Goal: Task Accomplishment & Management: Use online tool/utility

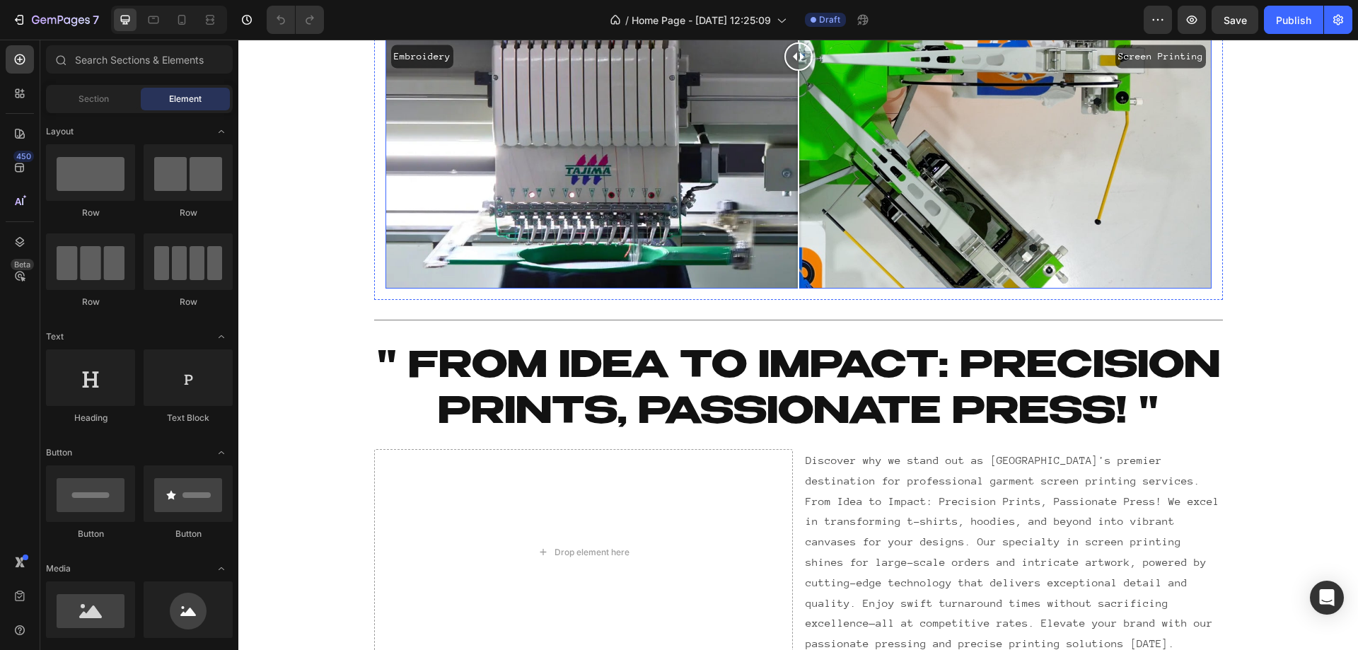
scroll to position [472, 0]
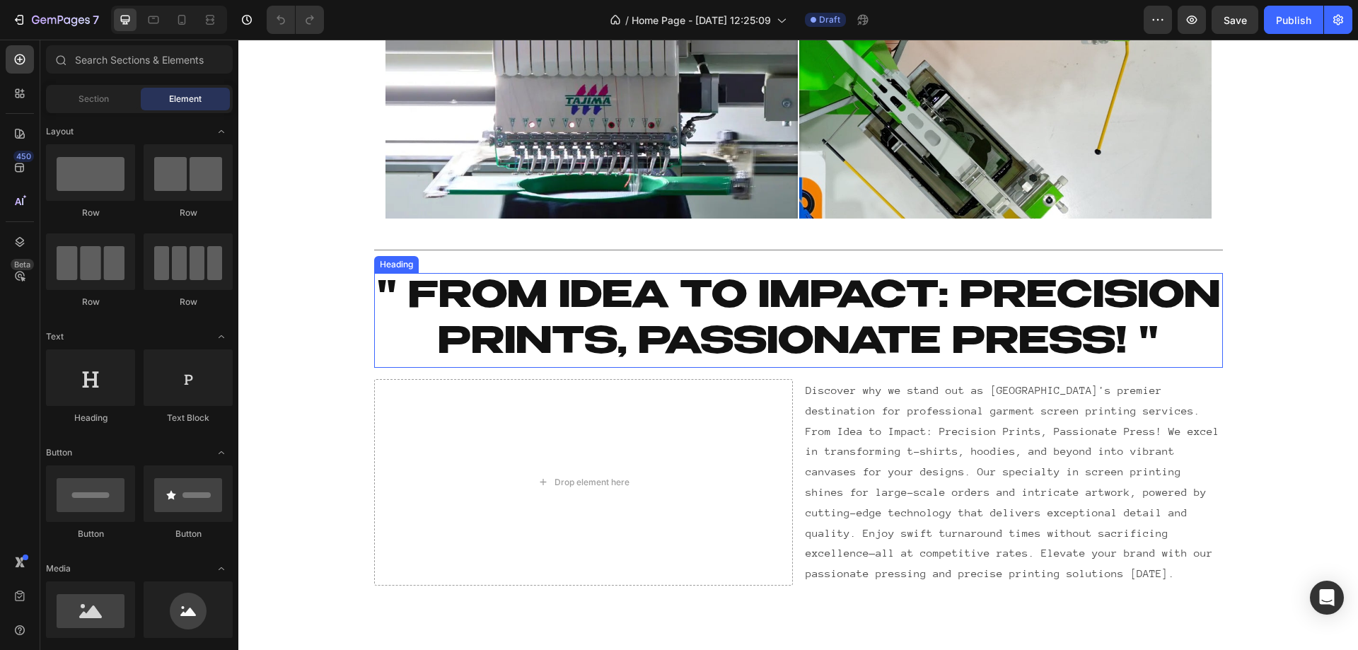
click at [796, 335] on h2 "" From Idea to Impact: Precision Prints, Passionate Press! "" at bounding box center [798, 320] width 849 height 95
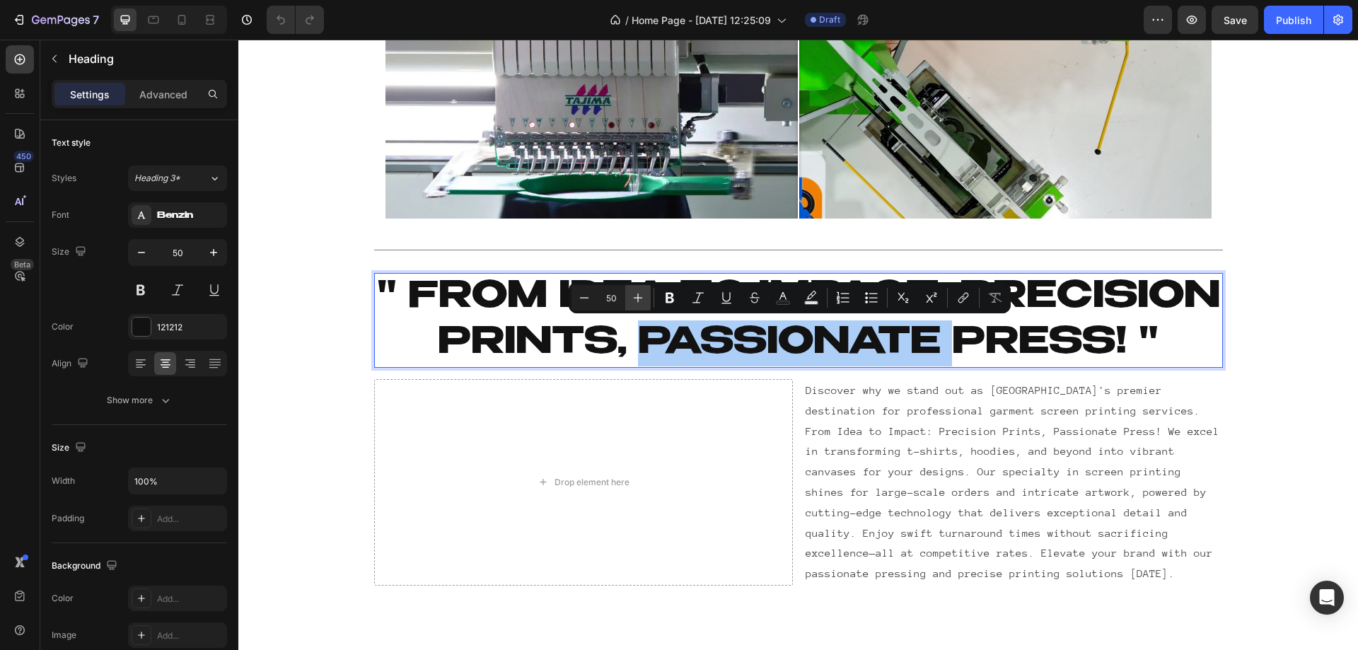
click at [646, 298] on button "Plus" at bounding box center [637, 297] width 25 height 25
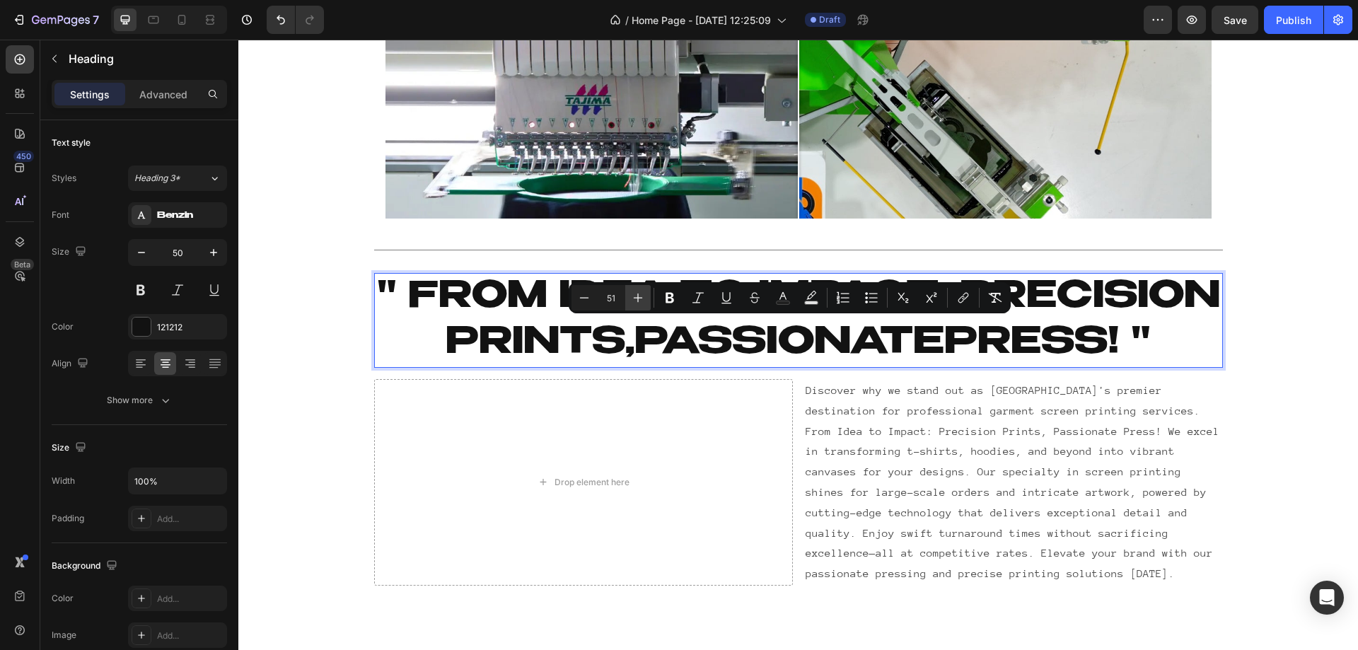
click at [646, 298] on button "Plus" at bounding box center [637, 297] width 25 height 25
type input "50"
click at [473, 322] on p "" From Idea to Impact: Precision Prints, Passionate Press! "" at bounding box center [799, 320] width 846 height 92
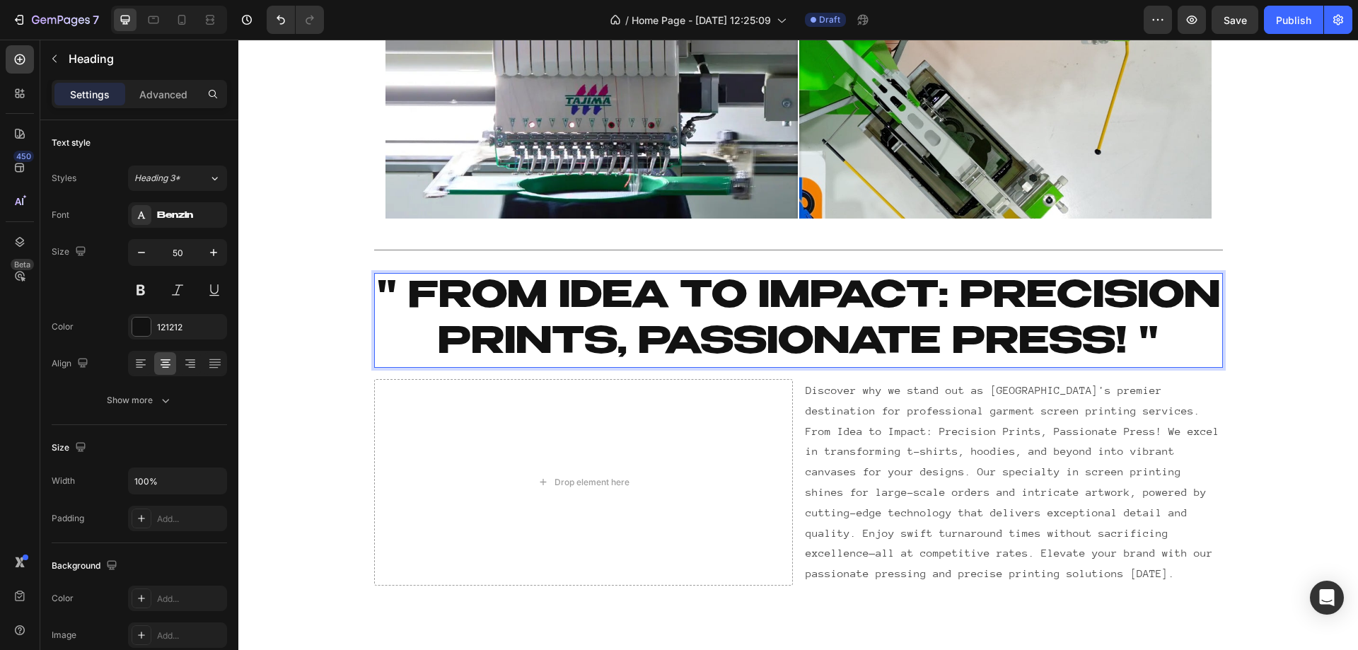
scroll to position [825, 0]
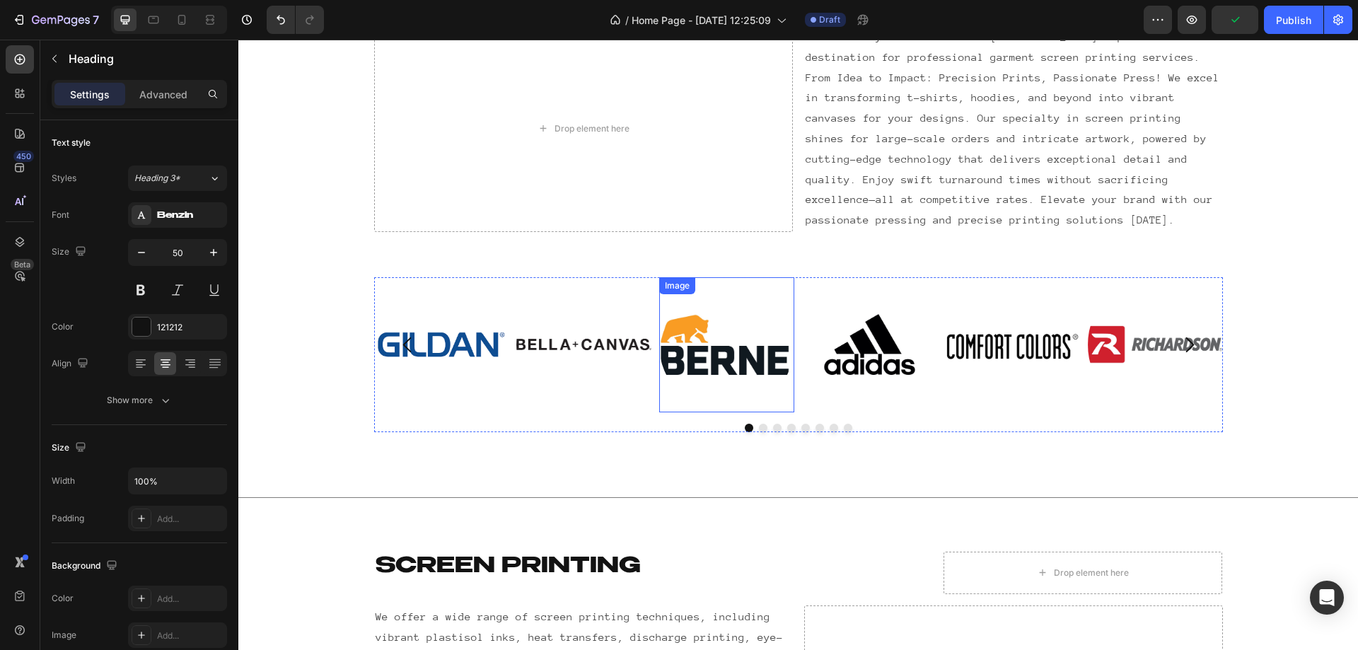
click at [663, 367] on img at bounding box center [726, 344] width 135 height 135
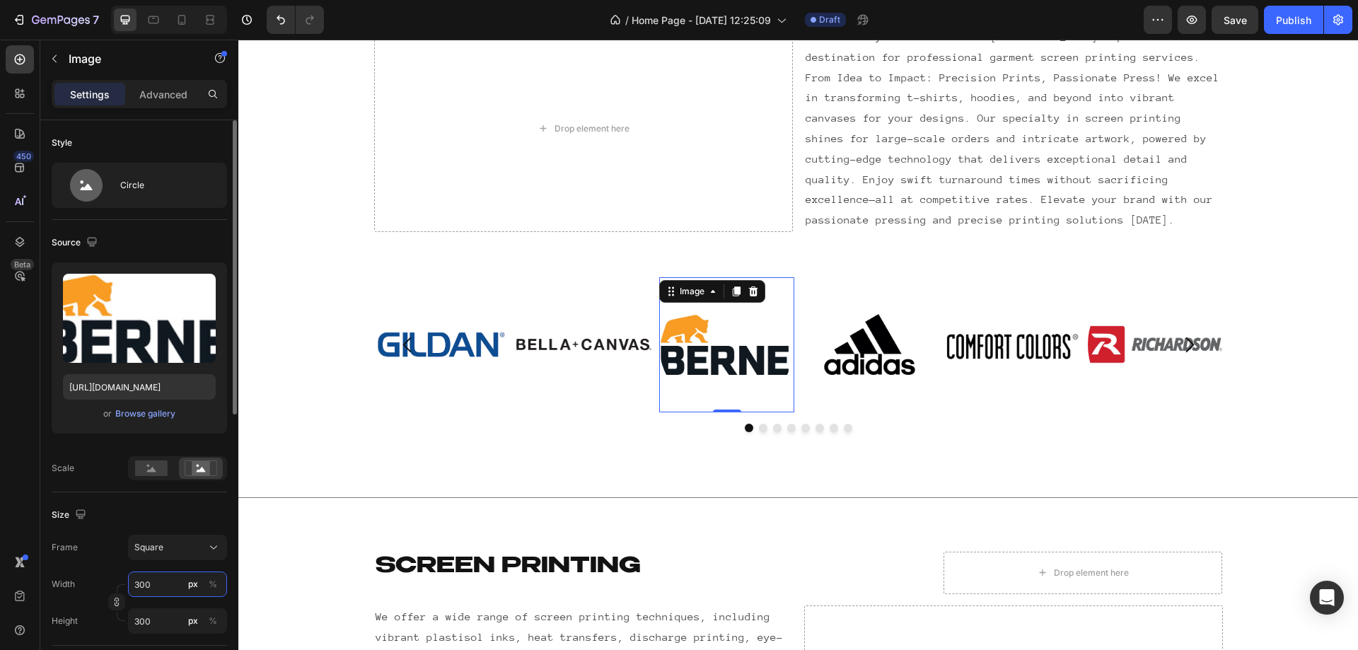
type input "4"
type input "40"
type input "400"
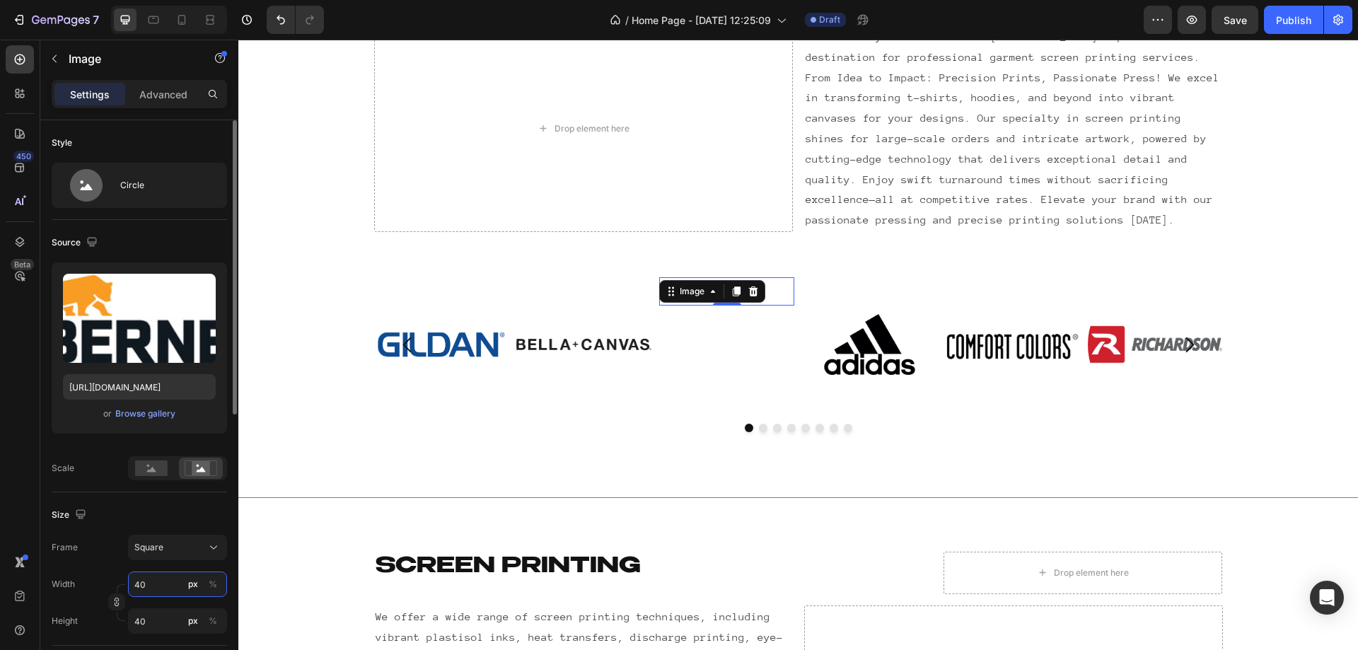
type input "400"
click at [195, 472] on rect at bounding box center [201, 468] width 18 height 14
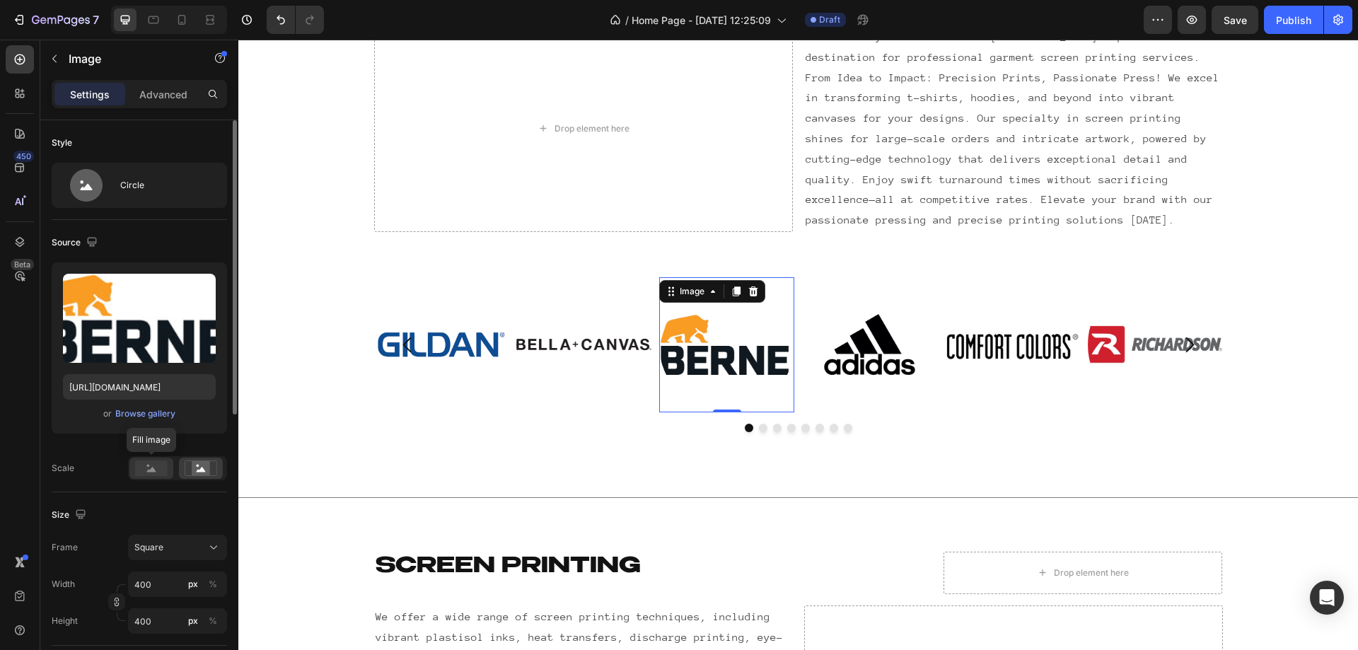
click at [151, 472] on icon at bounding box center [151, 469] width 9 height 5
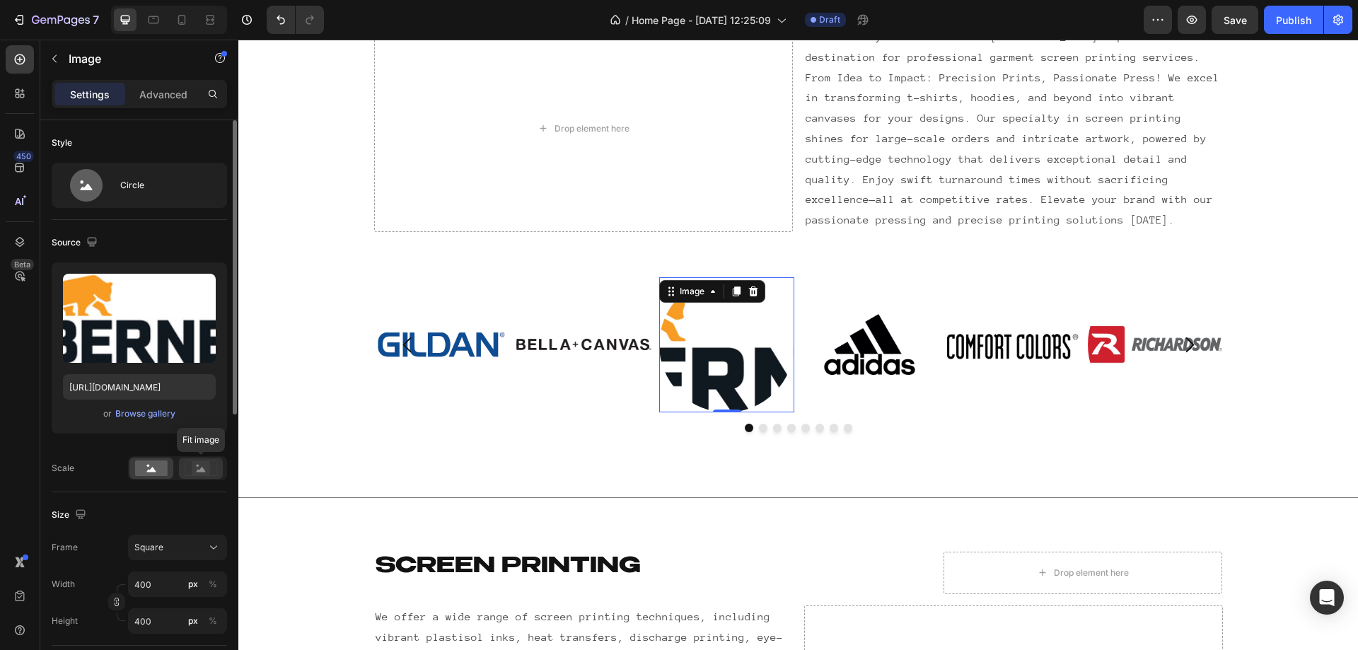
click at [203, 468] on rect at bounding box center [201, 468] width 18 height 14
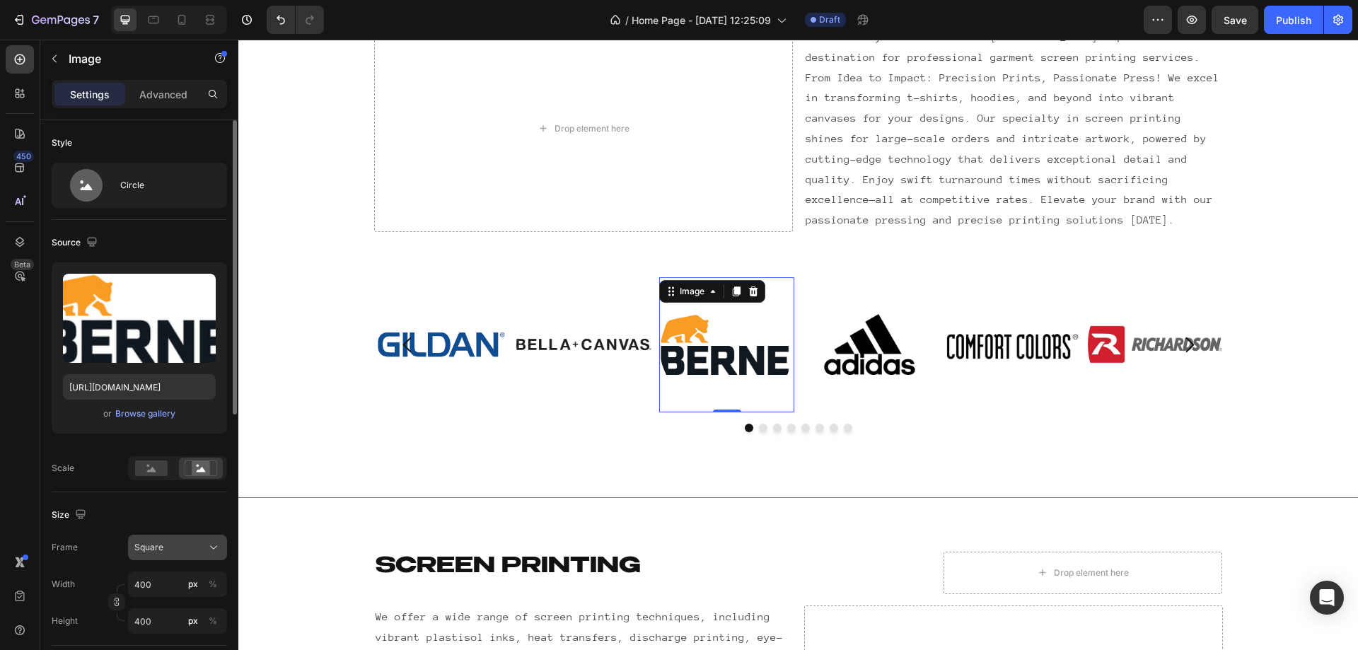
click at [169, 552] on div "Square" at bounding box center [168, 547] width 69 height 13
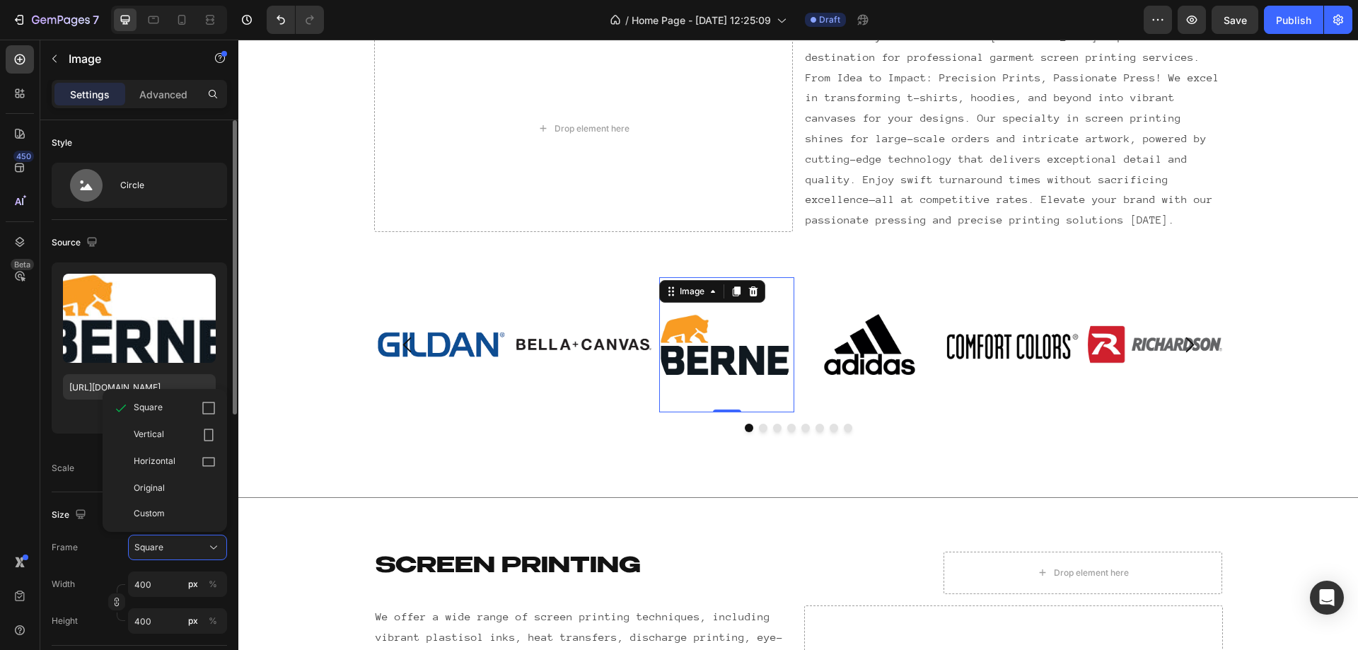
click at [154, 441] on span "Vertical" at bounding box center [149, 435] width 30 height 14
type input "533"
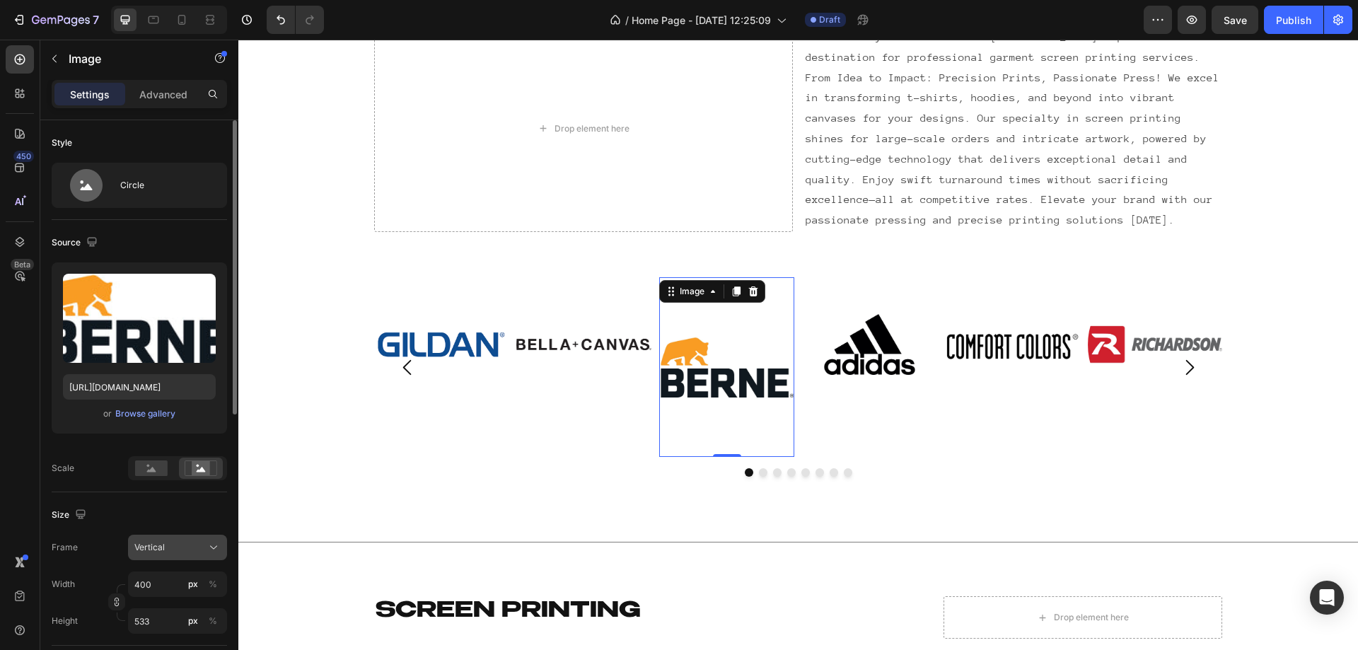
click at [183, 550] on div "Vertical" at bounding box center [168, 547] width 69 height 13
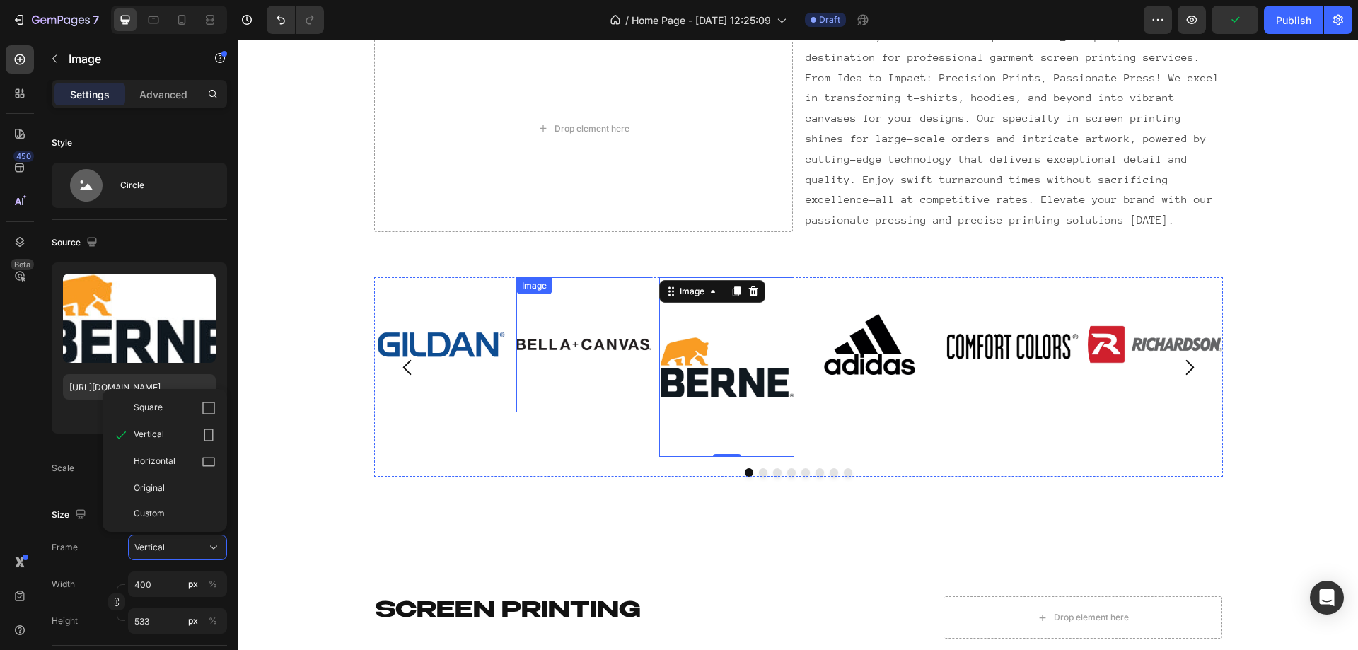
click at [584, 335] on img at bounding box center [583, 344] width 135 height 135
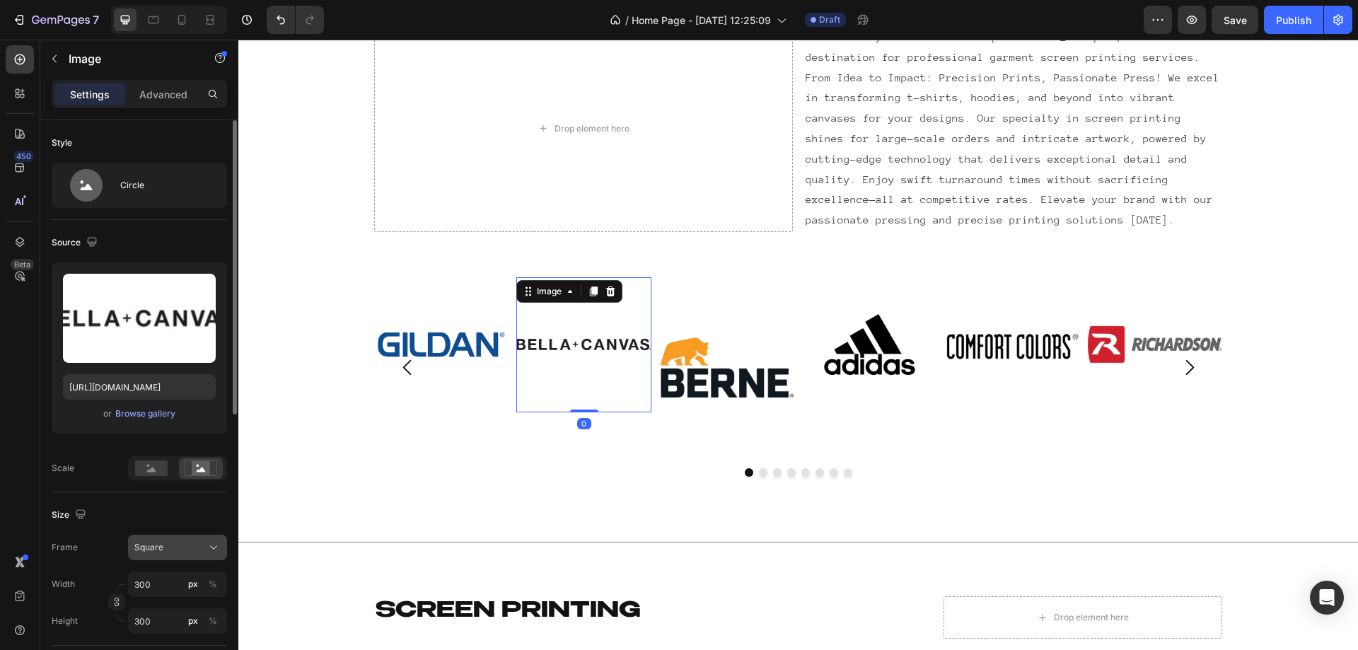
click at [170, 555] on button "Square" at bounding box center [177, 547] width 99 height 25
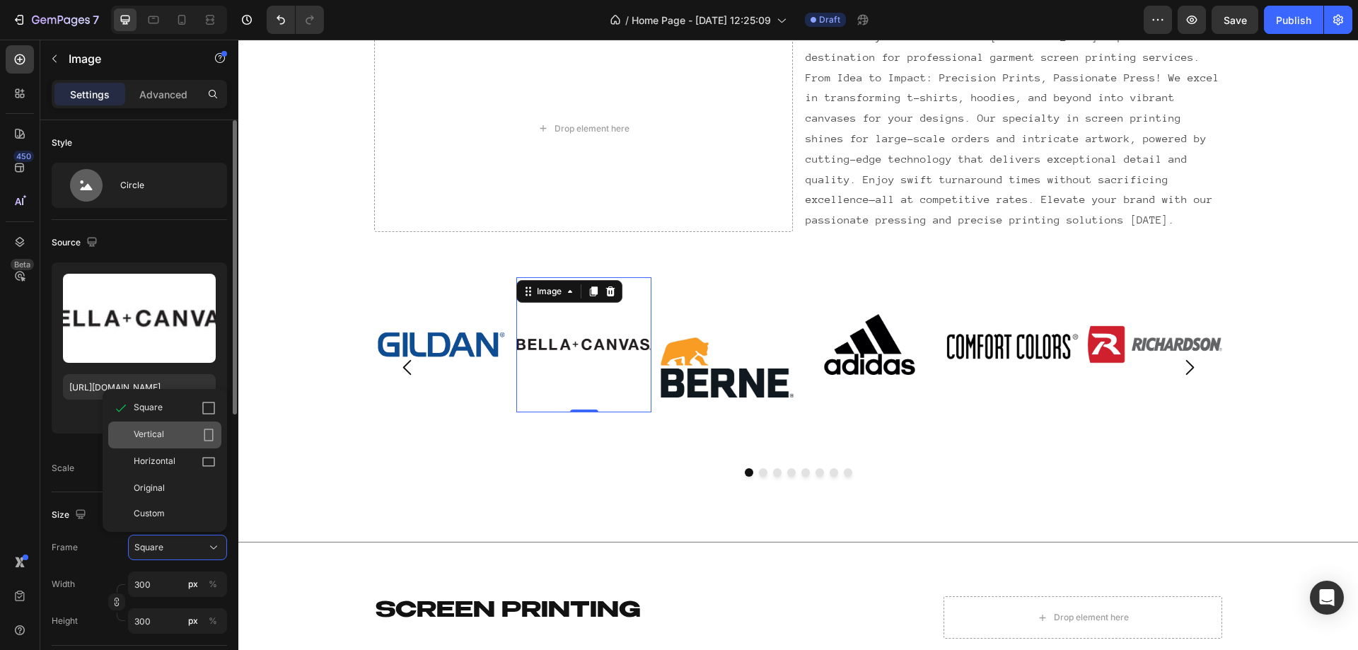
click at [158, 437] on span "Vertical" at bounding box center [149, 435] width 30 height 14
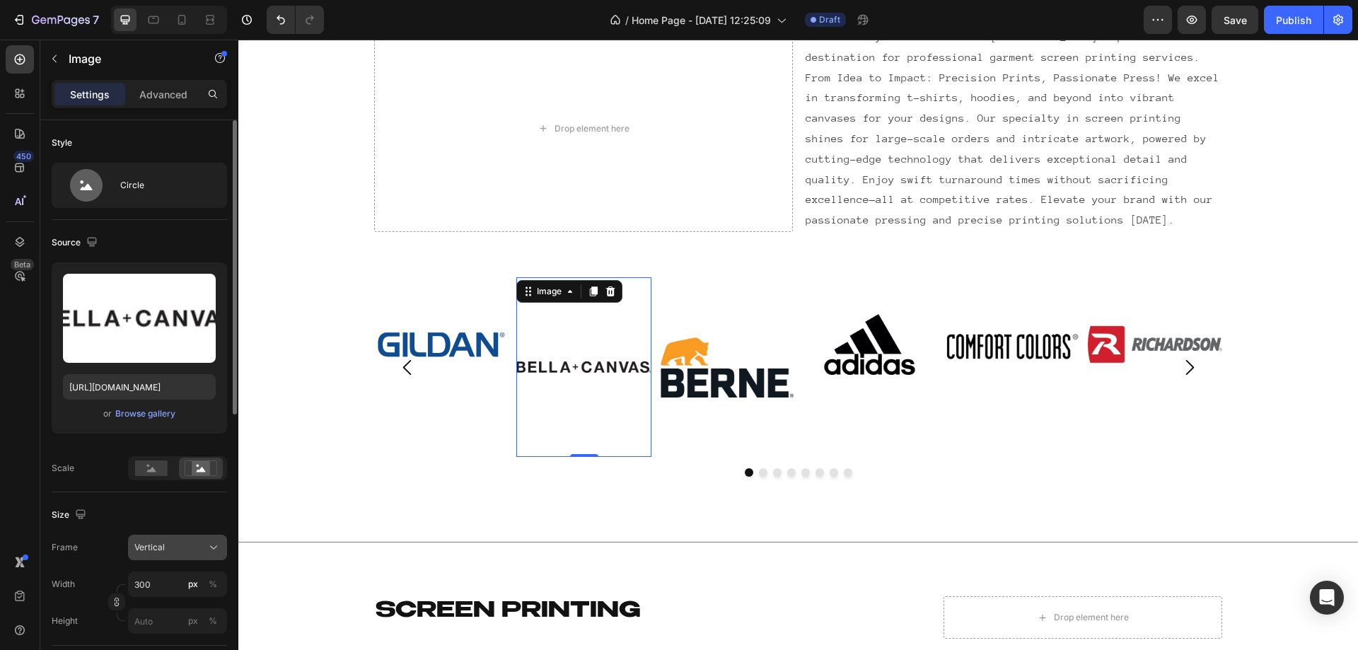
click at [169, 554] on div "Vertical" at bounding box center [168, 547] width 69 height 13
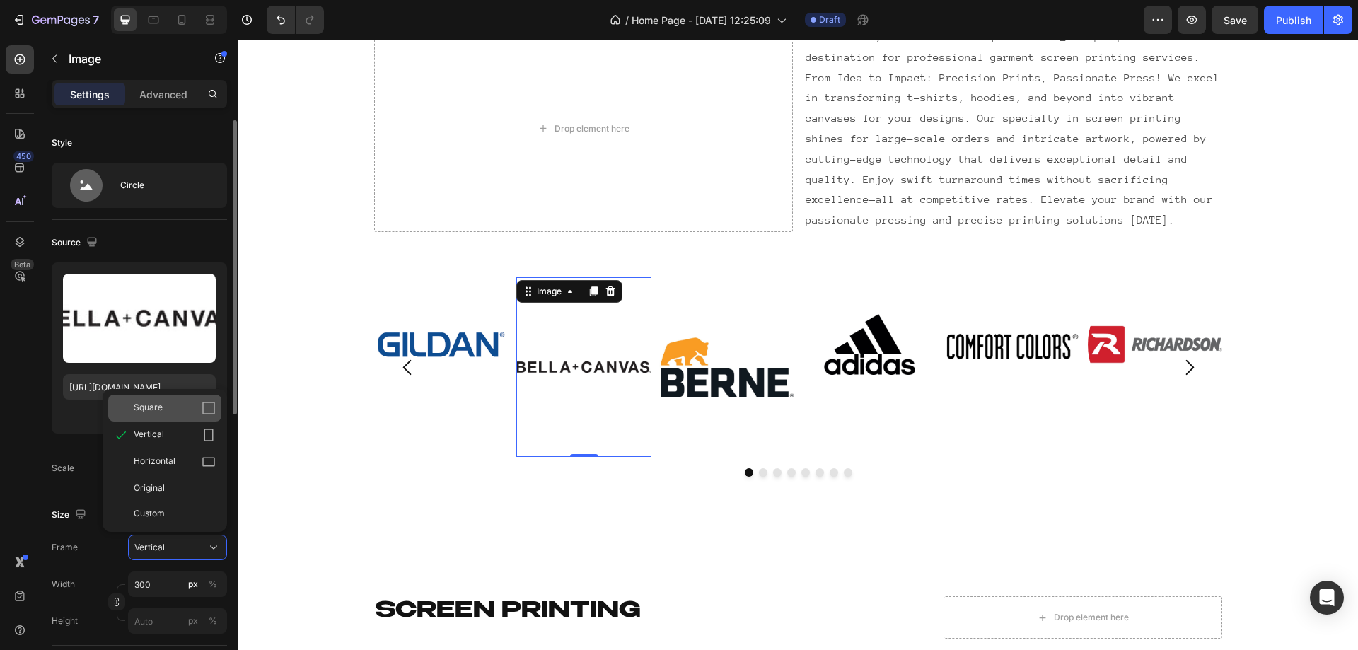
click at [153, 412] on span "Square" at bounding box center [148, 408] width 29 height 14
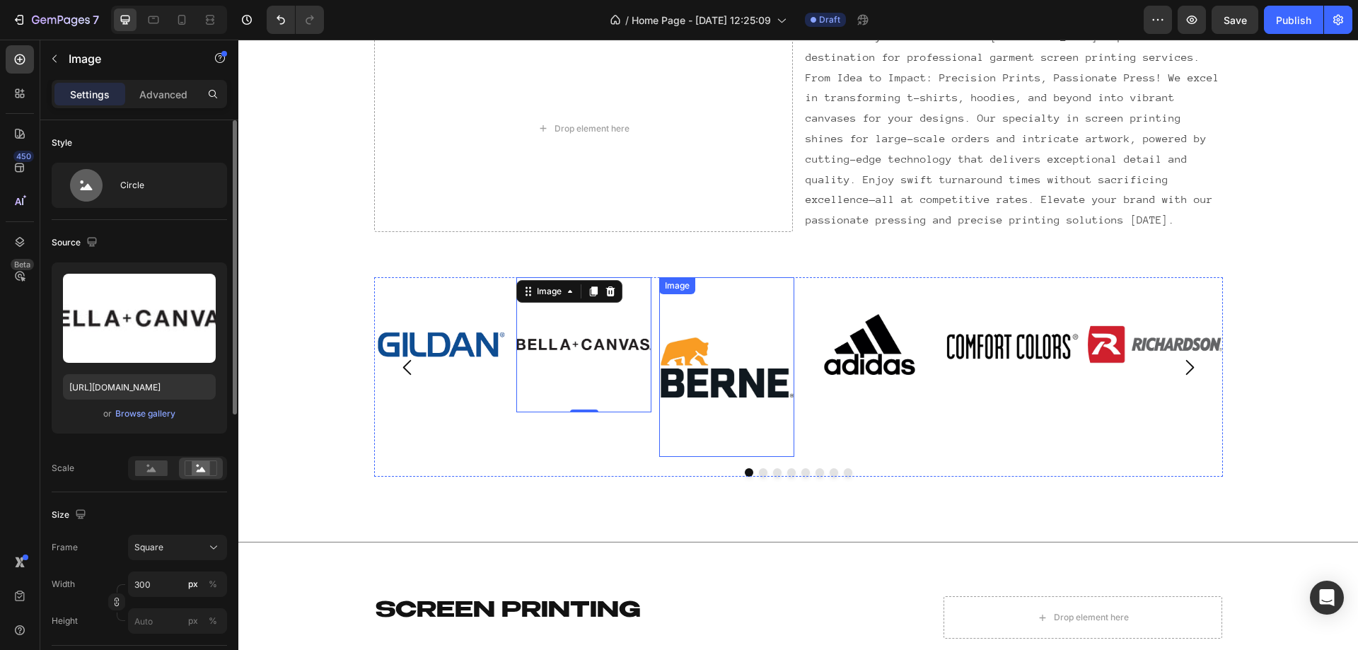
click at [731, 393] on img at bounding box center [726, 367] width 135 height 180
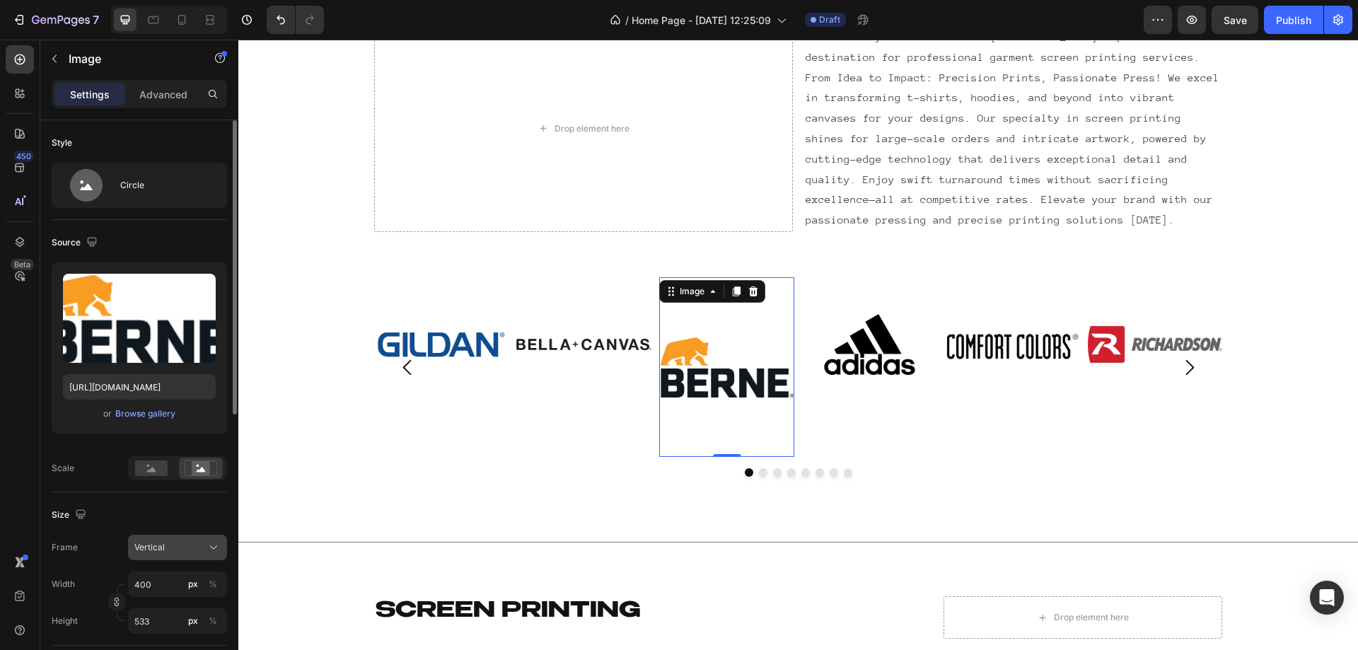
click at [155, 543] on span "Vertical" at bounding box center [149, 547] width 30 height 13
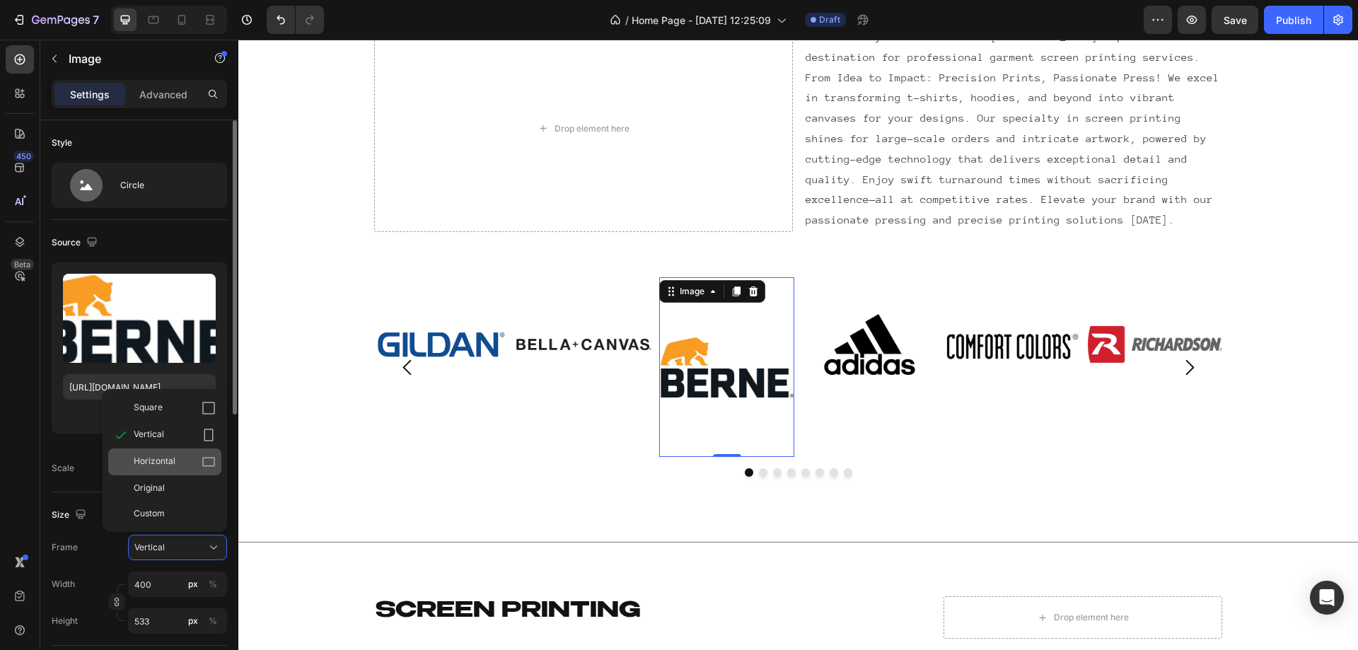
click at [153, 451] on div "Horizontal" at bounding box center [164, 461] width 113 height 27
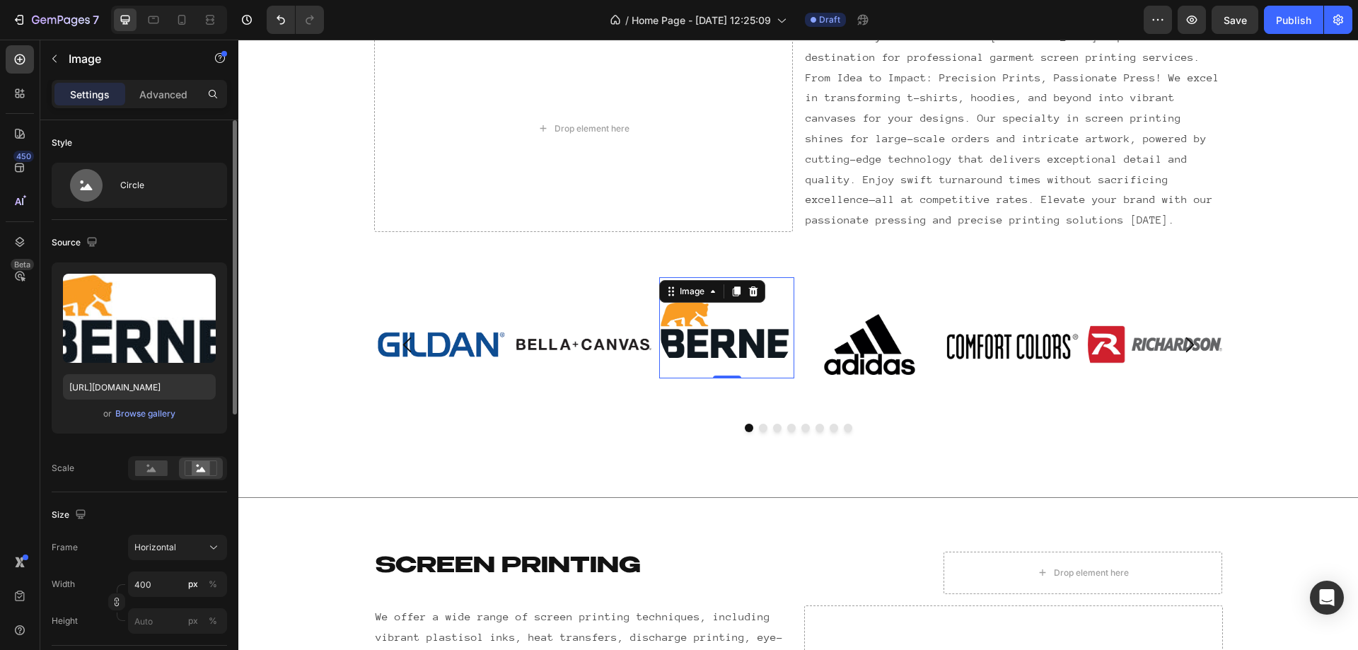
click at [166, 561] on div "Frame Horizontal Width 400 px % Height px %" at bounding box center [139, 584] width 175 height 99
click at [169, 545] on span "Horizontal" at bounding box center [155, 547] width 42 height 13
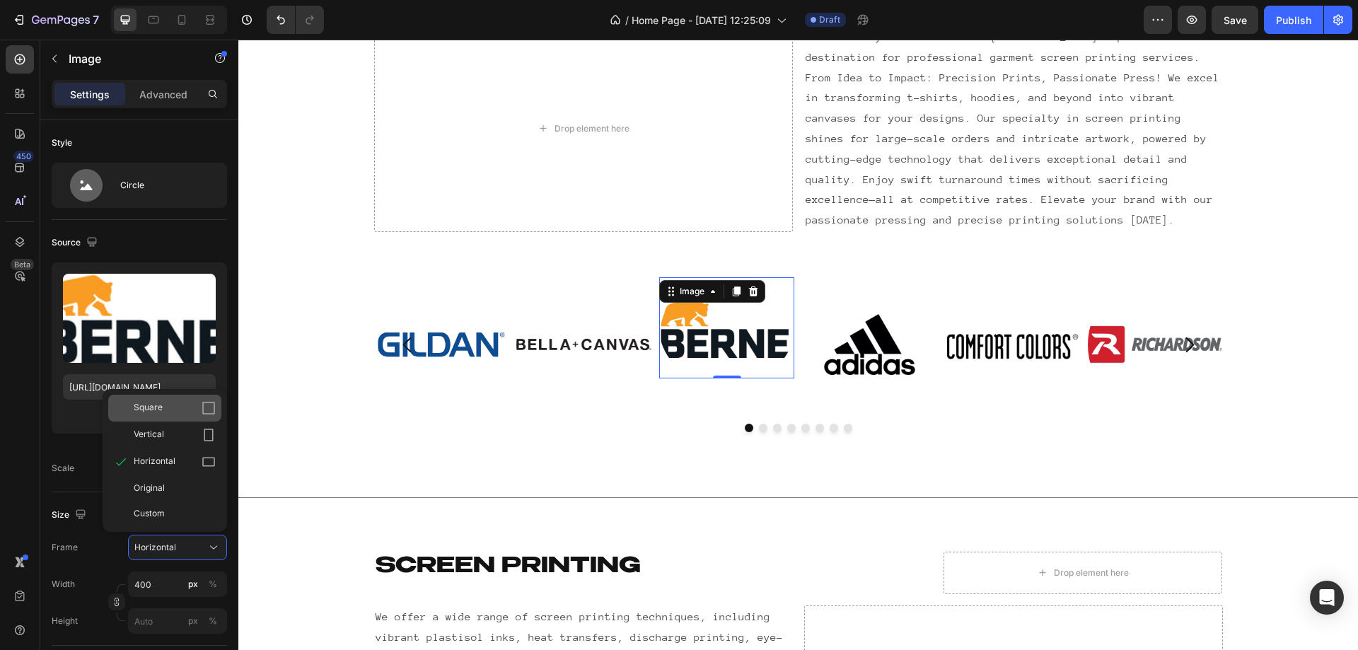
click at [153, 410] on span "Square" at bounding box center [148, 408] width 29 height 14
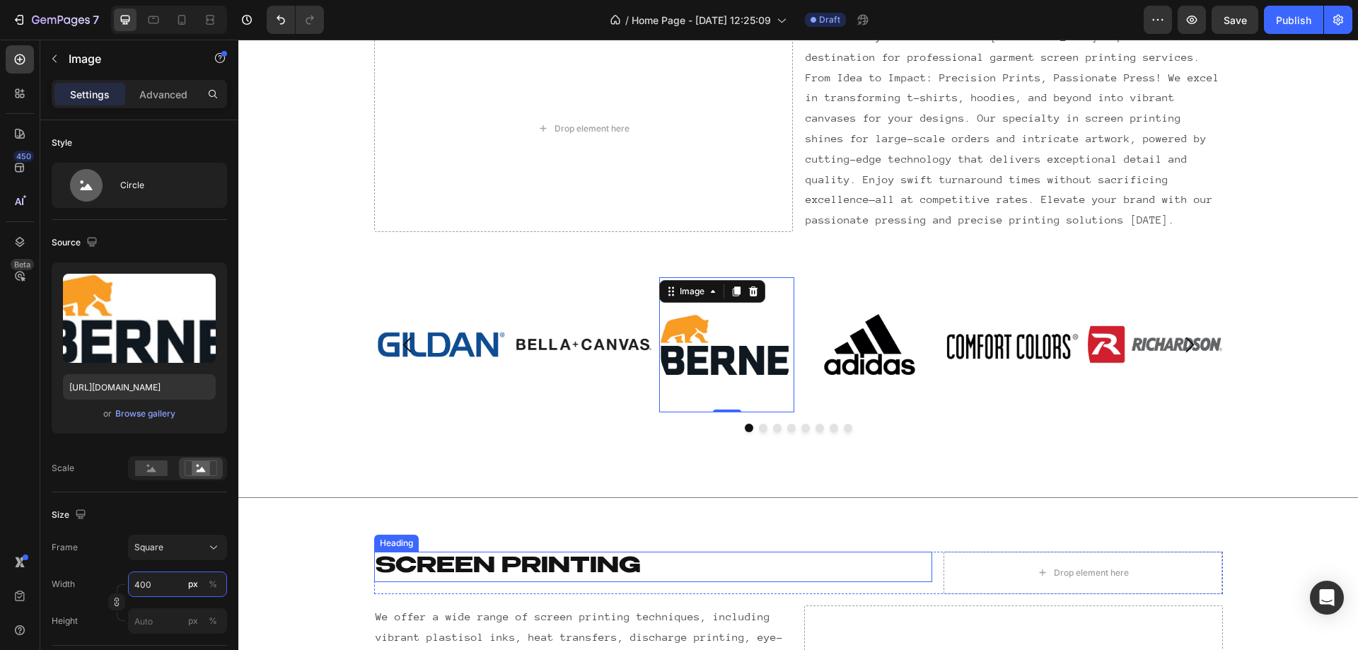
type input "2"
type input "20"
type input "200"
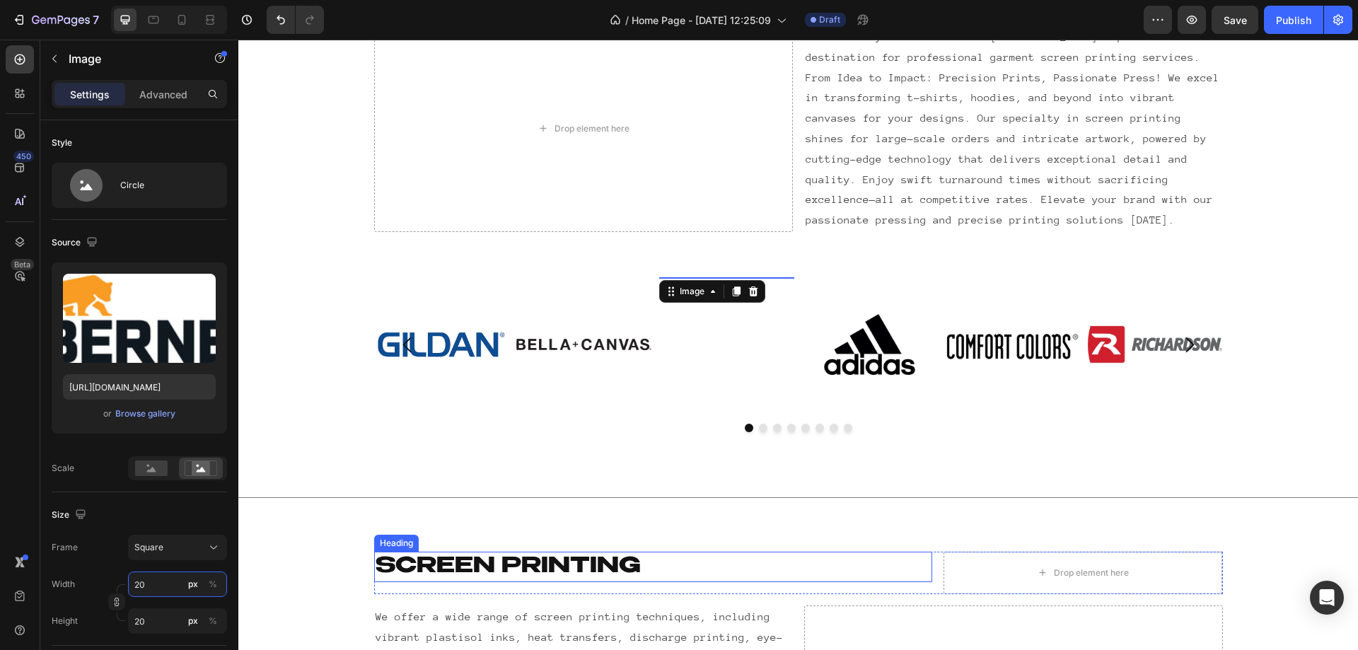
type input "200"
type input "20"
type input "2"
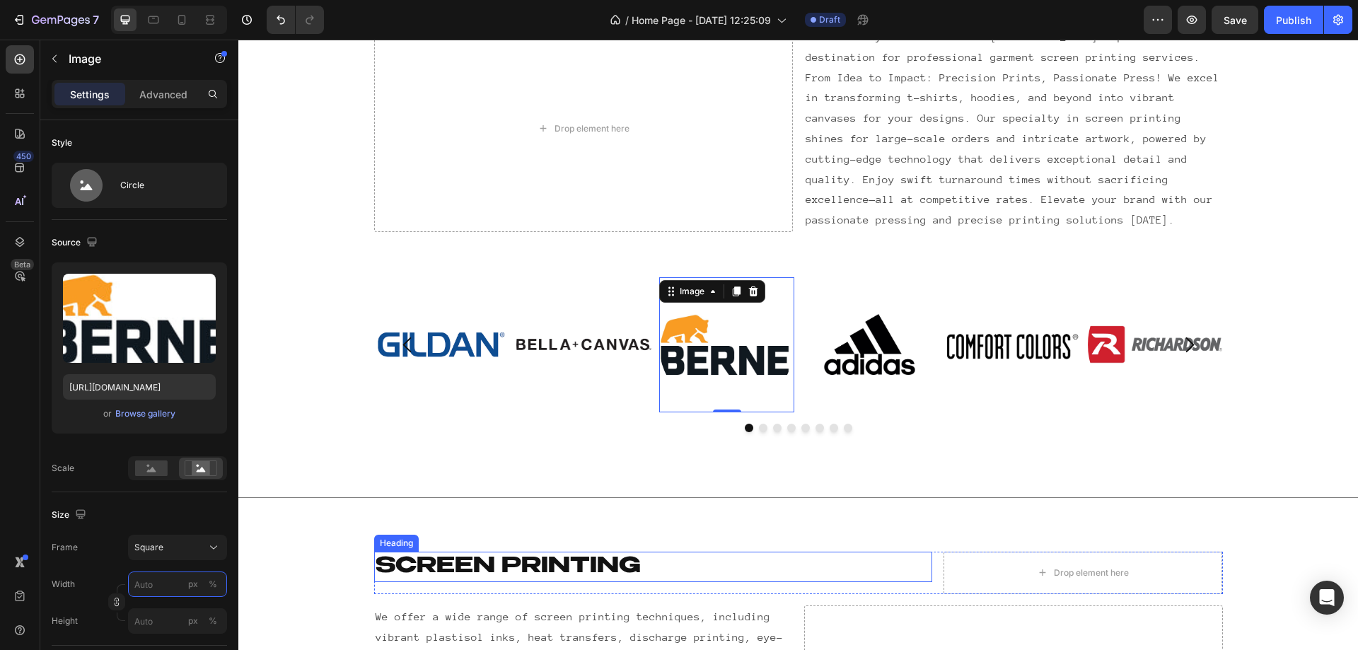
type input "5"
type input "50"
type input "500"
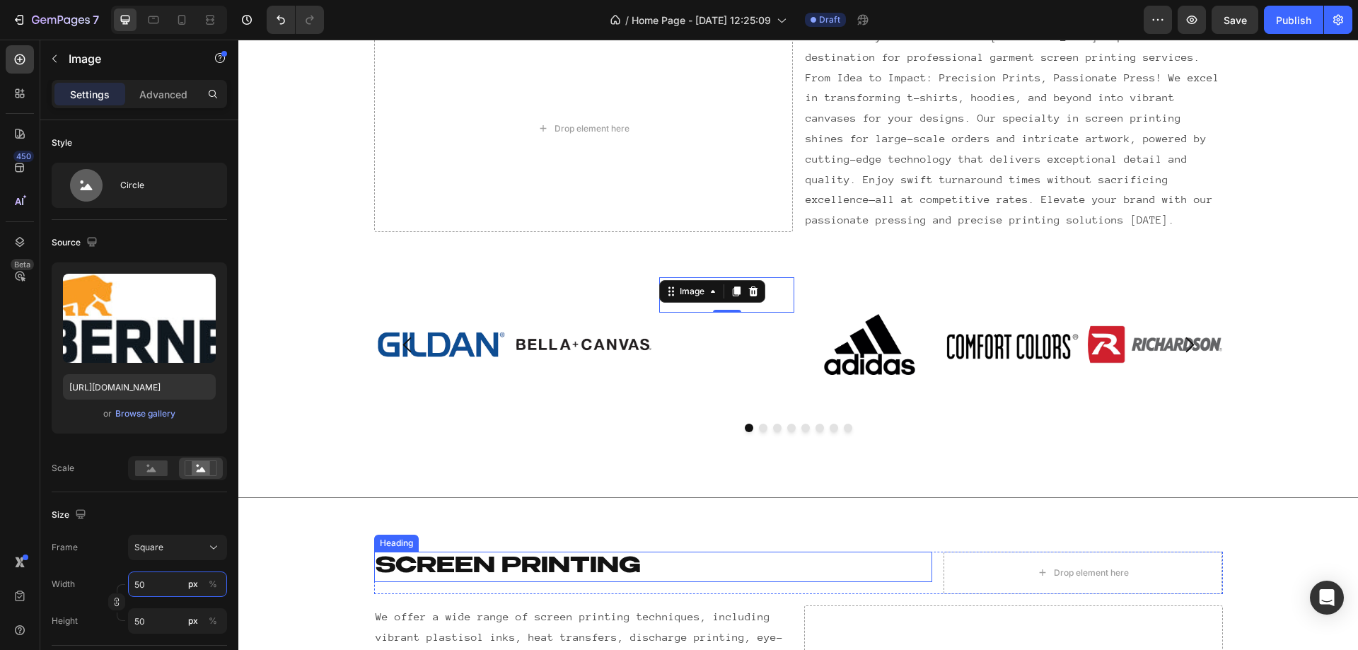
type input "500"
type input "50"
type input "5"
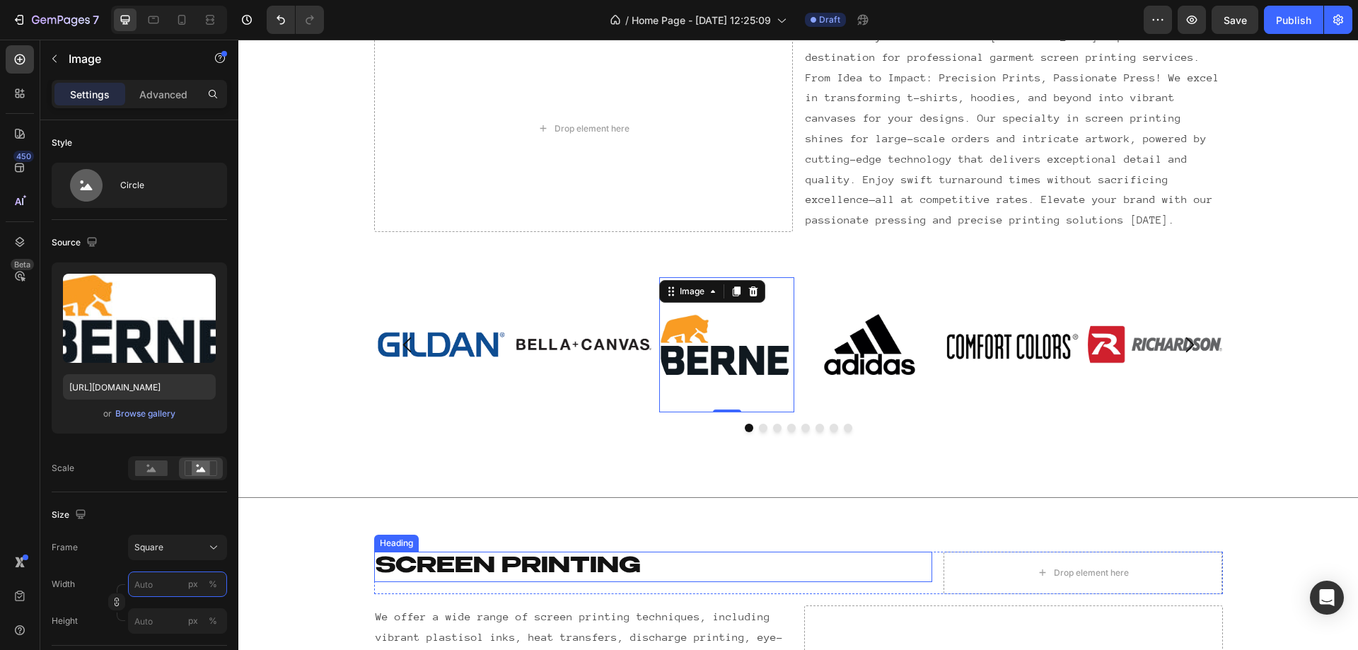
type input "5"
type input "53"
type input "530"
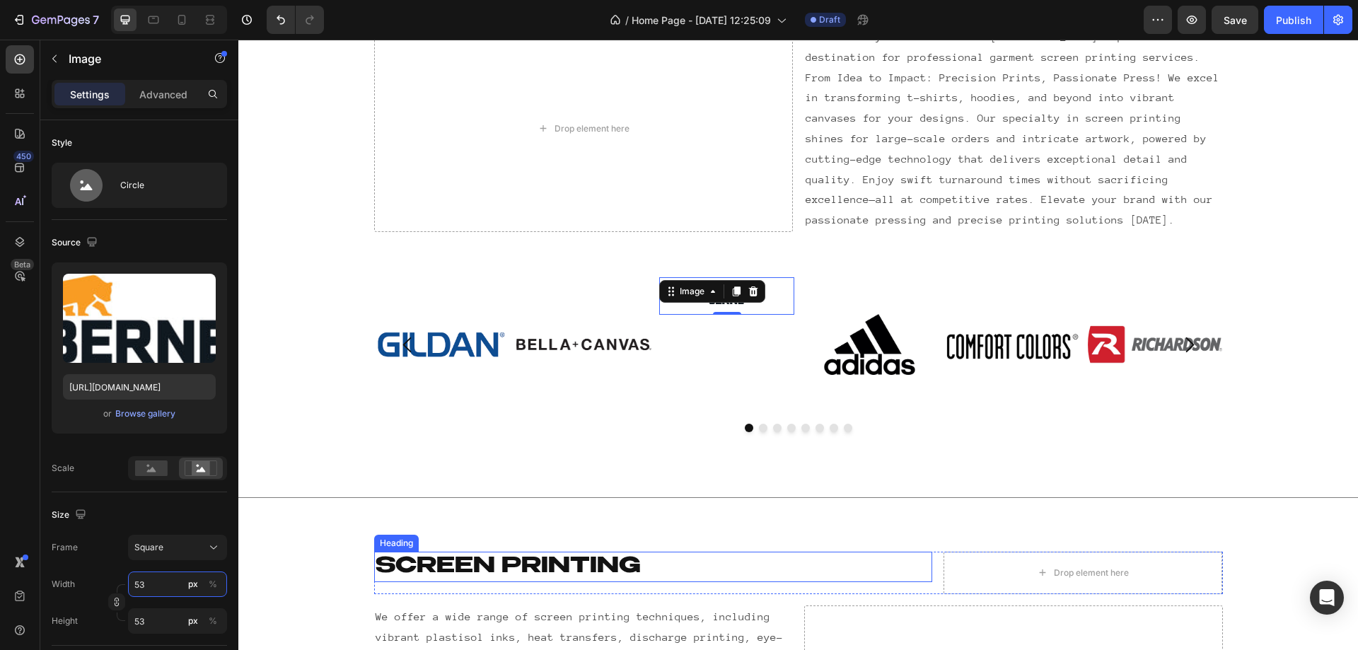
type input "530"
type input "5300"
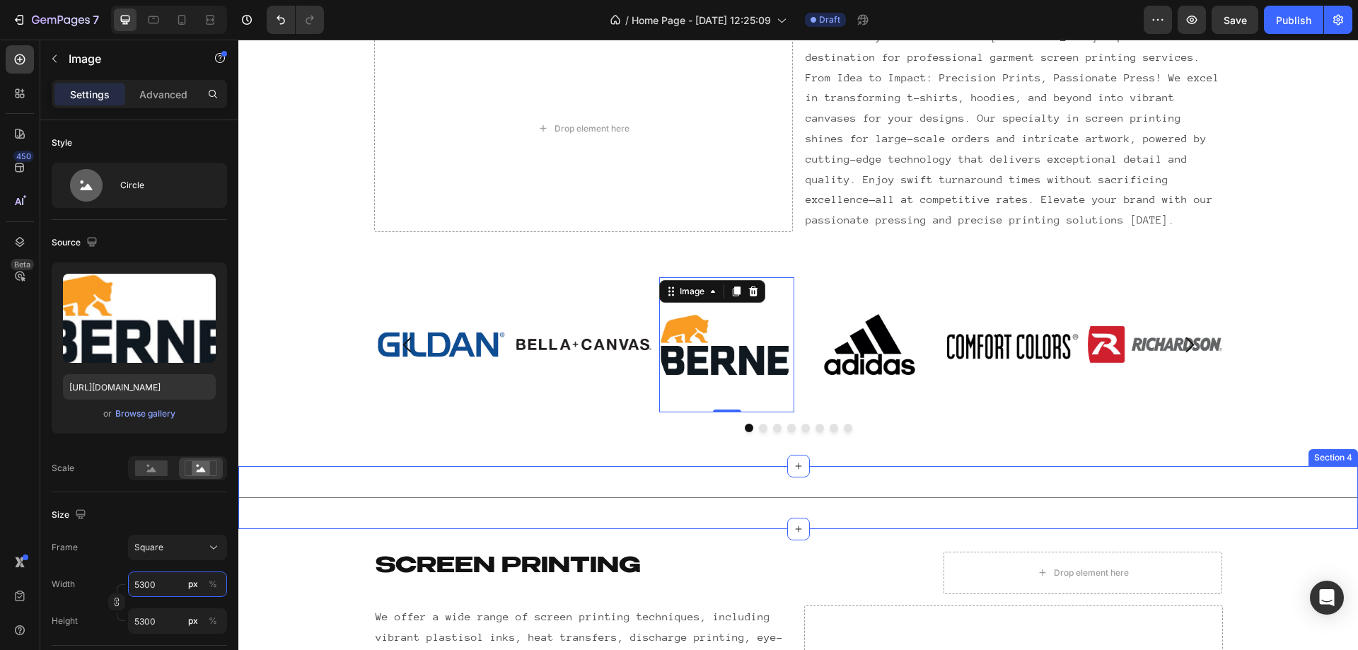
type input "530"
type input "53"
type input "5"
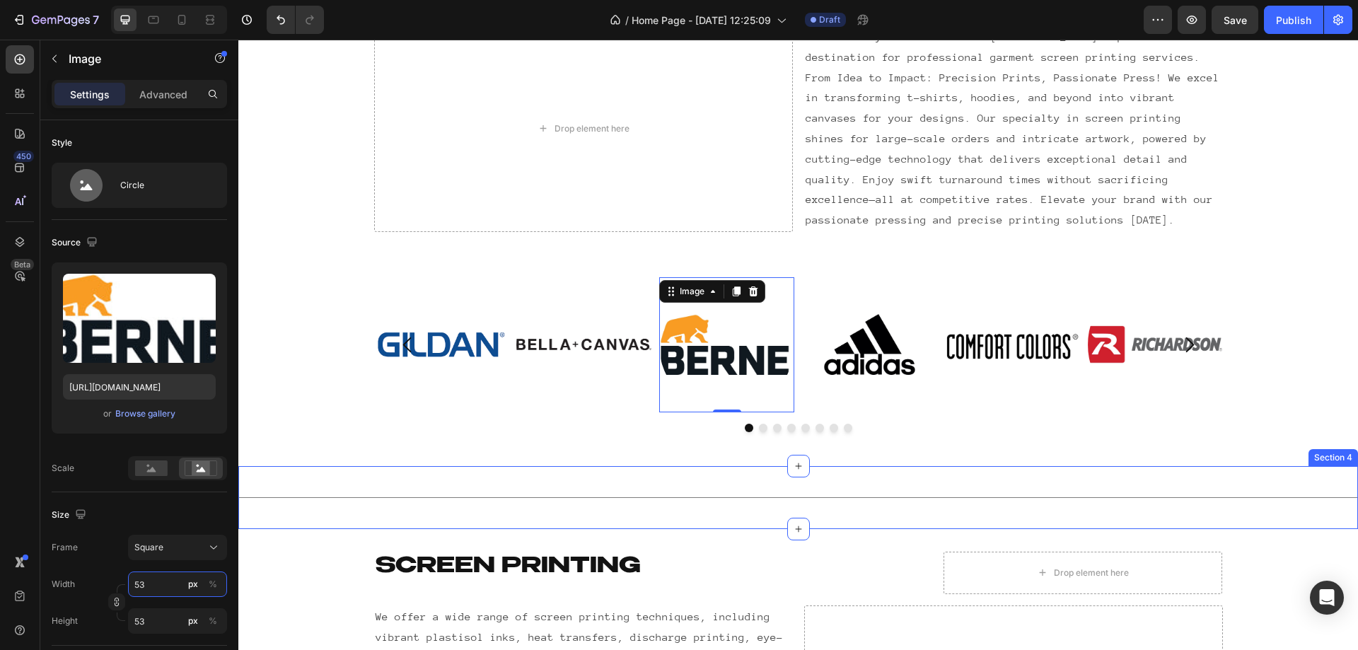
type input "5"
type input "3"
type input "30"
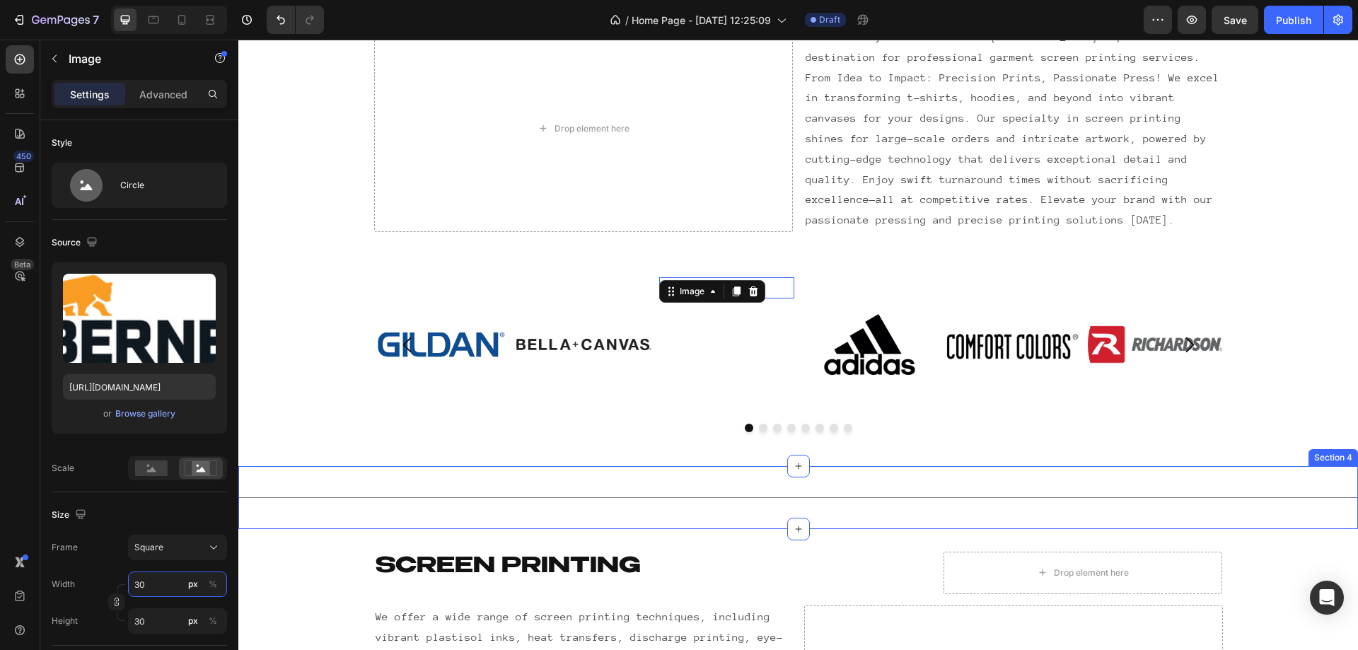
type input "300"
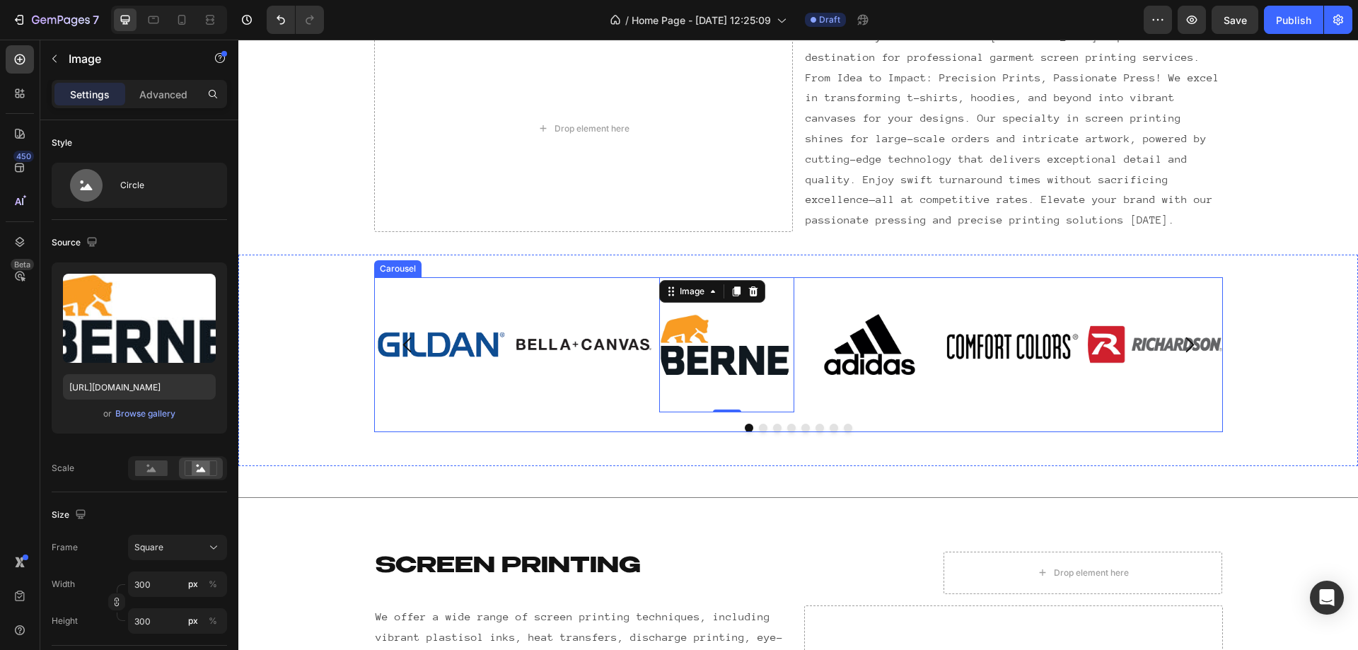
click at [451, 376] on img at bounding box center [441, 344] width 135 height 135
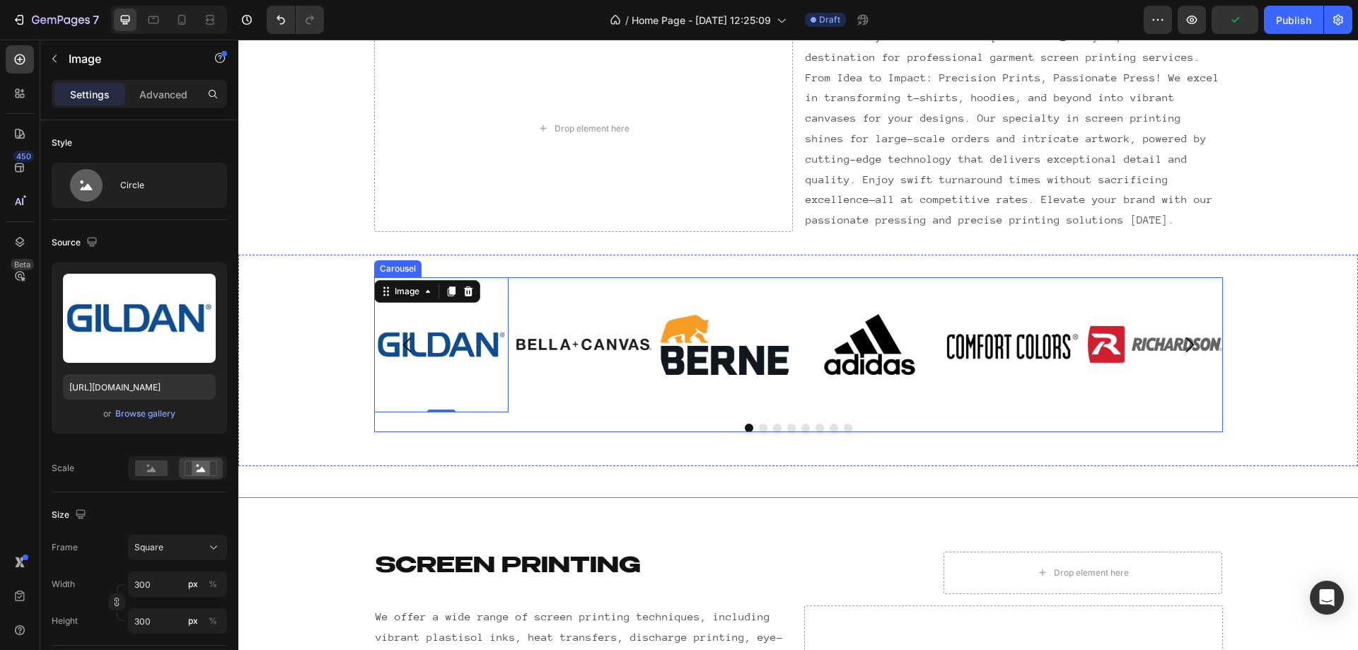
click at [759, 426] on button "Dot" at bounding box center [763, 428] width 8 height 8
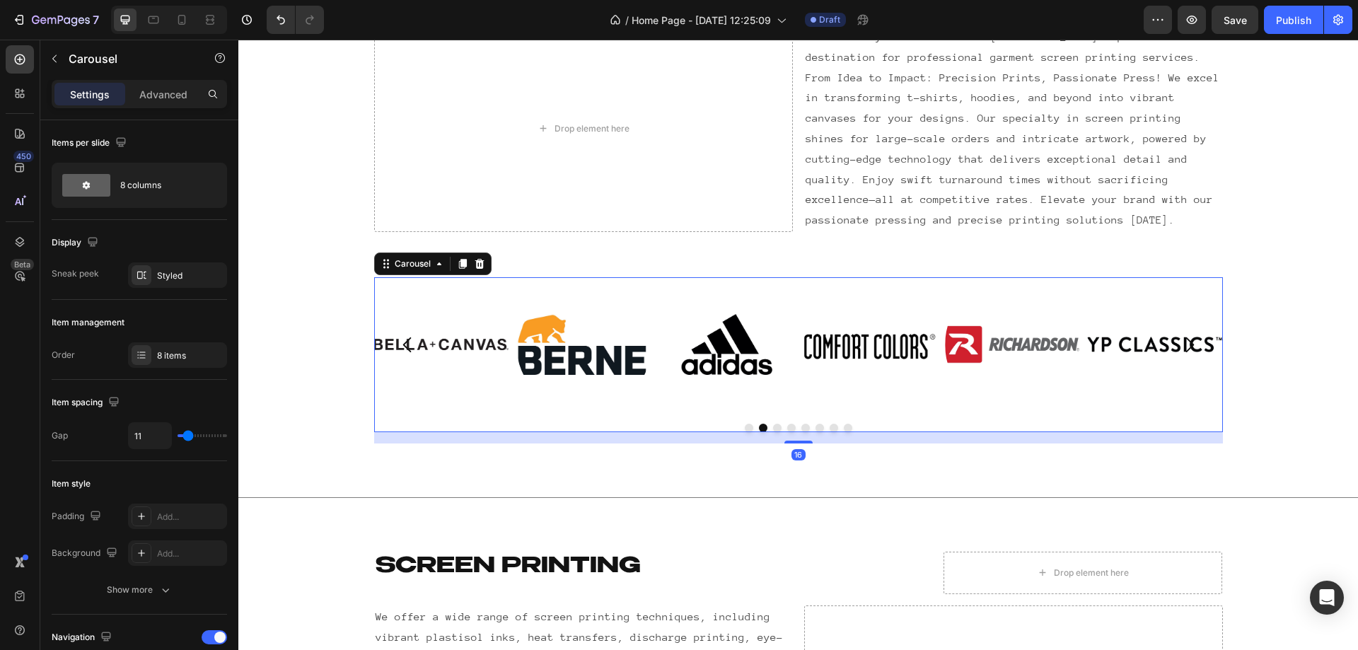
click at [775, 429] on button "Dot" at bounding box center [777, 428] width 8 height 8
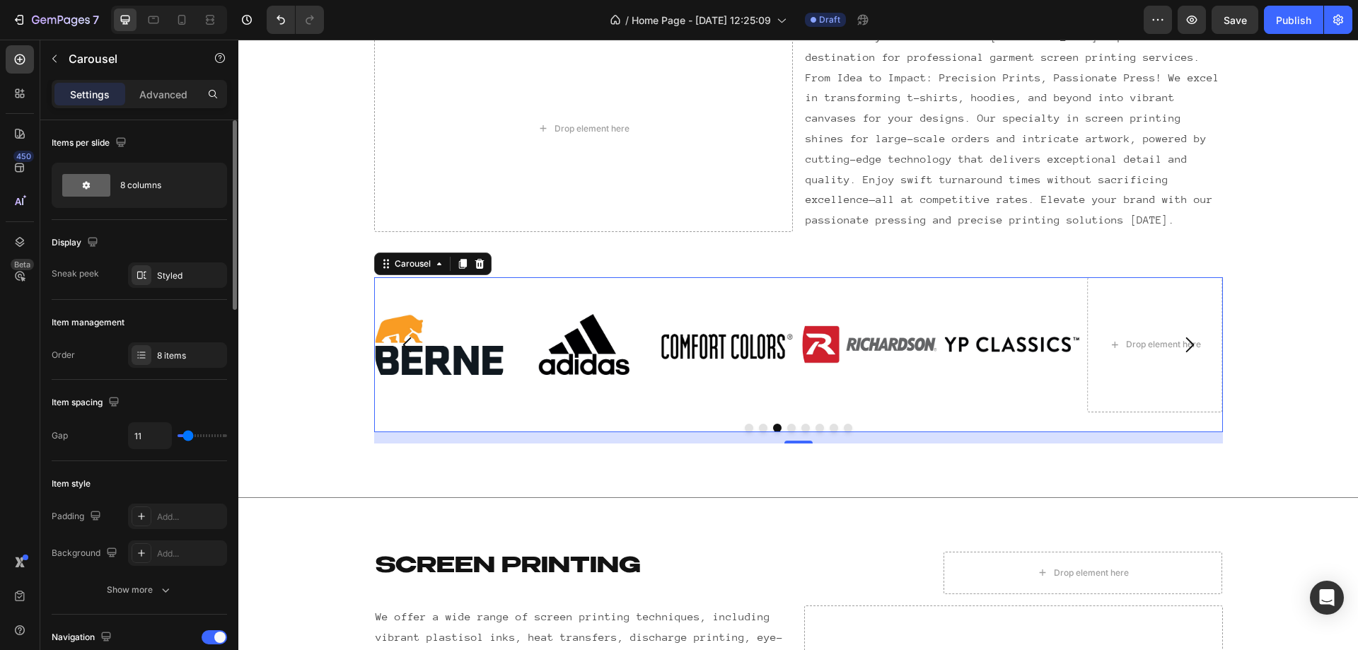
type input "36"
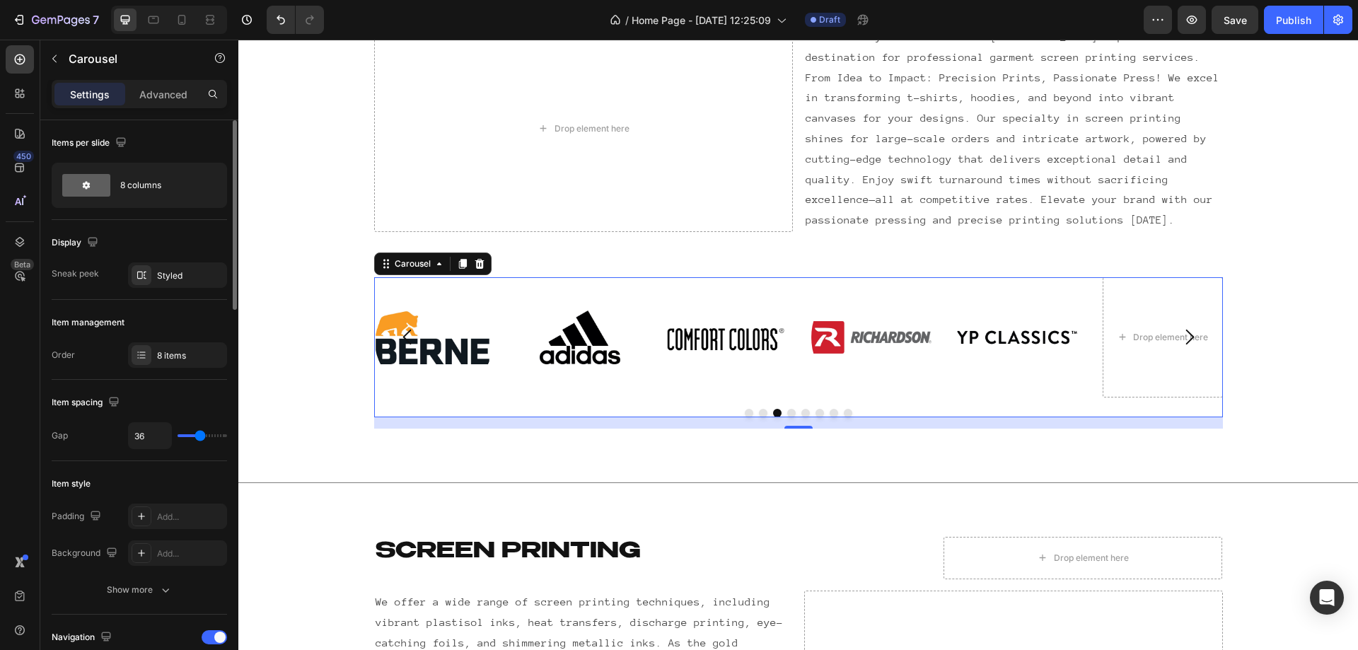
type input "43"
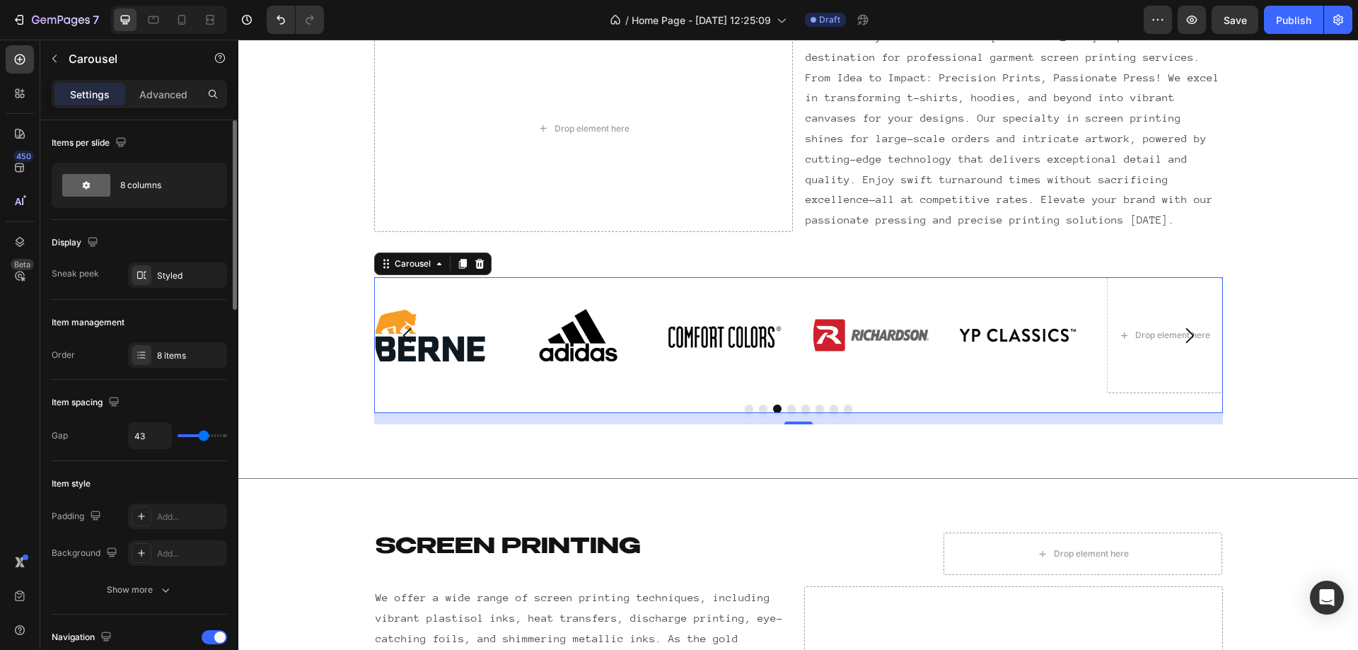
type input "59"
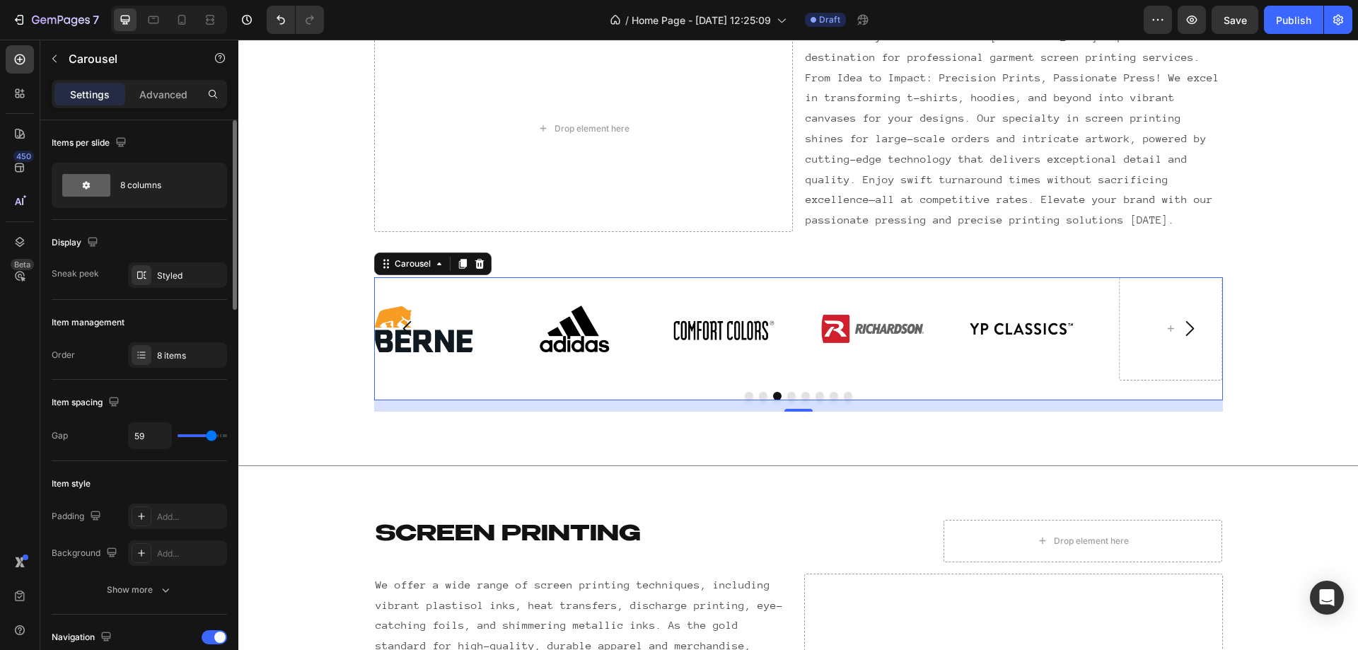
type input "65"
type input "71"
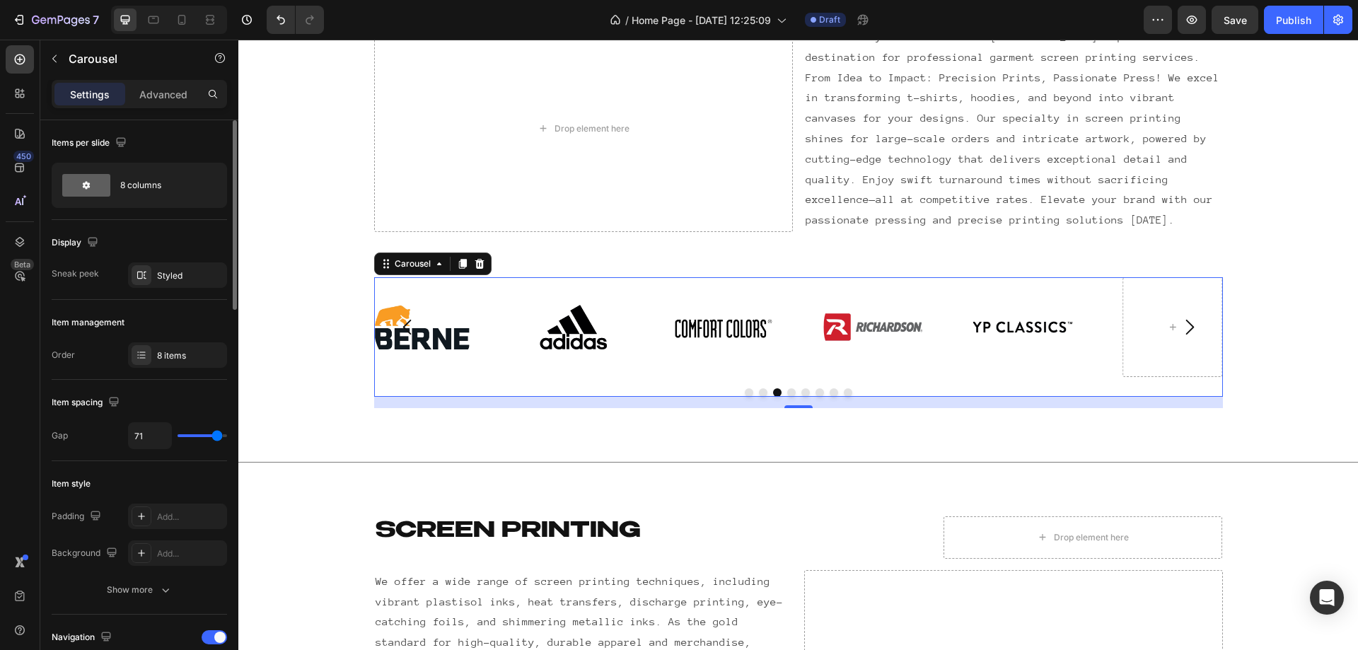
type input "4"
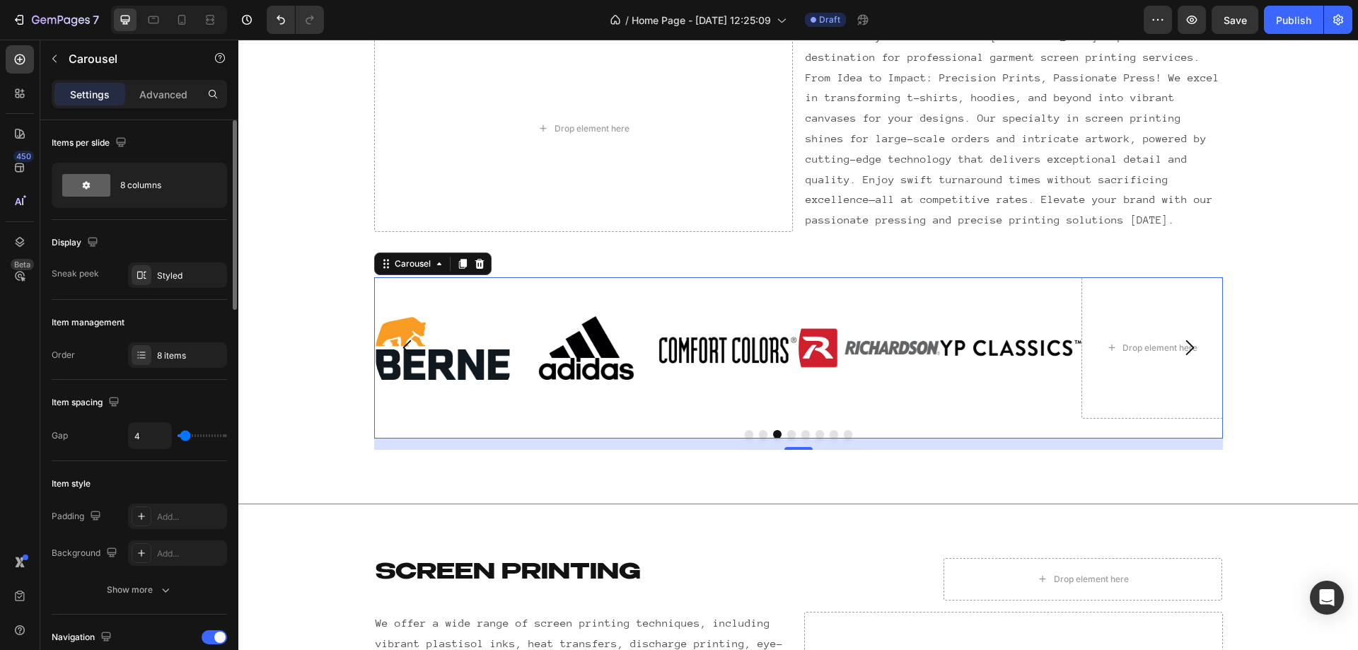
type input "0"
type input "13"
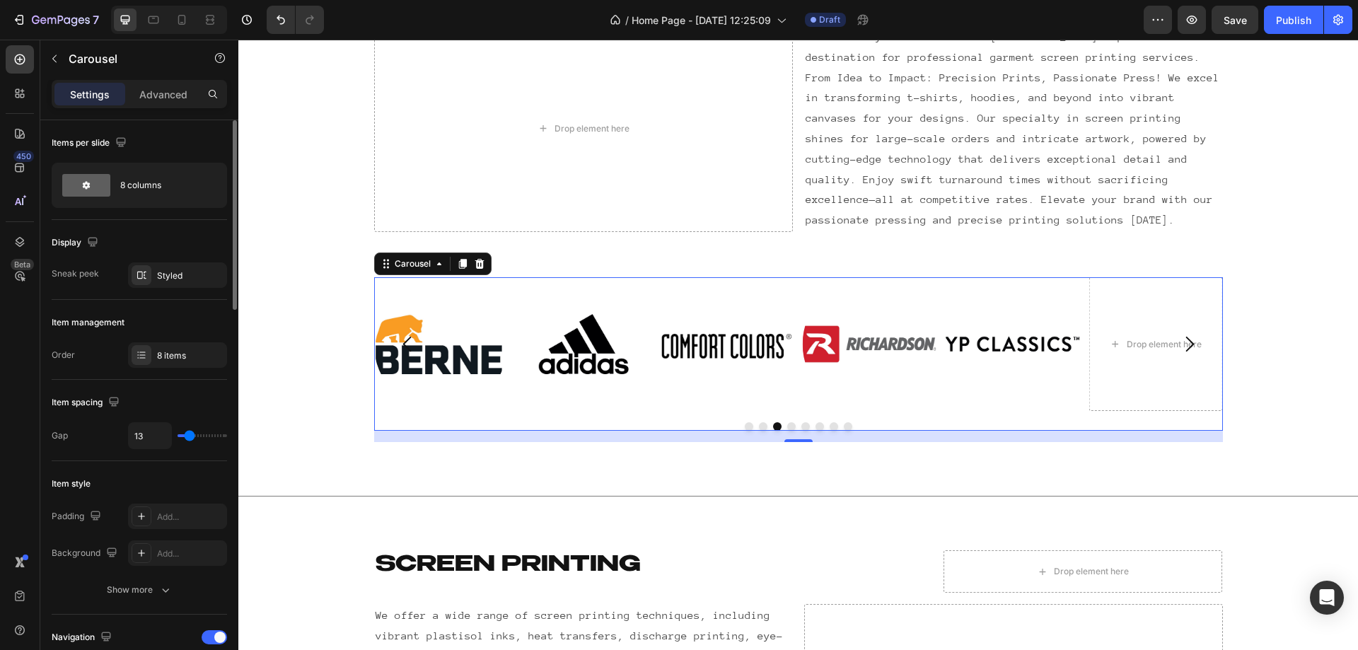
type input "24"
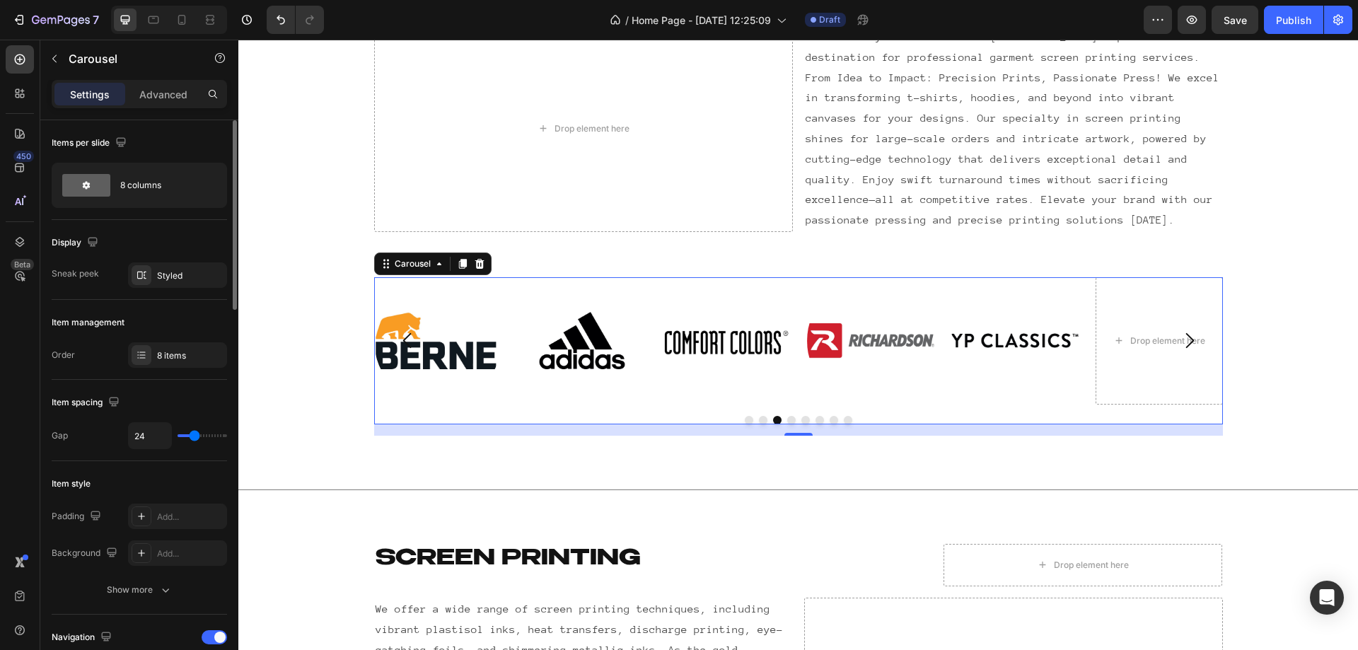
type input "49"
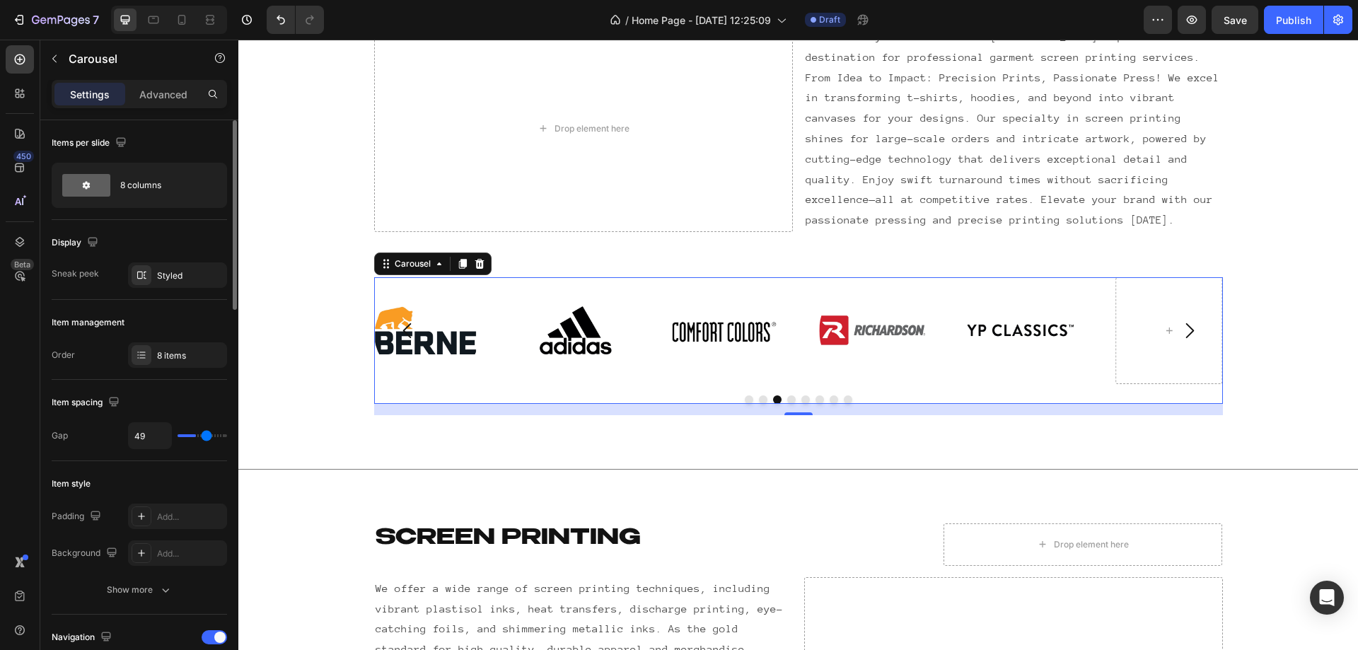
type input "59"
type input "52"
type input "50"
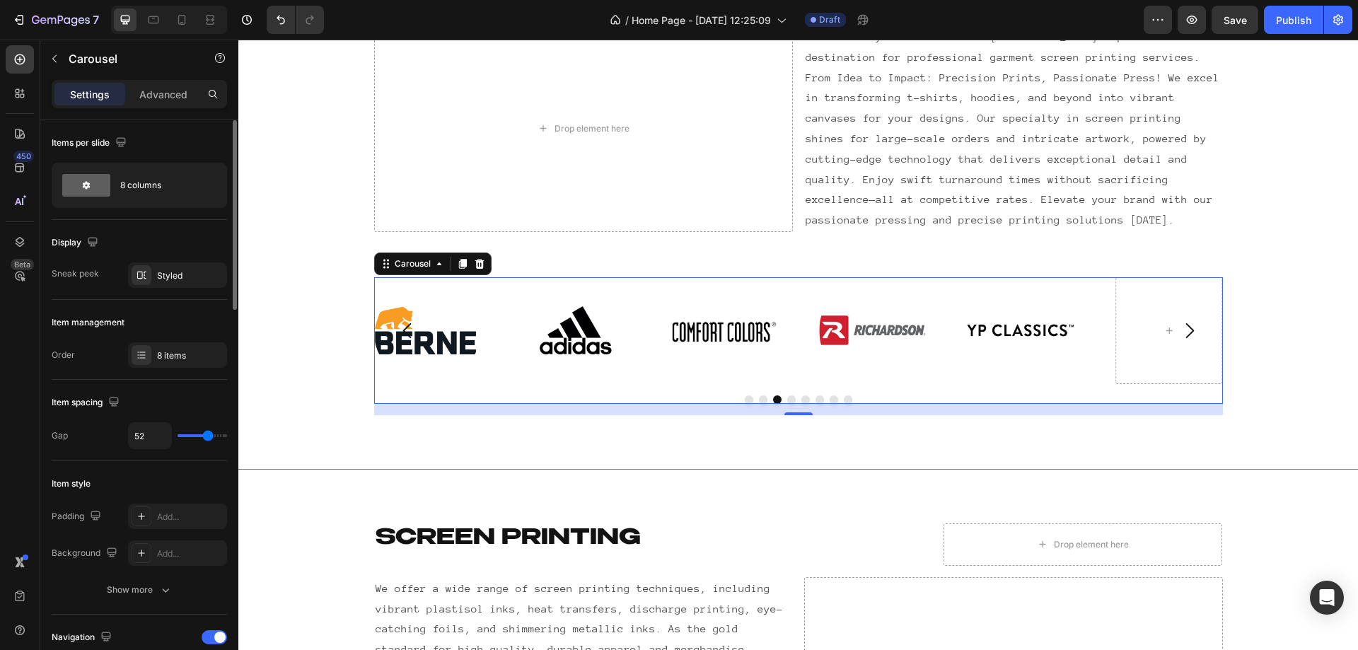
type input "50"
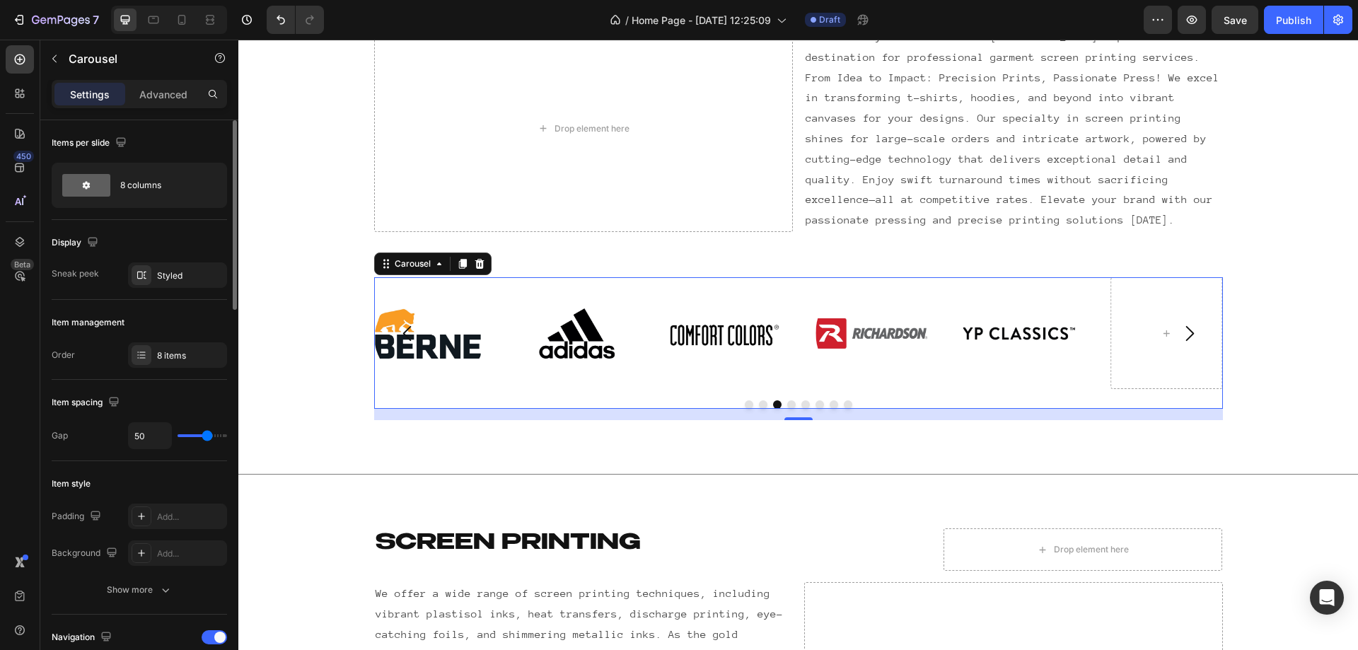
type input "37"
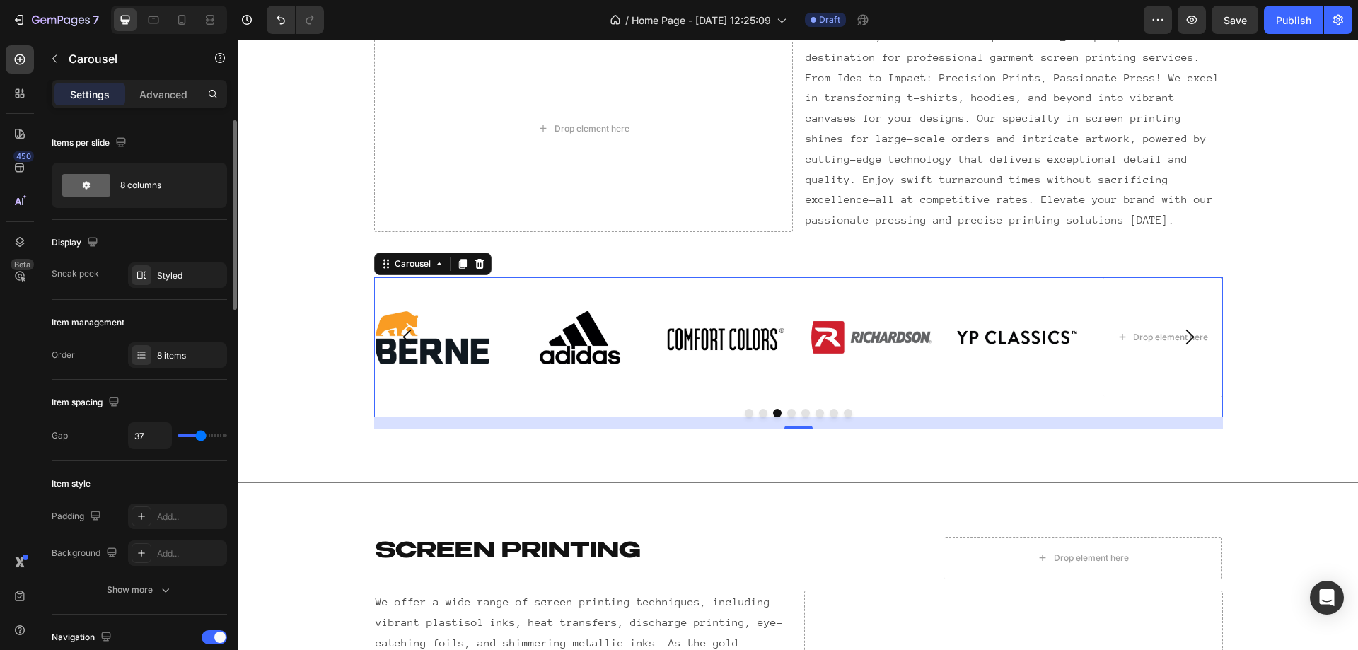
type input "36"
drag, startPoint x: 189, startPoint y: 438, endPoint x: 200, endPoint y: 442, distance: 12.1
type input "36"
click at [200, 437] on input "range" at bounding box center [203, 435] width 50 height 3
type input "2"
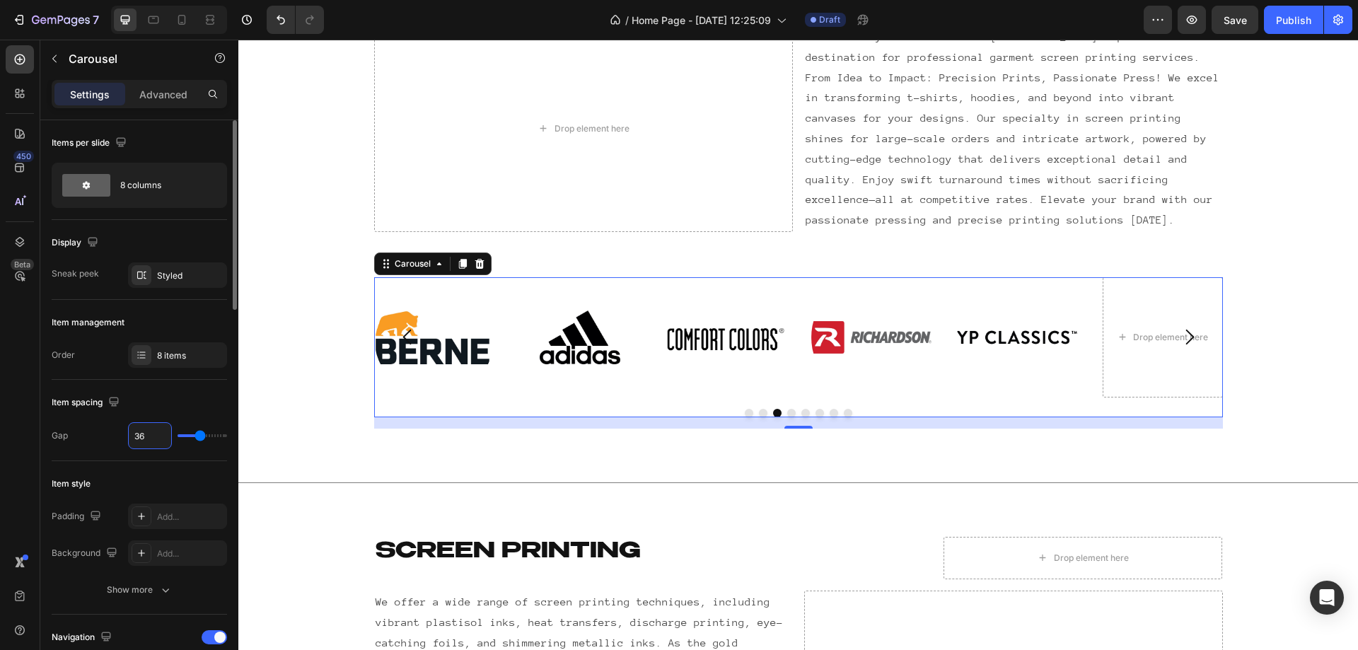
type input "2"
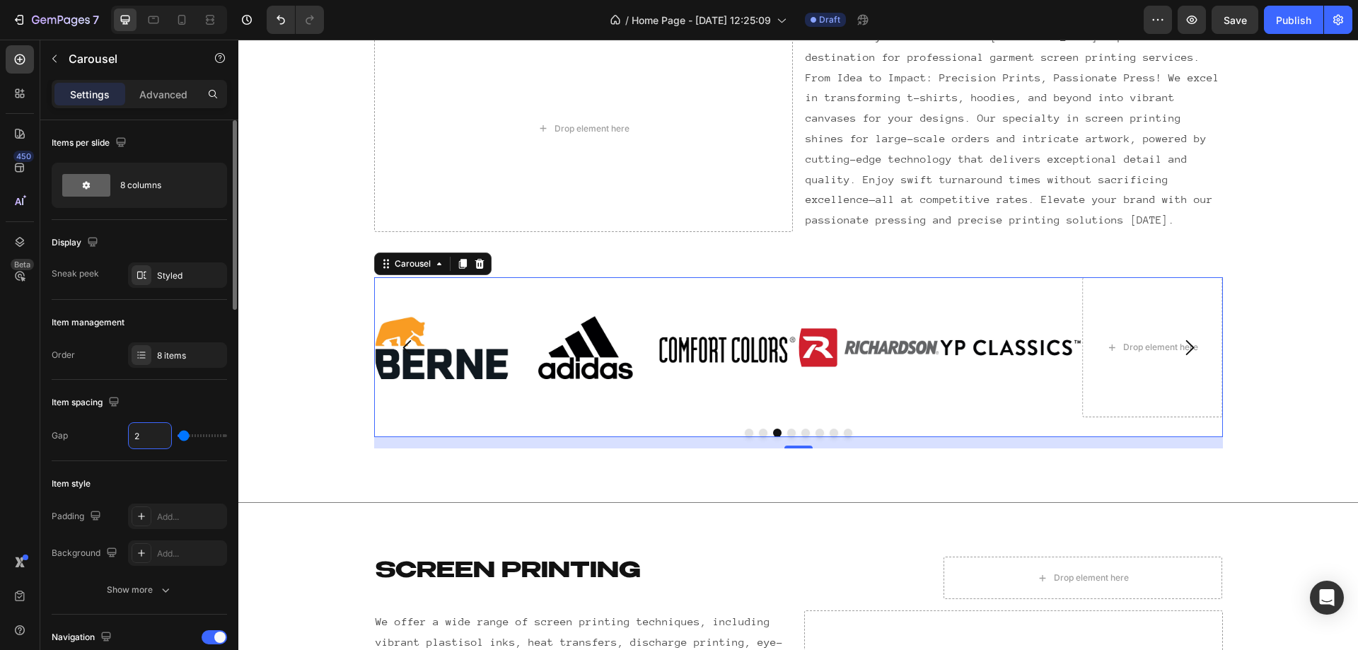
type input "25"
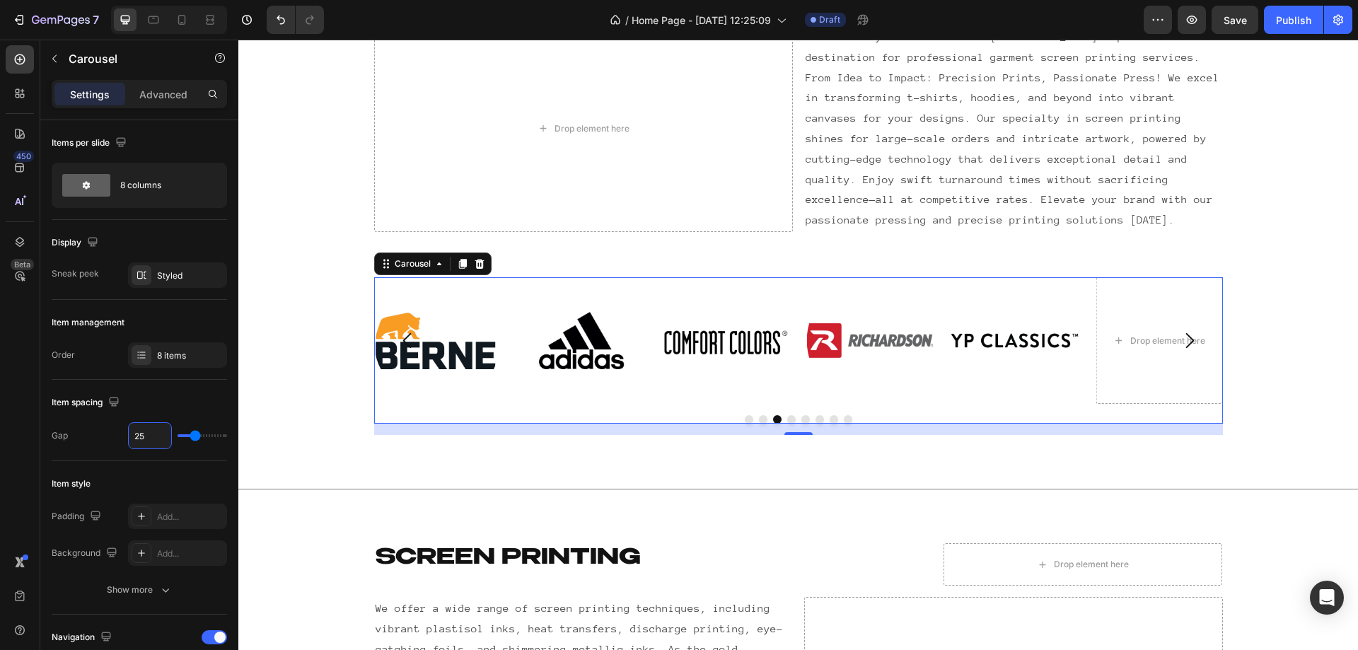
type input "25"
click at [1183, 344] on icon "Carousel Next Arrow" at bounding box center [1189, 341] width 22 height 22
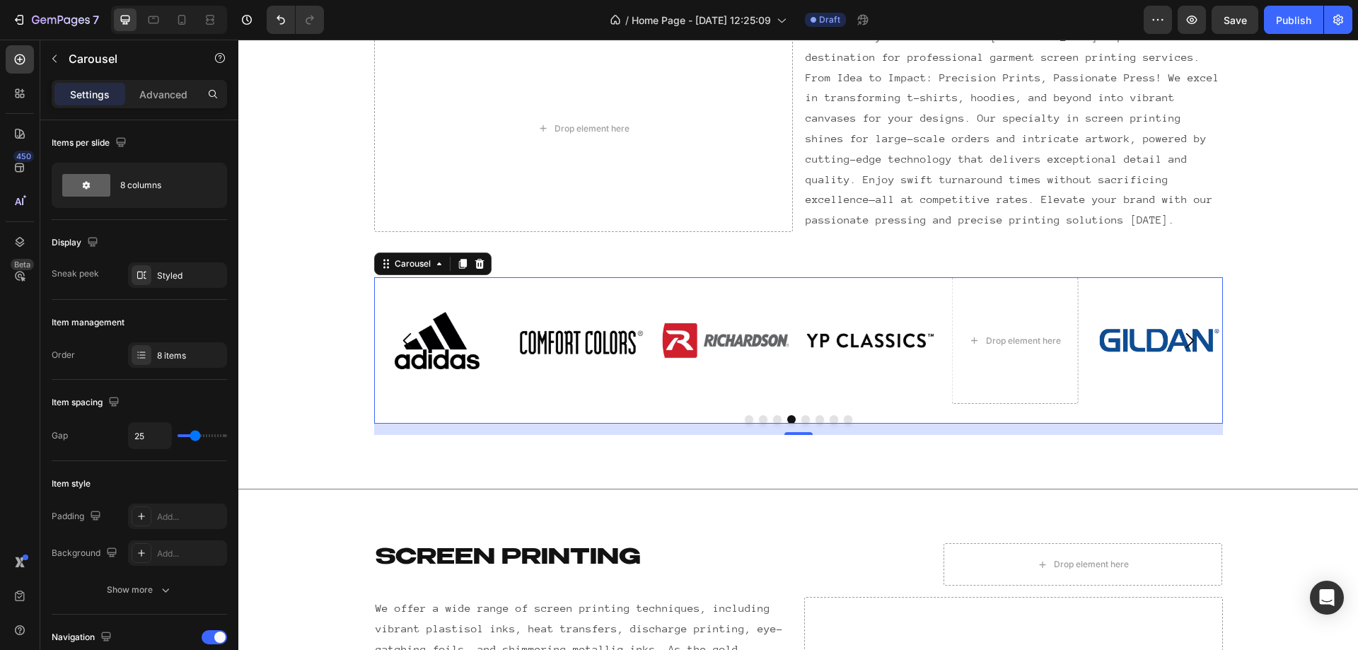
click at [1188, 335] on icon "Carousel Next Arrow" at bounding box center [1189, 341] width 22 height 22
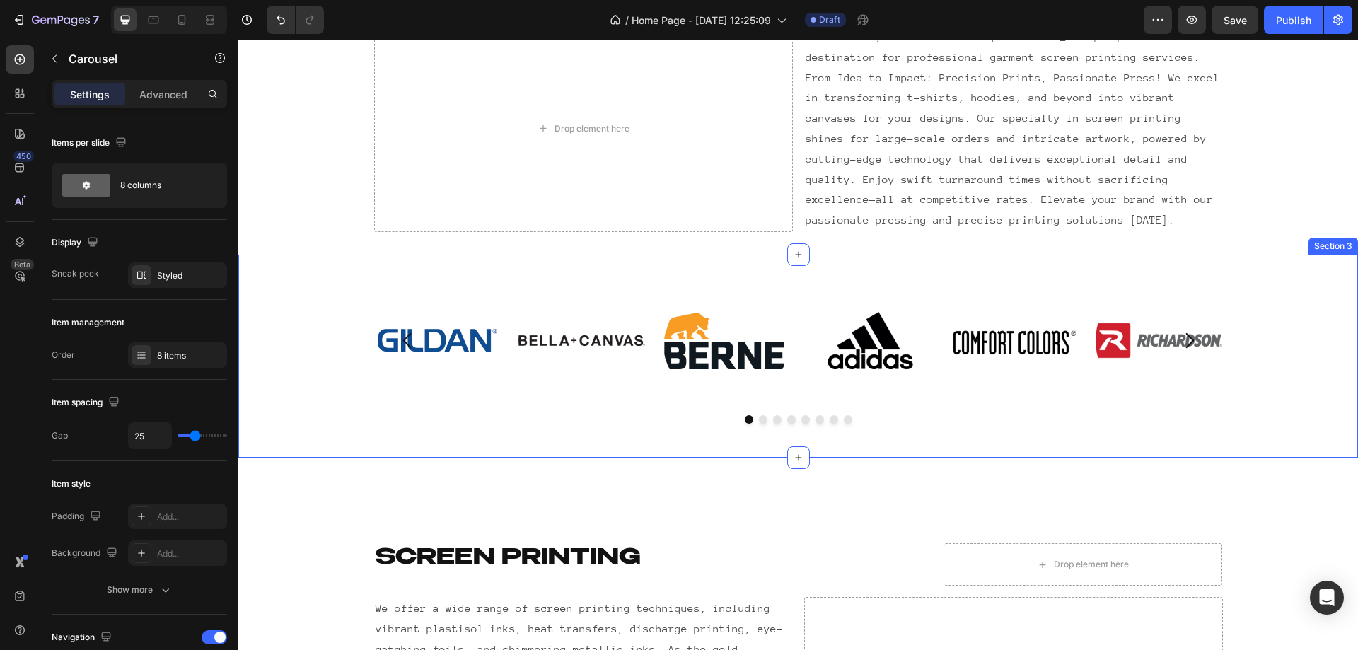
click at [627, 429] on div "Image Image Image Image Image Image Image Drop element here Carousel" at bounding box center [798, 356] width 1120 height 158
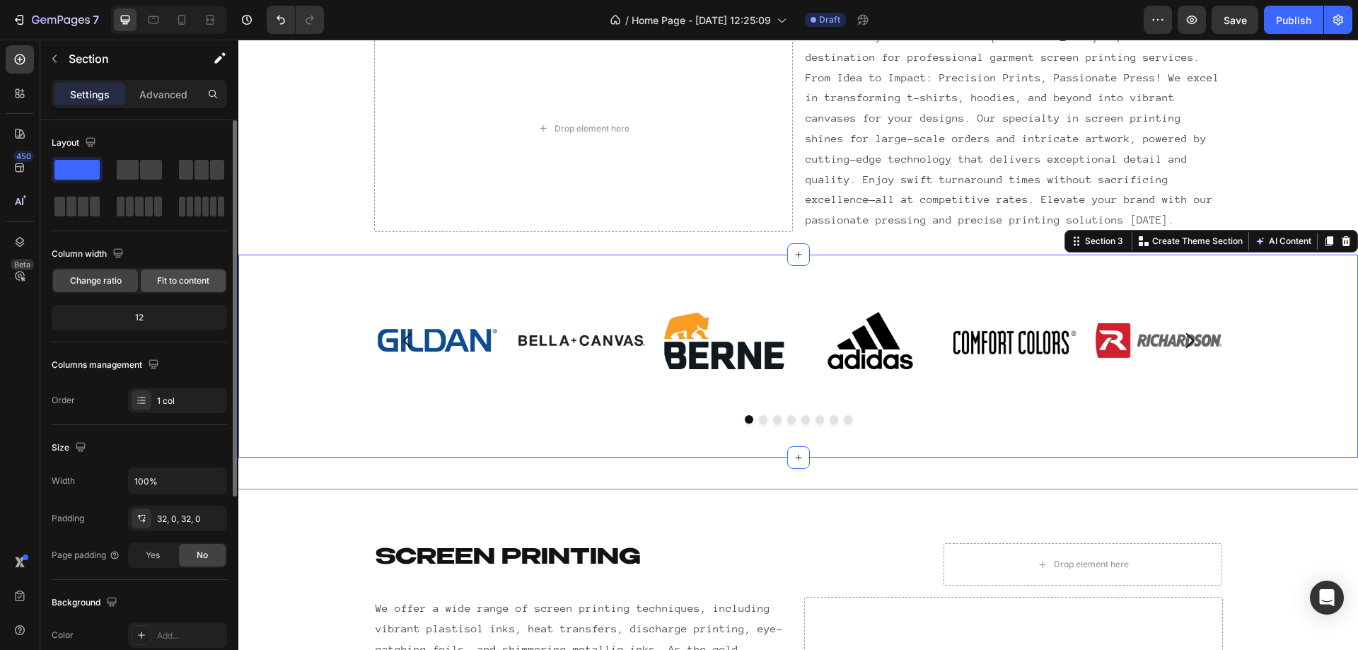
click at [166, 279] on span "Fit to content" at bounding box center [183, 280] width 52 height 13
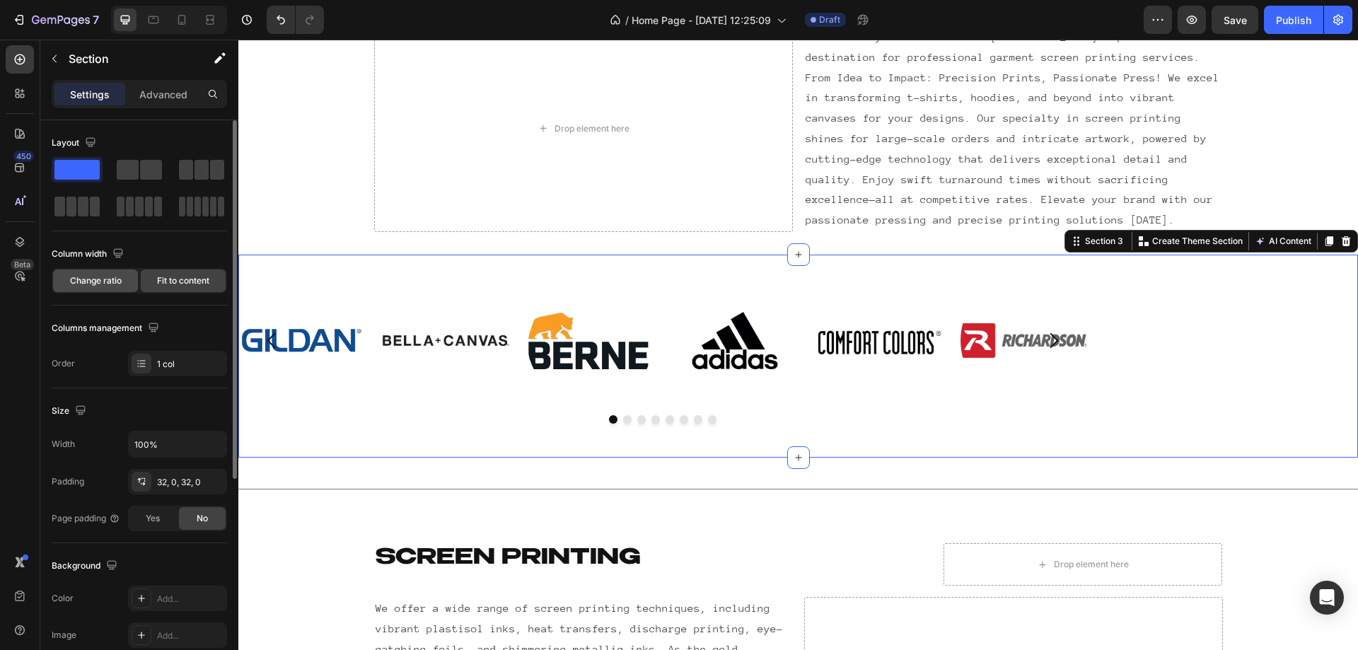
click at [105, 281] on span "Change ratio" at bounding box center [96, 280] width 52 height 13
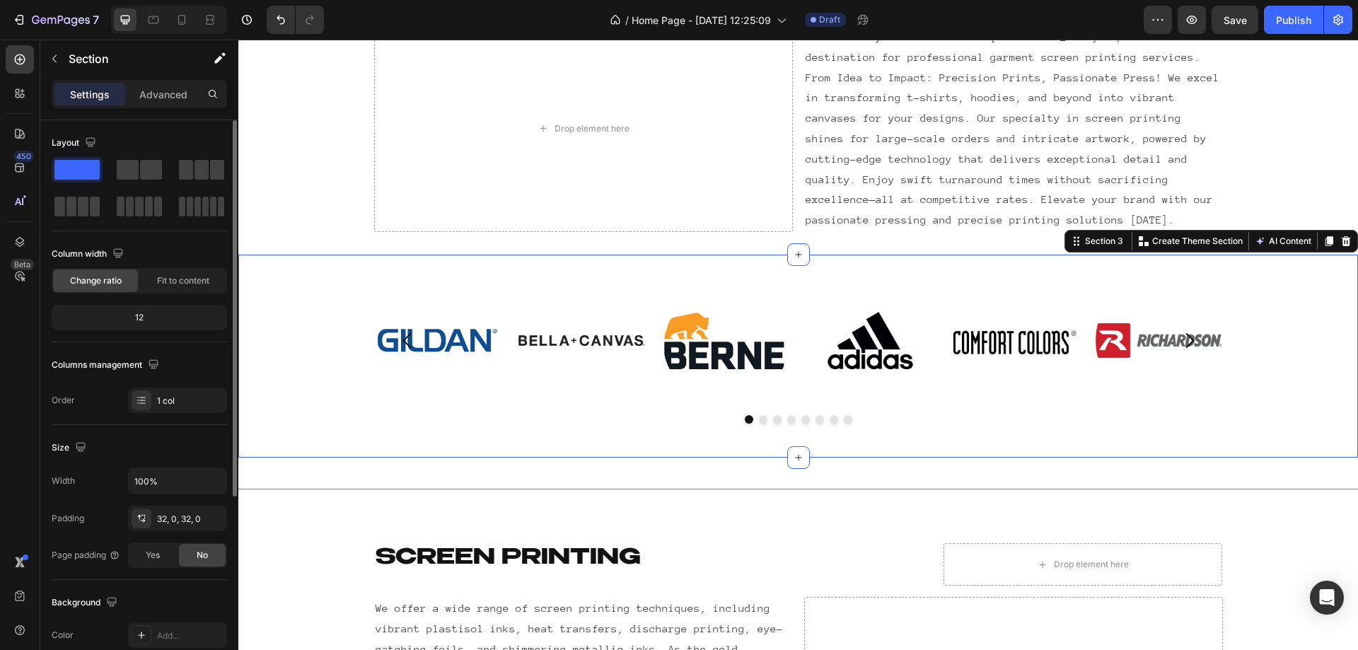
click at [130, 316] on div "12" at bounding box center [139, 318] width 170 height 20
click at [140, 318] on div "12" at bounding box center [139, 318] width 170 height 20
drag, startPoint x: 155, startPoint y: 318, endPoint x: 112, endPoint y: 317, distance: 42.4
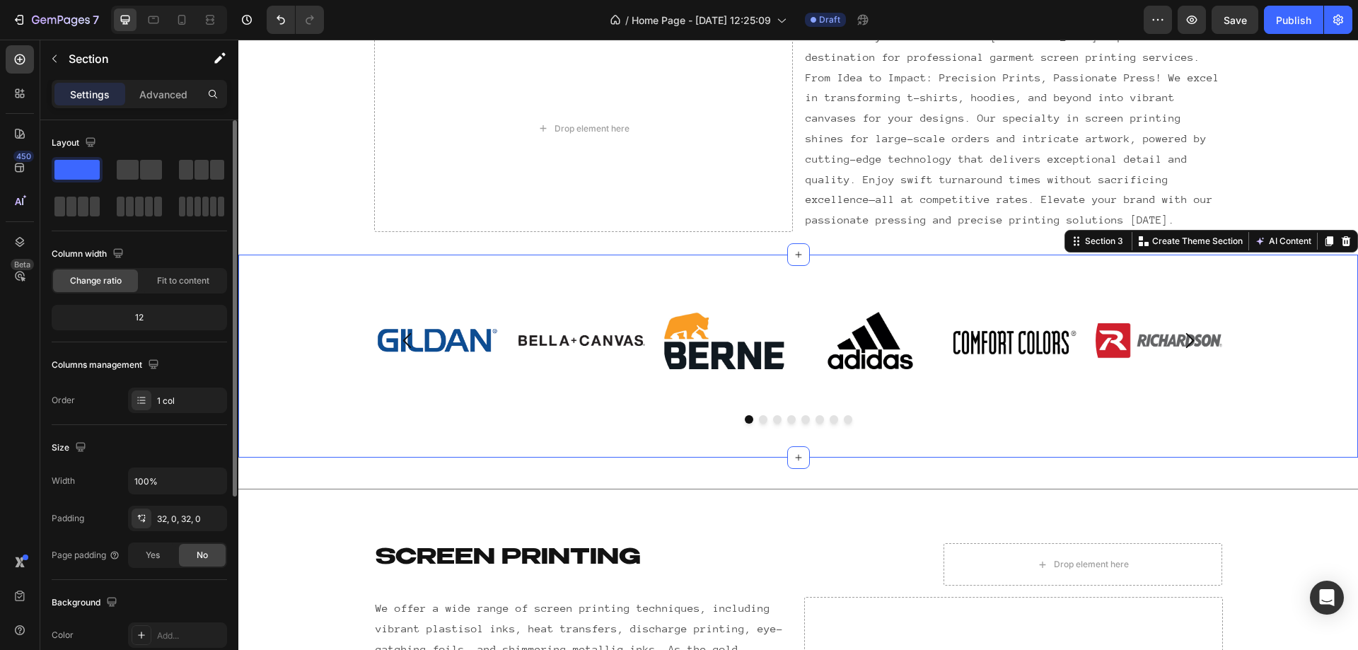
click at [112, 317] on div "12" at bounding box center [139, 318] width 170 height 20
click at [151, 314] on div "12" at bounding box center [139, 318] width 170 height 20
click at [137, 312] on div "12" at bounding box center [139, 318] width 170 height 20
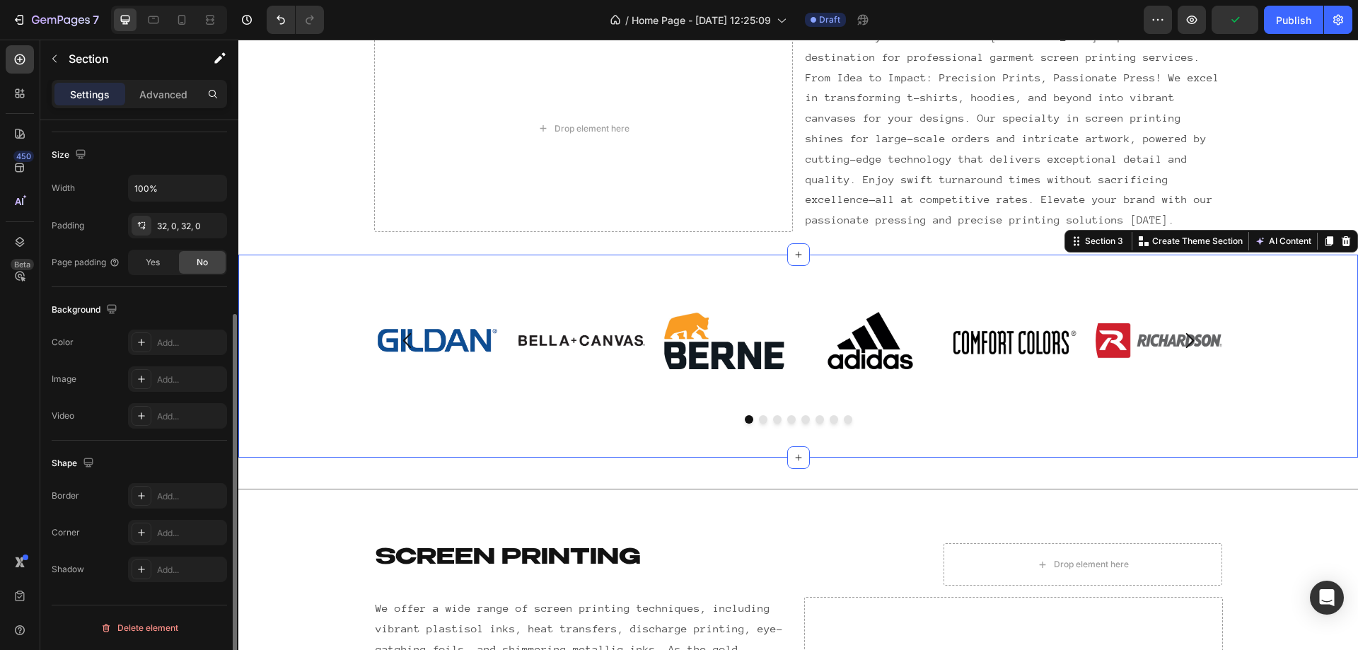
scroll to position [0, 0]
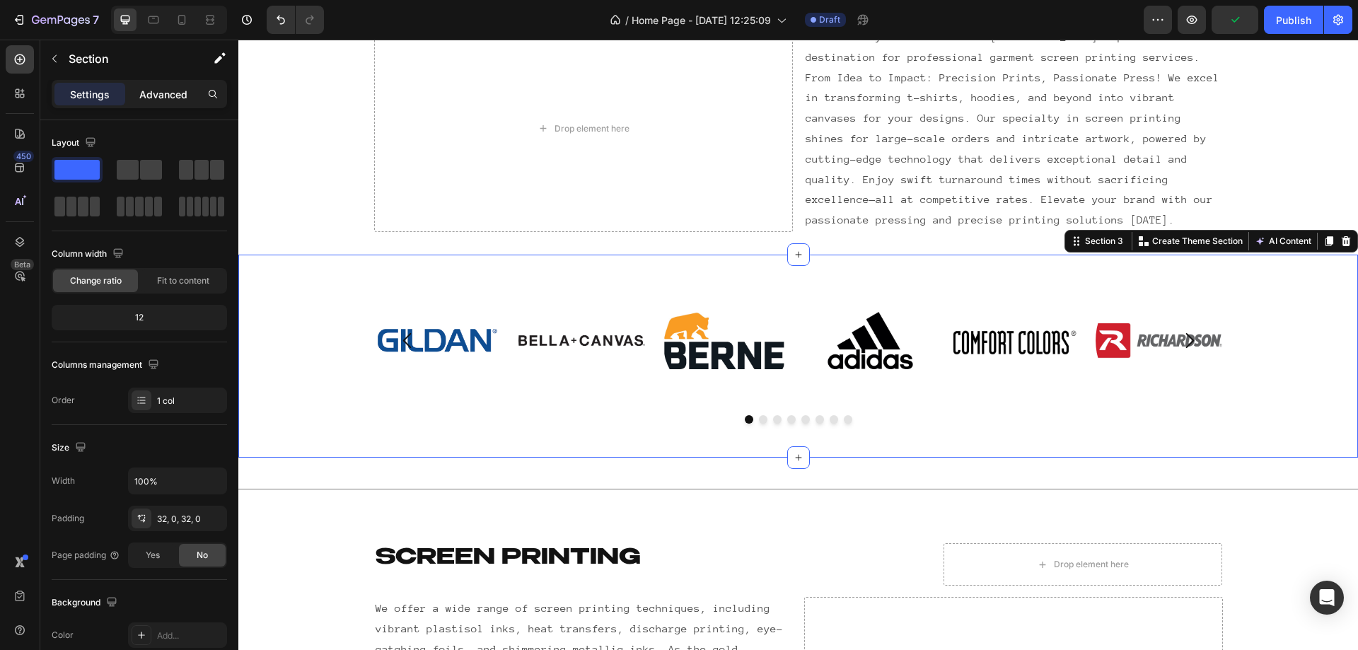
click at [149, 98] on p "Advanced" at bounding box center [163, 94] width 48 height 15
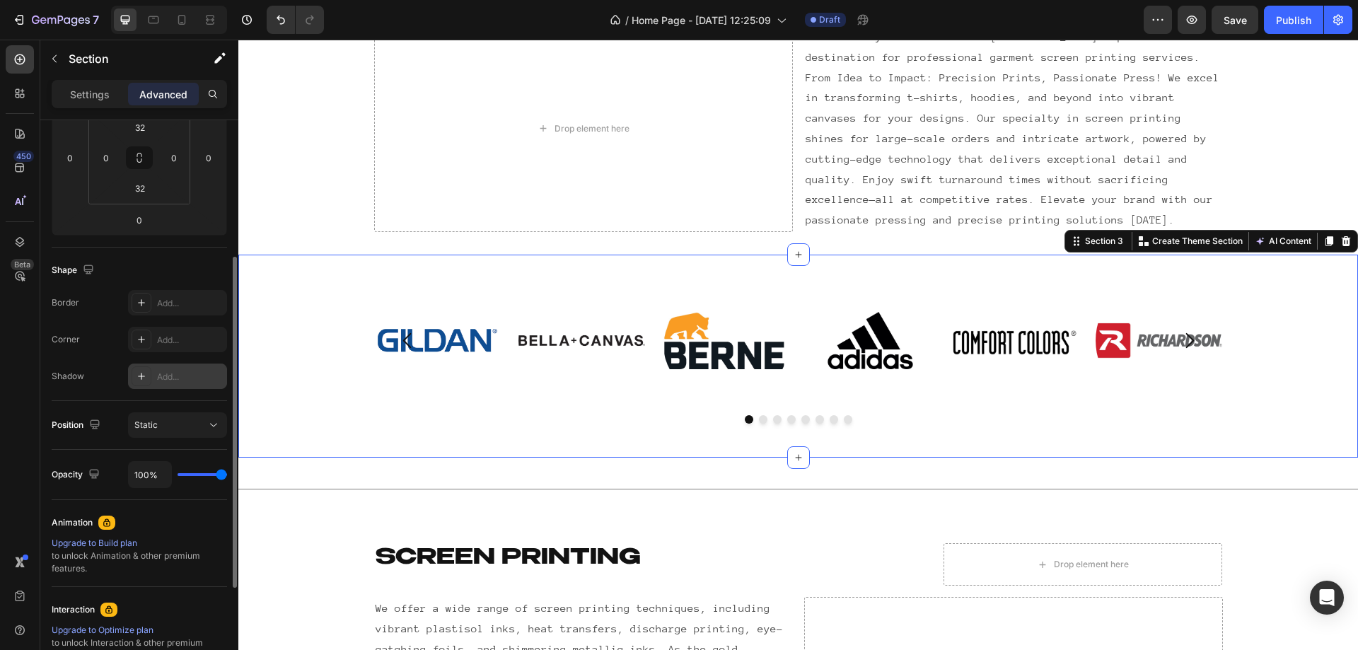
scroll to position [354, 0]
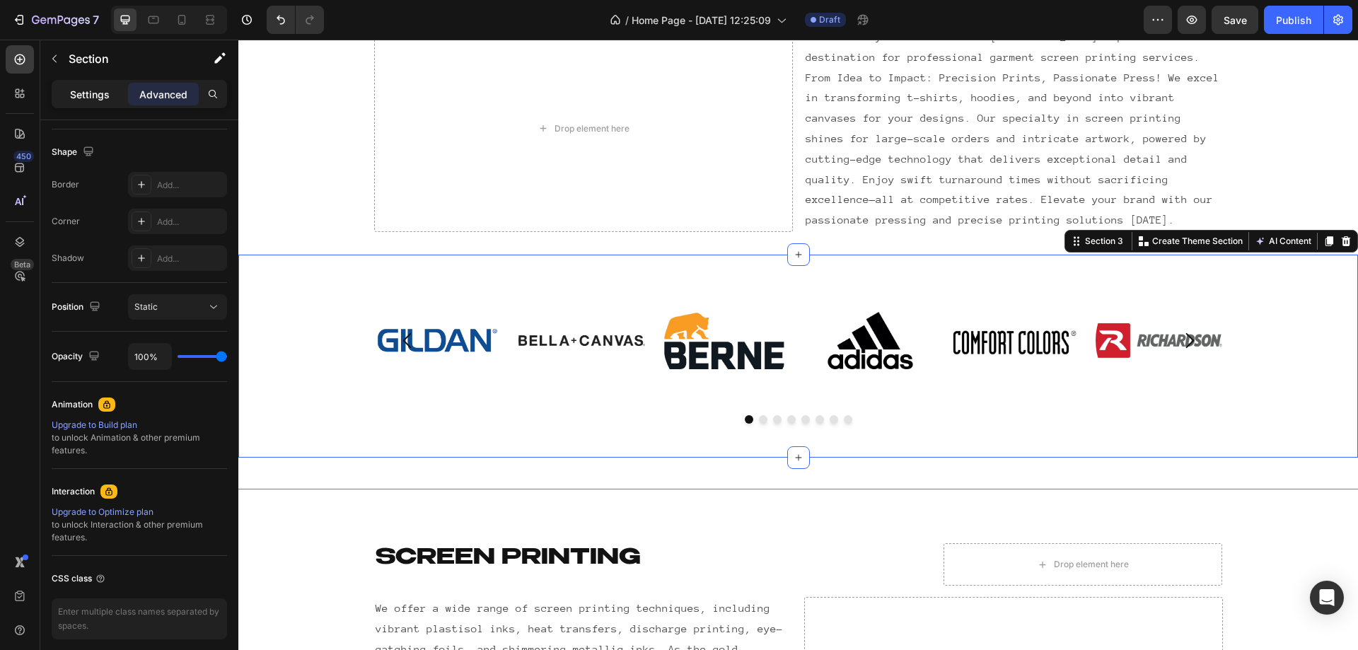
click at [112, 94] on div "Settings" at bounding box center [89, 94] width 71 height 23
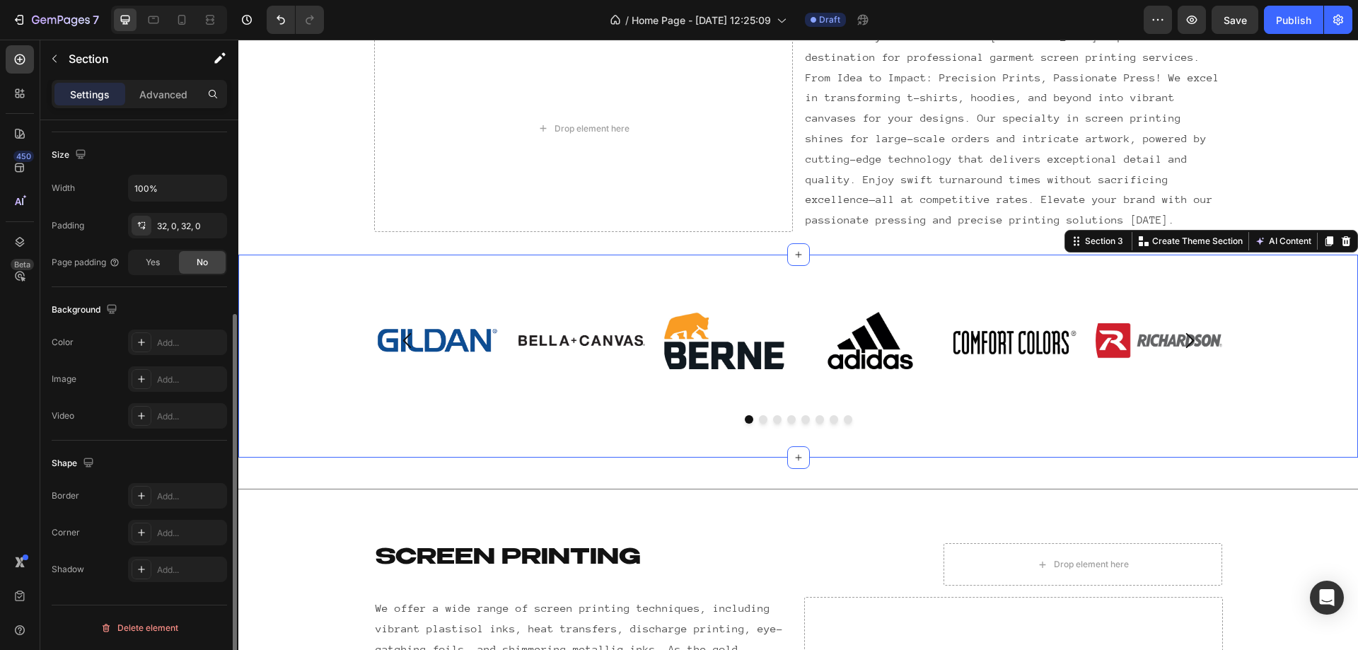
scroll to position [293, 0]
click at [196, 225] on div "32, 0, 32, 0" at bounding box center [177, 226] width 41 height 13
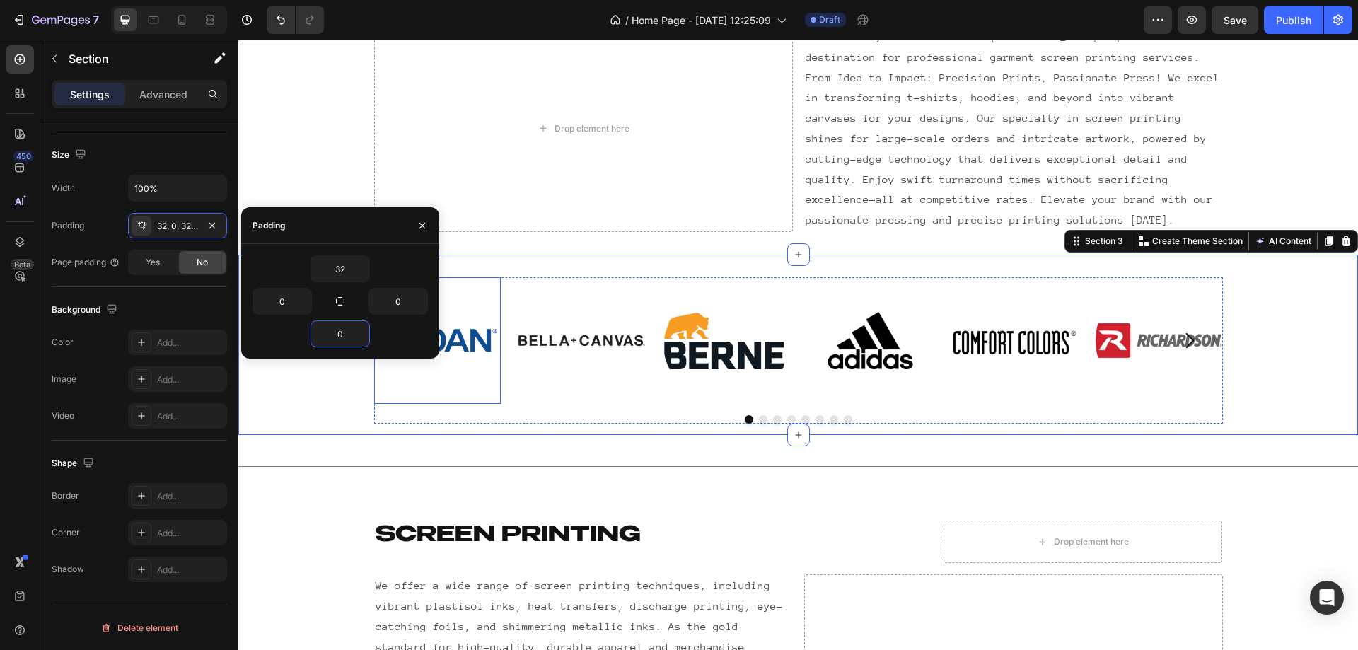
type input "0"
click at [168, 299] on div "Background" at bounding box center [139, 309] width 175 height 23
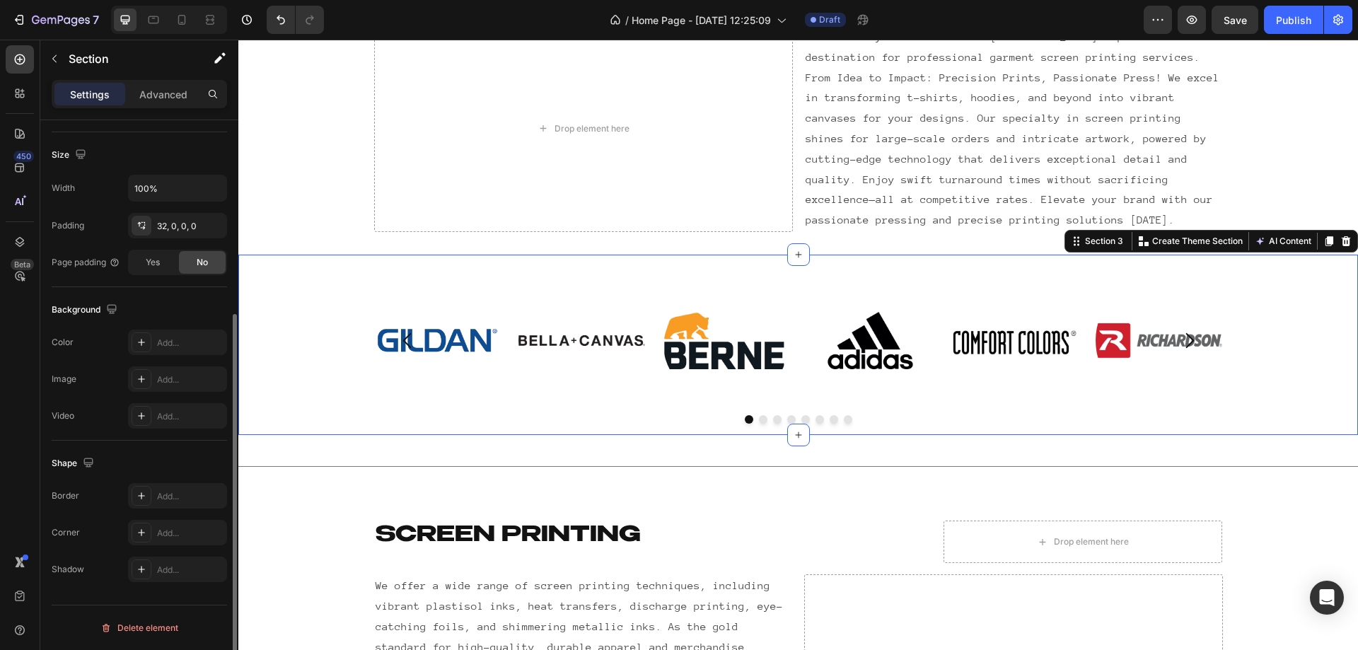
click at [163, 275] on div "Size Width 100% Padding 32, 0, 0, 0 Page padding Yes No" at bounding box center [139, 209] width 175 height 155
click at [158, 268] on span "Yes" at bounding box center [153, 262] width 14 height 13
click at [197, 269] on div "No" at bounding box center [202, 262] width 47 height 23
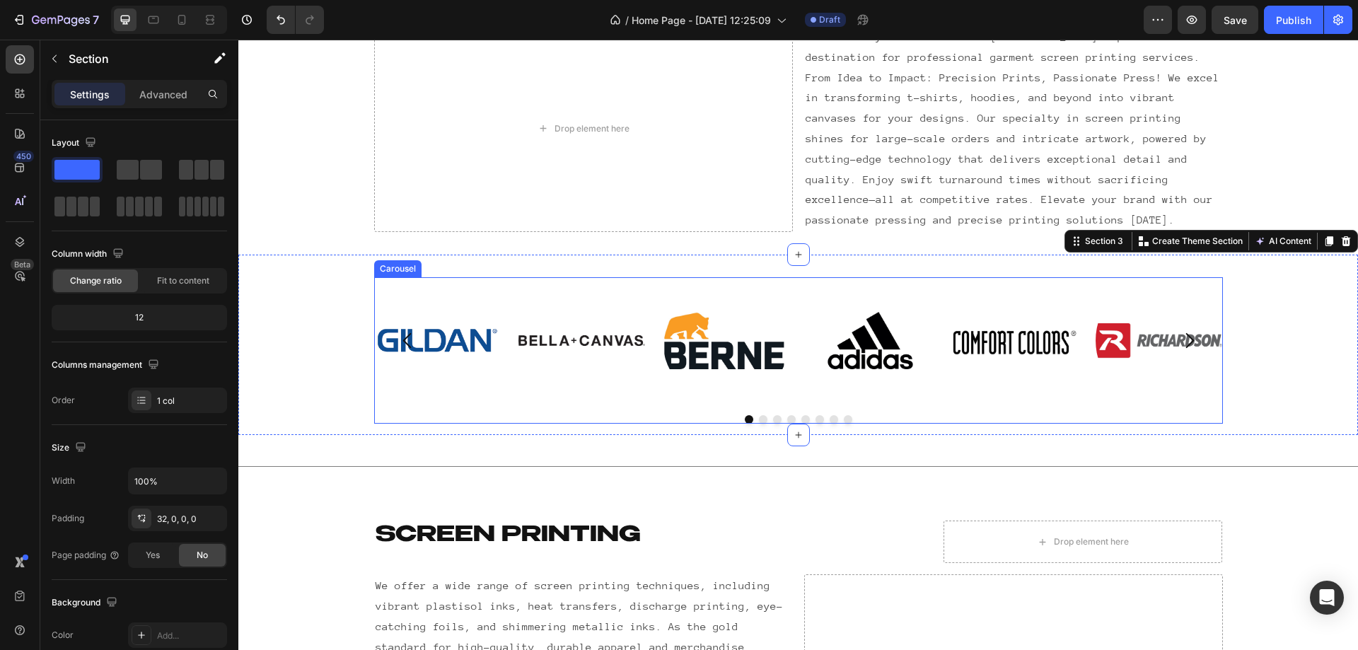
click at [395, 415] on div at bounding box center [798, 419] width 849 height 8
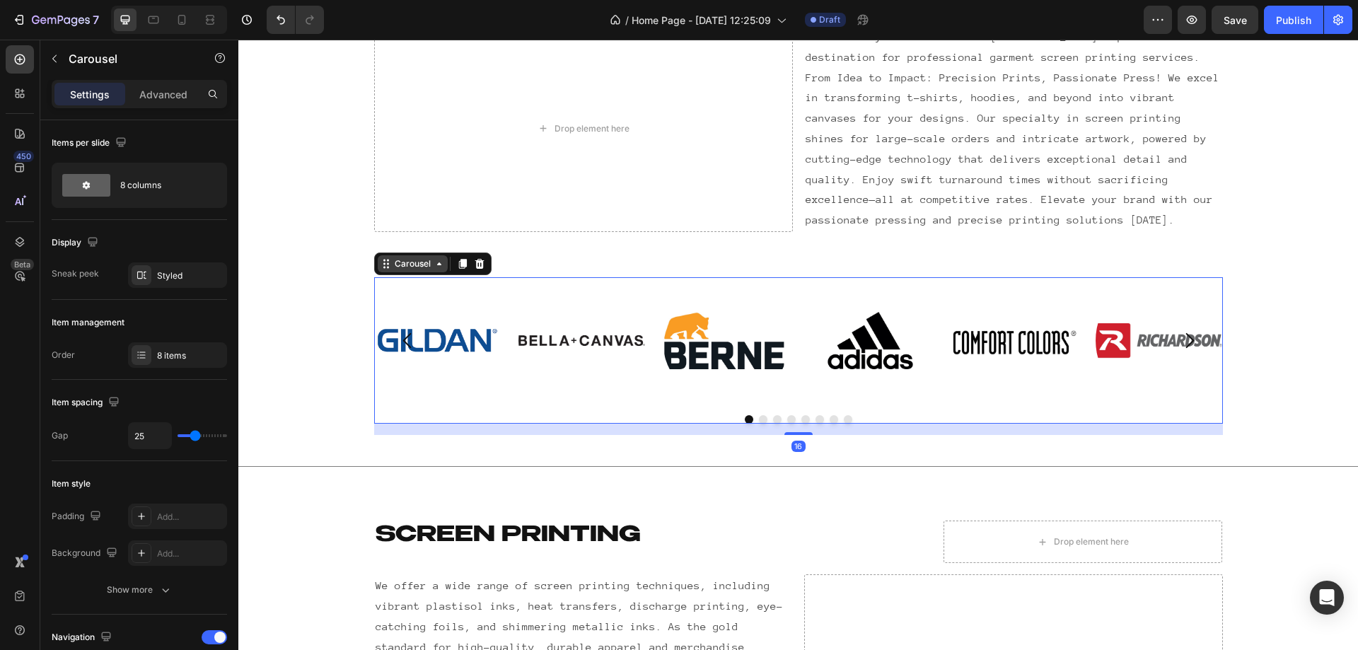
click at [417, 268] on div "Carousel" at bounding box center [413, 263] width 42 height 13
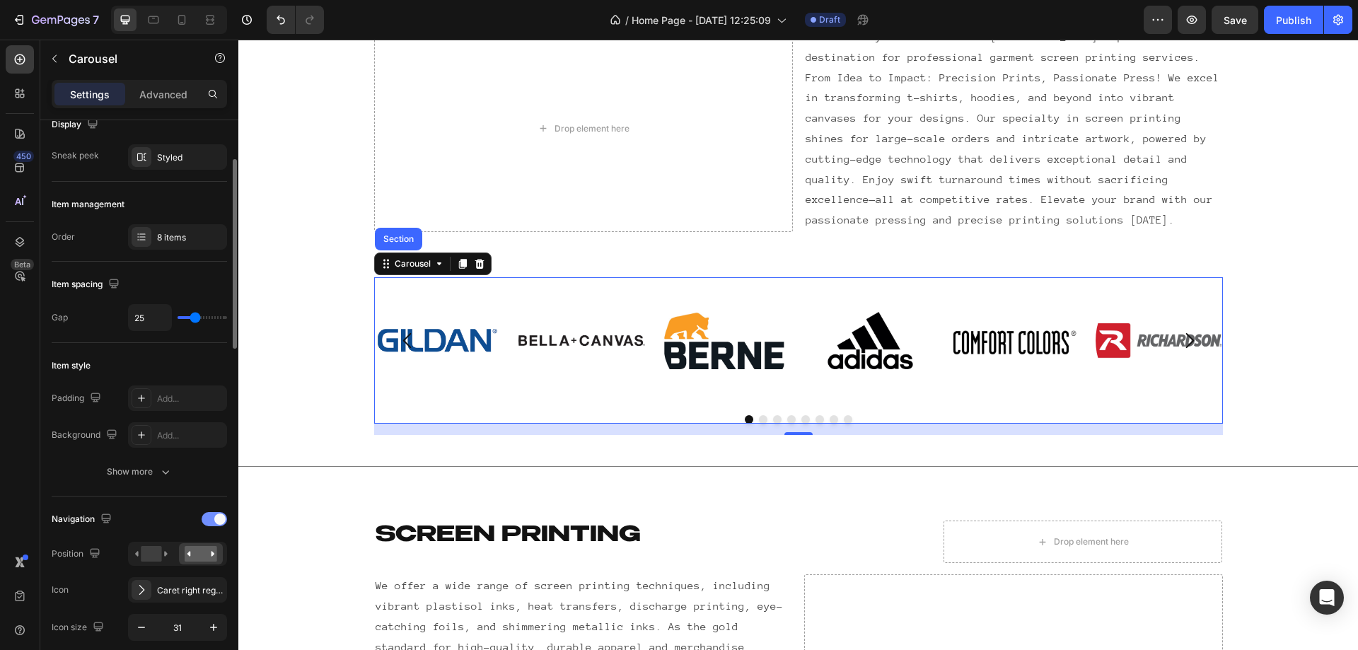
click at [224, 521] on span at bounding box center [219, 518] width 11 height 11
click at [212, 514] on span at bounding box center [208, 518] width 11 height 11
click at [212, 513] on div at bounding box center [214, 519] width 25 height 14
click at [211, 567] on div at bounding box center [214, 565] width 25 height 14
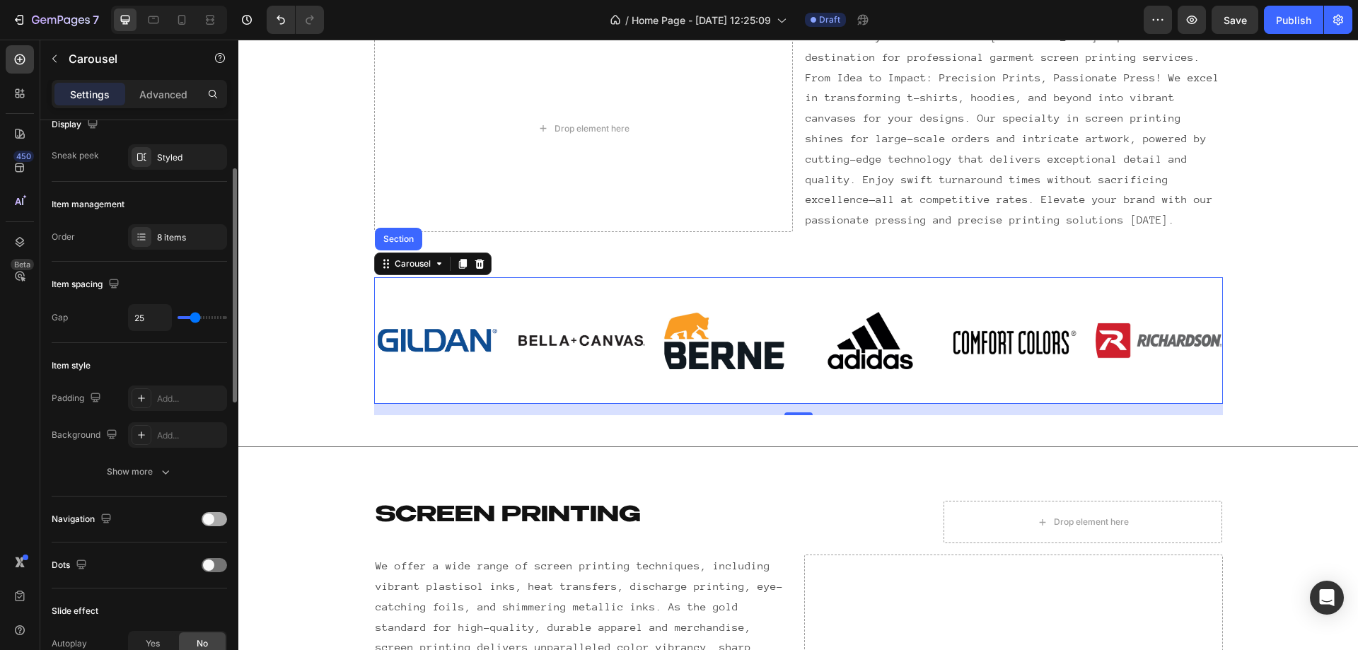
click at [207, 514] on span at bounding box center [208, 518] width 11 height 11
click at [167, 552] on icon at bounding box center [151, 554] width 33 height 16
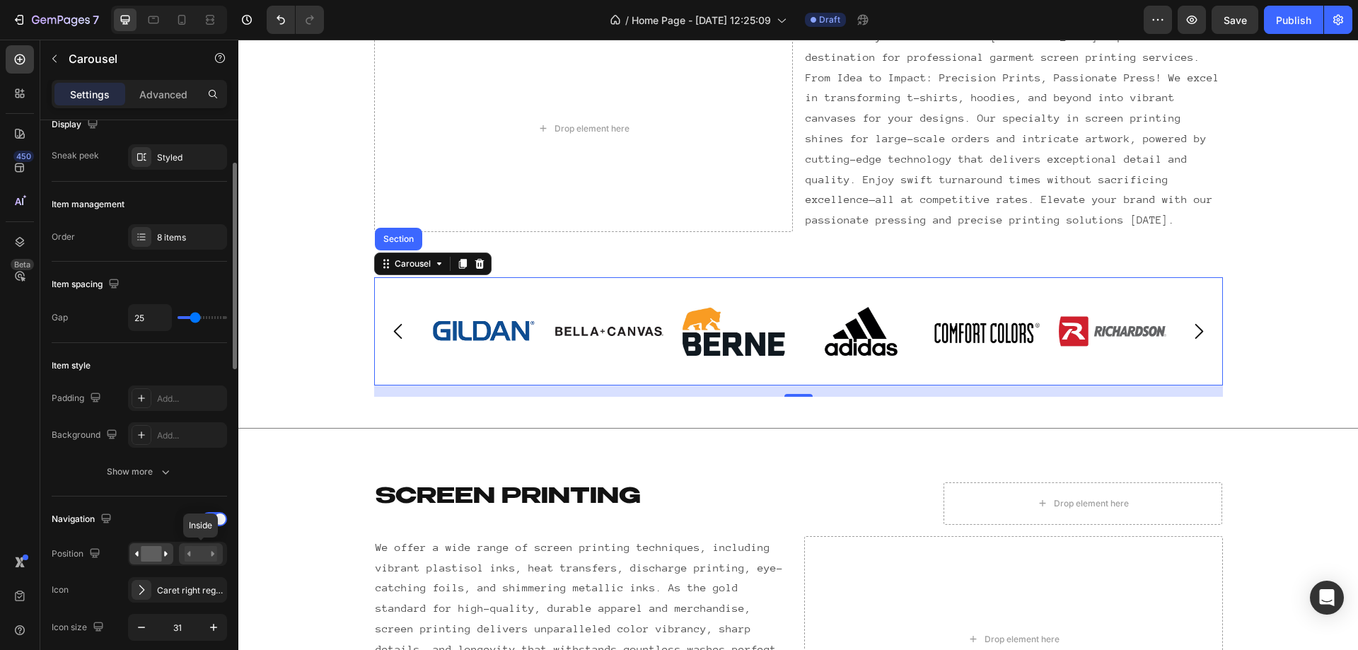
click at [211, 559] on rect at bounding box center [201, 554] width 33 height 16
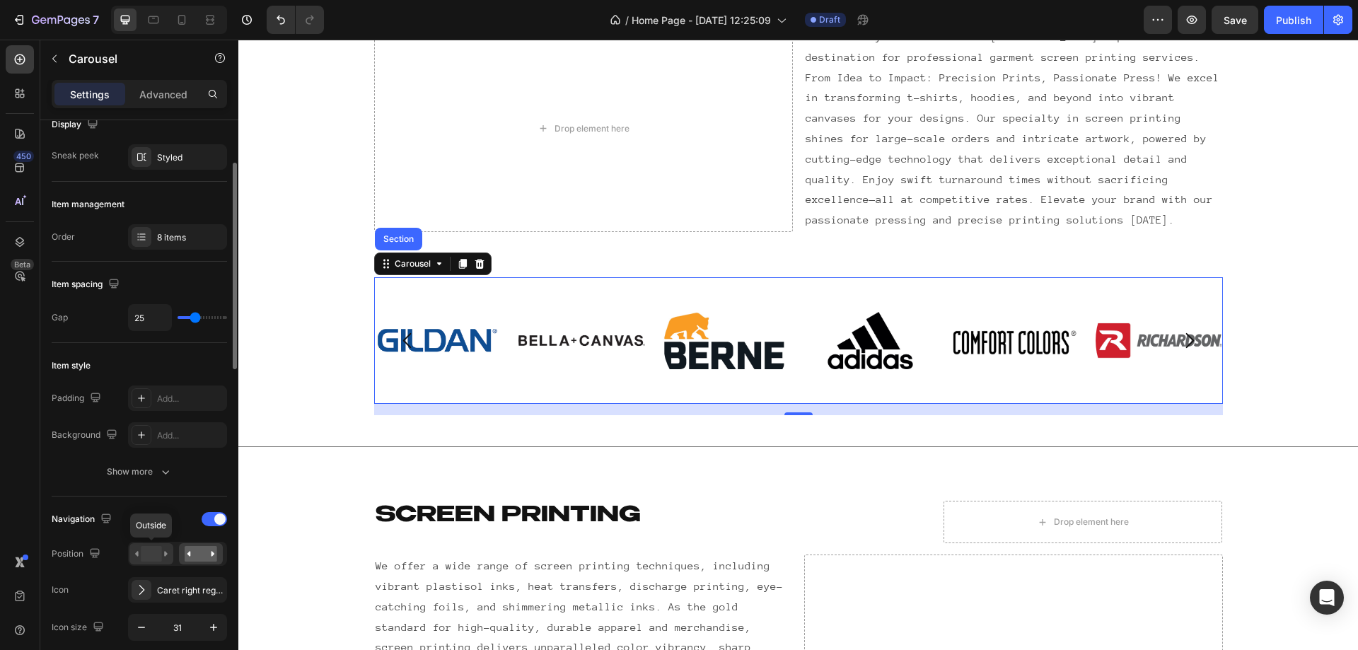
click at [146, 556] on rect at bounding box center [151, 554] width 21 height 16
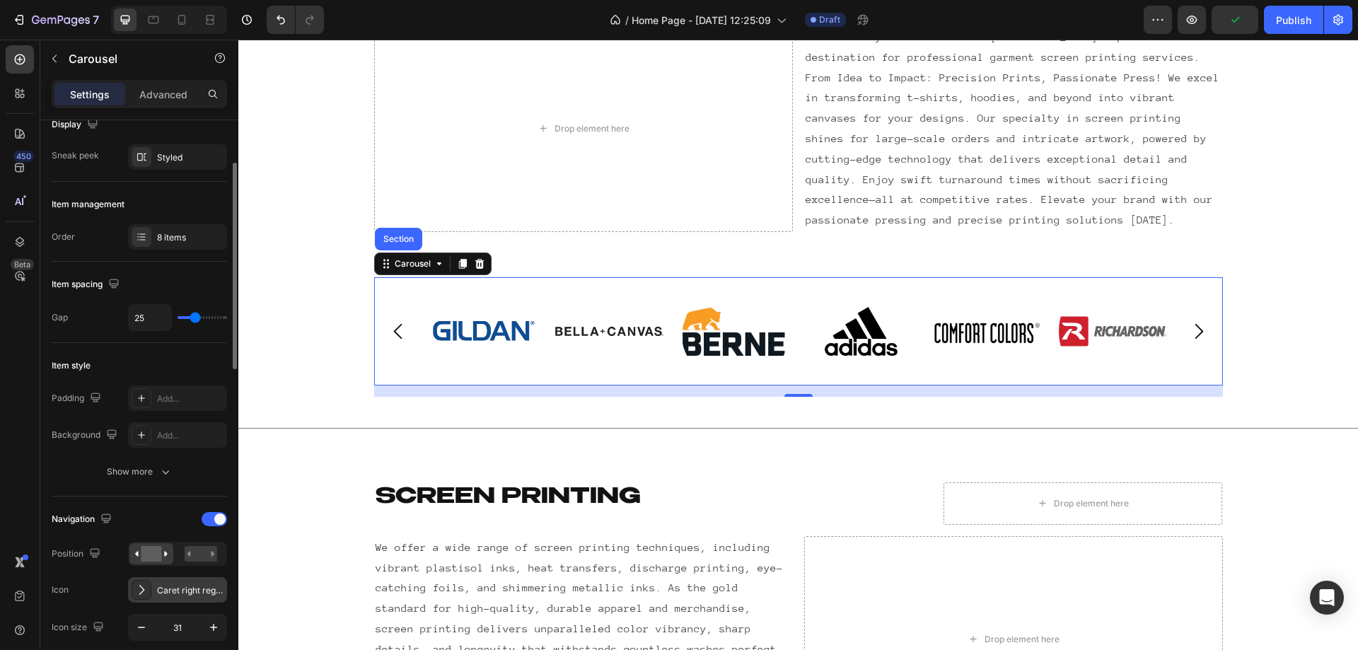
click at [159, 589] on div "Caret right regular" at bounding box center [190, 590] width 66 height 13
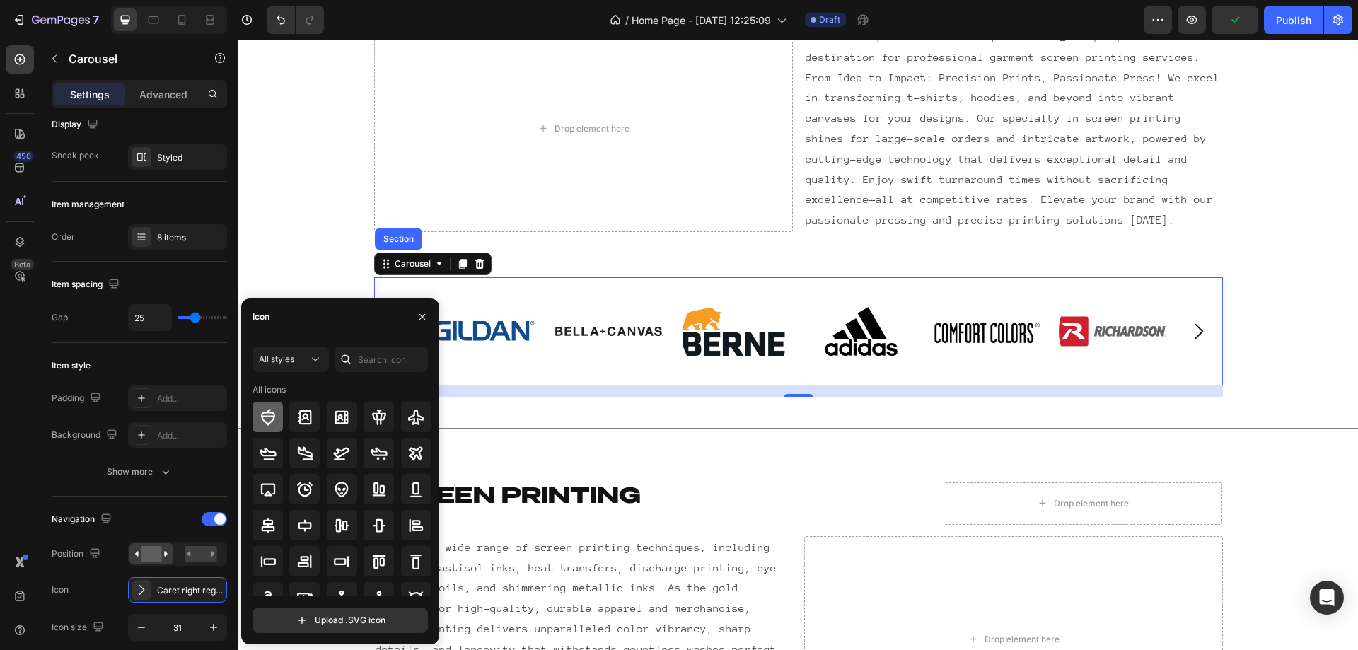
click at [269, 422] on icon at bounding box center [267, 417] width 14 height 16
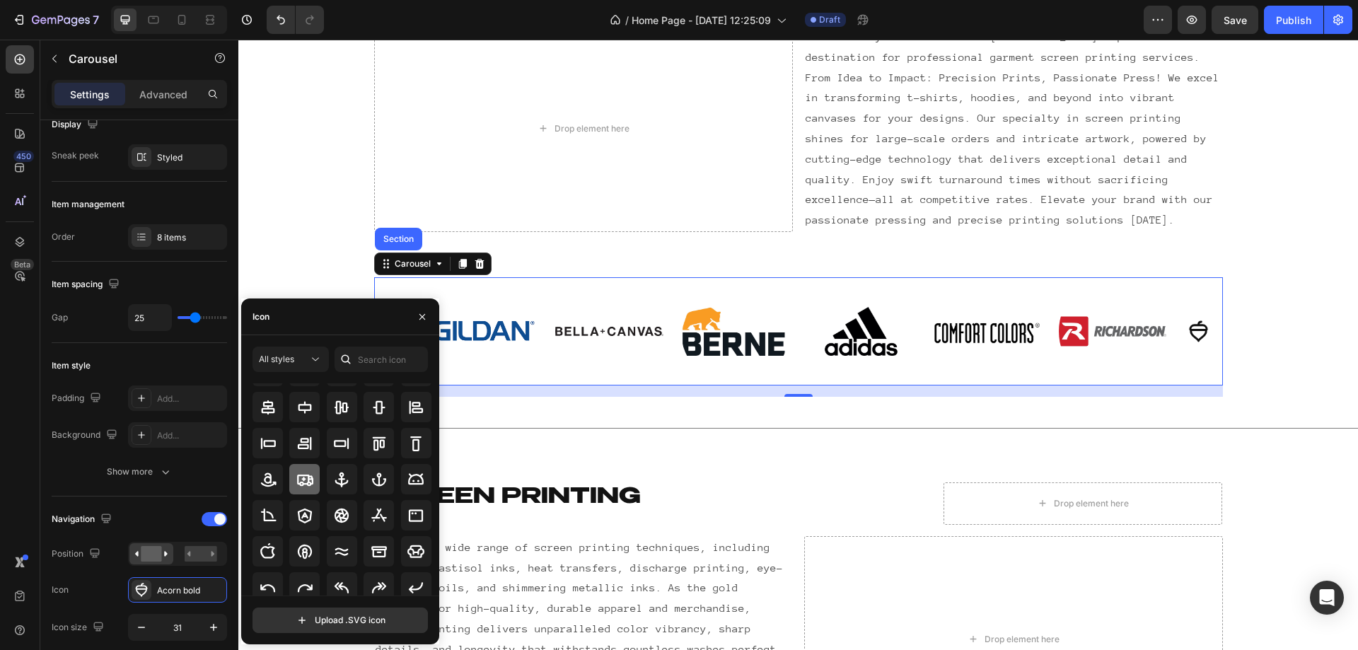
scroll to position [156, 0]
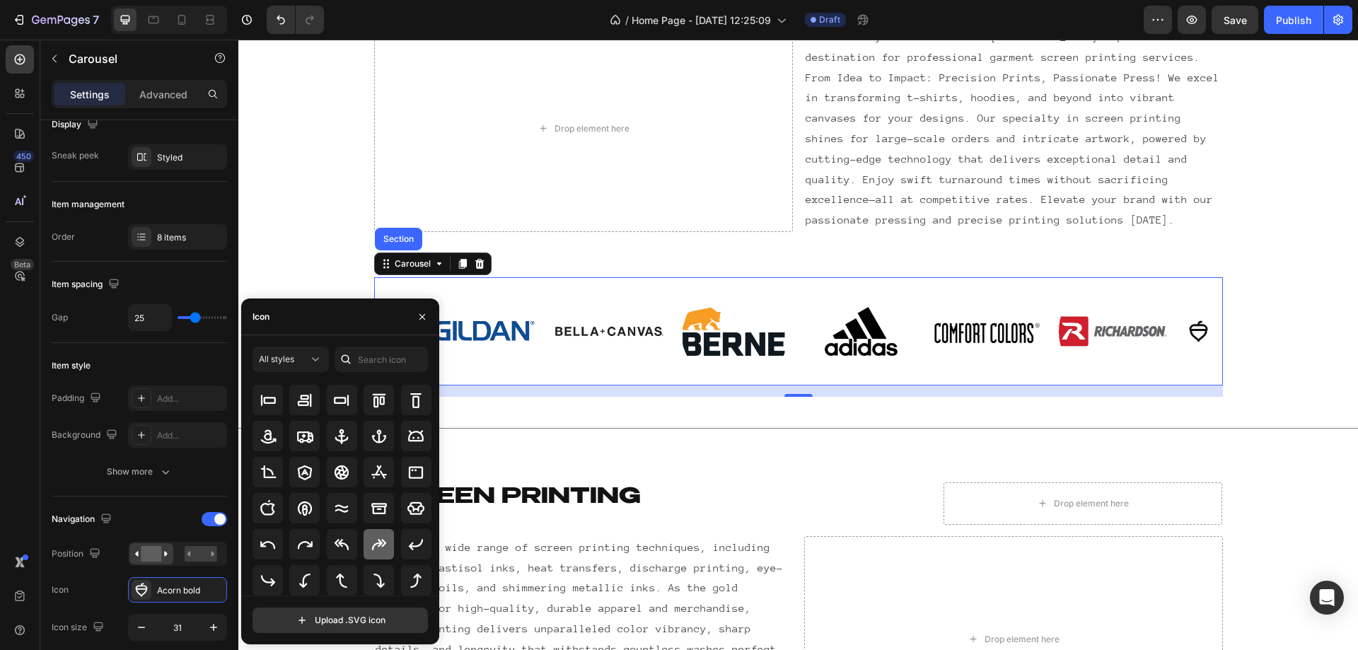
click at [373, 545] on icon at bounding box center [379, 544] width 17 height 17
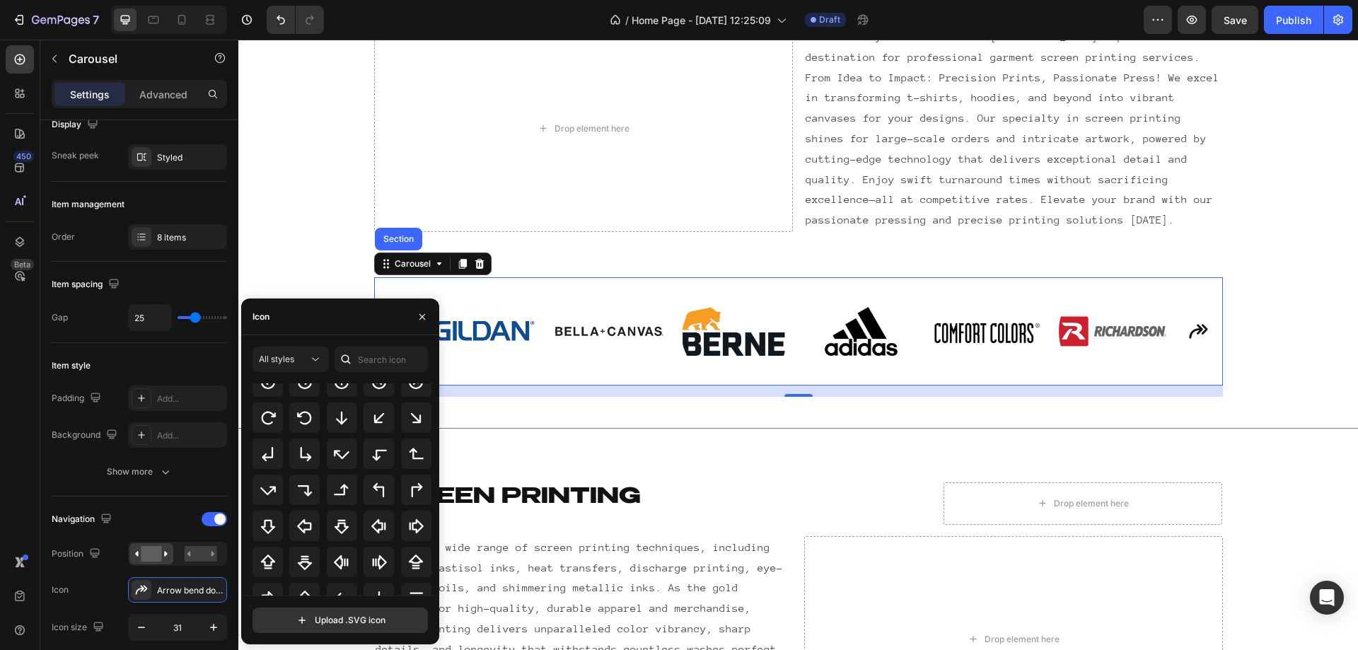
scroll to position [460, 0]
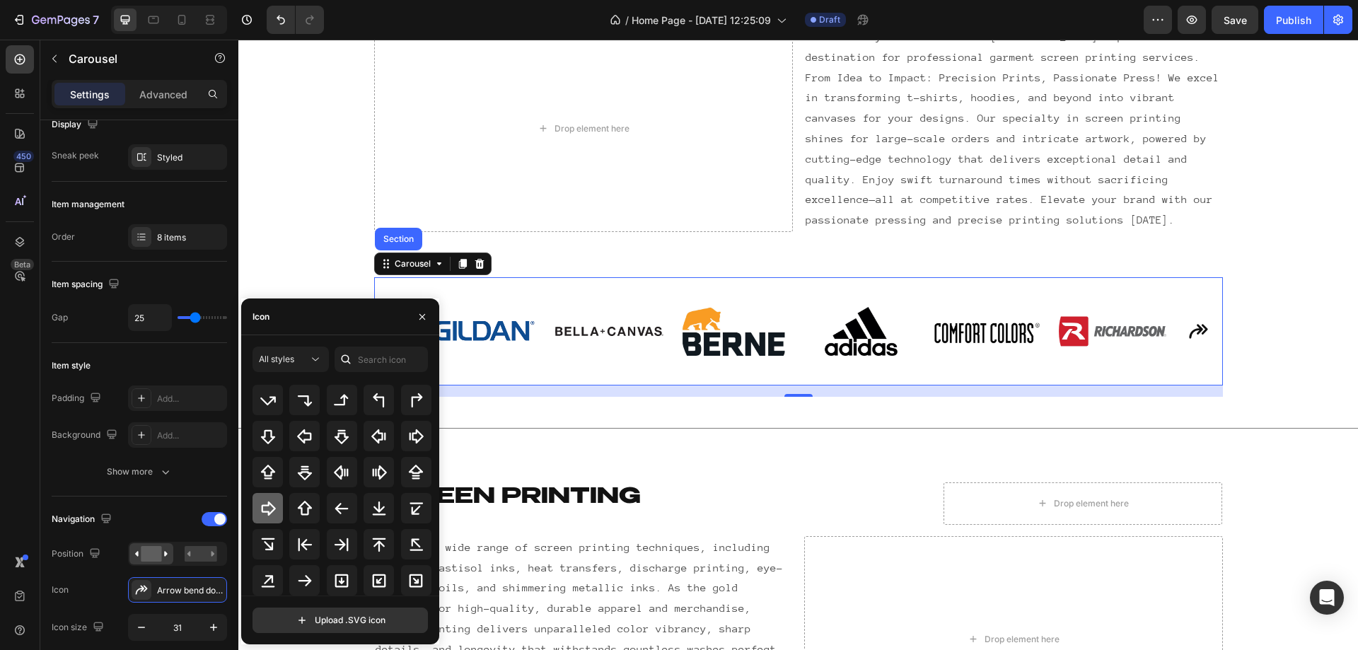
click at [269, 508] on icon at bounding box center [268, 508] width 17 height 17
click at [298, 431] on icon at bounding box center [304, 436] width 17 height 17
click at [280, 440] on div at bounding box center [267, 436] width 30 height 30
click at [342, 517] on div at bounding box center [342, 508] width 30 height 30
click at [305, 585] on icon at bounding box center [304, 580] width 13 height 11
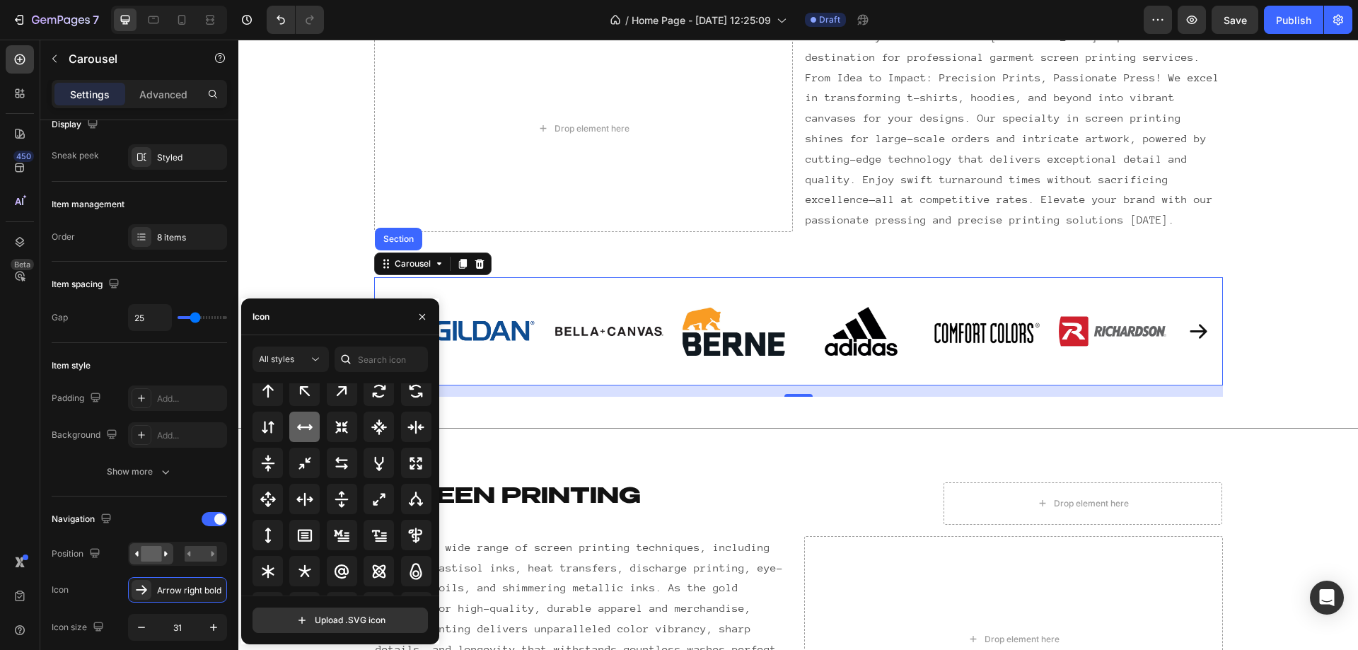
scroll to position [646, 0]
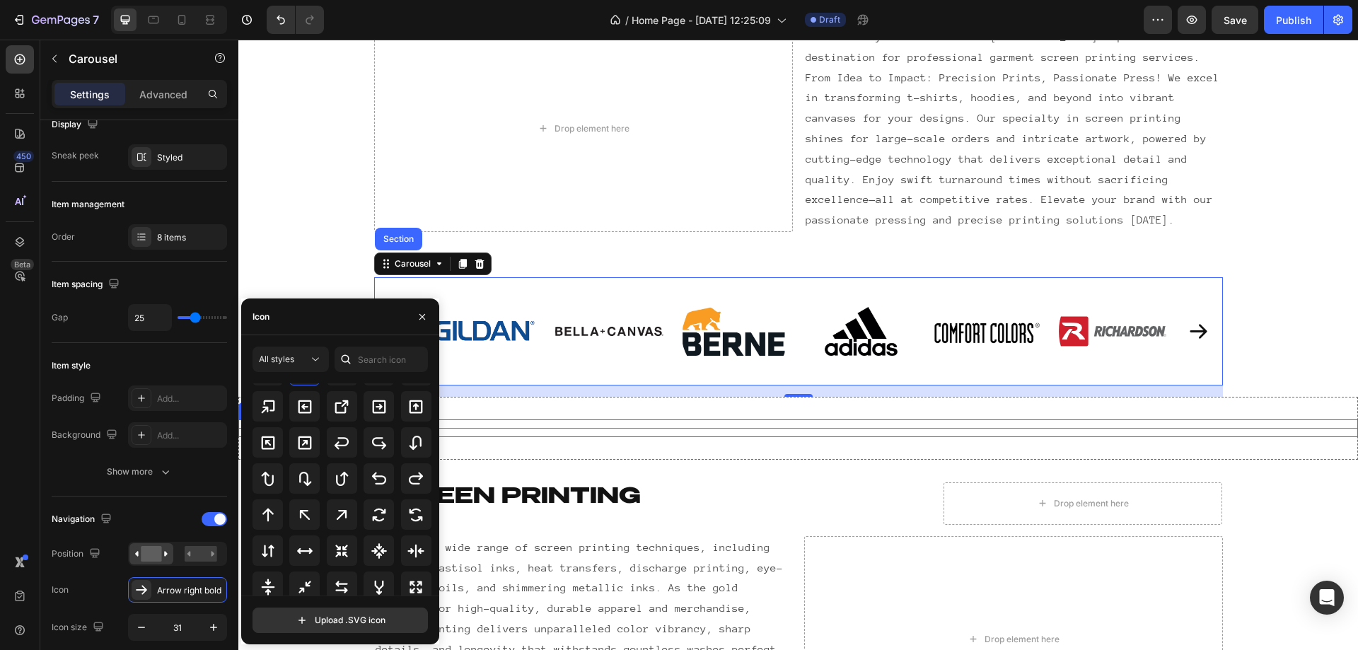
click at [577, 425] on div "Title Line" at bounding box center [798, 428] width 1120 height 18
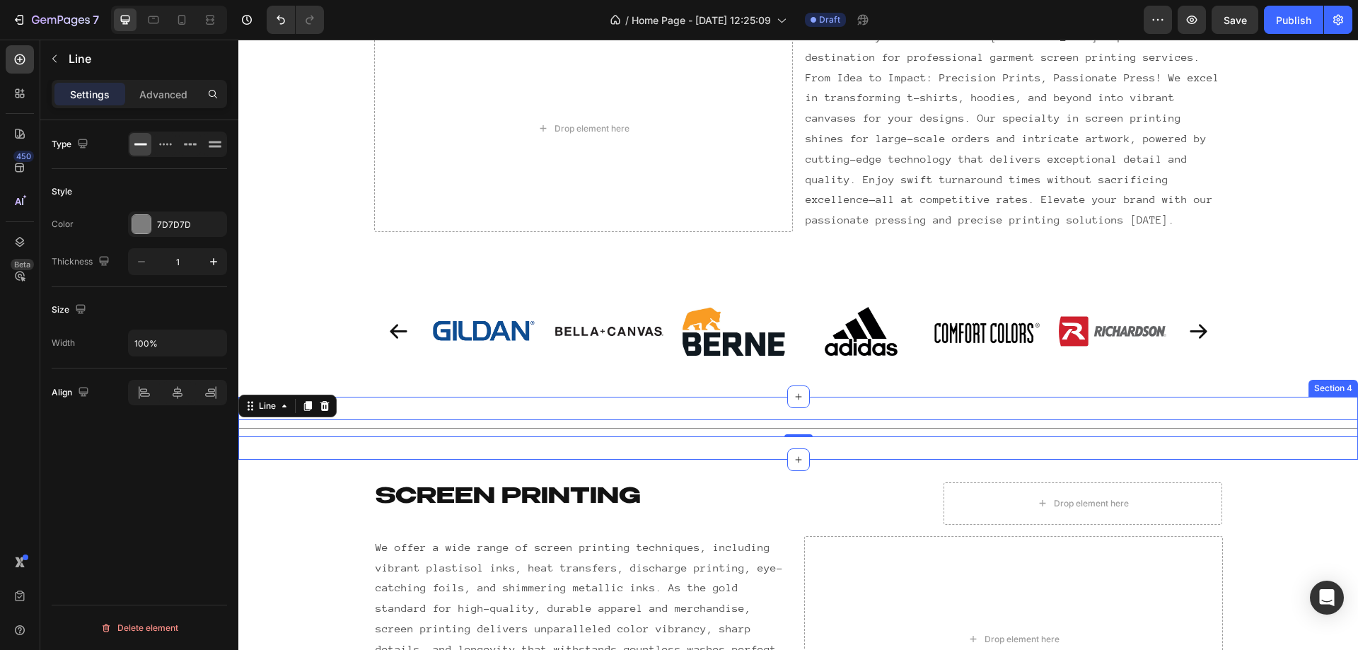
click at [410, 400] on div "Title Line 0 Section 4" at bounding box center [798, 428] width 1120 height 63
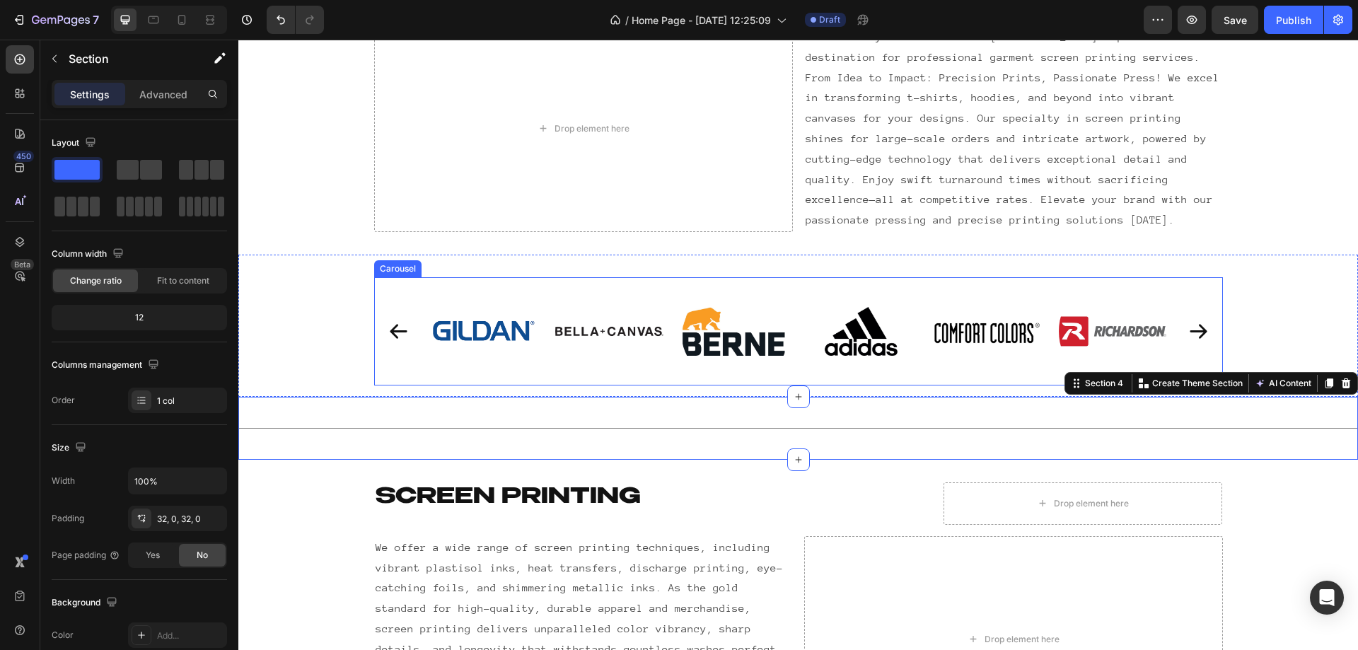
click at [382, 271] on div "Carousel" at bounding box center [398, 268] width 42 height 13
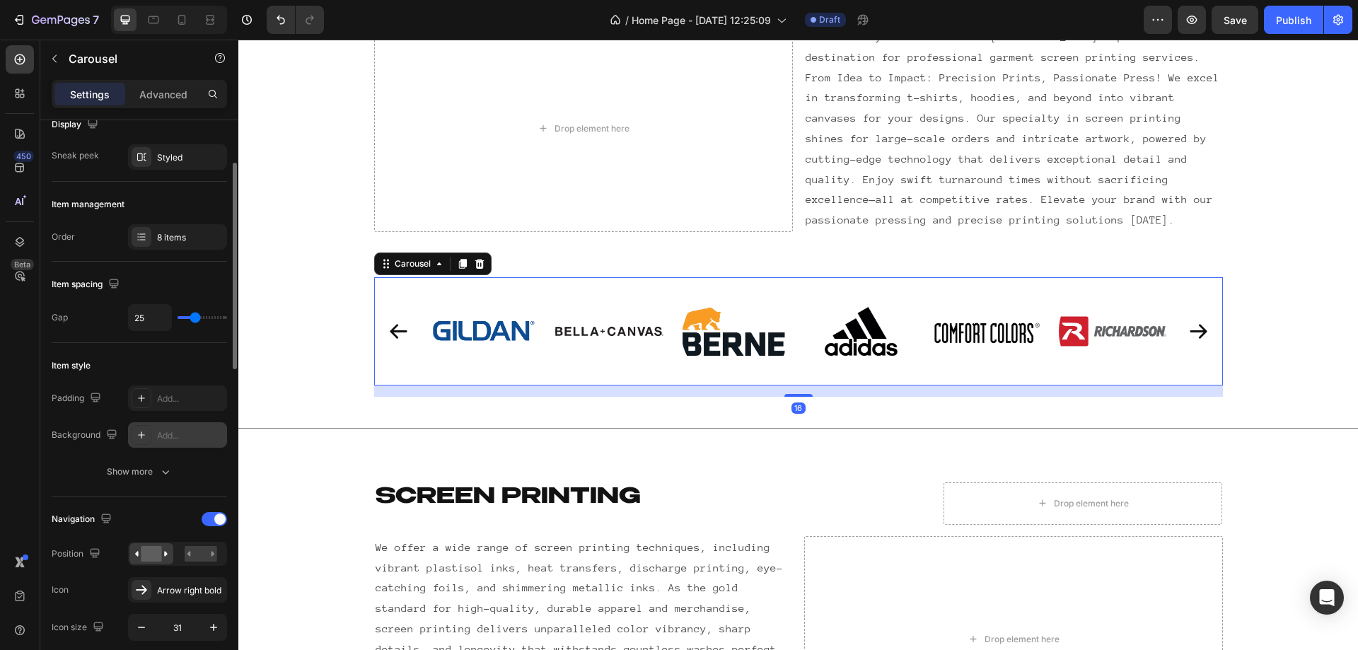
scroll to position [354, 0]
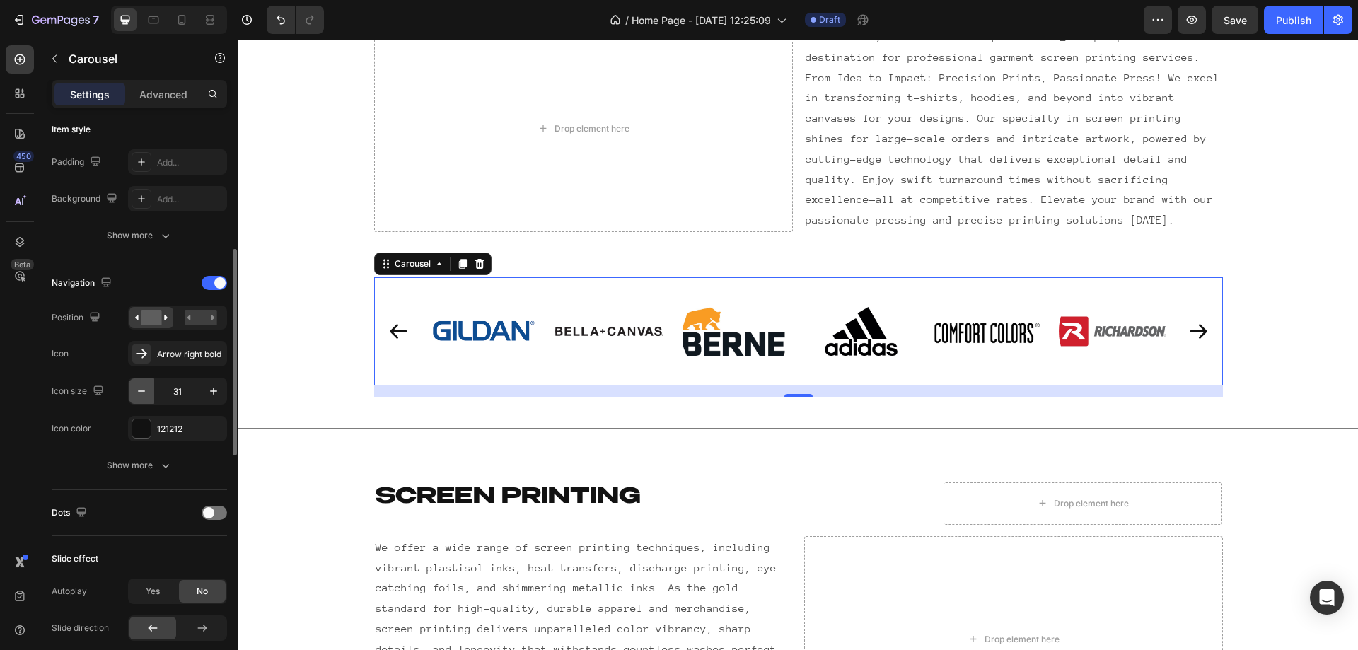
click at [142, 395] on icon "button" at bounding box center [141, 391] width 14 height 14
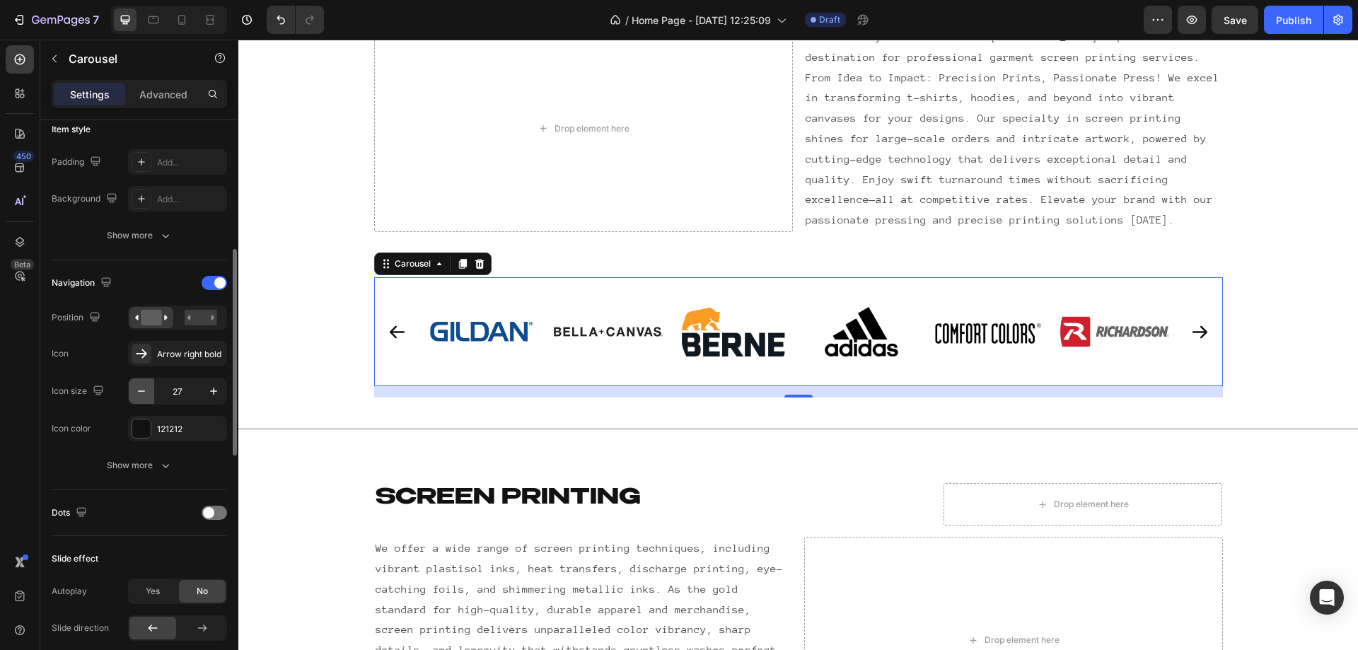
click at [142, 395] on icon "button" at bounding box center [141, 391] width 14 height 14
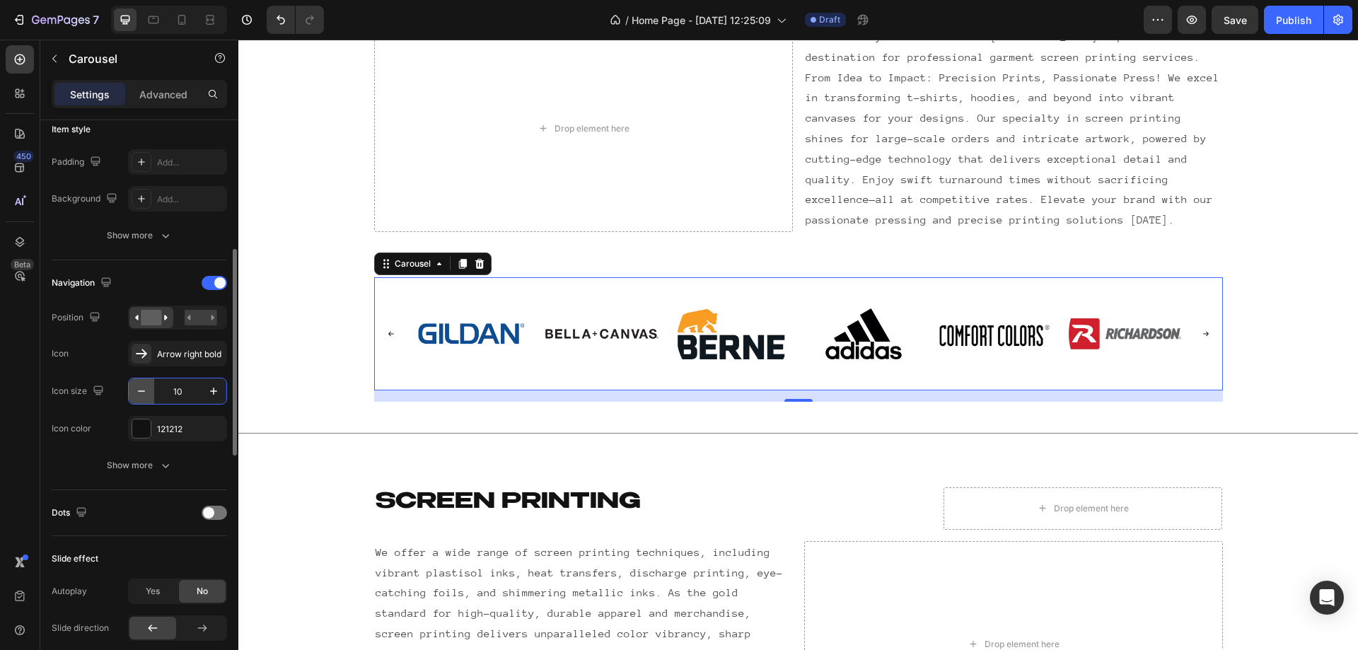
type input "1"
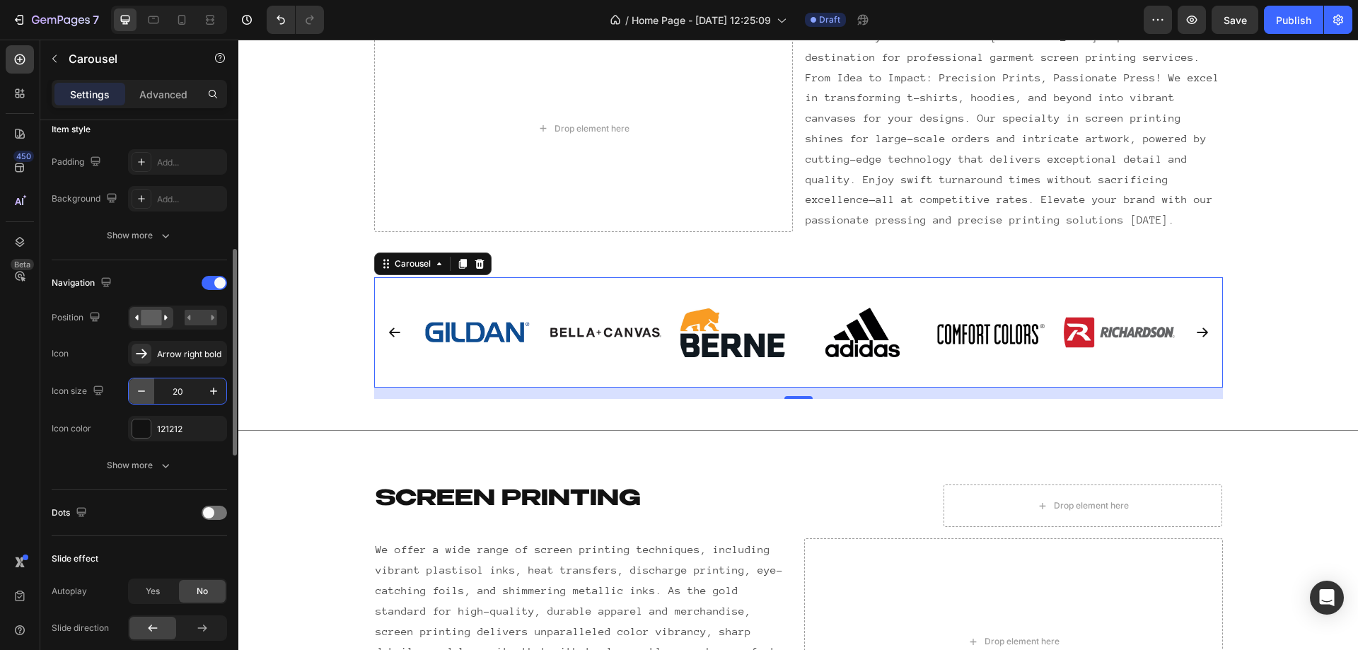
type input "20"
click at [146, 465] on div "Show more" at bounding box center [140, 465] width 66 height 14
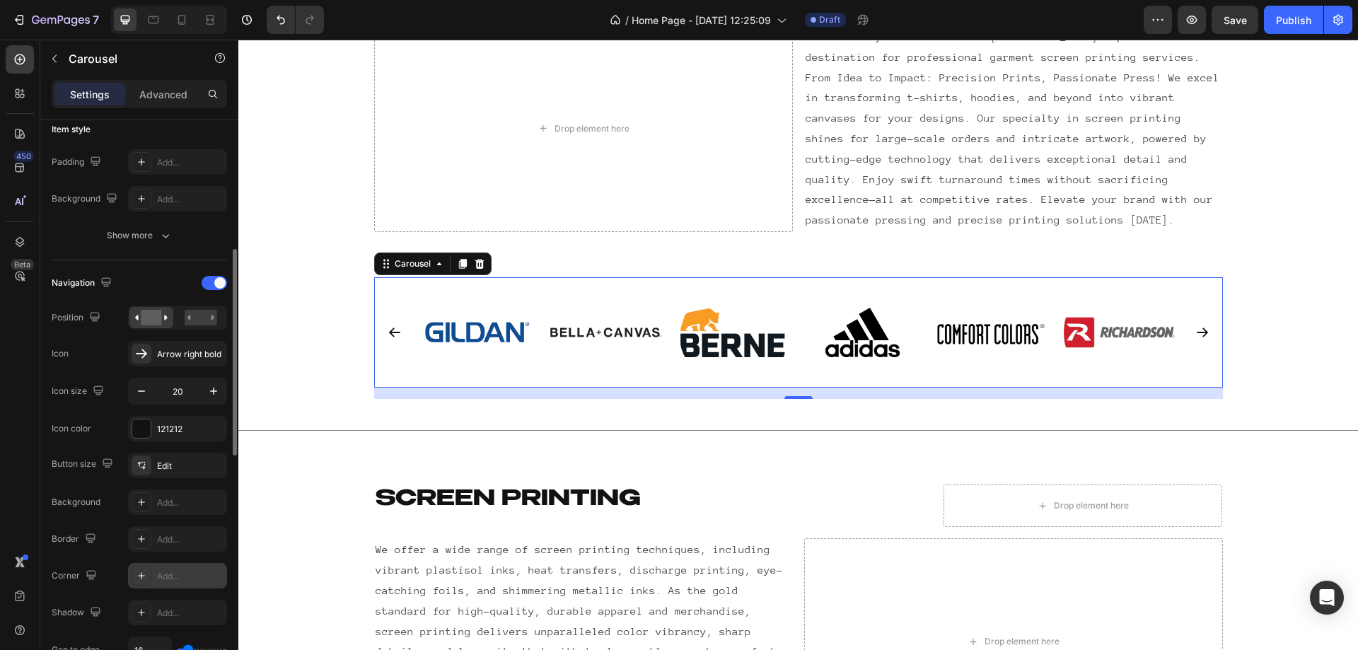
scroll to position [472, 0]
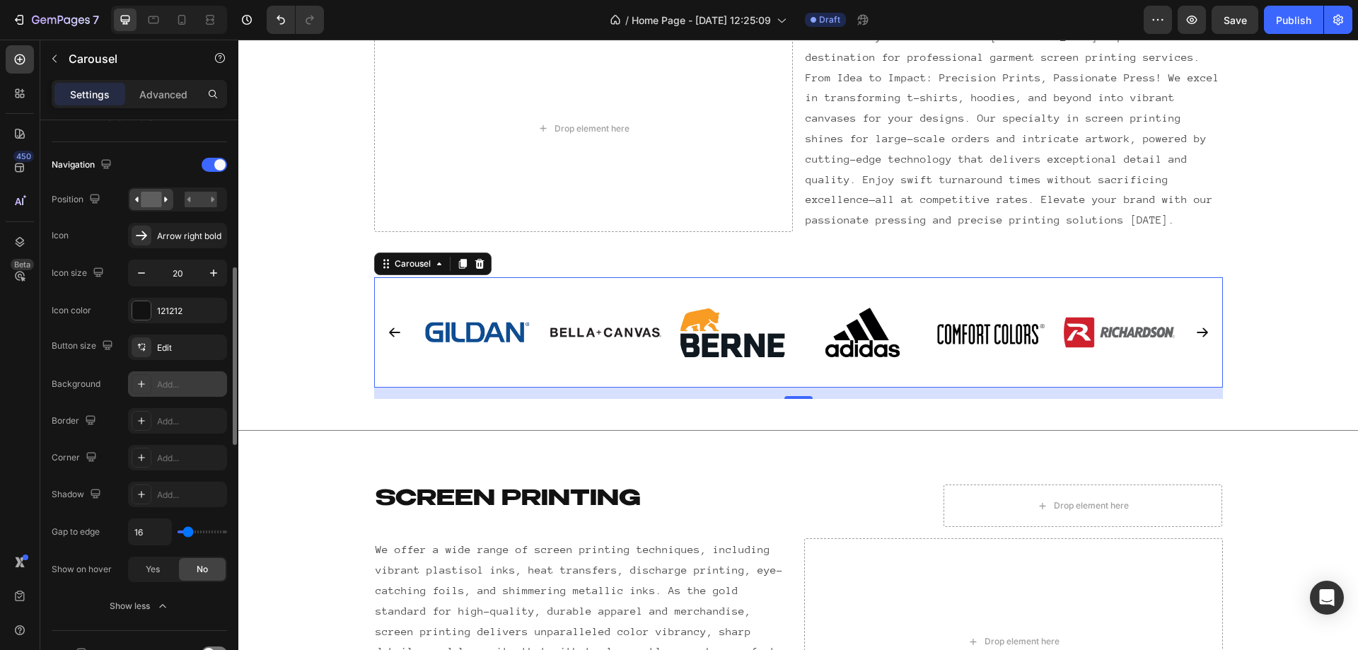
click at [147, 382] on div at bounding box center [142, 384] width 20 height 20
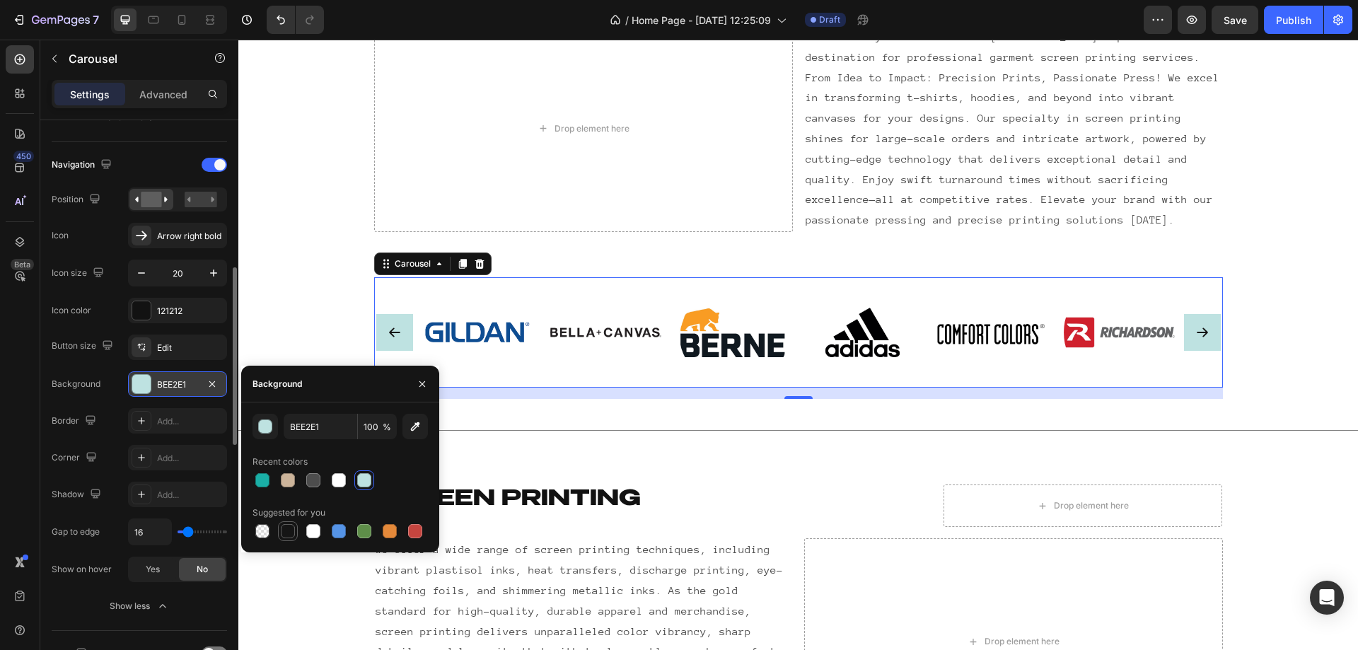
click at [283, 526] on div at bounding box center [288, 531] width 14 height 14
type input "151515"
type input "BEE2E1"
click at [332, 286] on div "Image Image Image Image Image Image Image Carousel 16" at bounding box center [798, 338] width 1120 height 122
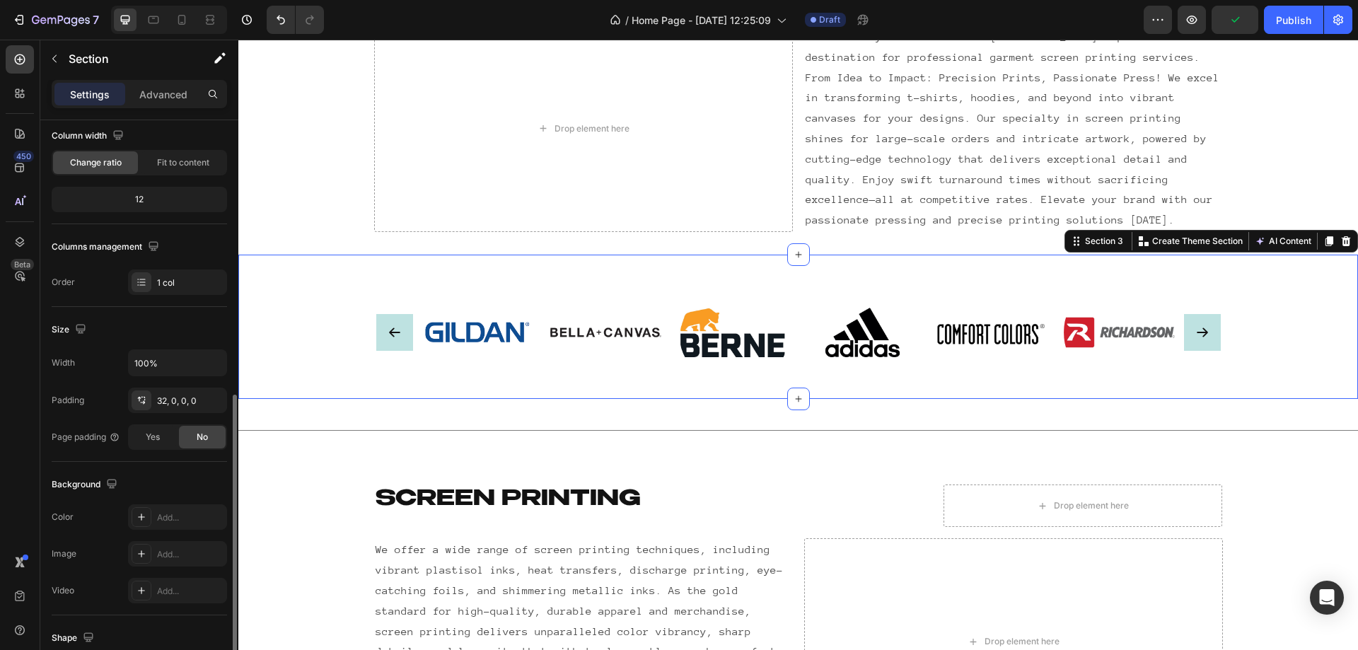
scroll to position [236, 0]
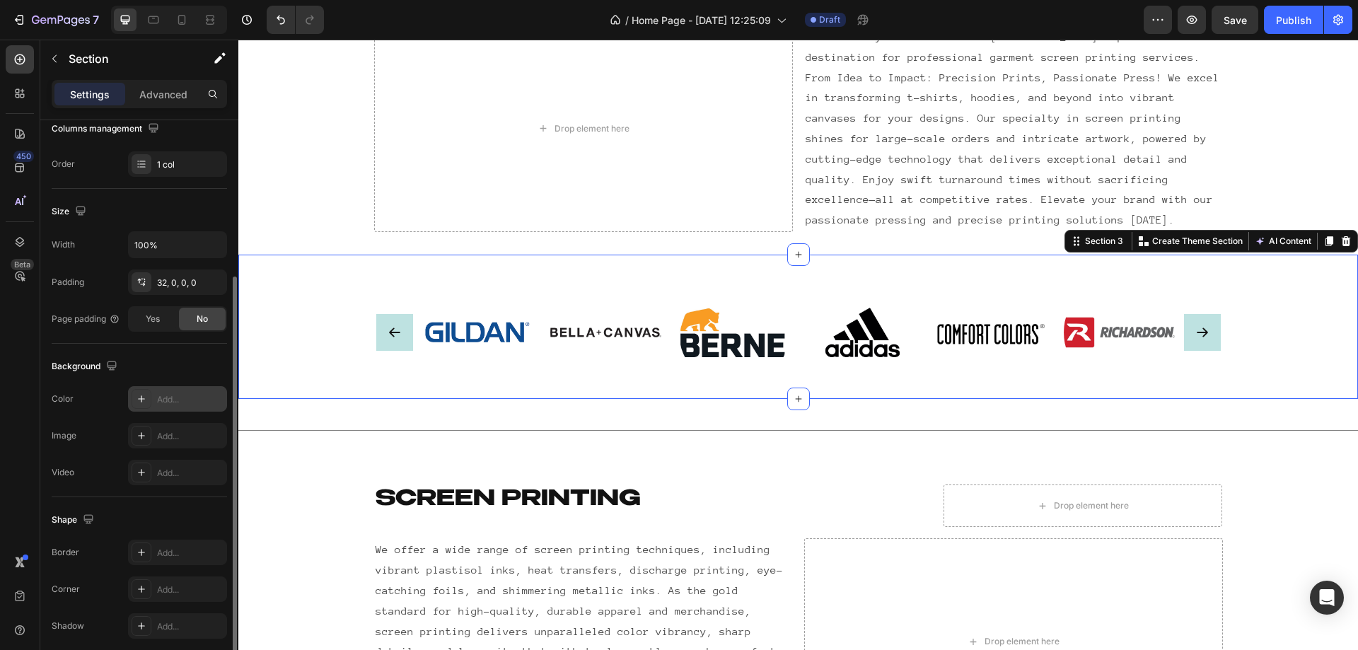
click at [201, 390] on div "Add..." at bounding box center [177, 398] width 99 height 25
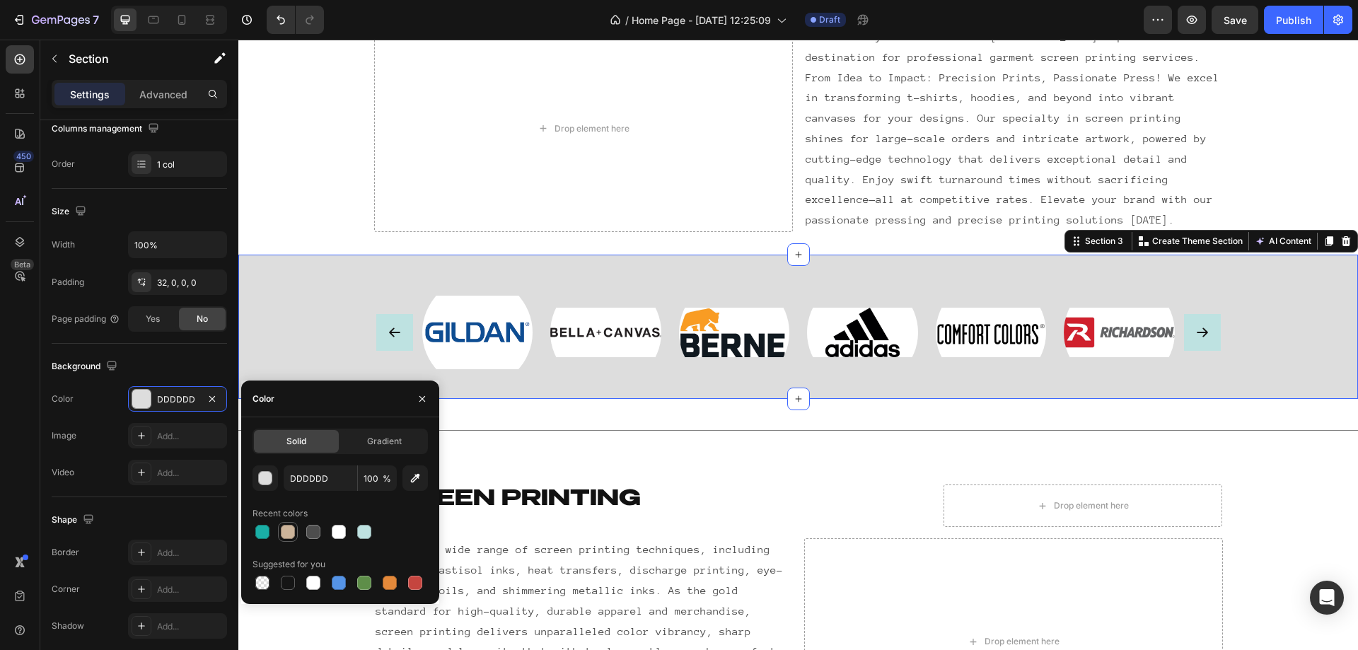
click at [280, 525] on div at bounding box center [287, 531] width 17 height 17
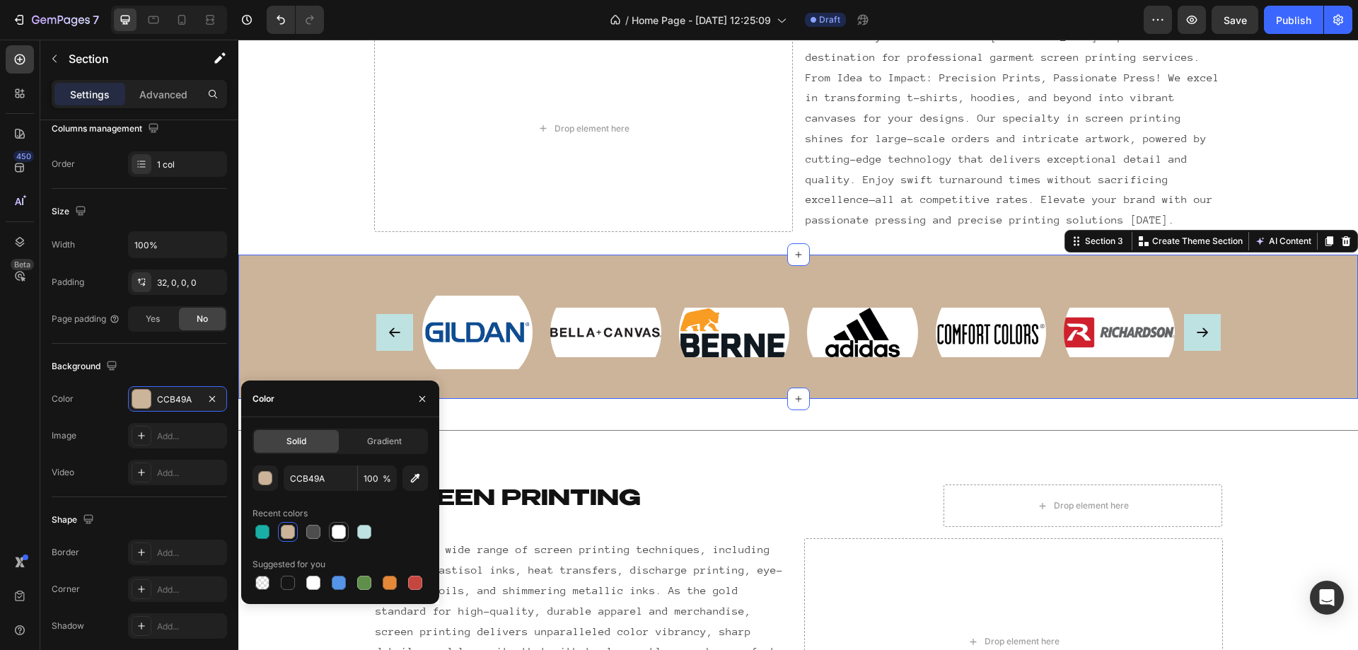
click at [337, 527] on div at bounding box center [339, 532] width 14 height 14
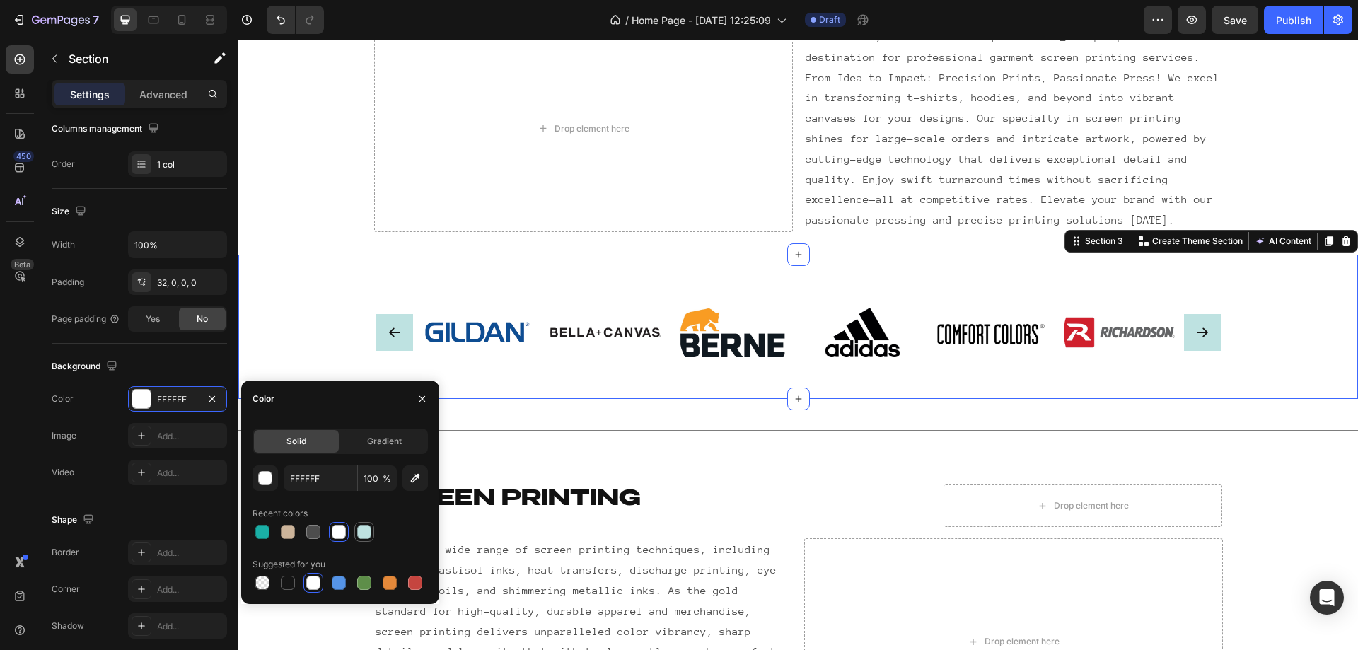
click at [368, 540] on div at bounding box center [364, 531] width 17 height 17
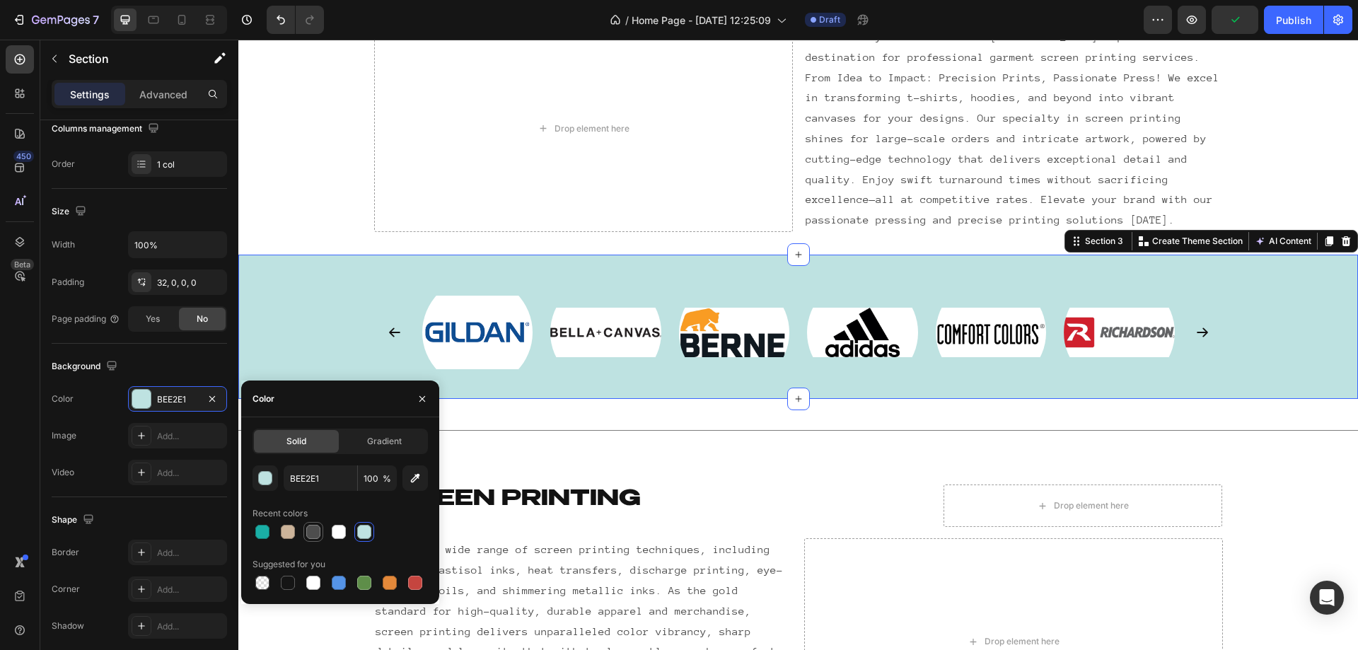
click at [318, 538] on div at bounding box center [313, 532] width 14 height 14
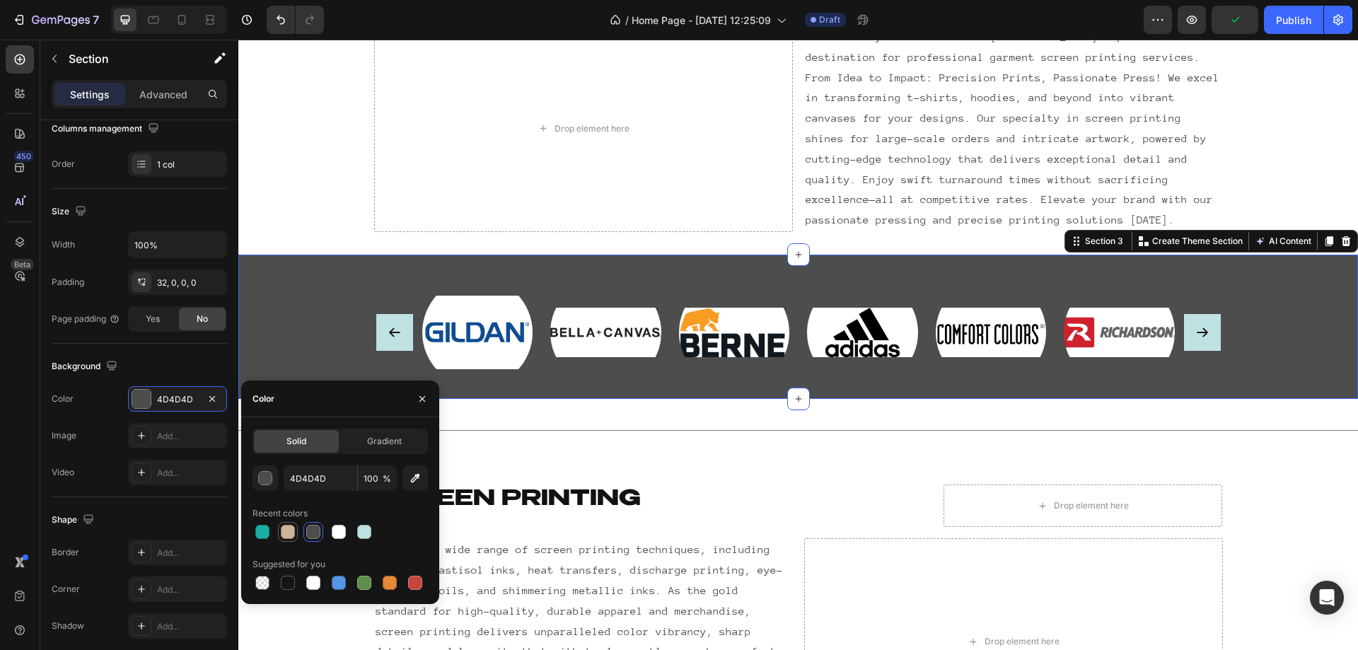
click at [288, 538] on div at bounding box center [288, 532] width 14 height 14
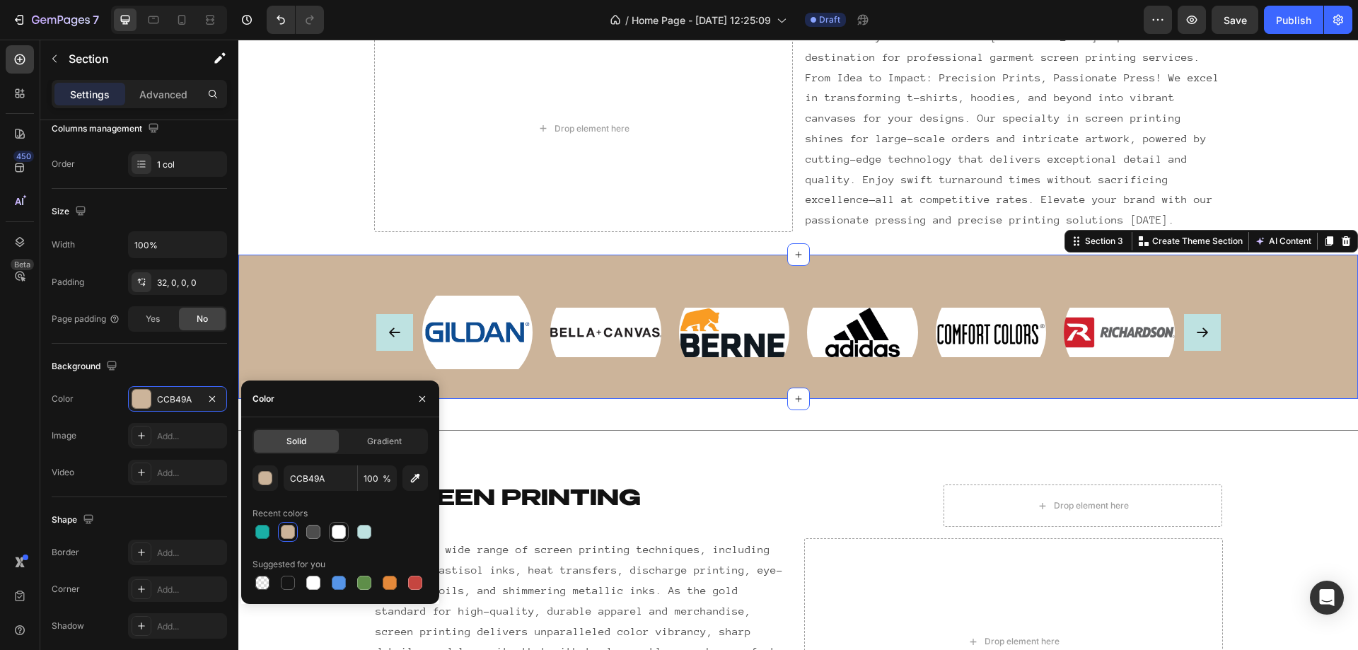
click at [342, 532] on div at bounding box center [339, 532] width 14 height 14
type input "FFFFFF"
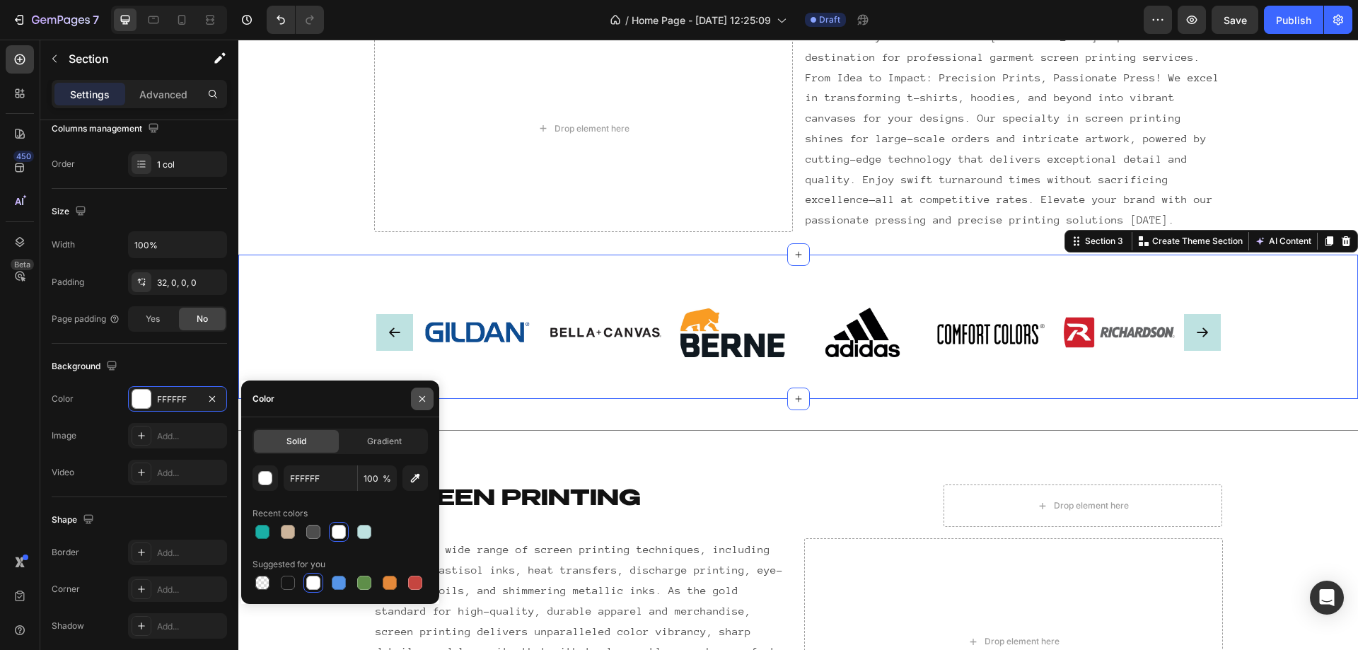
click at [421, 400] on icon "button" at bounding box center [422, 398] width 6 height 6
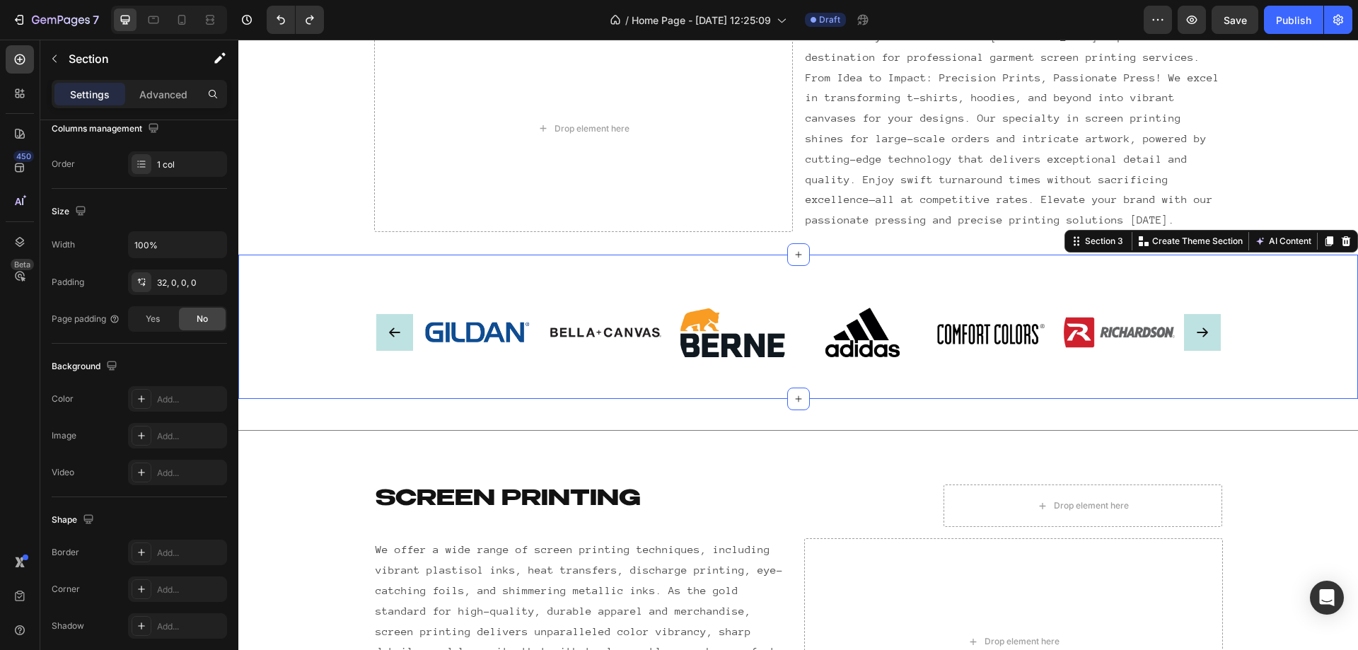
click at [388, 330] on icon "Carousel Back Arrow" at bounding box center [395, 332] width 14 height 14
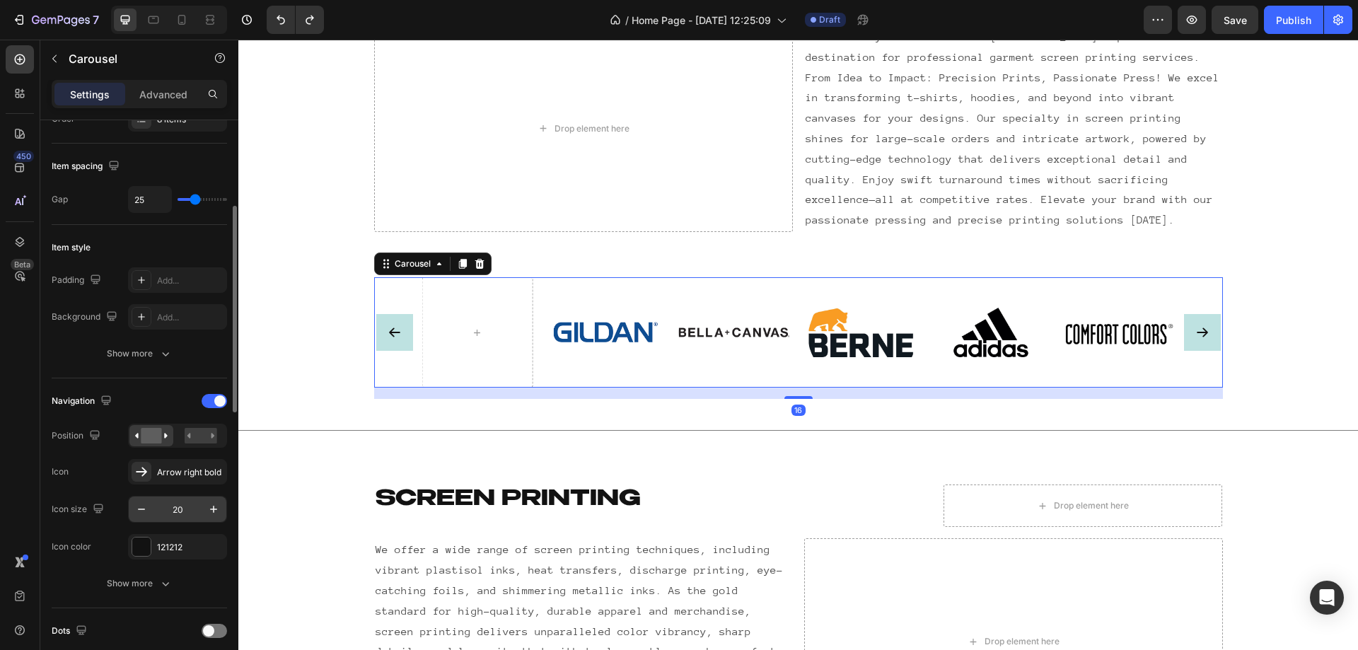
scroll to position [354, 0]
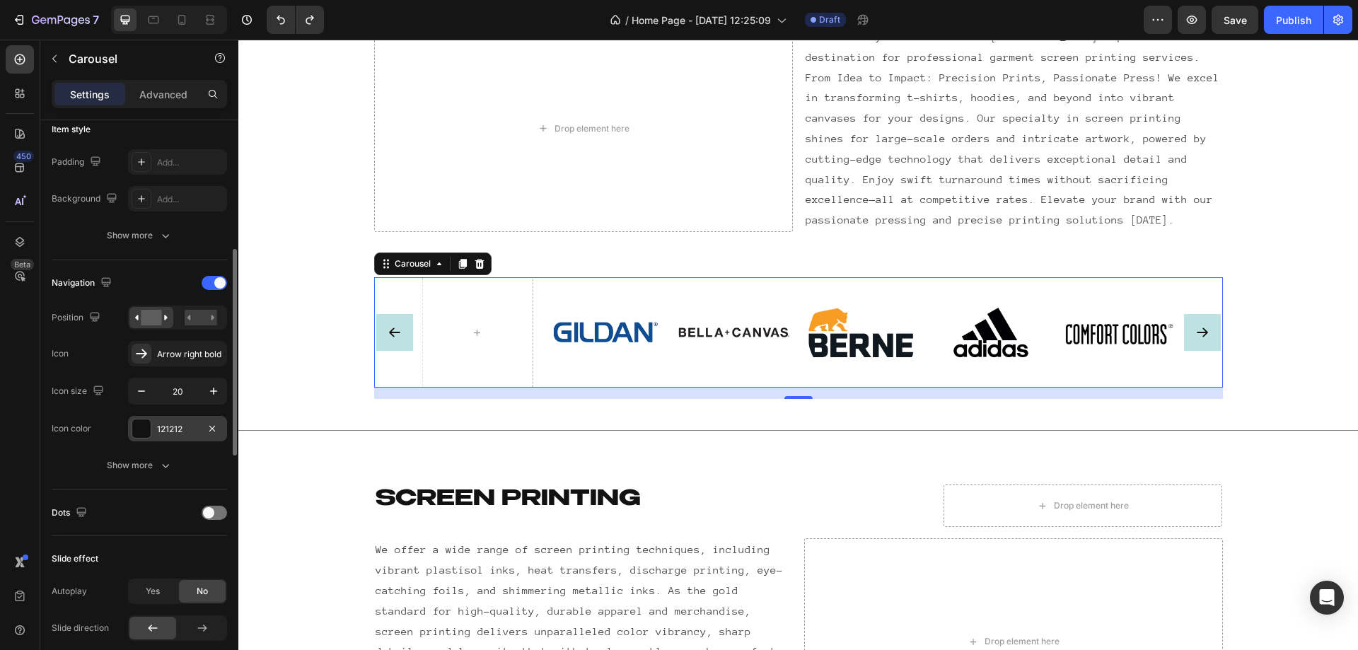
click at [137, 424] on div at bounding box center [141, 428] width 18 height 18
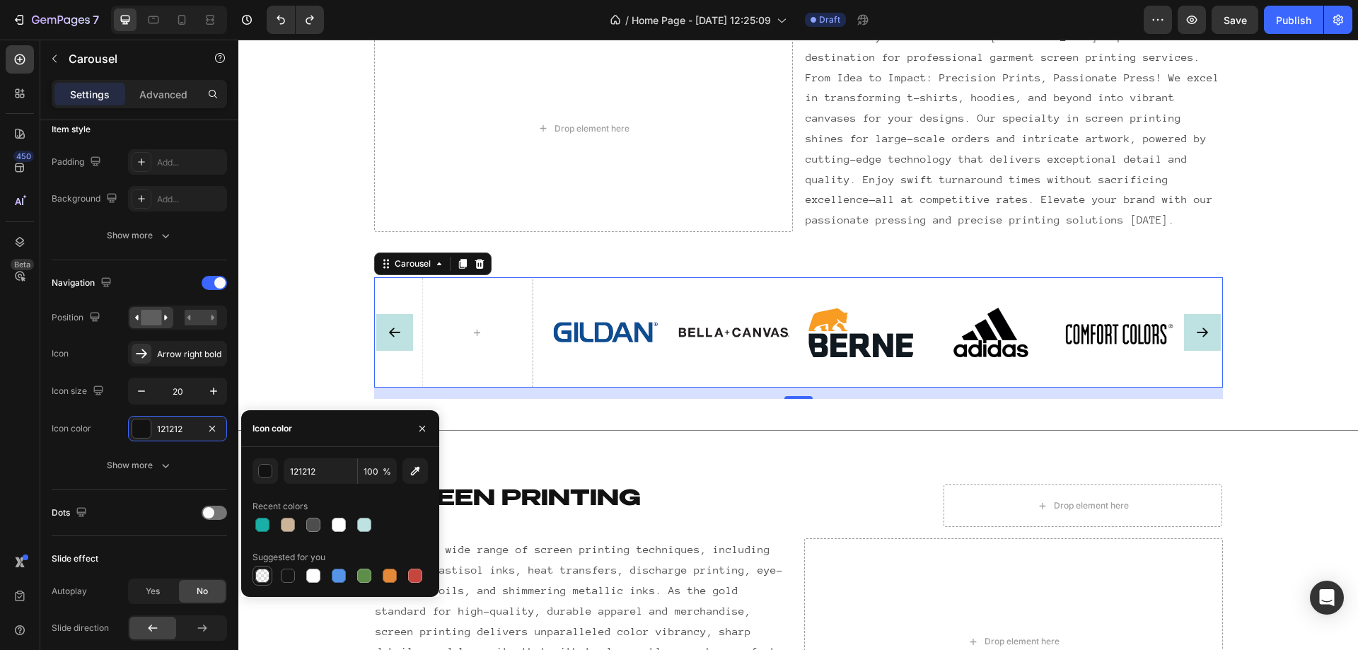
click at [266, 579] on div at bounding box center [262, 576] width 14 height 14
type input "000000"
type input "0"
click at [282, 578] on div at bounding box center [288, 576] width 14 height 14
type input "151515"
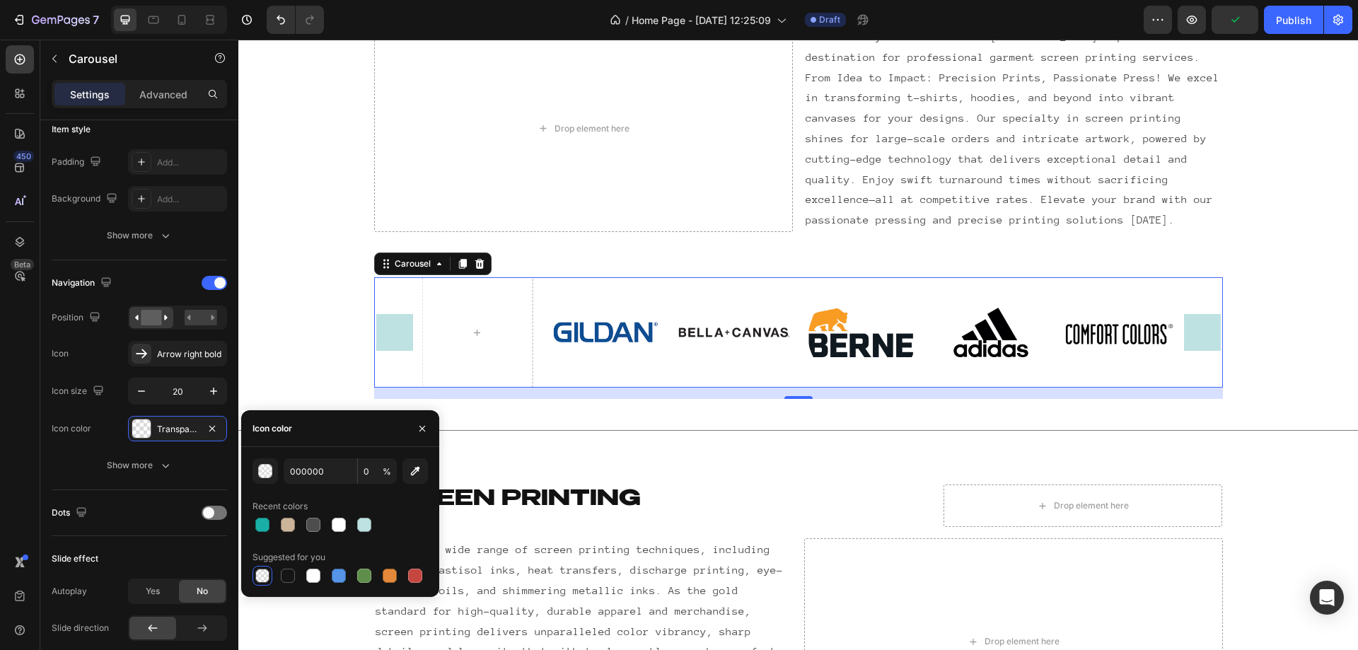
type input "100"
click at [154, 463] on div "Show more" at bounding box center [140, 465] width 66 height 14
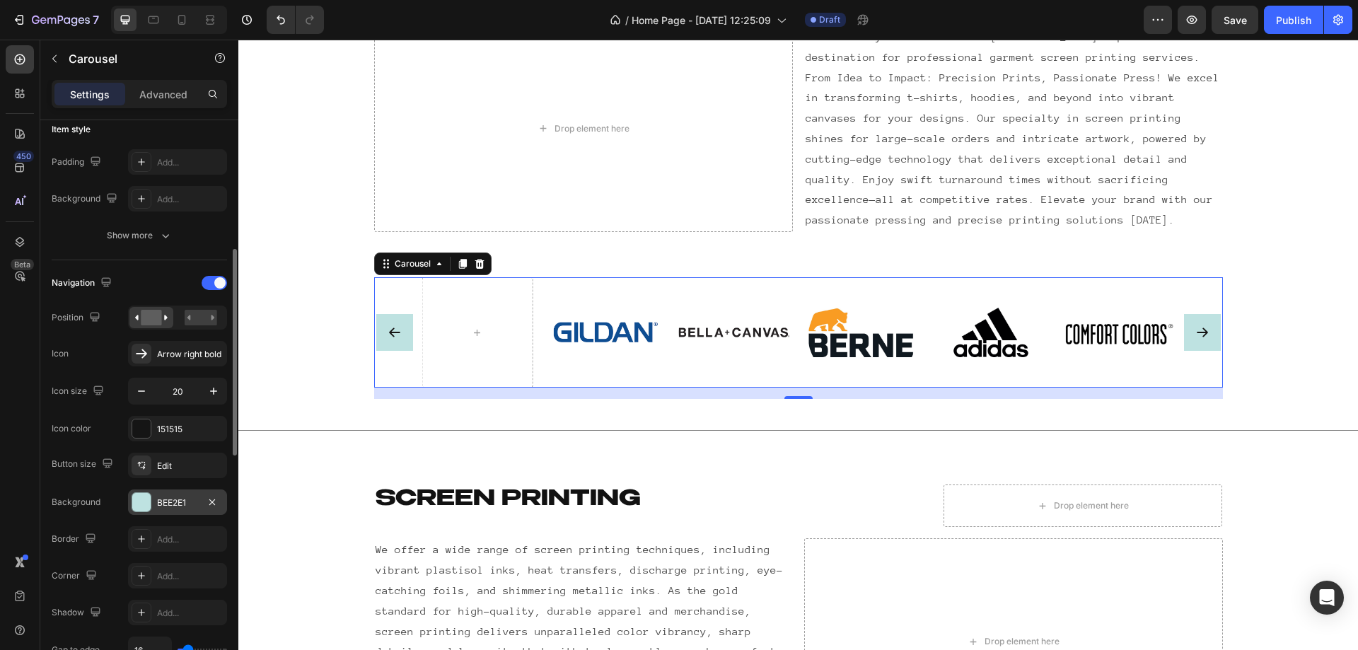
click at [144, 499] on div at bounding box center [141, 502] width 18 height 18
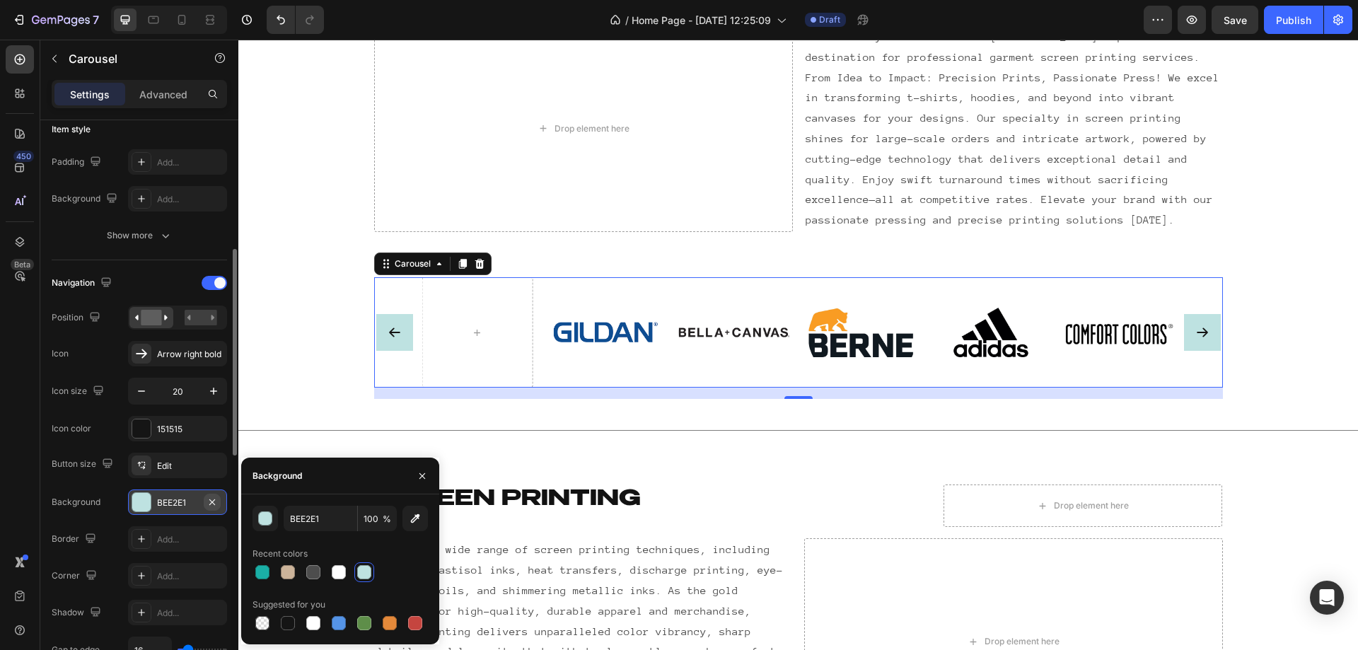
click at [213, 504] on icon "button" at bounding box center [212, 502] width 11 height 11
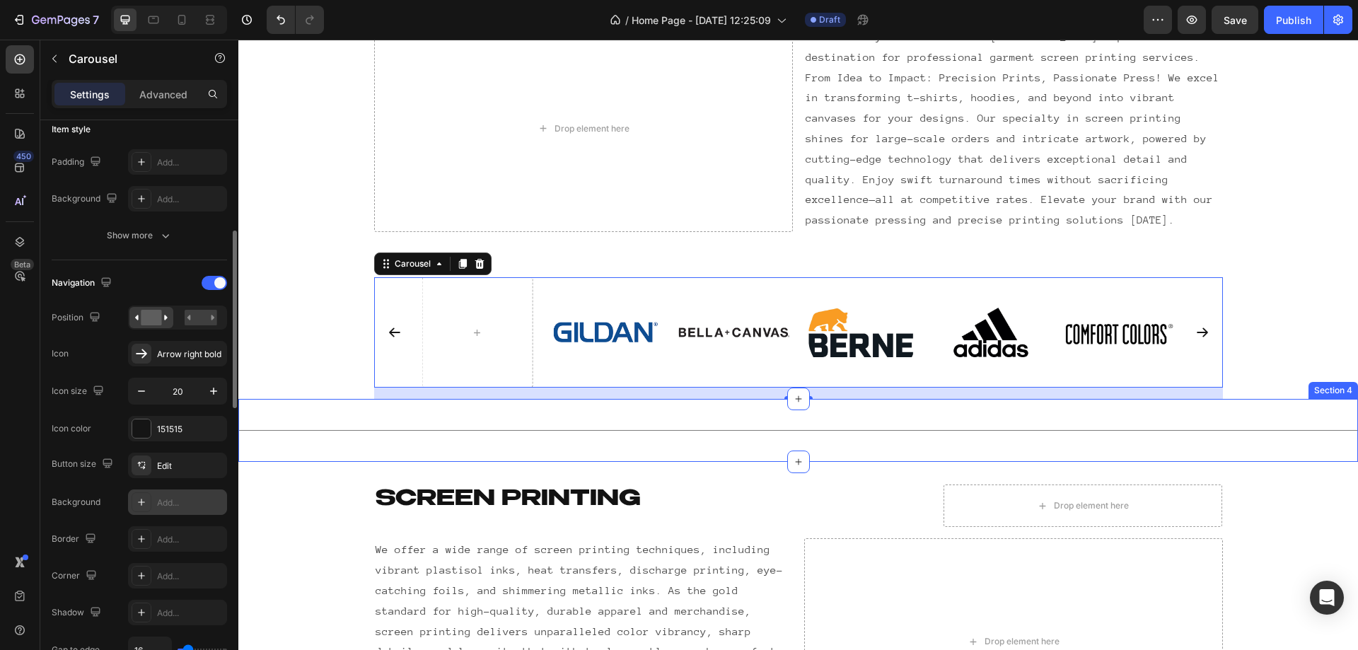
click at [373, 420] on div "Title Line Section 4" at bounding box center [798, 430] width 1120 height 63
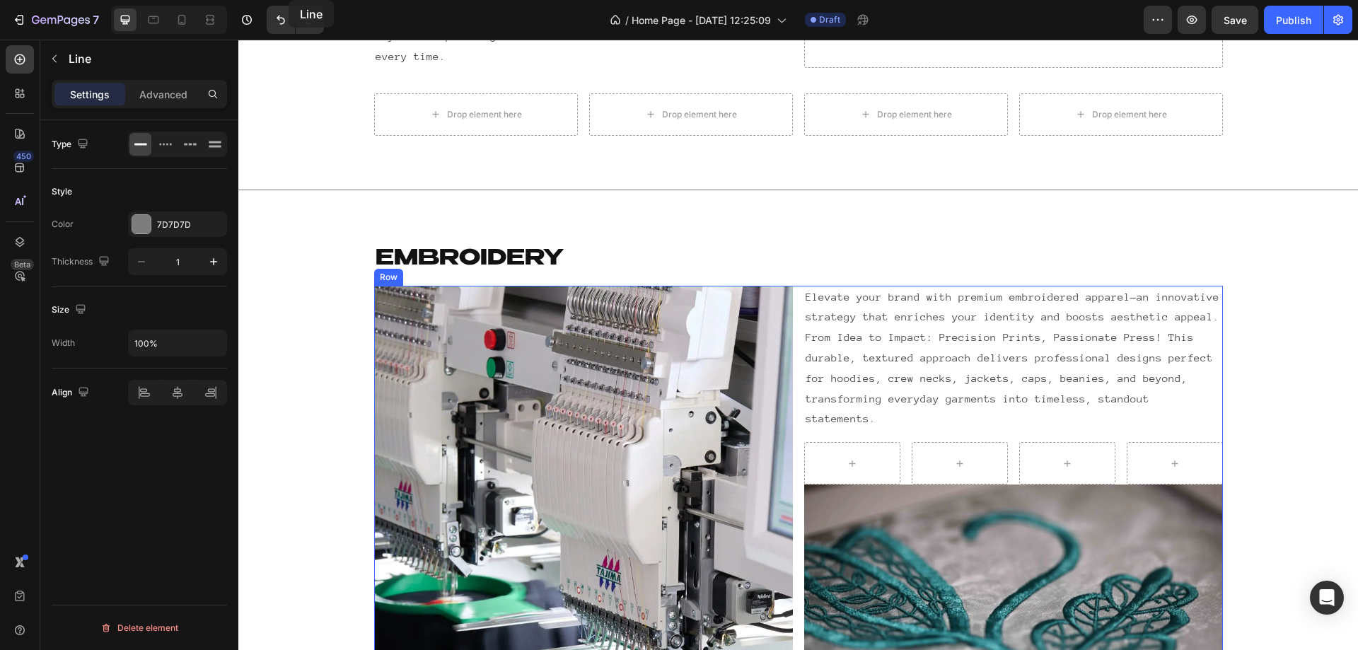
scroll to position [914, 0]
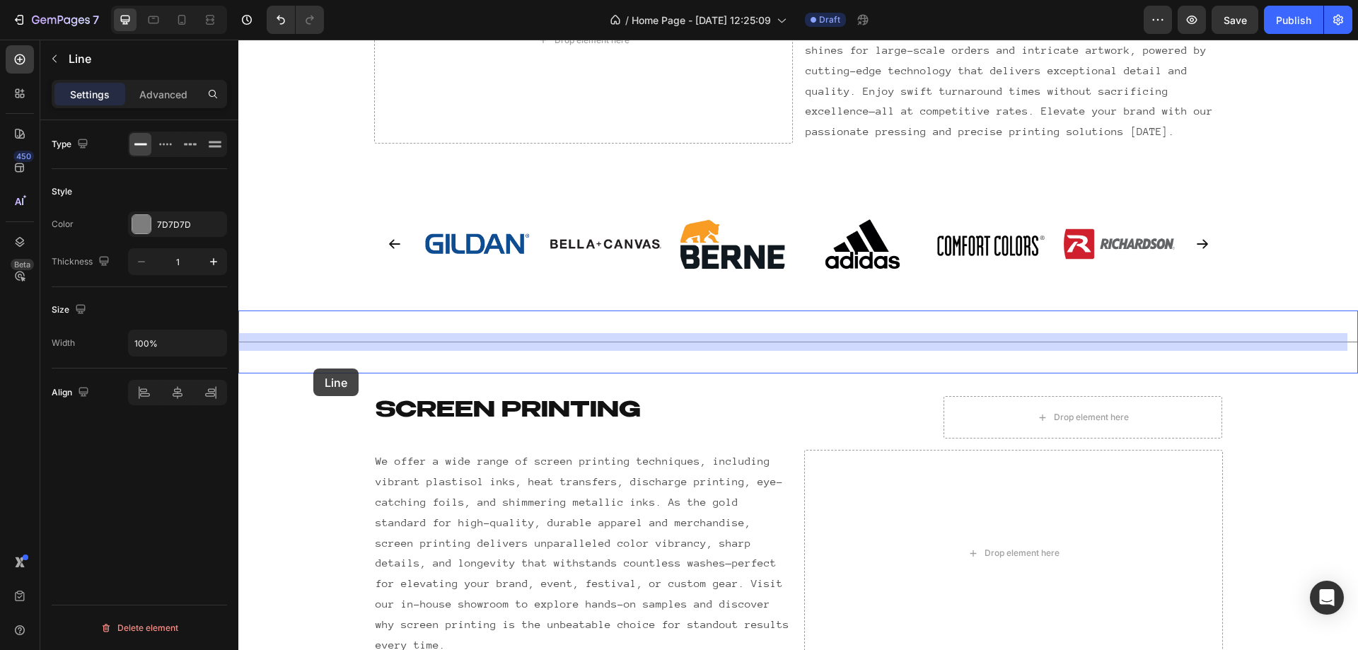
drag, startPoint x: 305, startPoint y: 431, endPoint x: 318, endPoint y: 366, distance: 66.3
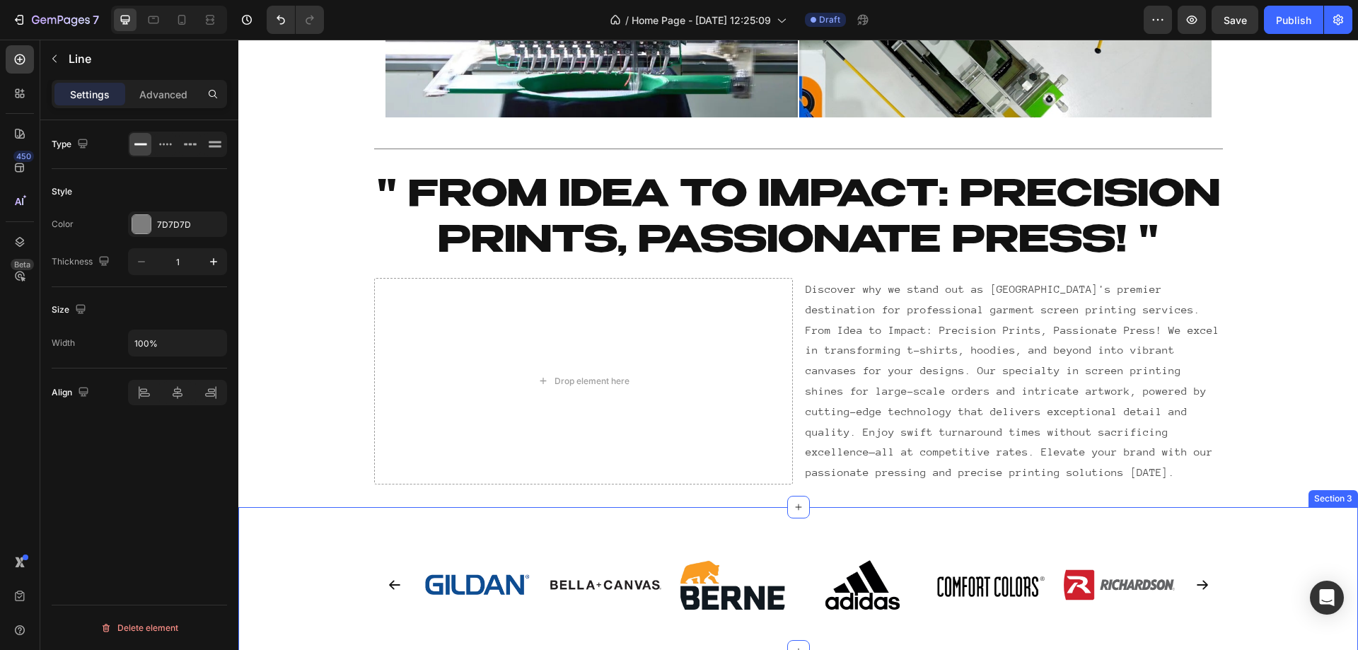
scroll to position [442, 0]
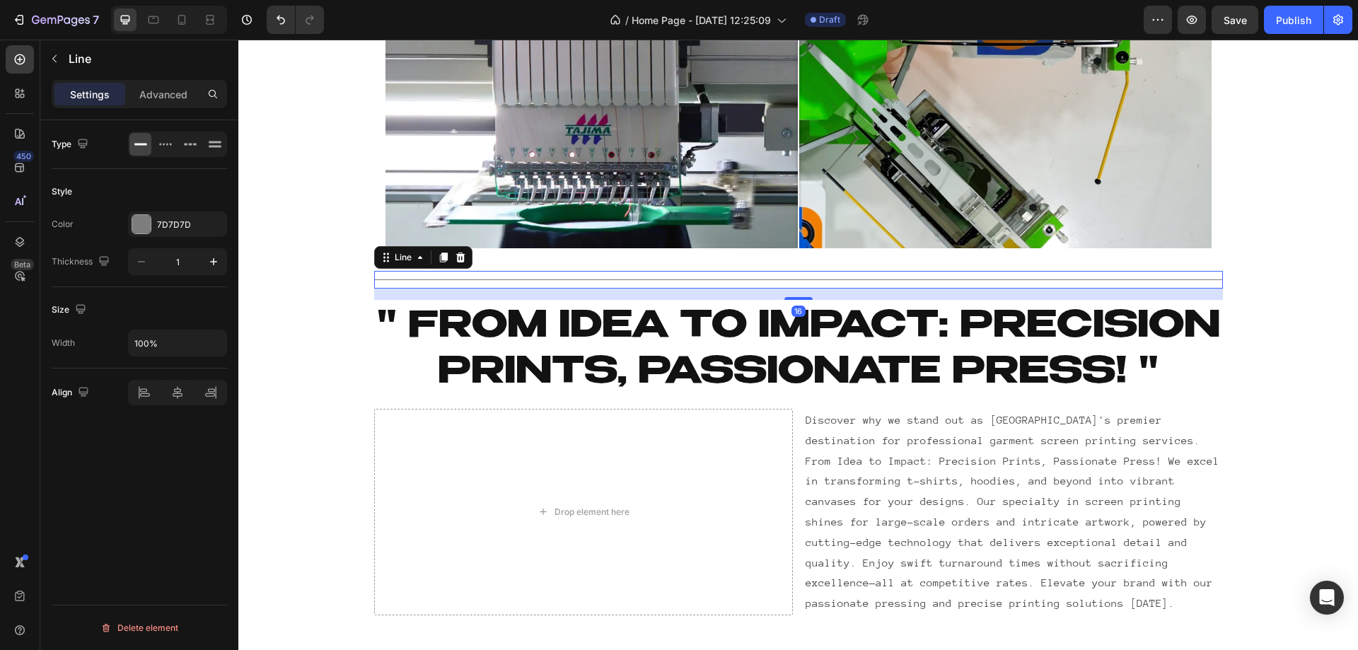
click at [398, 279] on div "Title Line 16" at bounding box center [798, 280] width 849 height 18
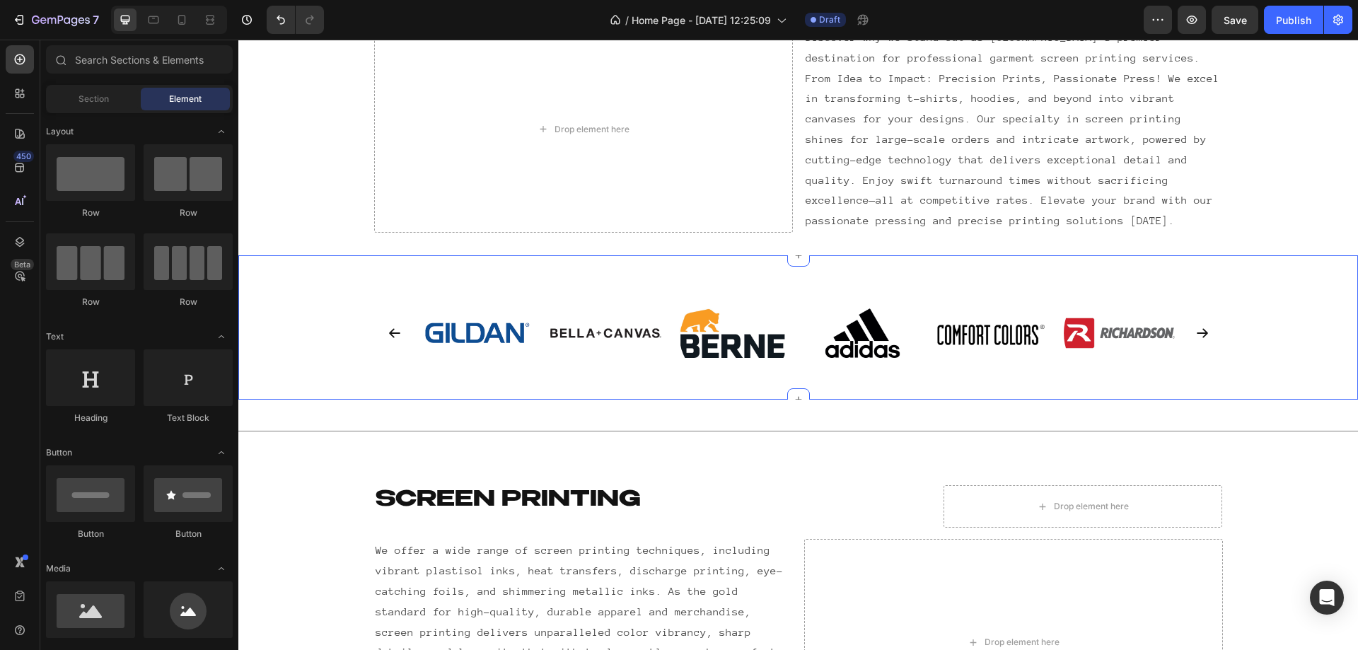
scroll to position [914, 0]
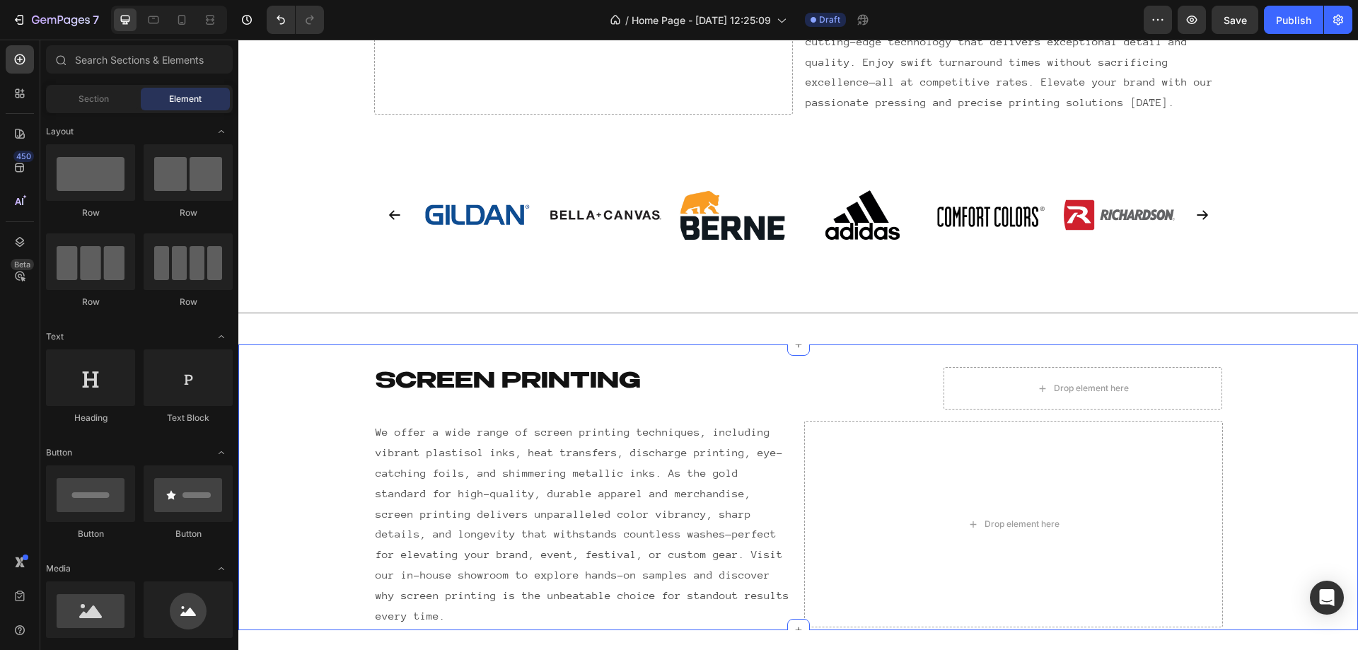
click at [324, 368] on div "Screen printing Heading Drop element here Row We offer a wide range of screen p…" at bounding box center [798, 497] width 1120 height 260
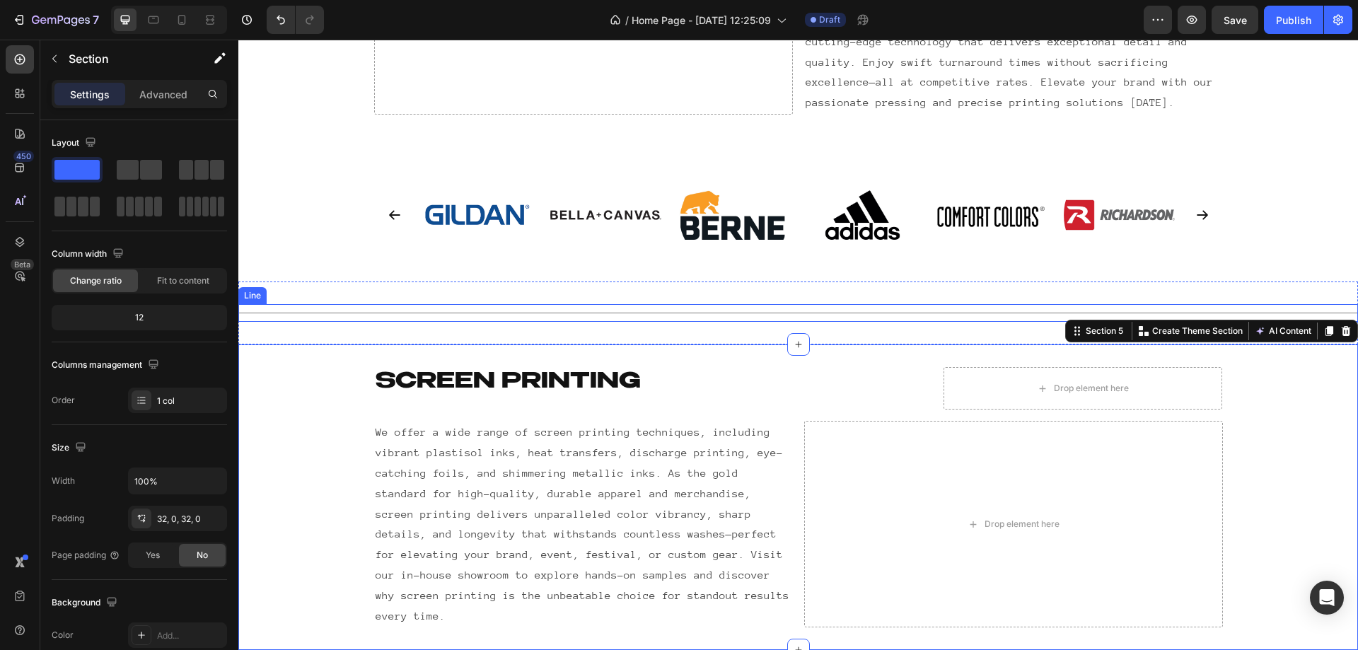
click at [629, 301] on div "Title Line Section 4" at bounding box center [798, 312] width 1120 height 63
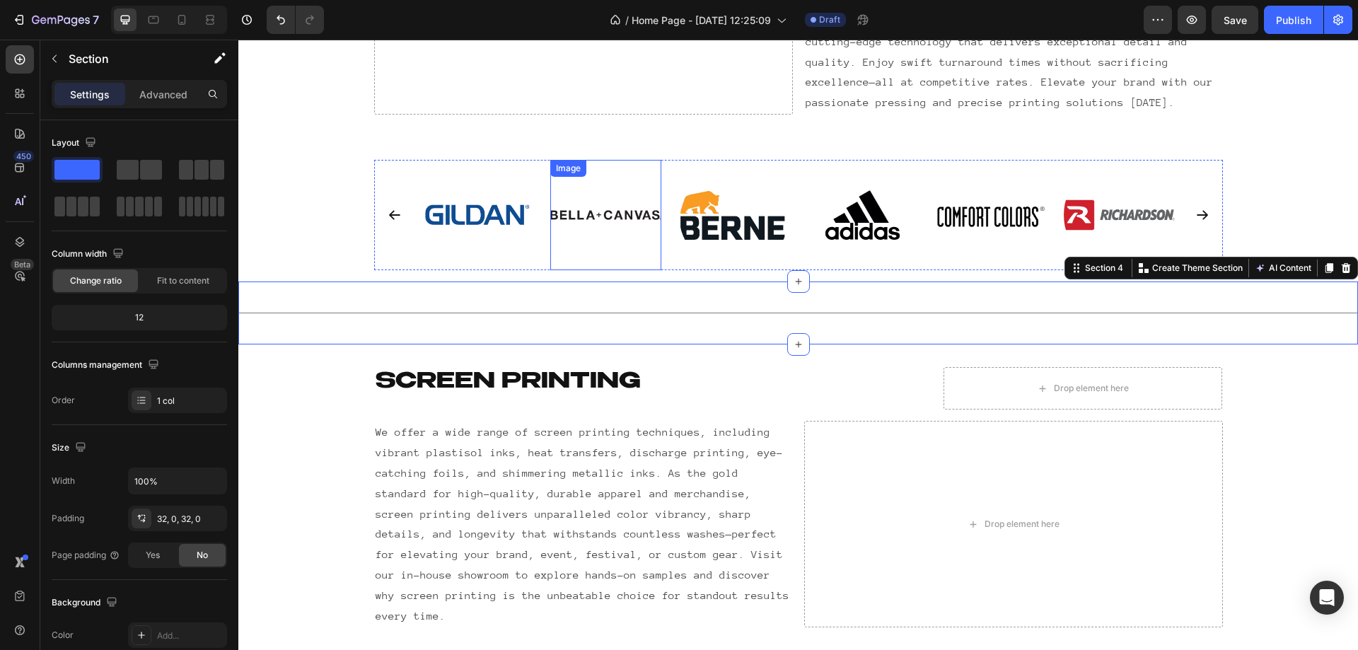
click at [616, 201] on img at bounding box center [605, 215] width 111 height 111
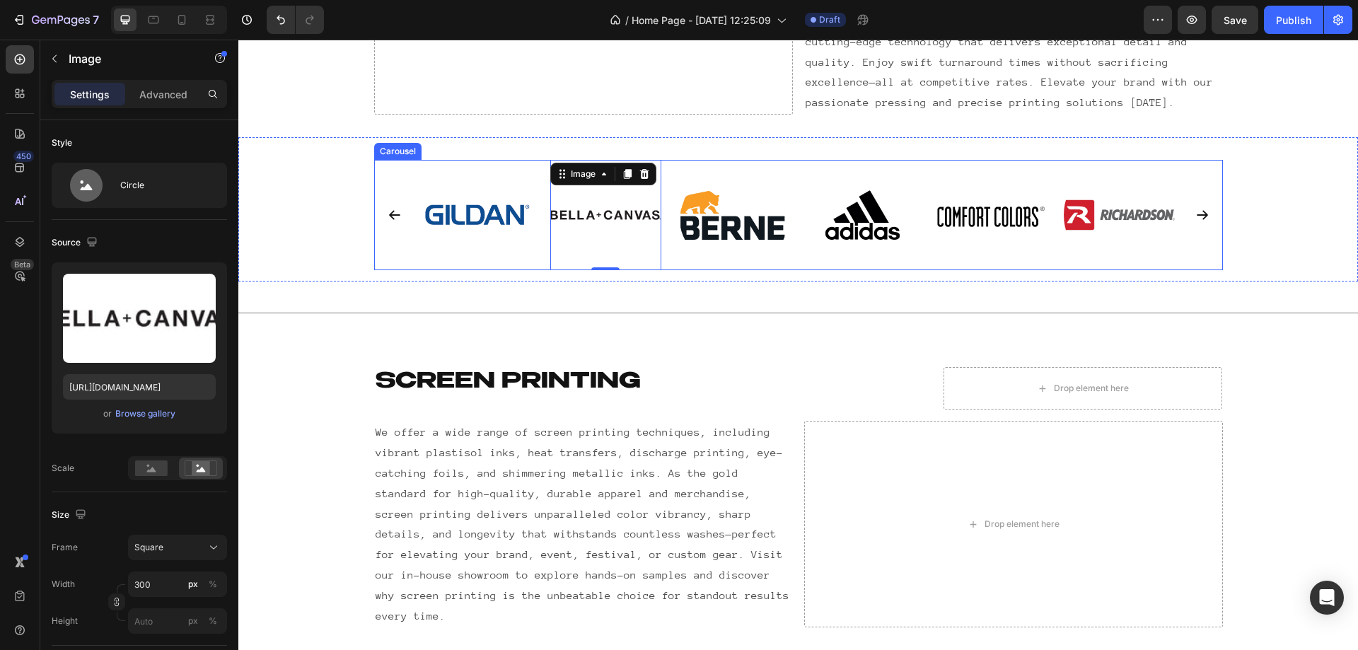
click at [377, 238] on div "Image Image 0 Image Image Image Image Image" at bounding box center [798, 215] width 849 height 111
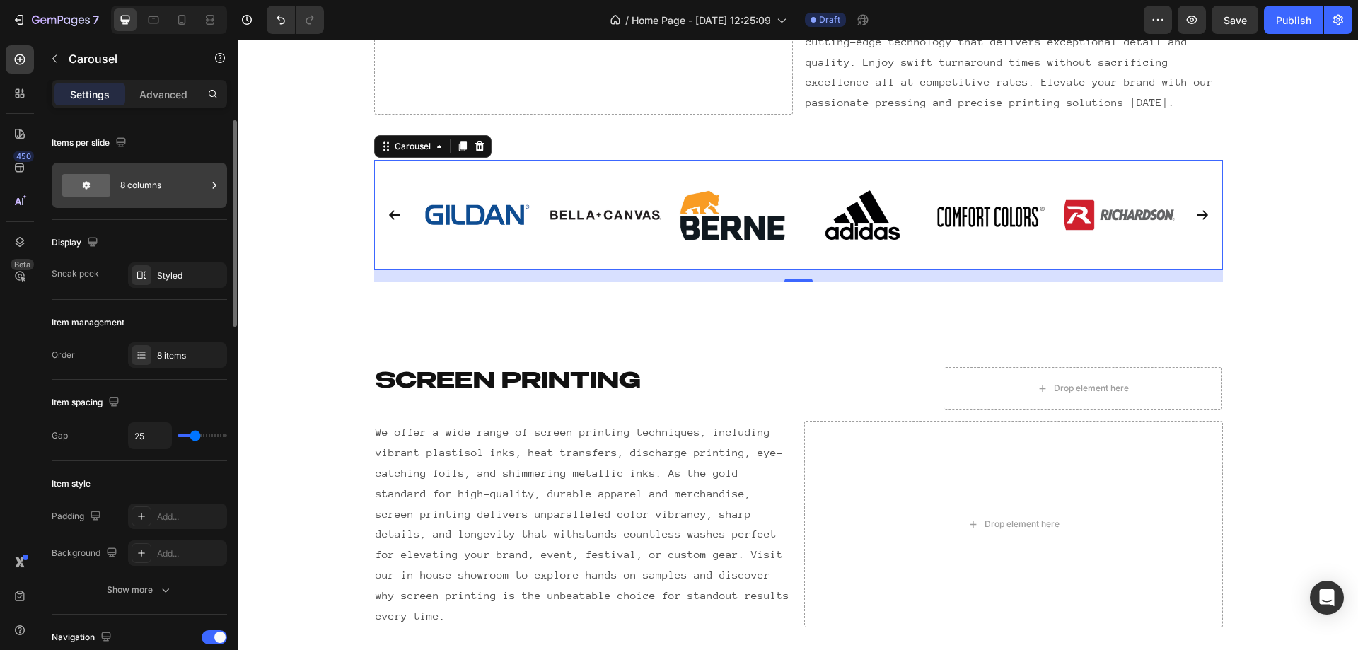
click at [148, 198] on div "8 columns" at bounding box center [163, 185] width 86 height 33
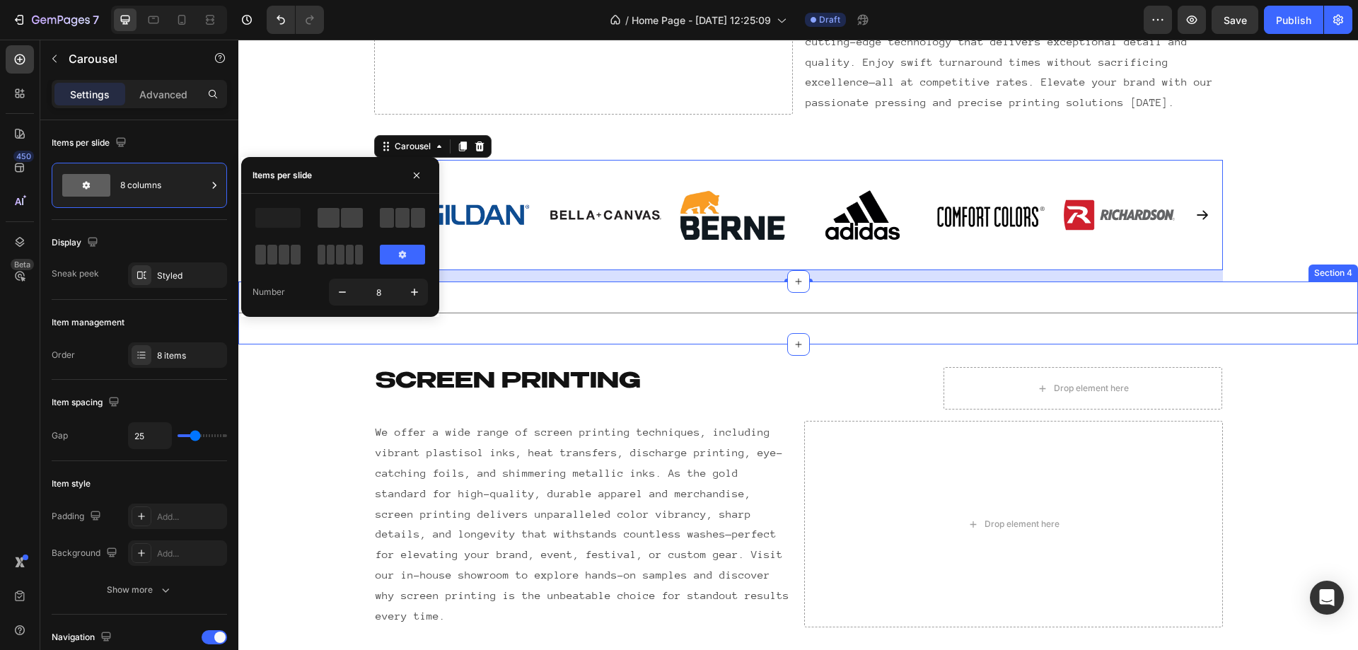
click at [726, 298] on div "Title Line Section 4" at bounding box center [798, 312] width 1120 height 63
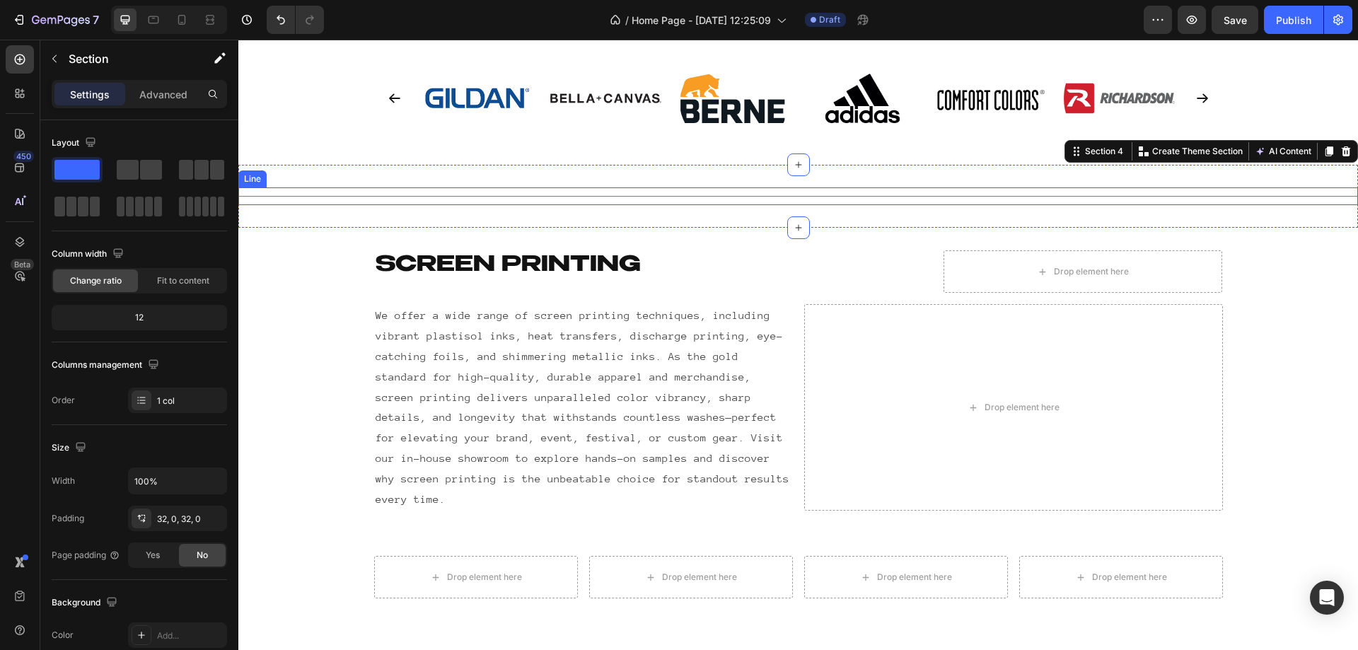
scroll to position [1031, 0]
click at [211, 13] on icon at bounding box center [210, 20] width 14 height 14
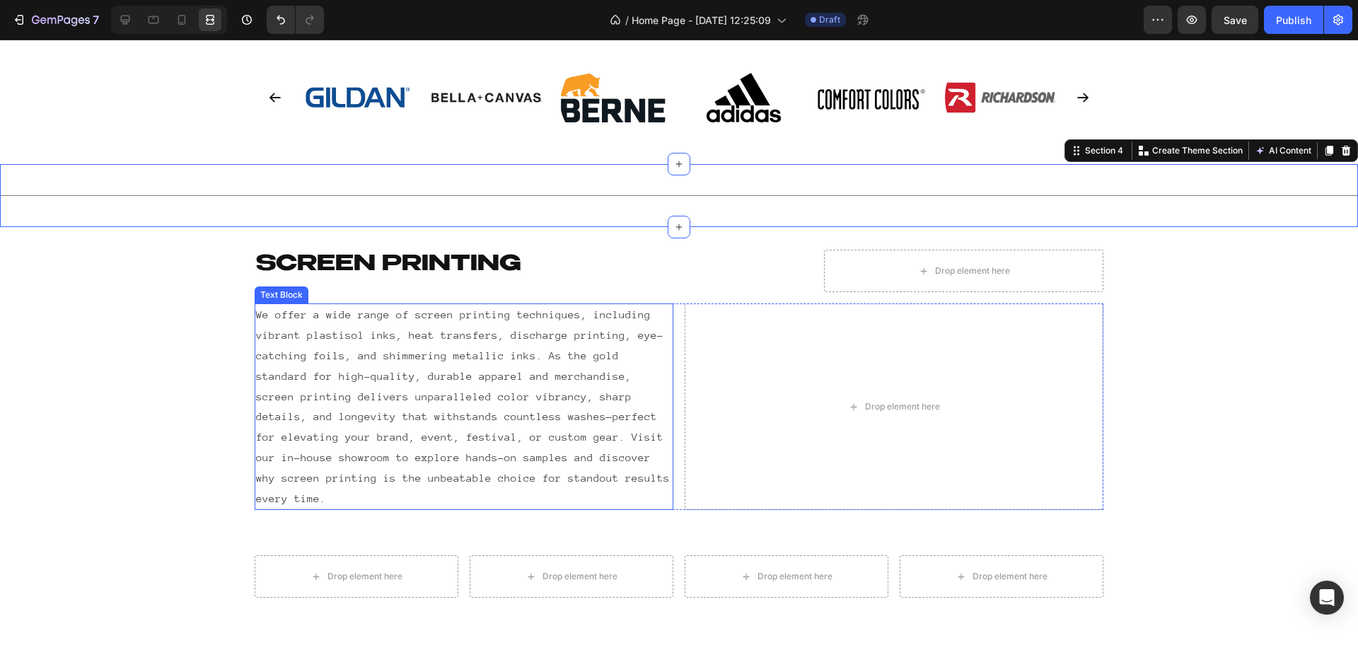
click at [114, 334] on div "Screen printing Heading Drop element here Row We offer a wide range of screen p…" at bounding box center [679, 380] width 1358 height 260
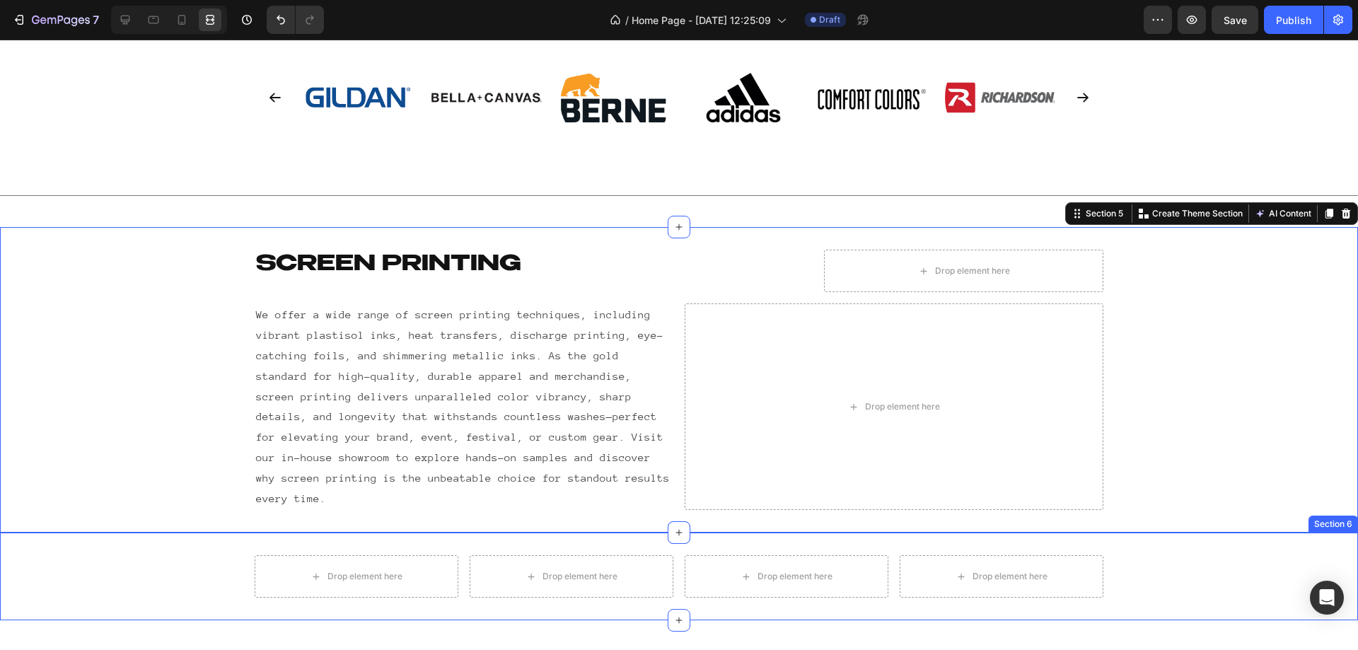
click at [132, 571] on div "Drop element here Drop element here Drop element here Drop element here Row" at bounding box center [679, 576] width 1358 height 42
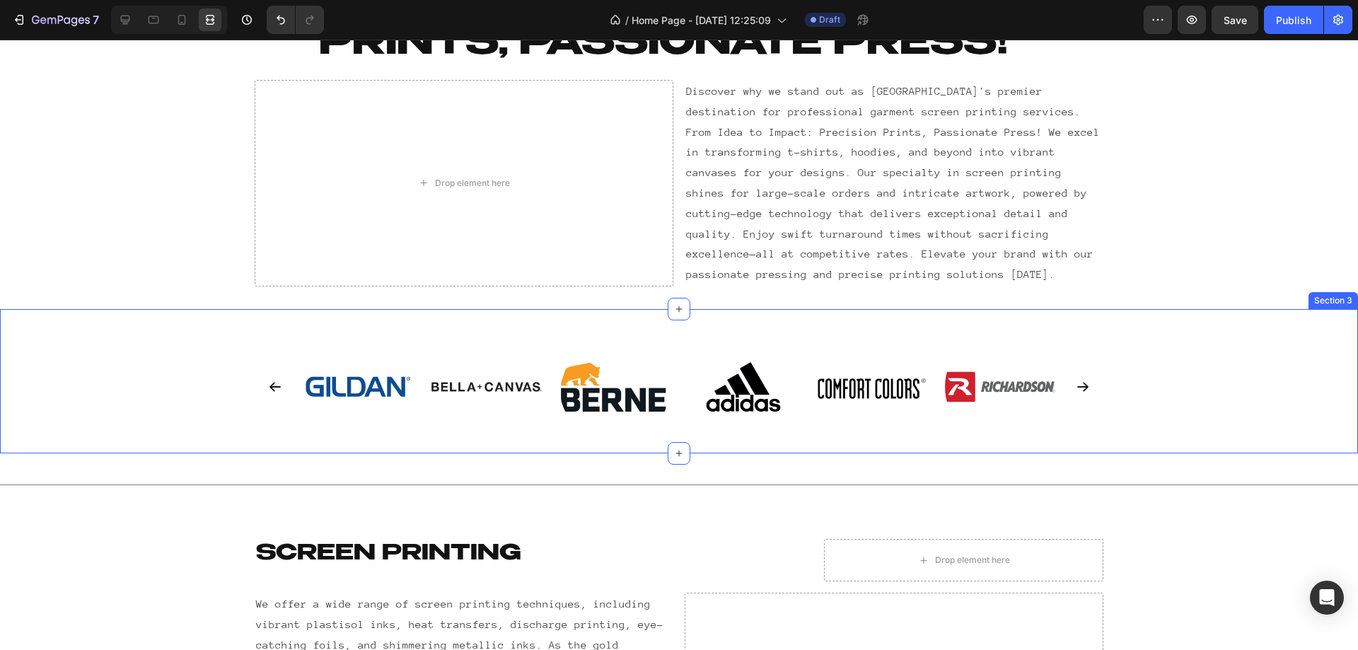
scroll to position [796, 0]
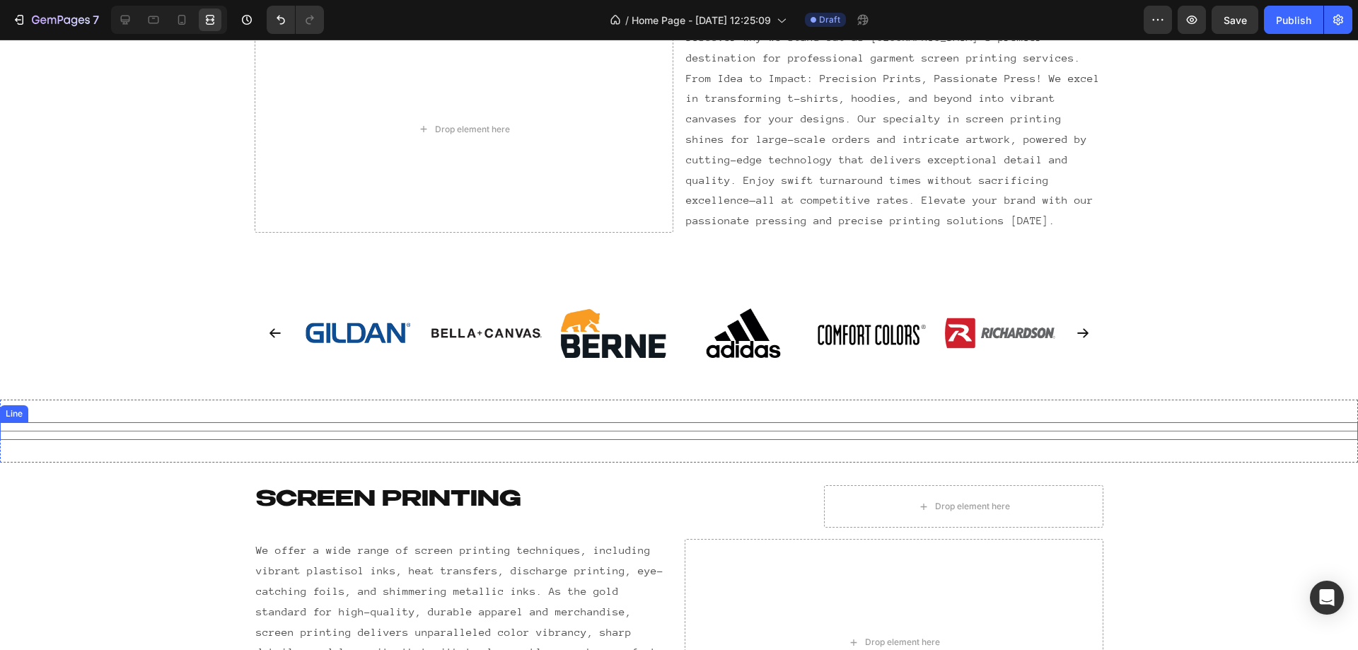
click at [552, 434] on div "Title Line" at bounding box center [679, 431] width 1358 height 18
click at [74, 410] on icon at bounding box center [69, 408] width 11 height 11
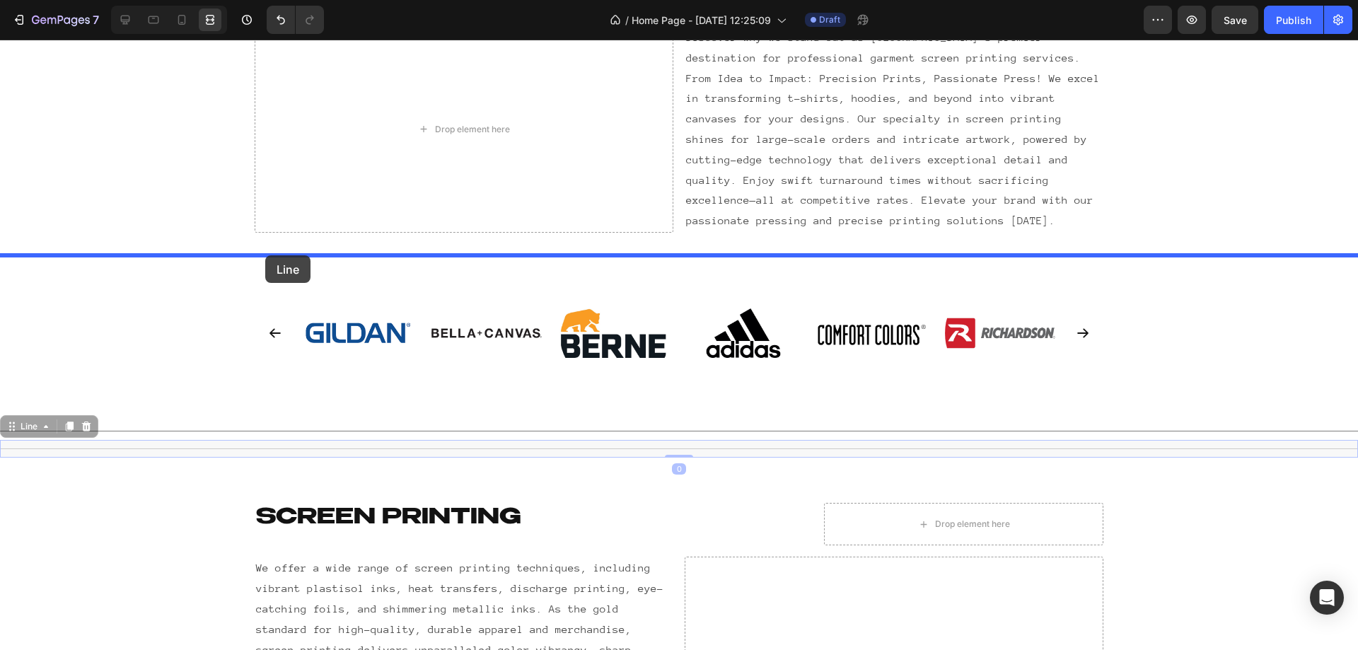
drag, startPoint x: 277, startPoint y: 448, endPoint x: 265, endPoint y: 255, distance: 192.7
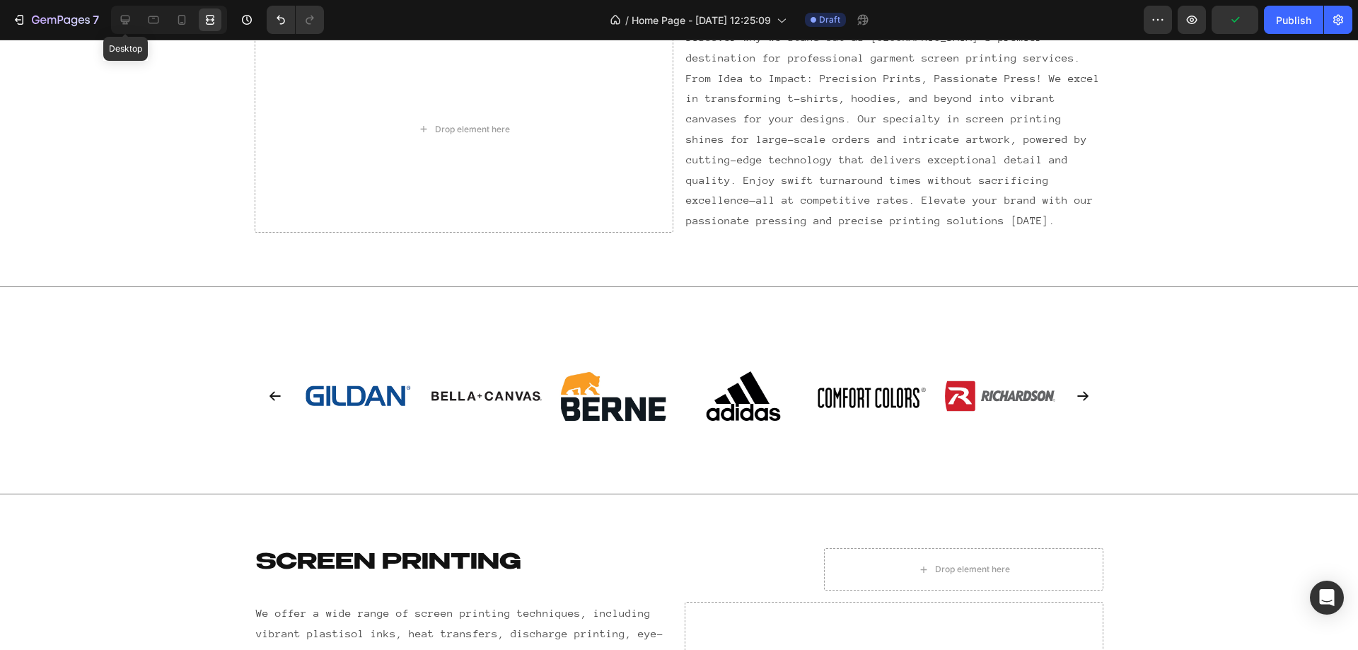
drag, startPoint x: 124, startPoint y: 22, endPoint x: 146, endPoint y: 54, distance: 38.3
click at [124, 23] on icon at bounding box center [125, 20] width 9 height 9
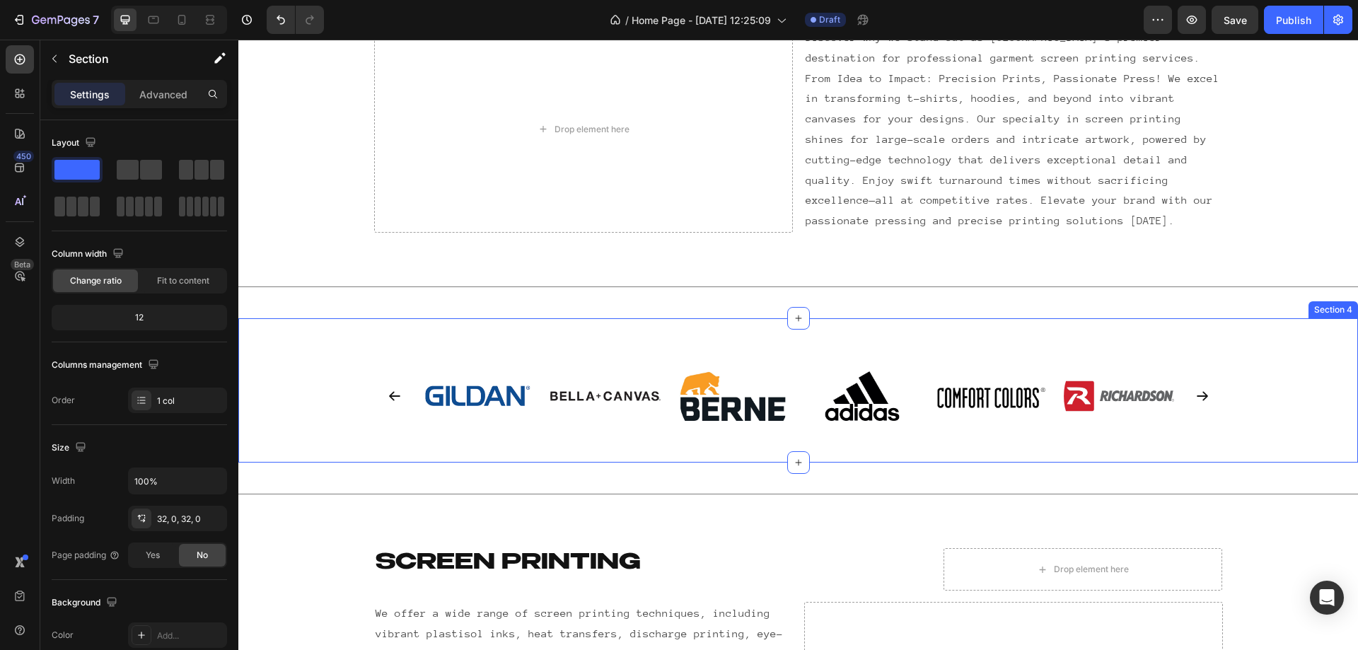
click at [349, 328] on div "Image Image Image Image Image Image Image Carousel Section 4" at bounding box center [798, 390] width 1120 height 145
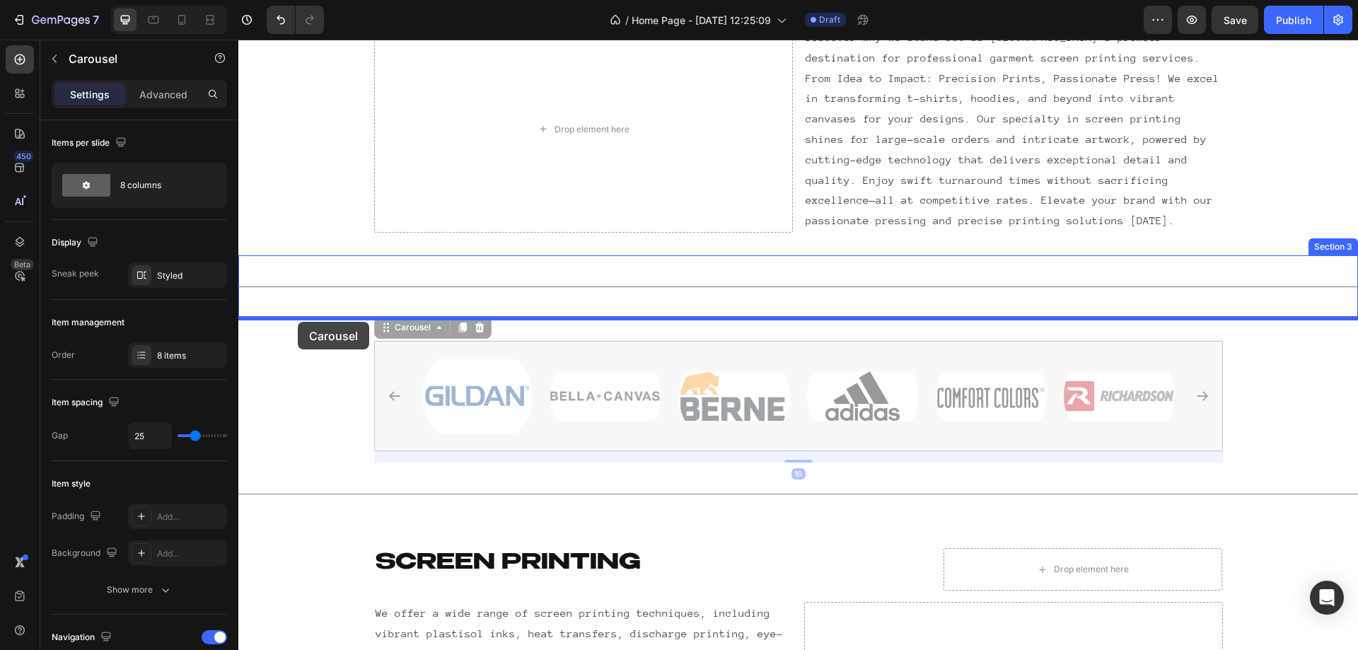
drag, startPoint x: 378, startPoint y: 359, endPoint x: 298, endPoint y: 322, distance: 88.3
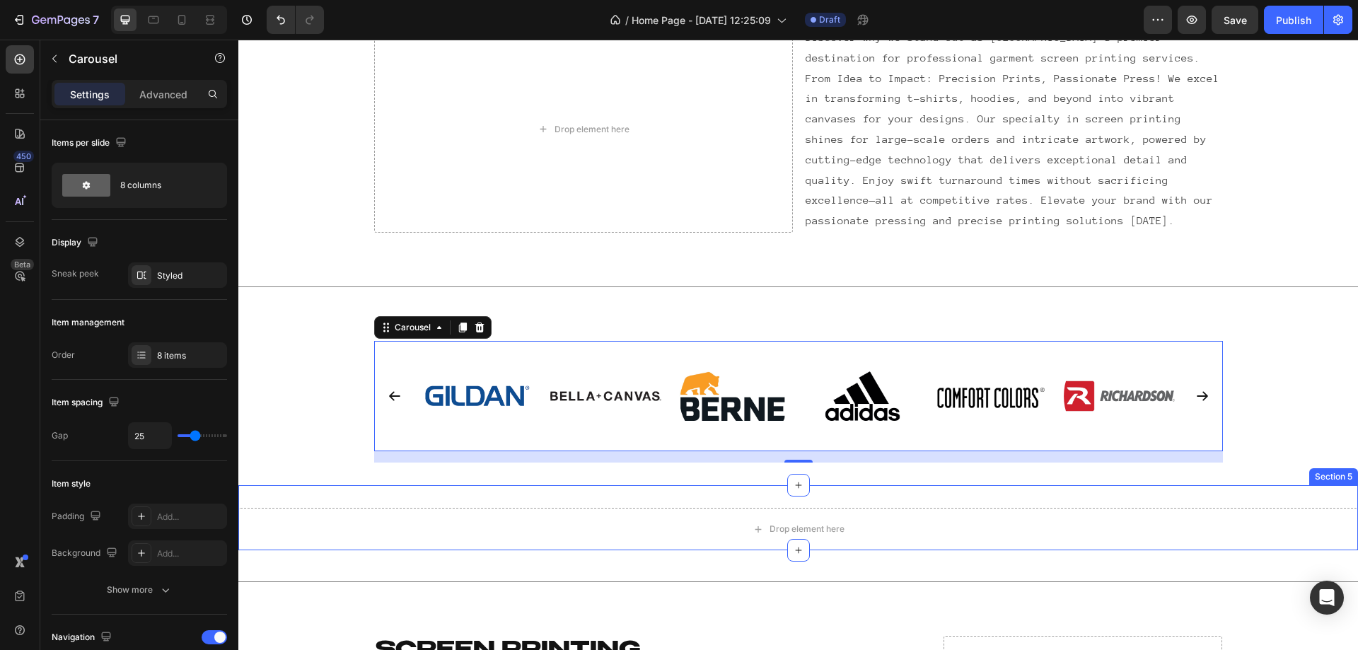
click at [1330, 482] on div "Section 5" at bounding box center [1333, 476] width 49 height 17
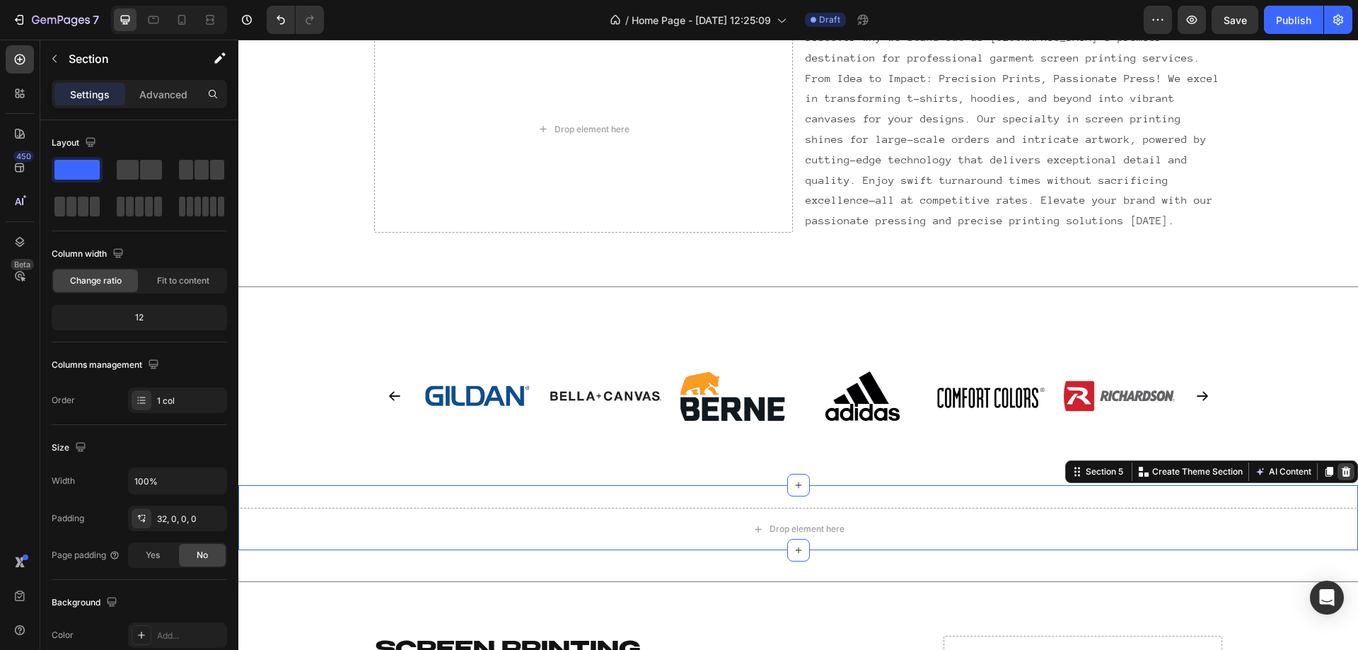
click at [1337, 468] on div at bounding box center [1345, 471] width 17 height 17
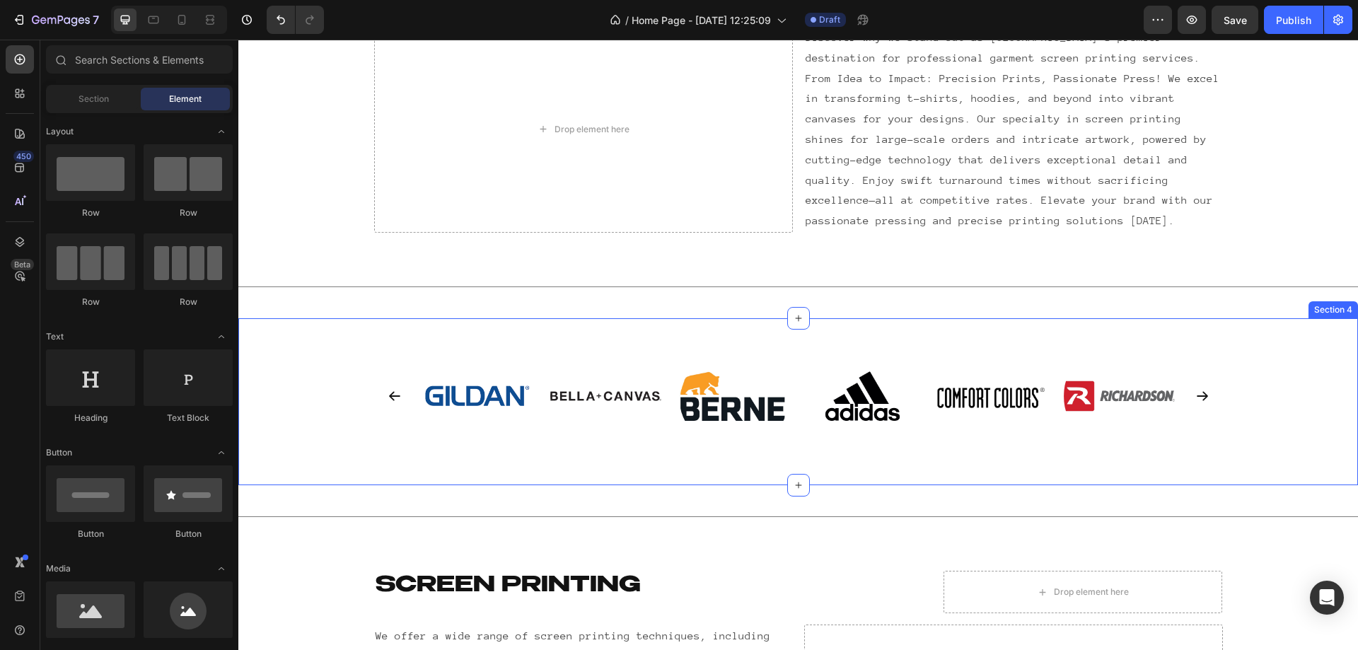
click at [323, 415] on div "Image Image Image Image Image Image Image Carousel" at bounding box center [798, 402] width 1120 height 122
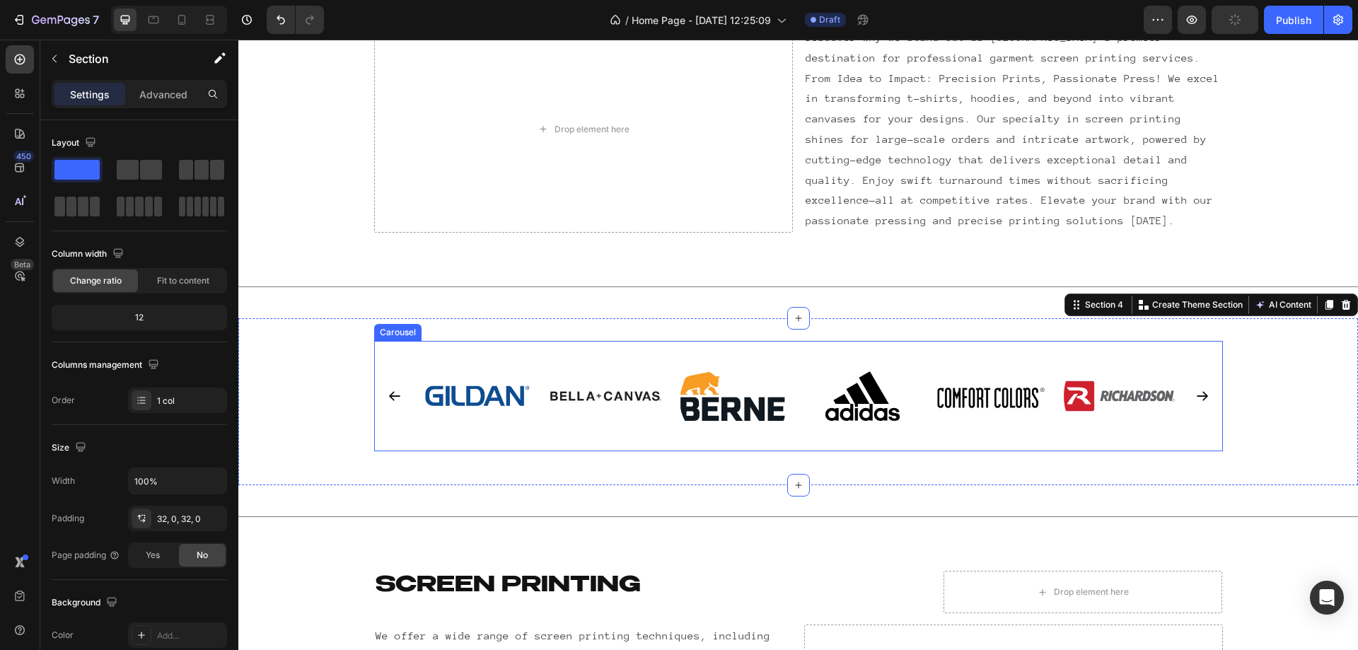
click at [383, 407] on button "Carousel Back Arrow" at bounding box center [394, 396] width 37 height 37
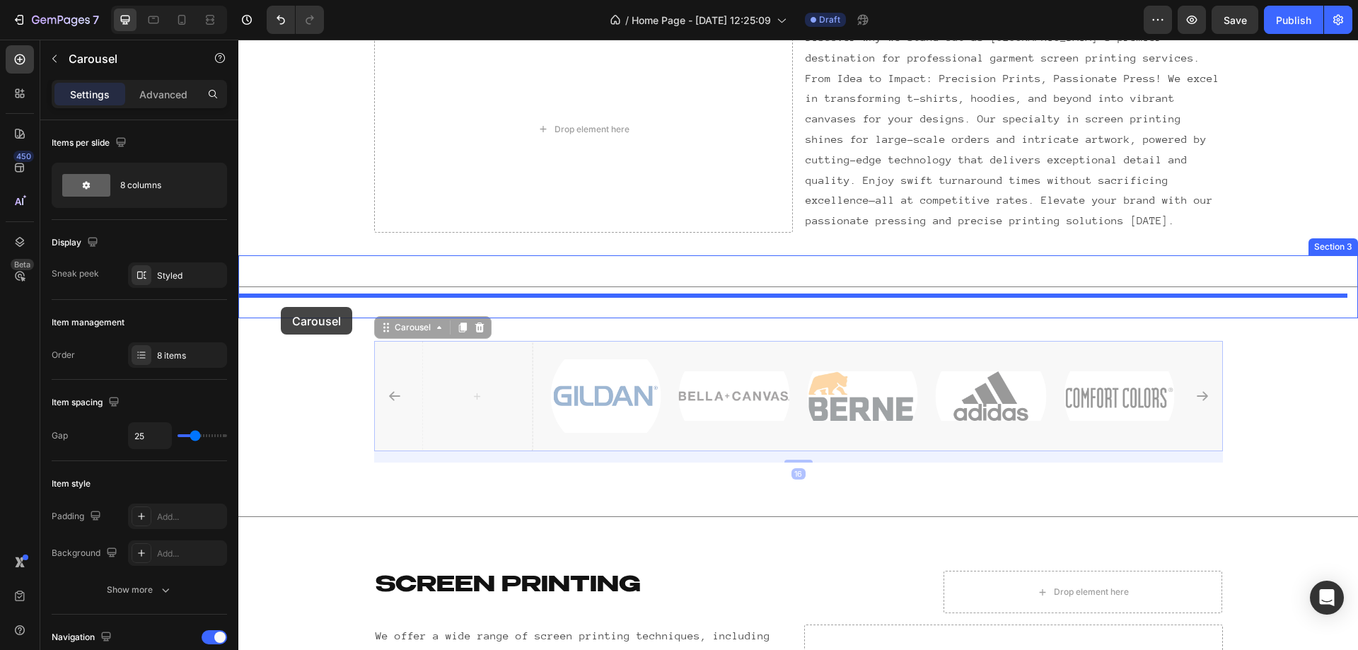
drag, startPoint x: 386, startPoint y: 329, endPoint x: 281, endPoint y: 307, distance: 107.6
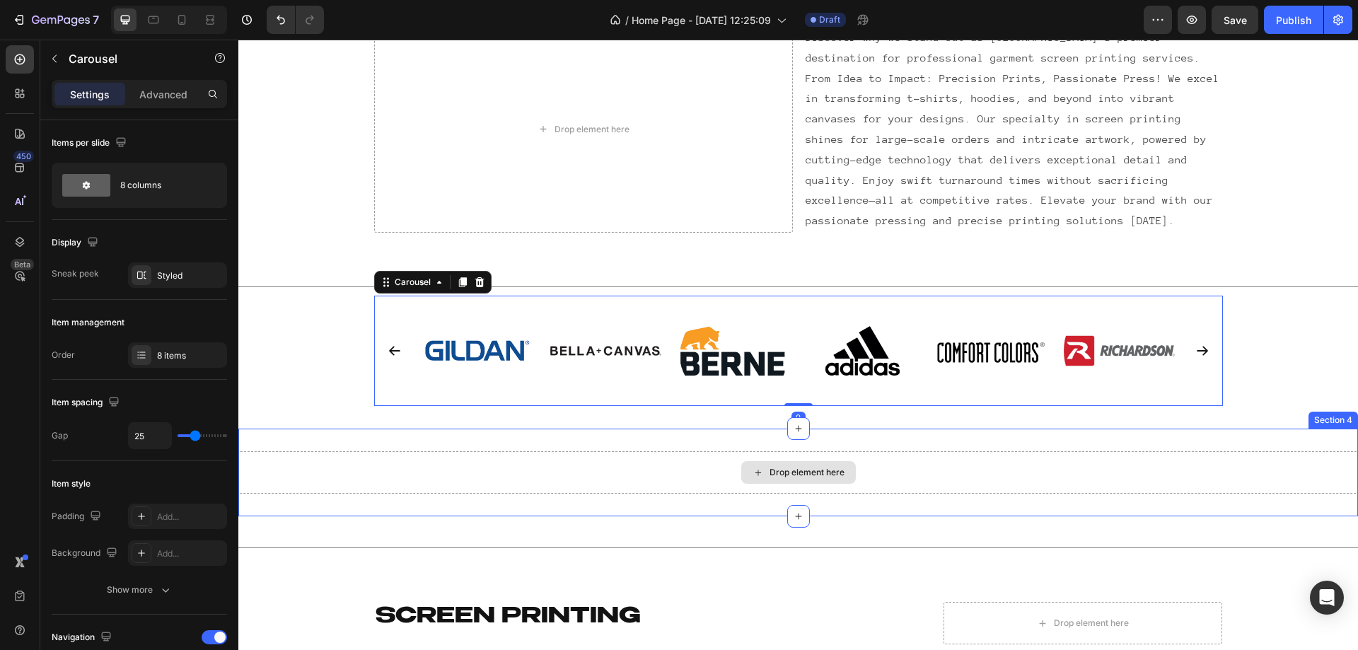
click at [1192, 468] on div "Drop element here" at bounding box center [798, 472] width 1120 height 42
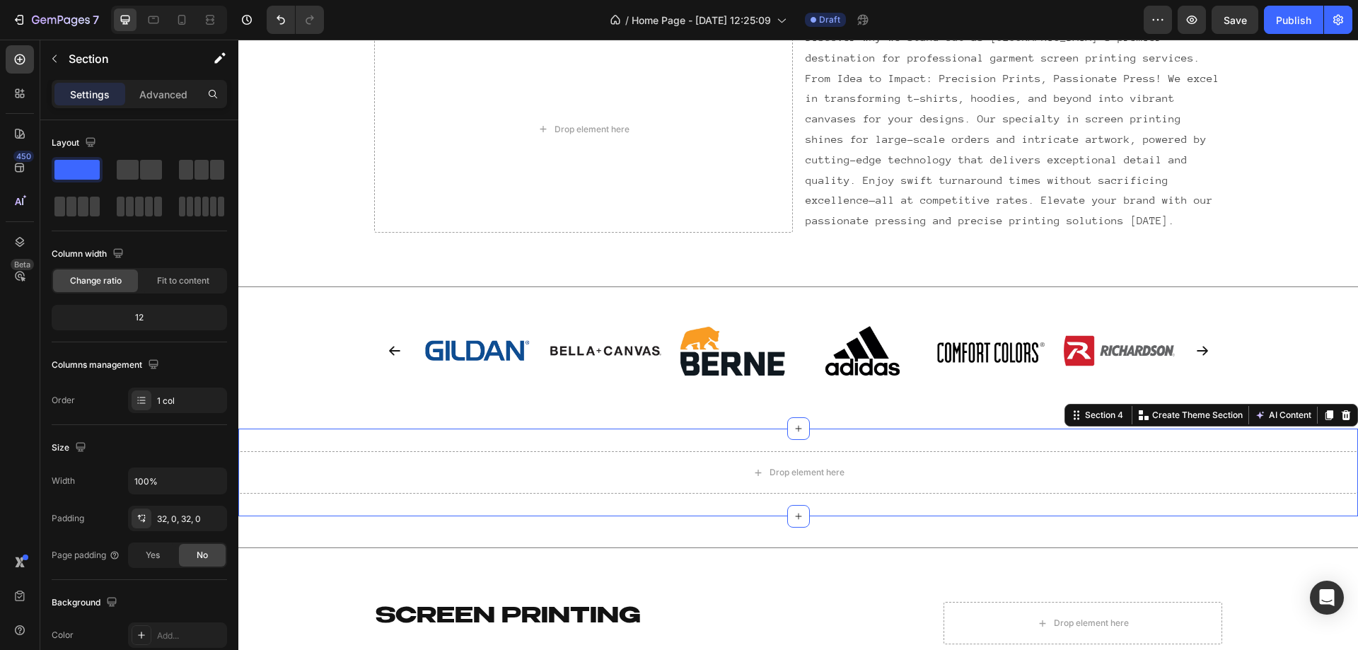
drag, startPoint x: 1333, startPoint y: 416, endPoint x: 1325, endPoint y: 415, distance: 7.8
click at [1340, 416] on icon at bounding box center [1345, 415] width 11 height 11
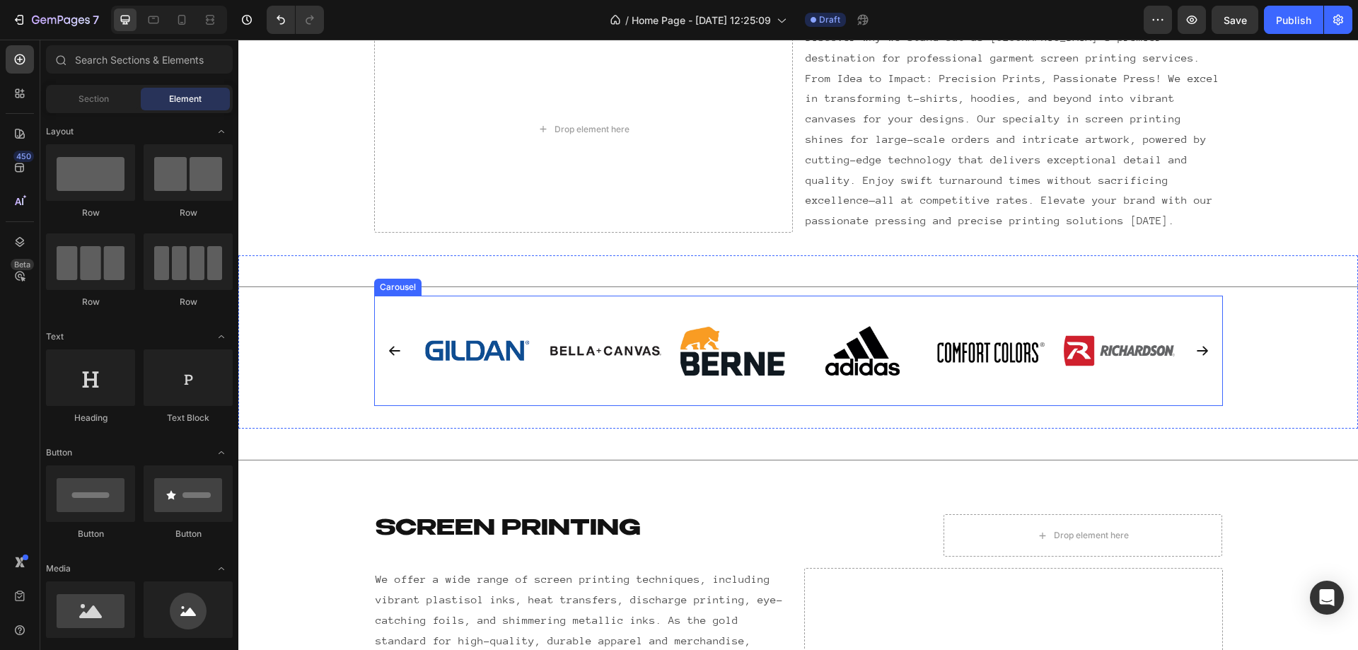
click at [330, 400] on div "Image Image Image Image Image Image Image Carousel" at bounding box center [798, 351] width 1120 height 111
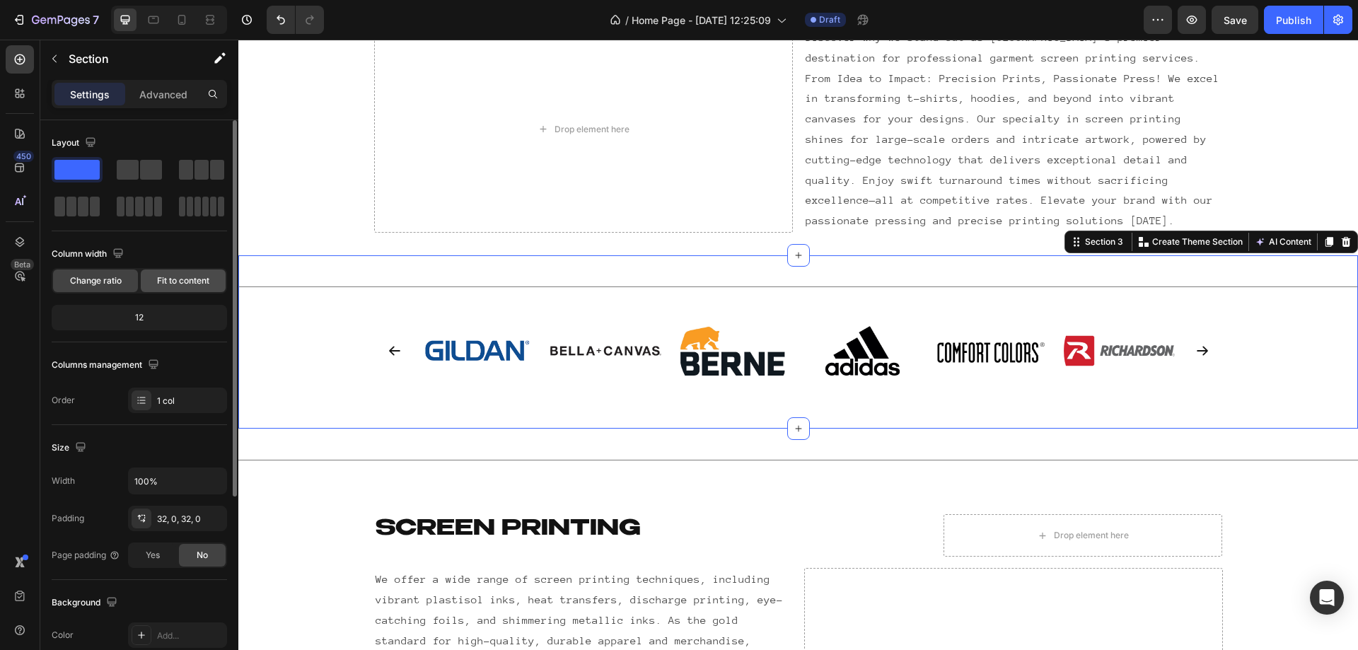
click at [168, 279] on span "Fit to content" at bounding box center [183, 280] width 52 height 13
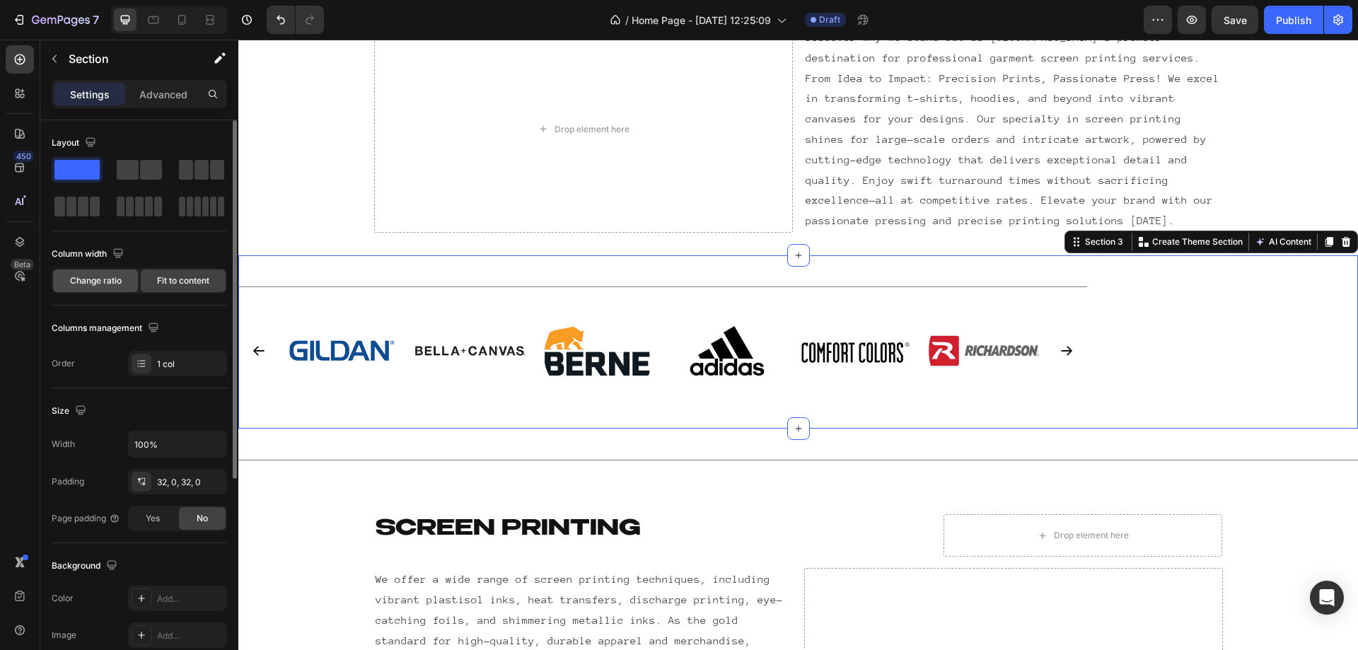
click at [100, 284] on span "Change ratio" at bounding box center [96, 280] width 52 height 13
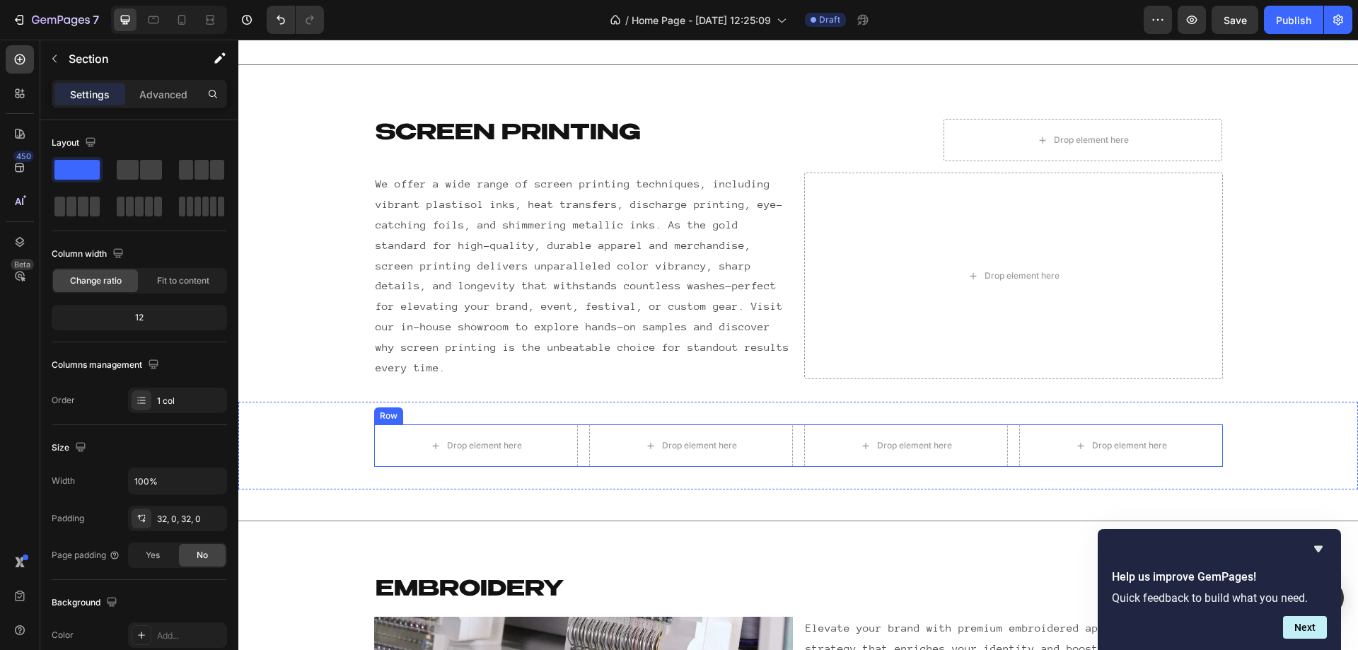
scroll to position [1052, 0]
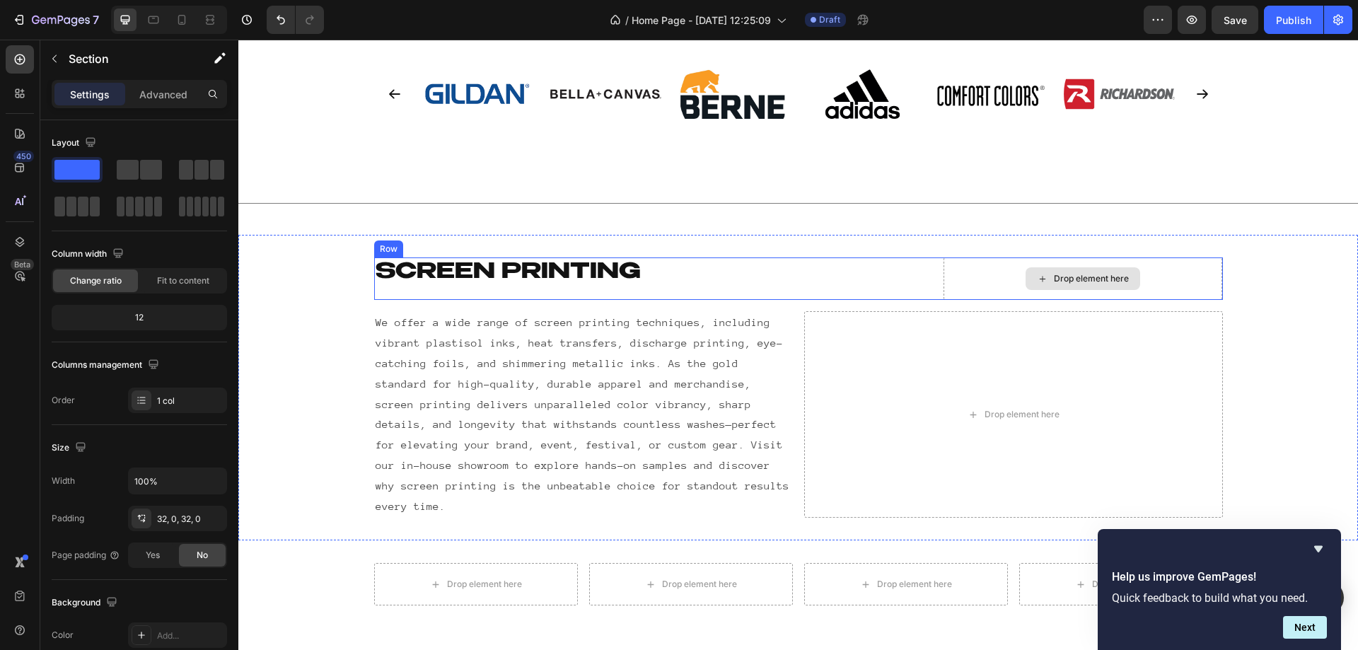
click at [1185, 277] on div "Drop element here" at bounding box center [1083, 278] width 279 height 42
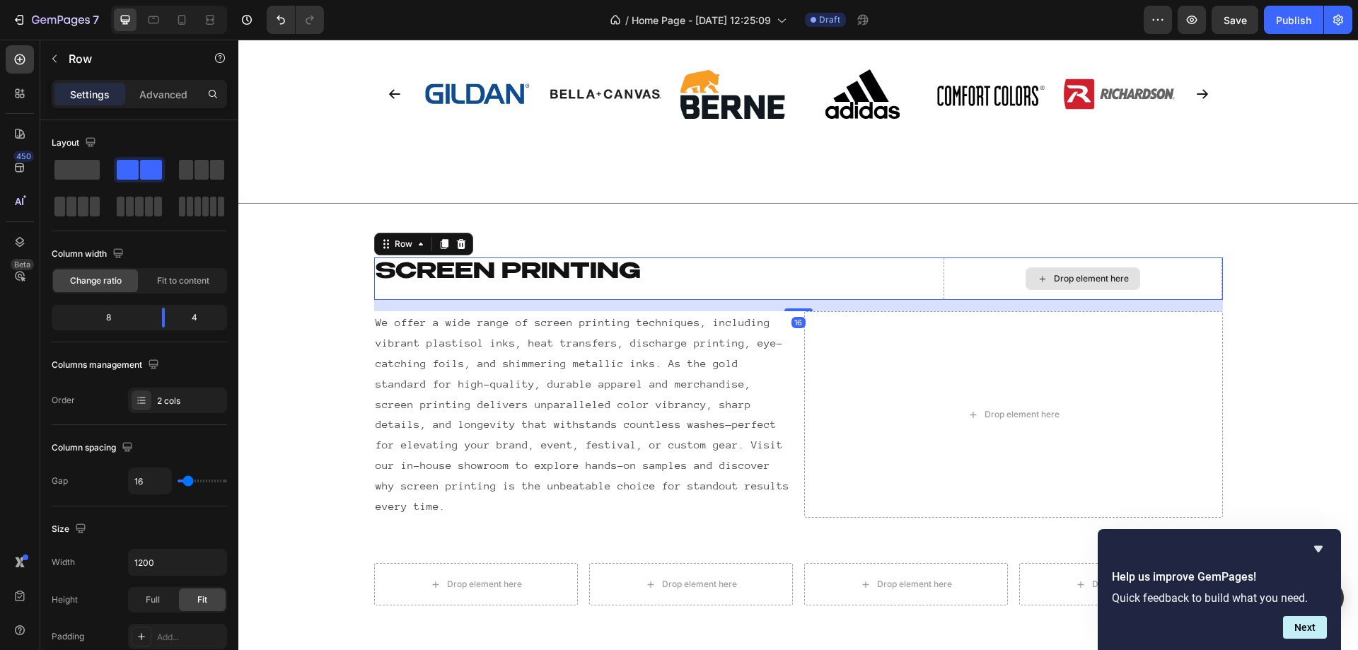
click at [1105, 269] on div "Drop element here" at bounding box center [1083, 278] width 115 height 23
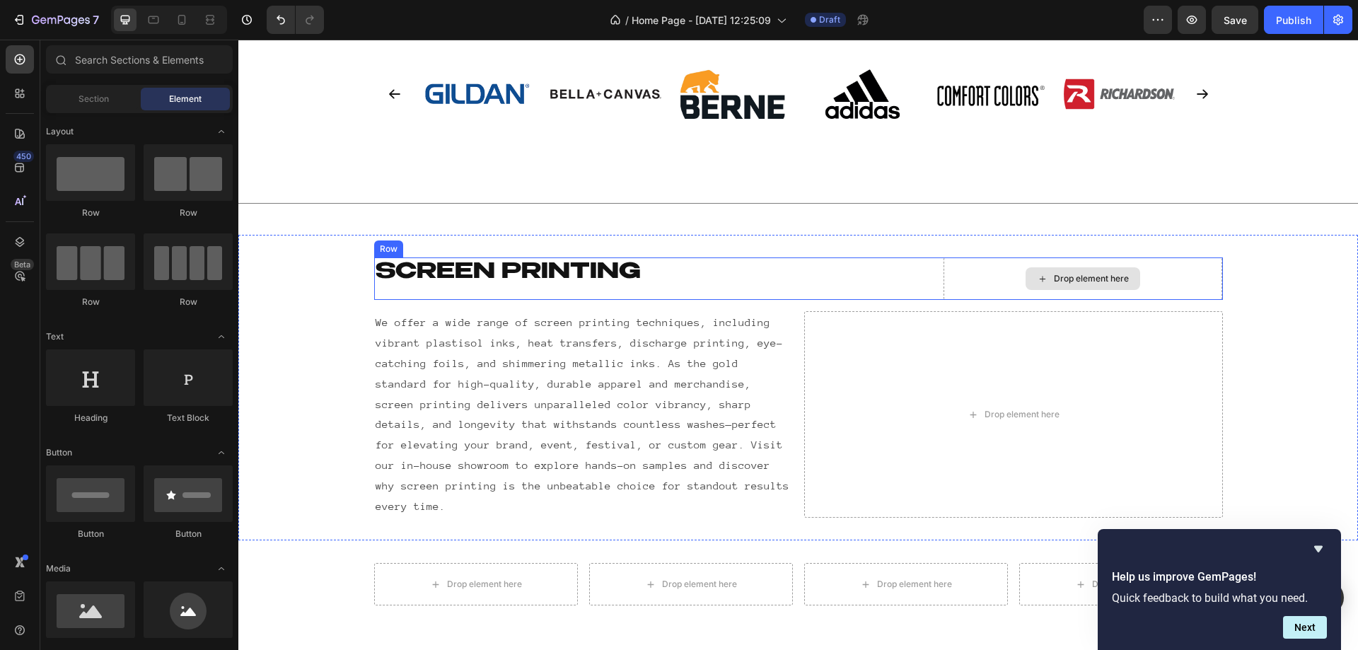
click at [986, 274] on div "Drop element here" at bounding box center [1083, 278] width 279 height 42
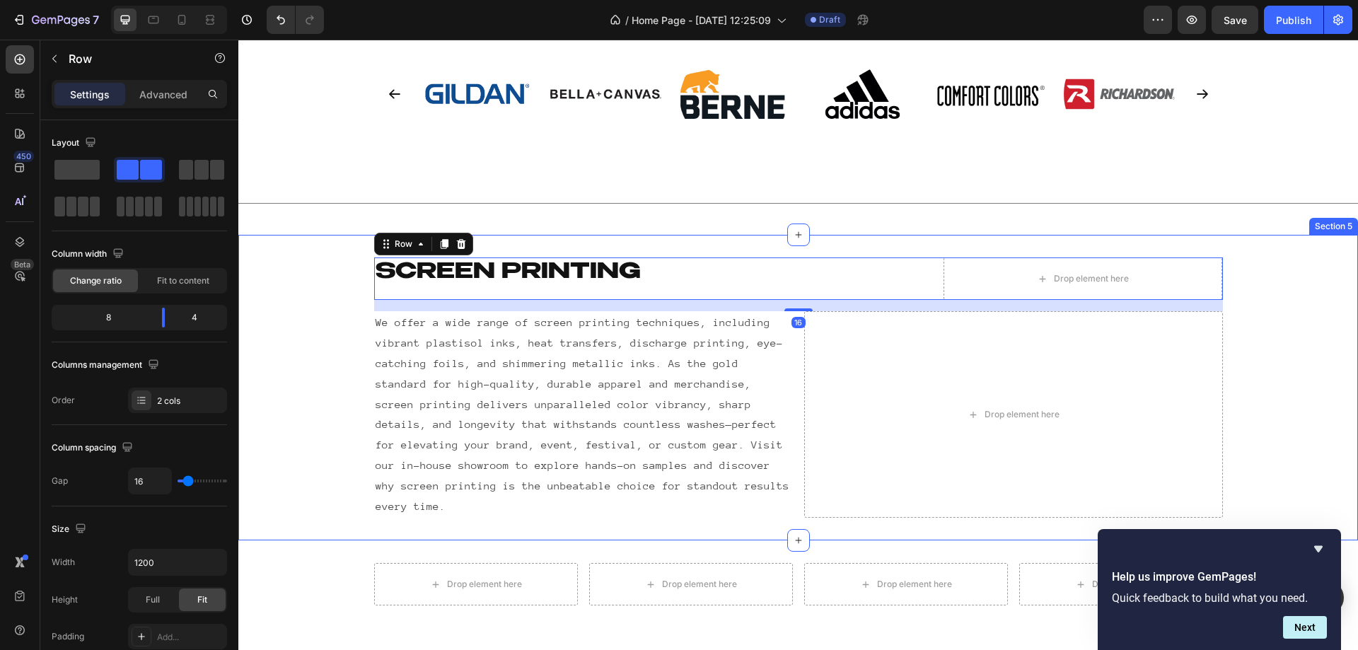
click at [959, 254] on div "Screen printing Heading Drop element here Row 16 We offer a wide range of scree…" at bounding box center [798, 388] width 1120 height 306
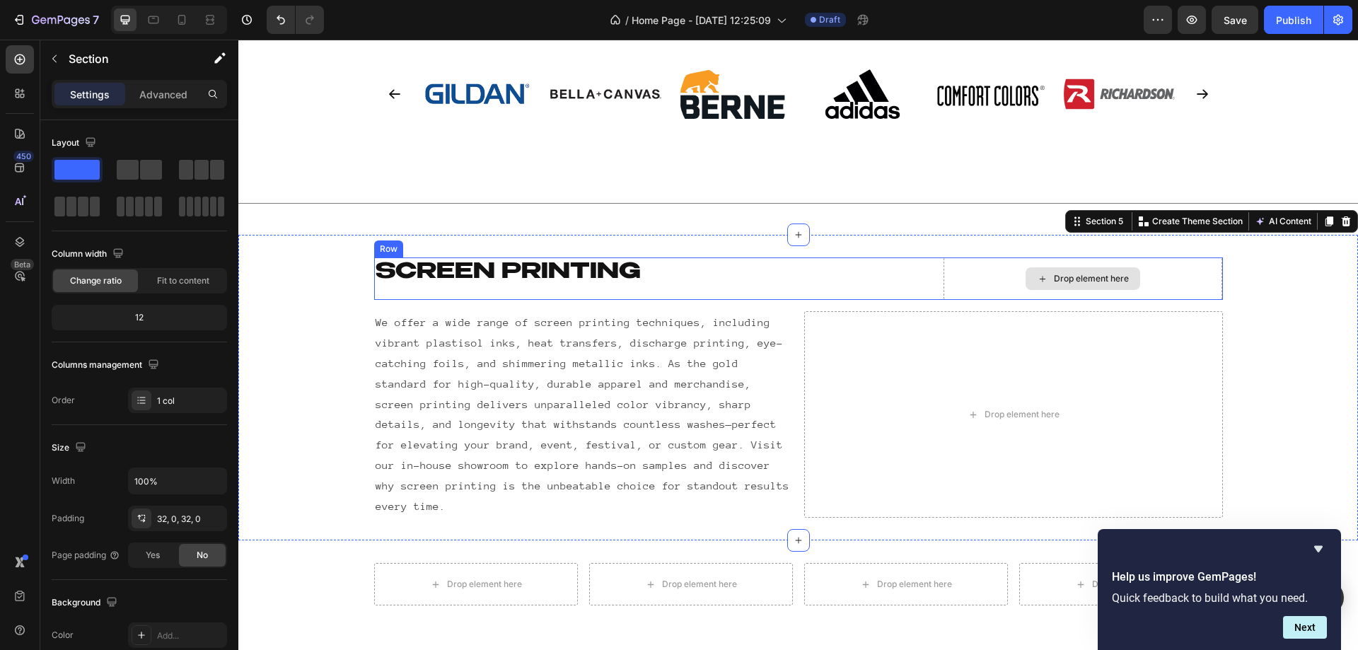
click at [989, 272] on div "Drop element here" at bounding box center [1083, 278] width 279 height 42
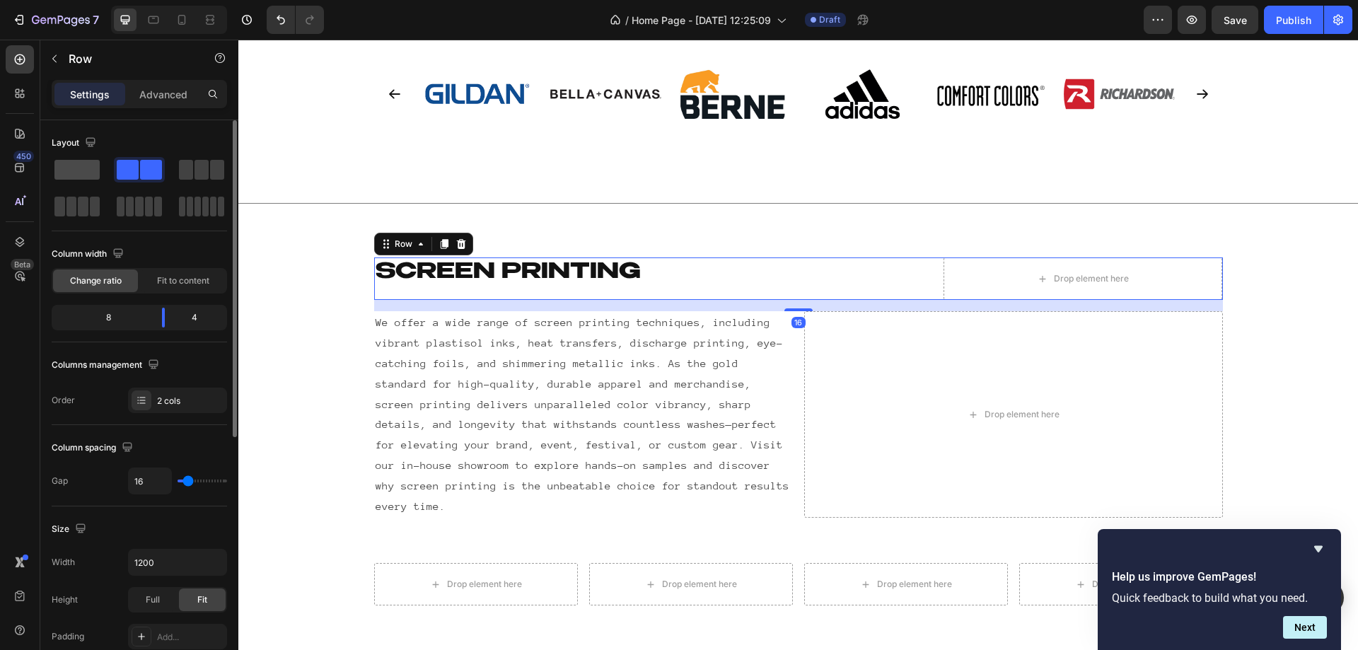
click at [67, 164] on span at bounding box center [76, 170] width 45 height 20
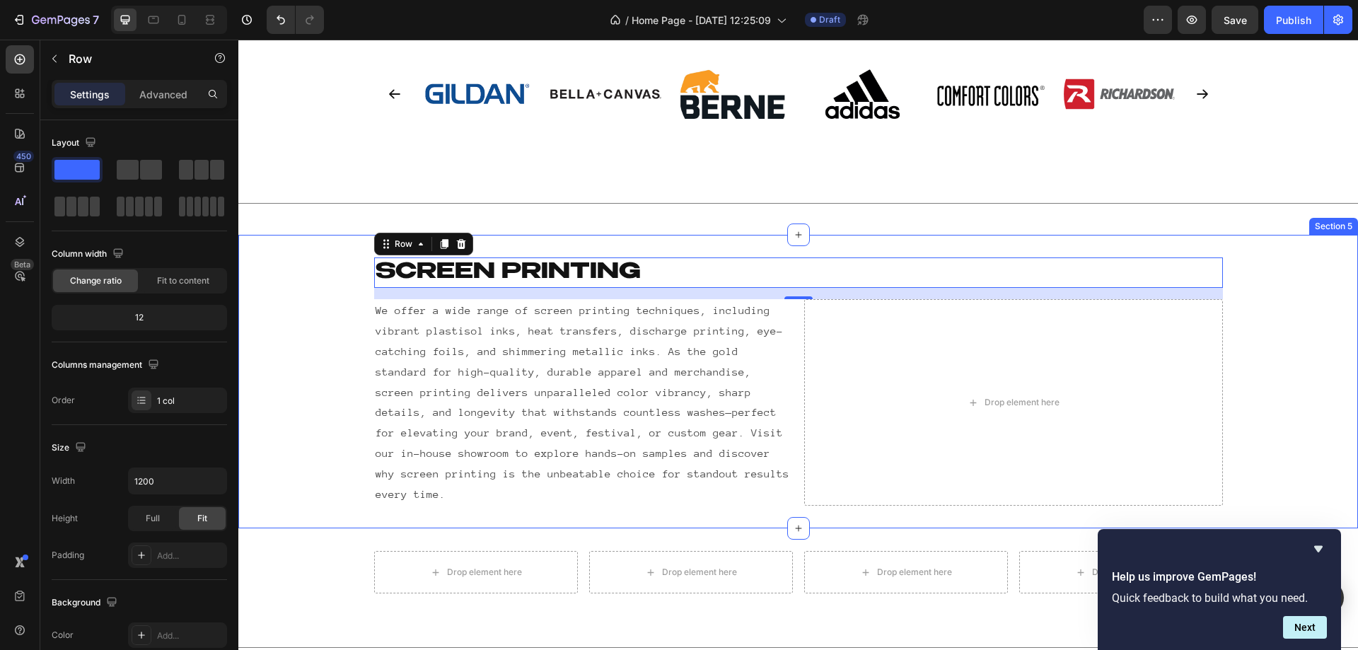
click at [1234, 368] on div "Screen printing Heading Row 16 We offer a wide range of screen printing techniq…" at bounding box center [798, 381] width 1120 height 248
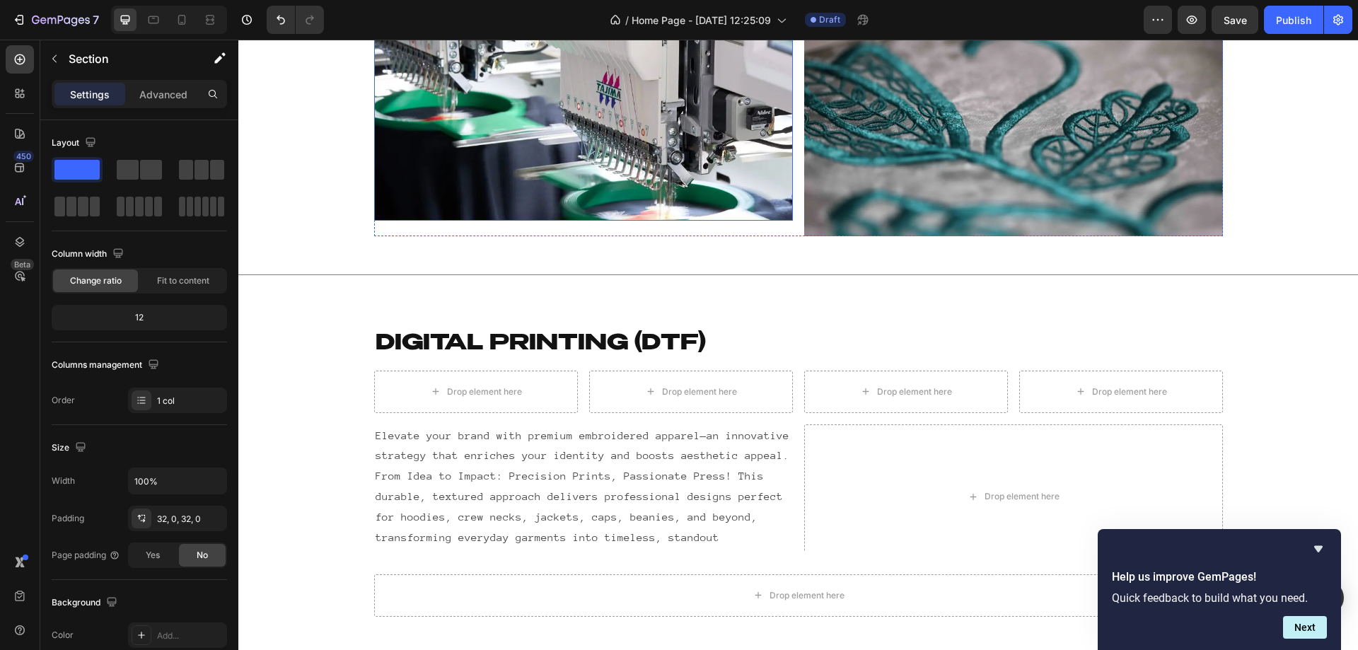
scroll to position [1987, 0]
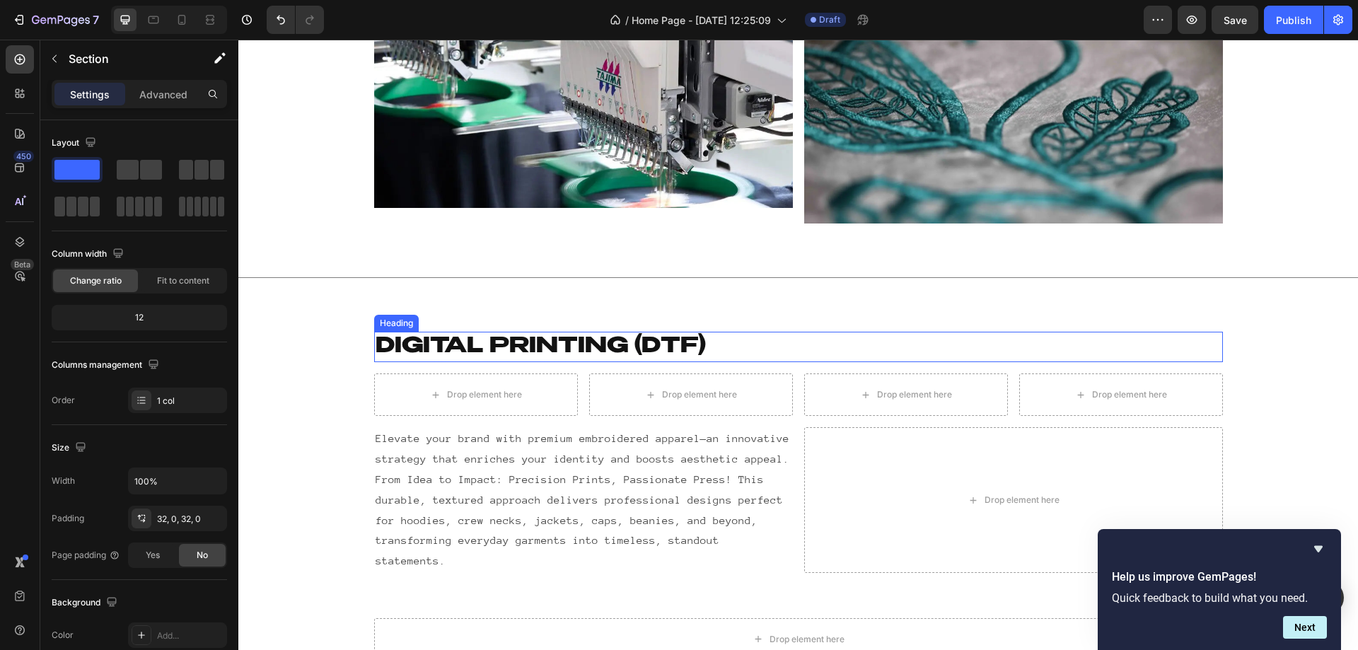
click at [672, 332] on h2 "DIgital printing (DTF)" at bounding box center [798, 347] width 849 height 30
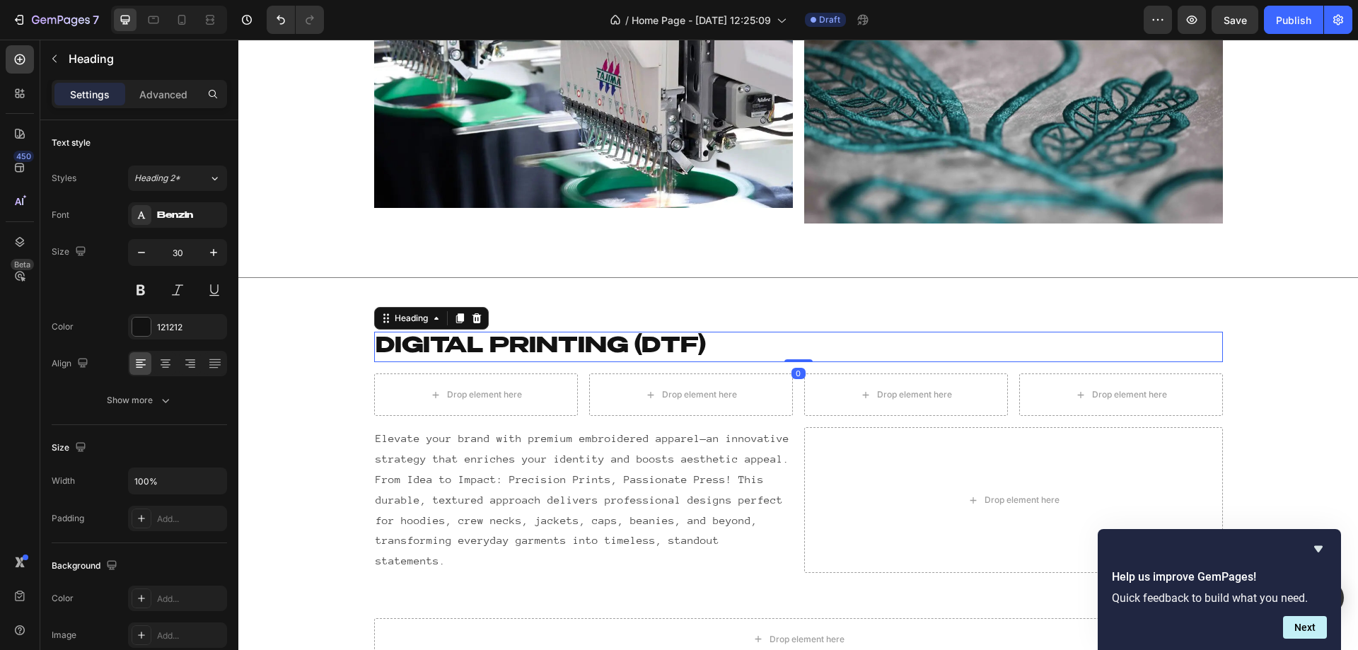
click at [672, 332] on h2 "DIgital printing (DTF)" at bounding box center [798, 347] width 849 height 30
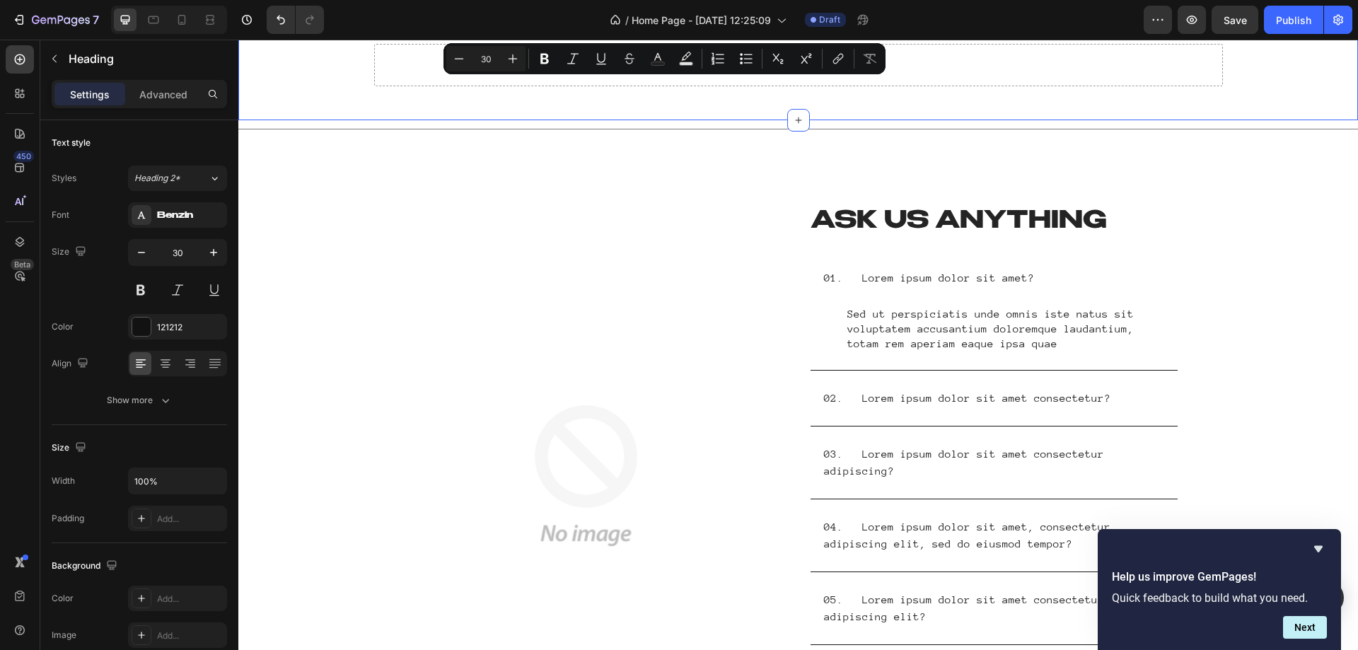
type input "16"
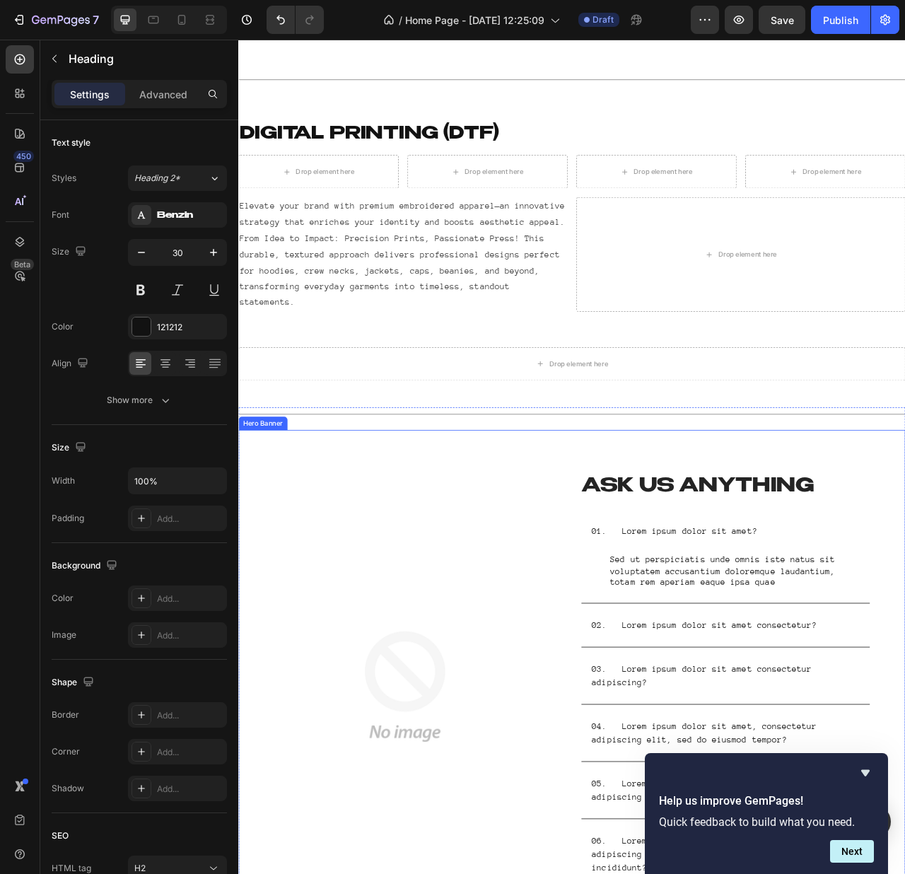
scroll to position [2179, 0]
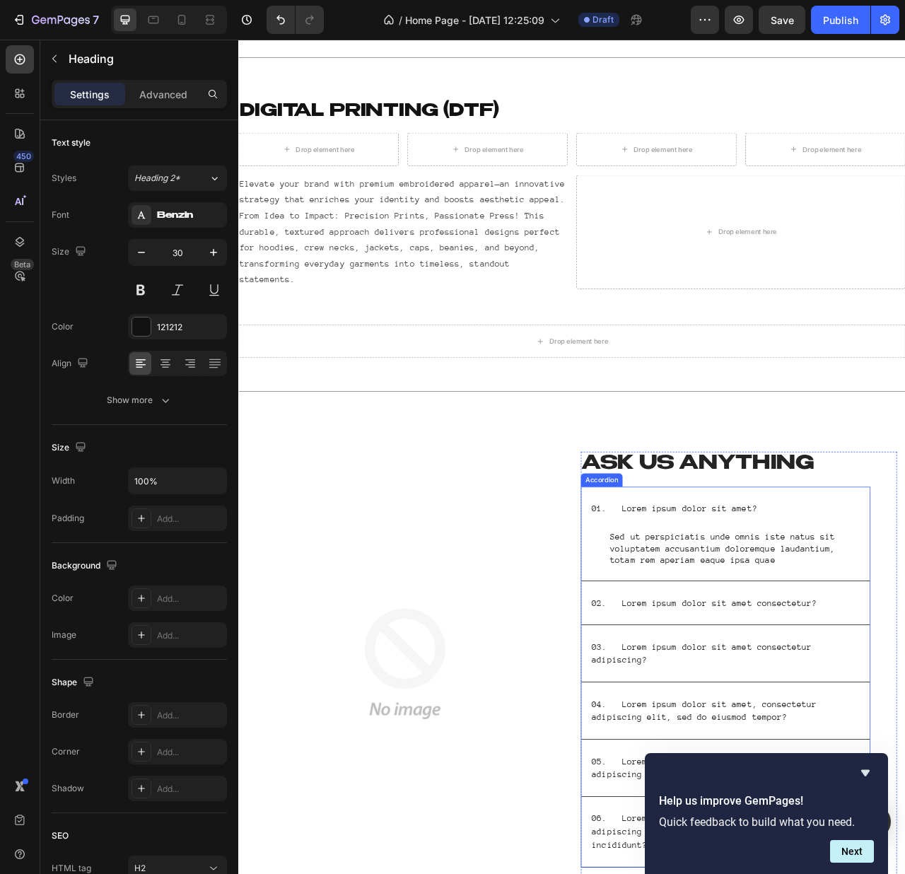
click at [740, 649] on p "03. Lorem ipsum dolor sit amet consectetur adipiscing?" at bounding box center [847, 821] width 318 height 34
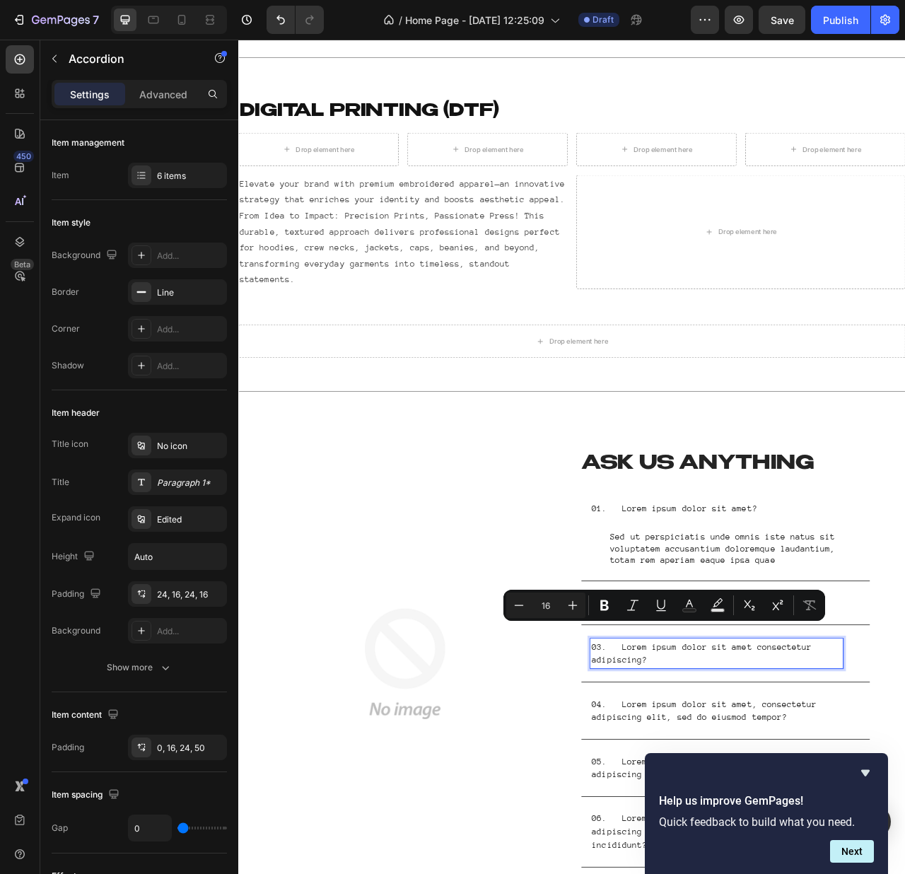
click at [752, 649] on p "03. Lorem ipsum dolor sit amet consectetur adipiscing?" at bounding box center [847, 821] width 318 height 34
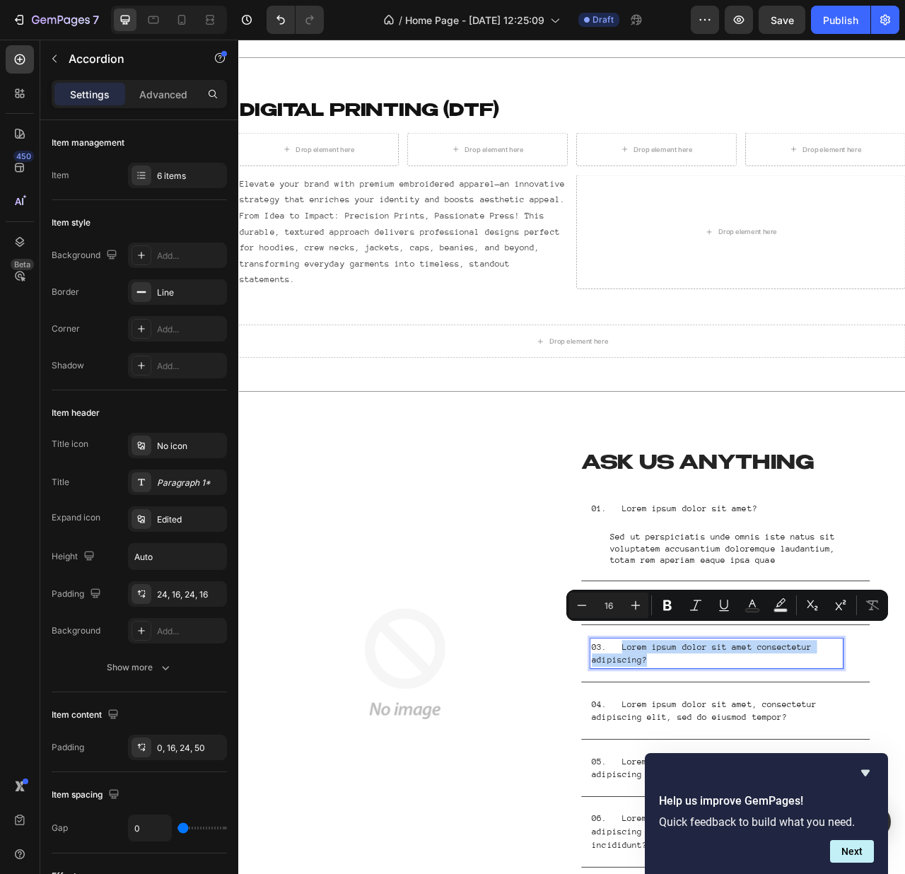
drag, startPoint x: 748, startPoint y: 811, endPoint x: 717, endPoint y: 796, distance: 34.2
click at [717, 649] on p "03. Lorem ipsum dolor sit amet consectetur adipiscing?" at bounding box center [847, 821] width 318 height 34
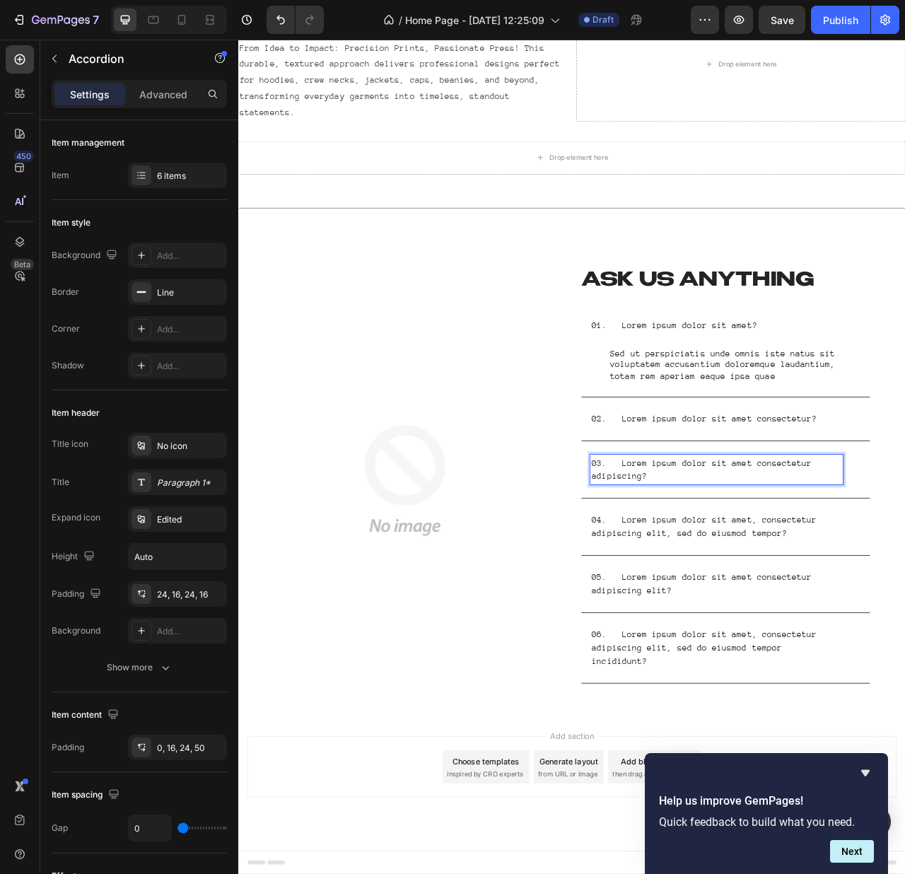
scroll to position [2382, 0]
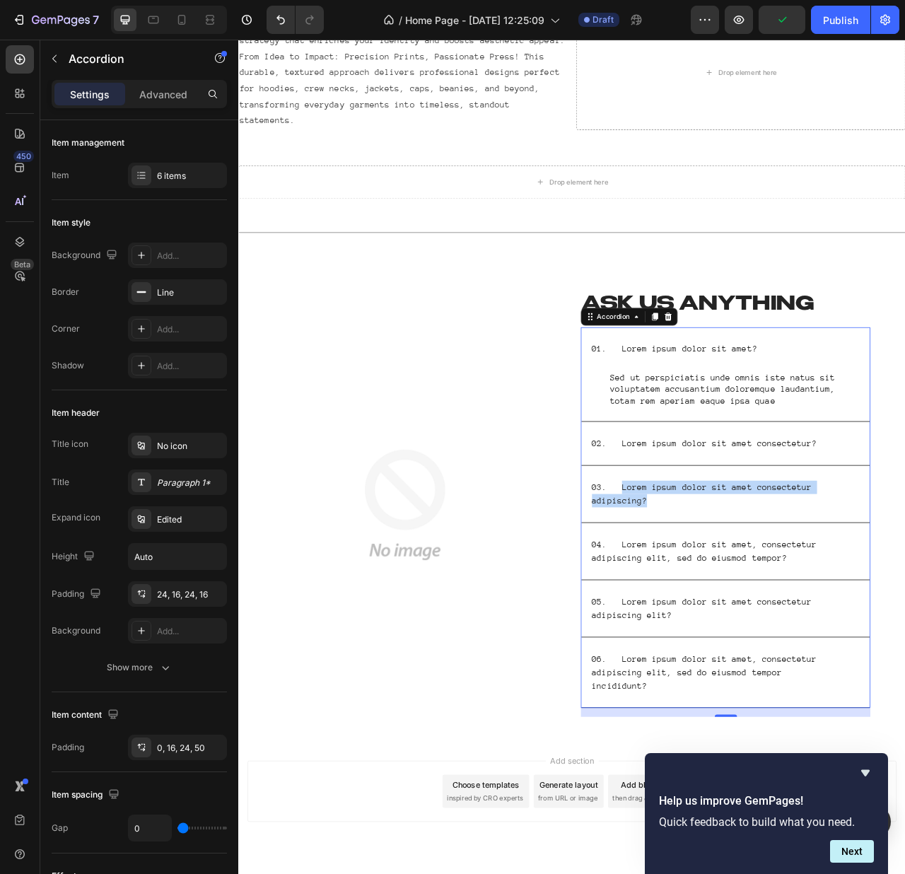
click at [722, 601] on p "03. Lorem ipsum dolor sit amet consectetur adipiscing?" at bounding box center [847, 618] width 318 height 34
click at [721, 601] on p "03. Lorem ipsum dolor sit amet consectetur adipiscing?" at bounding box center [847, 618] width 318 height 34
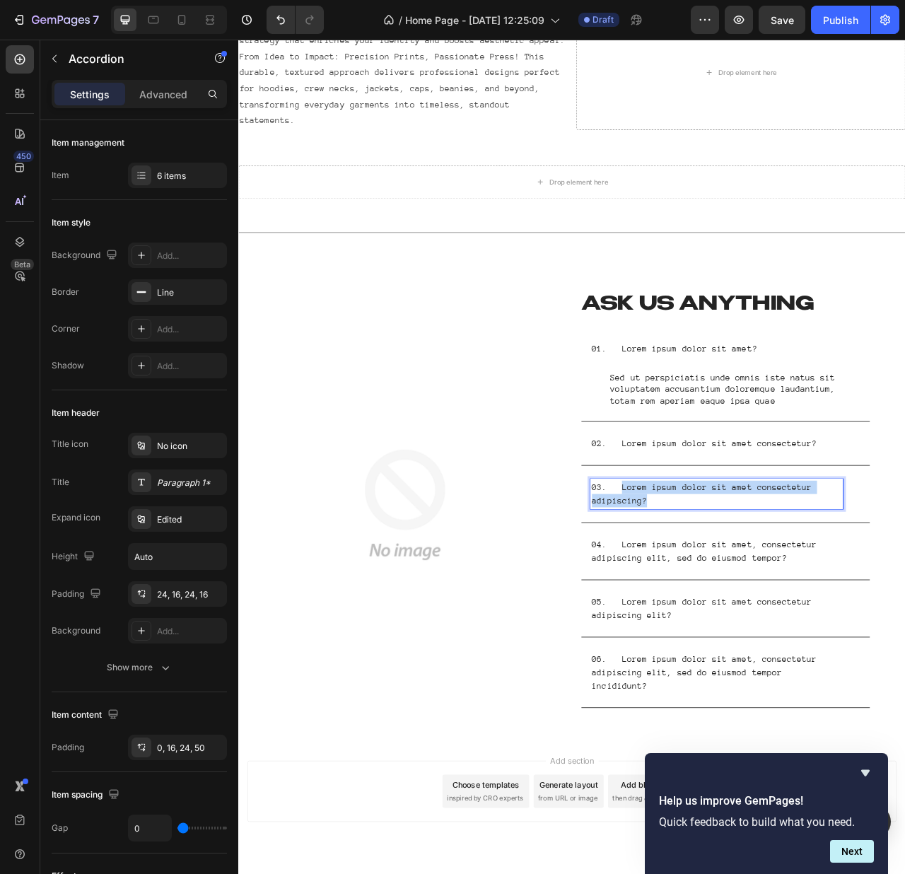
drag, startPoint x: 762, startPoint y: 610, endPoint x: 719, endPoint y: 593, distance: 46.4
click at [719, 601] on p "03. Lorem ipsum dolor sit amet consectetur adipiscing?" at bounding box center [847, 618] width 318 height 34
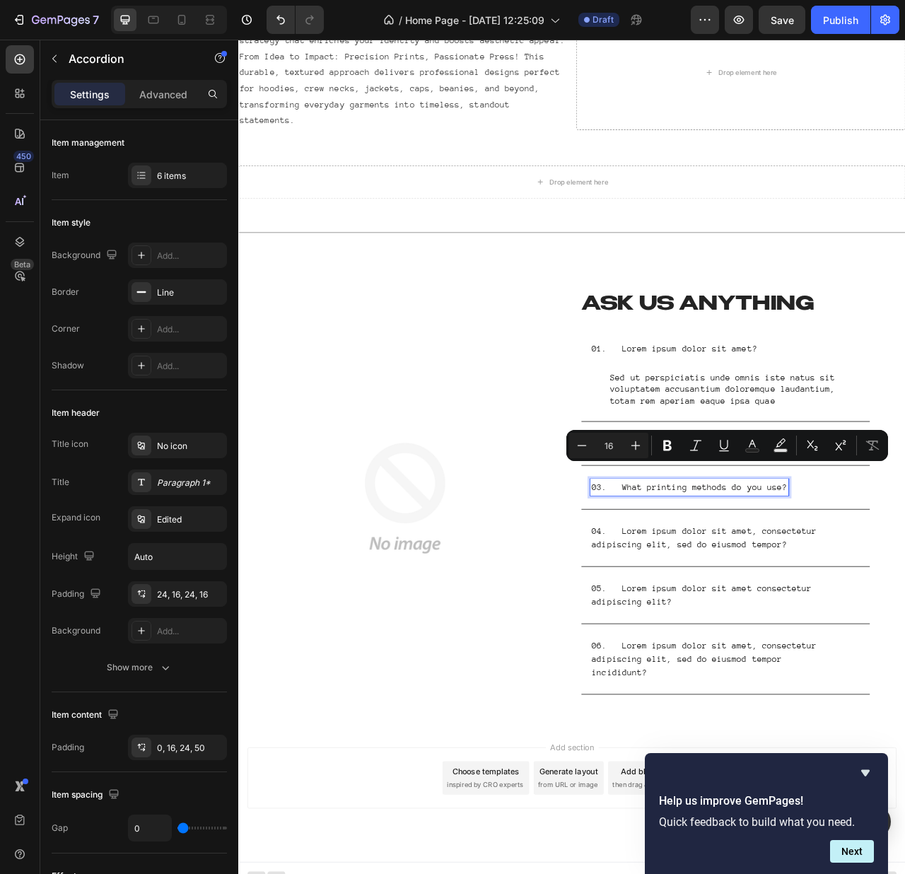
scroll to position [2365, 0]
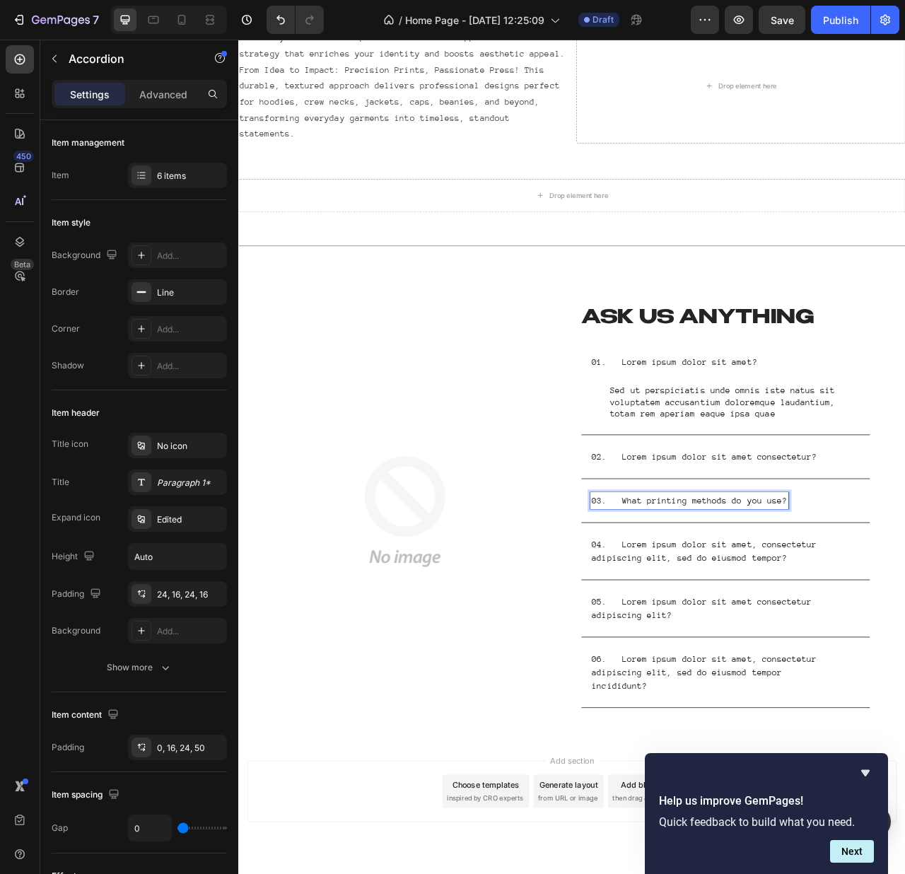
click at [952, 616] on div "03. What printing methods do you use?" at bounding box center [847, 626] width 322 height 21
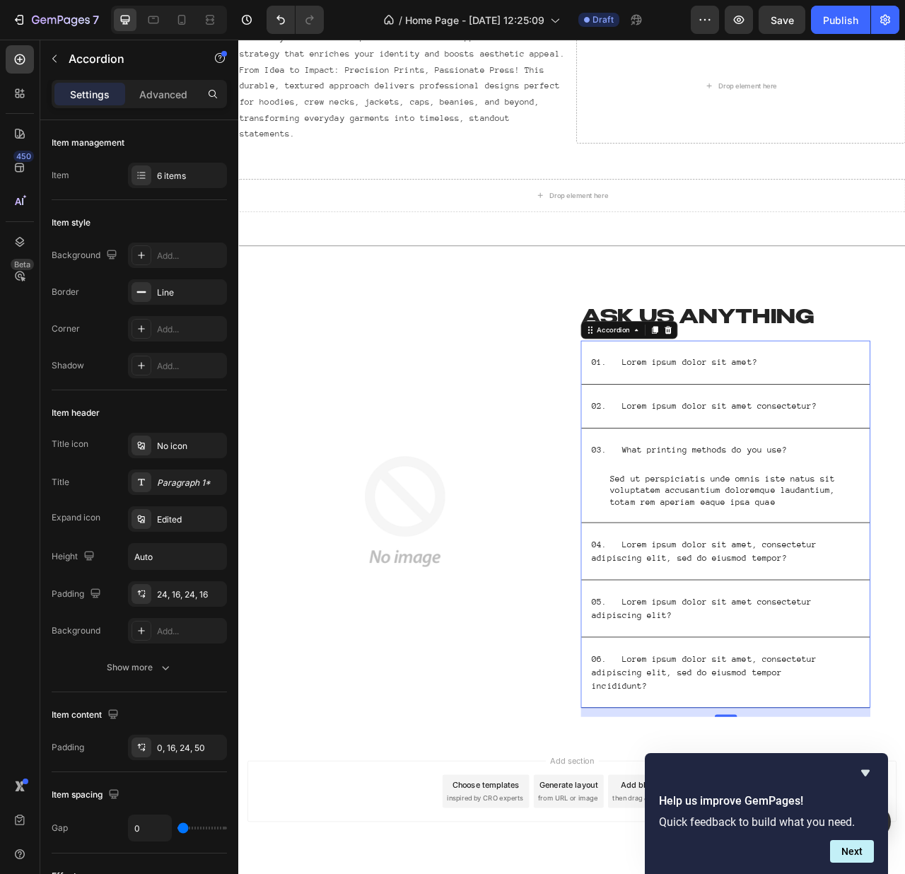
click at [781, 605] on p "Sed ut perspiciatis unde omnis iste natus sit voluptatem accusantium doloremque…" at bounding box center [871, 613] width 318 height 44
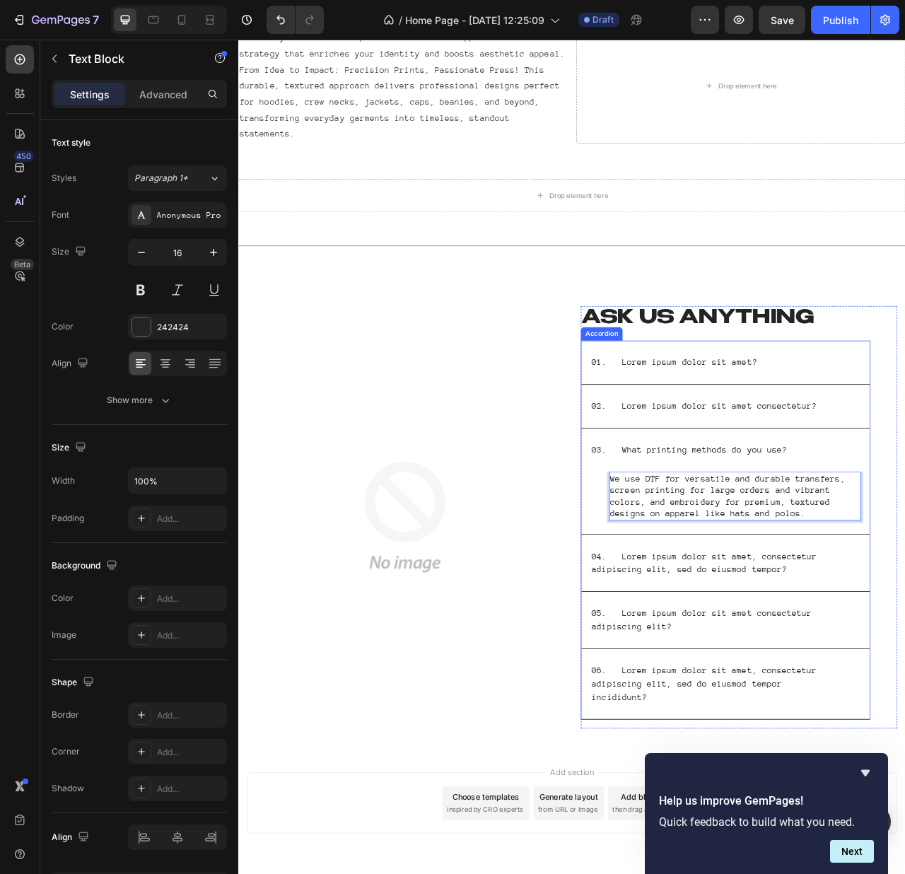
click at [767, 498] on p "02. Lorem ipsum dolor sit amet consectetur?" at bounding box center [831, 506] width 286 height 17
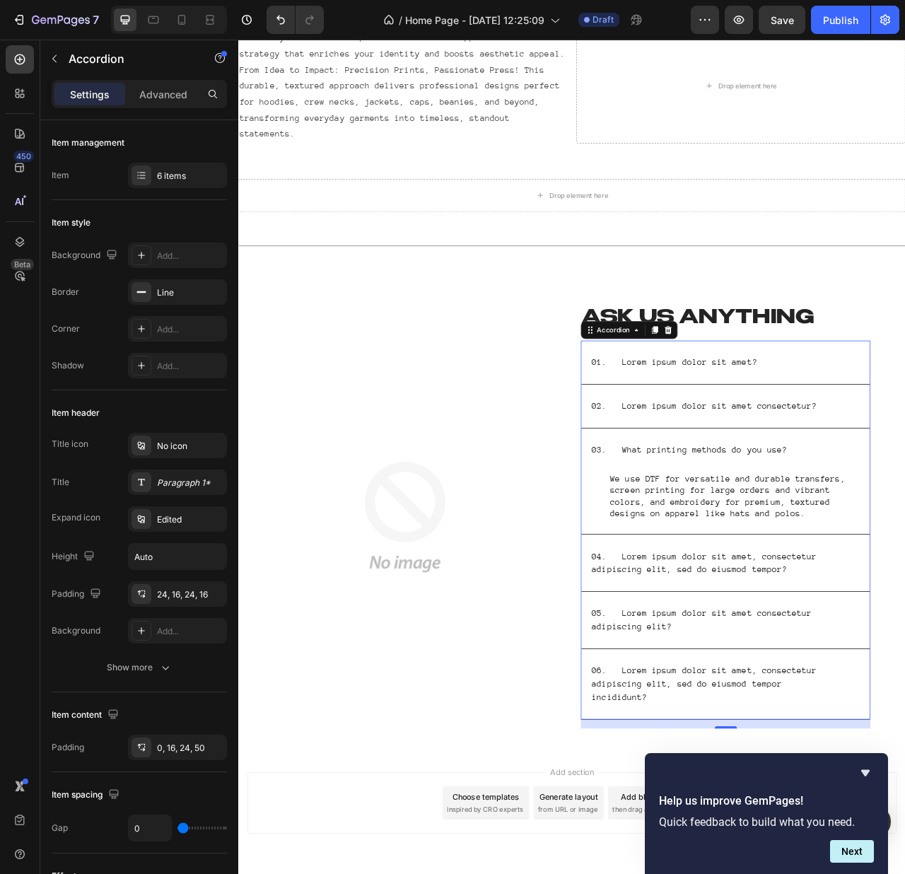
click at [734, 499] on div "02. Lorem ipsum dolor sit amet consectetur?" at bounding box center [858, 506] width 367 height 55
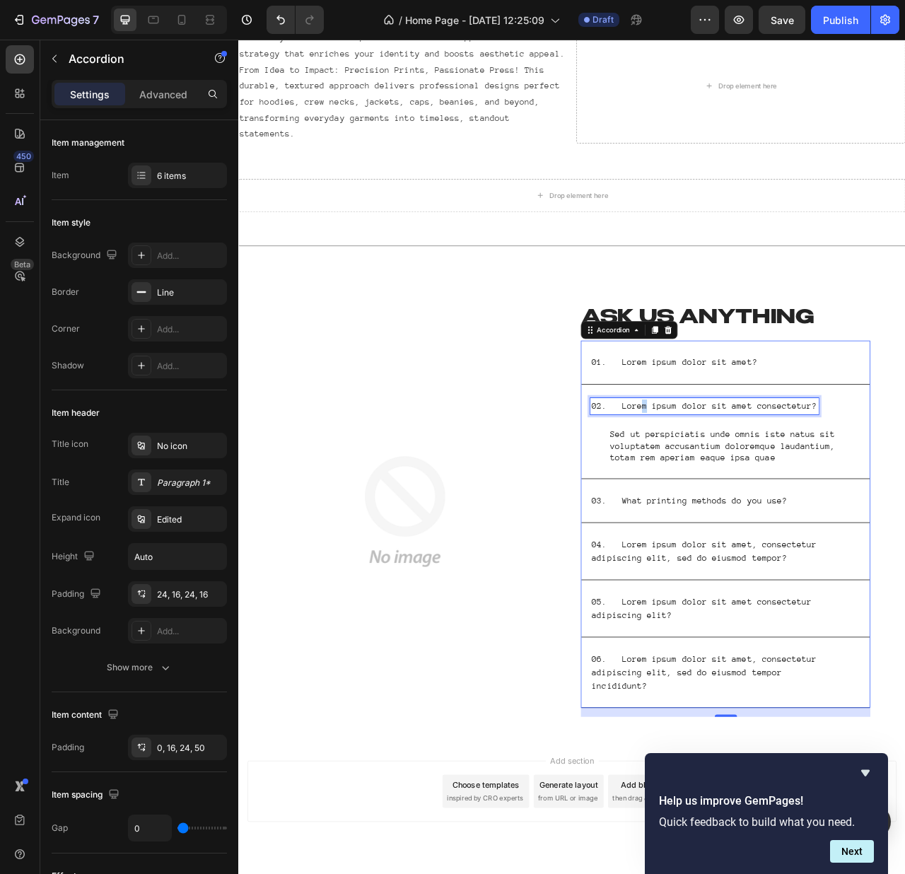
click at [746, 498] on p "02. Lorem ipsum dolor sit amet consectetur?" at bounding box center [831, 506] width 286 height 17
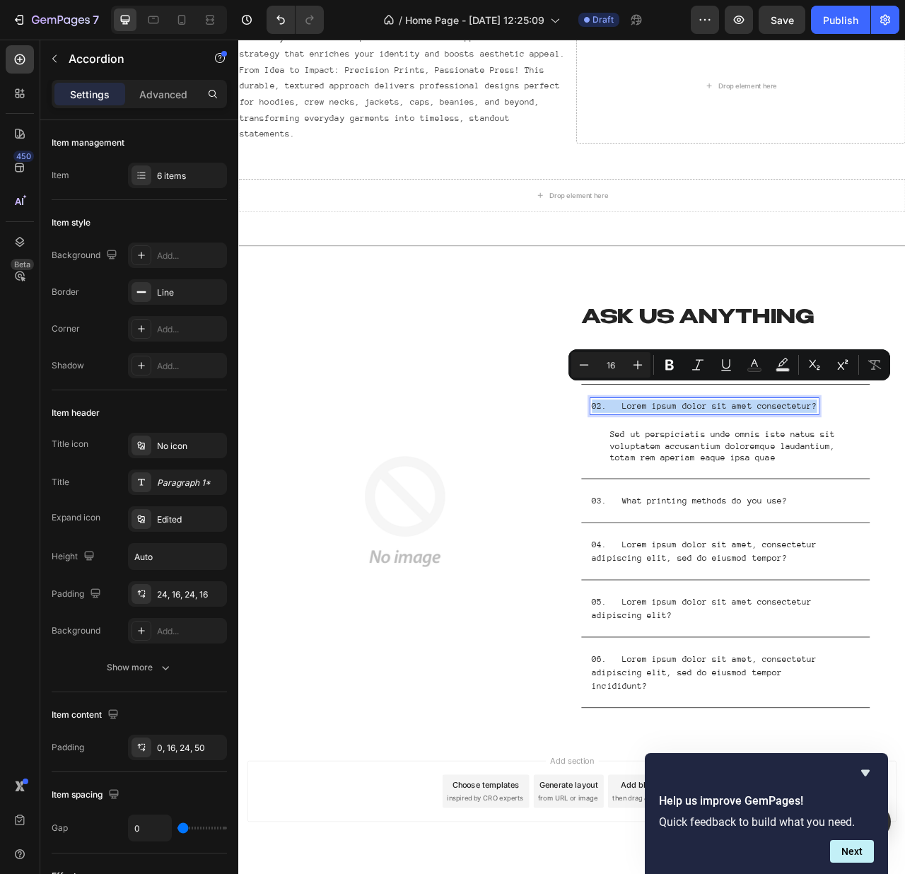
click at [753, 498] on p "02. Lorem ipsum dolor sit amet consectetur?" at bounding box center [831, 506] width 286 height 17
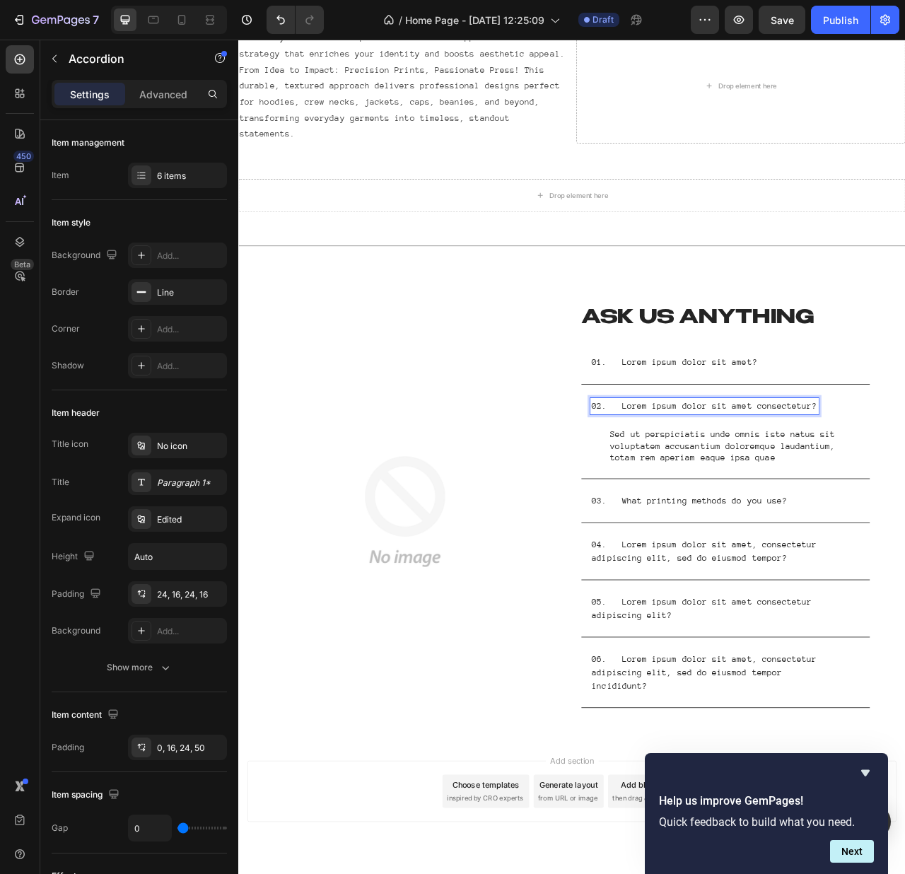
click at [731, 498] on p "02. Lorem ipsum dolor sit amet consectetur?" at bounding box center [831, 506] width 286 height 17
drag, startPoint x: 717, startPoint y: 487, endPoint x: 979, endPoint y: 499, distance: 262.0
click at [979, 499] on div "02. Lorem ipsum dolor sit amet consectetur?" at bounding box center [858, 506] width 367 height 55
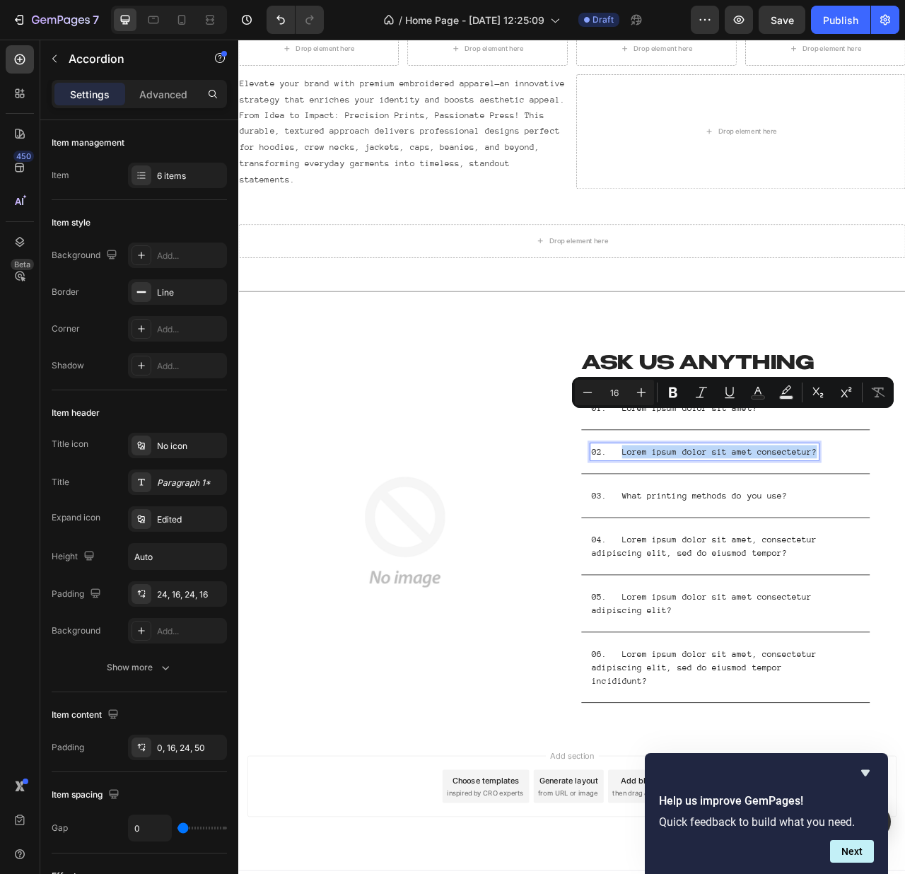
scroll to position [2301, 0]
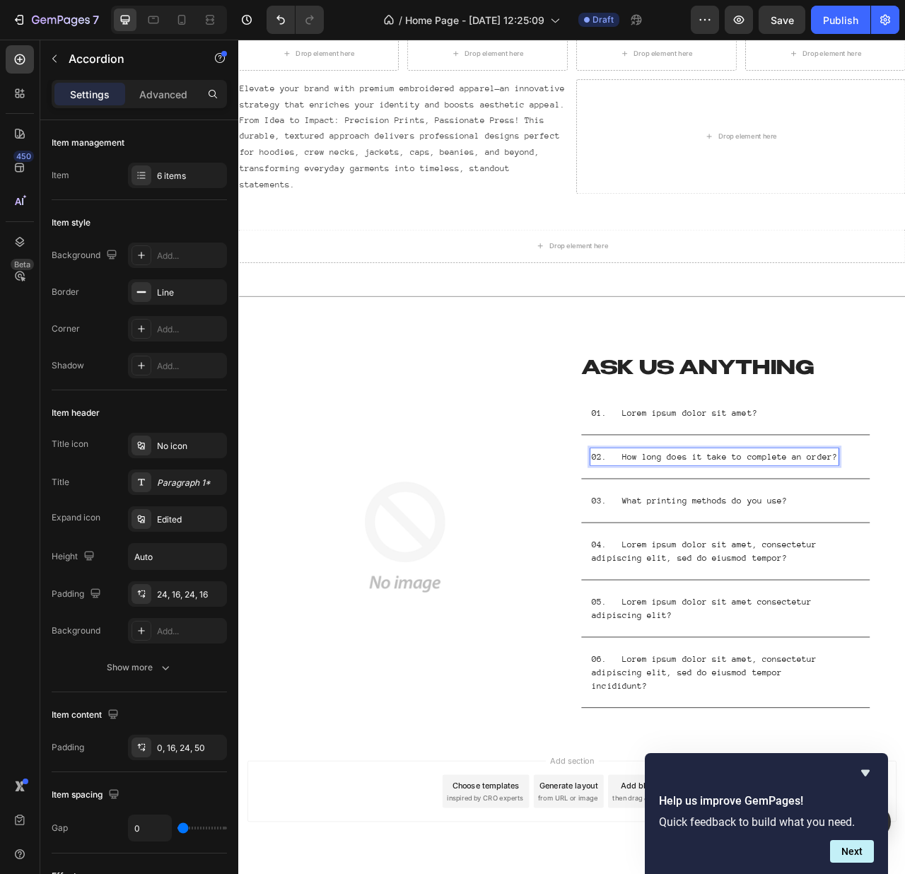
click at [924, 562] on p "02. How long does it take to complete an order?" at bounding box center [844, 570] width 312 height 17
click at [999, 547] on div "02. How long does it take to complete an order?" at bounding box center [858, 570] width 367 height 55
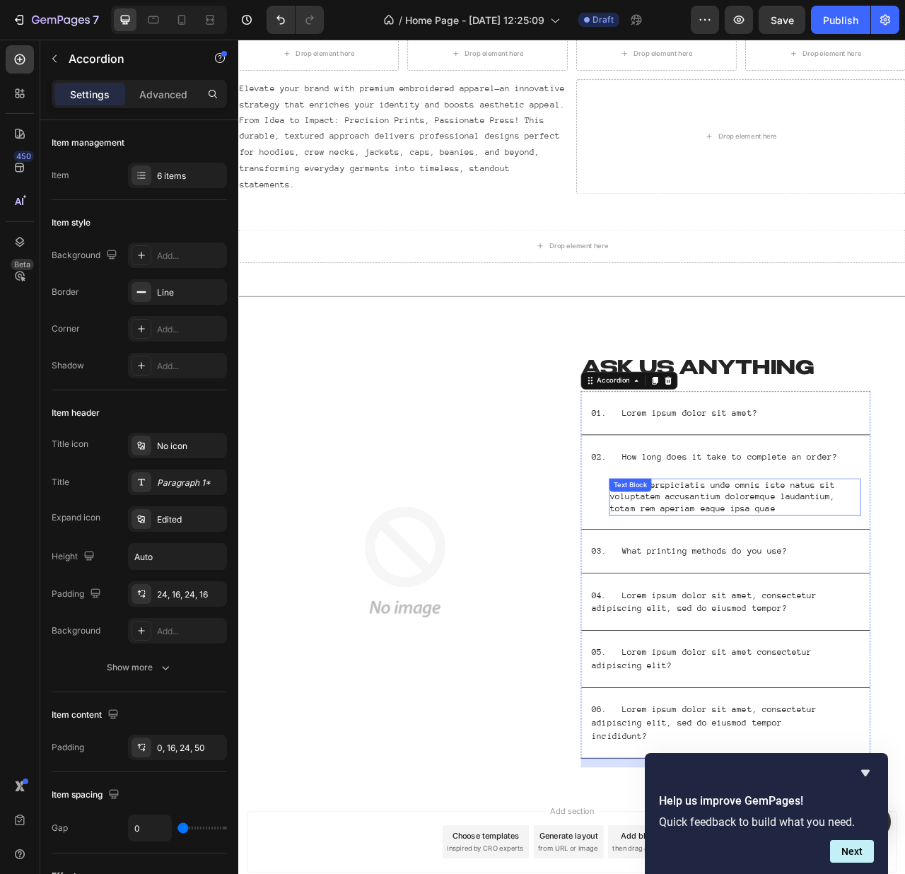
click at [802, 607] on p "Sed ut perspiciatis unde omnis iste natus sit voluptatem accusantium doloremque…" at bounding box center [871, 622] width 318 height 44
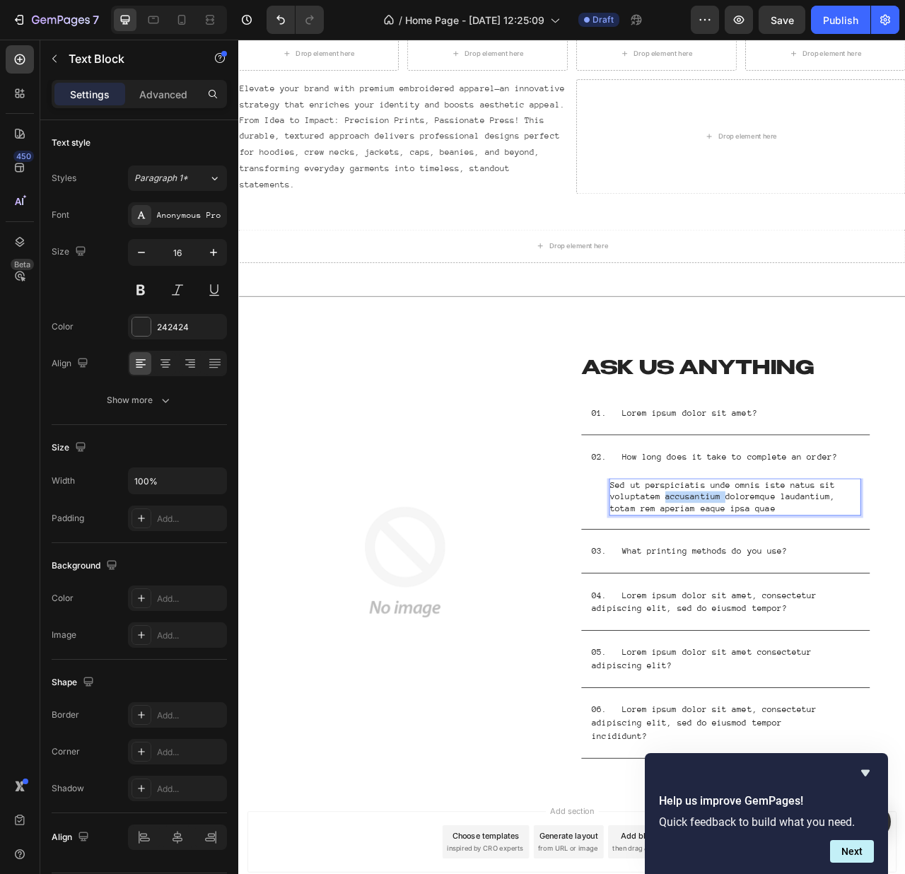
click at [802, 607] on p "Sed ut perspiciatis unde omnis iste natus sit voluptatem accusantium doloremque…" at bounding box center [871, 622] width 318 height 44
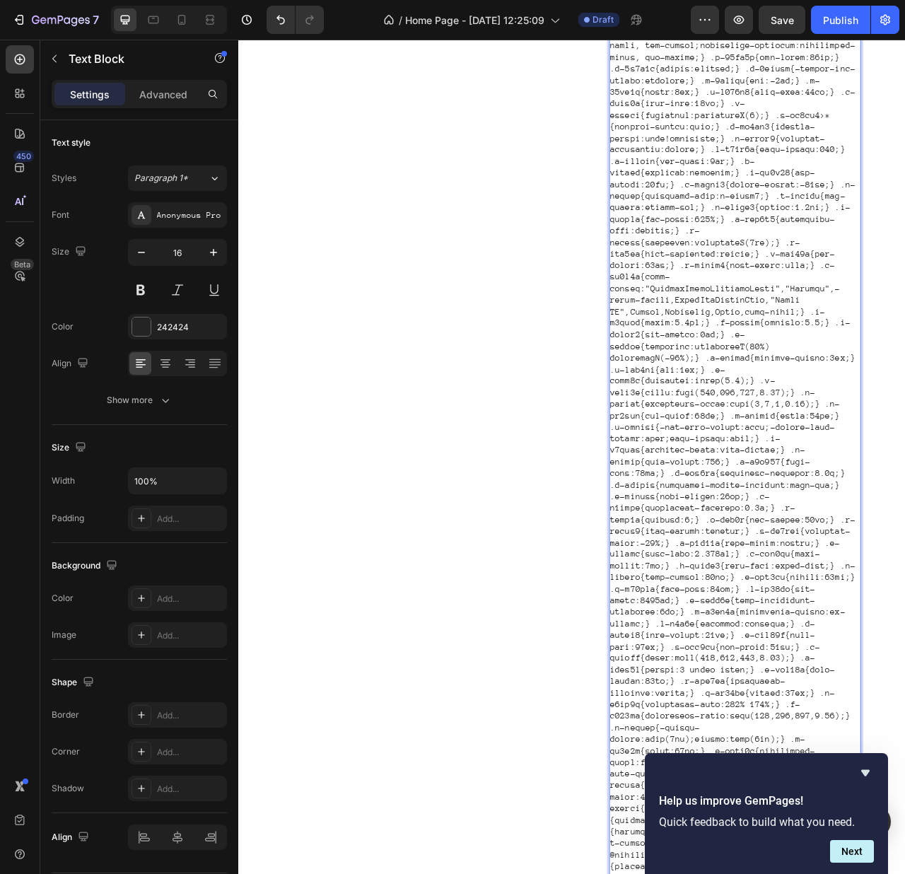
scroll to position [2365, 0]
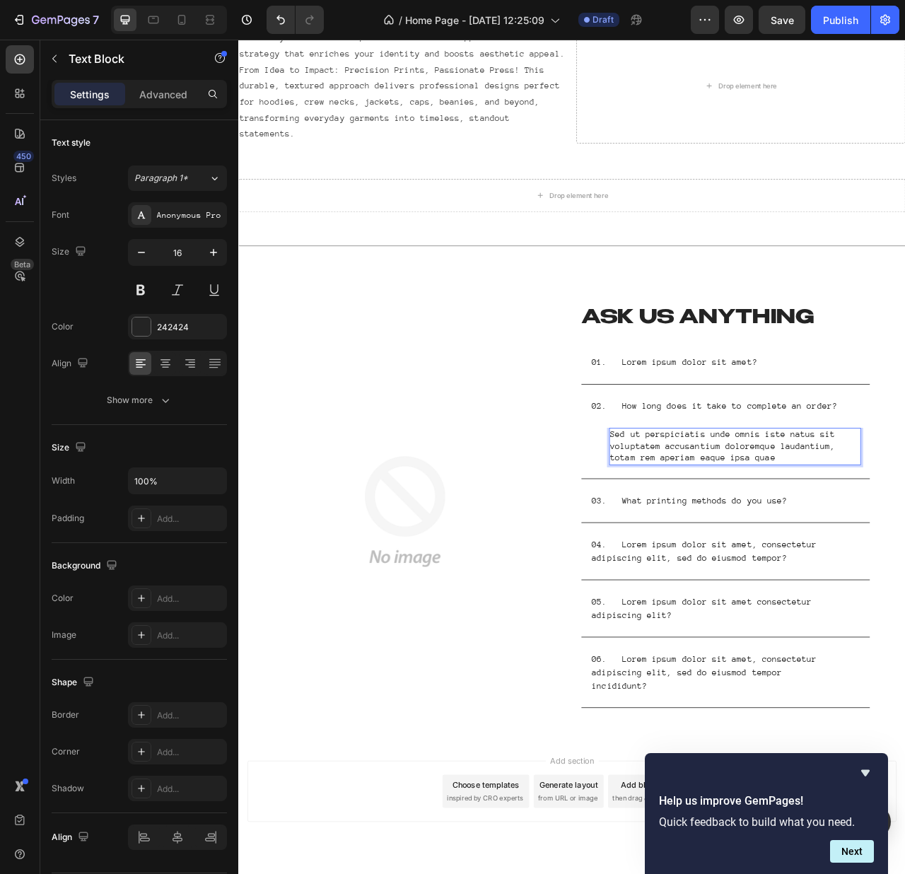
click at [917, 546] on p "Sed ut perspiciatis unde omnis iste natus sit voluptatem accusantium doloremque…" at bounding box center [871, 557] width 318 height 44
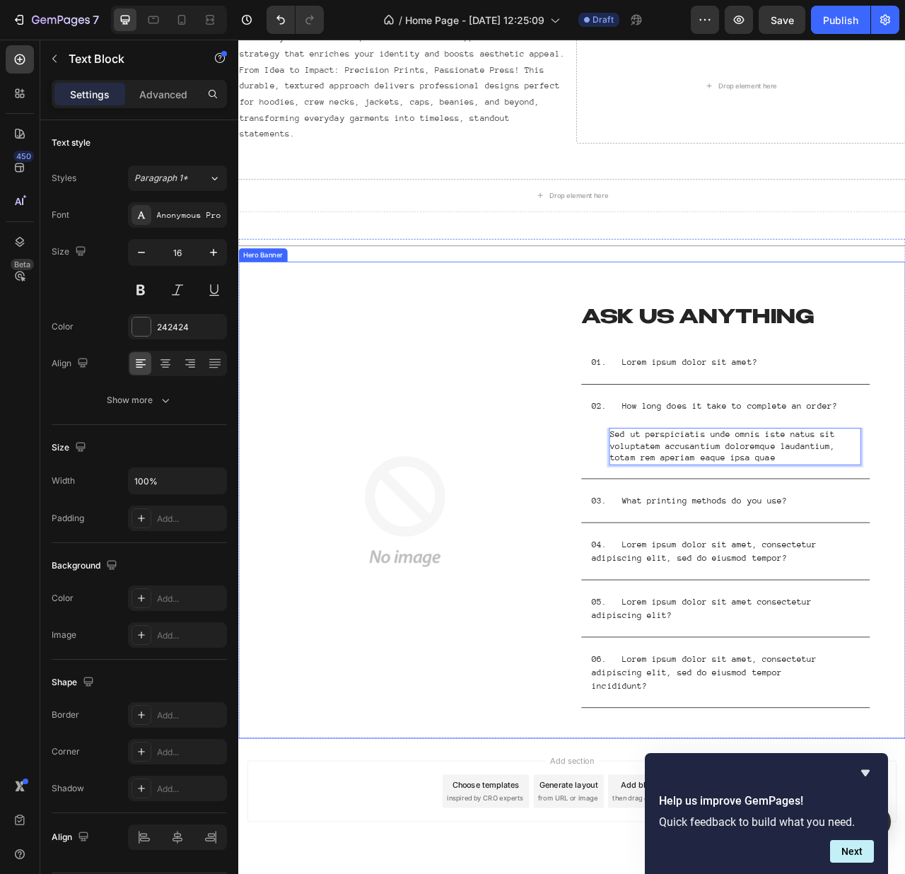
drag, startPoint x: 924, startPoint y: 557, endPoint x: 648, endPoint y: 501, distance: 282.0
click at [648, 501] on div "Image Image Ask us anything Heading 01. Lorem ipsum dolor sit amet? 02. How lon…" at bounding box center [662, 626] width 849 height 607
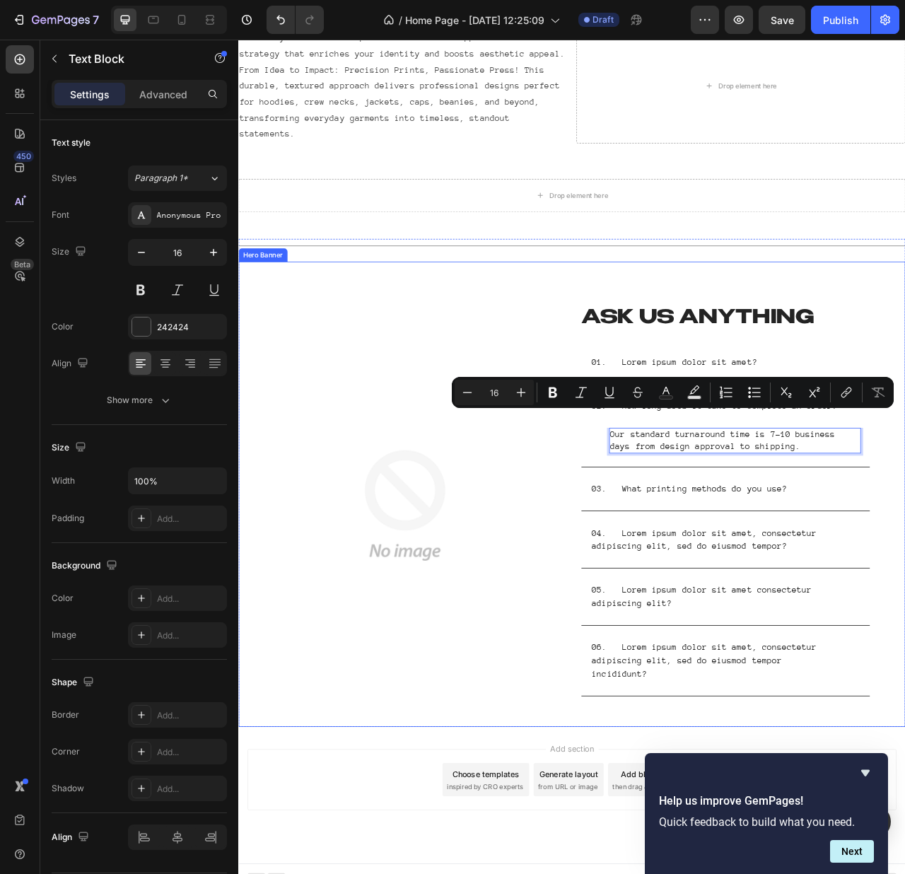
scroll to position [2350, 0]
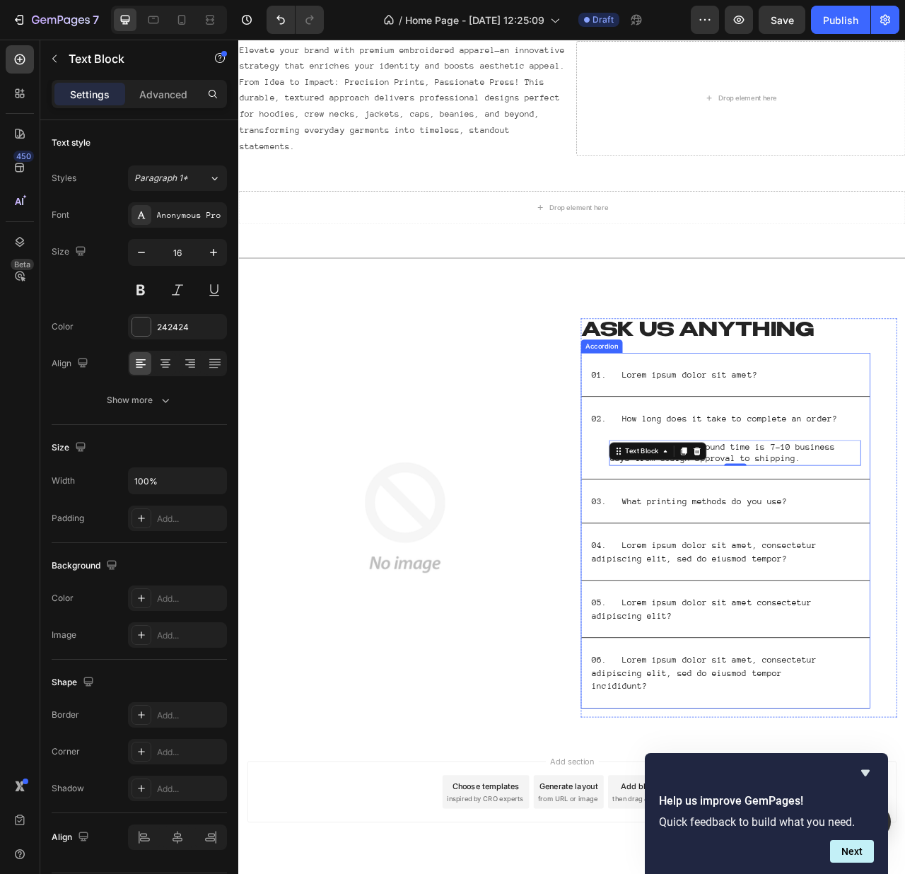
click at [852, 458] on p "01. Lorem ipsum dolor sit amet?" at bounding box center [793, 466] width 210 height 17
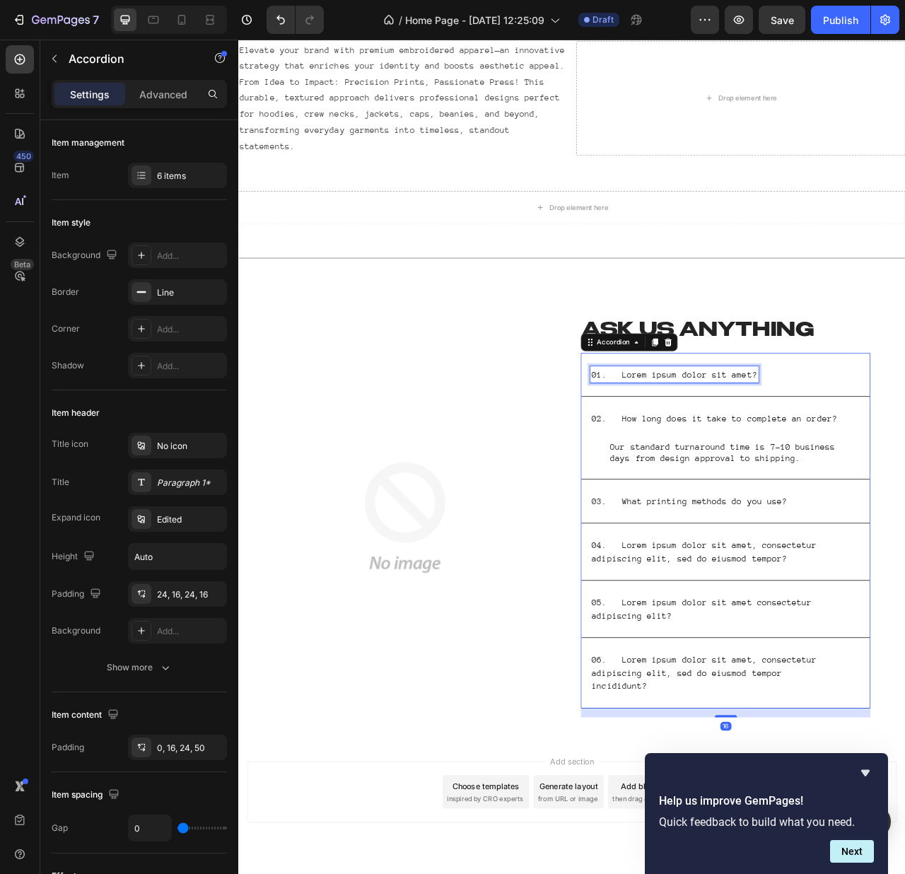
click at [849, 458] on p "01. Lorem ipsum dolor sit amet?" at bounding box center [793, 466] width 210 height 17
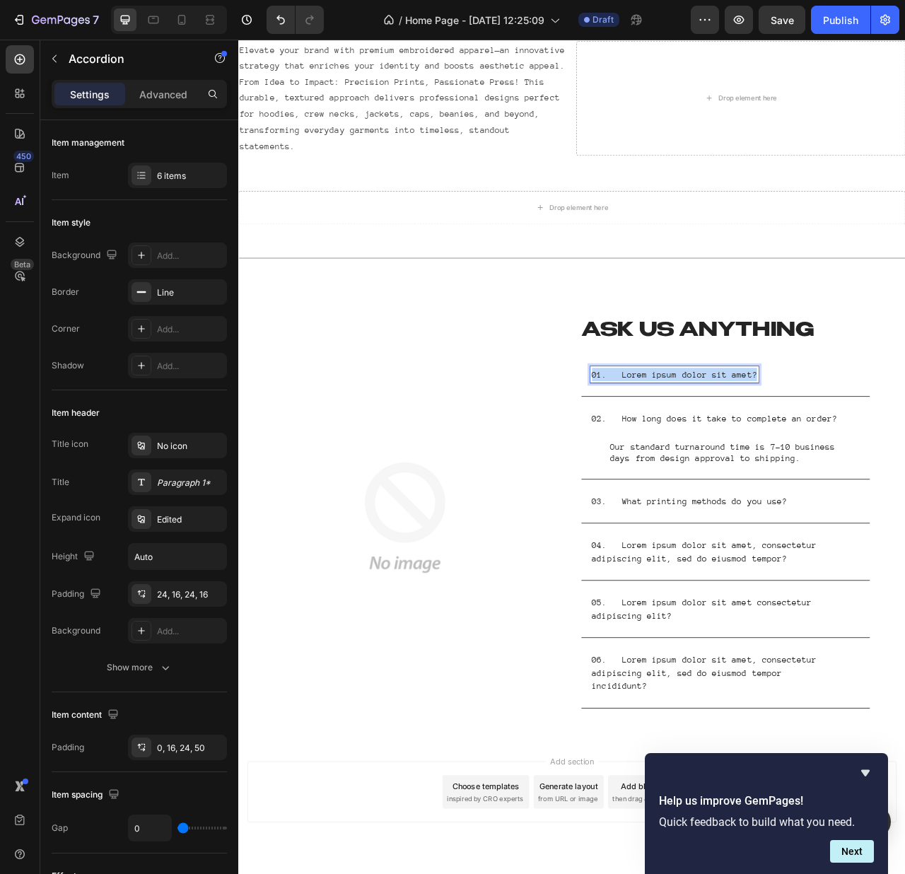
click at [849, 458] on p "01. Lorem ipsum dolor sit amet?" at bounding box center [793, 466] width 210 height 17
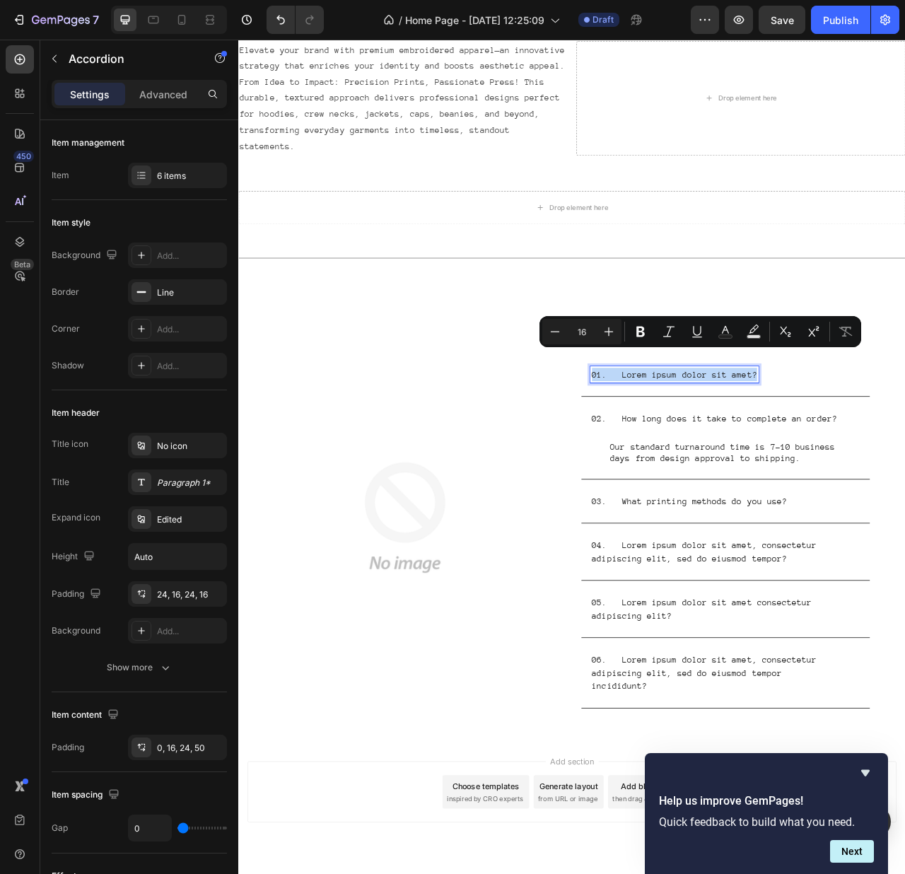
click at [852, 455] on div "01. Lorem ipsum dolor sit amet?" at bounding box center [793, 465] width 214 height 21
drag, startPoint x: 719, startPoint y: 448, endPoint x: 958, endPoint y: 447, distance: 239.8
click at [958, 455] on div "01. Lorem ipsum dolor sit amet?" at bounding box center [847, 465] width 322 height 21
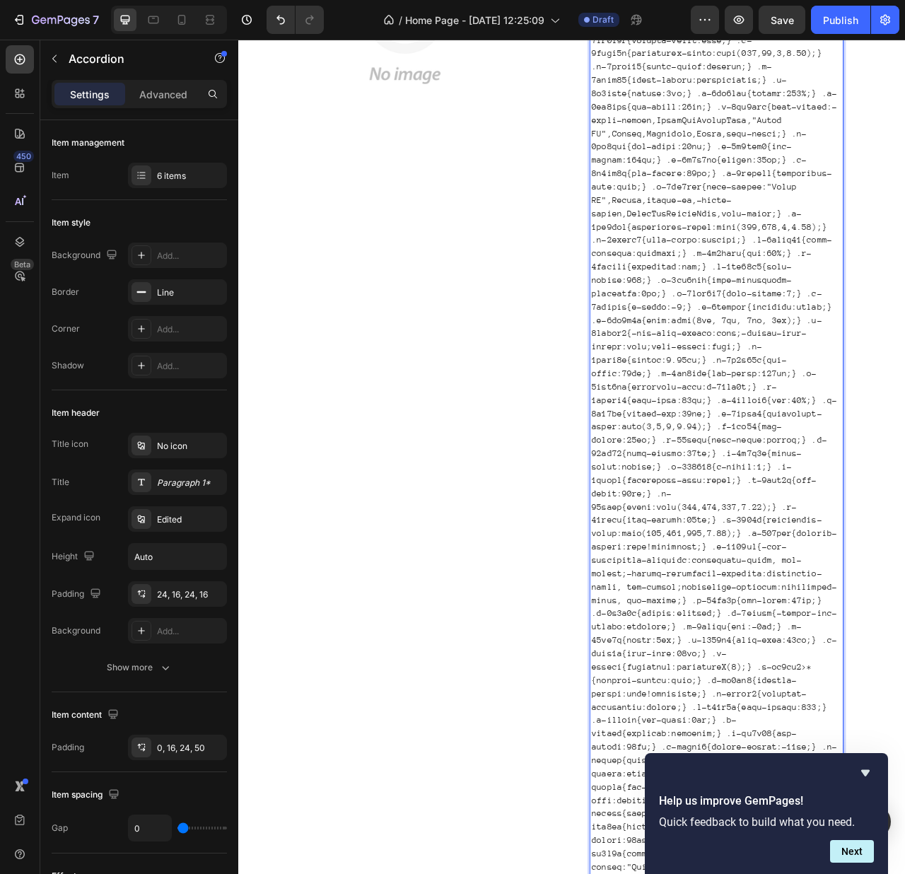
scroll to position [6094, 0]
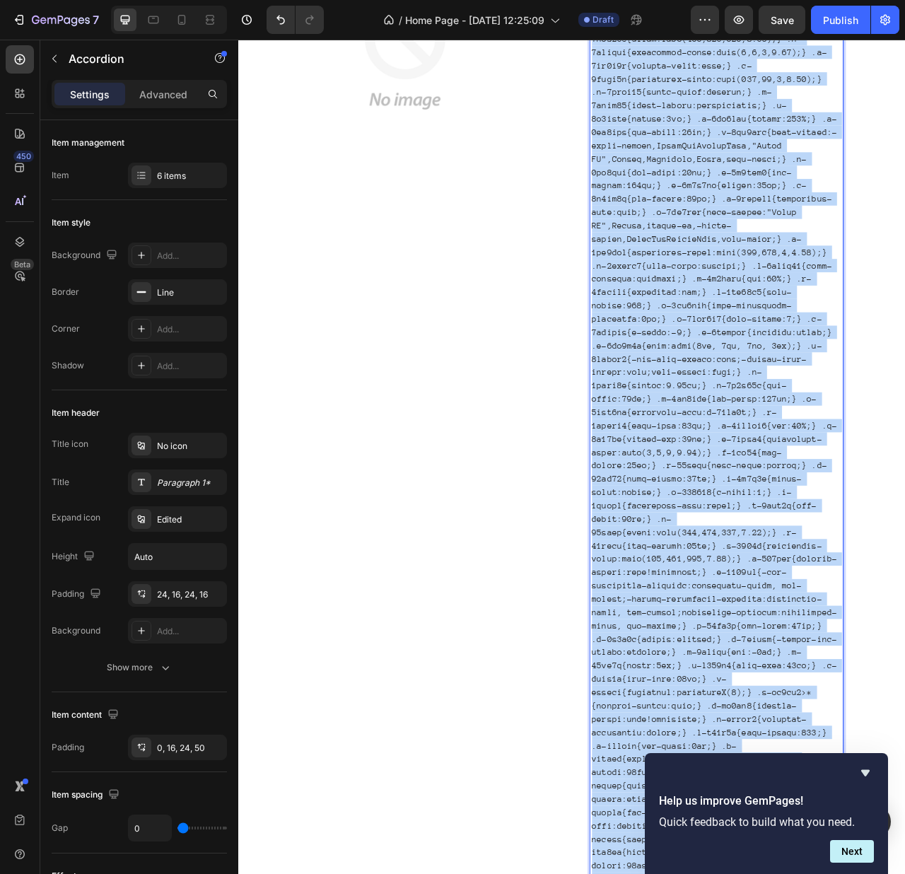
scroll to position [2365, 0]
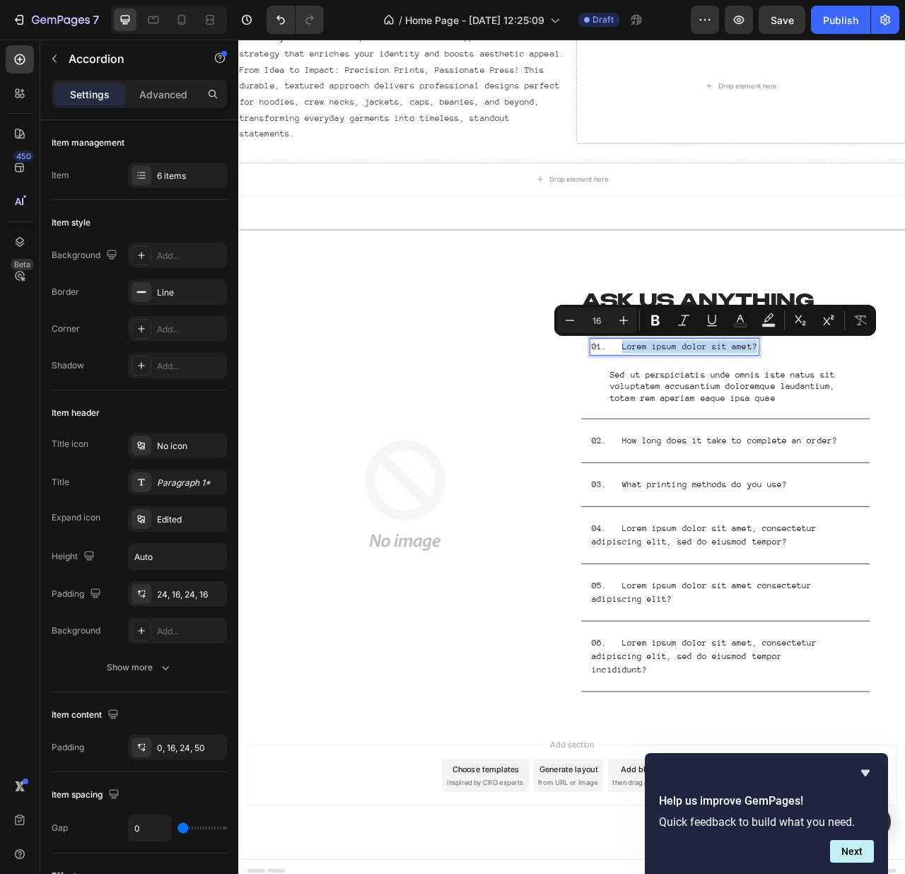
click at [752, 428] on p "01. Lorem ipsum dolor sit amet?" at bounding box center [793, 430] width 210 height 17
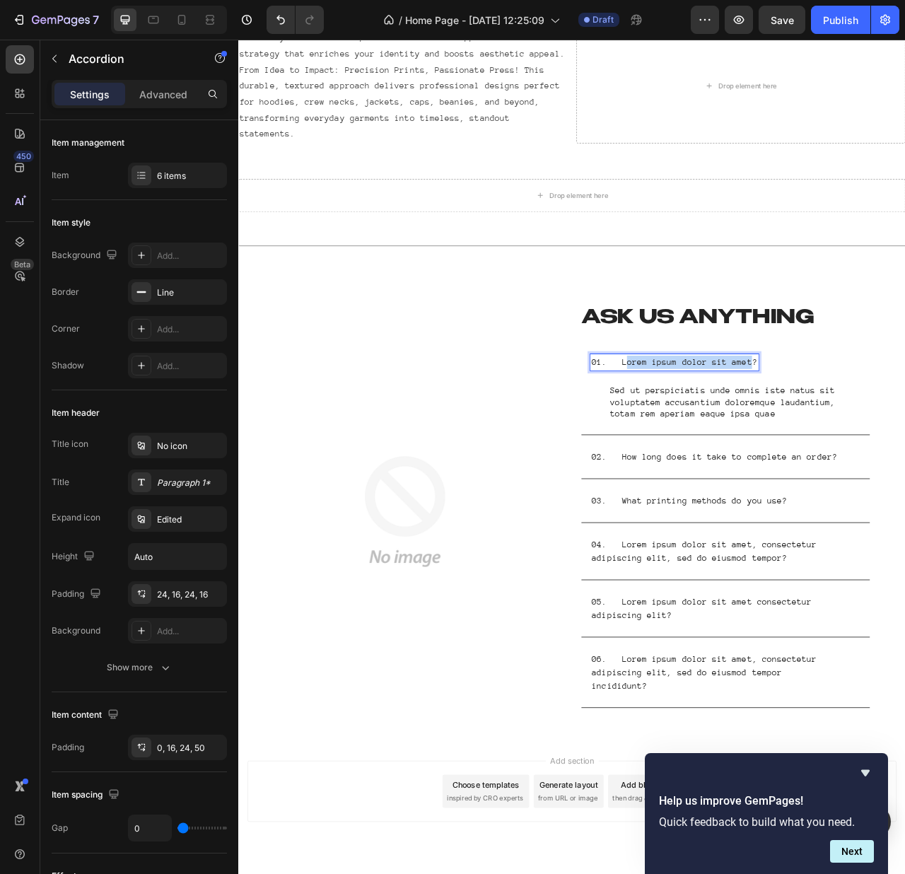
drag, startPoint x: 722, startPoint y: 434, endPoint x: 879, endPoint y: 452, distance: 158.0
click at [879, 452] on div "01. Lorem ipsum dolor sit amet?" at bounding box center [858, 450] width 367 height 55
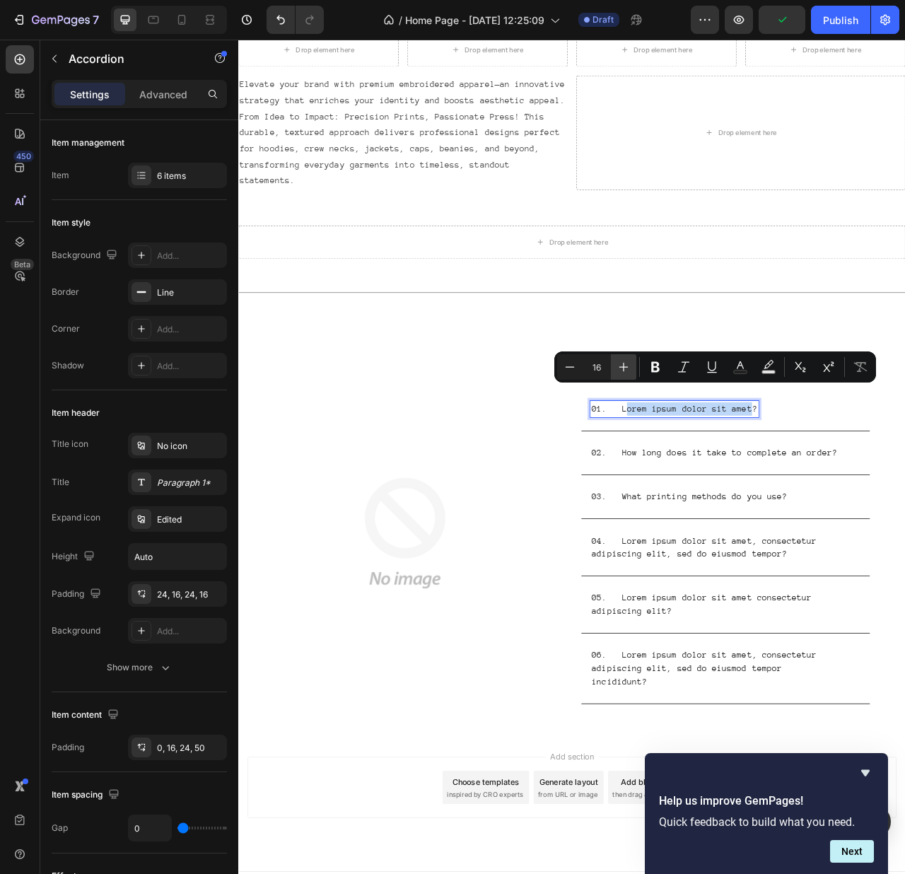
scroll to position [2301, 0]
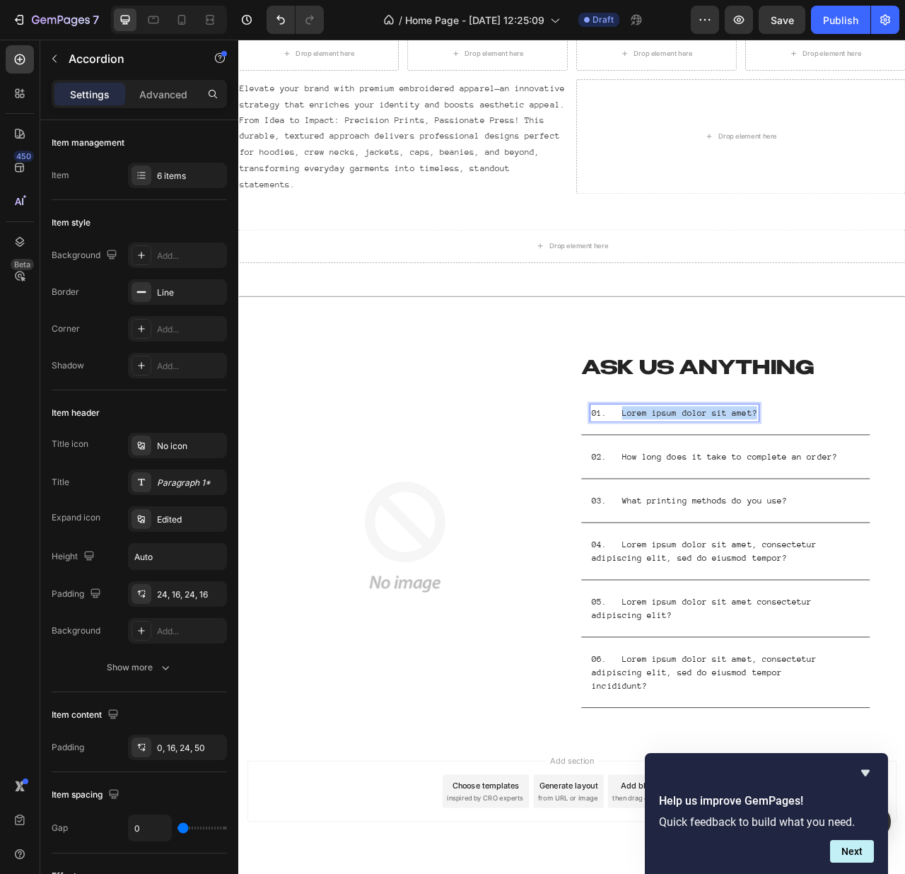
drag, startPoint x: 715, startPoint y: 499, endPoint x: 883, endPoint y: 502, distance: 167.7
click at [883, 506] on p "01. Lorem ipsum dolor sit amet?" at bounding box center [793, 514] width 210 height 17
click at [902, 504] on div "01. What is the minimum order?" at bounding box center [847, 514] width 322 height 21
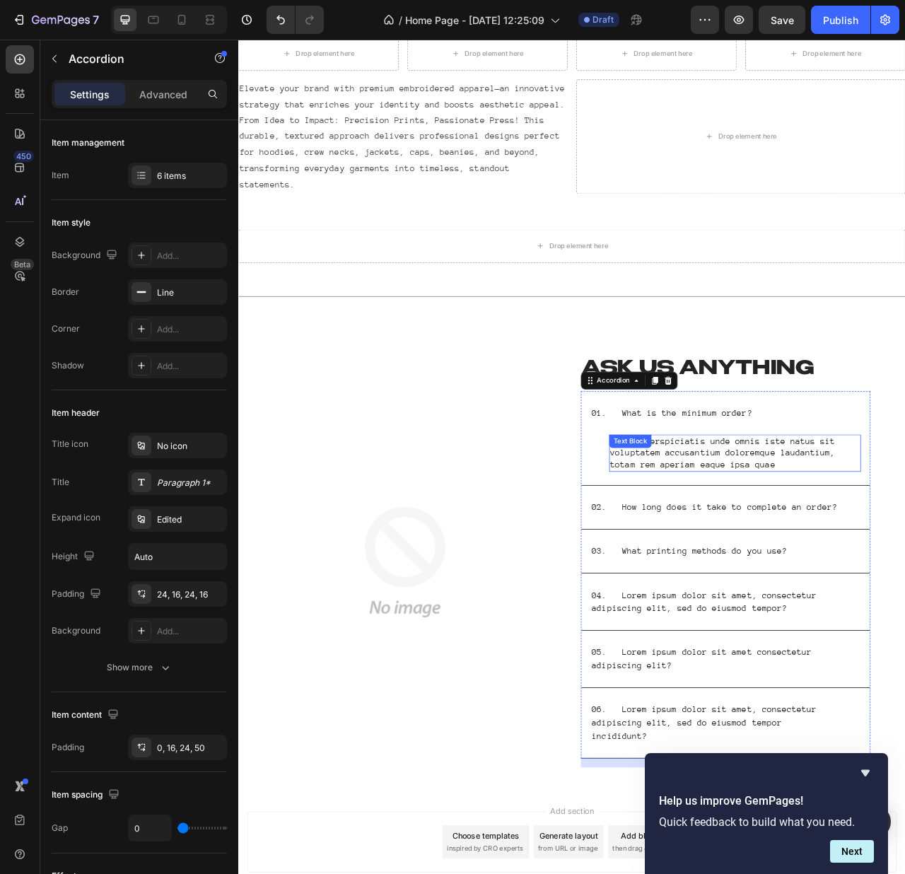
click at [872, 544] on p "Sed ut perspiciatis unde omnis iste natus sit voluptatem accusantium doloremque…" at bounding box center [871, 566] width 318 height 44
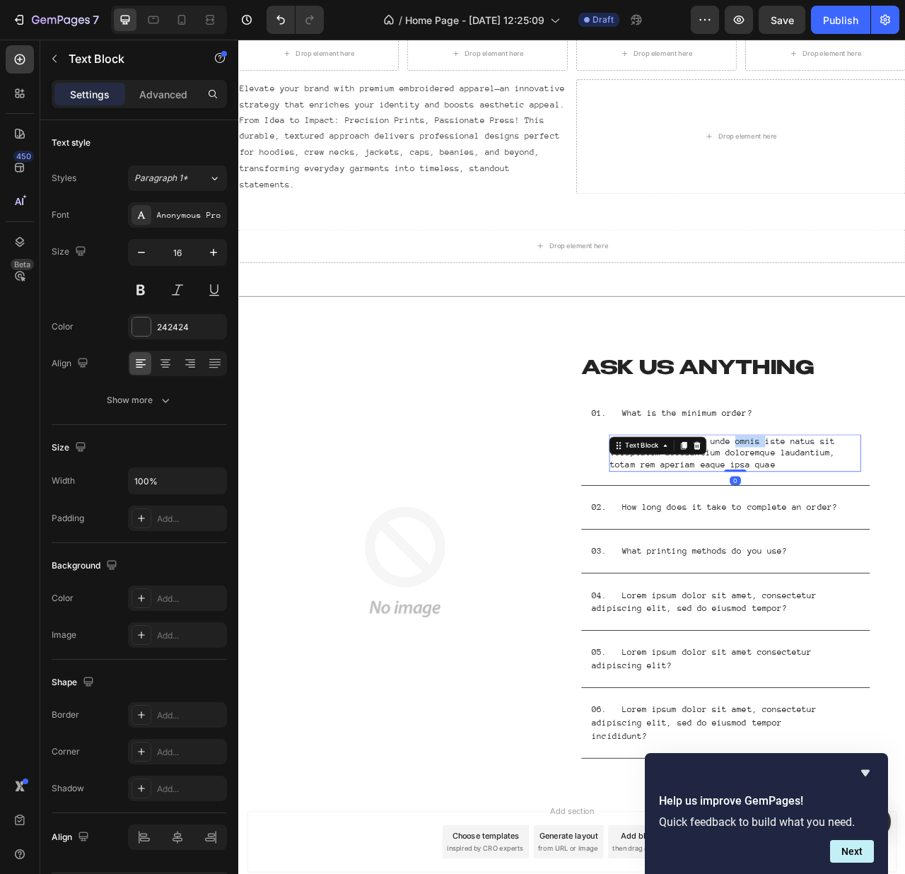
click at [871, 544] on p "Sed ut perspiciatis unde omnis iste natus sit voluptatem accusantium doloremque…" at bounding box center [871, 566] width 318 height 44
click at [920, 544] on p "Sed ut perspiciatis unde omnis iste natus sit voluptatem accusantium doloremque…" at bounding box center [871, 566] width 318 height 44
click at [881, 544] on p "Sed ut perspiciatis unde omnis iste natus sit voluptatem accusantium doloremque…" at bounding box center [871, 566] width 318 height 44
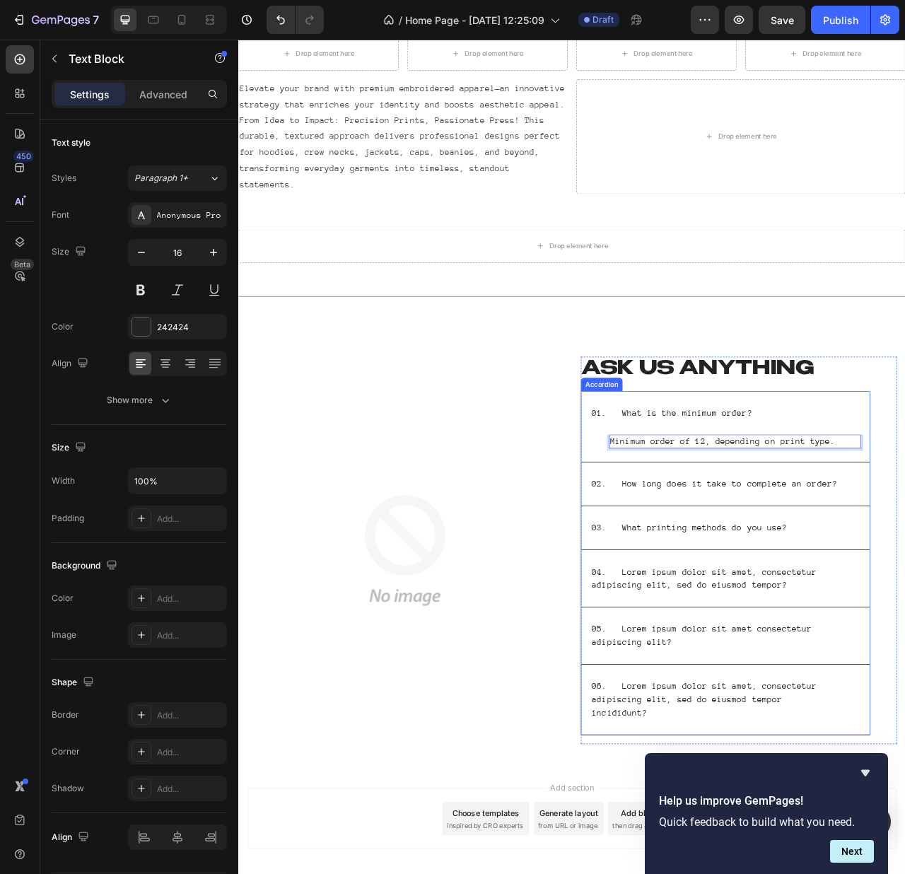
click at [1021, 644] on div "03. What printing methods do you use?" at bounding box center [858, 661] width 367 height 55
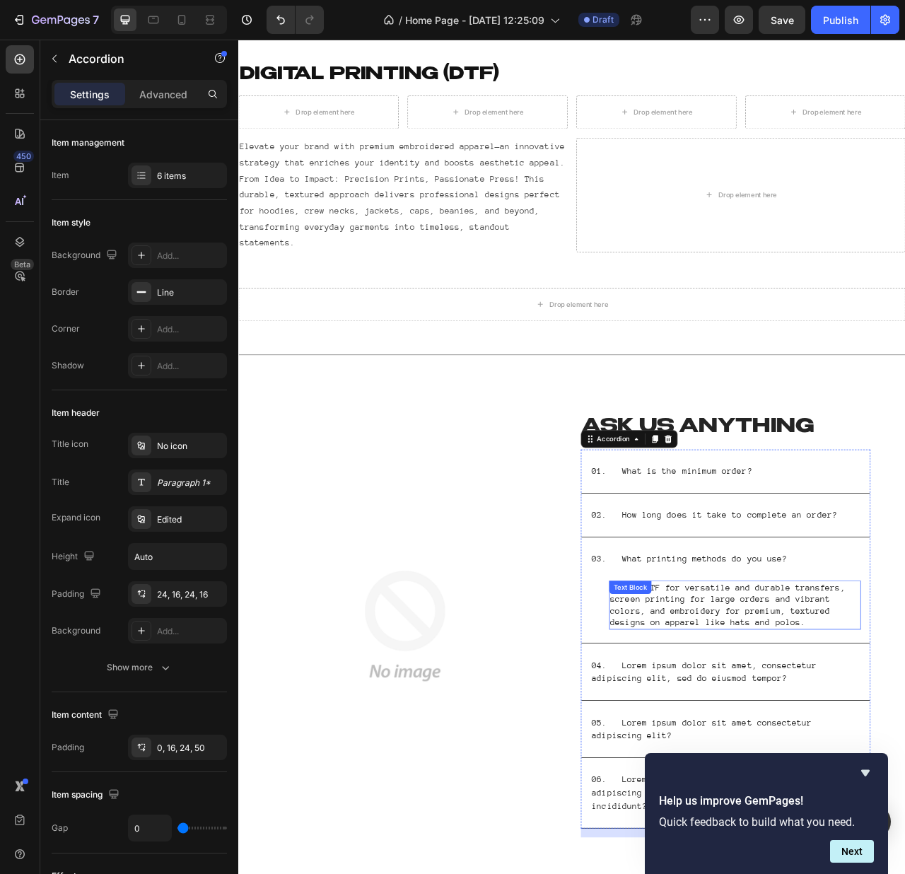
scroll to position [2144, 0]
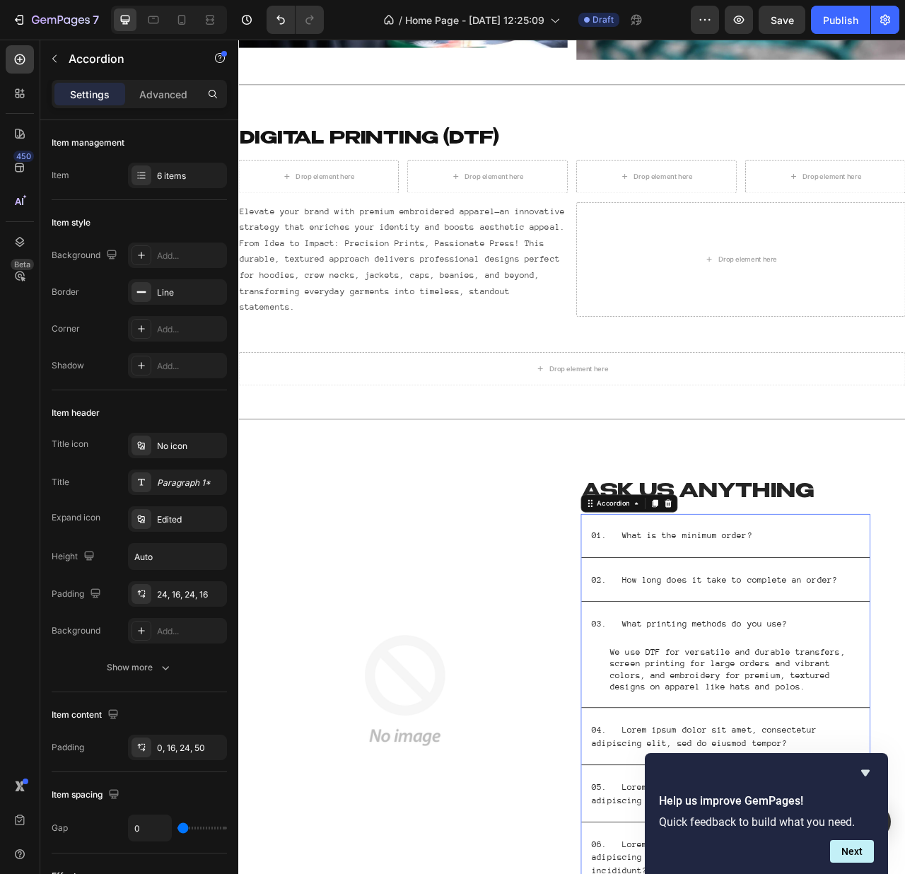
drag, startPoint x: 919, startPoint y: 653, endPoint x: 924, endPoint y: 666, distance: 13.7
click at [919, 649] on div "01. What is the minimum order?" at bounding box center [847, 671] width 322 height 21
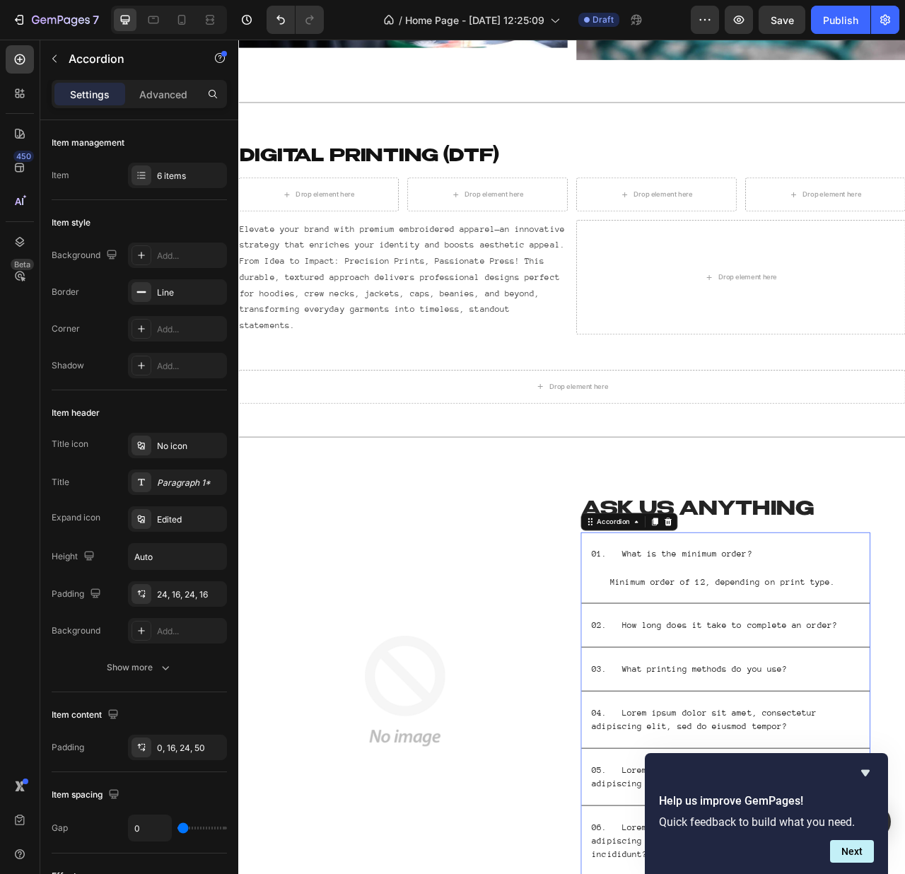
click at [1002, 649] on div "02. How long does it take to complete an order?" at bounding box center [858, 784] width 367 height 55
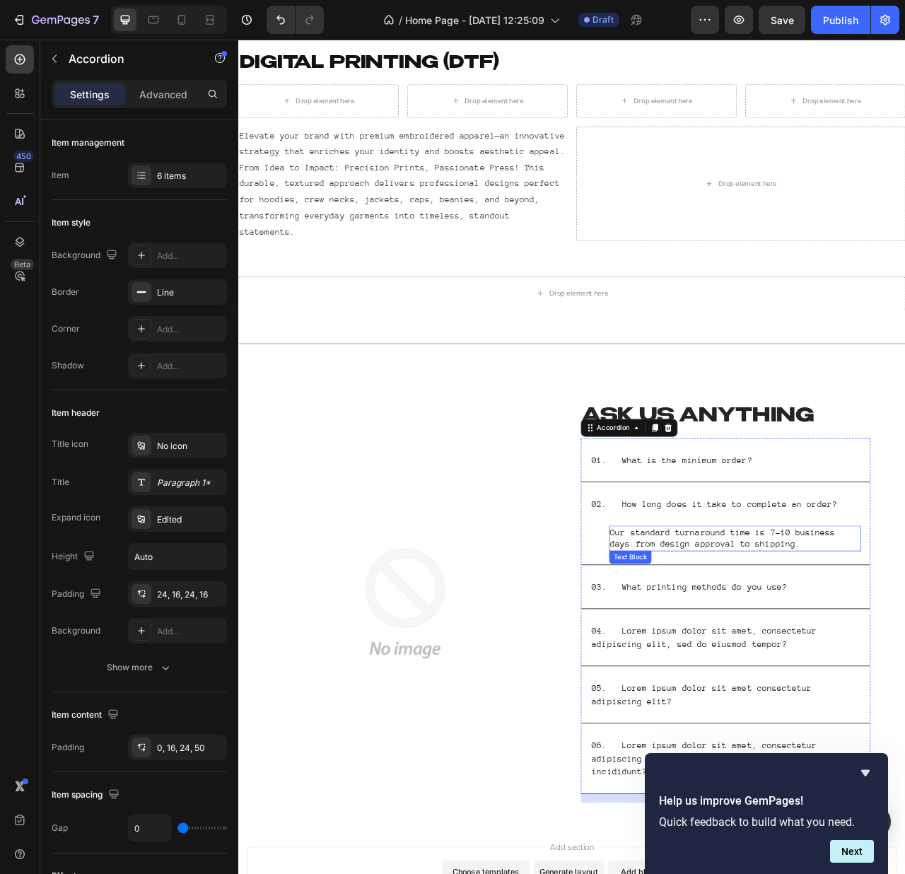
scroll to position [2301, 0]
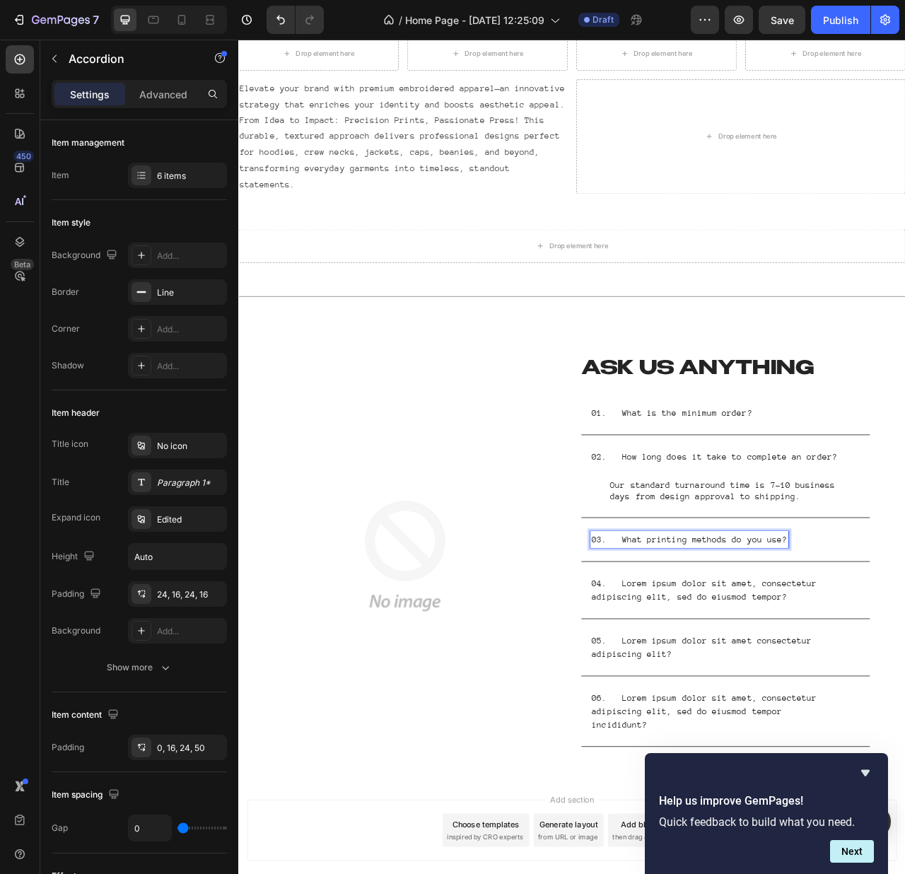
click at [951, 649] on div "03. What printing methods do you use?" at bounding box center [847, 676] width 322 height 21
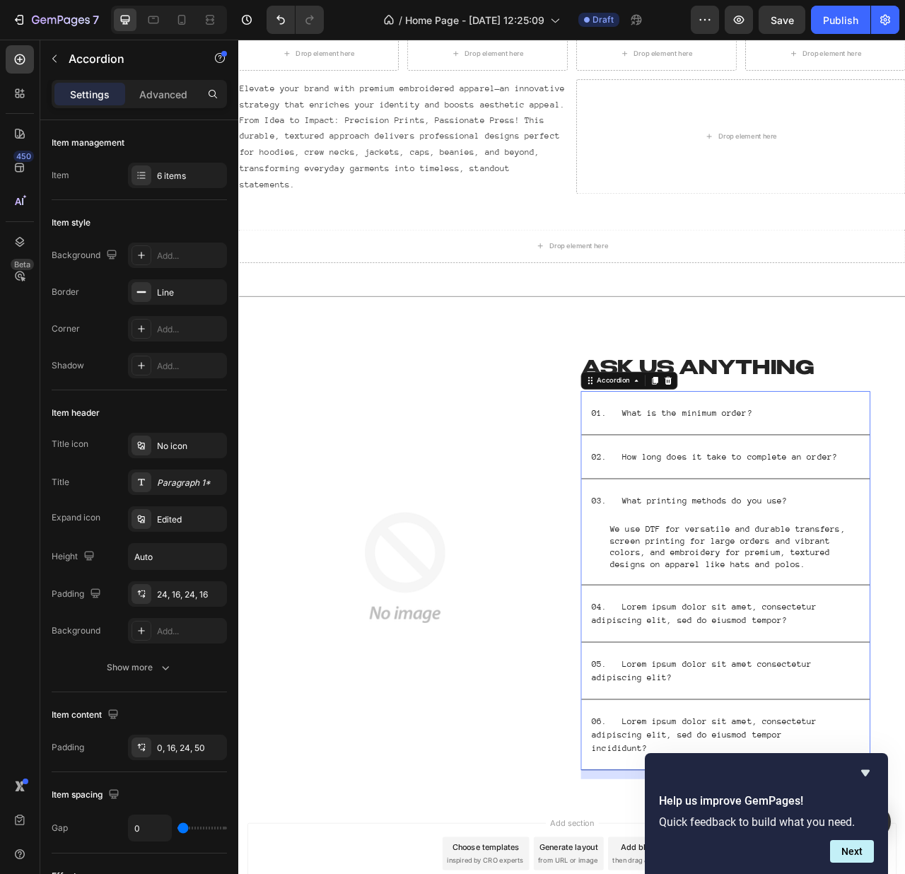
click at [805, 649] on p "04. Lorem ipsum dolor sit amet, consectetur adipiscing elit, sed do eiusmod tem…" at bounding box center [847, 770] width 318 height 34
click at [806, 649] on p "04. Lorem ipsum dolor sit amet, consectetur adipiscing elit, sed do eiusmod tem…" at bounding box center [847, 770] width 318 height 34
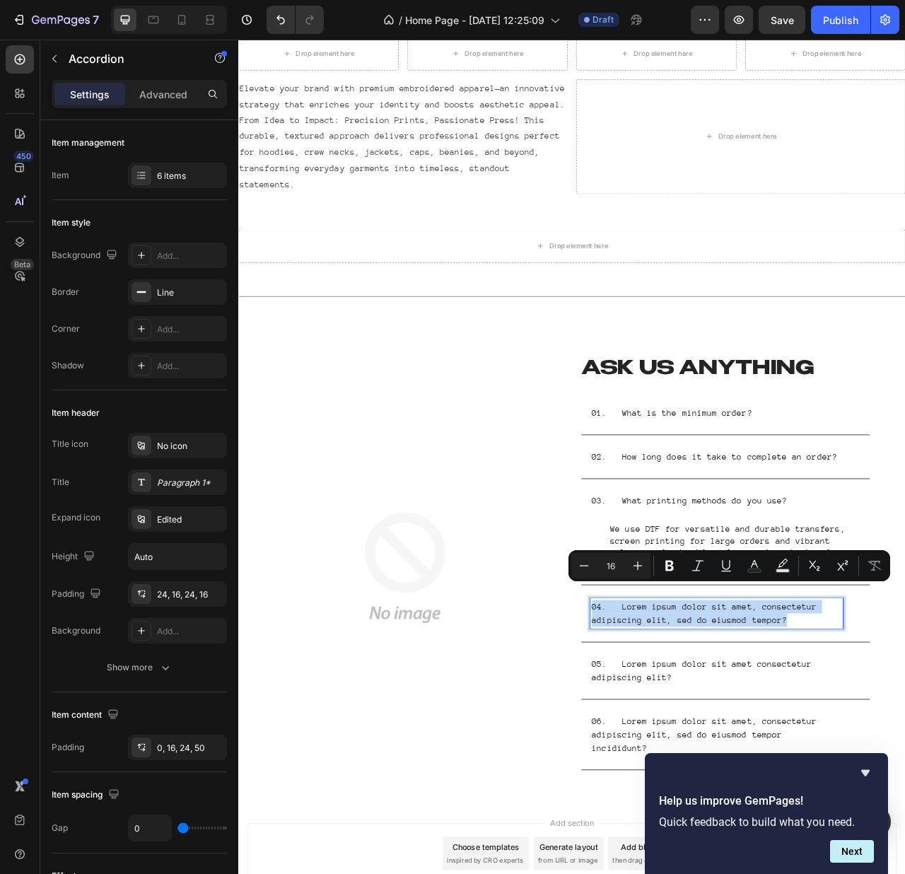
drag, startPoint x: 800, startPoint y: 743, endPoint x: 850, endPoint y: 748, distance: 50.5
click at [800, 649] on p "04. Lorem ipsum dolor sit amet, consectetur adipiscing elit, sed do eiusmod tem…" at bounding box center [847, 770] width 318 height 34
click at [926, 649] on p "04. Lorem ipsum dolor sit amet, consectetur adipiscing elit, sed do eiusmod tem…" at bounding box center [847, 770] width 318 height 34
drag, startPoint x: 929, startPoint y: 758, endPoint x: 717, endPoint y: 739, distance: 213.0
click at [717, 649] on p "04. Lorem ipsum dolor sit amet, consectetur adipiscing elit, sed do eiusmod tem…" at bounding box center [847, 770] width 318 height 34
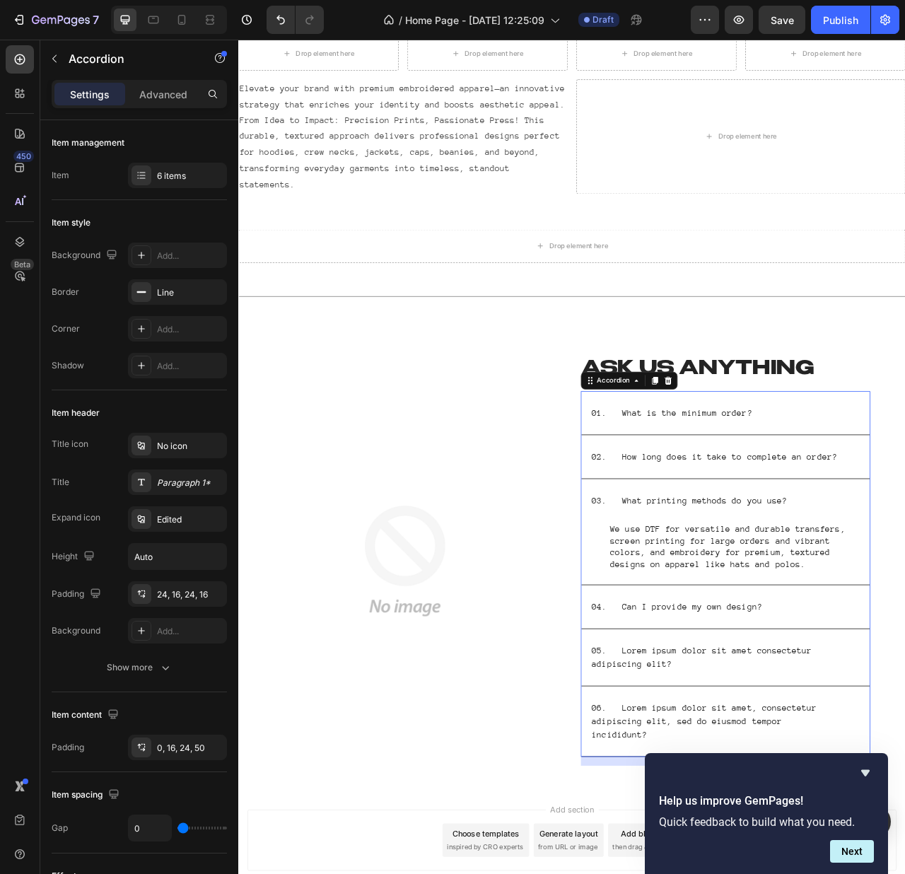
click at [905, 649] on div "04. Can I provide my own design?" at bounding box center [847, 761] width 322 height 21
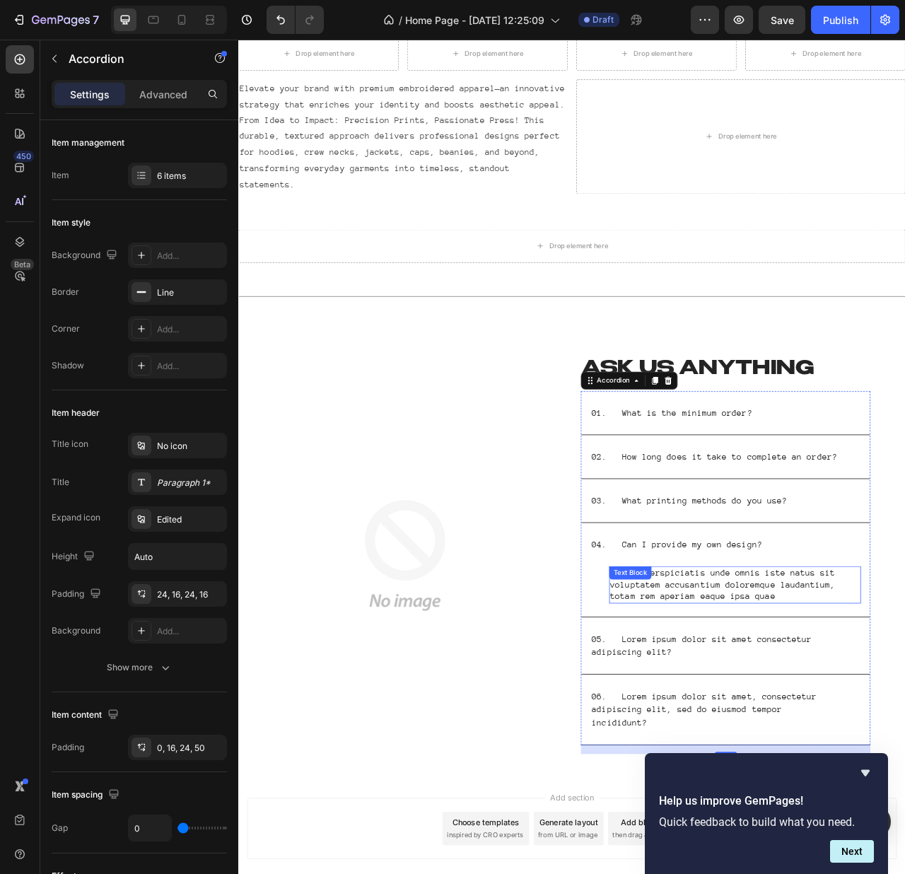
drag, startPoint x: 896, startPoint y: 715, endPoint x: 903, endPoint y: 721, distance: 9.1
click at [903, 649] on p "Sed ut perspiciatis unde omnis iste natus sit voluptatem accusantium doloremque…" at bounding box center [871, 734] width 318 height 44
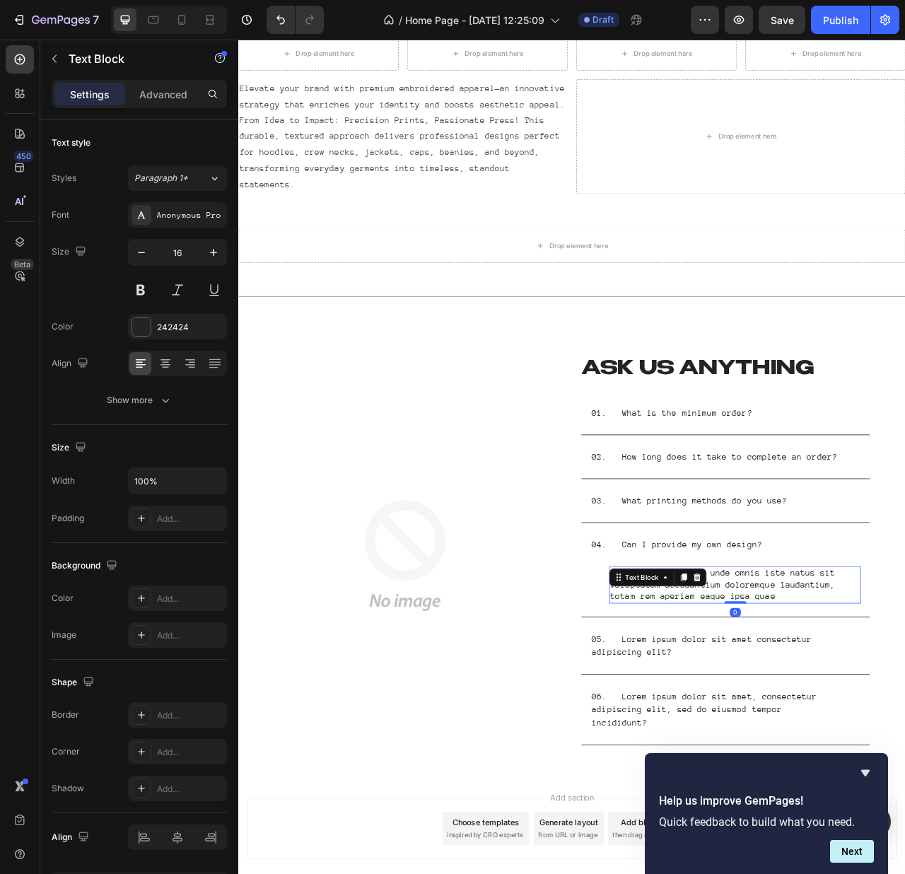
click at [905, 649] on p "Sed ut perspiciatis unde omnis iste natus sit voluptatem accusantium doloremque…" at bounding box center [871, 734] width 318 height 44
click at [893, 649] on p "Sed ut perspiciatis unde omnis iste natus sit voluptatem accusantium doloremque…" at bounding box center [871, 734] width 318 height 44
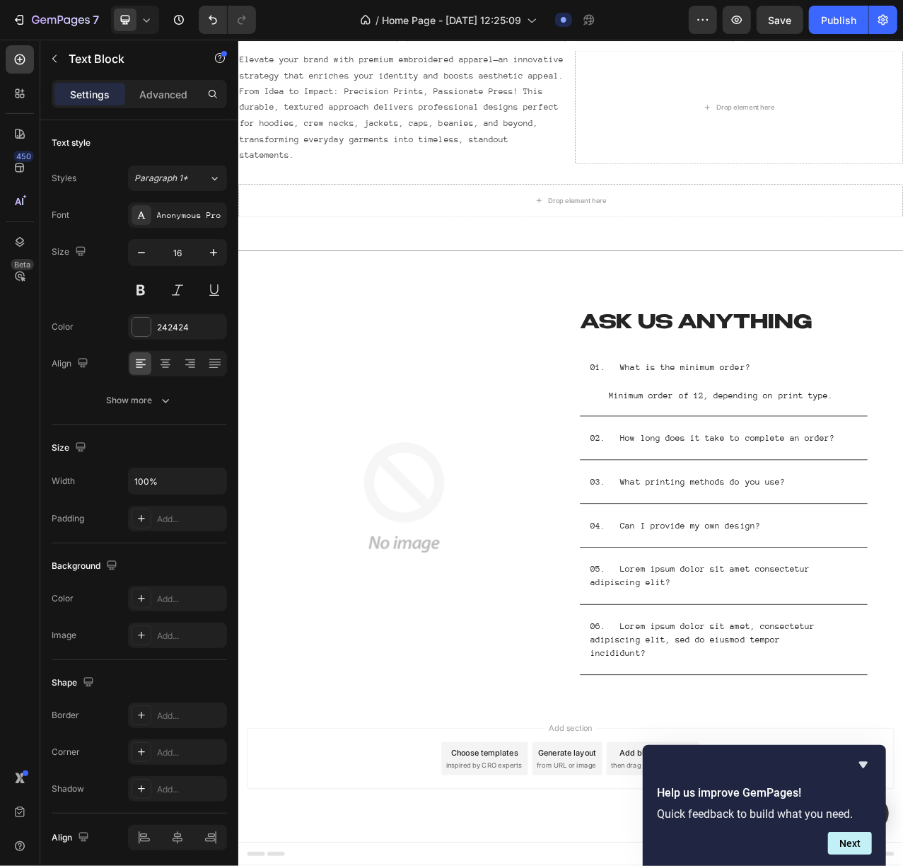
scroll to position [2334, 0]
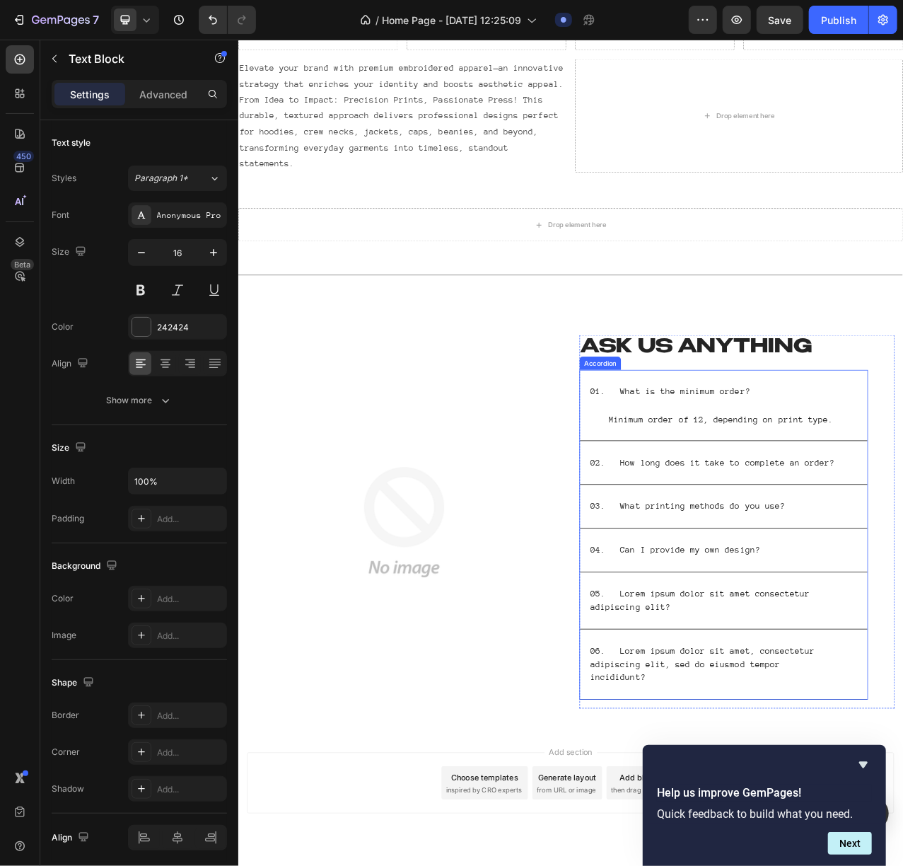
click at [788, 649] on p "05. Lorem ipsum dolor sit amet consectetur adipiscing elit?" at bounding box center [846, 755] width 318 height 34
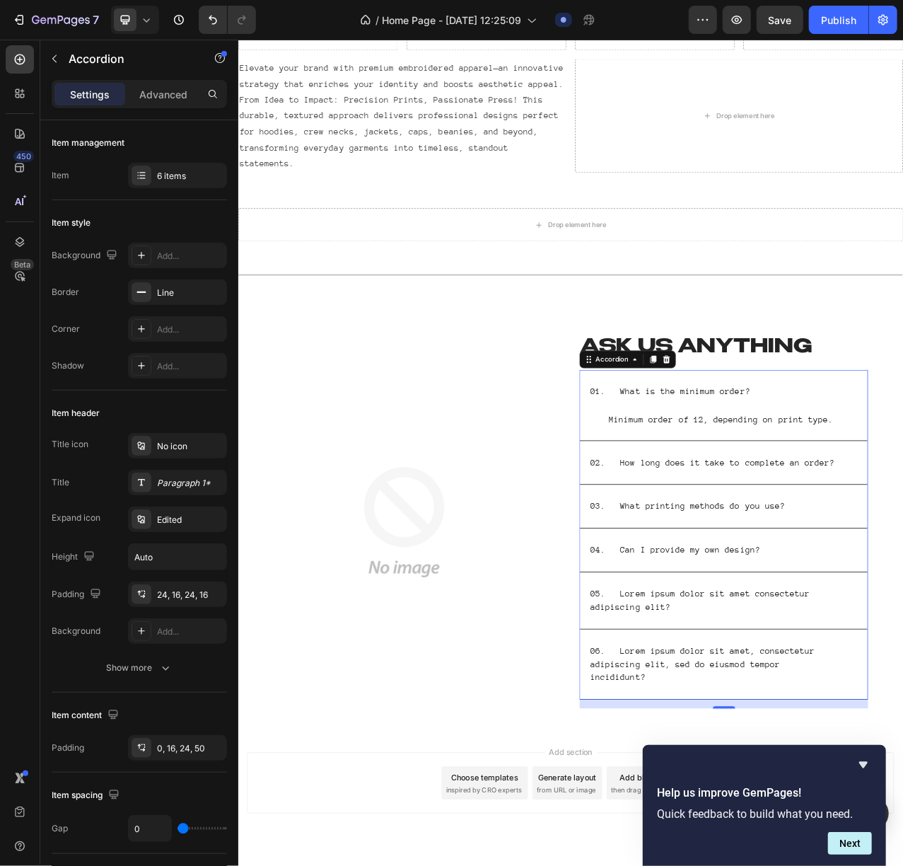
click at [799, 649] on p "05. Lorem ipsum dolor sit amet consectetur adipiscing elit?" at bounding box center [846, 755] width 318 height 34
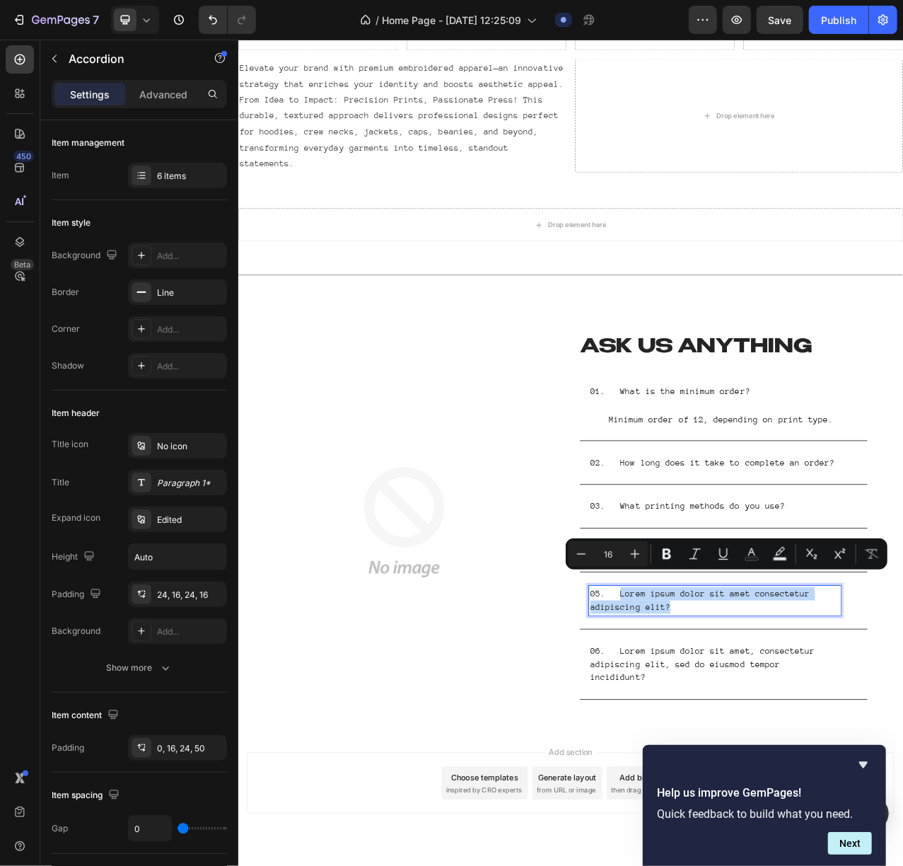
drag, startPoint x: 792, startPoint y: 748, endPoint x: 715, endPoint y: 734, distance: 78.3
click at [715, 649] on p "05. Lorem ipsum dolor sit amet consectetur adipiscing elit?" at bounding box center [846, 755] width 318 height 34
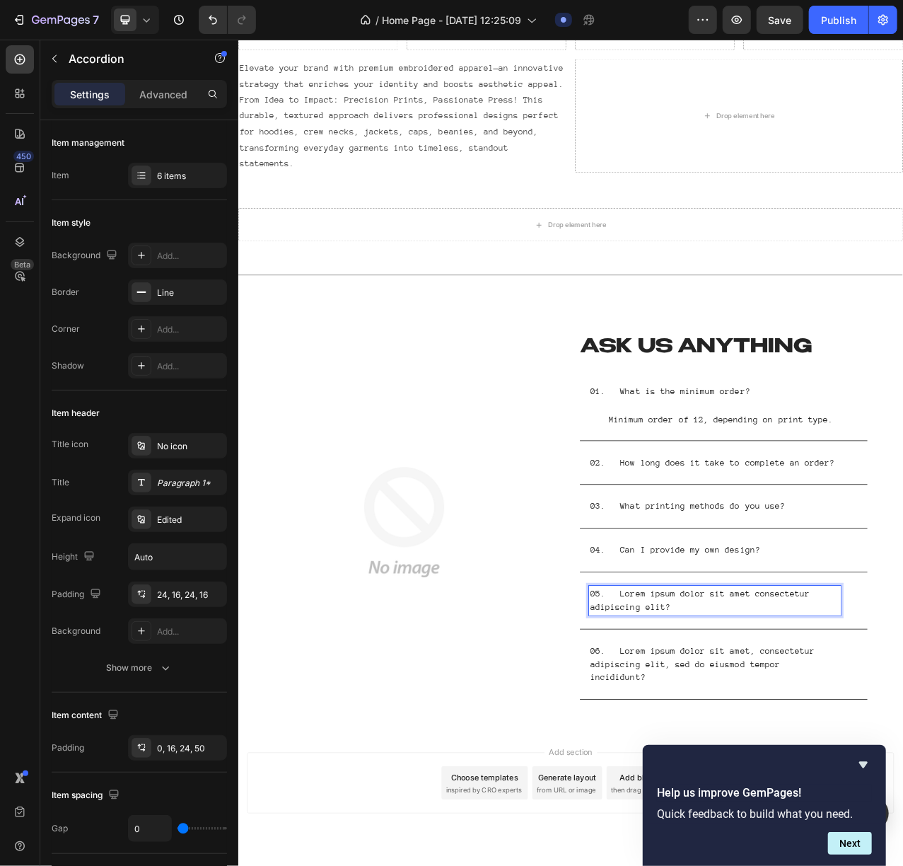
scroll to position [2317, 0]
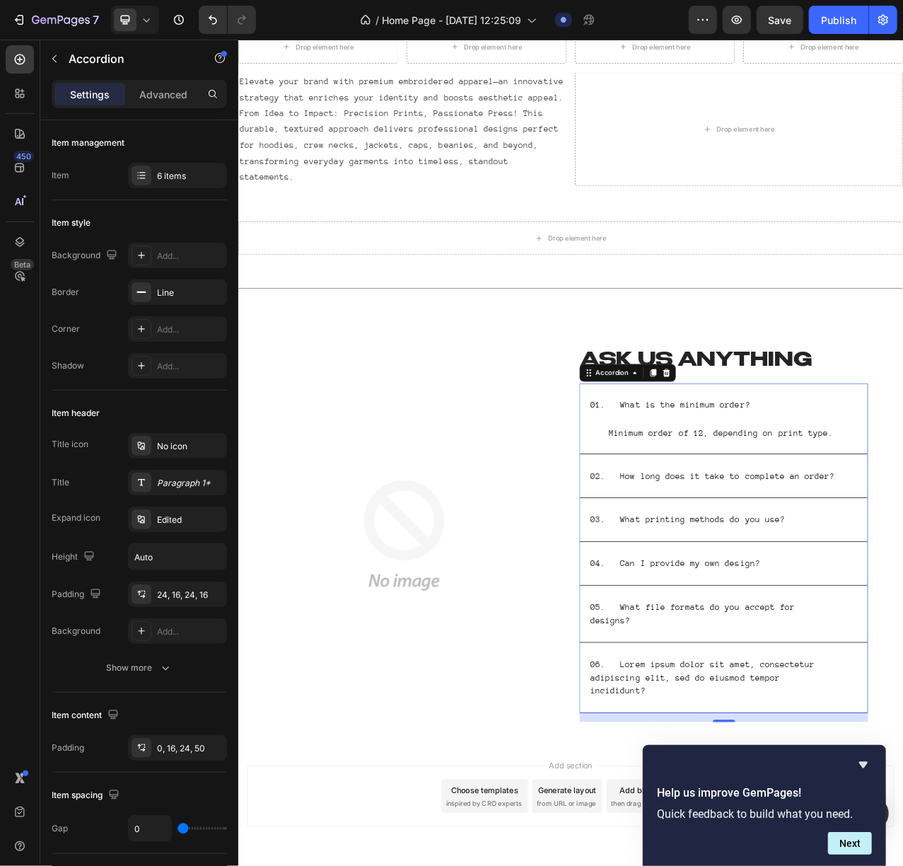
click at [998, 649] on div "05. What file formats do you accept for designs?" at bounding box center [857, 772] width 367 height 72
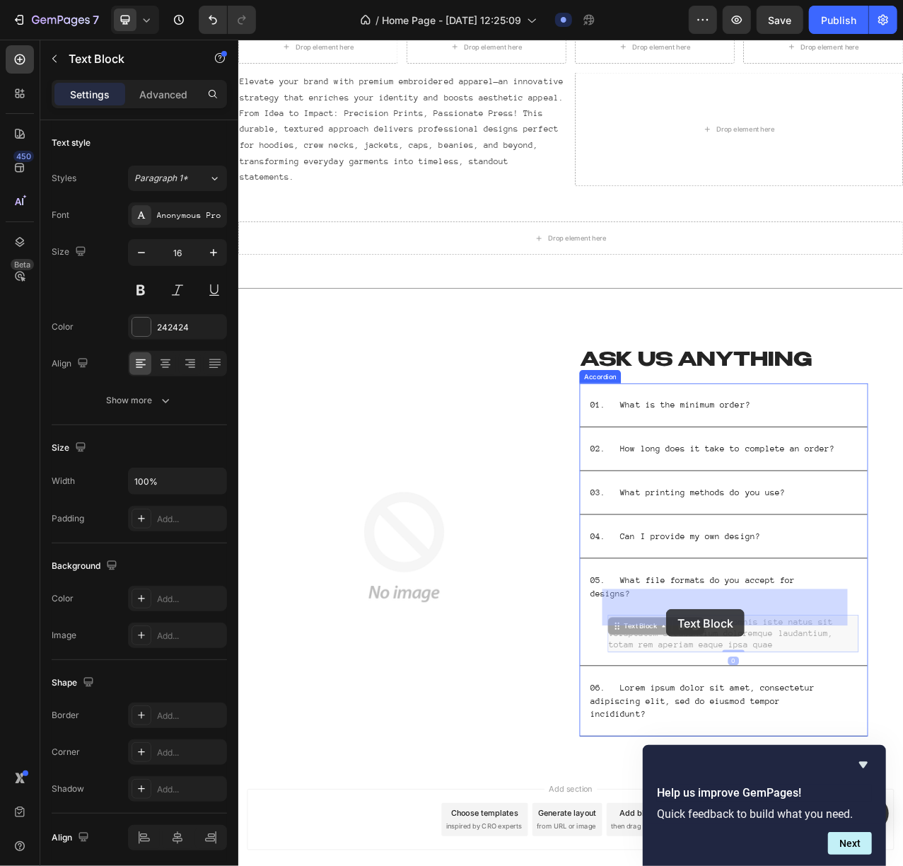
drag, startPoint x: 888, startPoint y: 775, endPoint x: 788, endPoint y: 767, distance: 100.1
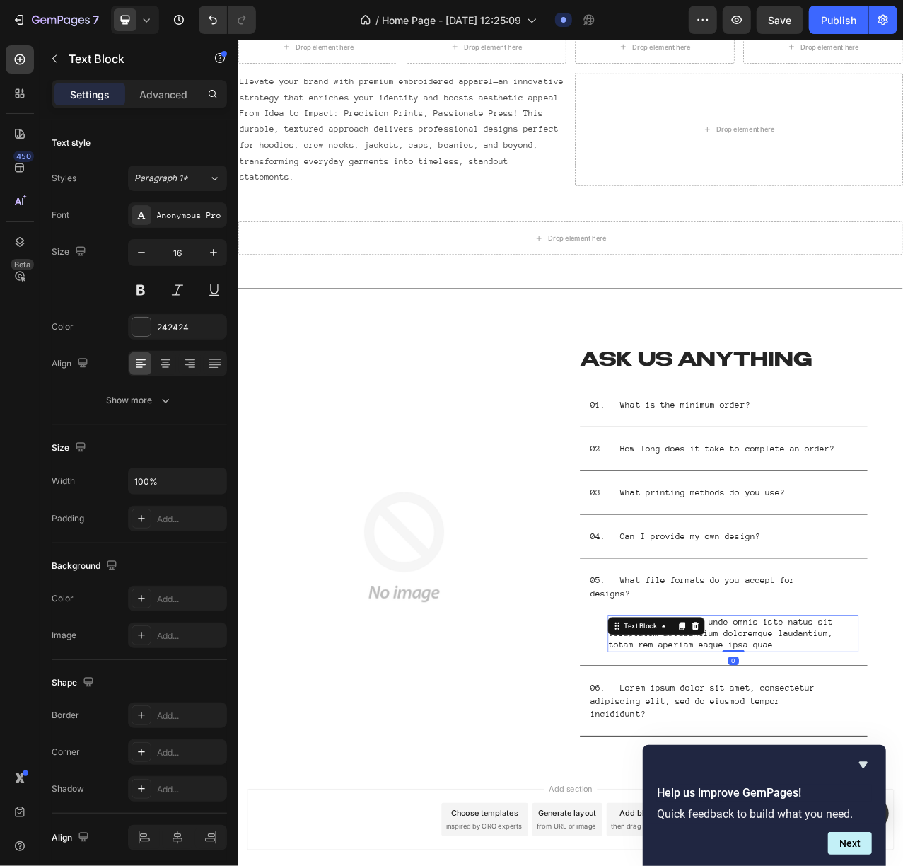
click at [902, 649] on p "Sed ut perspiciatis unde omnis iste natus sit voluptatem accusantium doloremque…" at bounding box center [870, 797] width 318 height 44
click at [779, 649] on p "06. Lorem ipsum dolor sit amet, consectetur adipiscing elit, sed do eiusmod tem…" at bounding box center [846, 883] width 318 height 51
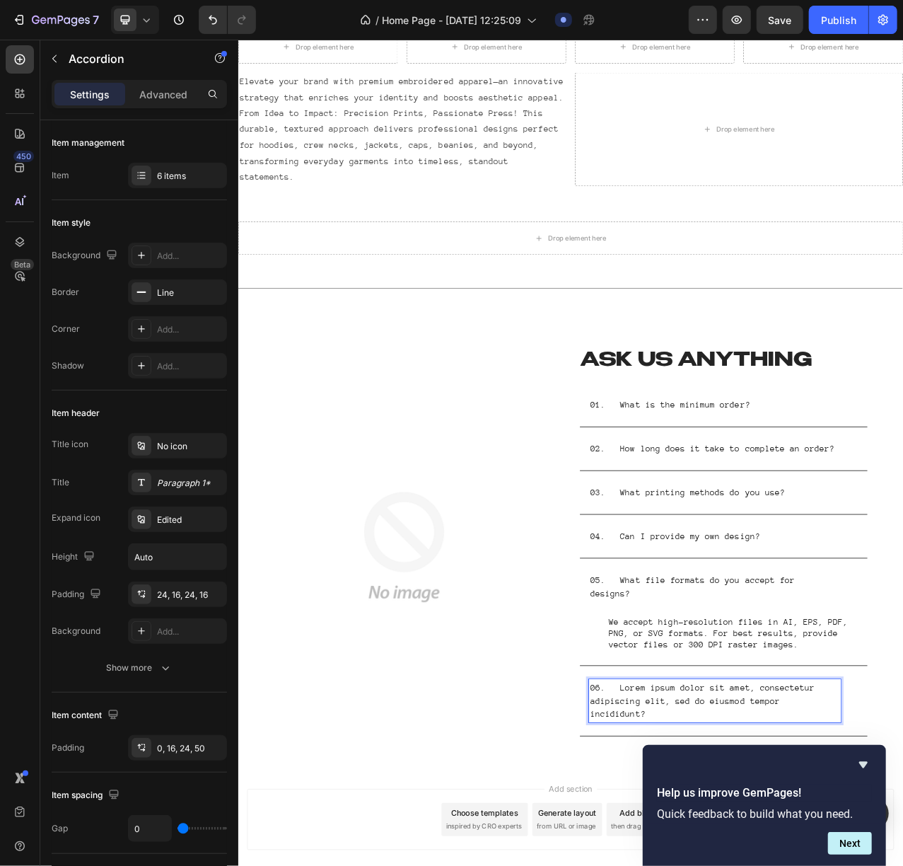
click at [807, 649] on p "06. Lorem ipsum dolor sit amet, consectetur adipiscing elit, sed do eiusmod tem…" at bounding box center [846, 883] width 318 height 51
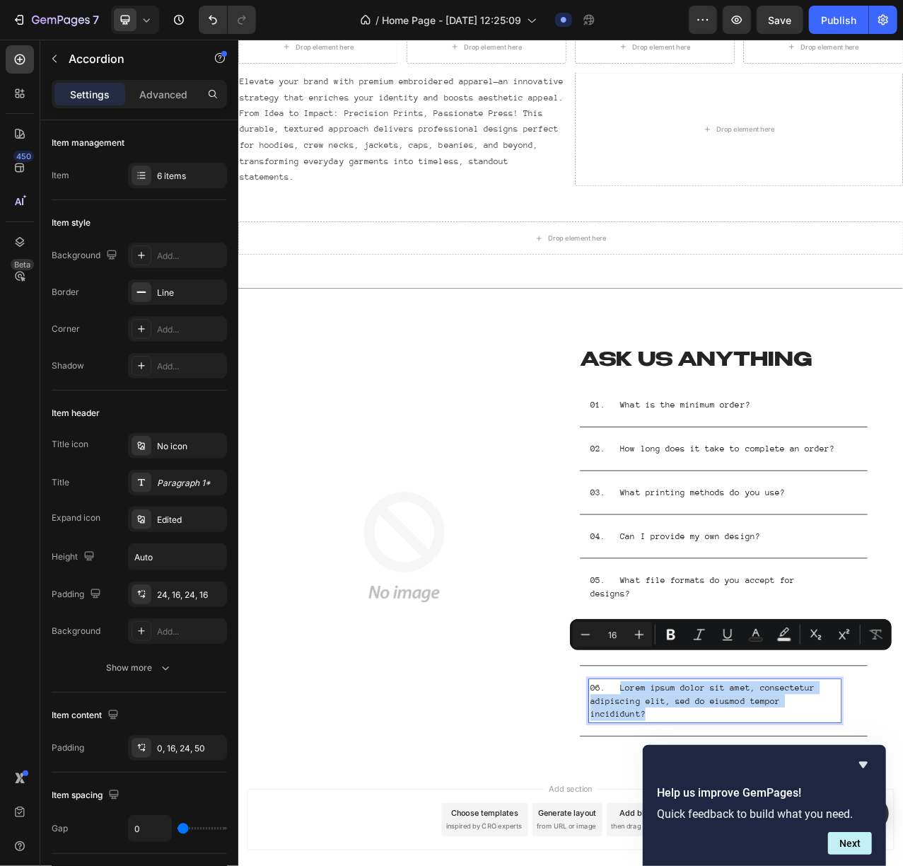
drag, startPoint x: 718, startPoint y: 835, endPoint x: 991, endPoint y: 857, distance: 273.9
click at [991, 649] on div "06. Lorem ipsum dolor sit amet, consectetur adipiscing elit, sed do eiusmod tem…" at bounding box center [846, 883] width 322 height 55
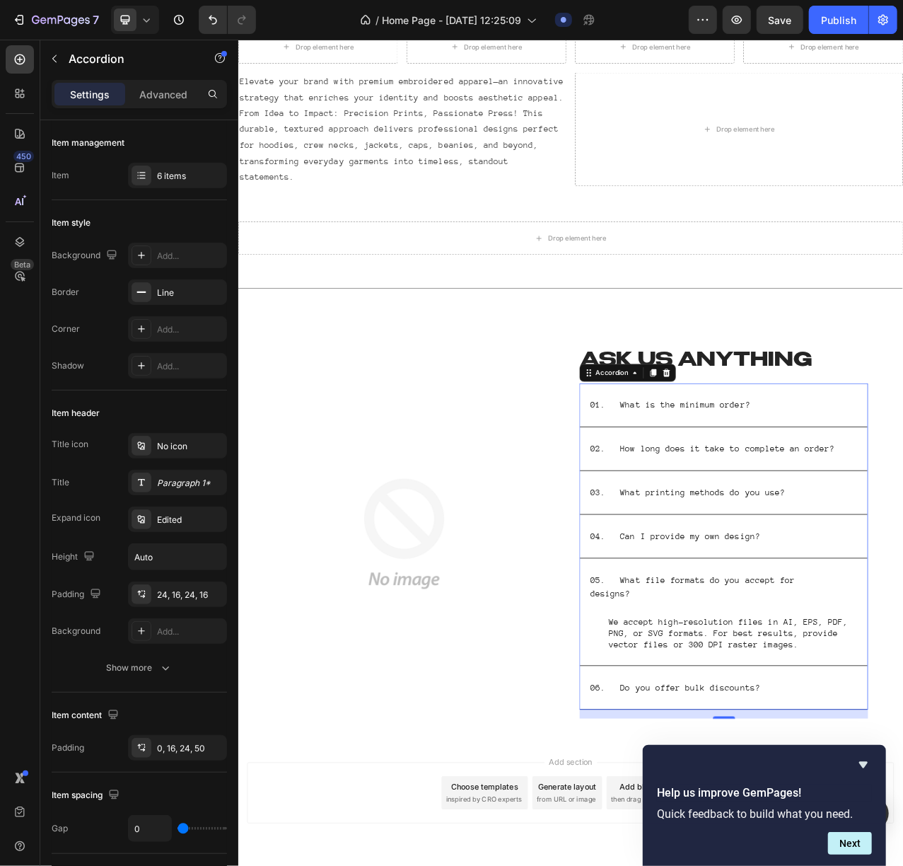
click at [790, 649] on p "06. Do you offer bulk discounts?" at bounding box center [795, 866] width 216 height 17
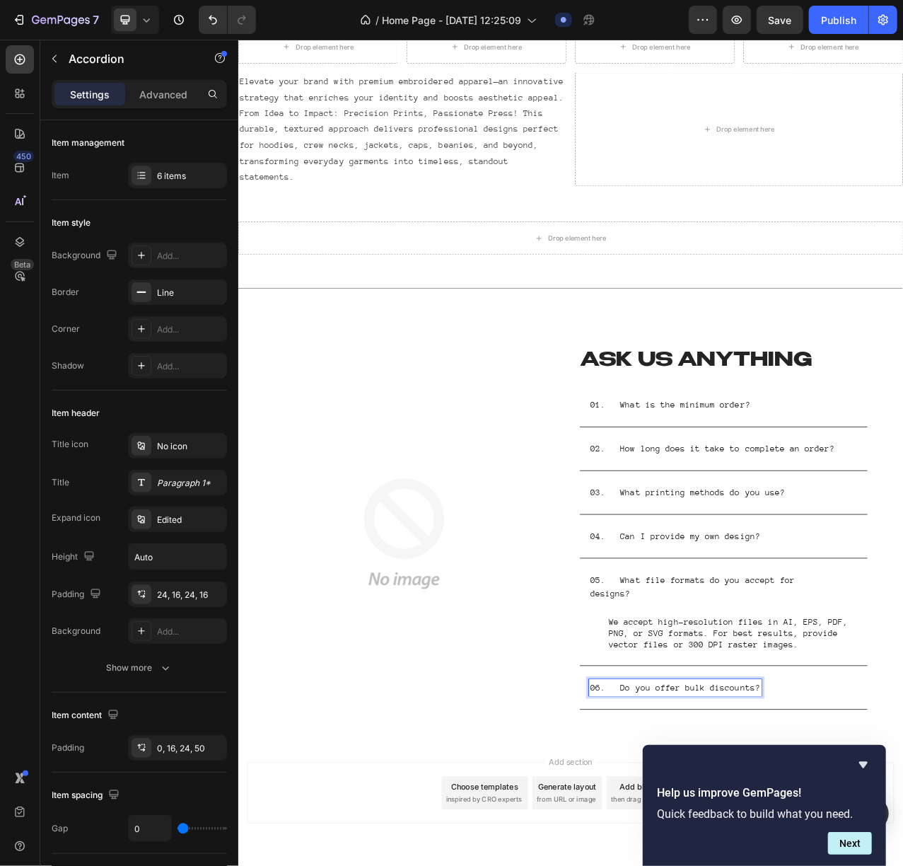
click at [915, 649] on div "06. Do you offer bulk discounts?" at bounding box center [846, 866] width 322 height 21
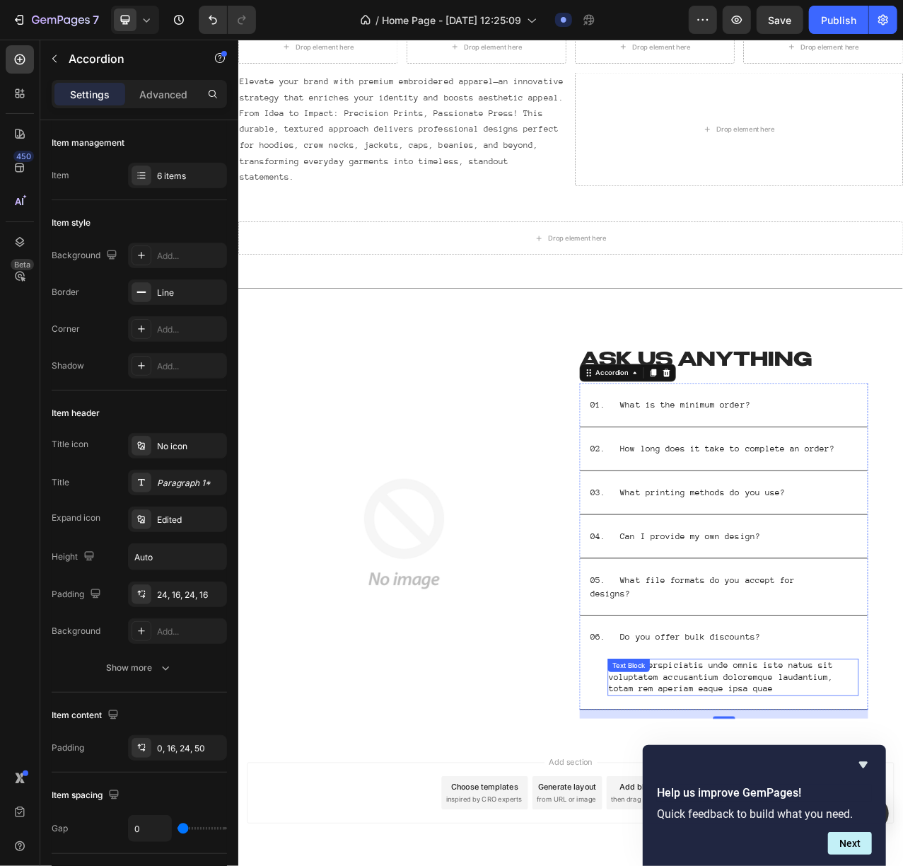
click at [905, 649] on p "Sed ut perspiciatis unde omnis iste natus sit voluptatem accusantium doloremque…" at bounding box center [870, 853] width 318 height 44
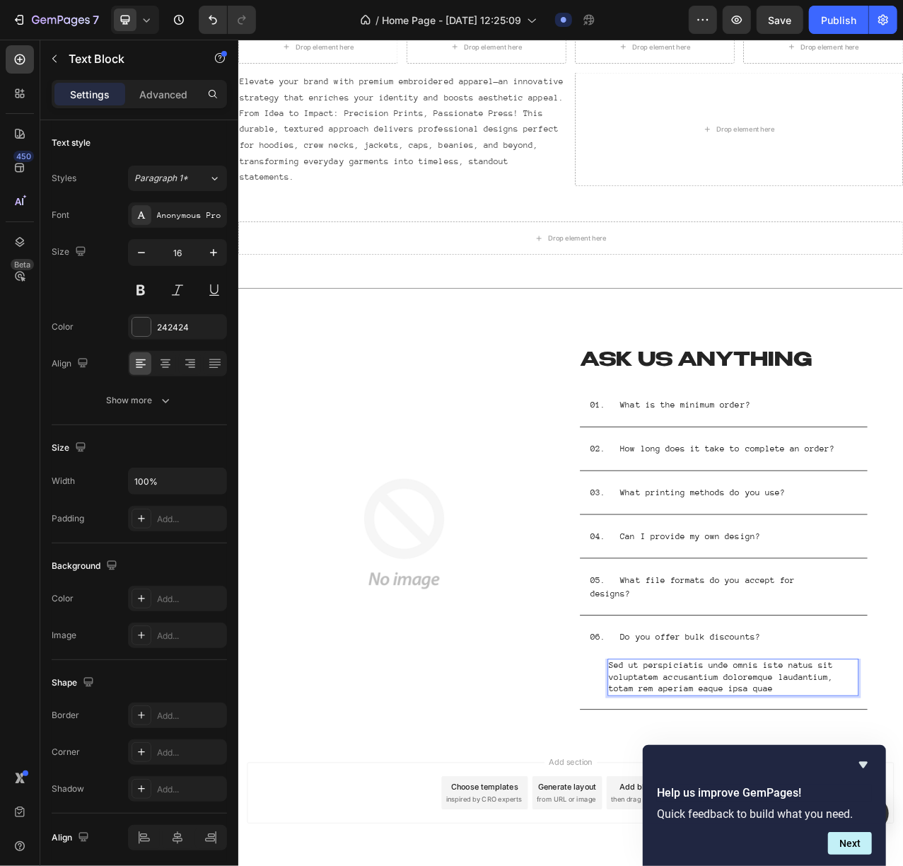
drag, startPoint x: 917, startPoint y: 830, endPoint x: 783, endPoint y: 811, distance: 135.8
click at [783, 649] on p "Sed ut perspiciatis unde omnis iste natus sit voluptatem accusantium doloremque…" at bounding box center [870, 853] width 318 height 44
drag, startPoint x: 707, startPoint y: 803, endPoint x: 917, endPoint y: 837, distance: 212.1
click at [917, 649] on p "Sed ut perspiciatis unde omnis iste natus sit voluptatem accusantium doloremque…" at bounding box center [870, 853] width 318 height 44
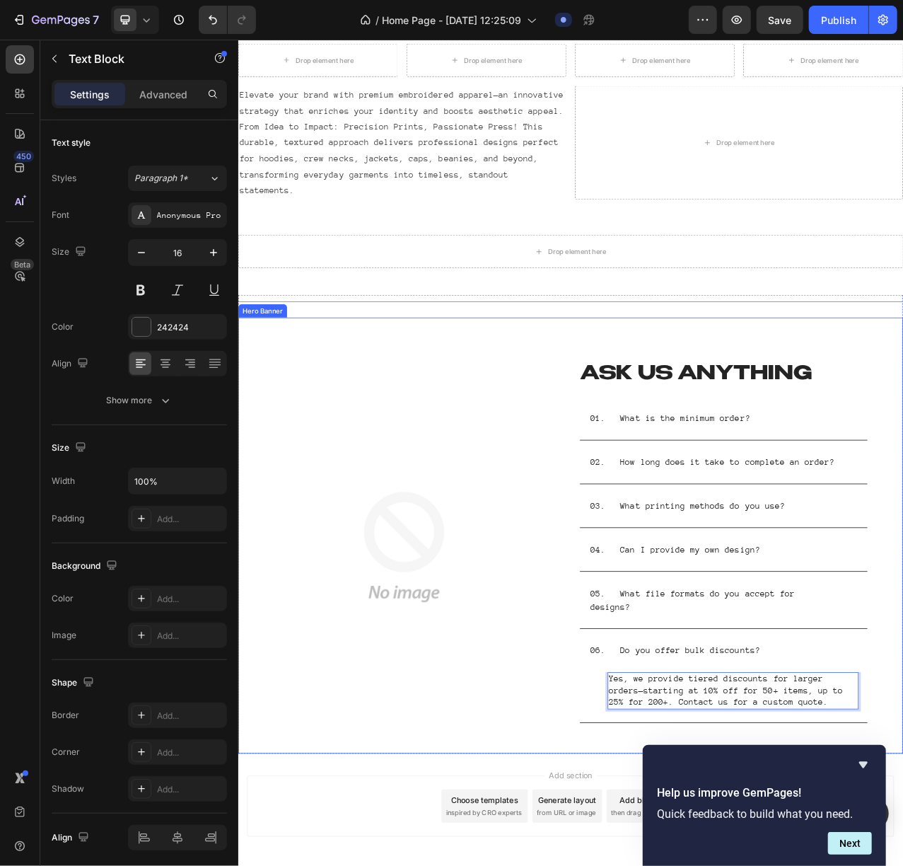
click at [581, 649] on div "Image Image" at bounding box center [449, 687] width 402 height 472
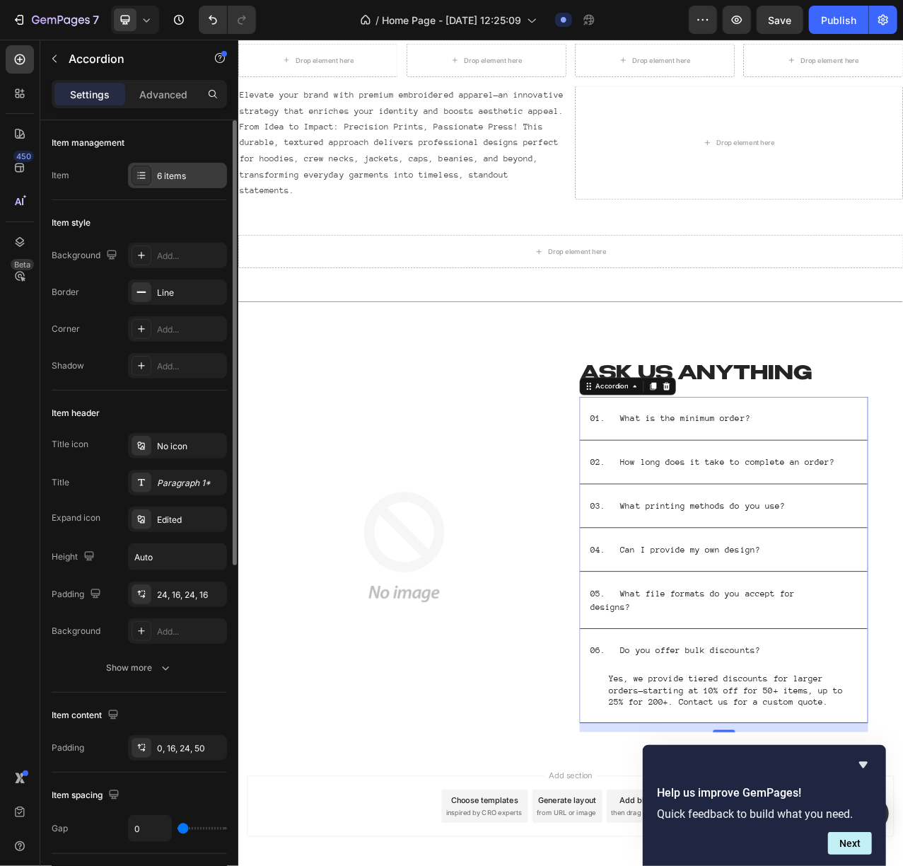
click at [170, 167] on div "6 items" at bounding box center [177, 175] width 99 height 25
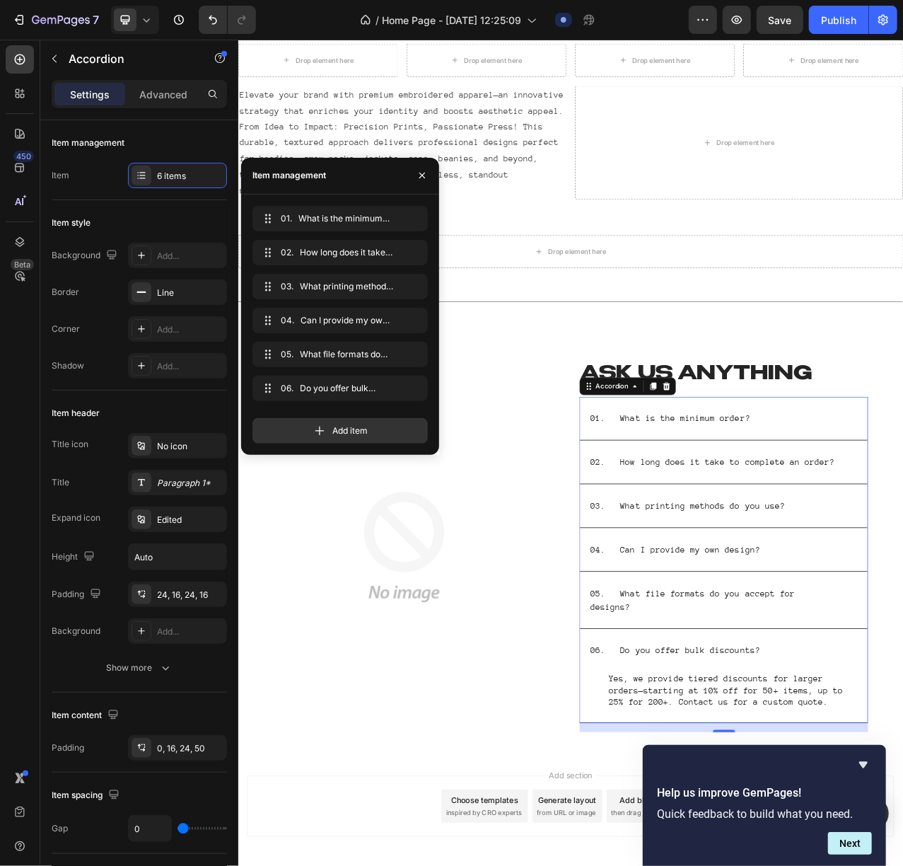
drag, startPoint x: 330, startPoint y: 423, endPoint x: 374, endPoint y: 440, distance: 47.7
click at [330, 424] on div "Add item" at bounding box center [339, 430] width 175 height 25
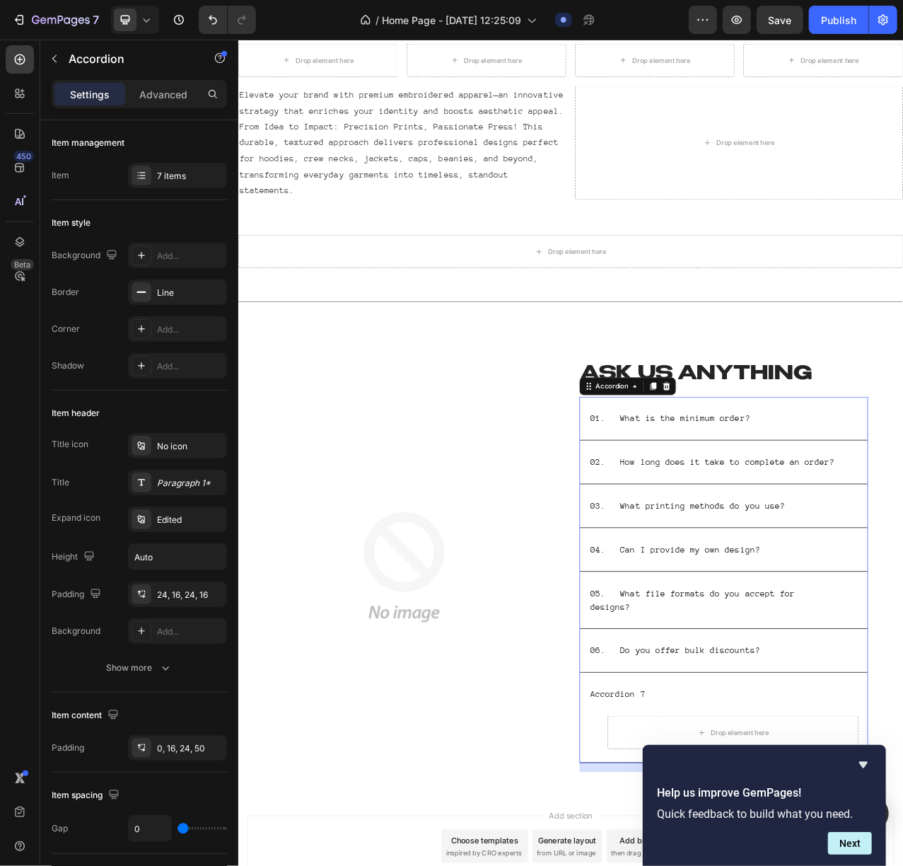
click at [735, 649] on div "Accordion 7" at bounding box center [722, 874] width 74 height 21
click at [687, 649] on p "07." at bounding box center [696, 874] width 19 height 17
click at [696, 649] on p "07." at bounding box center [696, 874] width 19 height 17
drag, startPoint x: 727, startPoint y: 859, endPoint x: 742, endPoint y: 845, distance: 20.5
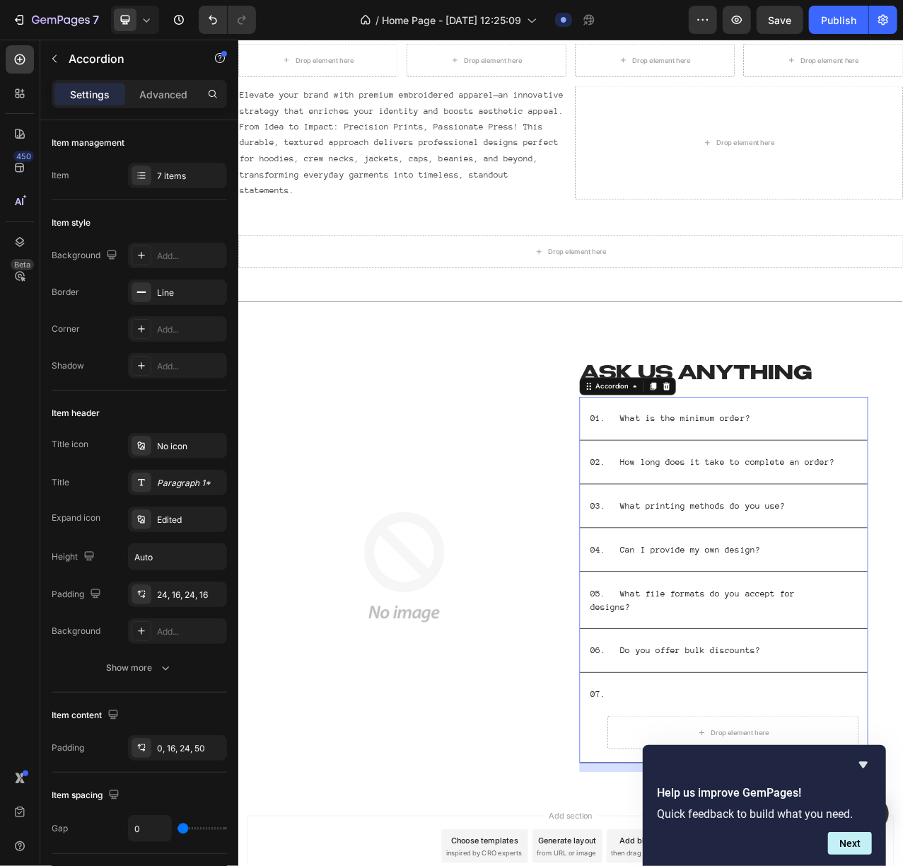
click at [727, 649] on div "07." at bounding box center [857, 874] width 367 height 55
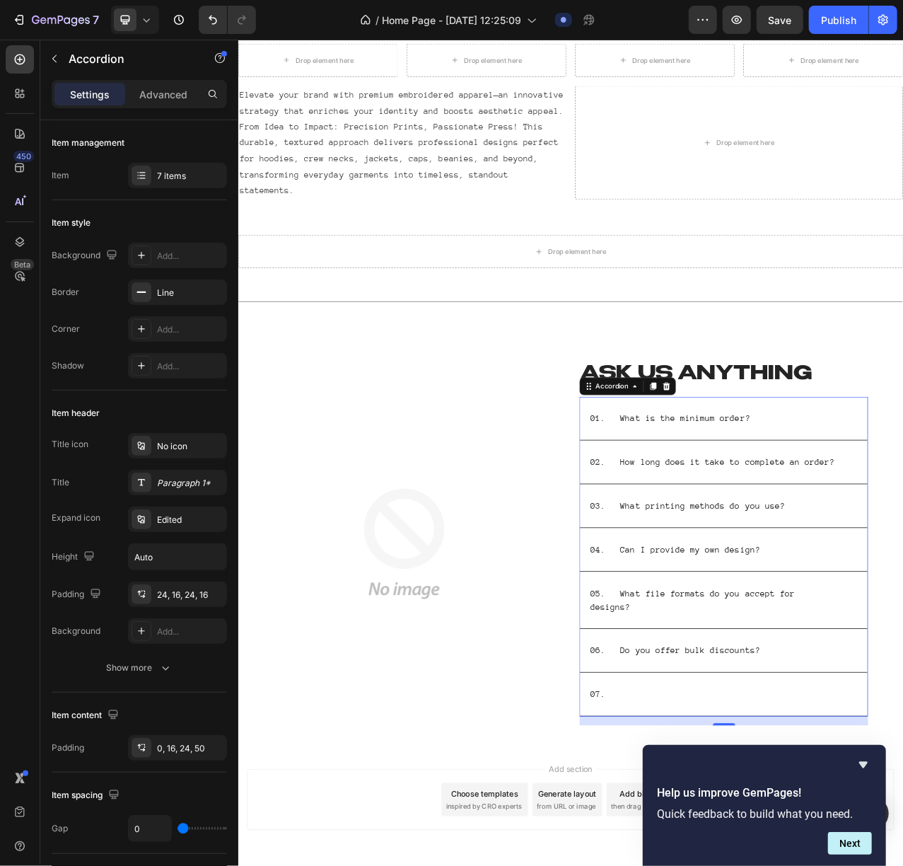
click at [707, 649] on p "07." at bounding box center [696, 874] width 19 height 17
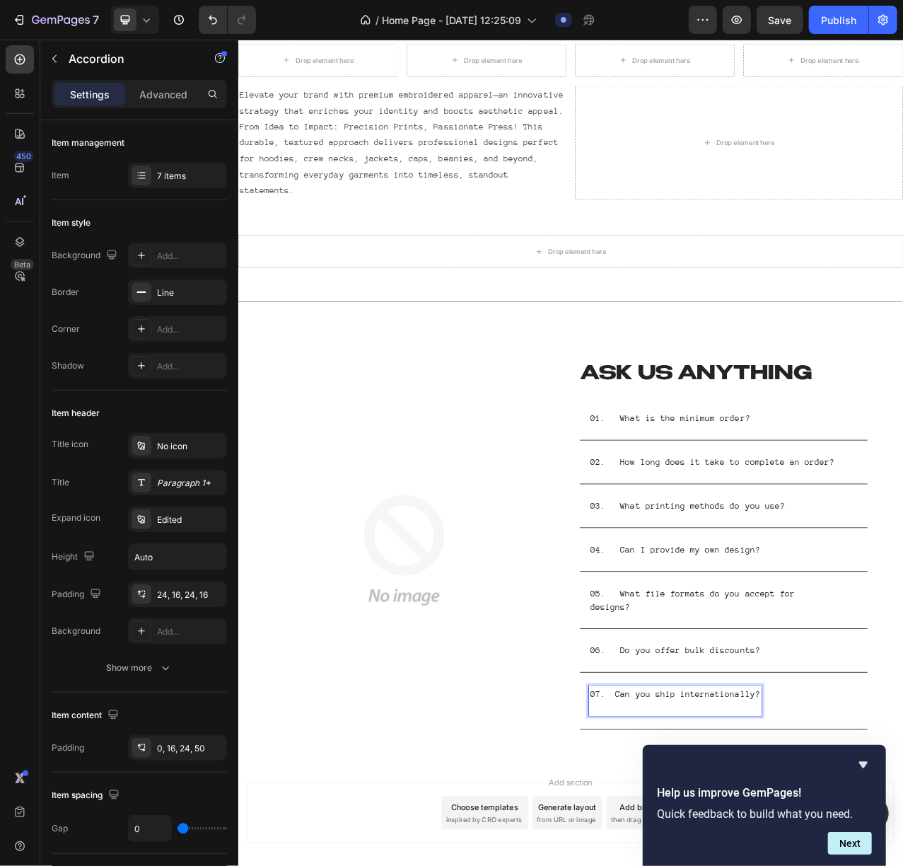
click at [857, 649] on p "07. Can you ship internationally?" at bounding box center [795, 874] width 216 height 17
click at [953, 649] on div "07. Can you ship internationally?" at bounding box center [846, 883] width 322 height 38
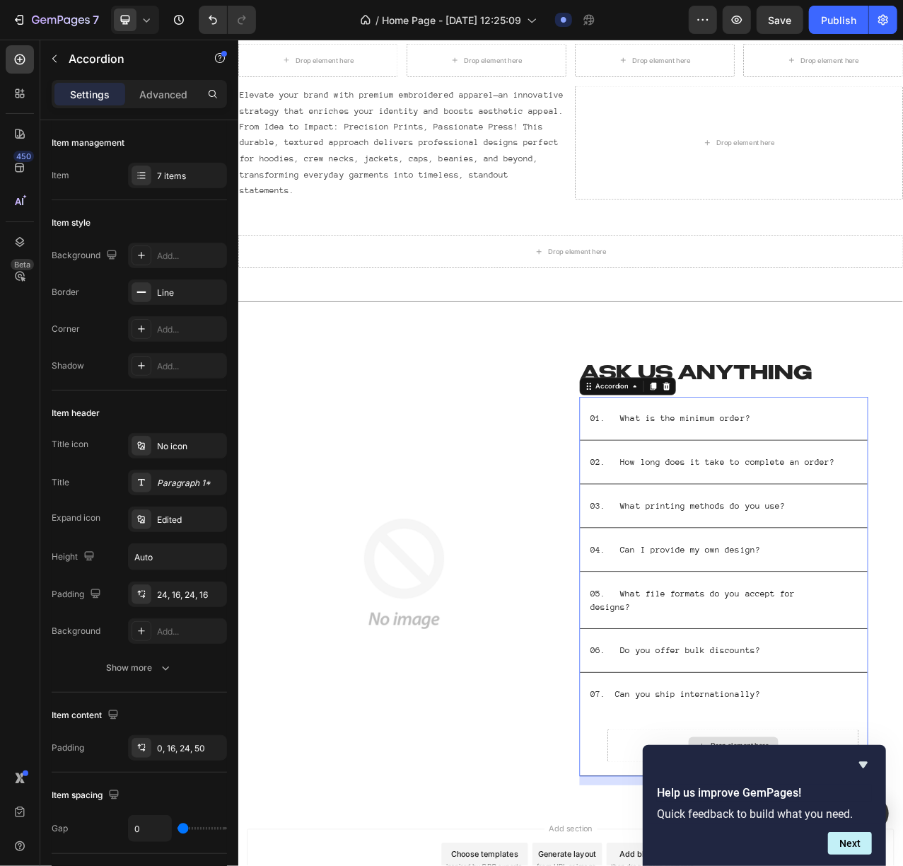
click at [799, 649] on p "06. Do you offer bulk discounts?" at bounding box center [795, 819] width 216 height 17
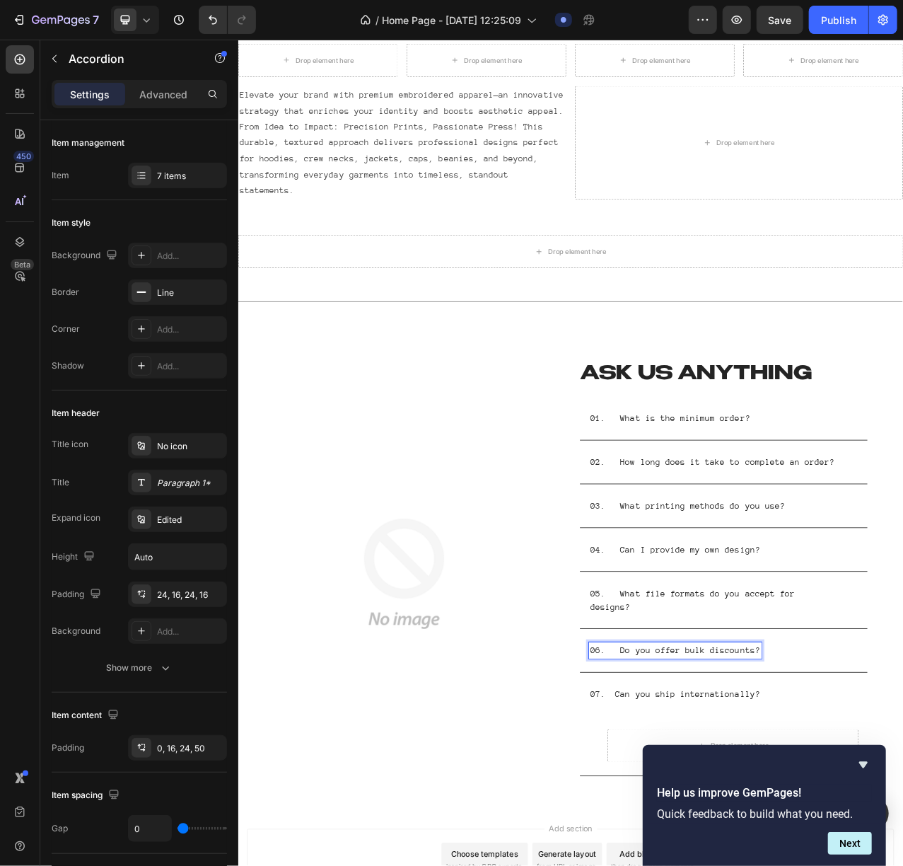
click at [811, 649] on p "06. Do you offer bulk discounts?" at bounding box center [795, 819] width 216 height 17
click at [808, 649] on p "07. Can you ship internationally?" at bounding box center [795, 874] width 216 height 17
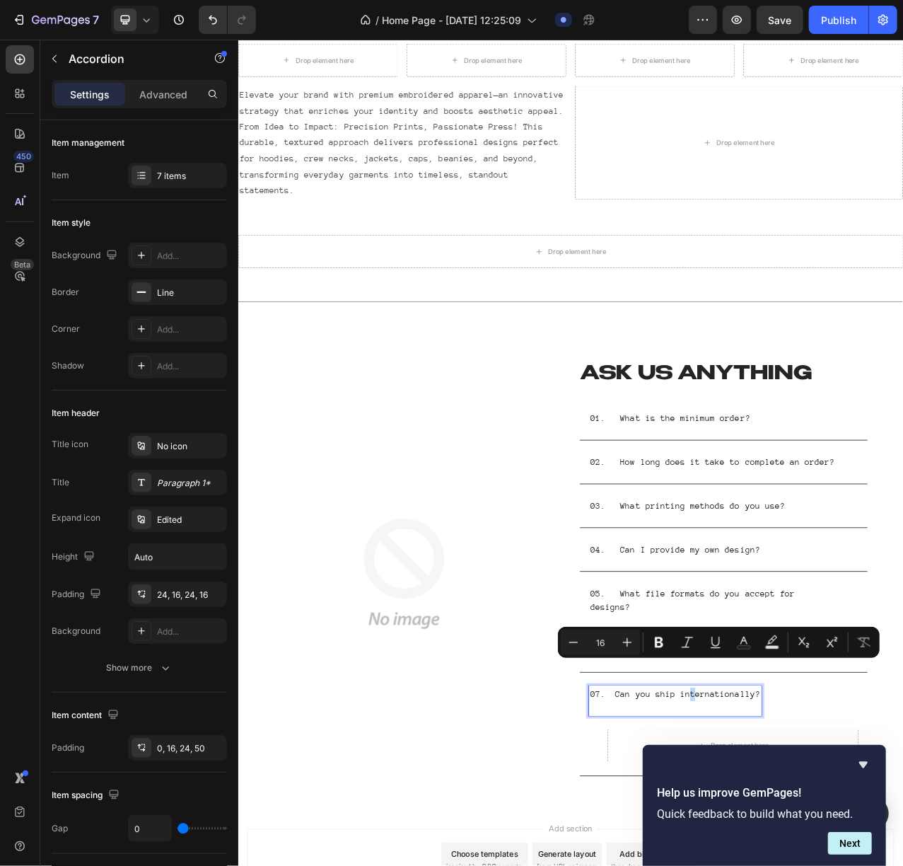
click at [596, 649] on img at bounding box center [449, 721] width 402 height 402
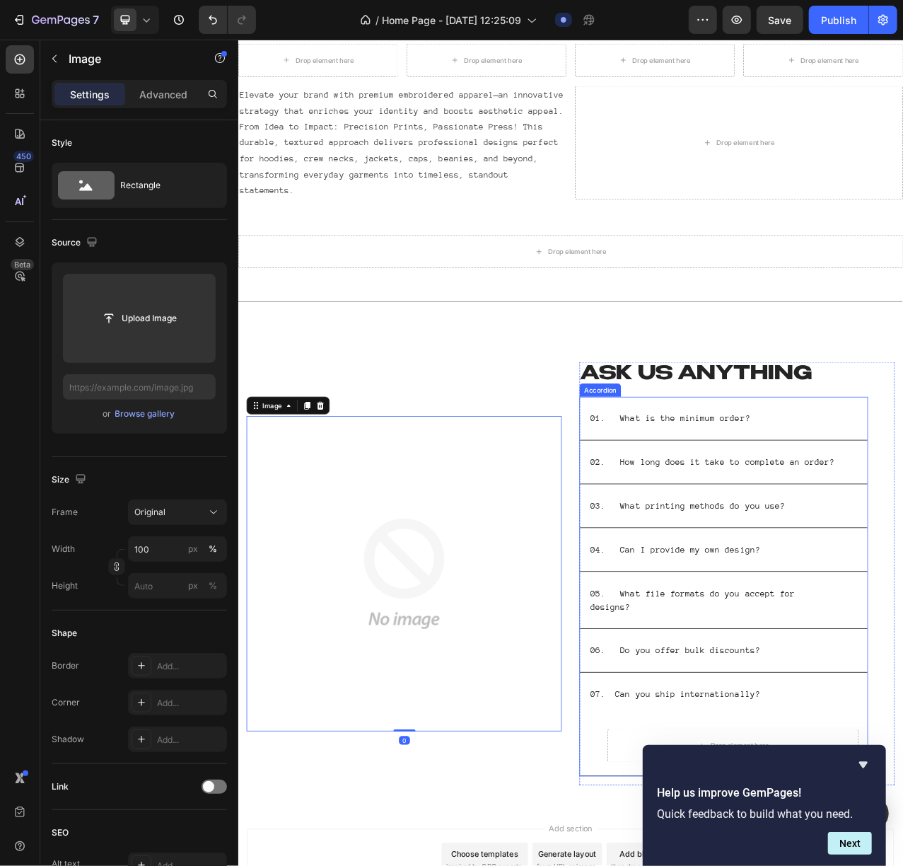
click at [755, 649] on div "06. Do you offer bulk discounts?" at bounding box center [795, 818] width 221 height 21
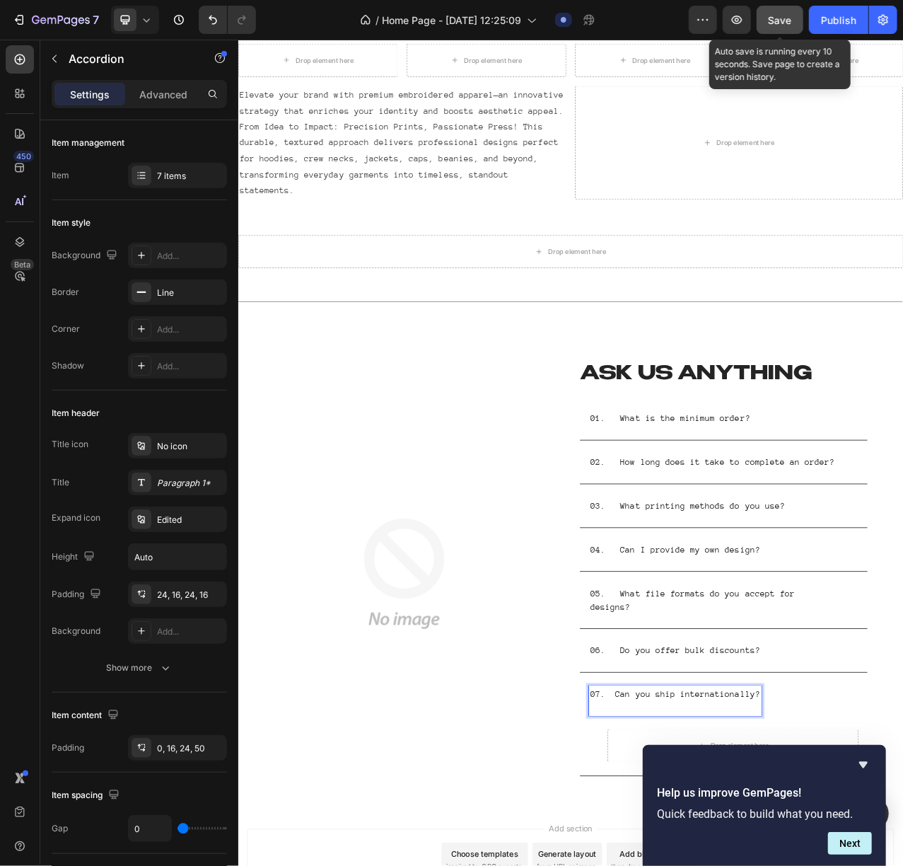
click at [776, 18] on span "Save" at bounding box center [780, 20] width 23 height 12
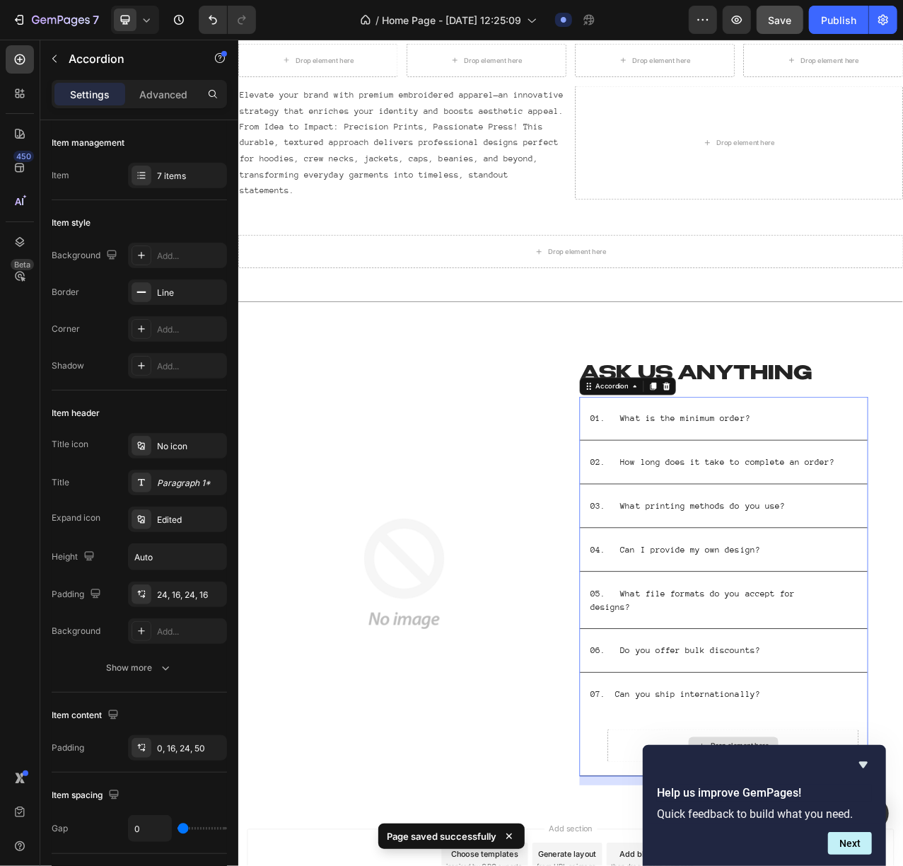
click at [57, 47] on button "button" at bounding box center [54, 58] width 23 height 23
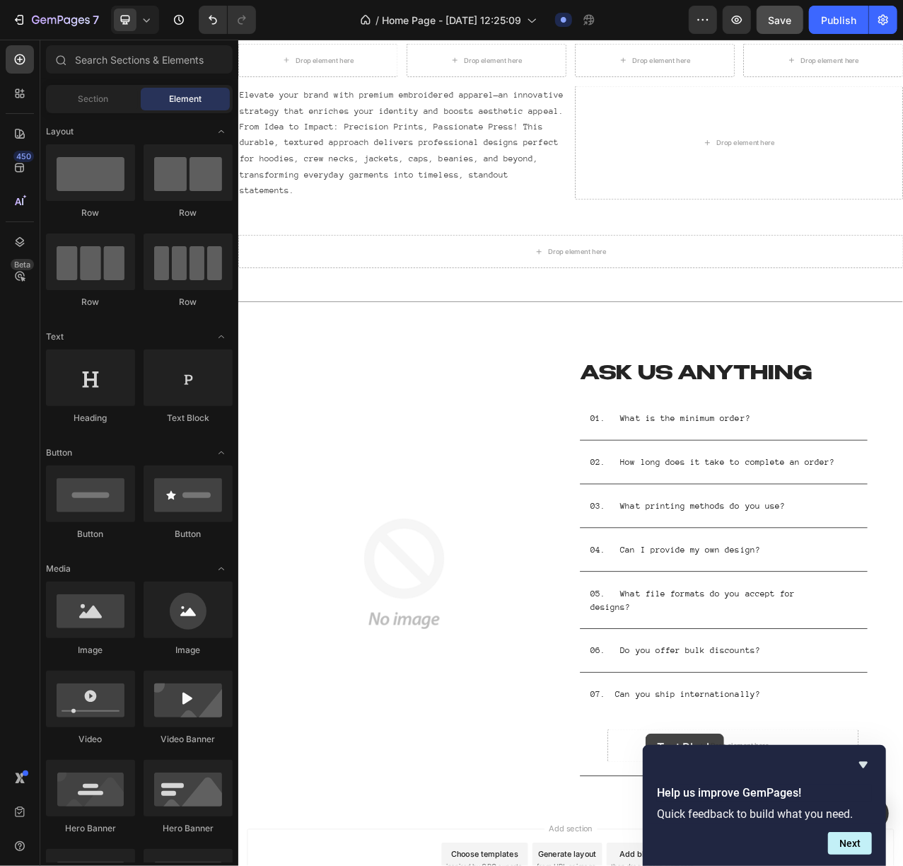
scroll to position [2398, 0]
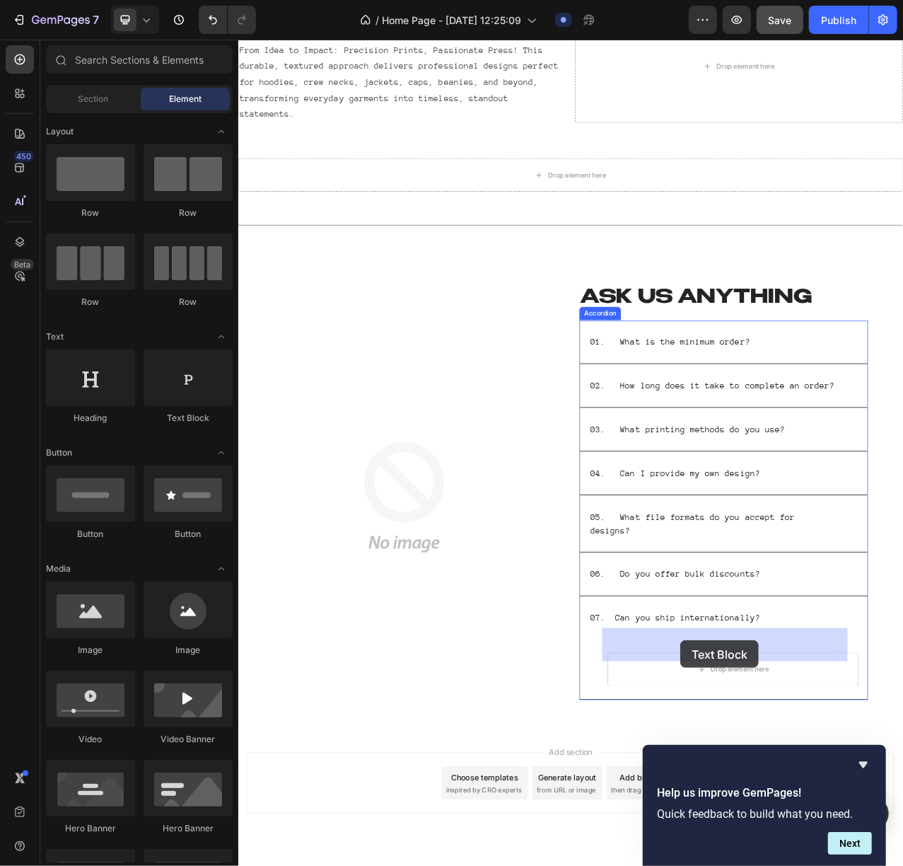
drag, startPoint x: 412, startPoint y: 439, endPoint x: 814, endPoint y: 806, distance: 544.7
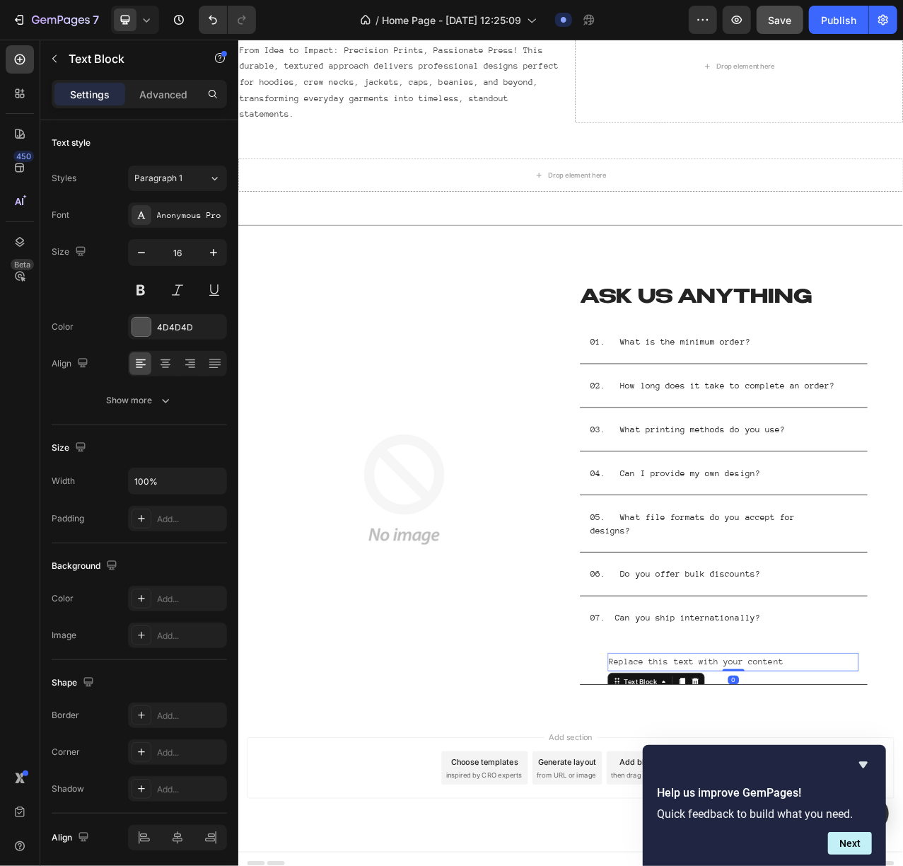
scroll to position [2379, 0]
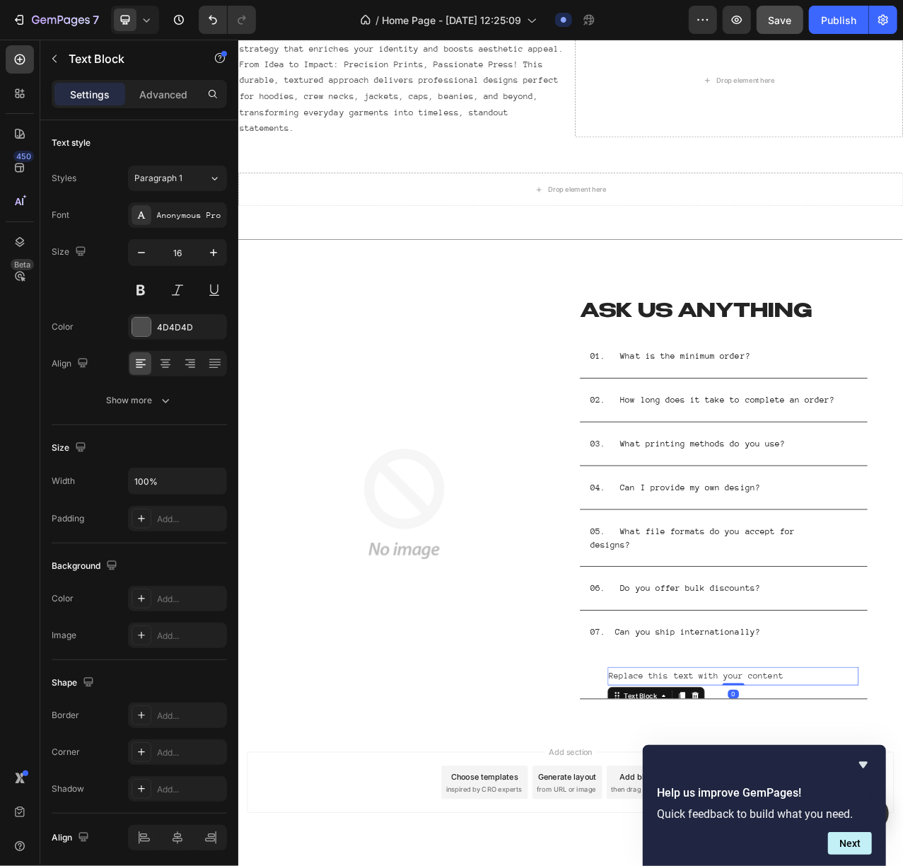
click at [929, 649] on div "Replace this text with your content" at bounding box center [869, 851] width 320 height 23
click at [929, 649] on p "Replace this text with your content" at bounding box center [870, 852] width 318 height 21
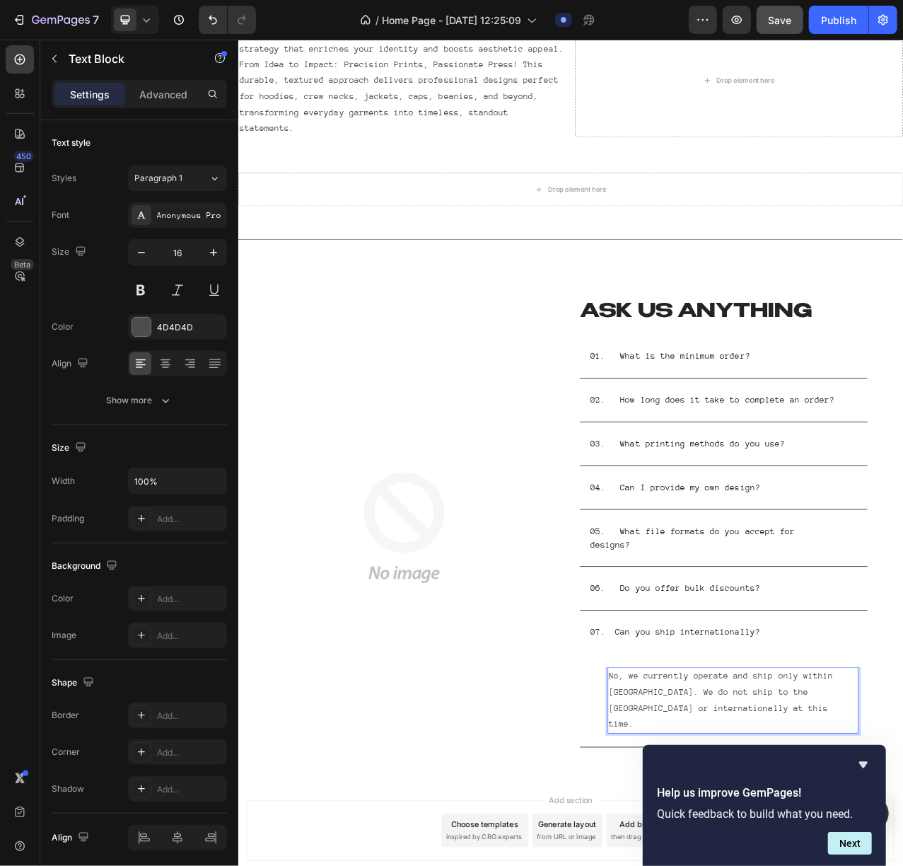
click at [655, 649] on div "Image Image Ask us anything Heading 01. What is the minimum order? 02. How long…" at bounding box center [662, 648] width 849 height 666
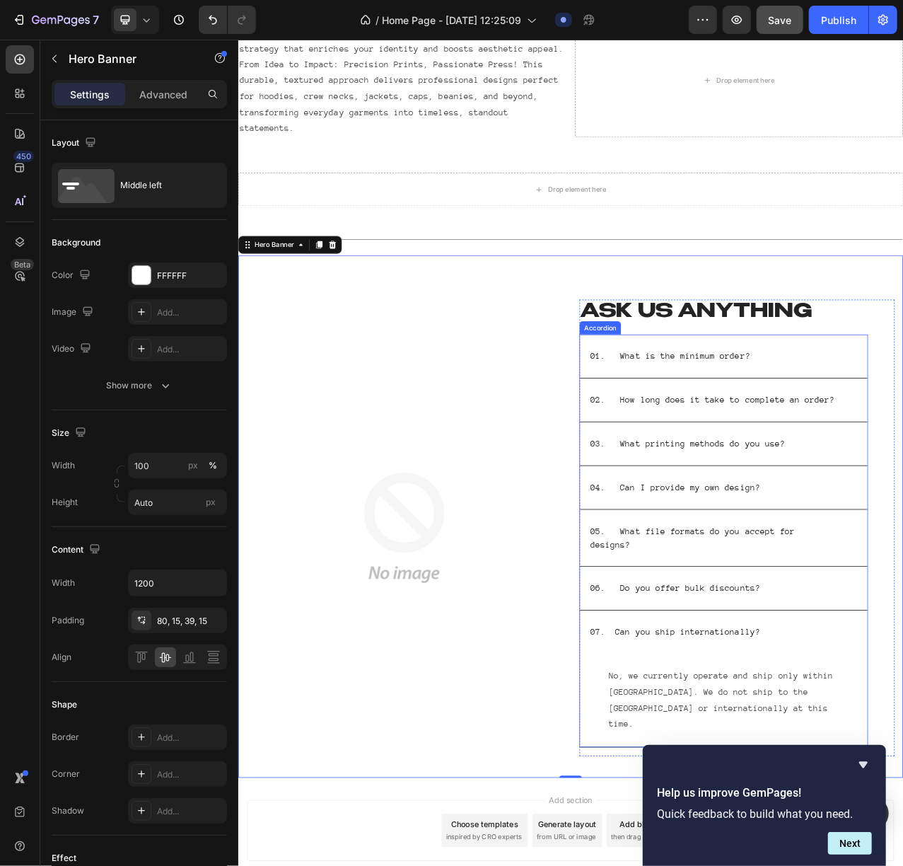
drag, startPoint x: 704, startPoint y: 762, endPoint x: 719, endPoint y: 763, distance: 14.9
click at [704, 649] on p "07. Can you ship internationally?" at bounding box center [795, 795] width 216 height 17
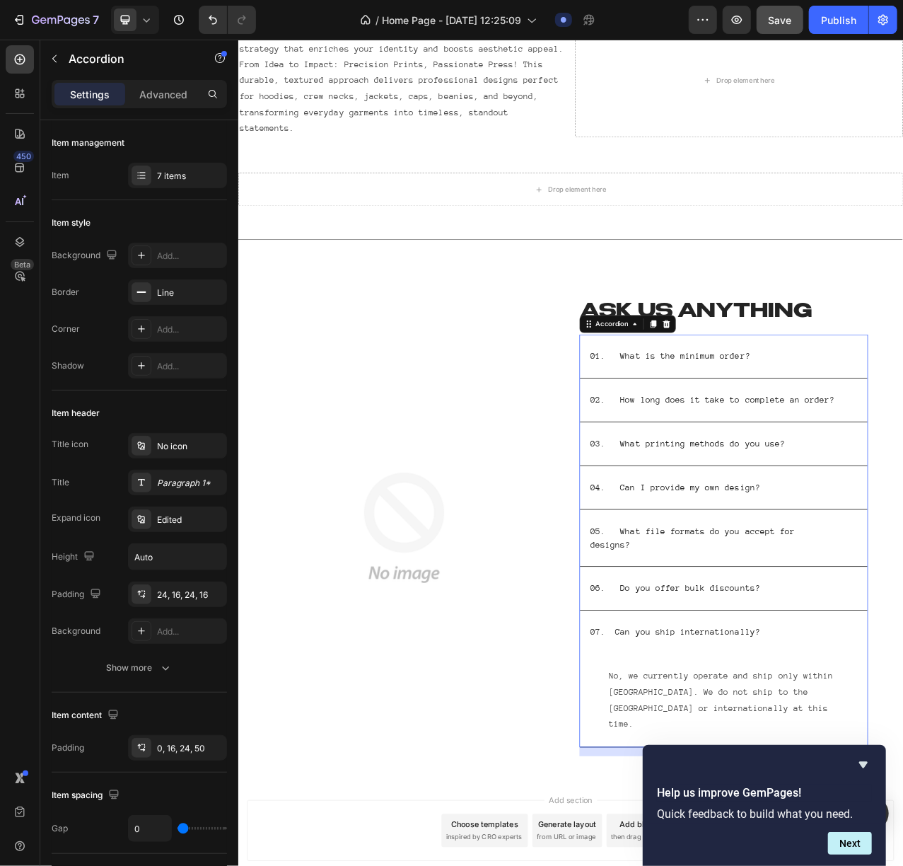
click at [922, 649] on div "06. Do you offer bulk discounts?" at bounding box center [846, 739] width 322 height 21
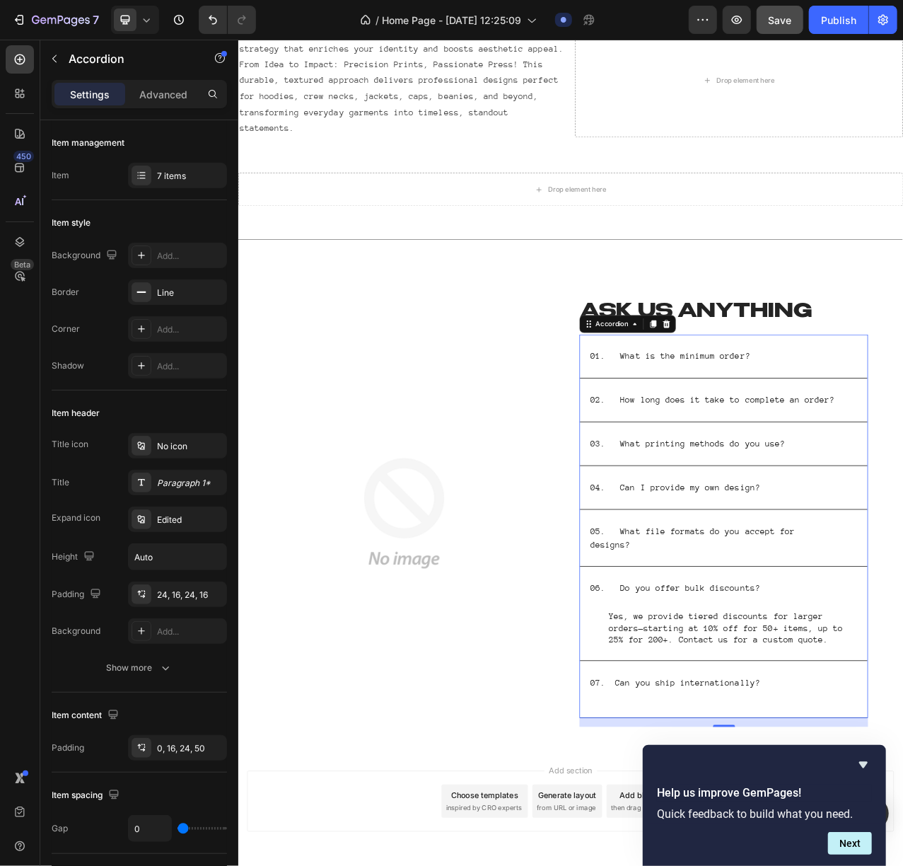
click at [922, 649] on div "07. Can you ship internationally?" at bounding box center [846, 868] width 322 height 38
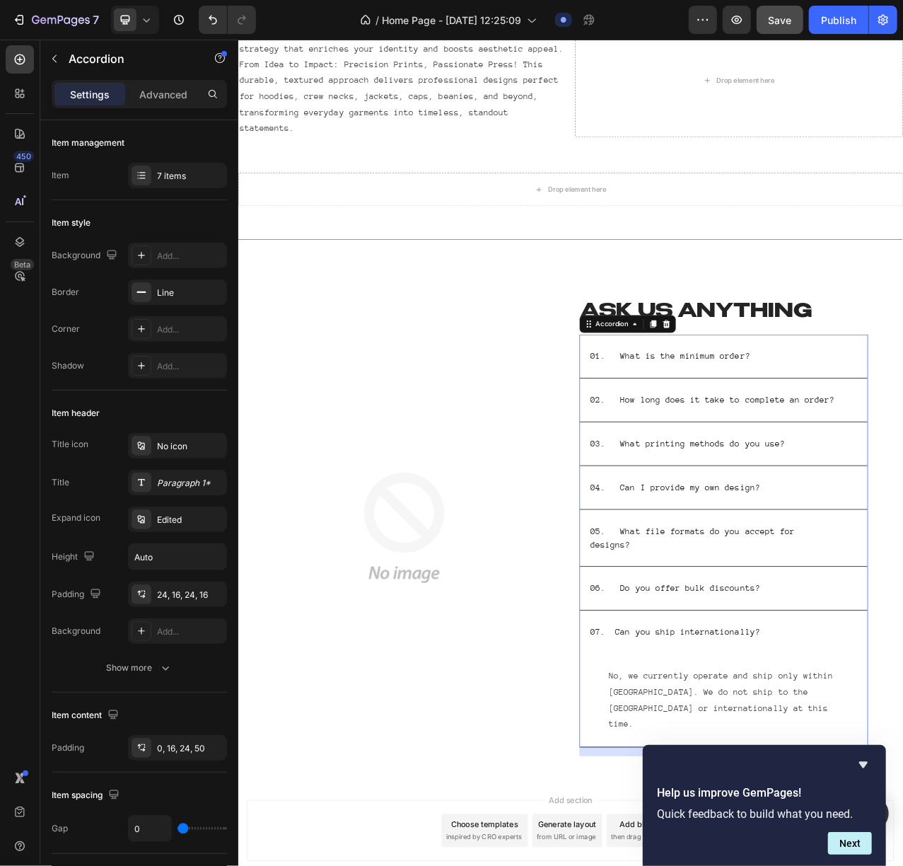
click at [919, 649] on div "06. Do you offer bulk discounts?" at bounding box center [846, 739] width 322 height 21
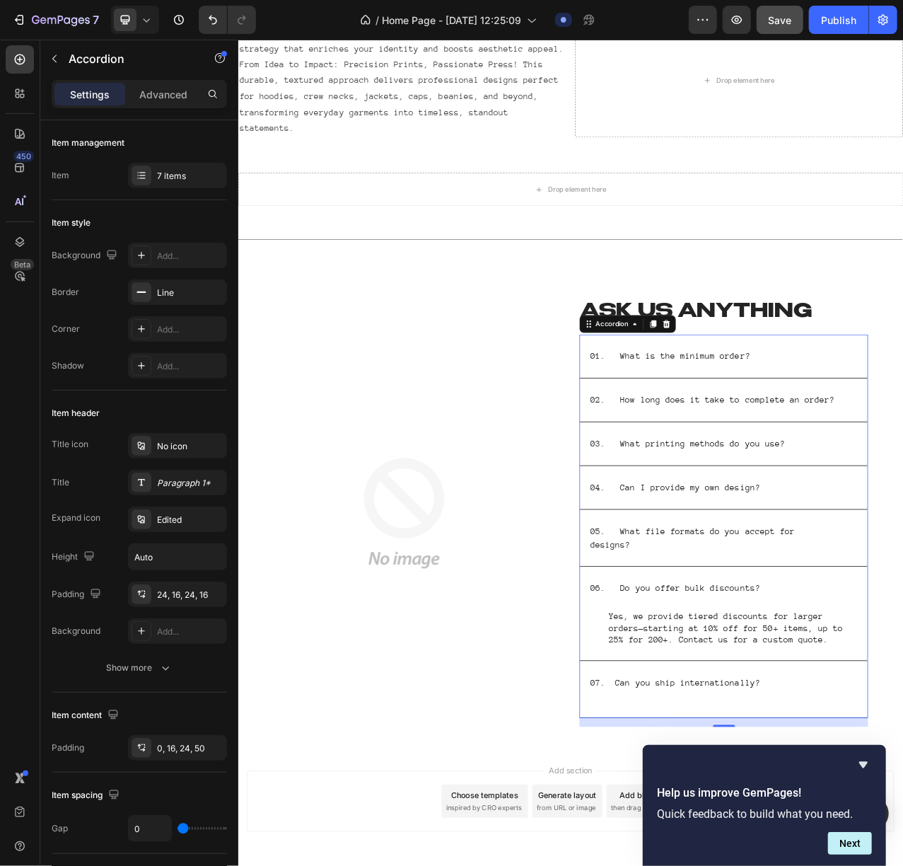
click at [924, 649] on div "07. Can you ship internationally?" at bounding box center [846, 868] width 322 height 38
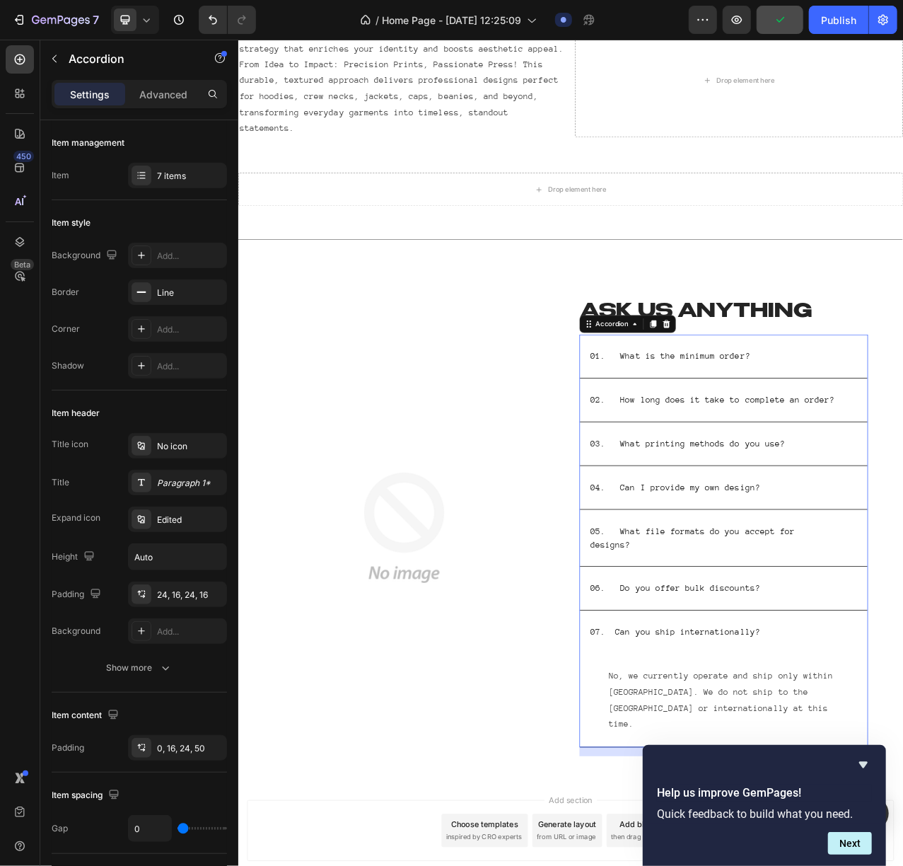
click at [926, 649] on div "06. Do you offer bulk discounts?" at bounding box center [857, 739] width 367 height 55
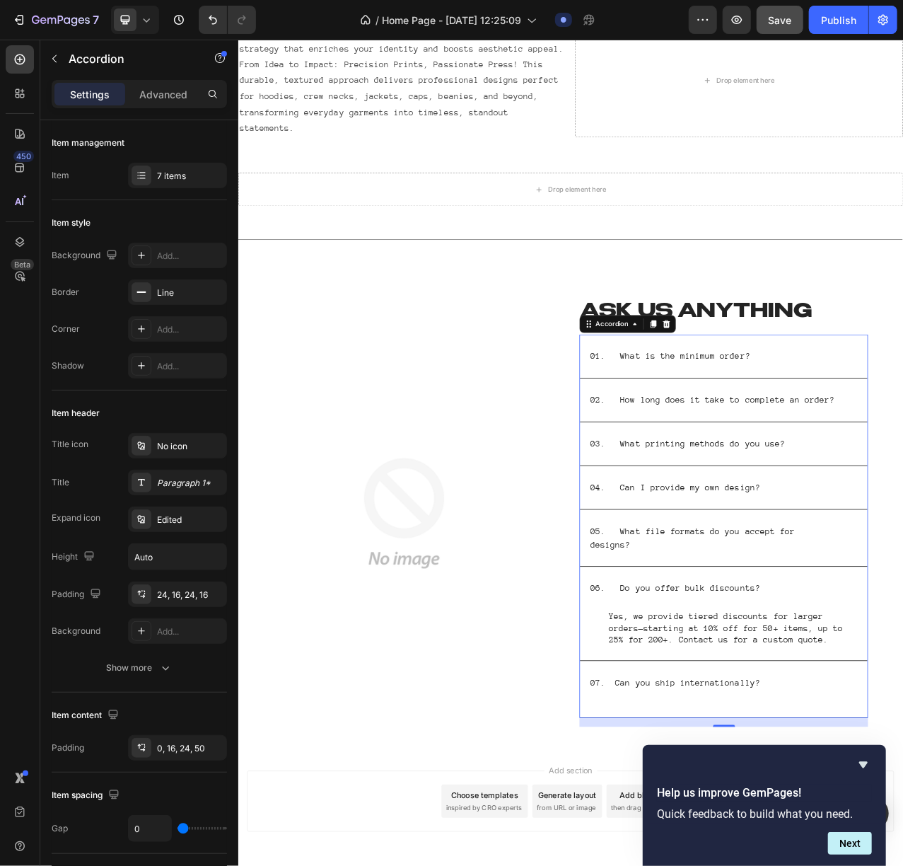
click at [919, 649] on div "07. Can you ship internationally?" at bounding box center [846, 868] width 322 height 38
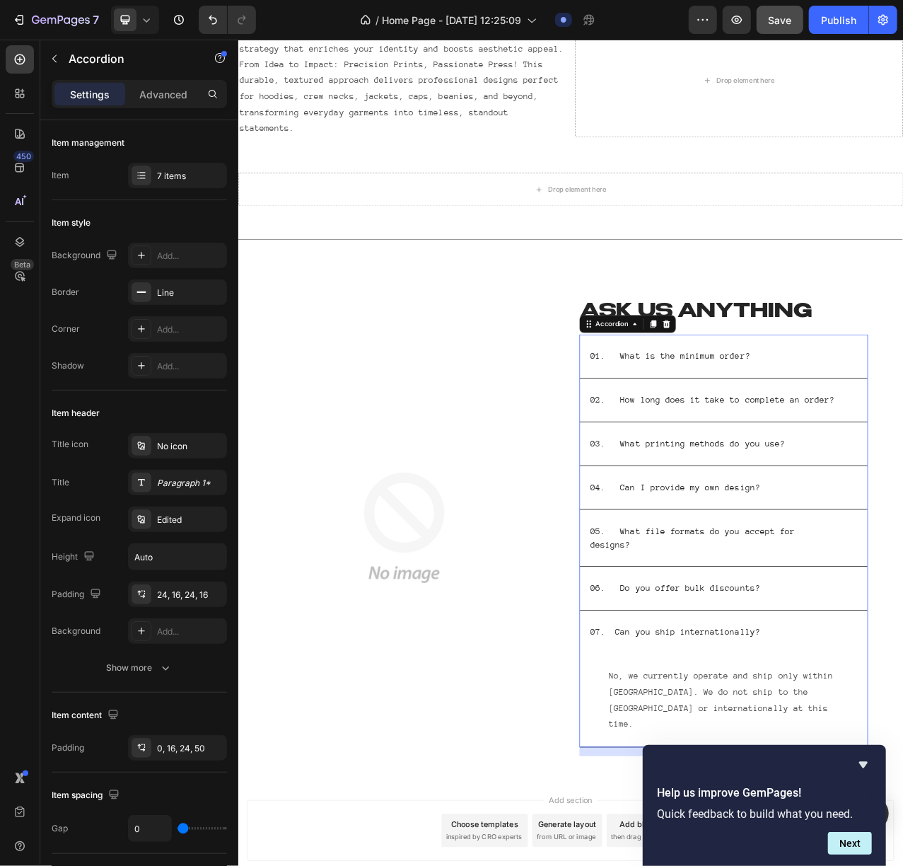
drag, startPoint x: 740, startPoint y: 797, endPoint x: 749, endPoint y: 794, distance: 9.6
click at [738, 649] on div "07. Can you ship internationally?" at bounding box center [857, 804] width 367 height 72
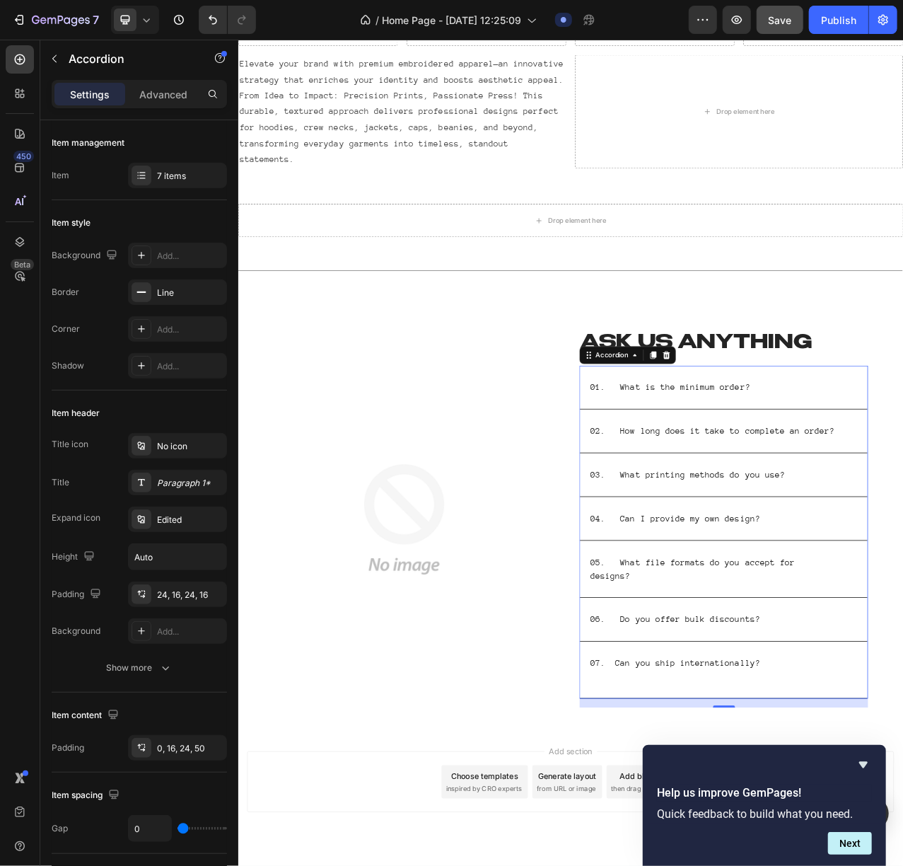
scroll to position [2338, 0]
click at [771, 649] on p "Rich Text Editor. Editing area: main" at bounding box center [795, 853] width 216 height 17
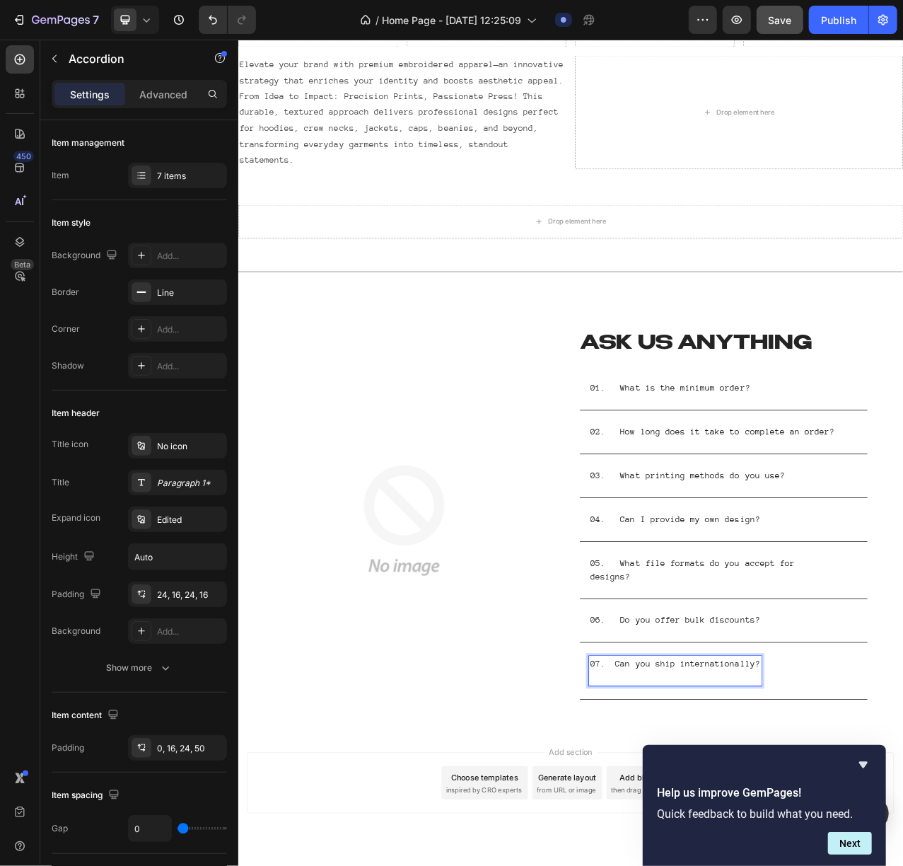
click at [771, 649] on p "Rich Text Editor. Editing area: main" at bounding box center [795, 853] width 216 height 17
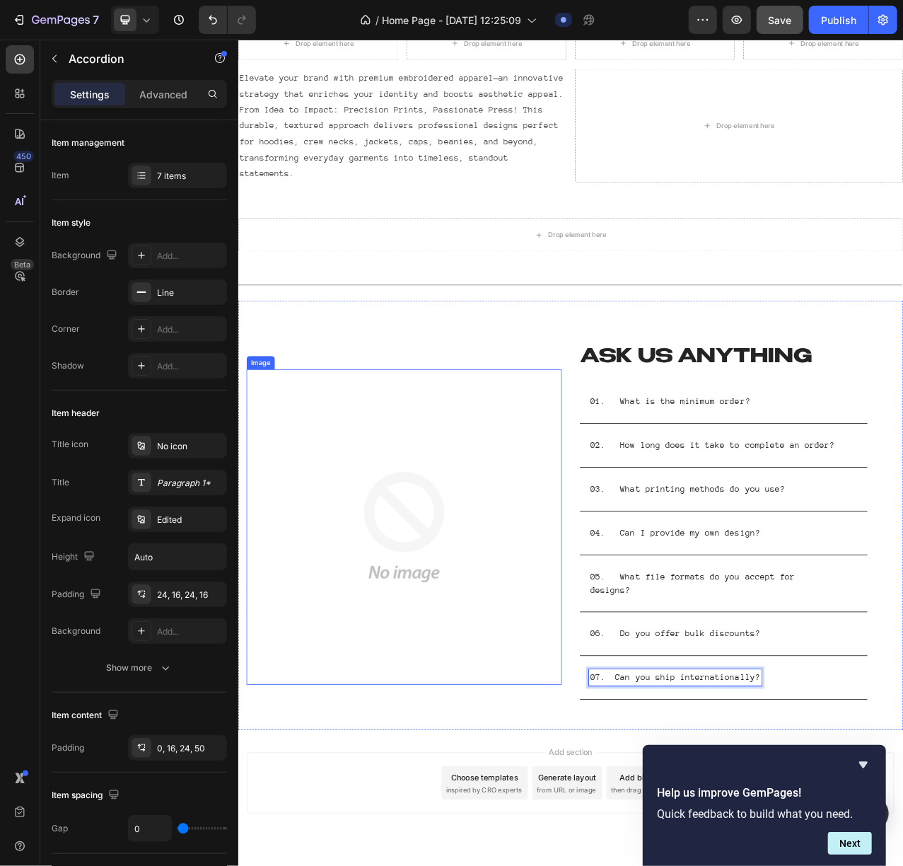
click at [507, 649] on img at bounding box center [449, 661] width 402 height 402
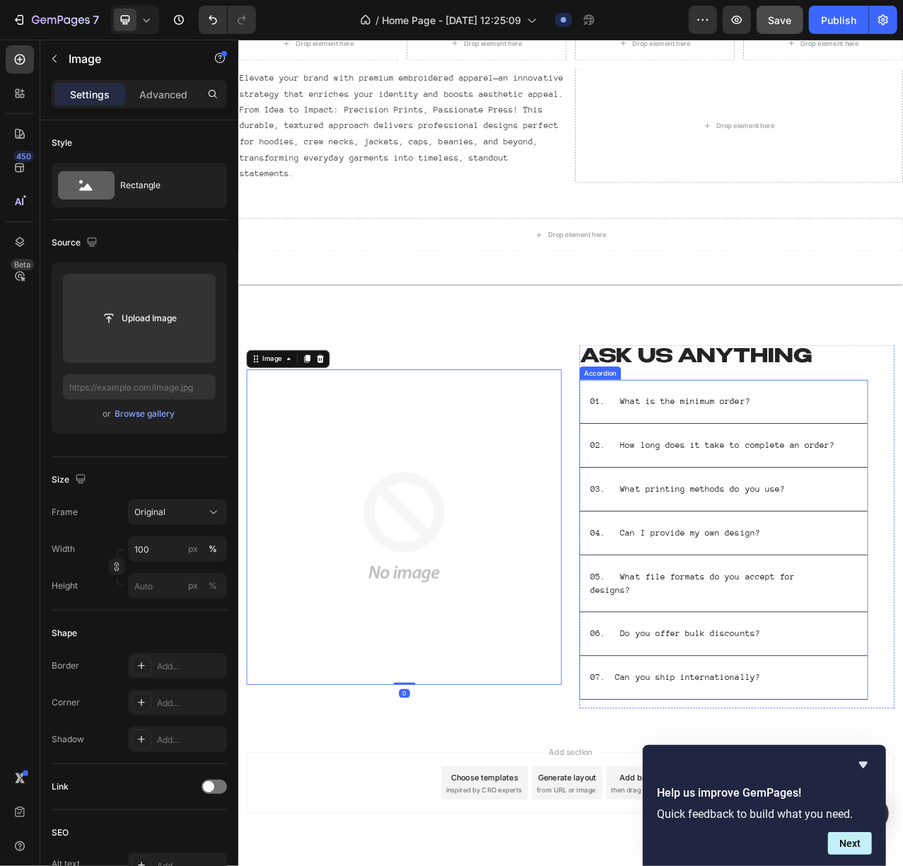
click at [694, 649] on p "07. Can you ship internationally?" at bounding box center [795, 853] width 216 height 17
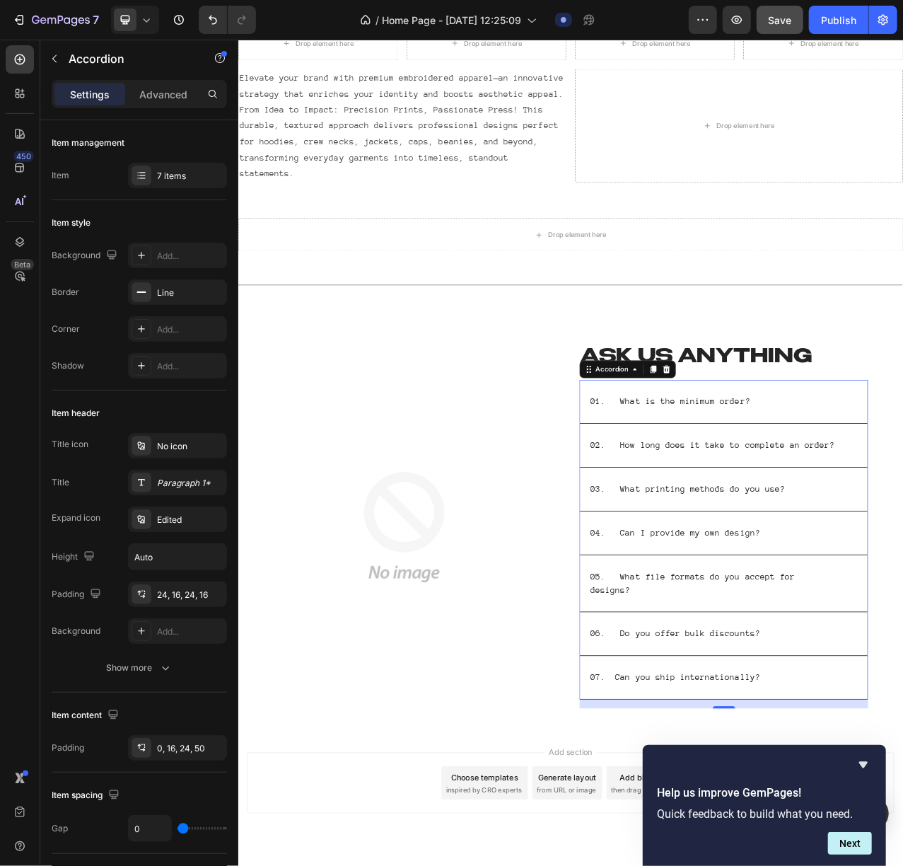
click at [766, 649] on div "07. Can you ship internationally?" at bounding box center [857, 853] width 367 height 55
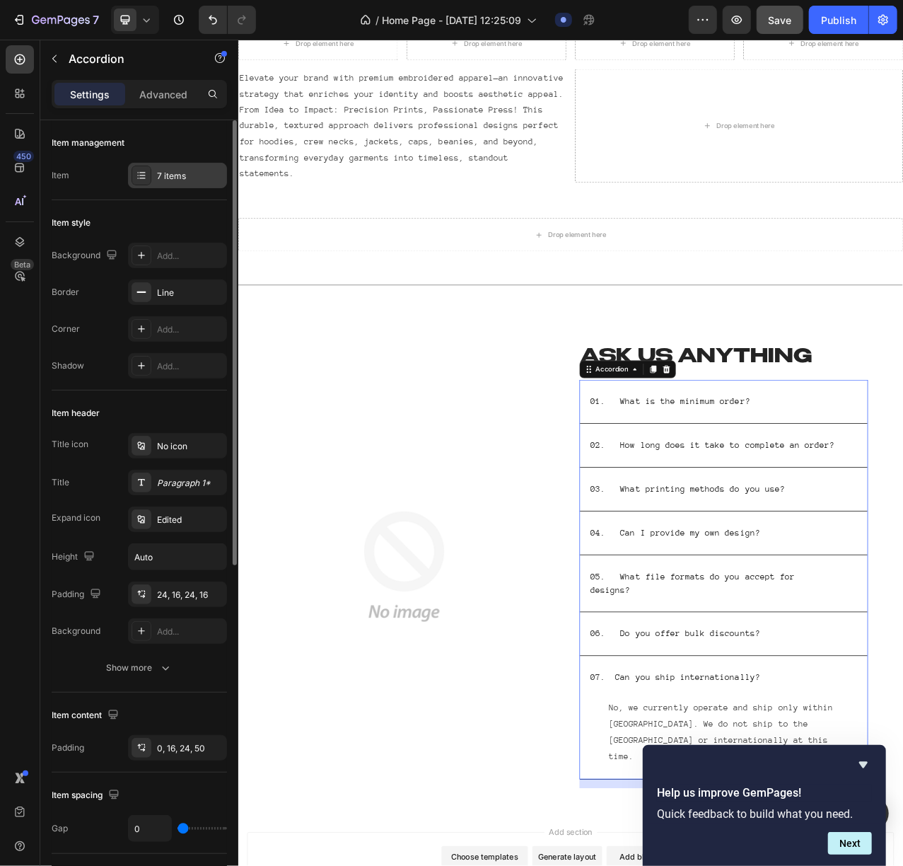
click at [164, 178] on div "7 items" at bounding box center [190, 176] width 66 height 13
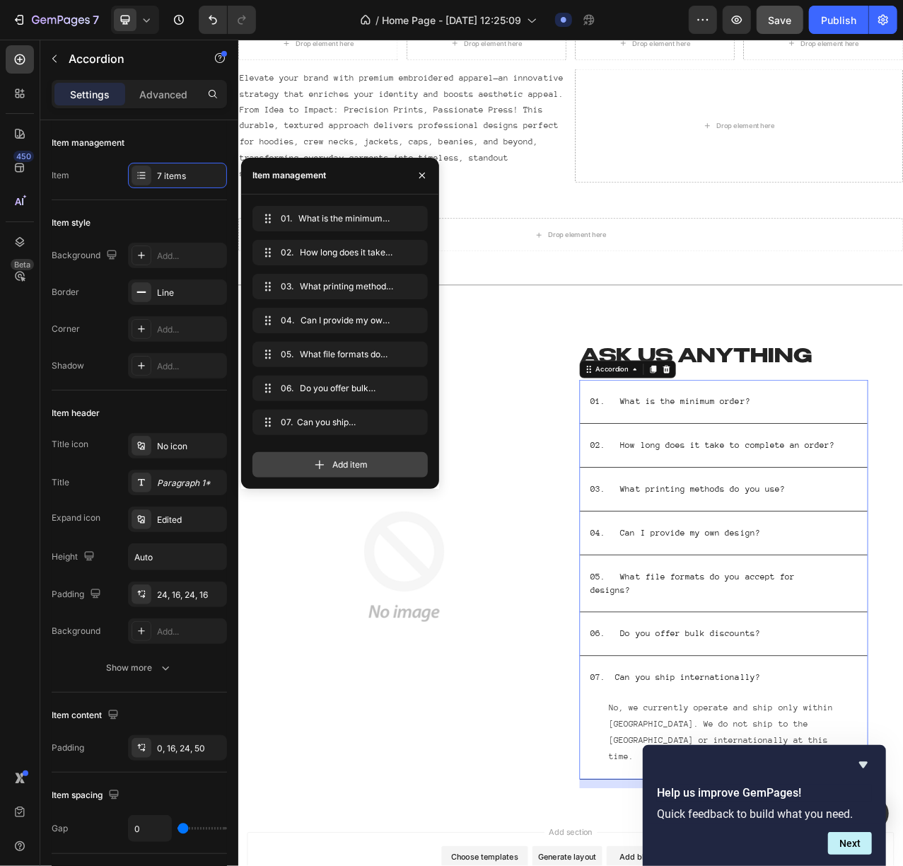
click at [332, 458] on span "Add item" at bounding box center [349, 464] width 35 height 13
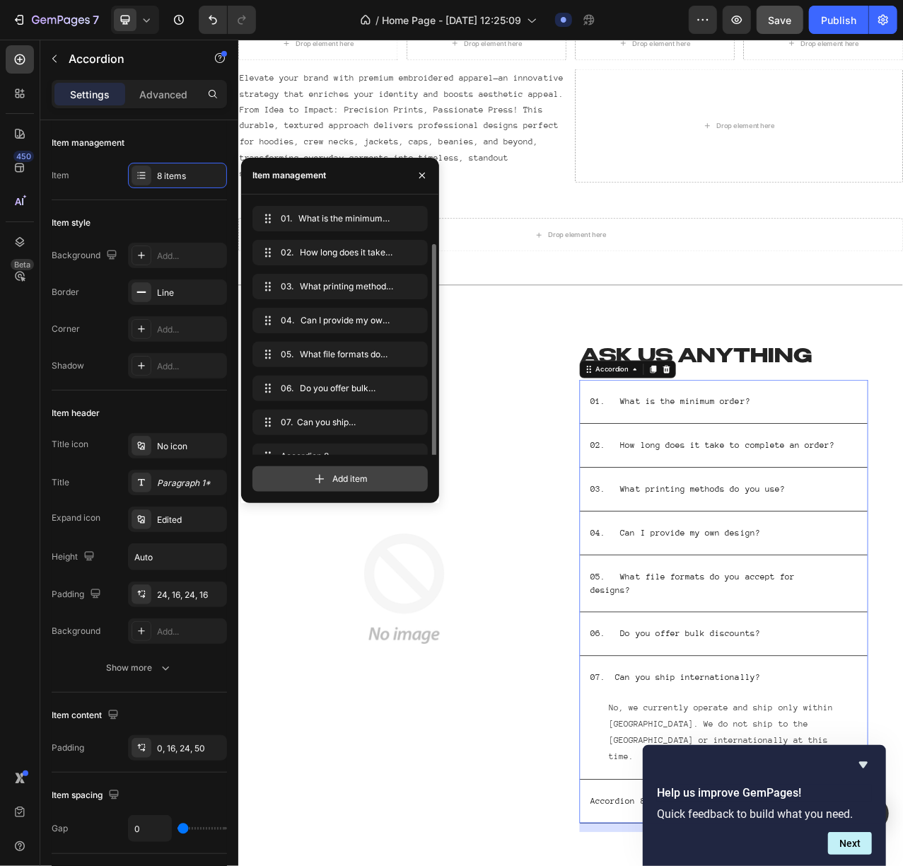
scroll to position [20, 0]
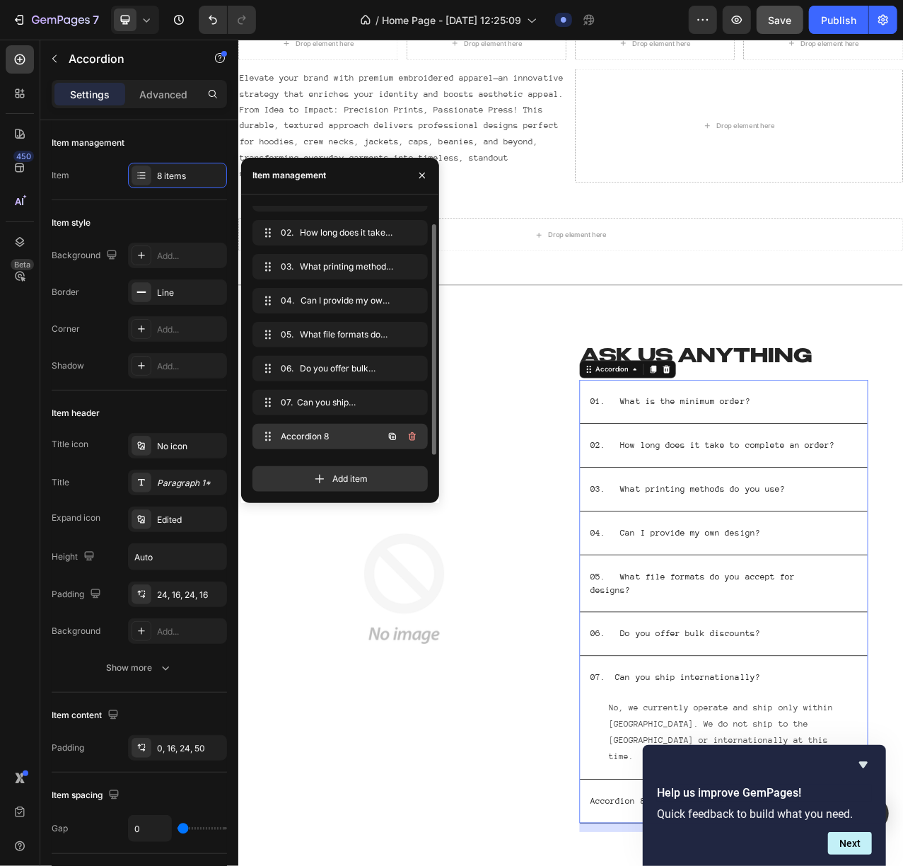
click at [337, 439] on span "Accordion 8" at bounding box center [321, 436] width 80 height 13
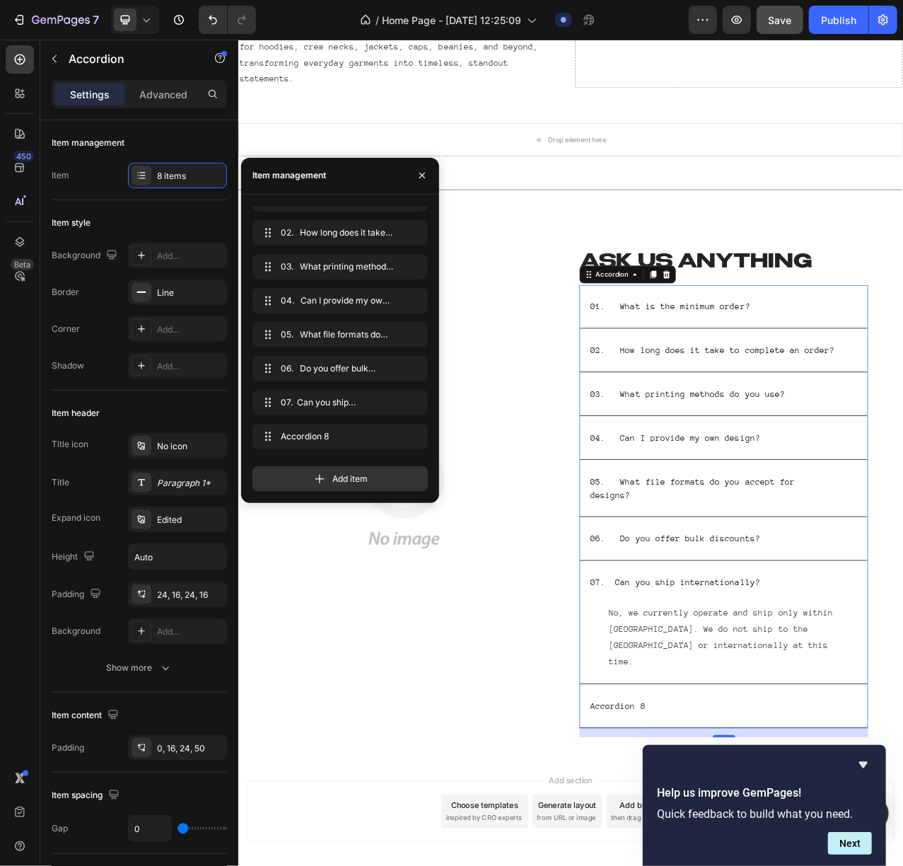
scroll to position [2459, 0]
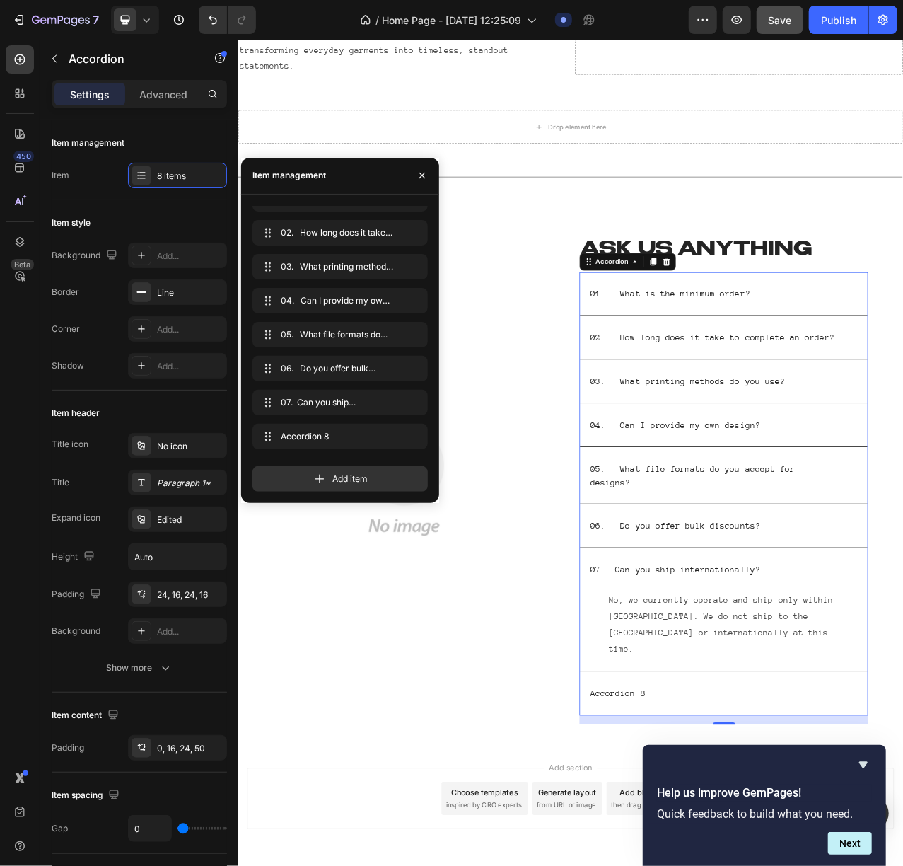
click at [724, 649] on div "Accordion 8" at bounding box center [722, 873] width 74 height 21
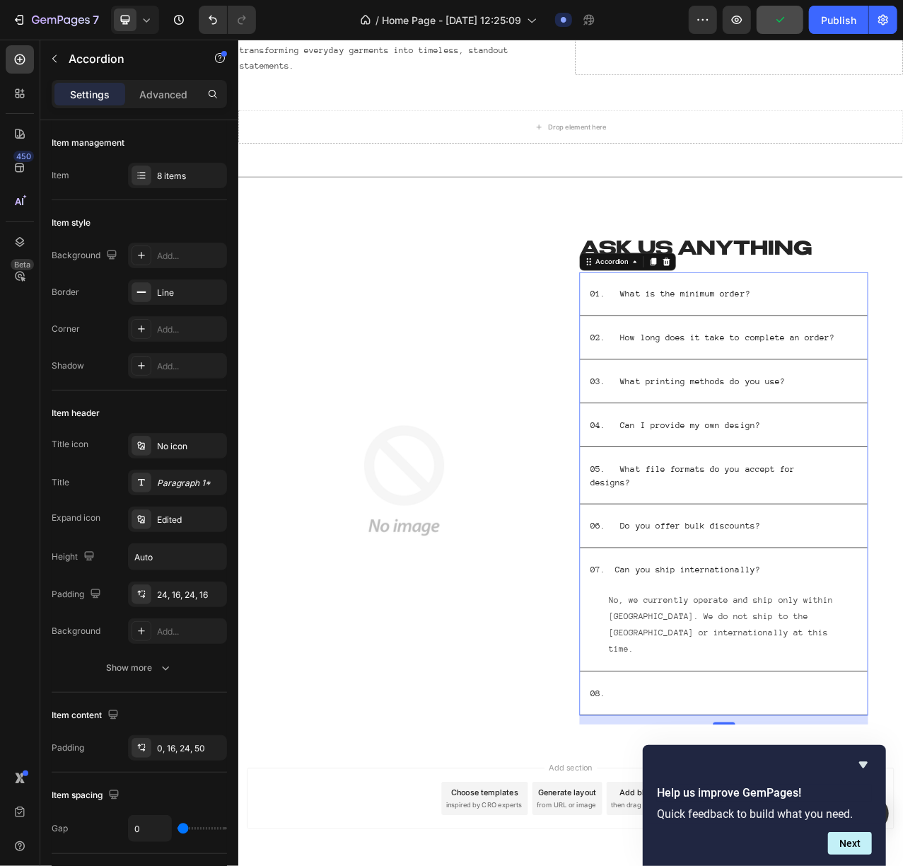
click at [748, 649] on div "08." at bounding box center [846, 873] width 322 height 21
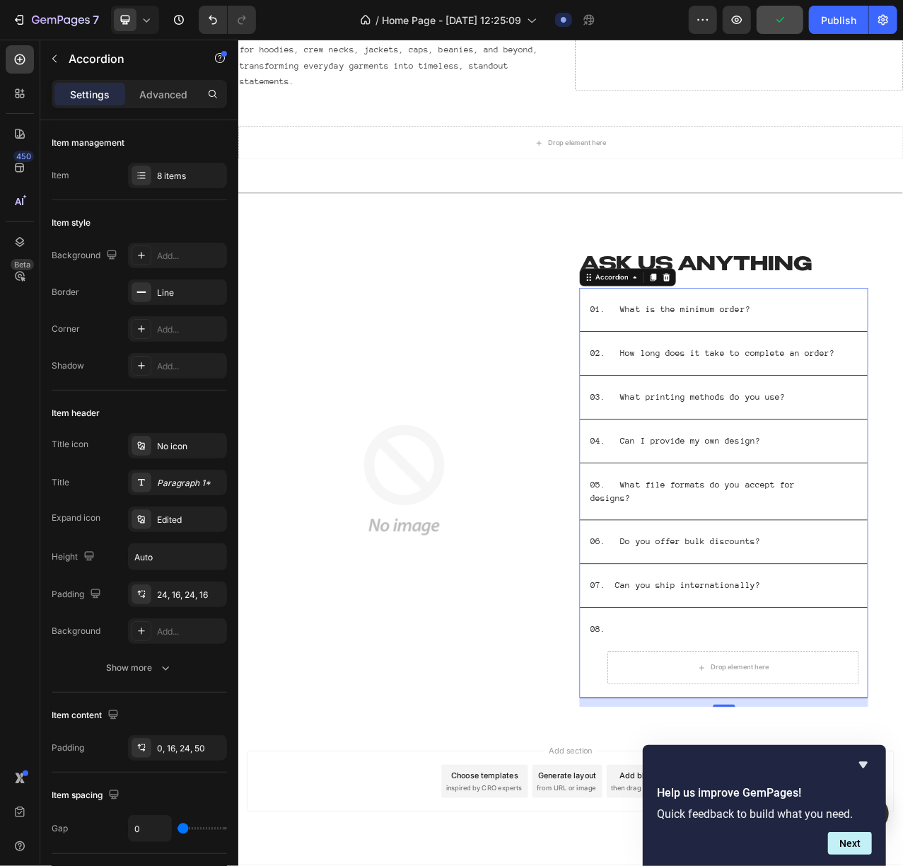
scroll to position [2437, 0]
click at [706, 649] on p "08." at bounding box center [696, 793] width 19 height 17
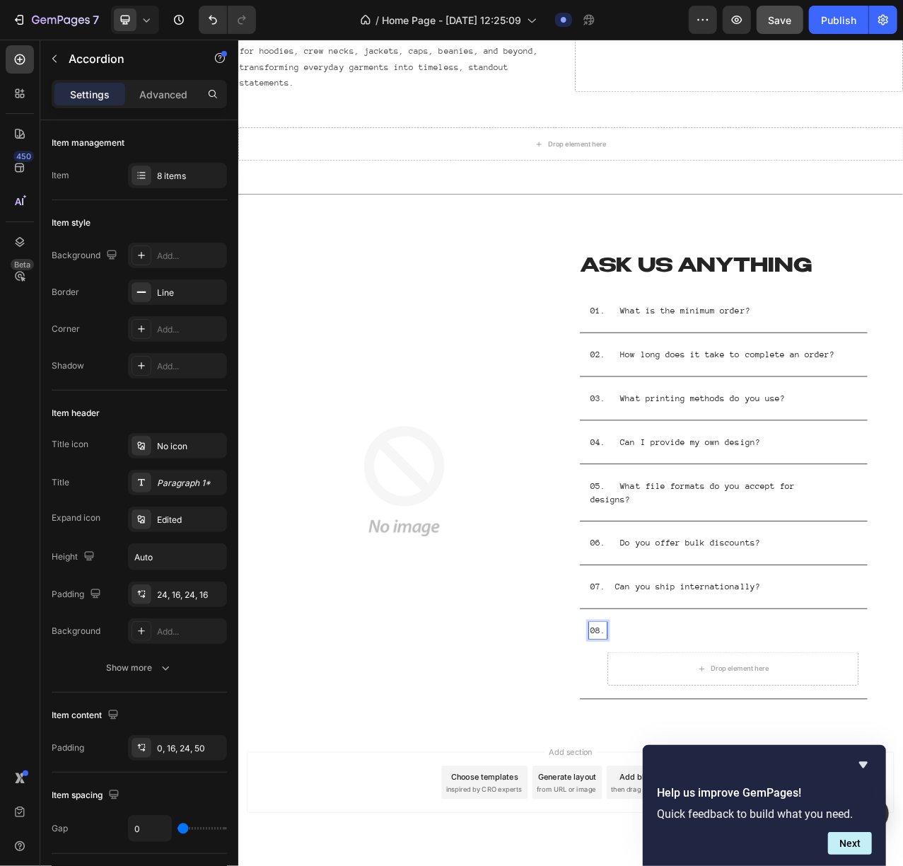
click at [706, 649] on p "08." at bounding box center [696, 793] width 19 height 17
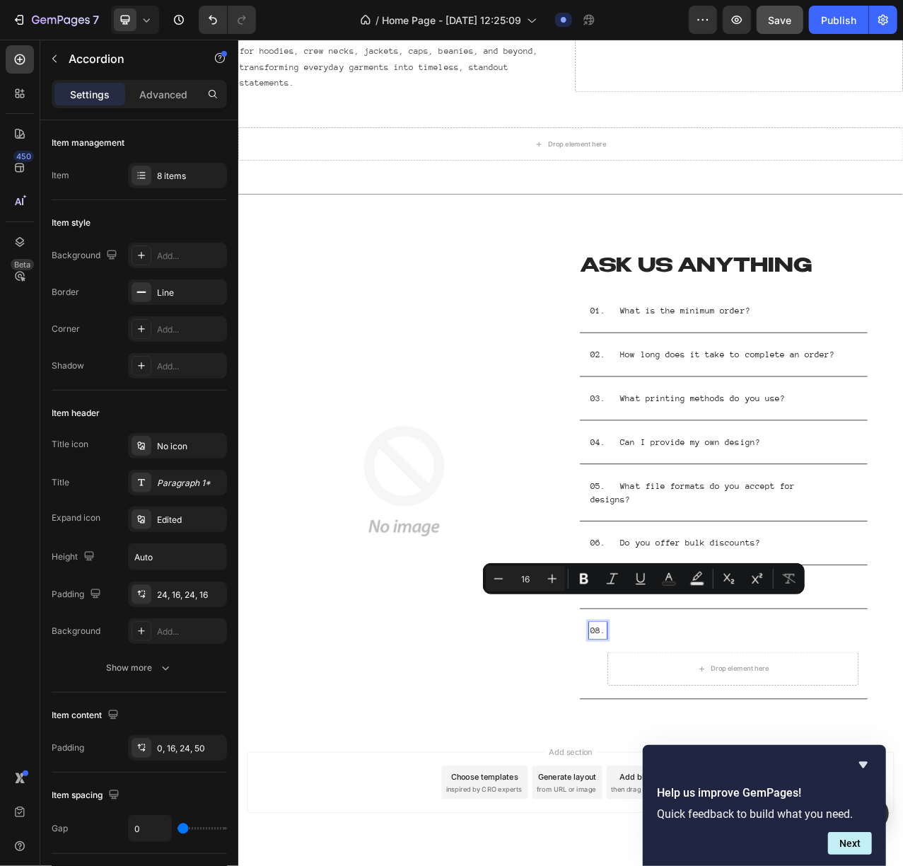
click at [707, 649] on p "08." at bounding box center [696, 793] width 19 height 17
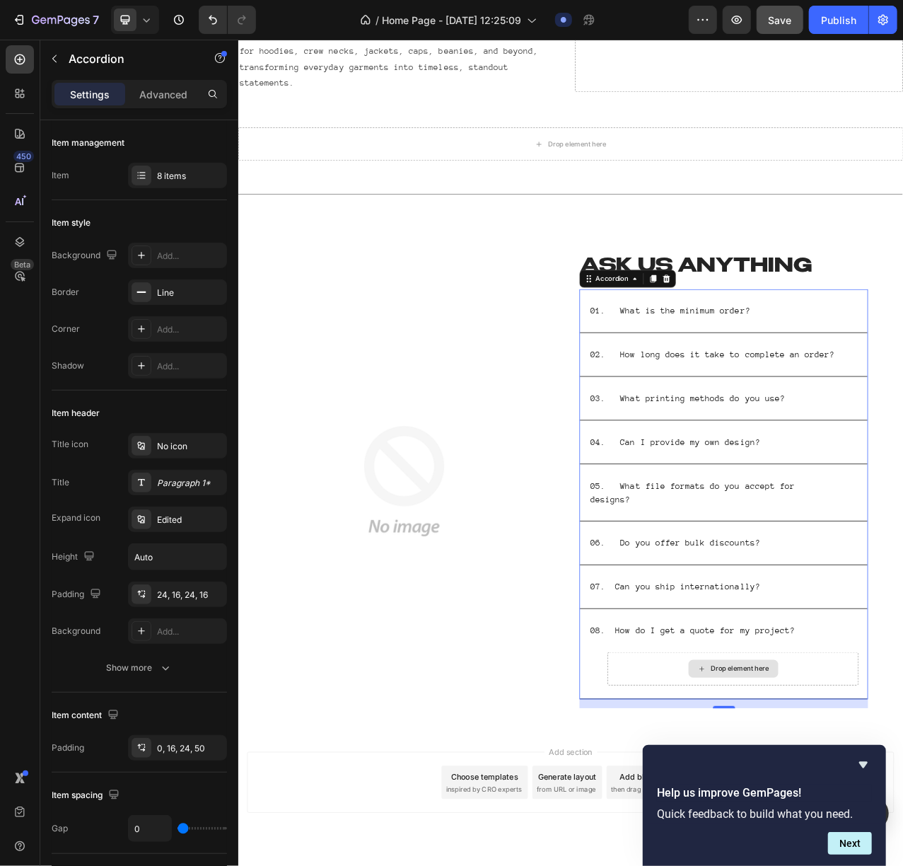
click at [877, 649] on div "Drop element here" at bounding box center [878, 842] width 75 height 11
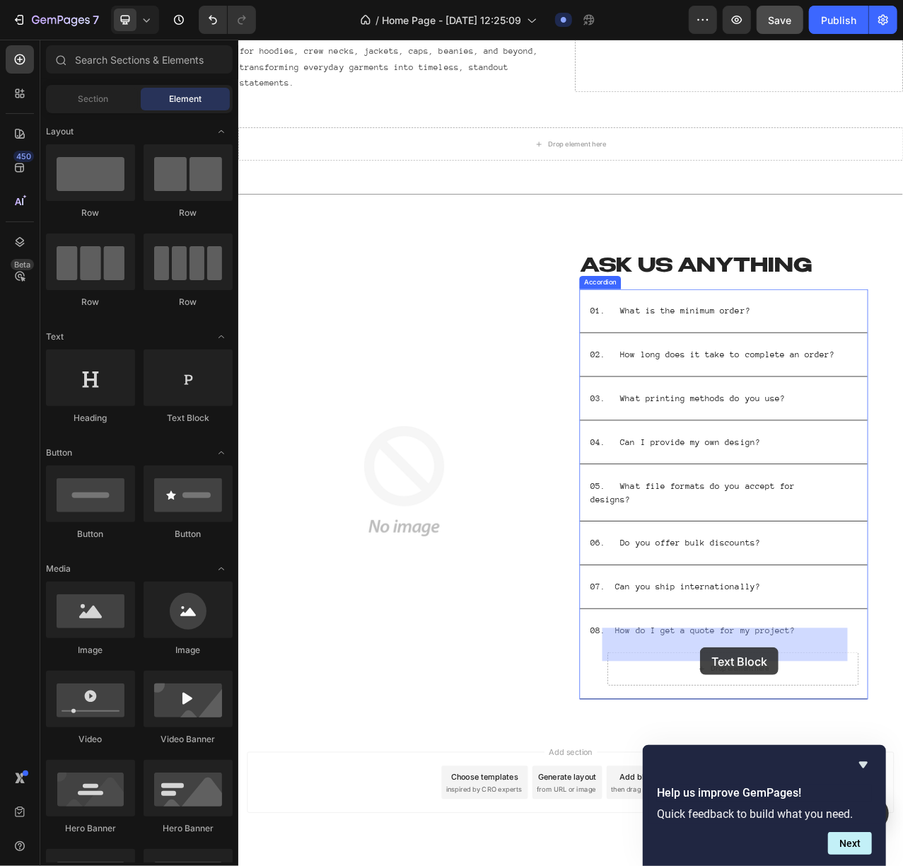
drag, startPoint x: 434, startPoint y: 431, endPoint x: 828, endPoint y: 815, distance: 549.7
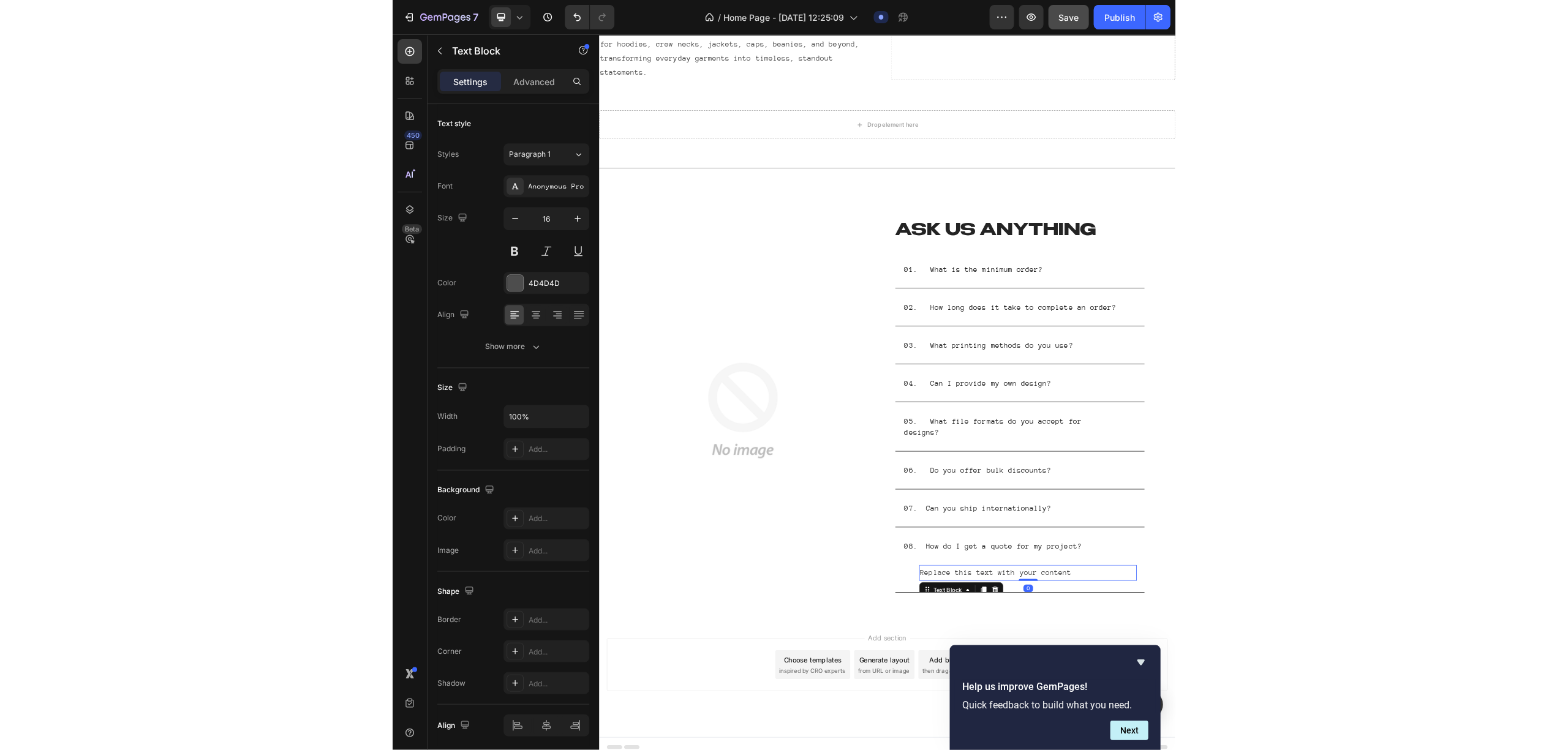
scroll to position [2095, 0]
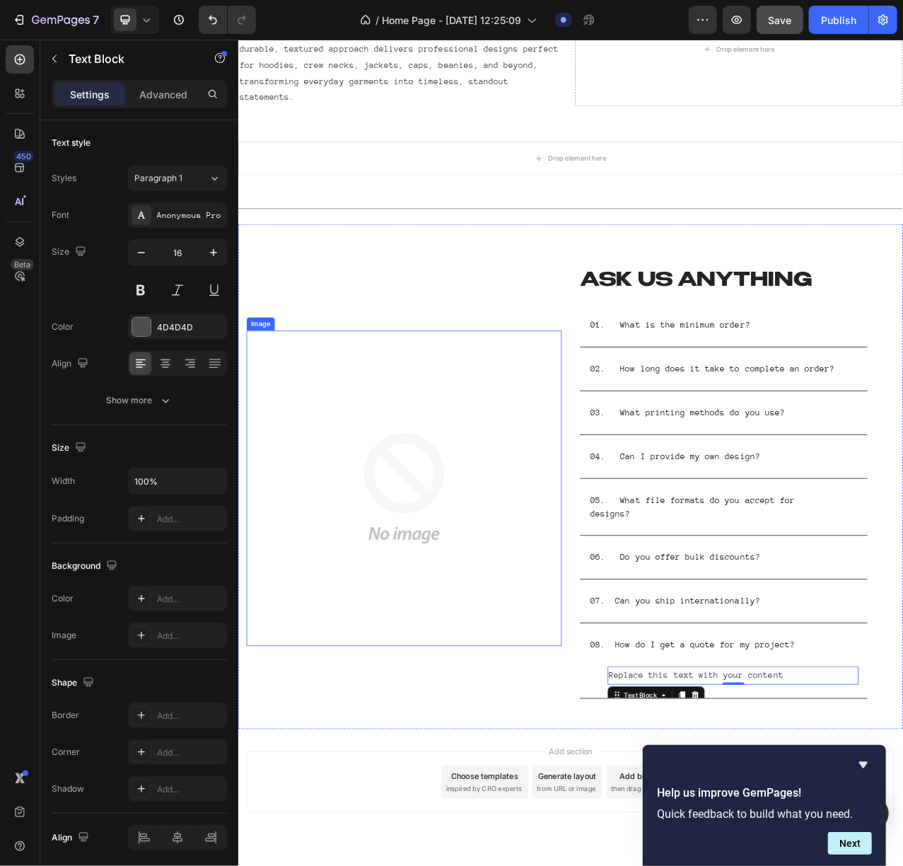
click at [389, 605] on img at bounding box center [449, 612] width 402 height 402
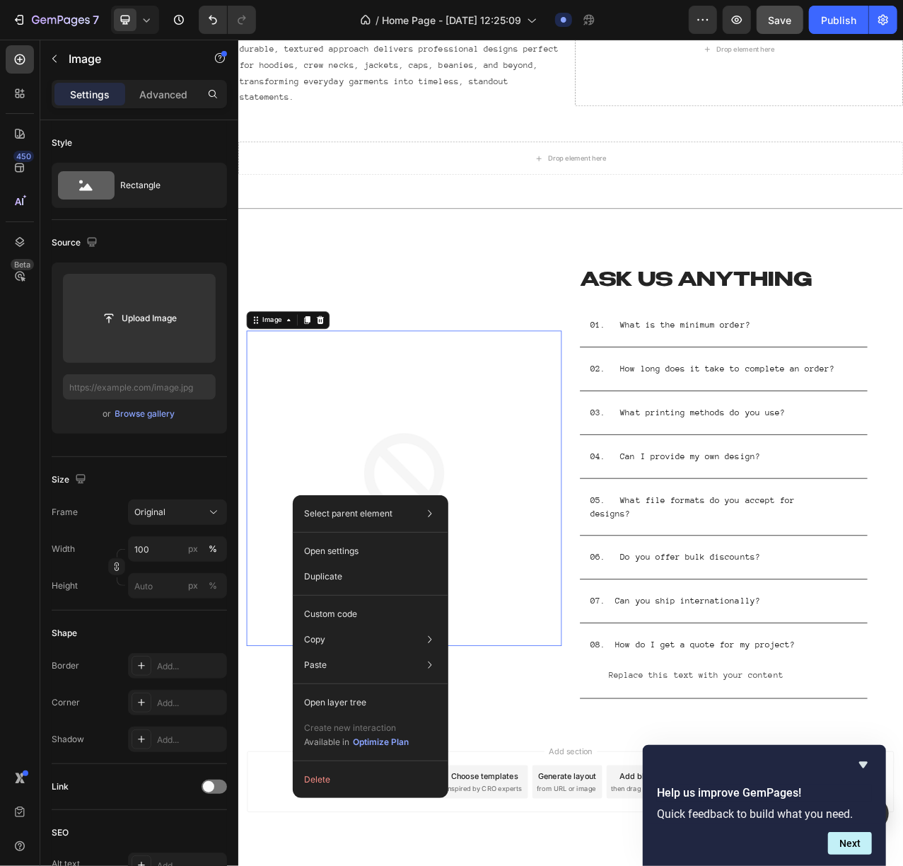
click at [382, 557] on img at bounding box center [449, 612] width 402 height 402
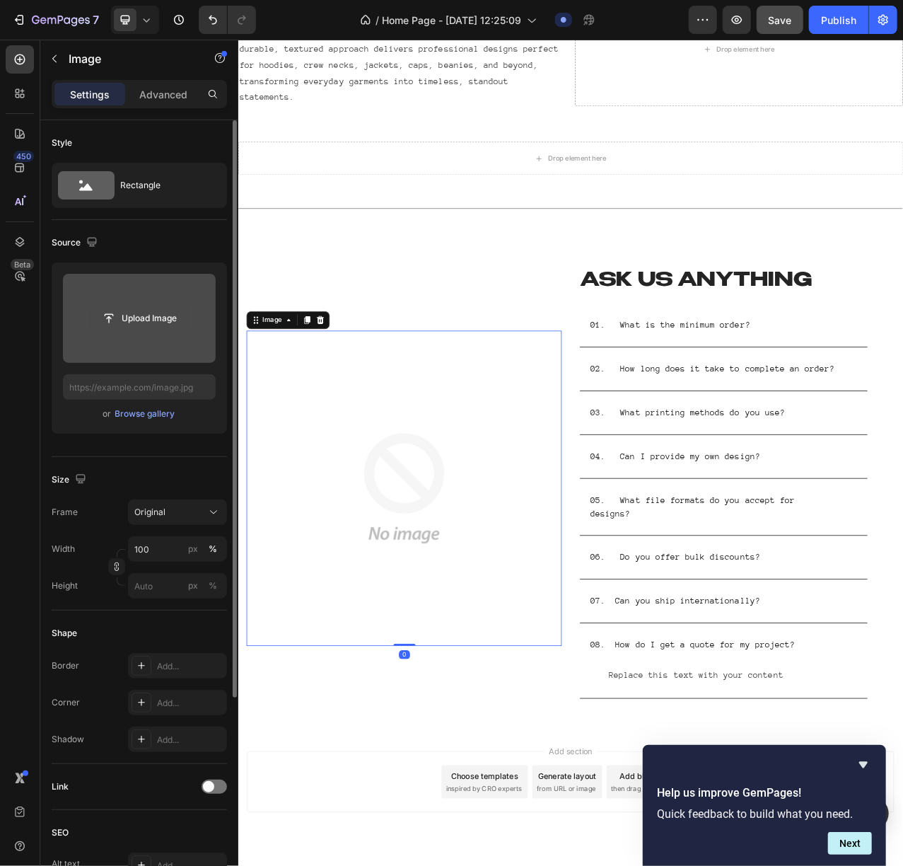
click at [142, 317] on input "file" at bounding box center [140, 318] width 98 height 24
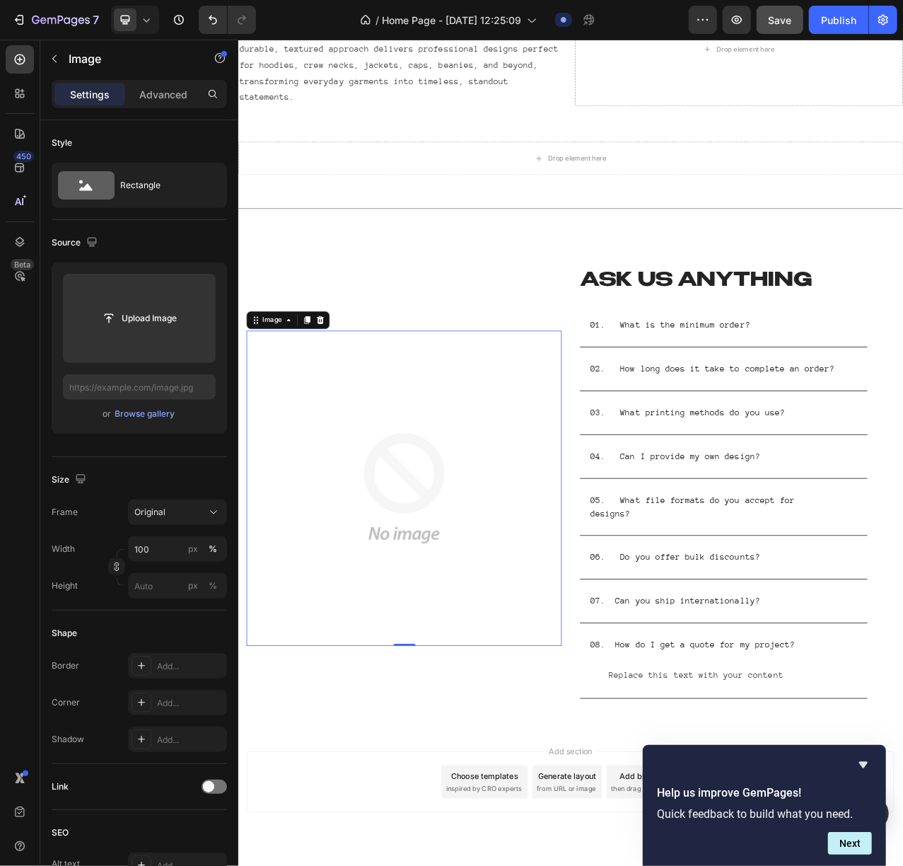
click at [523, 571] on img at bounding box center [449, 612] width 402 height 402
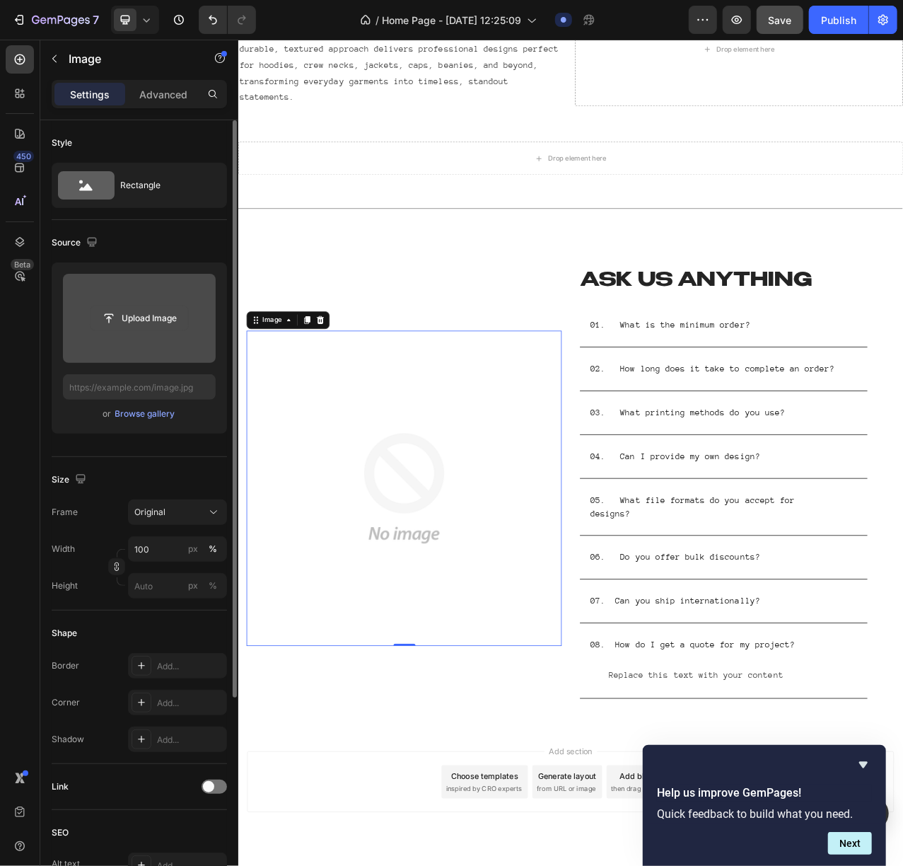
click at [128, 328] on input "file" at bounding box center [140, 318] width 98 height 24
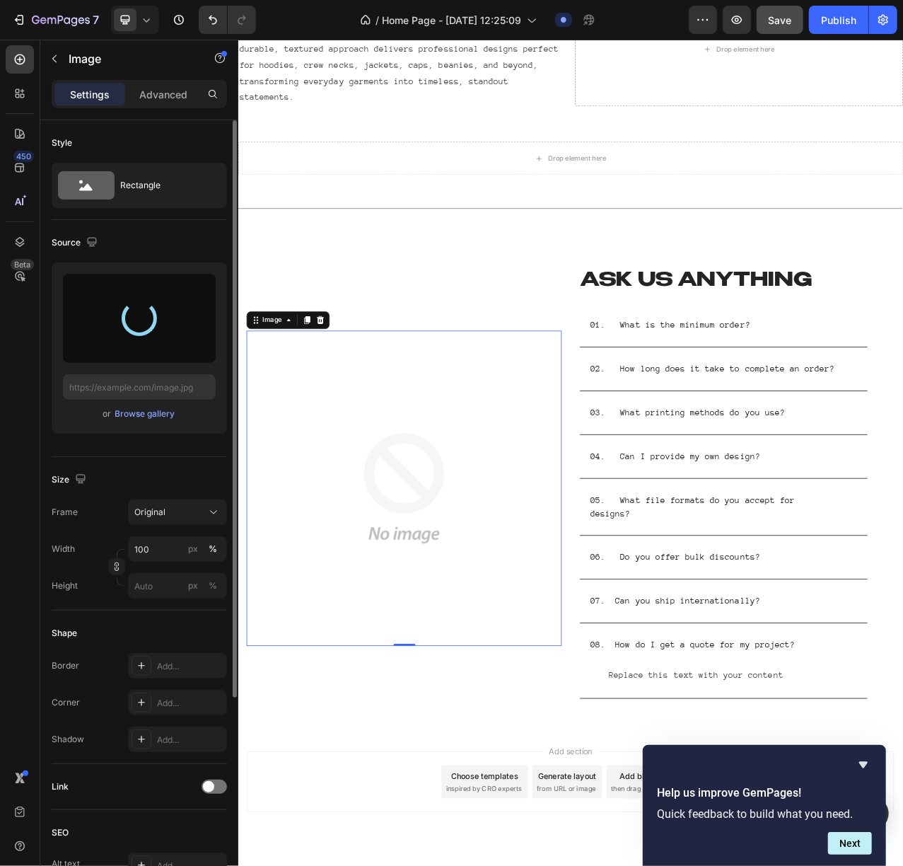
type input "https://cdn.shopify.com/s/files/1/0690/9889/7709/files/gempages_539472155084063…"
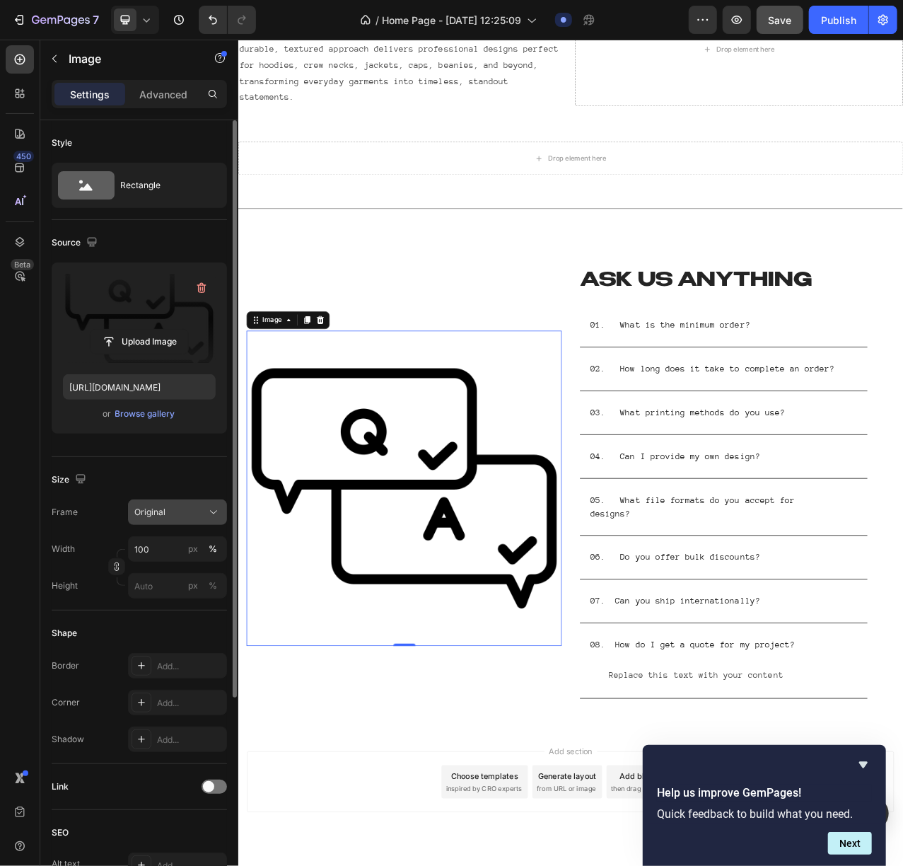
click at [171, 521] on button "Original" at bounding box center [177, 511] width 99 height 25
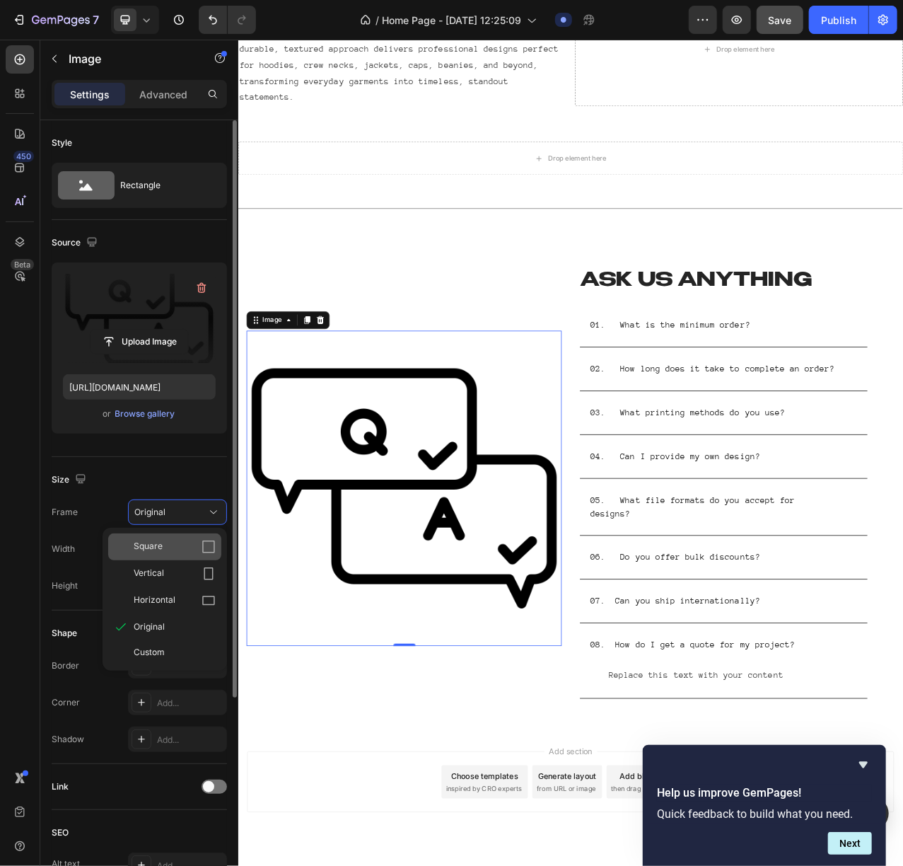
click at [163, 544] on div "Square" at bounding box center [175, 547] width 82 height 14
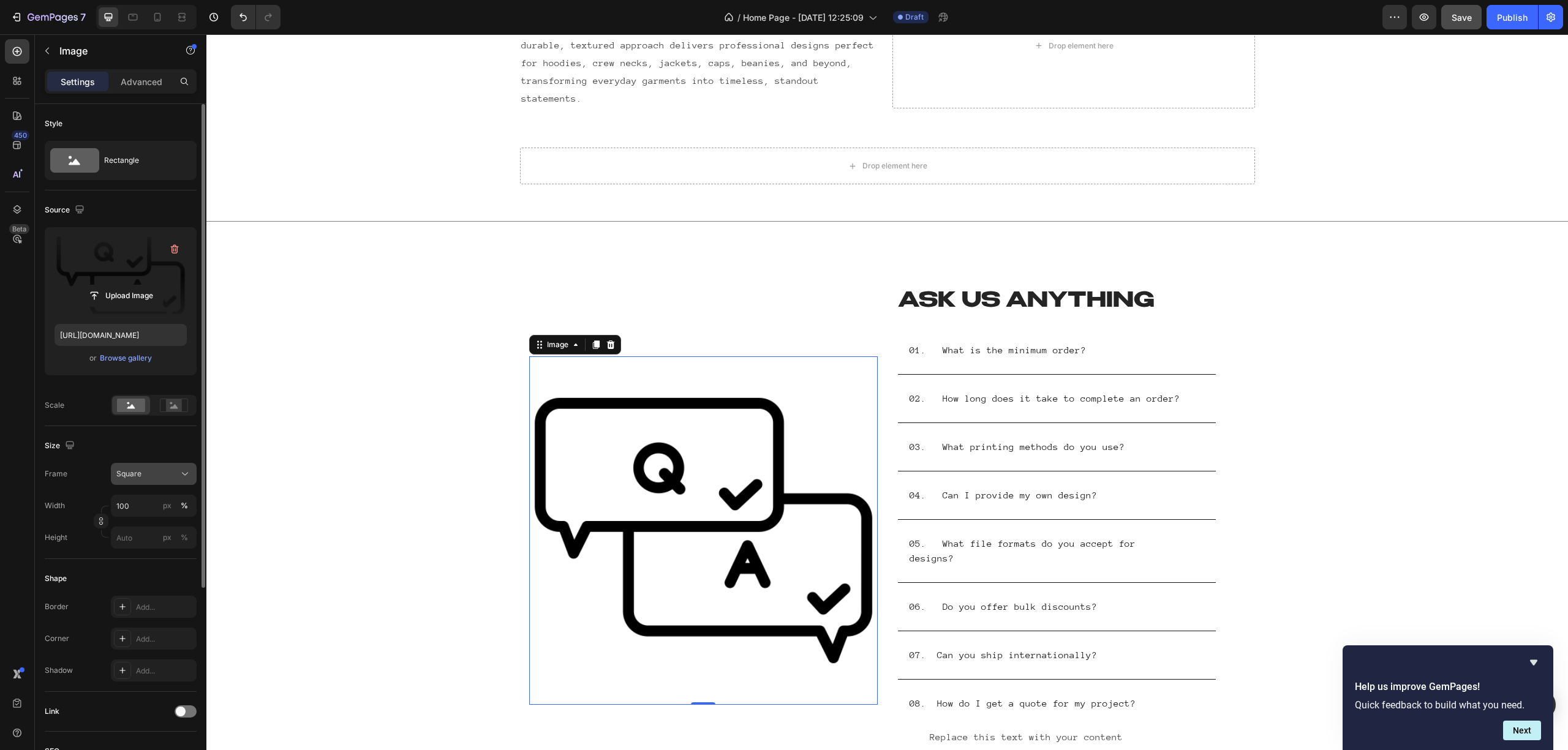
click at [163, 472] on div "Square" at bounding box center [145, 474] width 60 height 11
click at [138, 531] on span "Vertical" at bounding box center [129, 527] width 26 height 12
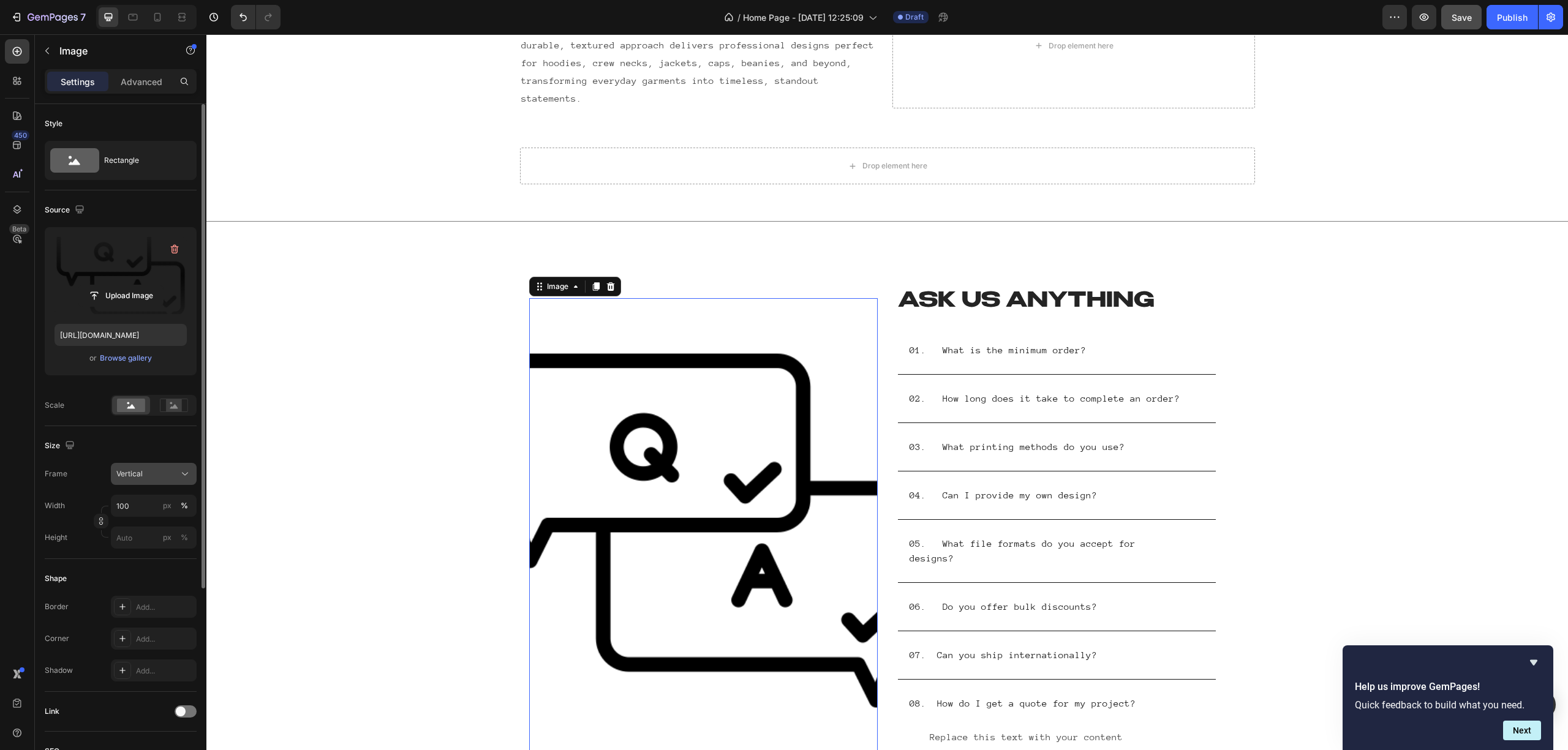
click at [135, 475] on span "Vertical" at bounding box center [129, 474] width 26 height 11
click at [135, 562] on span "Original" at bounding box center [129, 573] width 27 height 11
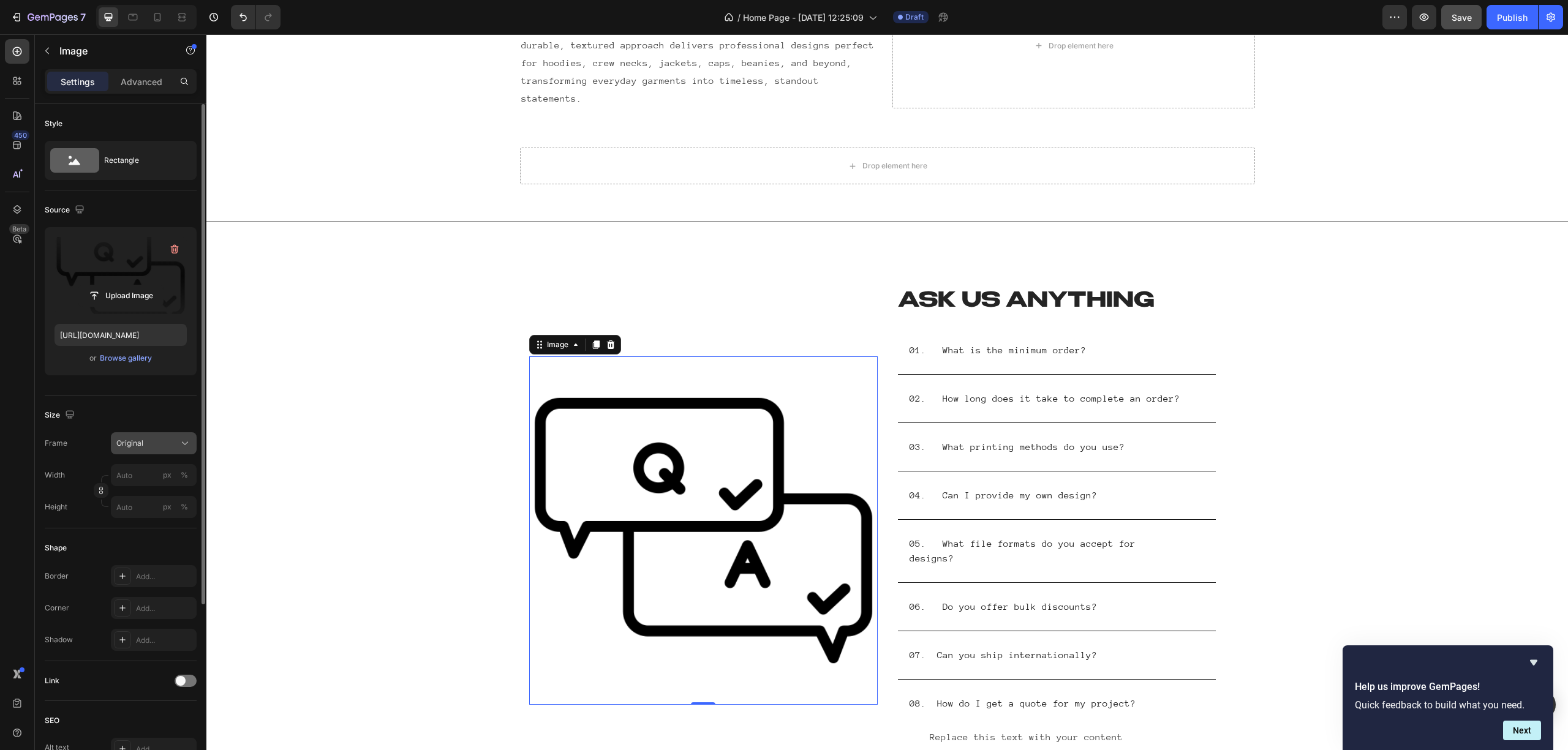
click at [122, 439] on span "Original" at bounding box center [129, 443] width 27 height 11
click at [151, 518] on span "Horizontal" at bounding box center [134, 520] width 36 height 12
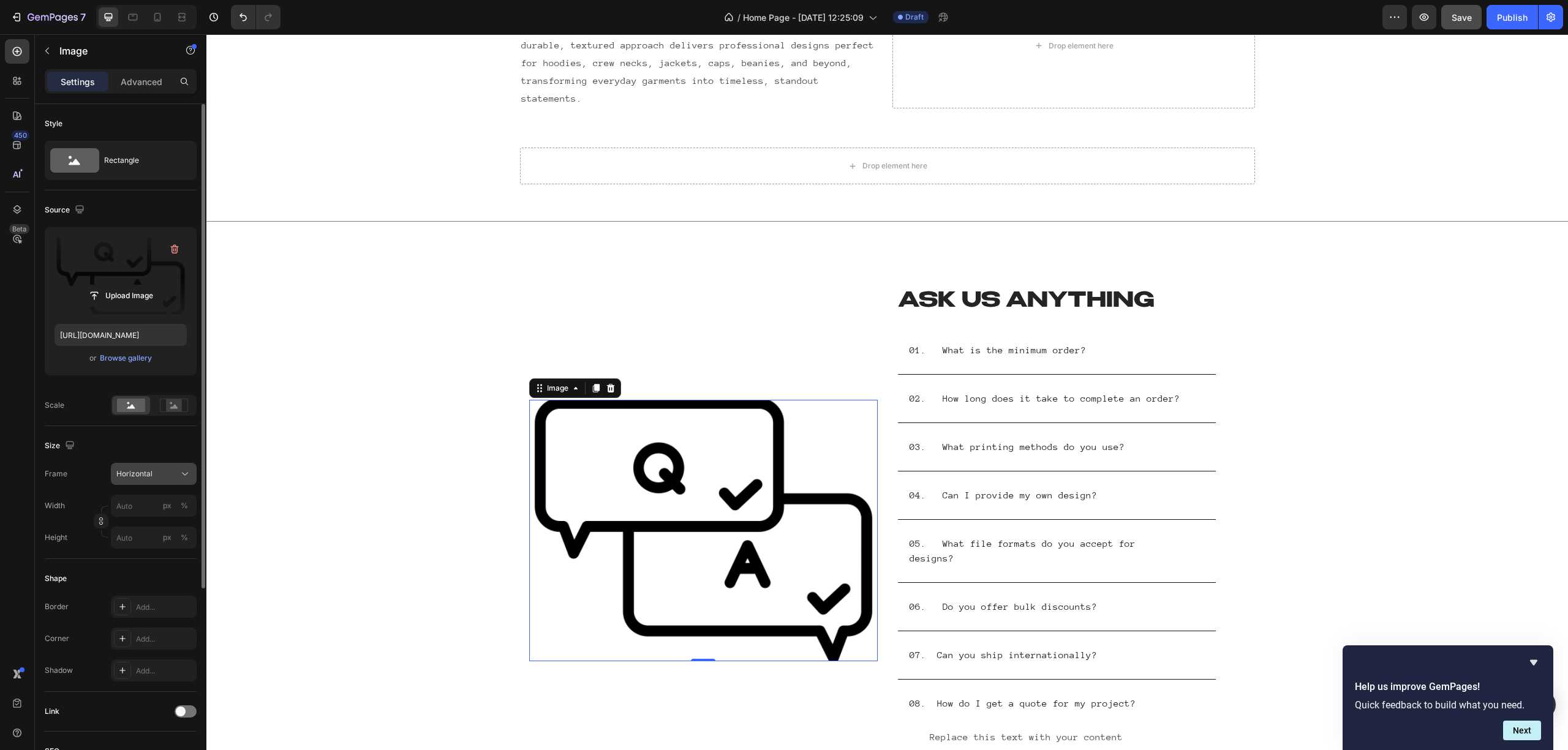
click at [155, 466] on button "Horizontal" at bounding box center [153, 474] width 86 height 22
click at [145, 562] on div "Custom" at bounding box center [152, 595] width 71 height 11
click at [143, 512] on input "px %" at bounding box center [153, 505] width 86 height 22
drag, startPoint x: 145, startPoint y: 508, endPoint x: 94, endPoint y: 510, distance: 51.0
click at [94, 510] on div "Width px % Height px %" at bounding box center [120, 521] width 152 height 54
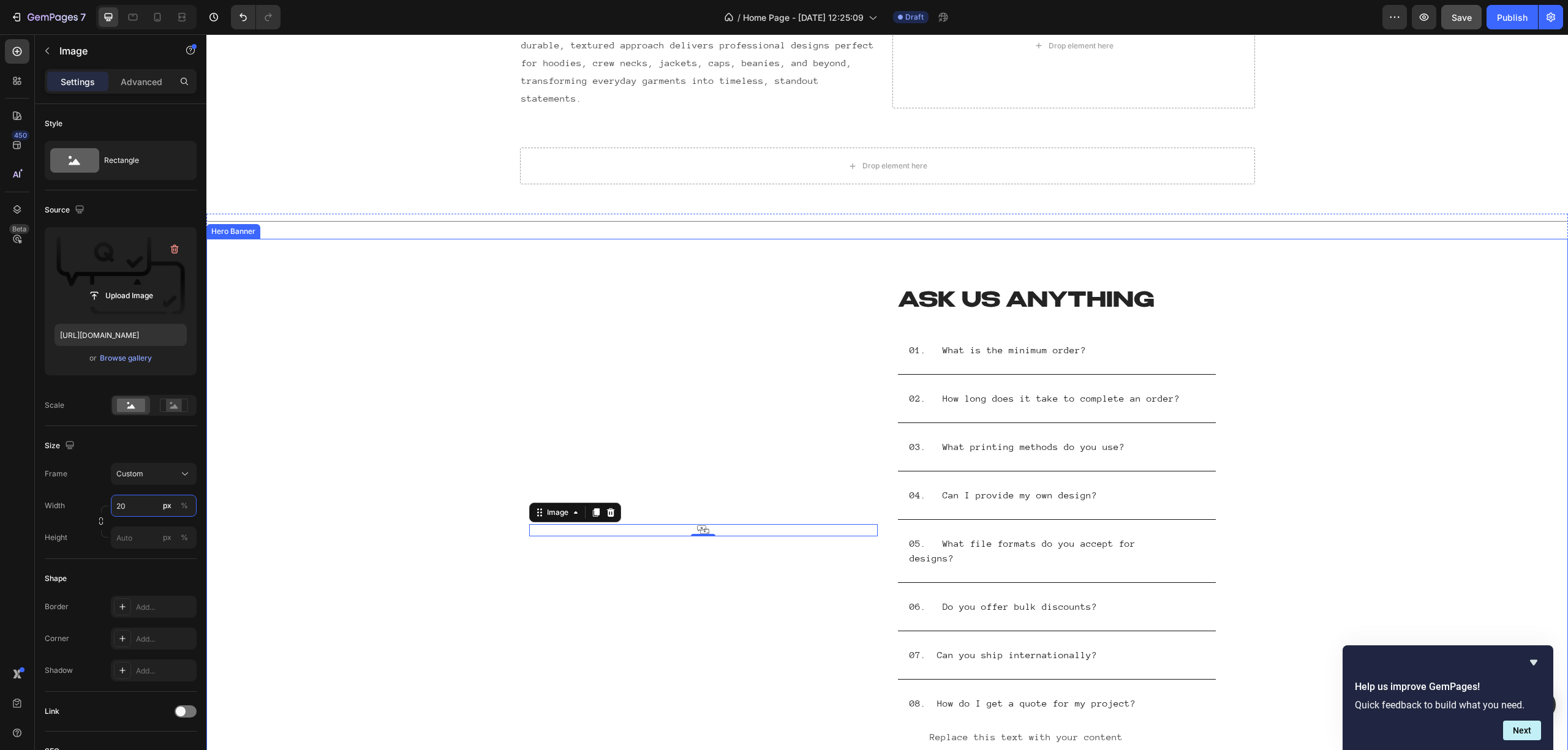
type input "2"
type input "4"
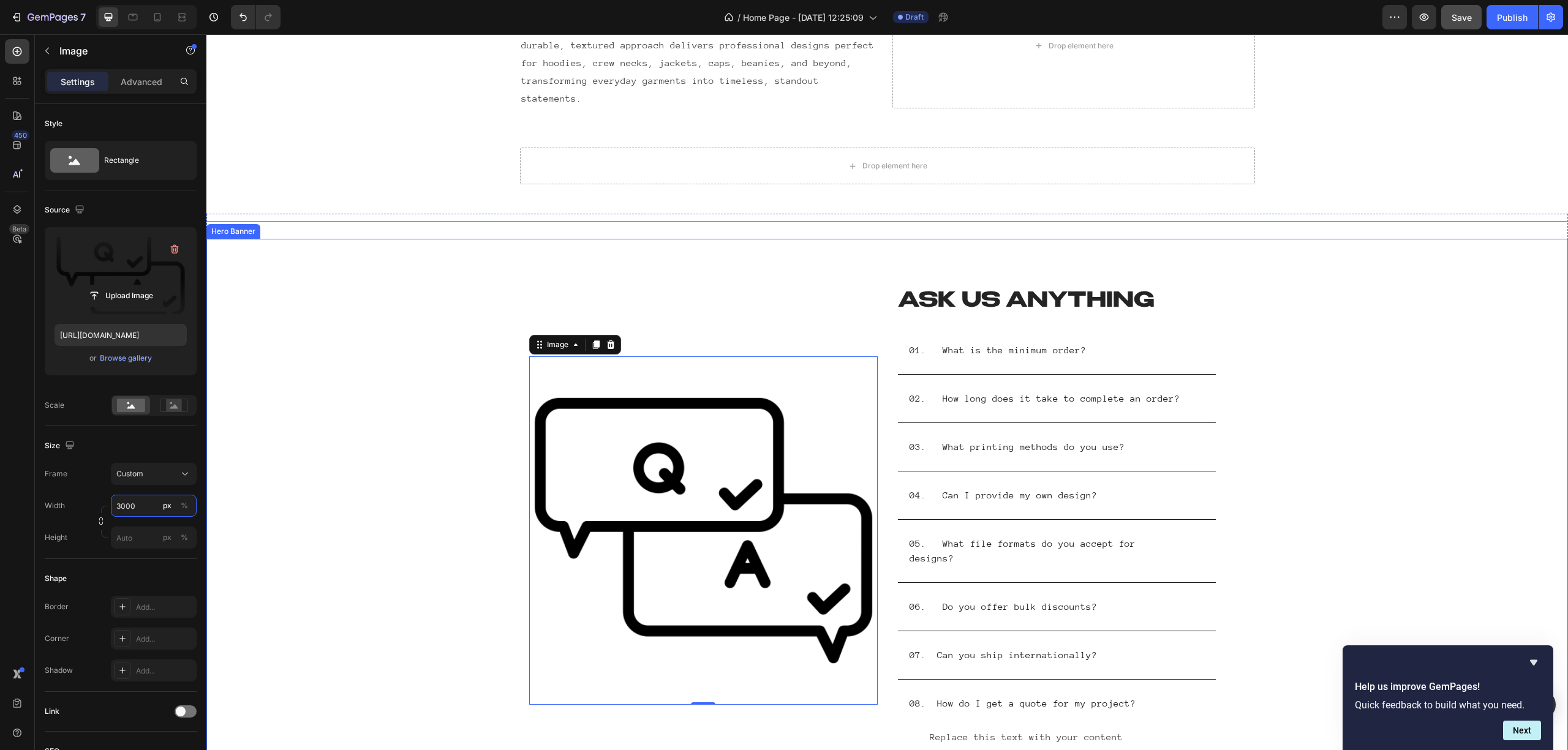
type input "300"
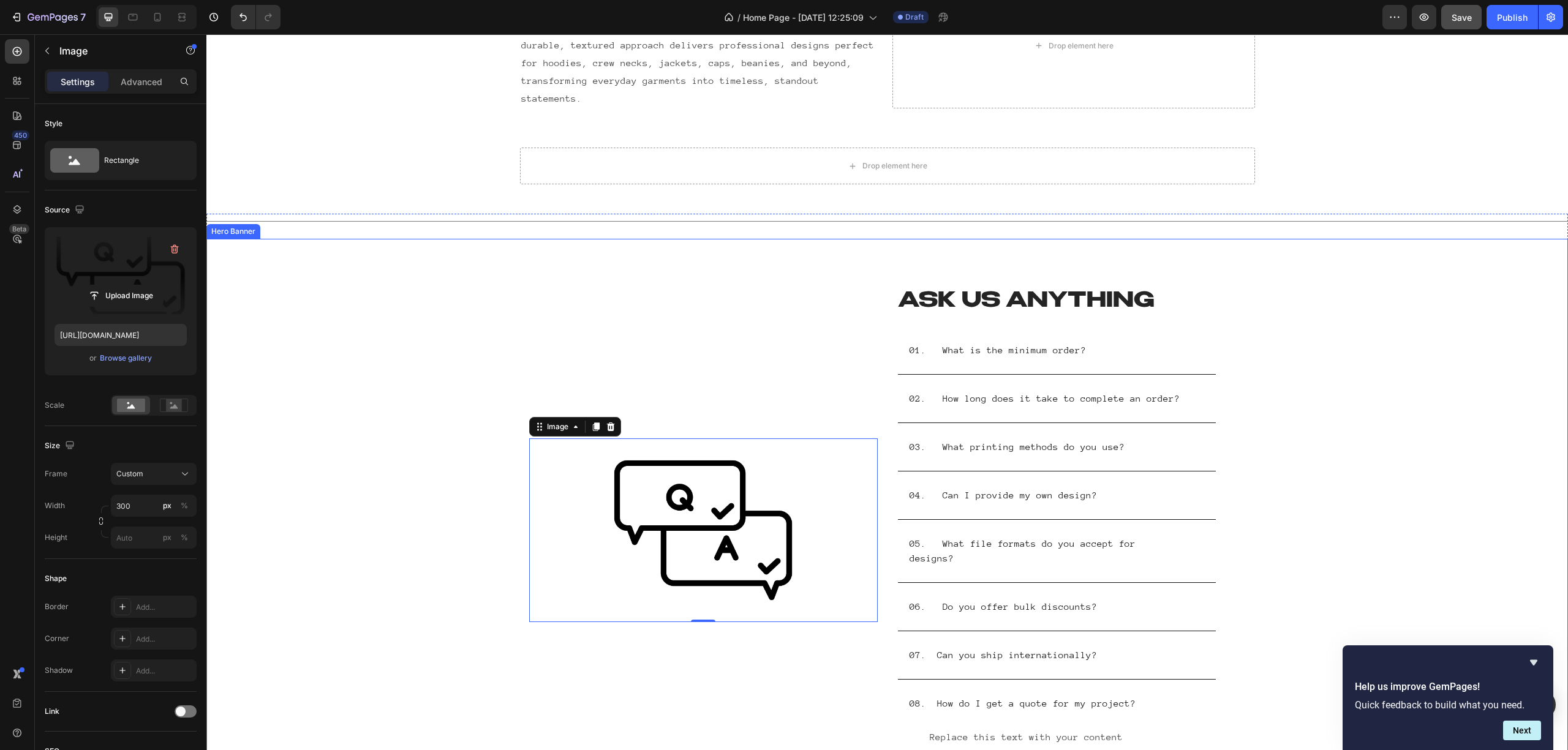
click at [1175, 434] on div "Background Image" at bounding box center [887, 518] width 1361 height 558
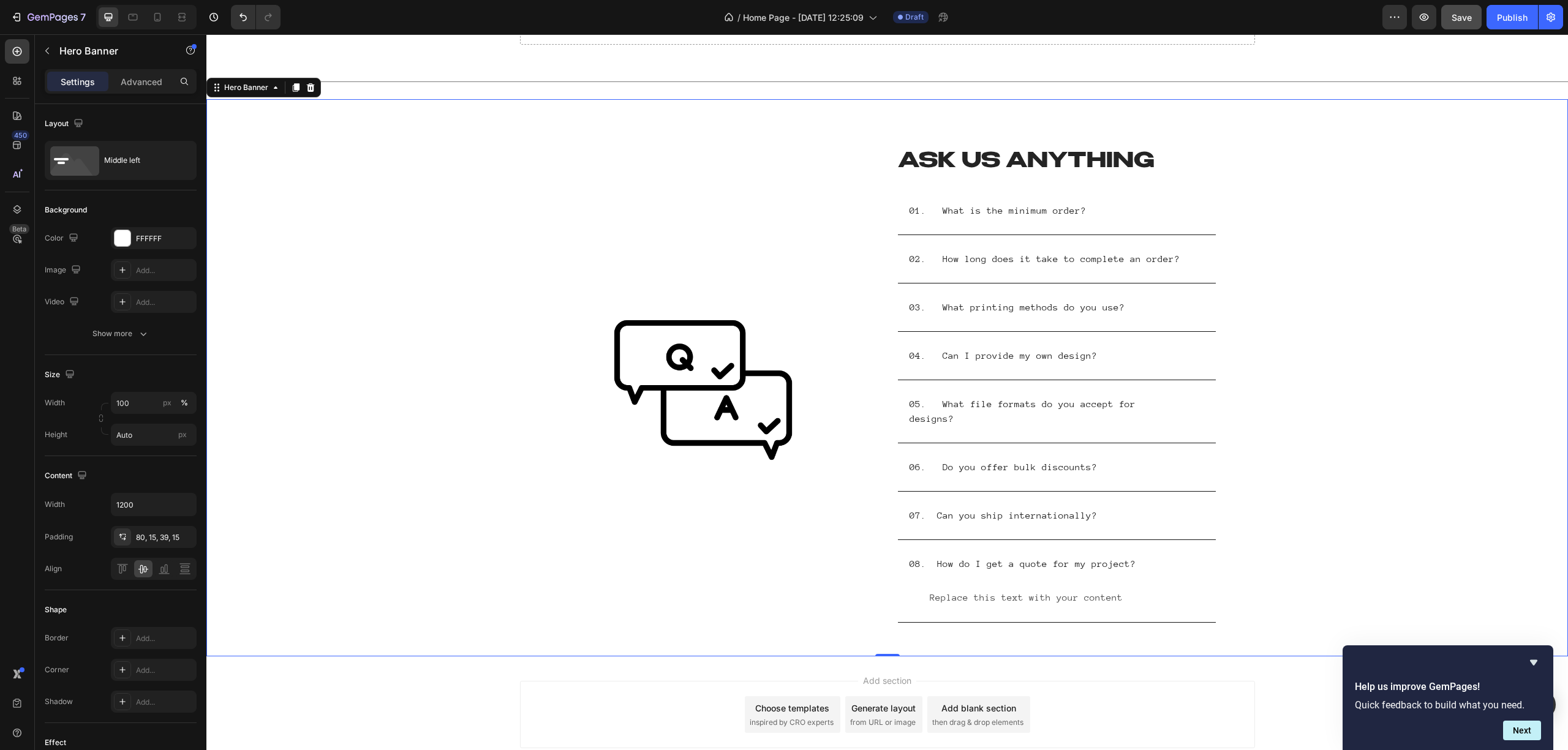
scroll to position [2020, 0]
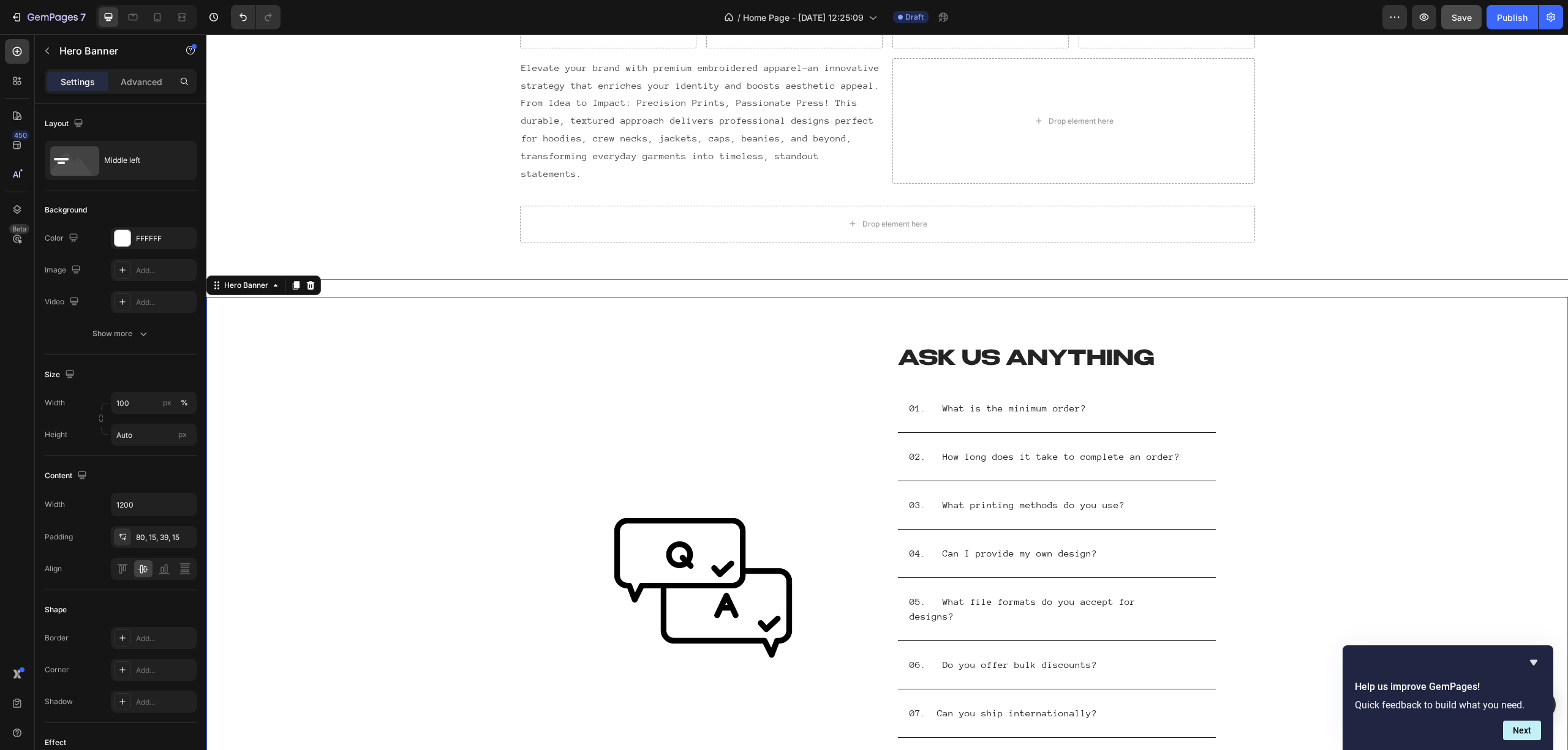
click at [728, 441] on div "Image Image" at bounding box center [703, 589] width 348 height 485
click at [684, 562] on img at bounding box center [703, 588] width 184 height 184
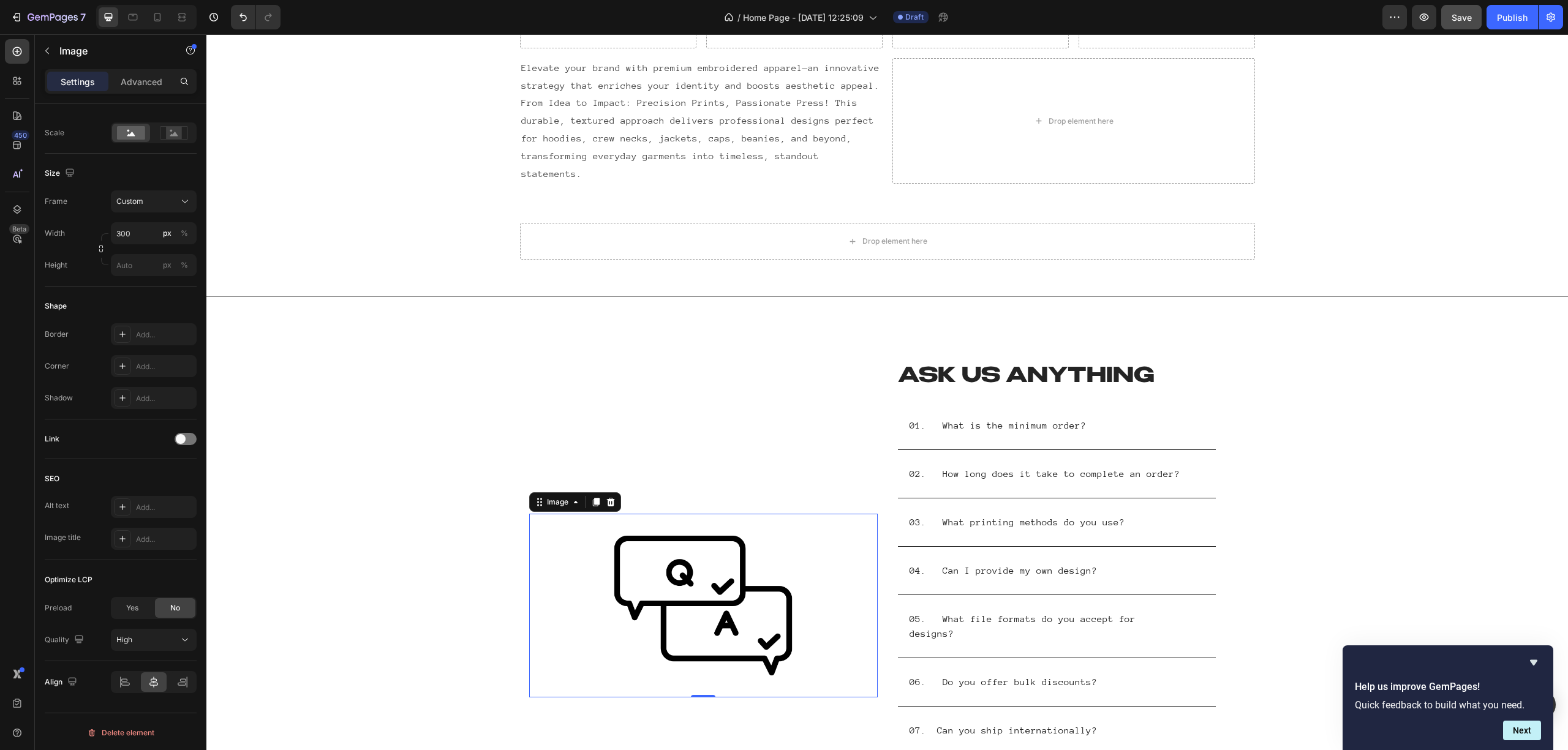
click at [689, 562] on img at bounding box center [703, 605] width 184 height 184
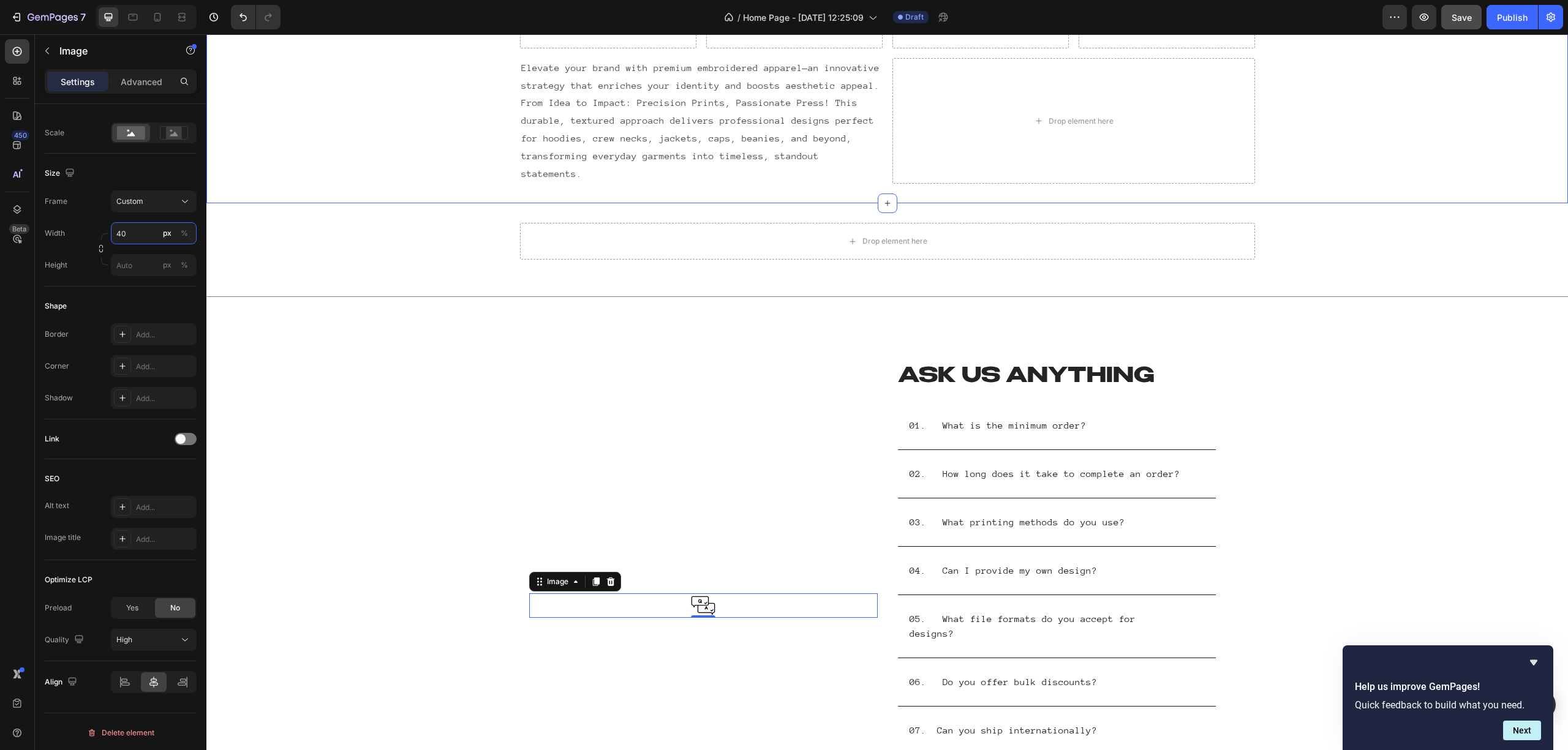
type input "400"
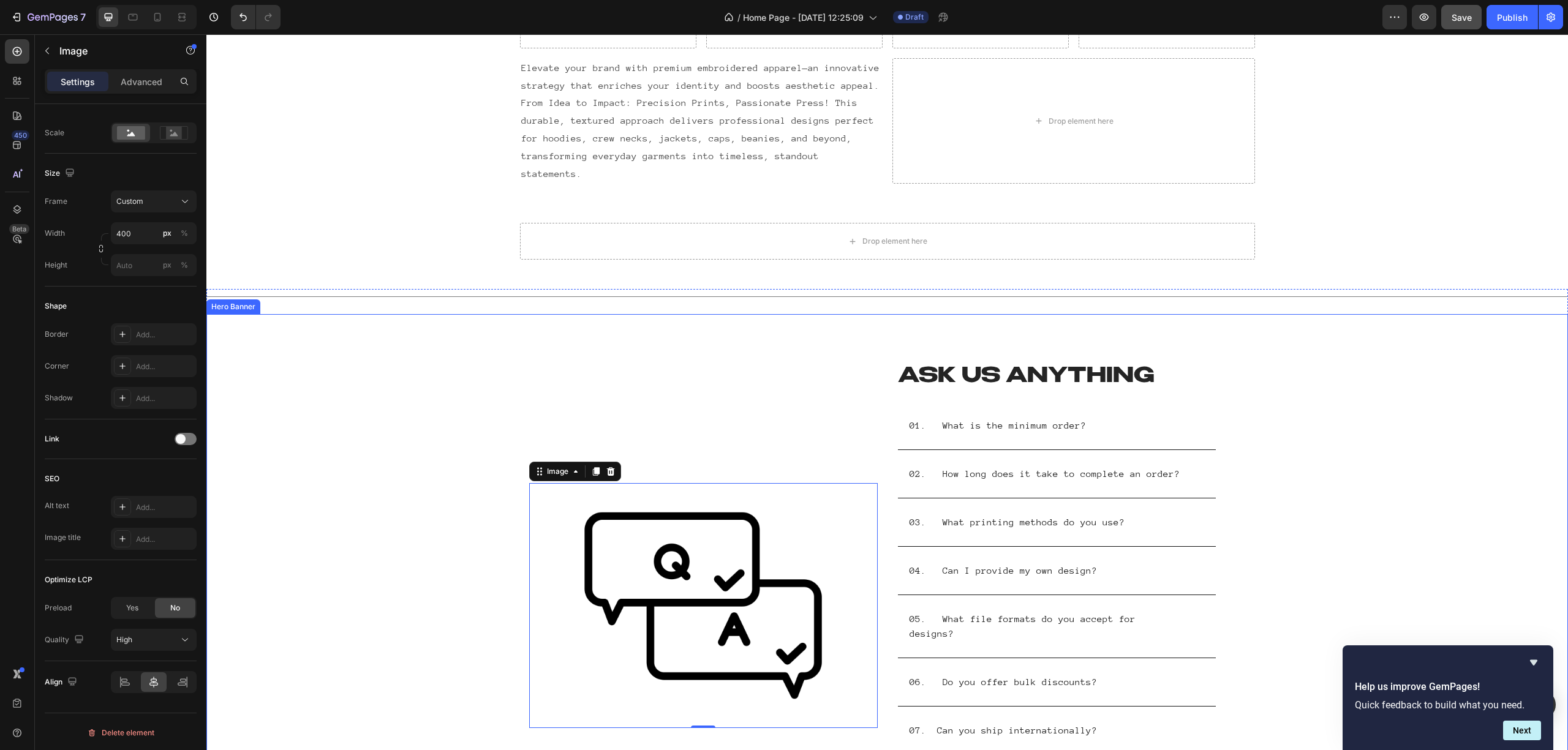
click at [1175, 485] on div "Background Image" at bounding box center [887, 593] width 1361 height 558
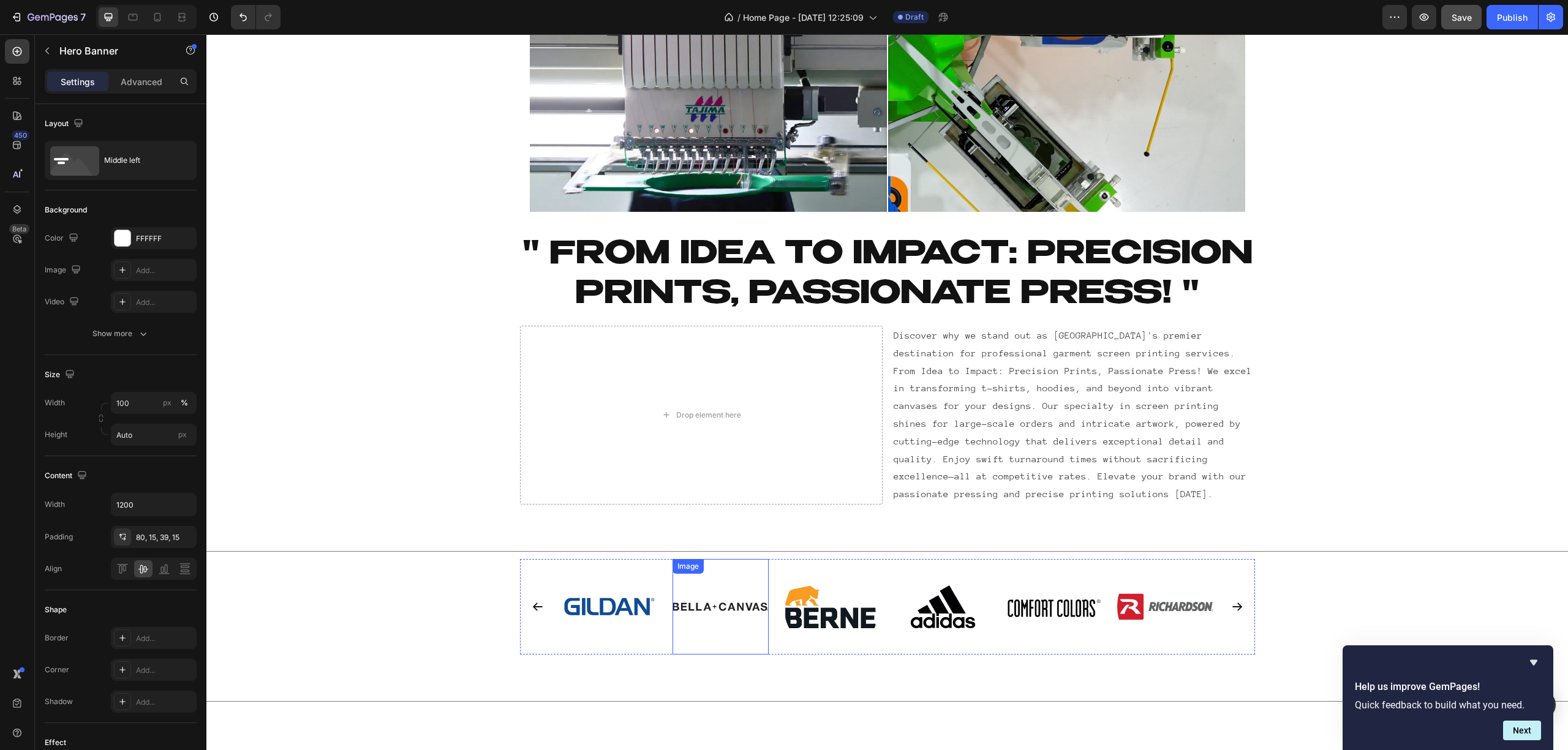
scroll to position [522, 0]
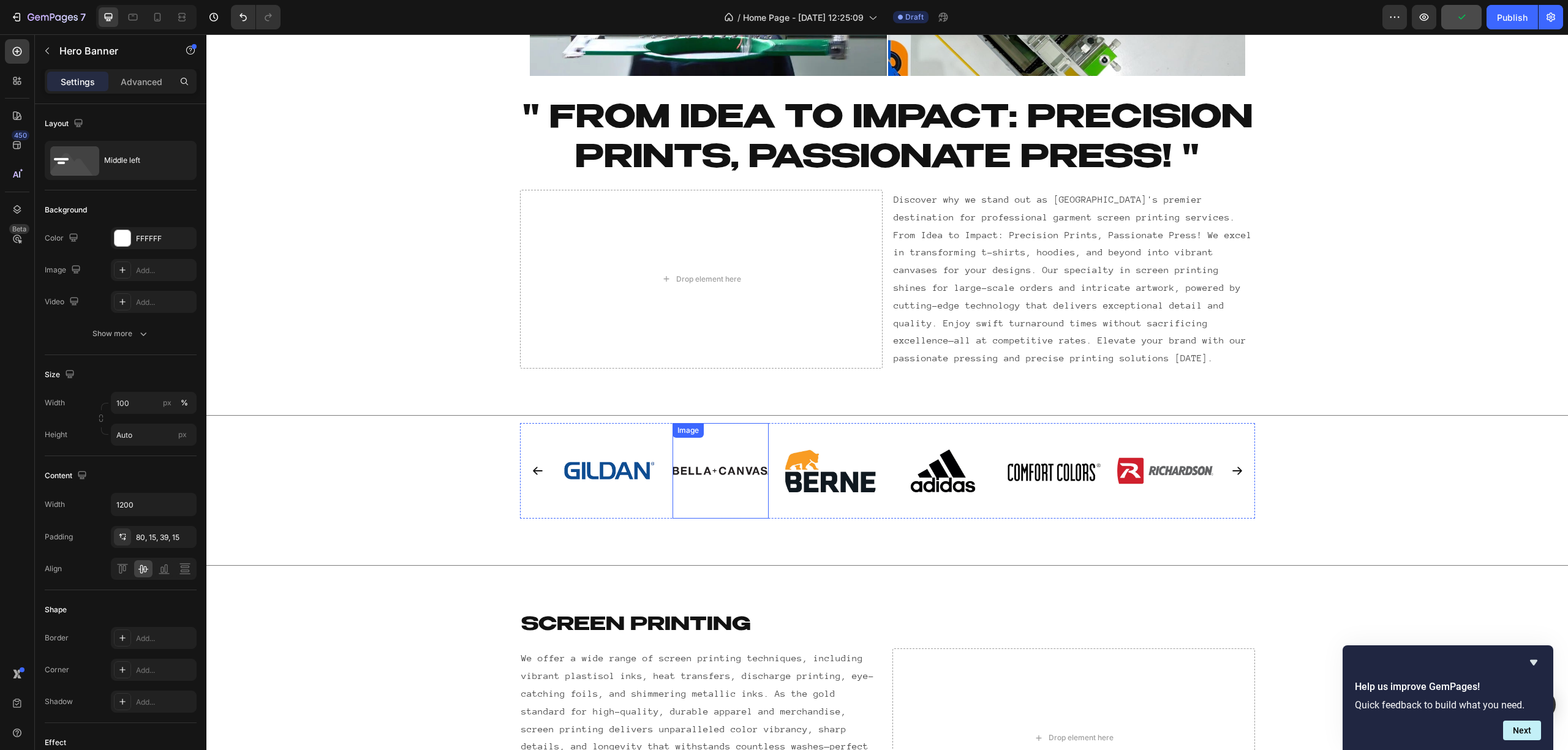
click at [683, 498] on img at bounding box center [720, 471] width 96 height 96
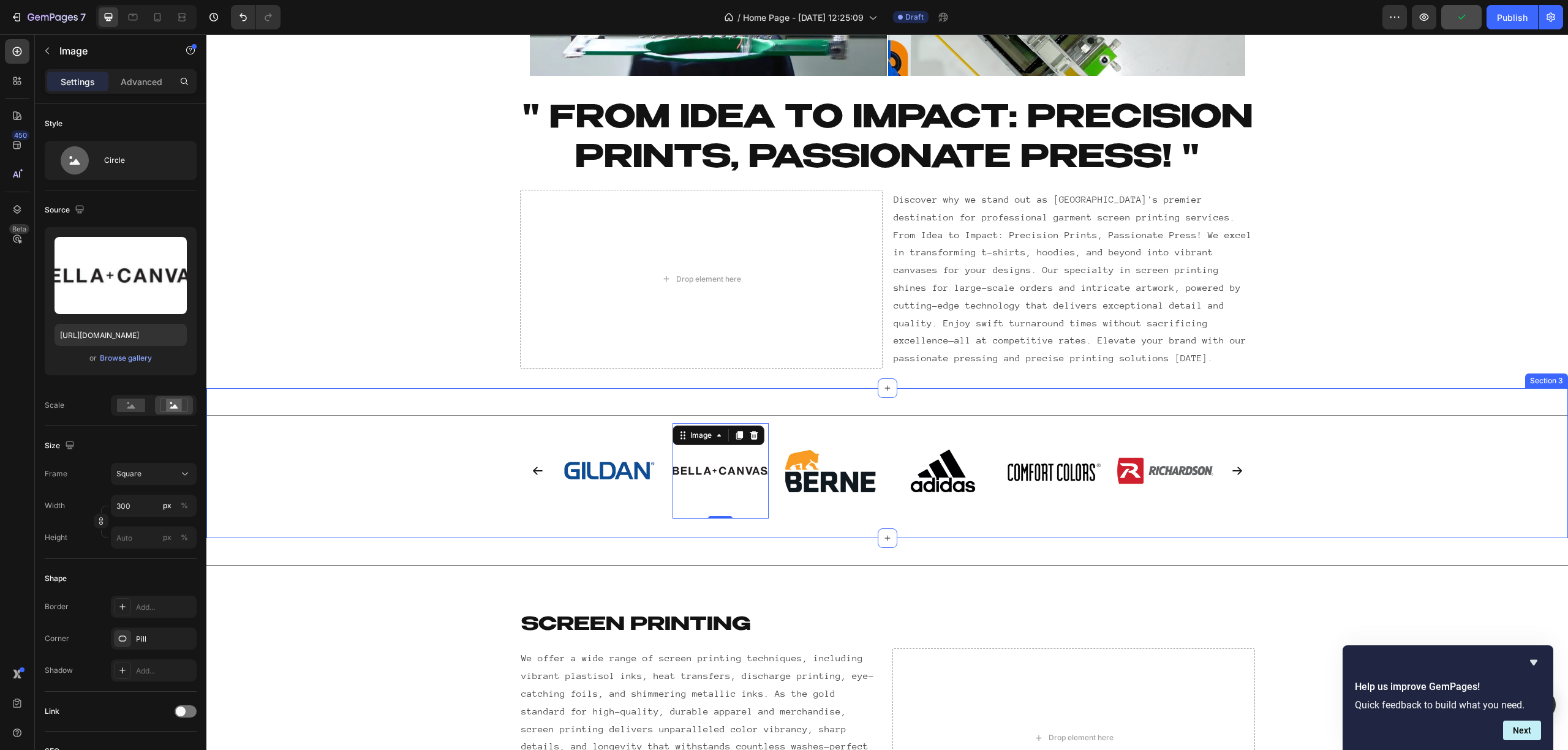
click at [478, 485] on div "Image Image 0 Image Image Image Image Image Carousel" at bounding box center [887, 471] width 1361 height 96
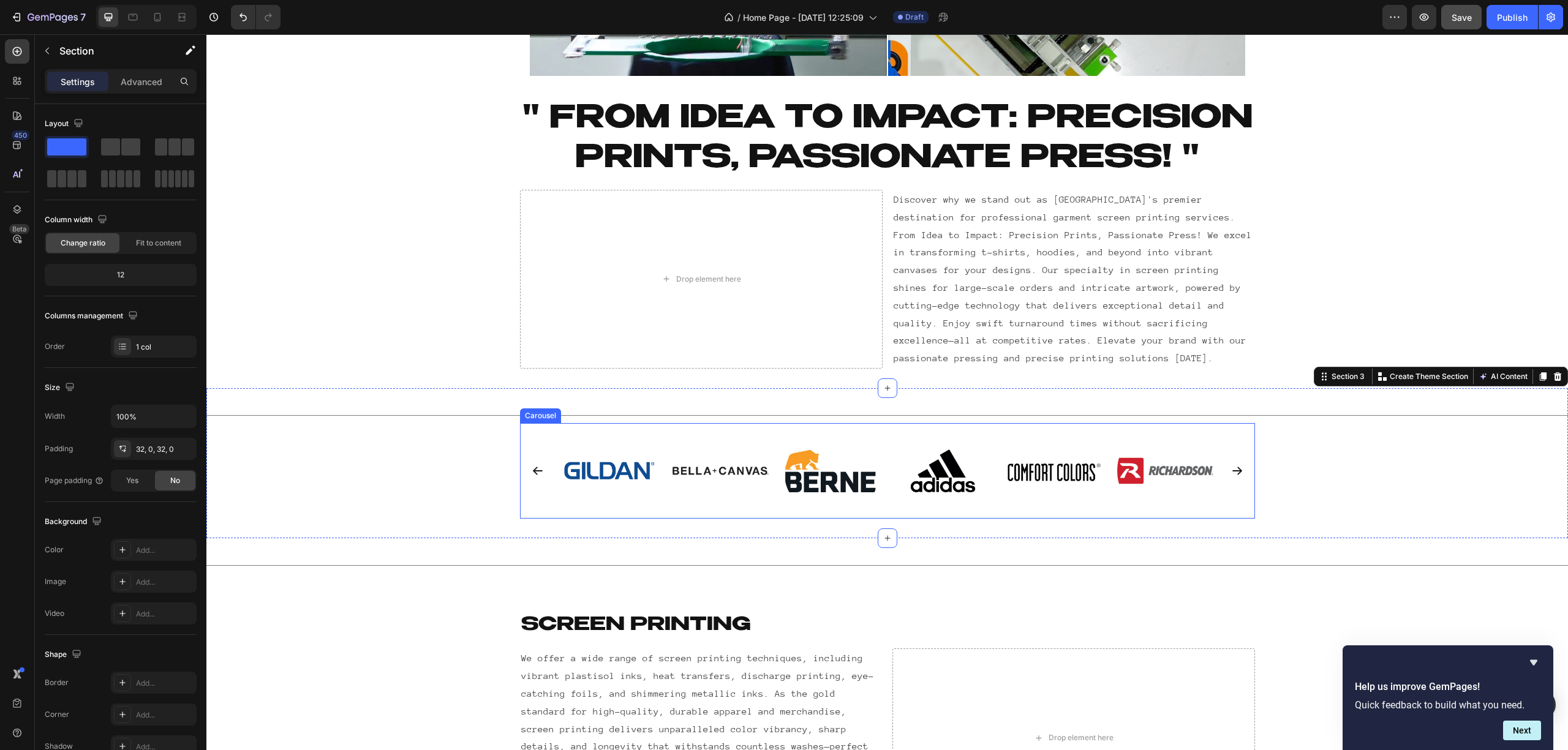
click at [519, 420] on div "Carousel" at bounding box center [539, 416] width 41 height 15
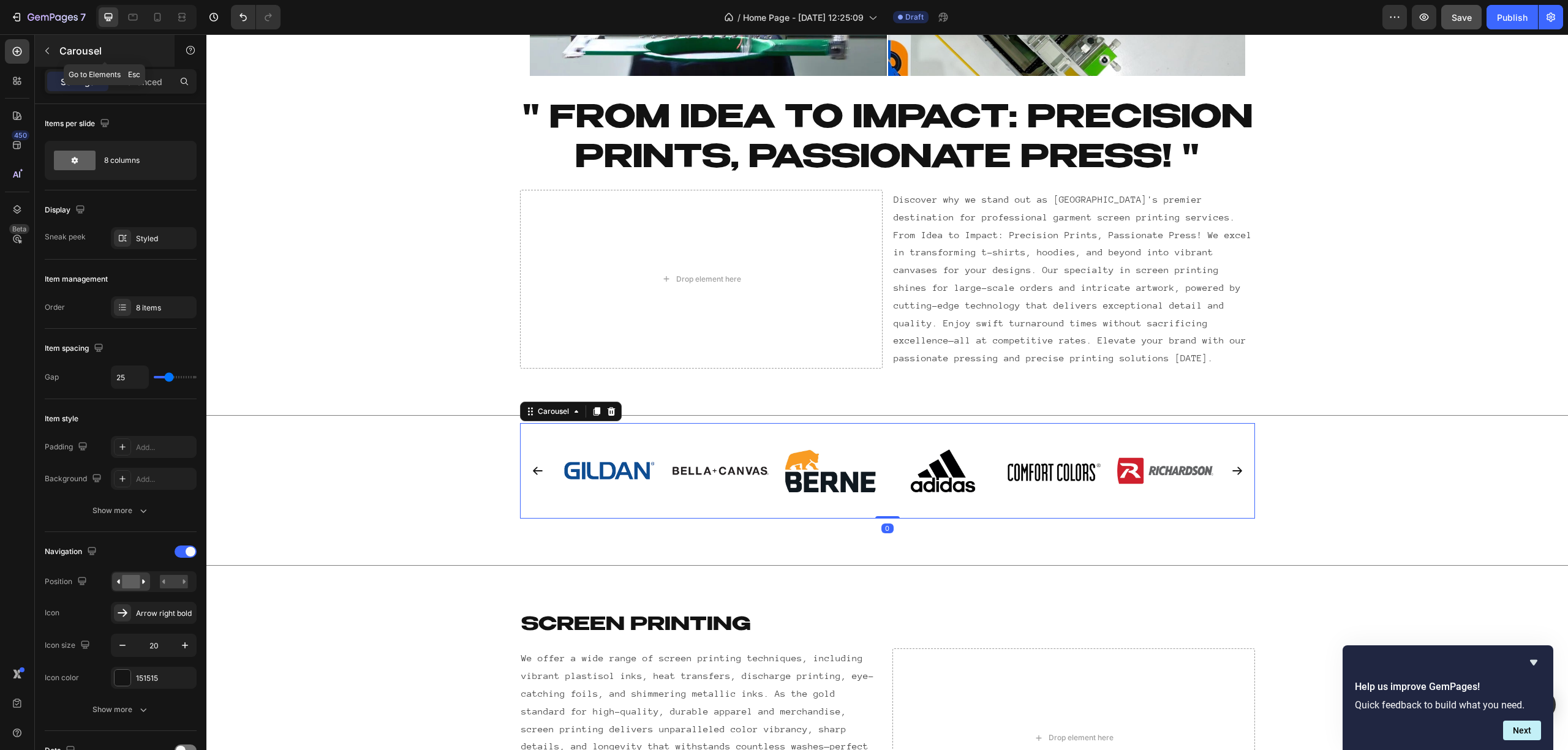
click at [47, 59] on button "button" at bounding box center [47, 50] width 20 height 20
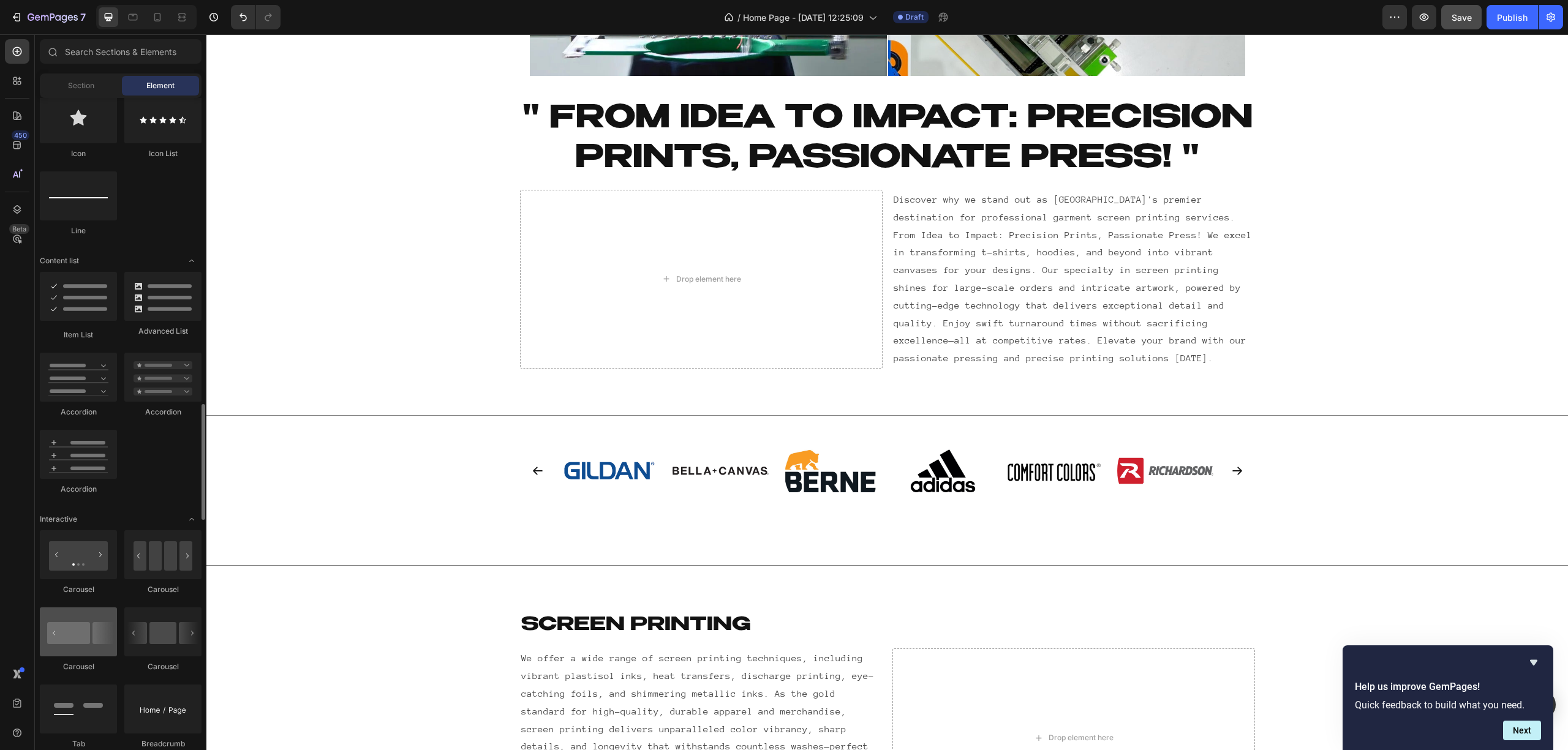
scroll to position [954, 0]
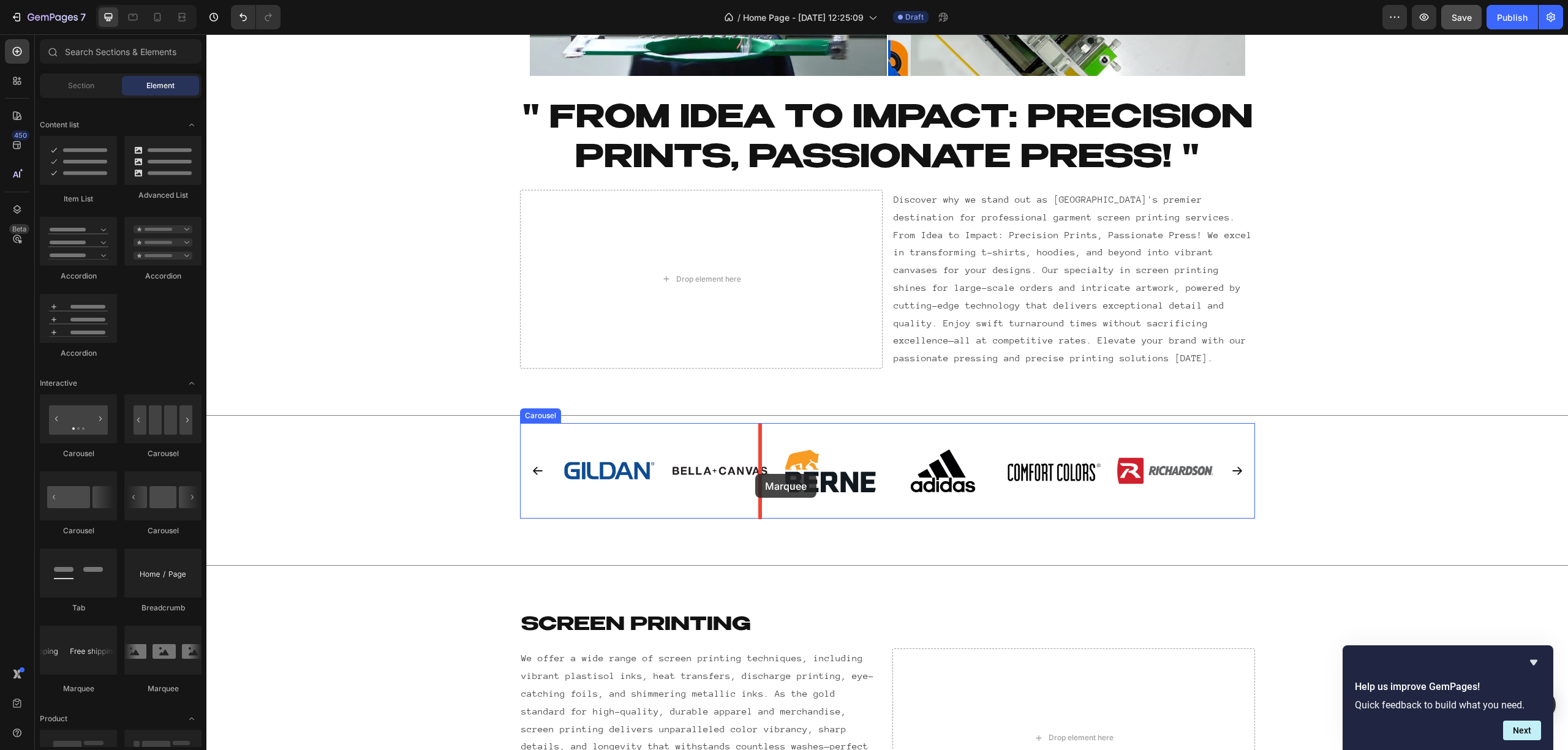
drag, startPoint x: 366, startPoint y: 704, endPoint x: 755, endPoint y: 474, distance: 451.9
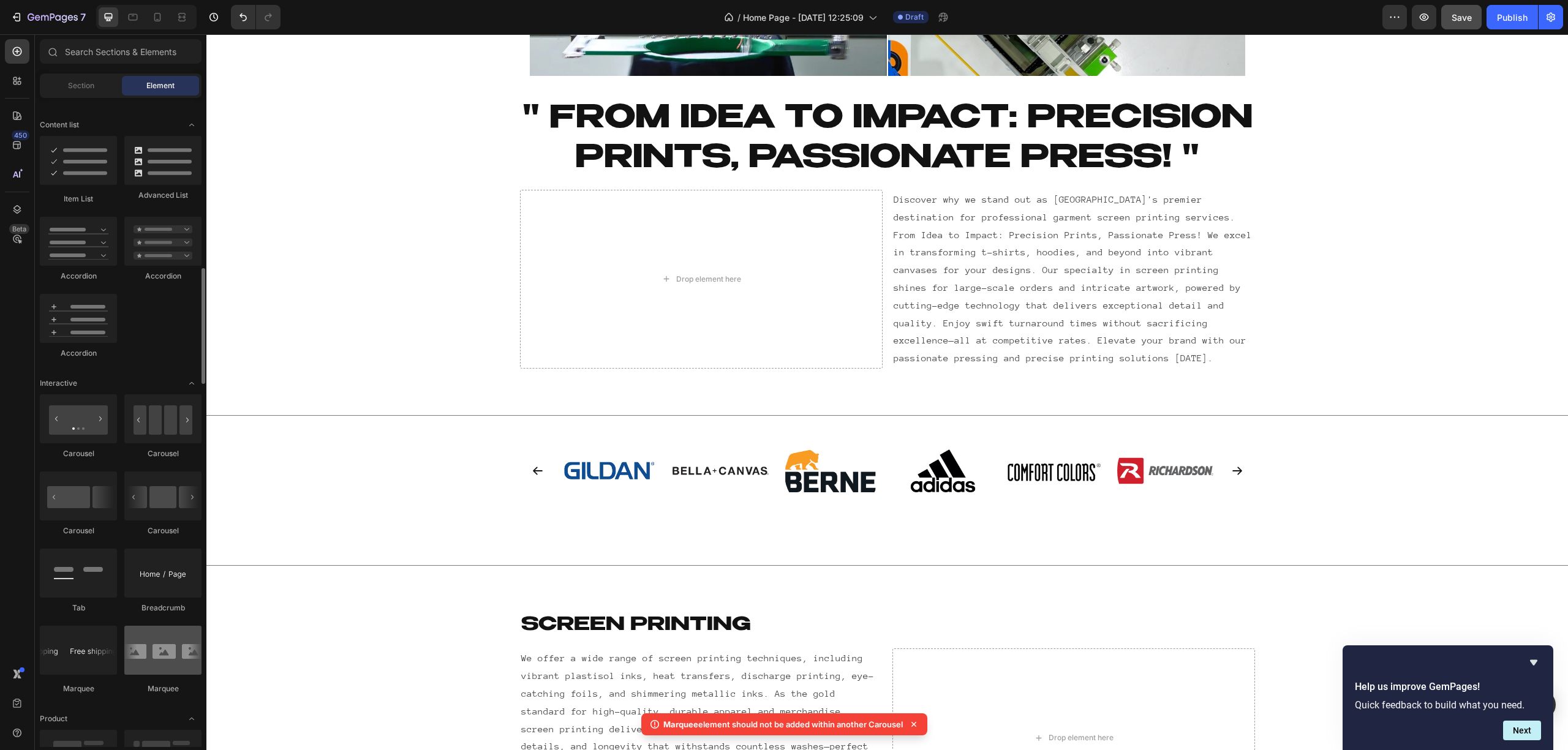
click at [159, 562] on div at bounding box center [163, 650] width 77 height 49
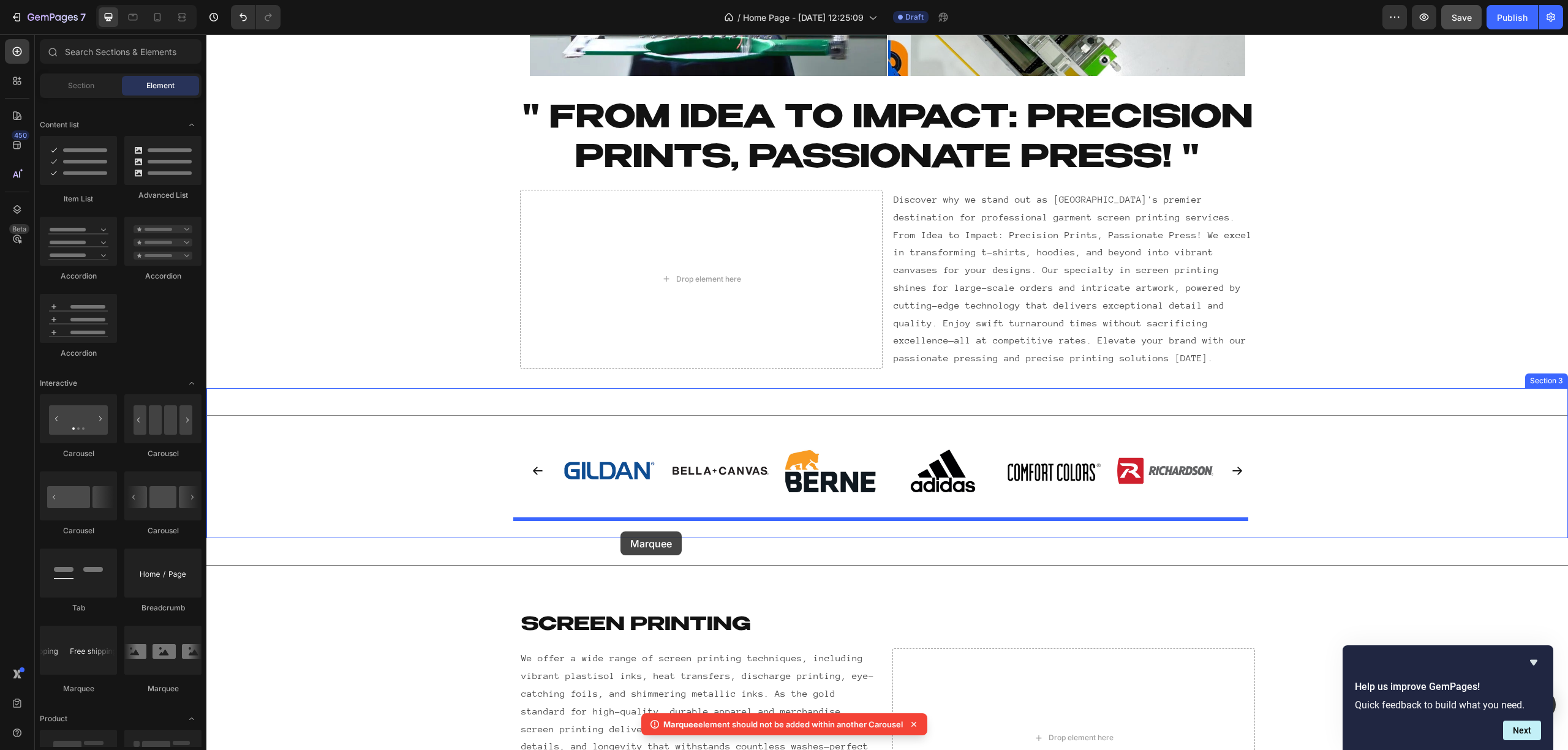
drag, startPoint x: 367, startPoint y: 704, endPoint x: 620, endPoint y: 532, distance: 305.9
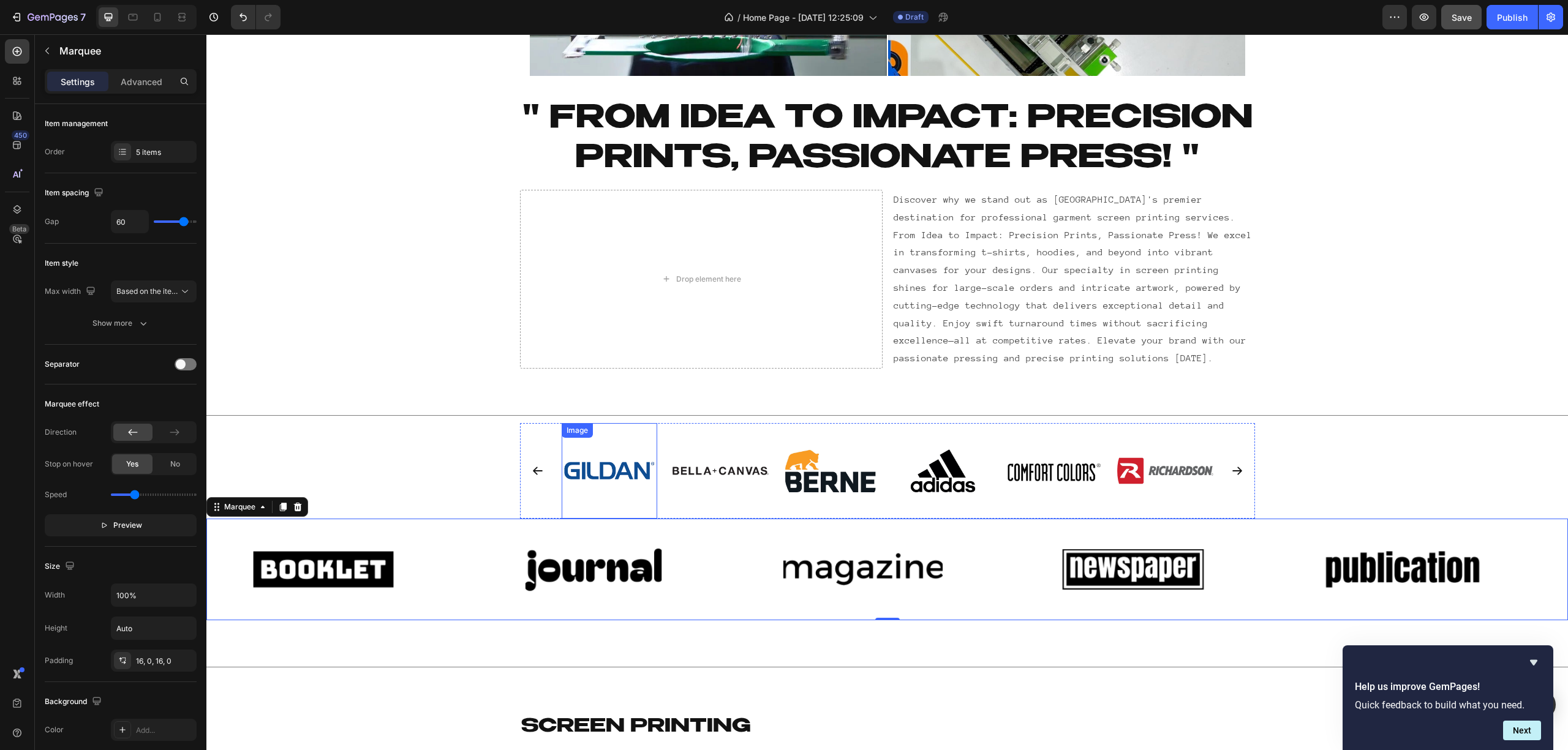
click at [598, 478] on img at bounding box center [610, 471] width 96 height 96
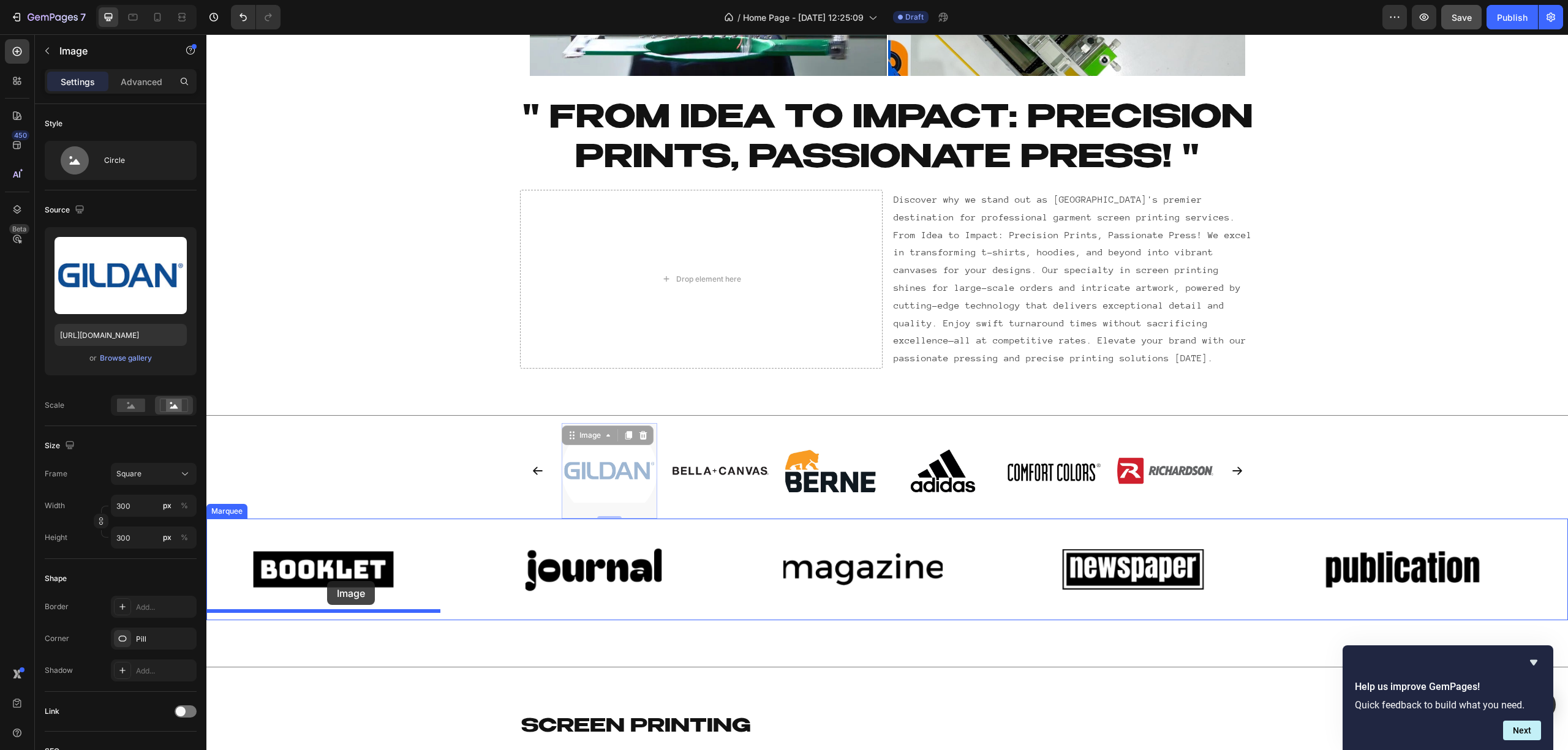
drag, startPoint x: 610, startPoint y: 469, endPoint x: 326, endPoint y: 579, distance: 304.6
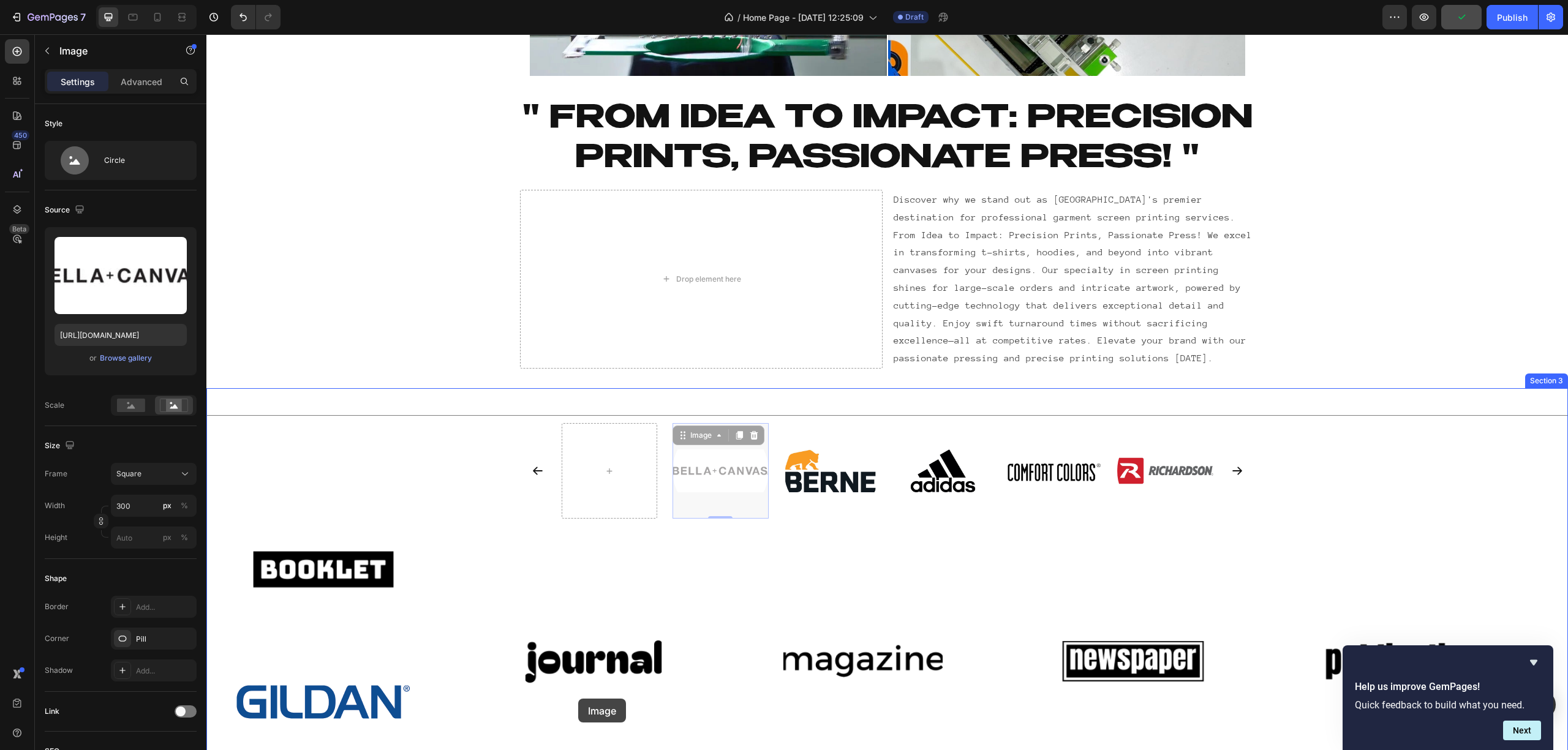
drag, startPoint x: 691, startPoint y: 466, endPoint x: 578, endPoint y: 699, distance: 259.0
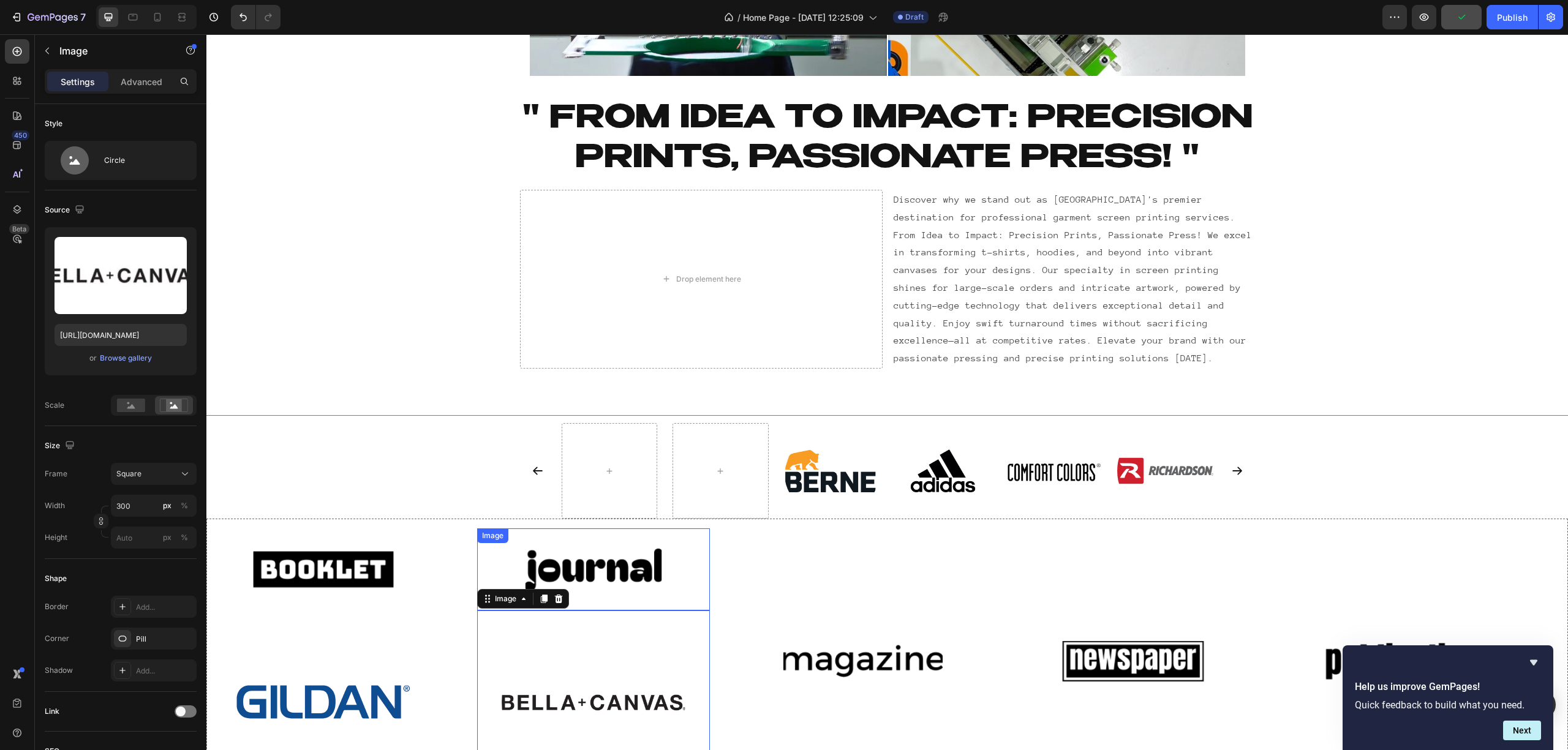
scroll to position [658, 0]
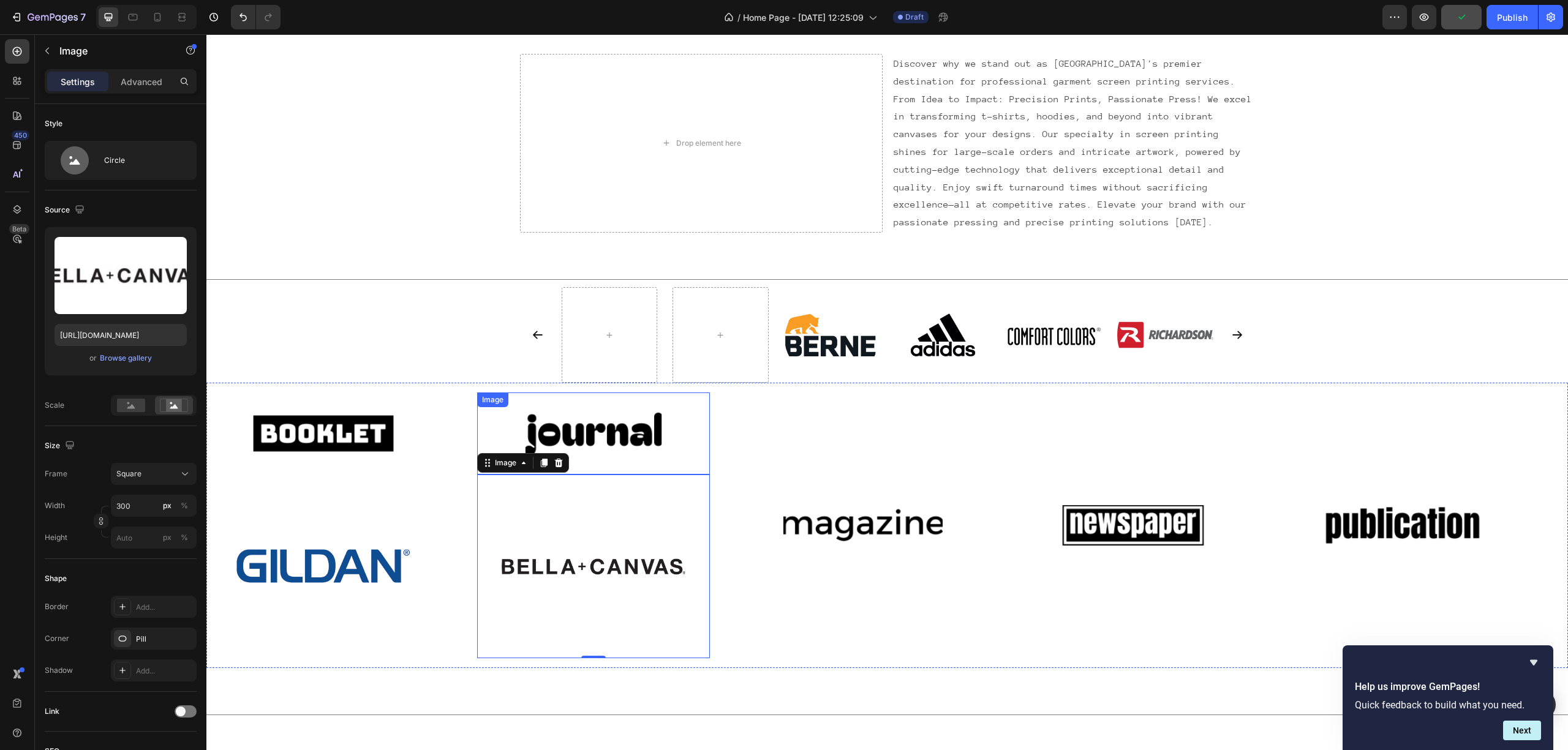
click at [630, 440] on img at bounding box center [593, 434] width 159 height 68
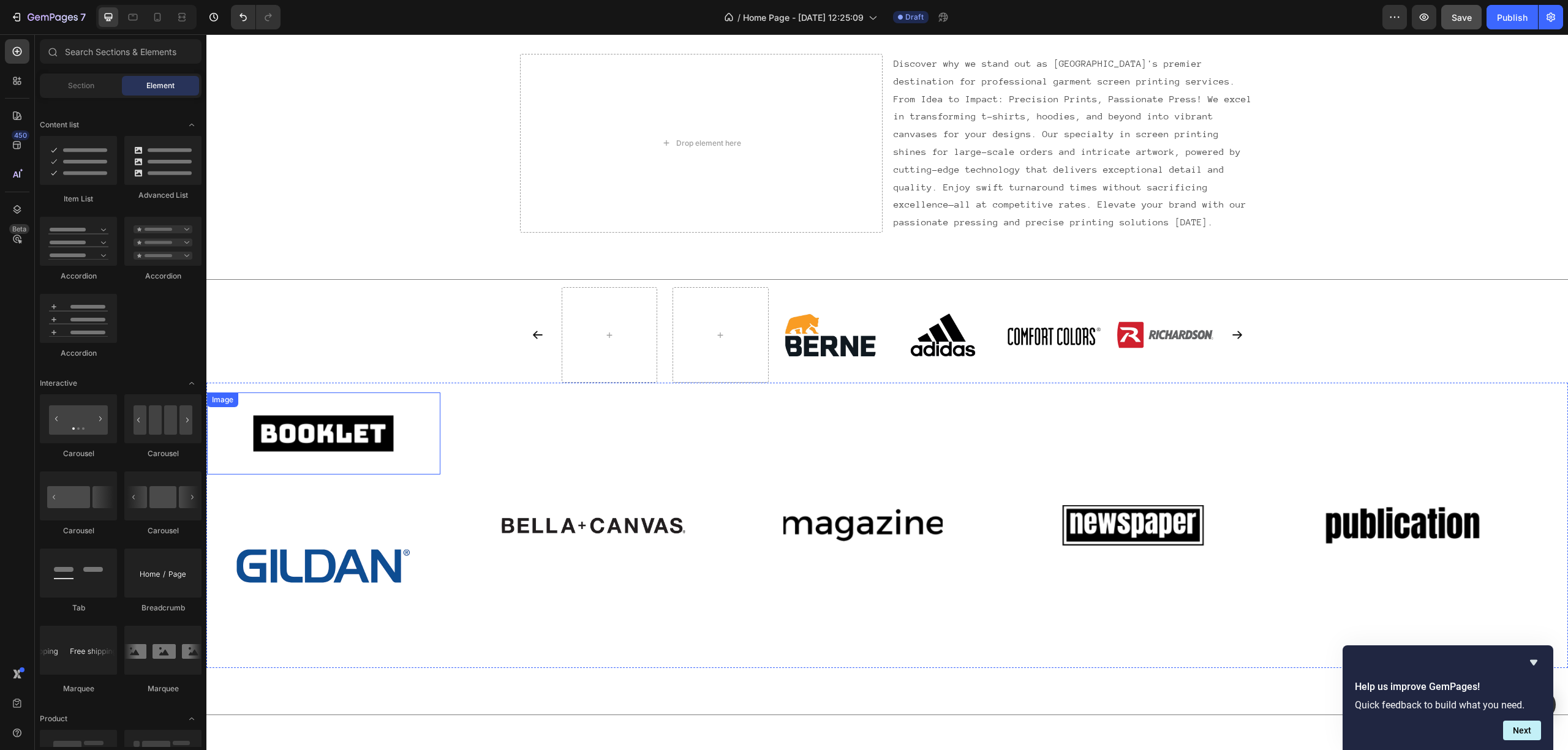
click at [348, 440] on img at bounding box center [323, 434] width 159 height 68
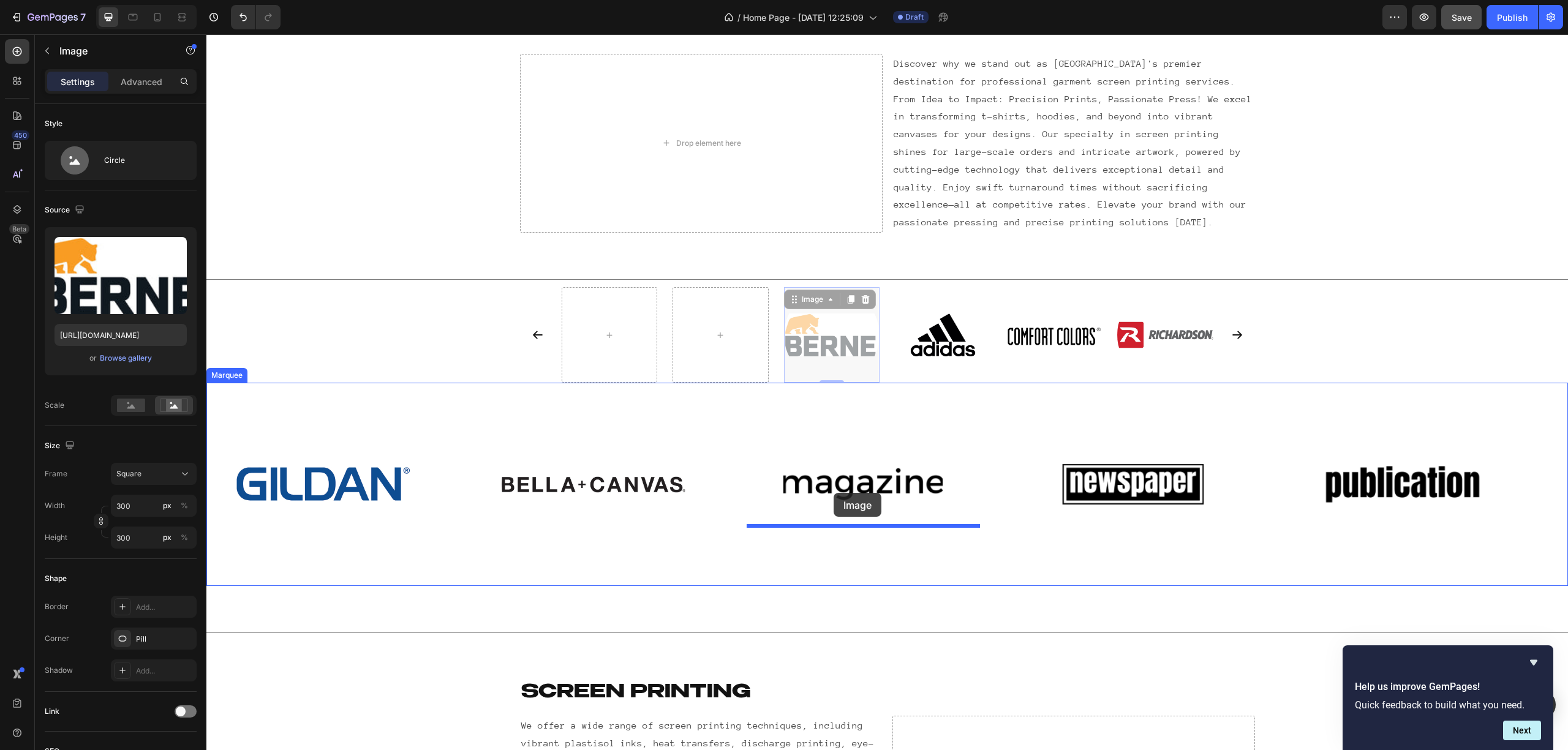
drag, startPoint x: 819, startPoint y: 344, endPoint x: 834, endPoint y: 493, distance: 149.8
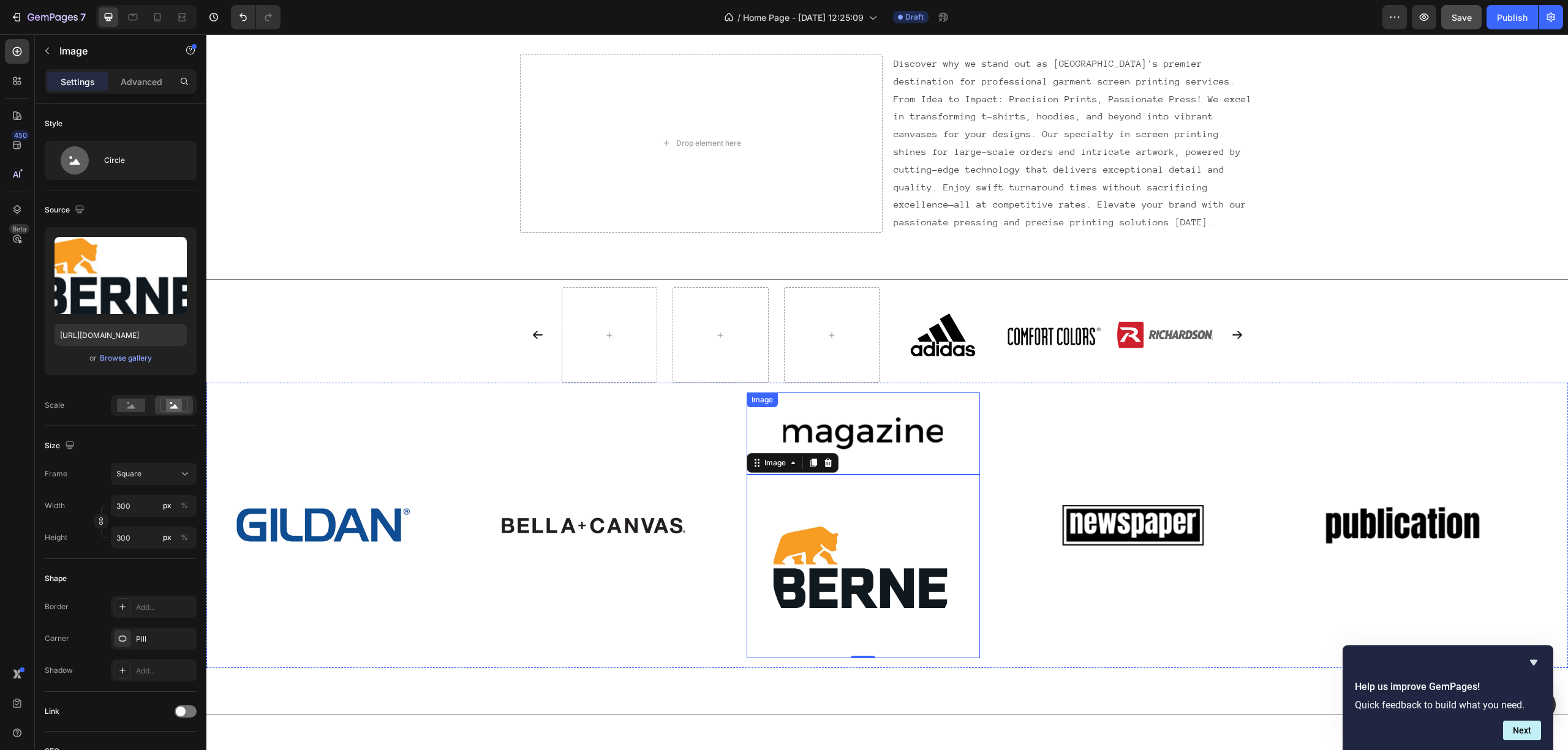
click at [860, 444] on img at bounding box center [863, 434] width 159 height 68
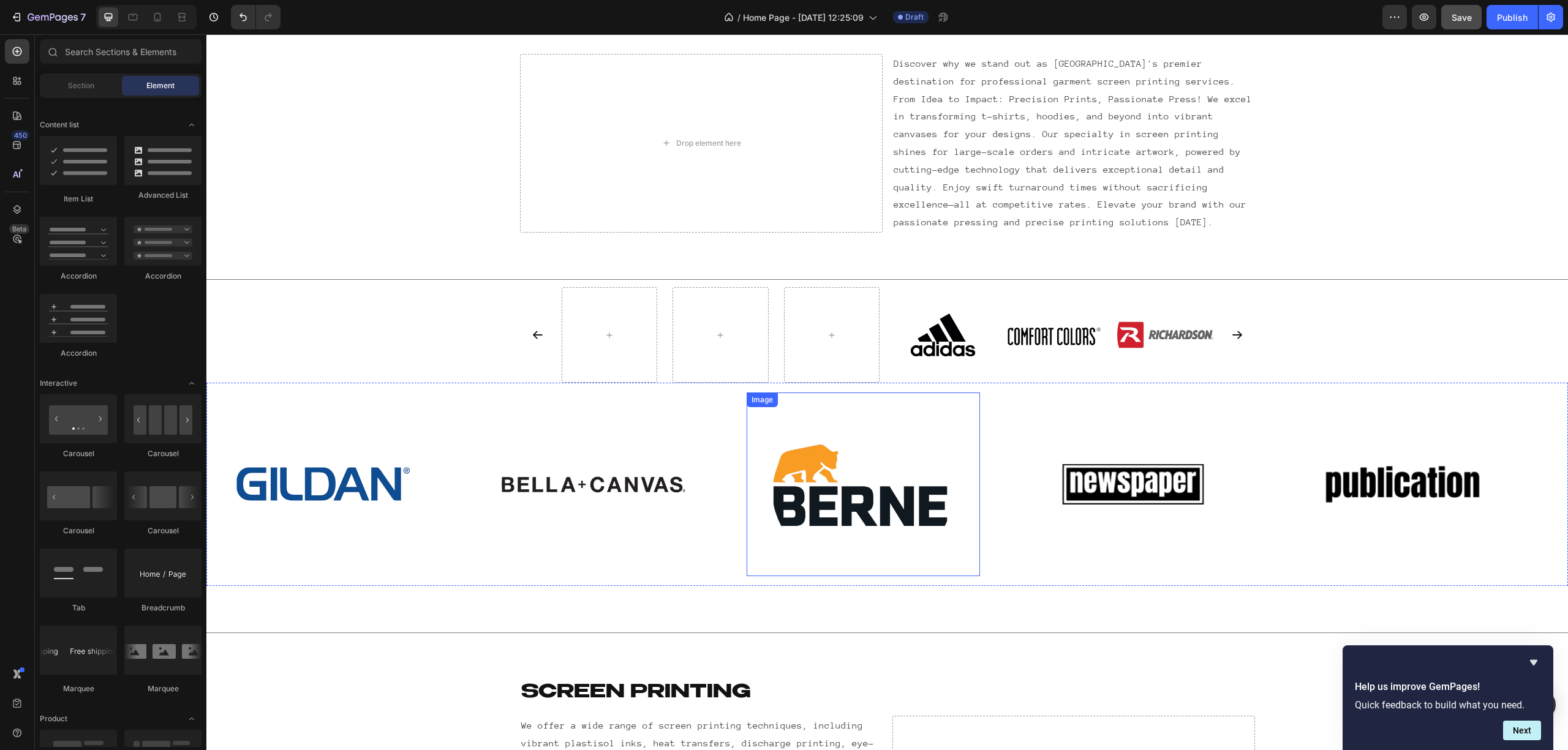
click at [878, 553] on img at bounding box center [862, 484] width 184 height 184
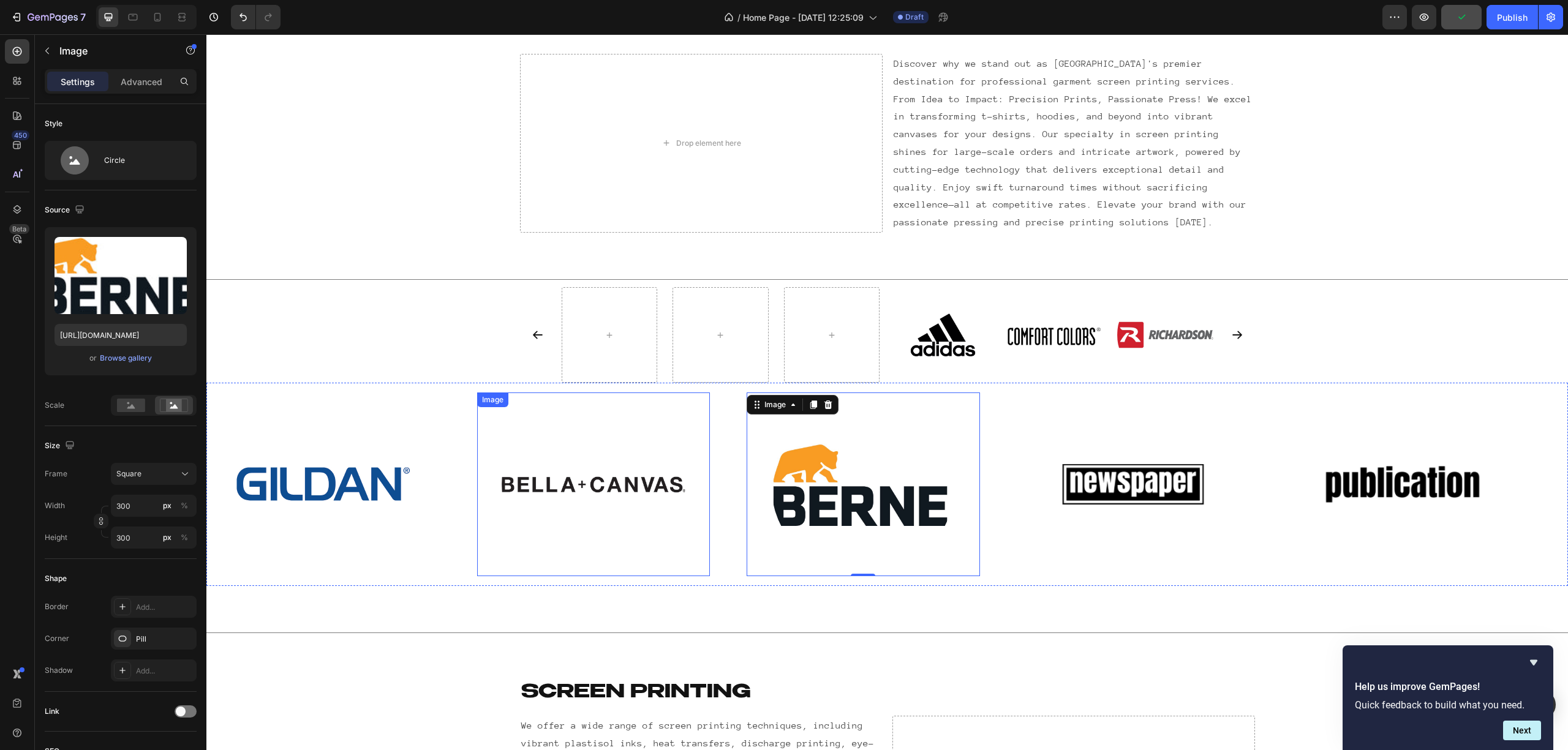
click at [599, 512] on img at bounding box center [593, 484] width 184 height 184
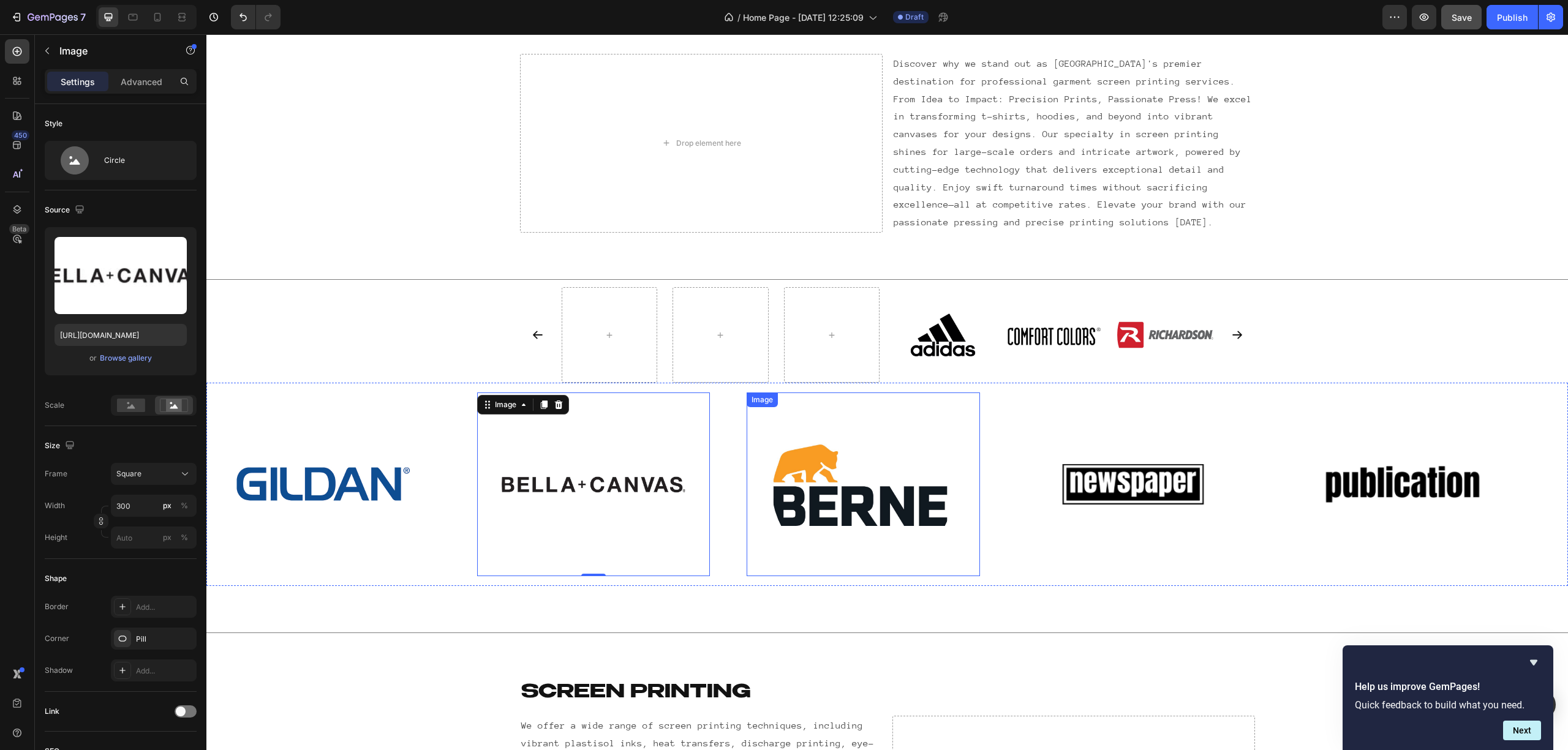
click at [865, 494] on img at bounding box center [862, 484] width 184 height 184
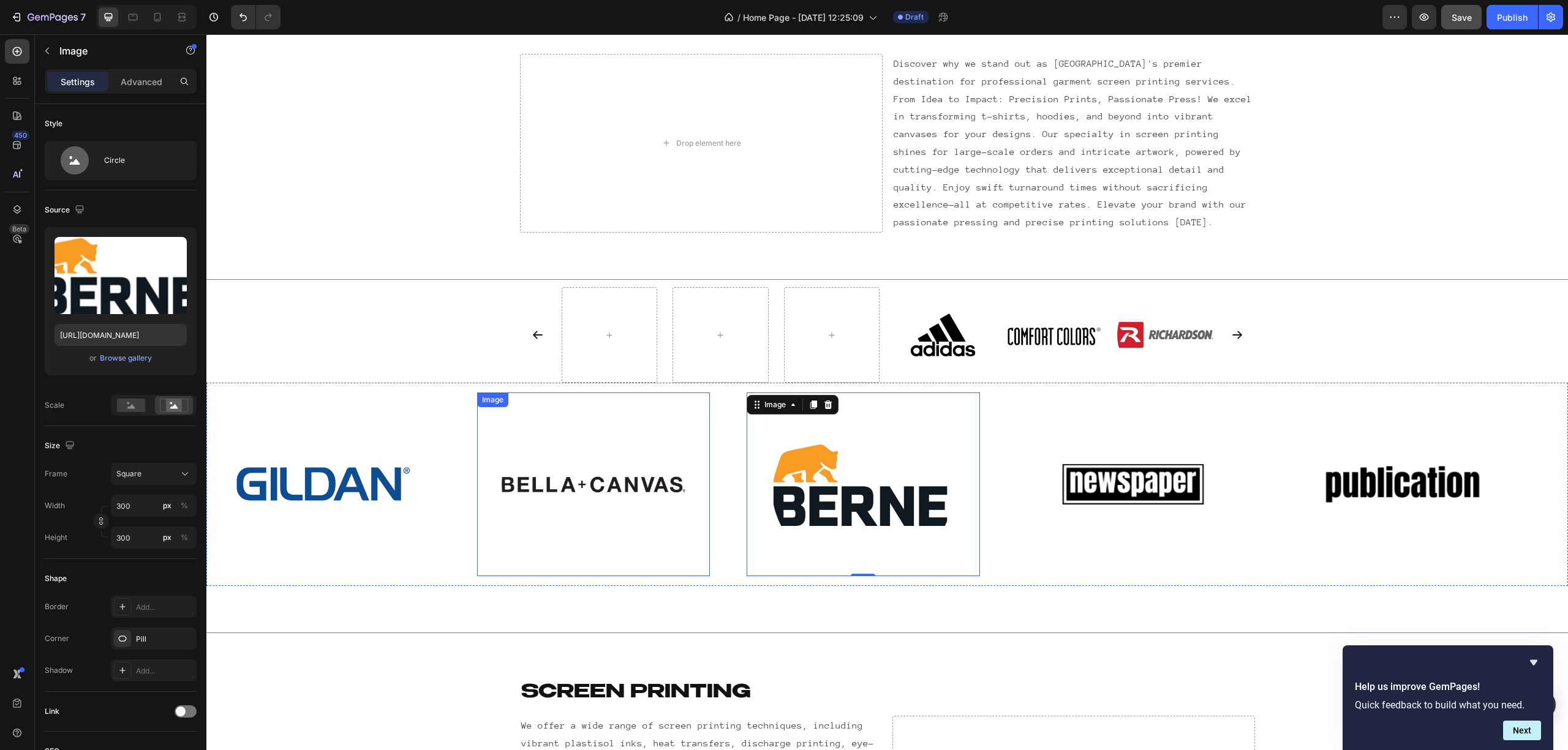
drag, startPoint x: 593, startPoint y: 506, endPoint x: 584, endPoint y: 509, distance: 9.5
click at [593, 506] on img at bounding box center [593, 484] width 184 height 184
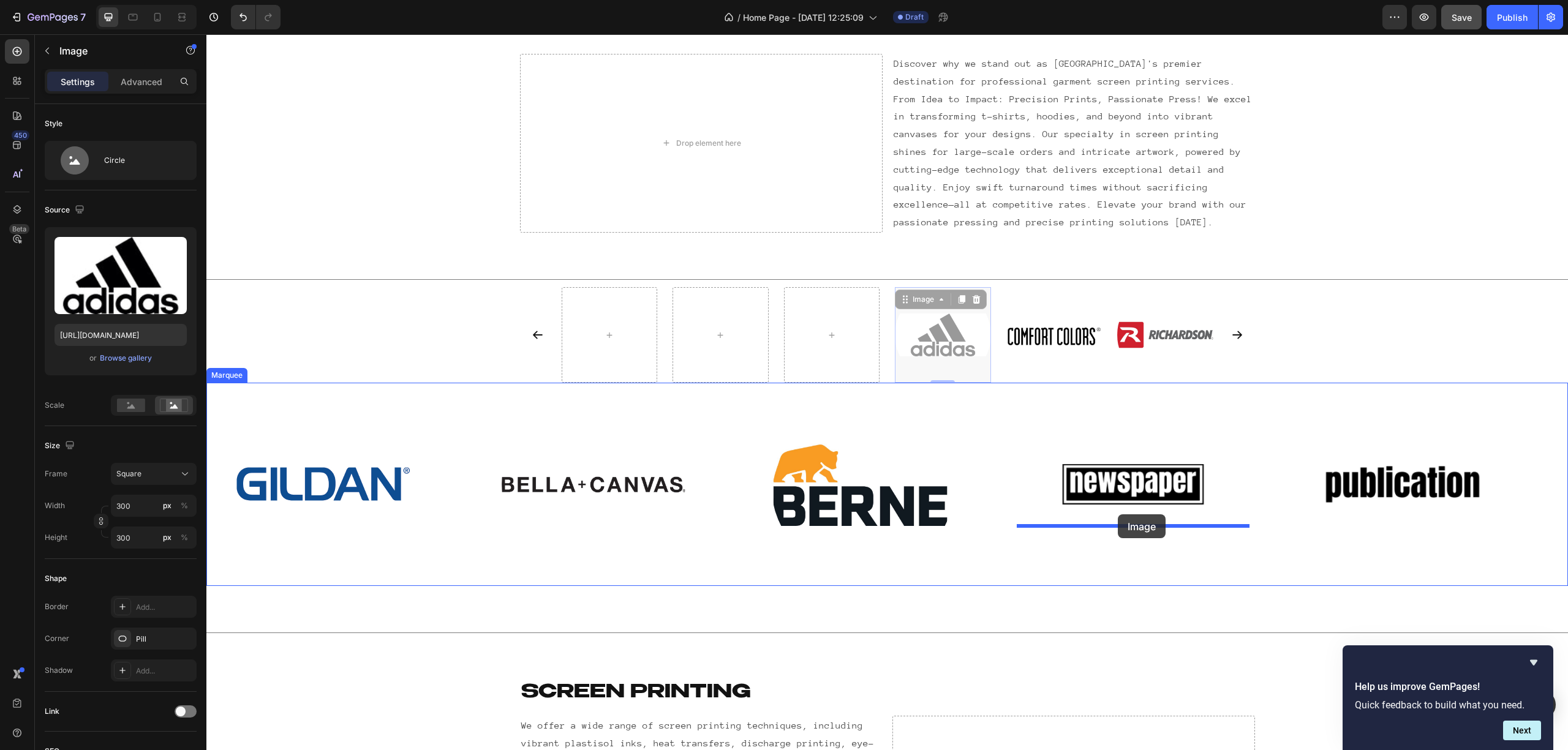
drag, startPoint x: 939, startPoint y: 332, endPoint x: 1118, endPoint y: 514, distance: 255.3
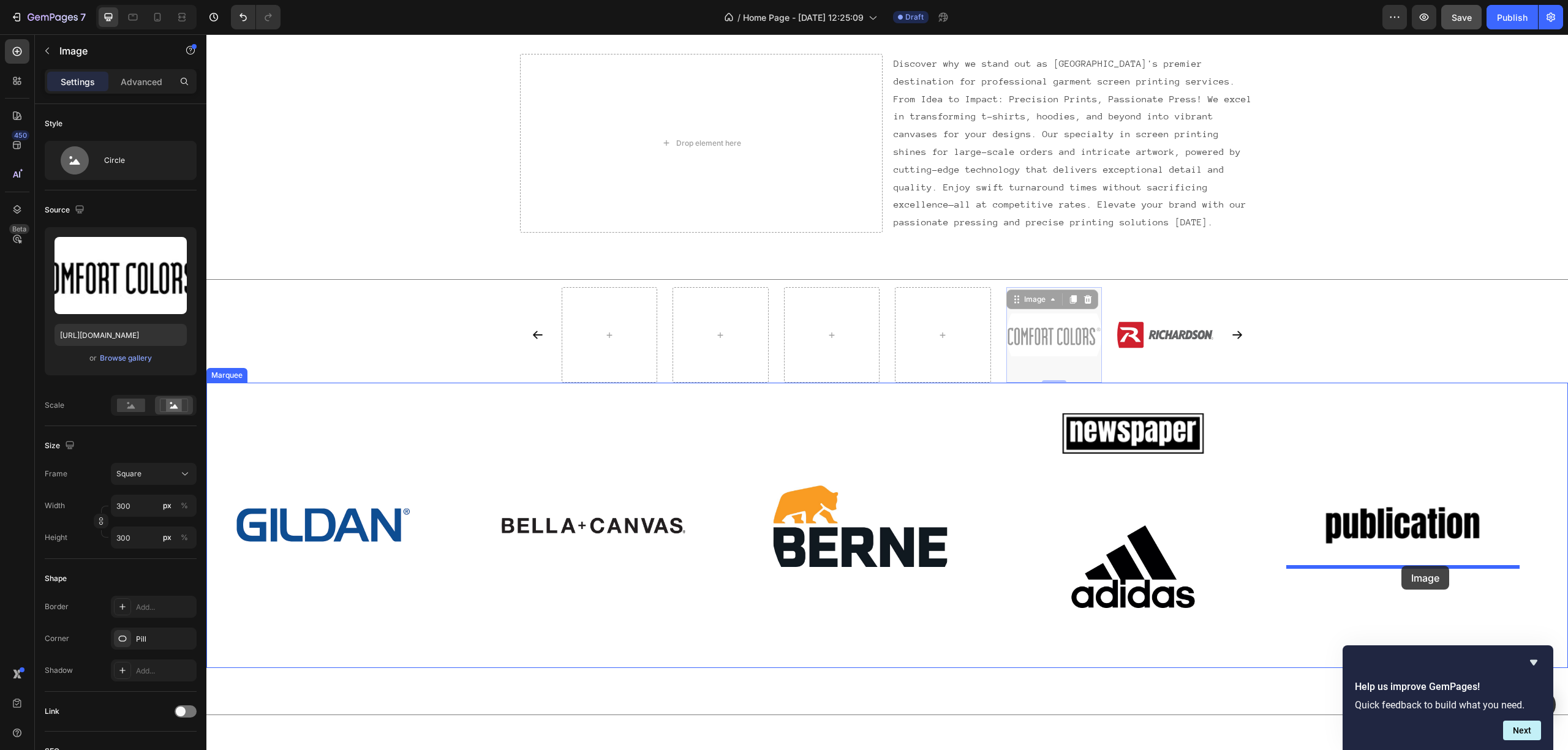
drag, startPoint x: 1206, startPoint y: 444, endPoint x: 1401, endPoint y: 566, distance: 230.0
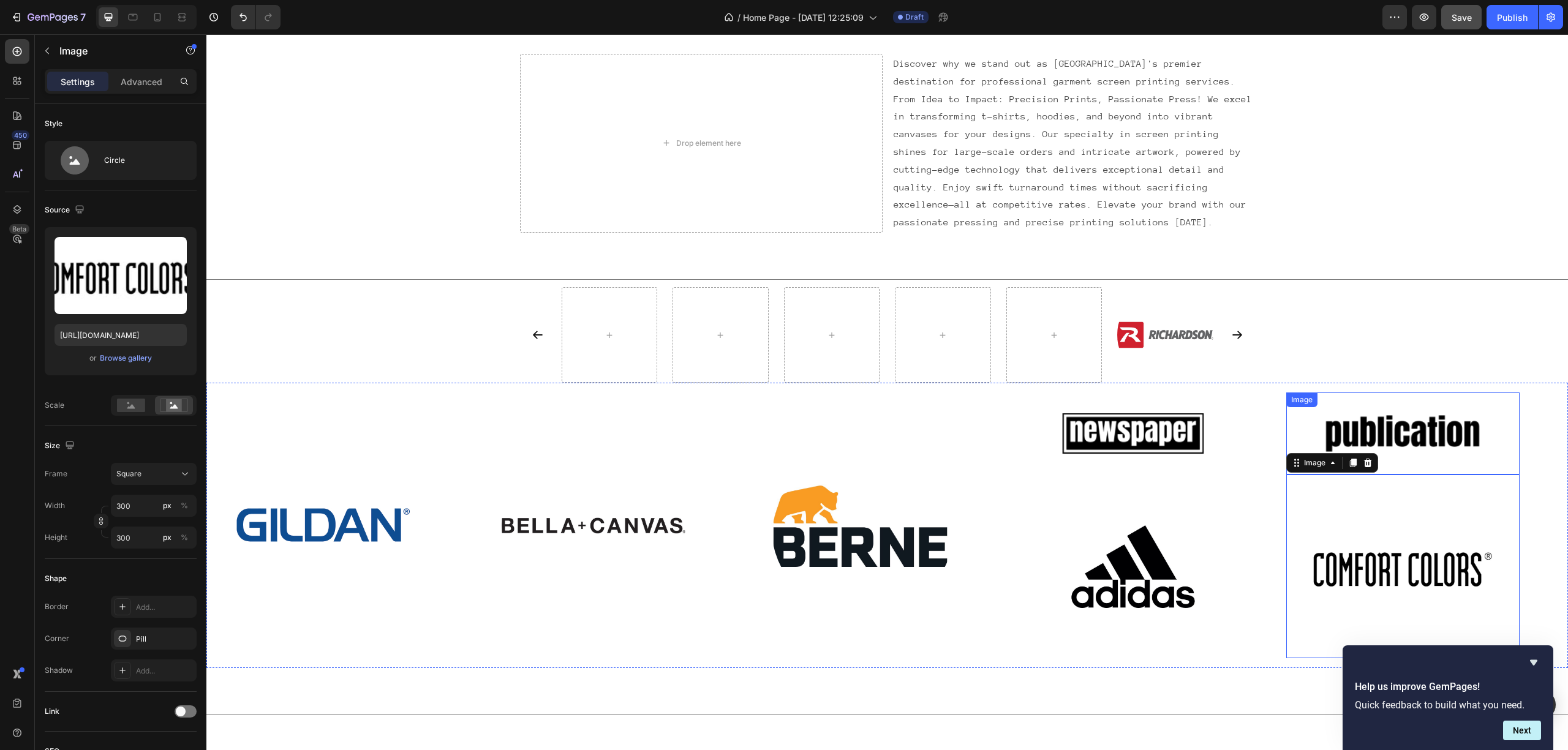
click at [1175, 422] on img at bounding box center [1403, 434] width 159 height 68
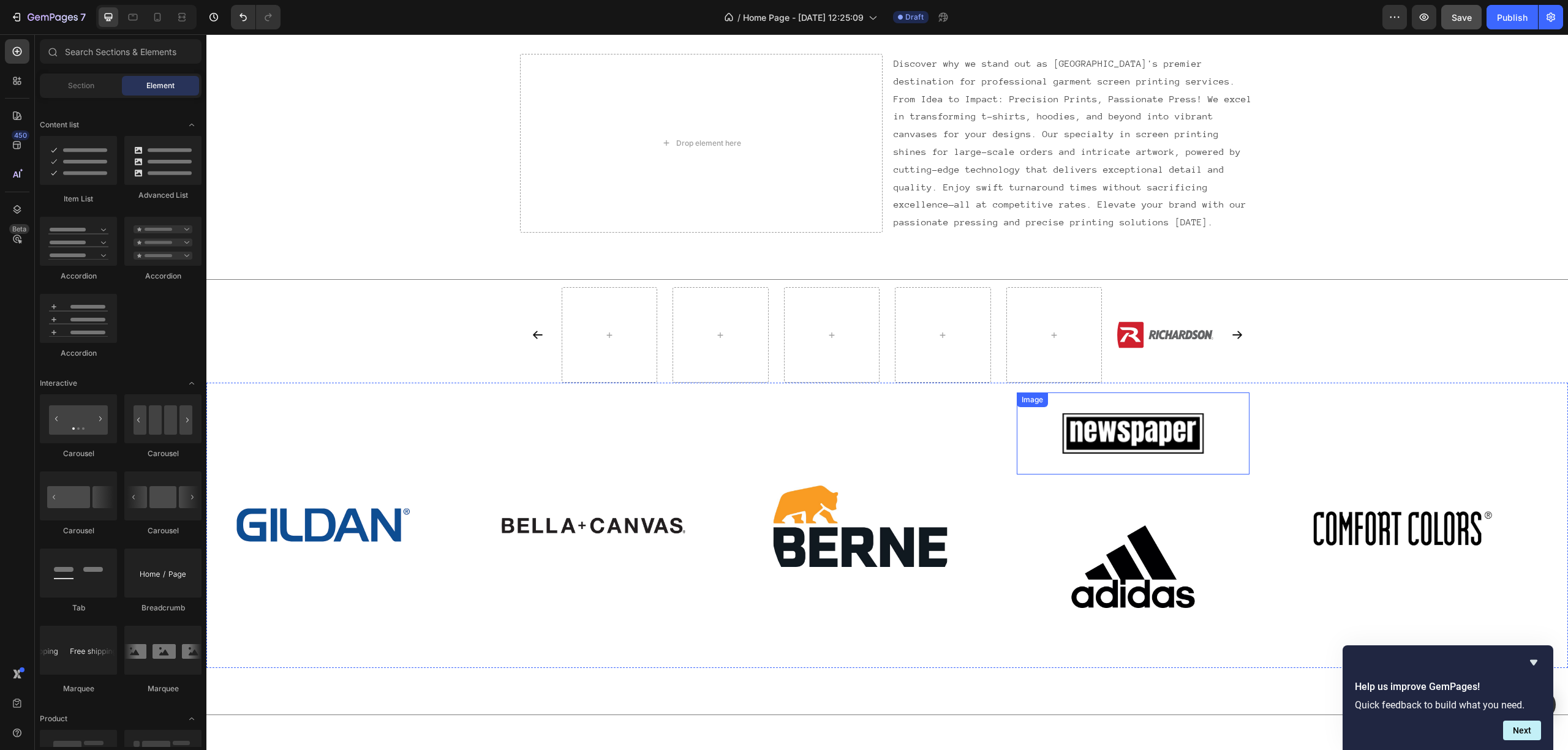
click at [1145, 428] on img at bounding box center [1133, 434] width 159 height 68
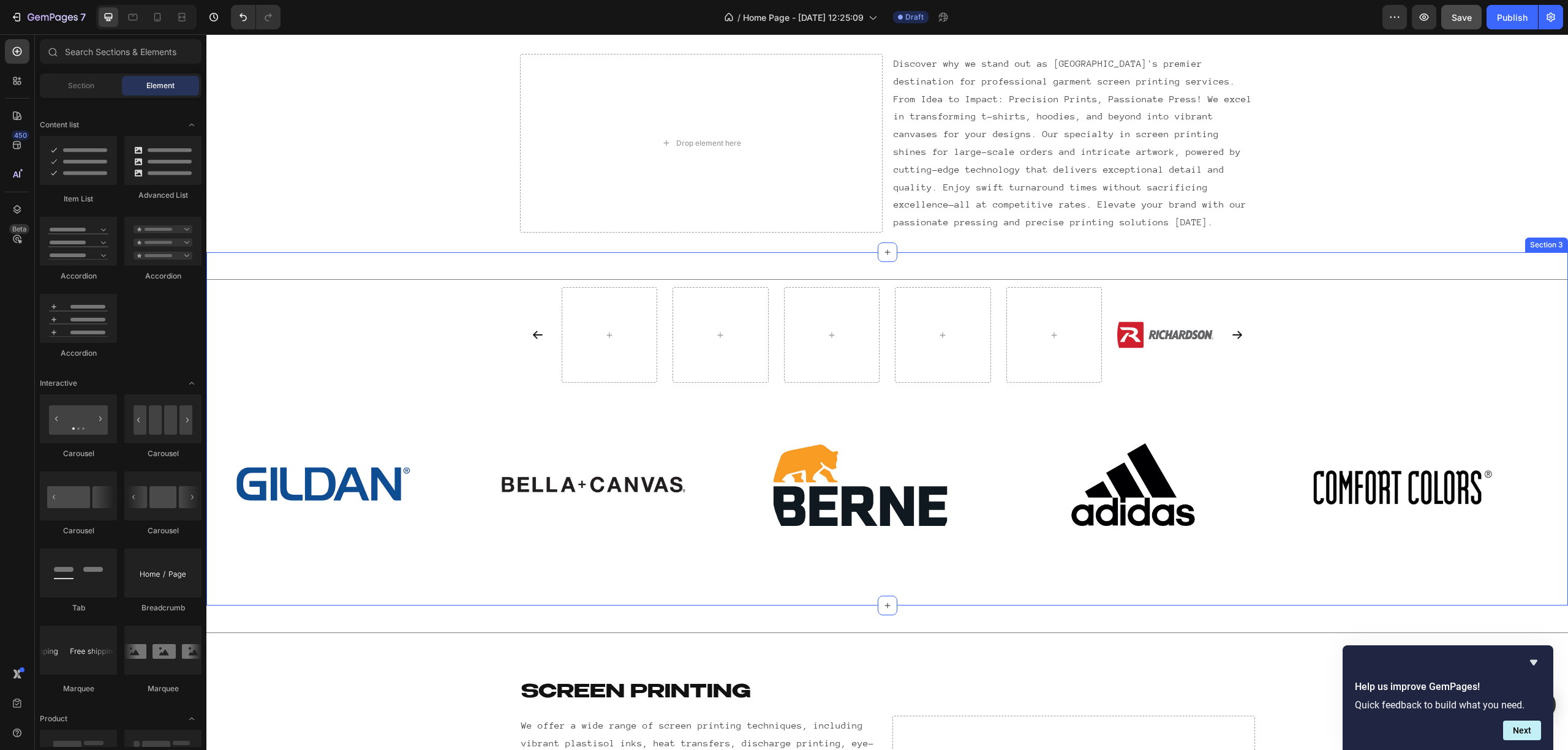
click at [457, 382] on div "Image Image Carousel" at bounding box center [887, 335] width 1361 height 96
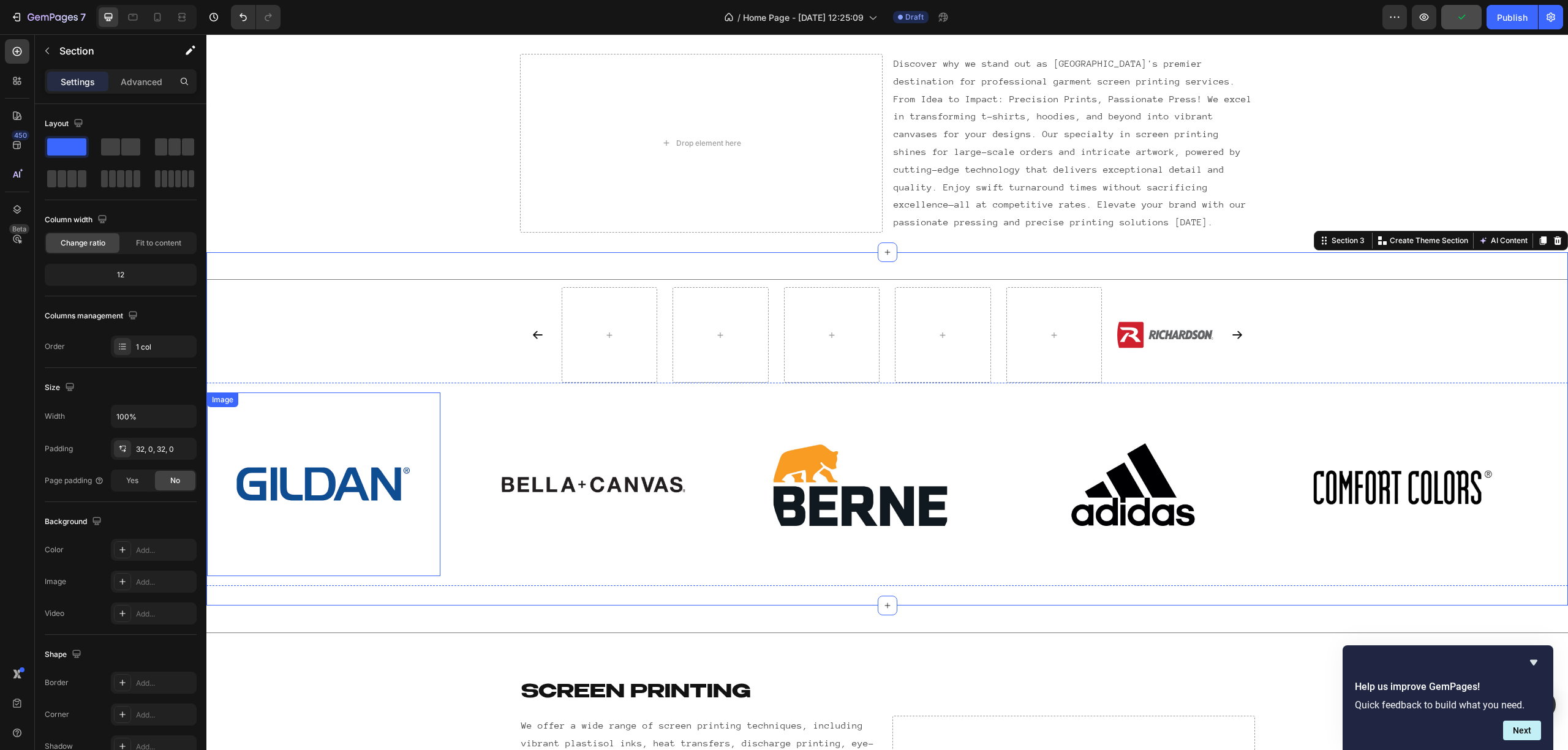
click at [386, 562] on div at bounding box center [323, 484] width 233 height 184
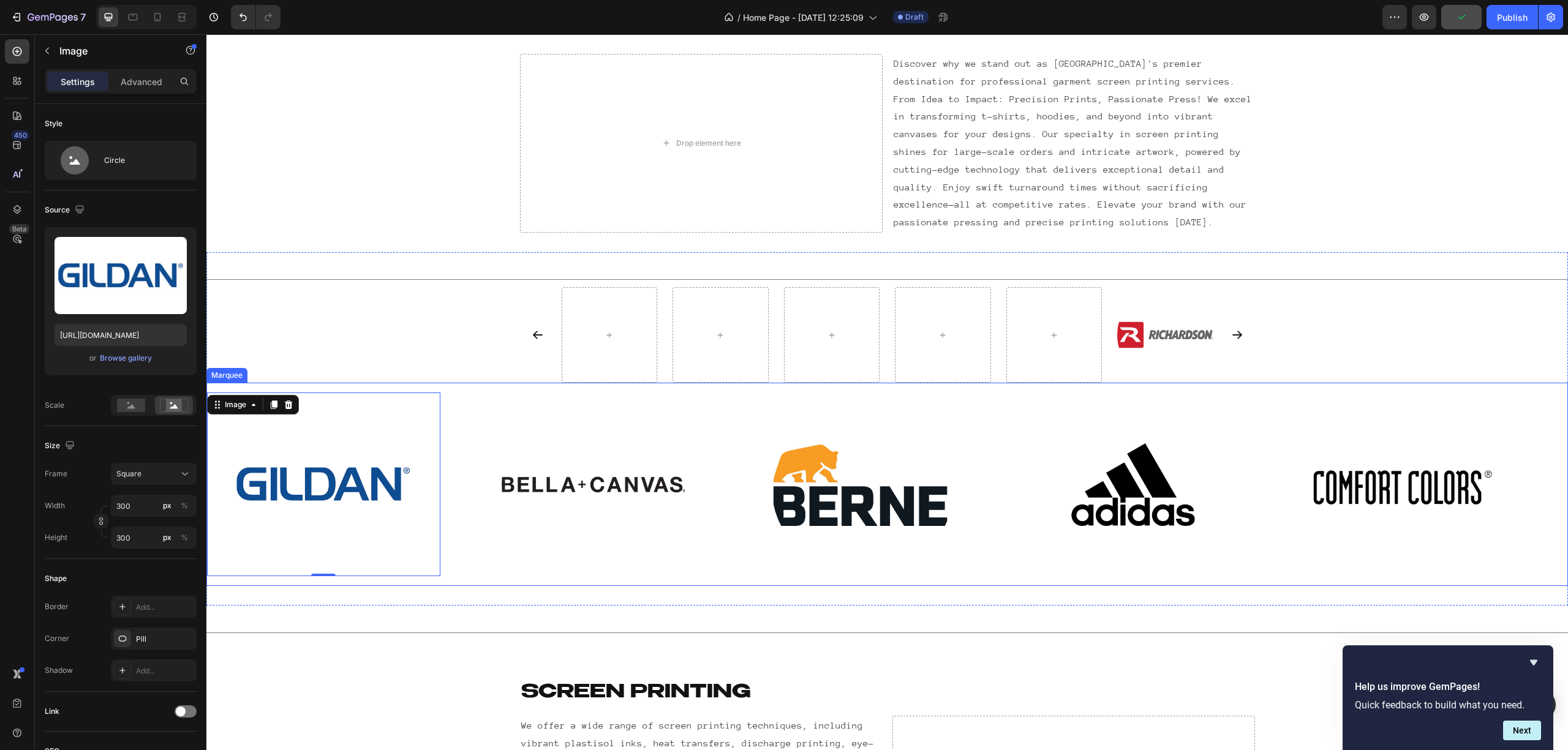
click at [417, 562] on div "Image 0 Image Image Image Image Image 0 Image Image Image Image Marquee" at bounding box center [887, 484] width 1361 height 204
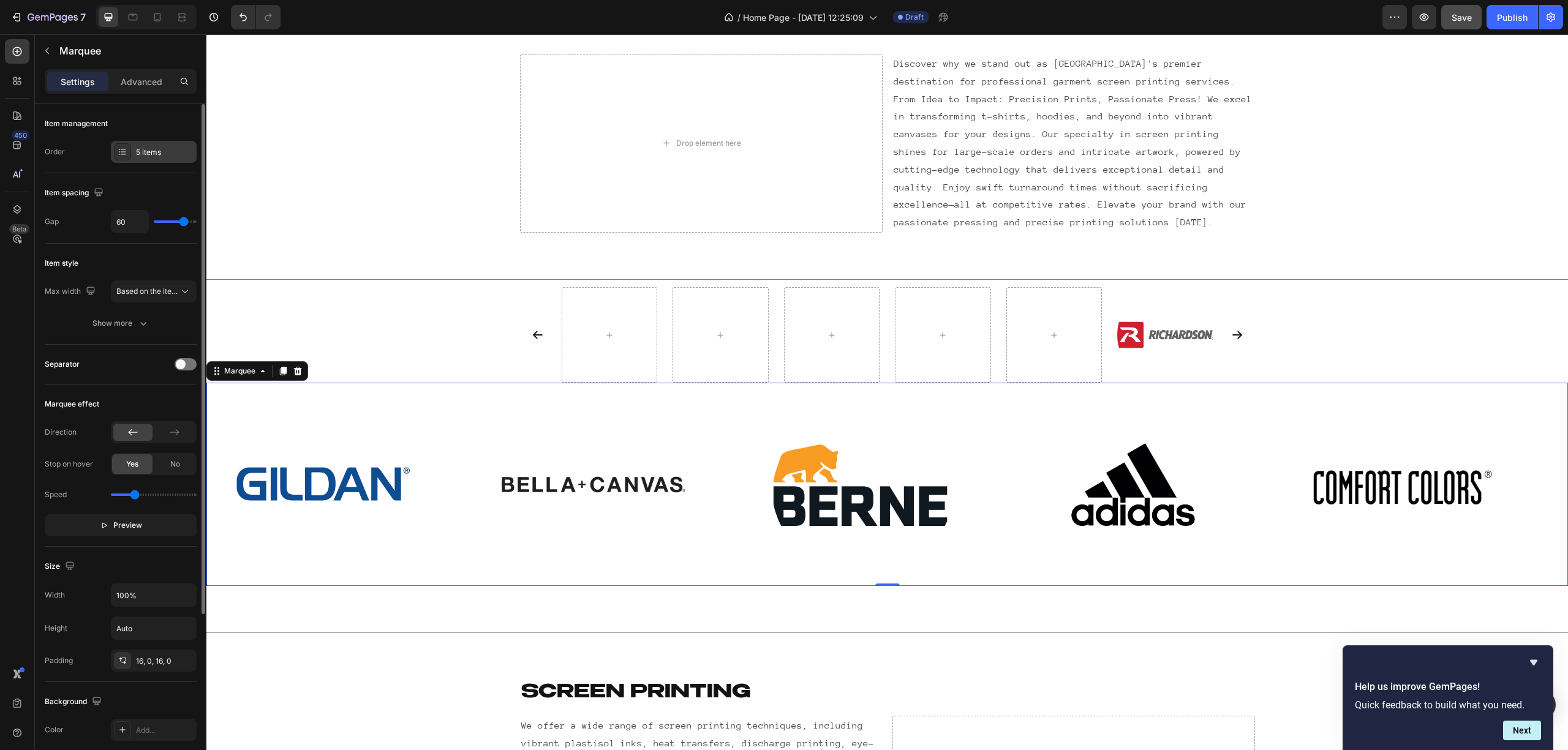
click at [132, 152] on div "5 items" at bounding box center [153, 152] width 86 height 22
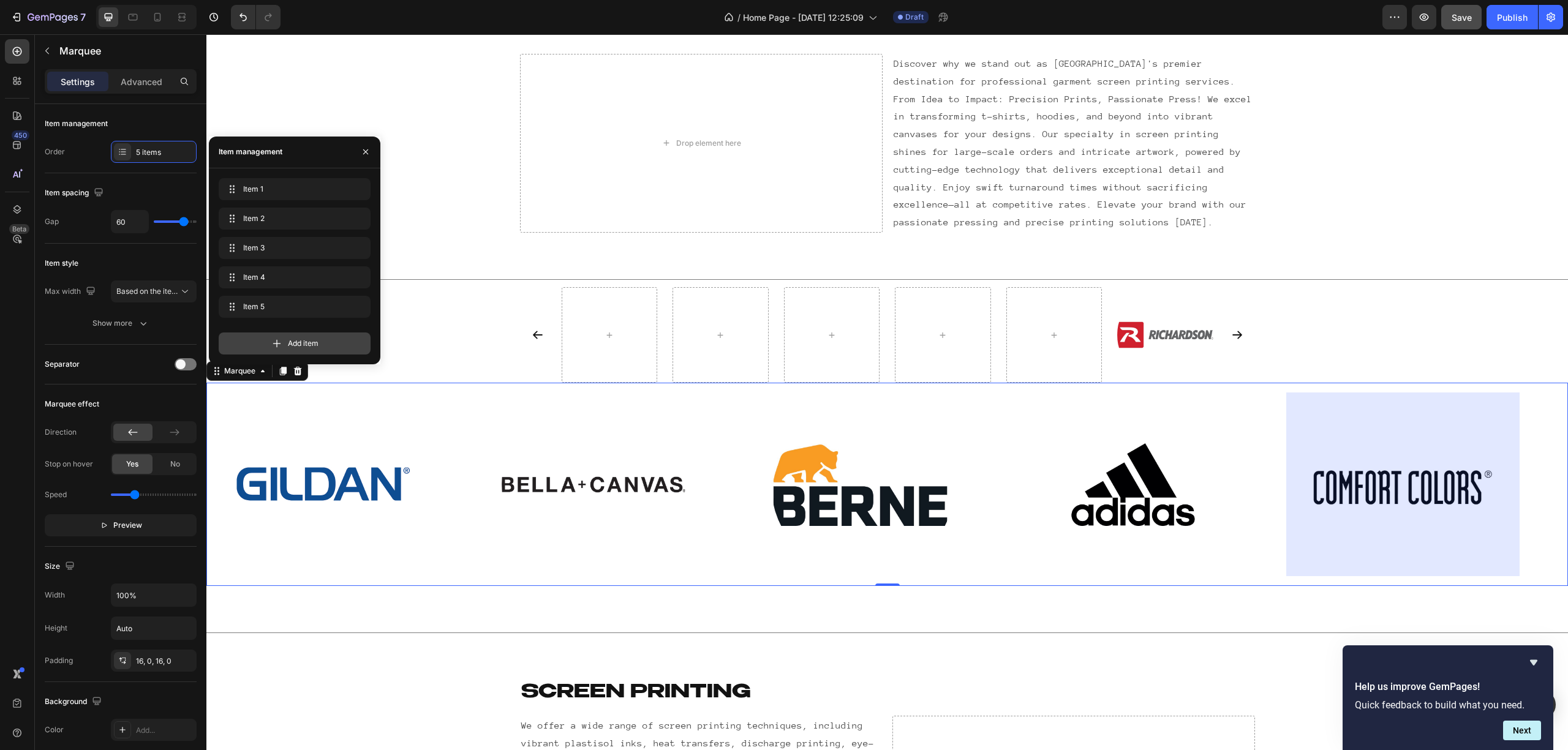
click at [262, 346] on div "Add item" at bounding box center [294, 343] width 152 height 22
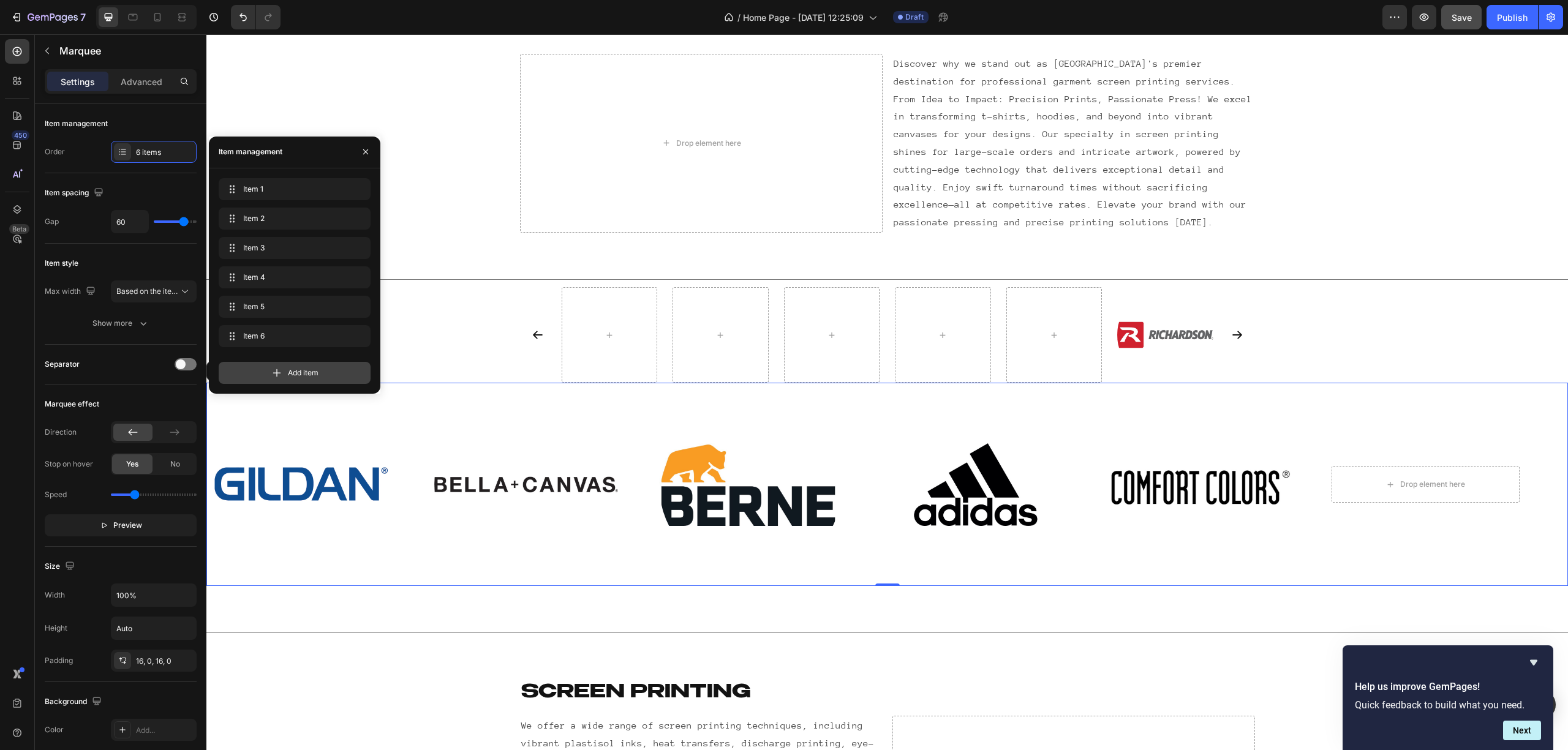
click at [296, 365] on div "Add item" at bounding box center [294, 372] width 152 height 22
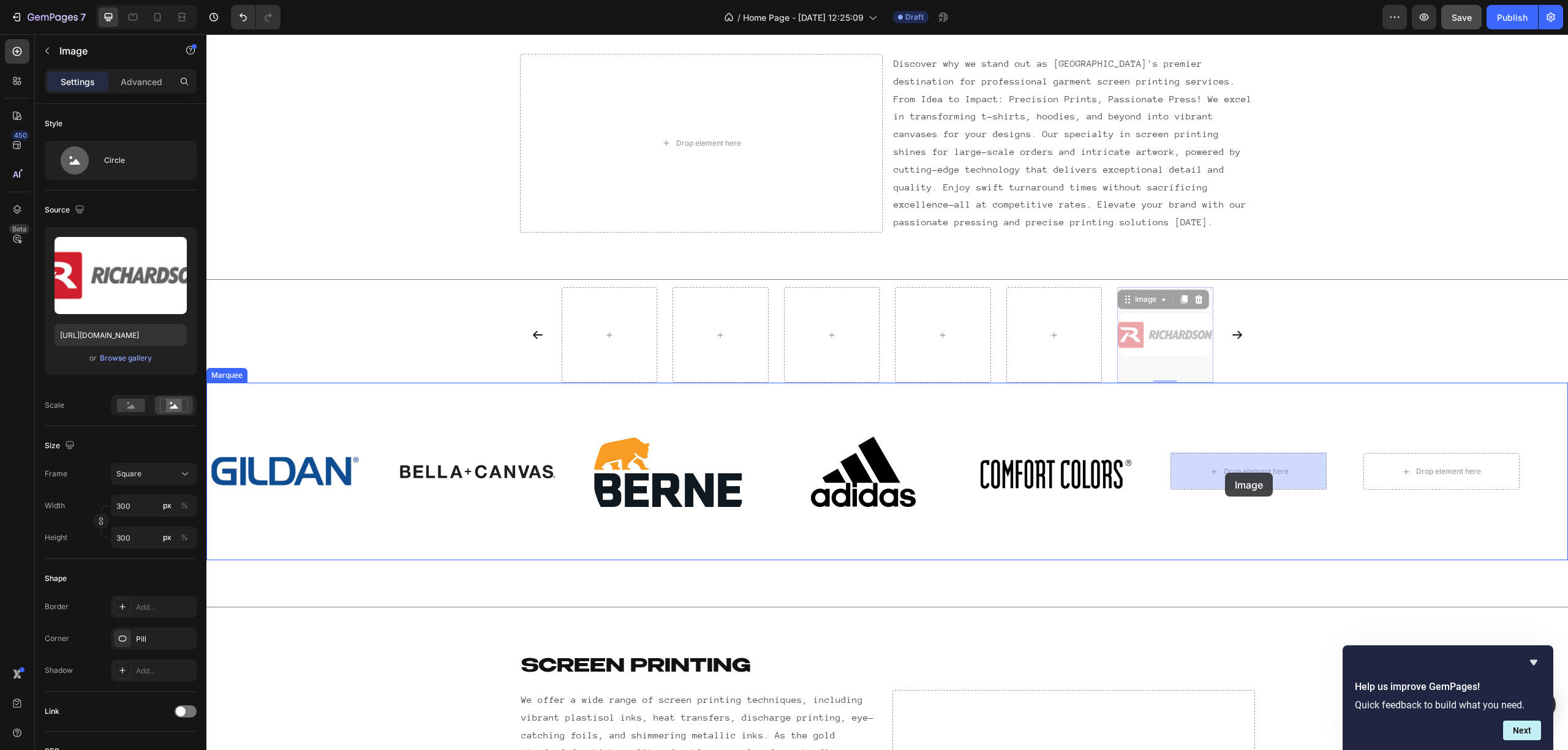
drag, startPoint x: 1164, startPoint y: 340, endPoint x: 1225, endPoint y: 473, distance: 146.3
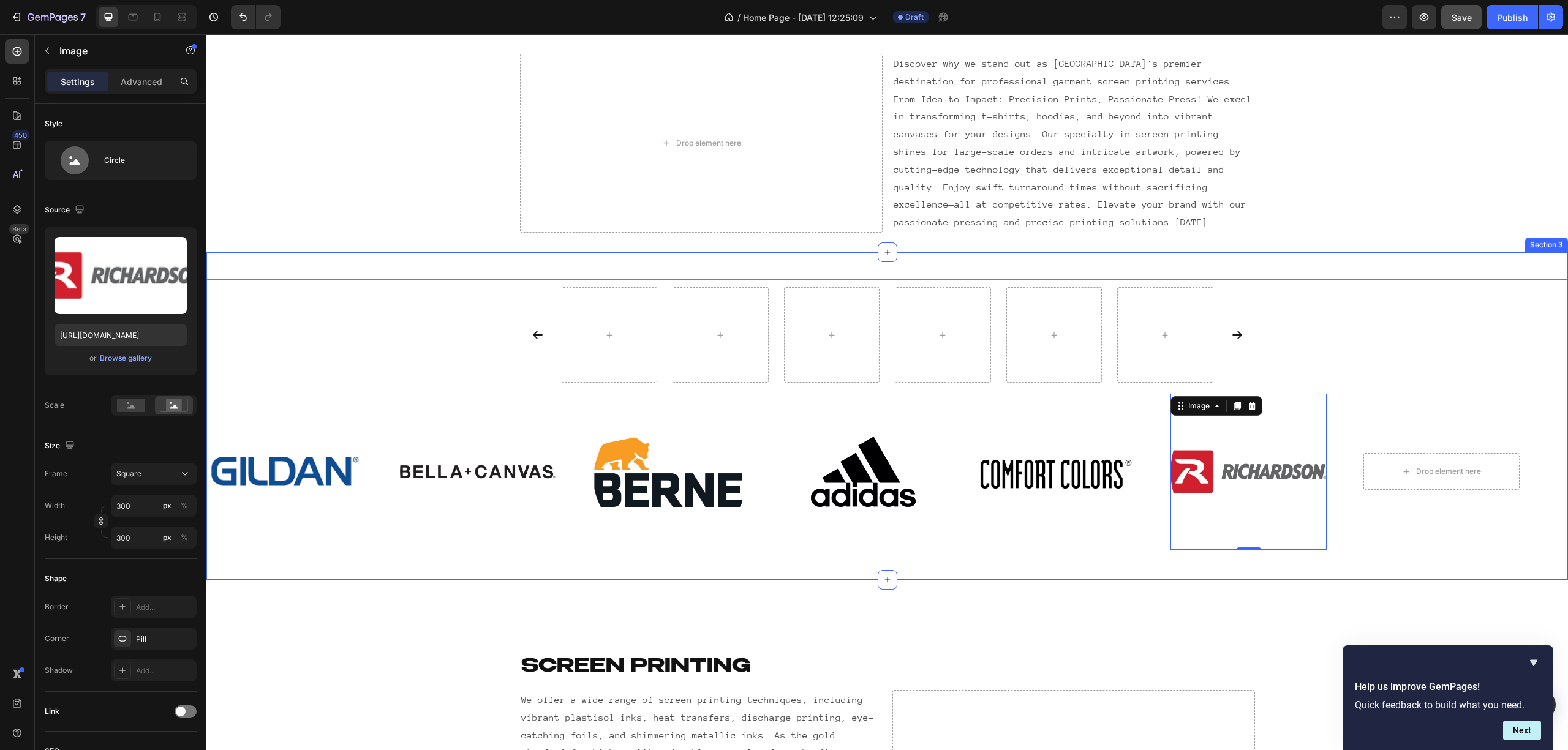
click at [1175, 333] on icon "Carousel Next Arrow" at bounding box center [1237, 335] width 12 height 12
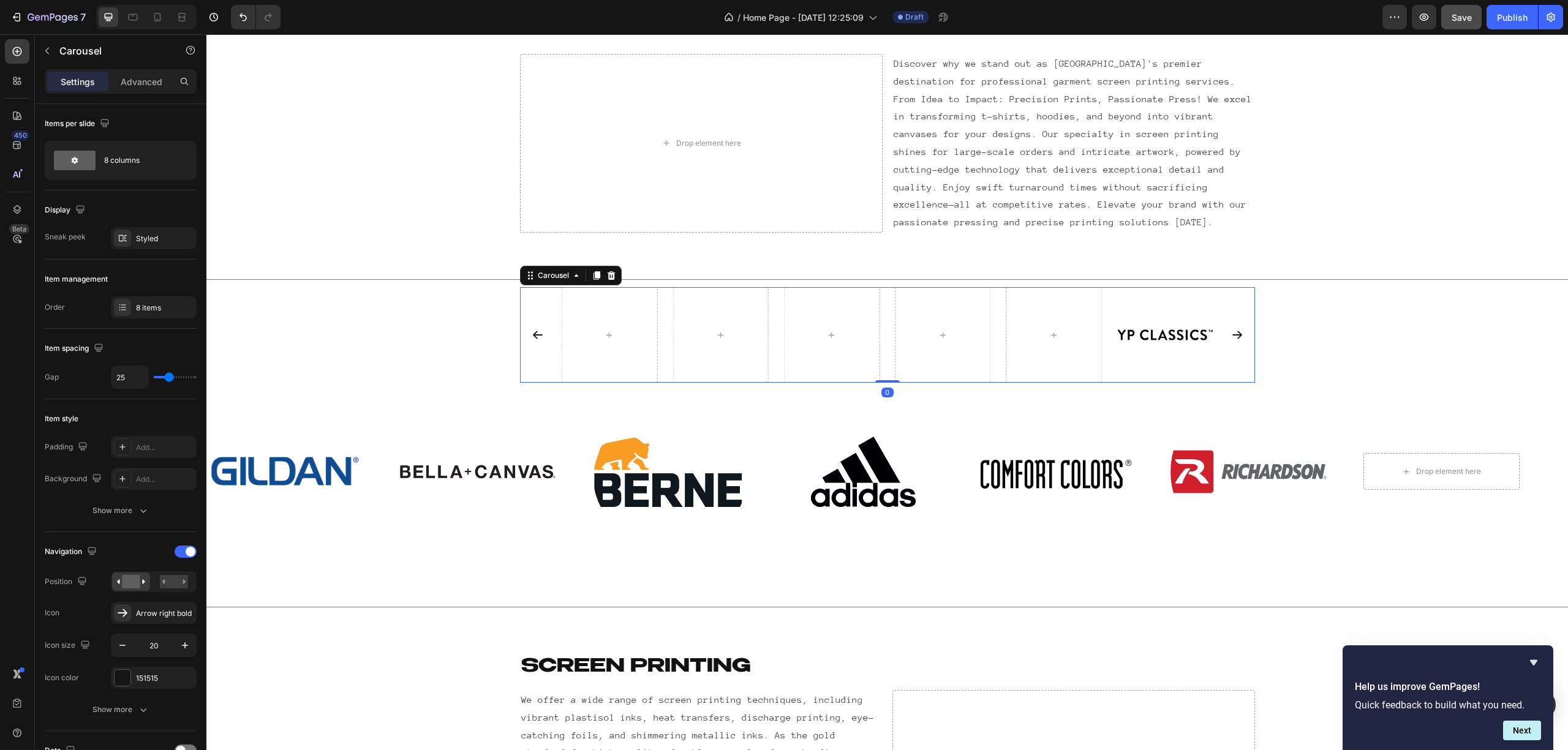
click at [1175, 340] on icon "Carousel Next Arrow" at bounding box center [1237, 335] width 12 height 12
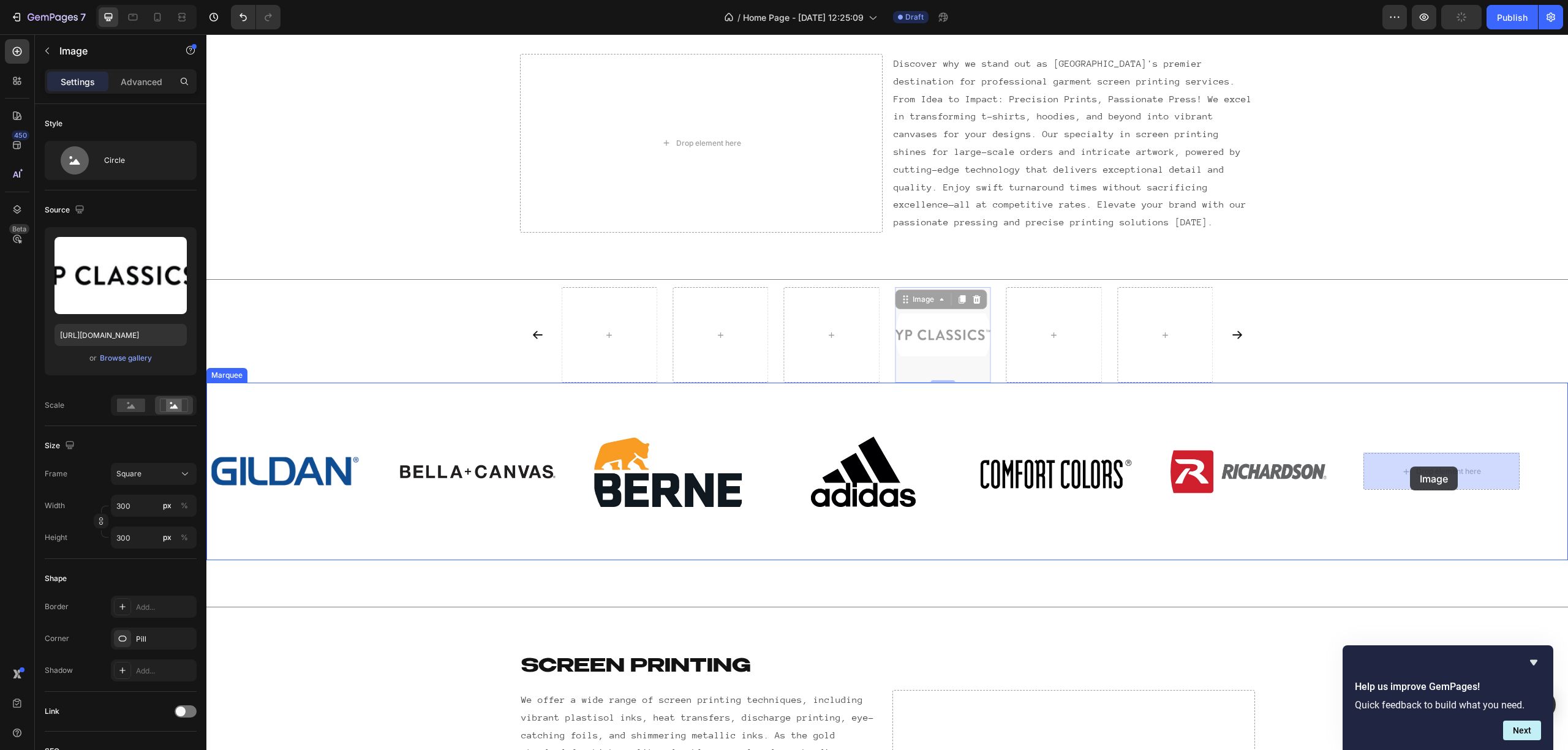
drag, startPoint x: 931, startPoint y: 333, endPoint x: 1410, endPoint y: 466, distance: 497.1
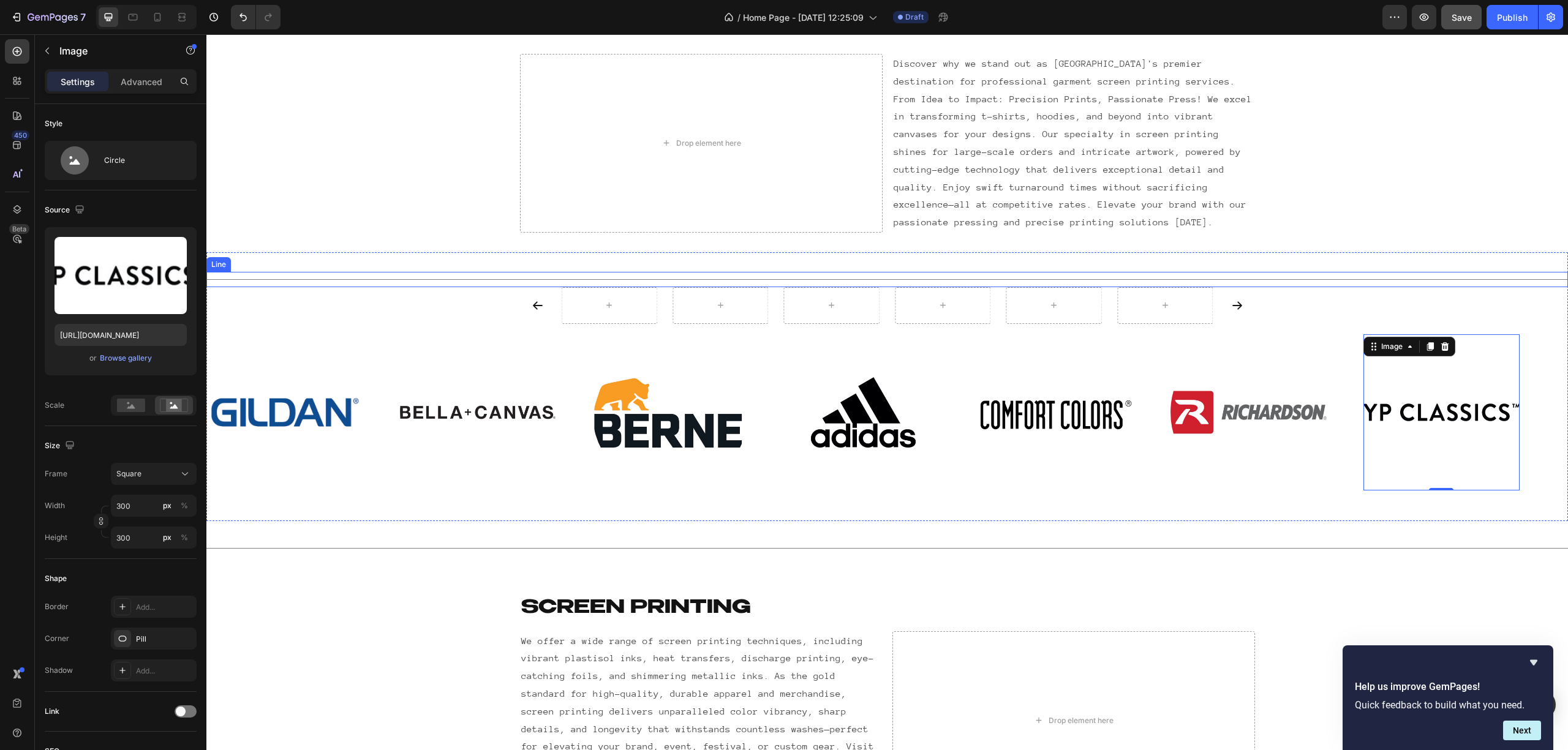
click at [455, 304] on div "Carousel" at bounding box center [887, 306] width 1361 height 36
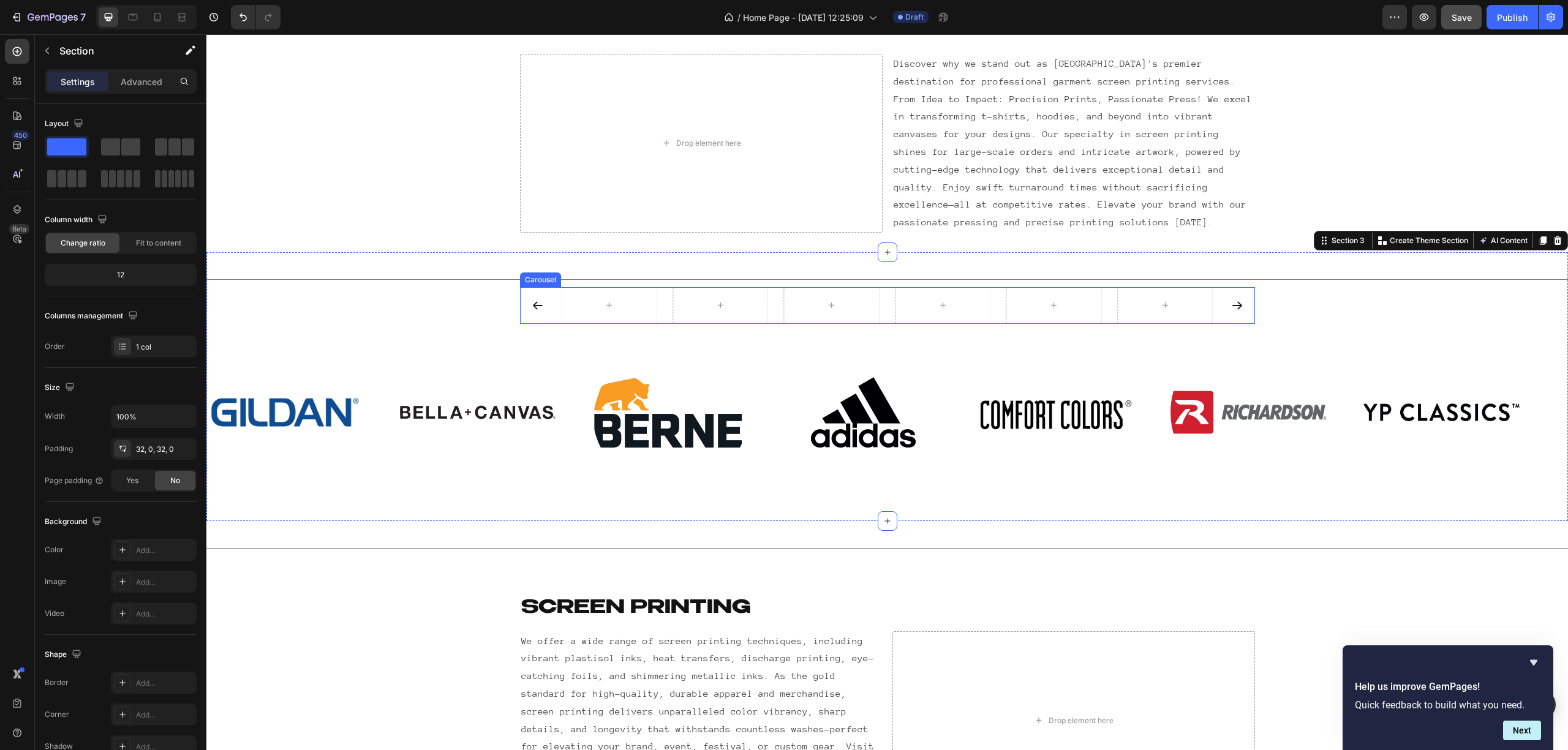
click at [535, 288] on div at bounding box center [887, 306] width 735 height 36
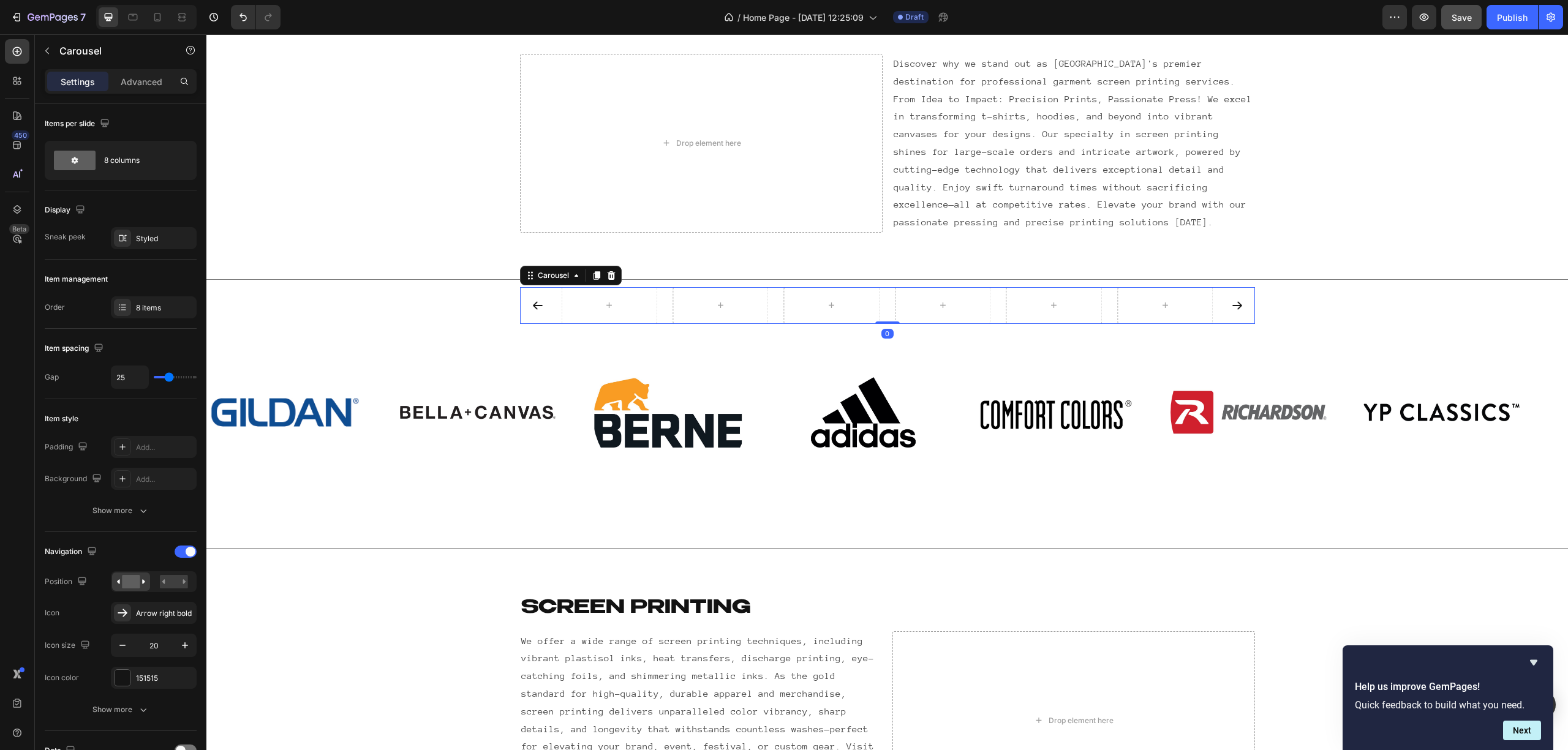
click at [607, 280] on icon at bounding box center [610, 275] width 8 height 9
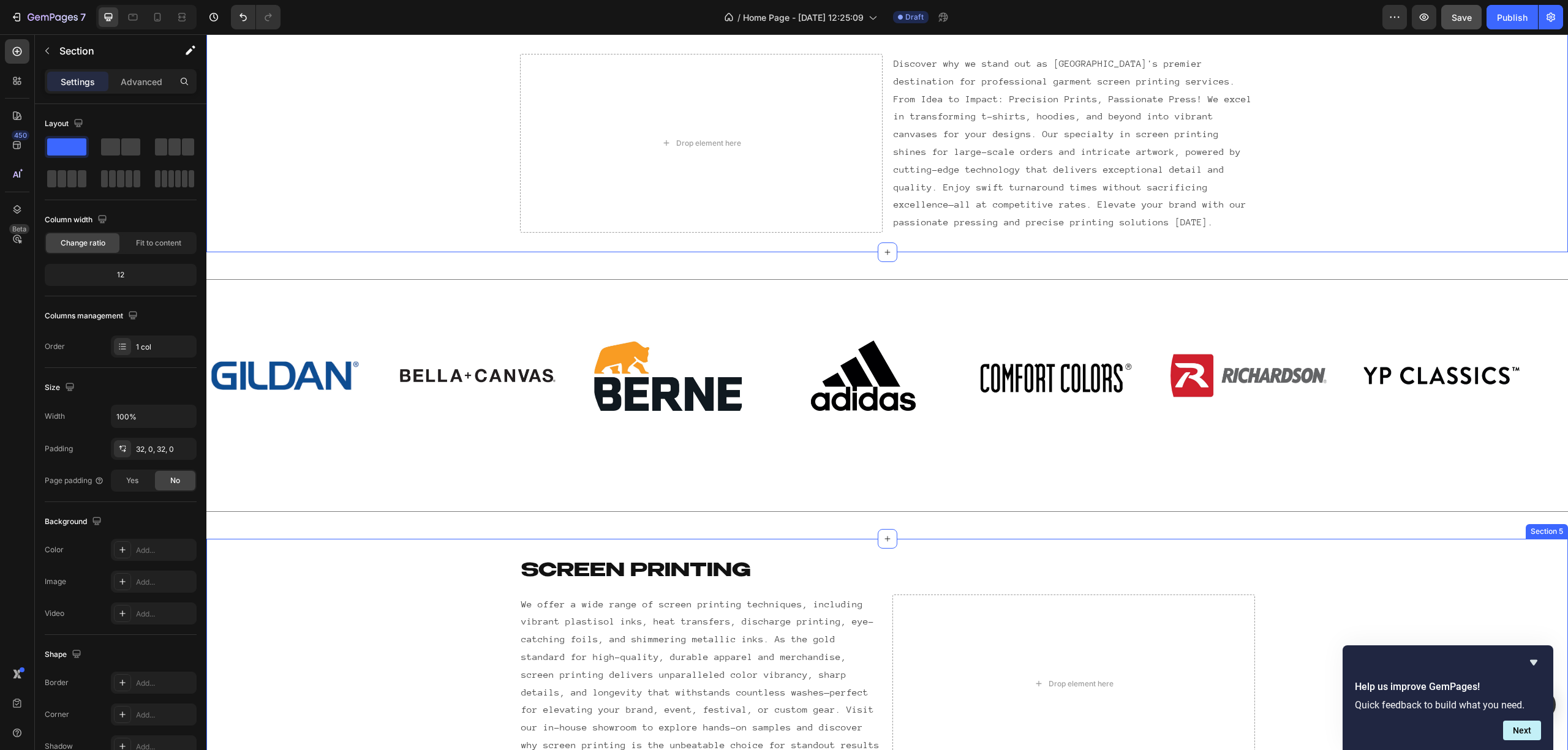
click at [396, 562] on div "Screen printing Heading Row We offer a wide range of screen printing techniques…" at bounding box center [887, 666] width 1361 height 215
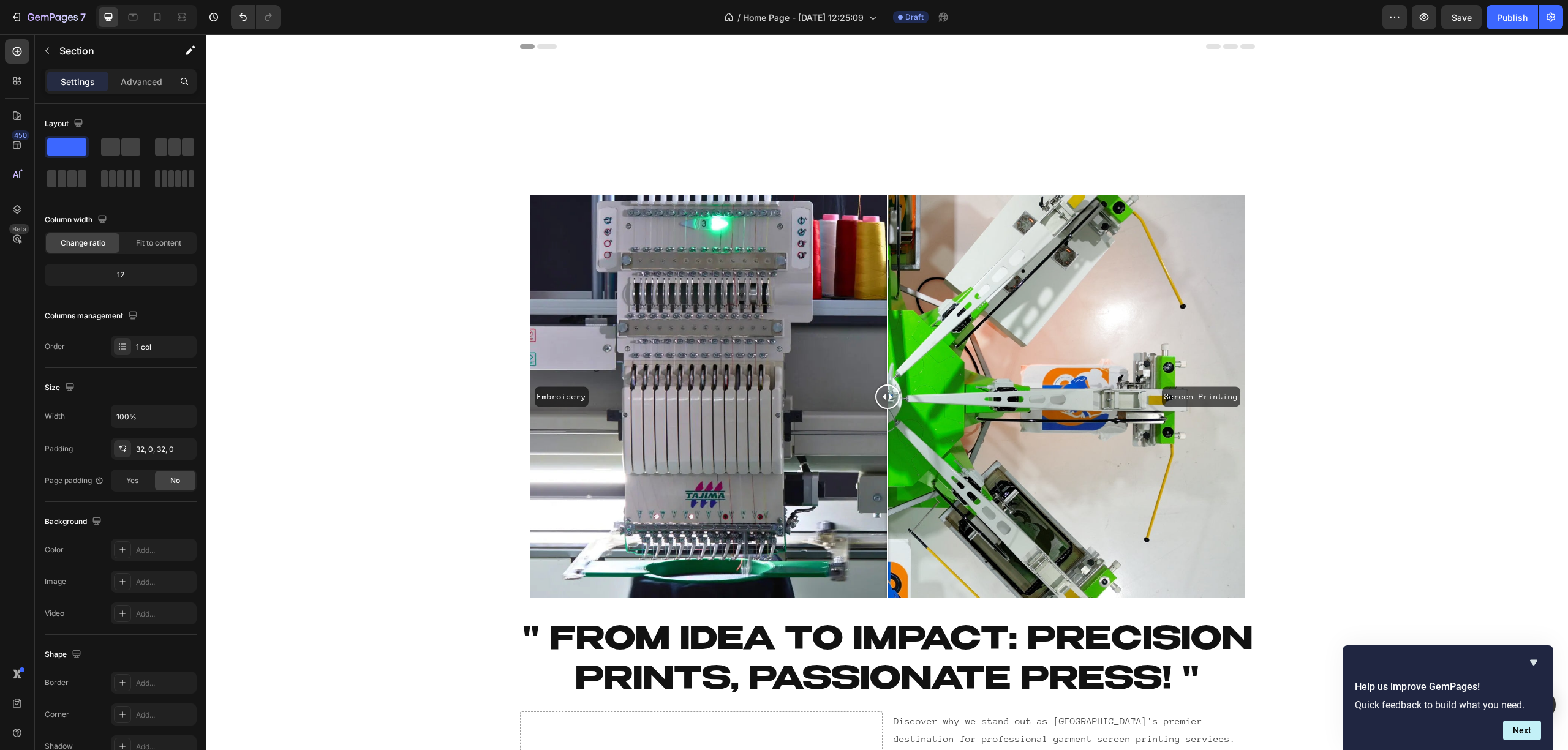
scroll to position [658, 0]
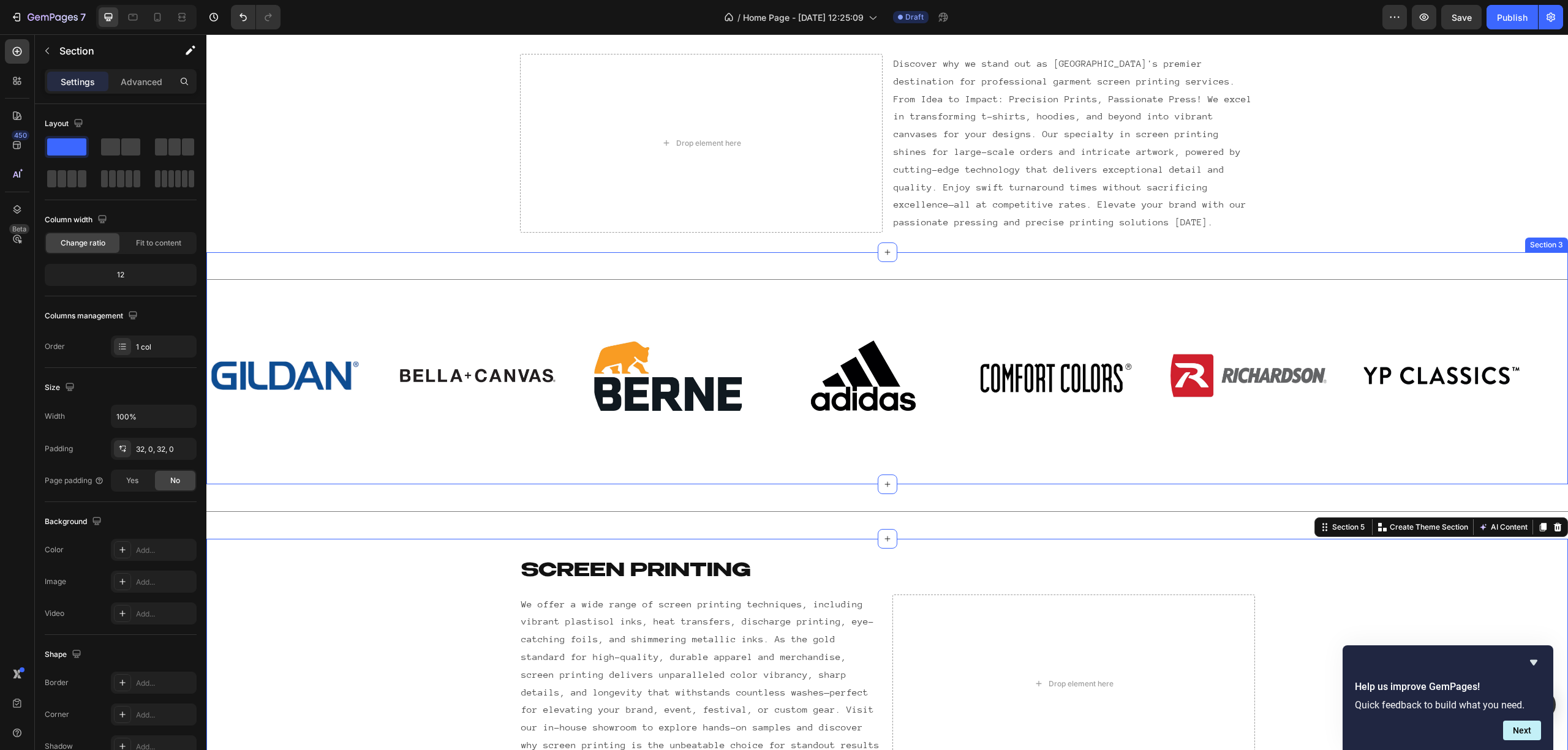
click at [483, 471] on div "Title Line Image Image Image Image Image Image Image Image Image Image Image Im…" at bounding box center [887, 368] width 1361 height 232
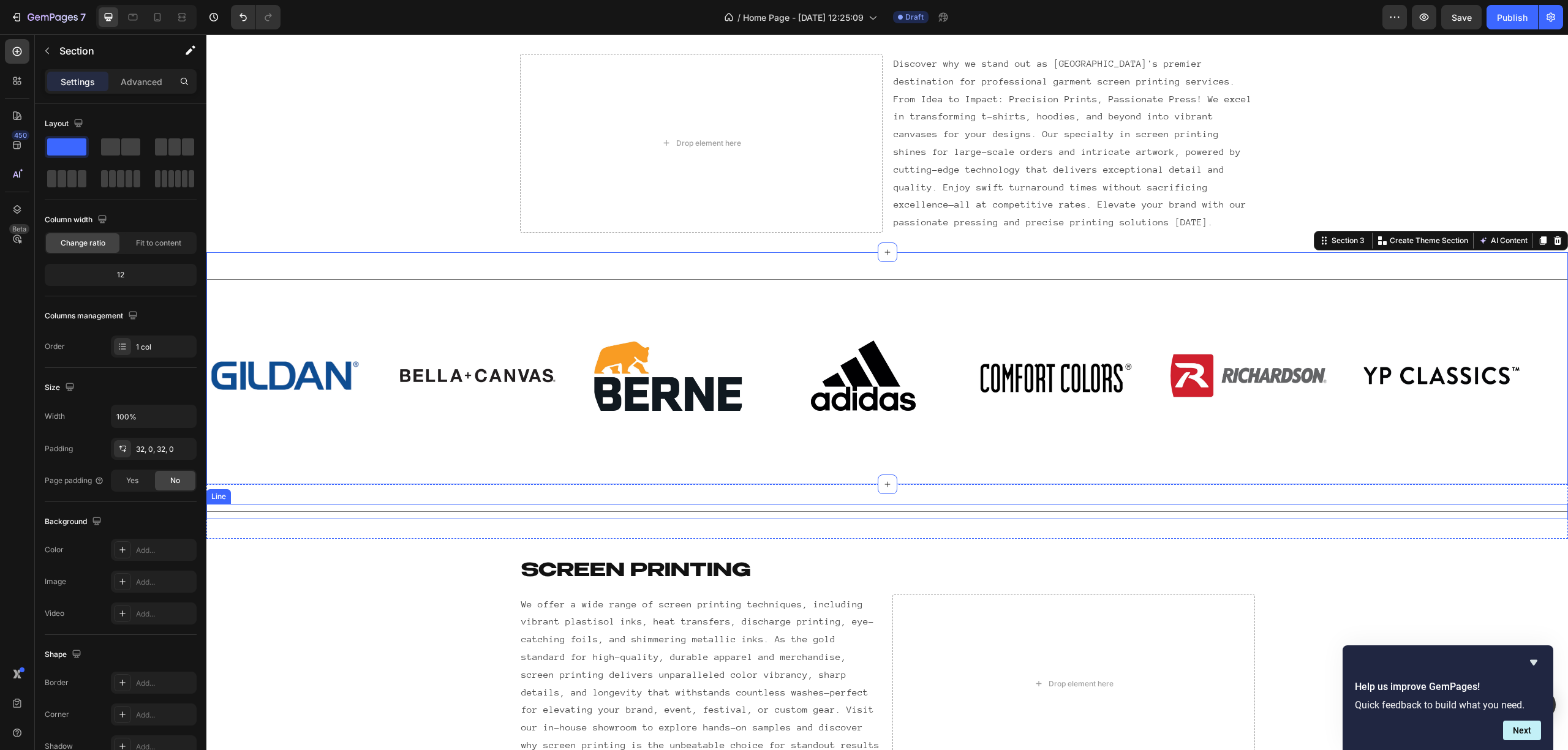
click at [499, 508] on div "Title Line" at bounding box center [887, 512] width 1361 height 16
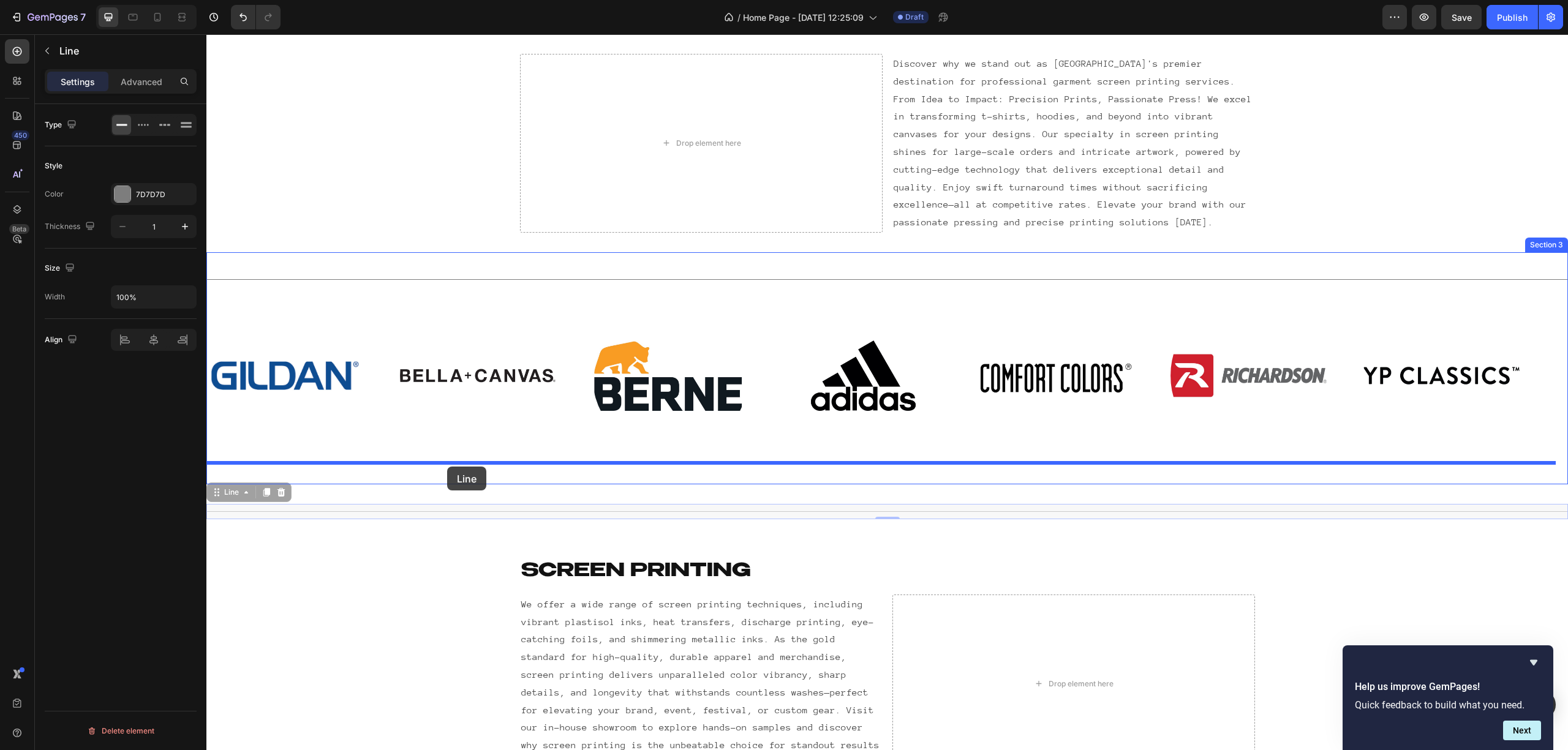
drag, startPoint x: 444, startPoint y: 508, endPoint x: 448, endPoint y: 467, distance: 41.2
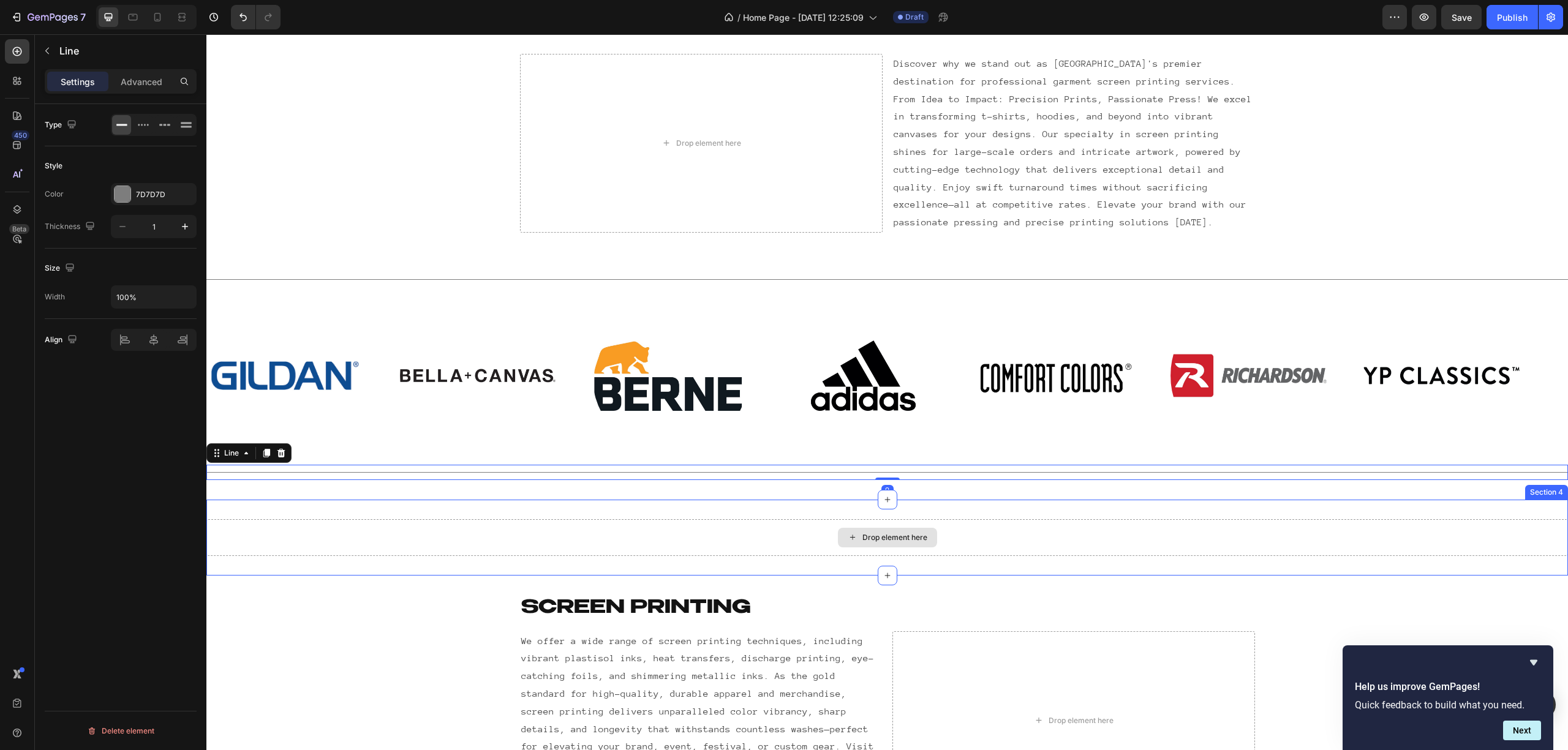
click at [334, 524] on div "Drop element here" at bounding box center [887, 538] width 1361 height 36
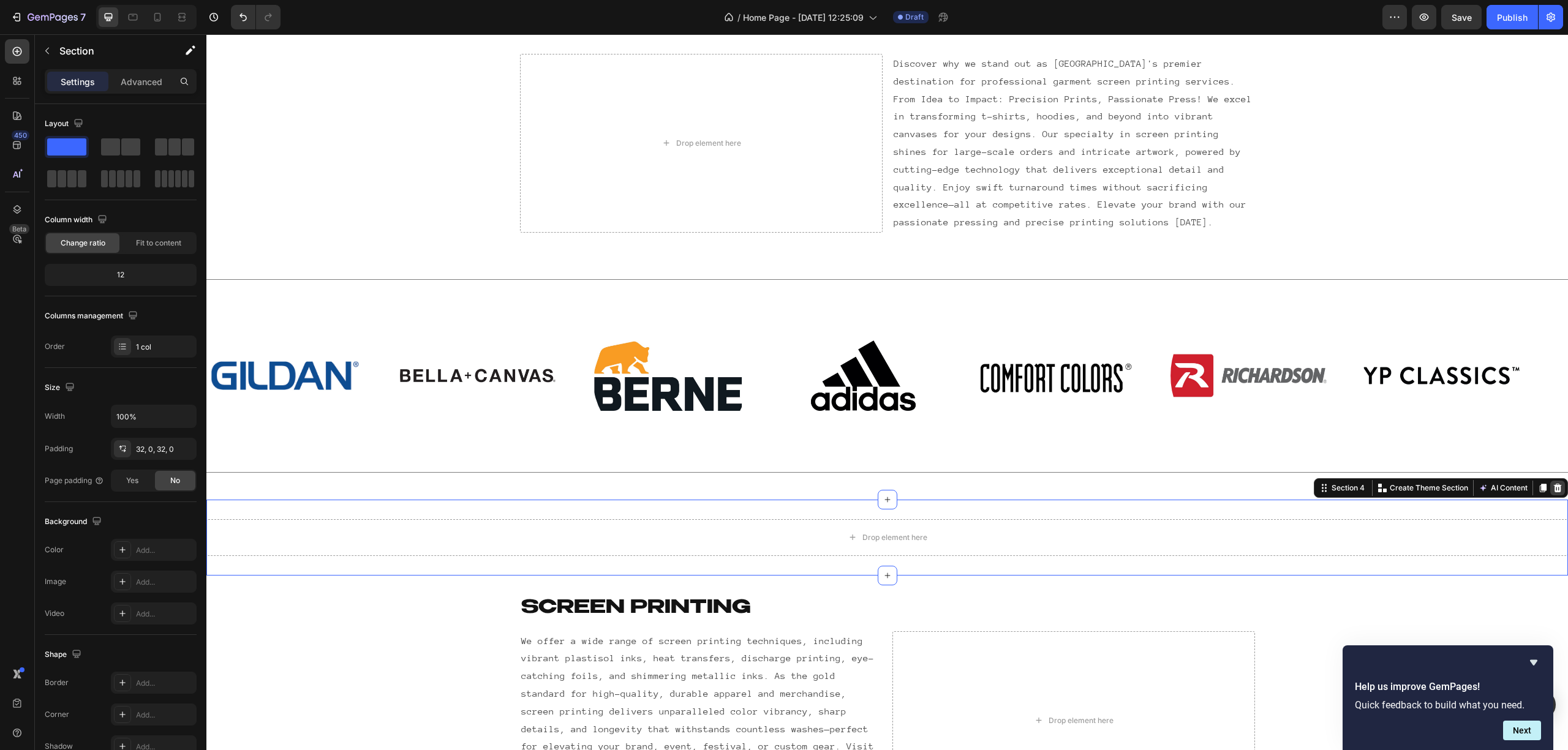
click at [1553, 483] on icon at bounding box center [1557, 488] width 8 height 9
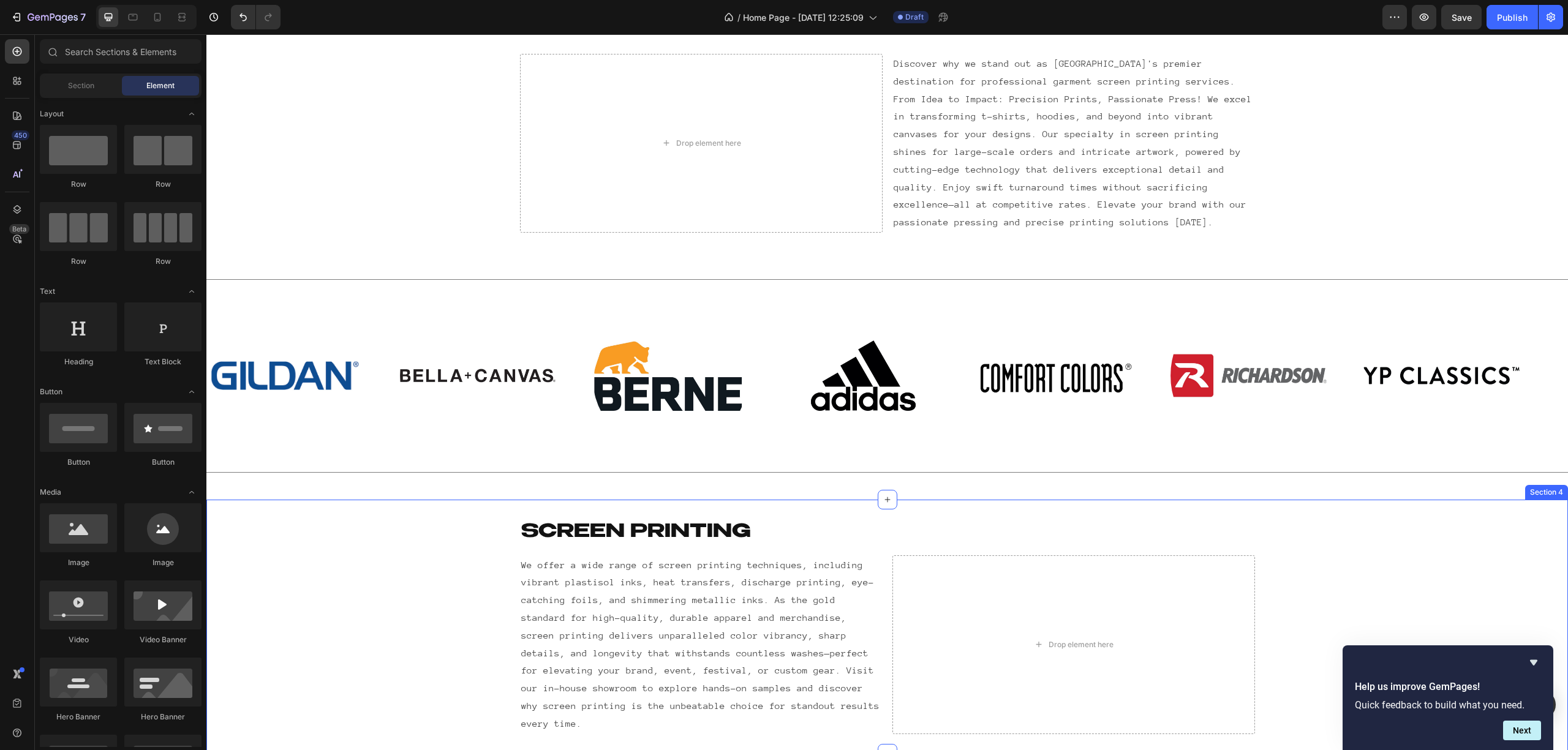
click at [413, 593] on div "Screen printing Heading Row We offer a wide range of screen printing techniques…" at bounding box center [887, 627] width 1361 height 215
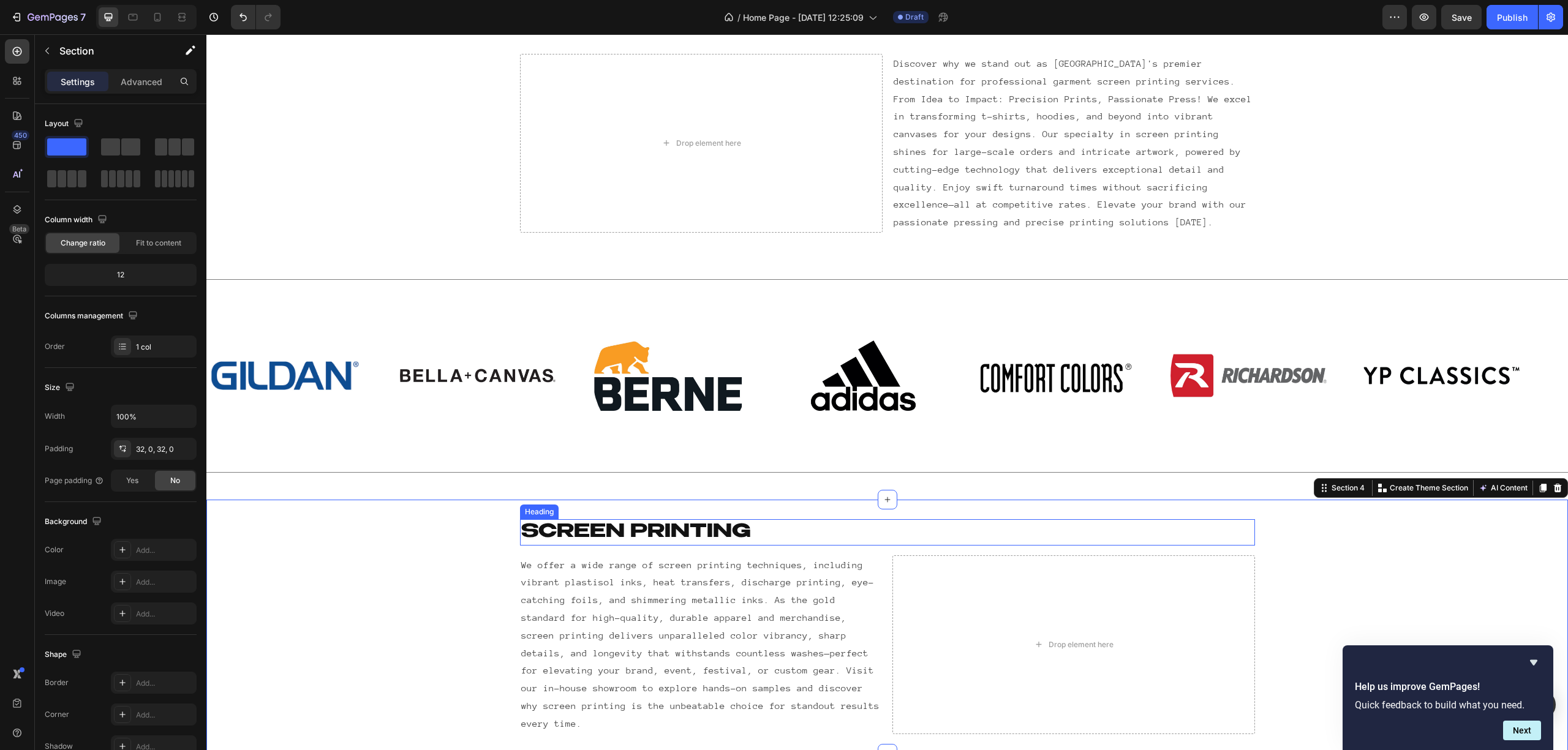
click at [612, 520] on h2 "Screen printing" at bounding box center [887, 533] width 735 height 26
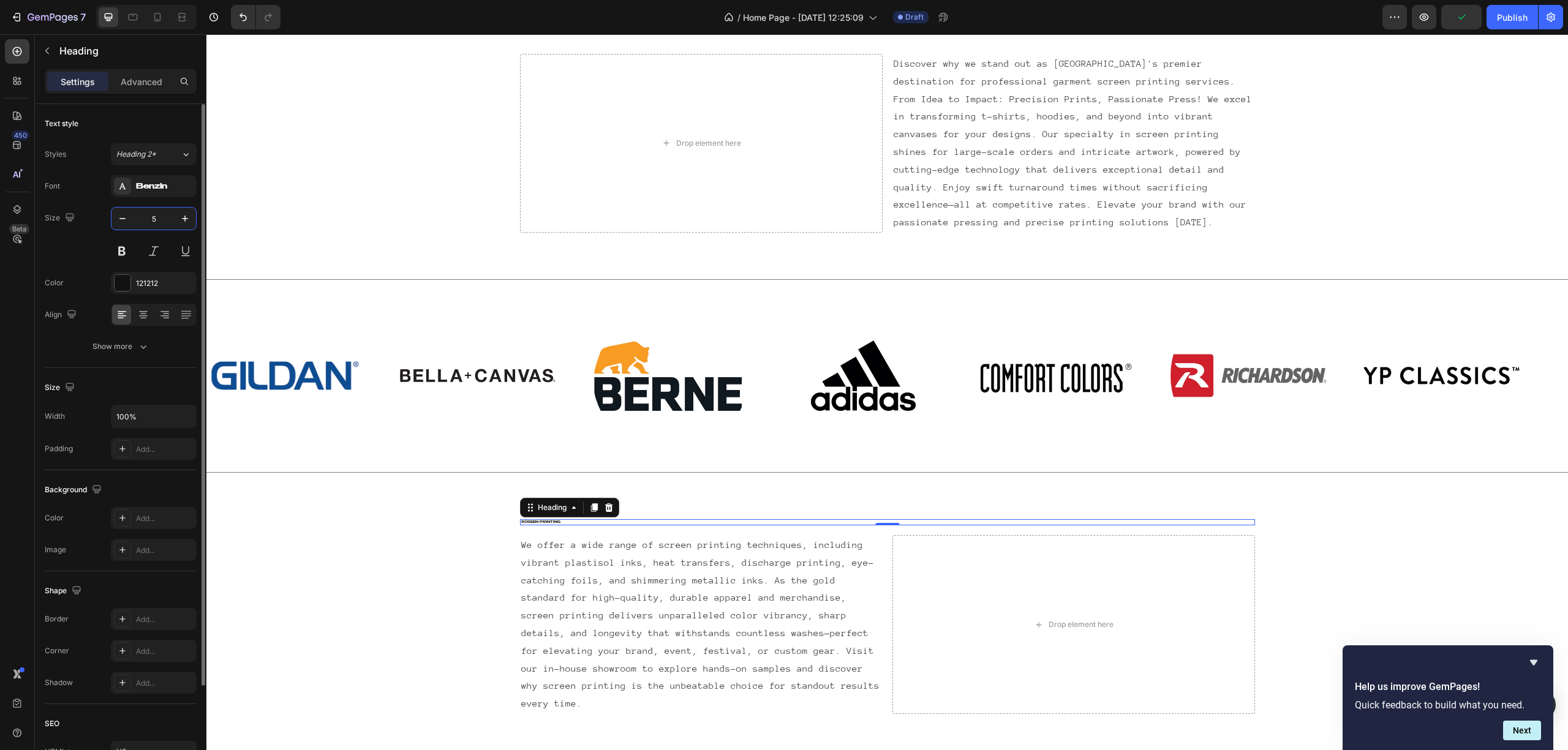
type input "50"
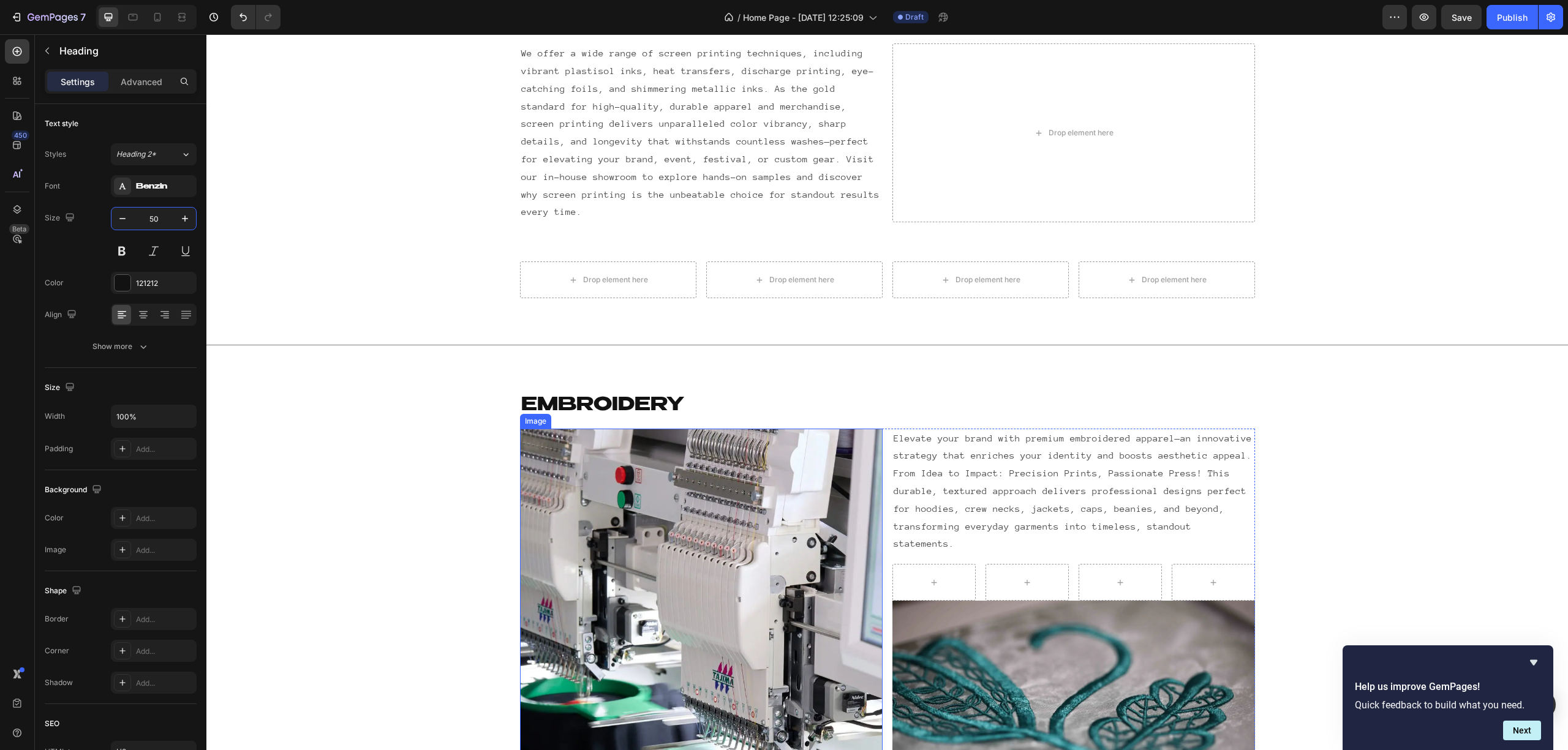
scroll to position [1338, 0]
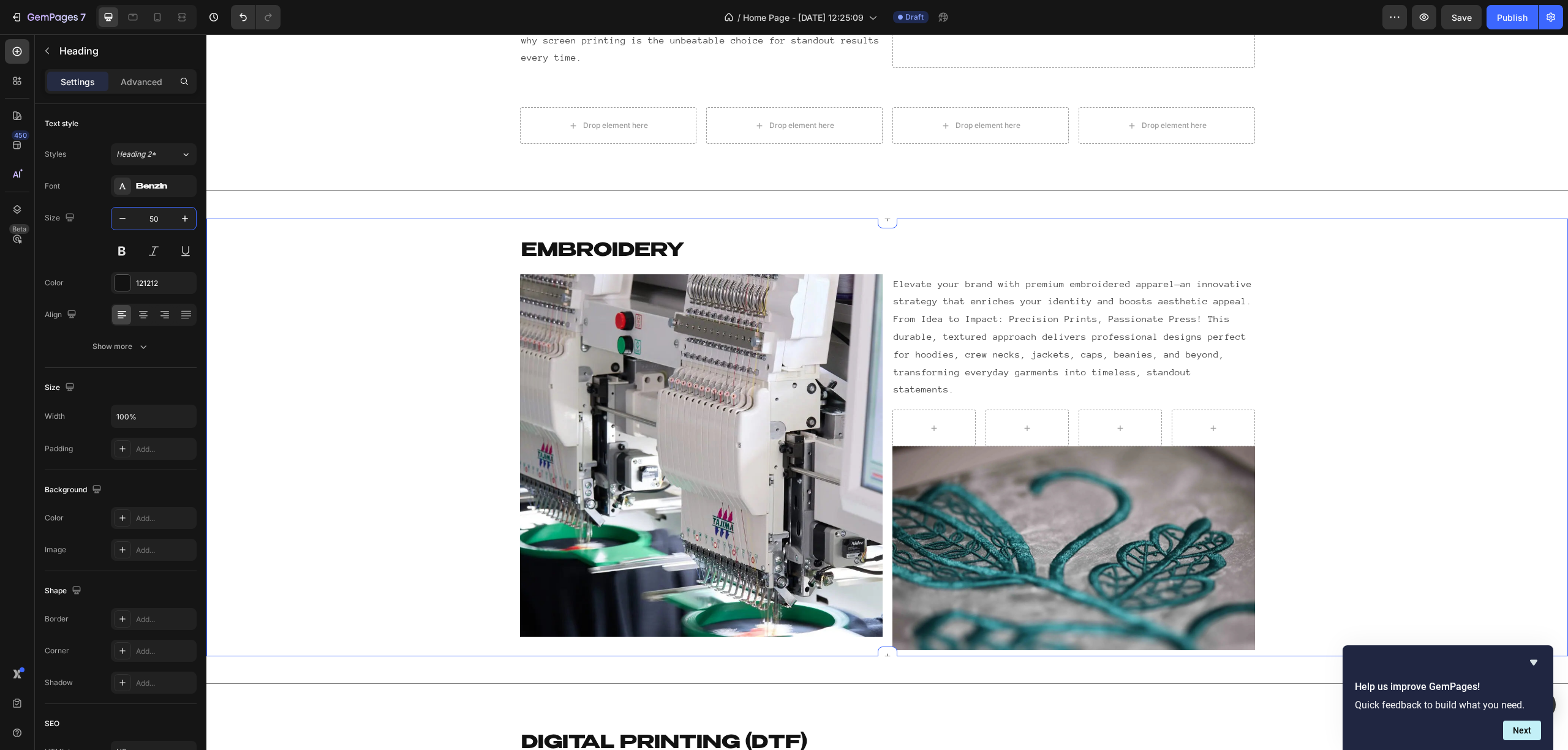
drag, startPoint x: 629, startPoint y: 251, endPoint x: 630, endPoint y: 238, distance: 13.0
click at [629, 250] on div "EMBROIDERY Heading Row Image Elevate your brand with premium embroidered appare…" at bounding box center [887, 444] width 1361 height 413
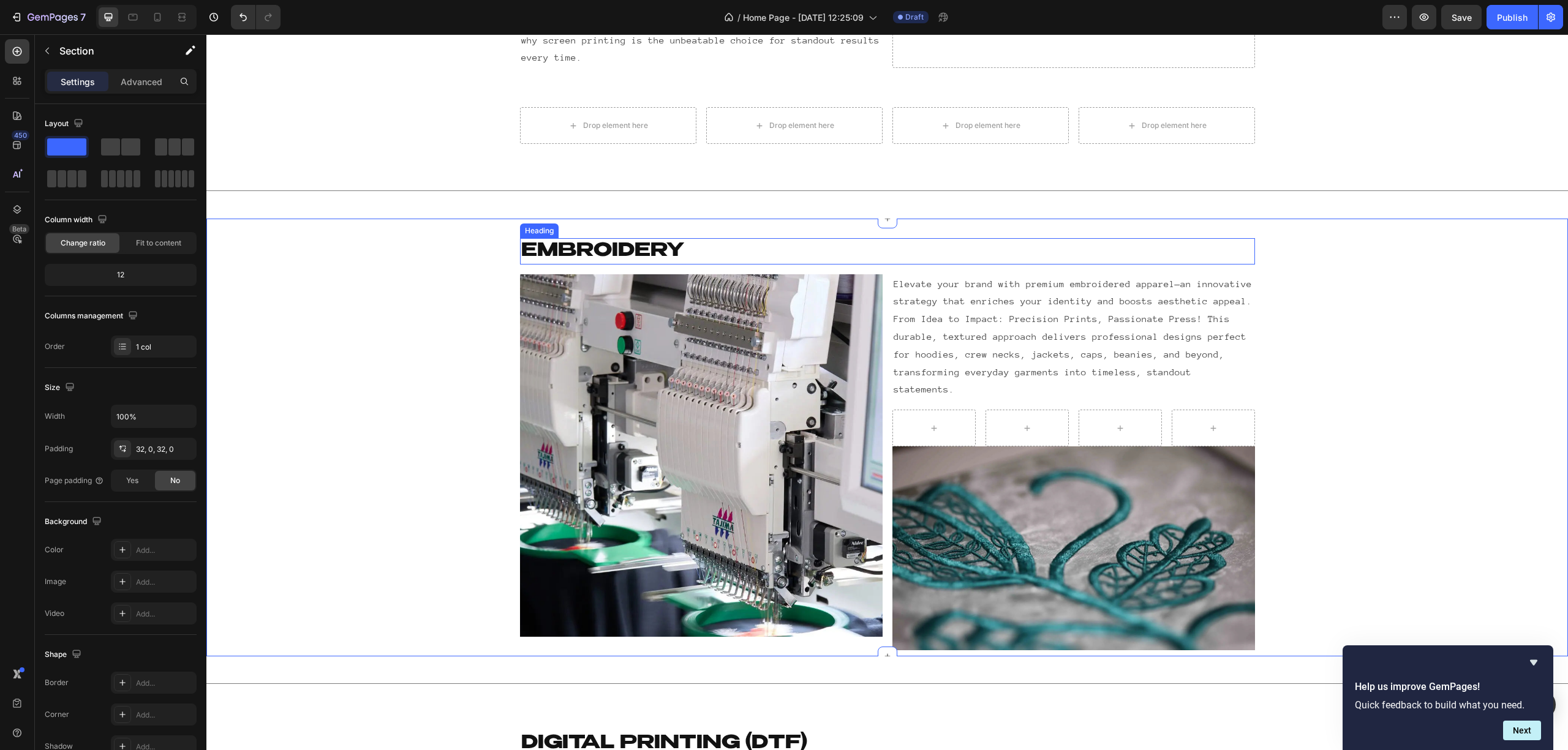
click at [630, 238] on h2 "EMBROIDERY" at bounding box center [887, 251] width 735 height 26
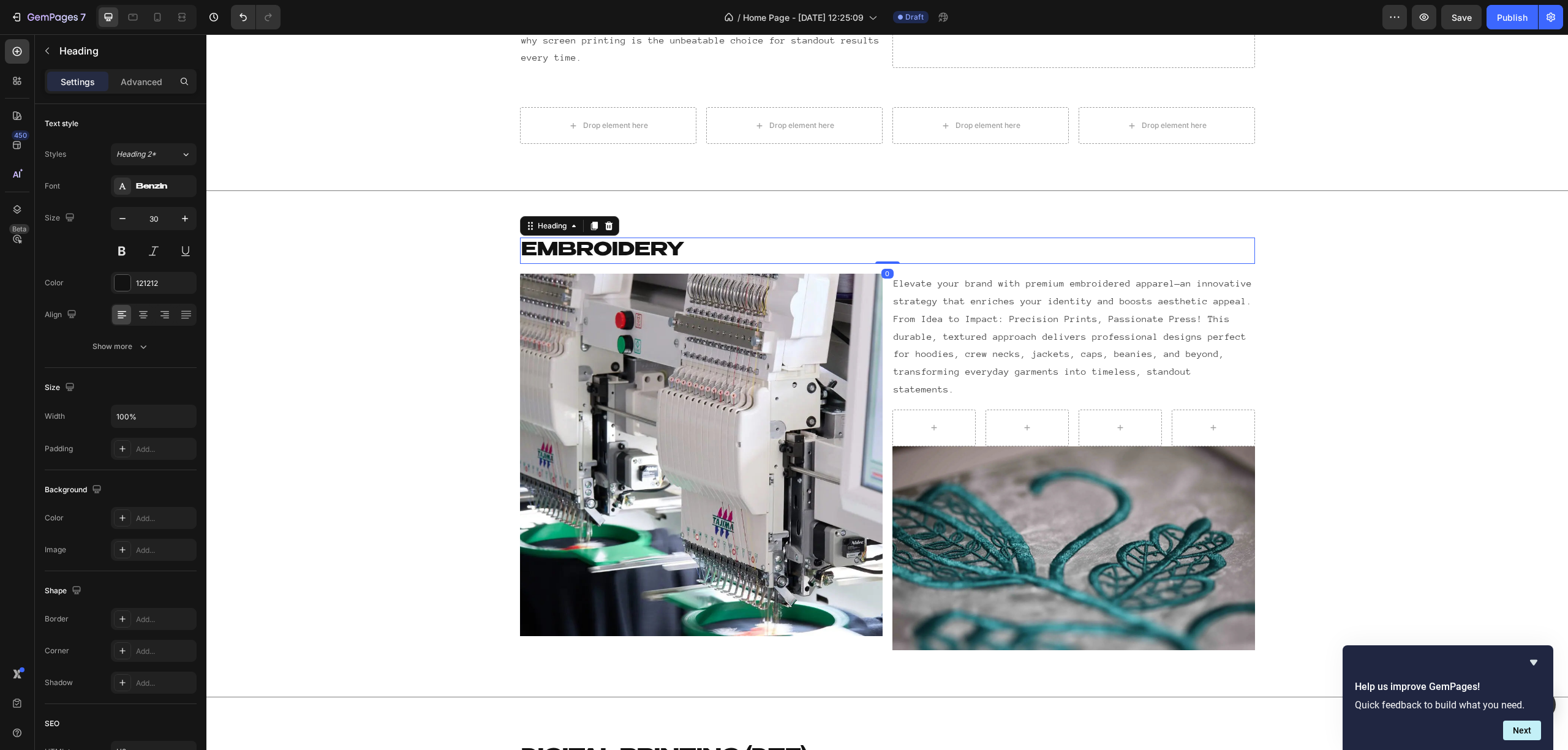
click at [630, 237] on h2 "EMBROIDERY" at bounding box center [887, 250] width 735 height 26
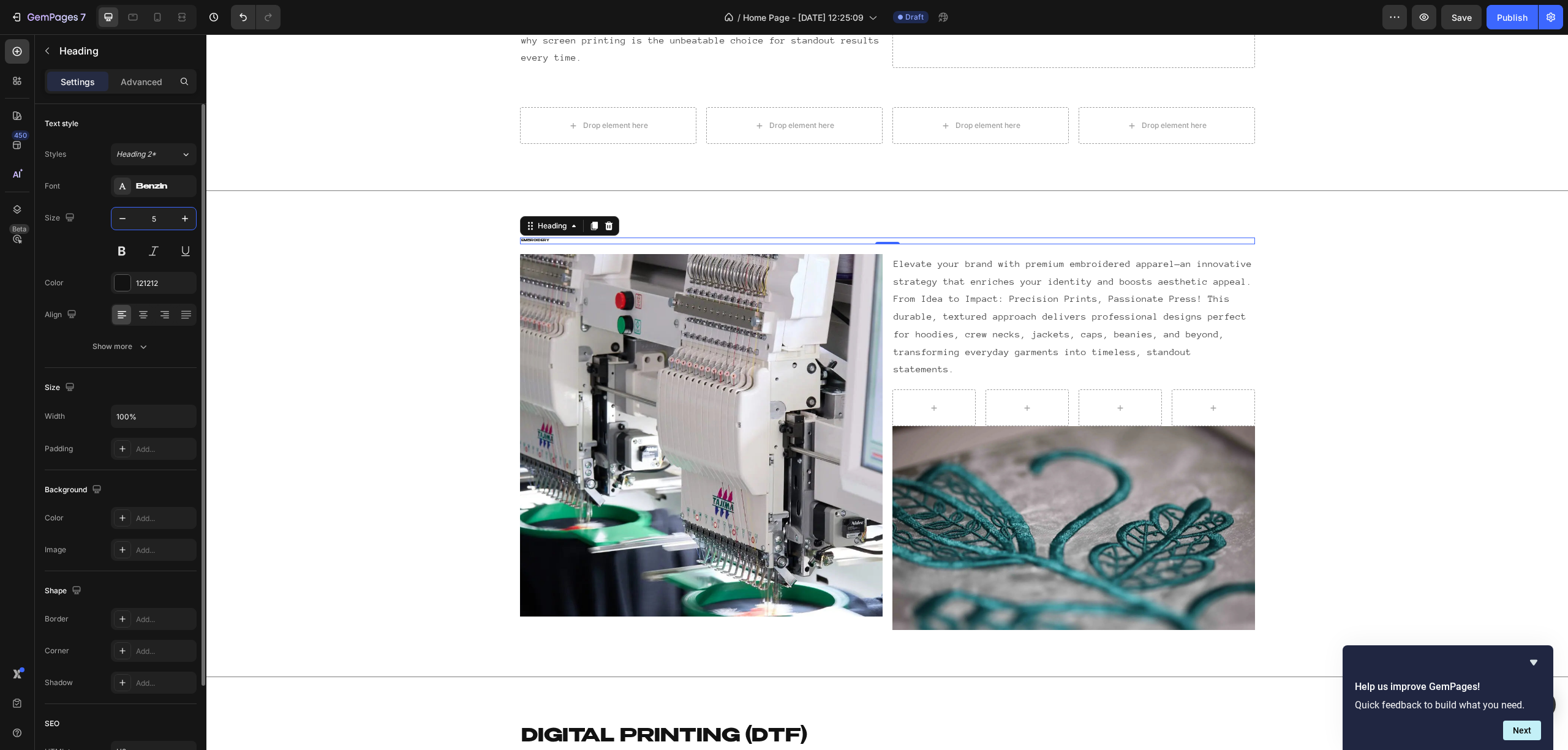
type input "50"
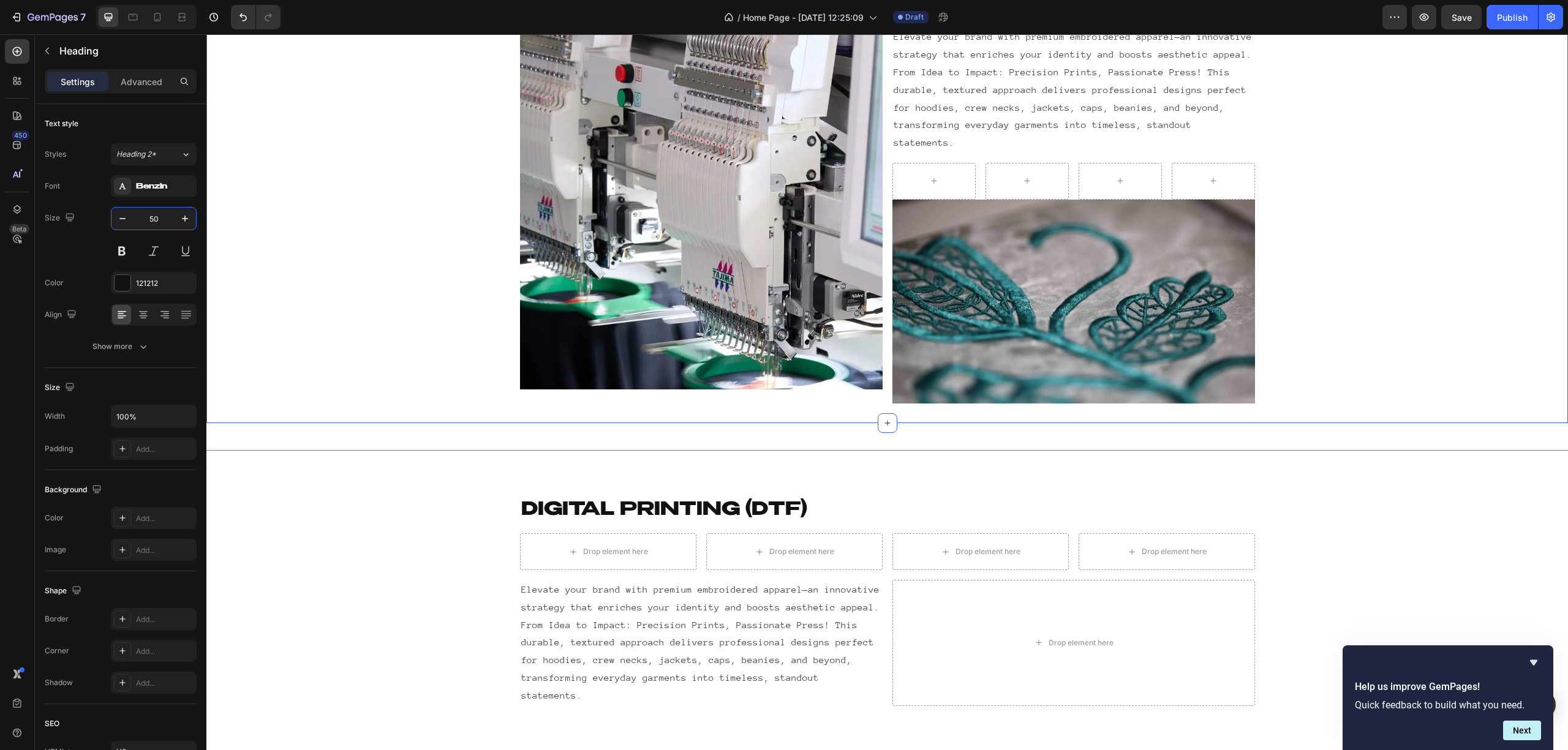
scroll to position [1611, 0]
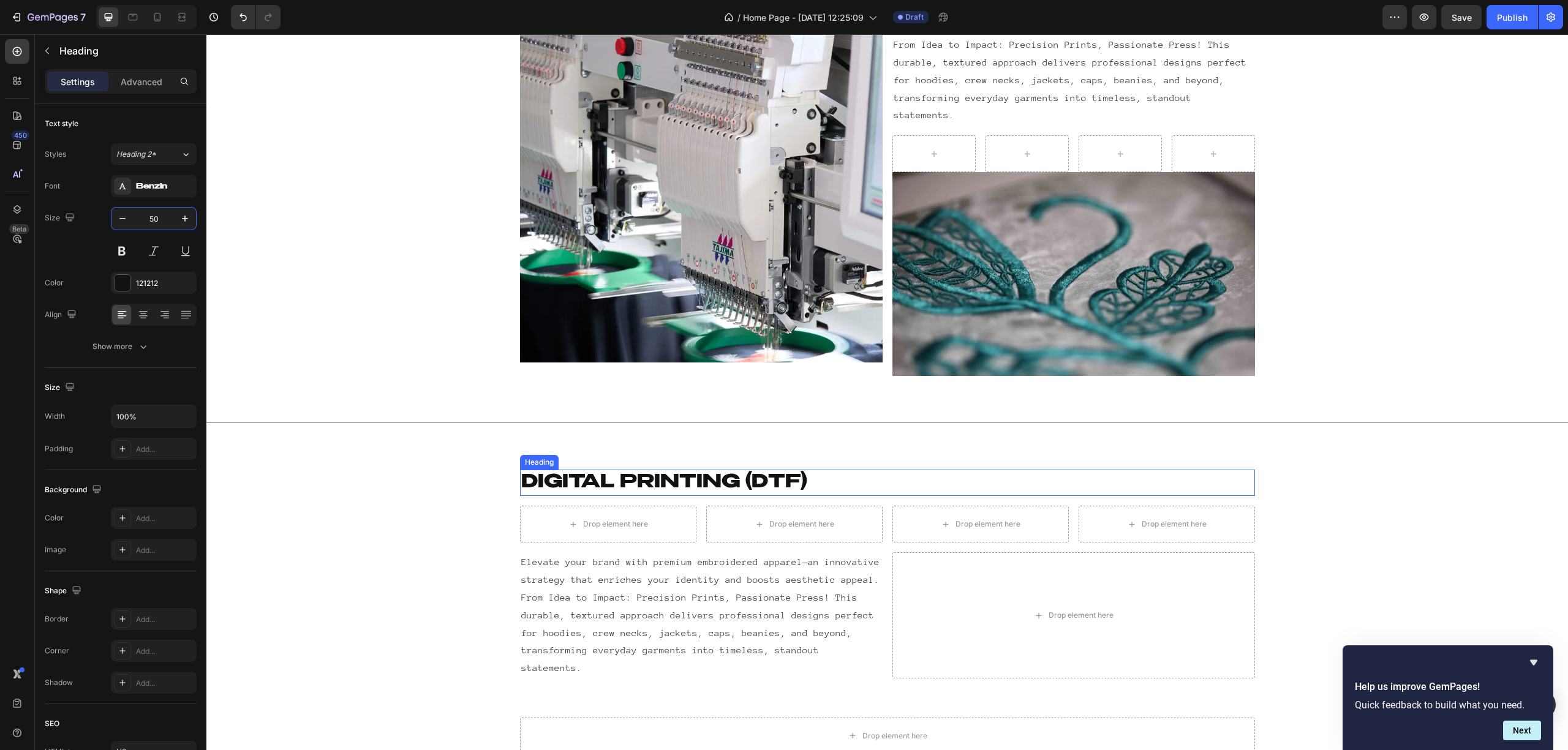
click at [541, 469] on h2 "DIgital printing (DTF)" at bounding box center [887, 482] width 735 height 26
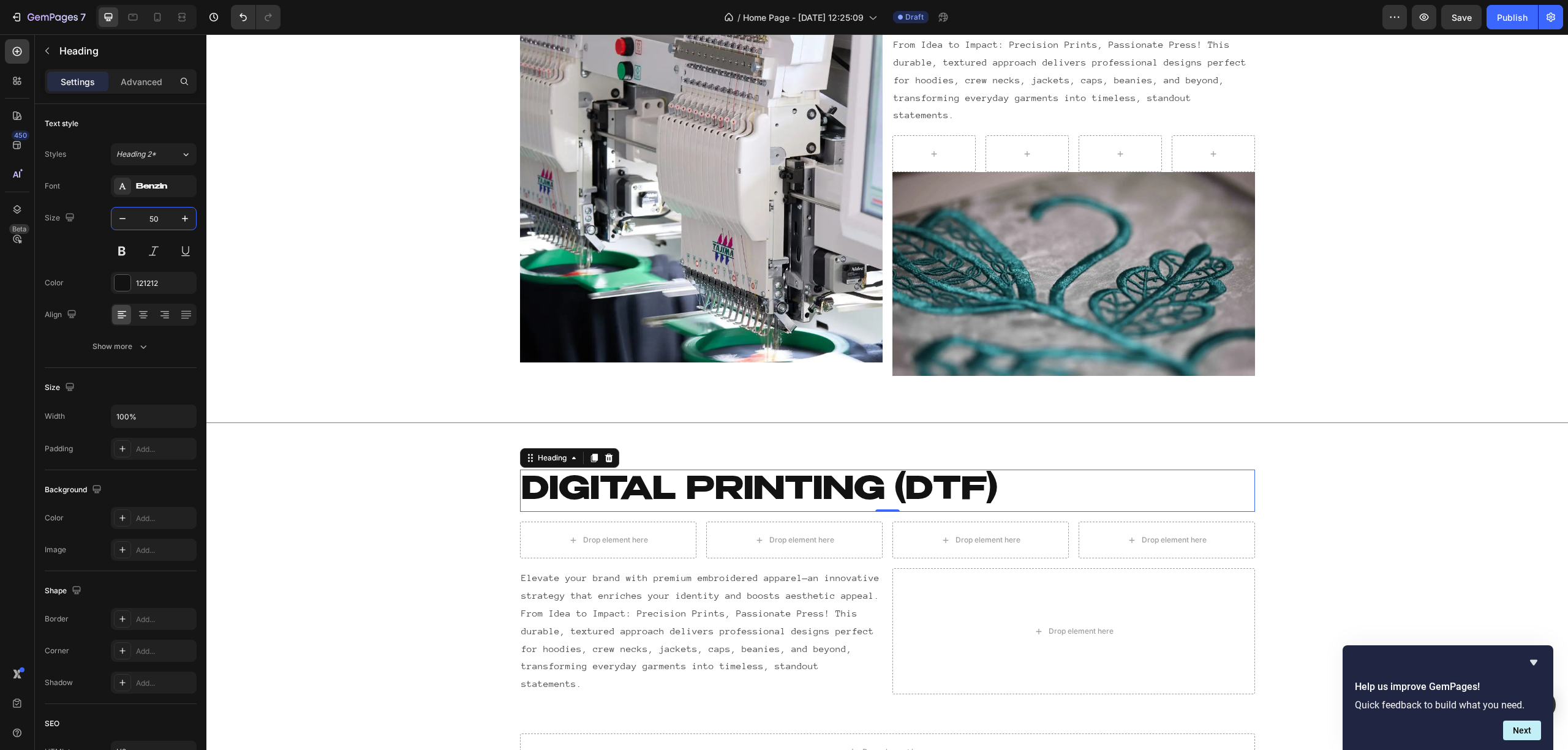
type input "50"
click at [946, 476] on p "DIgital printing (DTF)" at bounding box center [887, 491] width 732 height 40
click at [956, 471] on p "DIgital printing (DTF)" at bounding box center [887, 491] width 732 height 40
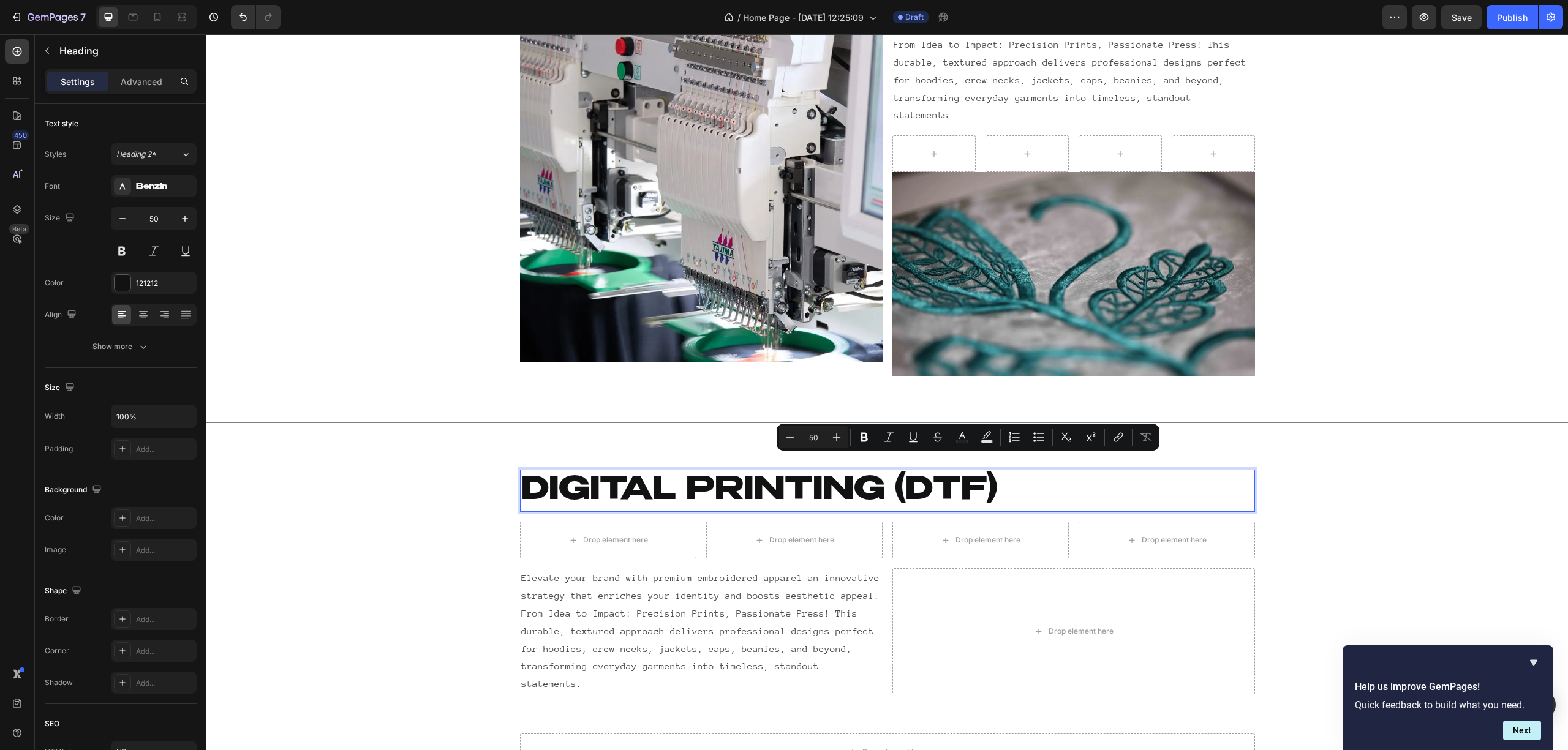
click at [999, 471] on p "DIgital printing (DTF)" at bounding box center [887, 491] width 732 height 40
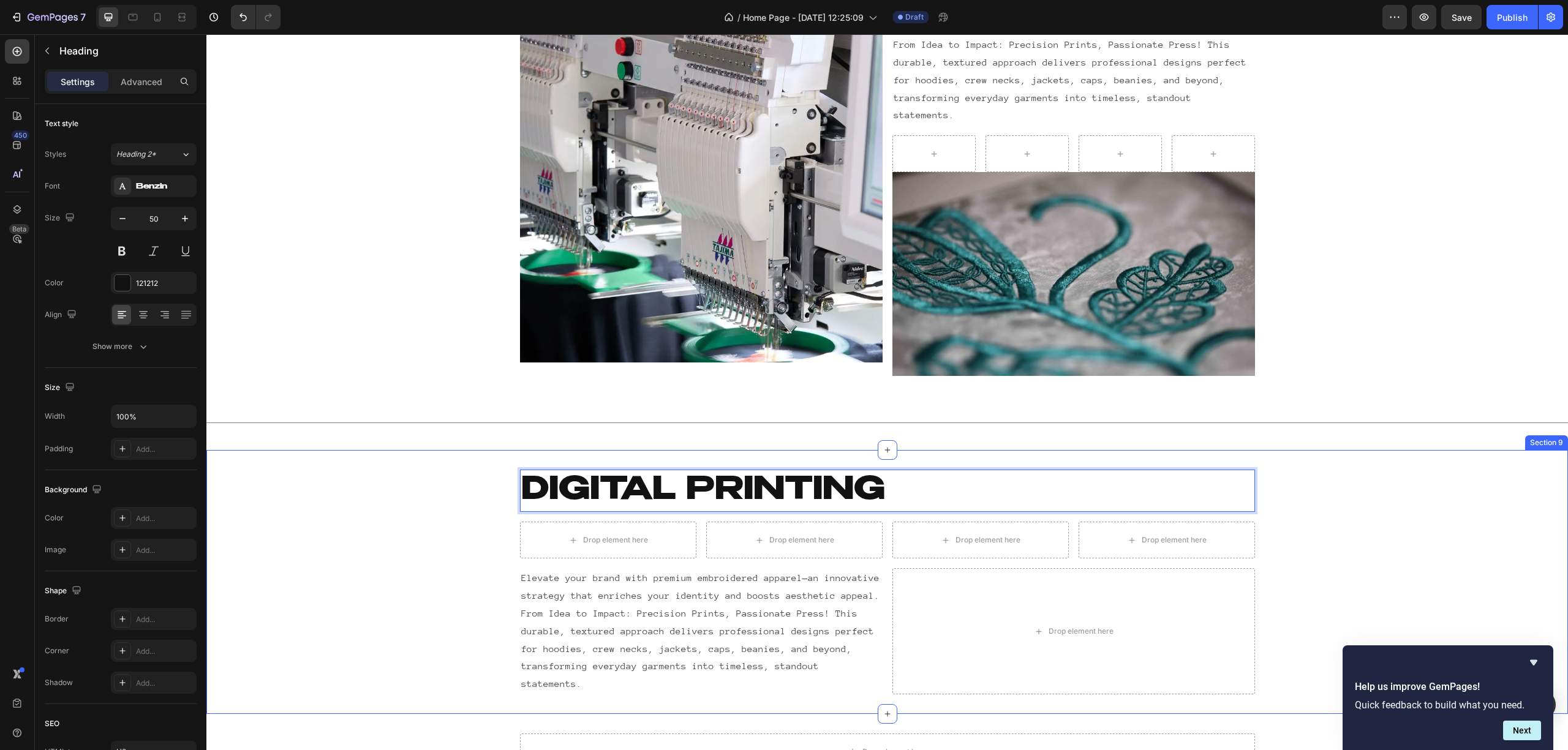
click at [1324, 469] on div "DIgital printing Heading 0 Row Drop element here Drop element here Drop element…" at bounding box center [887, 582] width 1361 height 225
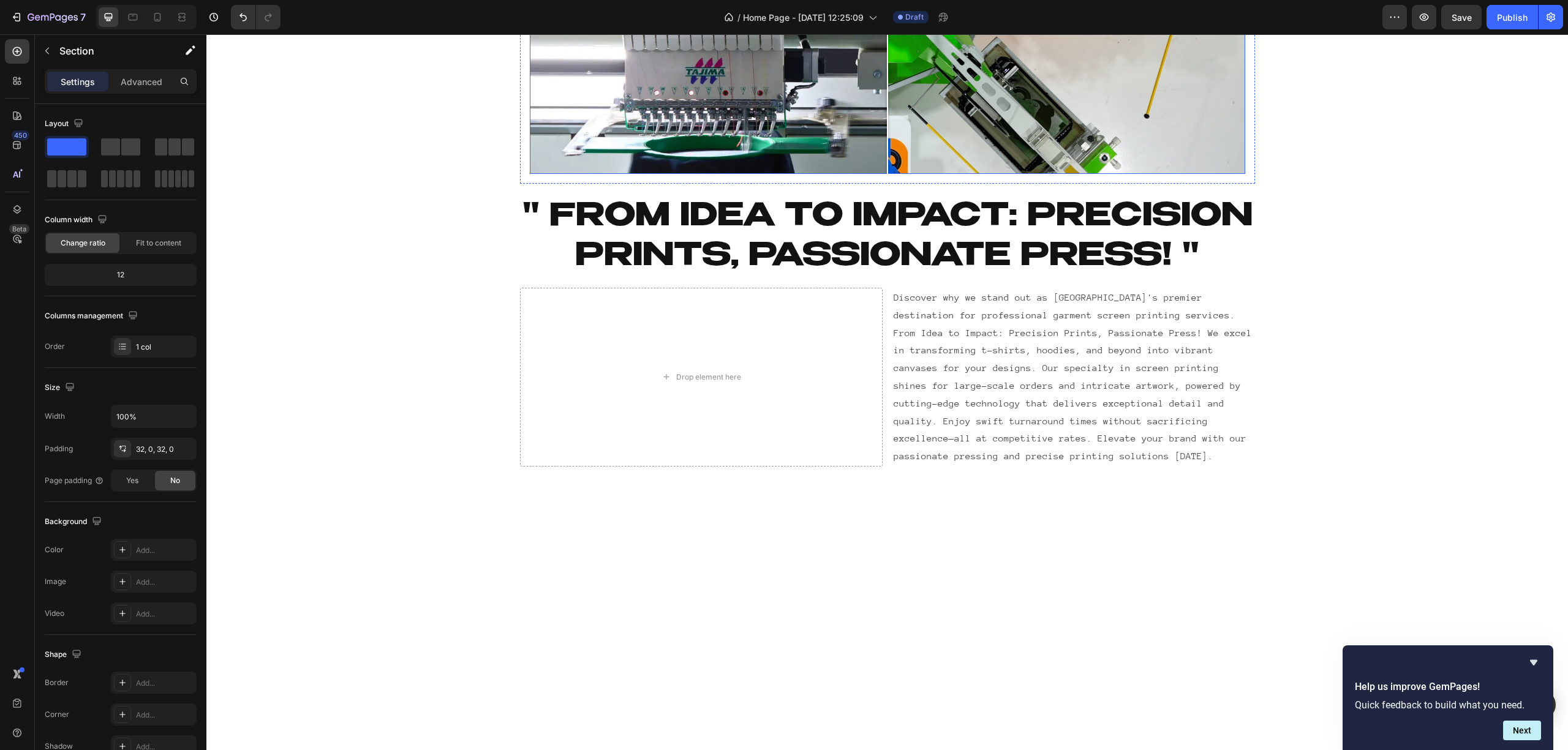
scroll to position [0, 0]
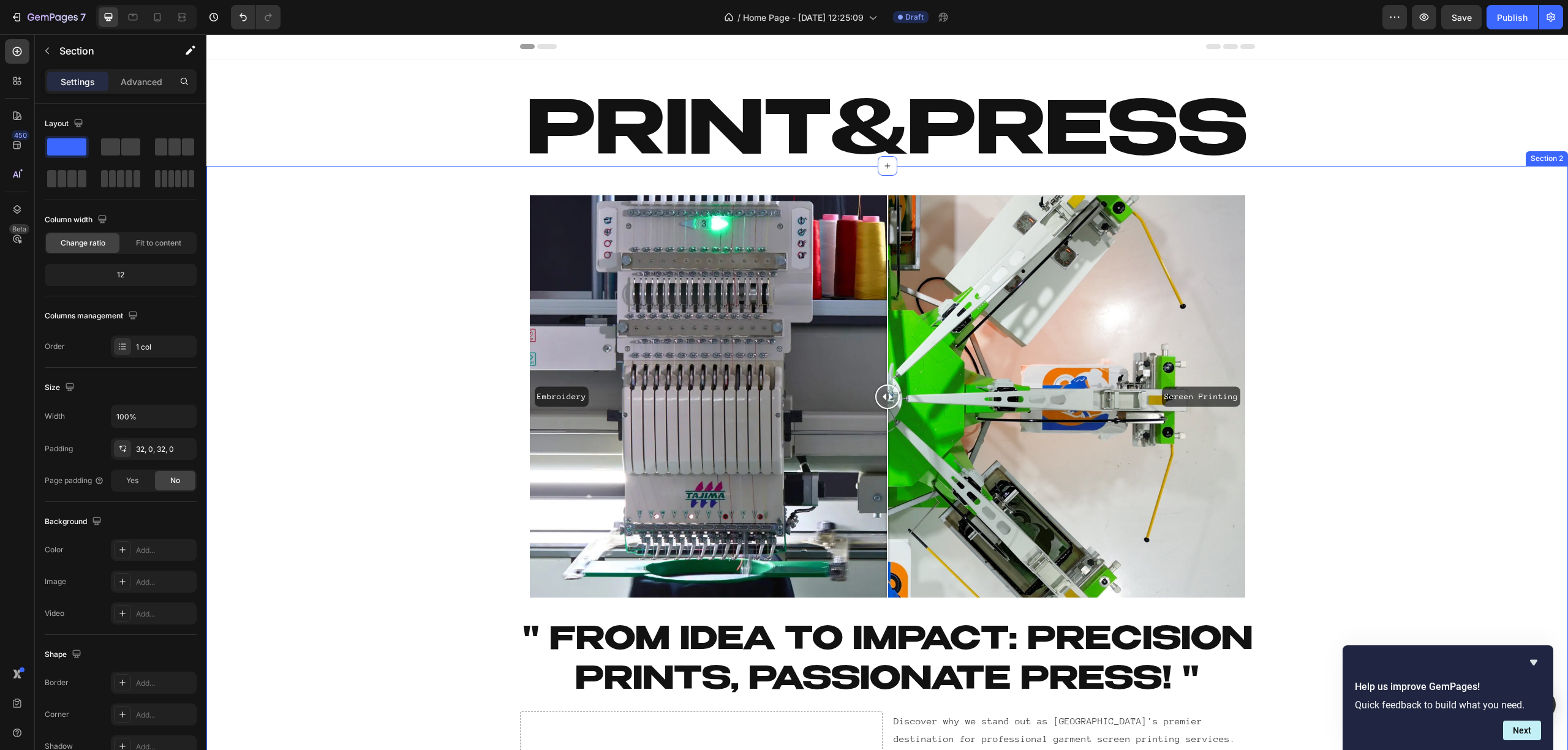
click at [1404, 348] on div "Embroidery Screen Printing Image Comparison Row Heading " From Idea to Impact: …" at bounding box center [887, 538] width 1361 height 705
drag, startPoint x: 874, startPoint y: 405, endPoint x: 881, endPoint y: 405, distance: 7.0
click at [881, 405] on div at bounding box center [887, 397] width 24 height 24
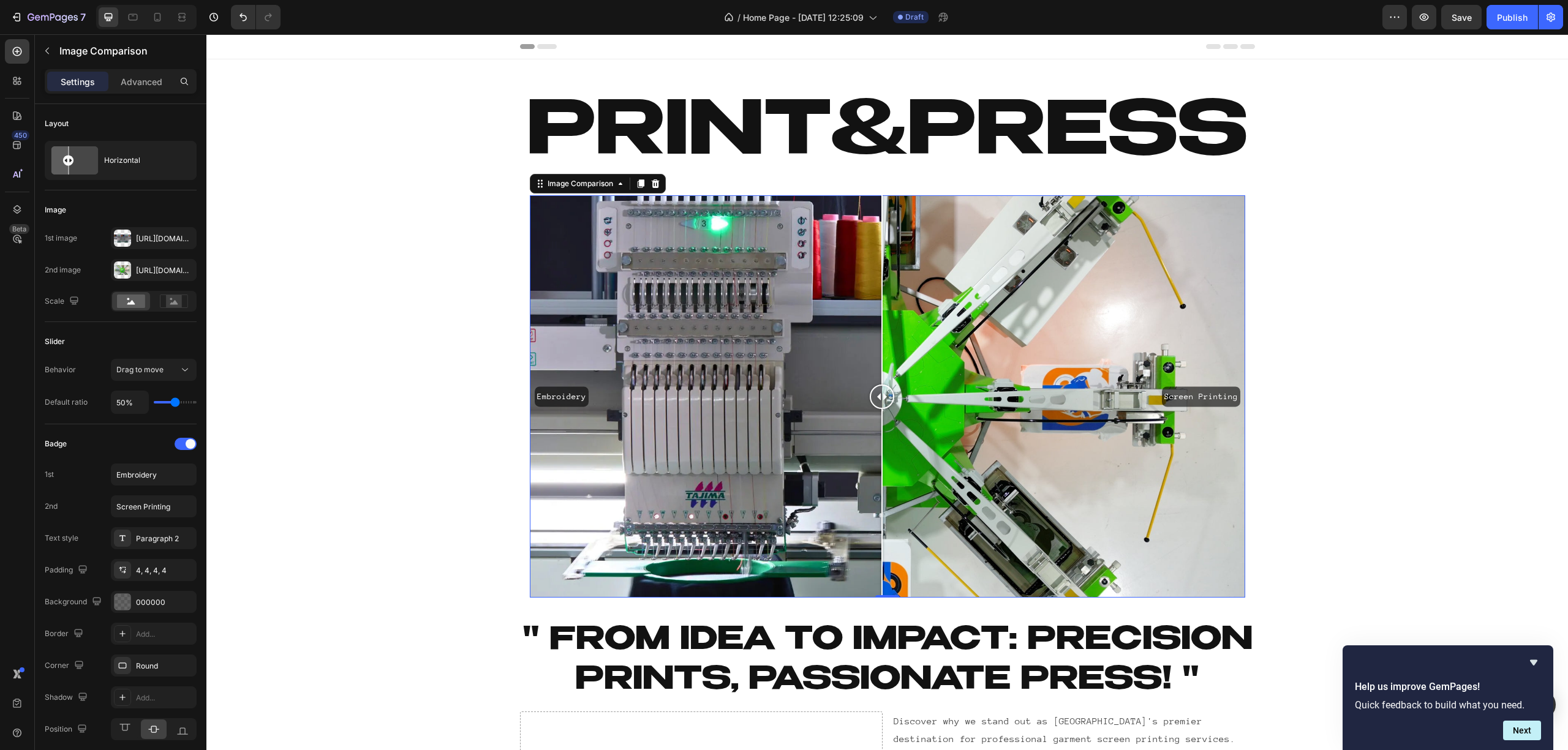
drag, startPoint x: 881, startPoint y: 401, endPoint x: 875, endPoint y: 373, distance: 28.6
click at [875, 373] on div at bounding box center [881, 397] width 24 height 403
click at [775, 307] on div "Embroidery Screen Printing" at bounding box center [887, 397] width 715 height 403
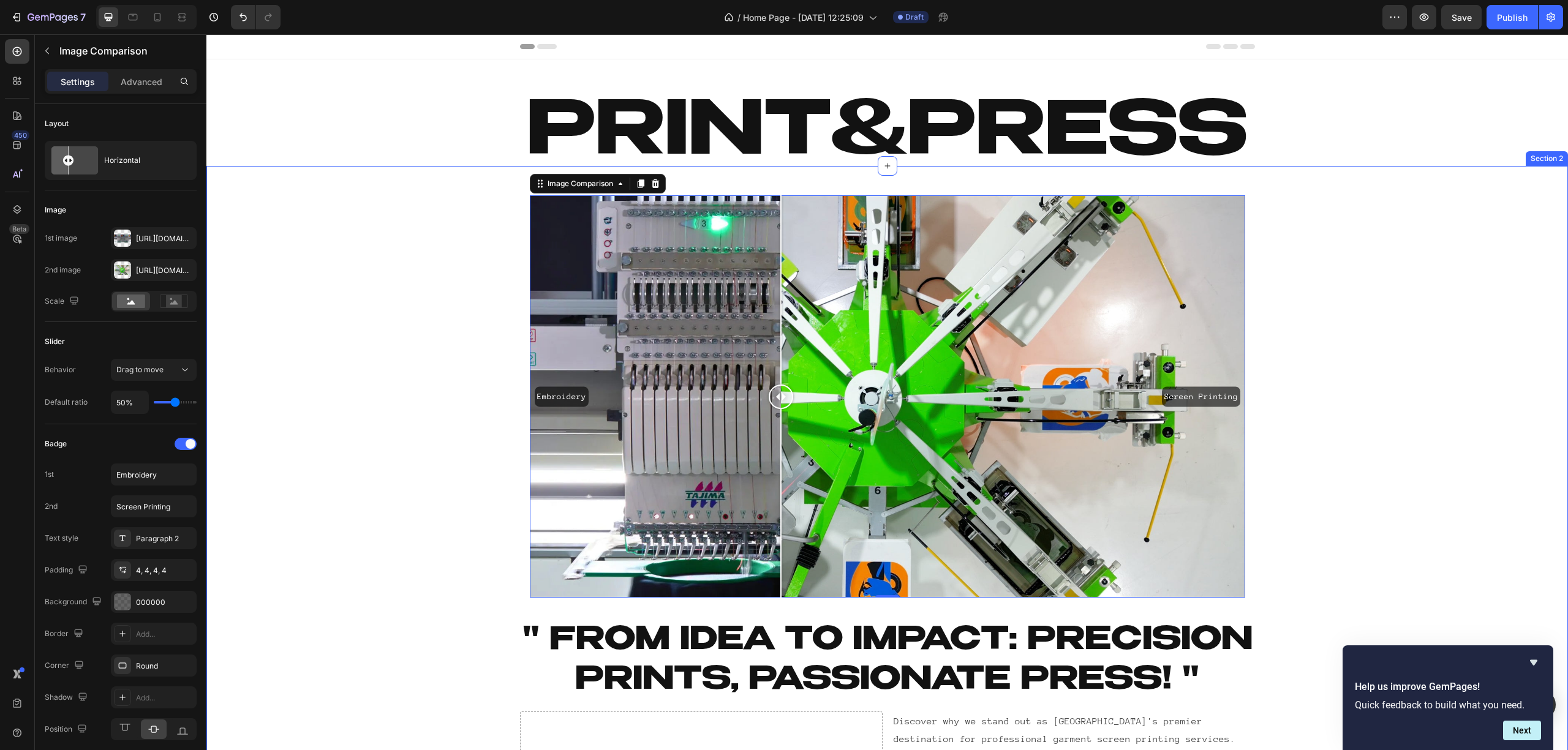
click at [474, 290] on div "Embroidery Screen Printing Image Comparison 0 Row Heading " From Idea to Impact…" at bounding box center [887, 538] width 1361 height 705
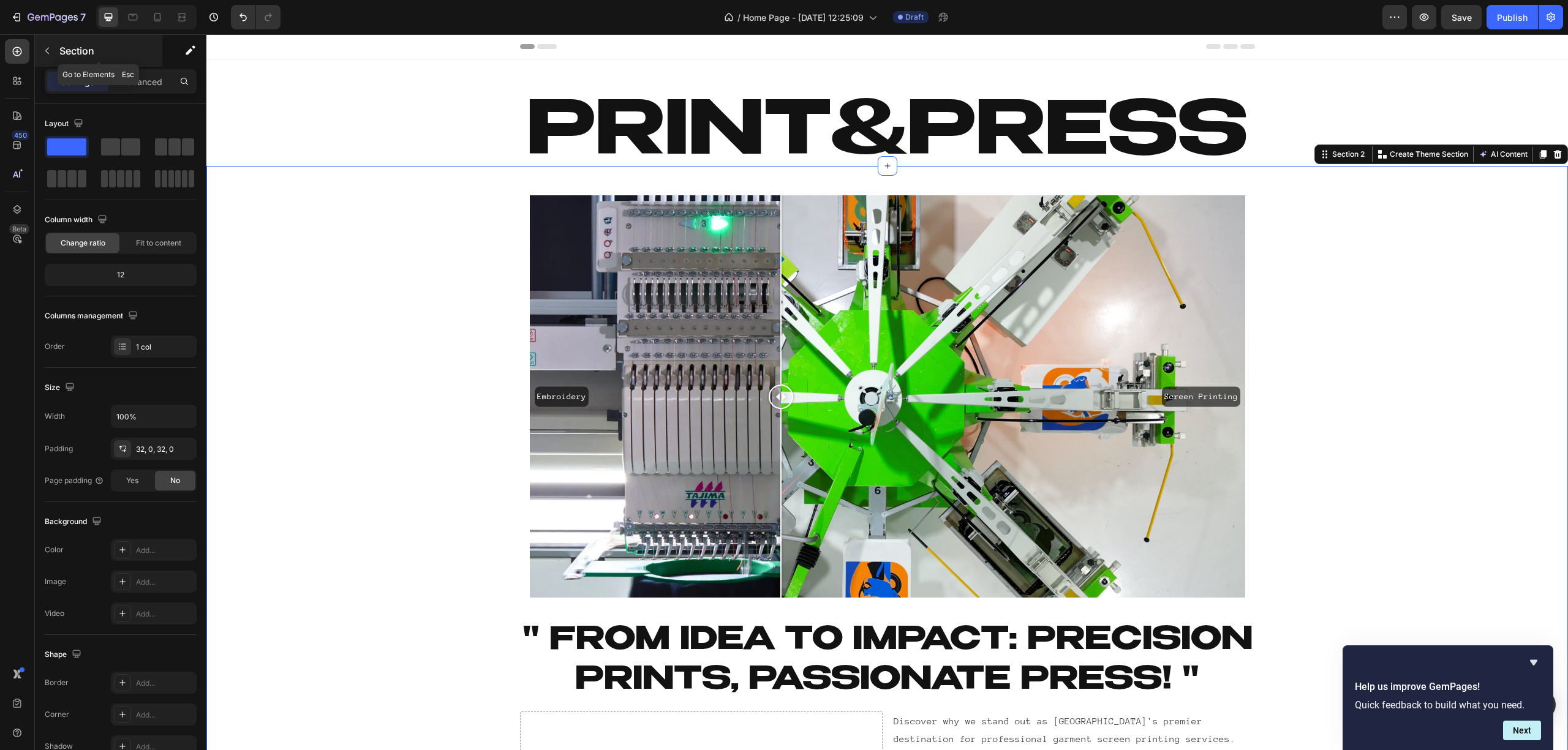
click at [59, 60] on div "Section" at bounding box center [98, 50] width 127 height 32
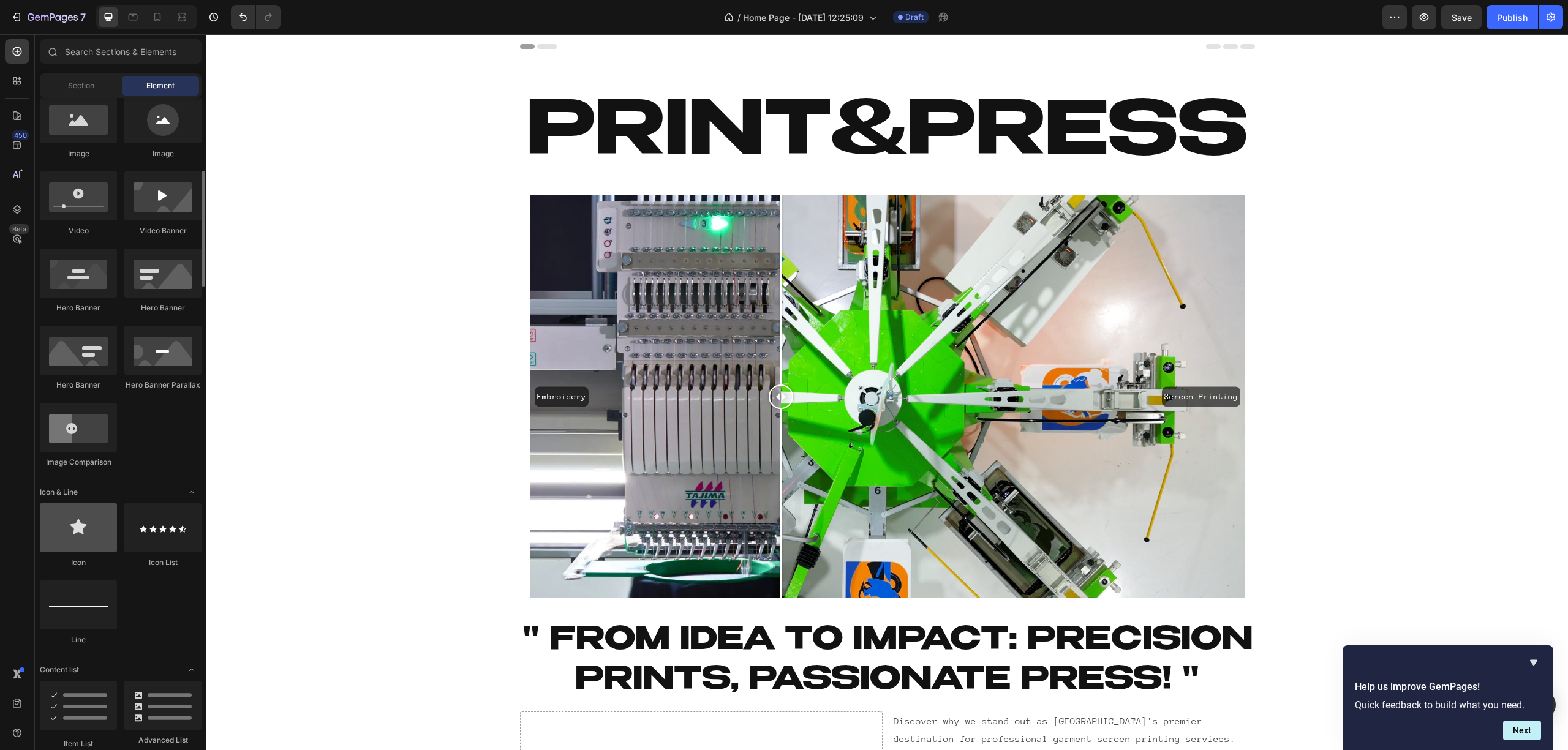
scroll to position [273, 0]
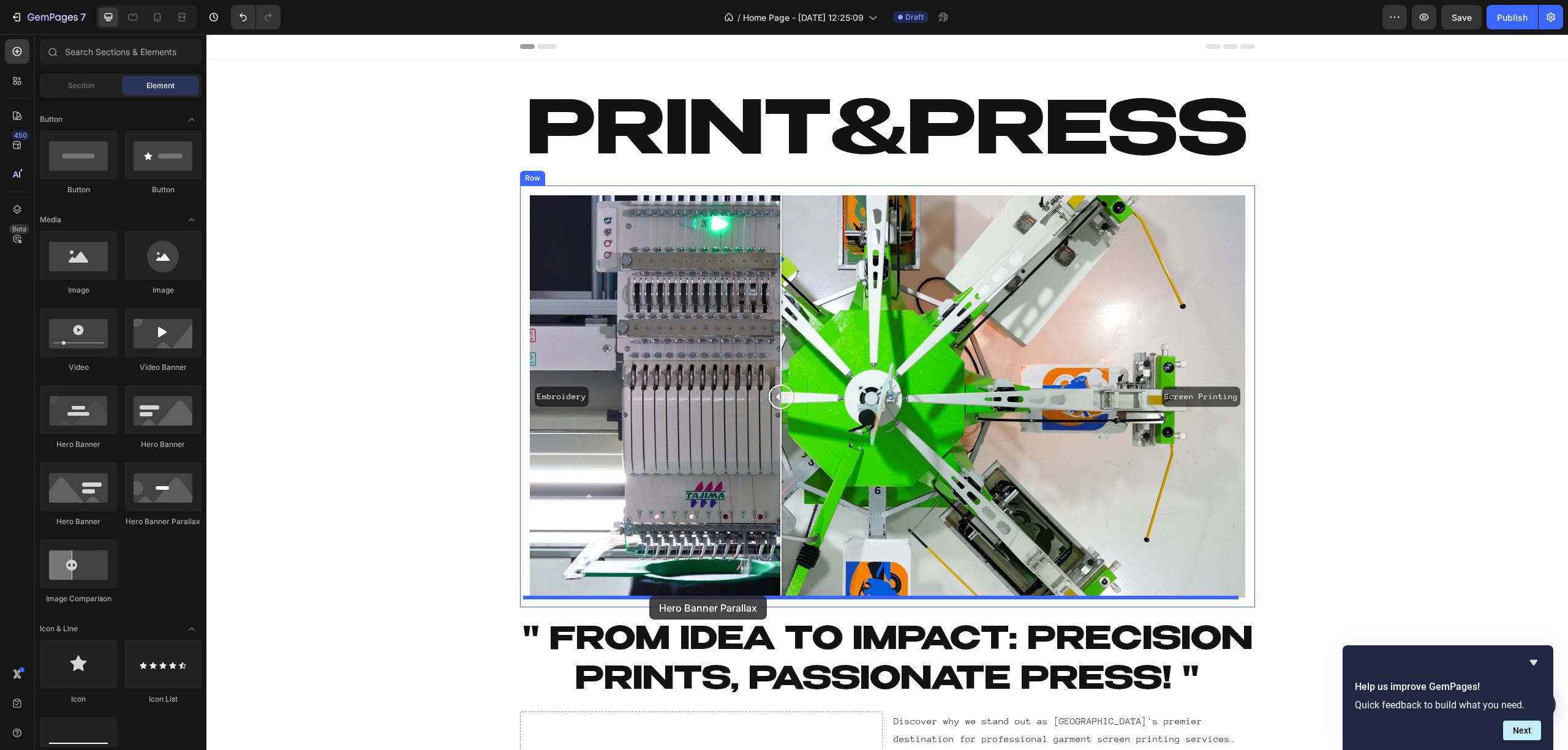
drag, startPoint x: 373, startPoint y: 528, endPoint x: 649, endPoint y: 596, distance: 284.3
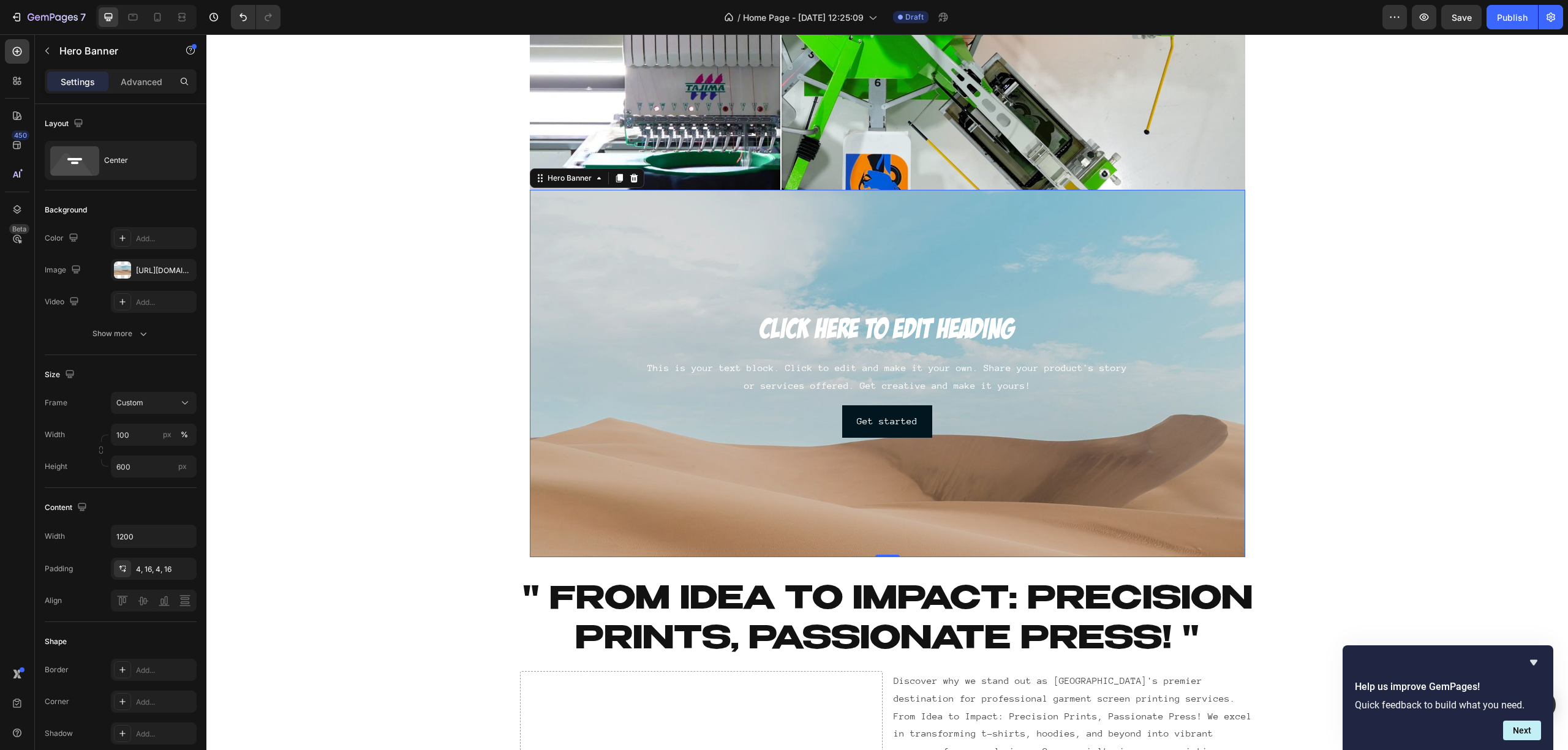
scroll to position [136, 0]
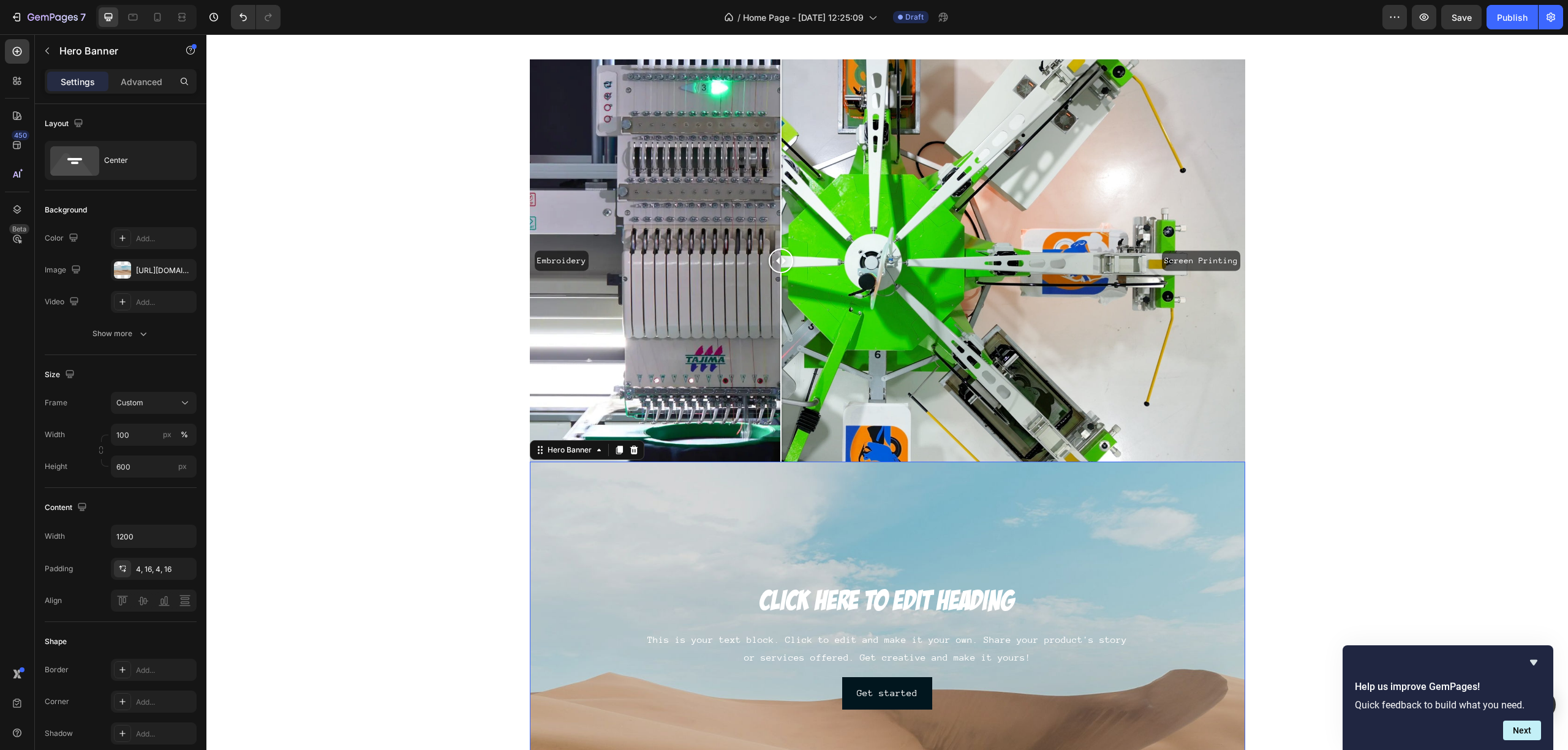
click at [623, 545] on div "Background Image" at bounding box center [887, 709] width 715 height 552
click at [642, 565] on div "Background Image" at bounding box center [887, 709] width 715 height 552
click at [141, 405] on span "Custom" at bounding box center [129, 403] width 27 height 11
click at [154, 434] on span "As banner source" at bounding box center [146, 432] width 61 height 11
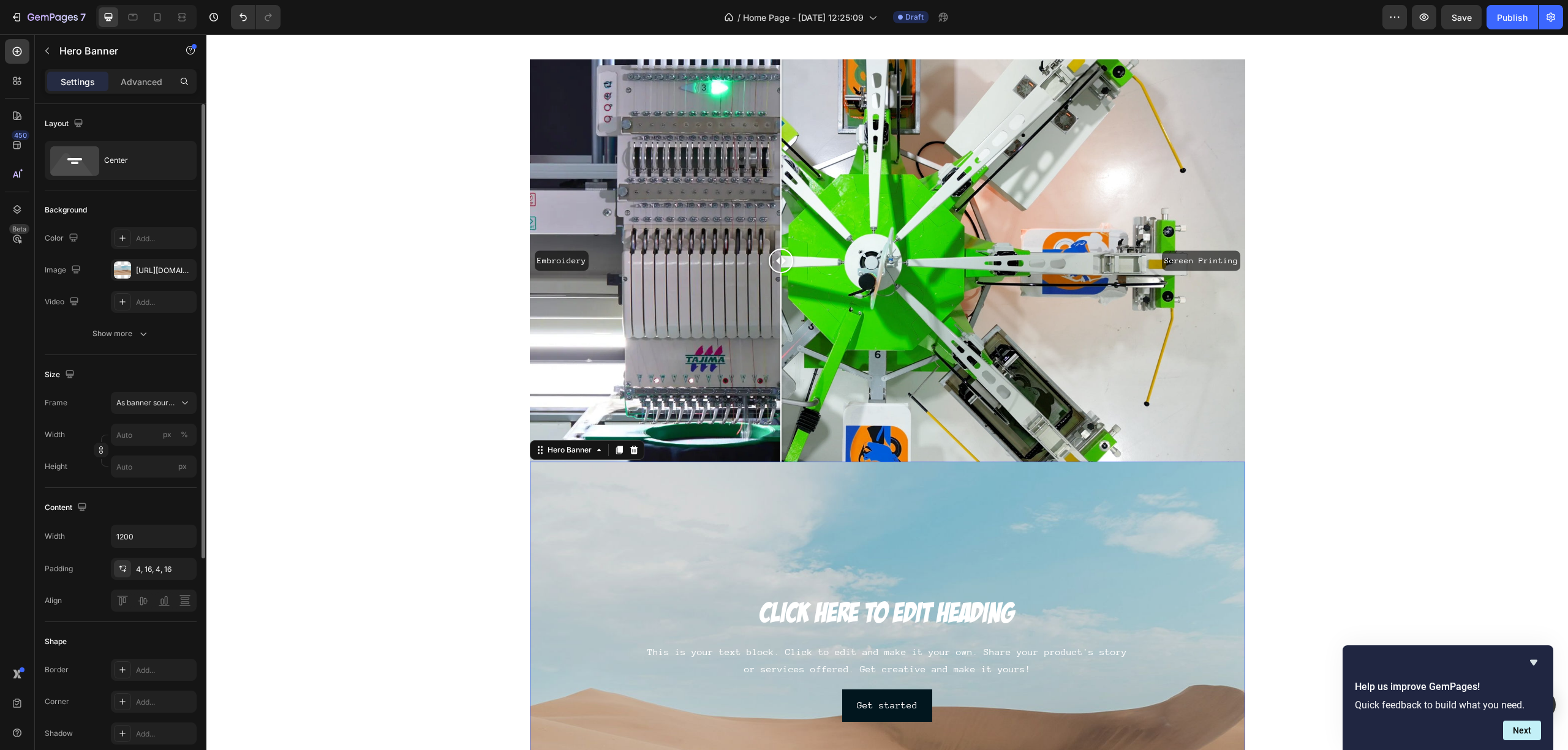
click at [150, 416] on div "Frame As banner source Width px % Height px" at bounding box center [120, 435] width 152 height 86
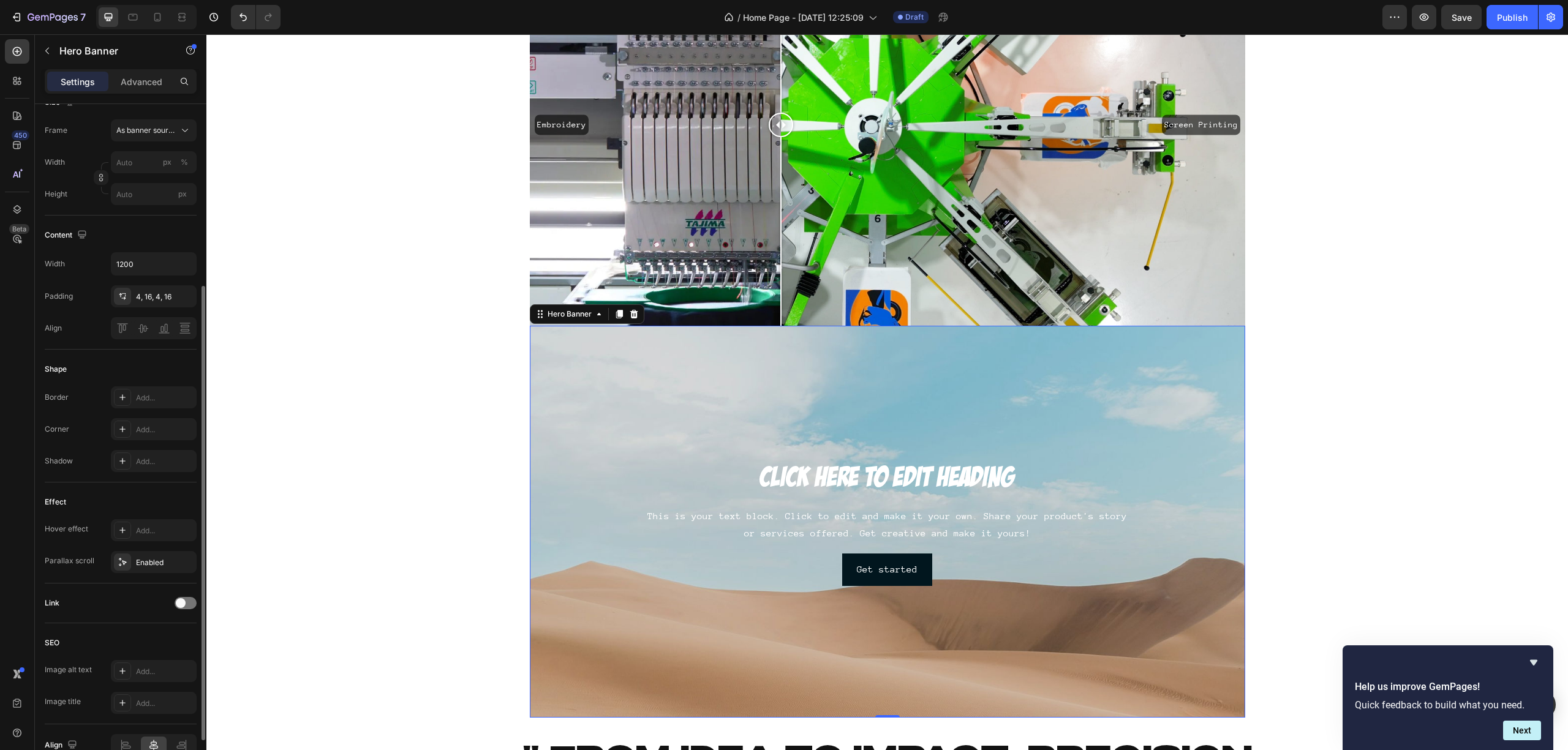
scroll to position [0, 0]
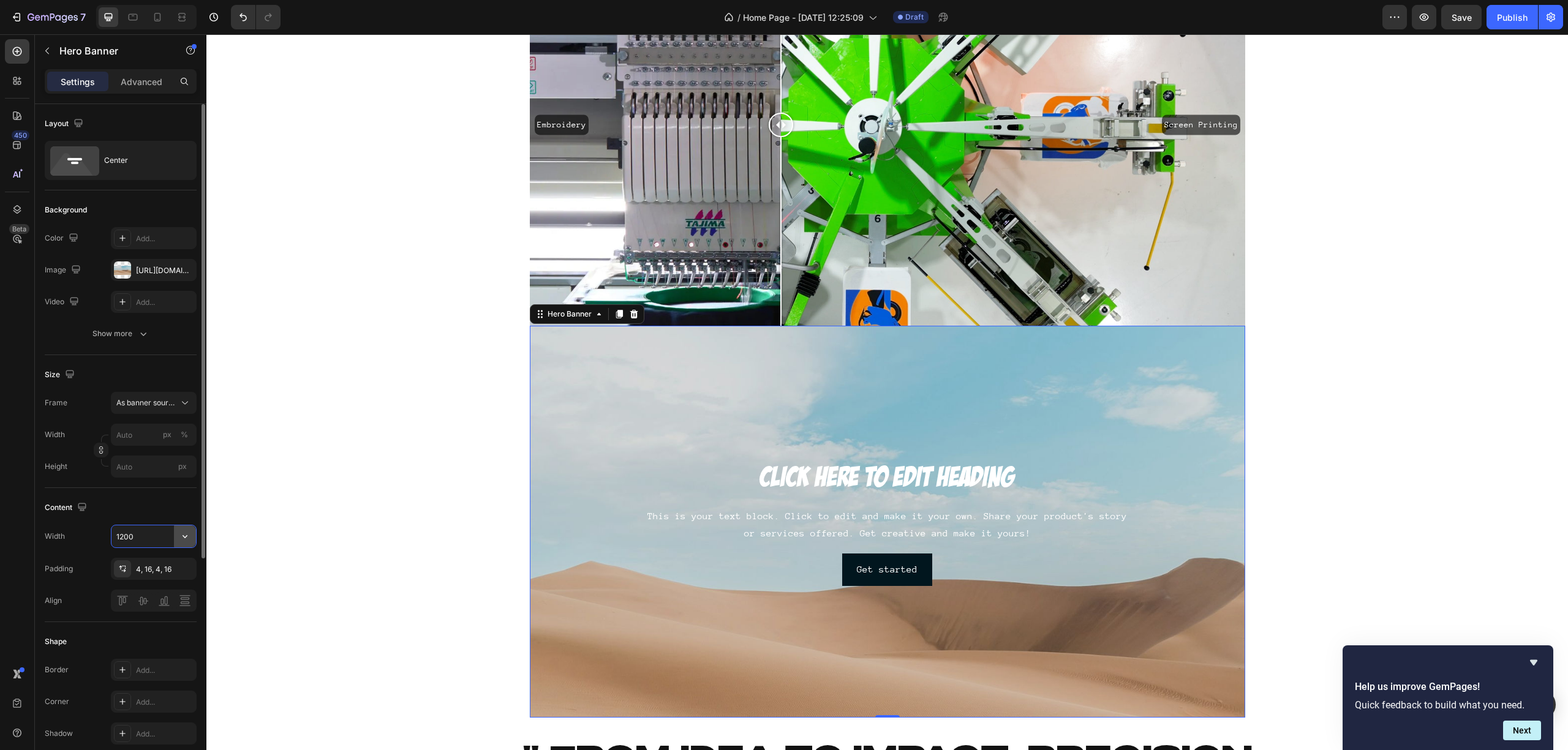
click at [172, 538] on div "1200" at bounding box center [154, 536] width 85 height 22
click at [191, 534] on button "button" at bounding box center [184, 536] width 22 height 22
click at [140, 615] on span "Fit content" at bounding box center [134, 615] width 36 height 11
click at [143, 537] on input "Auto" at bounding box center [154, 536] width 85 height 22
click at [184, 537] on icon "button" at bounding box center [185, 537] width 12 height 12
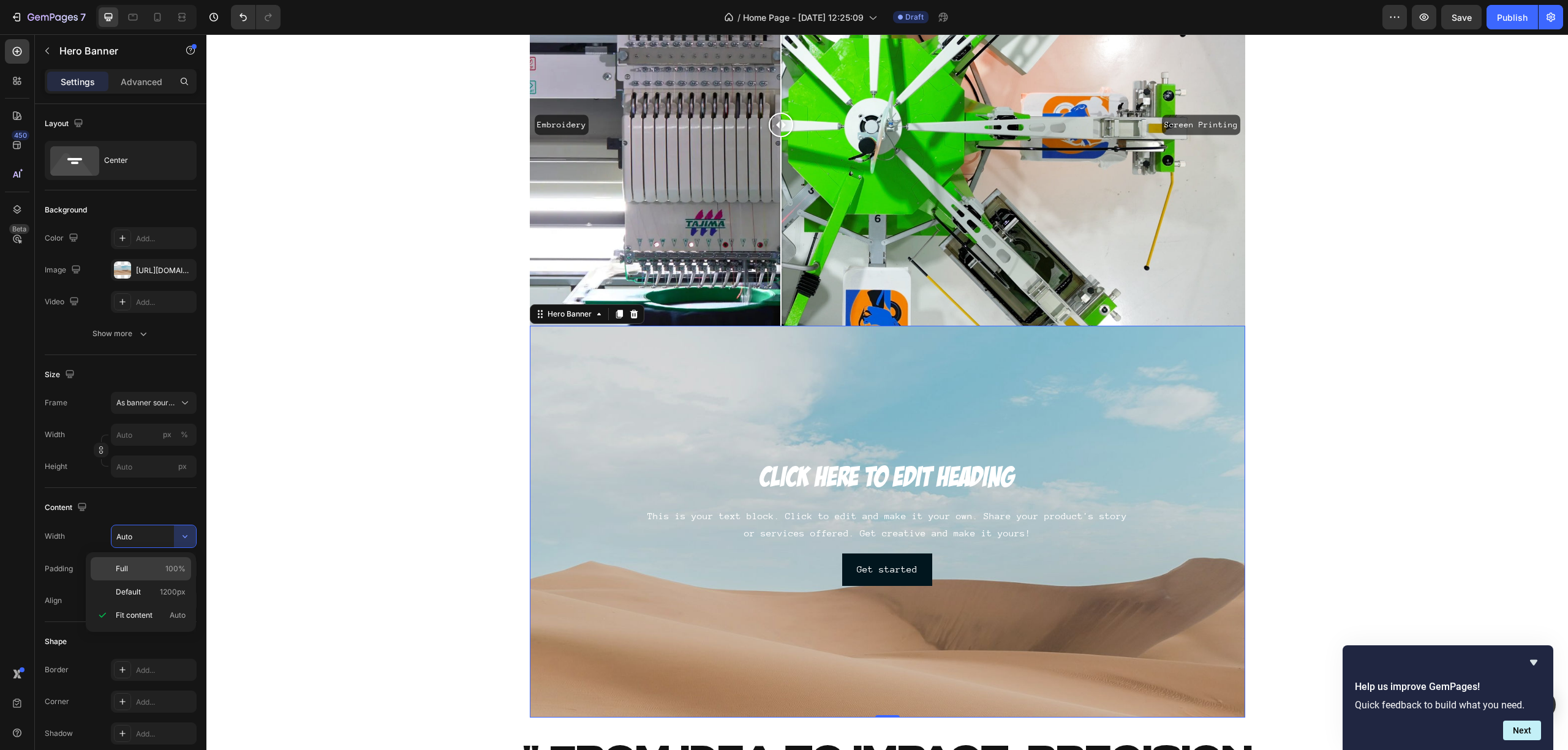
click at [123, 567] on span "Full" at bounding box center [122, 569] width 12 height 11
type input "100%"
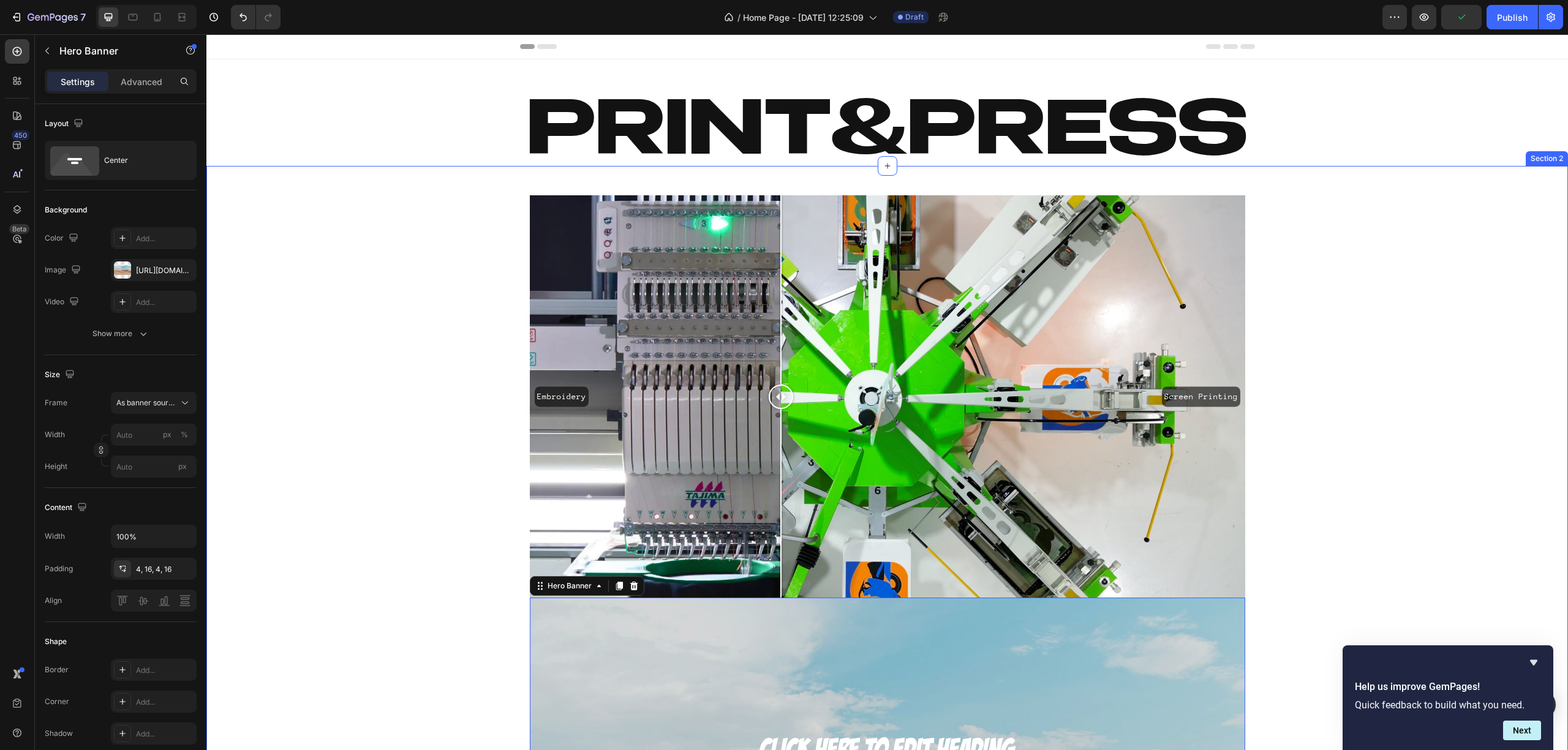
click at [363, 432] on div "Embroidery Screen Printing Image Comparison Click here to edit heading Heading …" at bounding box center [887, 734] width 1361 height 1097
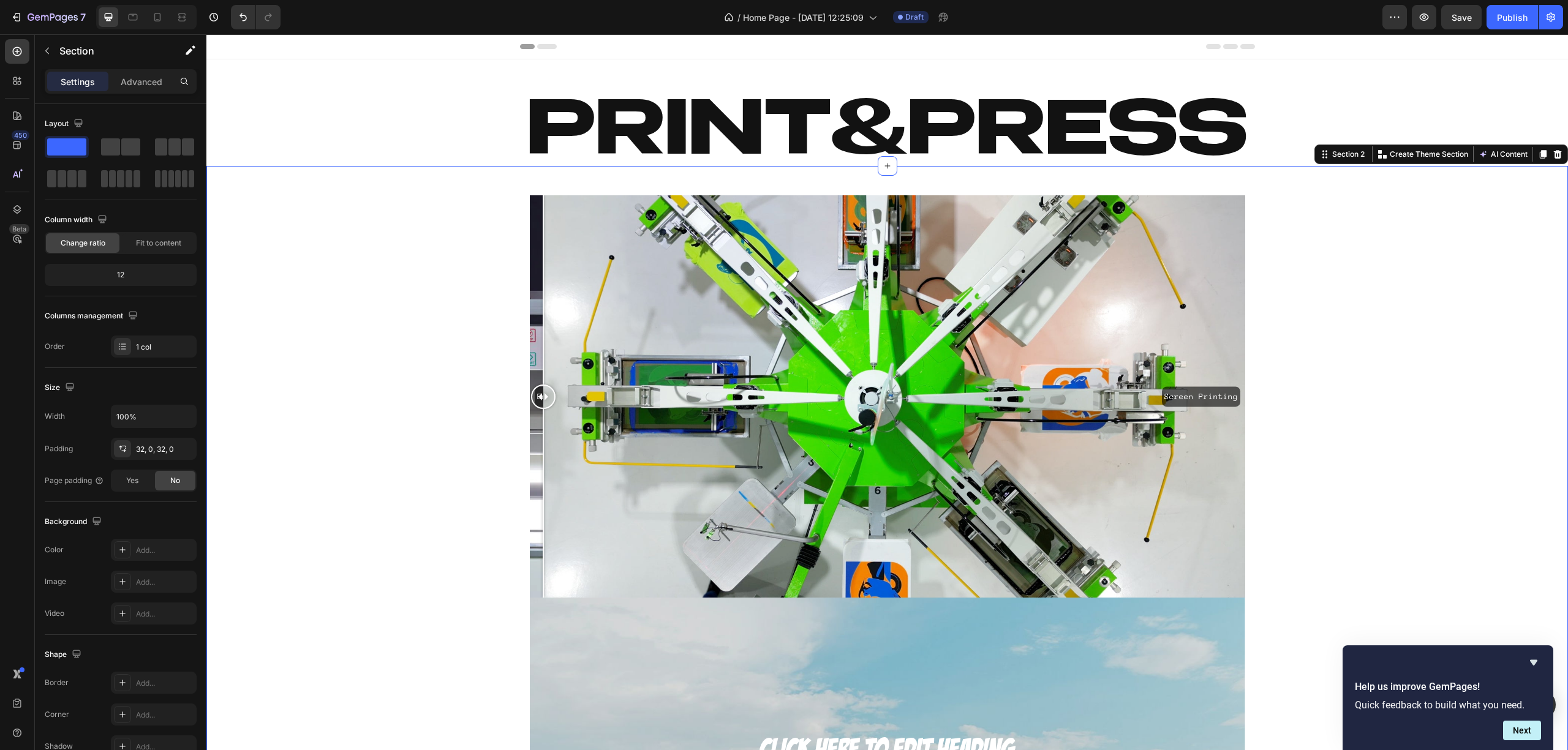
drag, startPoint x: 677, startPoint y: 416, endPoint x: 703, endPoint y: 442, distance: 36.8
click at [735, 451] on div "Embroidery Screen Printing" at bounding box center [887, 397] width 715 height 403
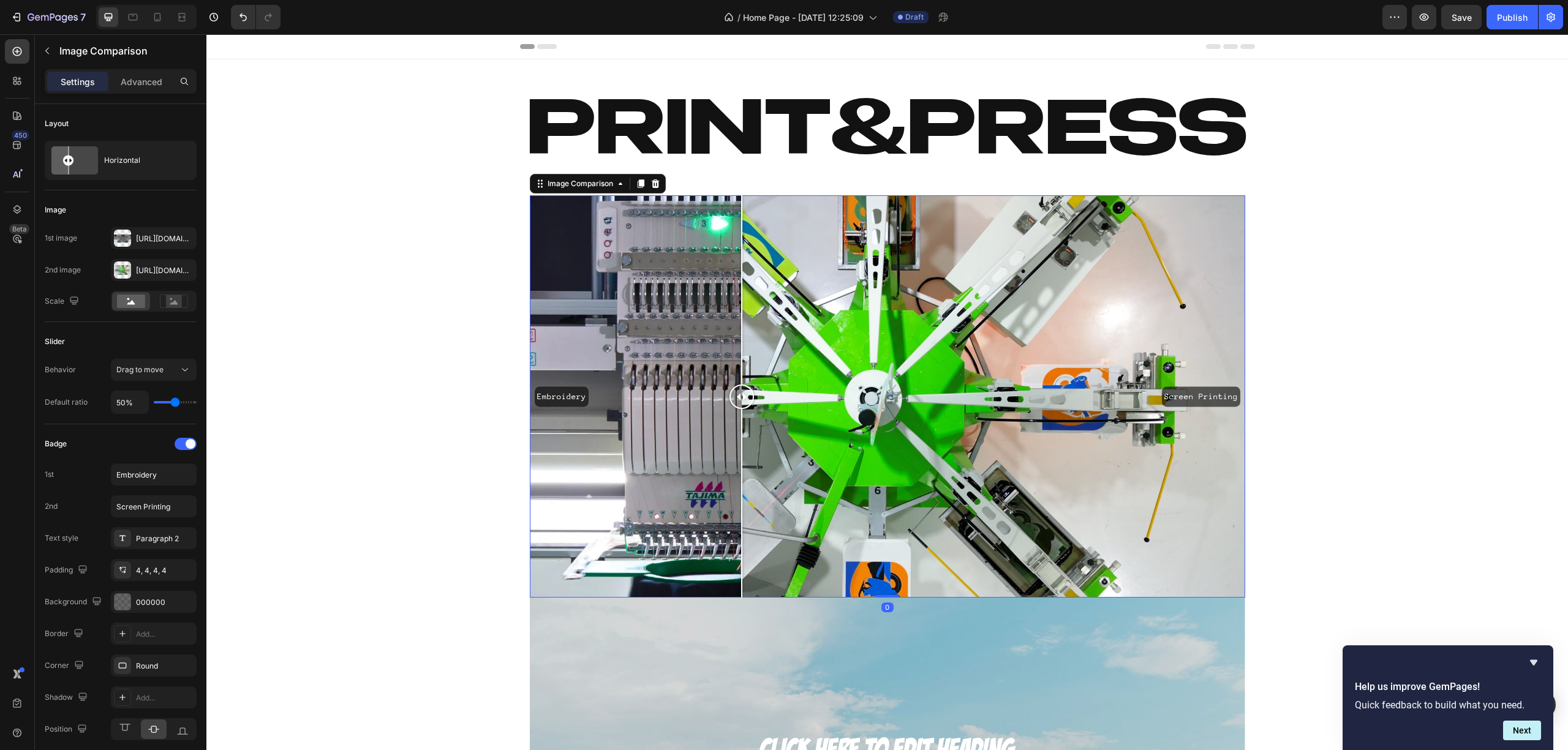
click at [642, 417] on div "Embroidery Screen Printing" at bounding box center [887, 397] width 715 height 403
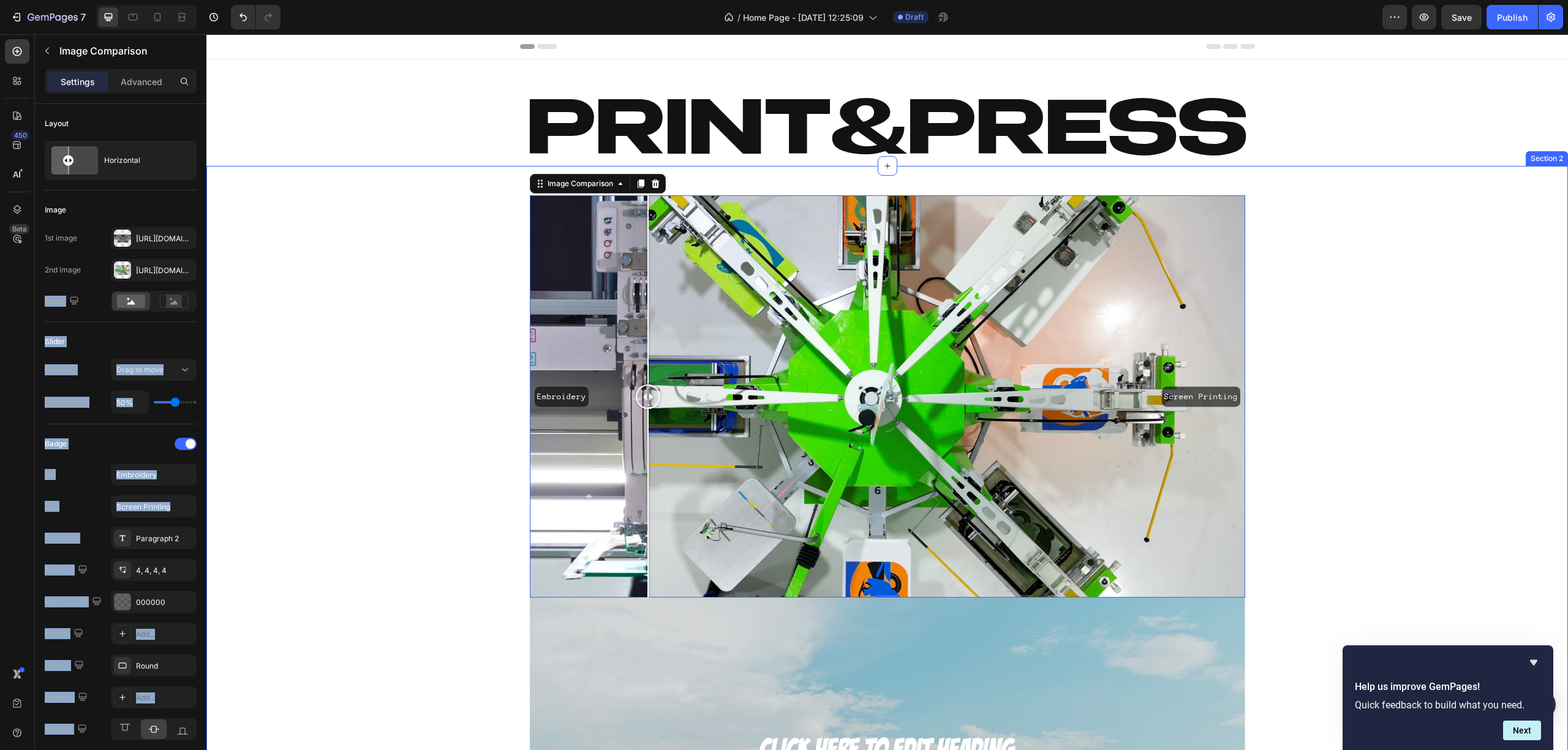
drag, startPoint x: 330, startPoint y: 305, endPoint x: 360, endPoint y: 404, distance: 103.4
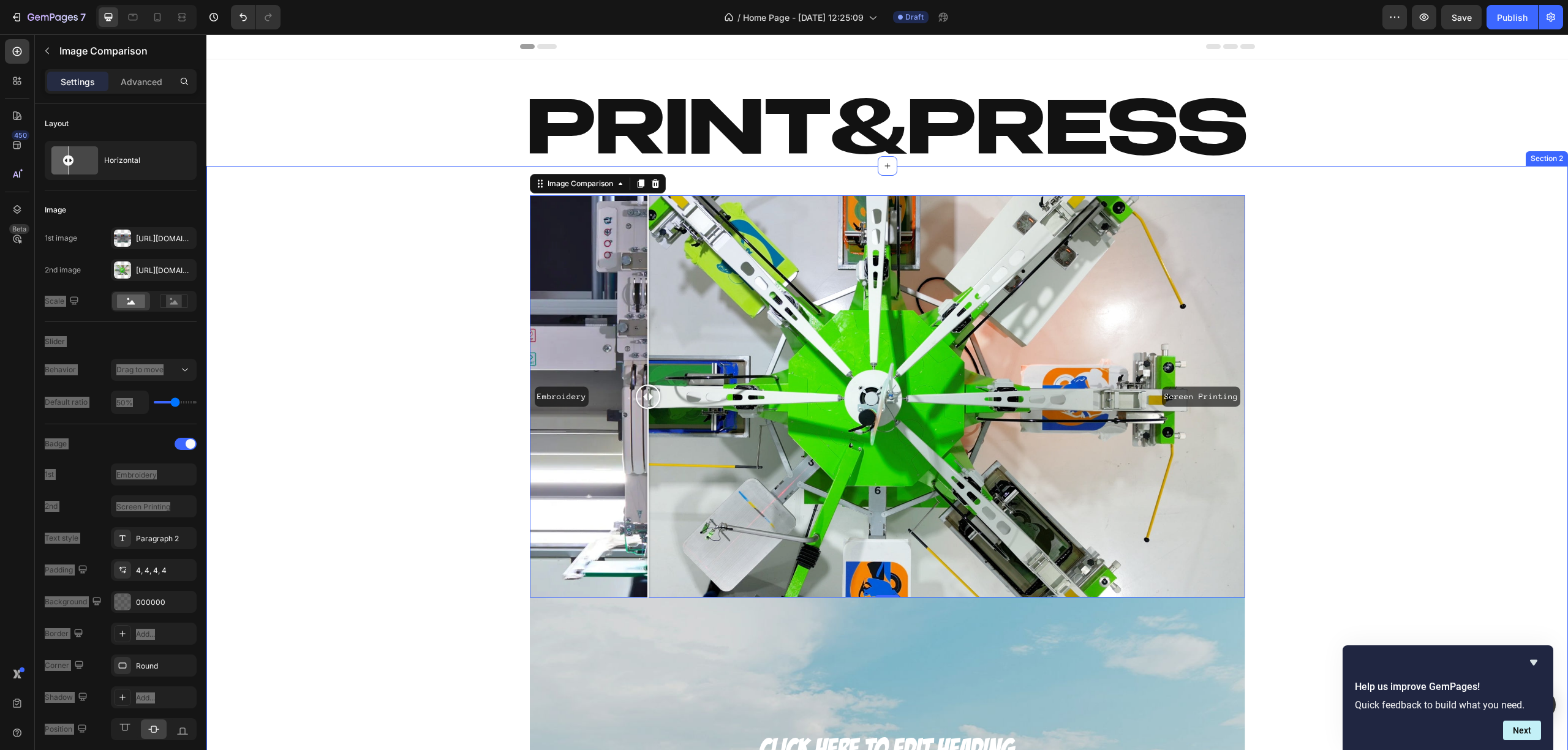
click at [315, 382] on div "Embroidery Screen Printing Image Comparison 0 Click here to edit heading Headin…" at bounding box center [887, 734] width 1361 height 1097
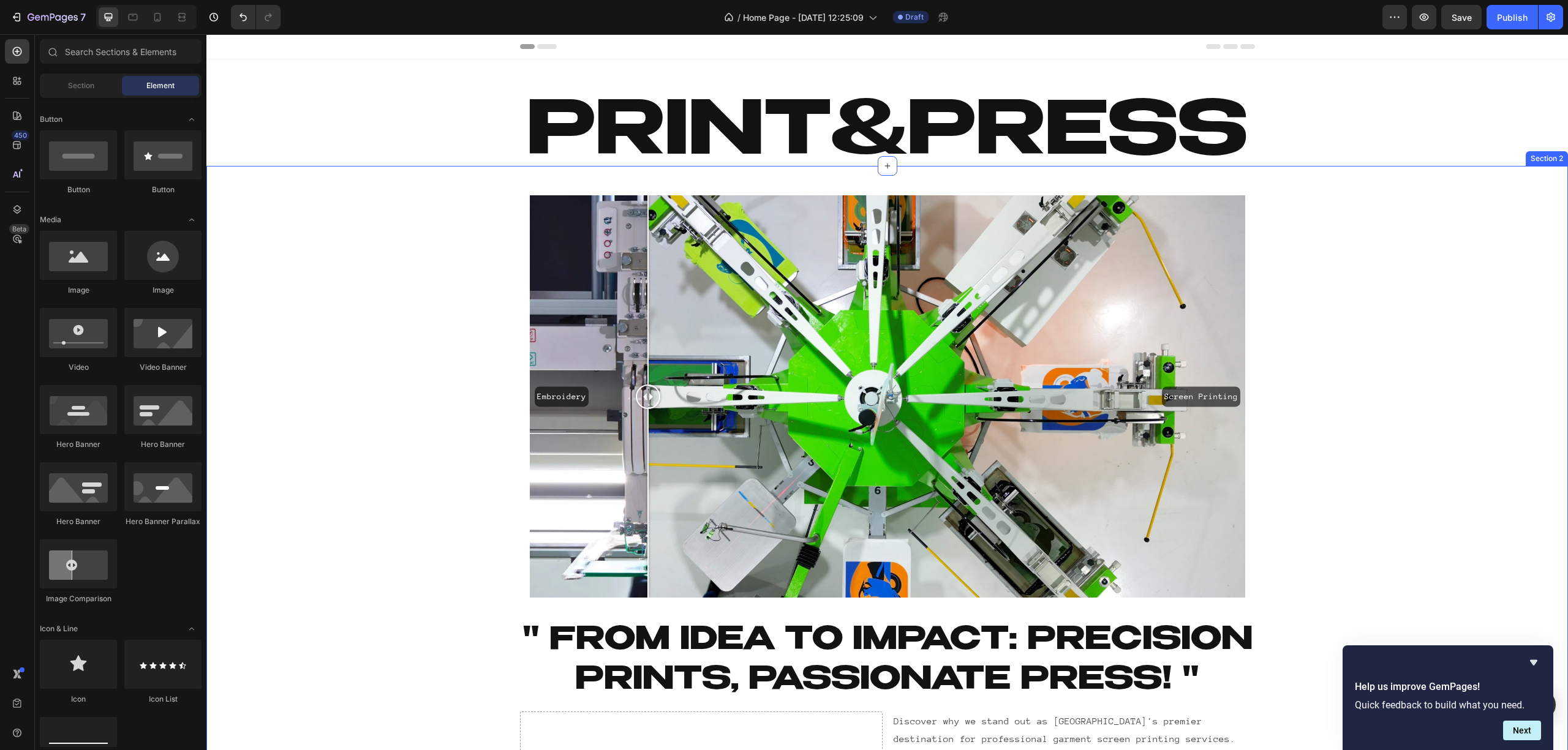
click at [364, 511] on div "Embroidery Screen Printing Image Comparison Row Heading " From Idea to Impact: …" at bounding box center [887, 538] width 1361 height 705
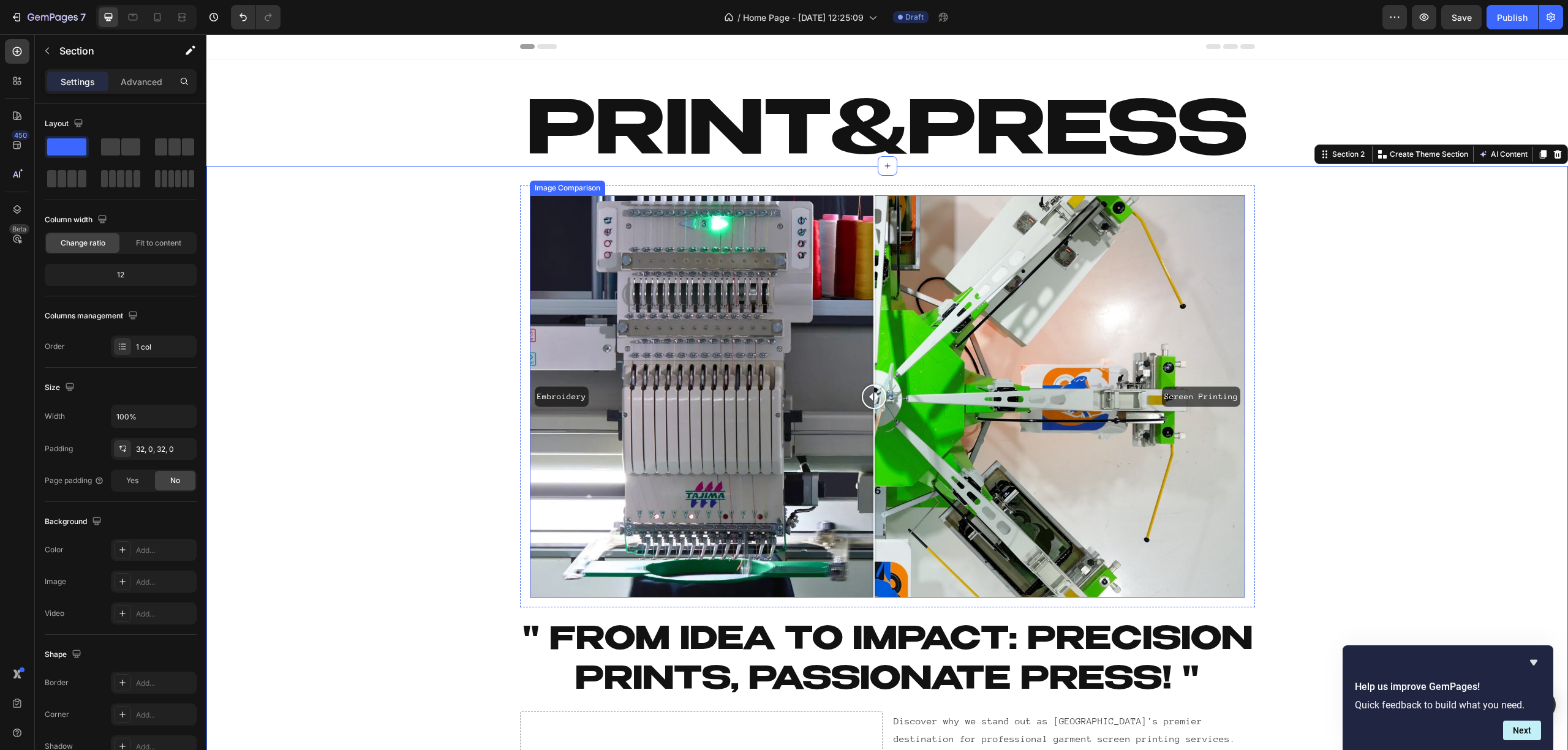
drag, startPoint x: 647, startPoint y: 395, endPoint x: 844, endPoint y: 425, distance: 199.3
click at [868, 411] on div at bounding box center [874, 397] width 24 height 403
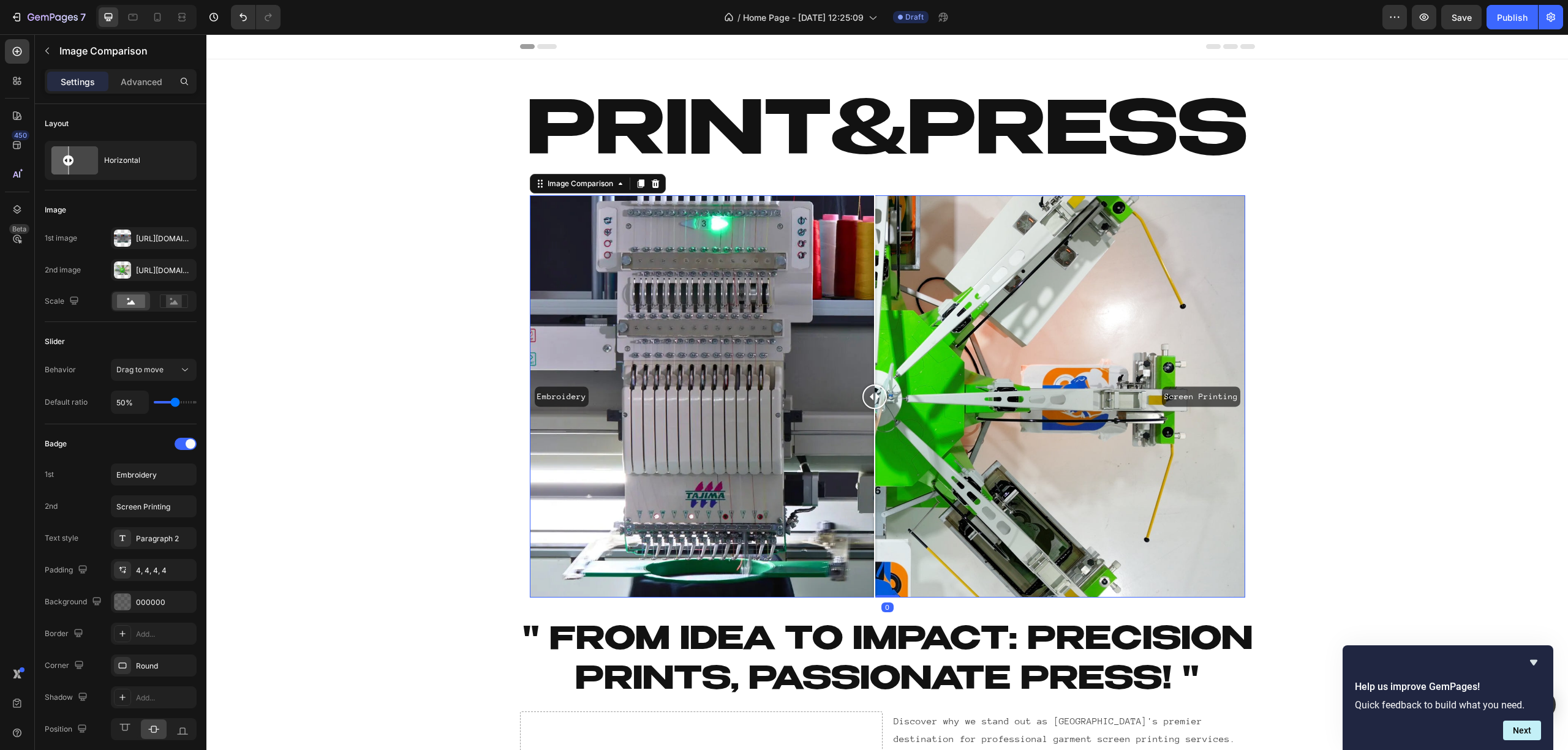
click at [461, 455] on div "Embroidery Screen Printing Image Comparison 0 Row Heading " From Idea to Impact…" at bounding box center [887, 538] width 1361 height 705
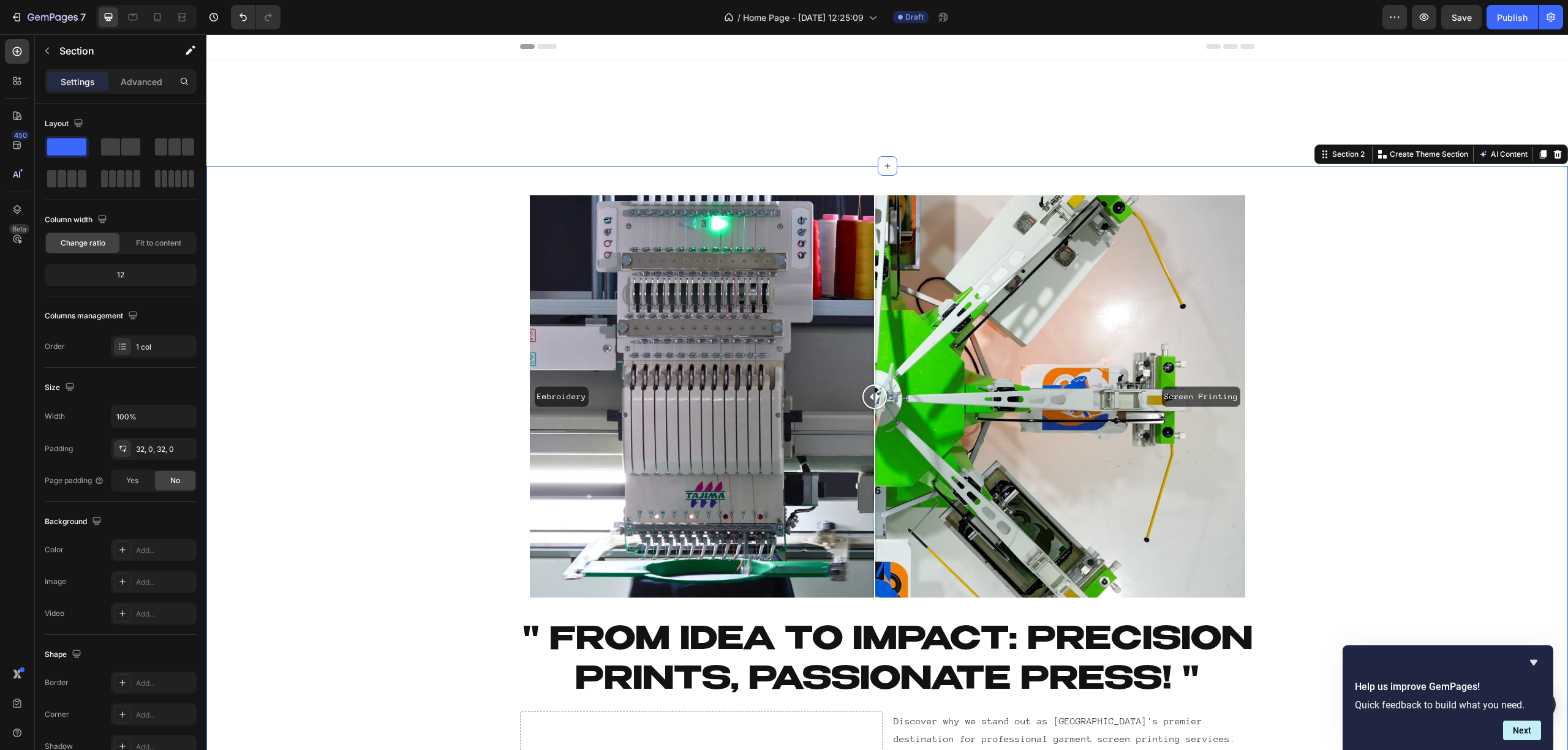
scroll to position [408, 0]
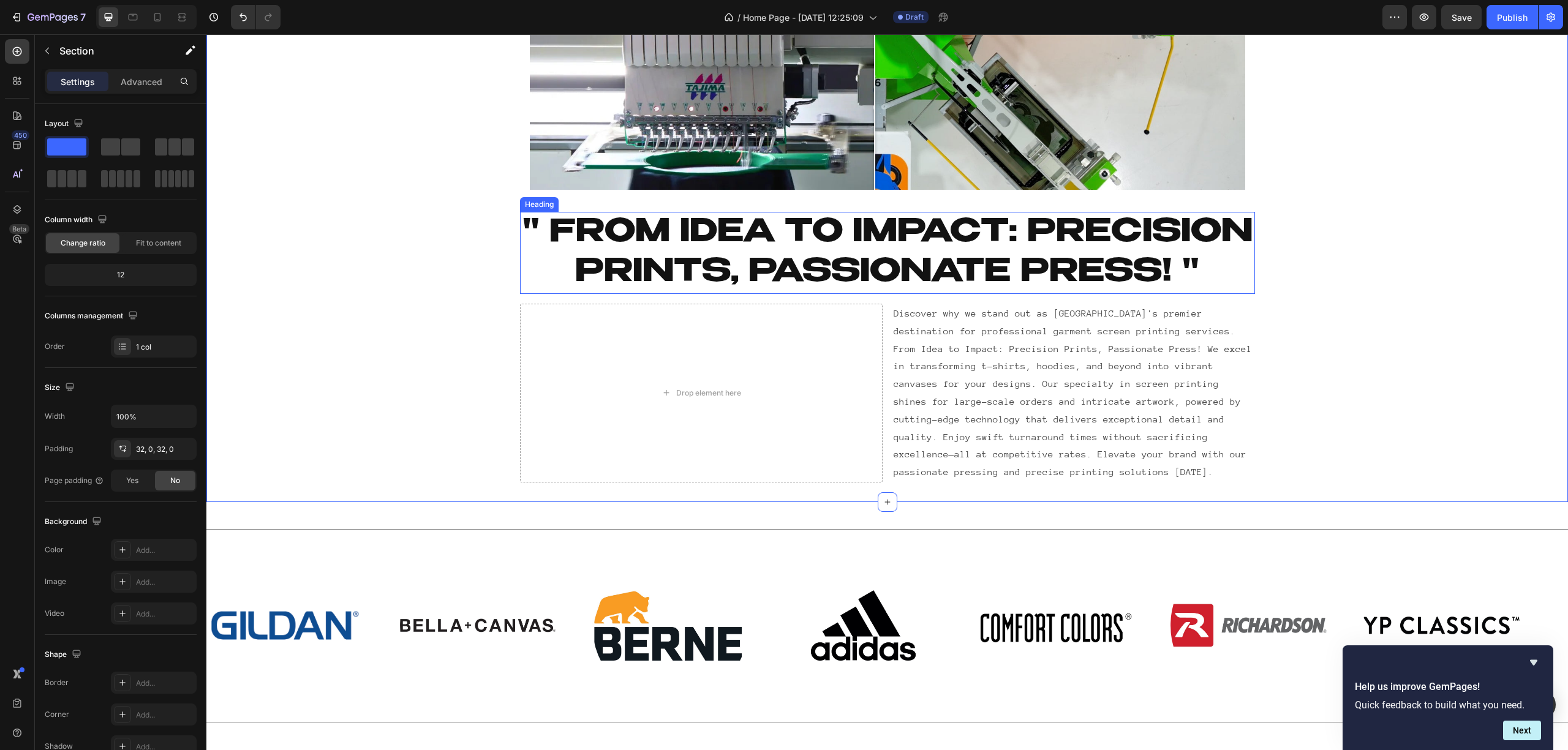
click at [818, 243] on h2 "" From Idea to Impact: Precision Prints, Passionate Press! "" at bounding box center [887, 253] width 735 height 82
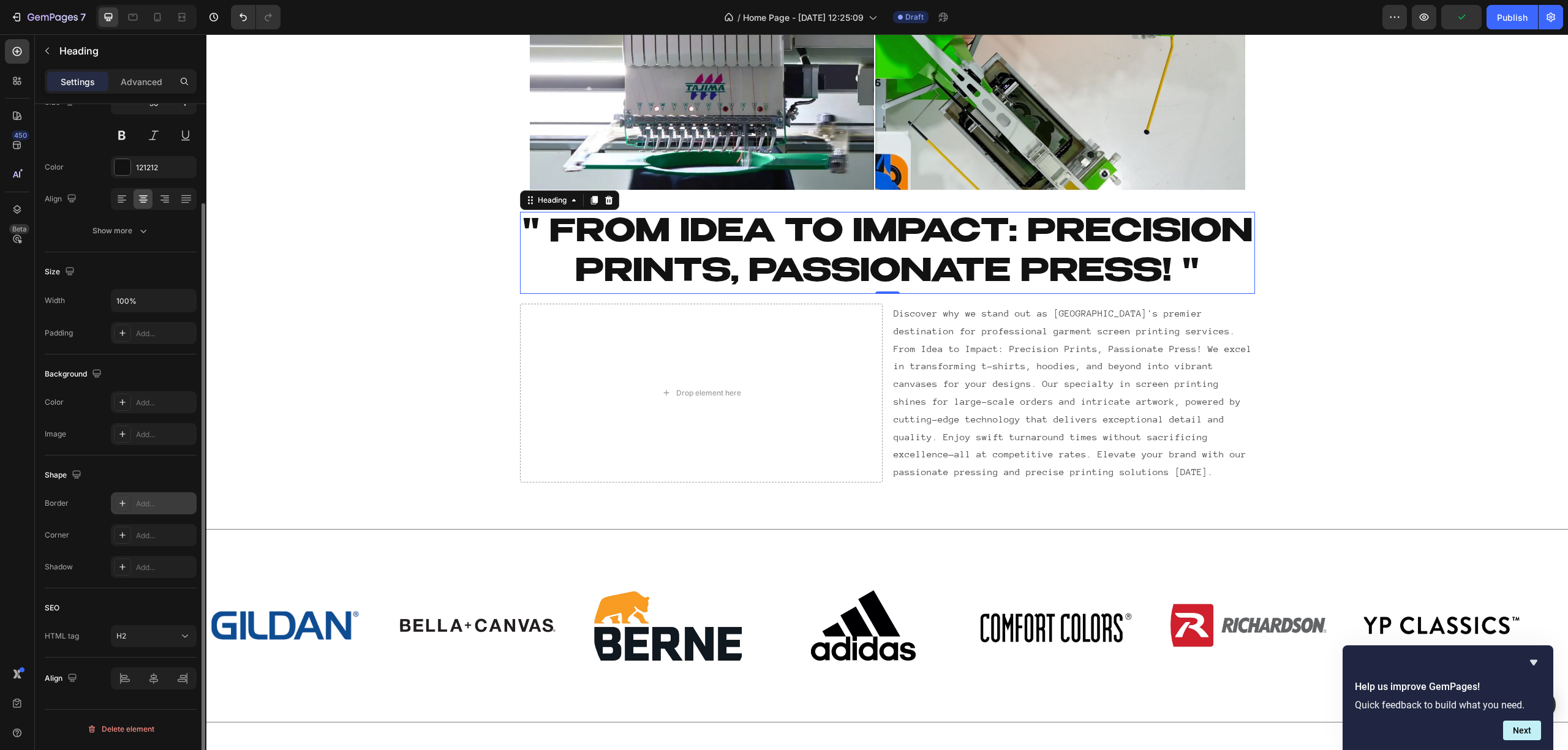
scroll to position [0, 0]
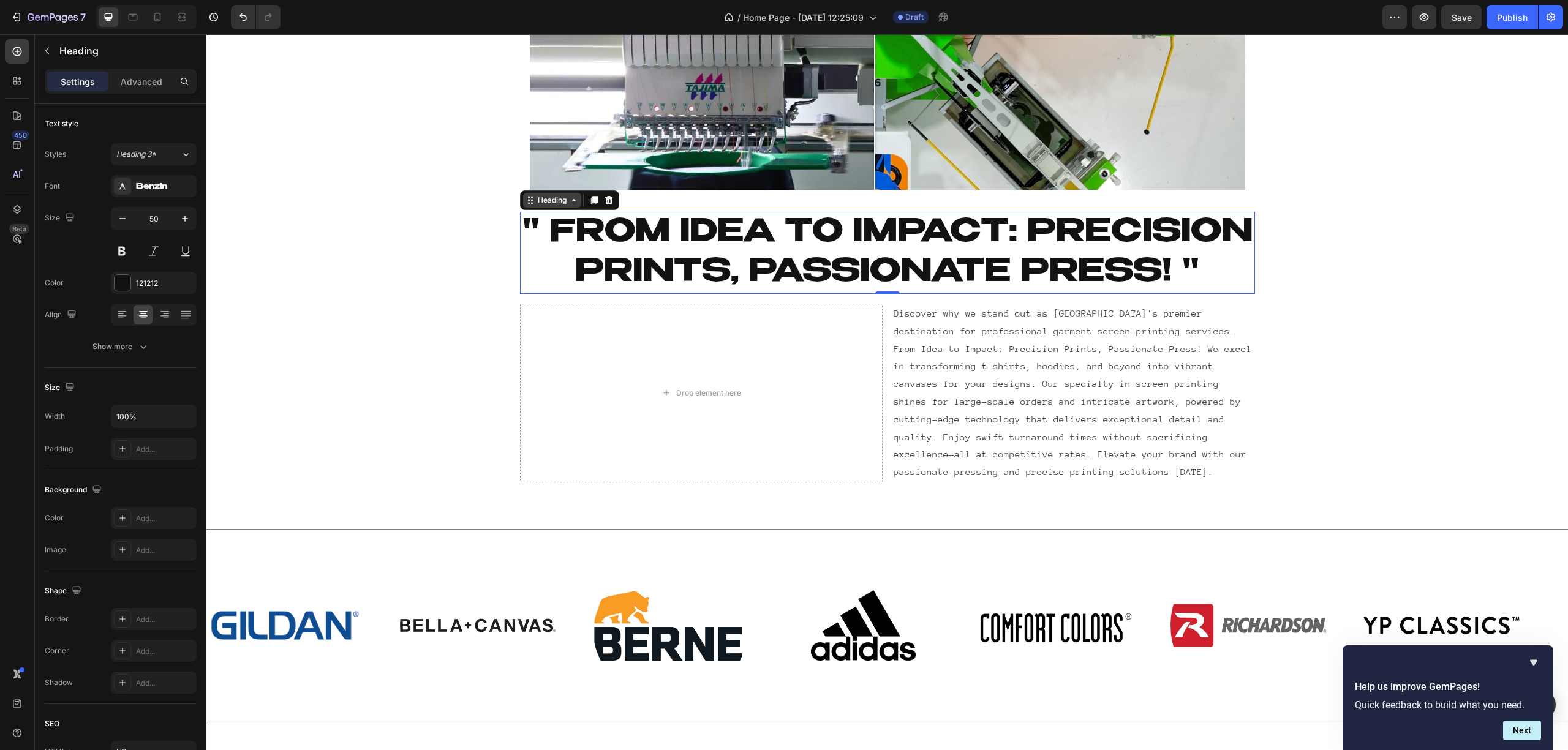
click at [553, 206] on div "Heading" at bounding box center [552, 200] width 58 height 15
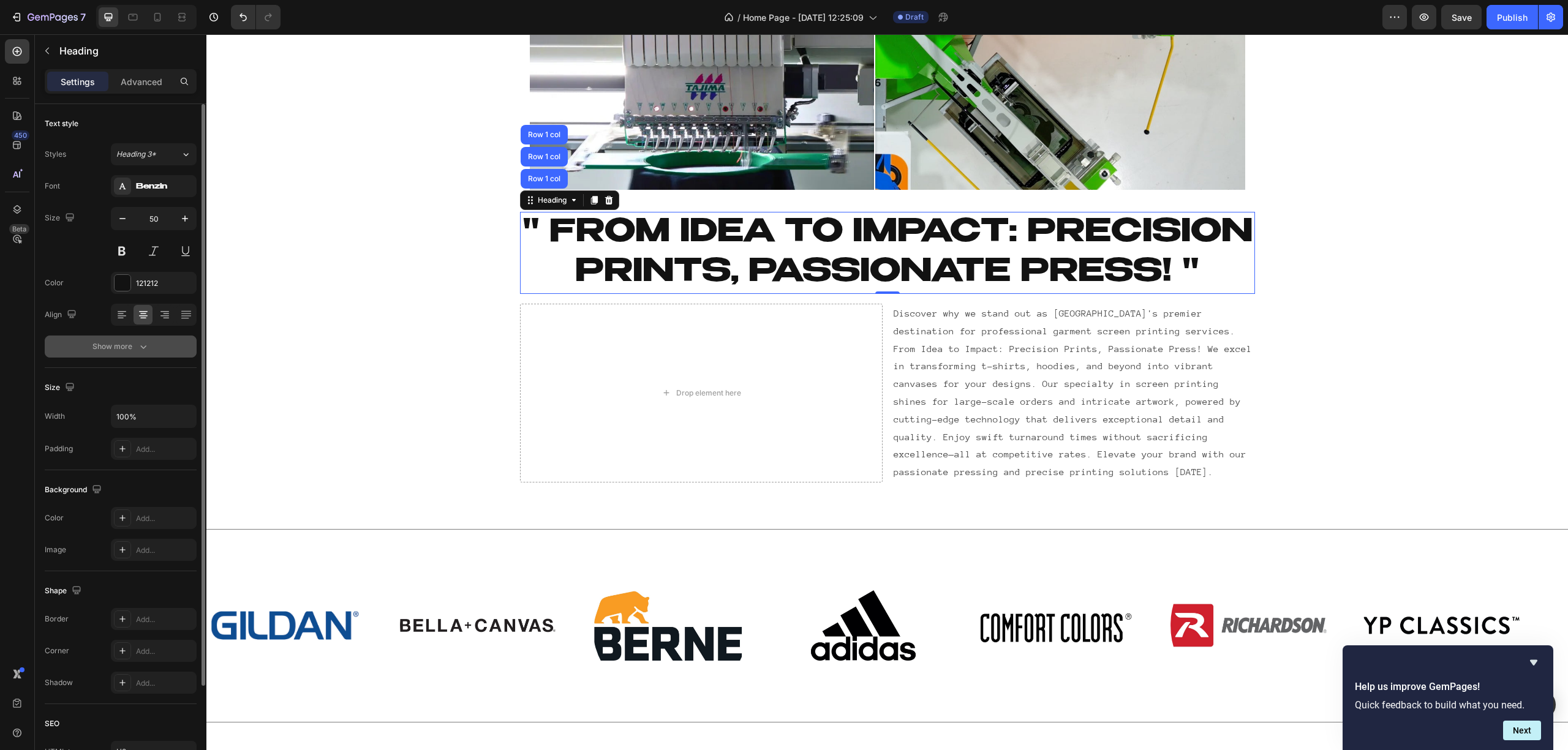
click at [116, 357] on button "Show more" at bounding box center [120, 346] width 152 height 22
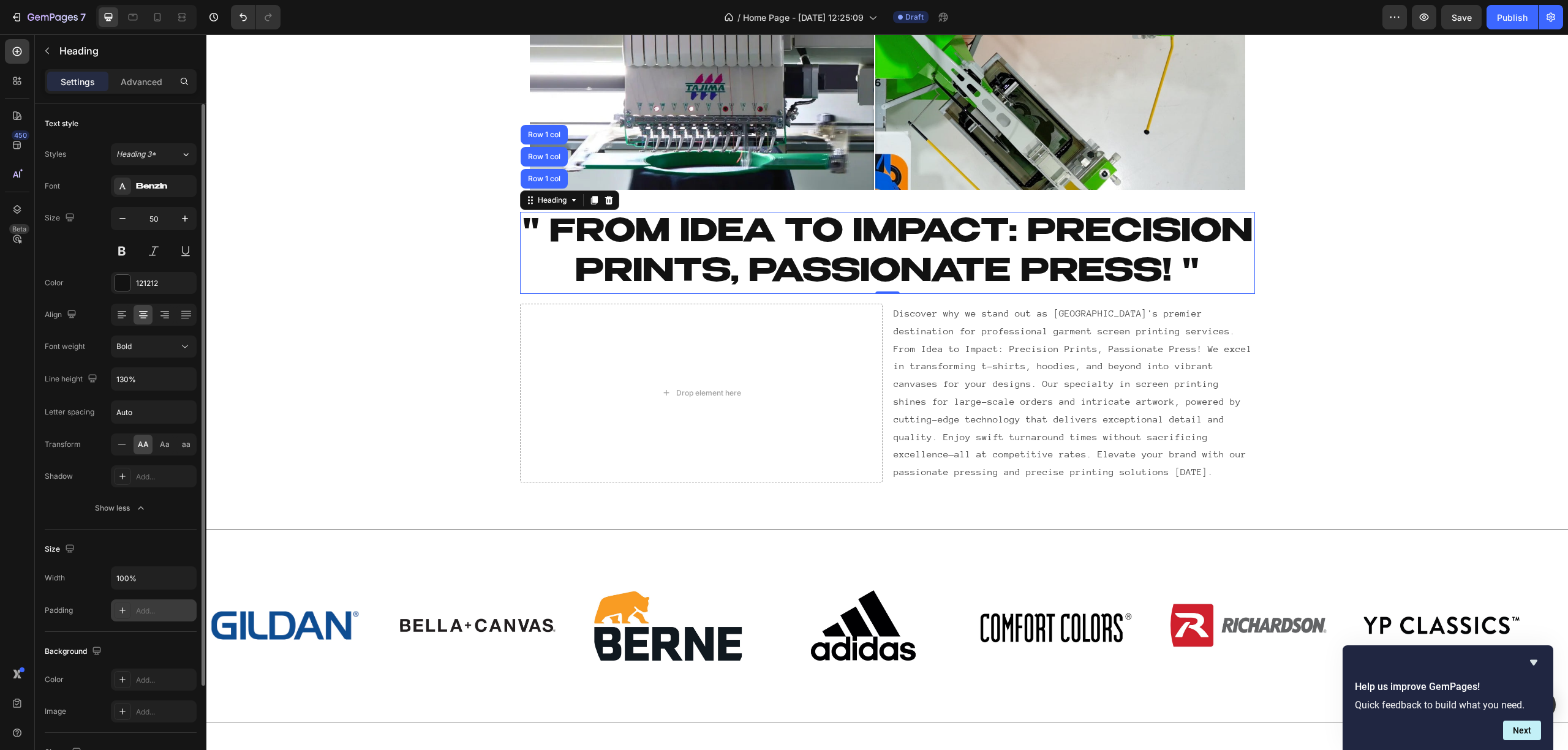
click at [121, 606] on div at bounding box center [123, 611] width 17 height 17
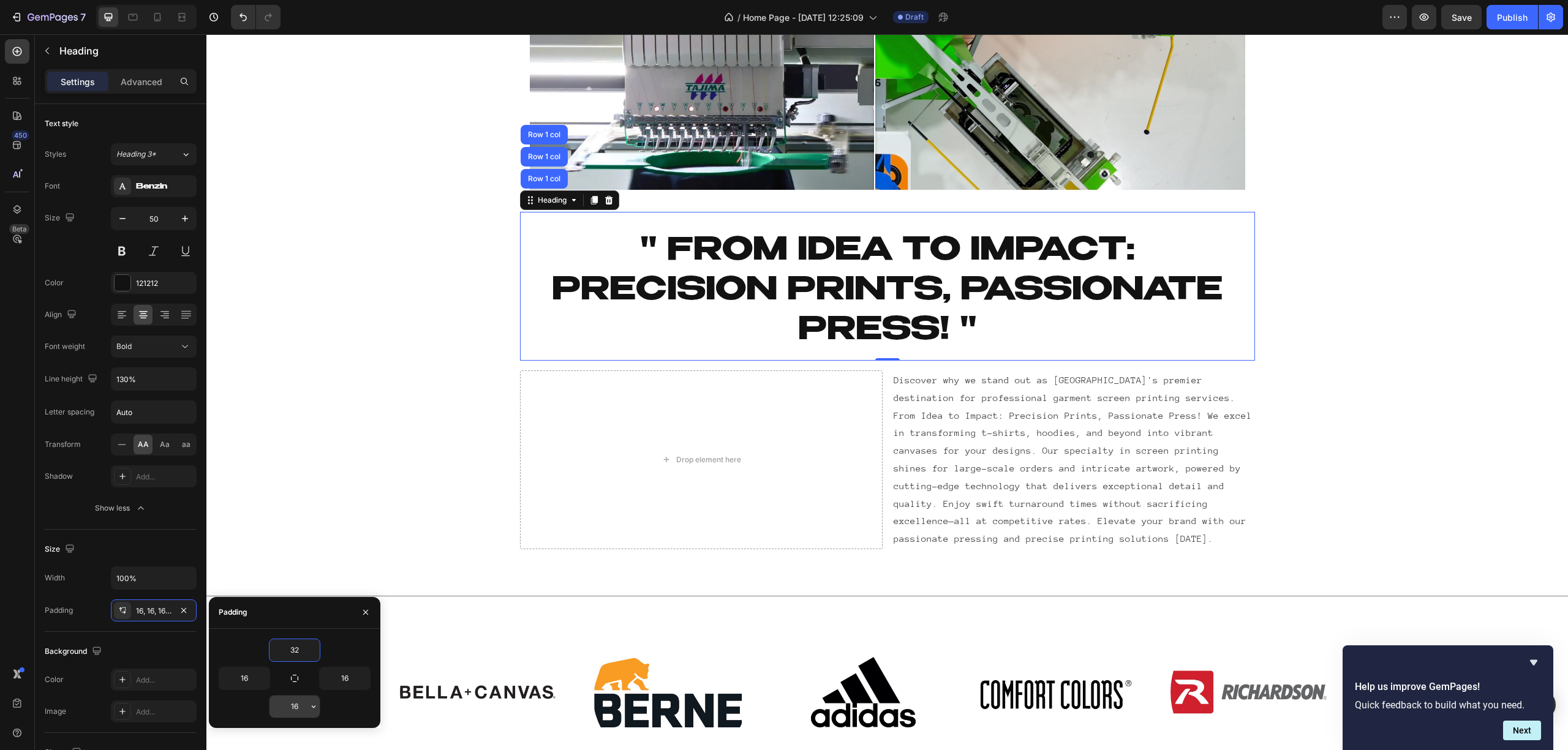
type input "32"
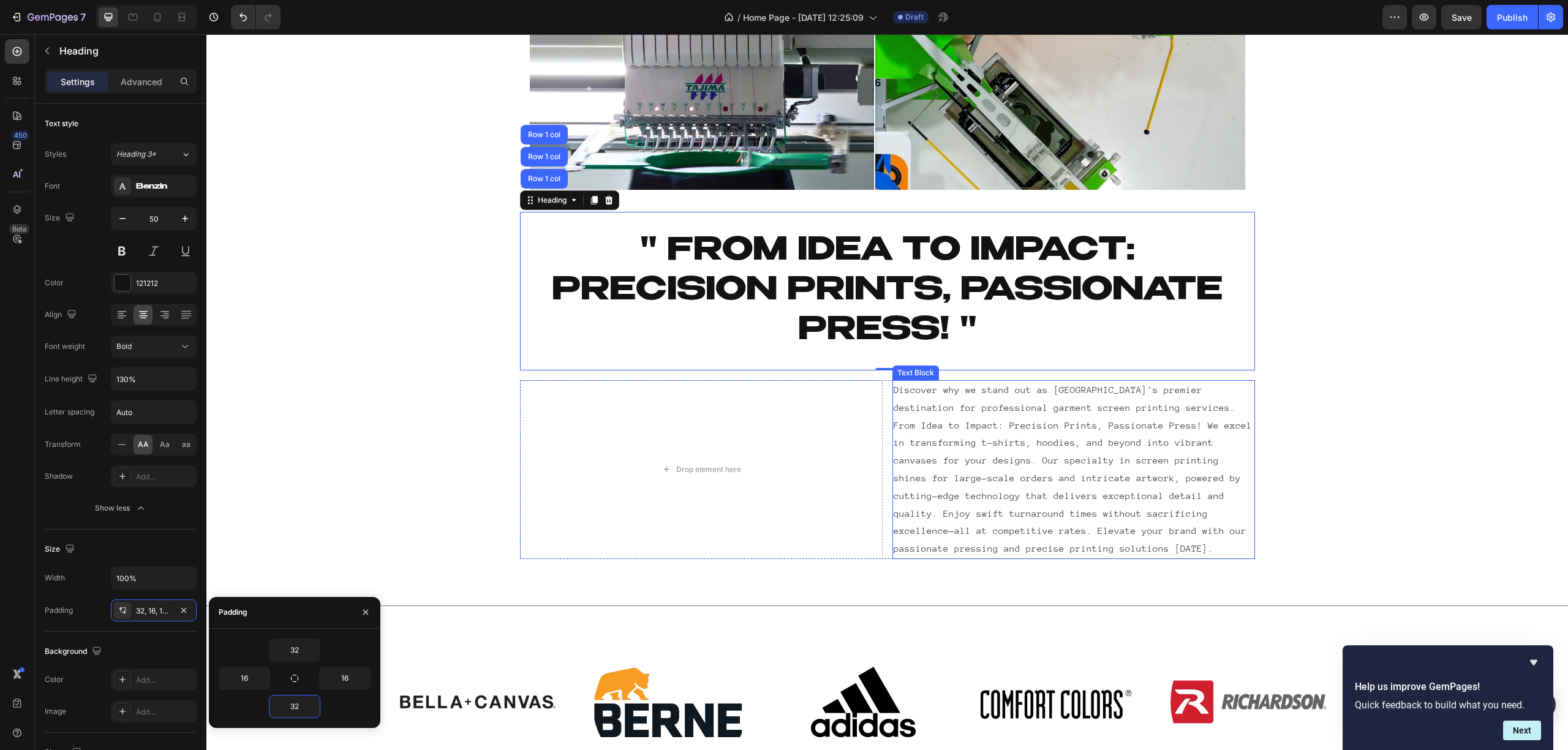
click at [1290, 484] on div "Embroidery Screen Printing Image Comparison Row Heading " From Idea to Impact: …" at bounding box center [887, 168] width 1361 height 781
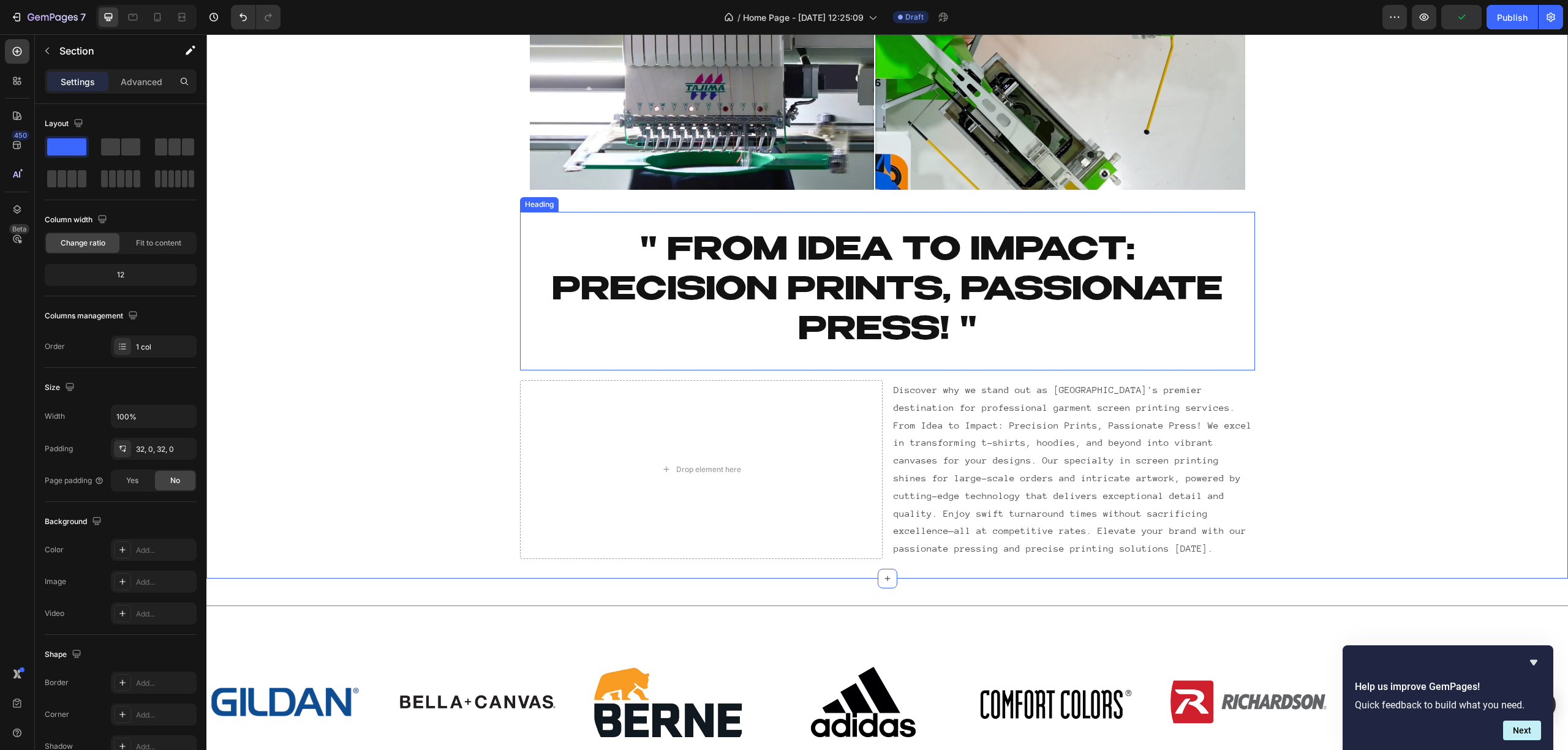
click at [922, 305] on h2 "" From Idea to Impact: Precision Prints, Passionate Press! "" at bounding box center [887, 291] width 735 height 158
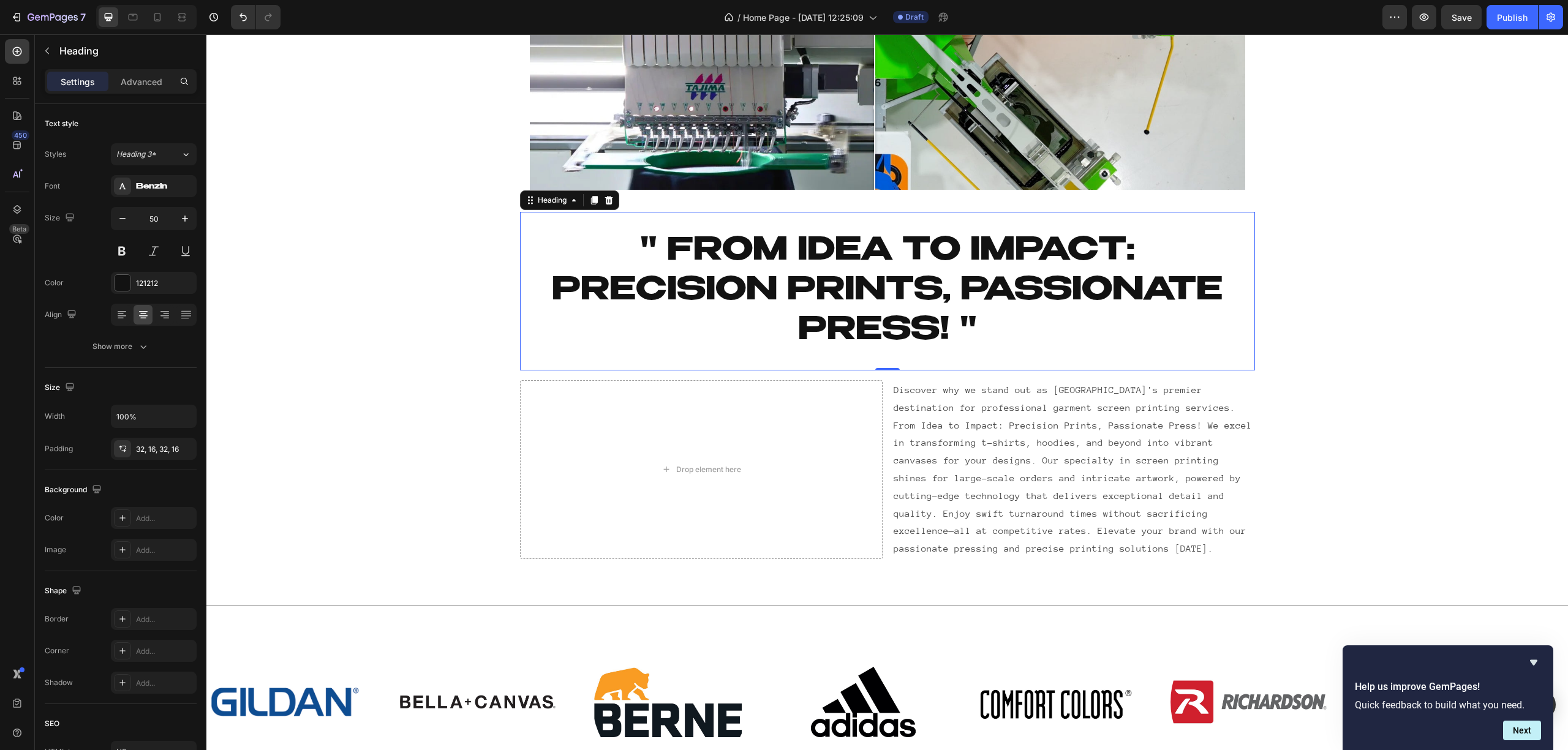
click at [681, 258] on h2 "" From Idea to Impact: Precision Prints, Passionate Press! "" at bounding box center [887, 291] width 735 height 158
click at [681, 258] on p "" From Idea to Impact: Precision Prints, Passionate Press! "" at bounding box center [887, 291] width 715 height 120
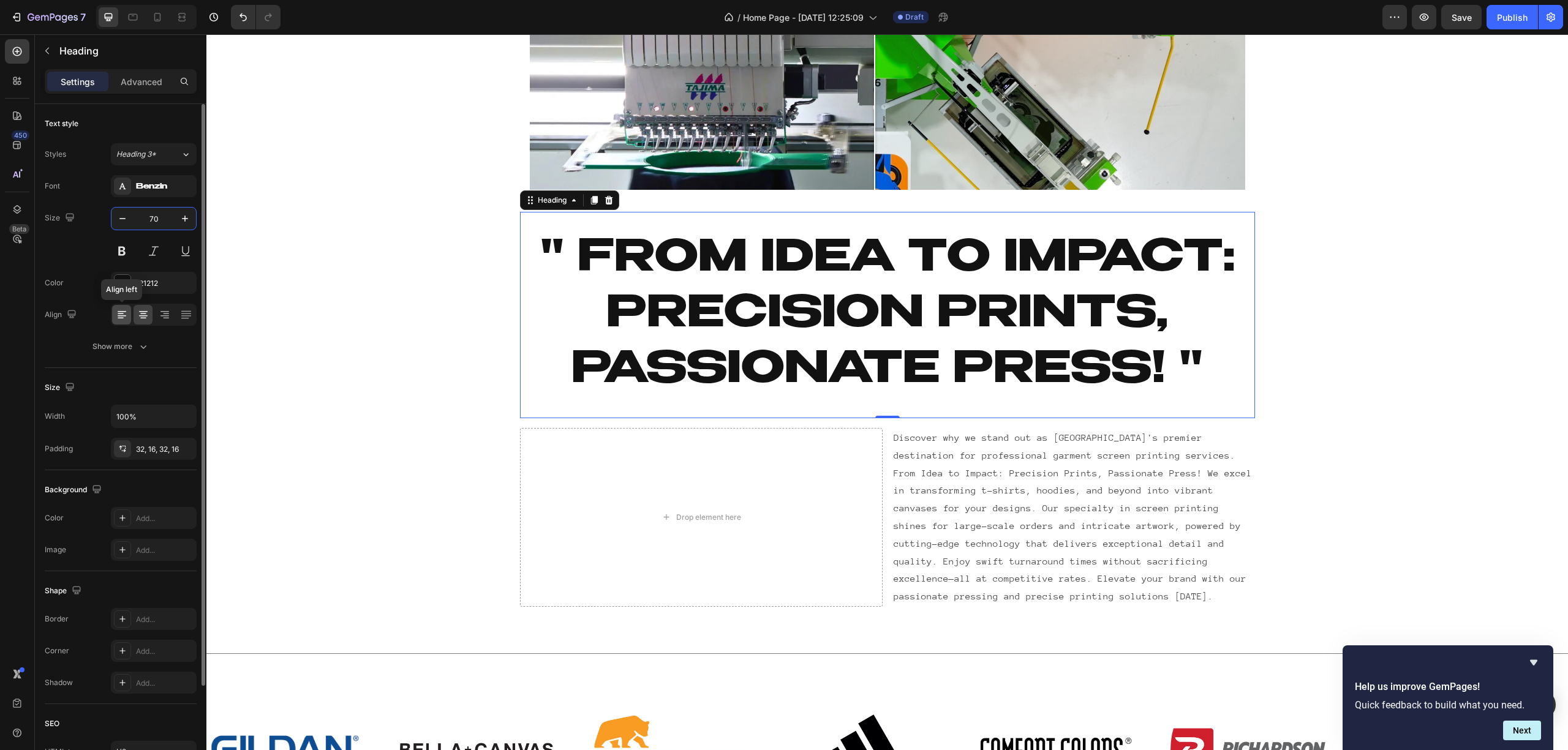
click at [125, 310] on icon at bounding box center [122, 314] width 12 height 12
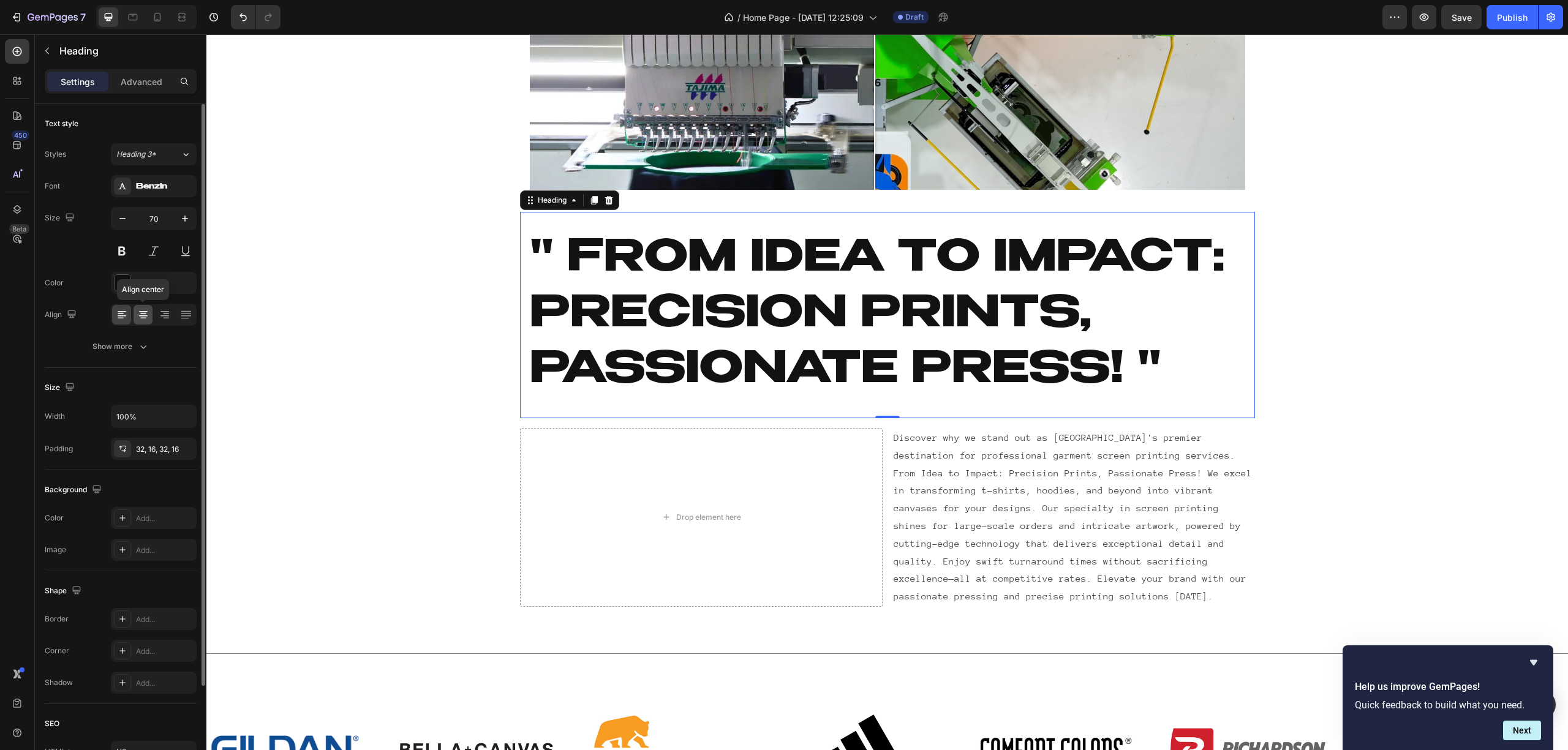
click at [148, 307] on div at bounding box center [143, 314] width 19 height 20
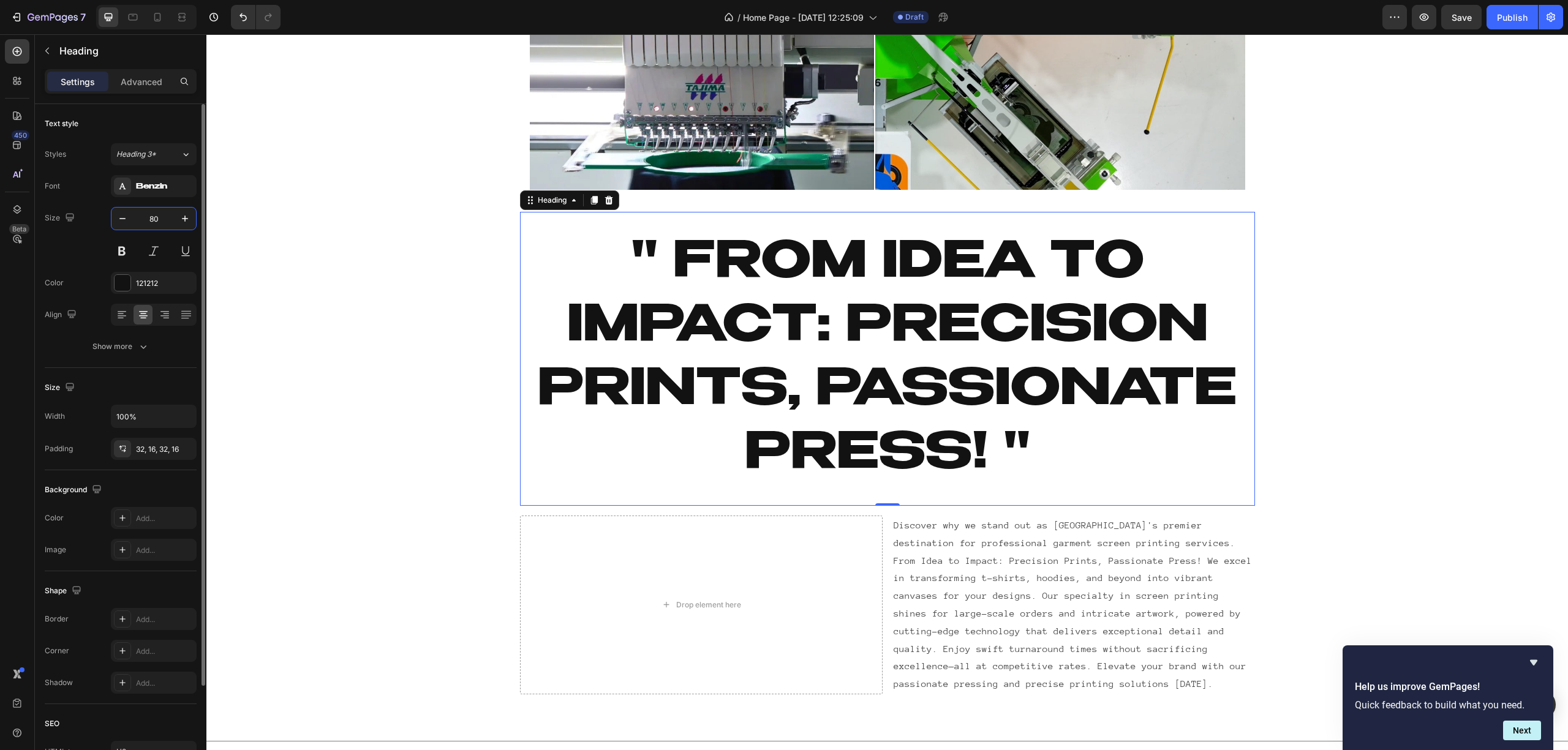
type input "8"
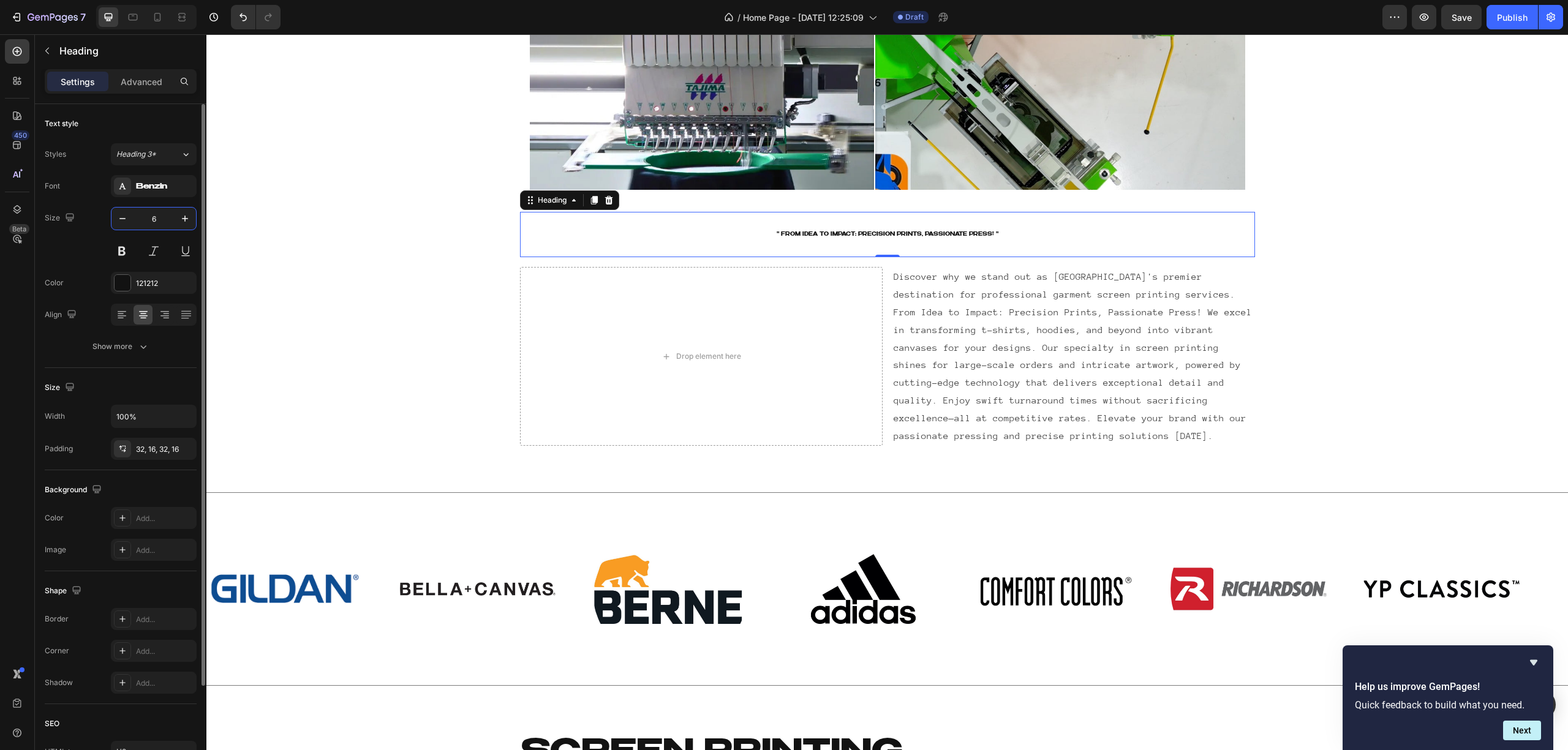
type input "60"
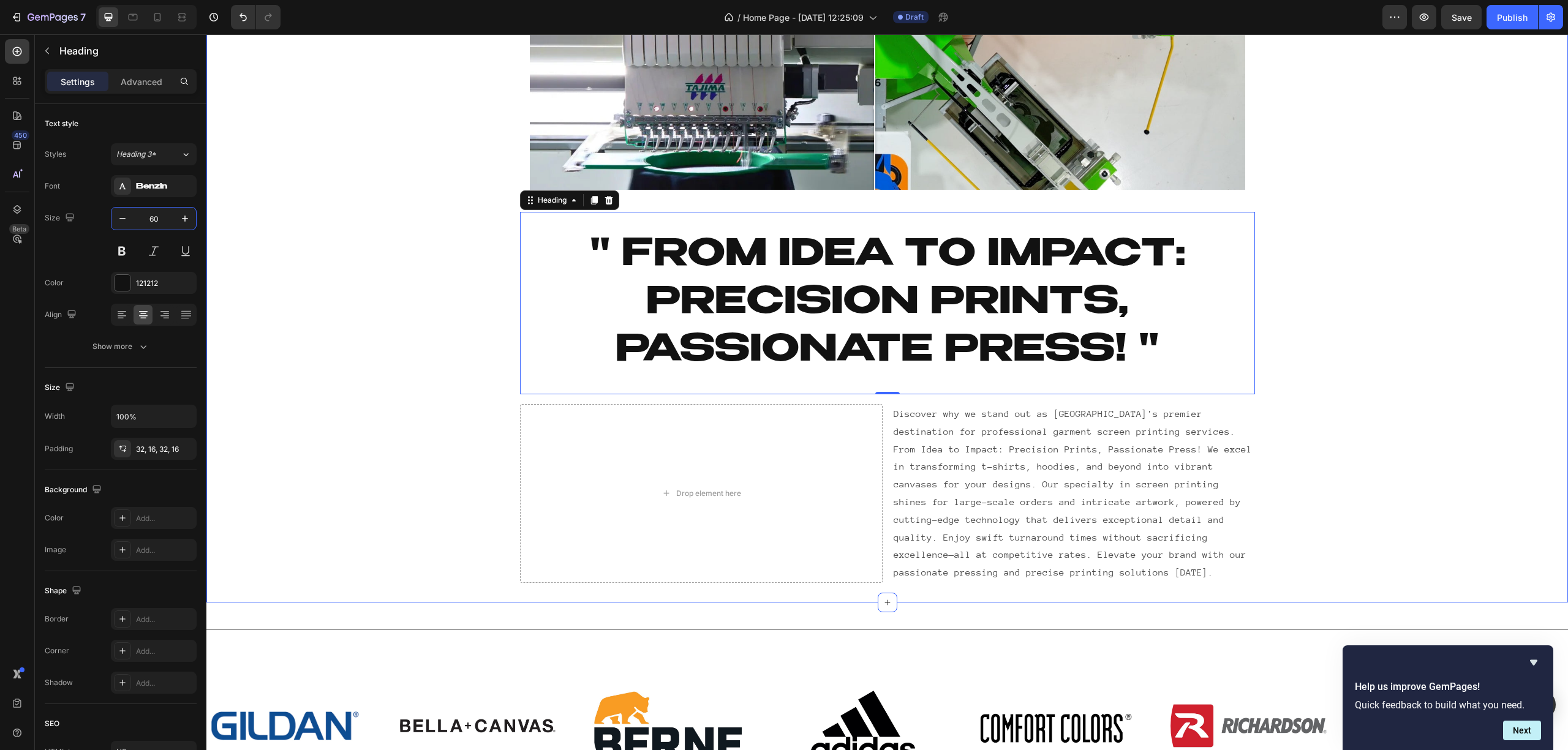
click at [343, 293] on div "Embroidery Screen Printing Image Comparison Row Heading " From Idea to Impact: …" at bounding box center [887, 180] width 1361 height 805
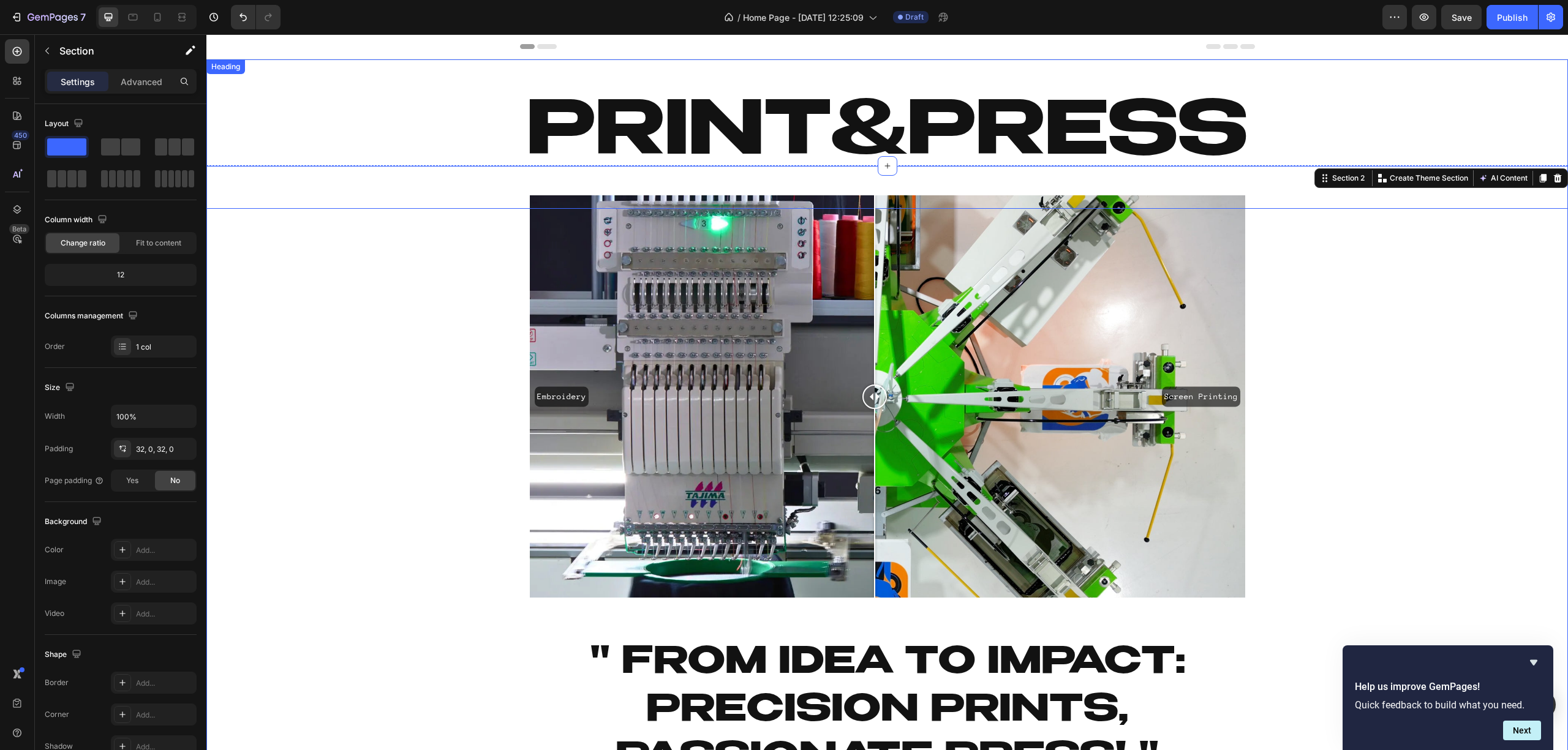
click at [694, 137] on h2 "Print&Press" at bounding box center [887, 134] width 1361 height 150
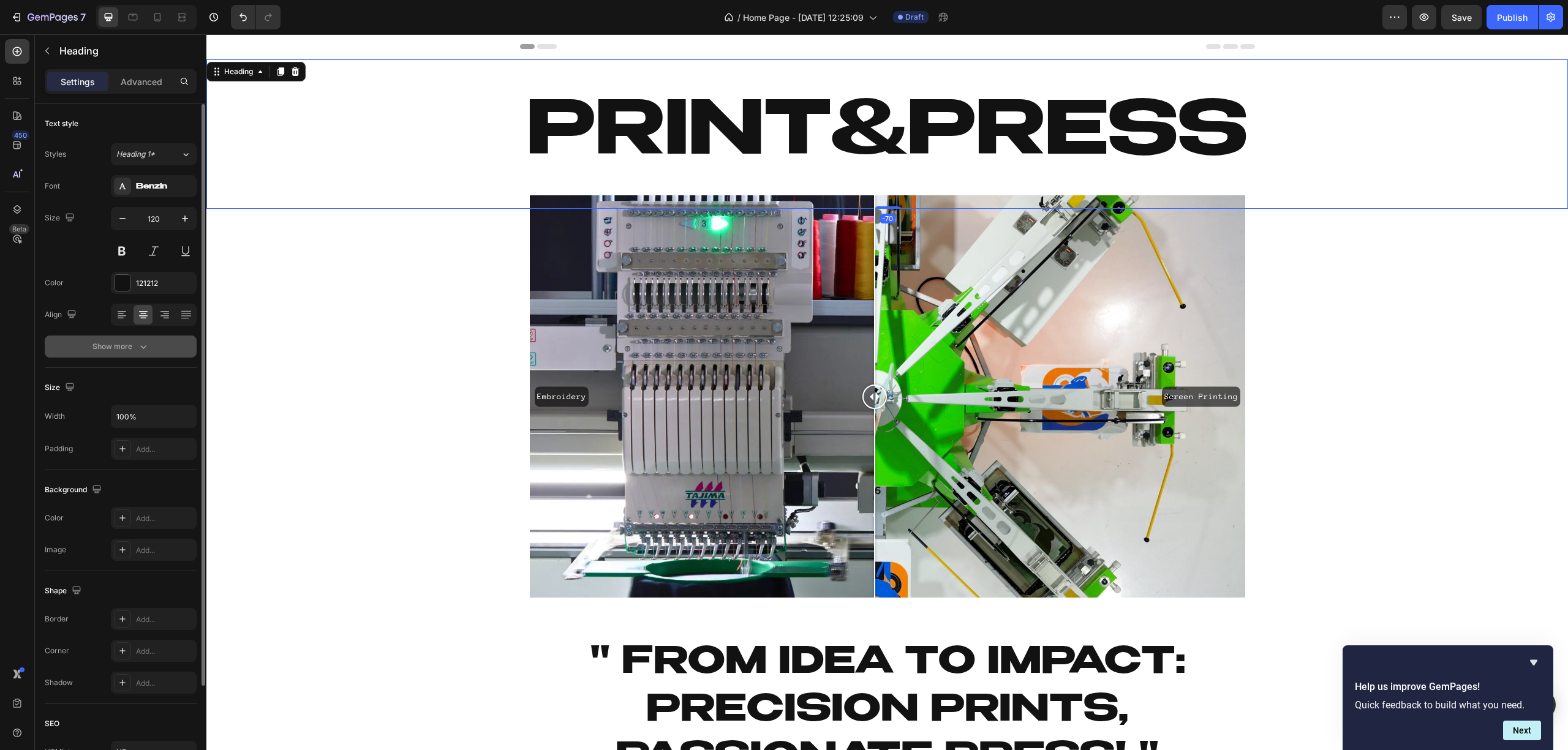
click at [119, 343] on div "Show more" at bounding box center [121, 346] width 57 height 12
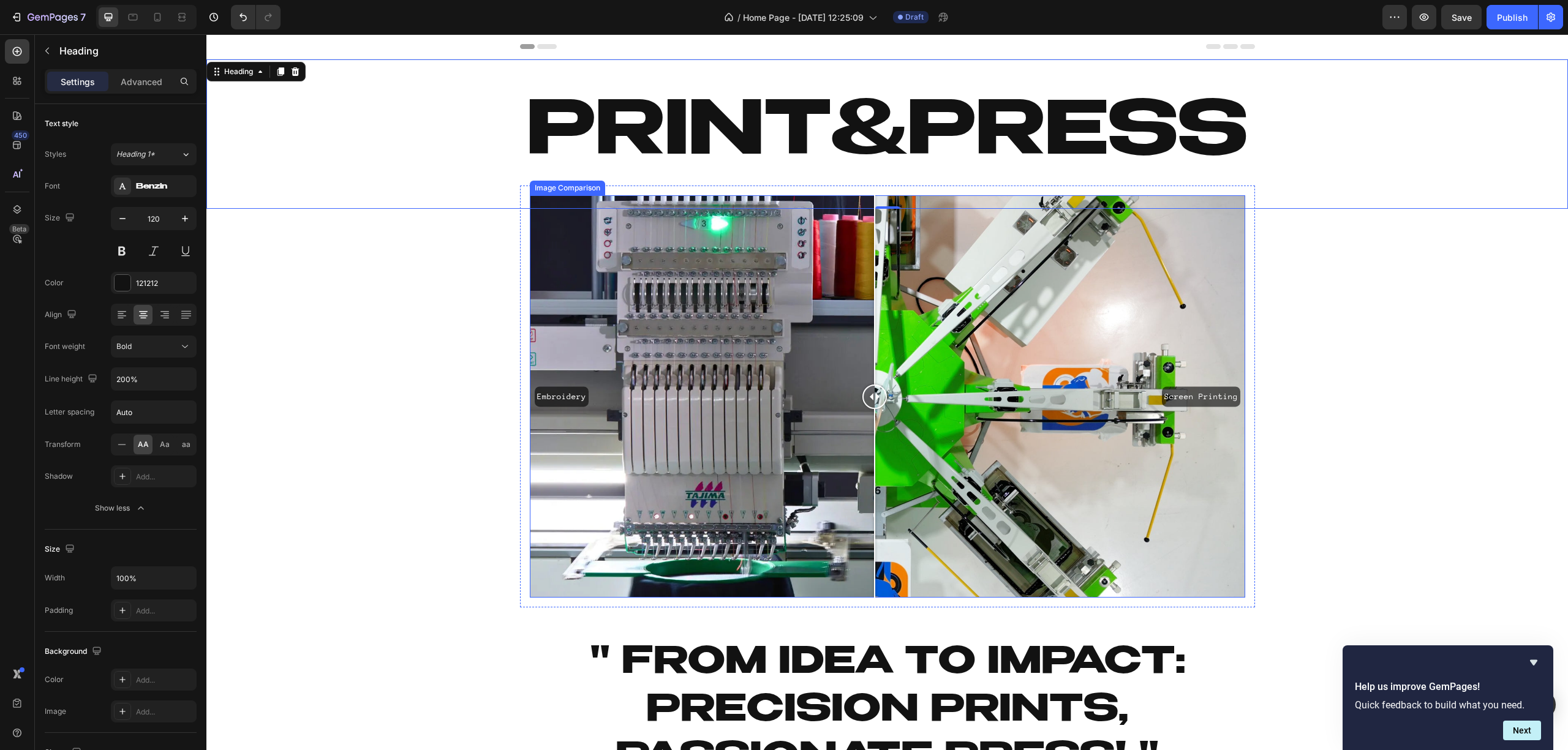
click at [447, 436] on div "Embroidery Screen Printing Image Comparison Row Heading " From Idea to Impact: …" at bounding box center [887, 588] width 1361 height 805
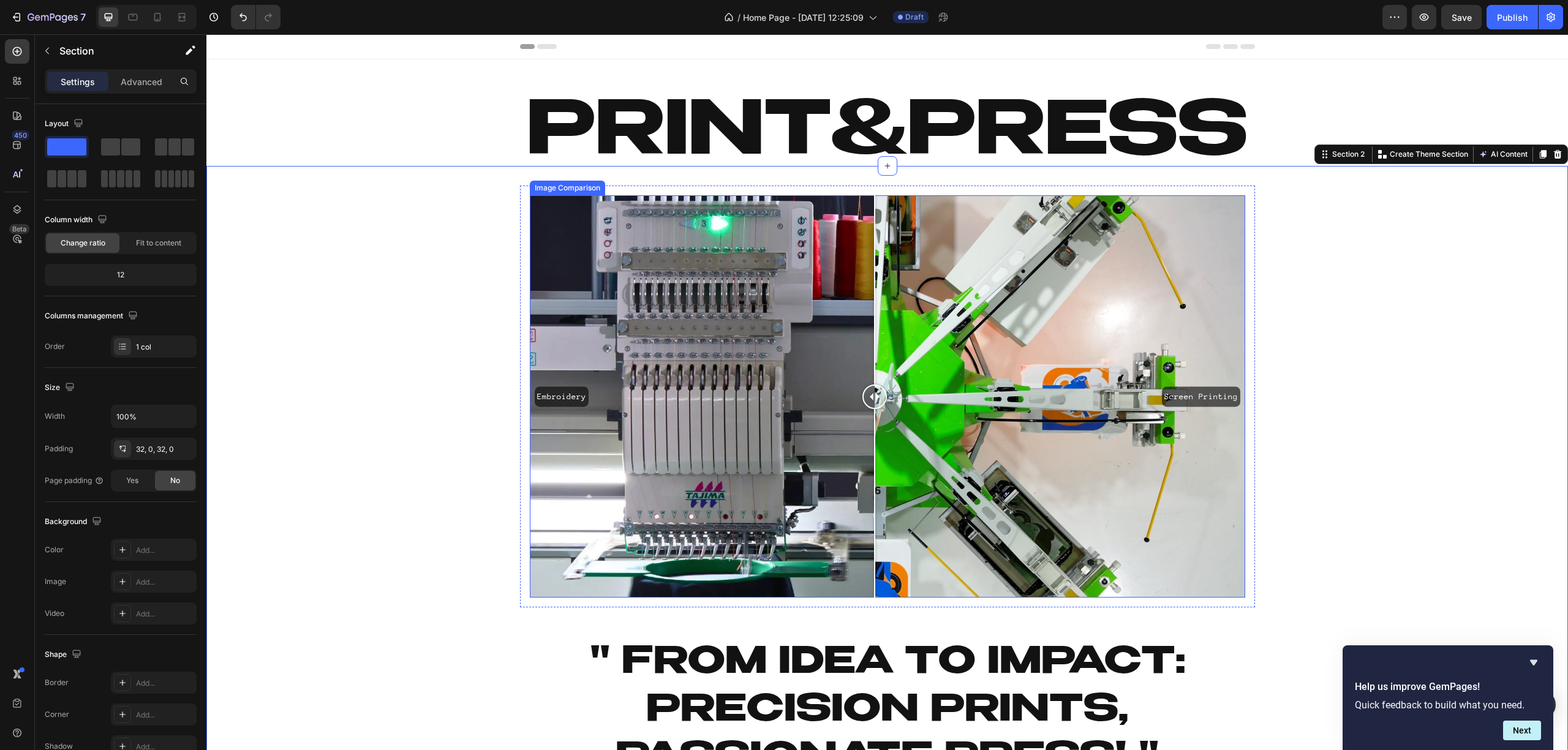
click at [587, 423] on div "Embroidery Screen Printing" at bounding box center [887, 397] width 715 height 403
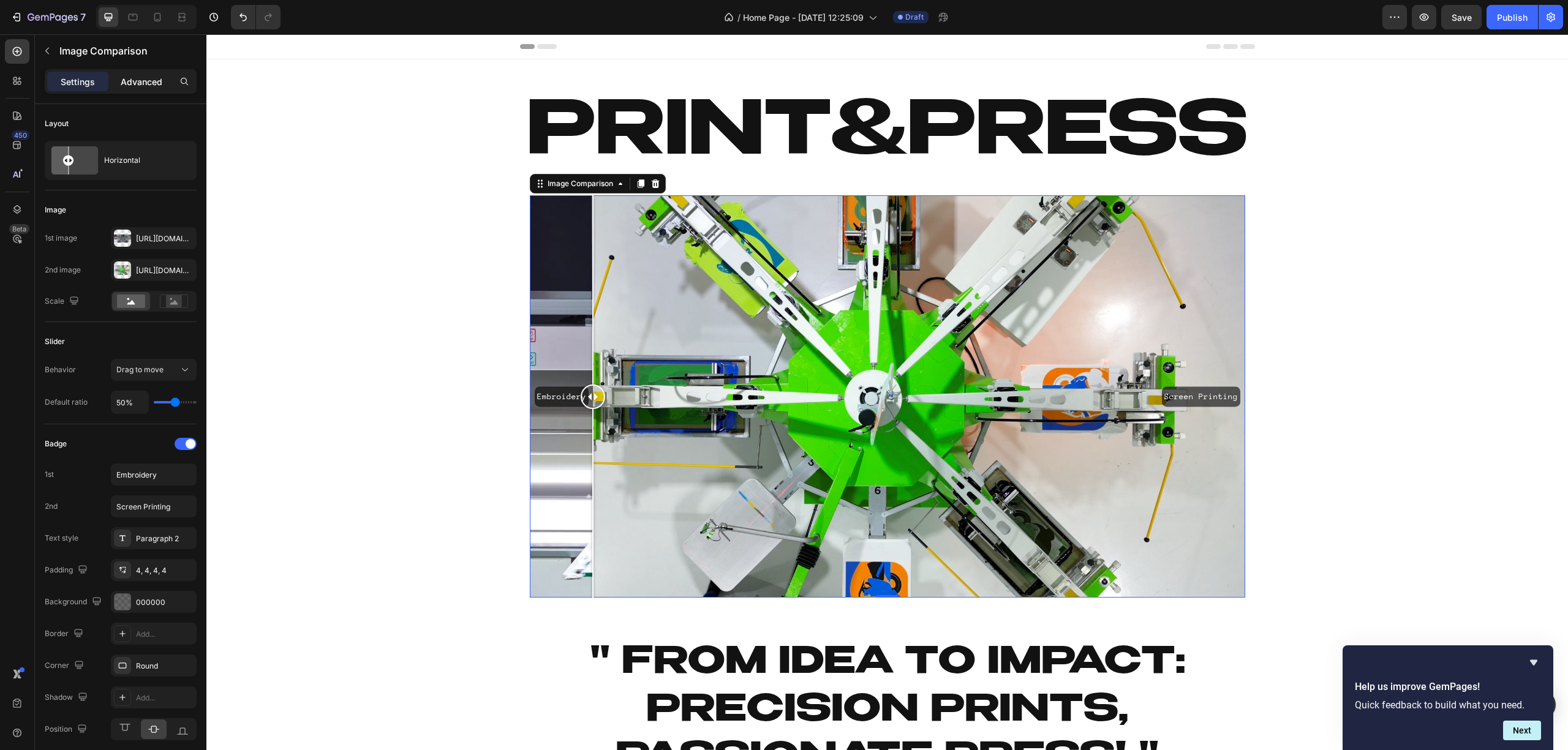
click at [129, 75] on p "Advanced" at bounding box center [141, 81] width 42 height 13
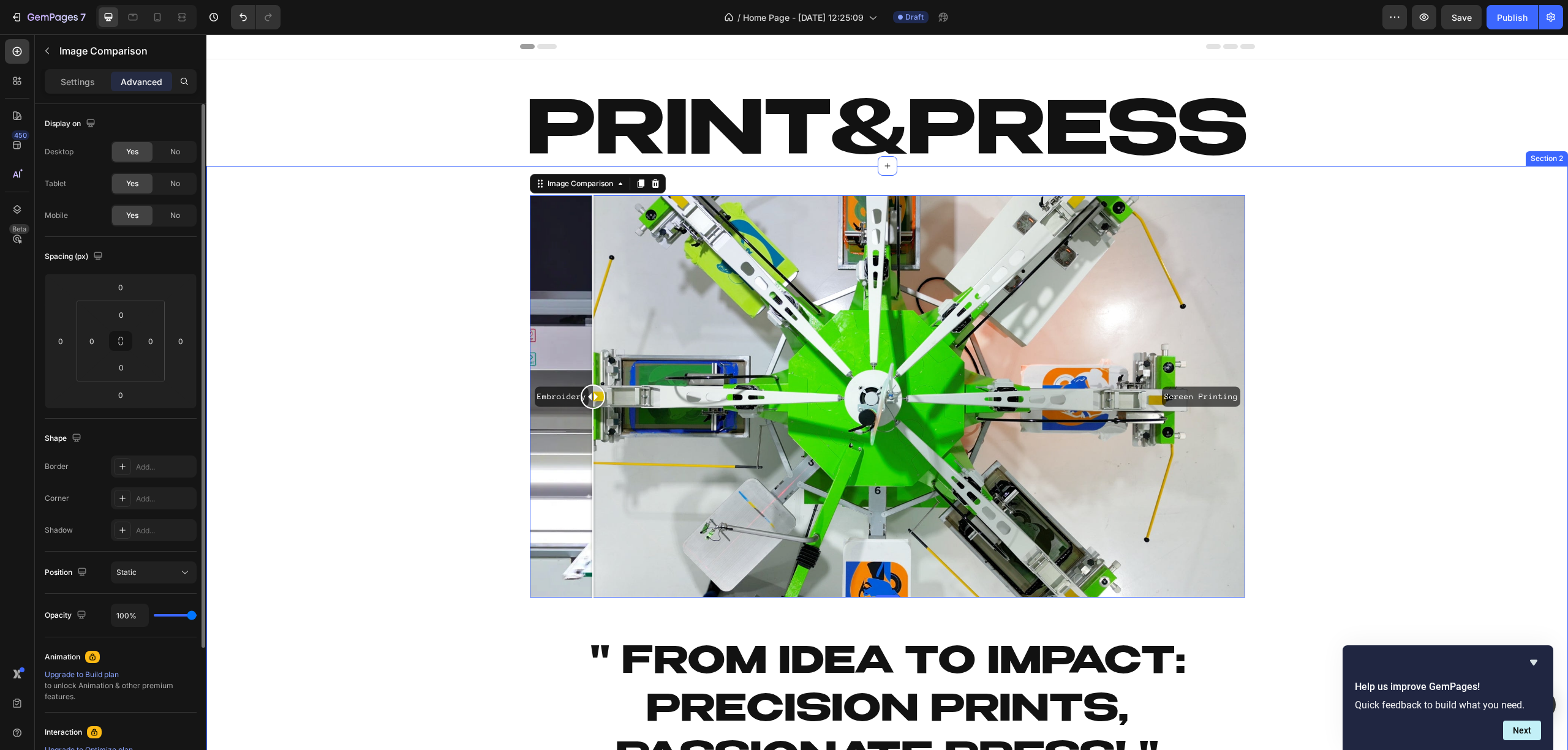
click at [486, 416] on div "Embroidery Screen Printing Image Comparison 0 Row Heading " From Idea to Impact…" at bounding box center [887, 588] width 1361 height 805
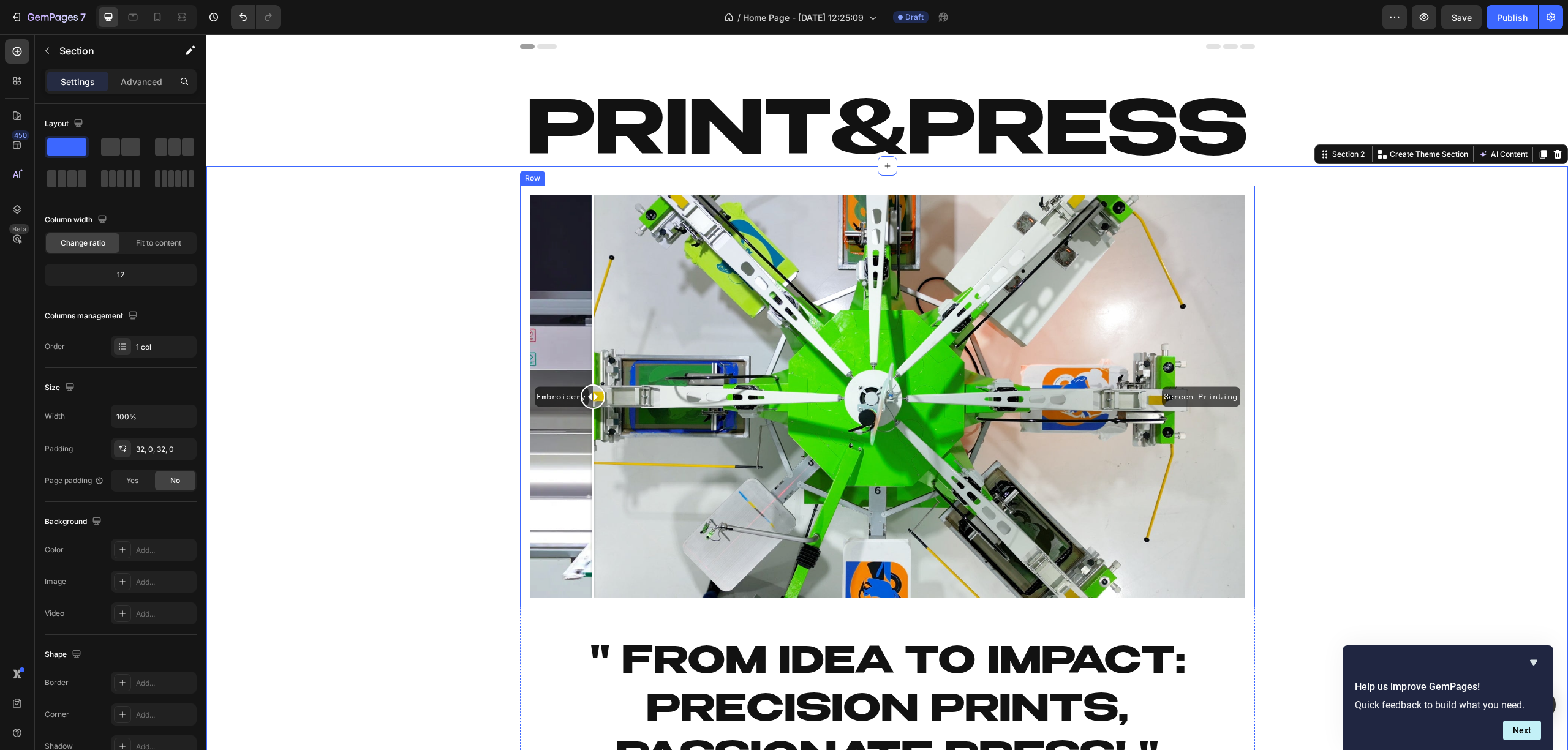
click at [519, 604] on div "Embroidery Screen Printing Image Comparison Row" at bounding box center [887, 396] width 735 height 422
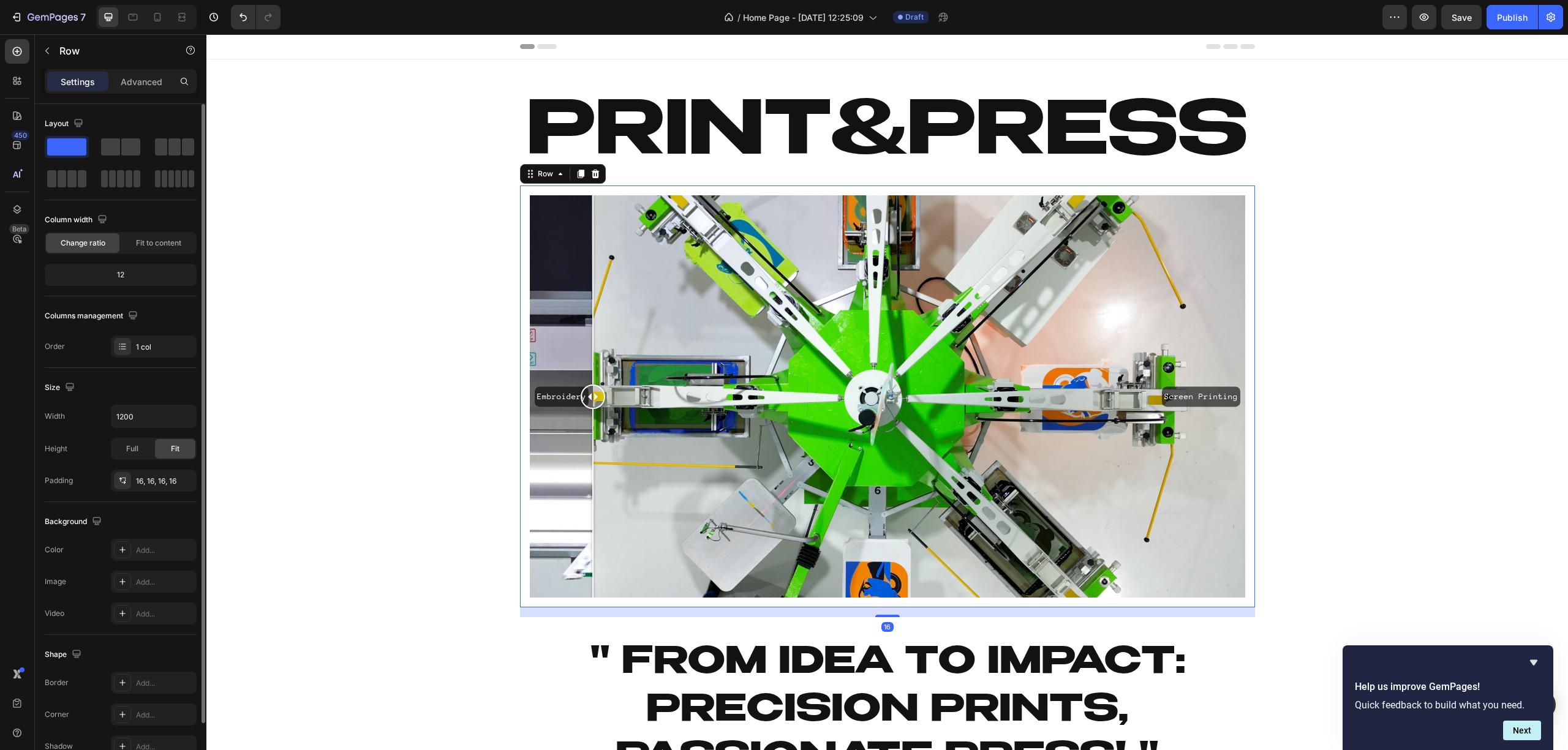
drag, startPoint x: 145, startPoint y: 74, endPoint x: 148, endPoint y: 139, distance: 65.1
click at [145, 74] on div "Advanced" at bounding box center [141, 81] width 61 height 20
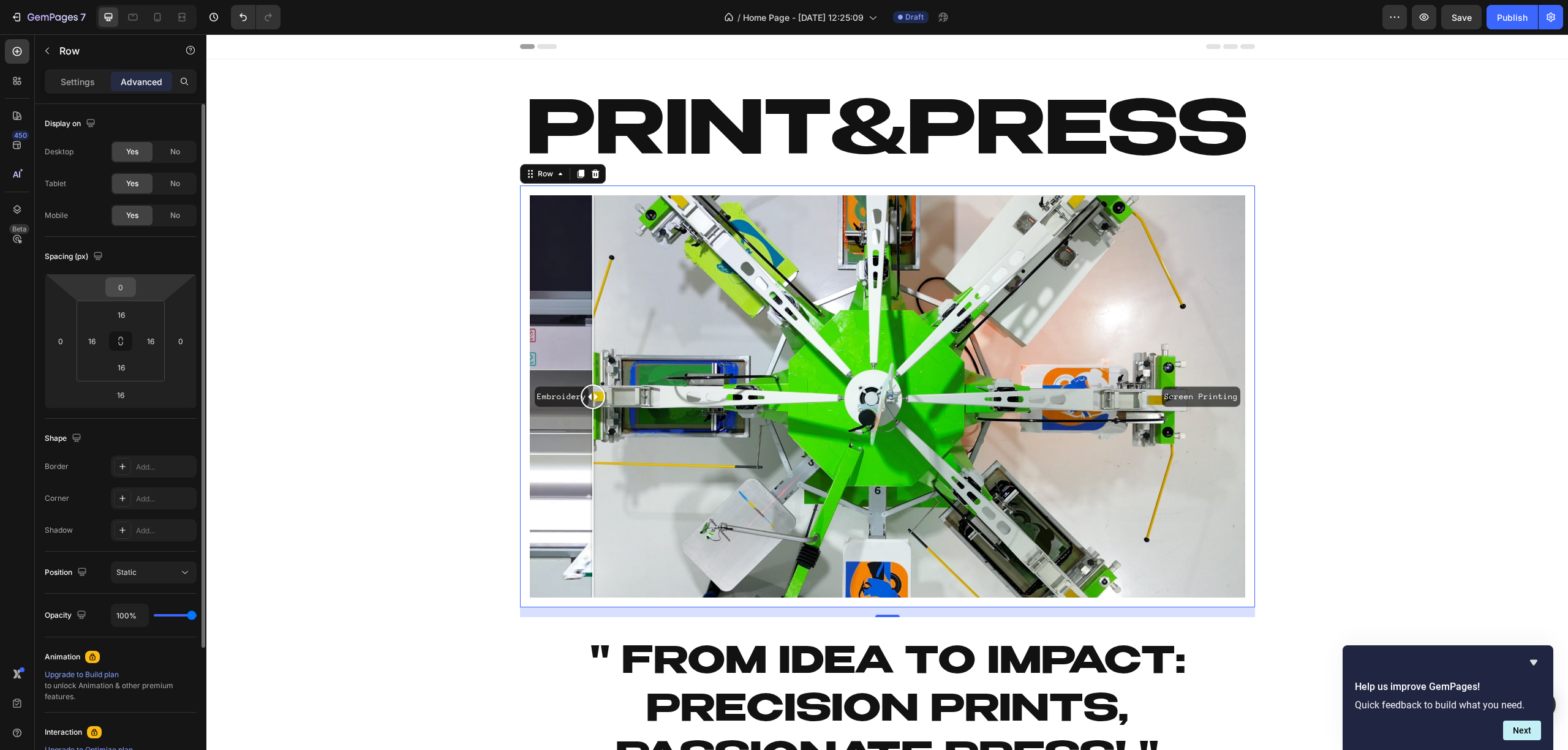
click at [120, 289] on input "0" at bounding box center [120, 287] width 24 height 18
type input "16"
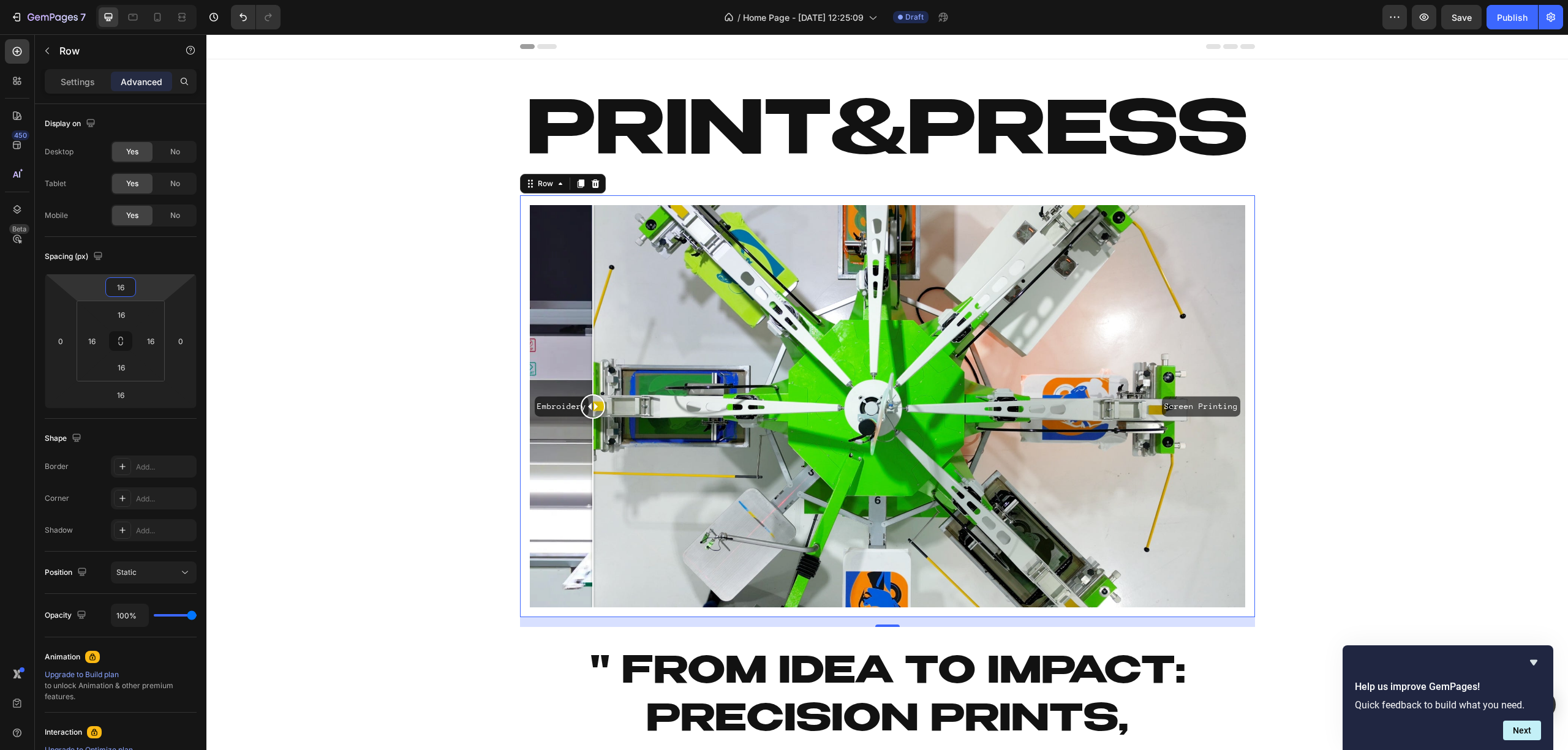
click at [455, 137] on h2 "Print&Press" at bounding box center [887, 134] width 1361 height 150
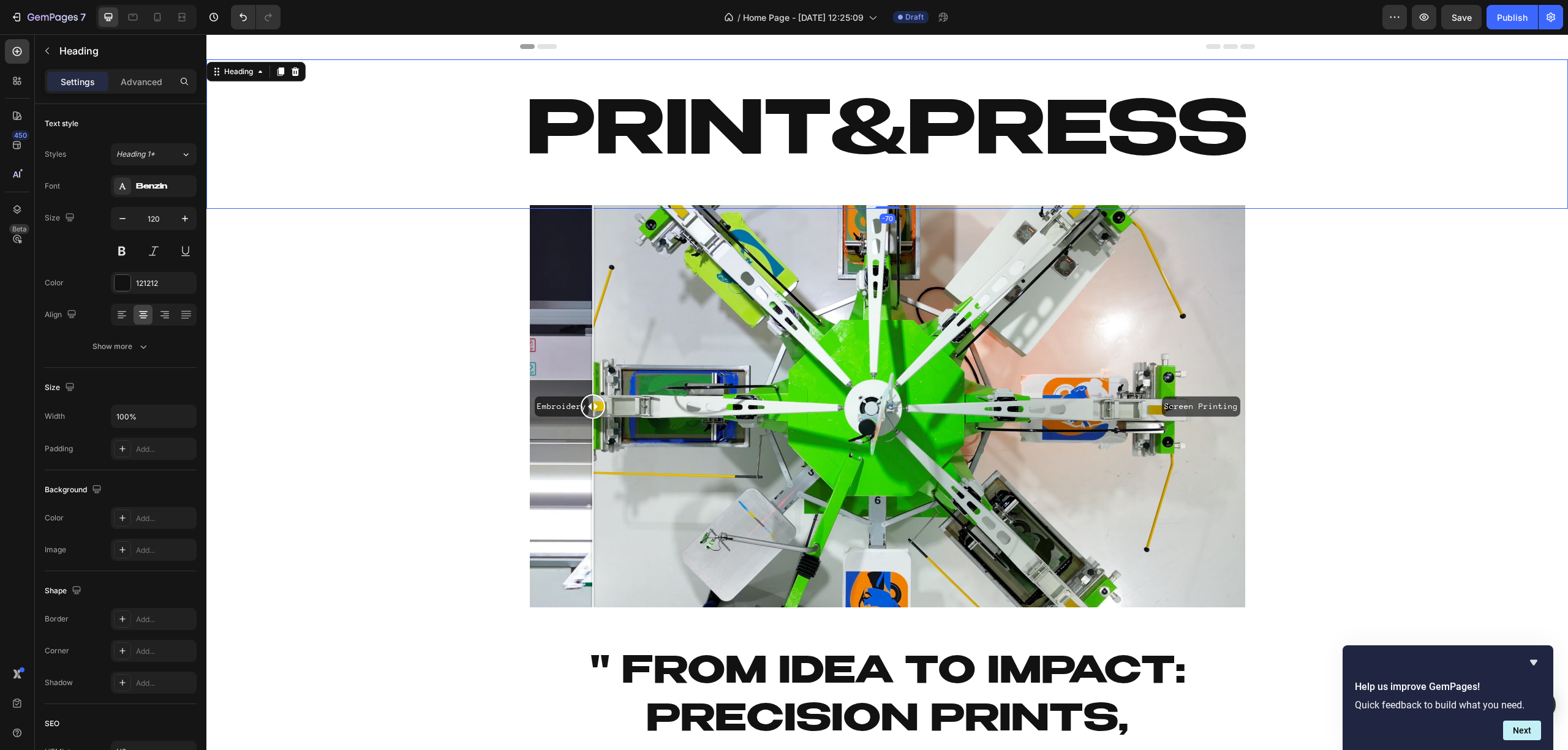
click at [638, 155] on h2 "Print&Press" at bounding box center [887, 134] width 1361 height 150
click at [435, 316] on div "Embroidery Screen Printing Image Comparison Row Heading " From Idea to Impact: …" at bounding box center [887, 592] width 1361 height 815
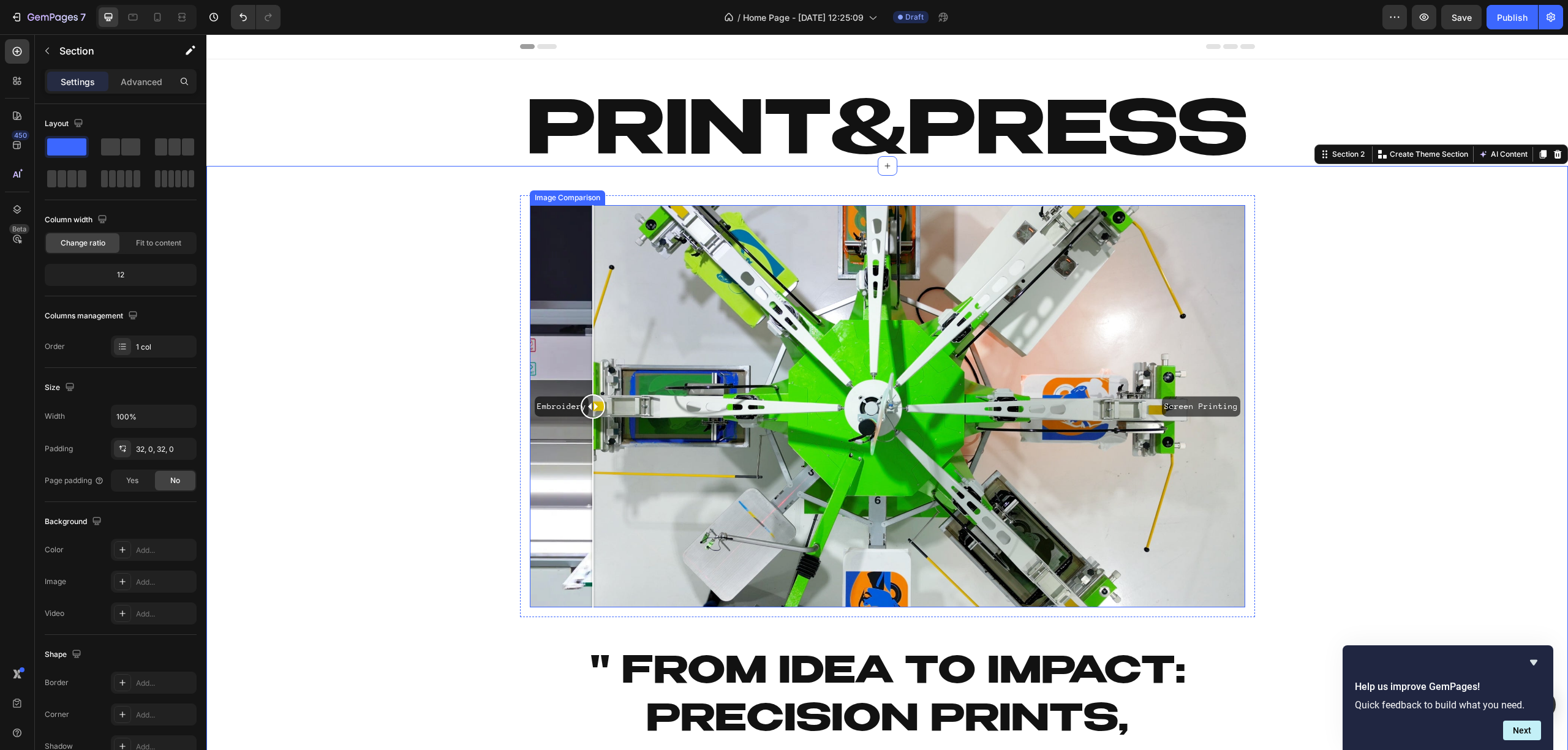
click at [628, 248] on div "Embroidery Screen Printing" at bounding box center [887, 406] width 715 height 403
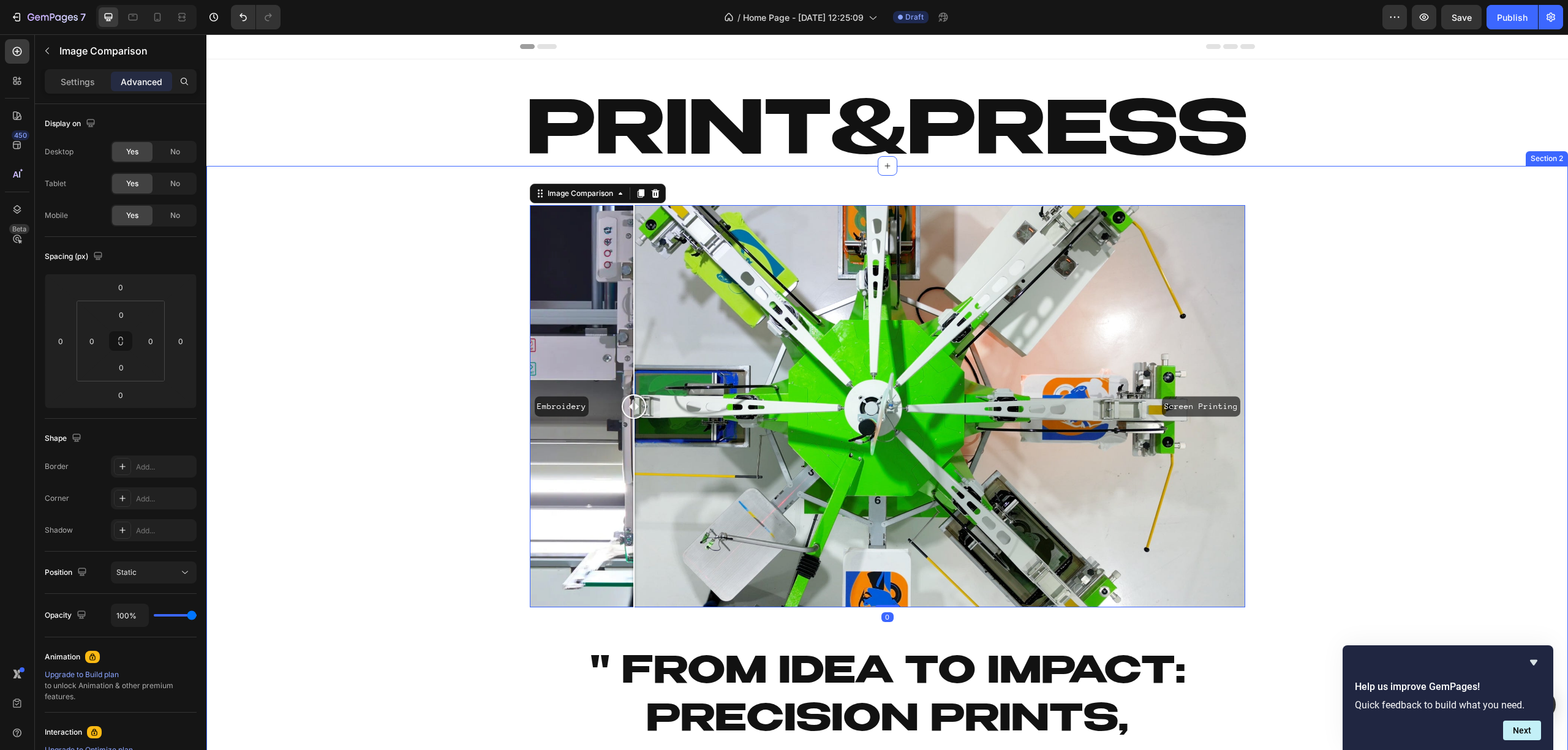
click at [1267, 346] on div "Embroidery Screen Printing Image Comparison 0 Row Heading " From Idea to Impact…" at bounding box center [887, 592] width 1361 height 815
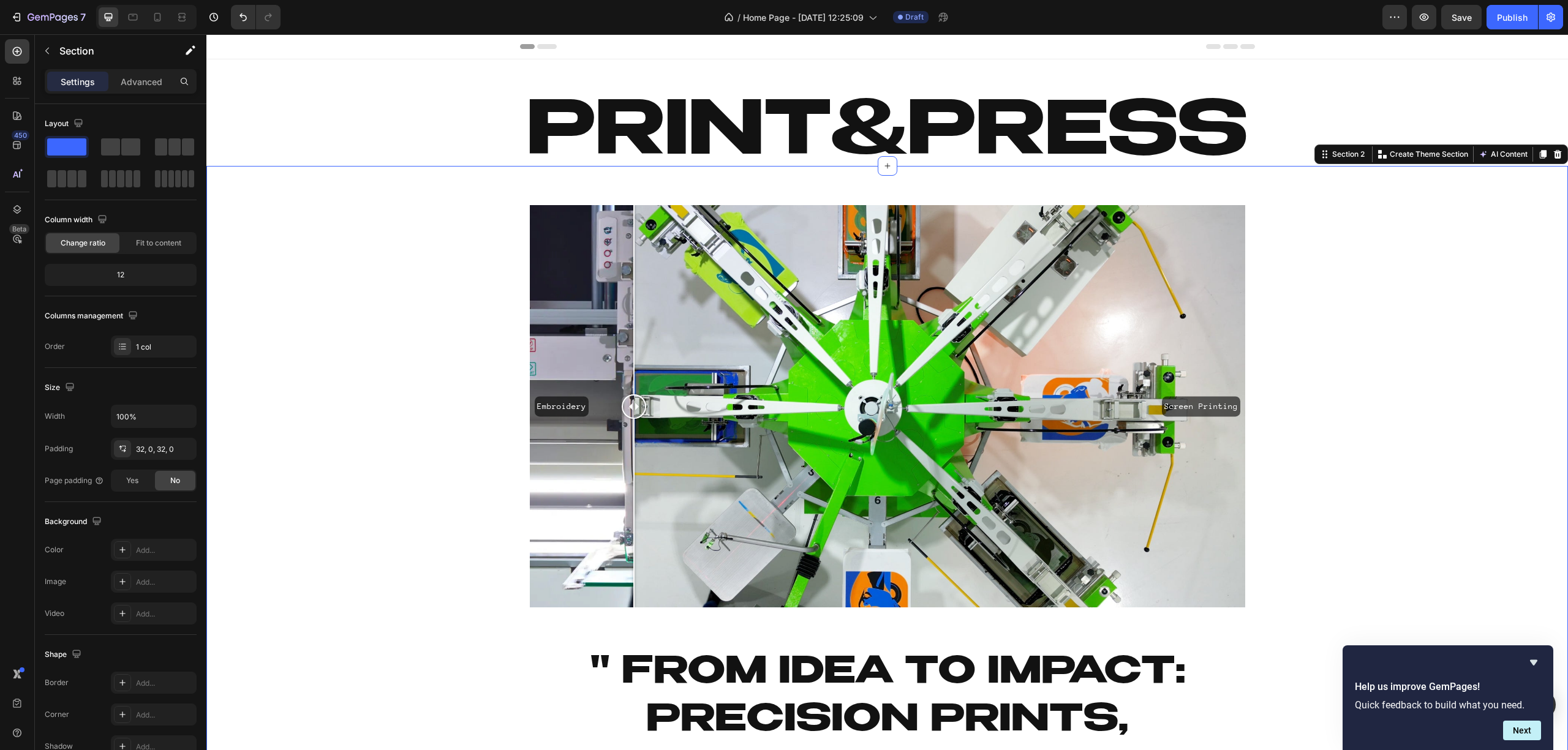
click at [405, 277] on div "Embroidery Screen Printing Image Comparison Row Heading " From Idea to Impact: …" at bounding box center [887, 592] width 1361 height 815
click at [642, 140] on p "Print&Press" at bounding box center [887, 134] width 1358 height 147
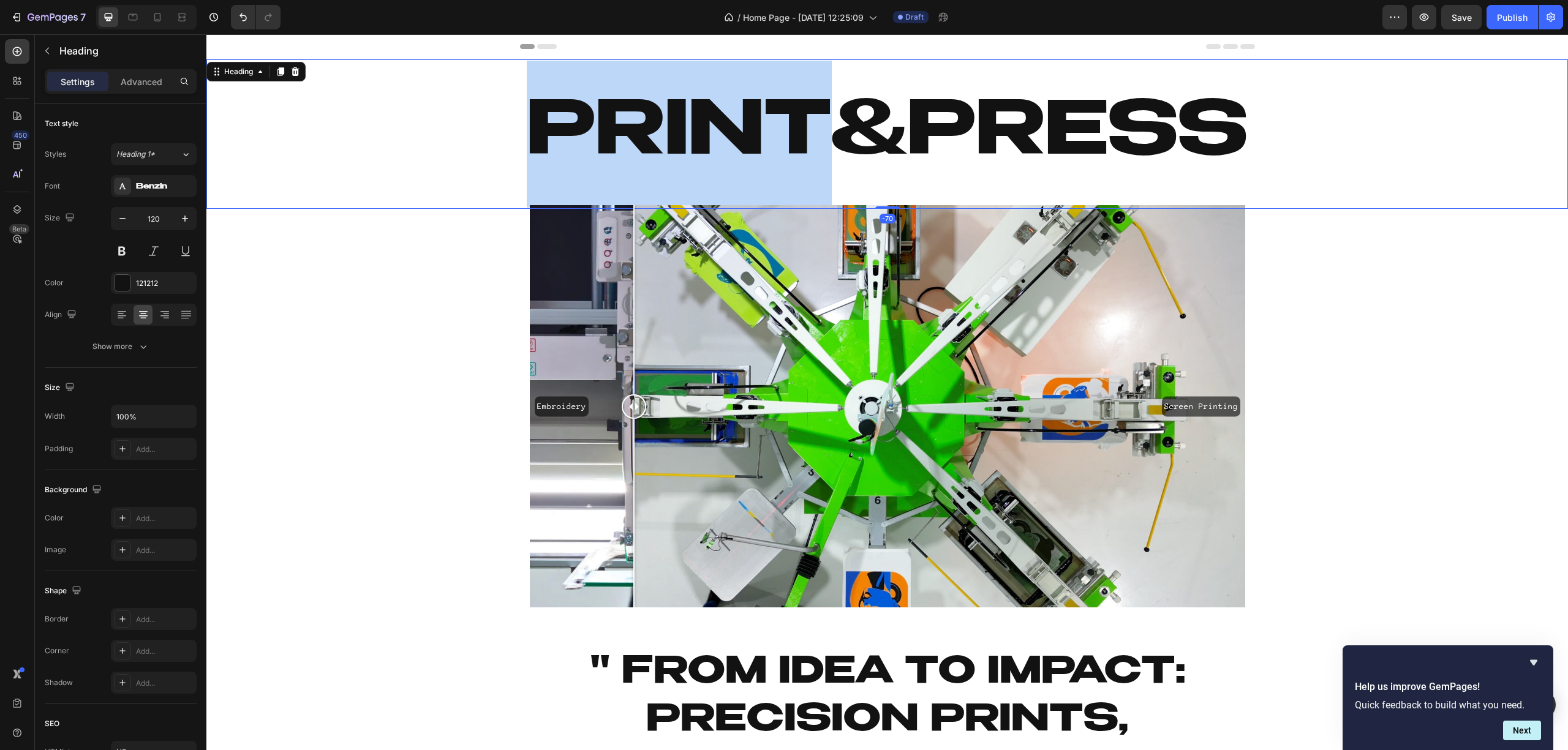
click at [640, 145] on p "Print&Press" at bounding box center [887, 134] width 1358 height 147
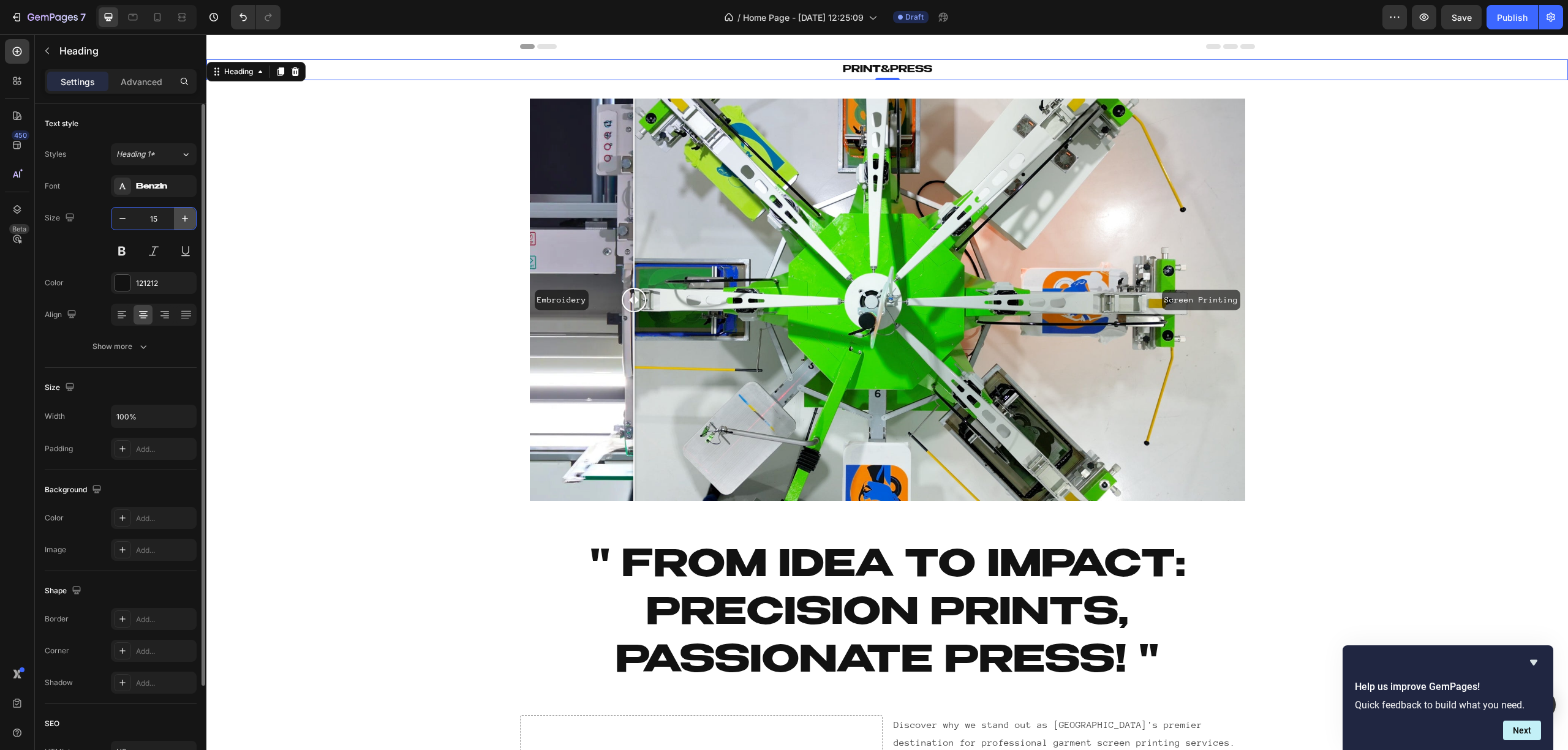
type input "150"
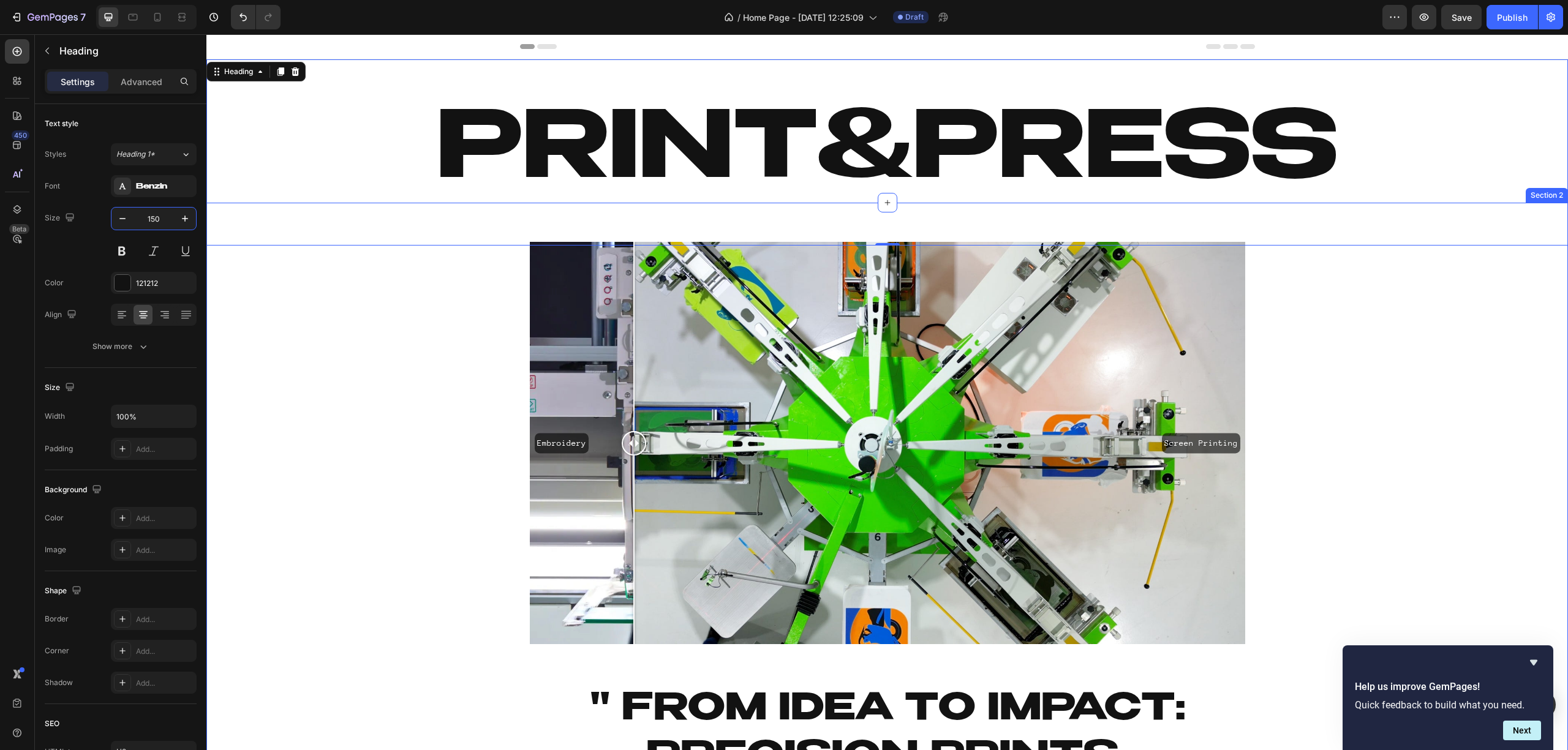
click at [368, 321] on div "Embroidery Screen Printing Image Comparison Row Heading " From Idea to Impact: …" at bounding box center [887, 630] width 1361 height 815
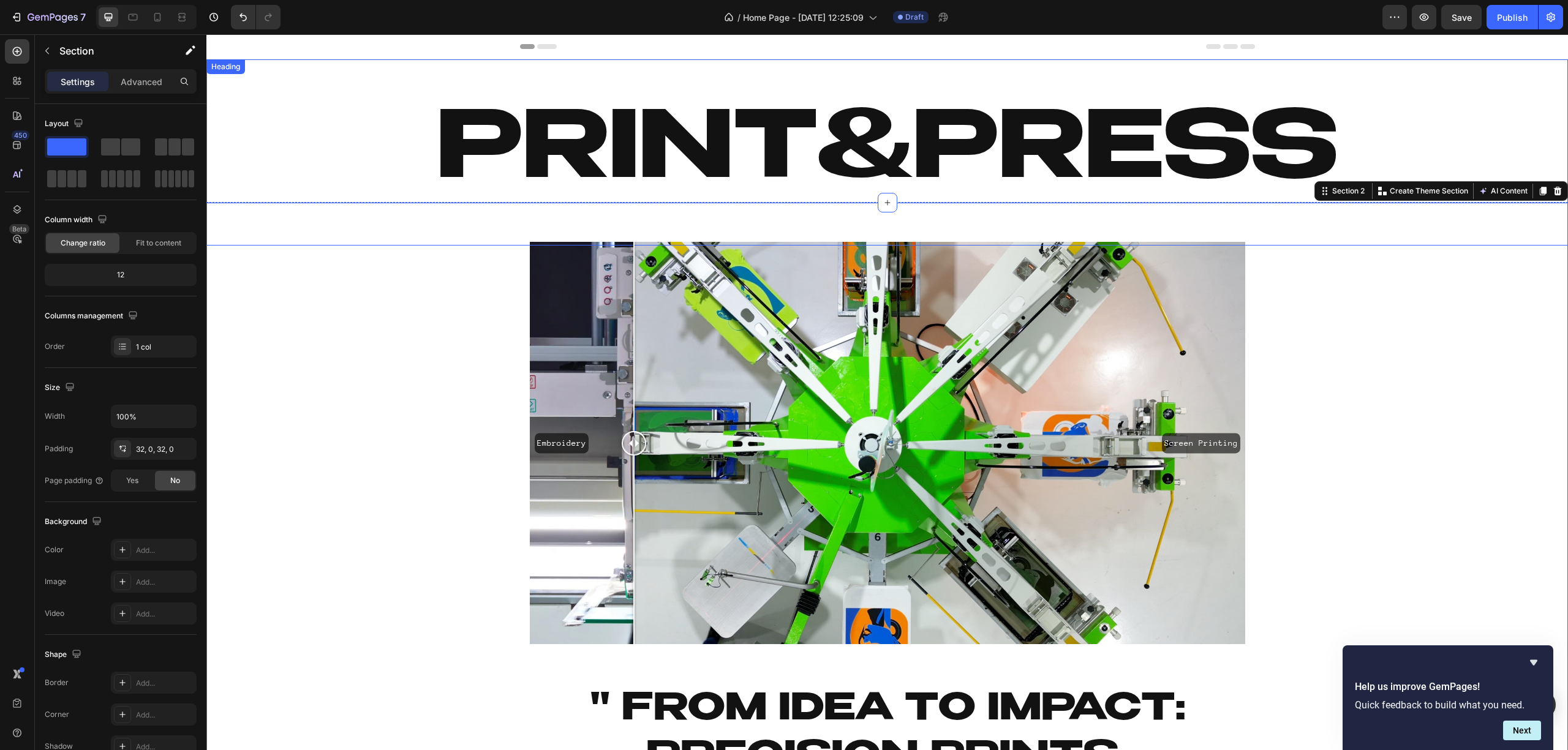
click at [836, 178] on h2 "Print&Press" at bounding box center [887, 152] width 1361 height 186
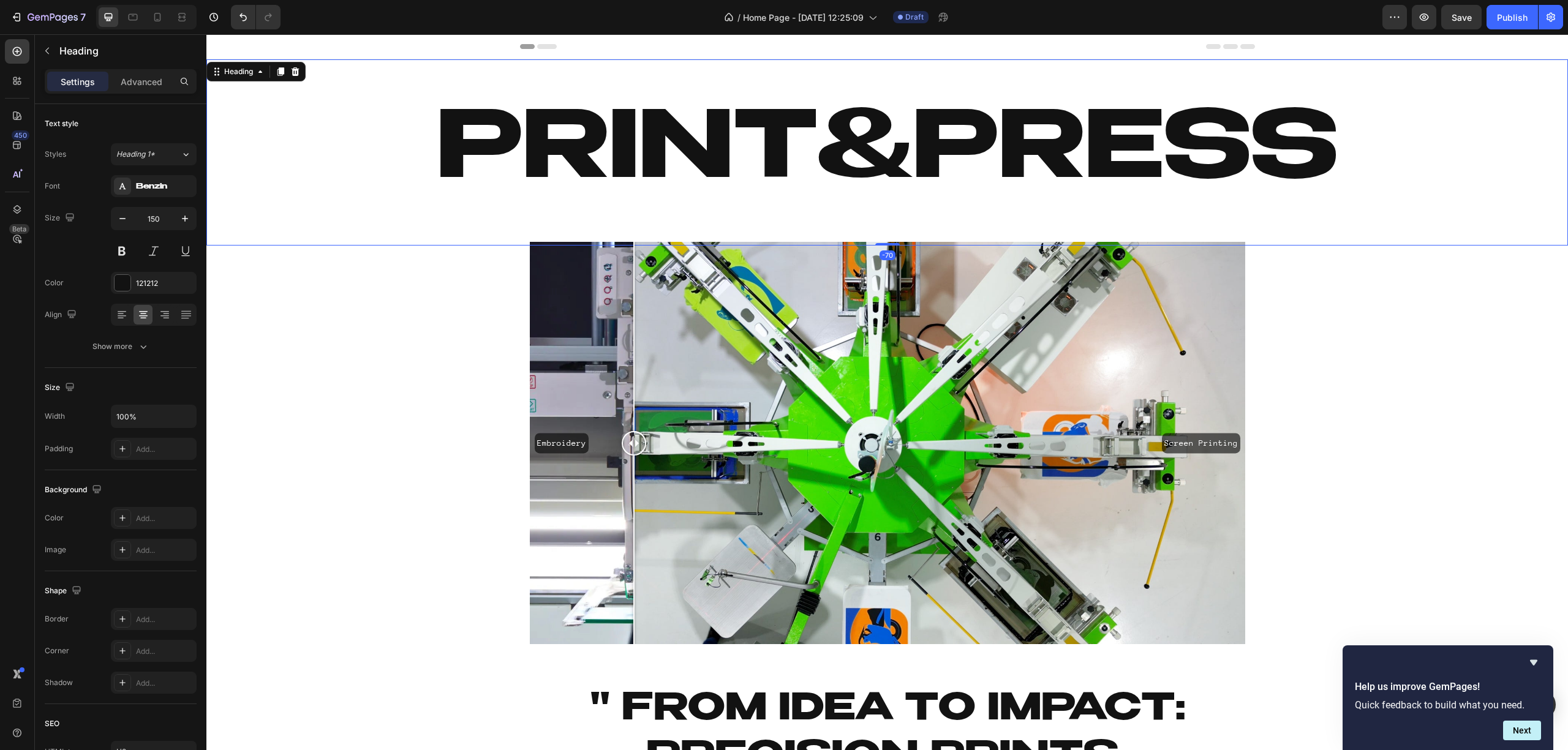
click at [836, 178] on h2 "Print&Press" at bounding box center [887, 152] width 1361 height 186
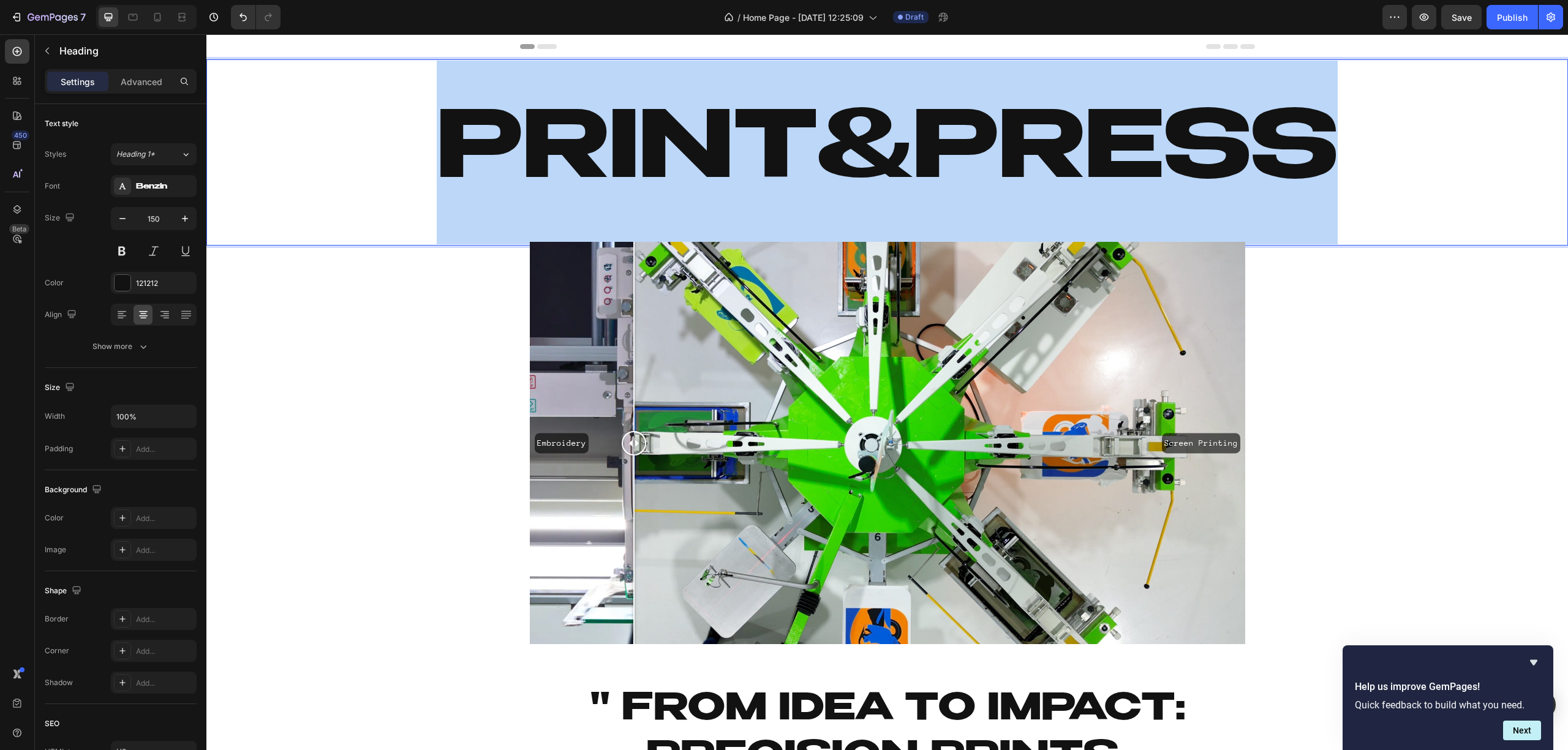
click at [838, 178] on p "Print&Press" at bounding box center [887, 152] width 1358 height 184
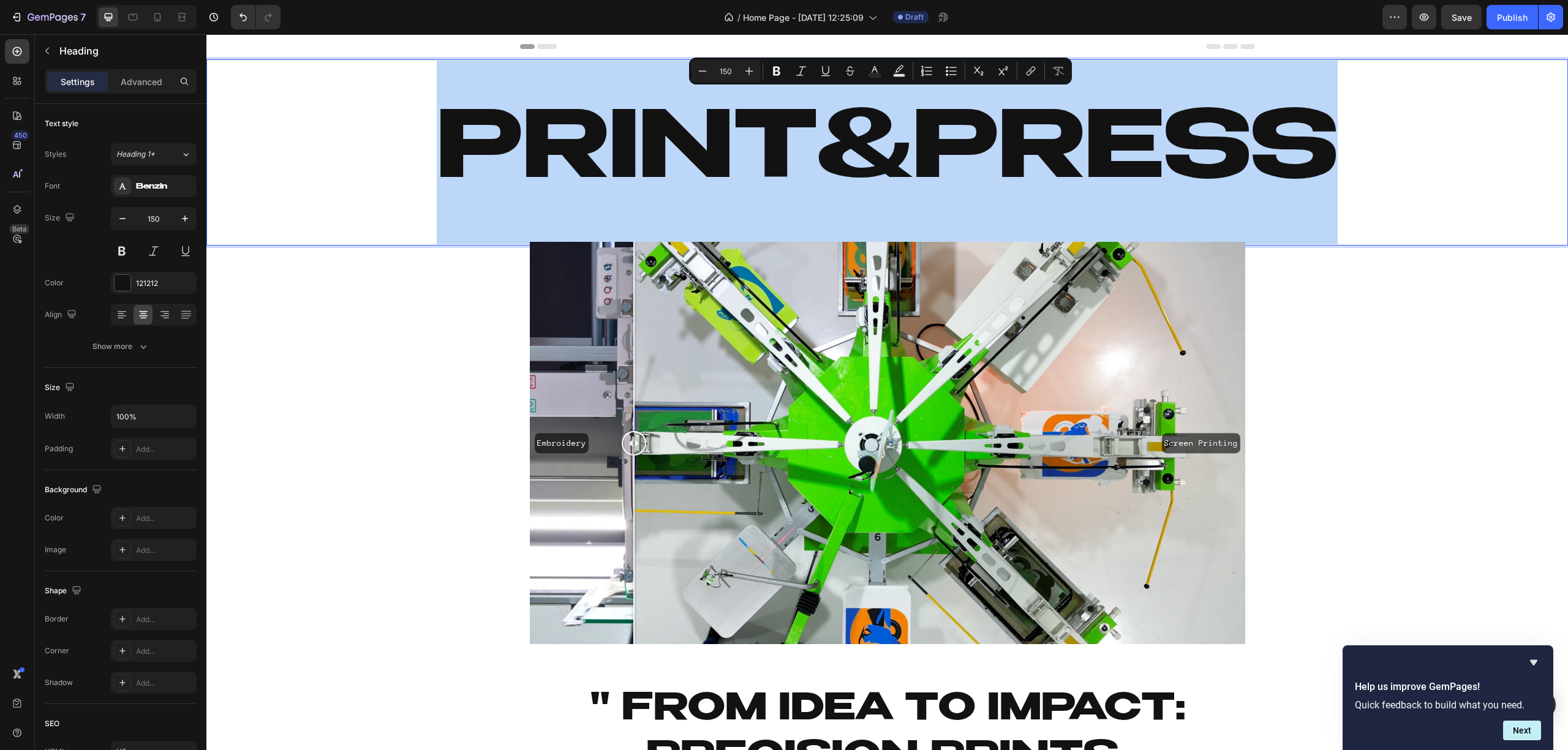
click at [825, 174] on p "Print&Press" at bounding box center [887, 152] width 1358 height 184
click at [816, 168] on p "Print&Press" at bounding box center [887, 152] width 1358 height 184
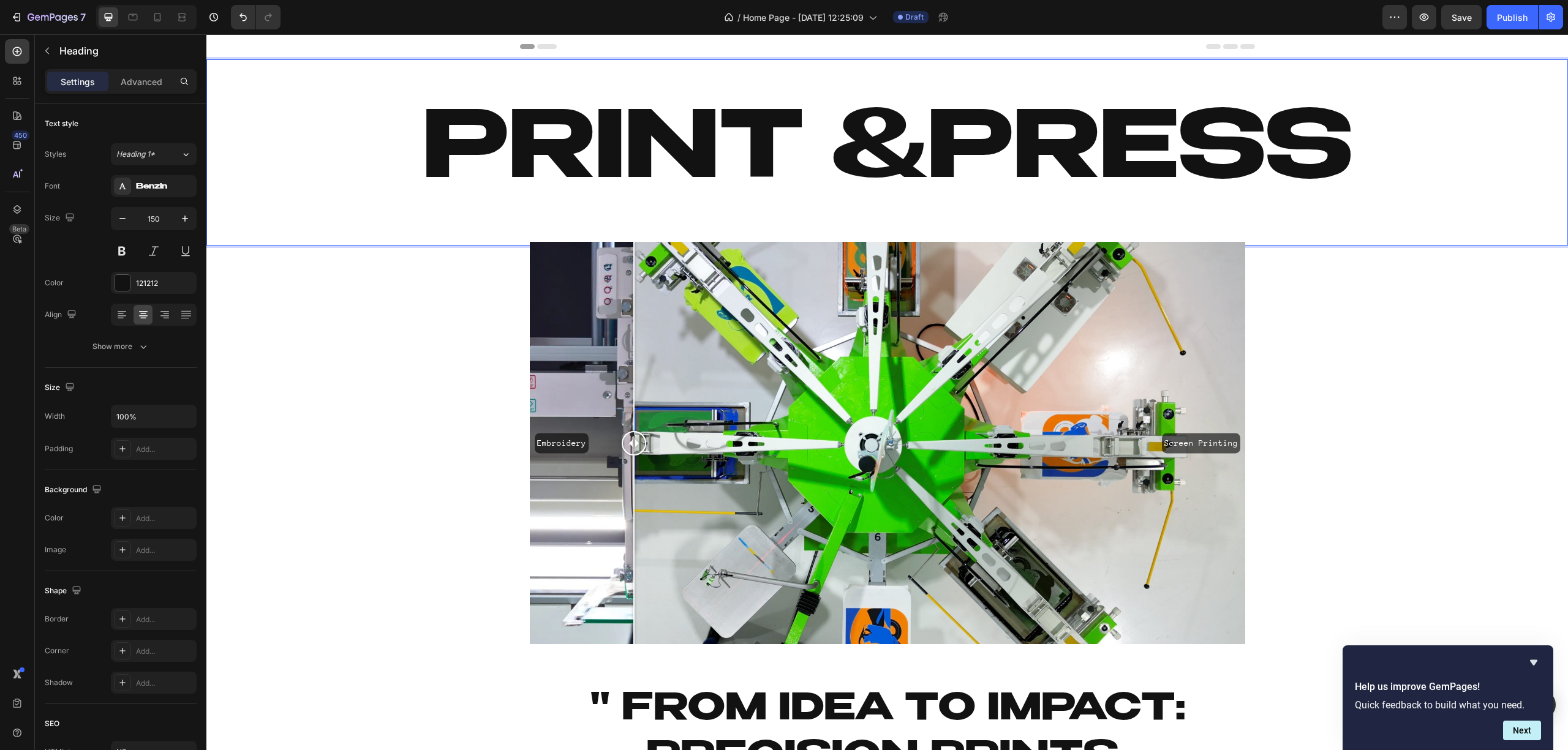
click at [894, 148] on p "Print &Press" at bounding box center [887, 152] width 1358 height 184
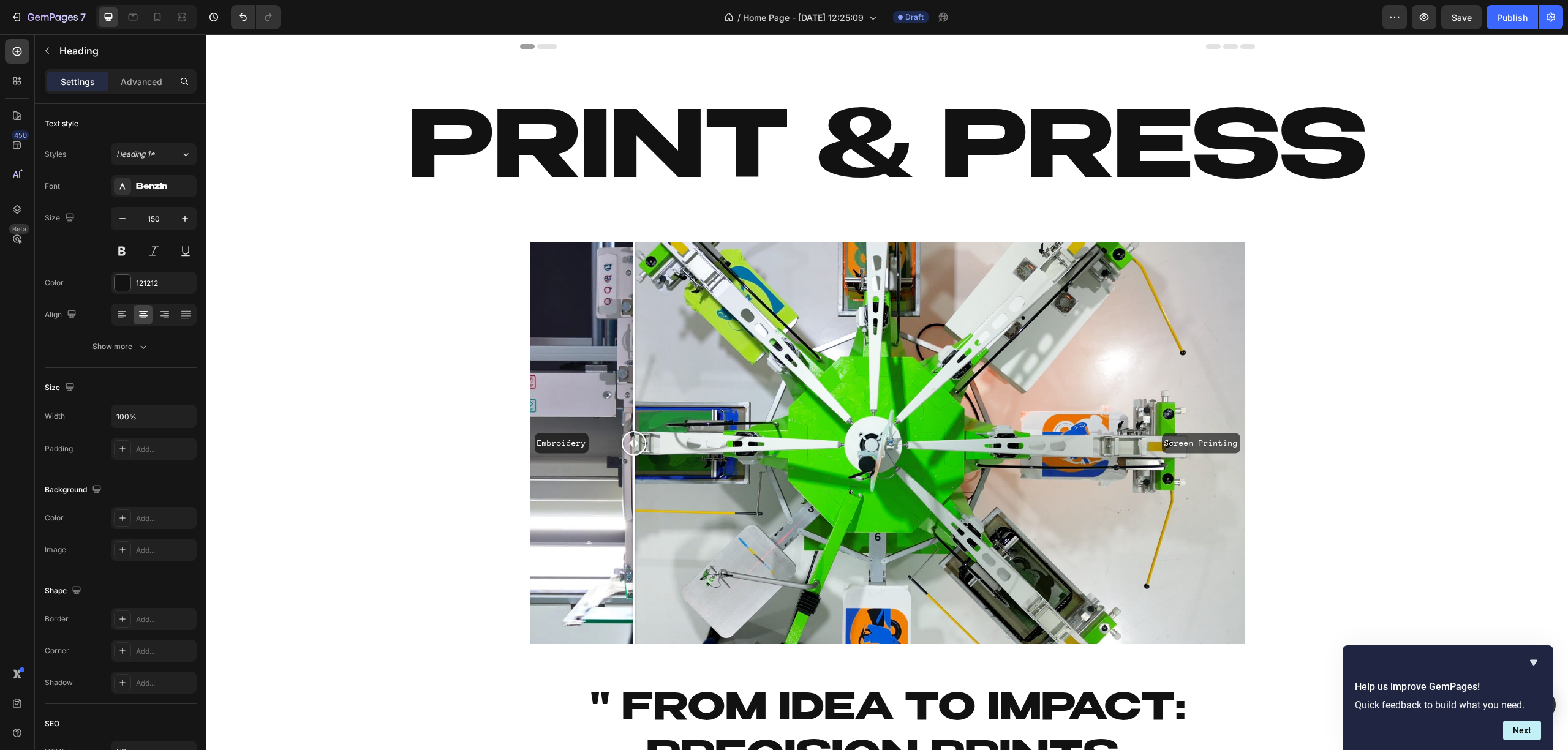
click at [874, 158] on h2 "Print & Press" at bounding box center [887, 152] width 1361 height 186
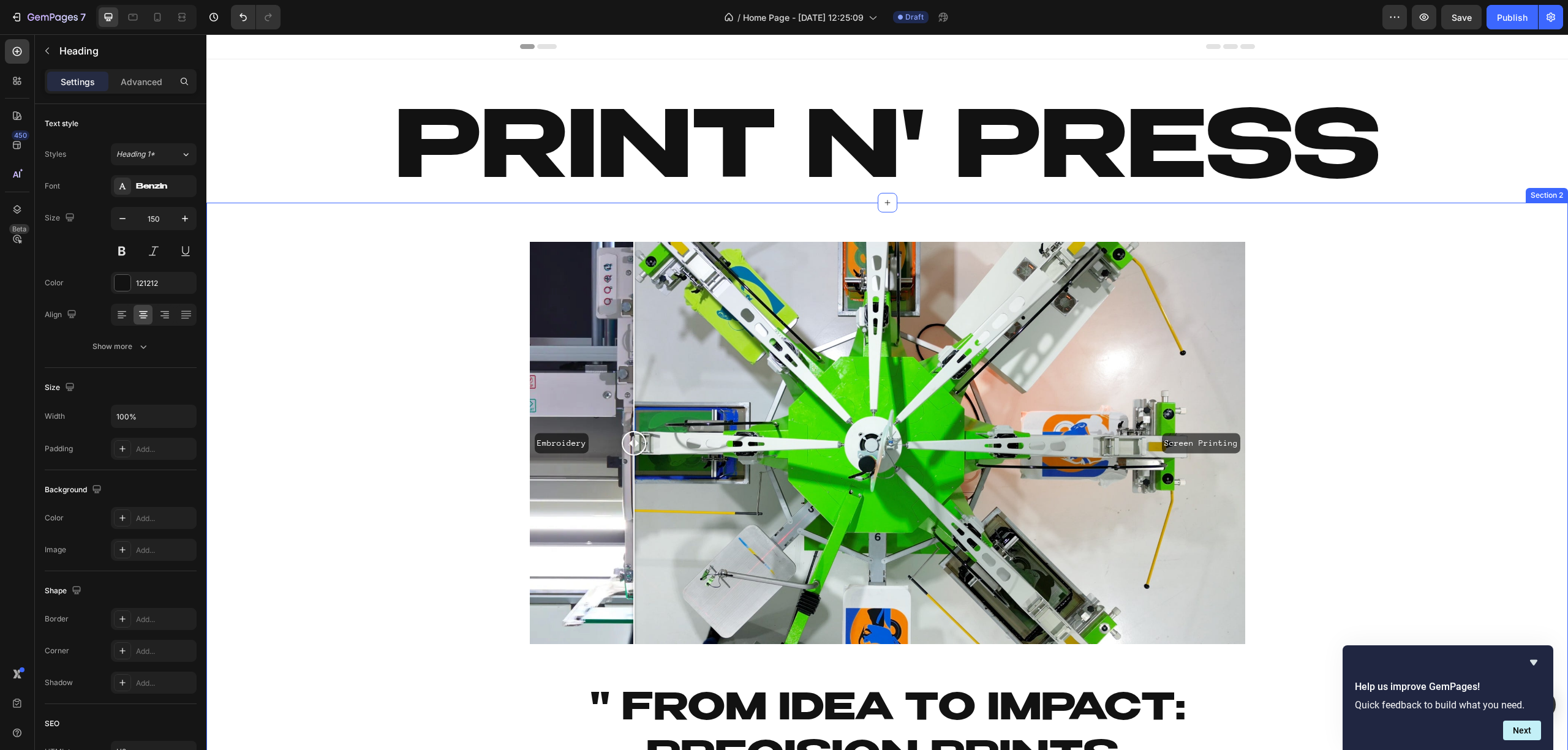
click at [1392, 333] on div "Embroidery Screen Printing Image Comparison Row Heading " From Idea to Impact: …" at bounding box center [887, 630] width 1361 height 815
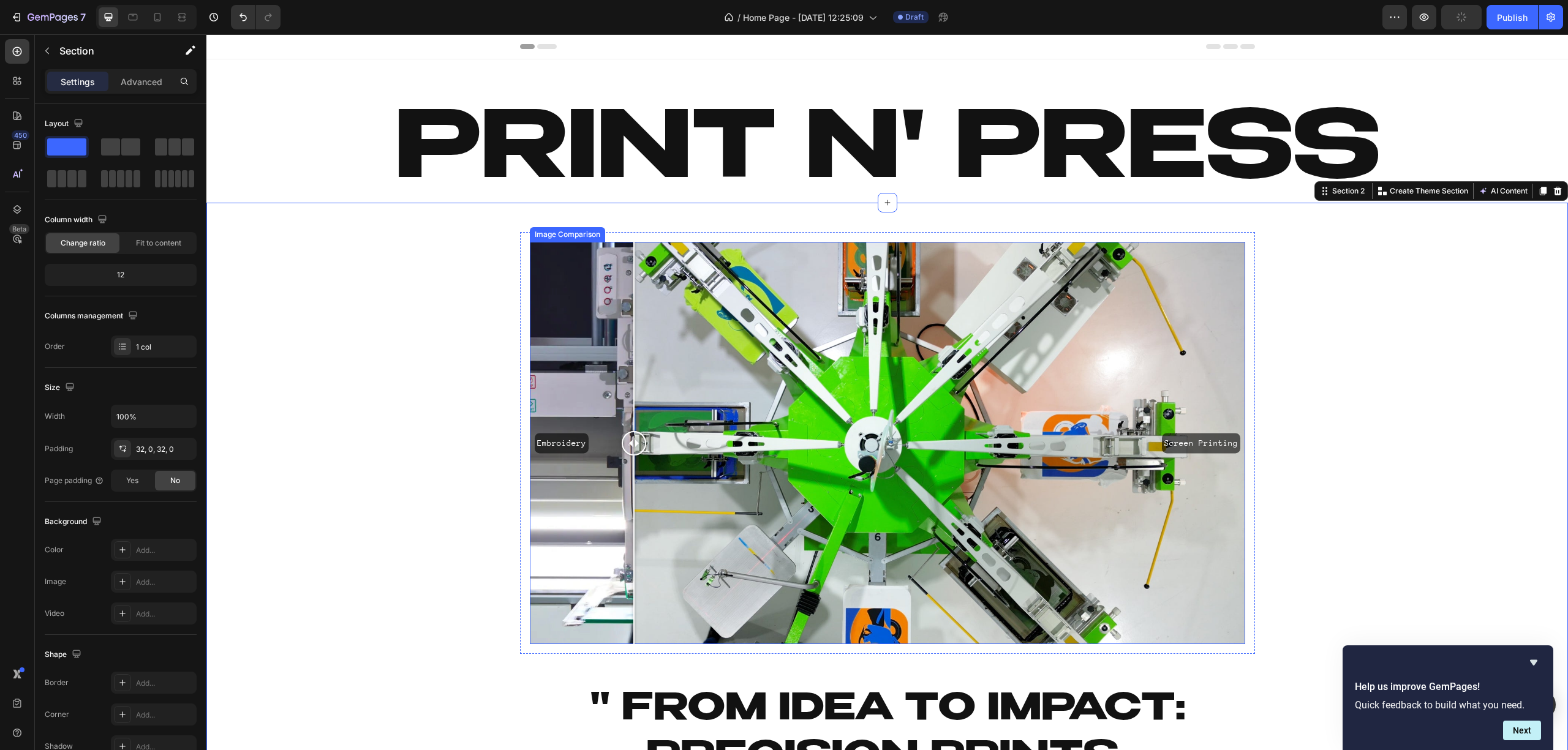
click at [987, 386] on div "Embroidery Screen Printing" at bounding box center [887, 443] width 715 height 403
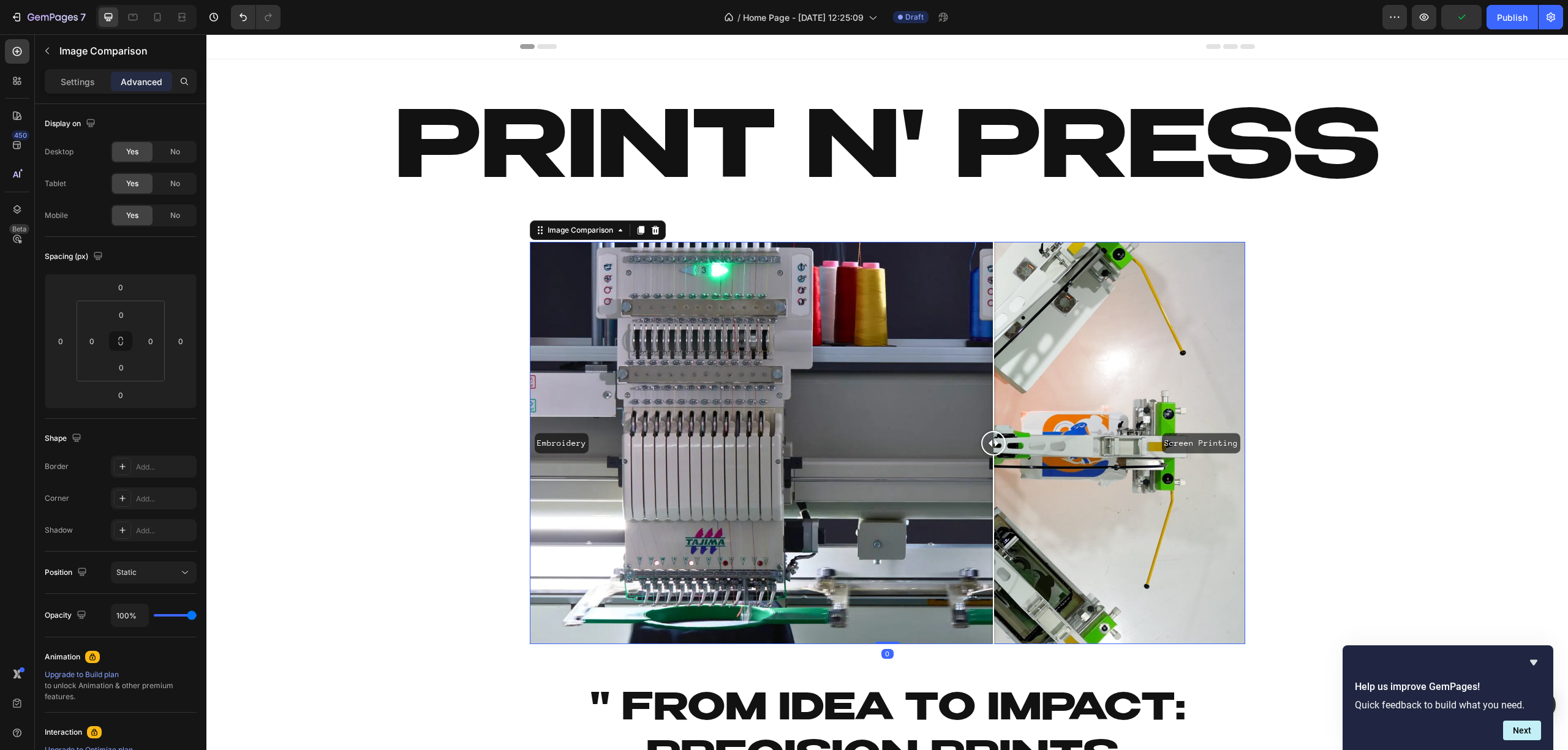
click at [1118, 351] on div "Embroidery Screen Printing" at bounding box center [887, 443] width 715 height 403
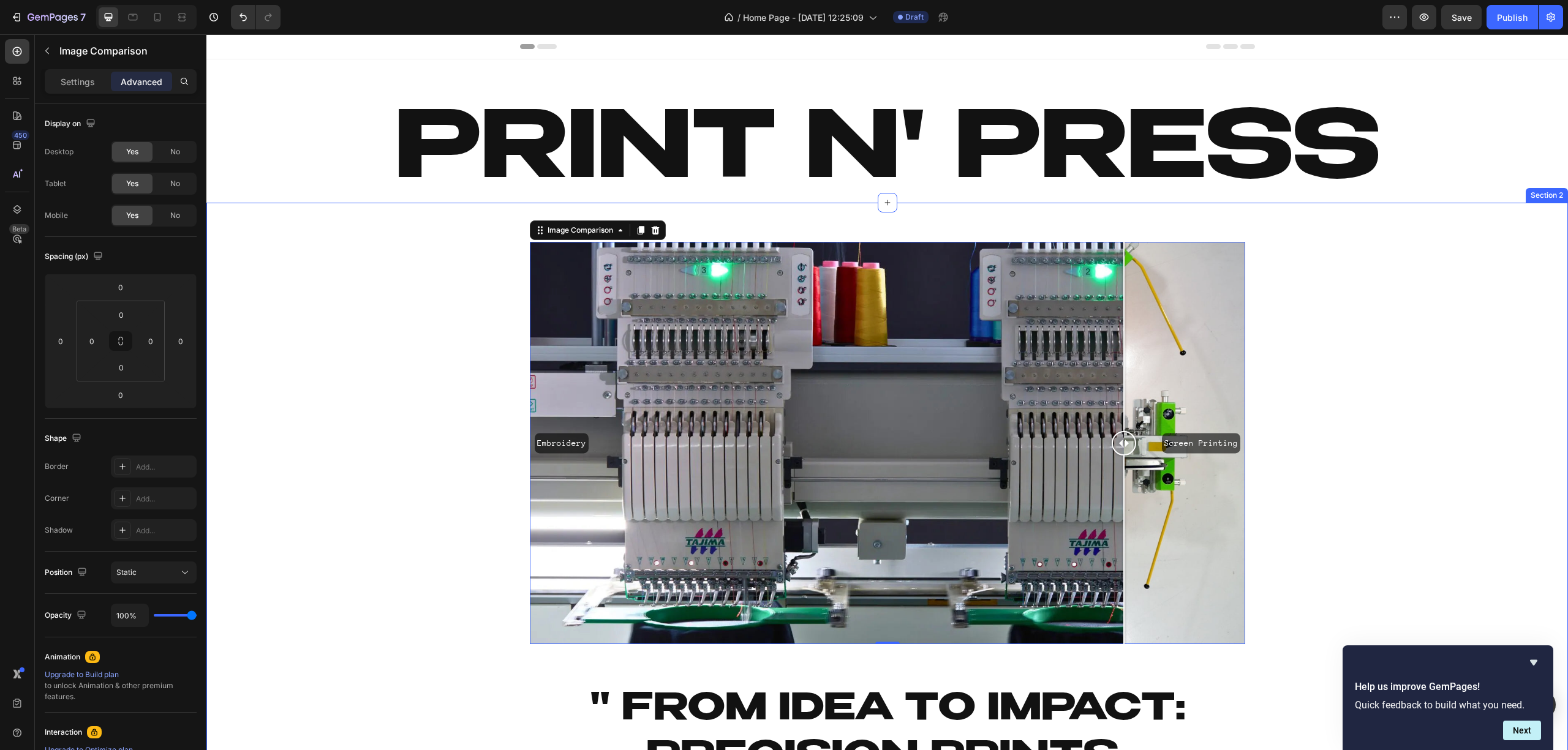
click at [1289, 398] on div "Embroidery Screen Printing Image Comparison 0 Row Heading " From Idea to Impact…" at bounding box center [887, 630] width 1361 height 815
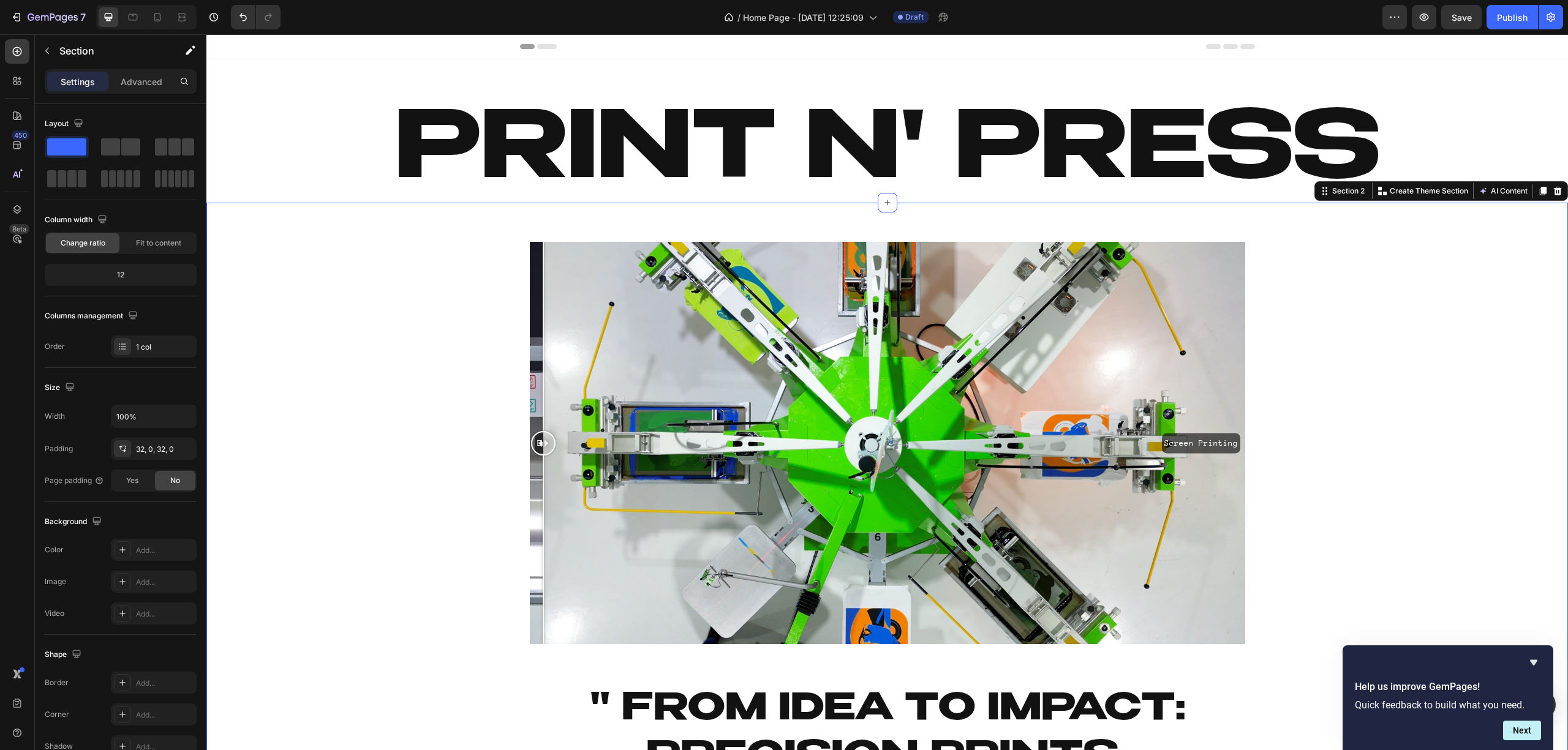
drag, startPoint x: 564, startPoint y: 302, endPoint x: 411, endPoint y: 304, distance: 153.0
click at [411, 304] on div "Embroidery Screen Printing Image Comparison Row Heading " From Idea to Impact: …" at bounding box center [887, 630] width 1361 height 815
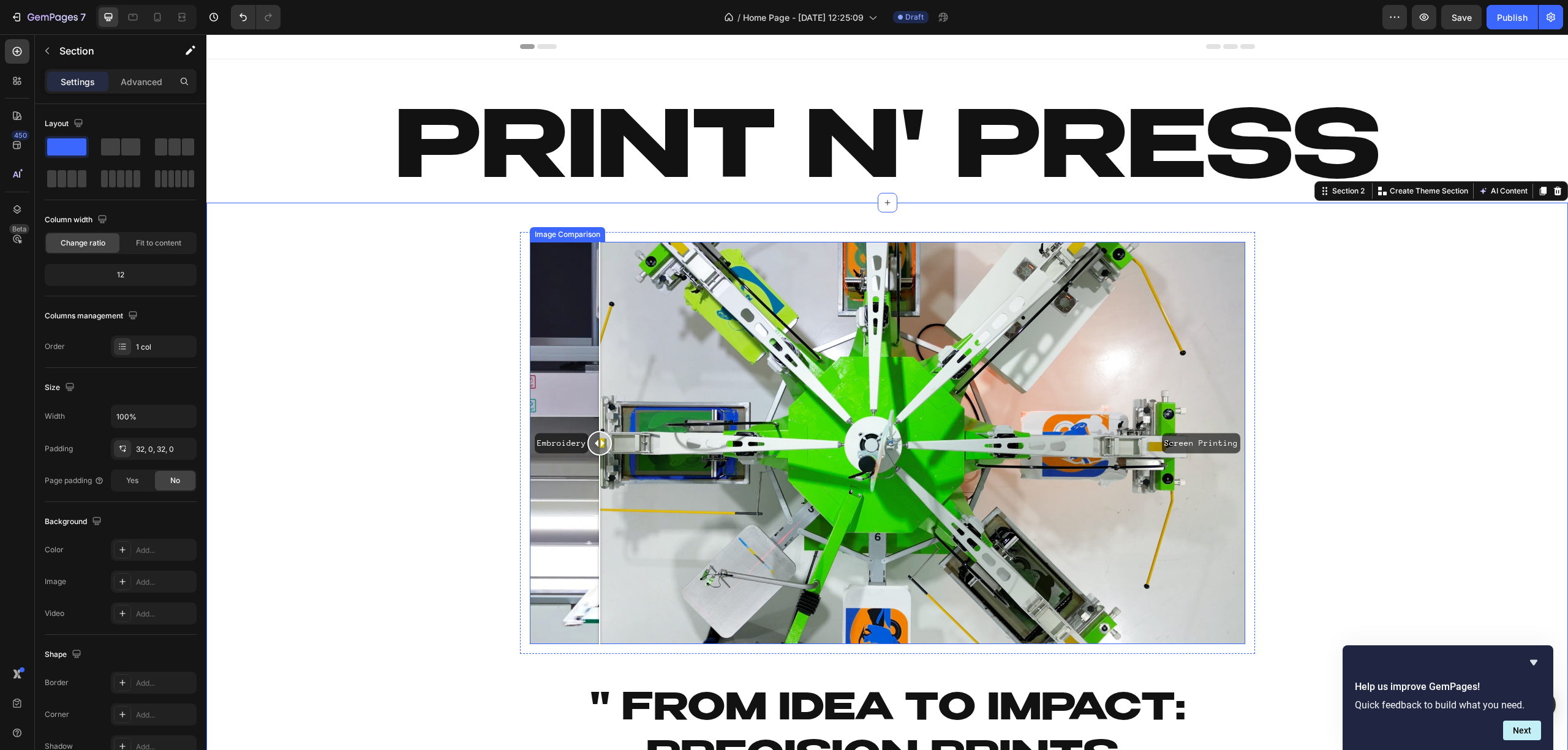
drag, startPoint x: 591, startPoint y: 314, endPoint x: 694, endPoint y: 367, distance: 115.8
click at [684, 332] on div "Embroidery Screen Printing" at bounding box center [887, 443] width 715 height 403
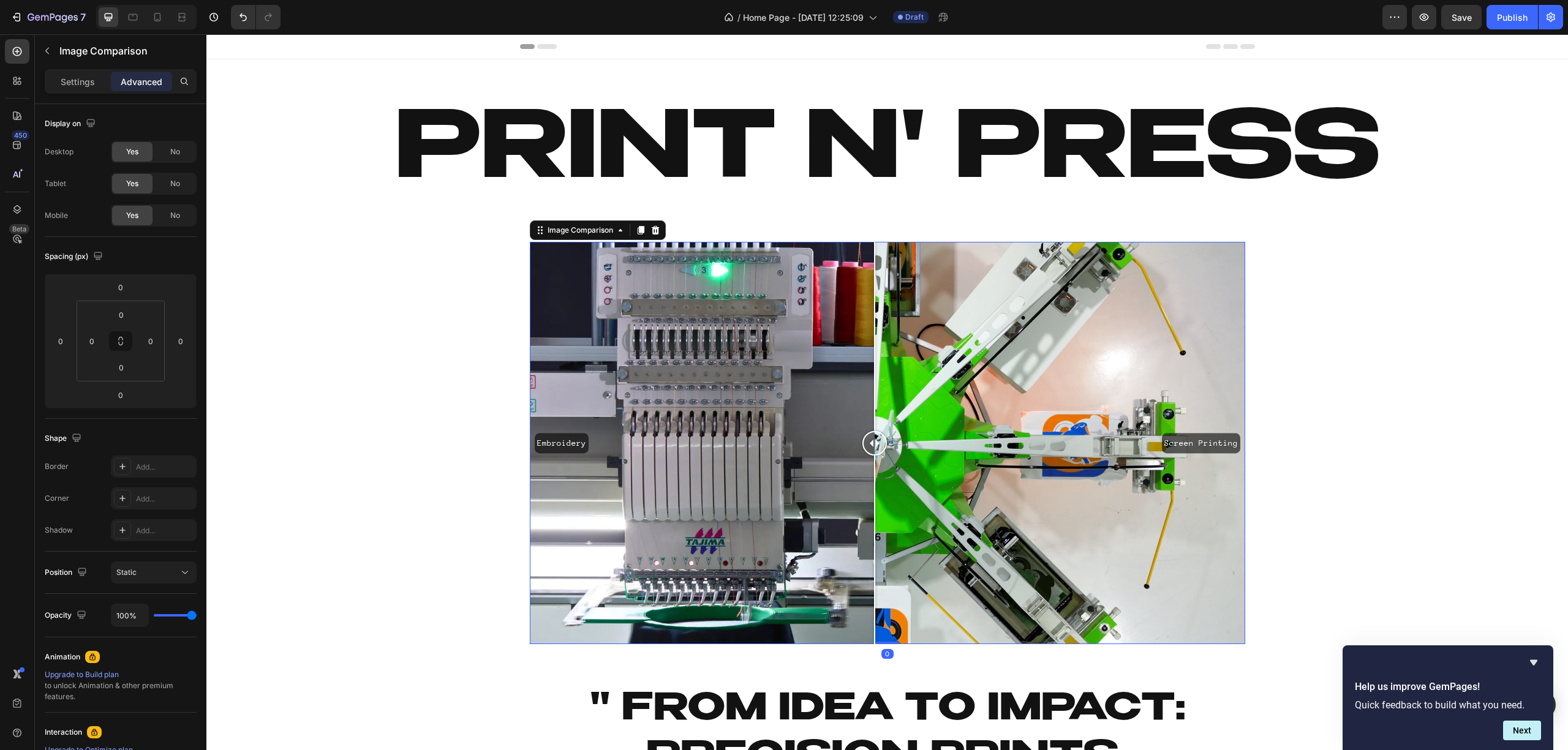
drag, startPoint x: 694, startPoint y: 367, endPoint x: 868, endPoint y: 393, distance: 175.9
click at [868, 393] on div at bounding box center [874, 443] width 24 height 403
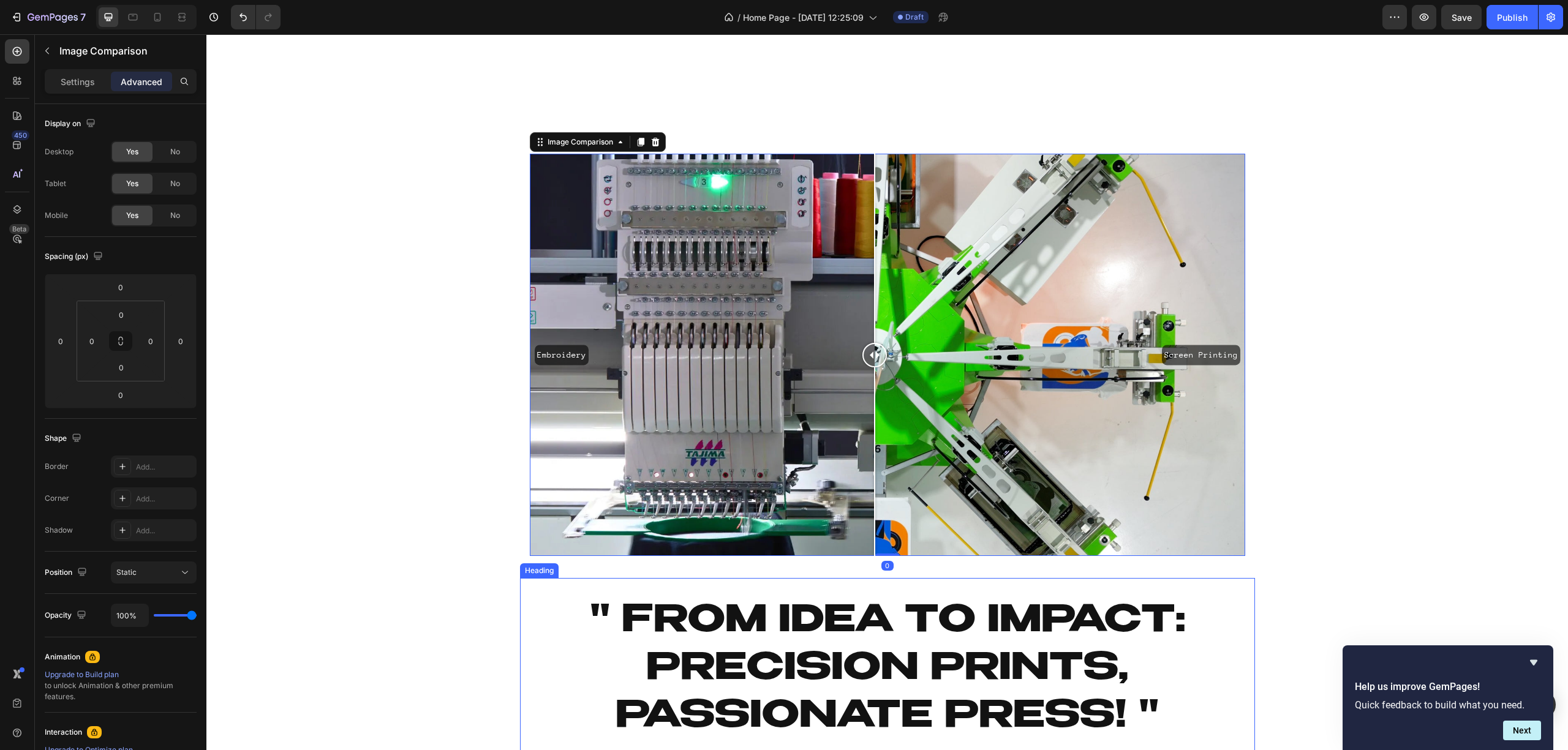
scroll to position [408, 0]
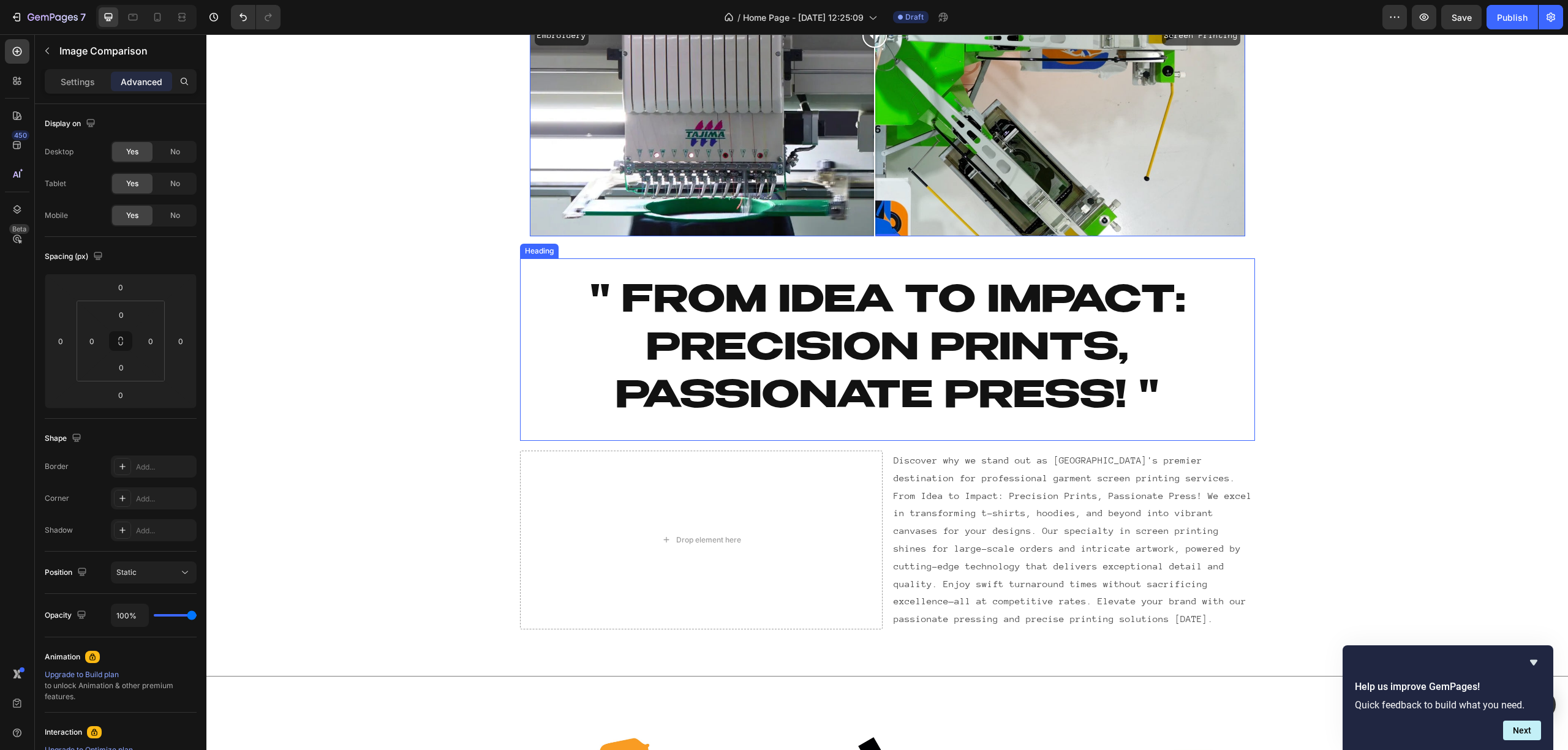
click at [846, 403] on p "" From Idea to Impact: Precision Prints, Passionate Press! "" at bounding box center [887, 350] width 715 height 144
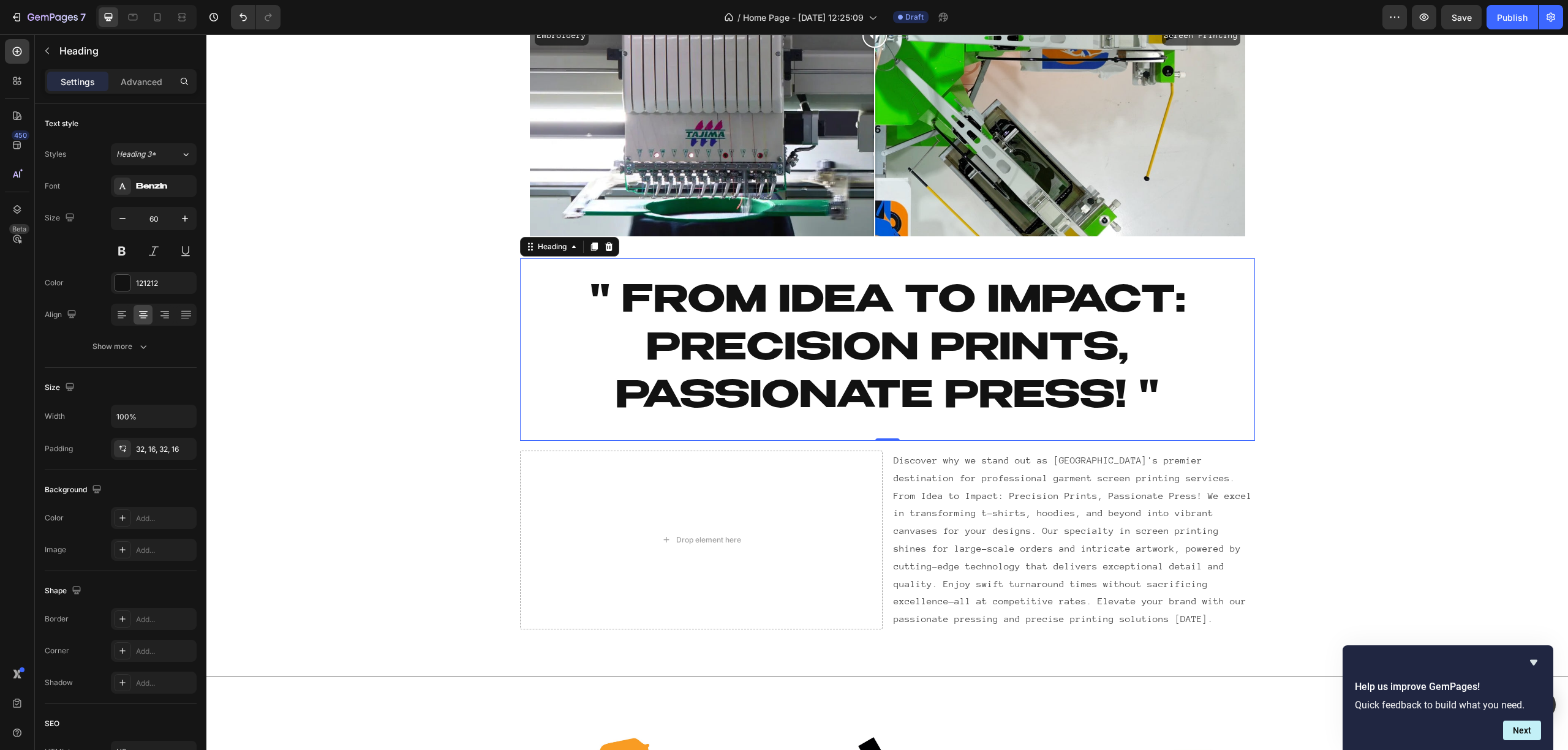
click at [519, 339] on h2 "" From Idea to Impact: Precision Prints, Passionate Press! "" at bounding box center [887, 349] width 735 height 183
click at [617, 344] on p "" From Idea to Impact: Precision Prints, Passionate Press! "" at bounding box center [887, 350] width 715 height 144
click at [138, 417] on input "100%" at bounding box center [154, 416] width 85 height 22
click at [185, 418] on icon "button" at bounding box center [185, 417] width 5 height 3
click at [162, 449] on p "Fit content Auto" at bounding box center [151, 449] width 70 height 11
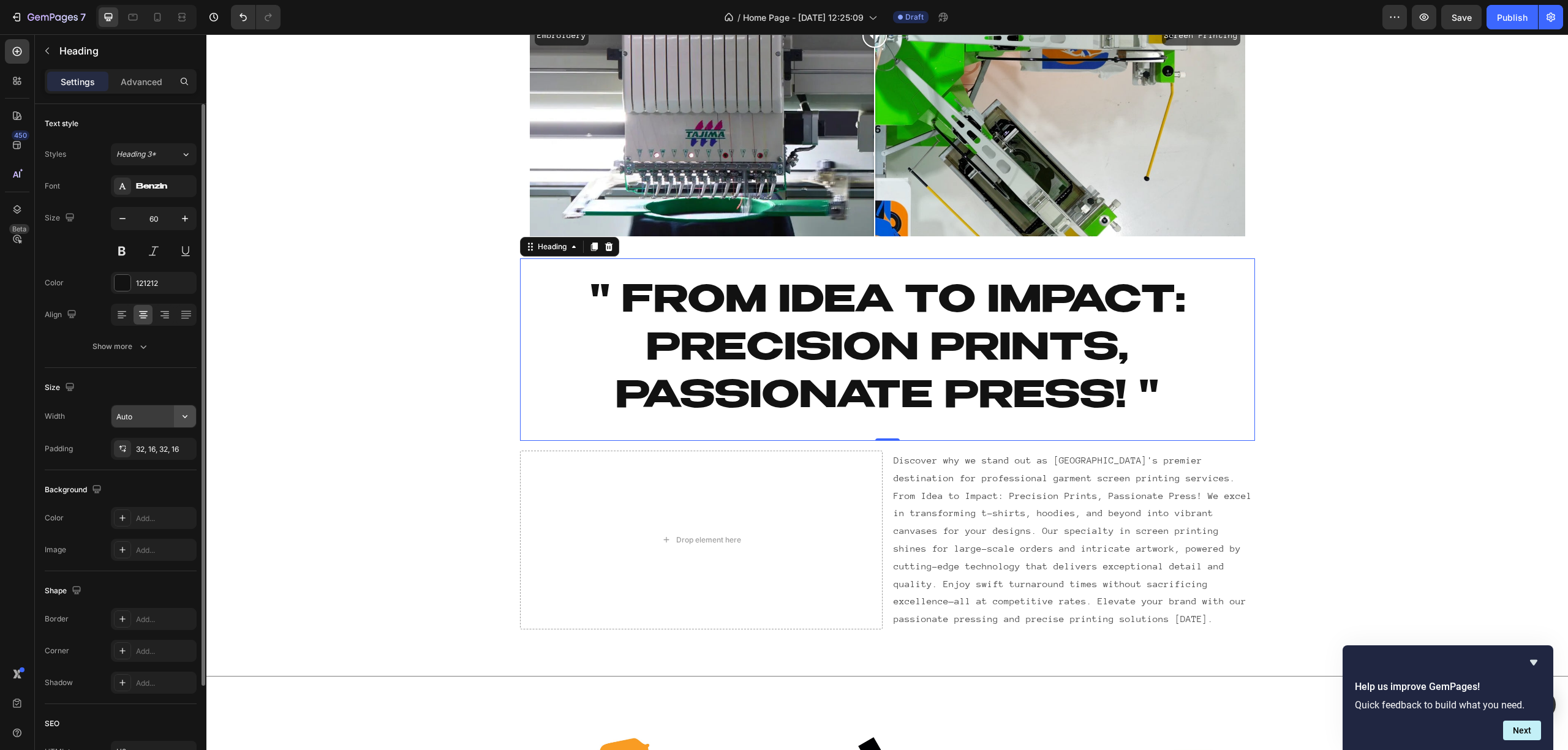
click at [190, 411] on button "button" at bounding box center [184, 416] width 22 height 22
click at [152, 474] on p "Full 100%" at bounding box center [151, 472] width 70 height 11
type input "100%"
click at [321, 411] on div "Embroidery Screen Printing Image Comparison Row Heading " From Idea to Impact: …" at bounding box center [887, 222] width 1361 height 815
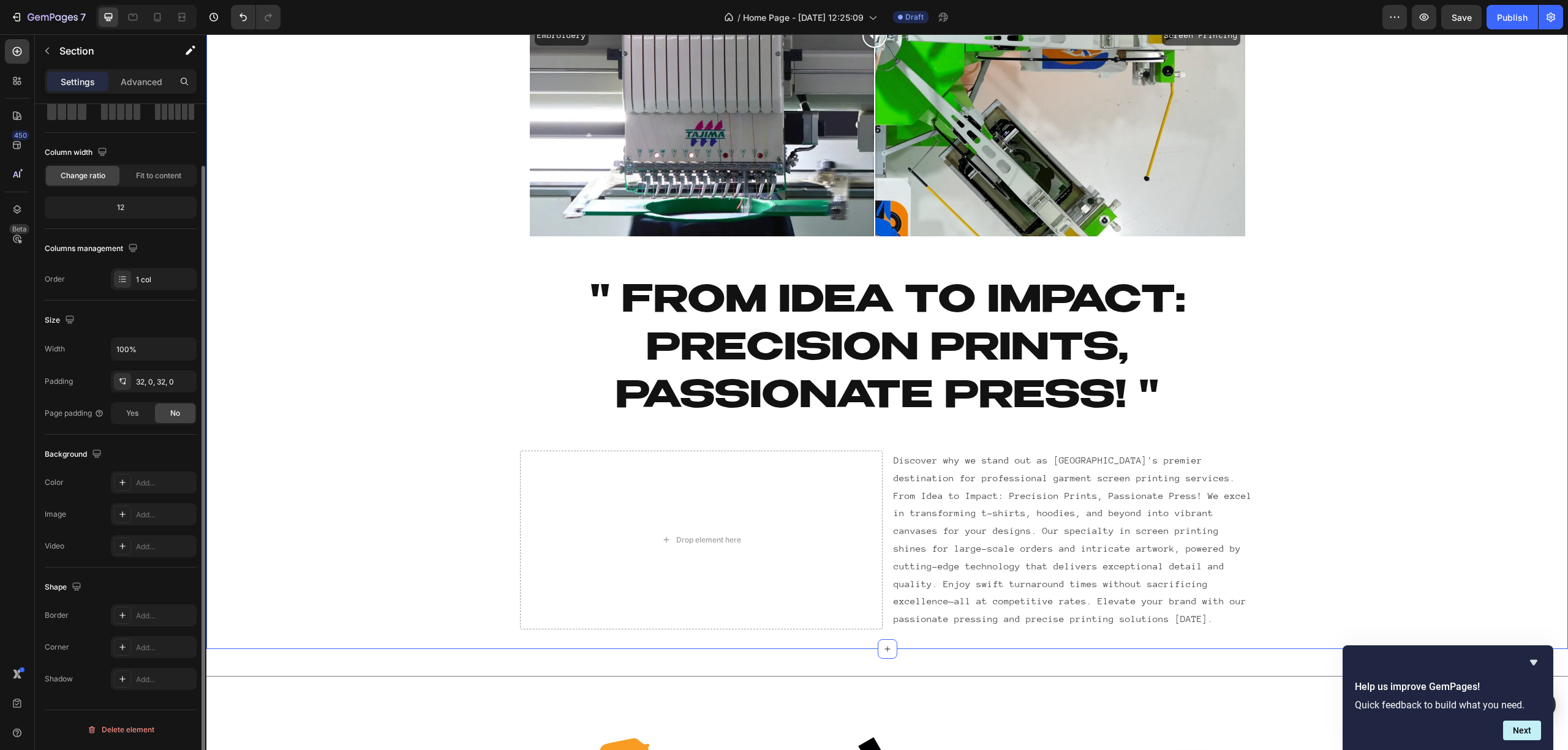
scroll to position [0, 0]
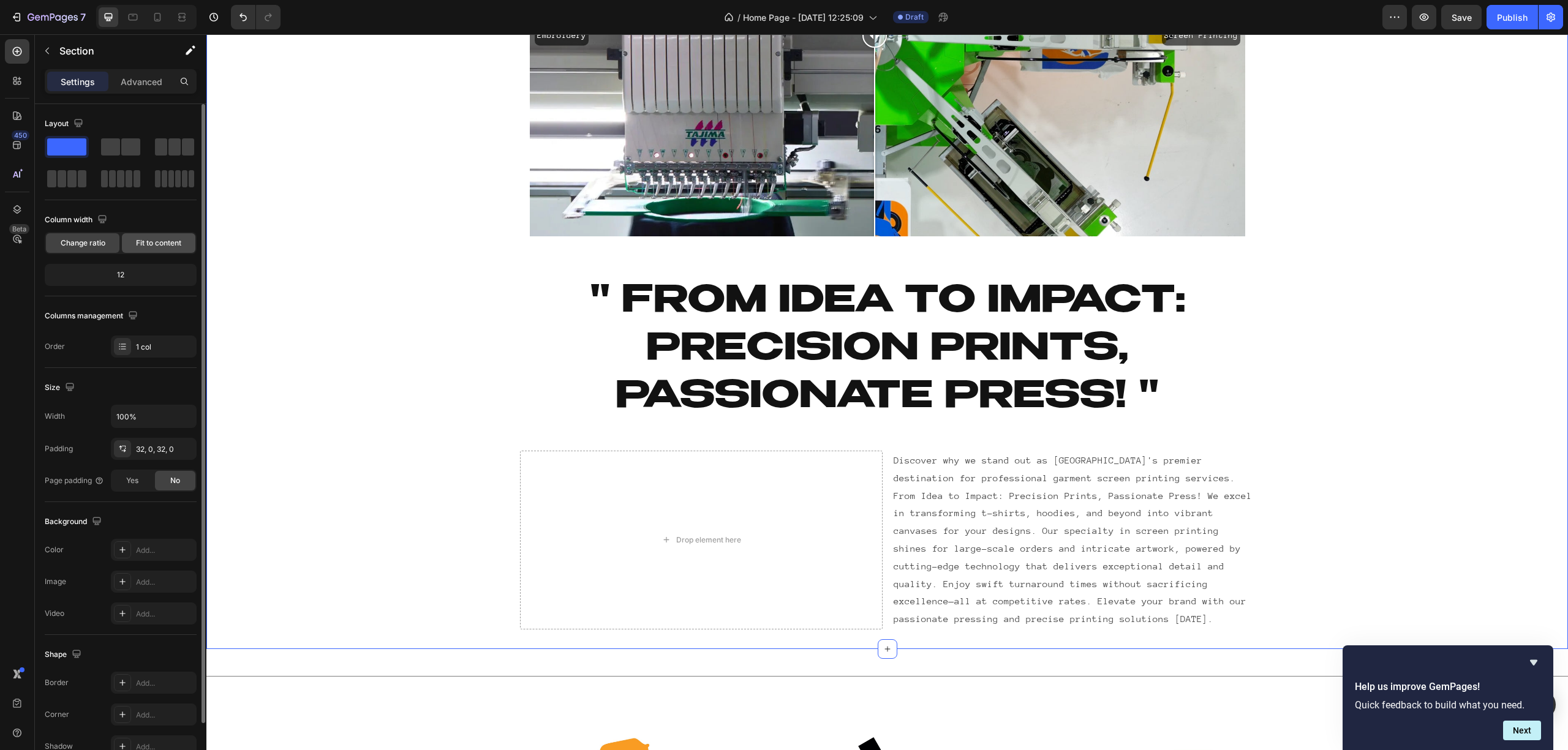
click at [143, 240] on span "Fit to content" at bounding box center [158, 242] width 45 height 11
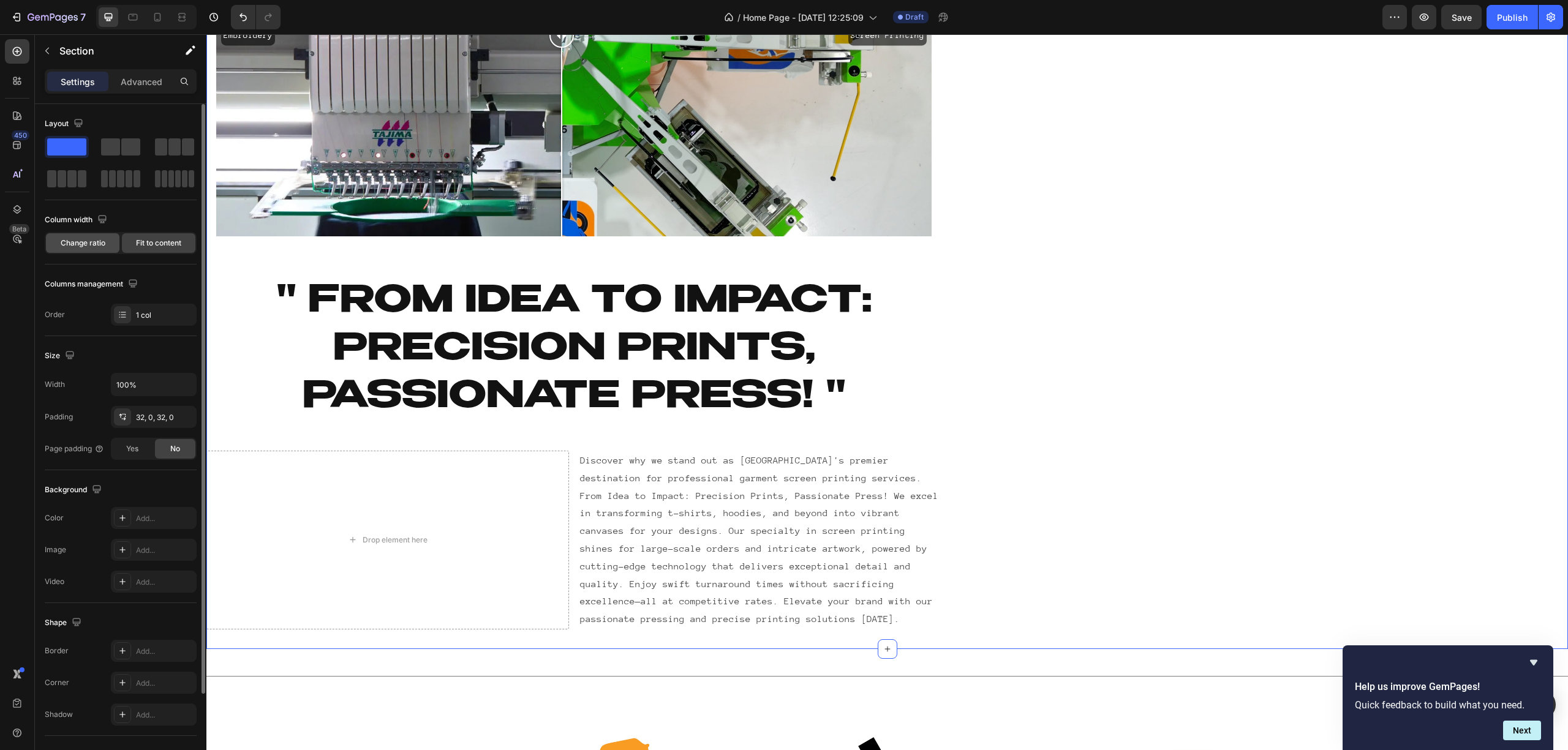
click at [64, 246] on span "Change ratio" at bounding box center [83, 242] width 45 height 11
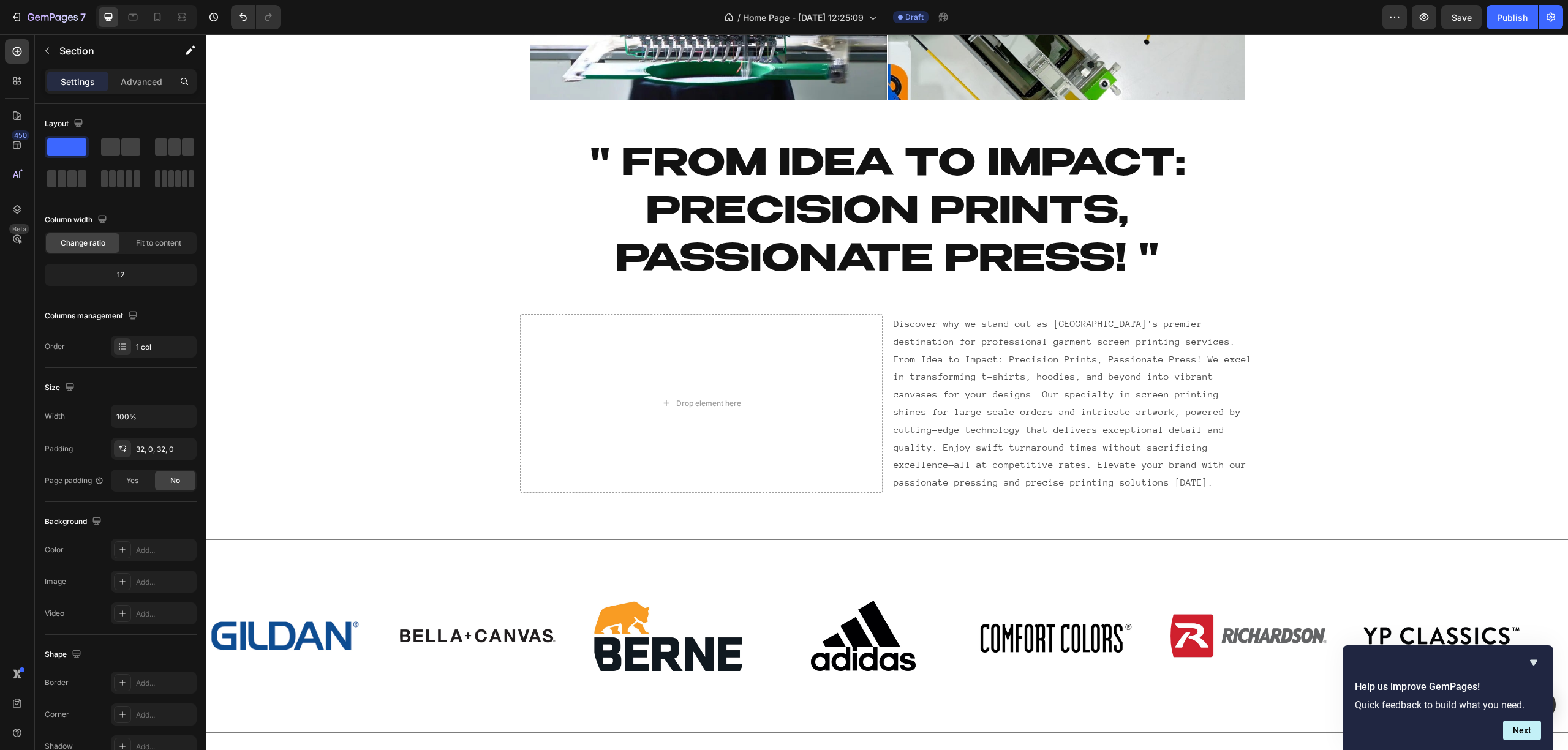
scroll to position [817, 0]
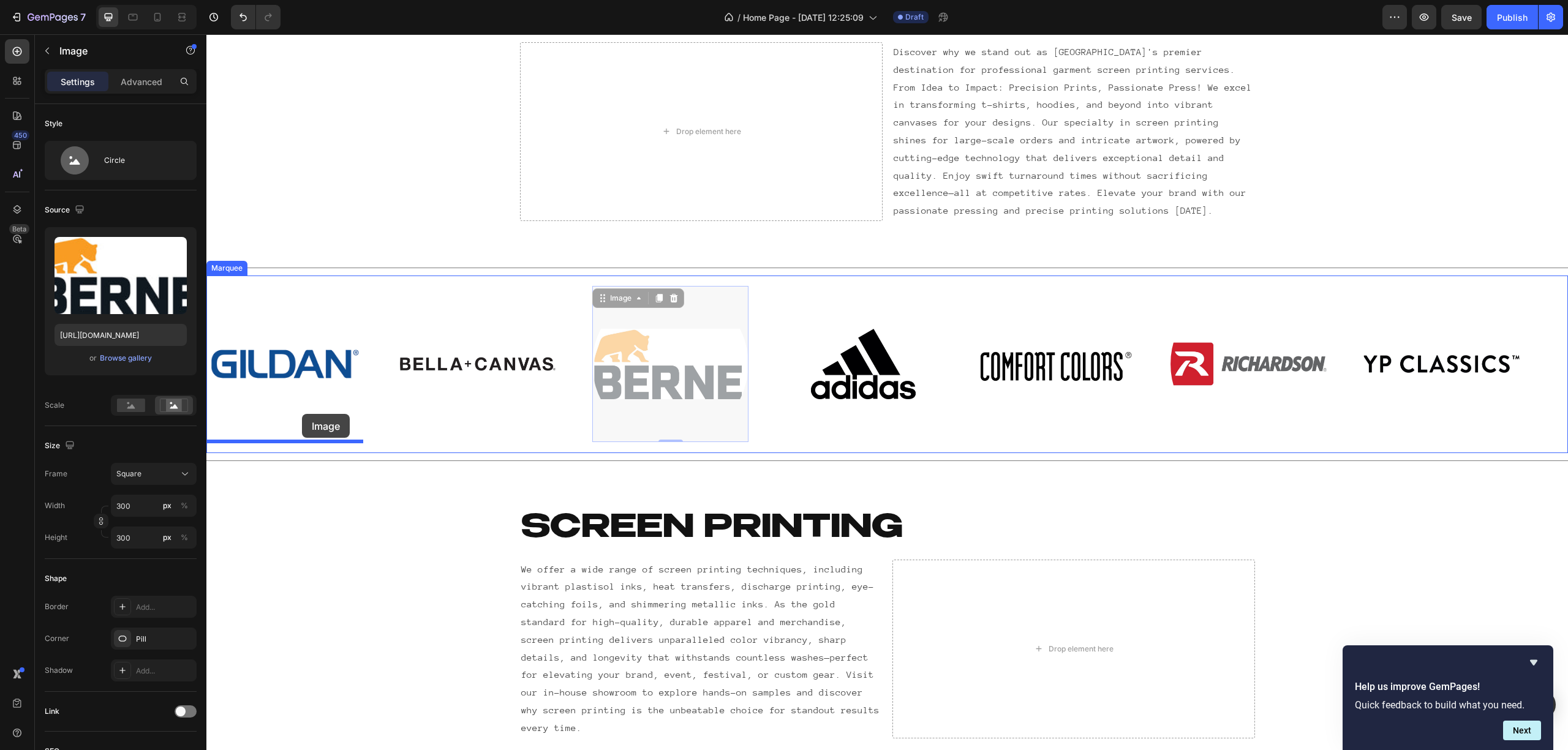
drag, startPoint x: 633, startPoint y: 373, endPoint x: 302, endPoint y: 414, distance: 333.5
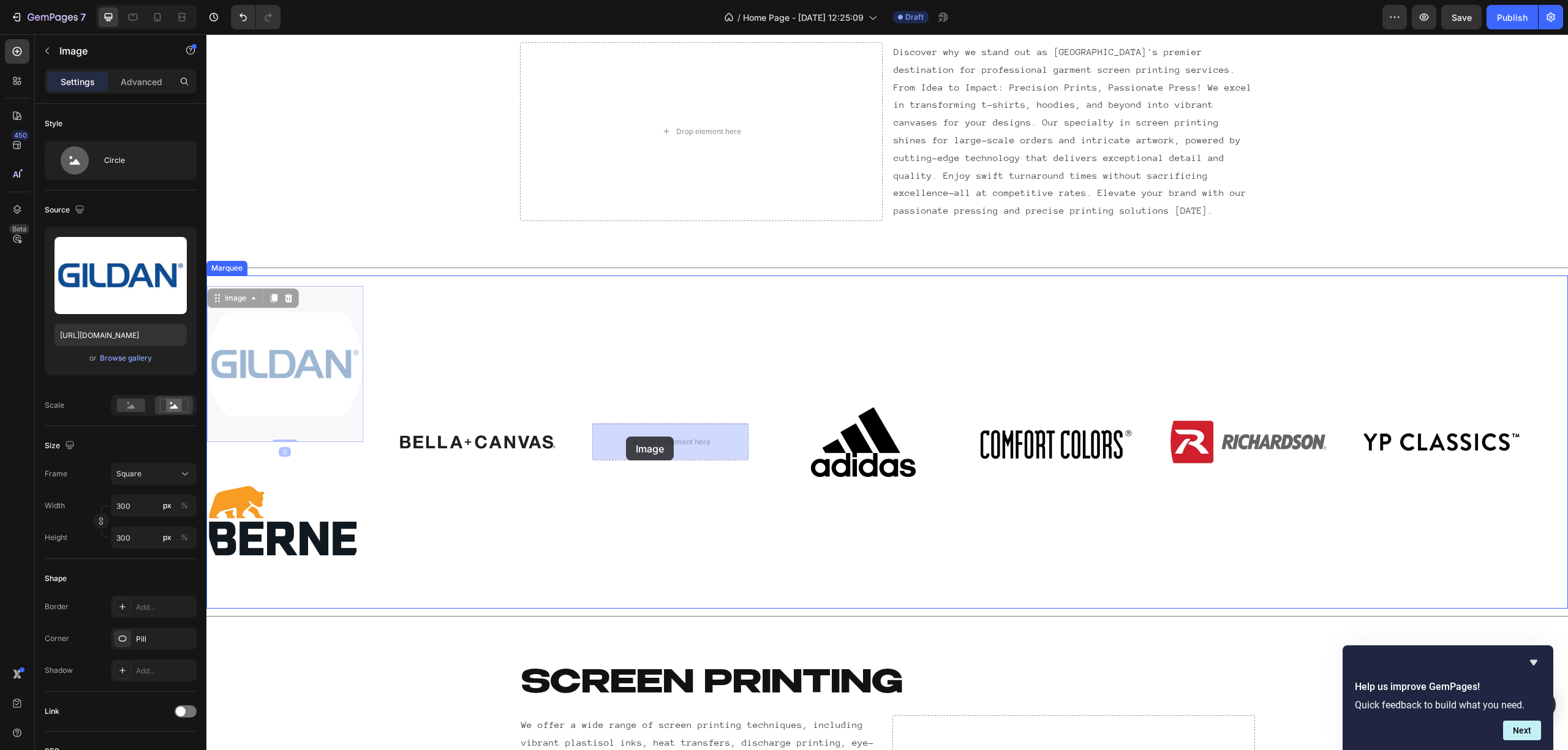
drag, startPoint x: 307, startPoint y: 369, endPoint x: 476, endPoint y: 417, distance: 175.7
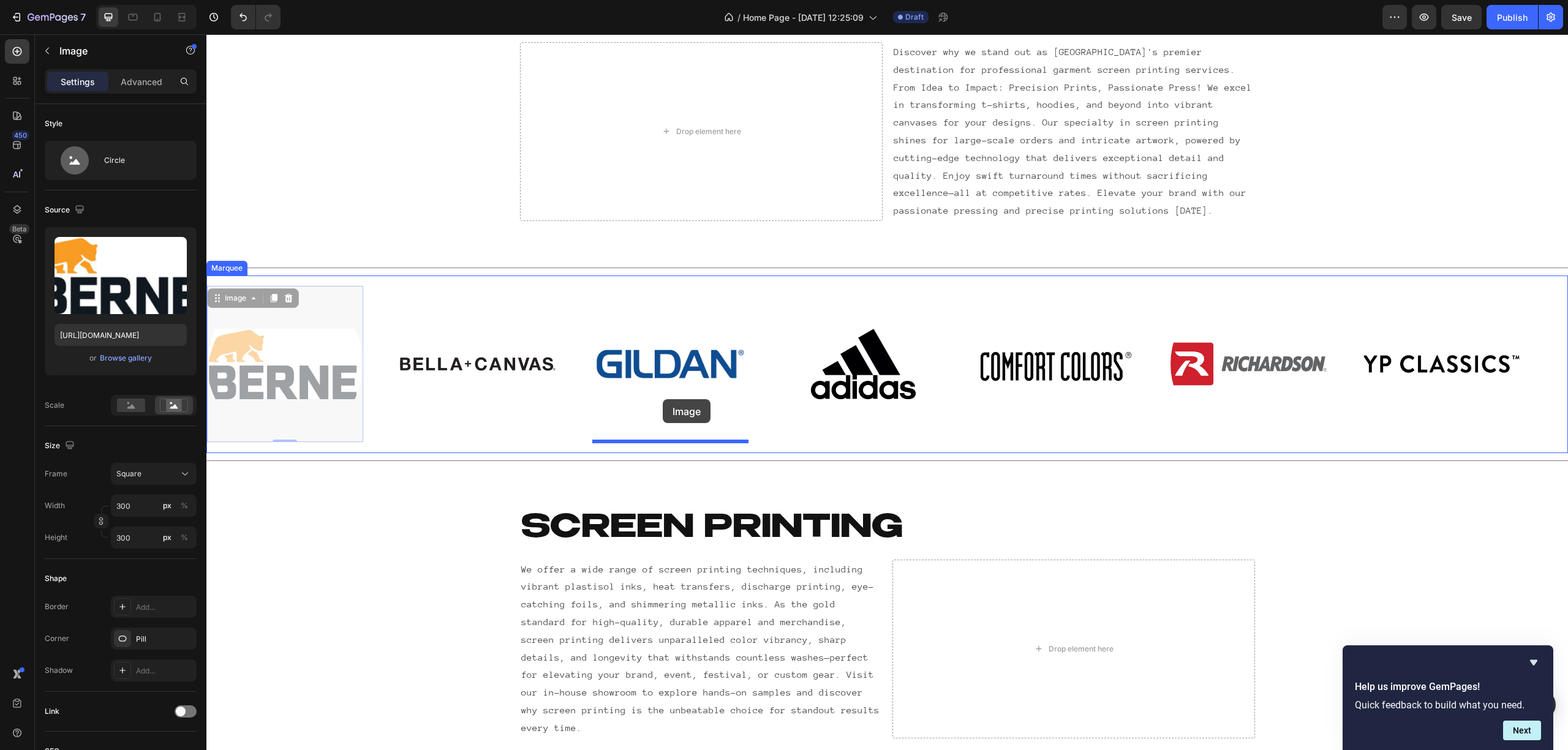
drag, startPoint x: 269, startPoint y: 368, endPoint x: 661, endPoint y: 432, distance: 397.2
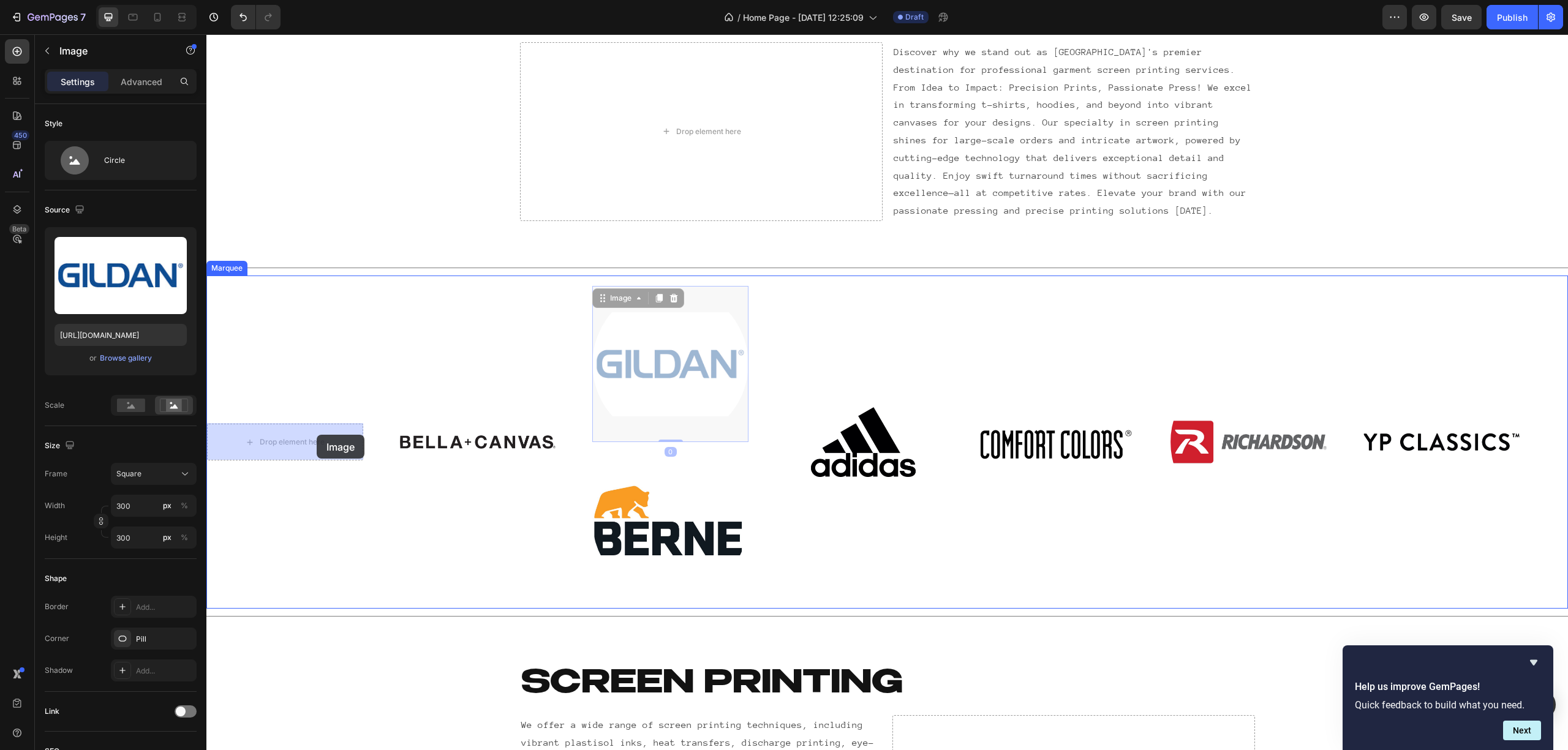
drag, startPoint x: 644, startPoint y: 372, endPoint x: 317, endPoint y: 435, distance: 333.0
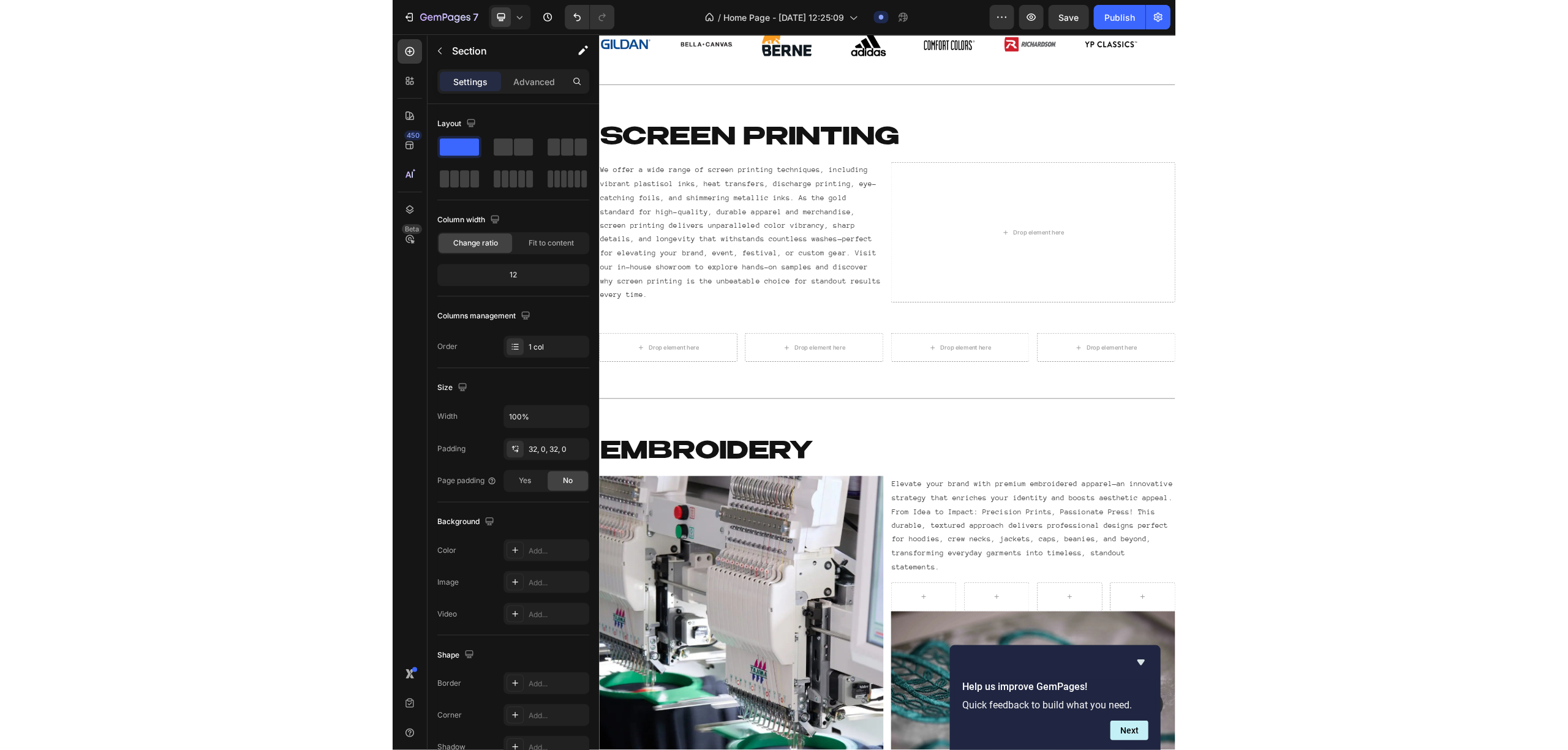
scroll to position [1133, 0]
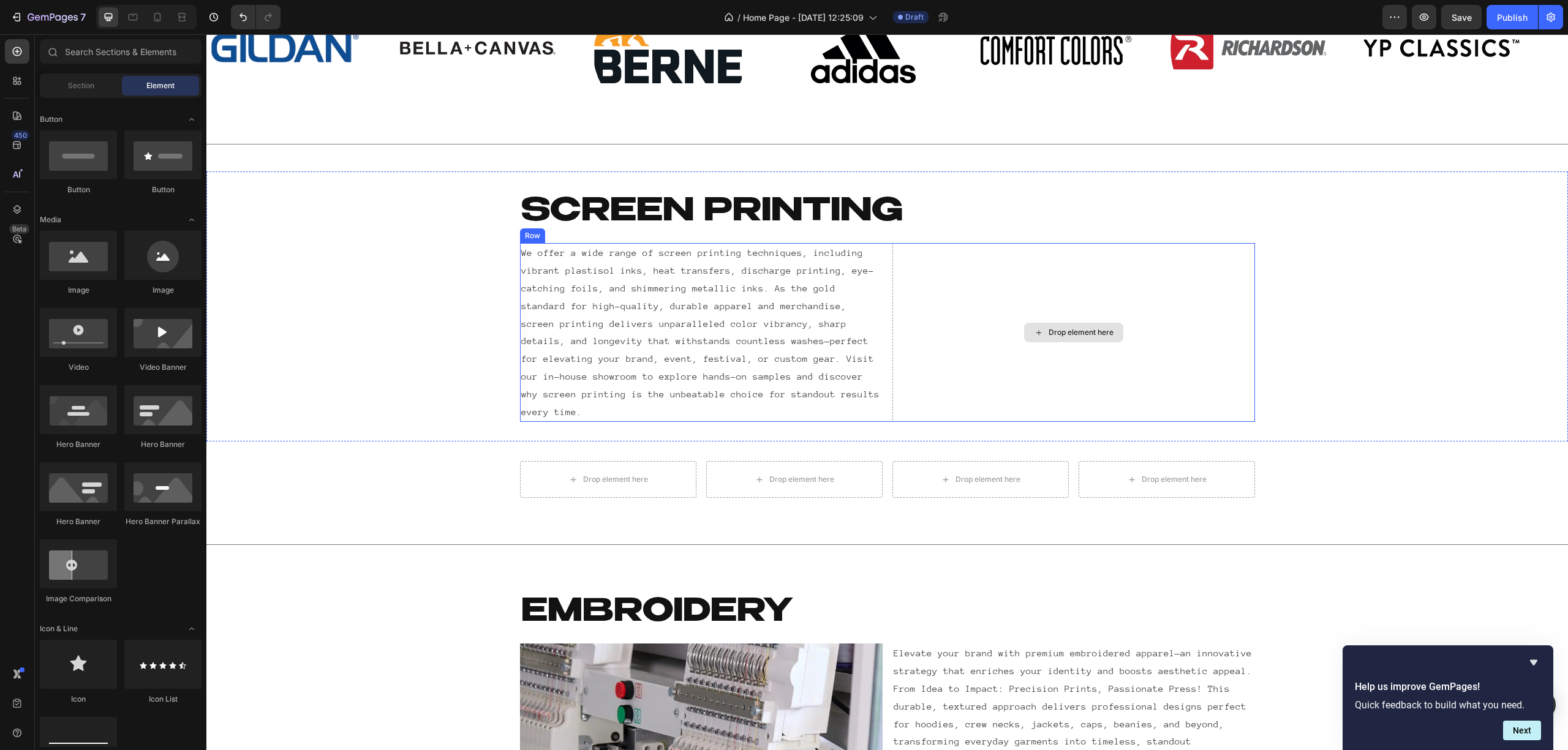
click at [1056, 323] on div "Drop element here" at bounding box center [1074, 333] width 100 height 20
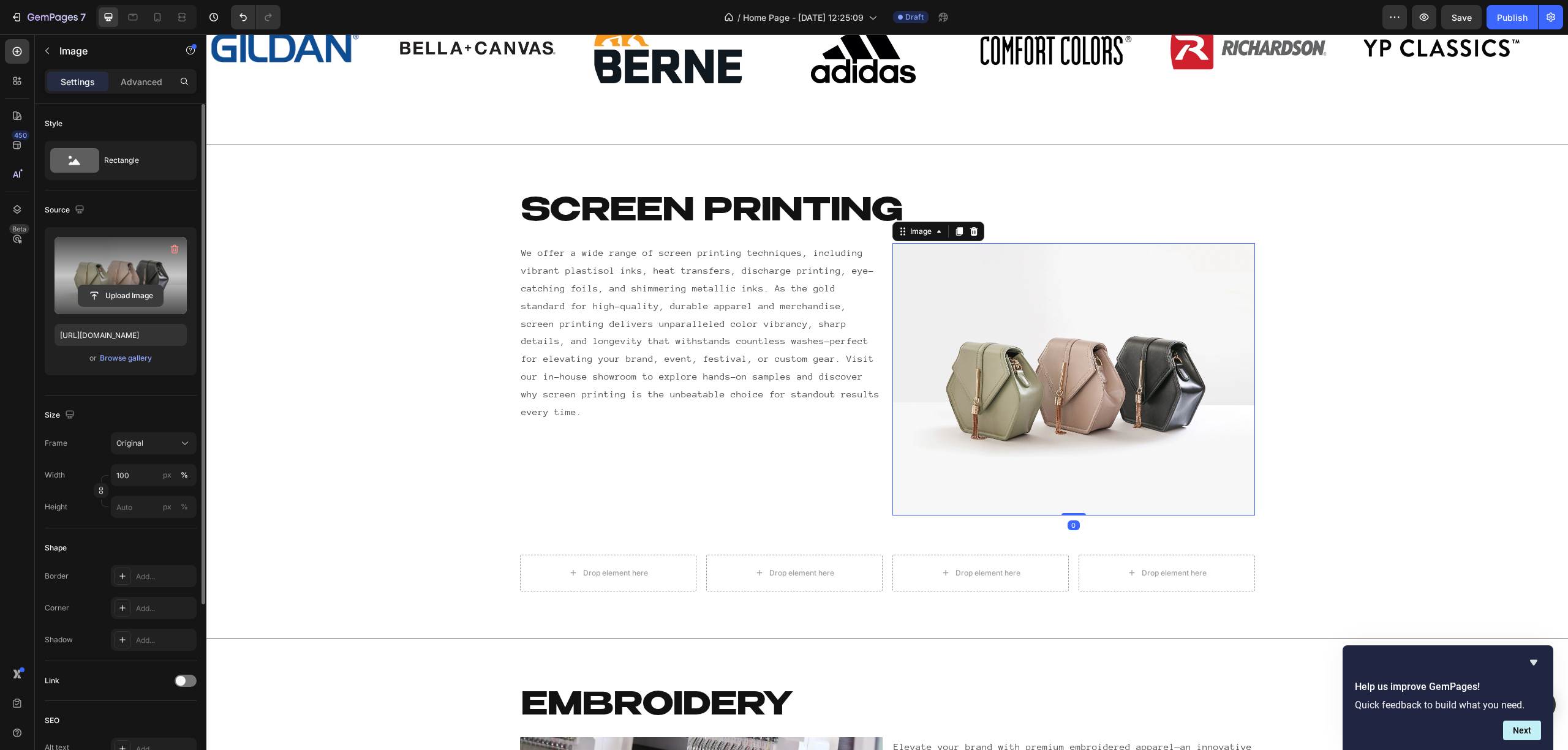
click at [104, 304] on input "file" at bounding box center [121, 296] width 85 height 21
type input "https://cdn.shopify.com/s/files/1/0690/9889/7709/files/gempages_539472155084063…"
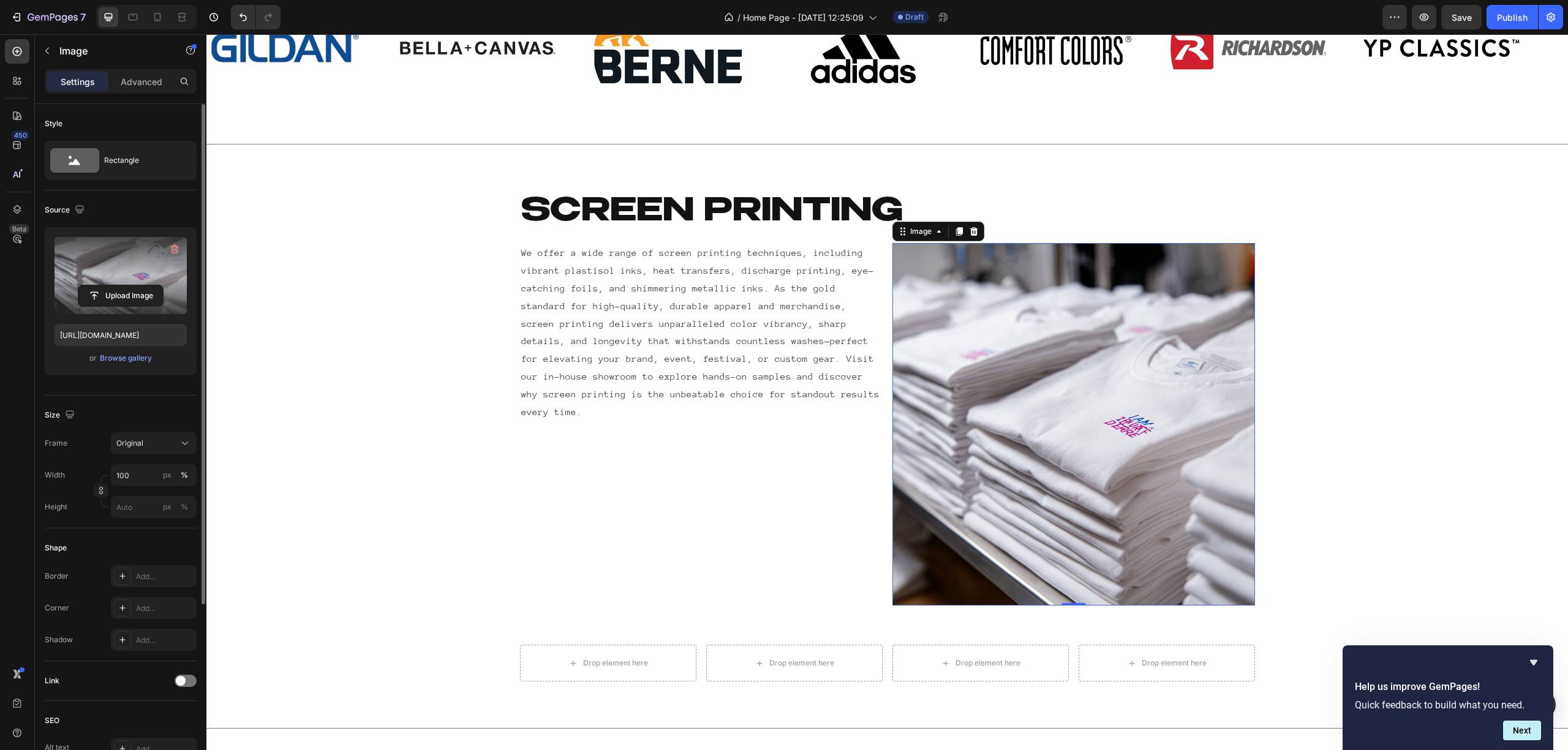
click at [1179, 317] on img at bounding box center [1074, 424] width 363 height 363
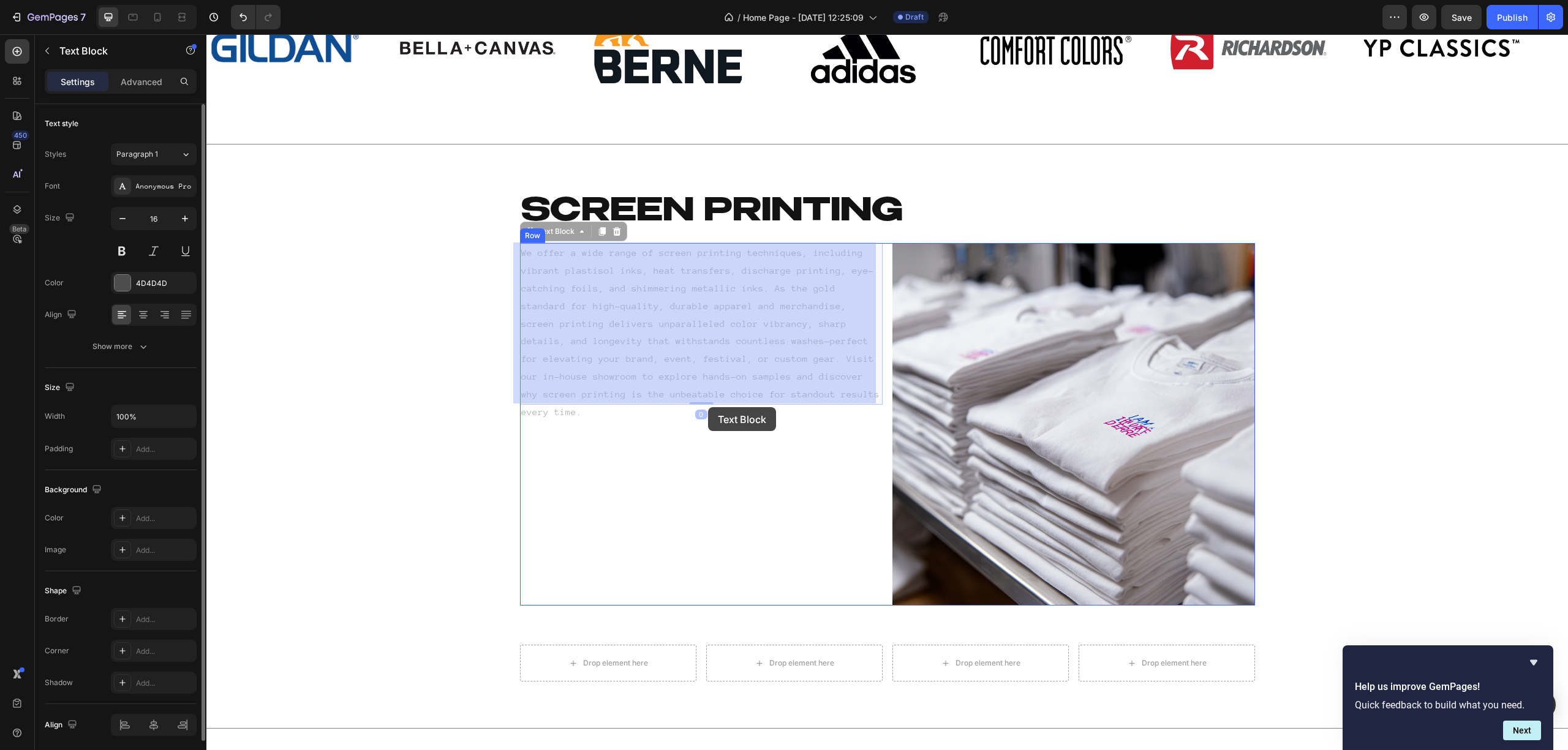
drag, startPoint x: 717, startPoint y: 325, endPoint x: 708, endPoint y: 407, distance: 82.5
click at [708, 407] on div "Header Title Line Image Image Image Image Image Image Image Image Image Image I…" at bounding box center [887, 629] width 1361 height 3454
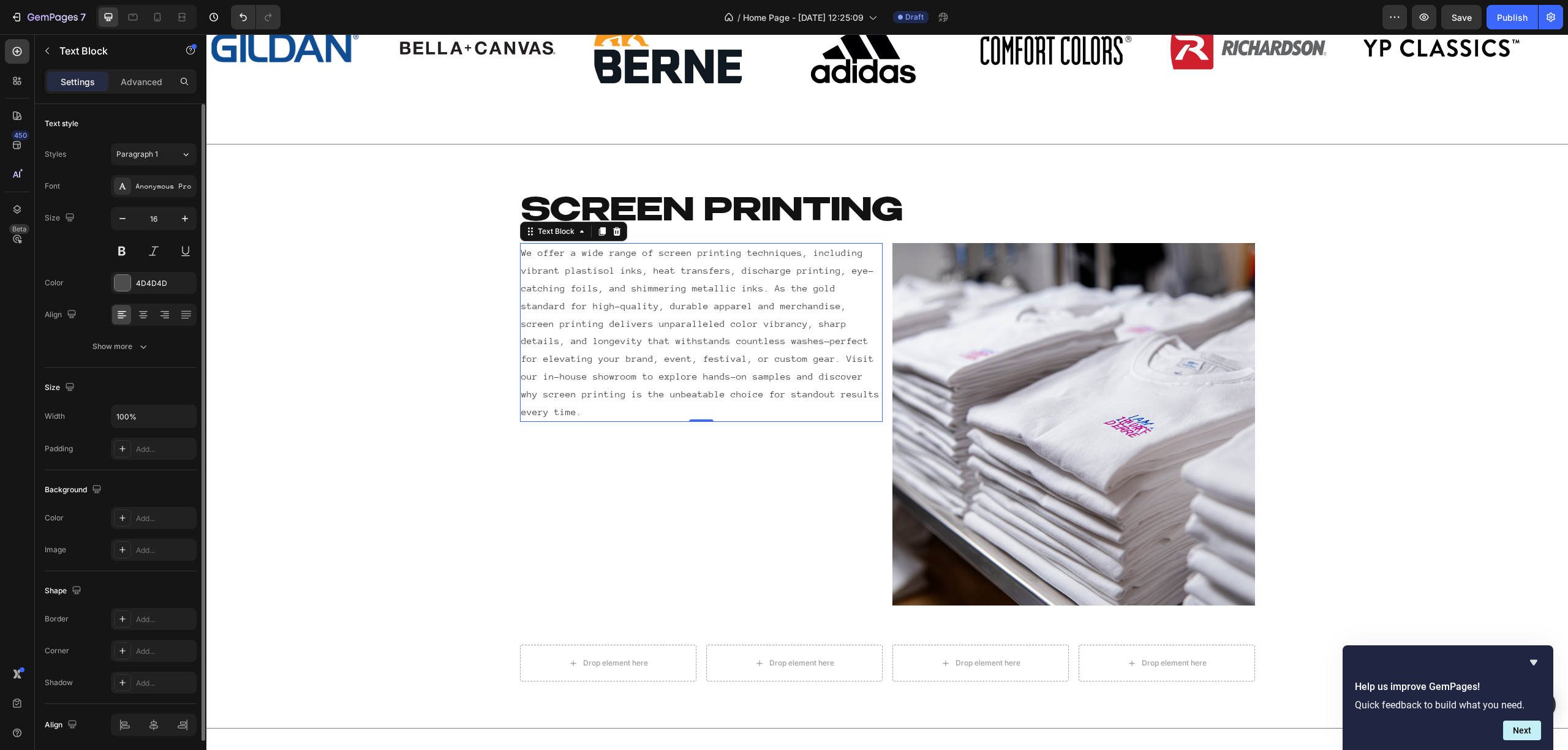
scroll to position [47, 0]
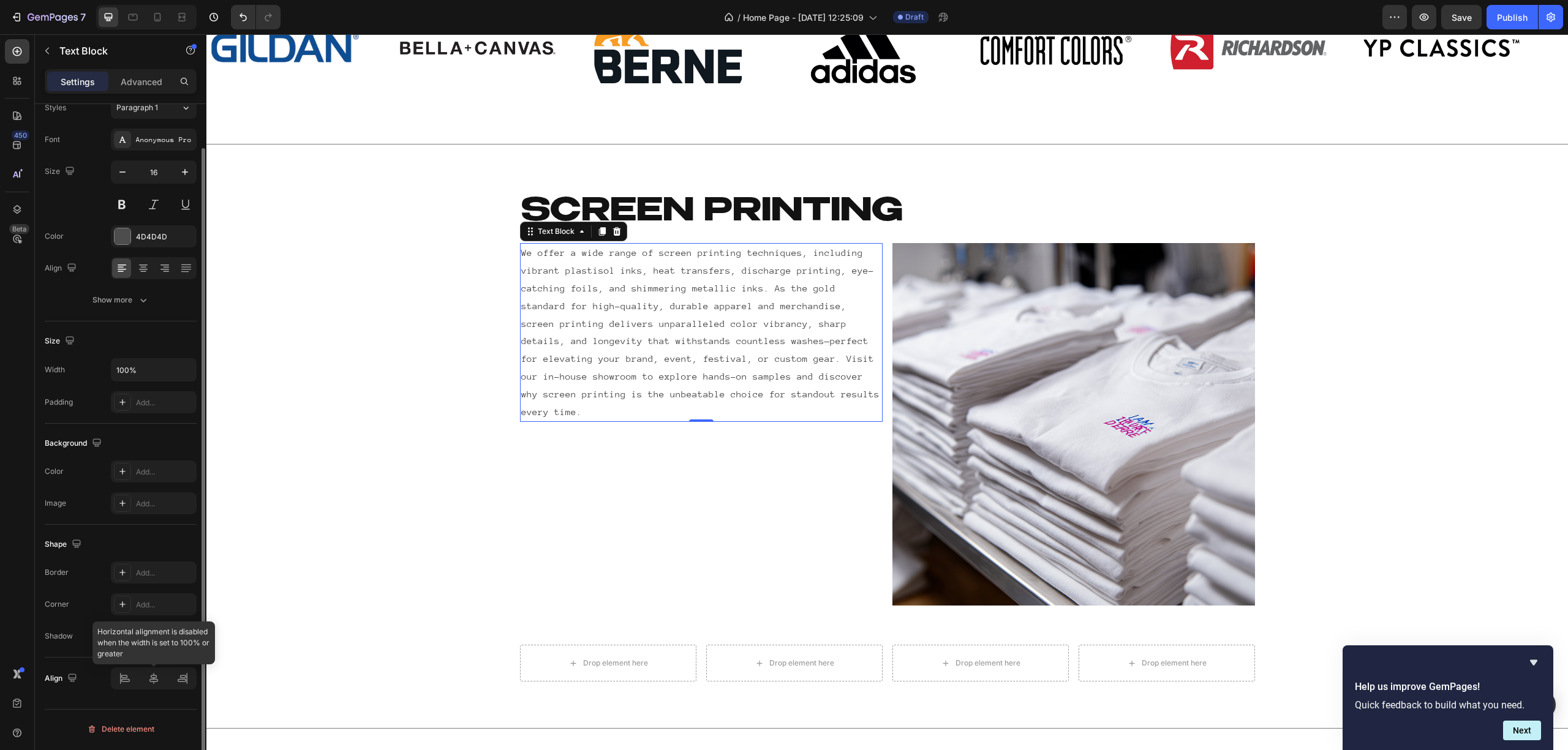
click at [151, 685] on div at bounding box center [153, 678] width 86 height 22
click at [147, 271] on icon at bounding box center [143, 268] width 12 height 12
click at [119, 268] on icon at bounding box center [120, 267] width 6 height 1
click at [119, 300] on div "Show more" at bounding box center [121, 300] width 57 height 12
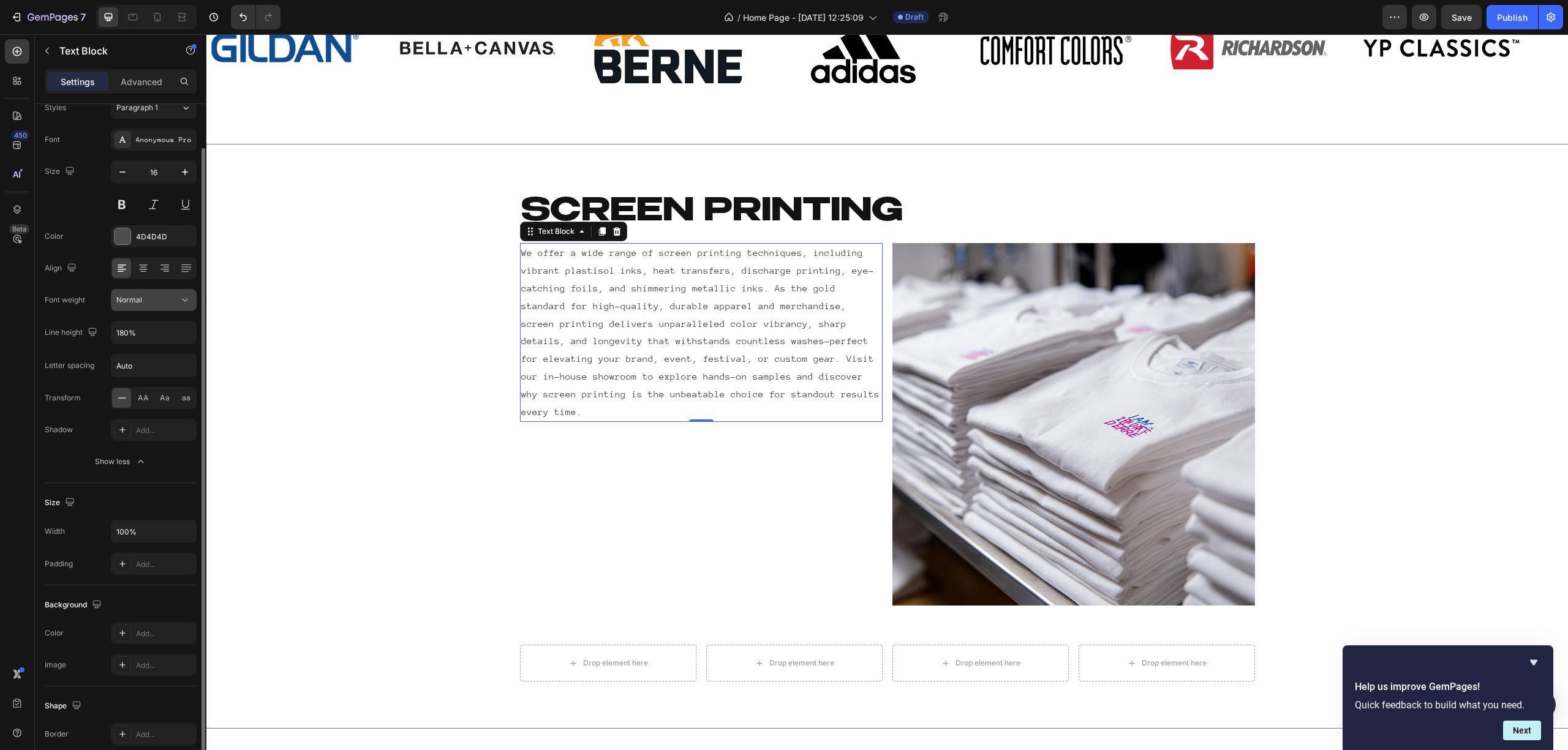
click at [138, 307] on button "Normal" at bounding box center [153, 300] width 86 height 22
click at [132, 359] on p "Bold" at bounding box center [151, 353] width 70 height 11
click at [139, 307] on button "Bold" at bounding box center [153, 300] width 86 height 22
click at [139, 336] on span "Normal" at bounding box center [129, 331] width 26 height 11
click at [153, 294] on button "Normal" at bounding box center [153, 300] width 86 height 22
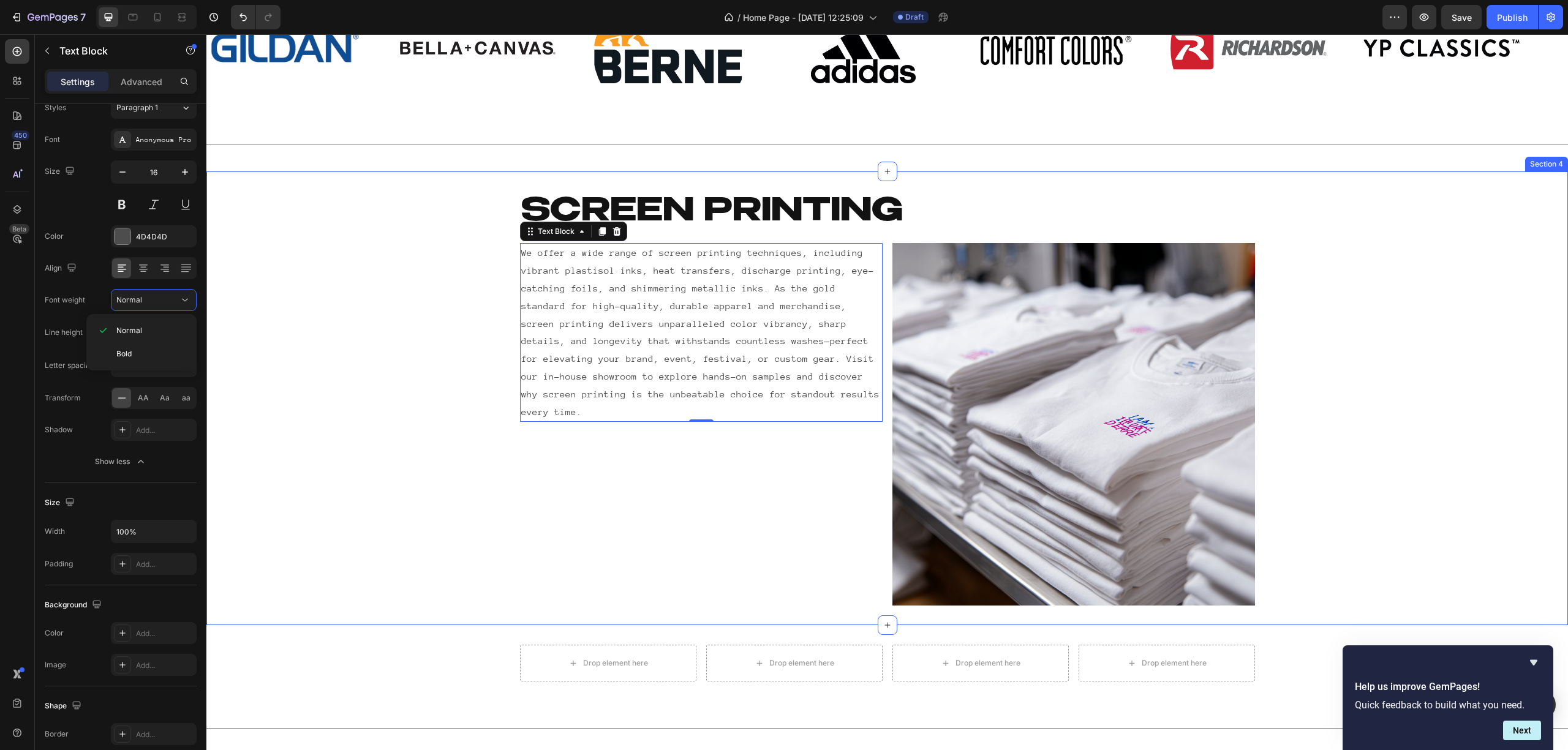
click at [275, 315] on div "Screen printing Heading Row We offer a wide range of screen printing techniques…" at bounding box center [887, 398] width 1361 height 415
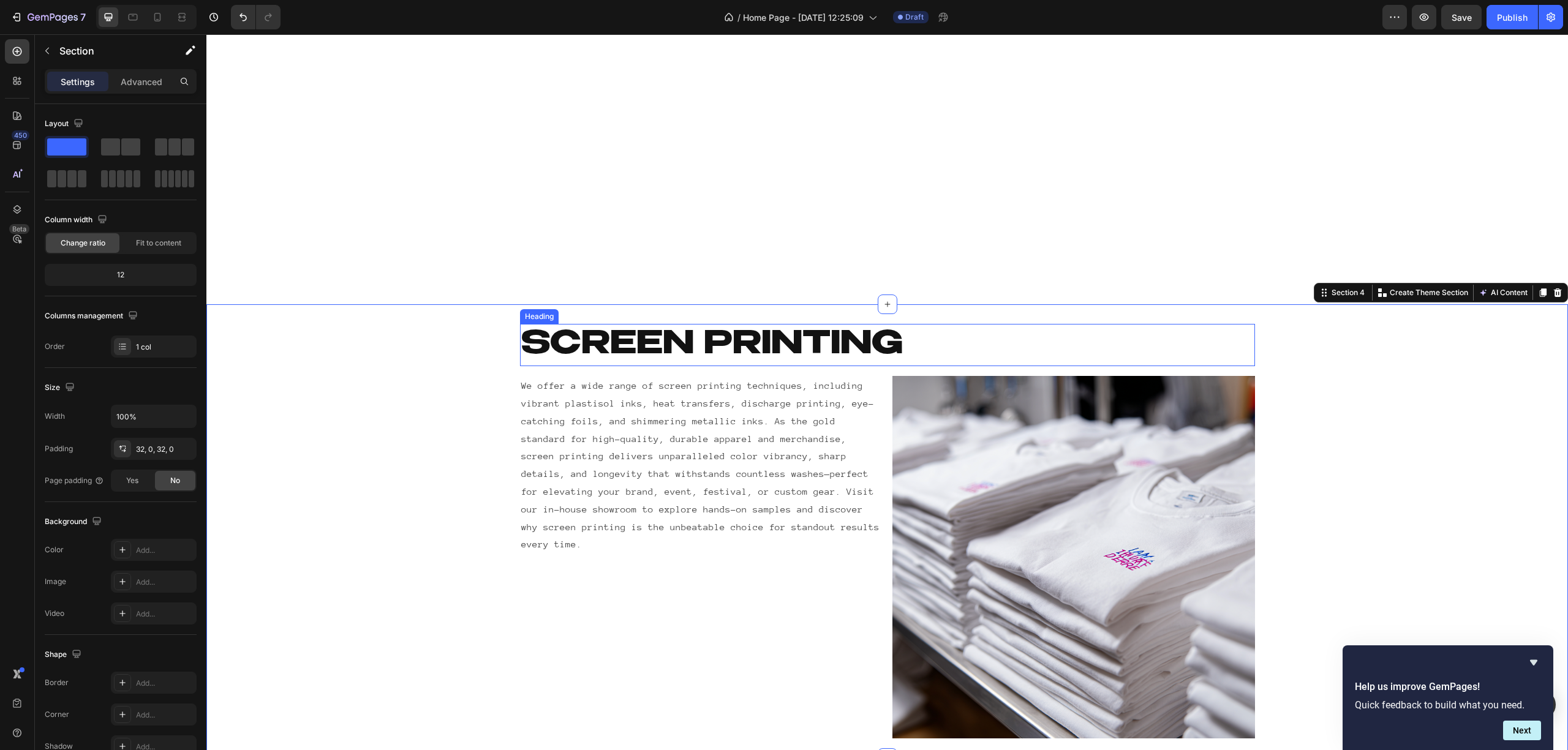
scroll to position [1406, 0]
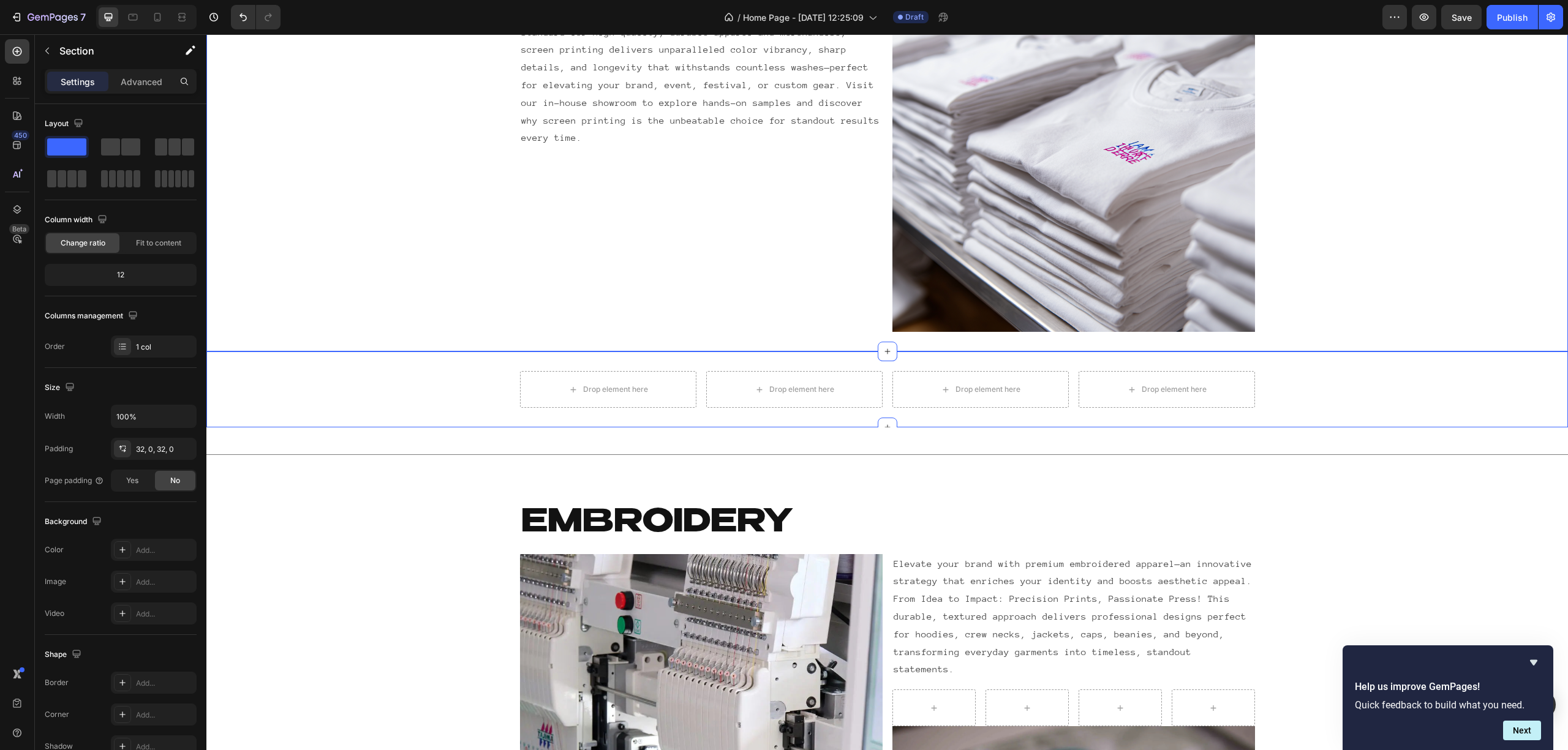
click at [758, 405] on div "Drop element here" at bounding box center [794, 390] width 177 height 36
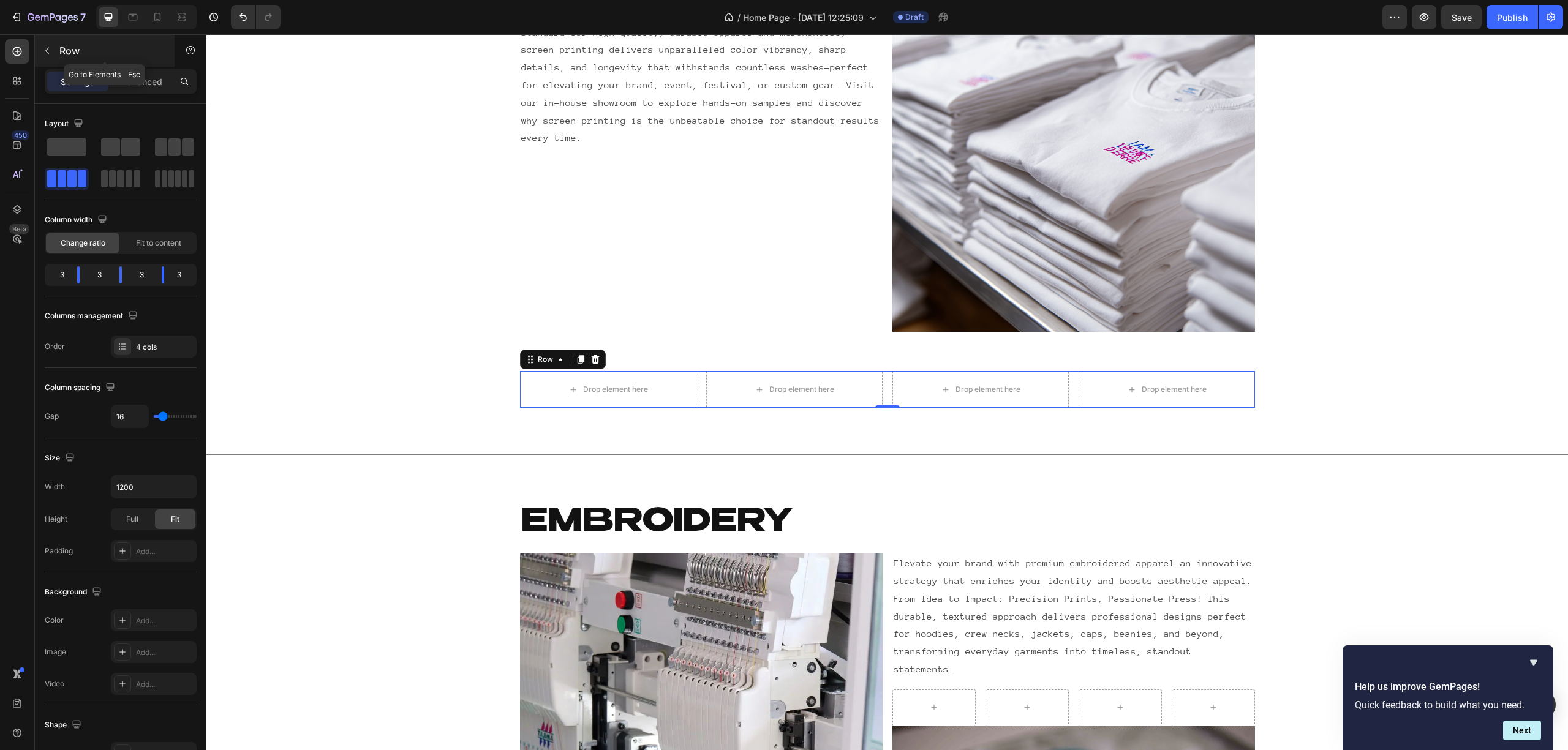
click at [42, 55] on icon "button" at bounding box center [47, 50] width 10 height 10
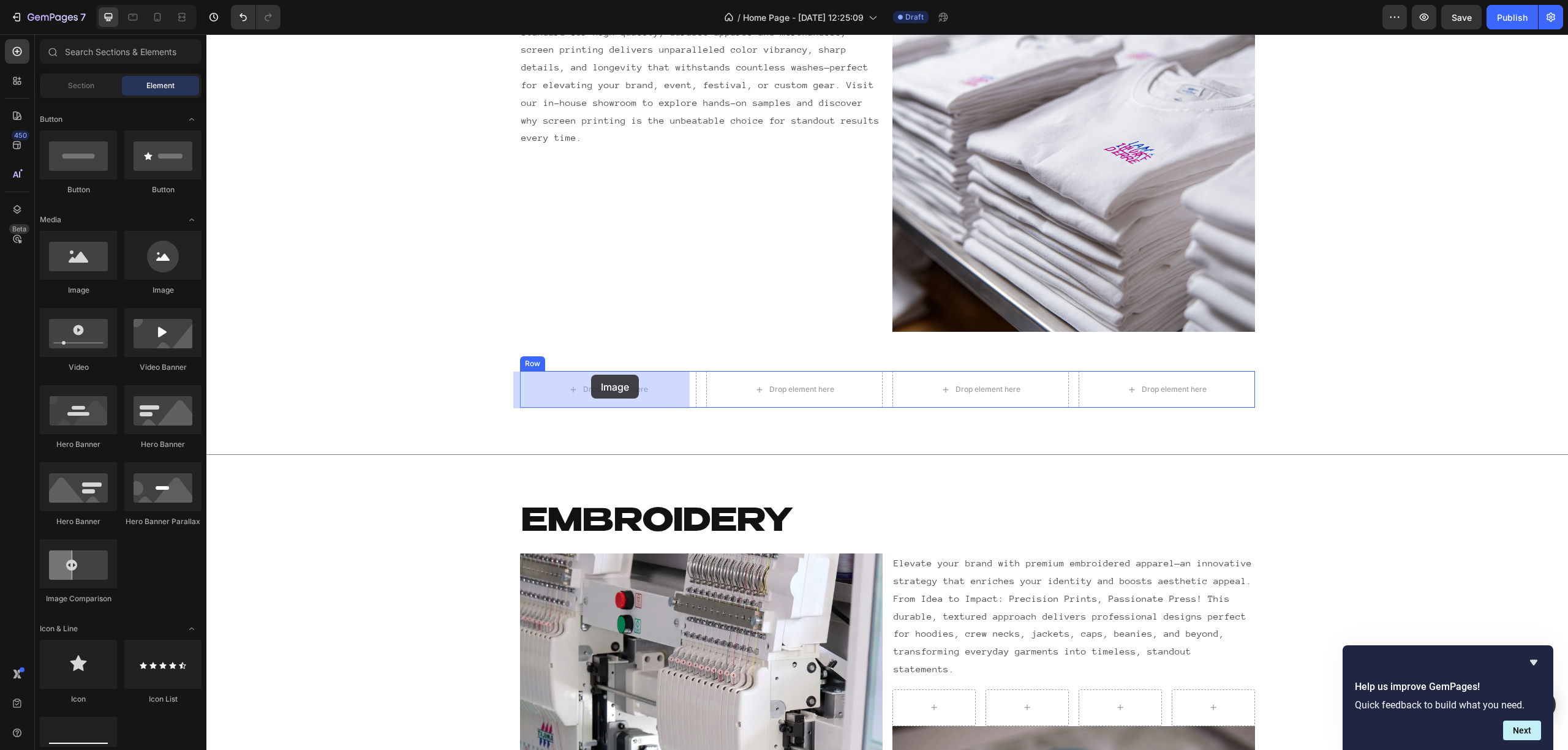
drag, startPoint x: 288, startPoint y: 299, endPoint x: 725, endPoint y: 354, distance: 440.4
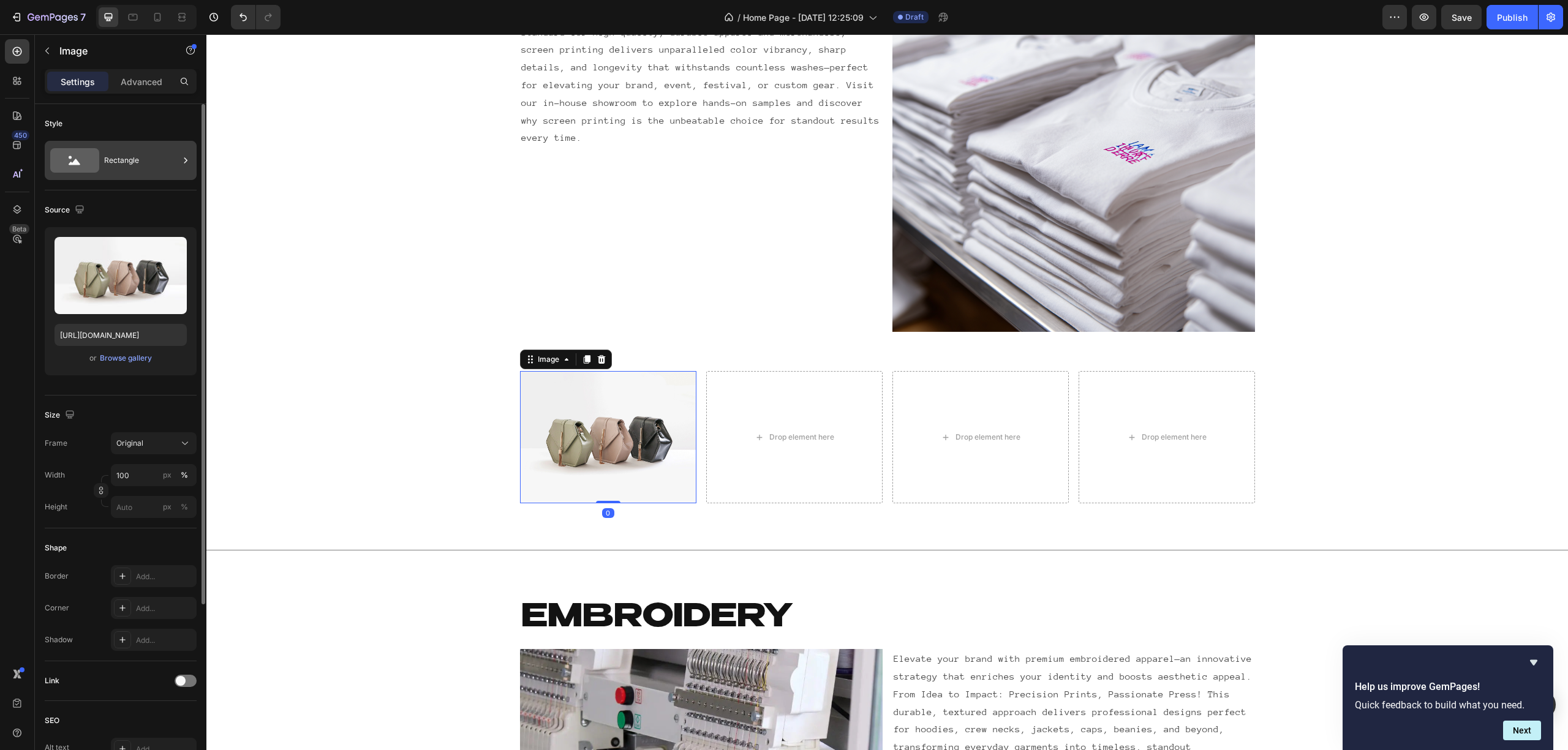
click at [71, 150] on icon at bounding box center [74, 160] width 49 height 24
drag, startPoint x: 53, startPoint y: 56, endPoint x: 74, endPoint y: 70, distance: 25.2
click at [53, 55] on button "button" at bounding box center [47, 50] width 20 height 20
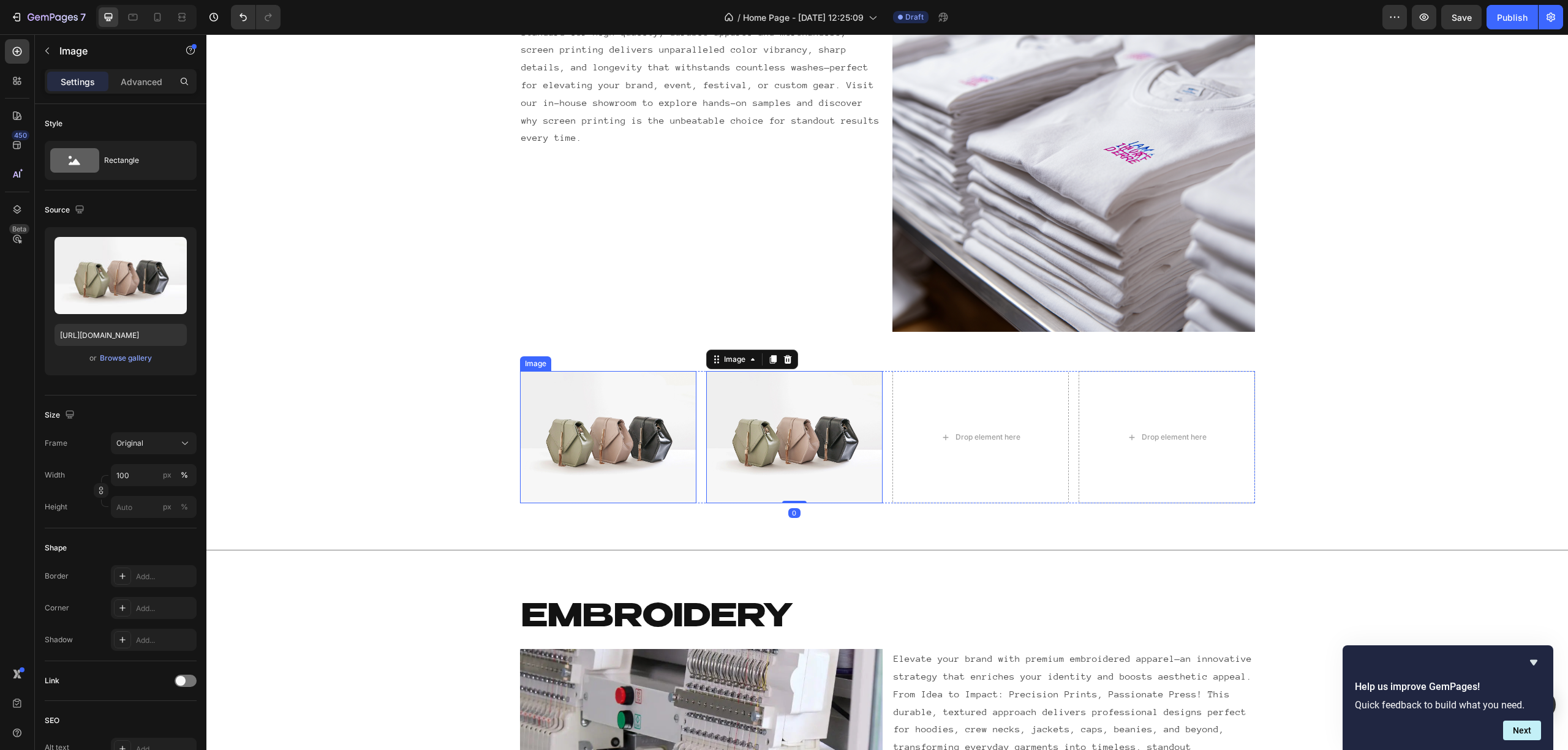
click at [601, 449] on img at bounding box center [608, 437] width 177 height 133
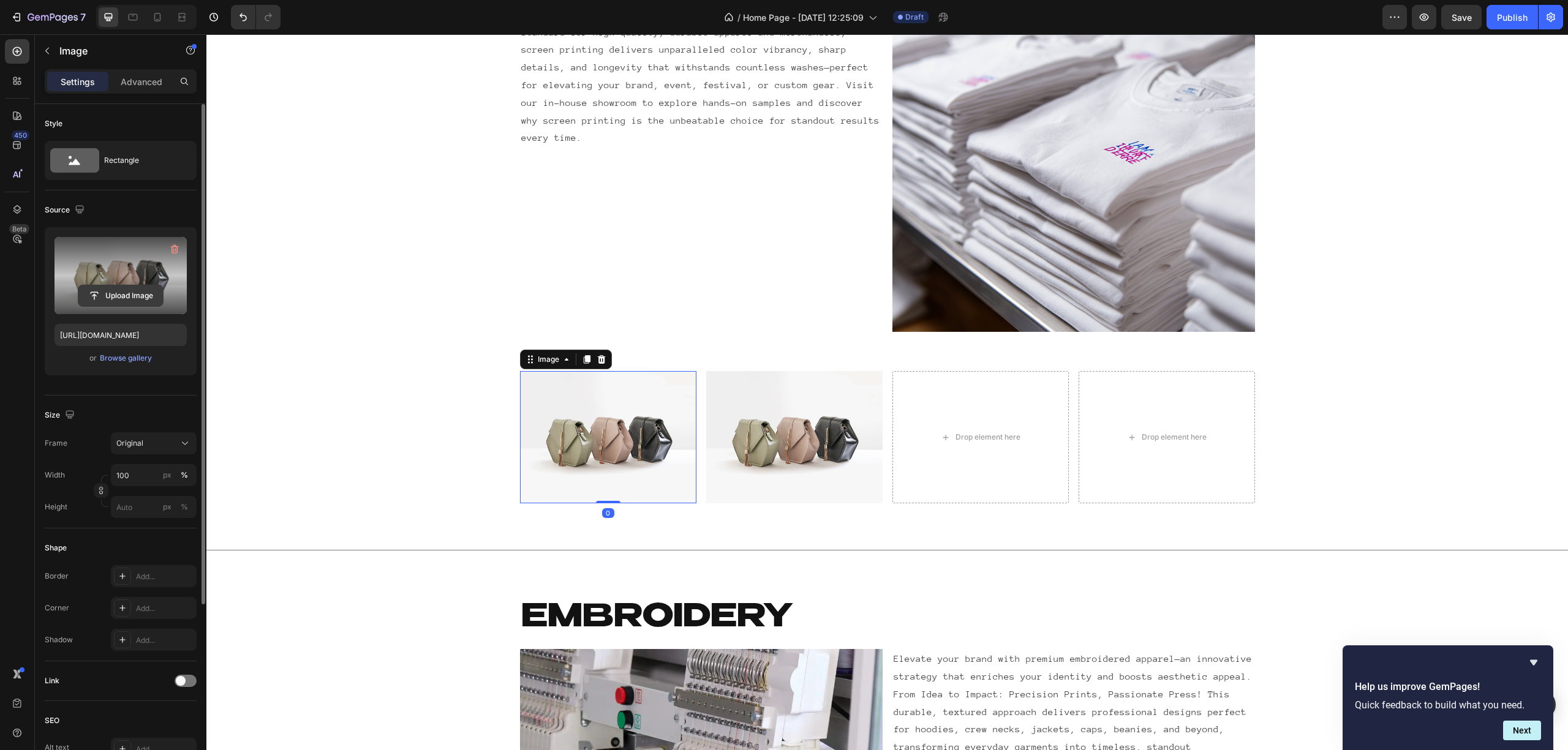
click at [133, 294] on input "file" at bounding box center [121, 296] width 85 height 21
type input "https://cdn.shopify.com/s/files/1/0690/9889/7709/files/gempages_539472155084063…"
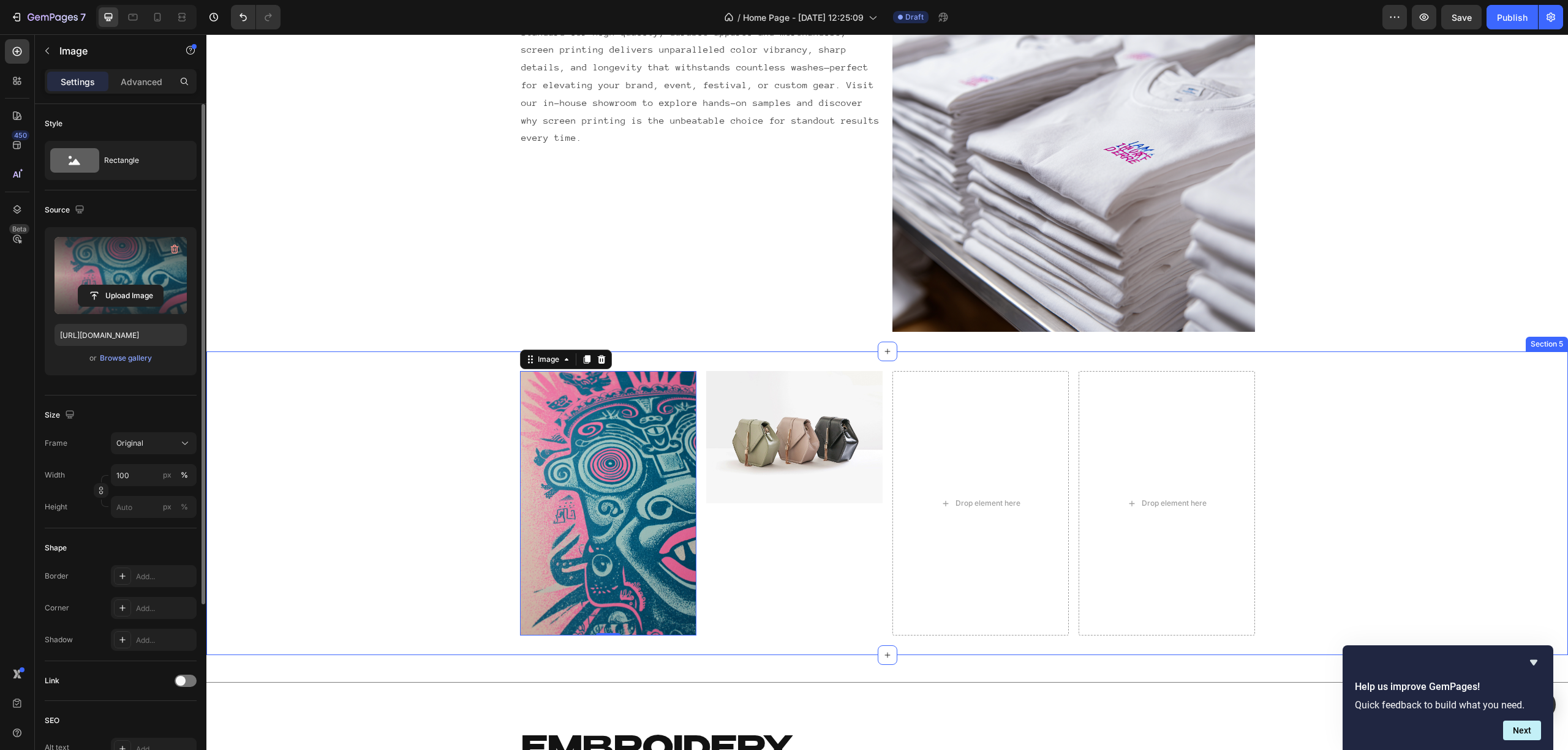
click at [455, 430] on div "Image 0 Image Drop element here Drop element here Row" at bounding box center [887, 504] width 1361 height 265
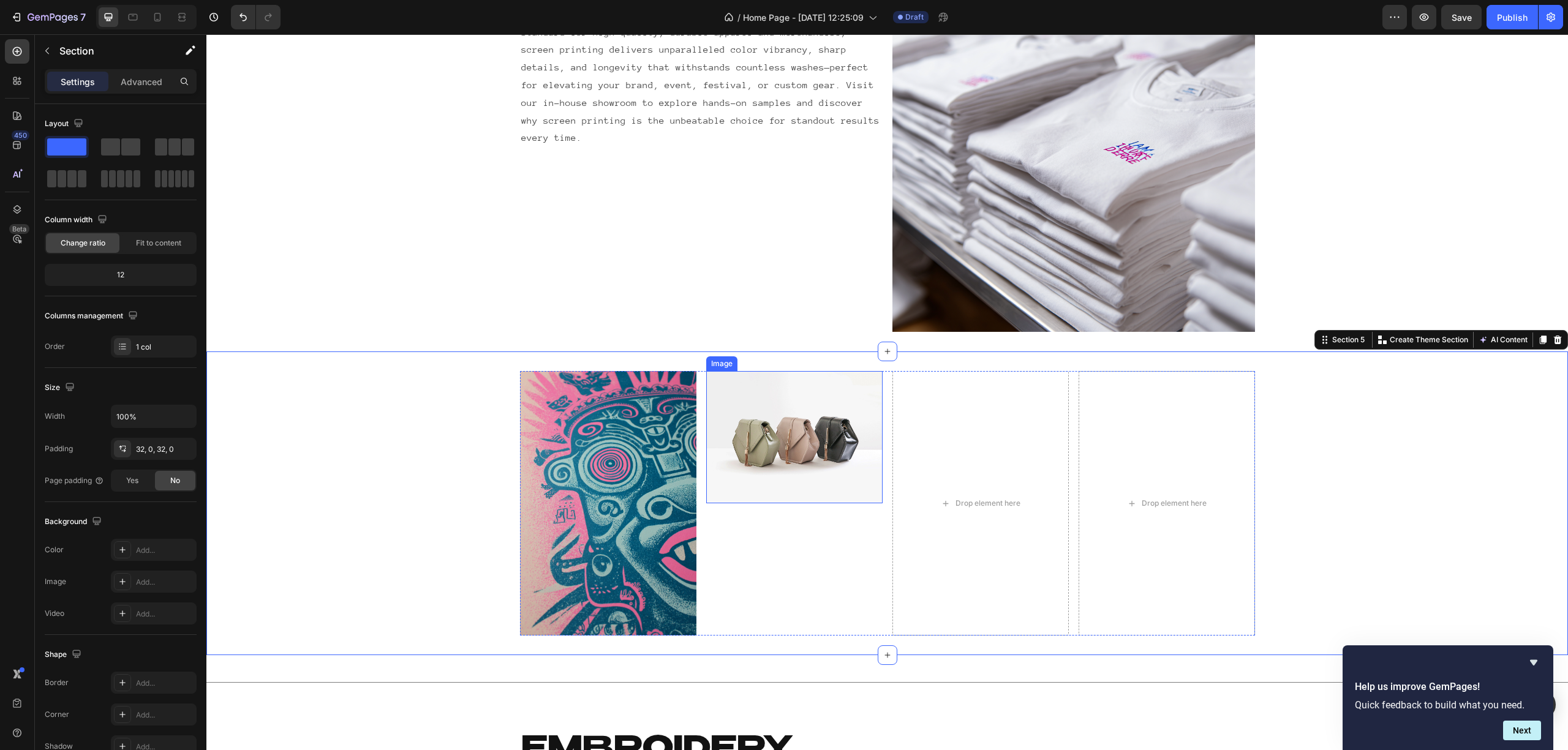
drag, startPoint x: 326, startPoint y: 184, endPoint x: 713, endPoint y: 478, distance: 486.0
click at [500, 495] on div "Image Image Drop element here Drop element here Row" at bounding box center [887, 504] width 1361 height 265
click at [731, 583] on div "Image" at bounding box center [794, 504] width 177 height 265
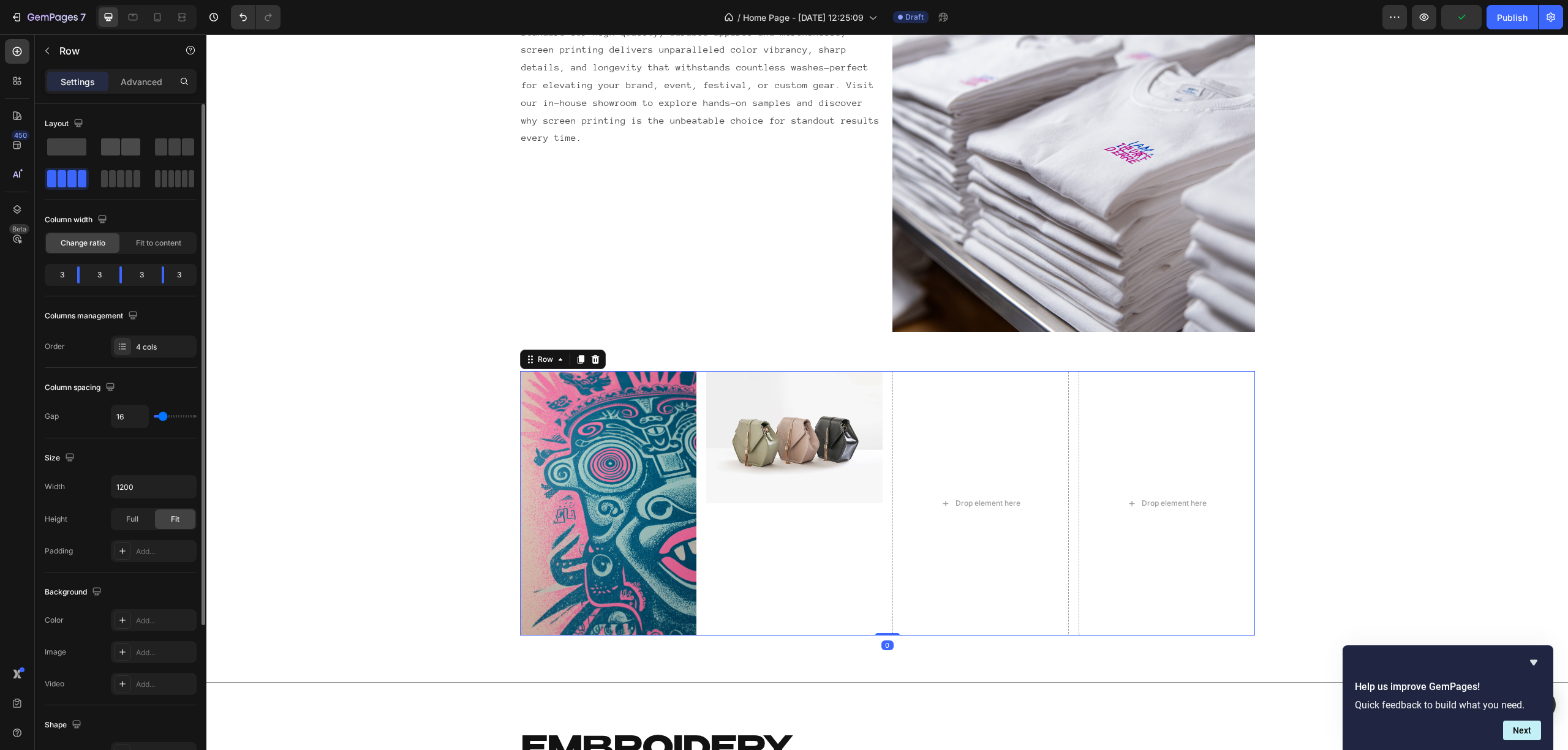
click at [112, 150] on span at bounding box center [111, 147] width 19 height 17
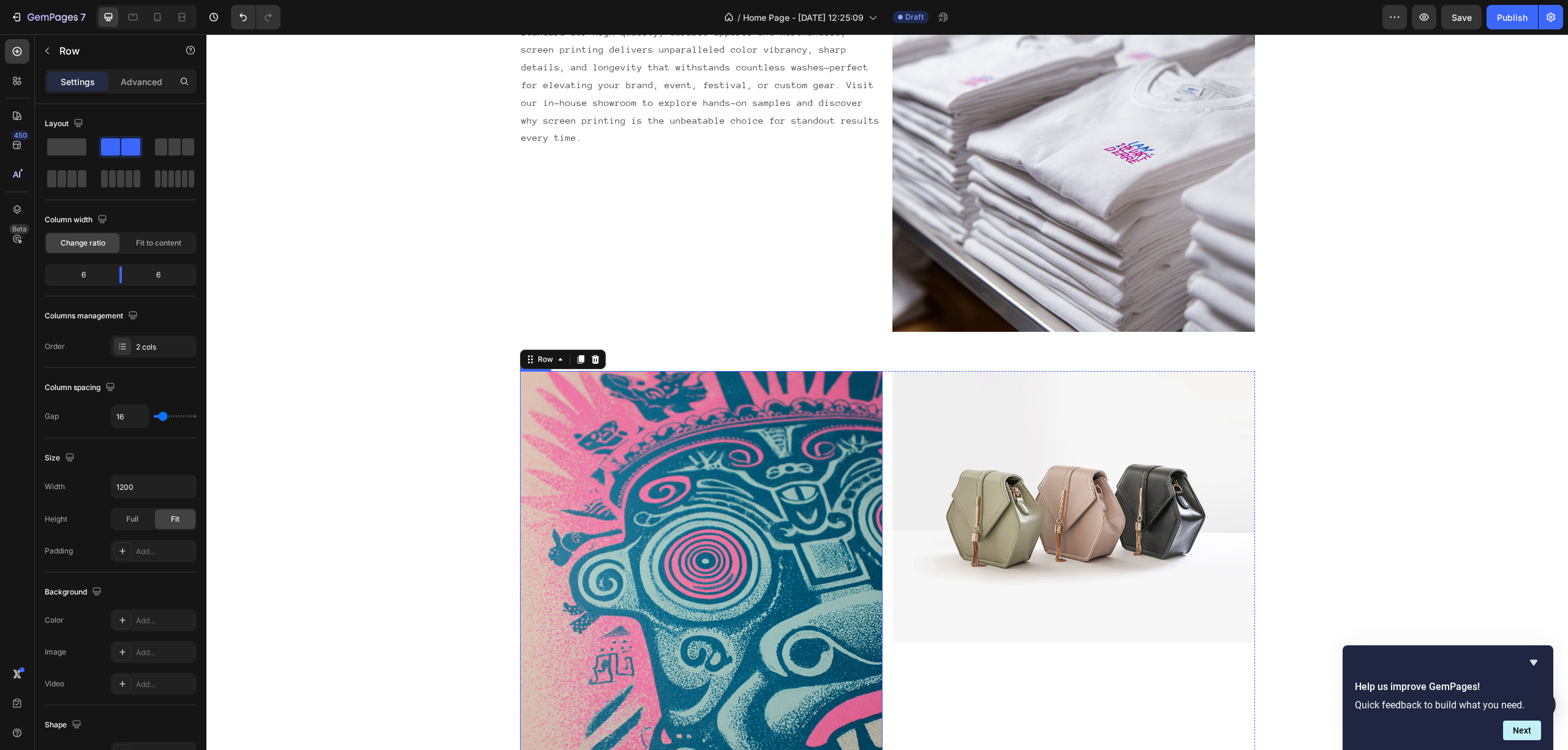
scroll to position [1542, 0]
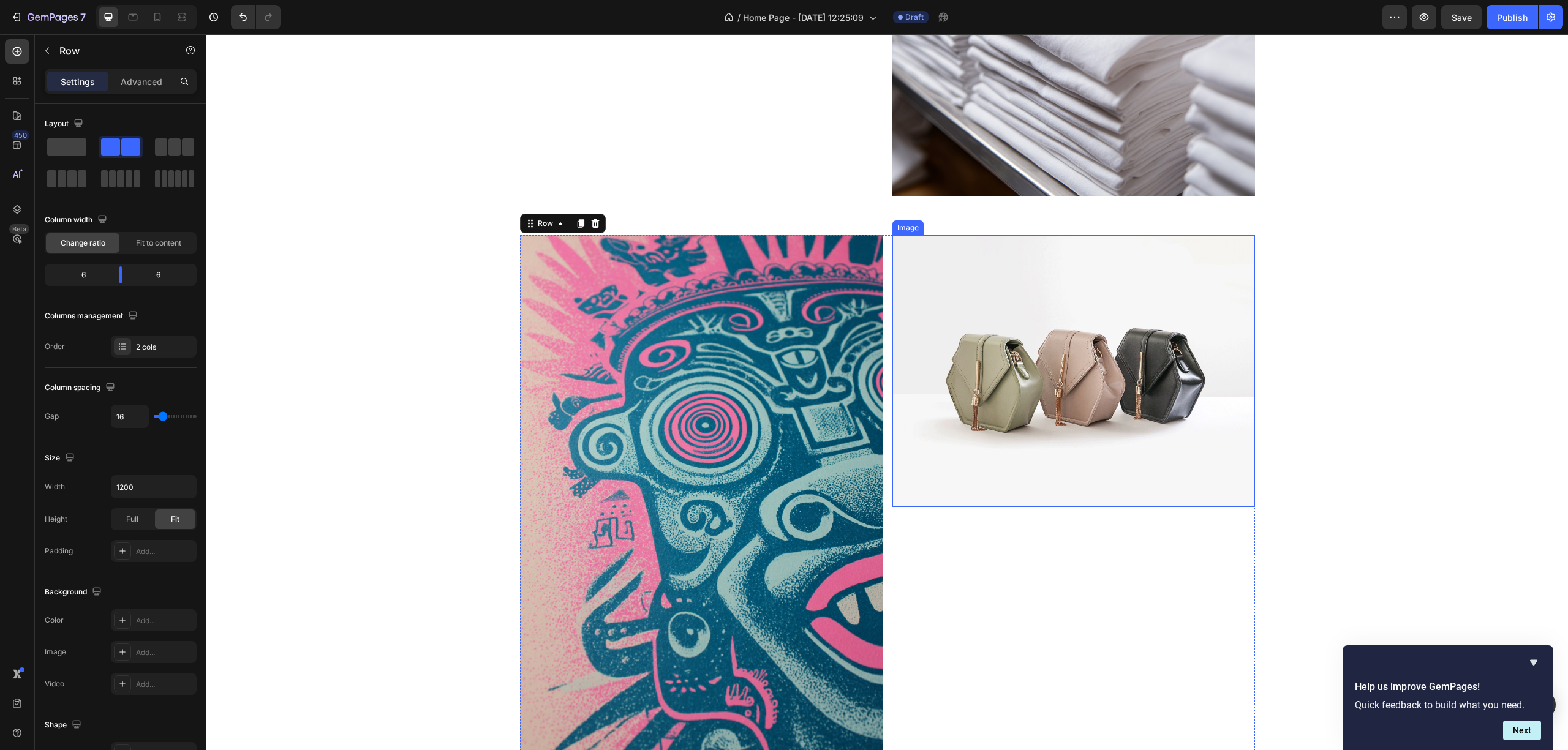
click at [1040, 431] on img at bounding box center [1074, 372] width 363 height 272
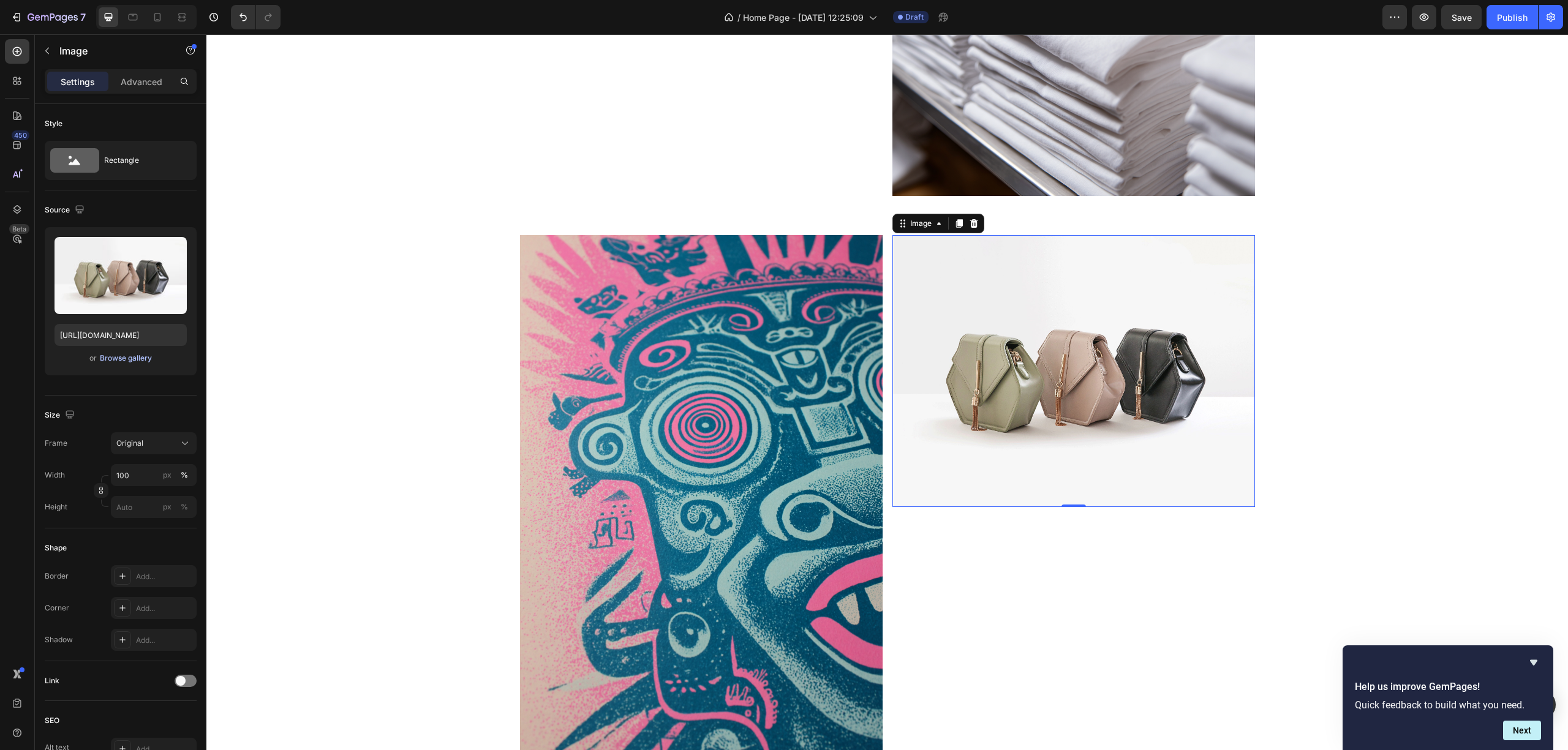
click at [112, 357] on div "Browse gallery" at bounding box center [126, 358] width 52 height 11
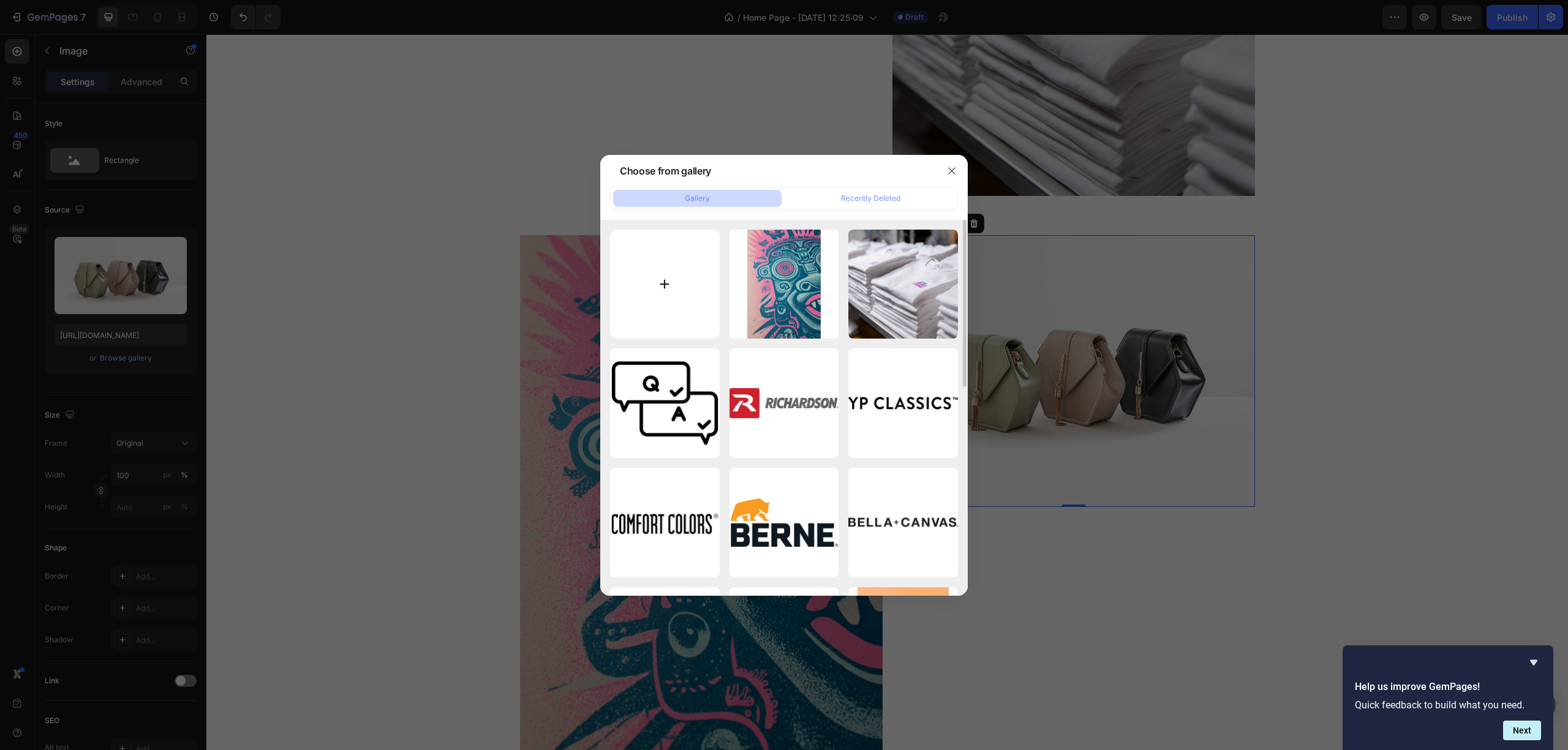
click at [654, 293] on input "file" at bounding box center [664, 284] width 110 height 110
type input "C:\fakepath\bongo5735_A_luxurious_t_shirt_shining_very_clean_only_a_small_r_bad…"
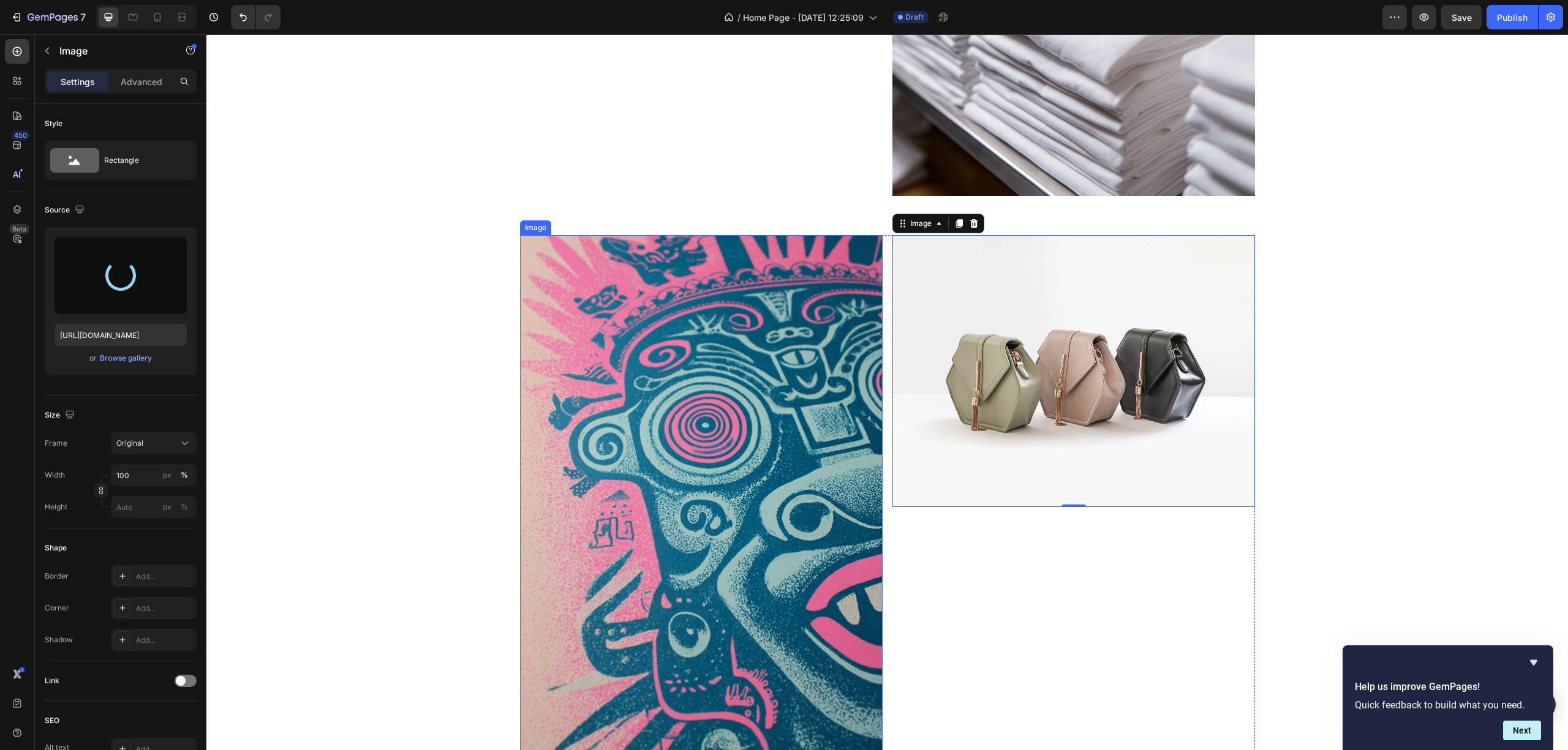
type input "https://cdn.shopify.com/s/files/1/0690/9889/7709/files/gempages_539472155084063…"
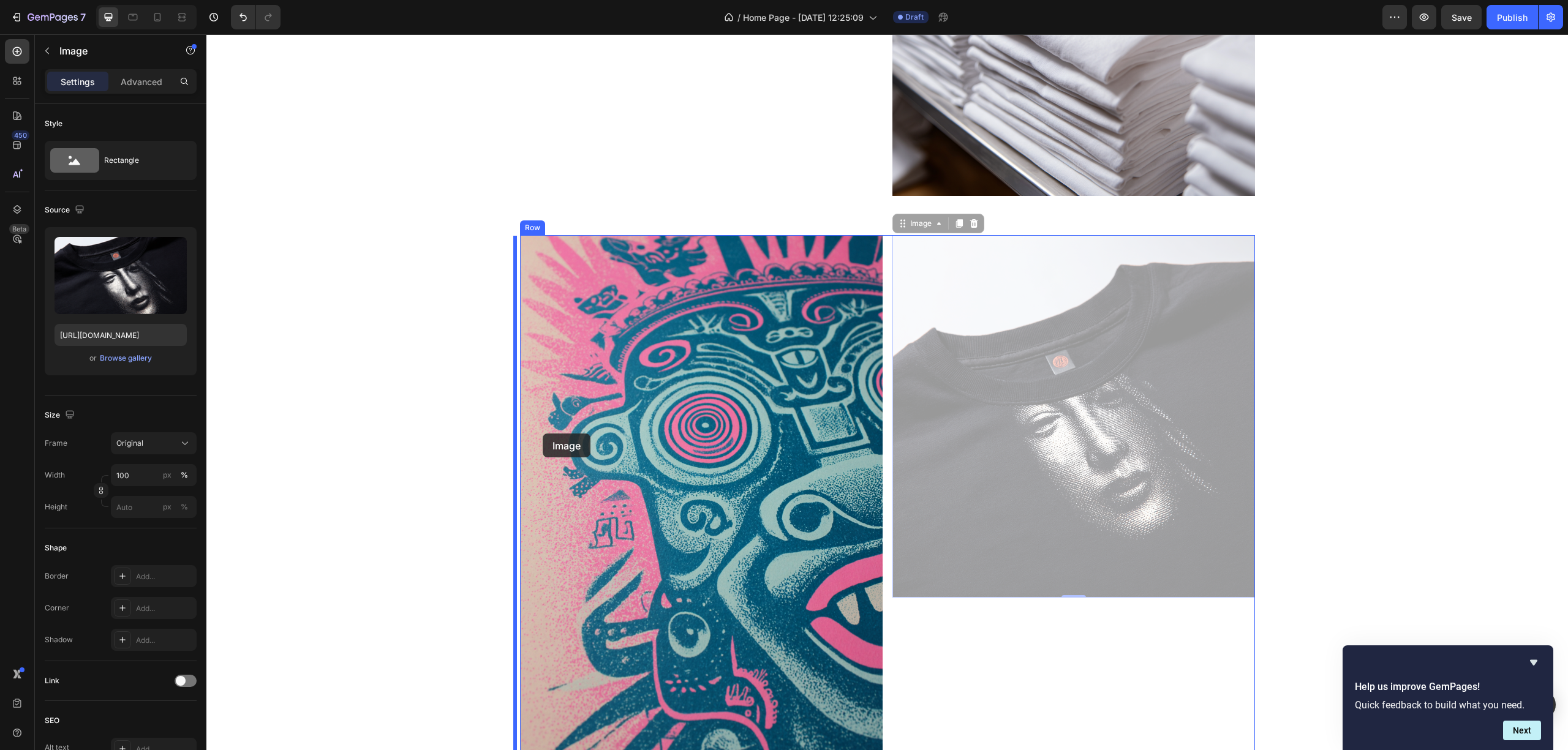
drag, startPoint x: 1036, startPoint y: 430, endPoint x: 542, endPoint y: 434, distance: 494.0
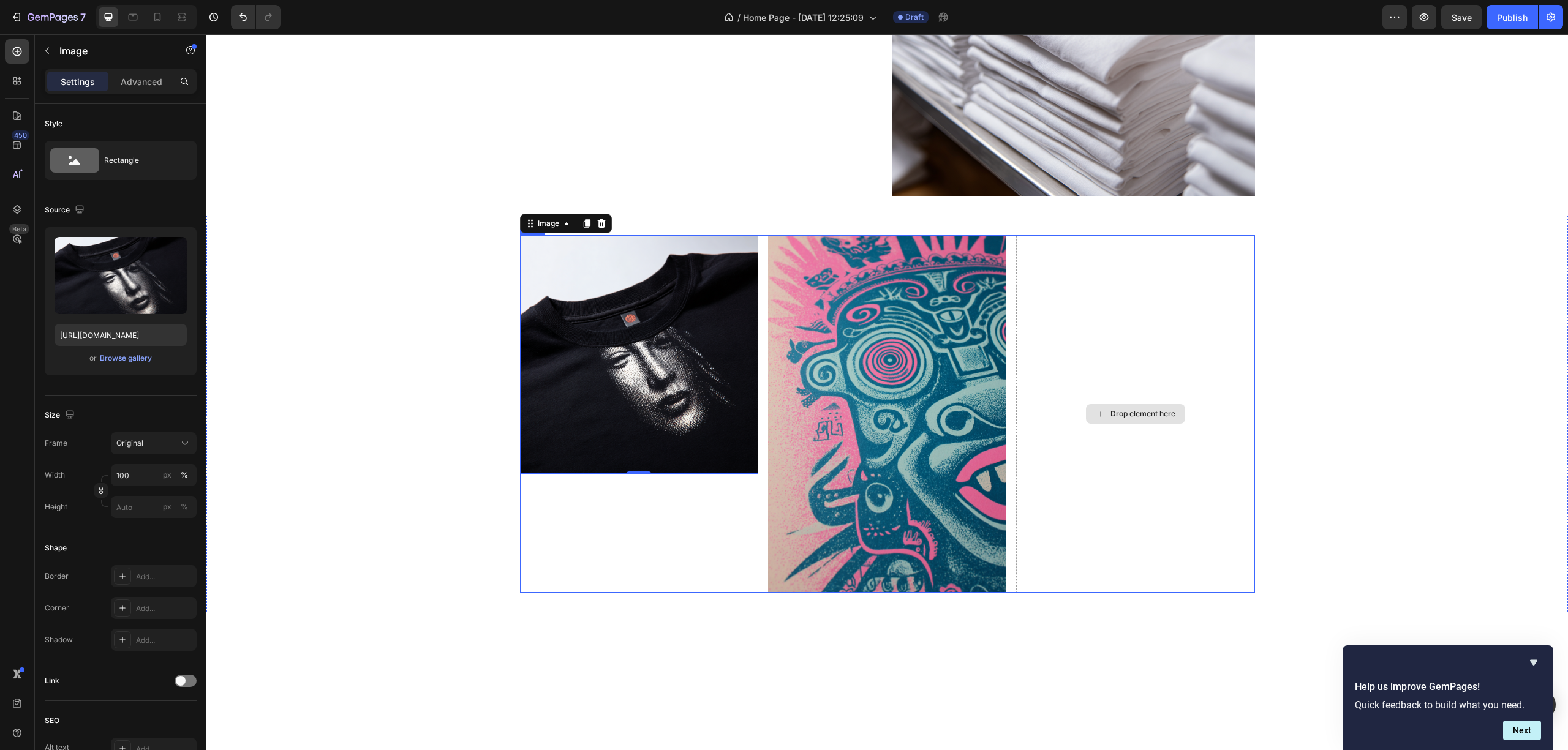
click at [1114, 446] on div "Drop element here" at bounding box center [1134, 414] width 238 height 358
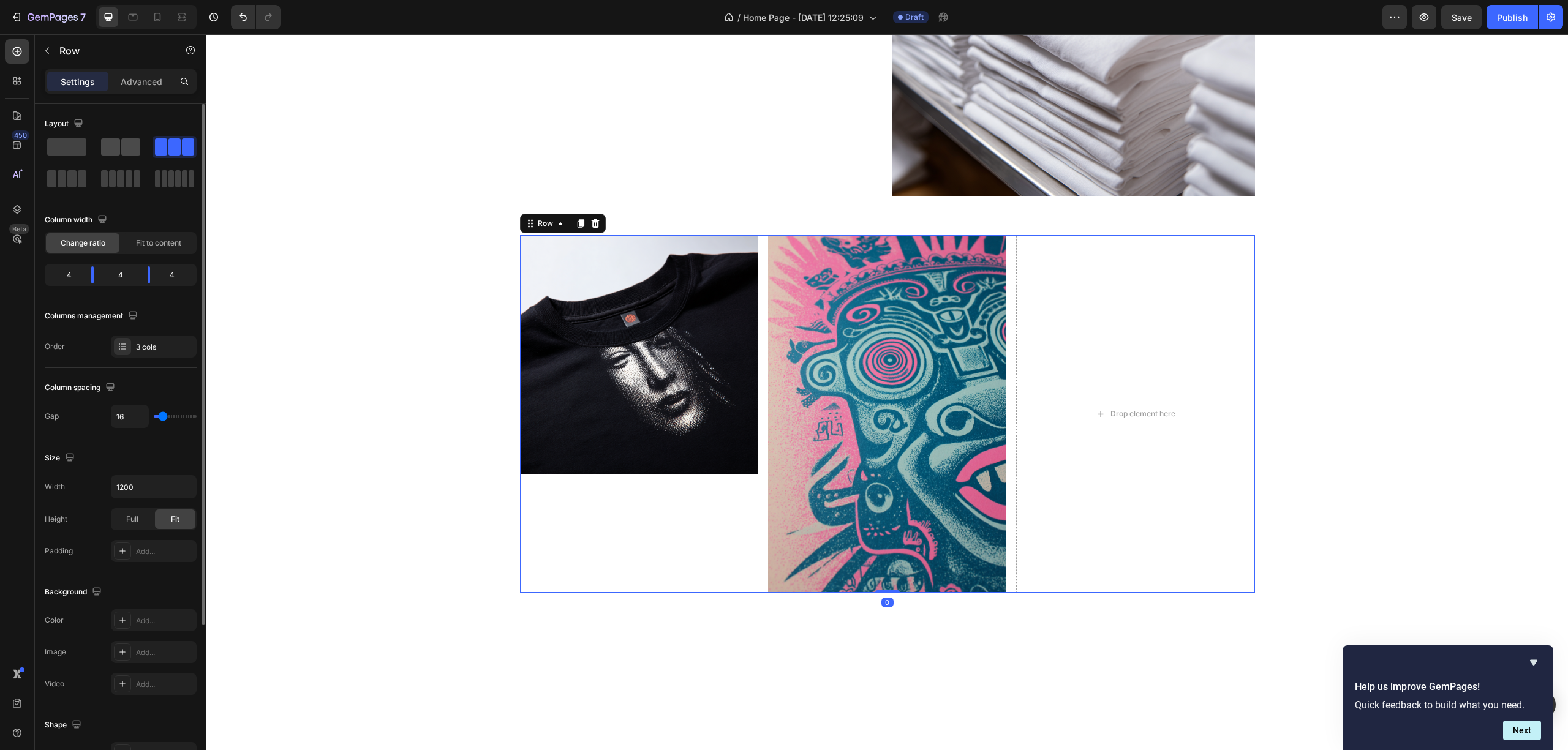
click at [119, 145] on span at bounding box center [111, 147] width 19 height 17
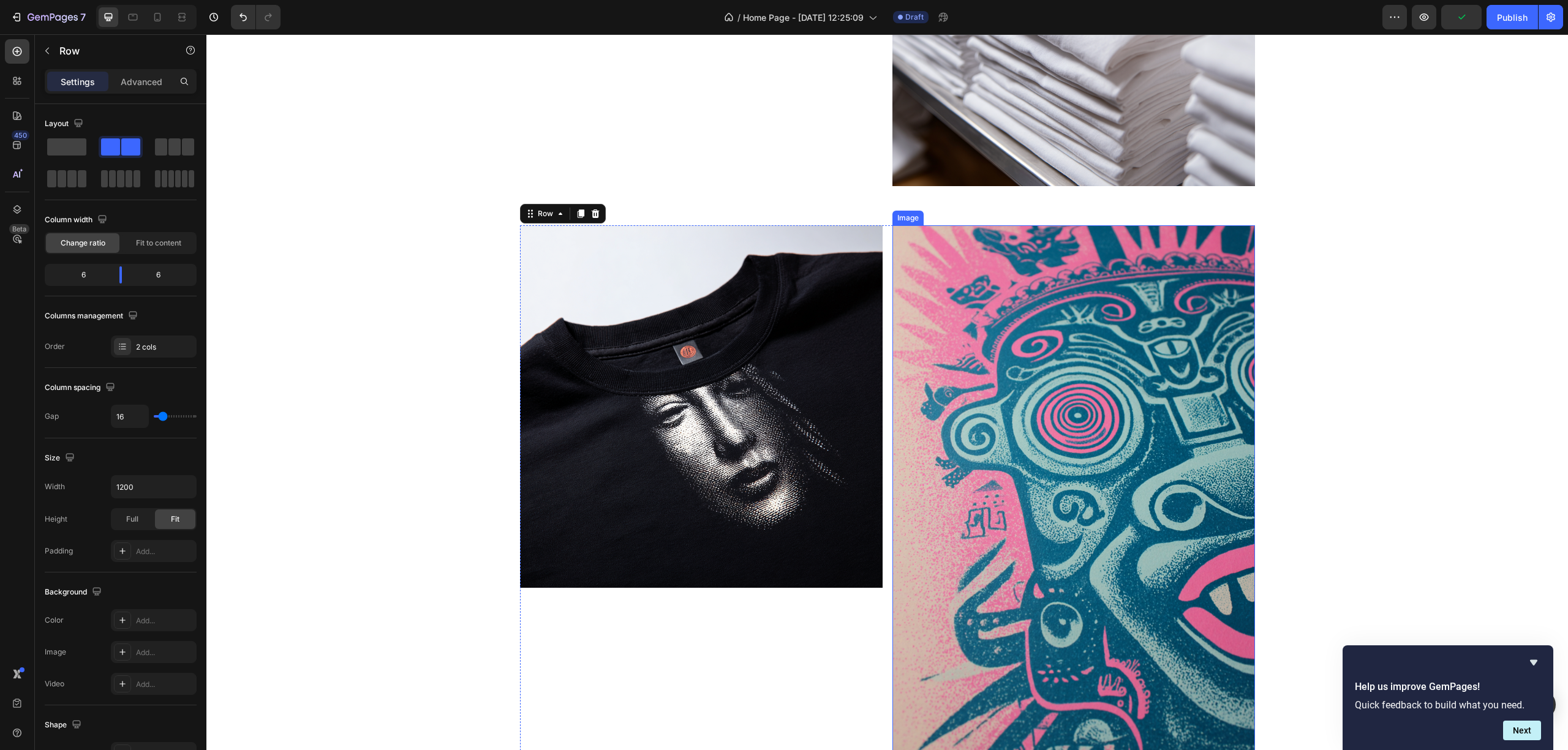
scroll to position [1678, 0]
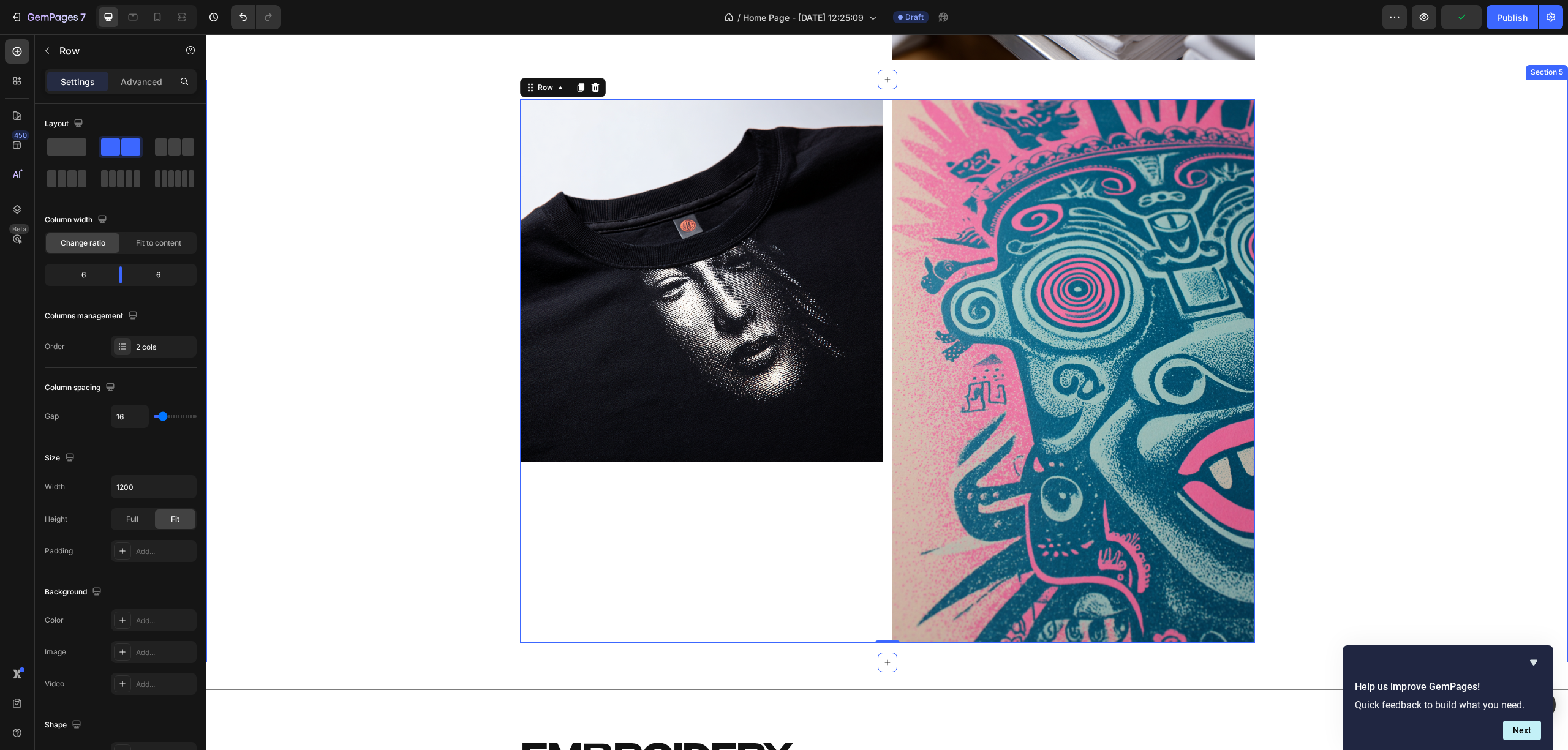
click at [411, 427] on div "Image Image Row 0" at bounding box center [887, 372] width 1361 height 544
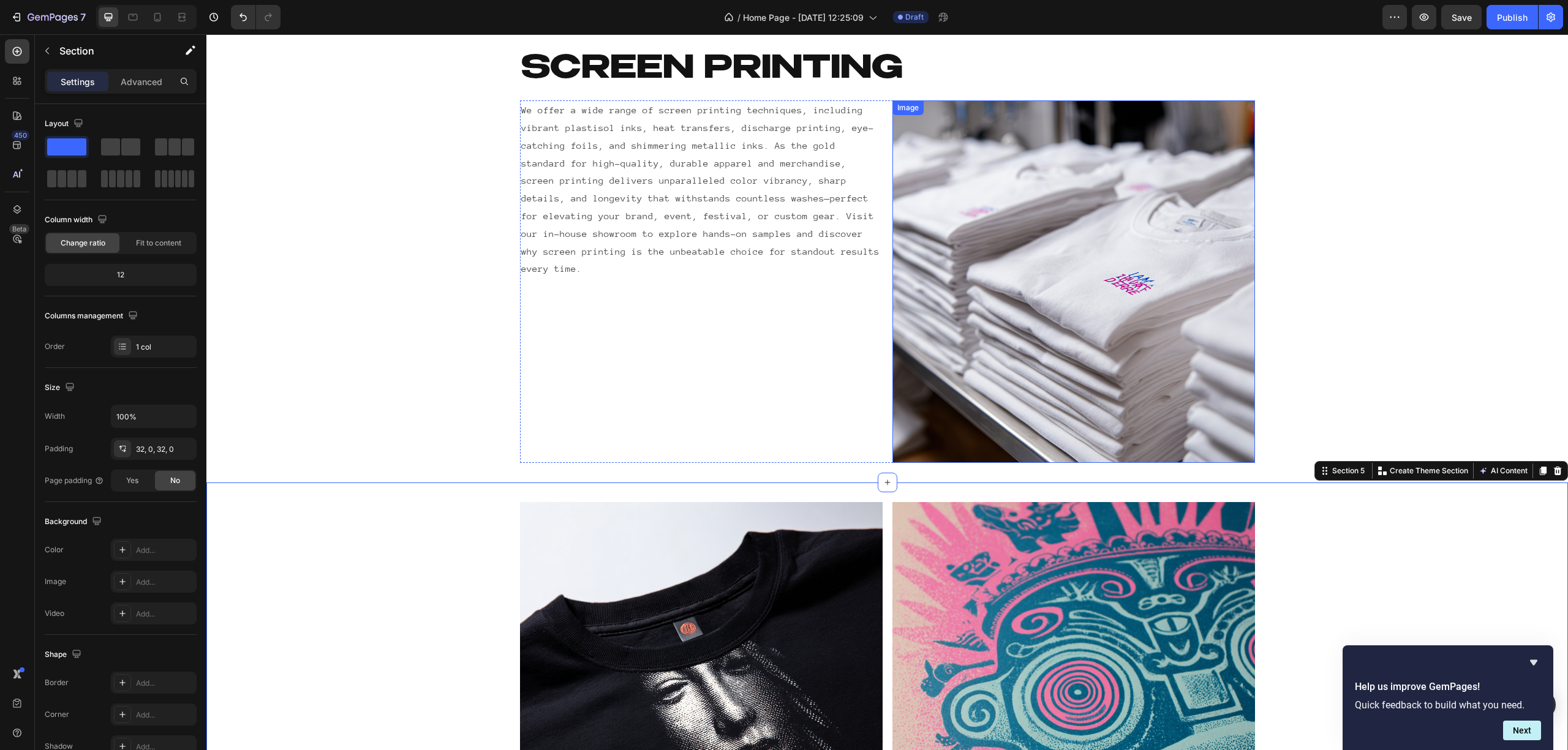
scroll to position [1269, 0]
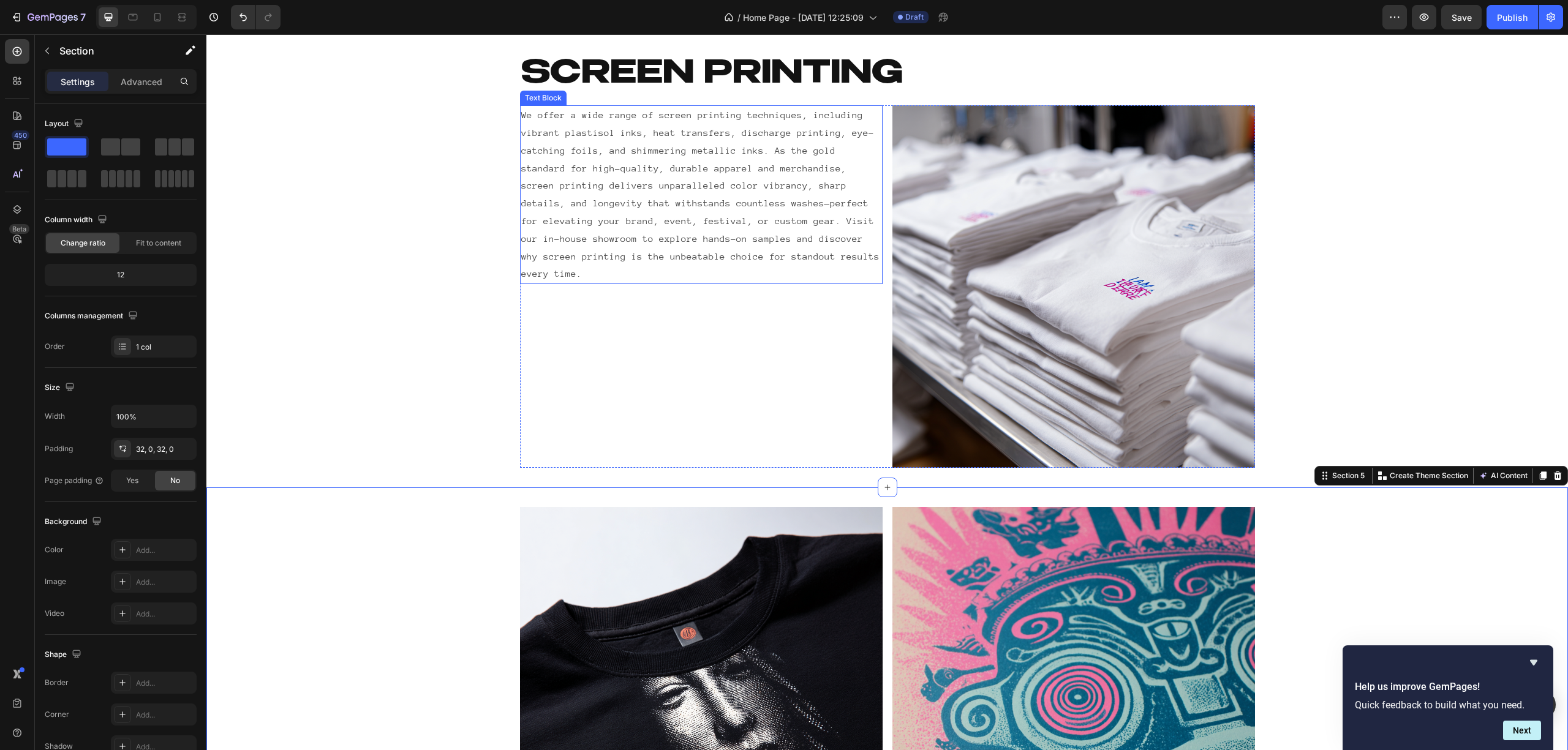
click at [716, 226] on p "We offer a wide range of screen printing techniques, including vibrant plastiso…" at bounding box center [701, 195] width 360 height 177
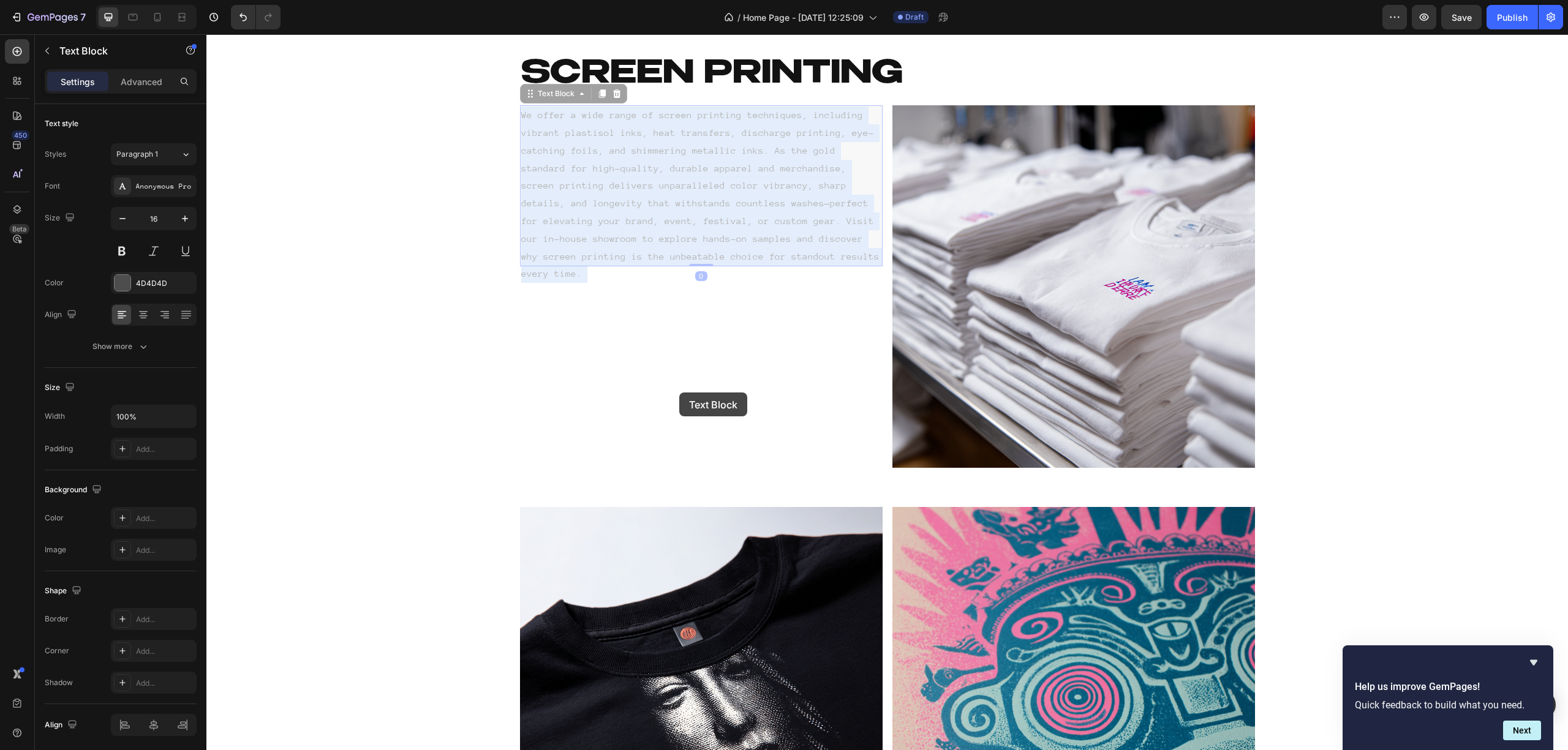
drag, startPoint x: 681, startPoint y: 163, endPoint x: 679, endPoint y: 400, distance: 237.0
click at [679, 400] on div "Header Screen printing Heading Row We offer a wide range of screen printing tec…" at bounding box center [887, 738] width 1361 height 3946
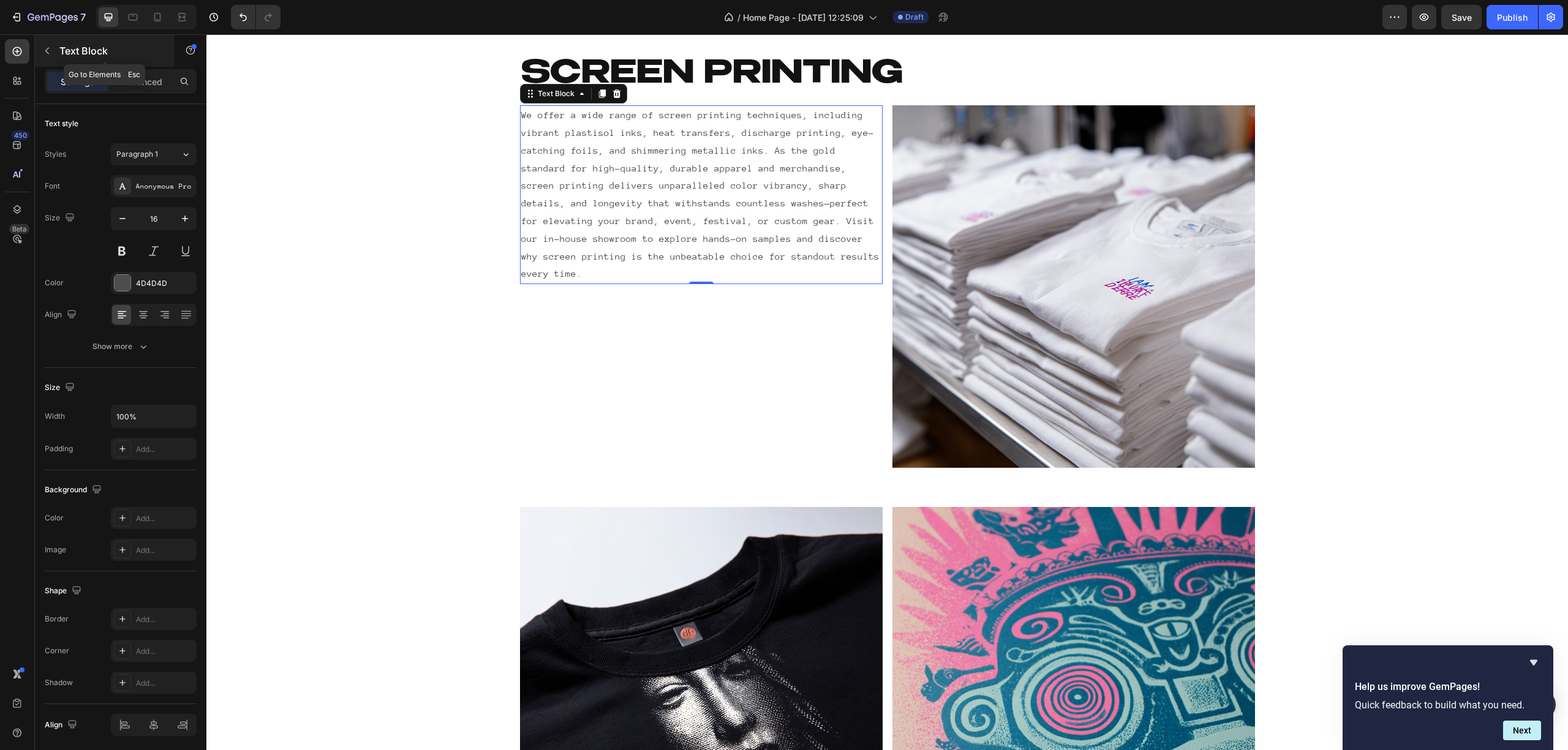
click at [44, 52] on icon "button" at bounding box center [47, 50] width 10 height 10
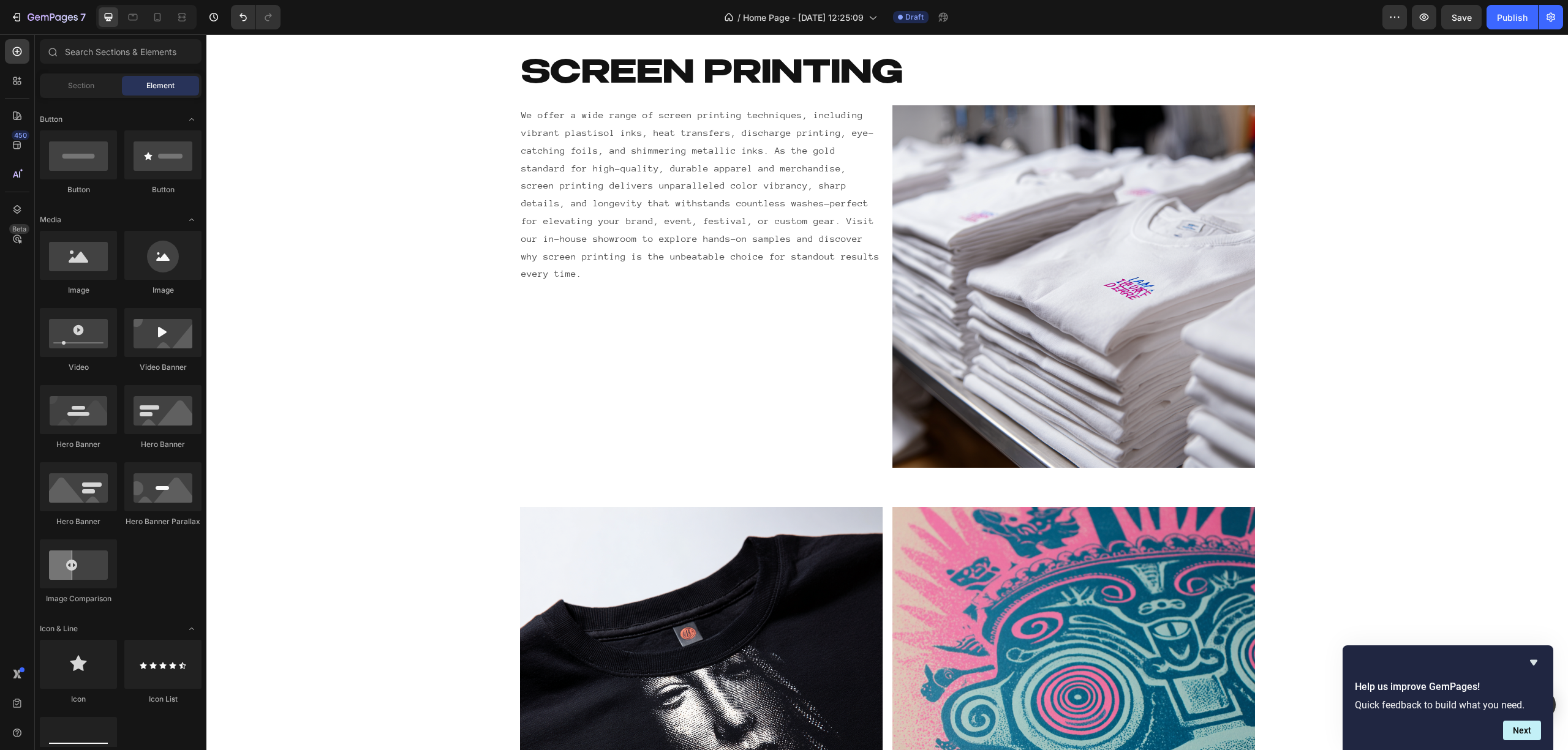
scroll to position [0, 0]
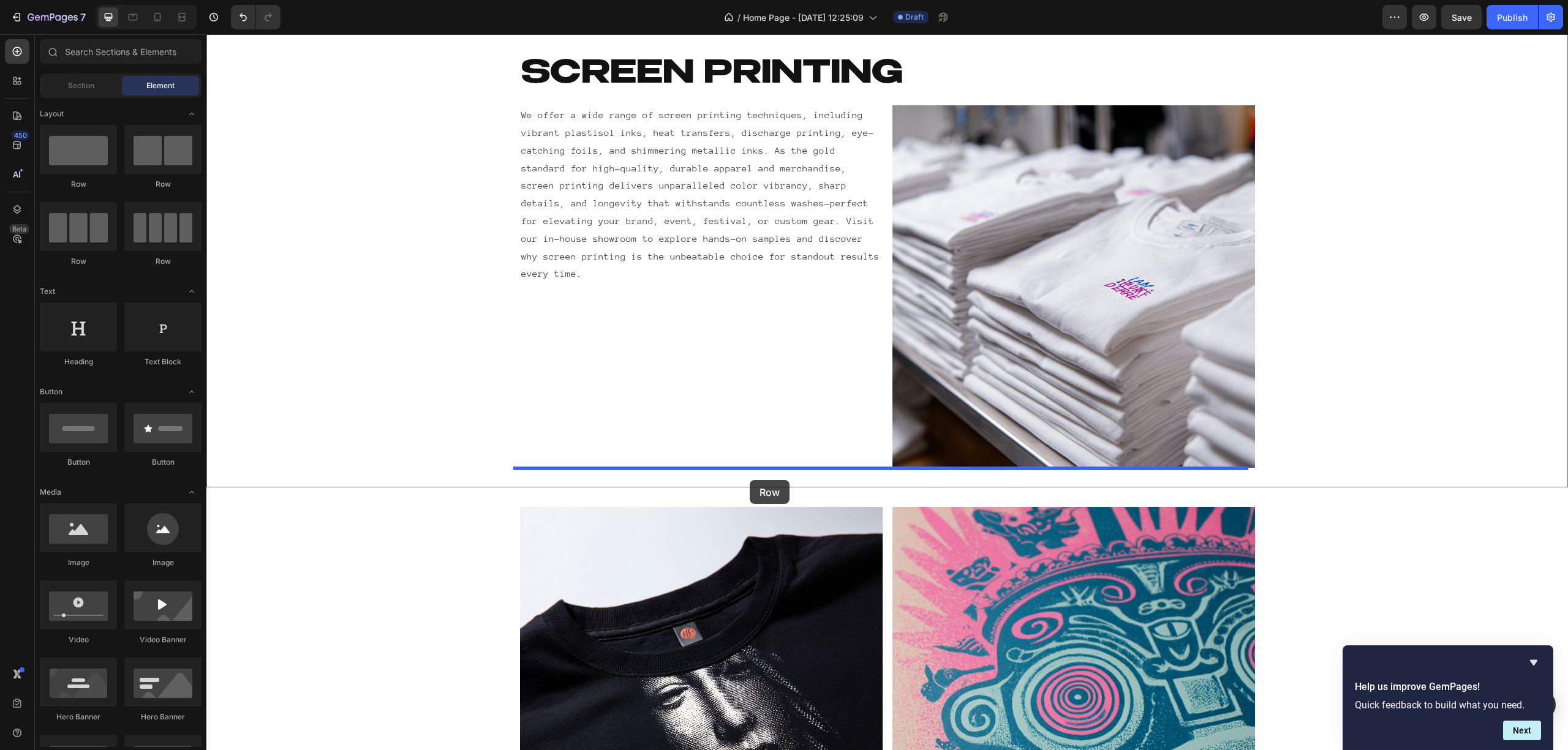
drag, startPoint x: 347, startPoint y: 191, endPoint x: 751, endPoint y: 481, distance: 497.3
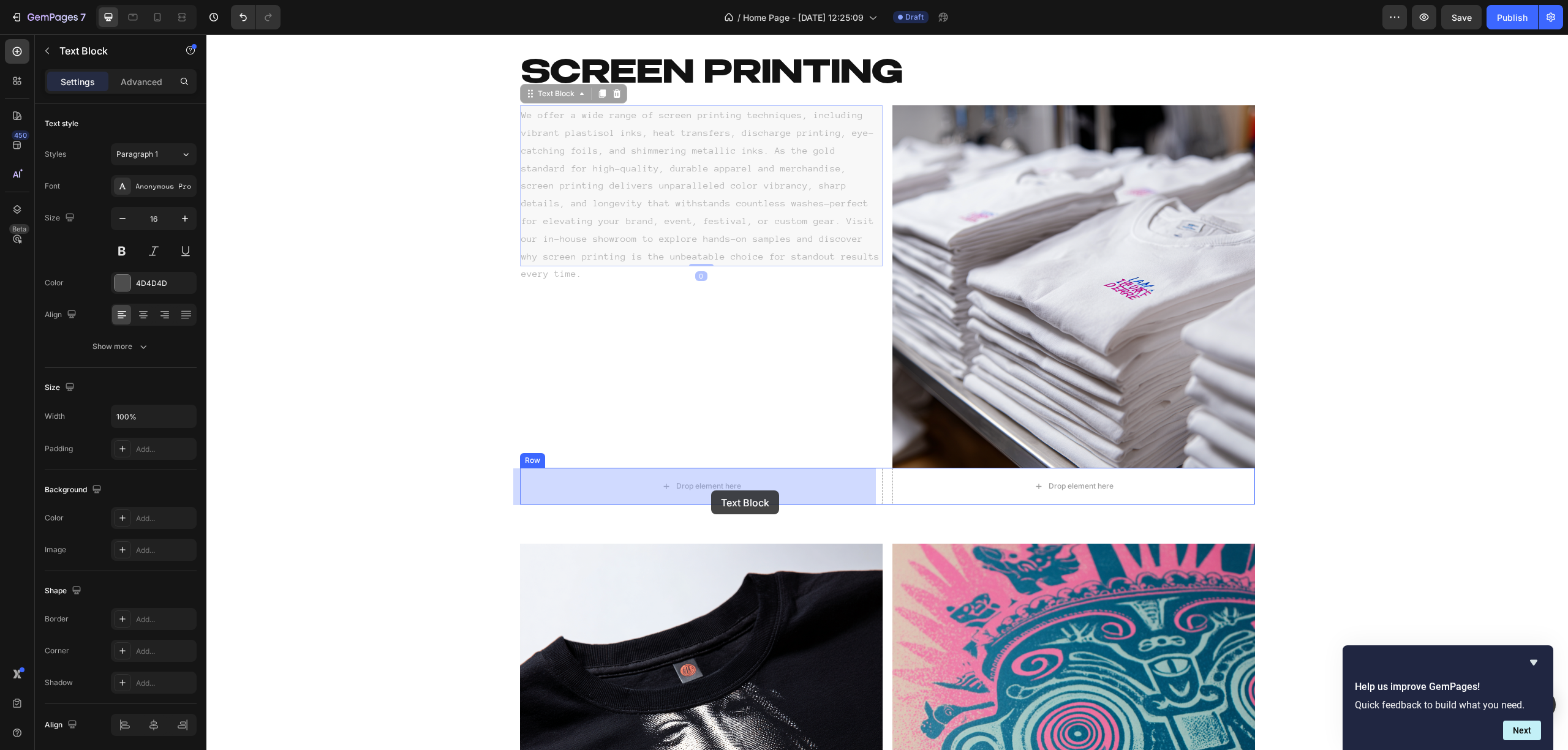
drag, startPoint x: 642, startPoint y: 208, endPoint x: 711, endPoint y: 491, distance: 291.3
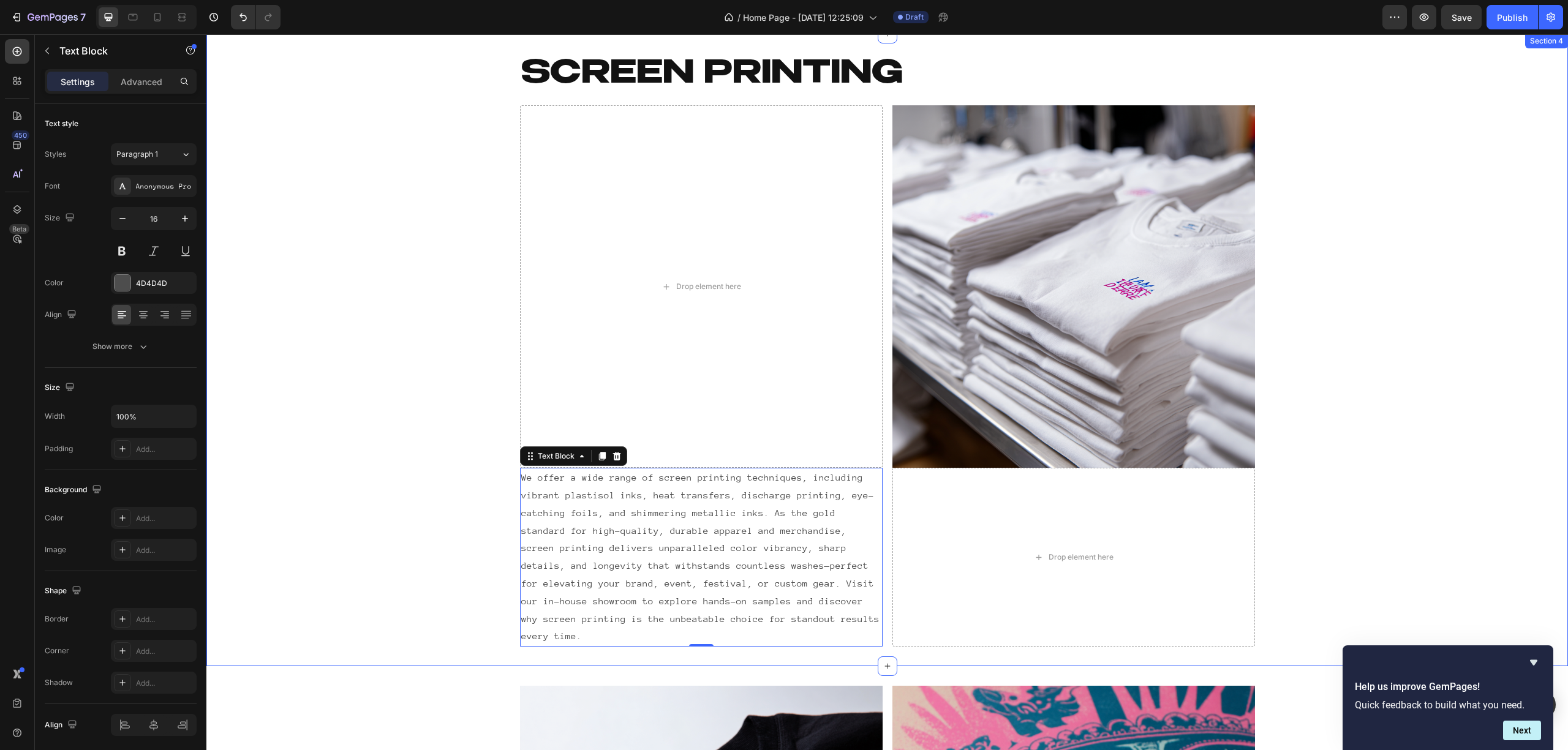
click at [402, 316] on div "Screen printing Heading Row Drop element here Image Row We offer a wide range o…" at bounding box center [887, 350] width 1361 height 593
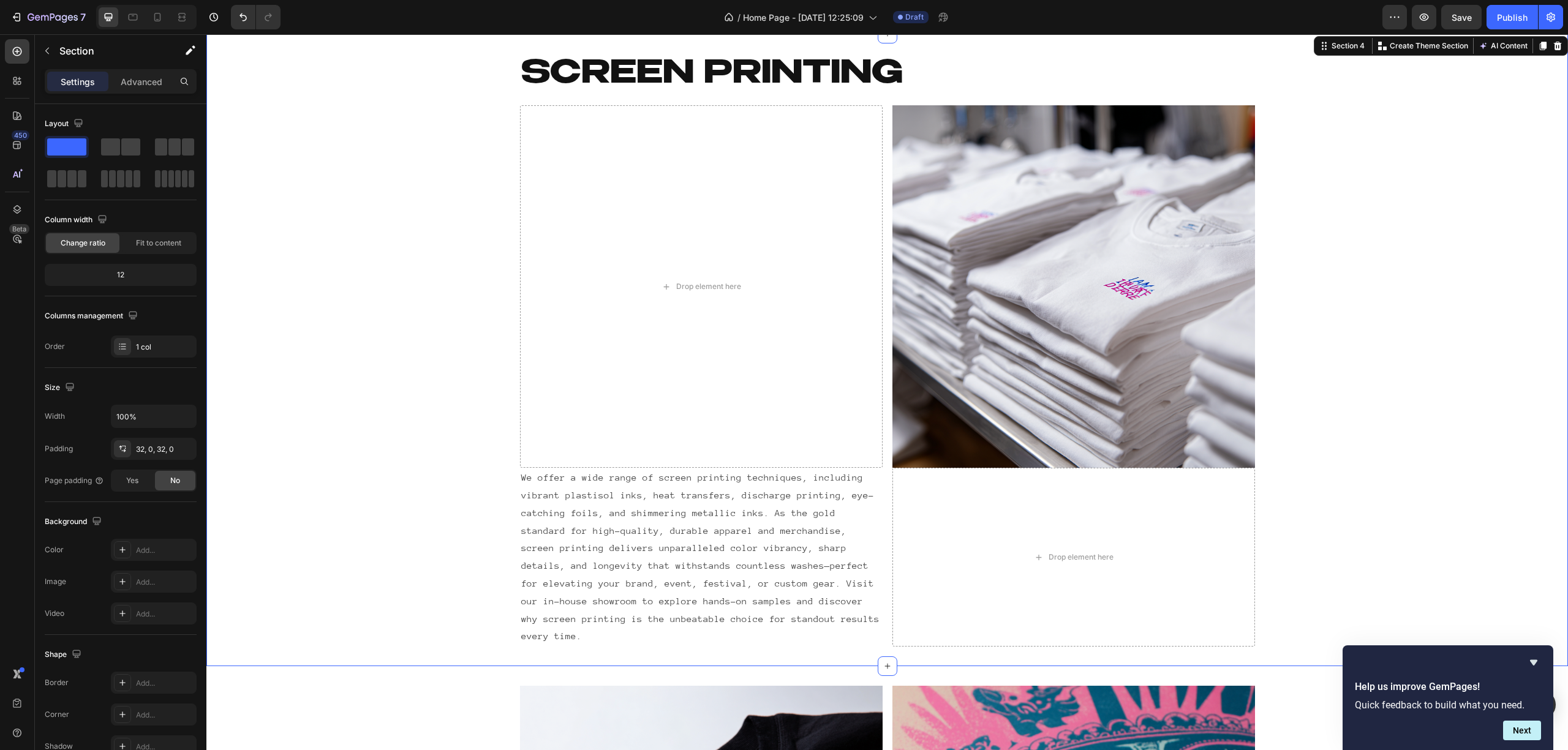
click at [401, 315] on div "Screen printing Heading Row Drop element here Image Row We offer a wide range o…" at bounding box center [887, 350] width 1361 height 593
click at [182, 21] on icon at bounding box center [182, 17] width 12 height 12
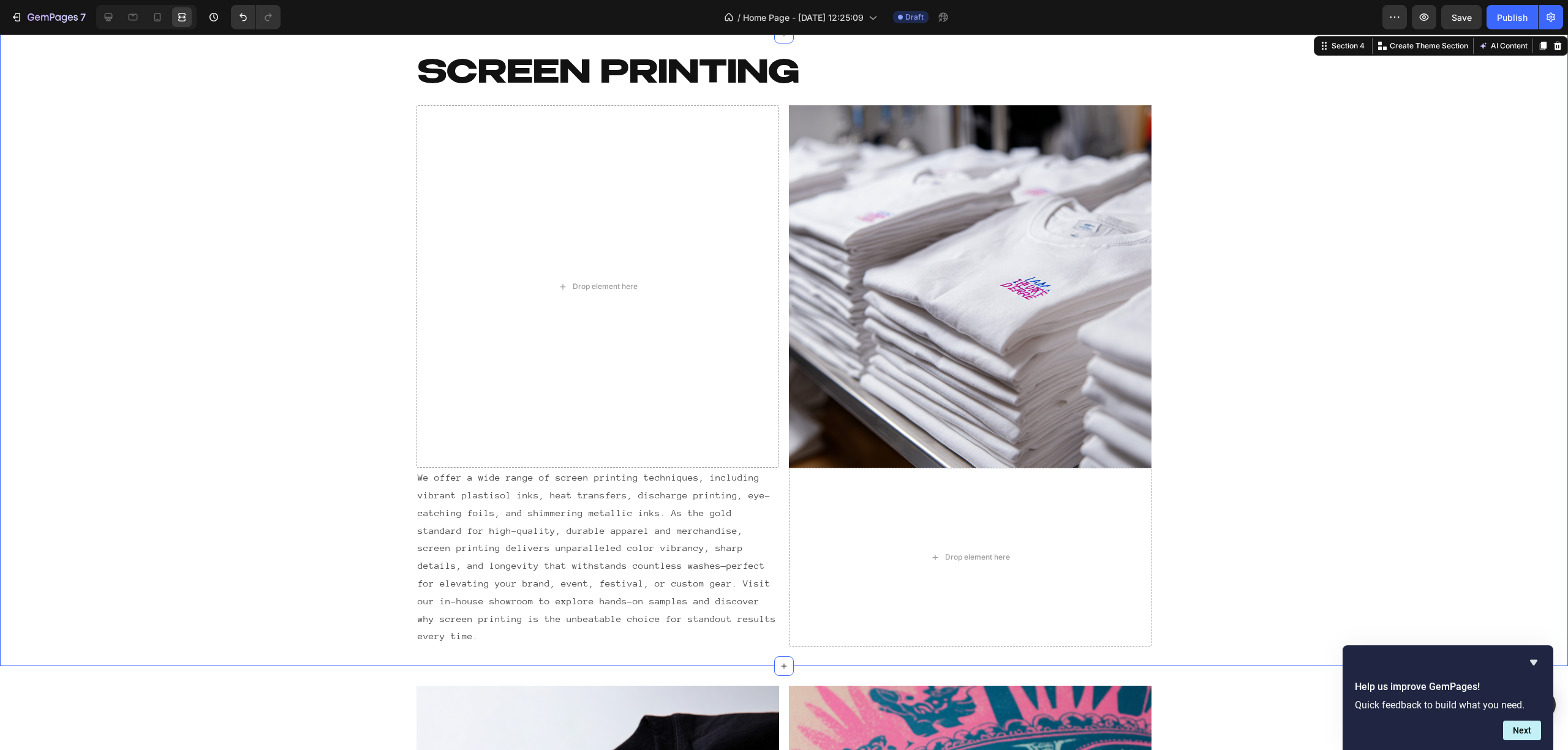
click at [177, 222] on div "Screen printing Heading Row Drop element here Image Row We offer a wide range o…" at bounding box center [784, 350] width 1568 height 593
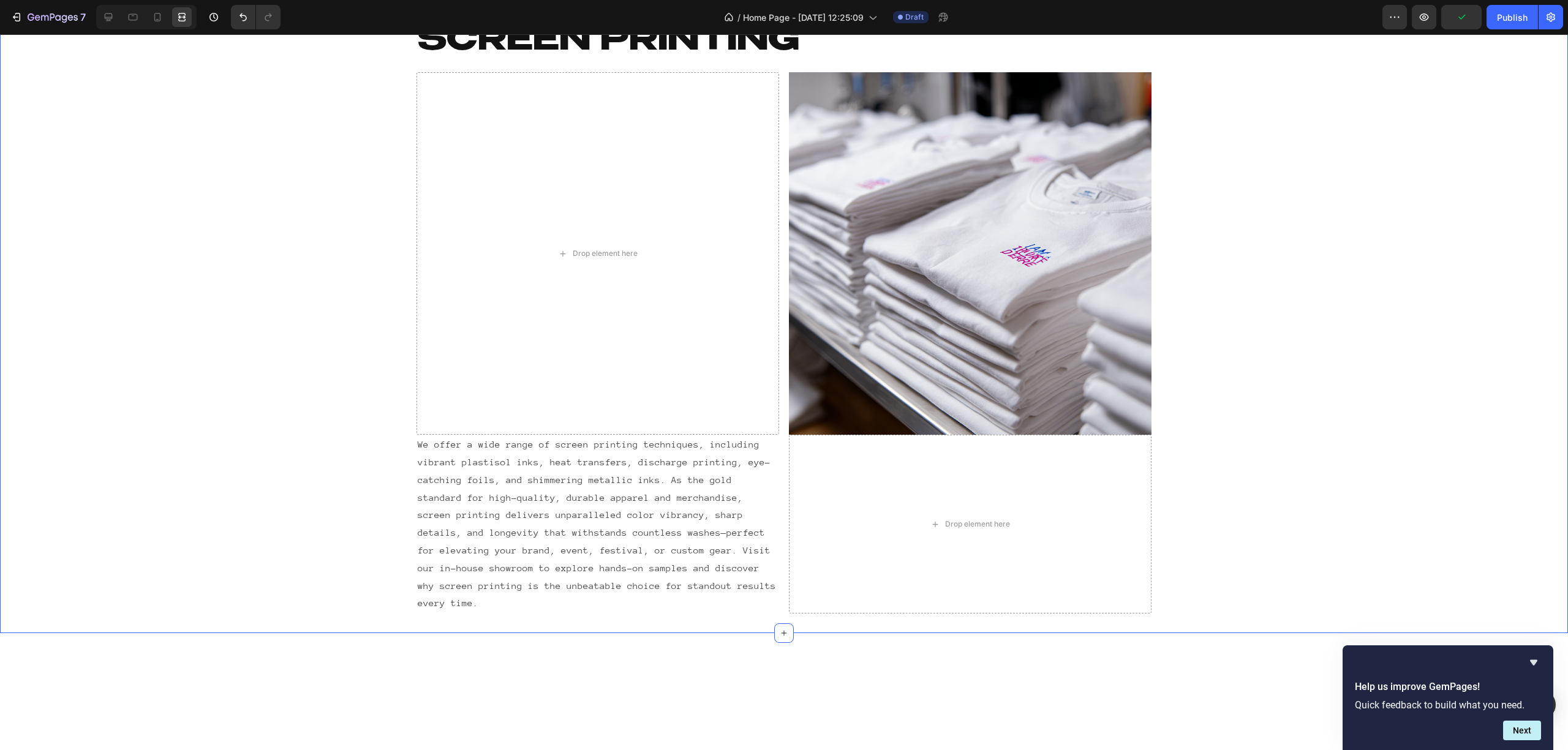
scroll to position [997, 0]
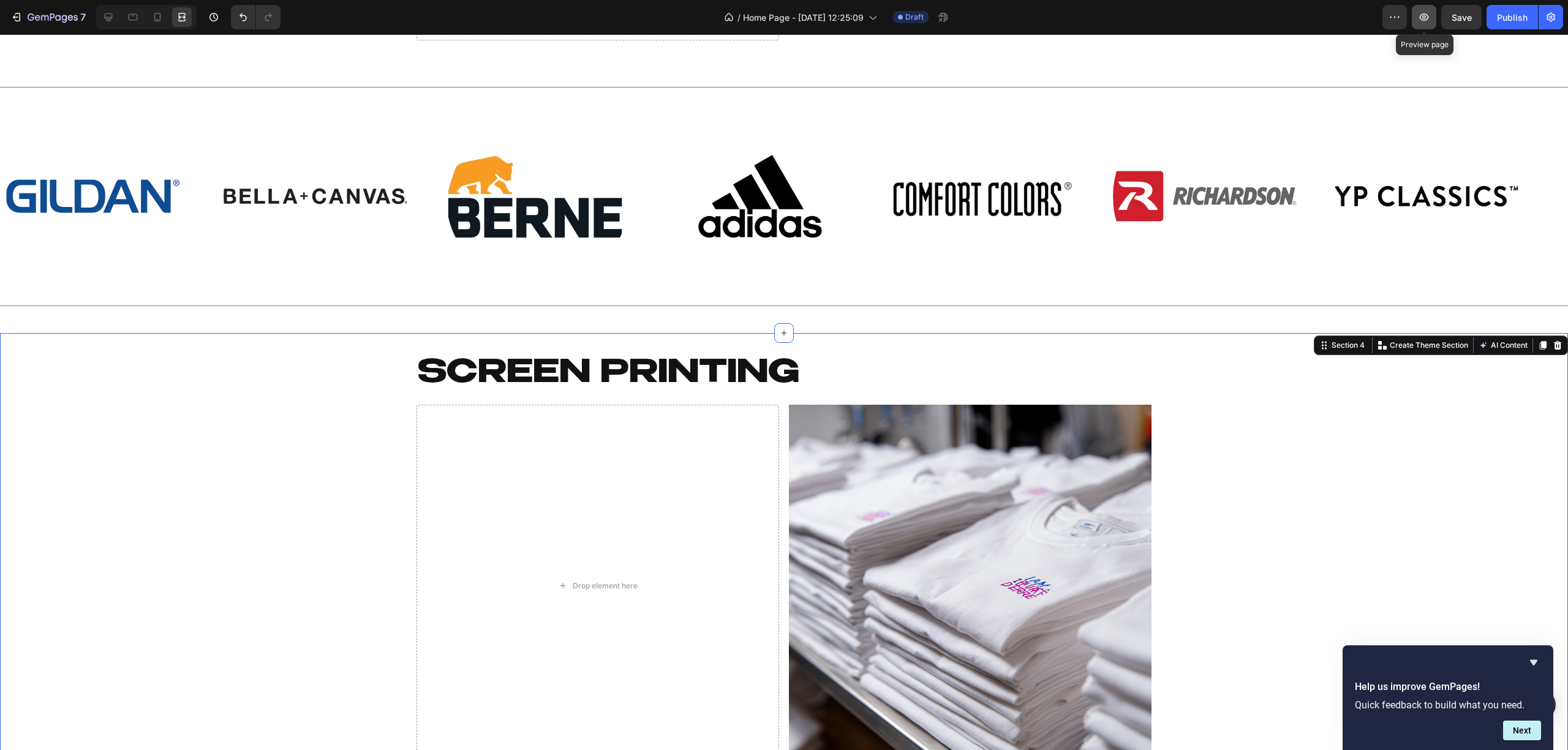
click at [1421, 14] on icon "button" at bounding box center [1423, 17] width 12 height 12
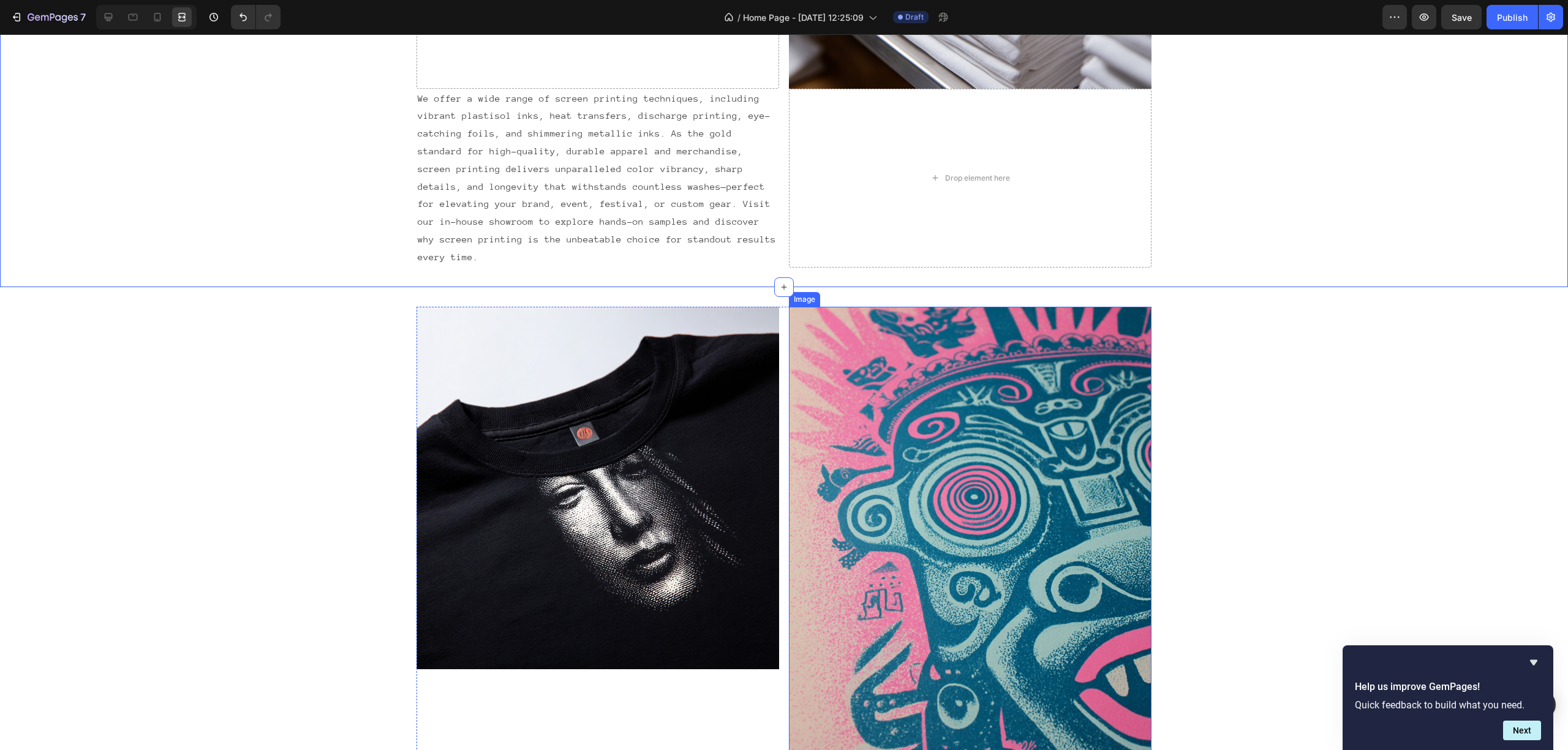
scroll to position [1678, 0]
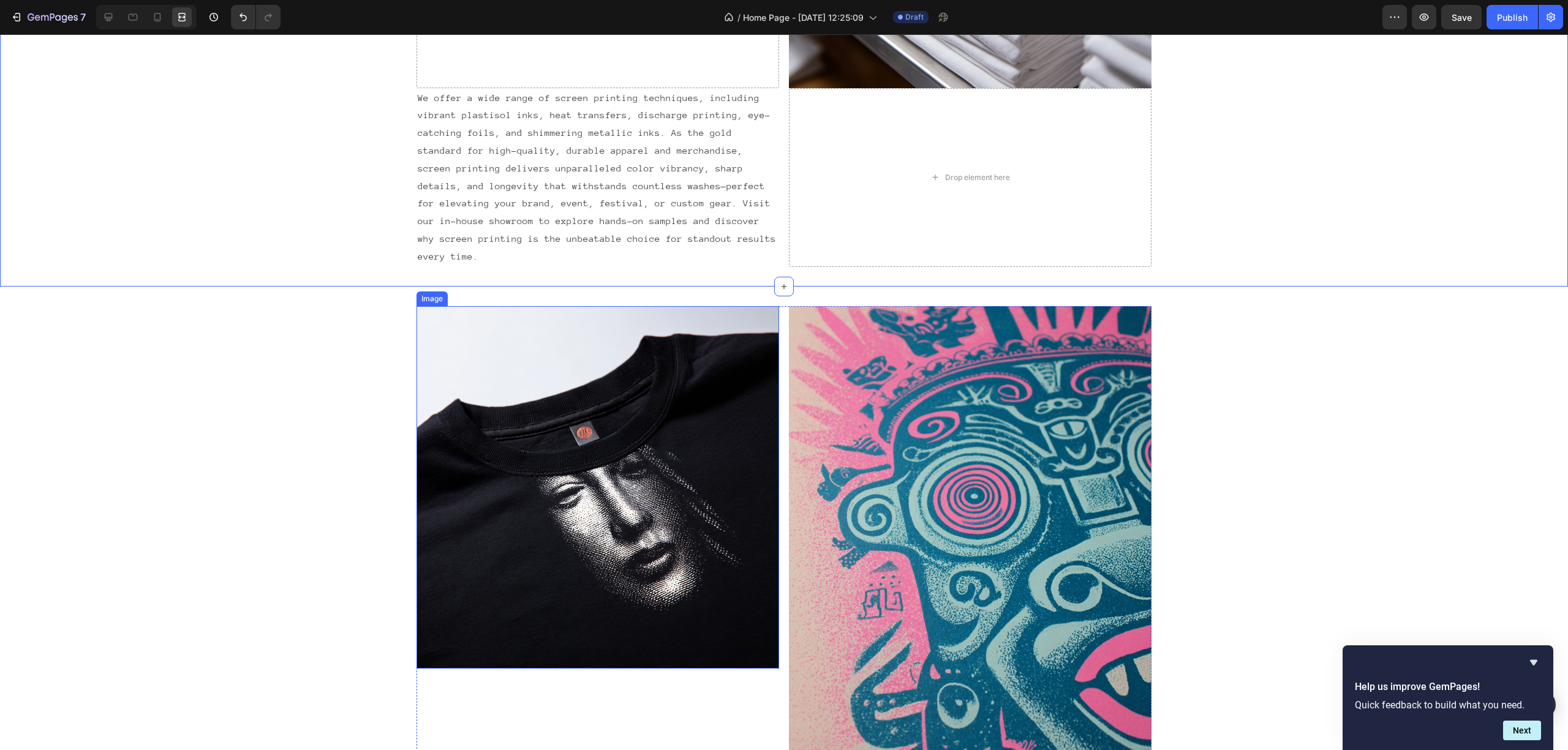
click at [377, 456] on div "Image Image Row" at bounding box center [784, 579] width 1568 height 544
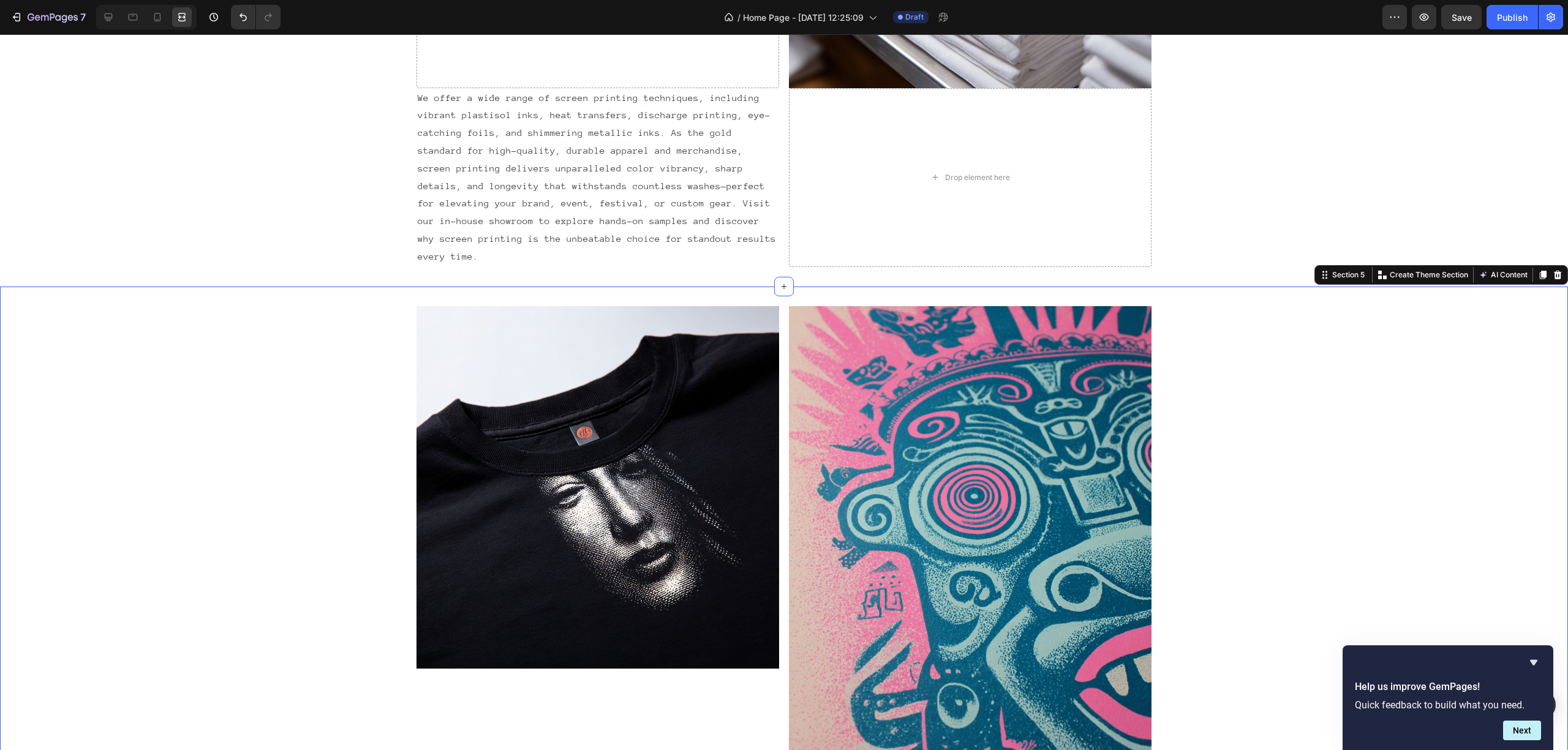
click at [459, 449] on img at bounding box center [597, 488] width 363 height 363
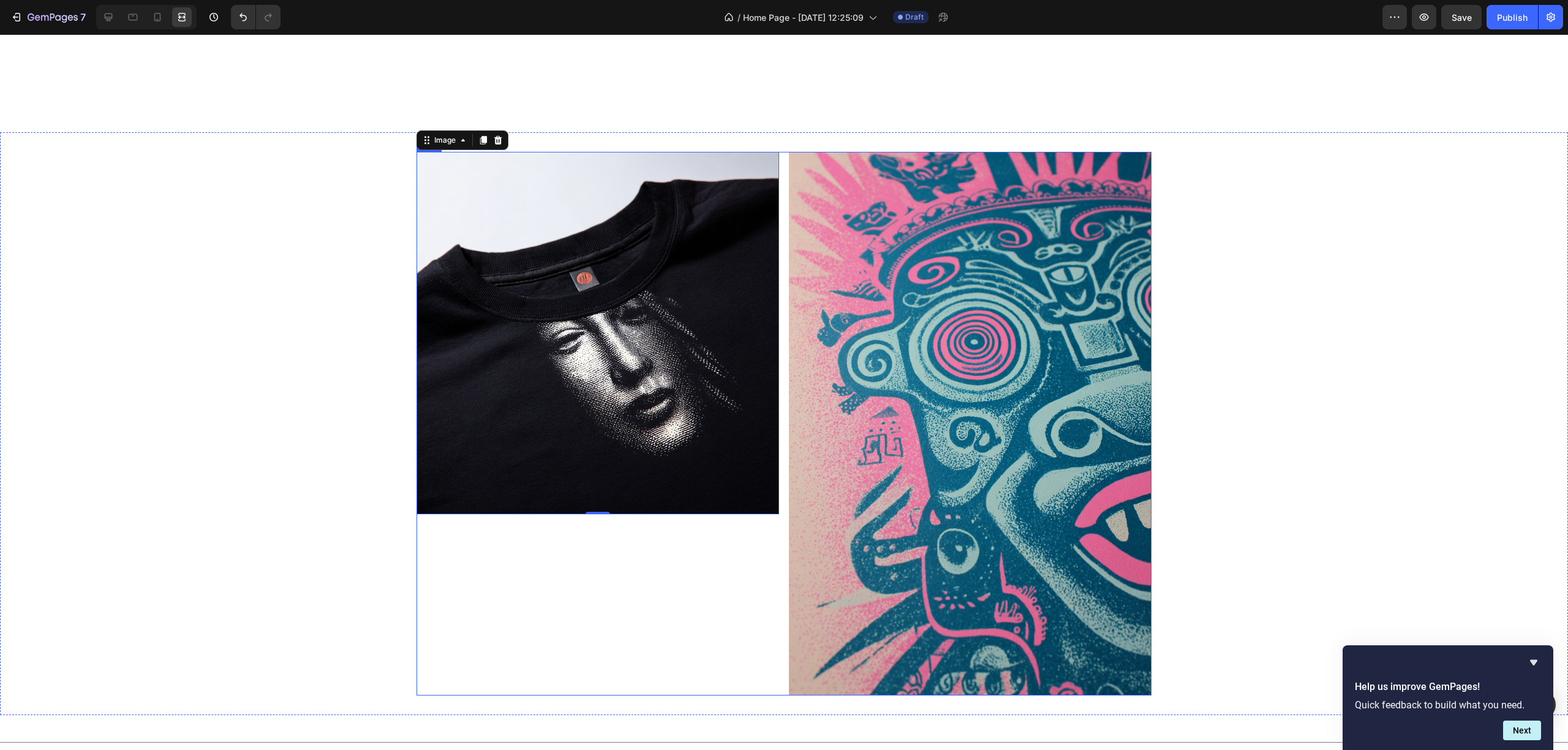
scroll to position [1949, 0]
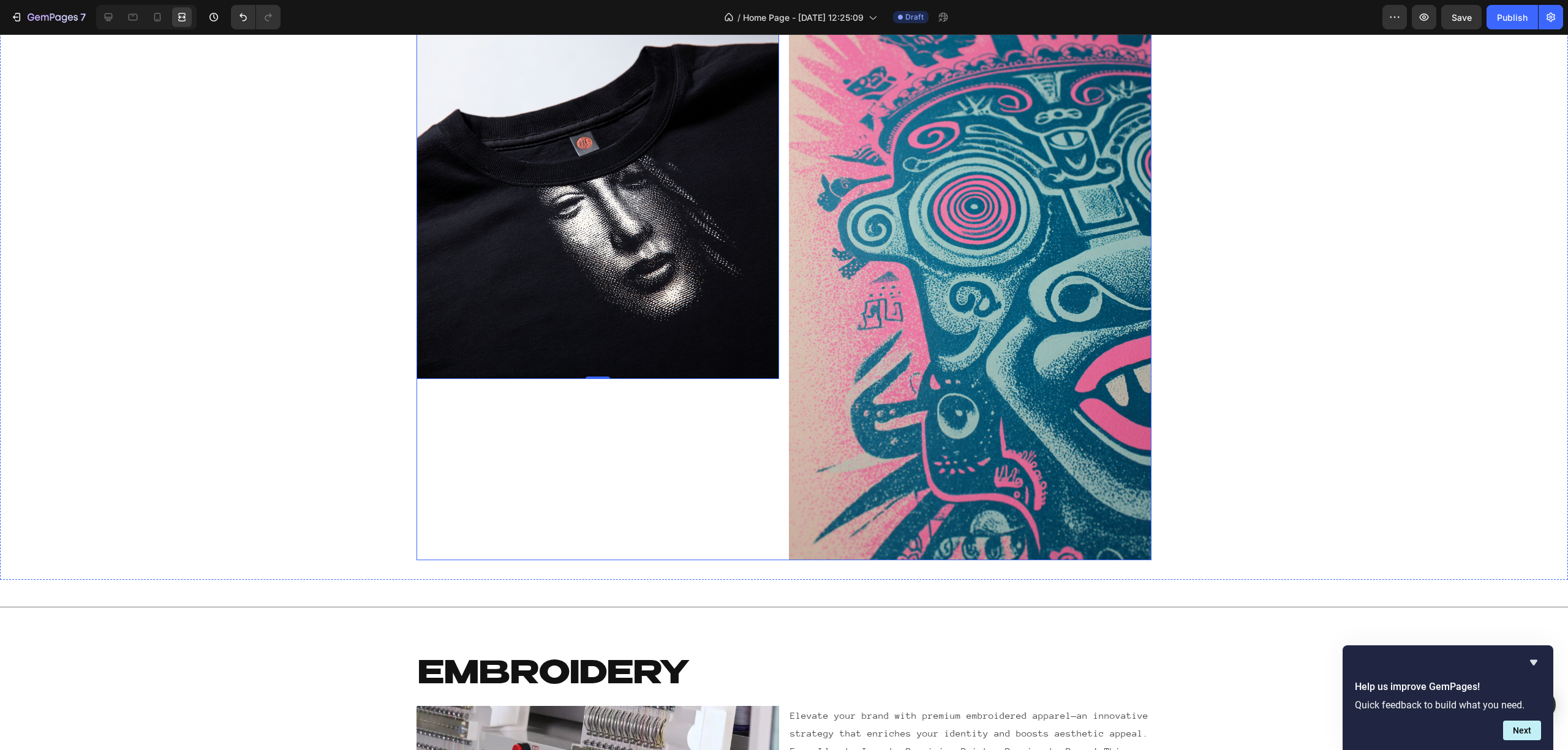
click at [653, 545] on div "Image 0" at bounding box center [597, 288] width 363 height 544
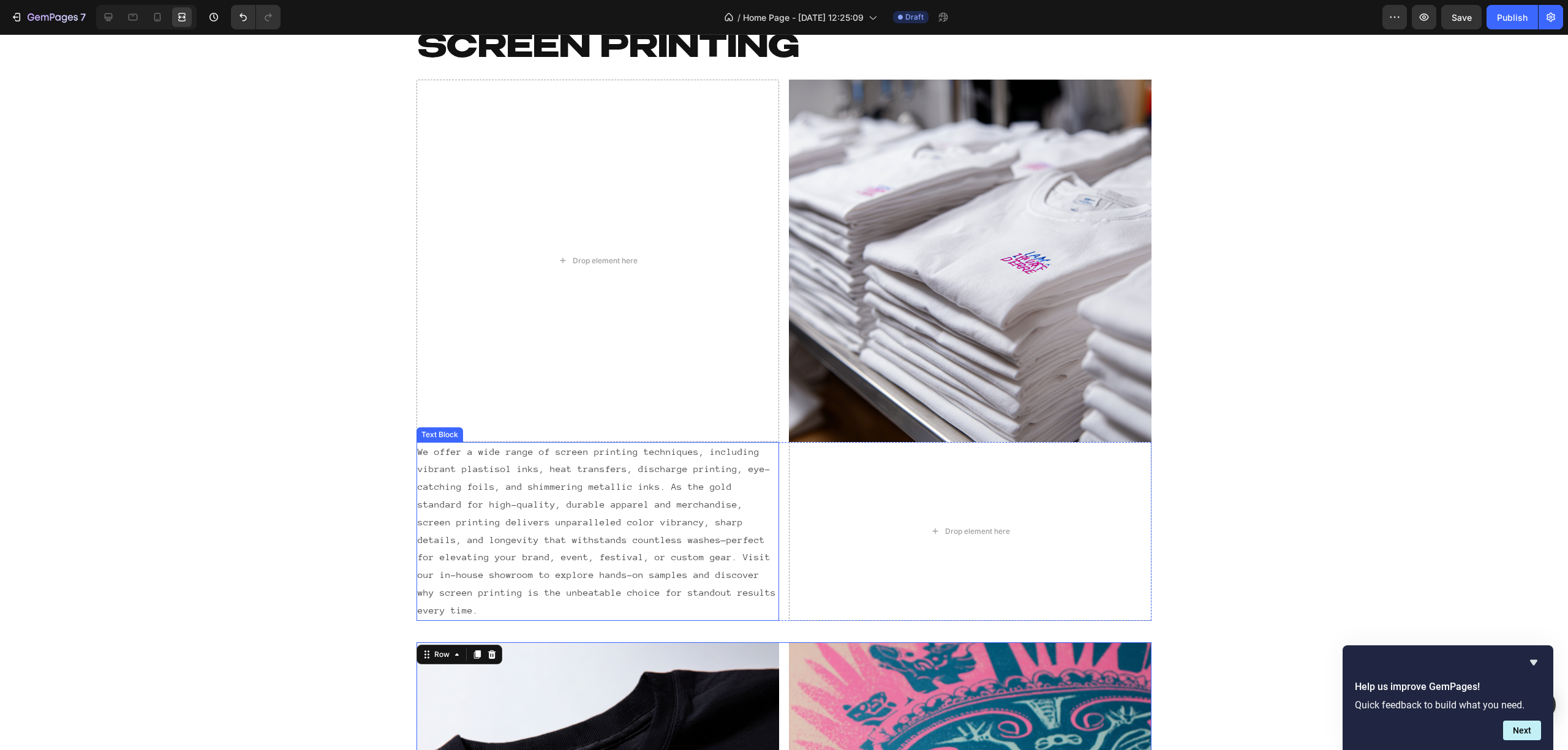
scroll to position [915, 0]
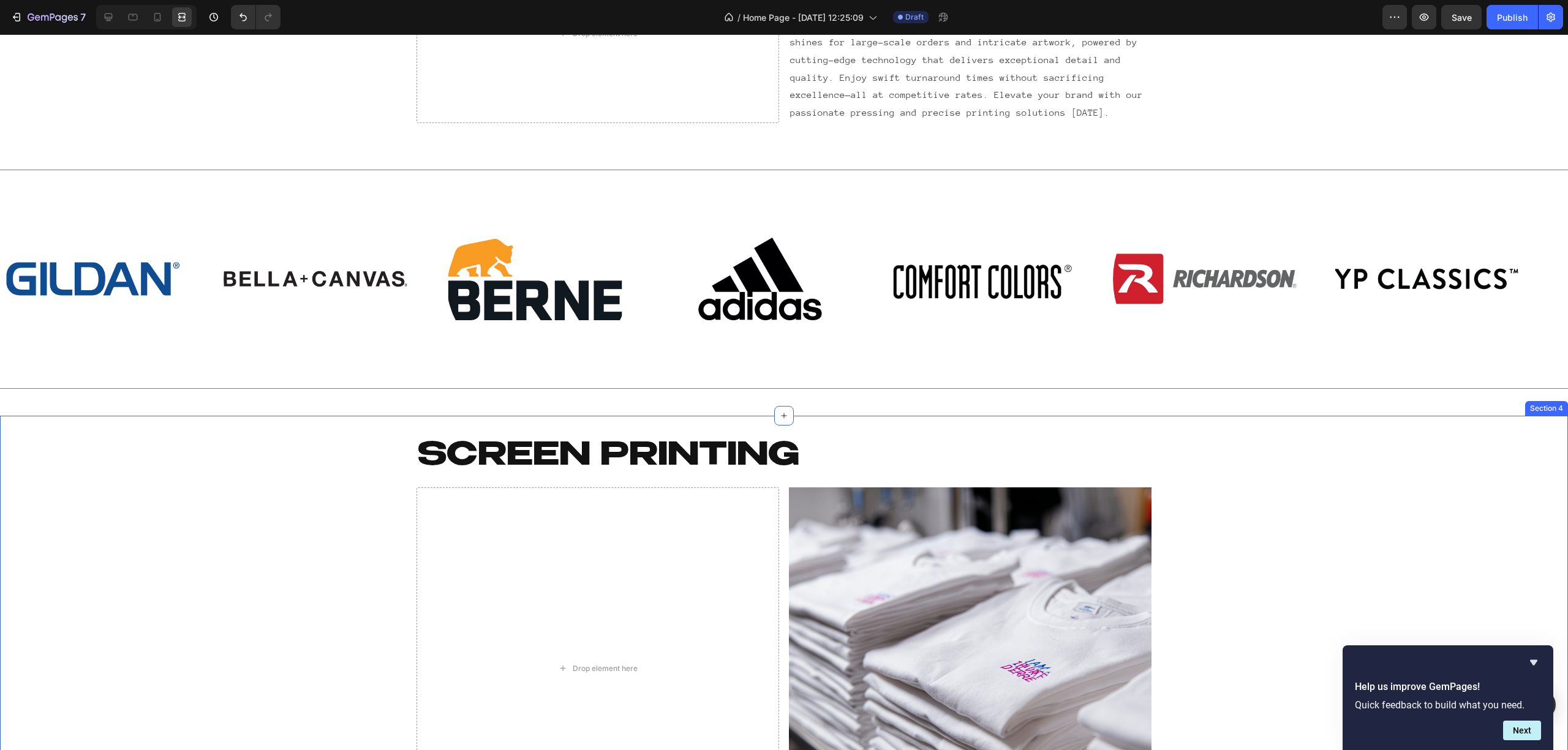
click at [236, 572] on div "Screen printing Heading Row Drop element here Image Row We offer a wide range o…" at bounding box center [784, 732] width 1568 height 593
click at [1487, 410] on button "AI Content" at bounding box center [1503, 404] width 54 height 15
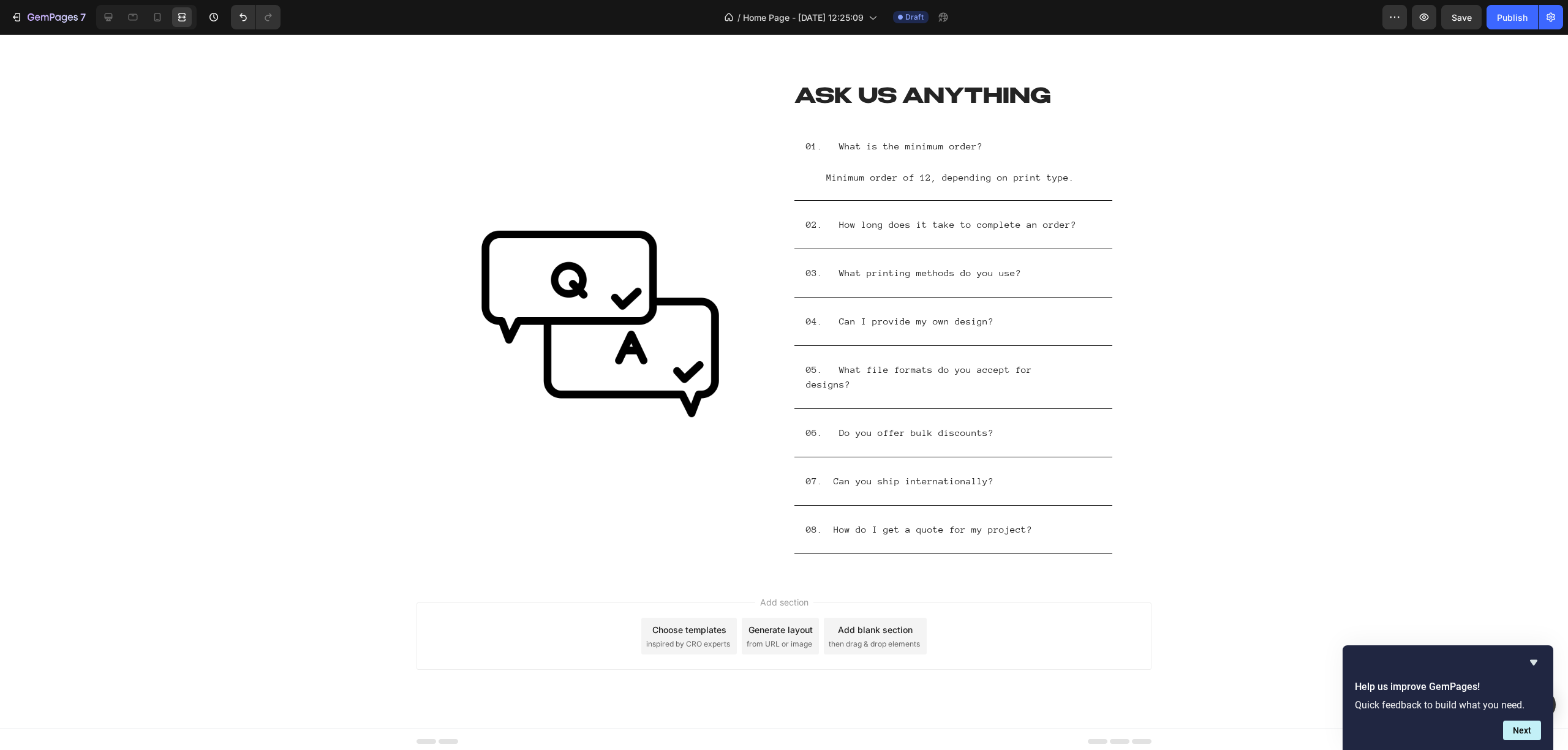
scroll to position [3419, 0]
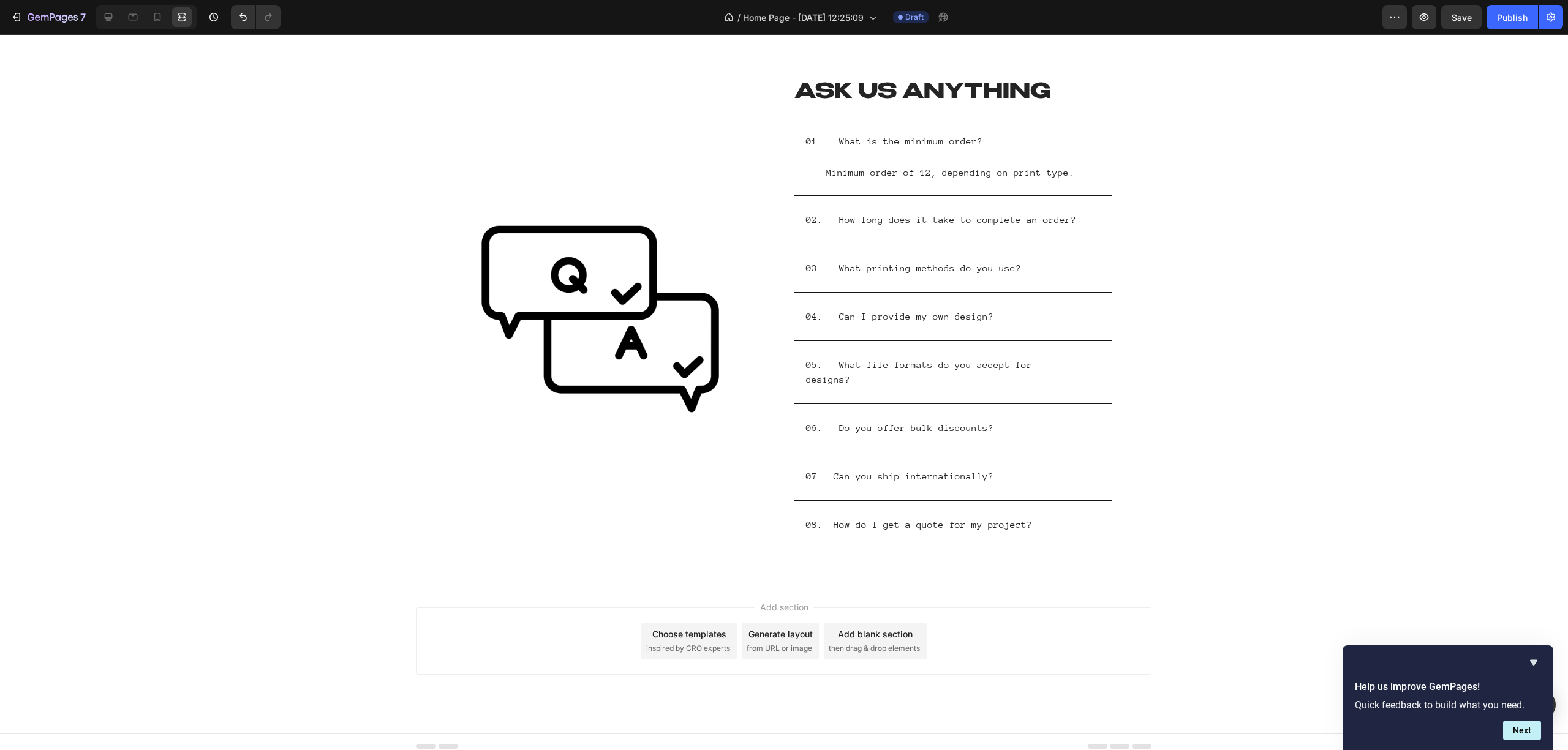
click at [768, 643] on span "from URL or image" at bounding box center [779, 649] width 66 height 11
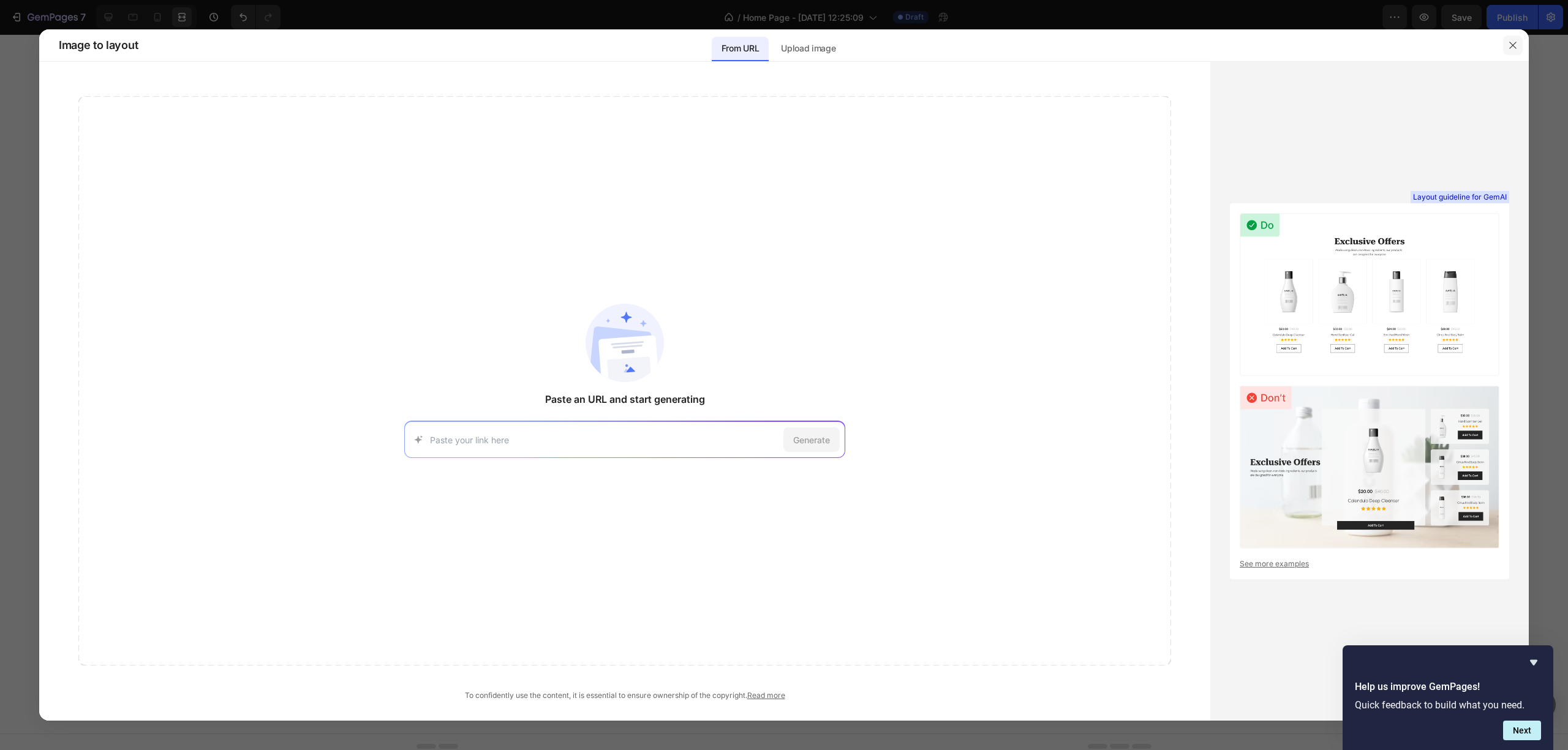
click at [1518, 52] on button "button" at bounding box center [1513, 45] width 20 height 20
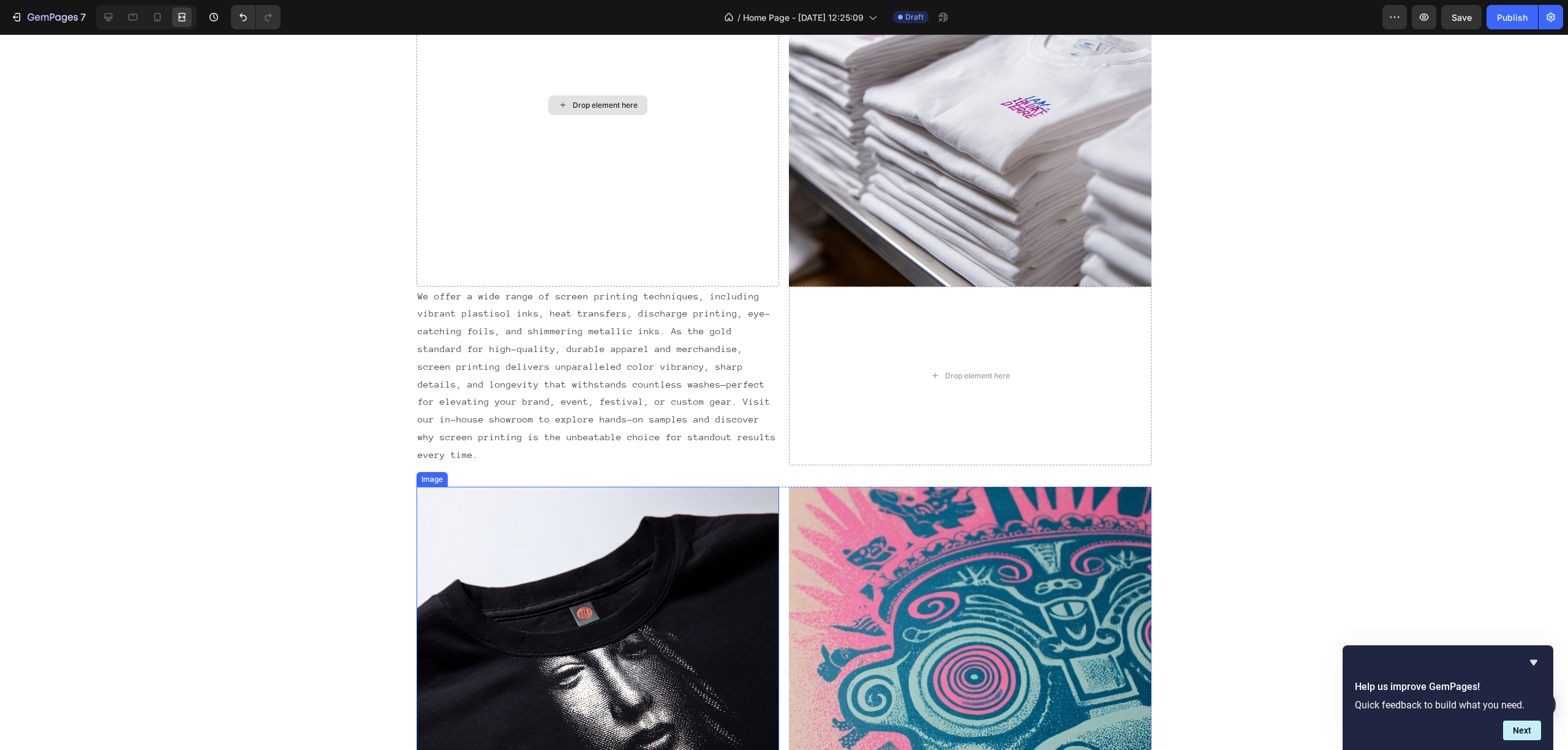
scroll to position [1241, 0]
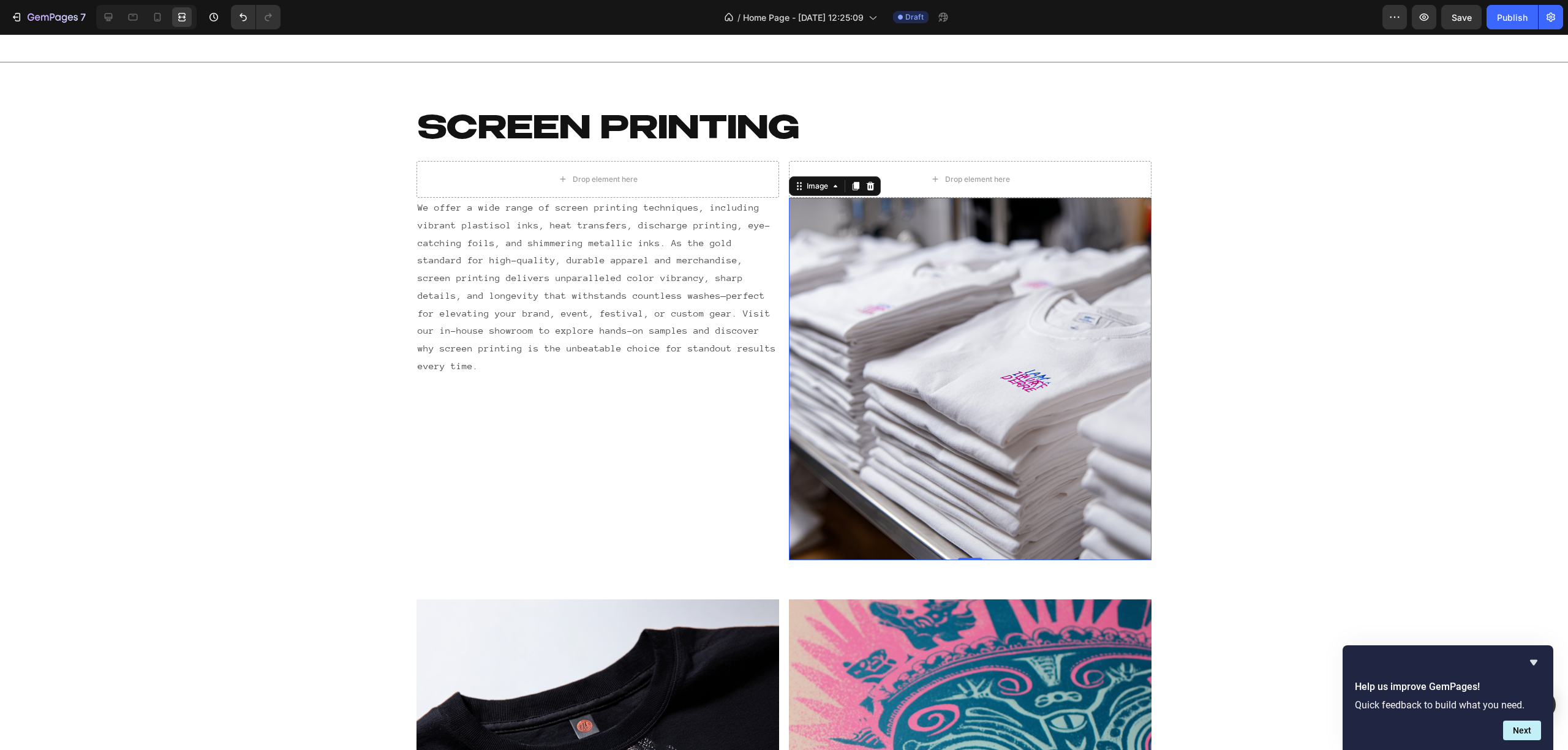
drag, startPoint x: 873, startPoint y: 391, endPoint x: 529, endPoint y: 478, distance: 354.8
click at [544, 479] on div "We offer a wide range of screen printing techniques, including vibrant plastiso…" at bounding box center [784, 378] width 735 height 363
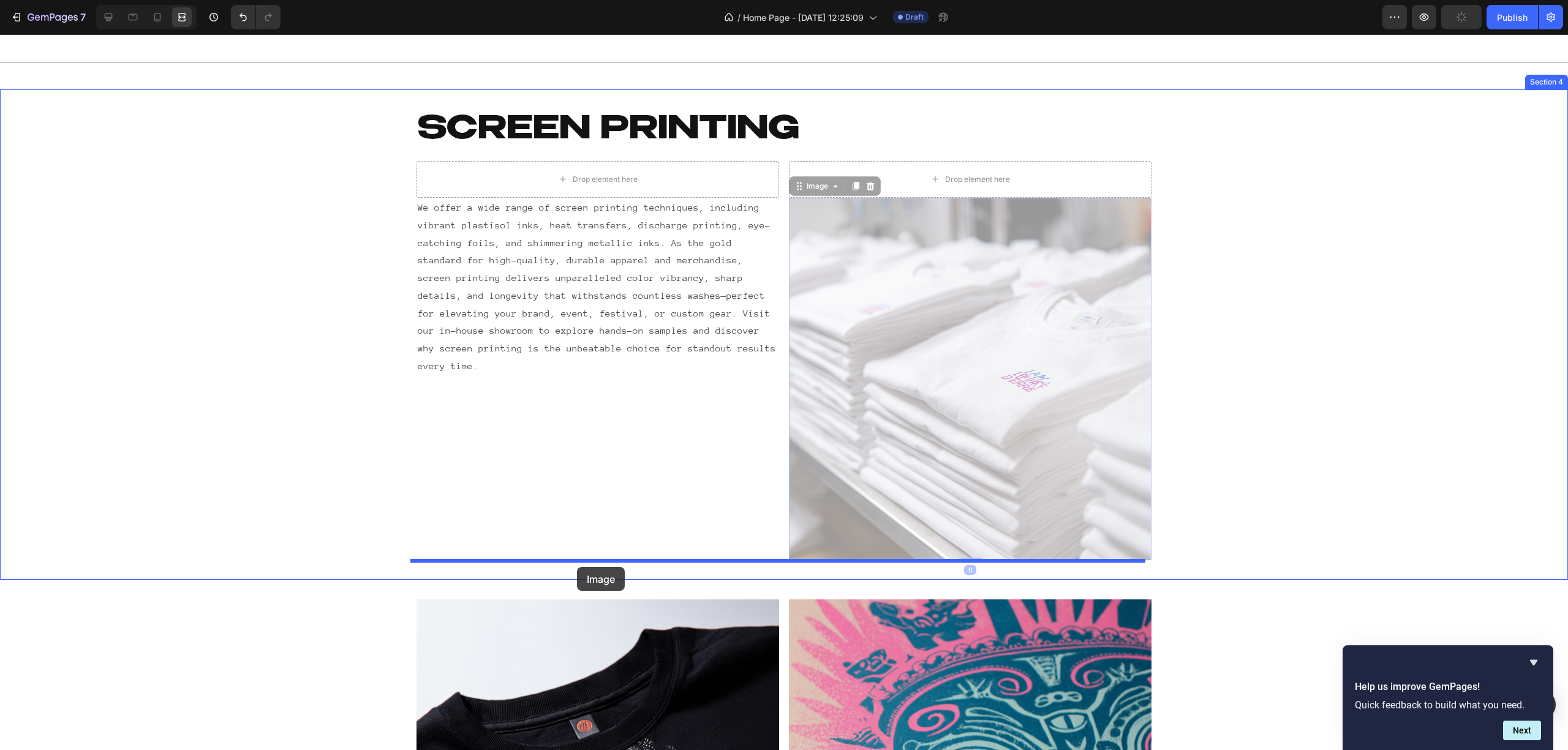
drag, startPoint x: 848, startPoint y: 473, endPoint x: 577, endPoint y: 567, distance: 286.8
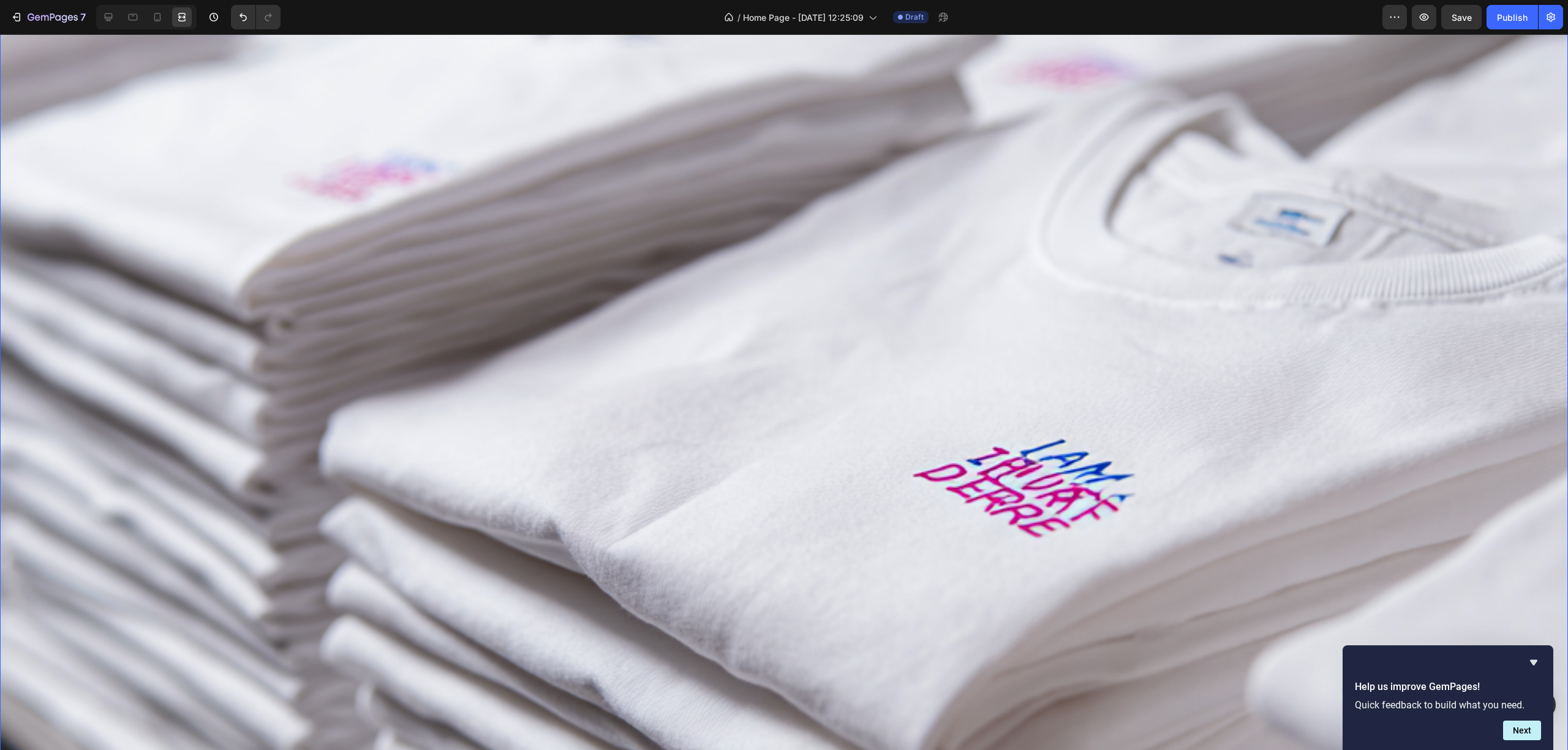
click at [606, 518] on img at bounding box center [784, 480] width 1568 height 1568
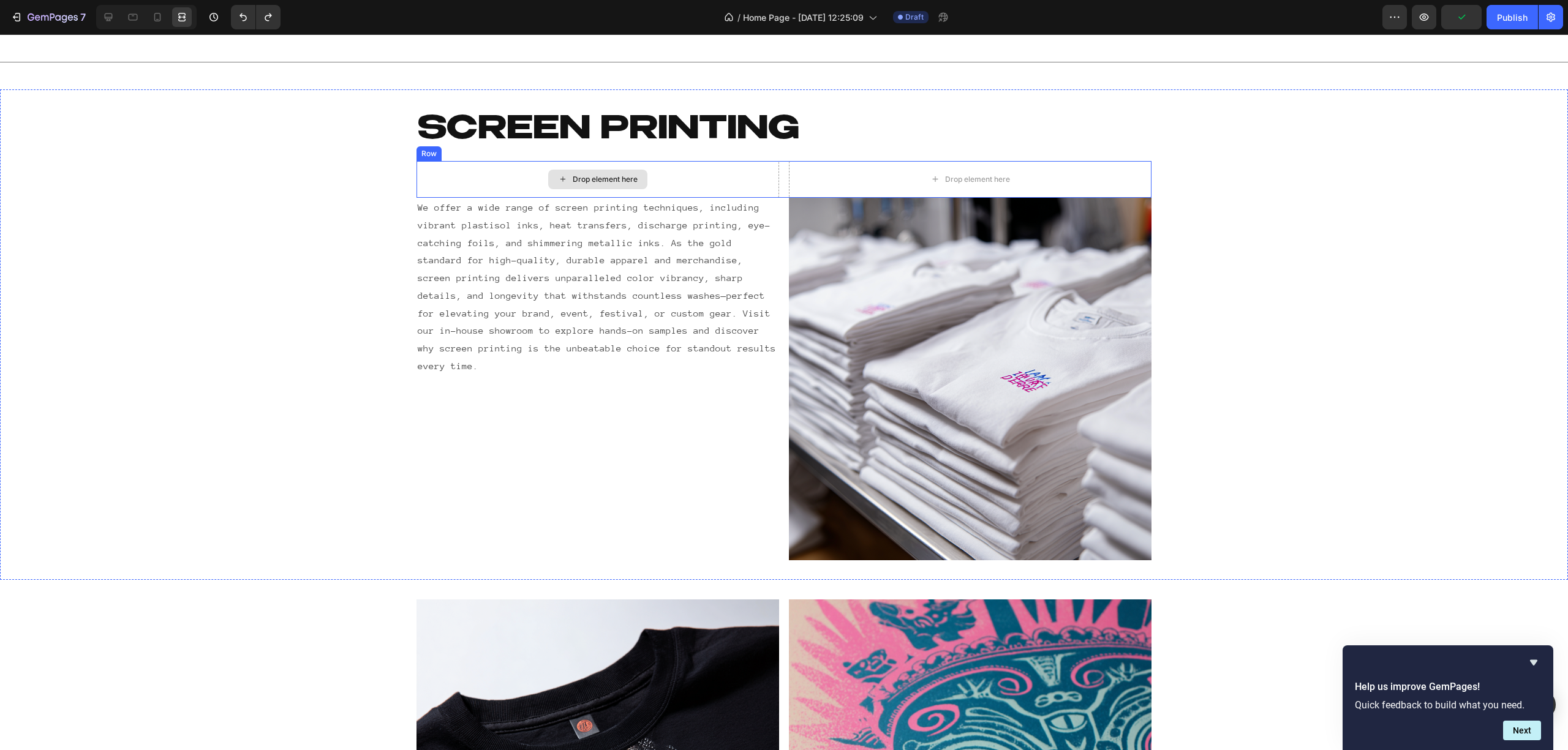
click at [667, 171] on div "Drop element here" at bounding box center [597, 179] width 363 height 36
click at [554, 185] on div "Drop element here" at bounding box center [597, 179] width 100 height 20
click at [112, 12] on icon at bounding box center [108, 17] width 12 height 12
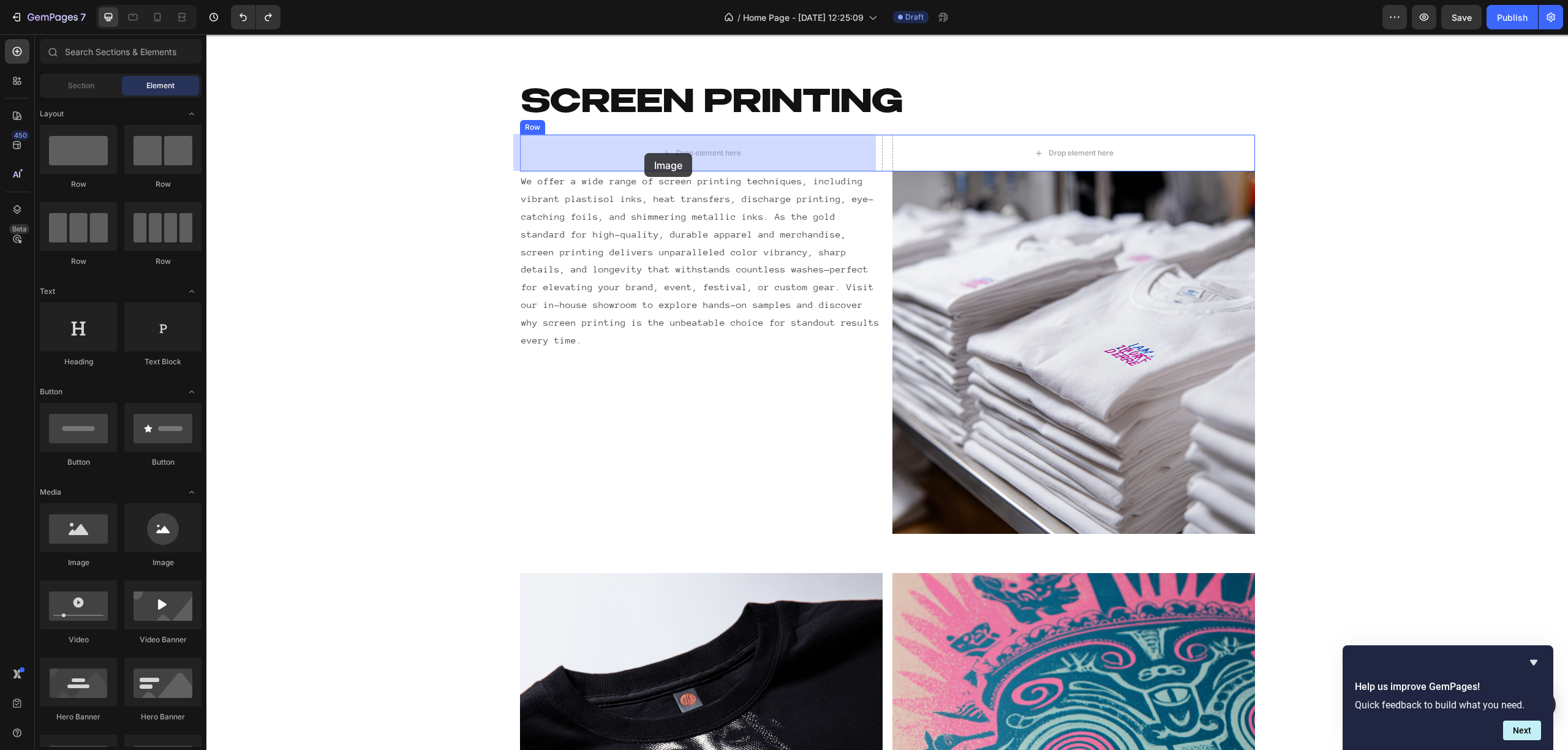
drag, startPoint x: 305, startPoint y: 562, endPoint x: 644, endPoint y: 153, distance: 531.2
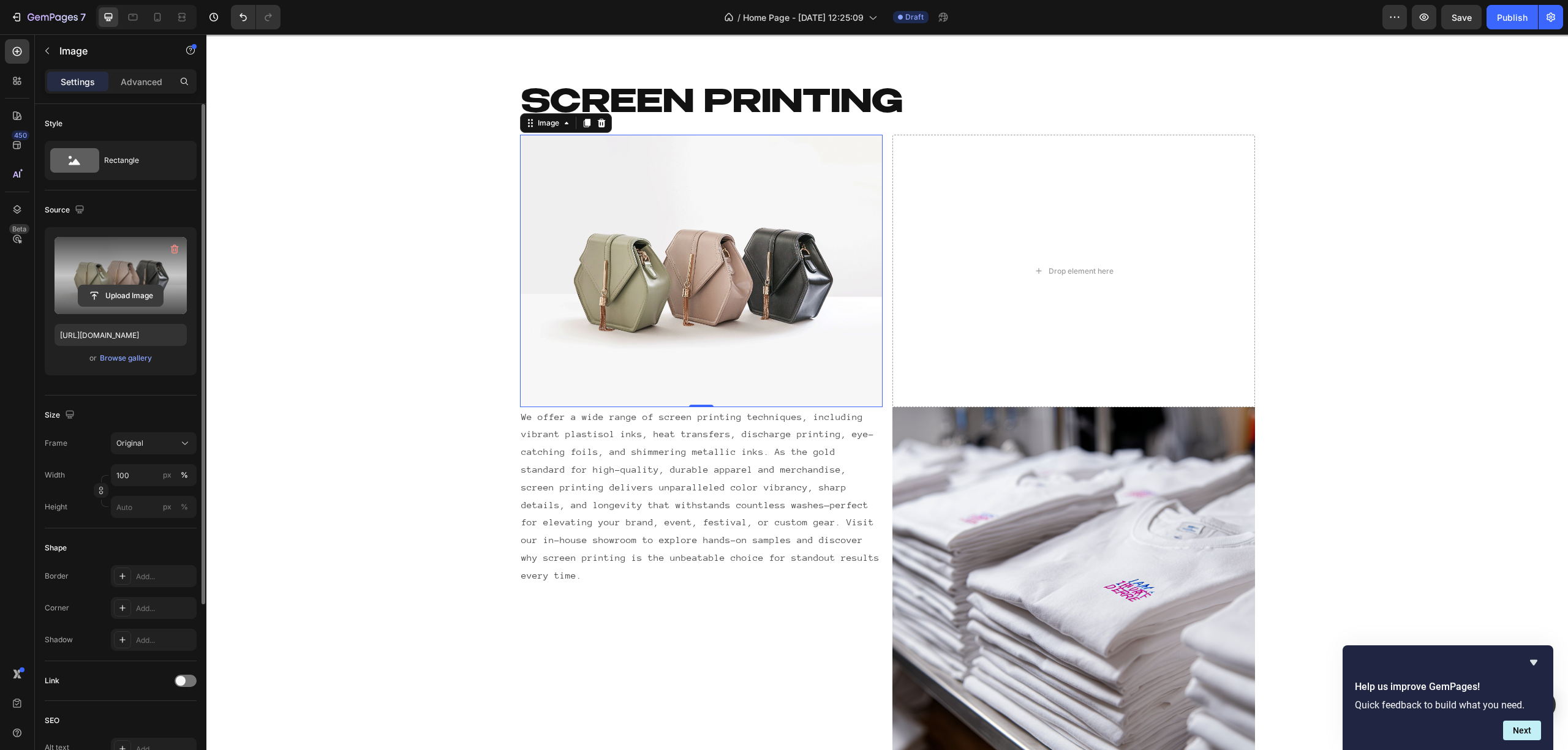
click at [100, 290] on input "file" at bounding box center [121, 296] width 85 height 21
type input "https://cdn.shopify.com/s/files/1/0690/9889/7709/files/gempages_539472155084063…"
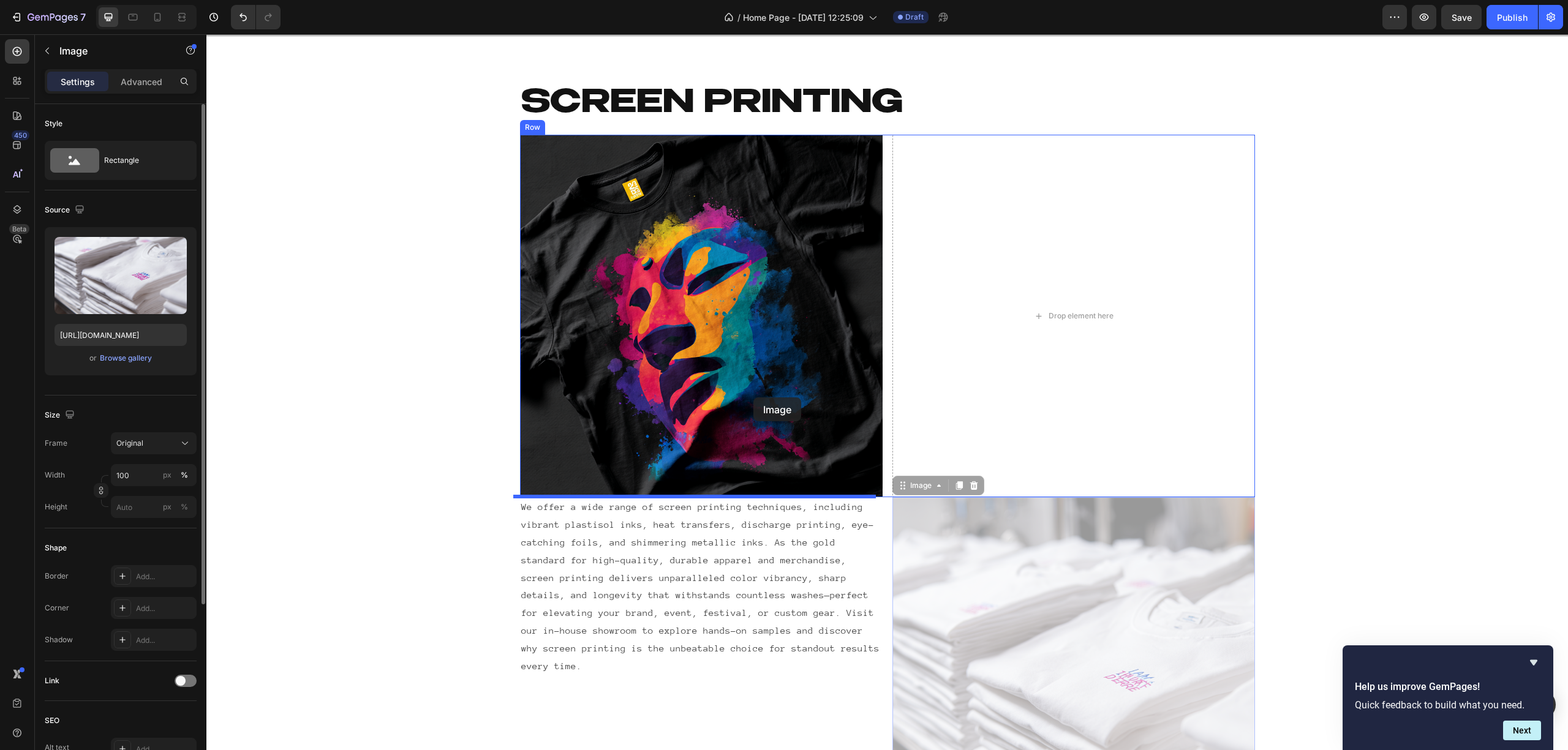
drag, startPoint x: 965, startPoint y: 577, endPoint x: 765, endPoint y: 361, distance: 294.4
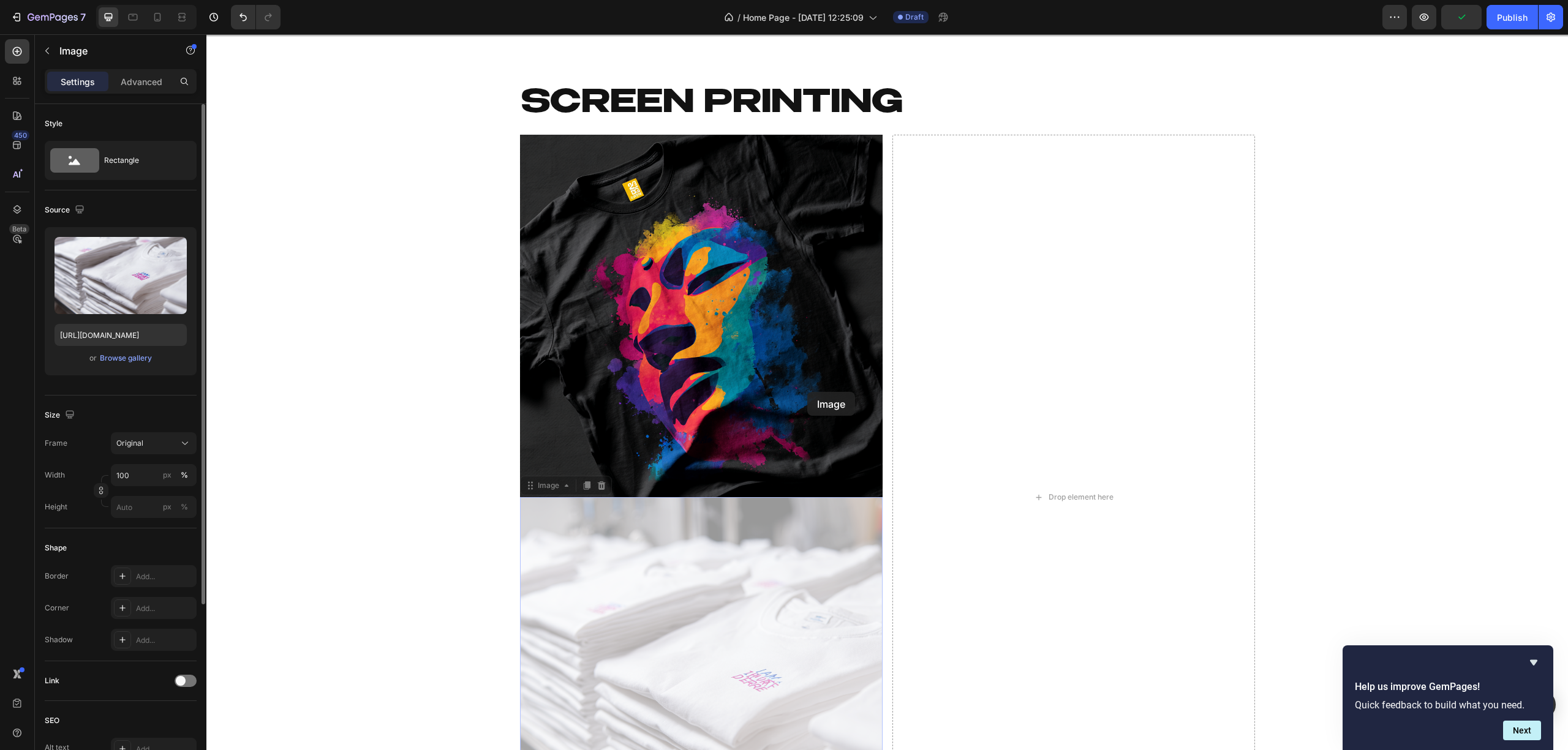
drag, startPoint x: 811, startPoint y: 526, endPoint x: 806, endPoint y: 384, distance: 142.1
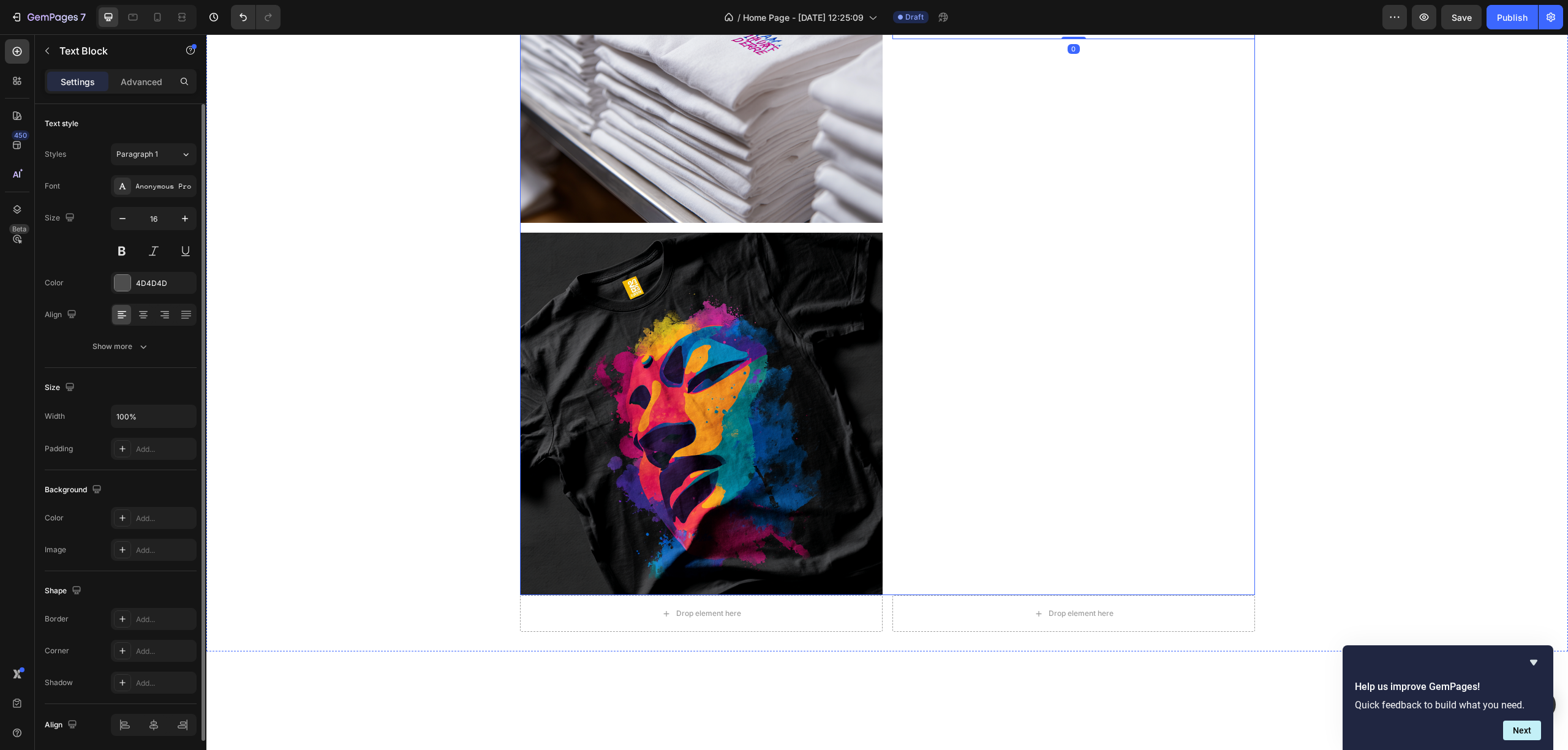
scroll to position [1106, 0]
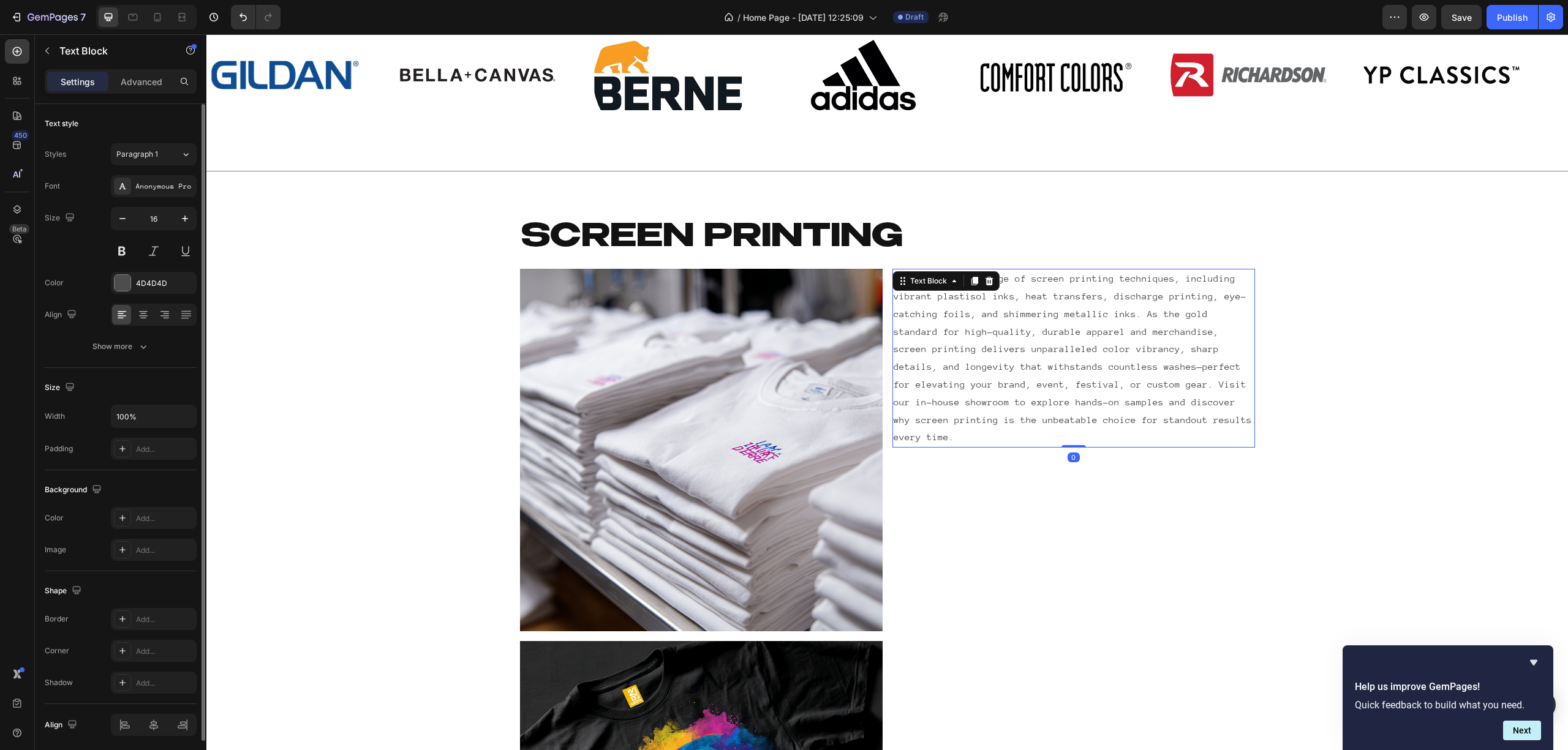
click at [1020, 327] on p "We offer a wide range of screen printing techniques, including vibrant plastiso…" at bounding box center [1074, 359] width 360 height 177
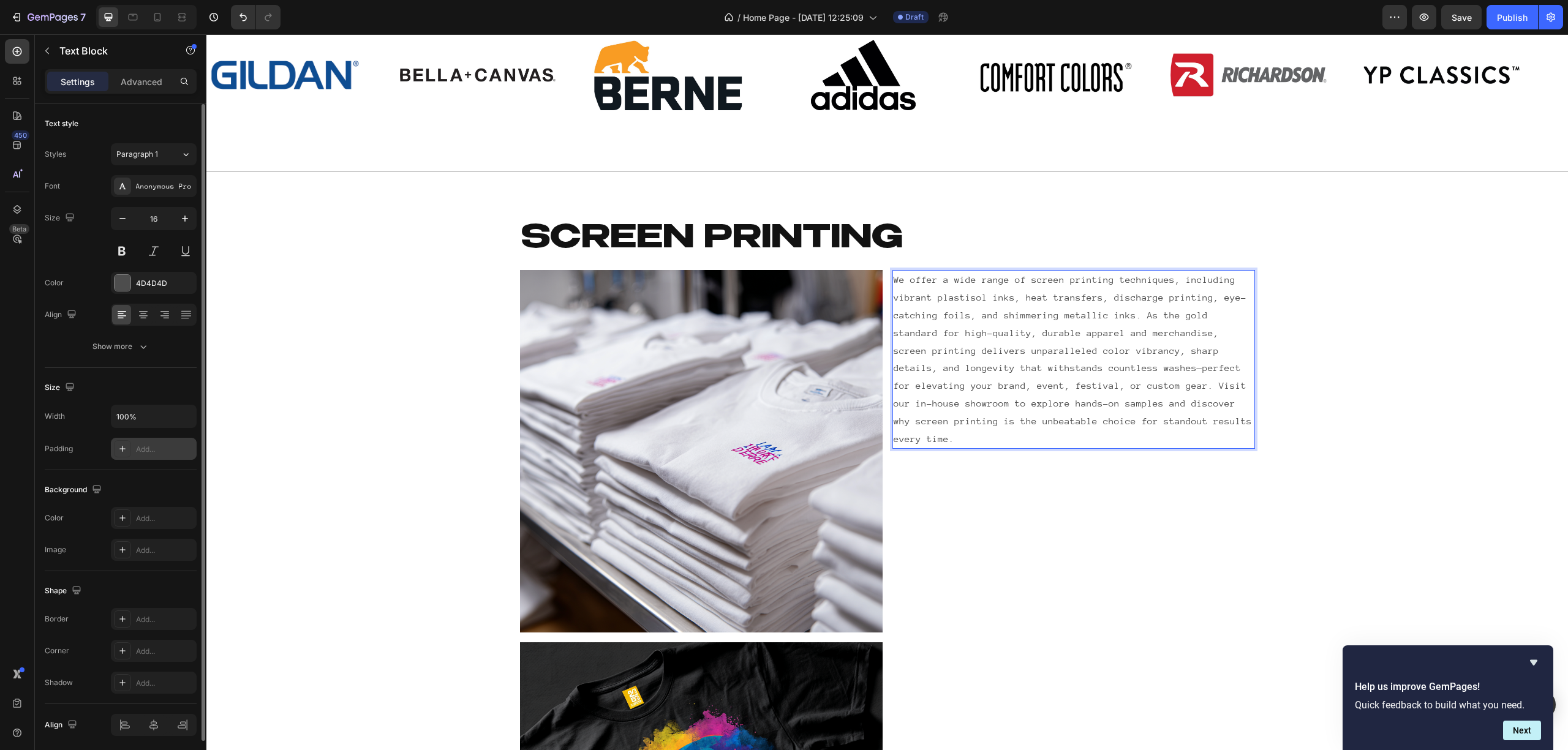
click at [160, 449] on div "Add..." at bounding box center [165, 449] width 57 height 11
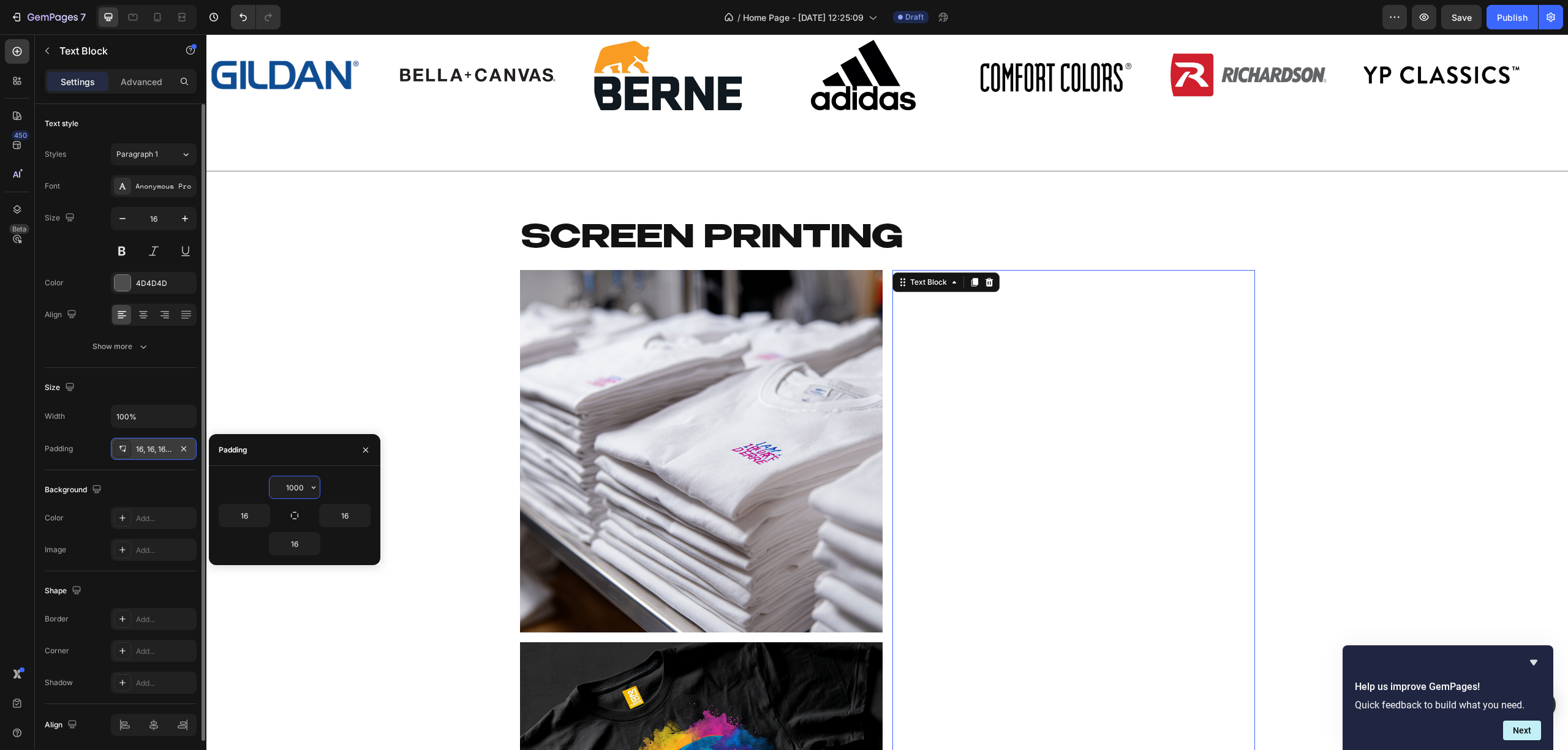
drag, startPoint x: 278, startPoint y: 483, endPoint x: 319, endPoint y: 486, distance: 41.1
click at [319, 486] on div "1000" at bounding box center [294, 487] width 50 height 22
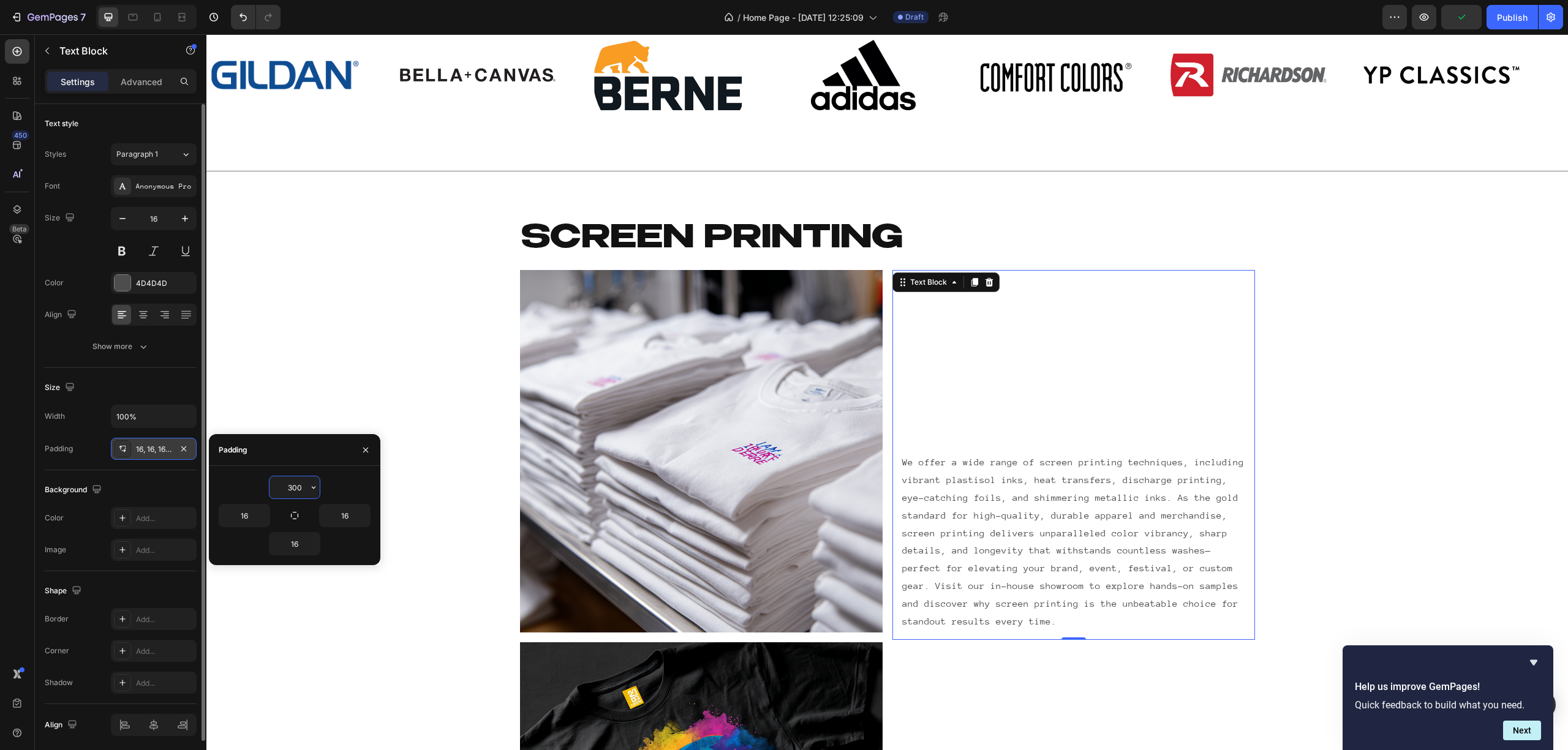
drag, startPoint x: 280, startPoint y: 488, endPoint x: 326, endPoint y: 491, distance: 46.1
click at [326, 491] on div "300" at bounding box center [294, 488] width 152 height 23
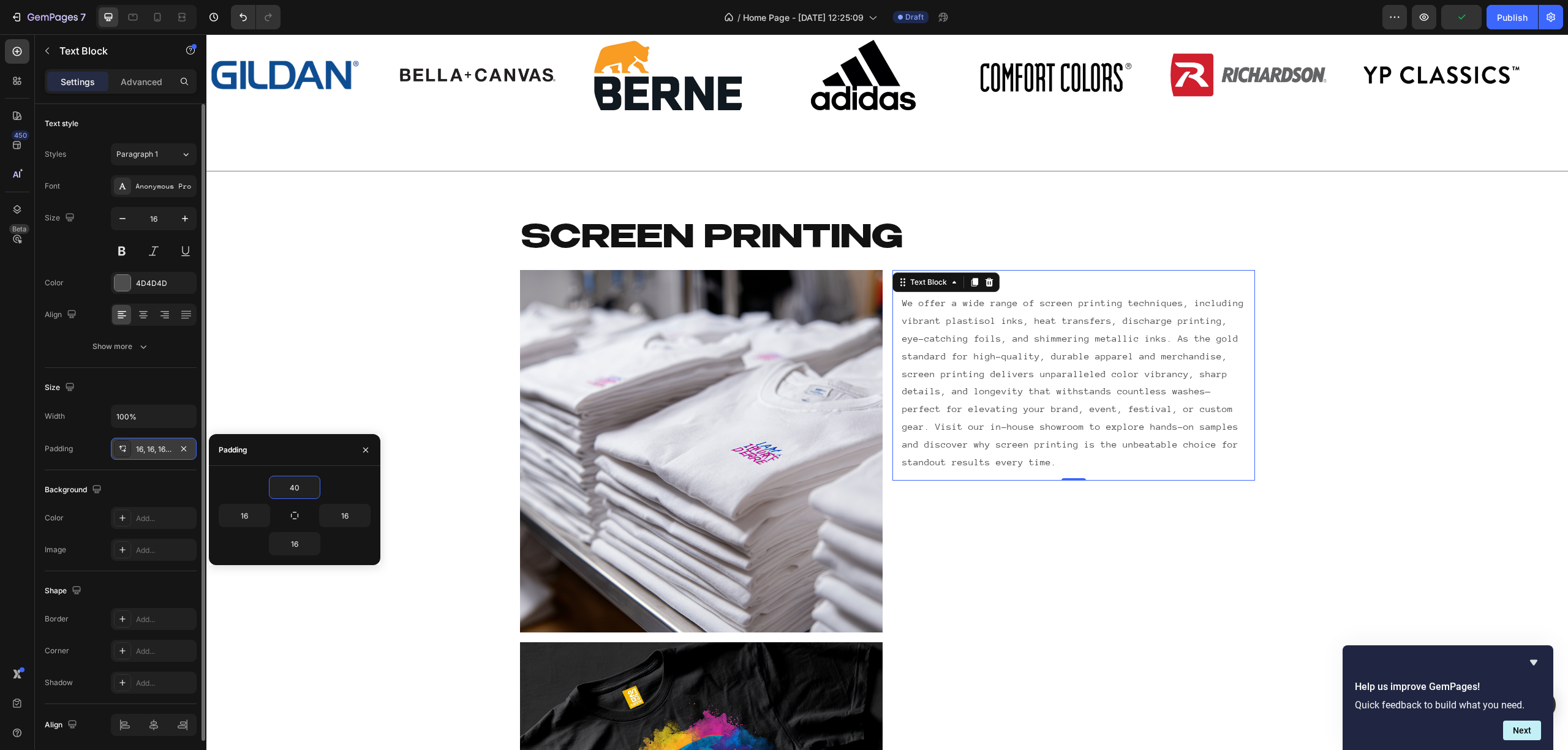
type input "400"
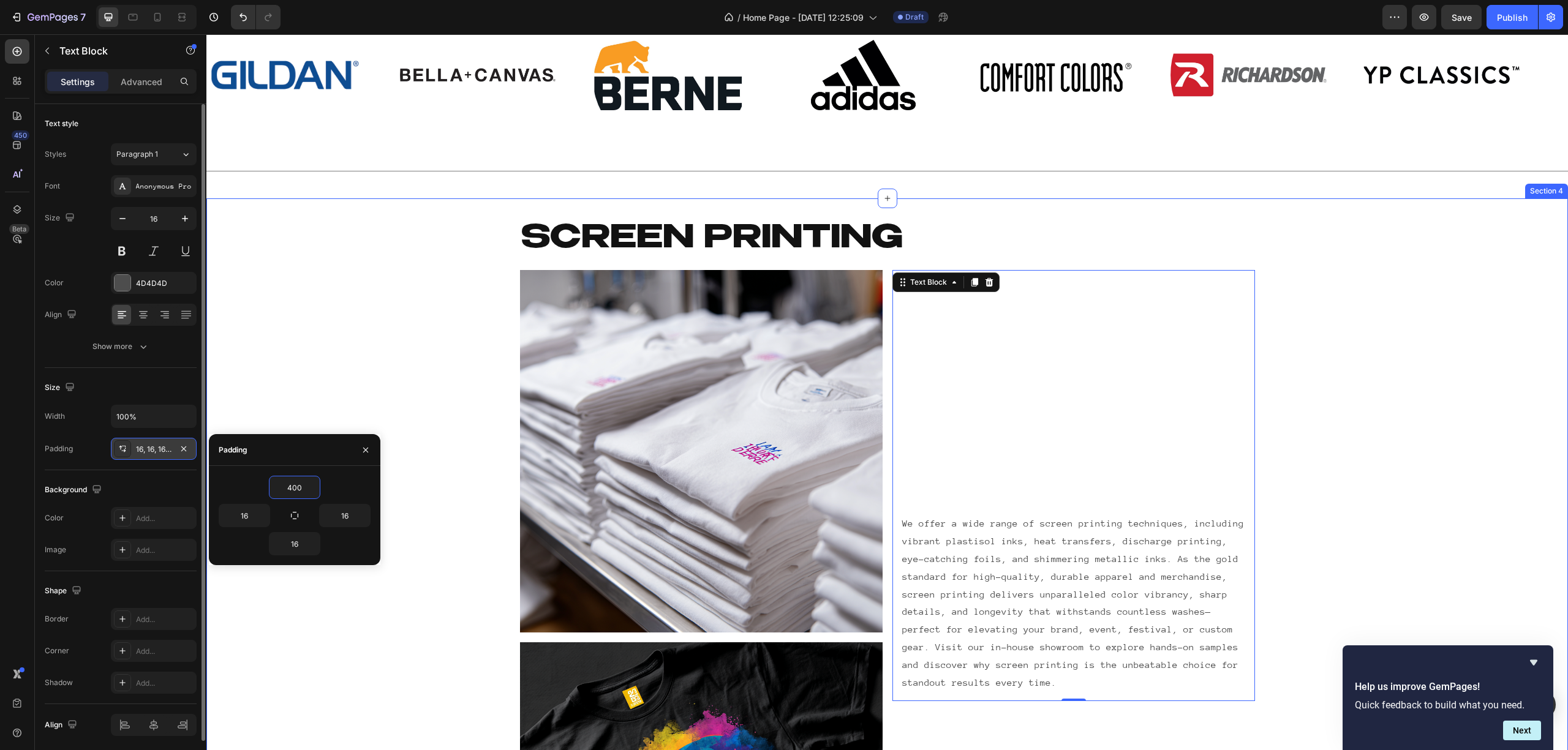
click at [1341, 446] on div "Screen printing Heading Row Image Image We offer a wide range of screen printin…" at bounding box center [887, 630] width 1361 height 824
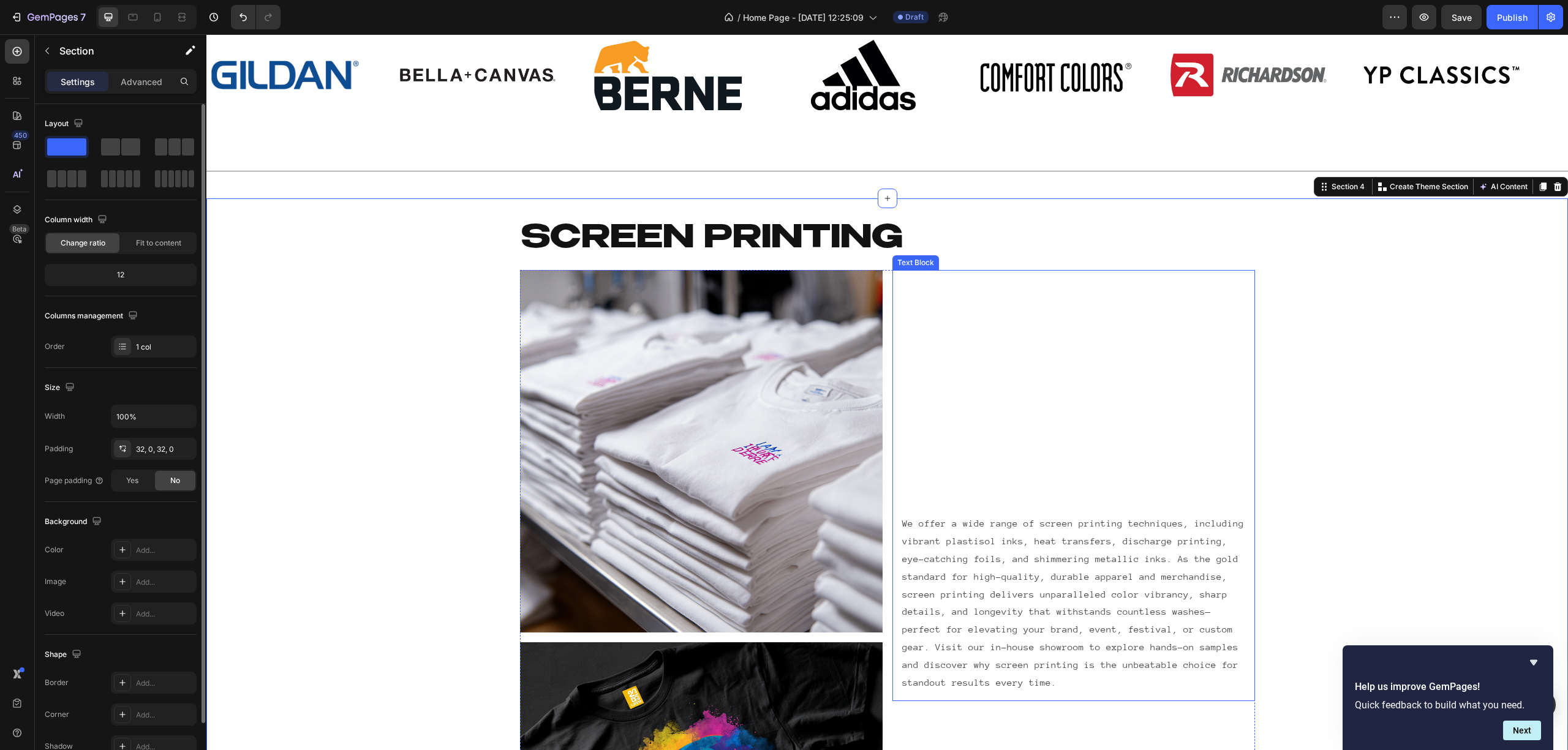
drag, startPoint x: 1138, startPoint y: 576, endPoint x: 1147, endPoint y: 571, distance: 10.3
click at [1144, 576] on p "We offer a wide range of screen printing techniques, including vibrant plastiso…" at bounding box center [1074, 604] width 343 height 177
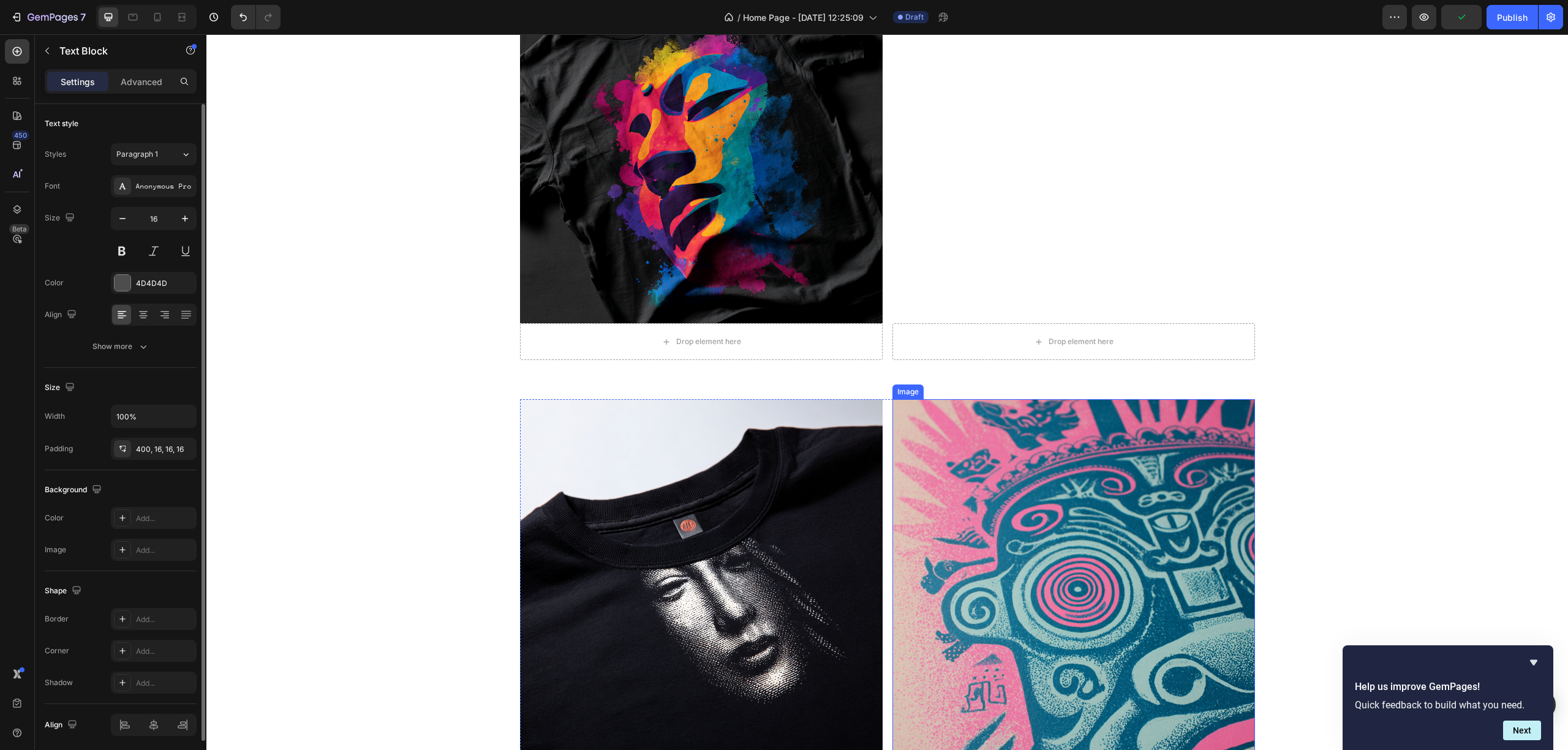
scroll to position [1650, 0]
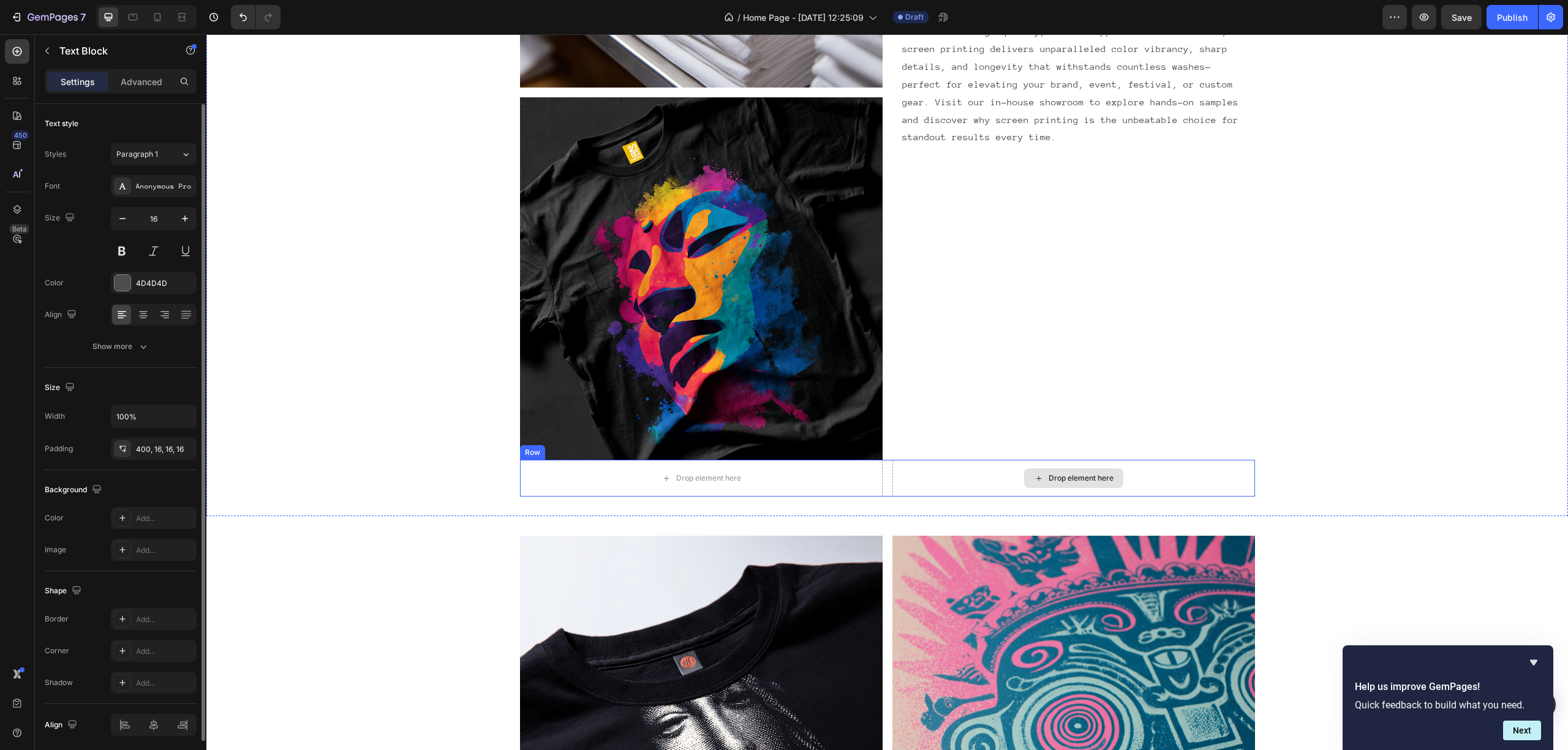
click at [986, 474] on div "Drop element here" at bounding box center [1074, 478] width 363 height 36
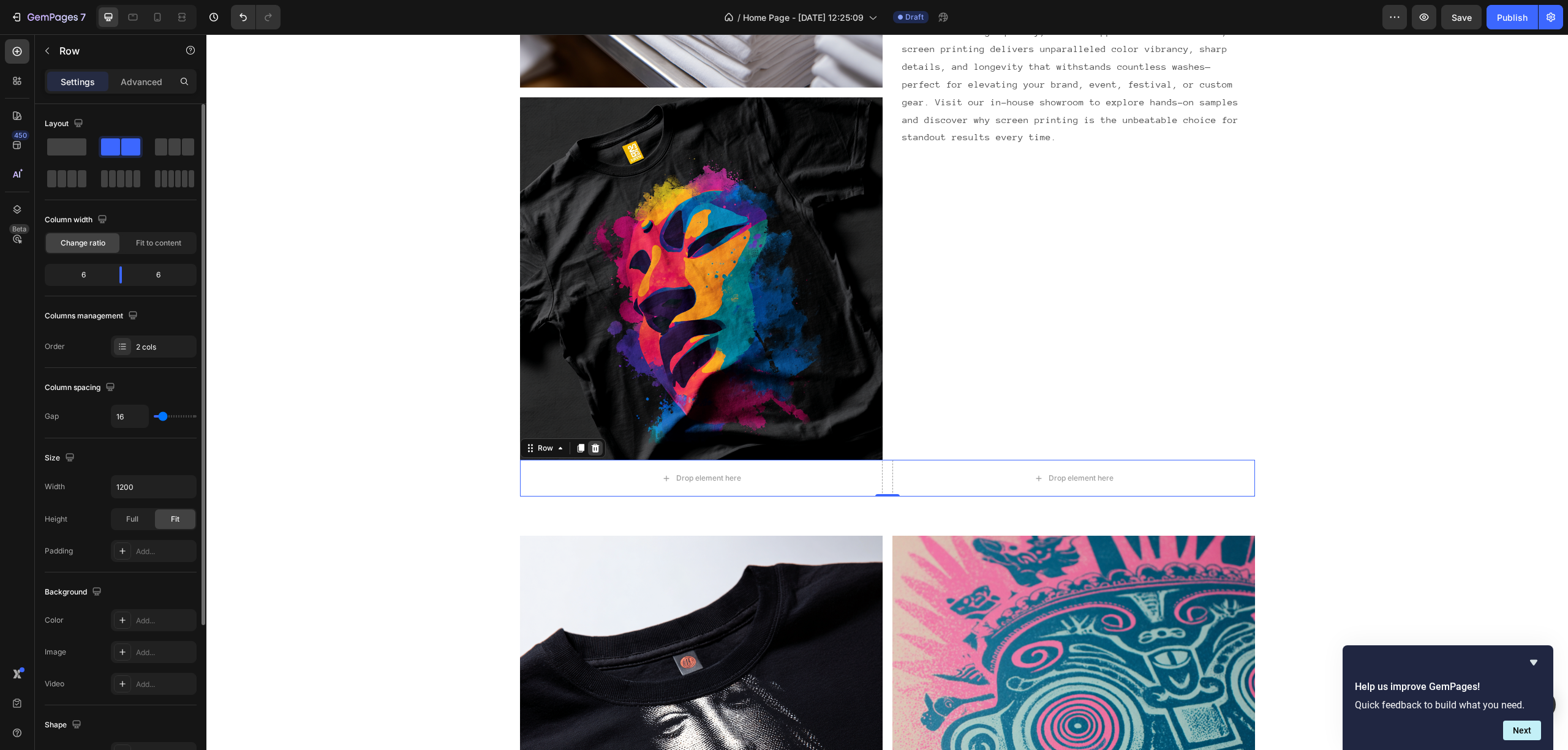
click at [589, 455] on div at bounding box center [595, 448] width 15 height 15
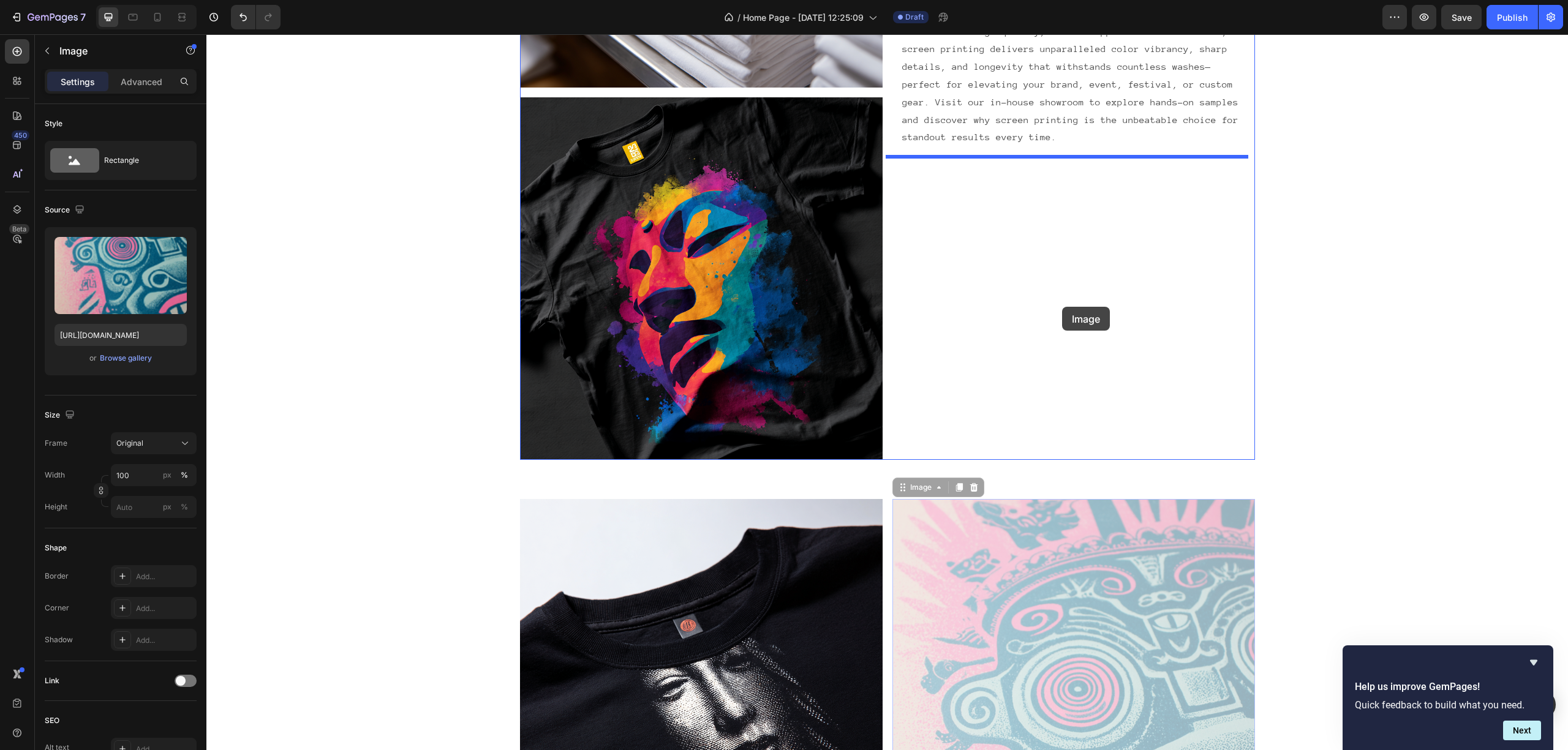
drag, startPoint x: 1076, startPoint y: 503, endPoint x: 1061, endPoint y: 307, distance: 196.6
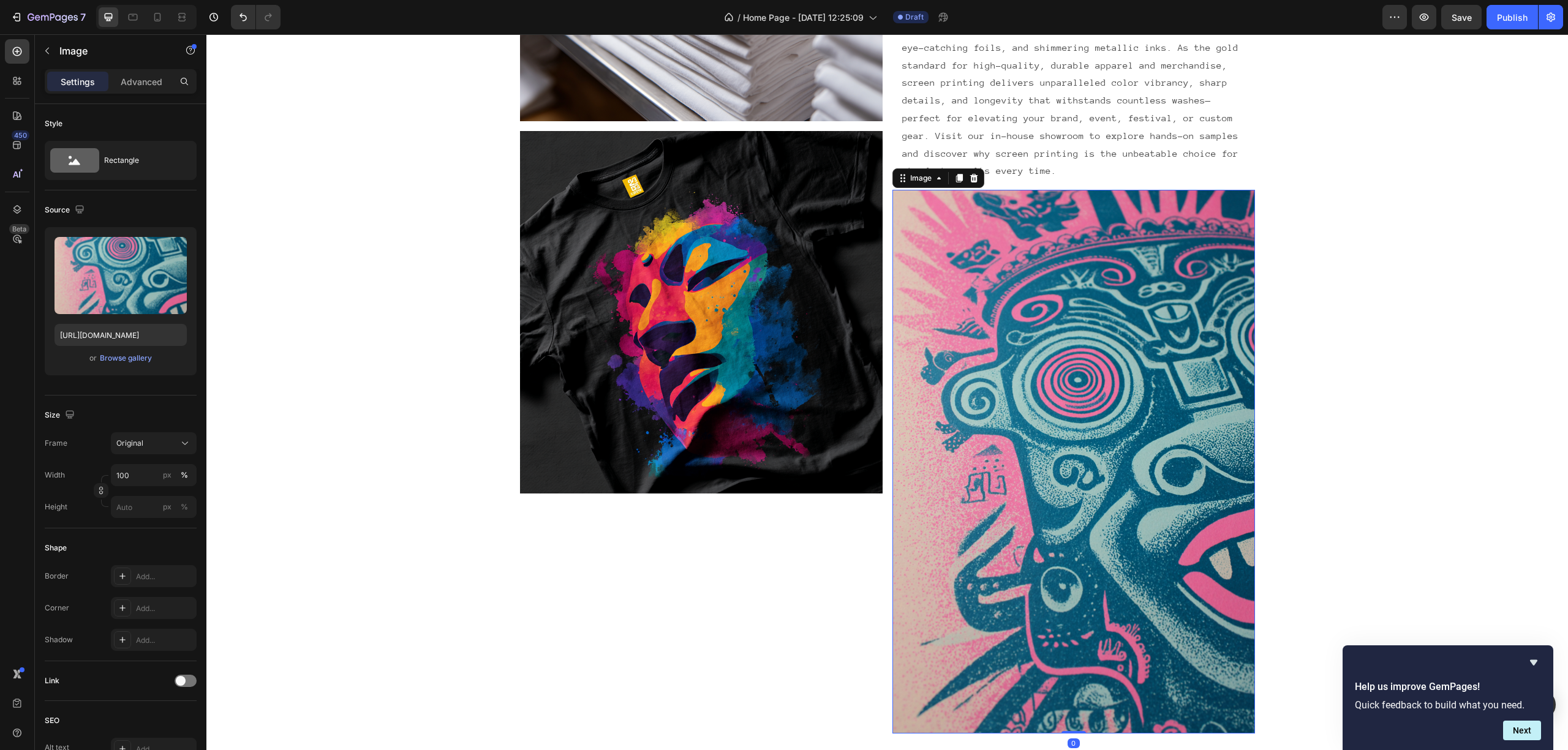
scroll to position [1922, 0]
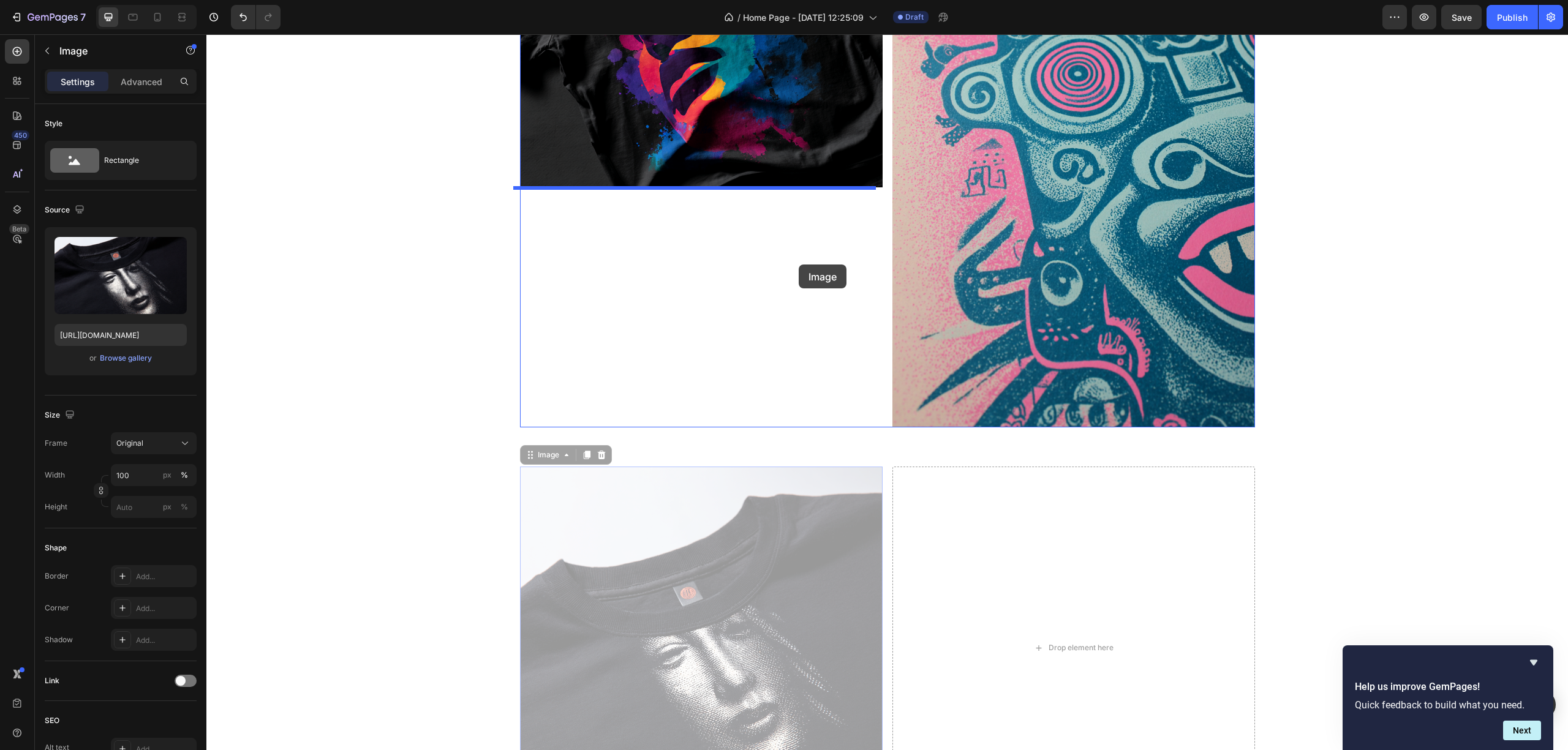
drag, startPoint x: 799, startPoint y: 592, endPoint x: 798, endPoint y: 263, distance: 329.0
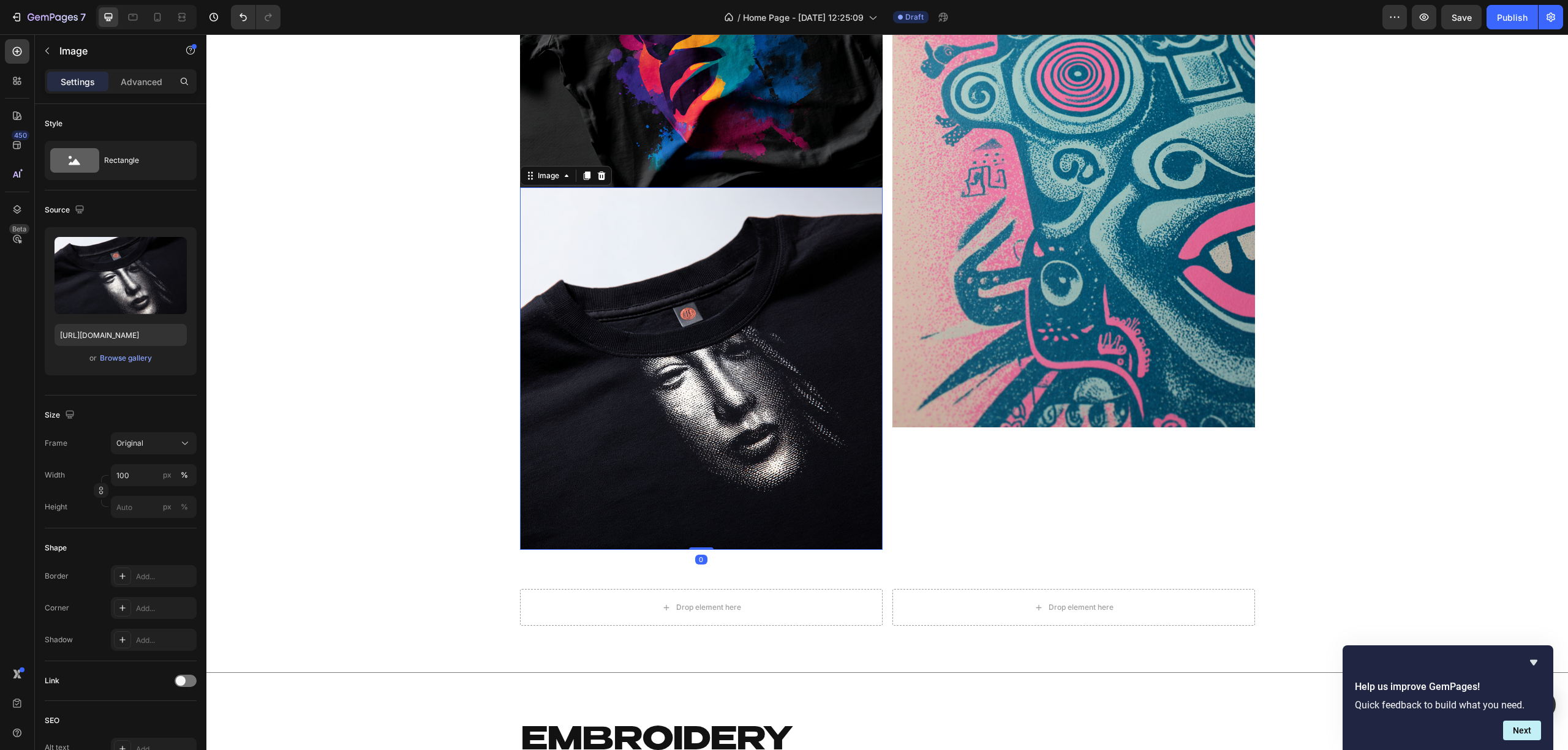
scroll to position [1514, 0]
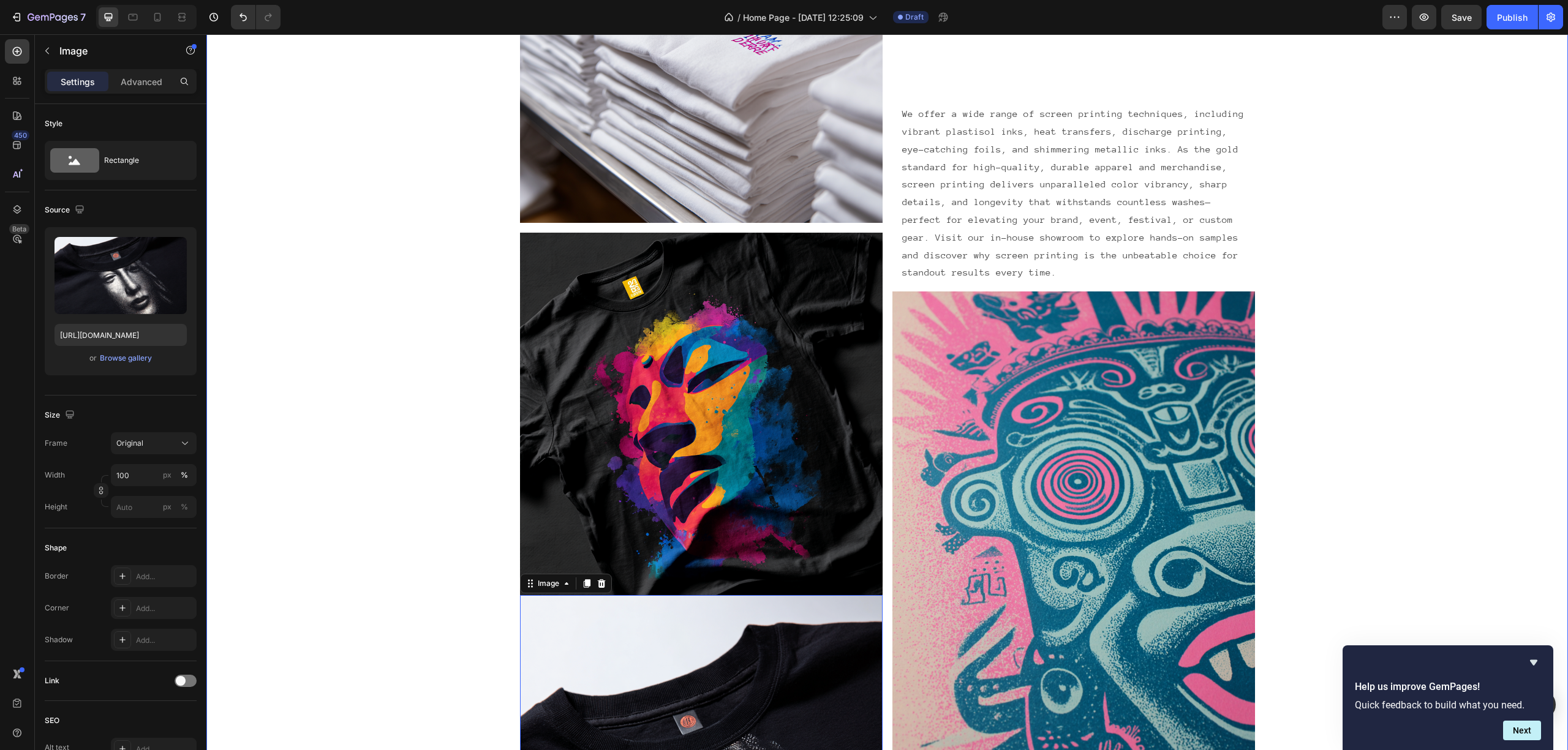
click at [1367, 283] on div "Screen printing Heading Row Image Image Image 0 We offer a wide range of screen…" at bounding box center [887, 384] width 1361 height 1150
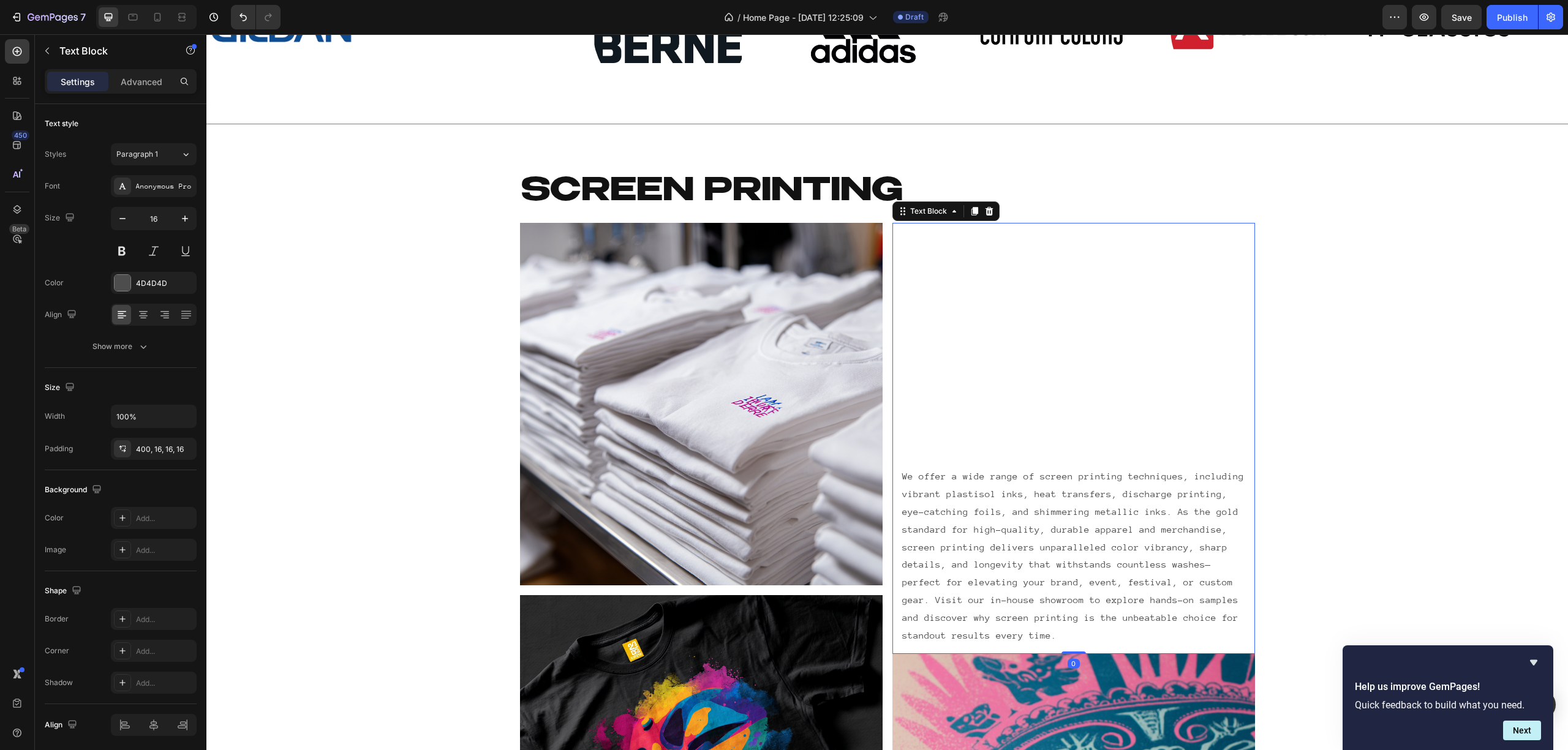
scroll to position [1378, 0]
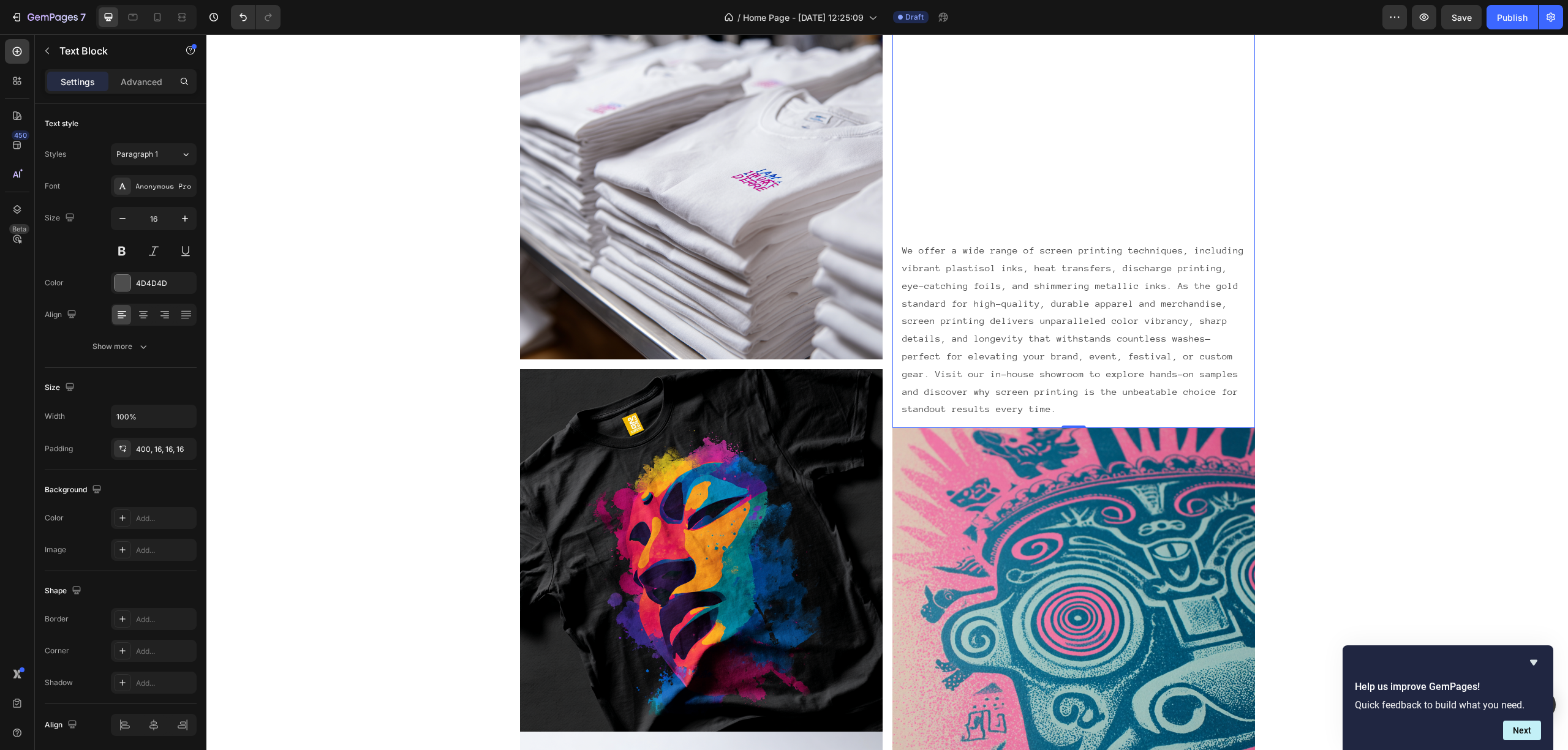
click at [1074, 346] on p "We offer a wide range of screen printing techniques, including vibrant plastiso…" at bounding box center [1074, 330] width 343 height 177
click at [162, 449] on div "400, 16, 16, 16" at bounding box center [153, 449] width 35 height 11
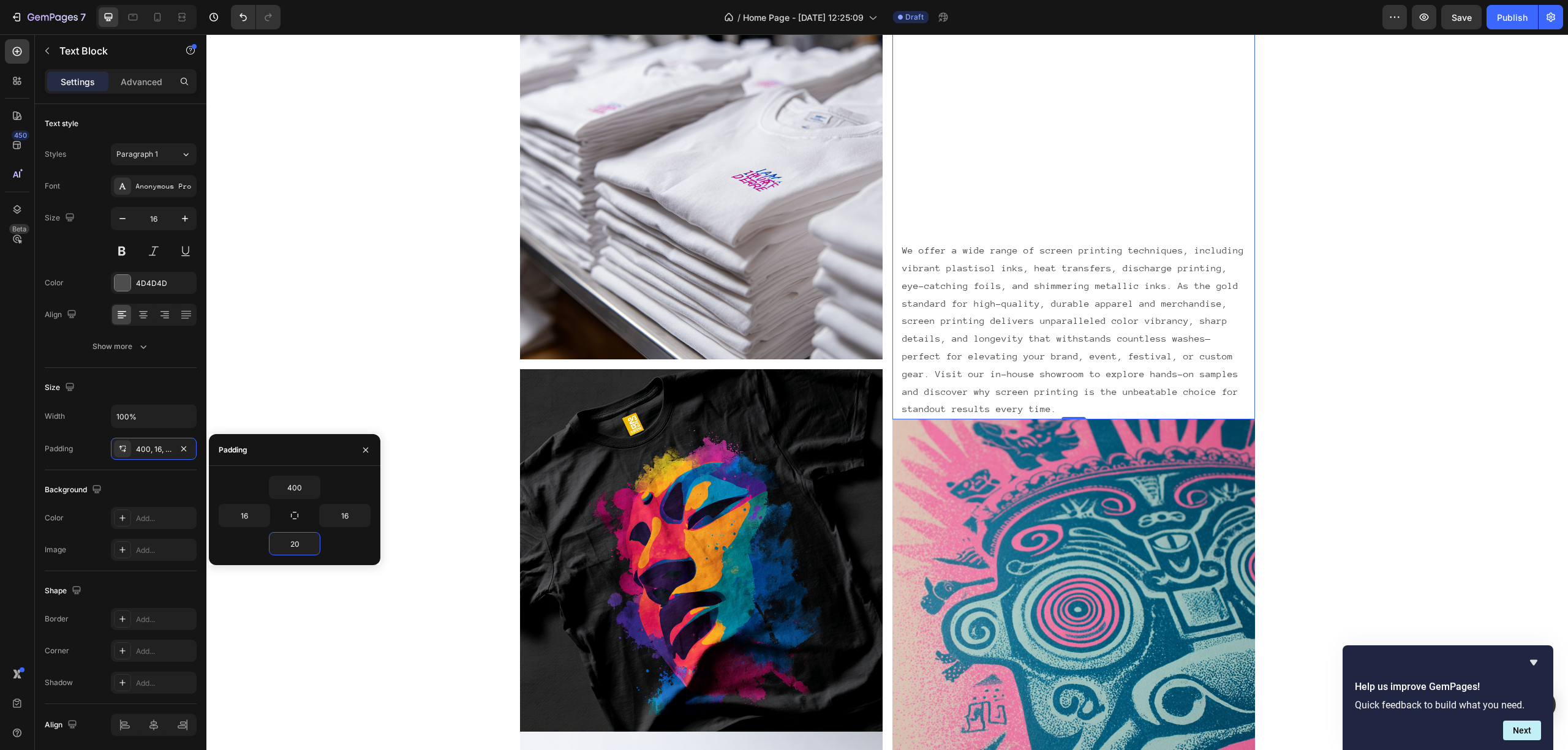
type input "200"
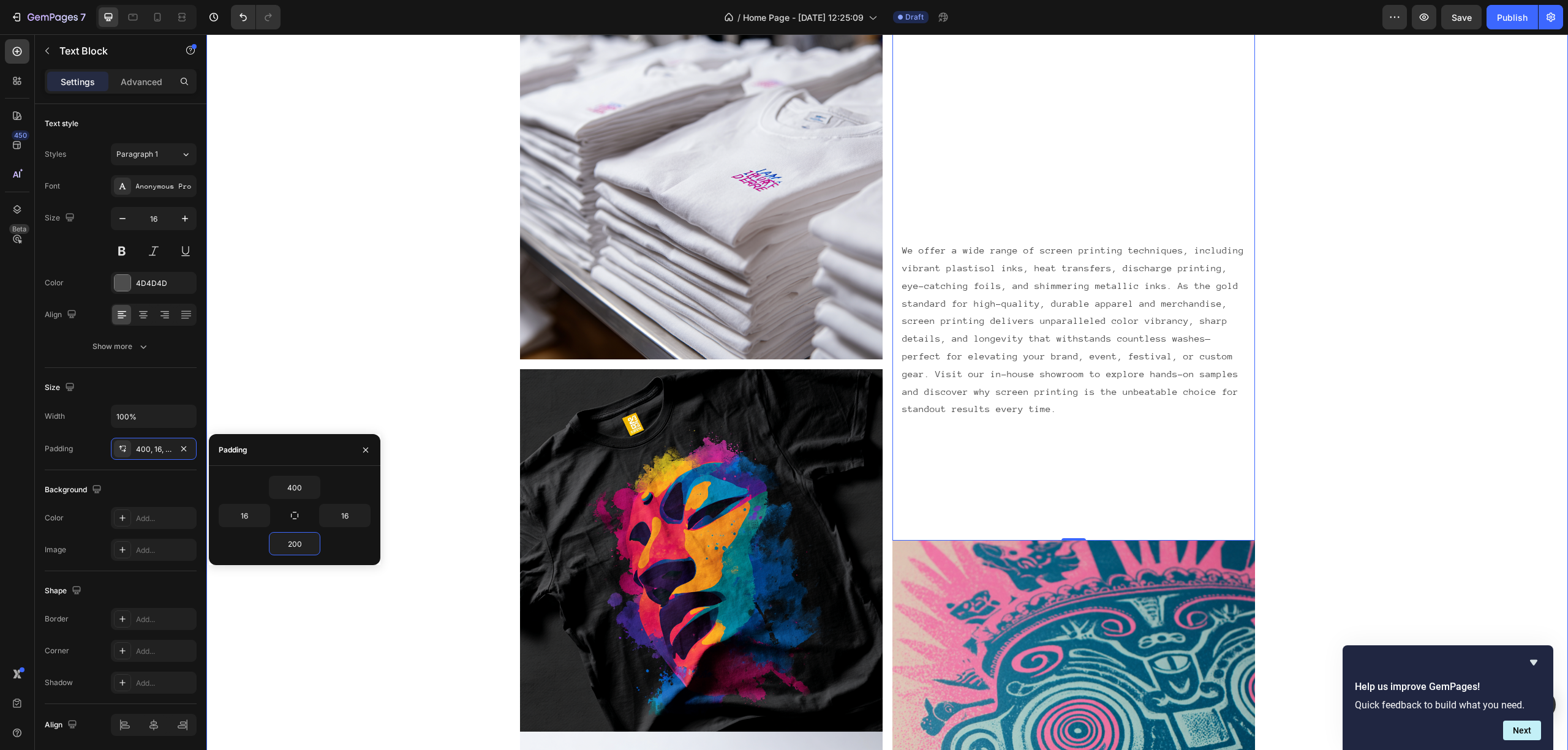
click at [1370, 281] on div "Screen printing Heading Row Image Image Image We offer a wide range of screen p…" at bounding box center [887, 520] width 1361 height 1150
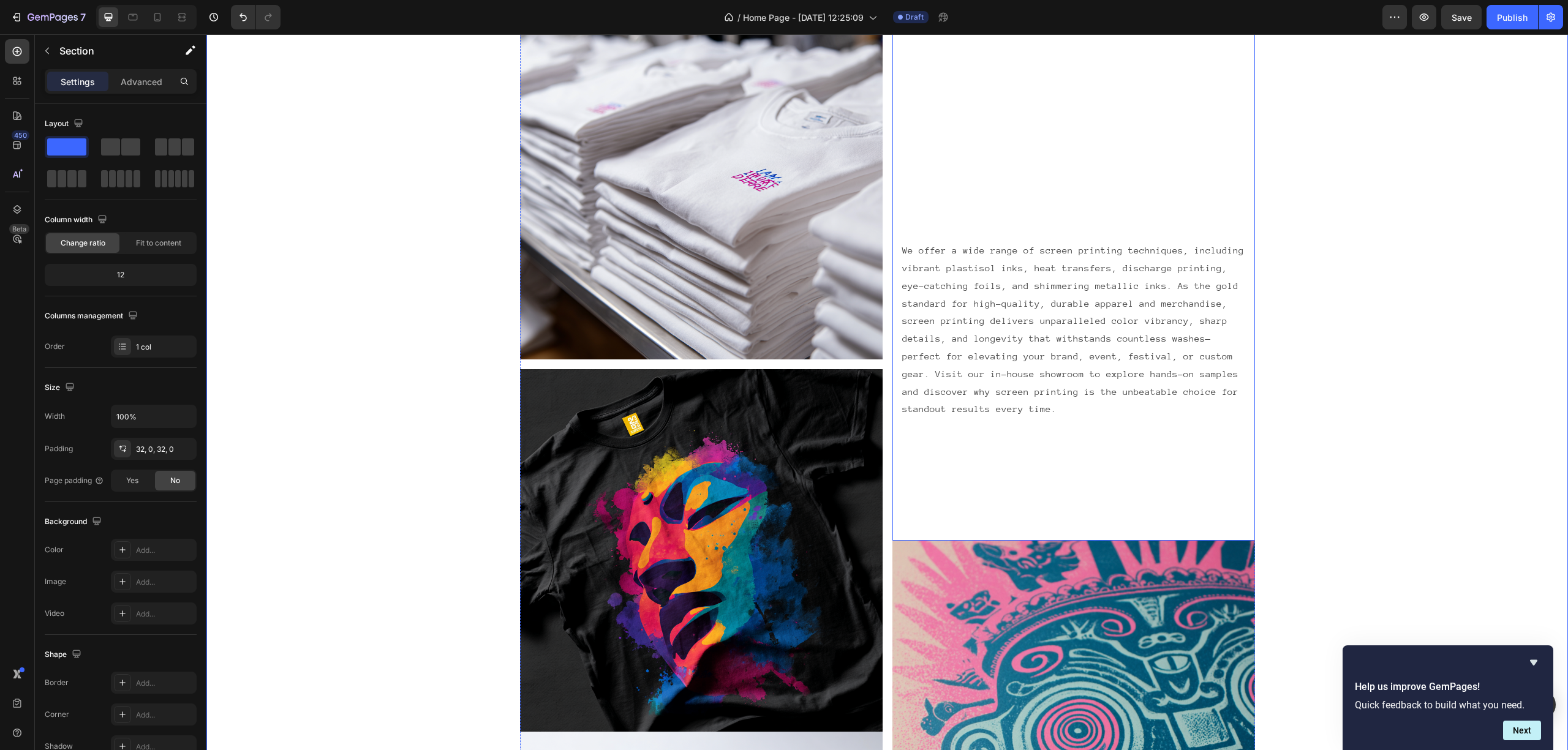
scroll to position [1106, 0]
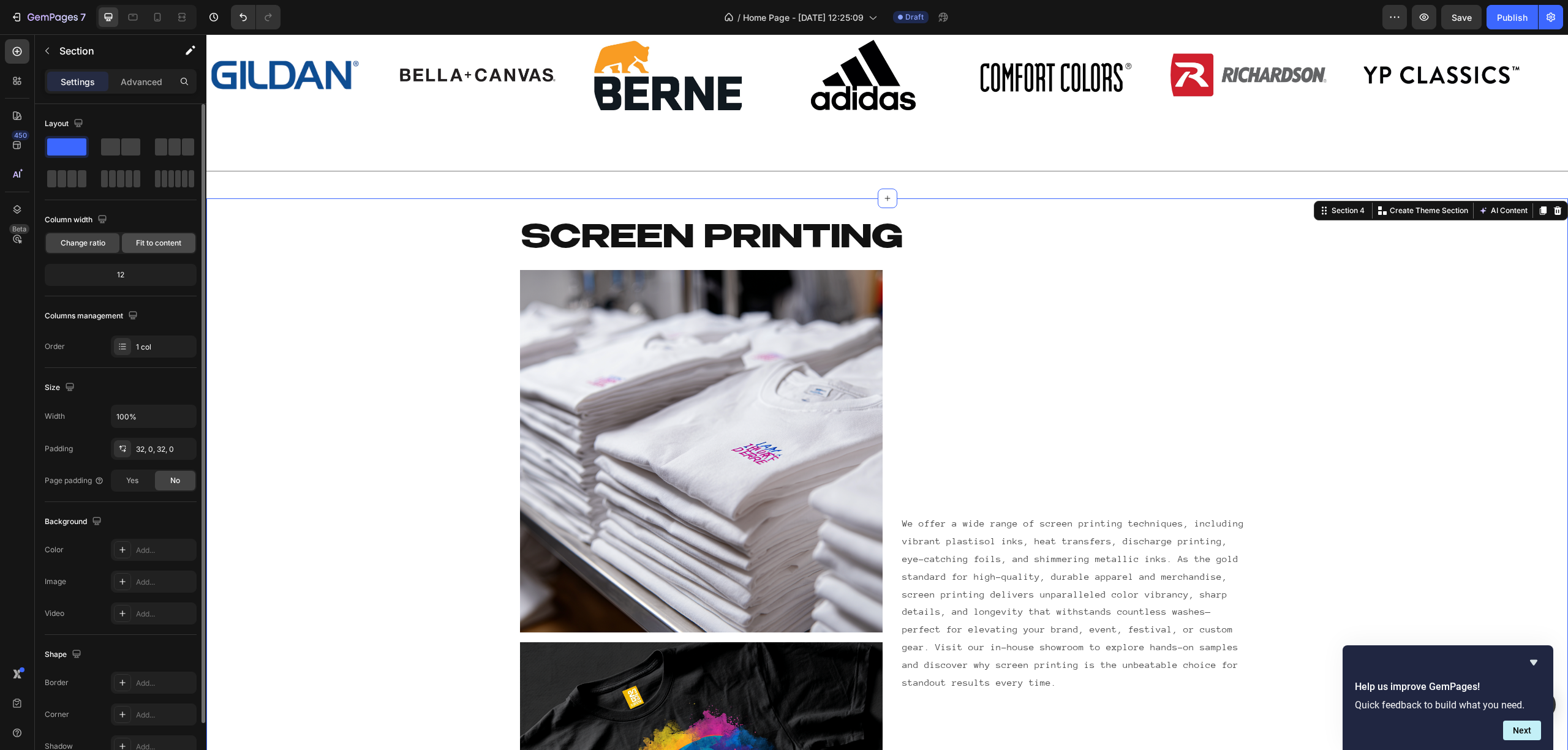
click at [159, 239] on span "Fit to content" at bounding box center [158, 242] width 45 height 11
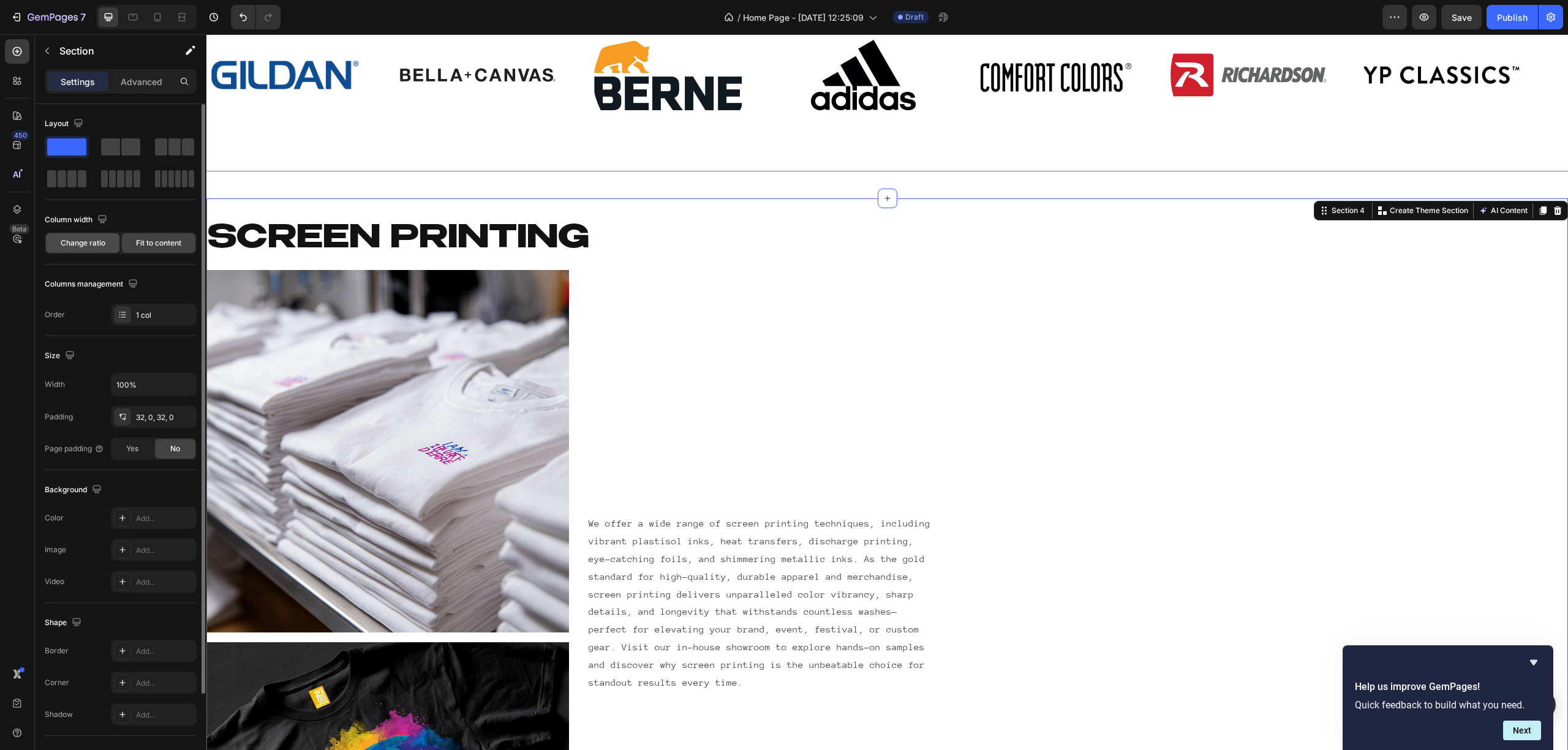
click at [92, 243] on span "Change ratio" at bounding box center [83, 242] width 45 height 11
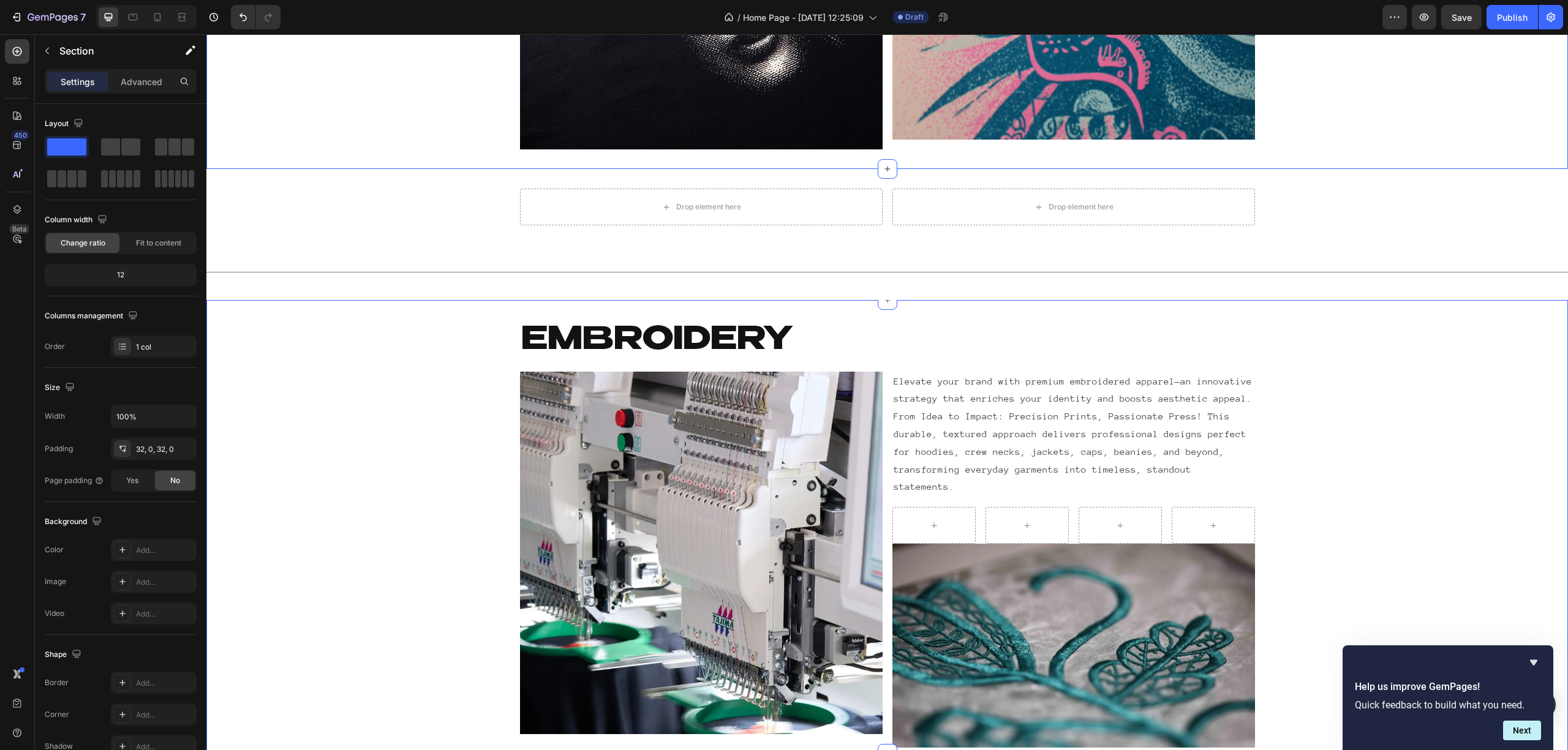
scroll to position [2331, 0]
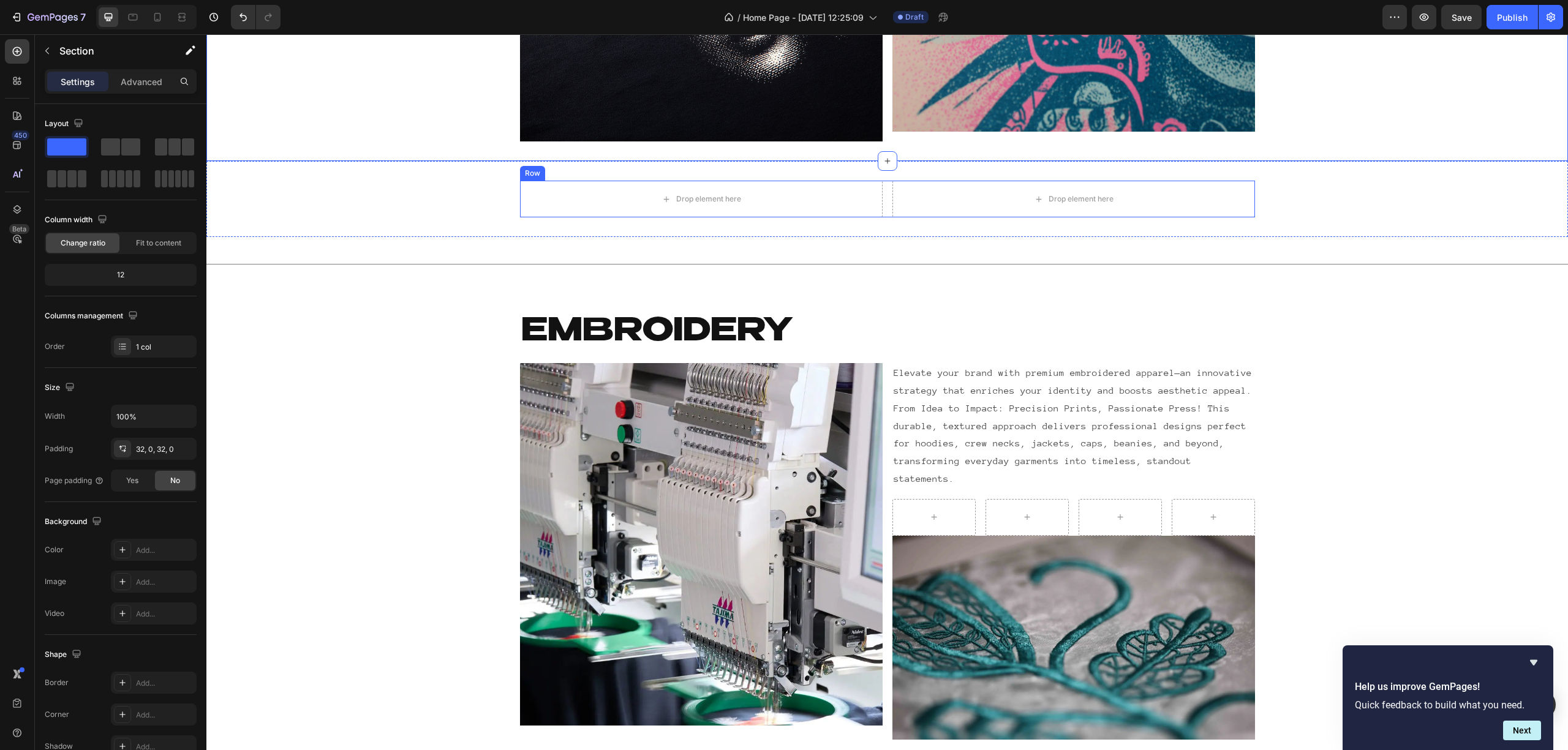
click at [524, 175] on div "Row" at bounding box center [532, 173] width 20 height 11
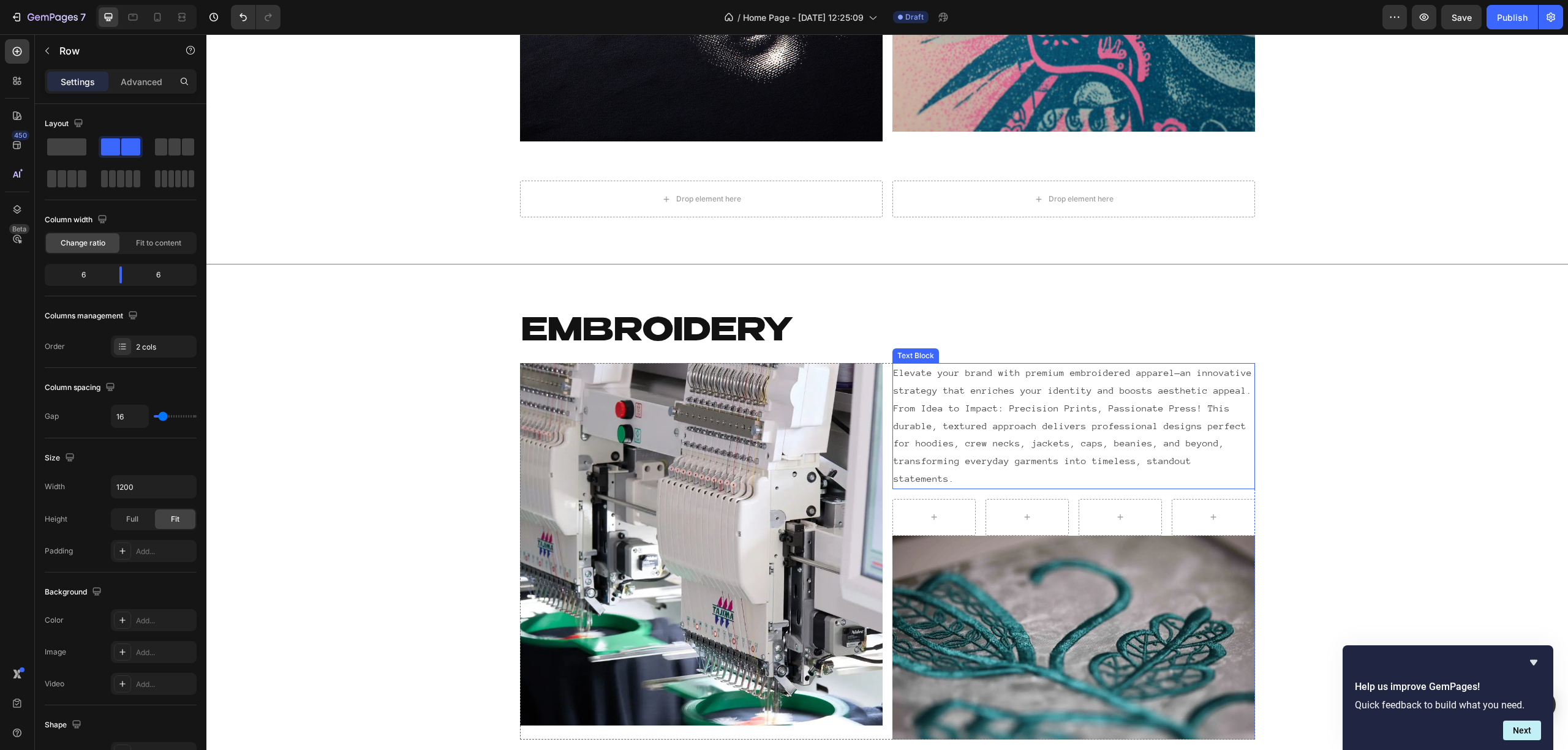
click at [958, 424] on p "Elevate your brand with premium embroidered apparel—an innovative strategy that…" at bounding box center [1074, 426] width 360 height 124
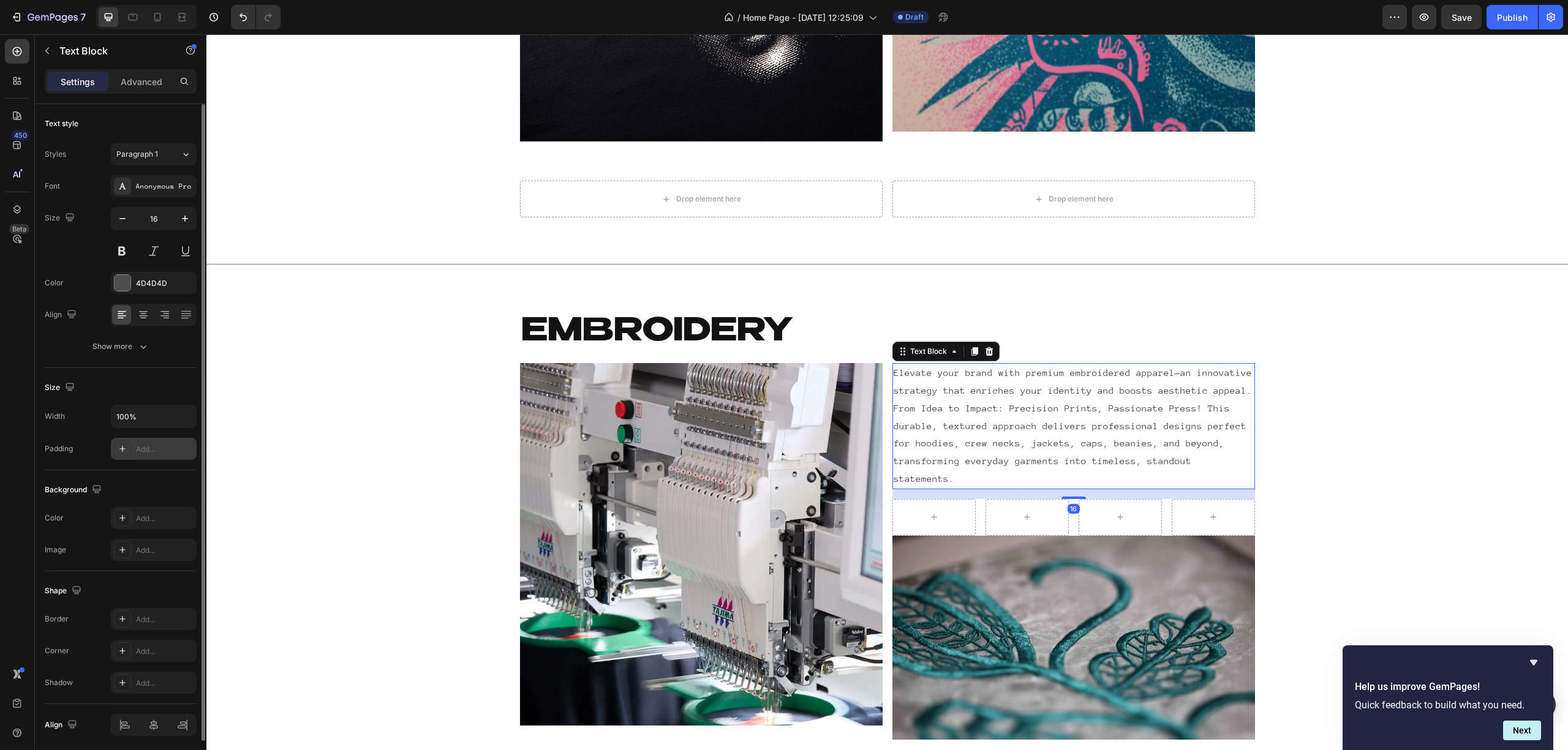
click at [145, 449] on div "Add..." at bounding box center [165, 449] width 57 height 11
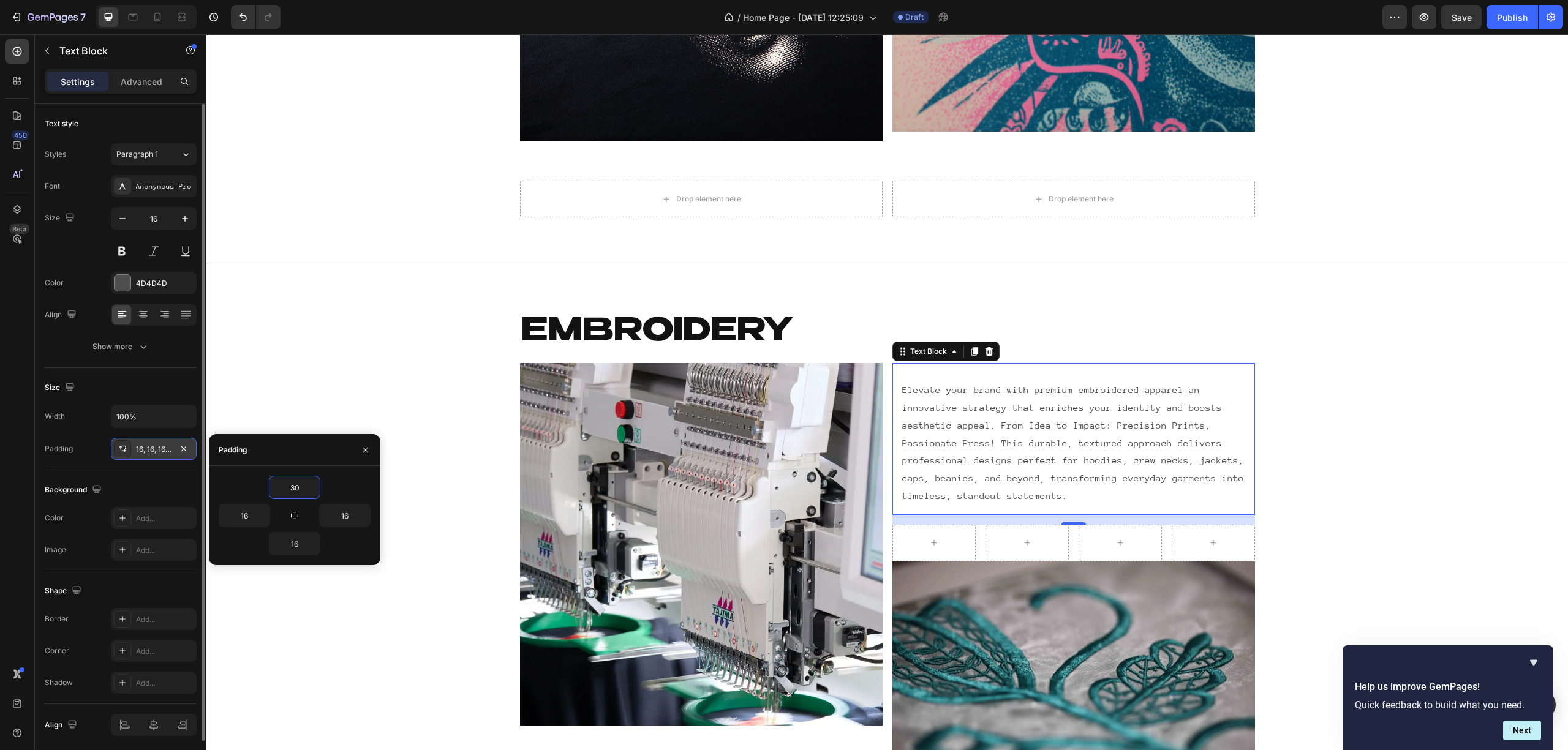
type input "300"
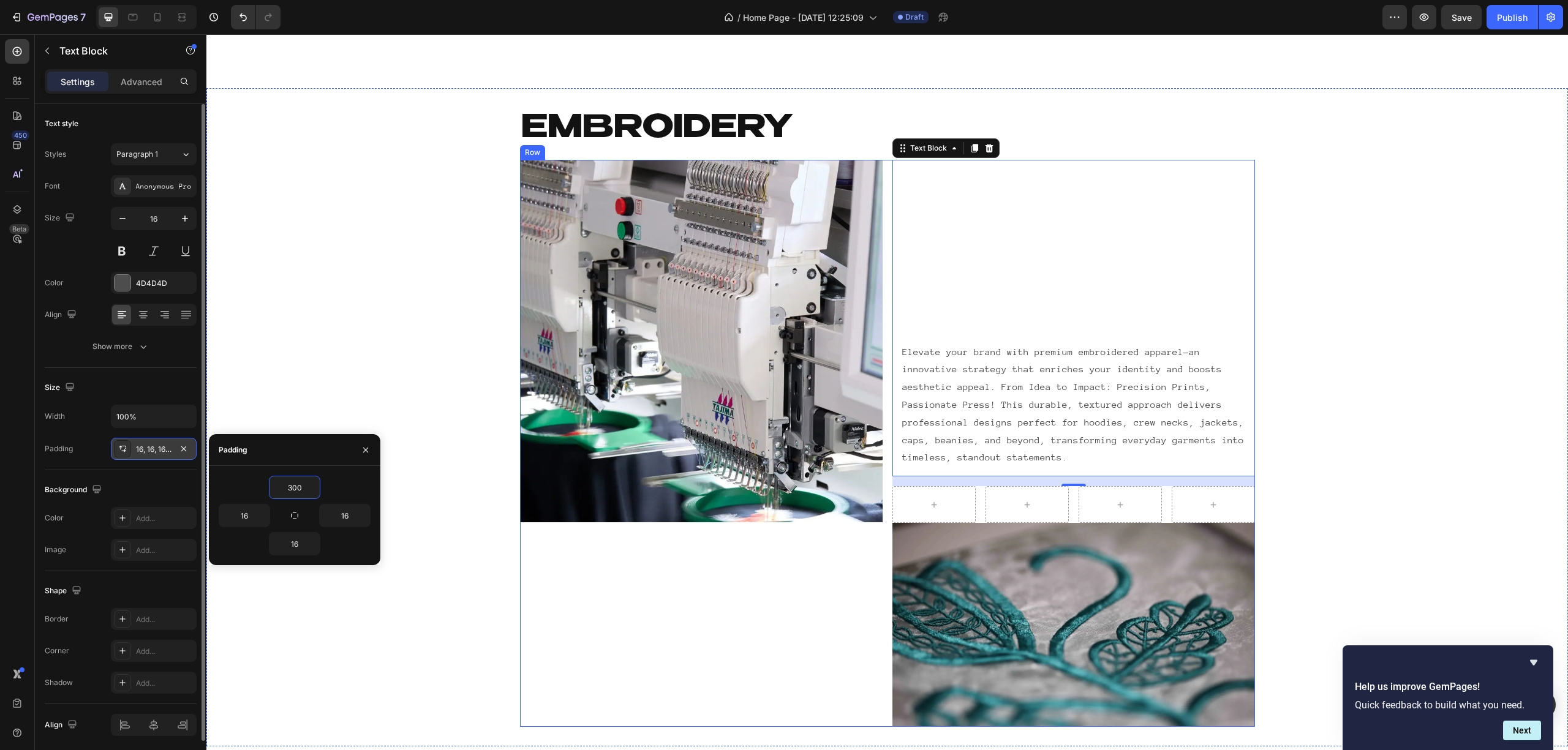
scroll to position [2739, 0]
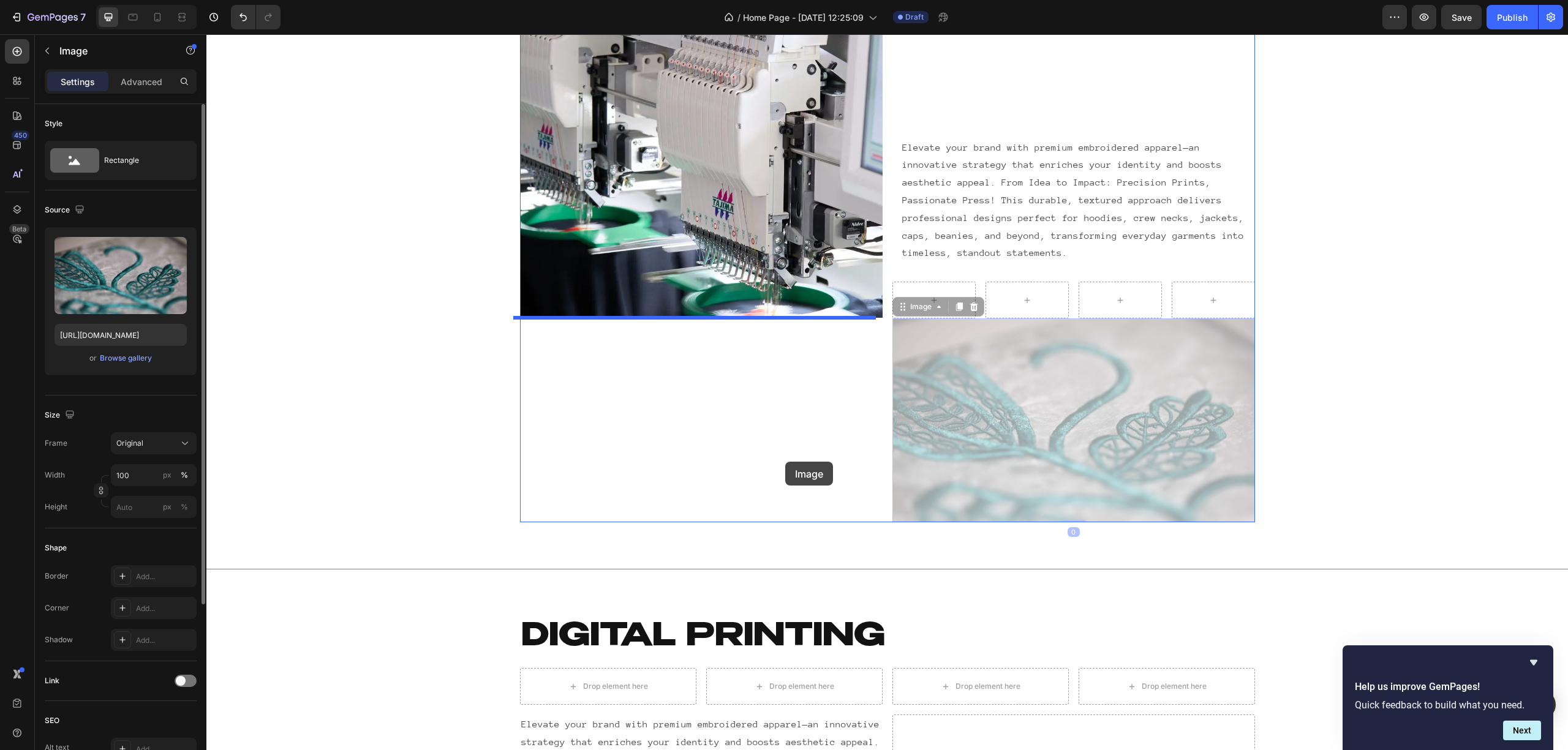
drag, startPoint x: 1026, startPoint y: 419, endPoint x: 783, endPoint y: 464, distance: 247.1
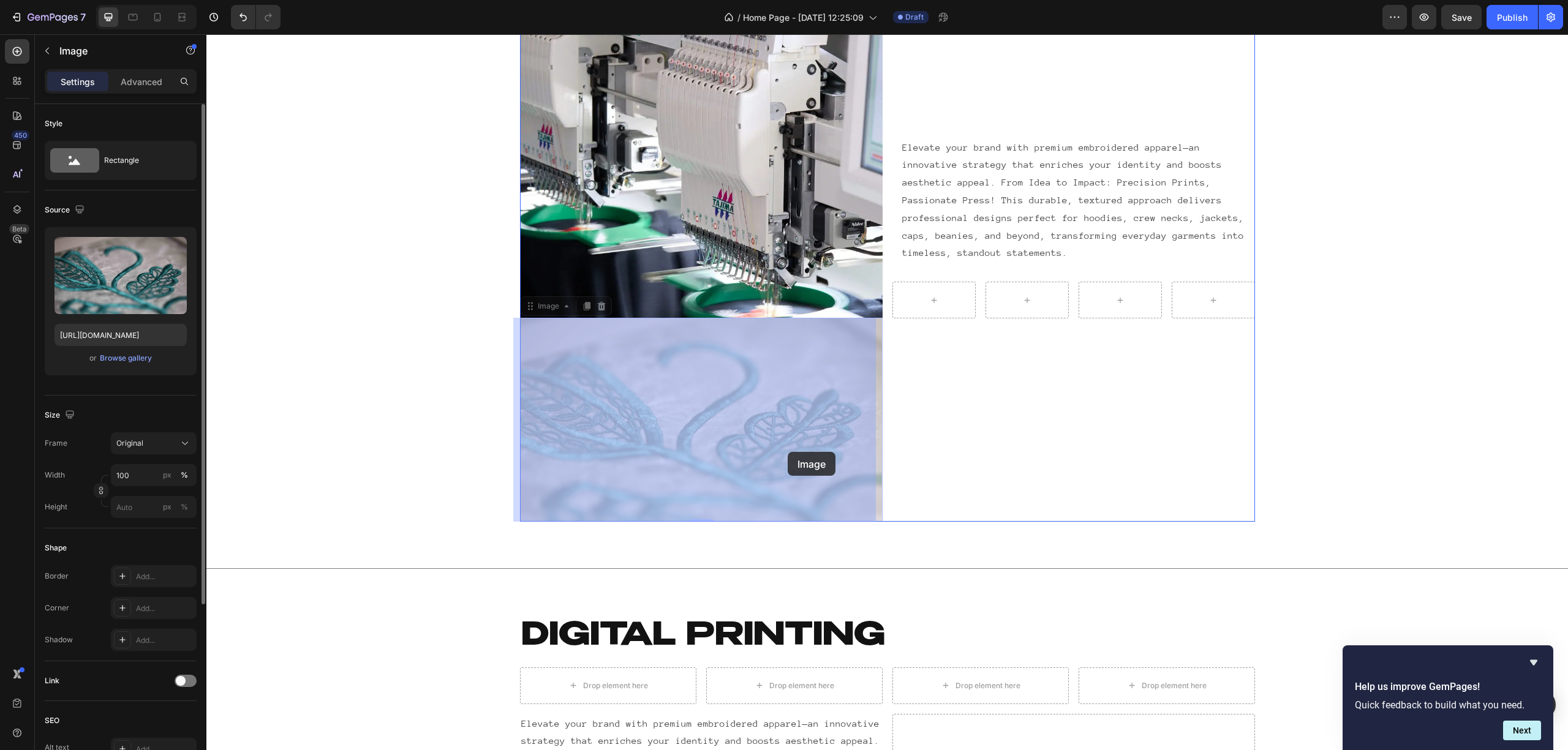
drag, startPoint x: 711, startPoint y: 456, endPoint x: 783, endPoint y: 455, distance: 72.0
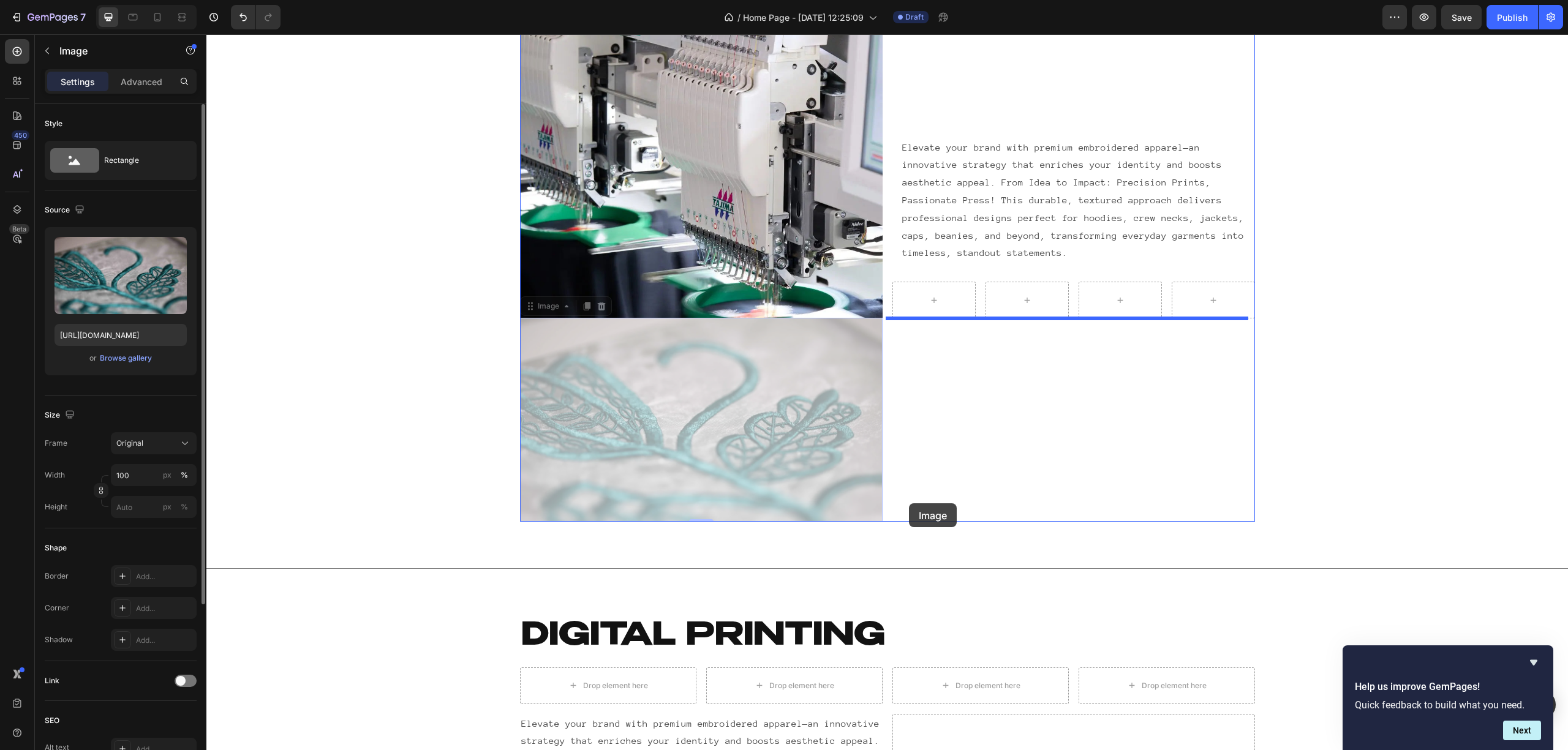
drag, startPoint x: 676, startPoint y: 430, endPoint x: 909, endPoint y: 503, distance: 244.2
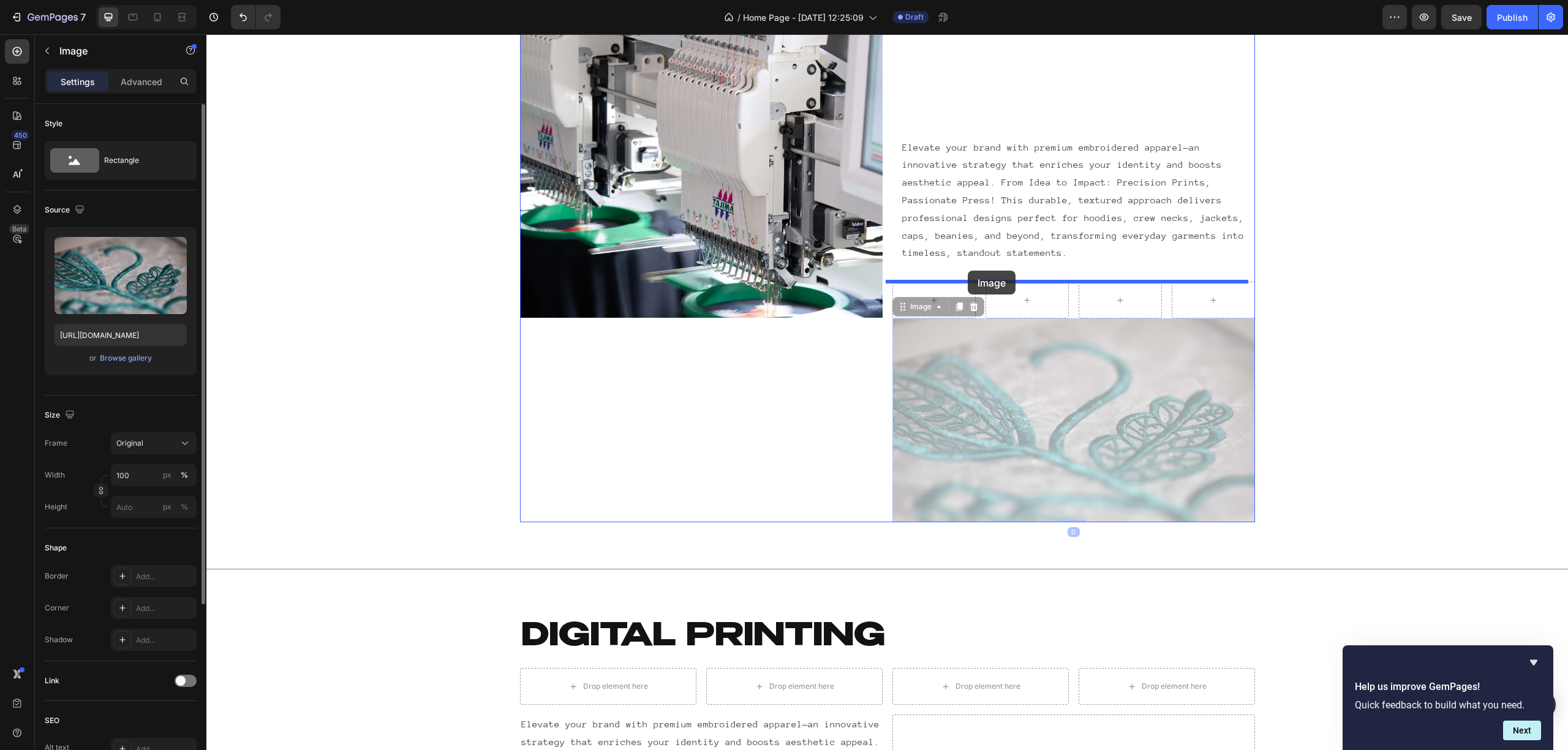
drag, startPoint x: 960, startPoint y: 414, endPoint x: 968, endPoint y: 271, distance: 143.2
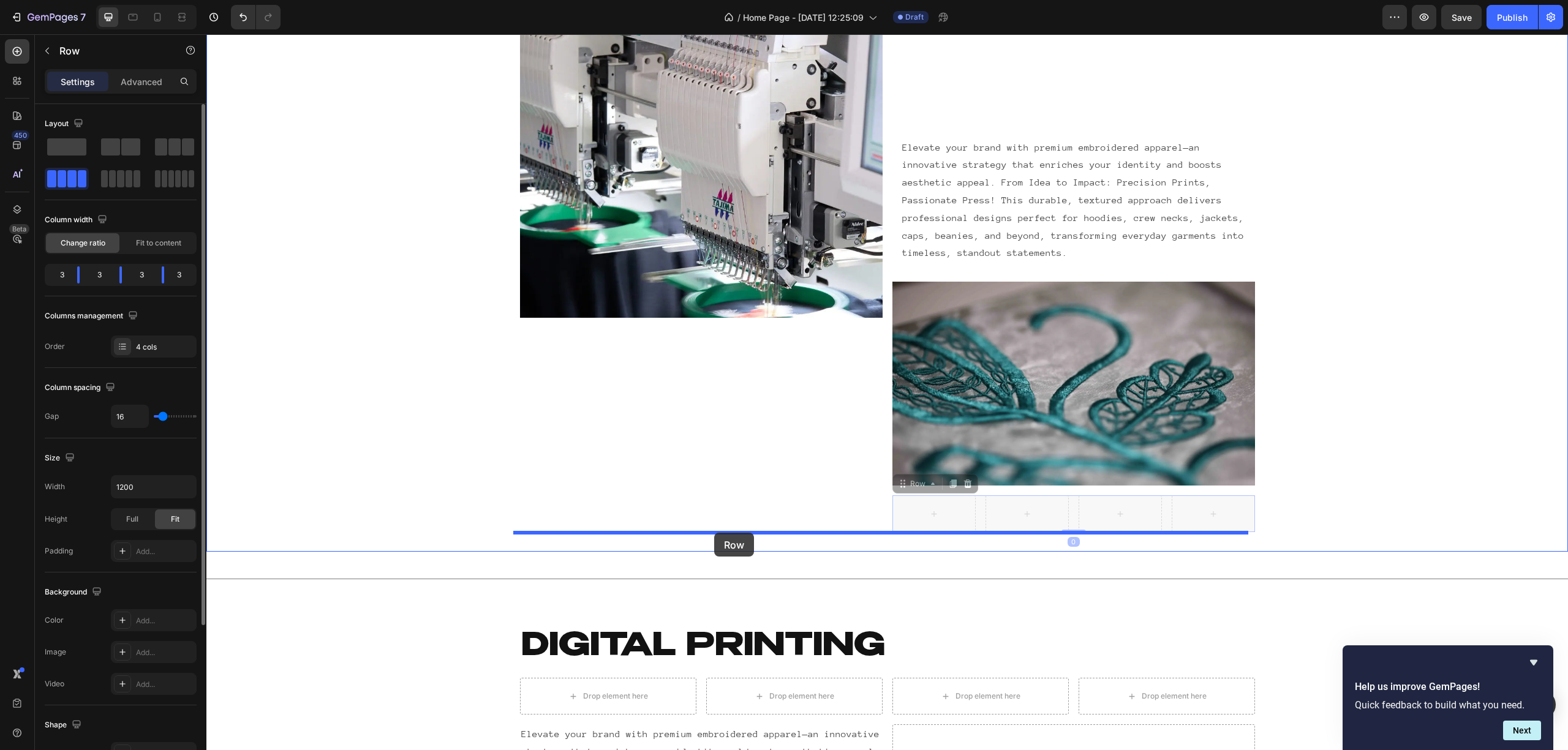
drag, startPoint x: 973, startPoint y: 506, endPoint x: 714, endPoint y: 533, distance: 260.4
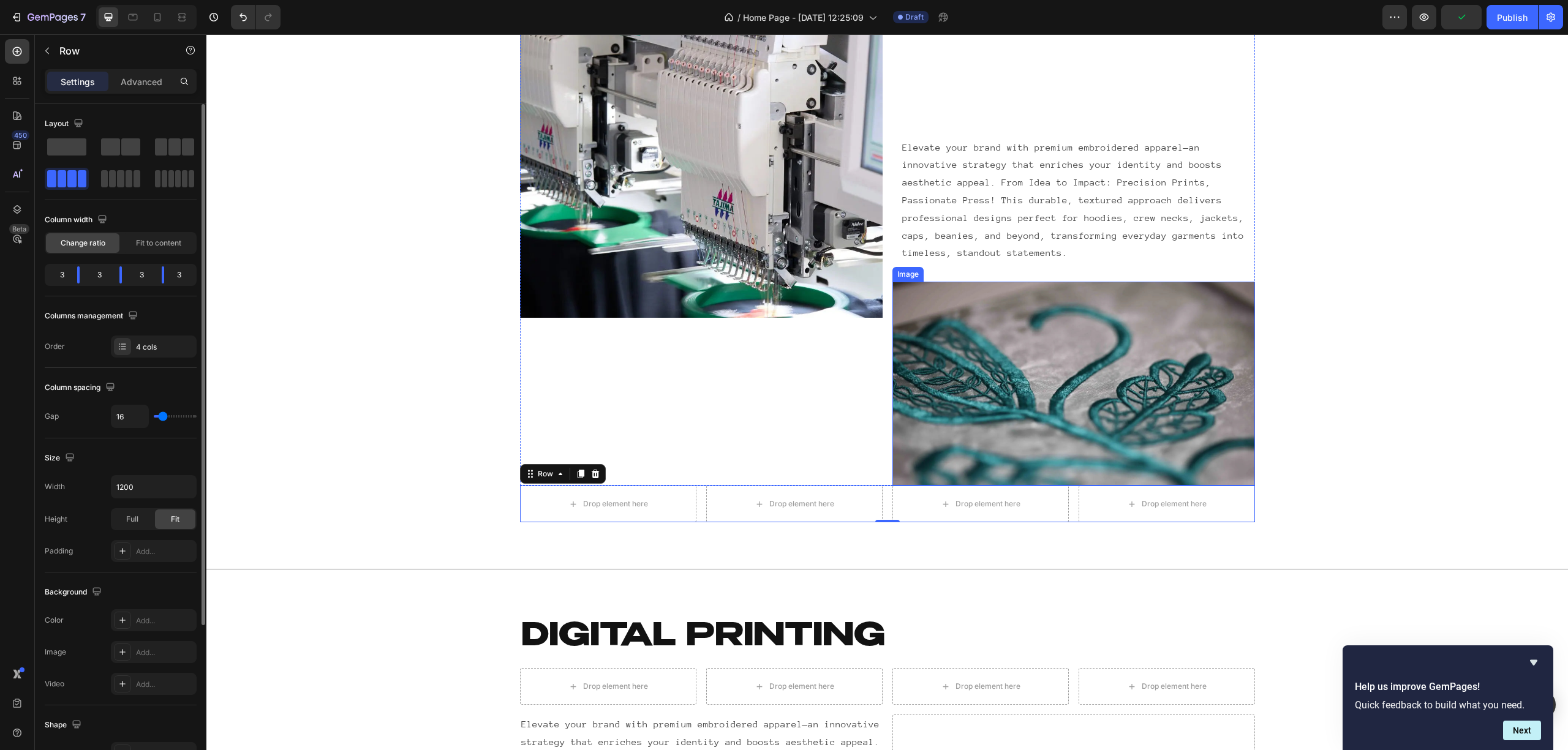
click at [1100, 416] on img at bounding box center [1074, 384] width 363 height 204
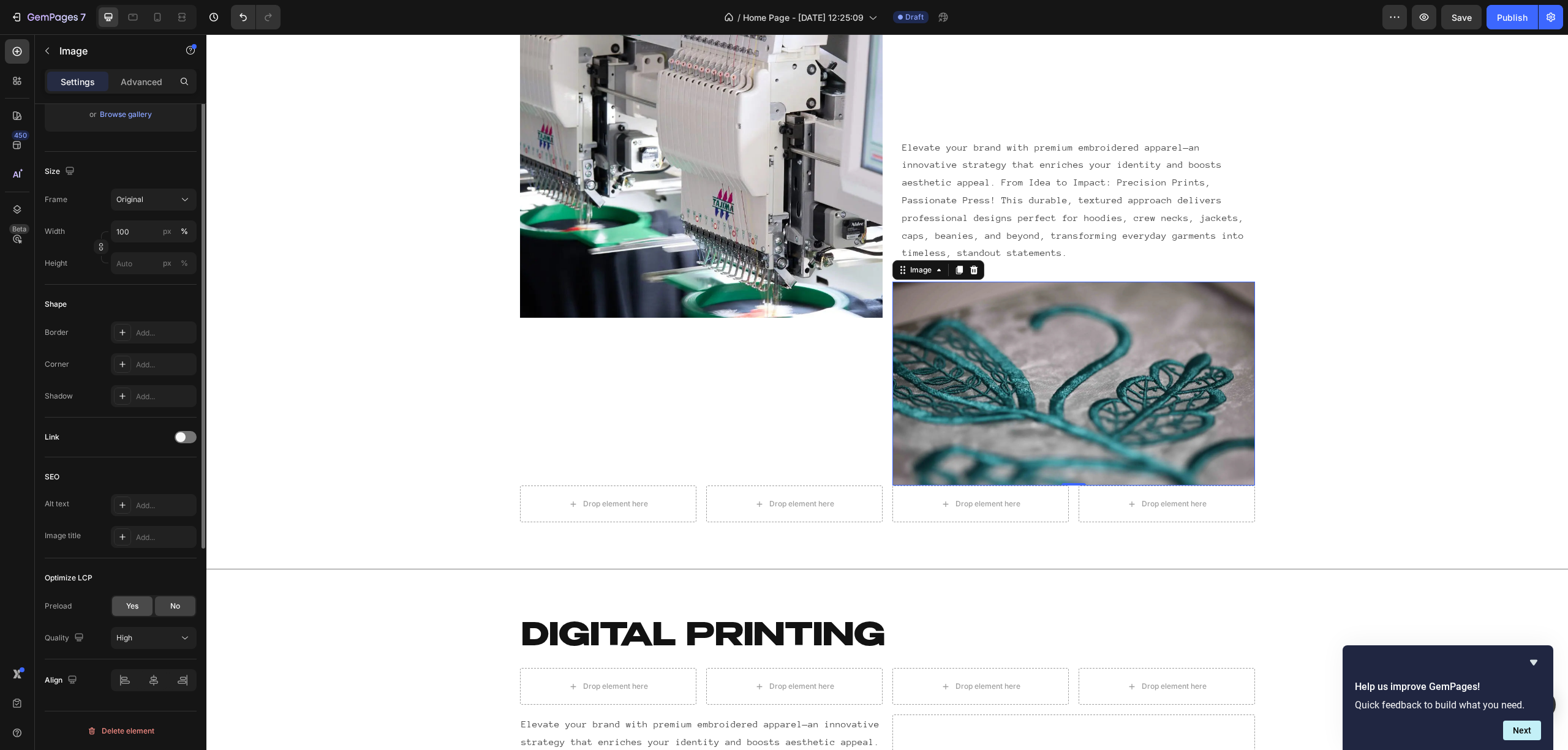
scroll to position [0, 0]
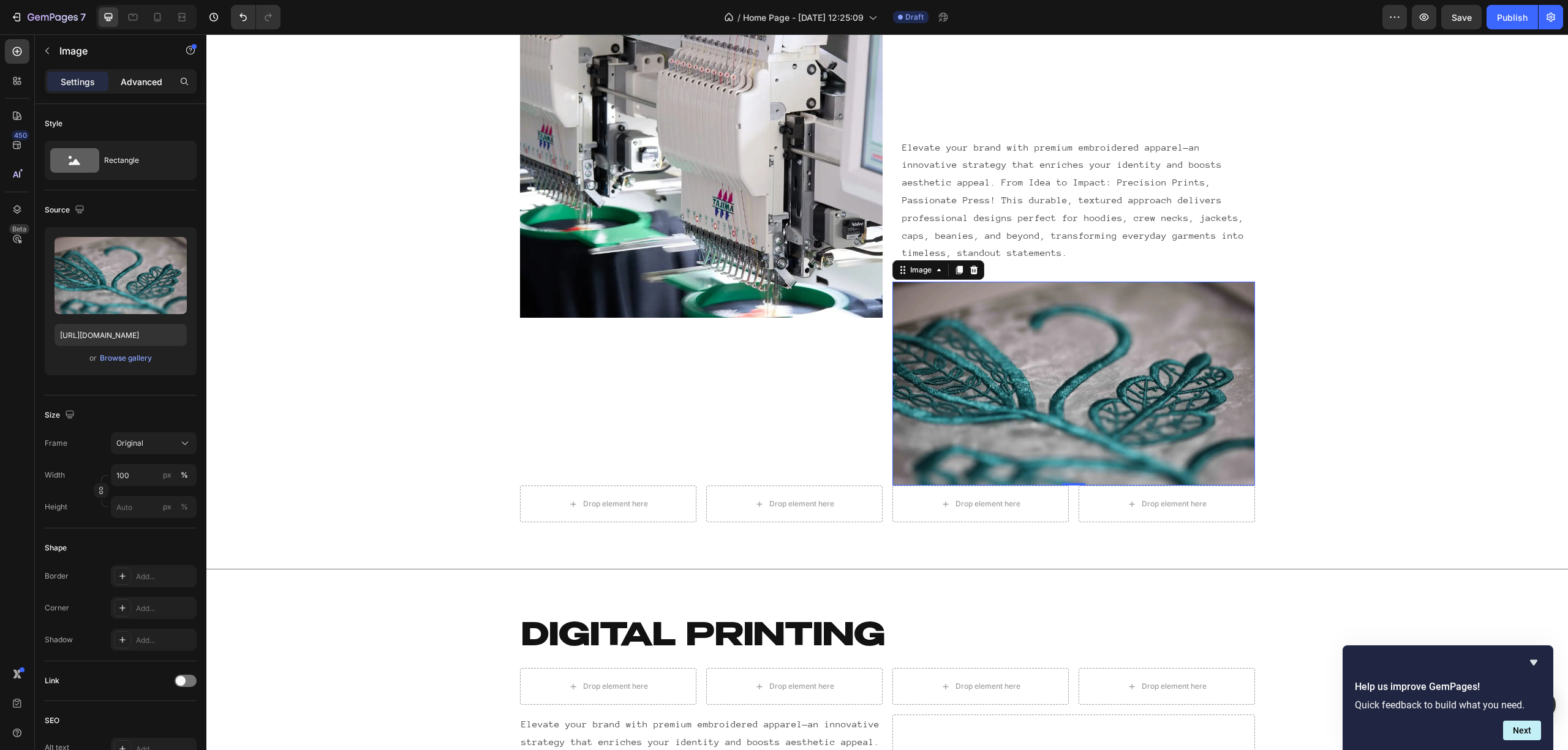
click at [150, 89] on div "Advanced" at bounding box center [141, 81] width 61 height 20
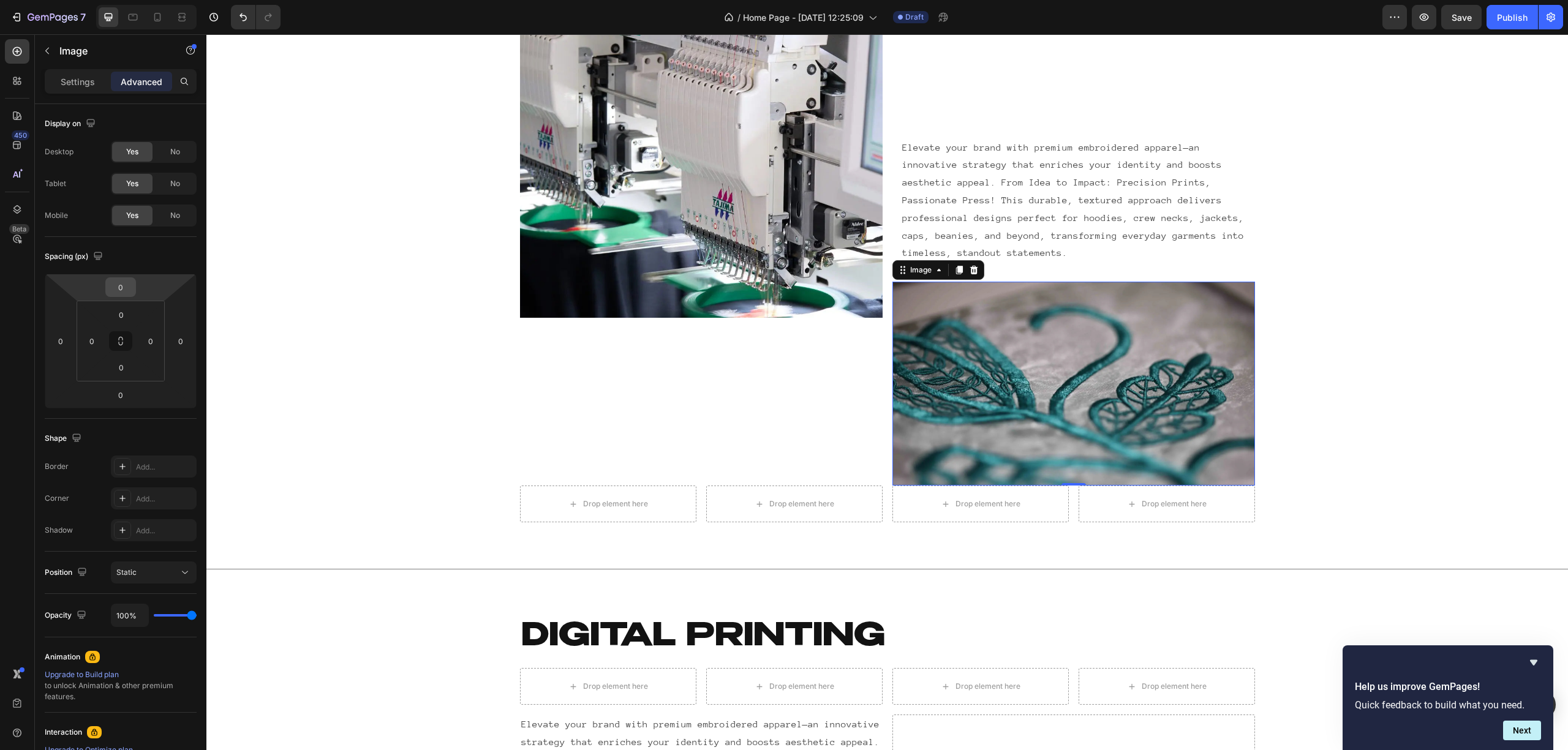
click at [126, 295] on input "0" at bounding box center [120, 287] width 24 height 18
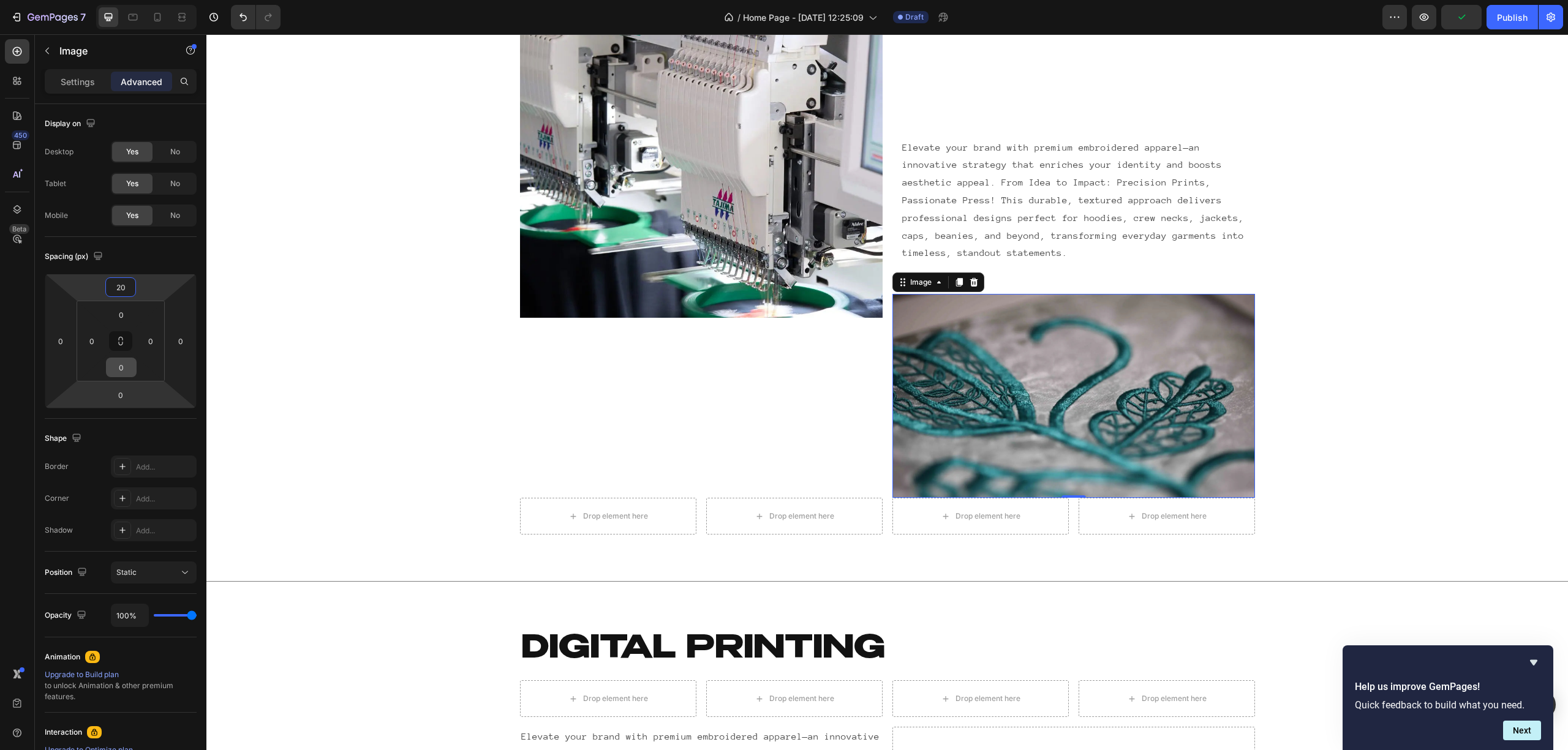
type input "2"
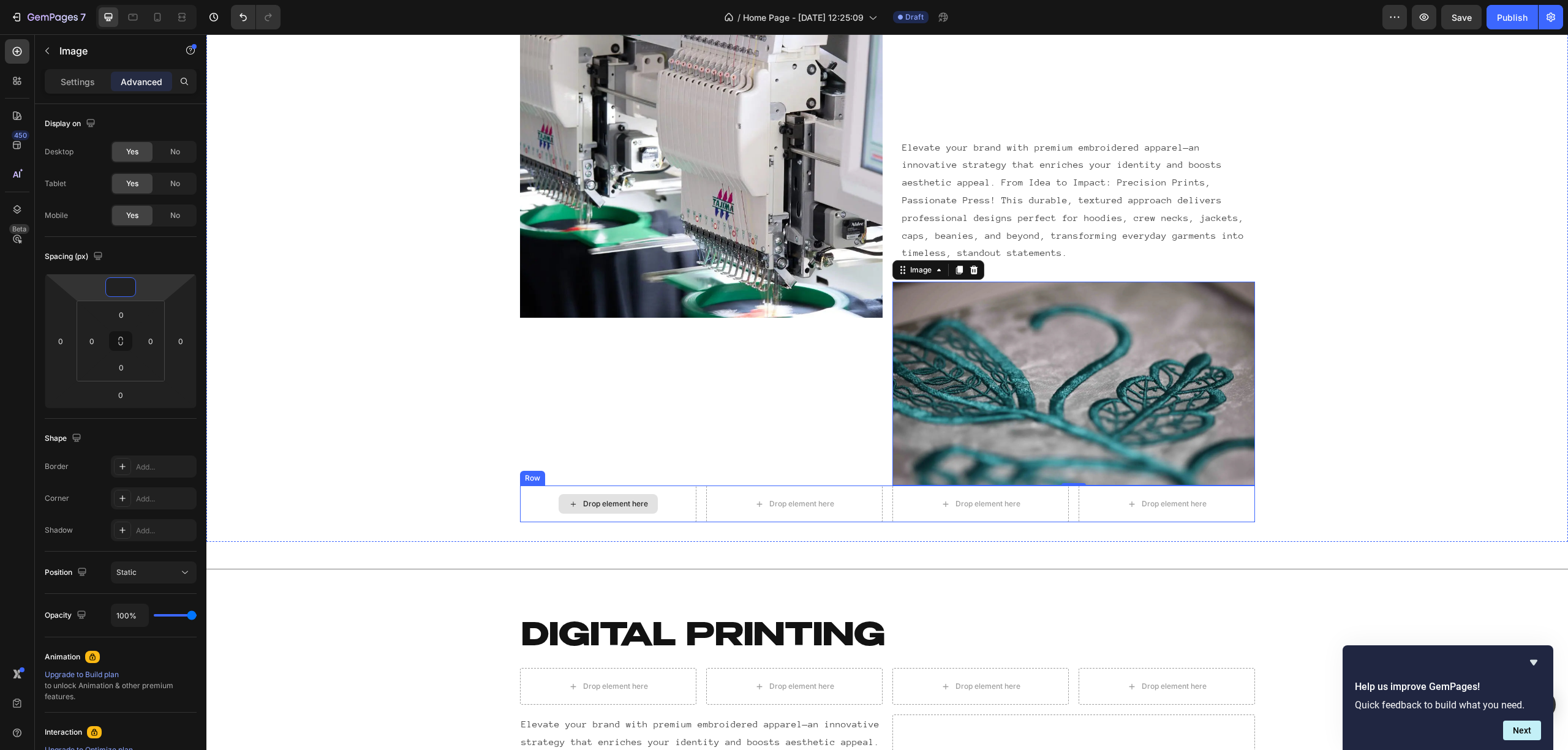
click at [519, 502] on div "Drop element here" at bounding box center [608, 504] width 177 height 36
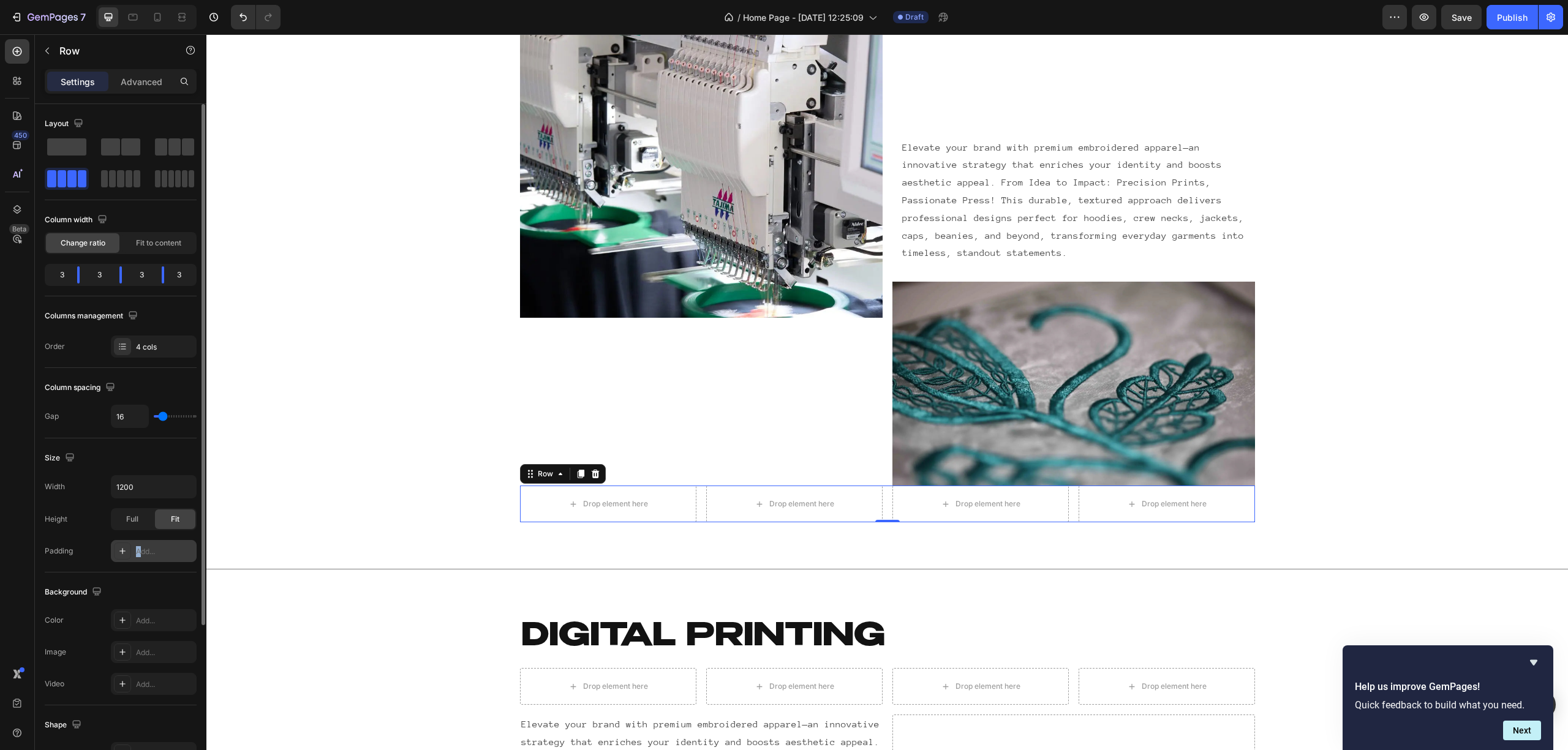
click at [135, 550] on div "Add..." at bounding box center [153, 551] width 86 height 22
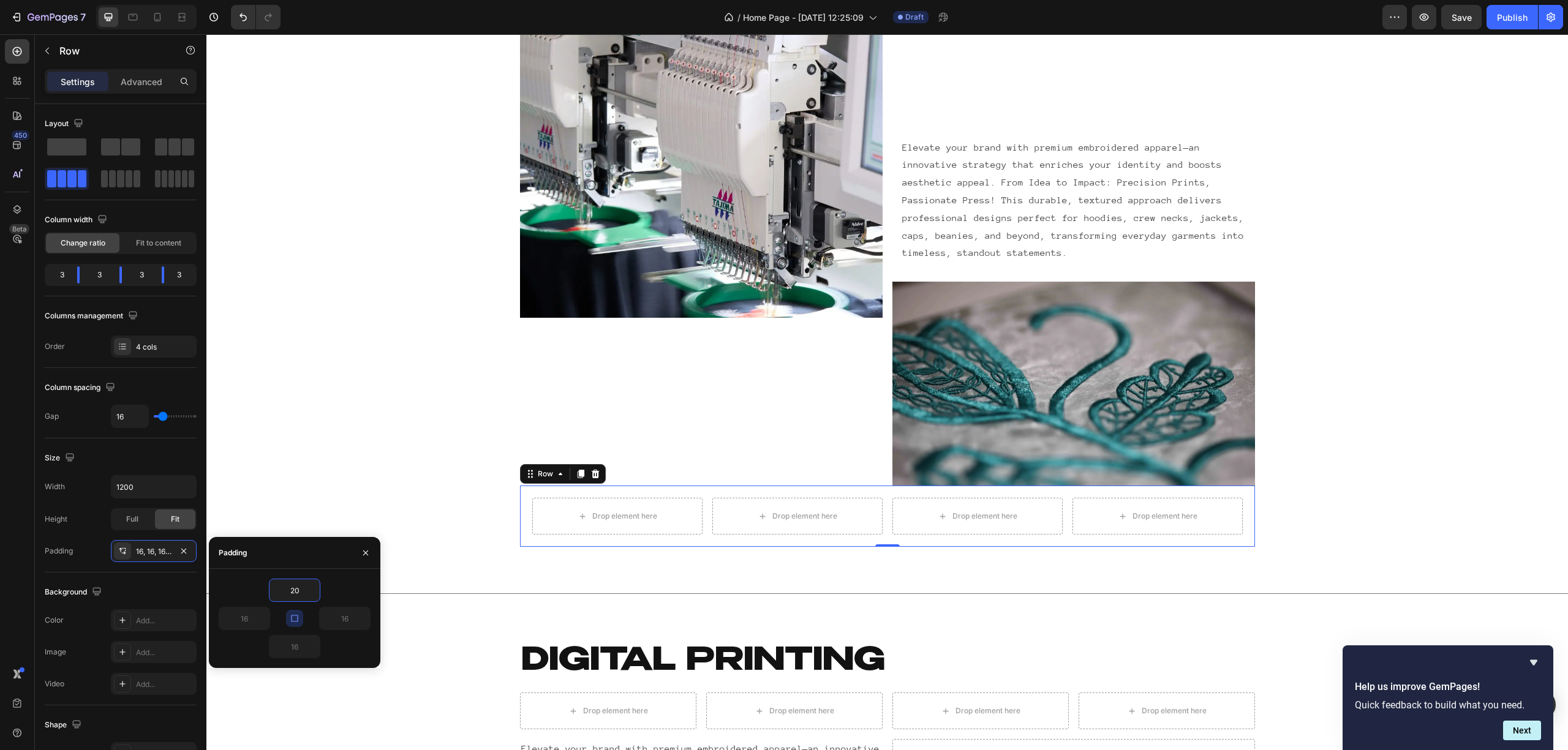
type input "2"
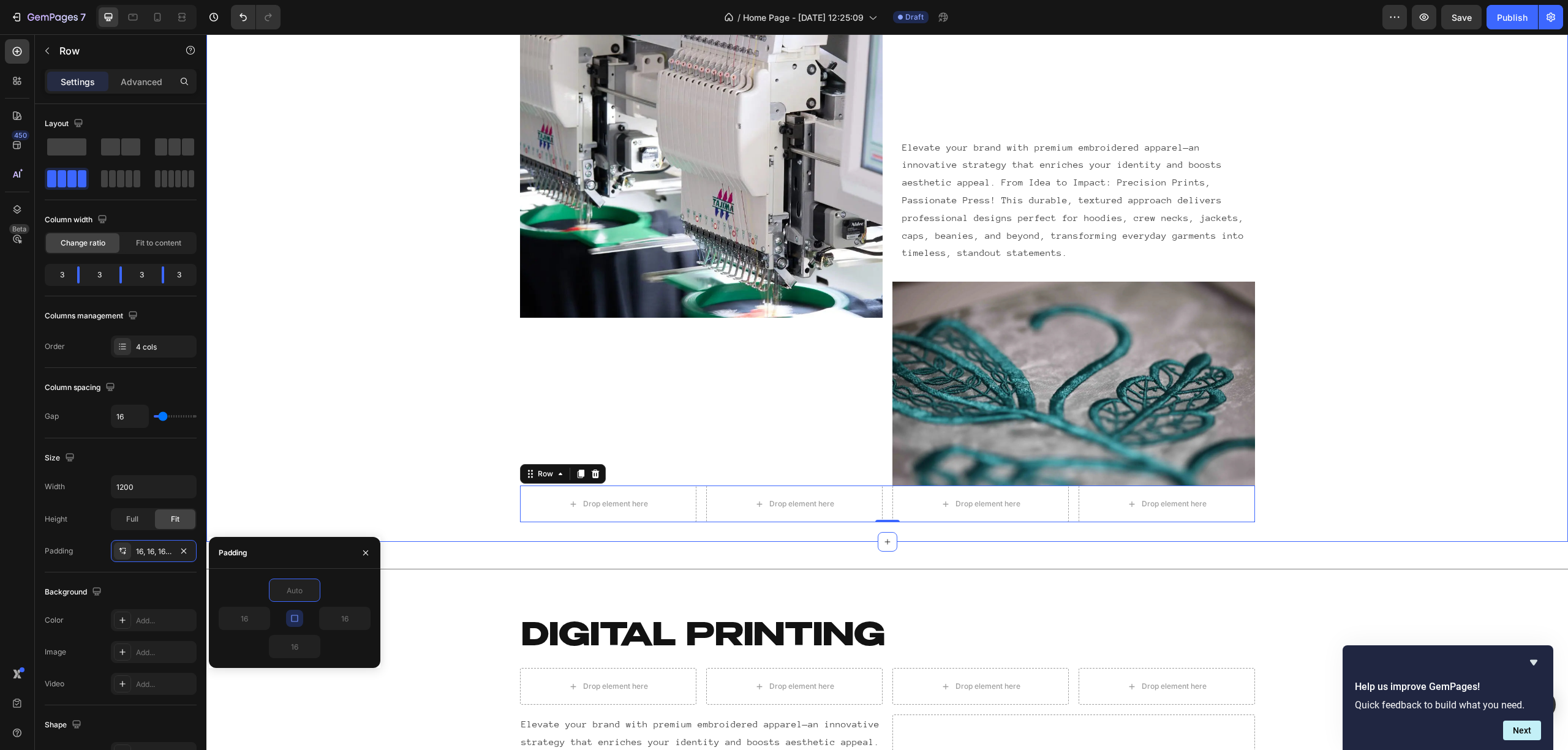
click at [377, 435] on div "EMBROIDERY Heading Row Image Elevate your brand with premium embroidered appare…" at bounding box center [887, 213] width 1361 height 620
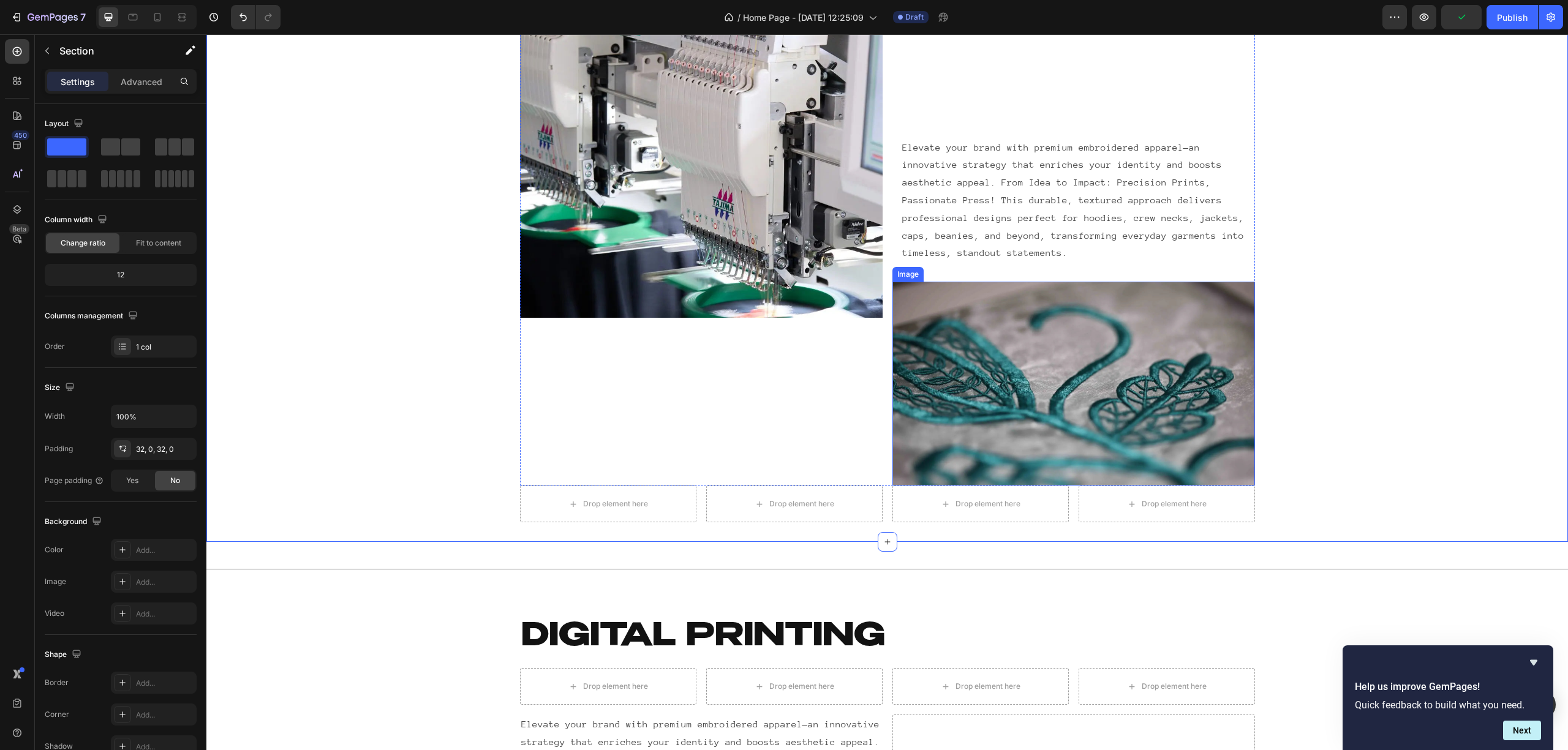
click at [914, 426] on img at bounding box center [1074, 384] width 363 height 204
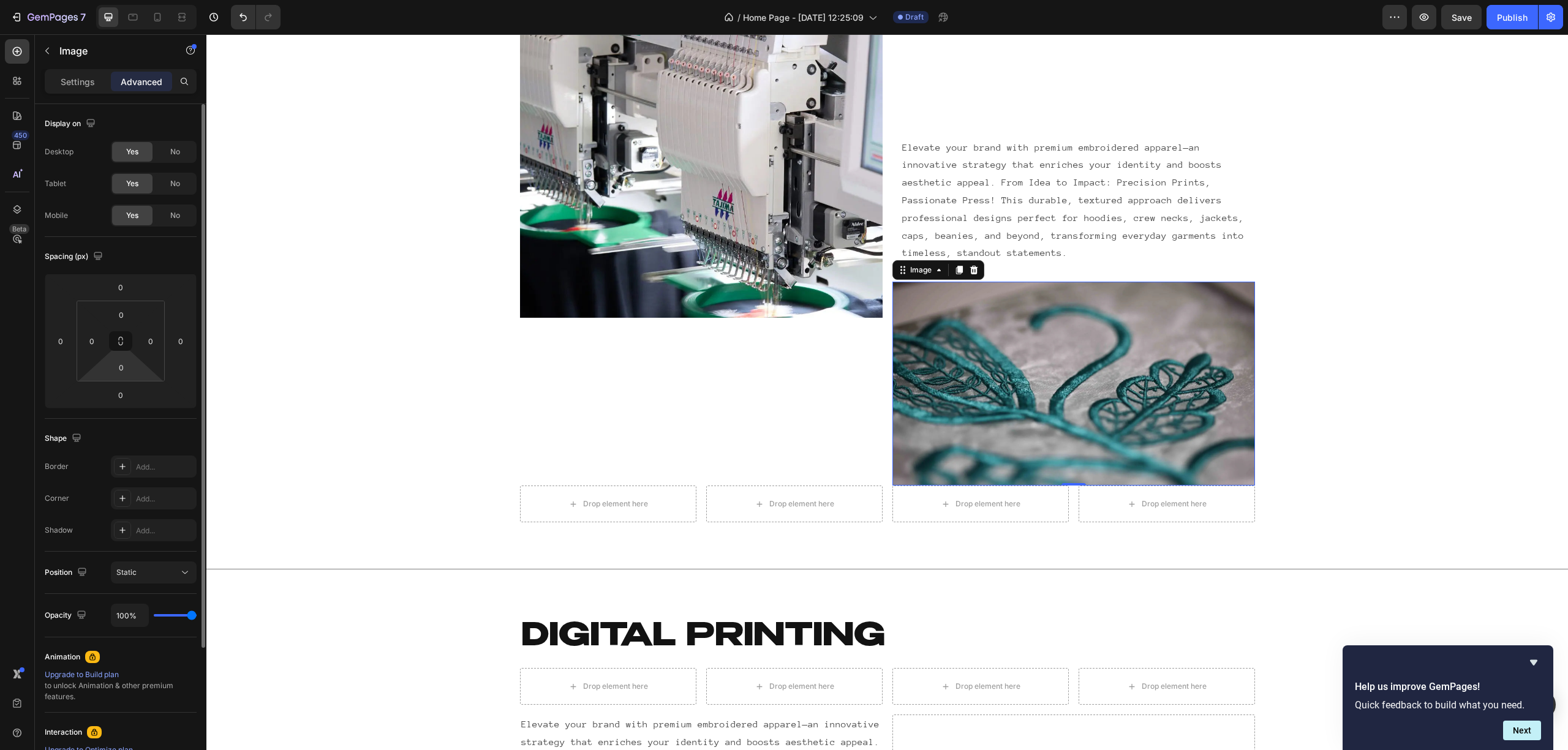
drag, startPoint x: 135, startPoint y: 376, endPoint x: 127, endPoint y: 434, distance: 58.5
click at [138, 373] on div "0 0 0 0" at bounding box center [120, 340] width 88 height 81
click at [120, 391] on input "0" at bounding box center [120, 395] width 24 height 18
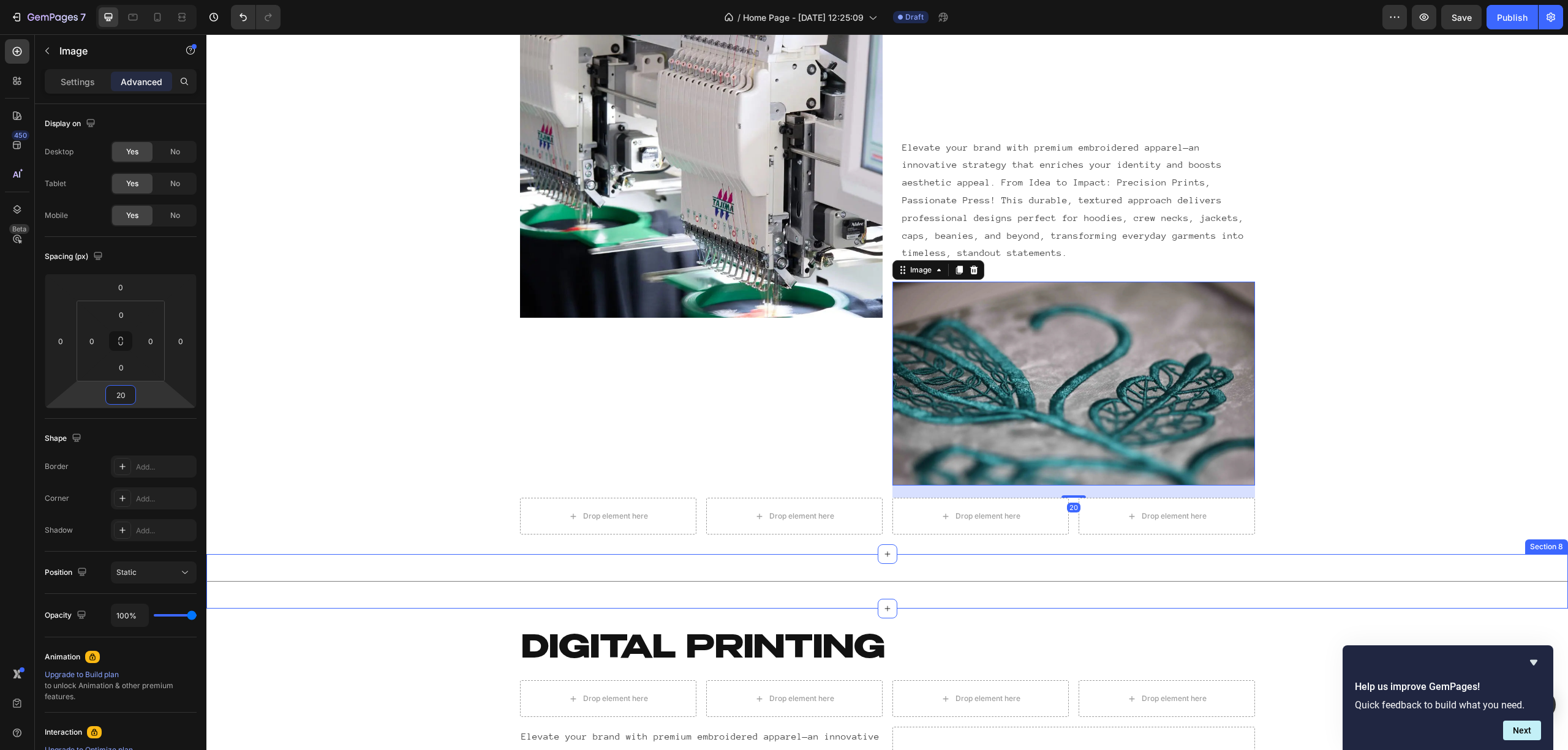
type input "2"
type input "1"
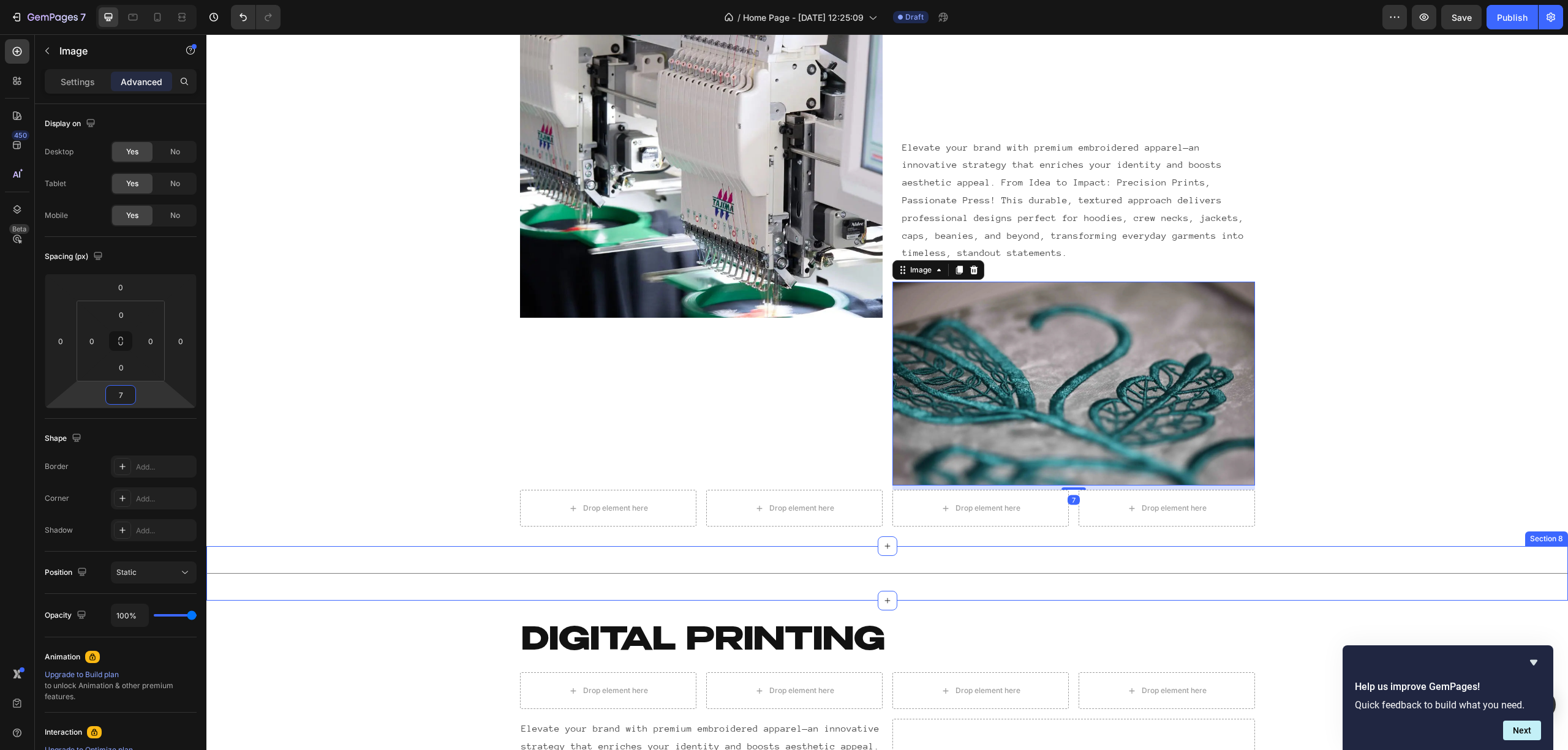
type input "70"
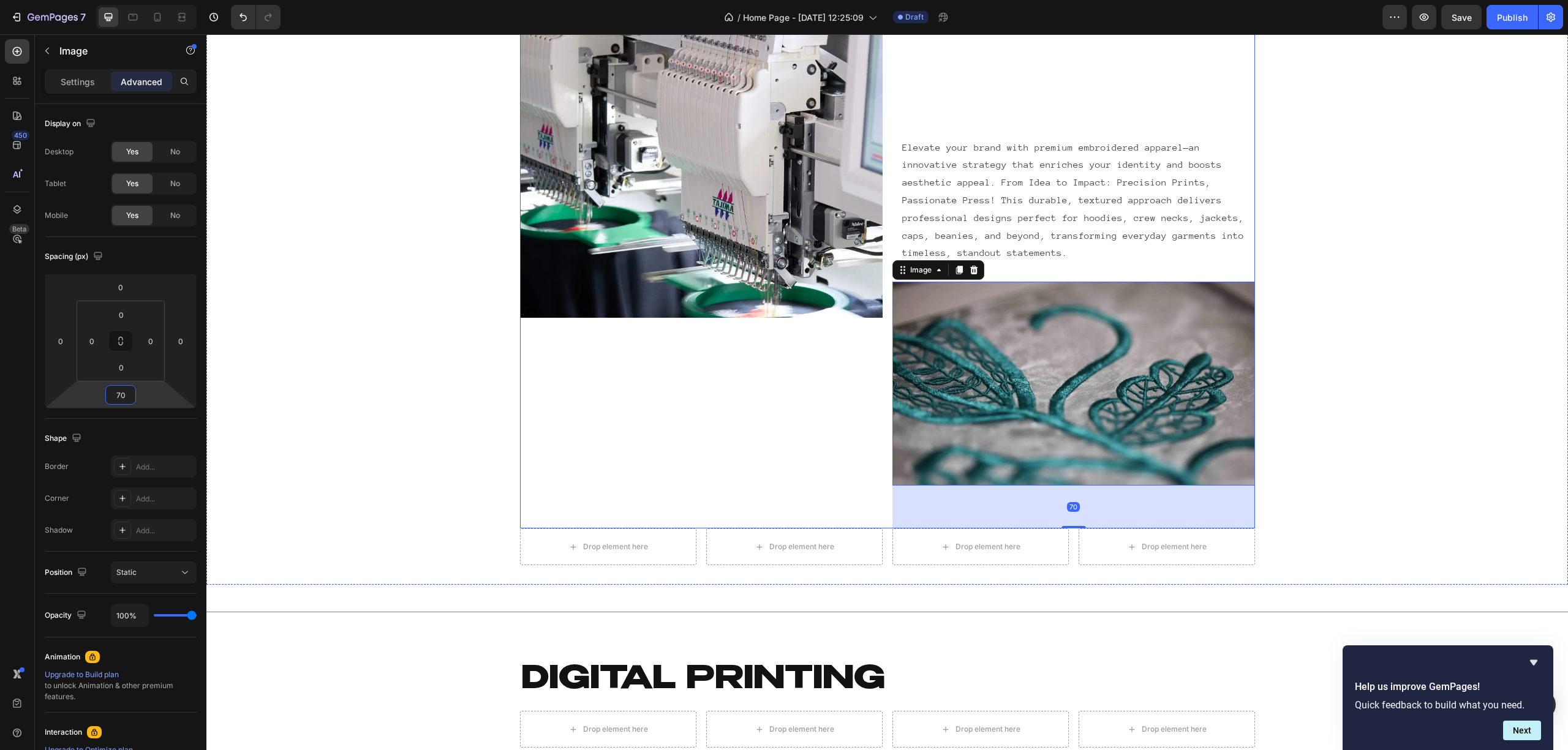
click at [643, 417] on div "Image" at bounding box center [700, 242] width 363 height 574
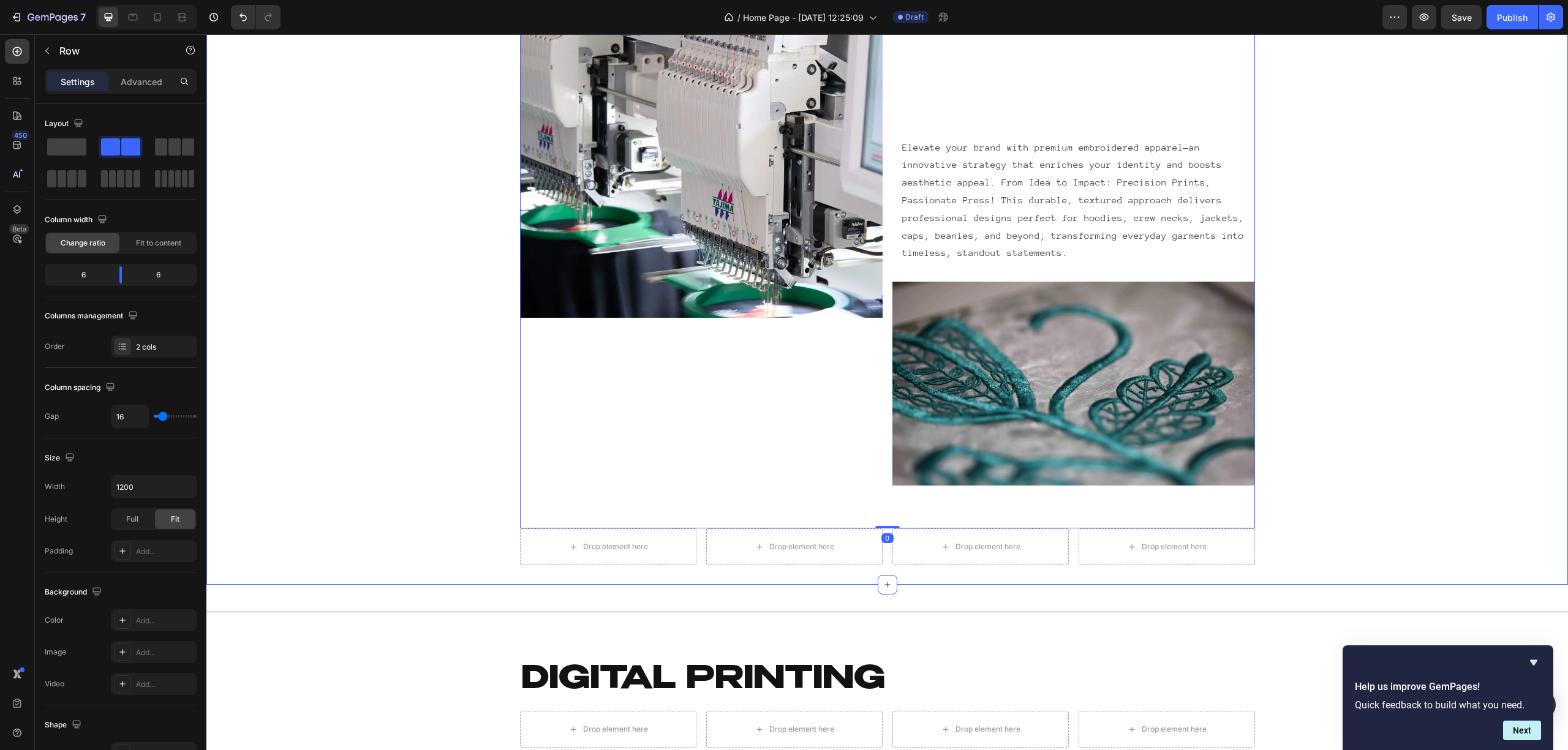
click at [475, 443] on div "EMBROIDERY Heading Row Image Elevate your brand with premium embroidered appare…" at bounding box center [887, 234] width 1361 height 663
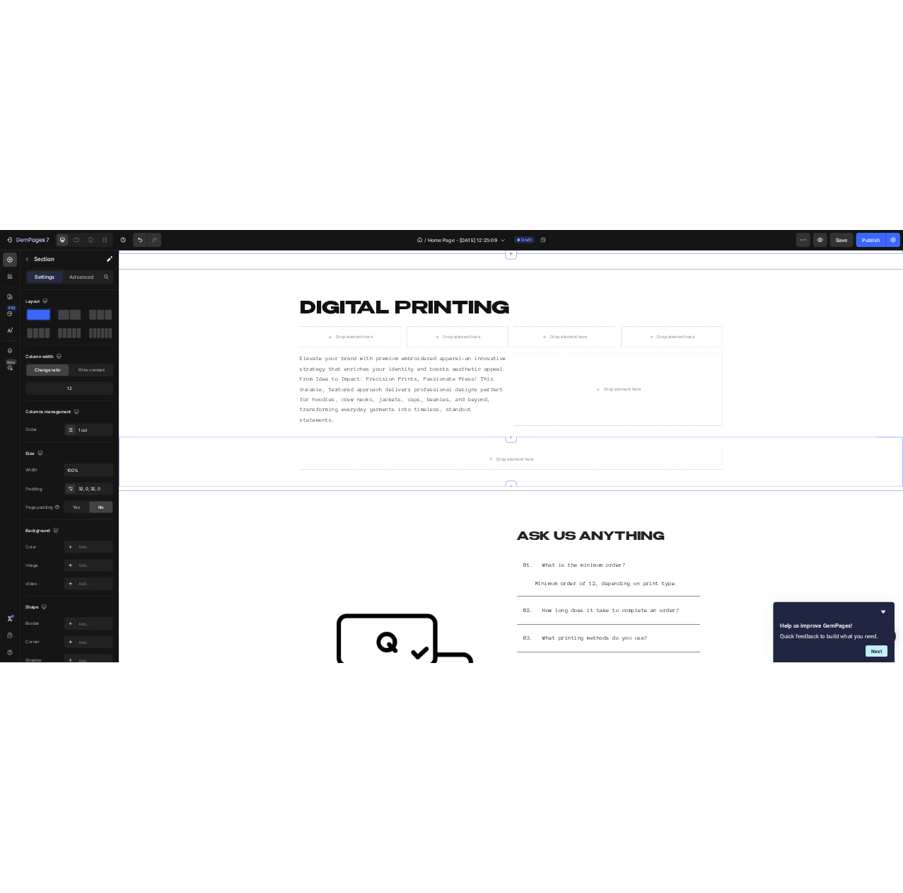
scroll to position [3634, 0]
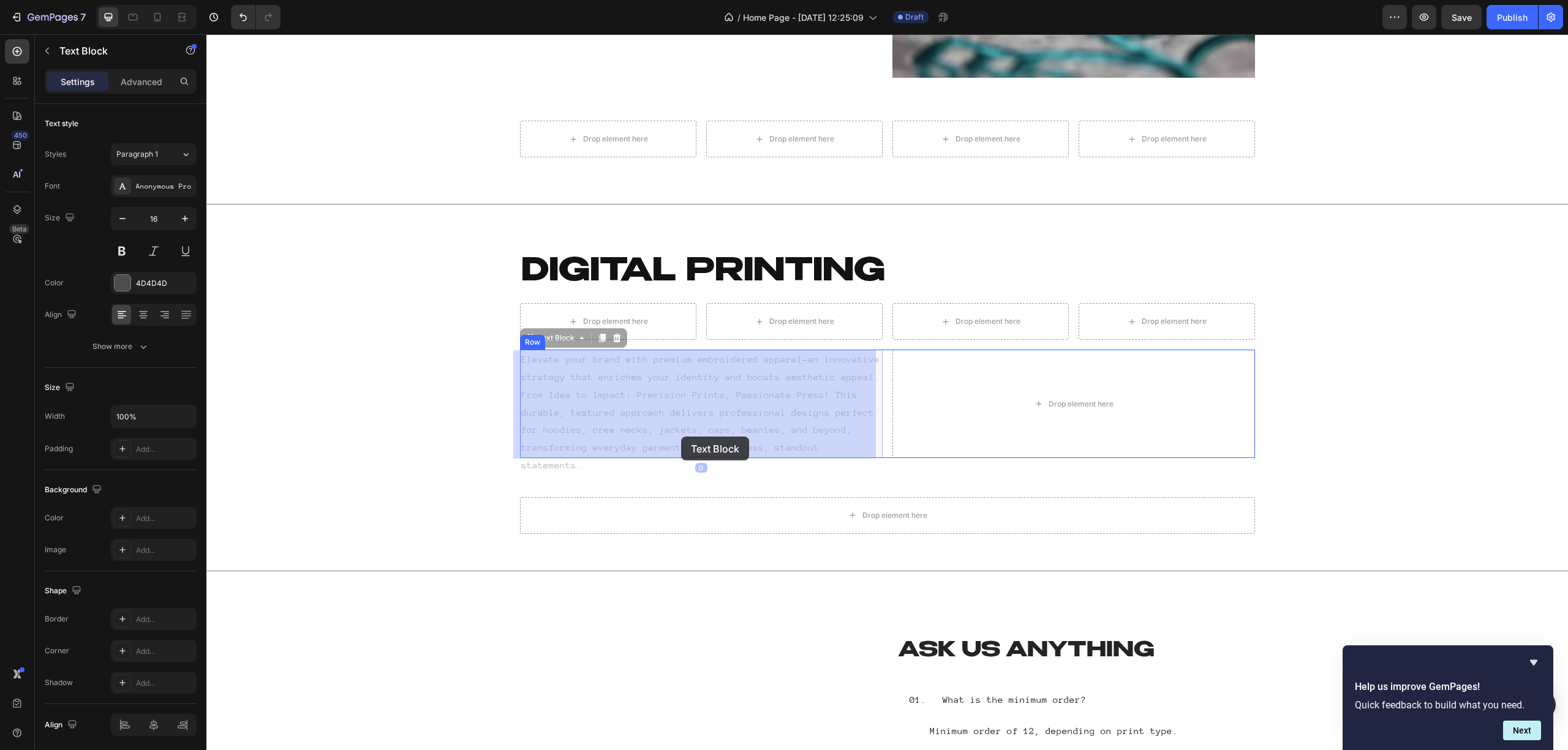
drag, startPoint x: 513, startPoint y: 359, endPoint x: 681, endPoint y: 436, distance: 184.8
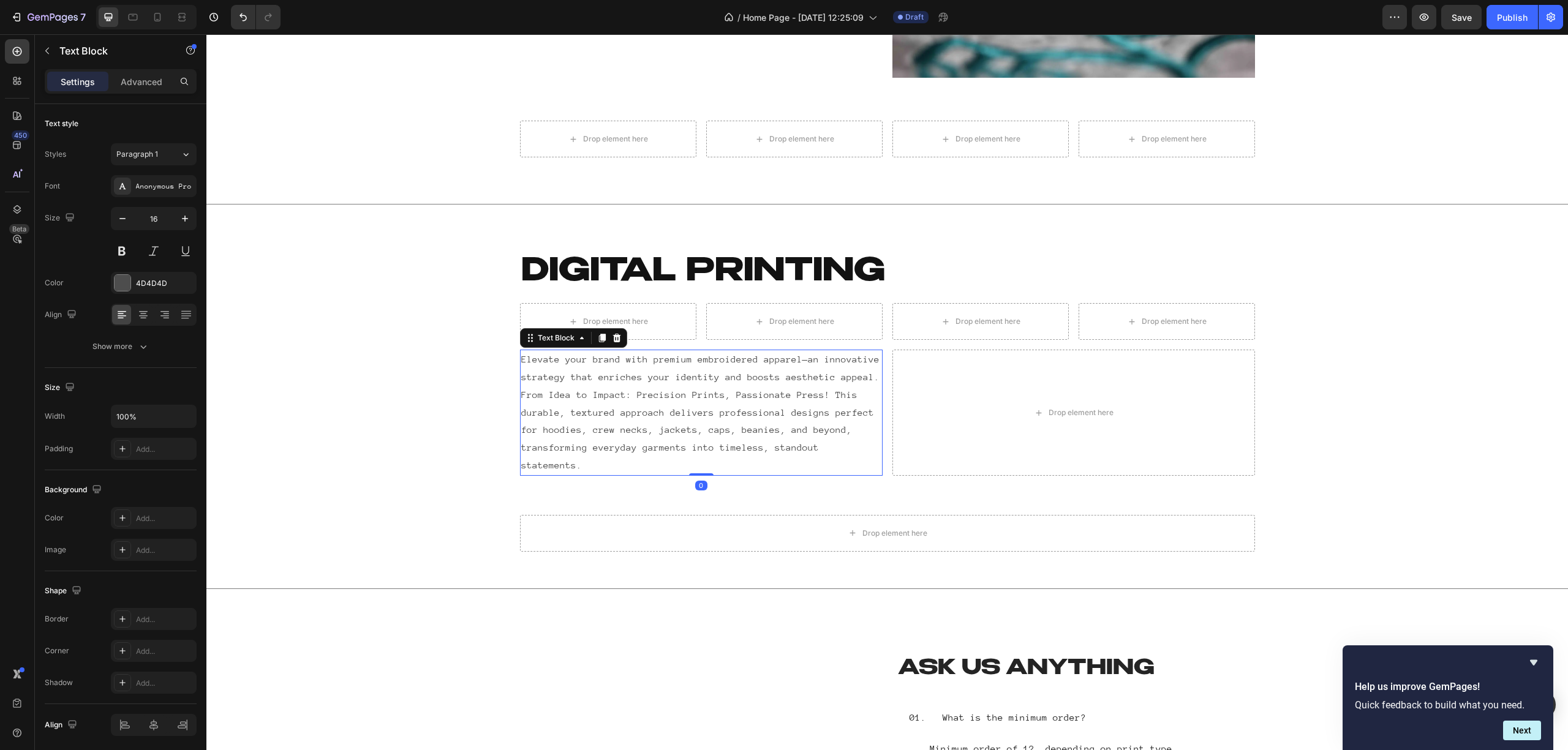
click at [697, 431] on p "Elevate your brand with premium embroidered apparel—an innovative strategy that…" at bounding box center [701, 412] width 360 height 124
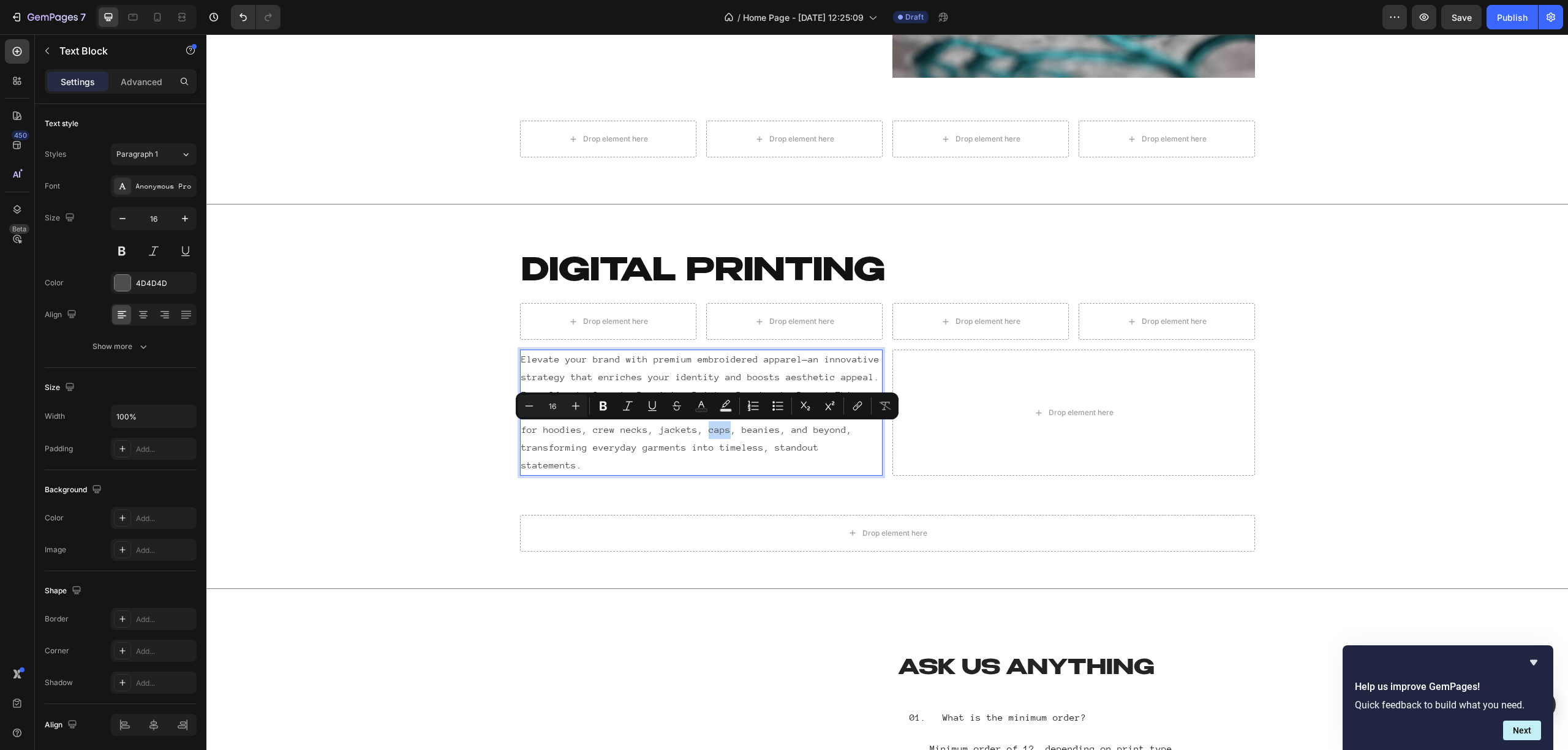
click at [765, 438] on p "Elevate your brand with premium embroidered apparel—an innovative strategy that…" at bounding box center [701, 412] width 360 height 124
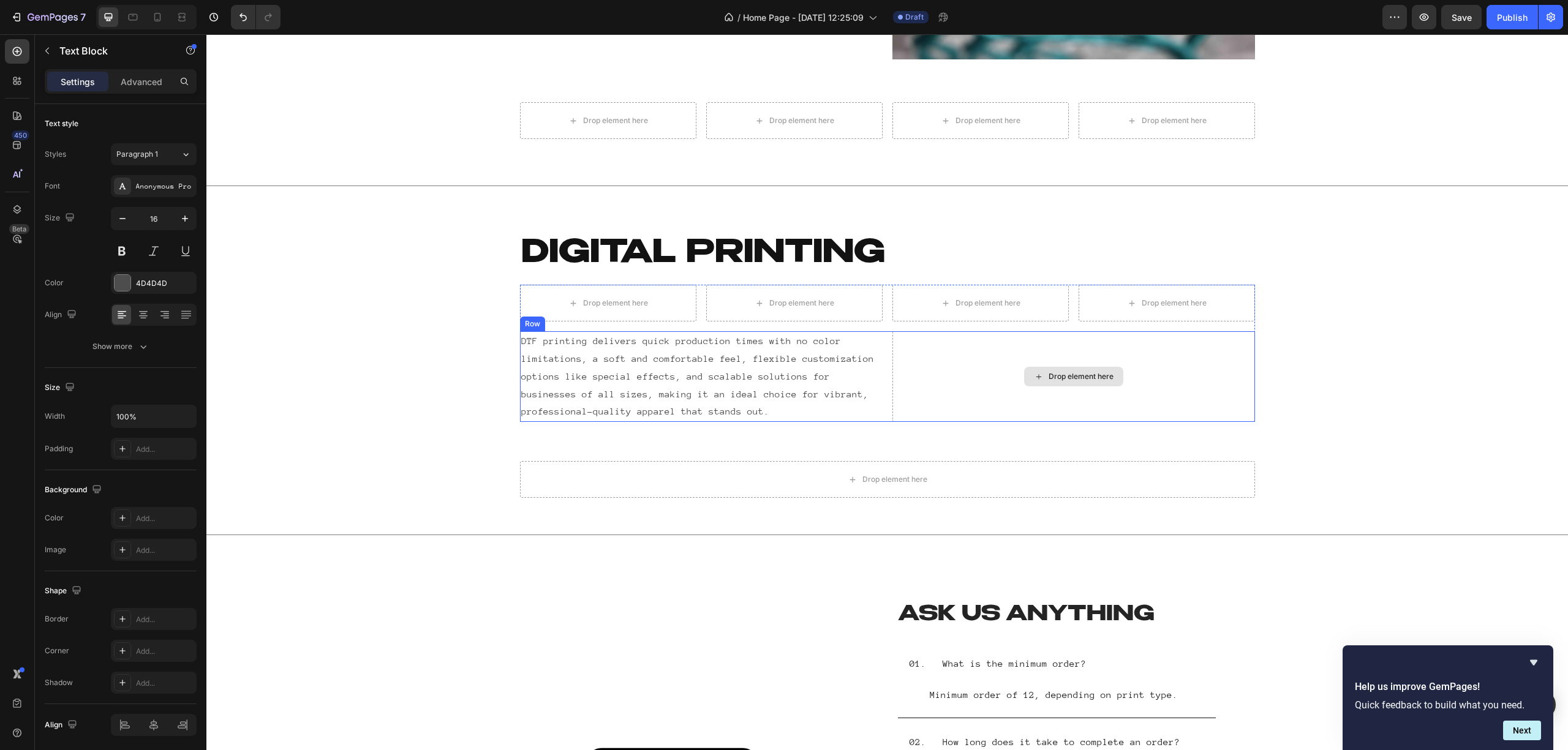
click at [1059, 391] on div "Drop element here" at bounding box center [1074, 377] width 363 height 91
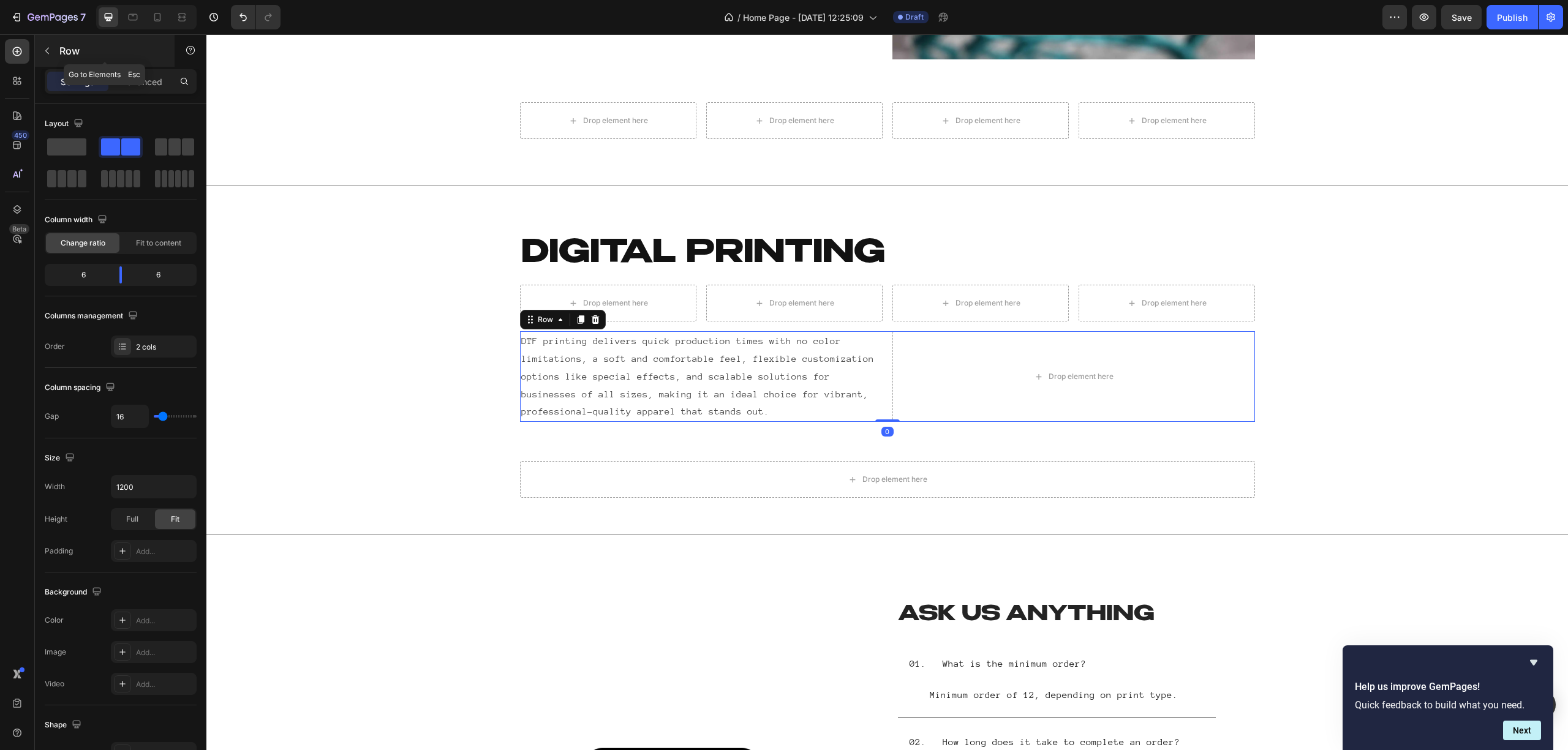
click at [48, 53] on icon "button" at bounding box center [47, 50] width 10 height 10
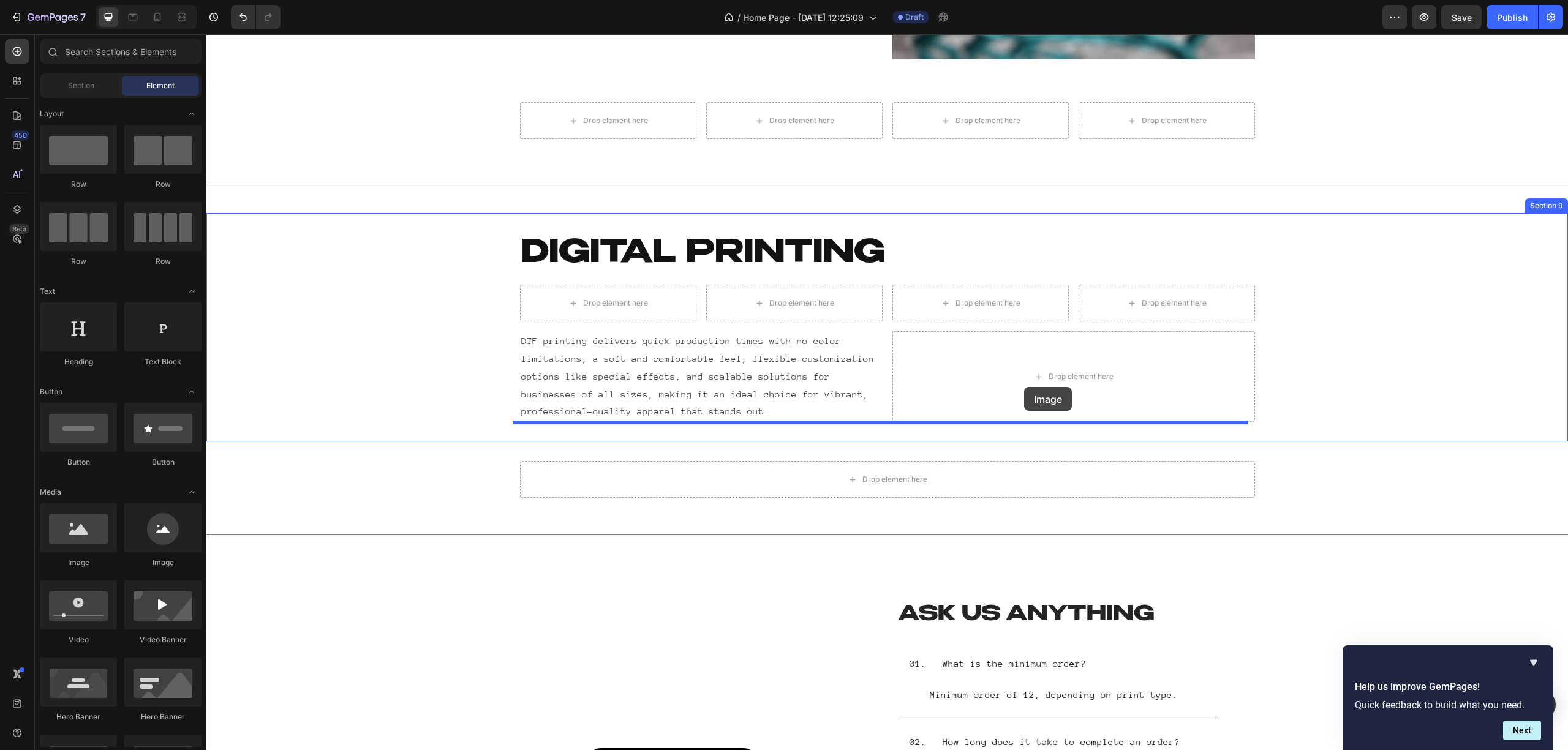
drag, startPoint x: 283, startPoint y: 582, endPoint x: 1036, endPoint y: 365, distance: 783.6
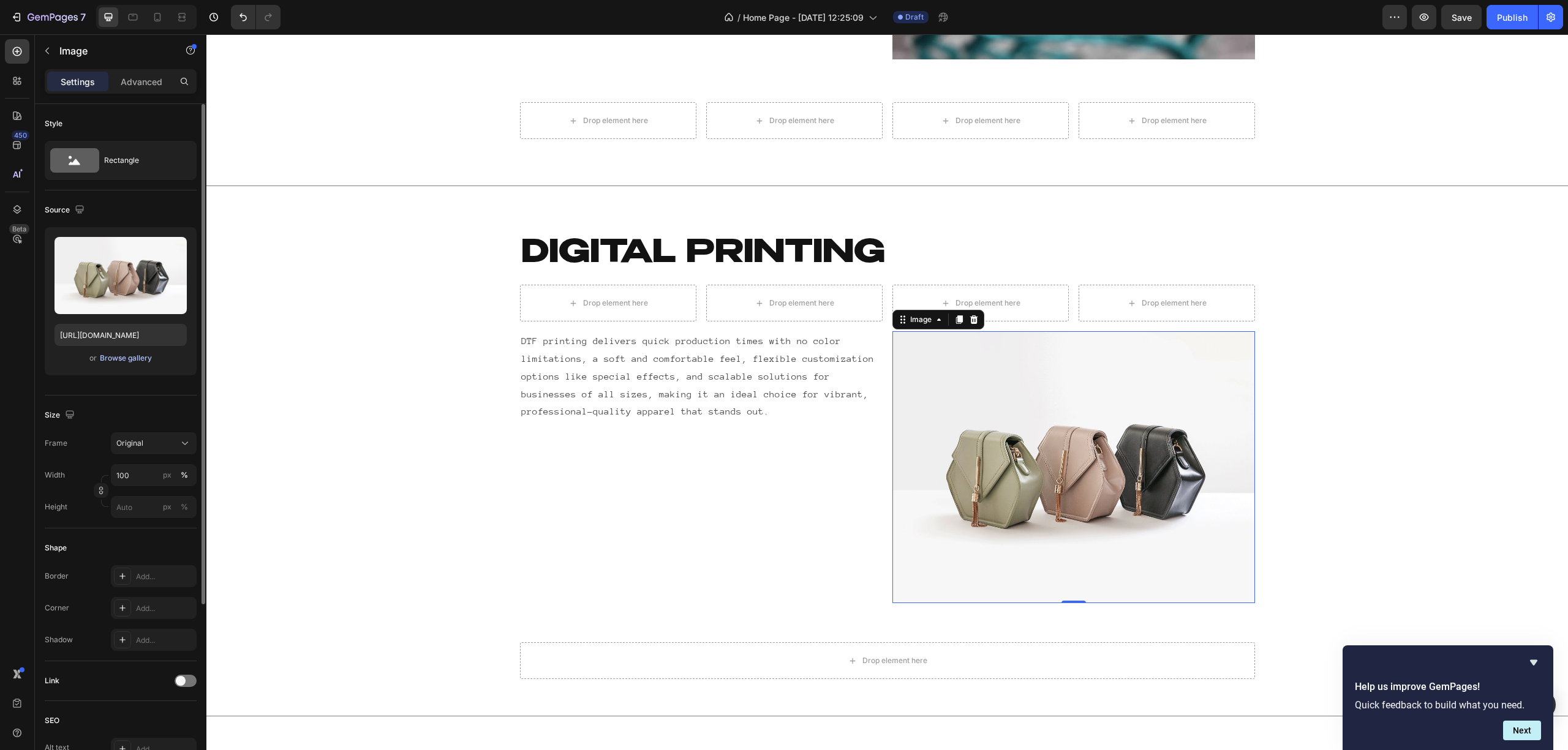
click at [111, 361] on div "Browse gallery" at bounding box center [126, 358] width 52 height 11
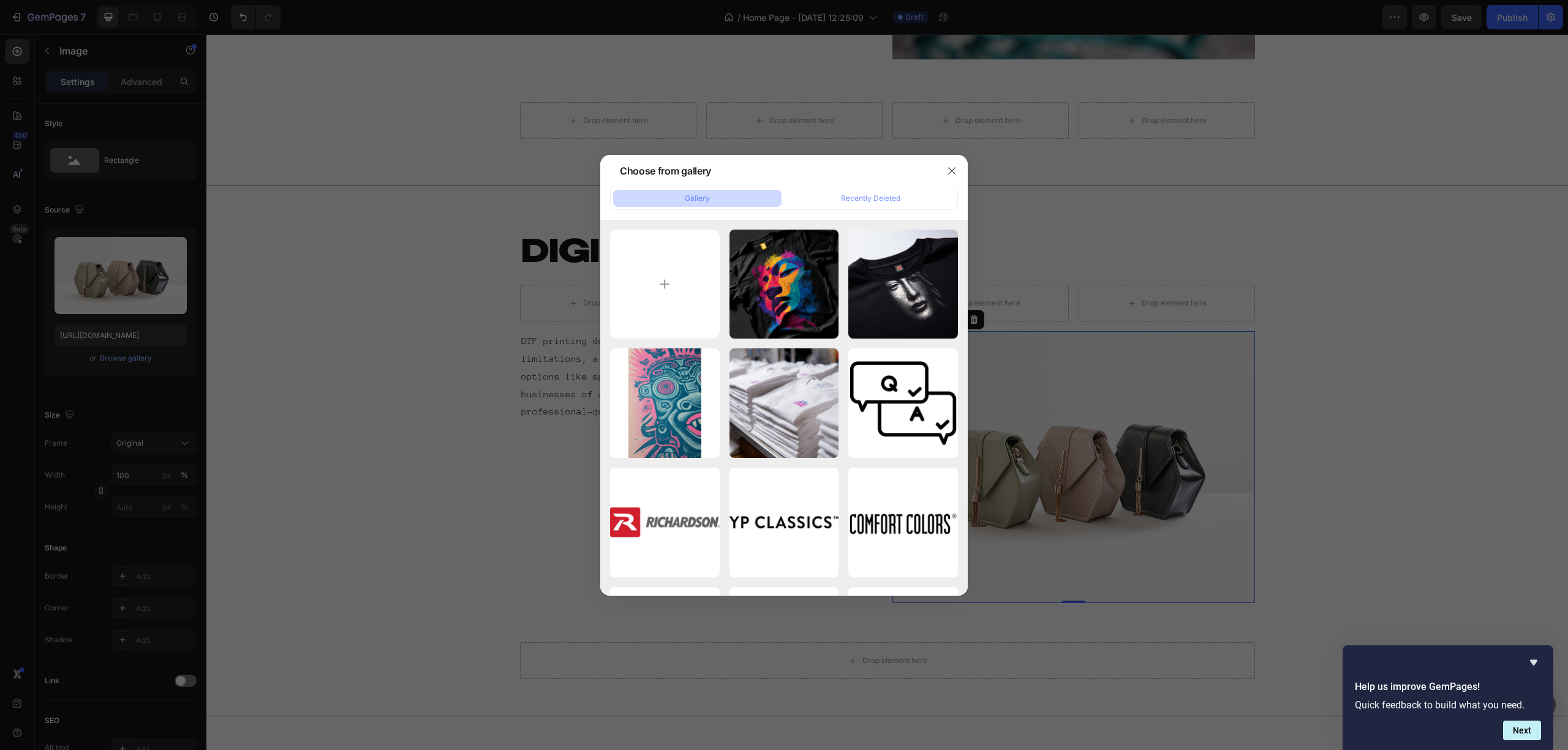
click at [113, 336] on div at bounding box center [784, 375] width 1568 height 750
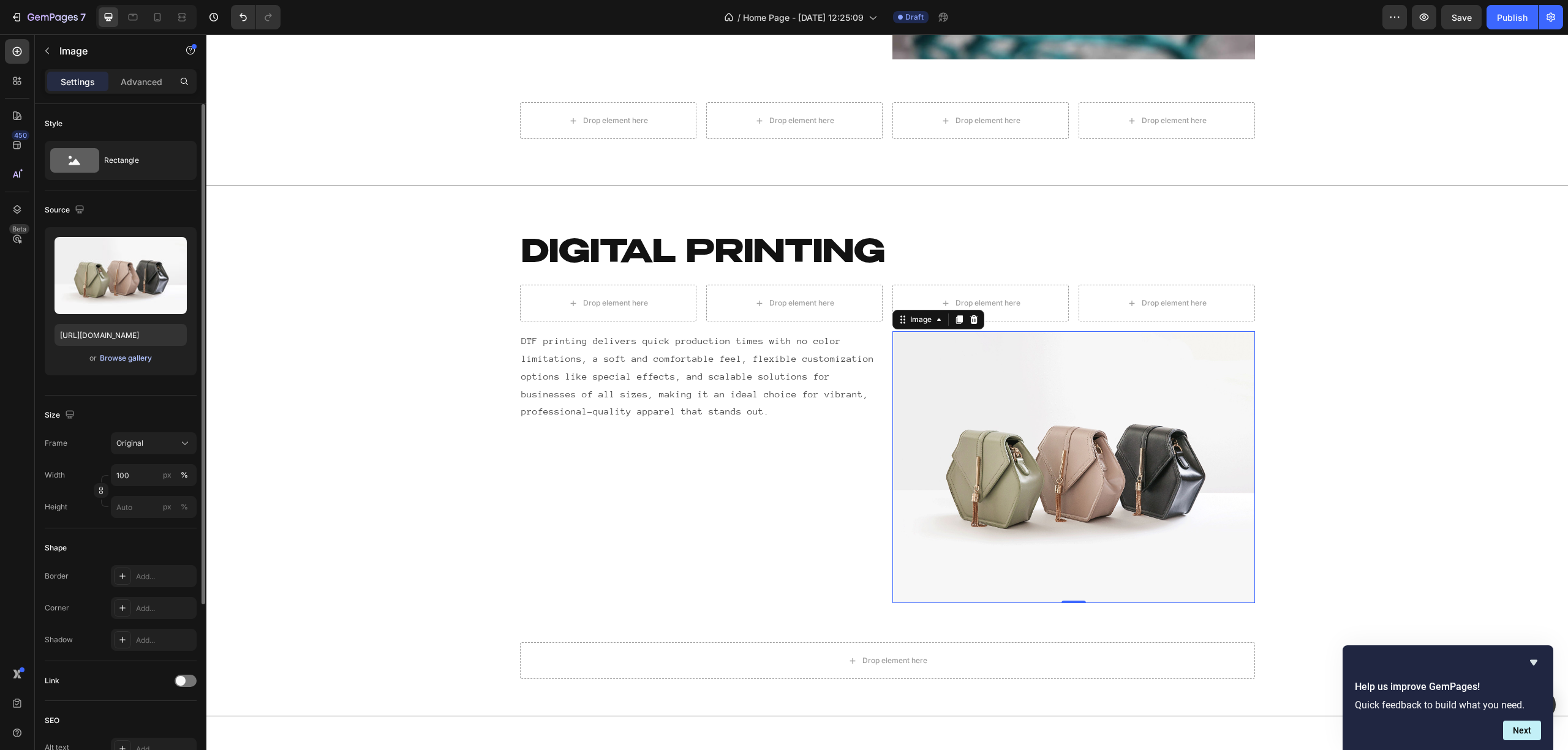
click at [139, 360] on div "Browse gallery" at bounding box center [126, 358] width 52 height 11
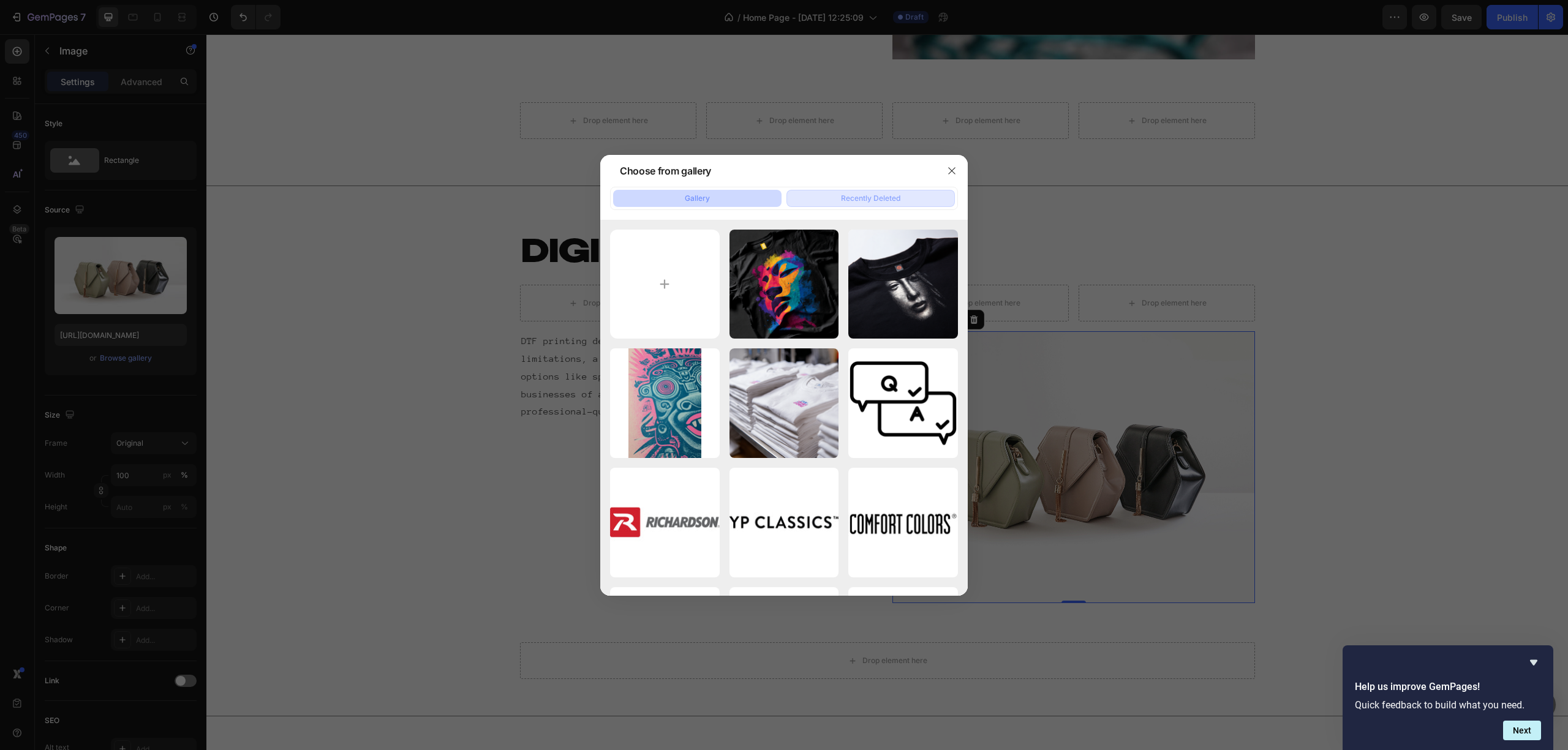
click at [845, 201] on div "Recently Deleted" at bounding box center [870, 198] width 60 height 11
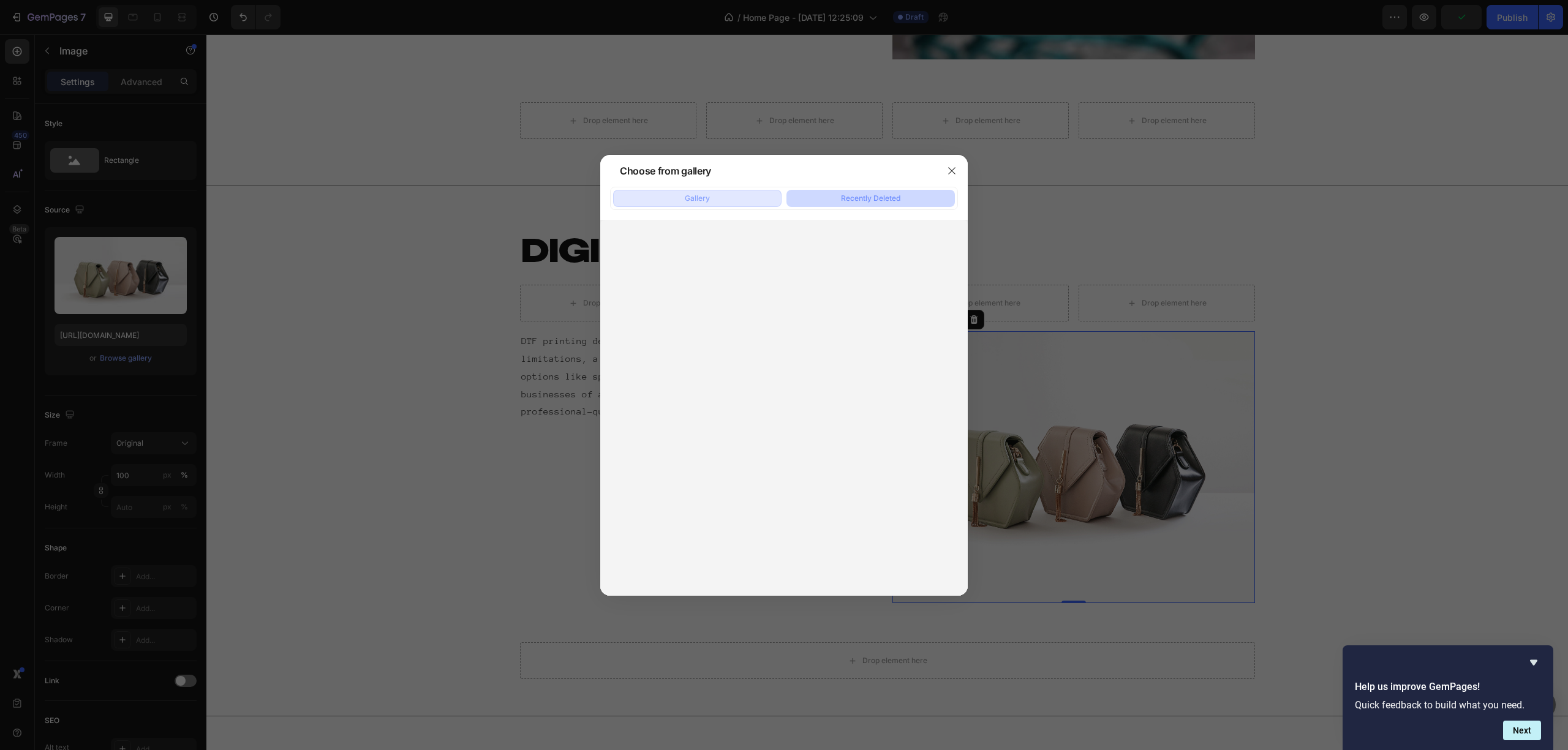
click at [698, 204] on div "Gallery" at bounding box center [697, 198] width 25 height 11
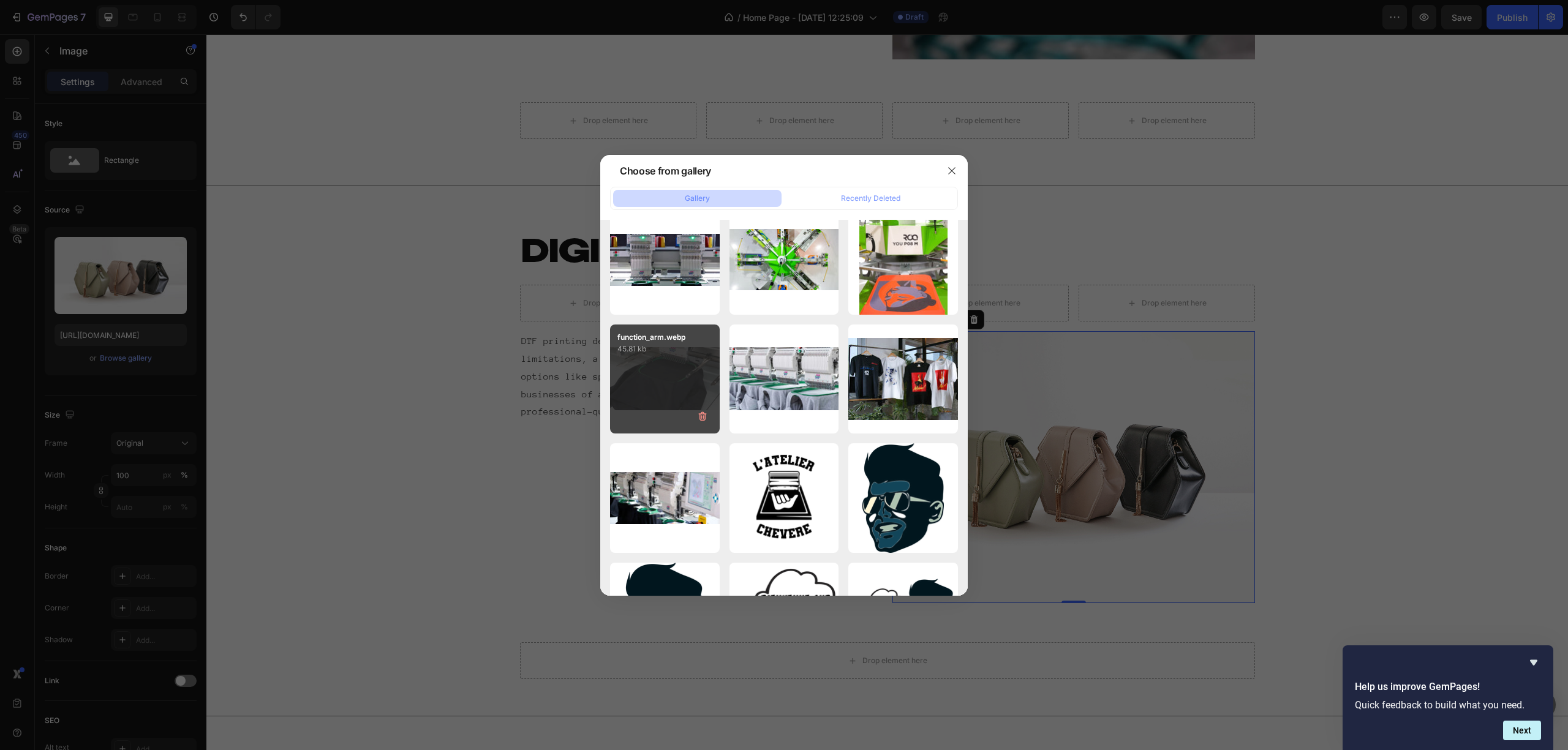
scroll to position [0, 0]
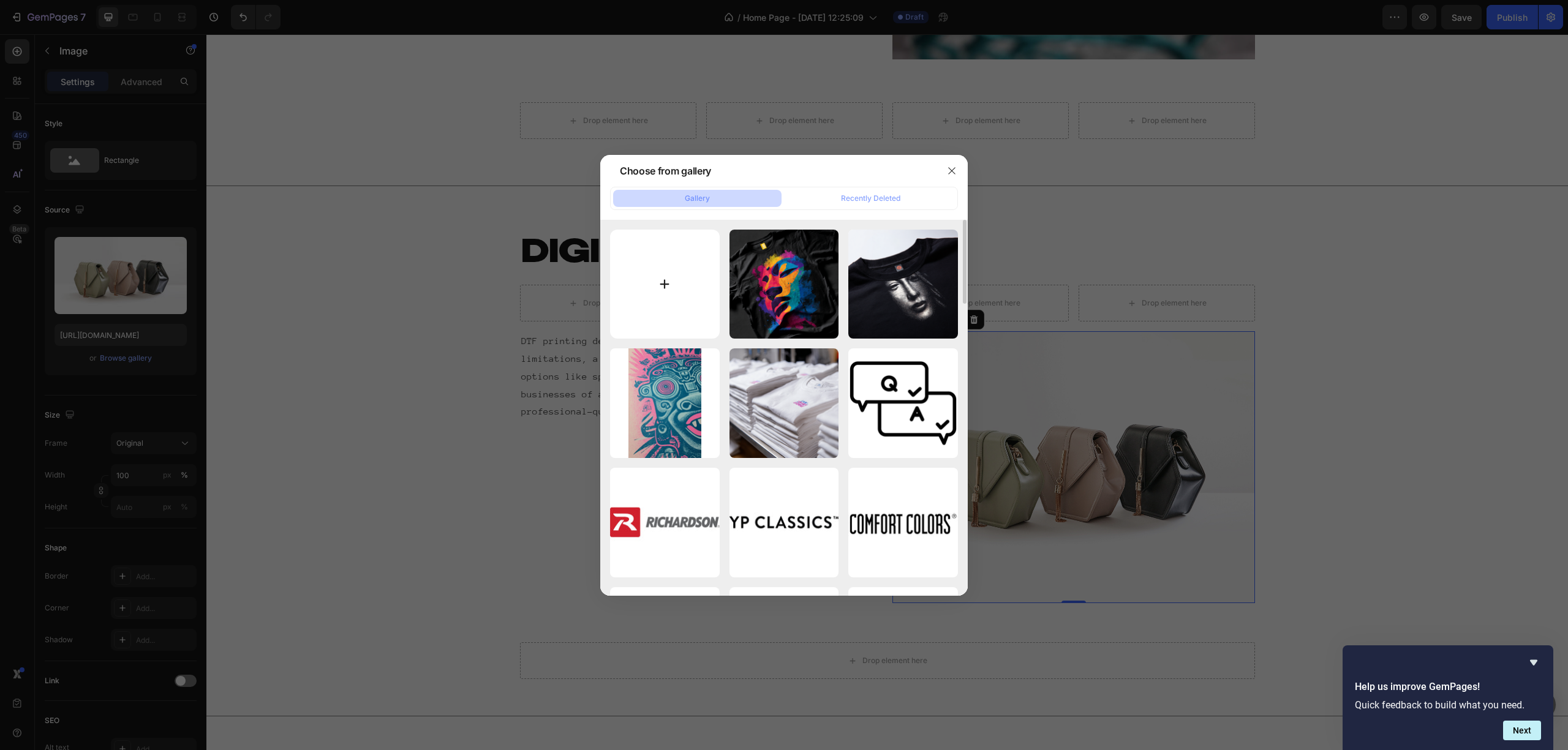
click at [655, 278] on input "file" at bounding box center [664, 284] width 110 height 110
click at [422, 564] on div at bounding box center [784, 375] width 1568 height 750
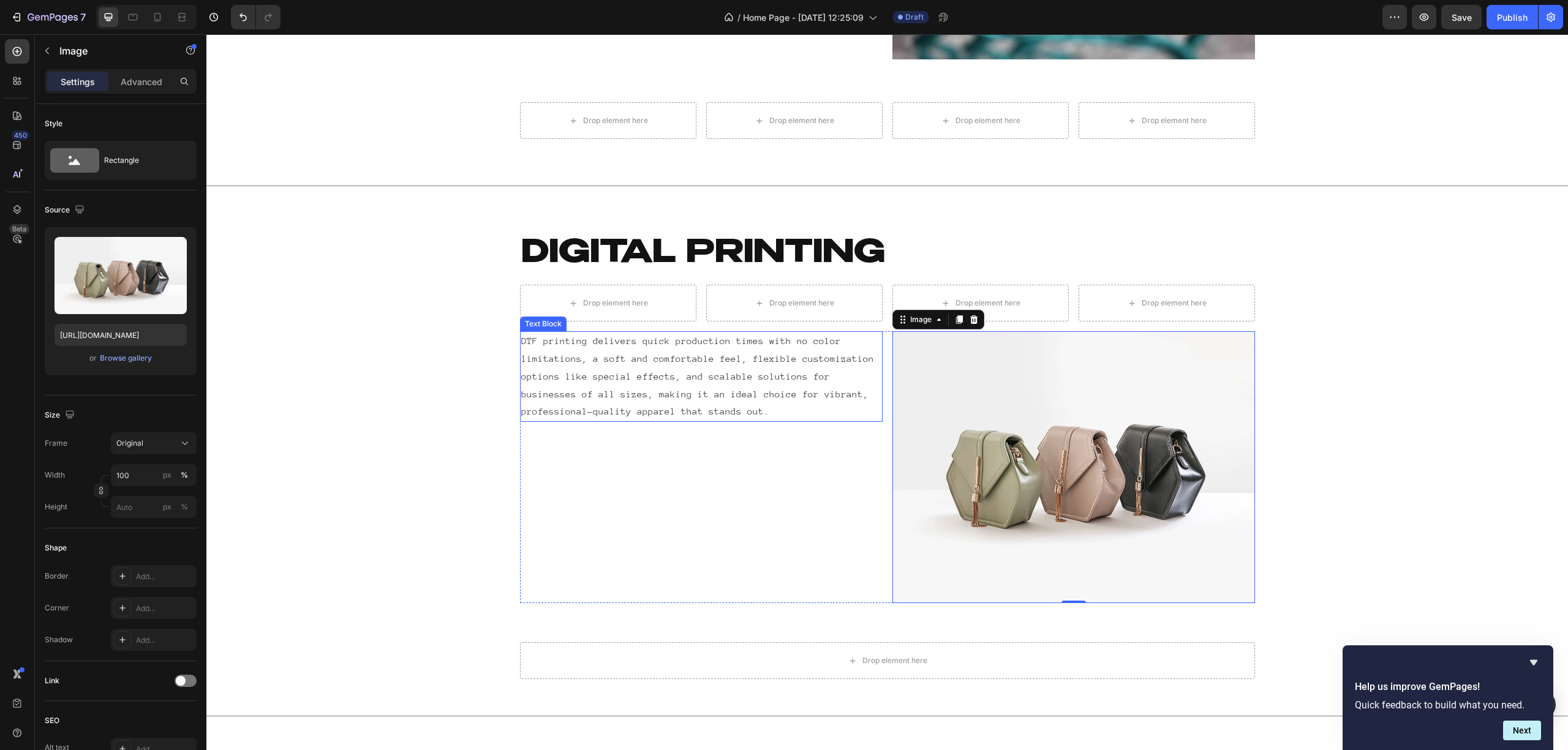
click at [728, 365] on p "DTF printing delivers quick production times with no color limitations, a soft …" at bounding box center [701, 377] width 360 height 88
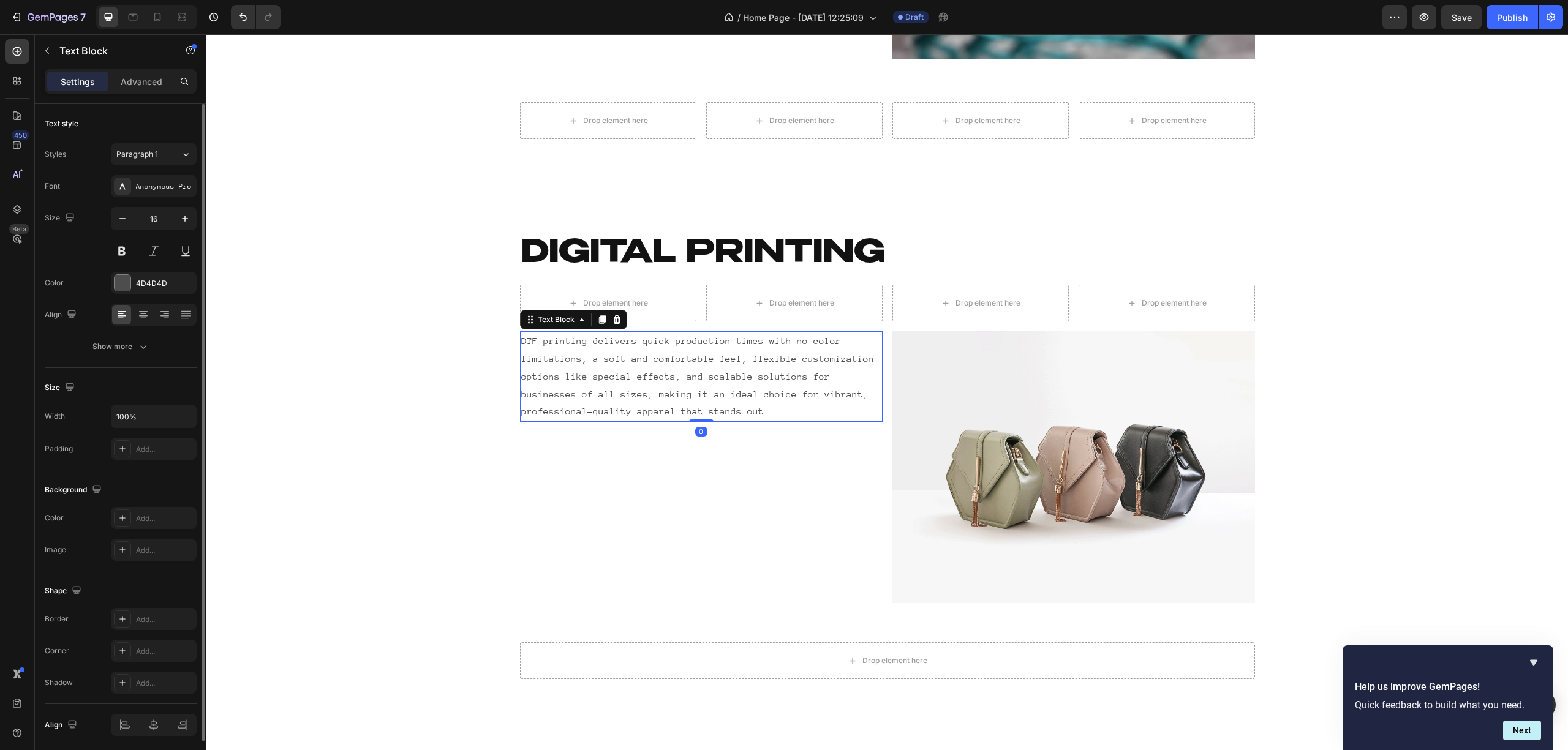
click at [143, 463] on div "Size Width 100% Padding Add..." at bounding box center [120, 419] width 152 height 102
click at [150, 449] on div "Add..." at bounding box center [165, 449] width 57 height 11
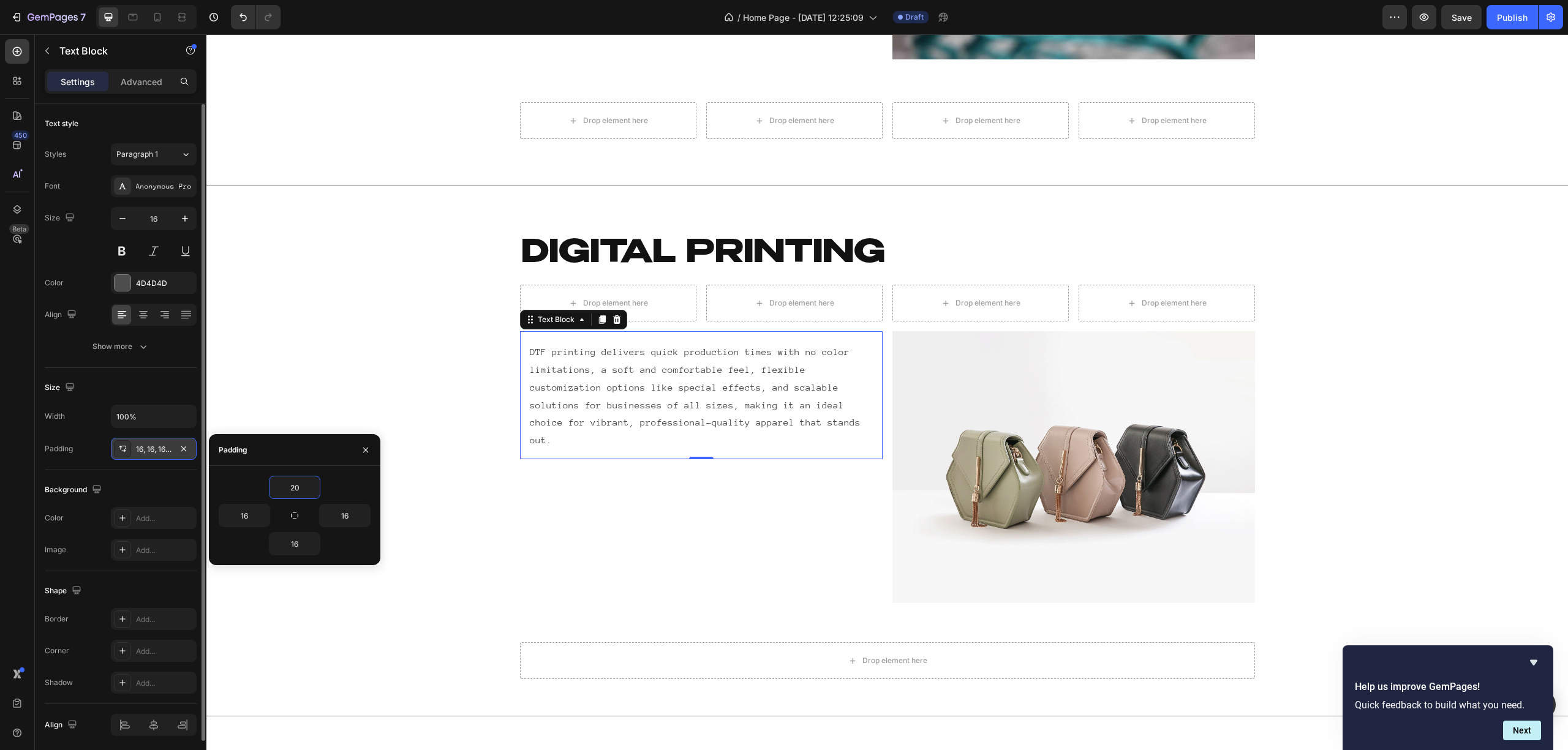
type input "200"
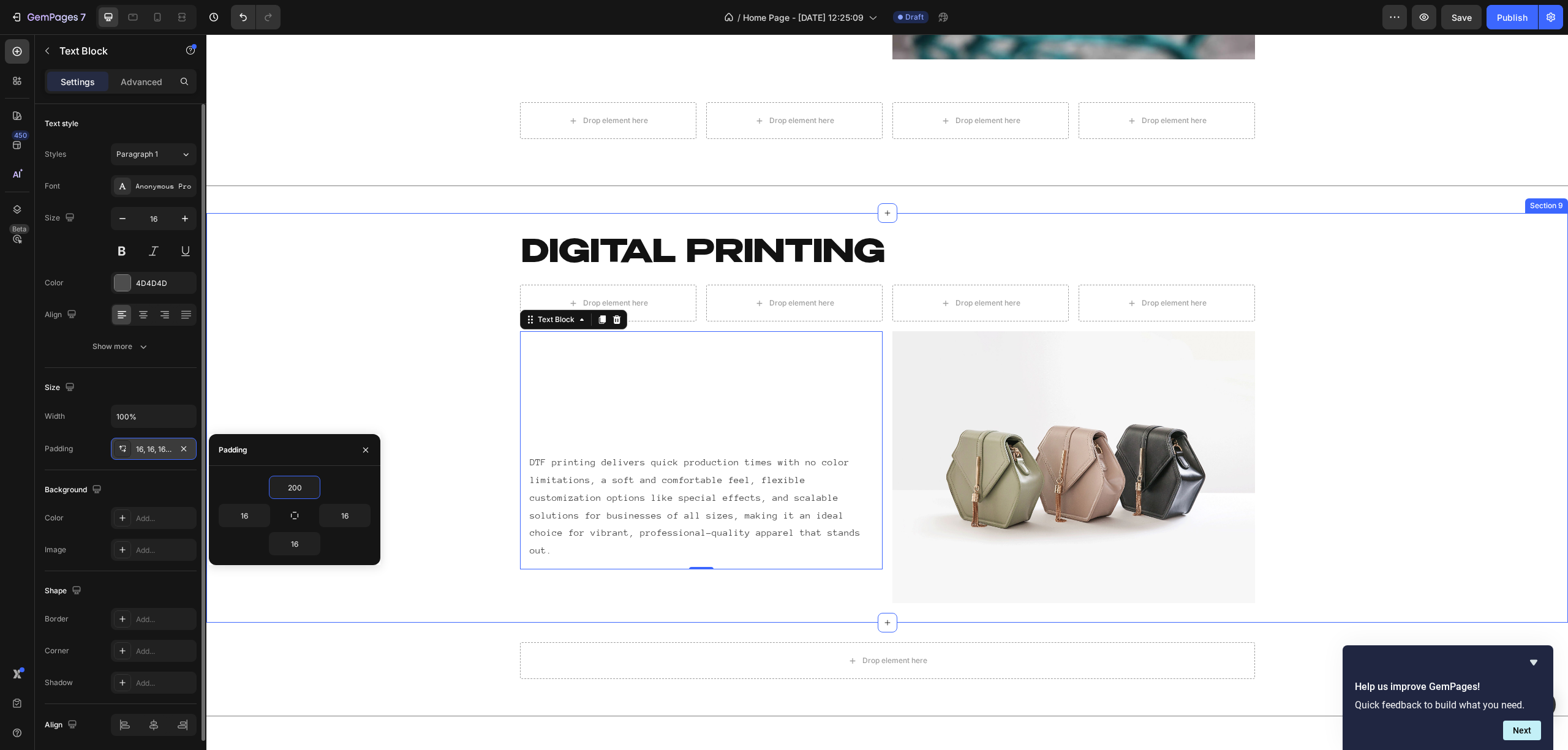
click at [463, 352] on div "DIgital printing Heading Row Drop element here Drop element here Drop element h…" at bounding box center [887, 418] width 1361 height 371
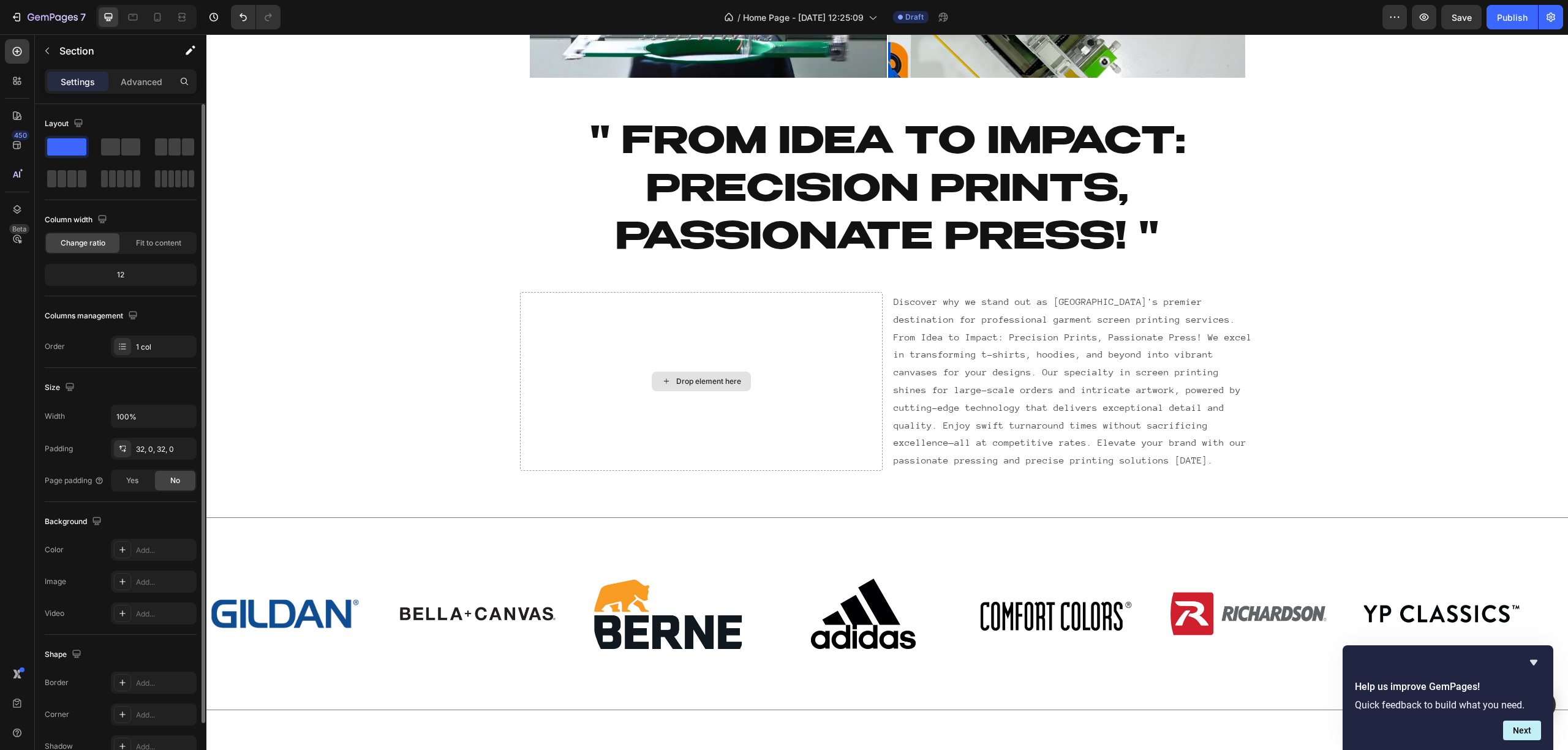
scroll to position [408, 0]
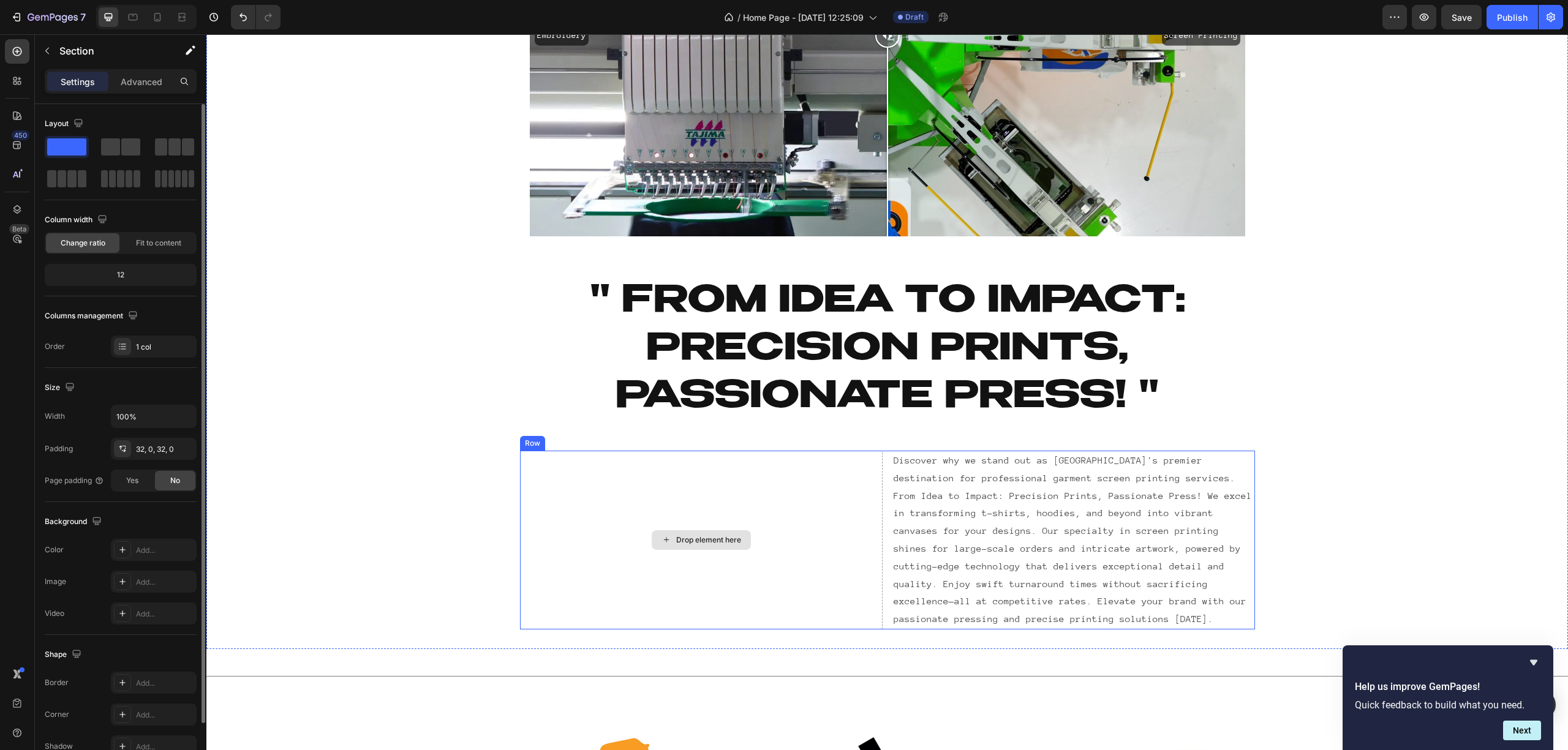
click at [767, 458] on div "Drop element here" at bounding box center [700, 540] width 363 height 179
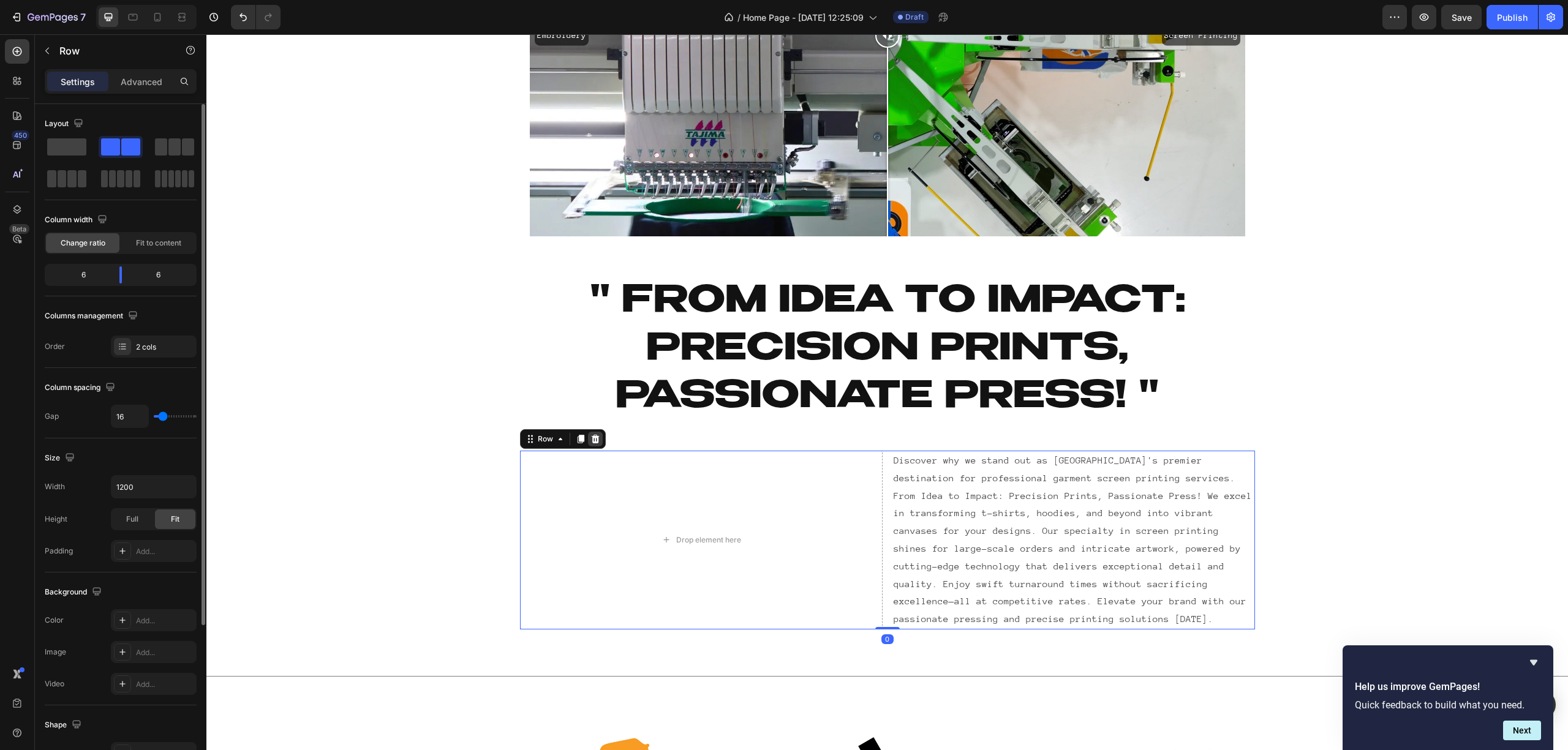
click at [590, 436] on icon at bounding box center [595, 438] width 10 height 10
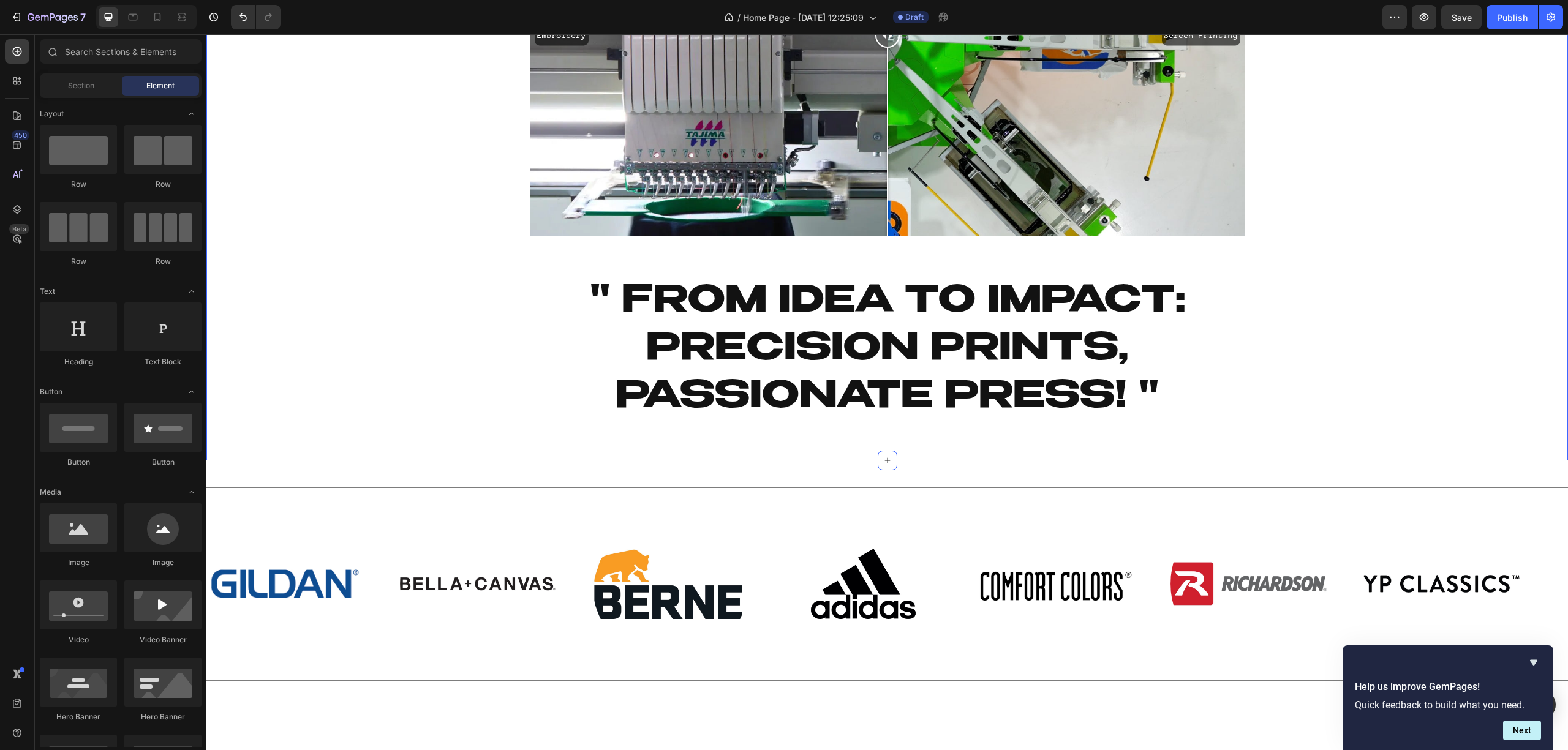
click at [351, 392] on div "Embroidery Screen Printing Image Comparison Row Heading " From Idea to Impact: …" at bounding box center [887, 128] width 1361 height 627
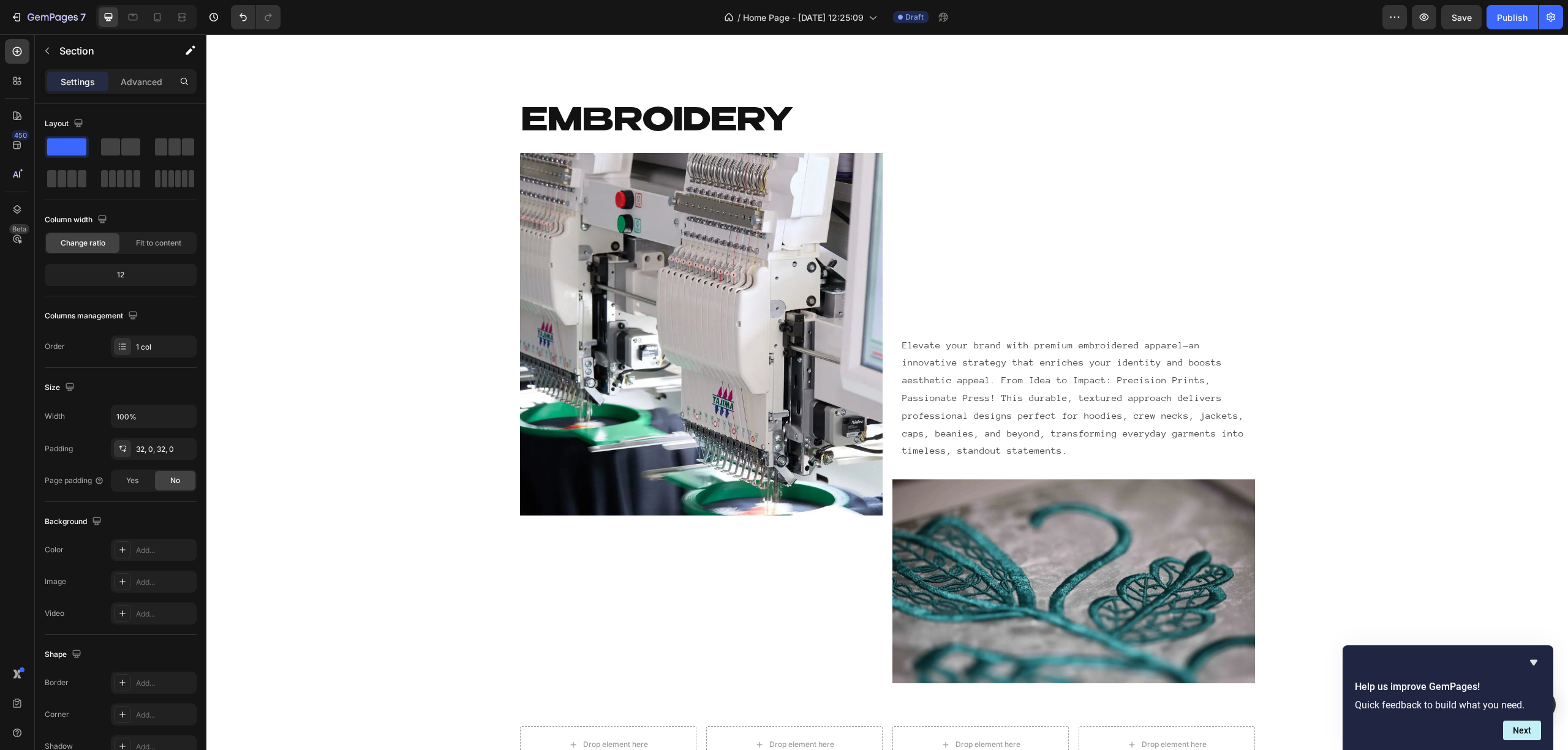
scroll to position [2450, 0]
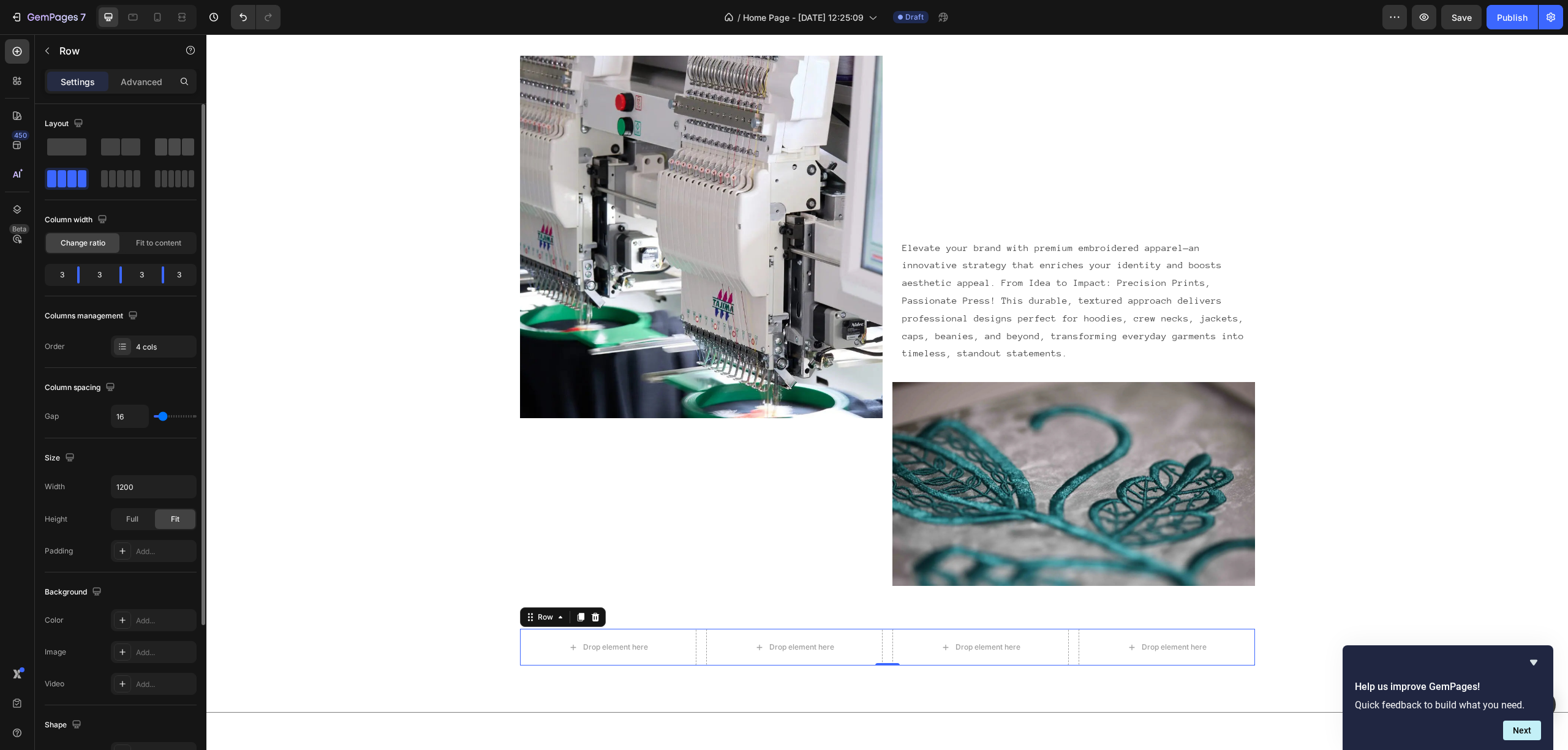
drag, startPoint x: 177, startPoint y: 151, endPoint x: 18, endPoint y: 340, distance: 247.0
click at [177, 151] on span at bounding box center [175, 147] width 12 height 17
click at [629, 518] on div "Image" at bounding box center [700, 342] width 363 height 574
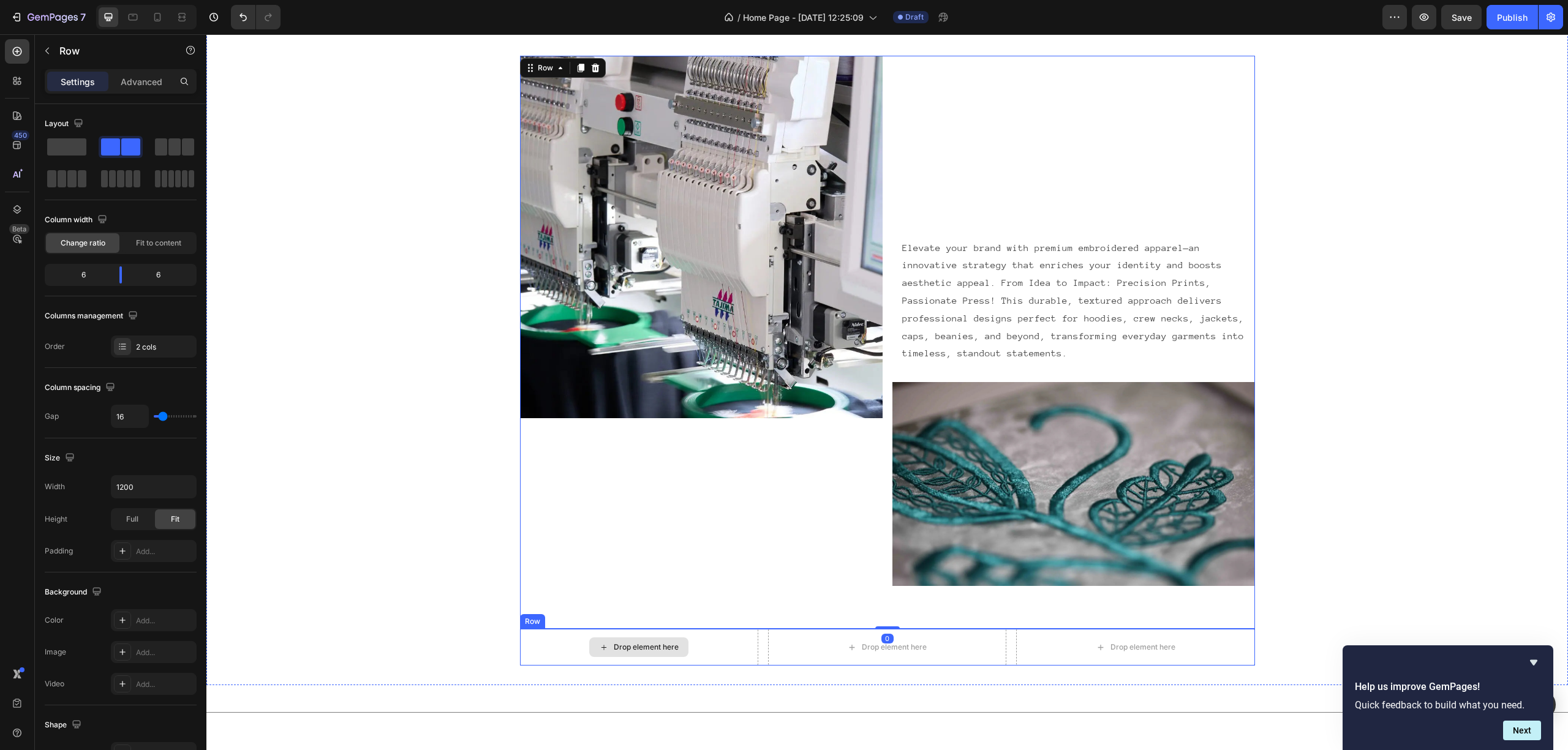
click at [660, 660] on div "Drop element here" at bounding box center [638, 647] width 238 height 36
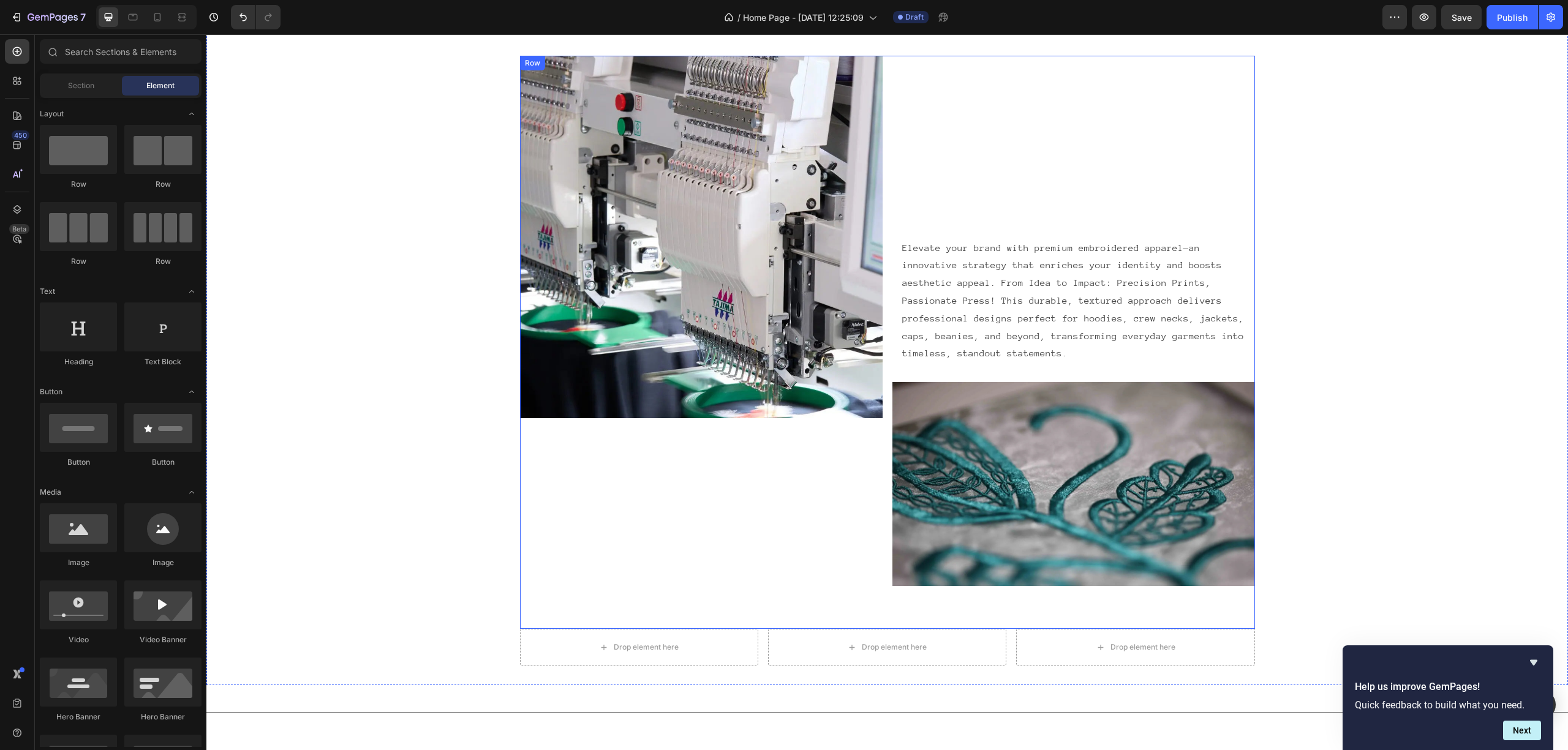
drag, startPoint x: 656, startPoint y: 652, endPoint x: 691, endPoint y: 558, distance: 100.3
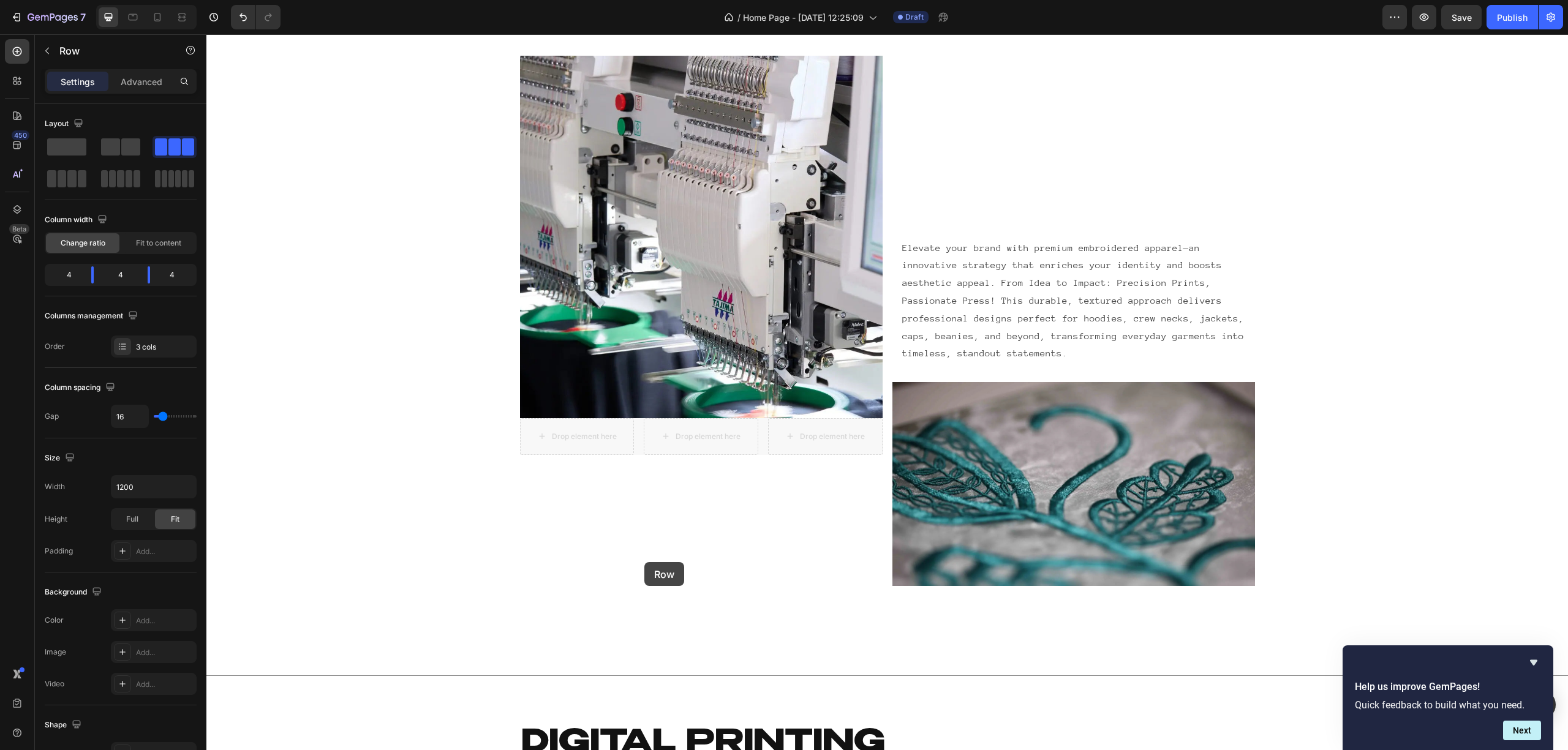
drag, startPoint x: 630, startPoint y: 449, endPoint x: 644, endPoint y: 562, distance: 113.9
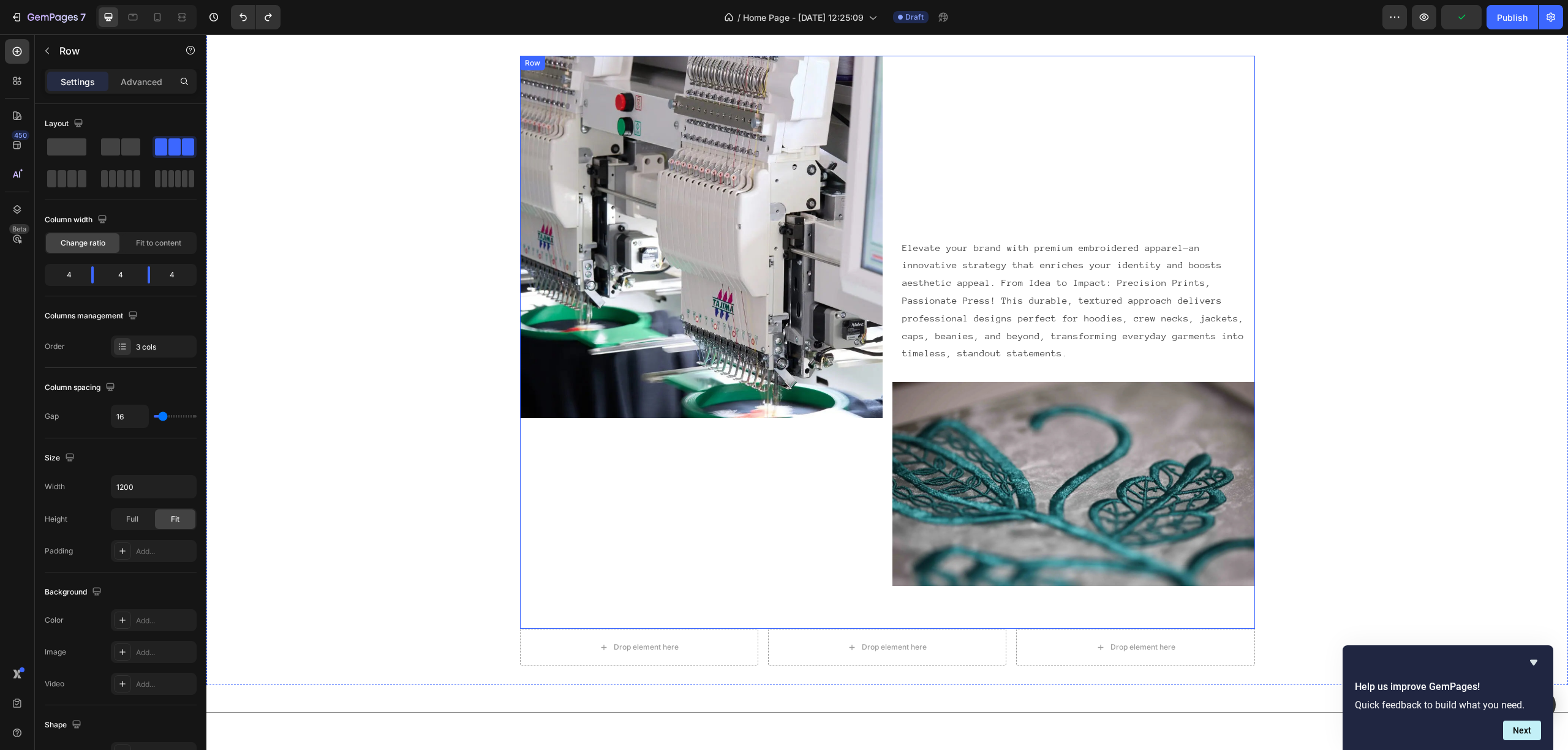
click at [660, 542] on div "Image" at bounding box center [700, 342] width 363 height 574
click at [657, 656] on div "Drop element here" at bounding box center [638, 647] width 100 height 20
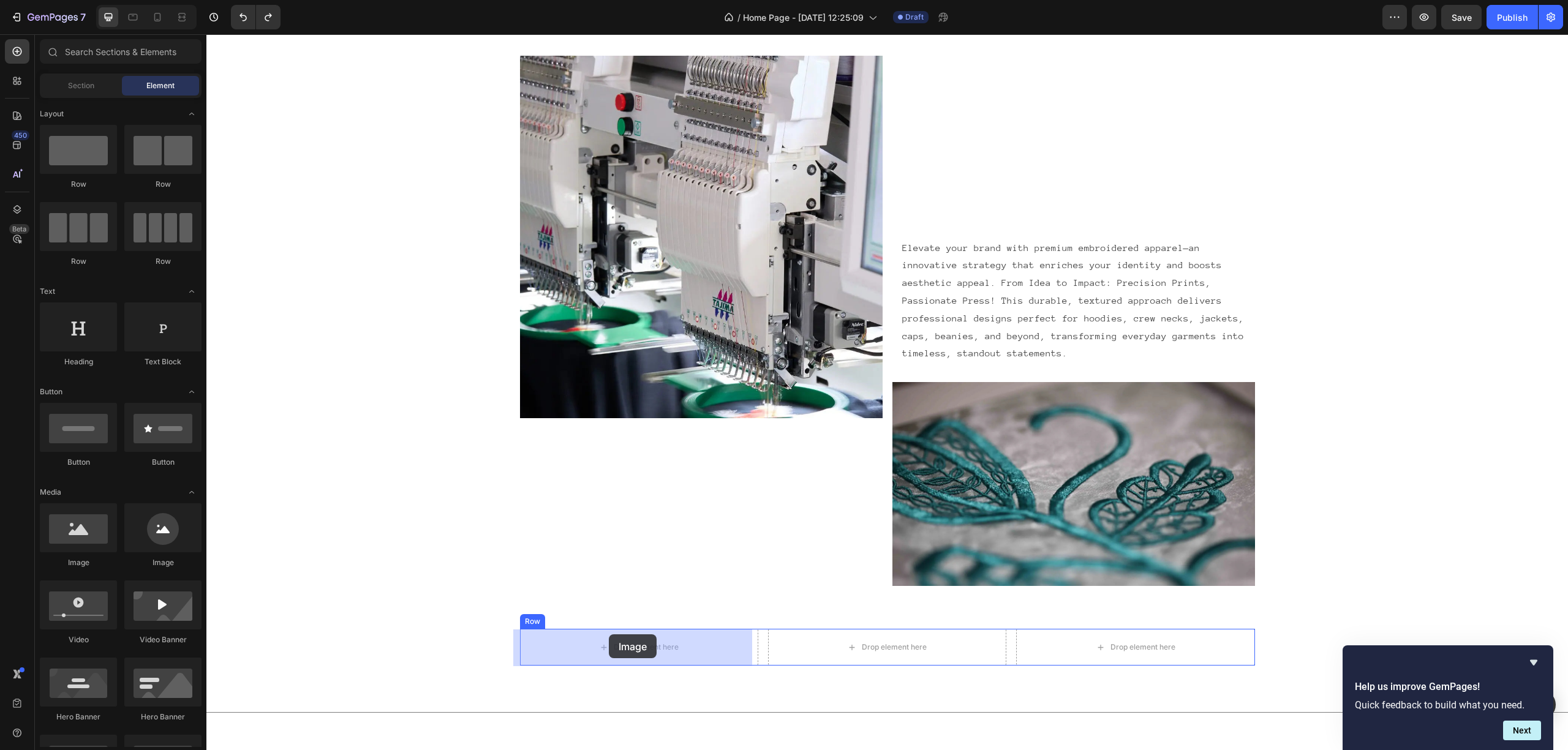
drag, startPoint x: 292, startPoint y: 571, endPoint x: 609, endPoint y: 635, distance: 323.4
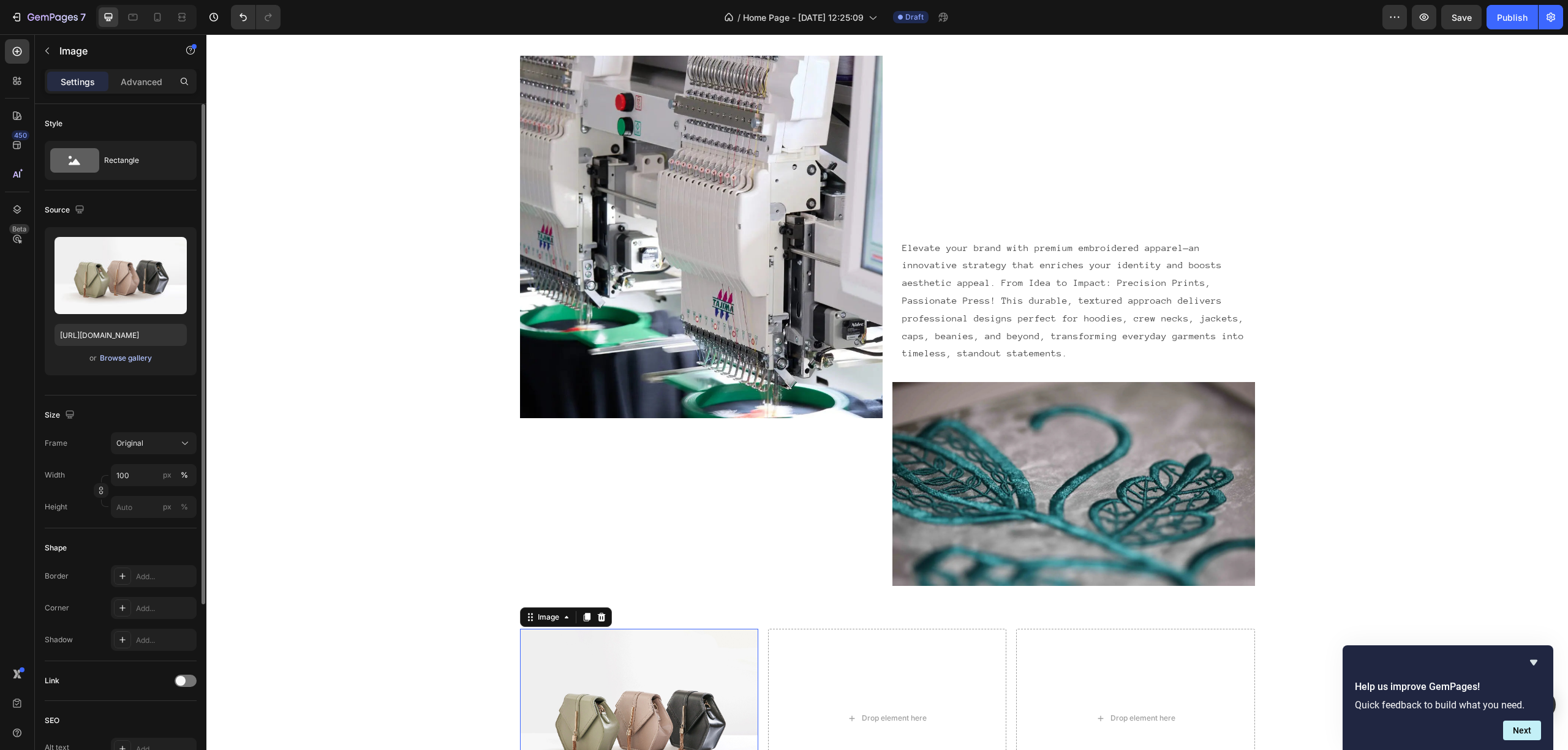
click at [113, 358] on div "Browse gallery" at bounding box center [126, 358] width 52 height 11
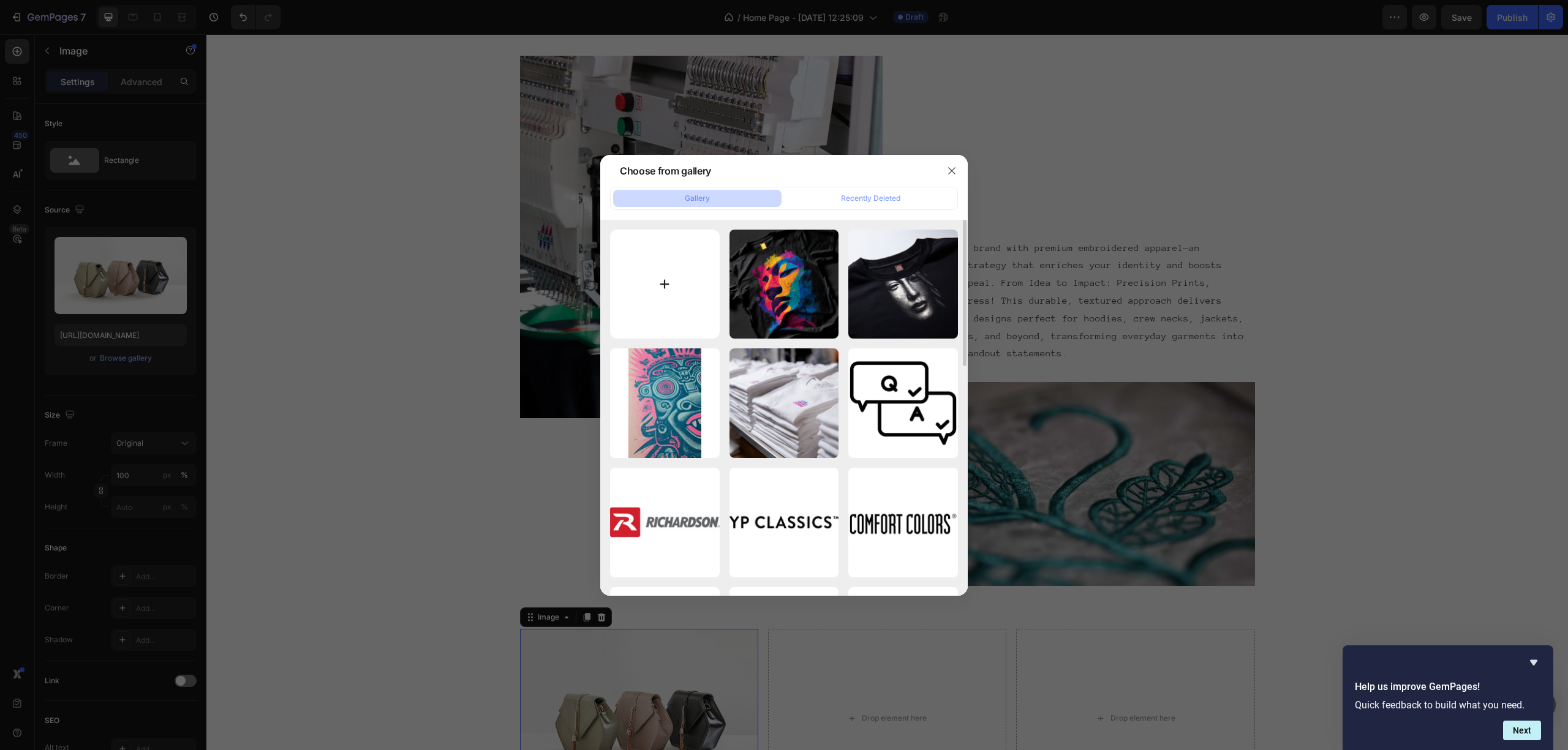
click at [687, 288] on input "file" at bounding box center [664, 284] width 110 height 110
type input "C:\fakepath\DESIGN'S (4).png"
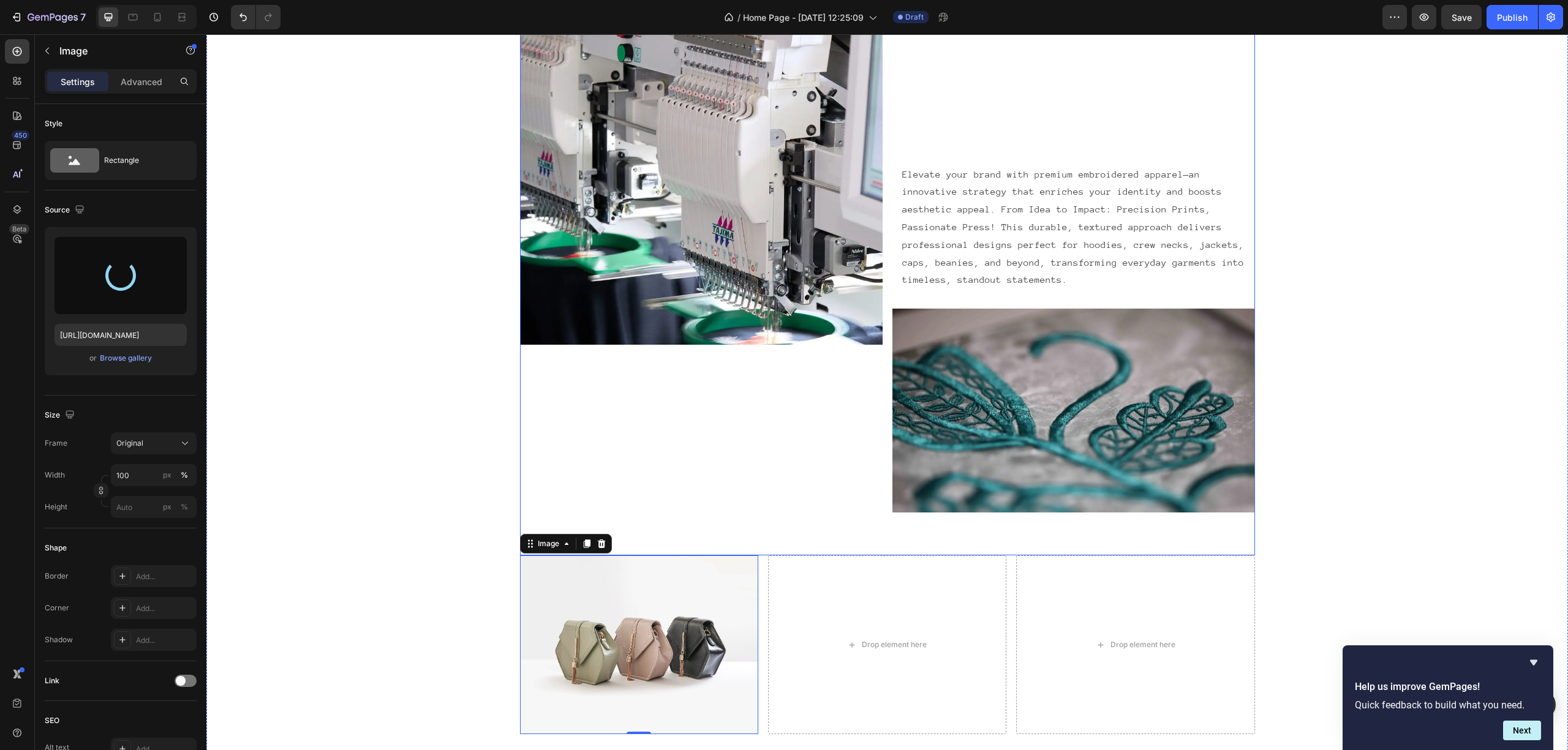
scroll to position [2586, 0]
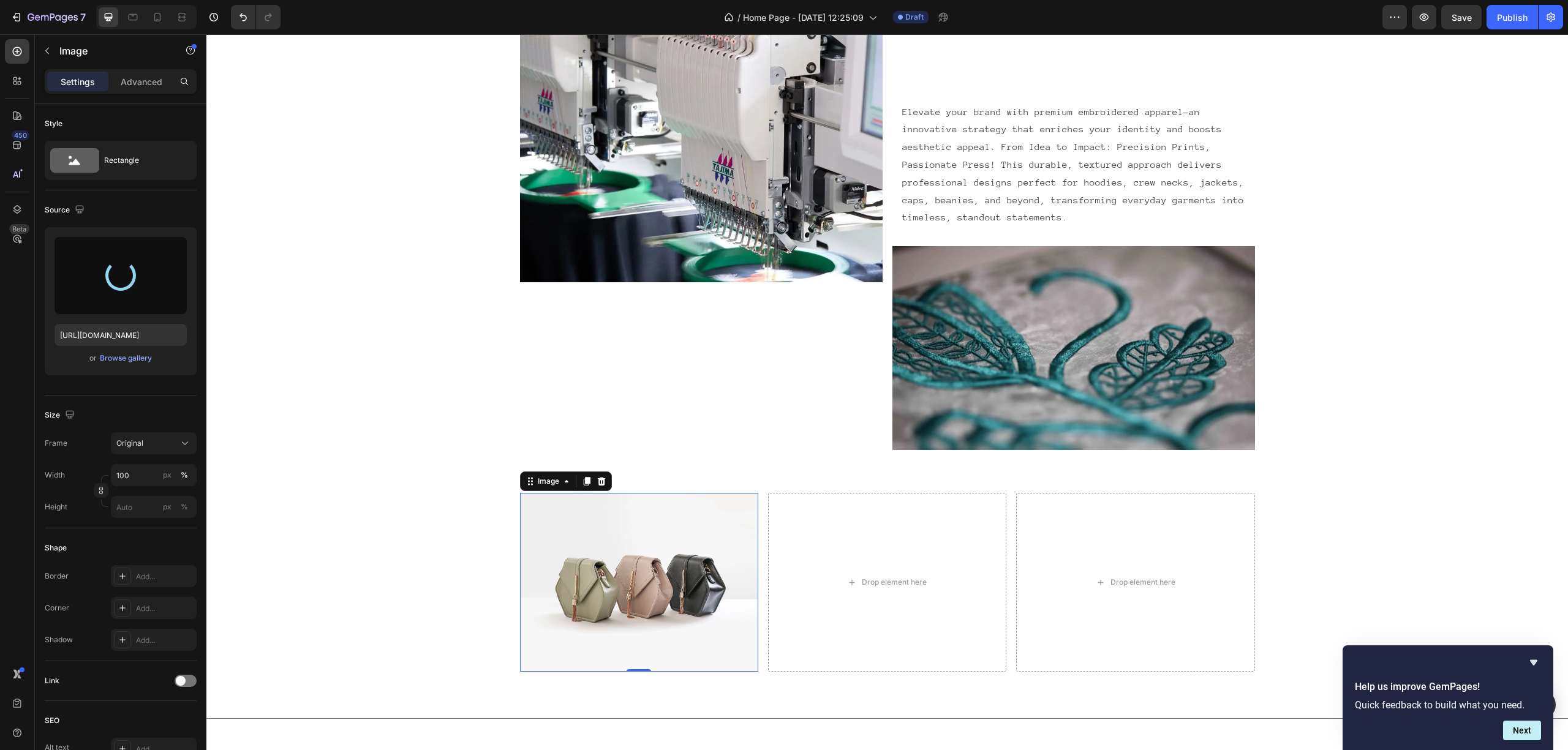
type input "https://cdn.shopify.com/s/files/1/0690/9889/7709/files/gempages_539472155084063…"
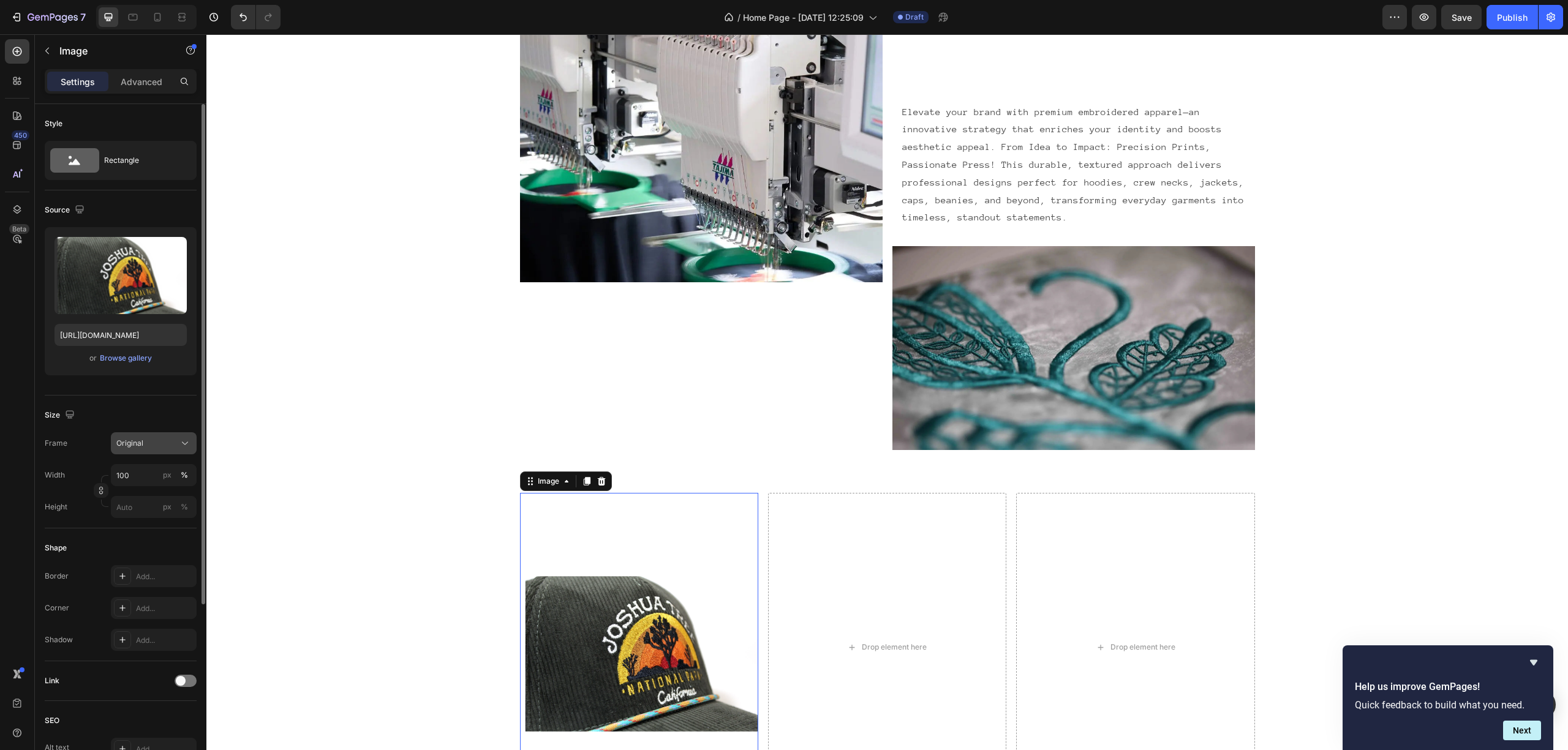
click at [127, 446] on span "Original" at bounding box center [129, 443] width 27 height 11
click at [142, 471] on div "Square" at bounding box center [152, 474] width 71 height 12
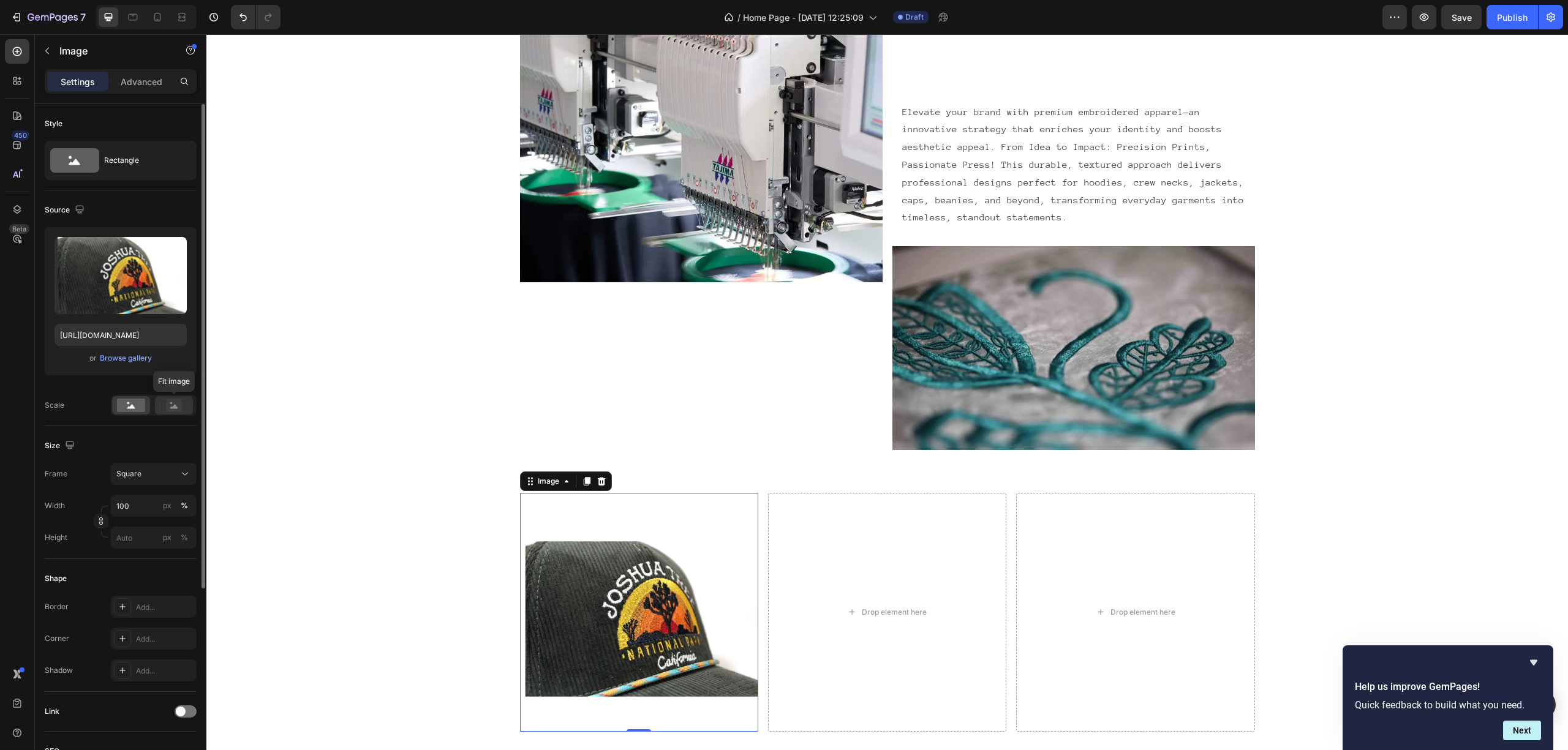
click at [163, 413] on div at bounding box center [174, 405] width 38 height 18
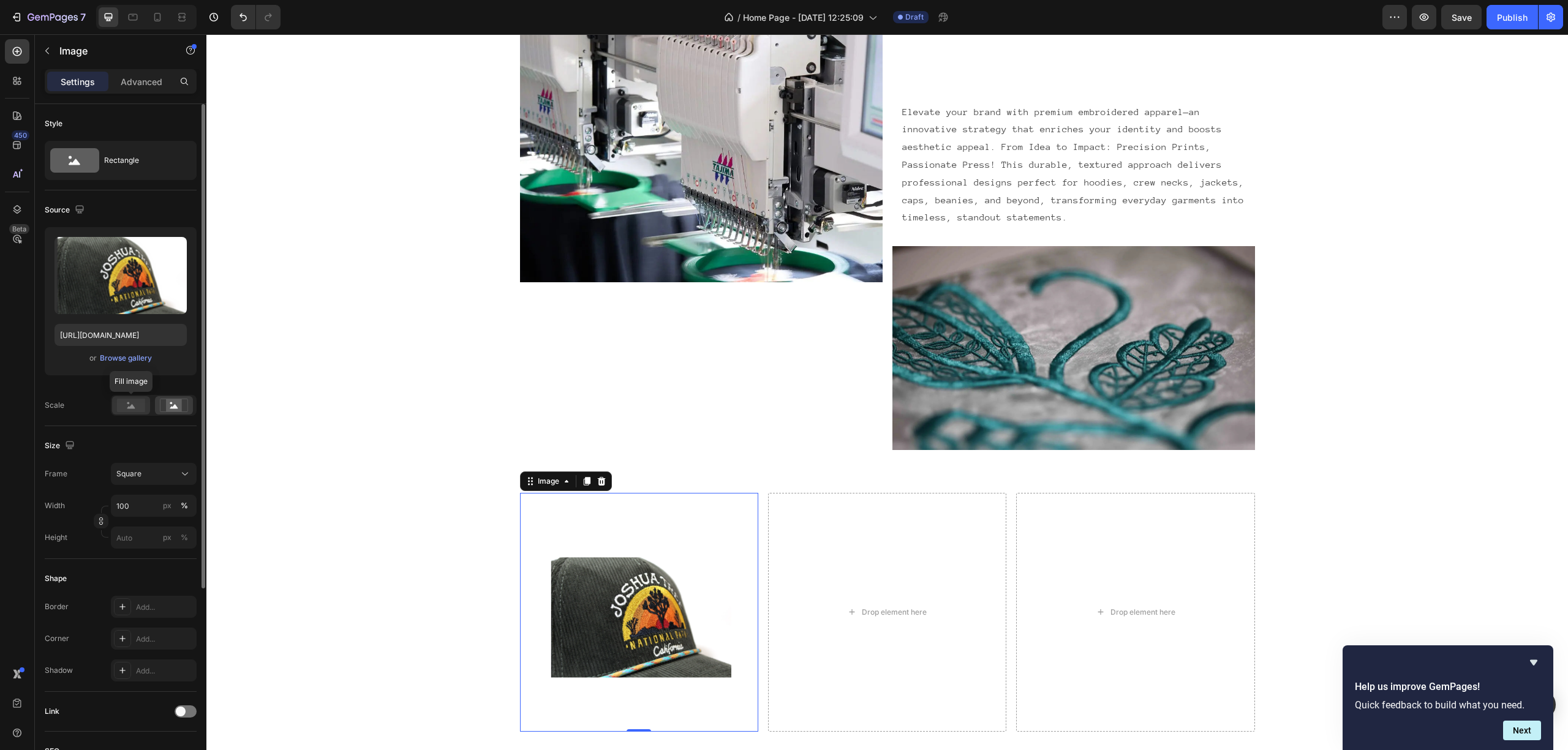
click at [129, 403] on circle at bounding box center [128, 404] width 3 height 3
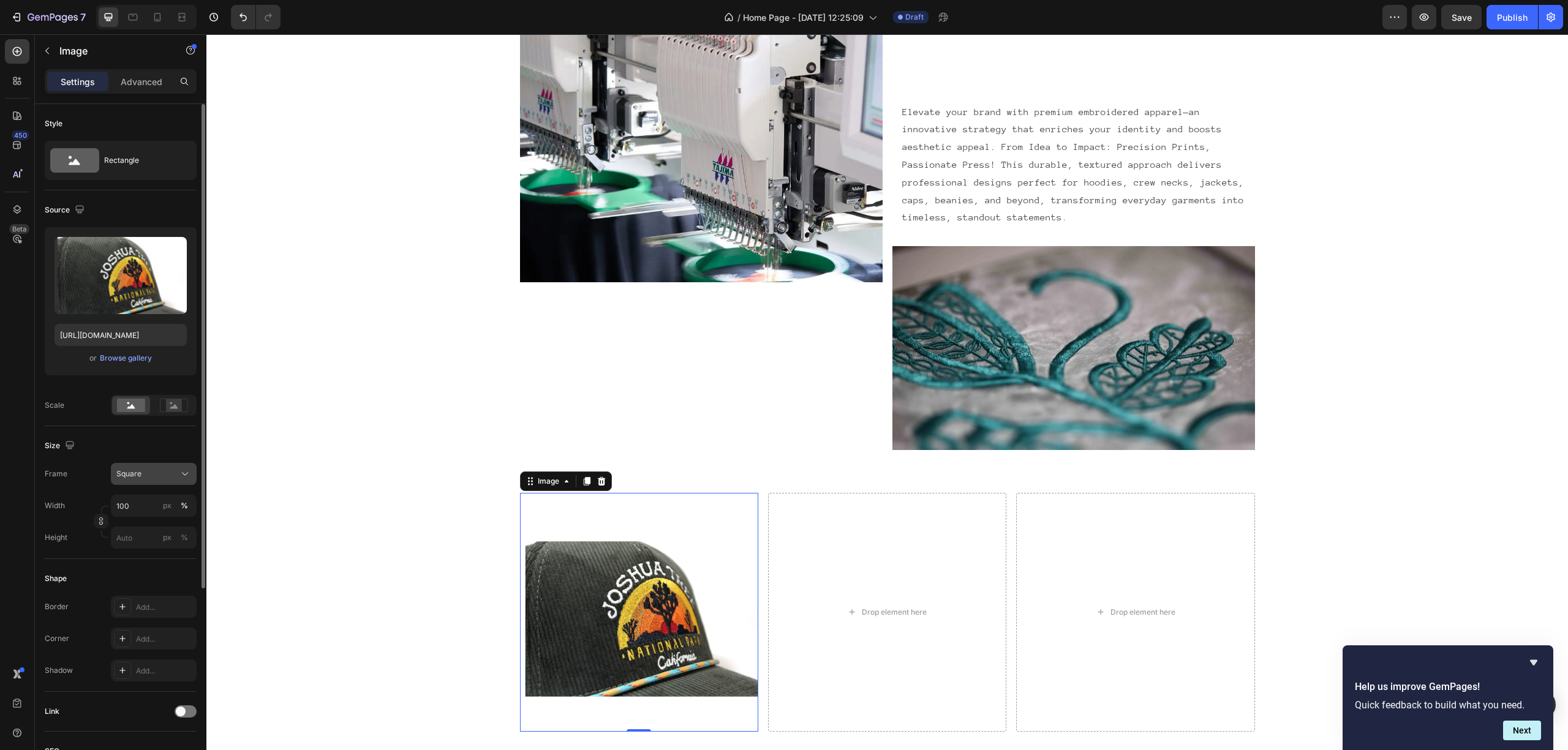
click at [138, 482] on button "Square" at bounding box center [153, 474] width 86 height 22
click at [138, 527] on span "Vertical" at bounding box center [129, 527] width 26 height 12
click at [138, 527] on div "Width 100 px % Height px %" at bounding box center [120, 521] width 152 height 54
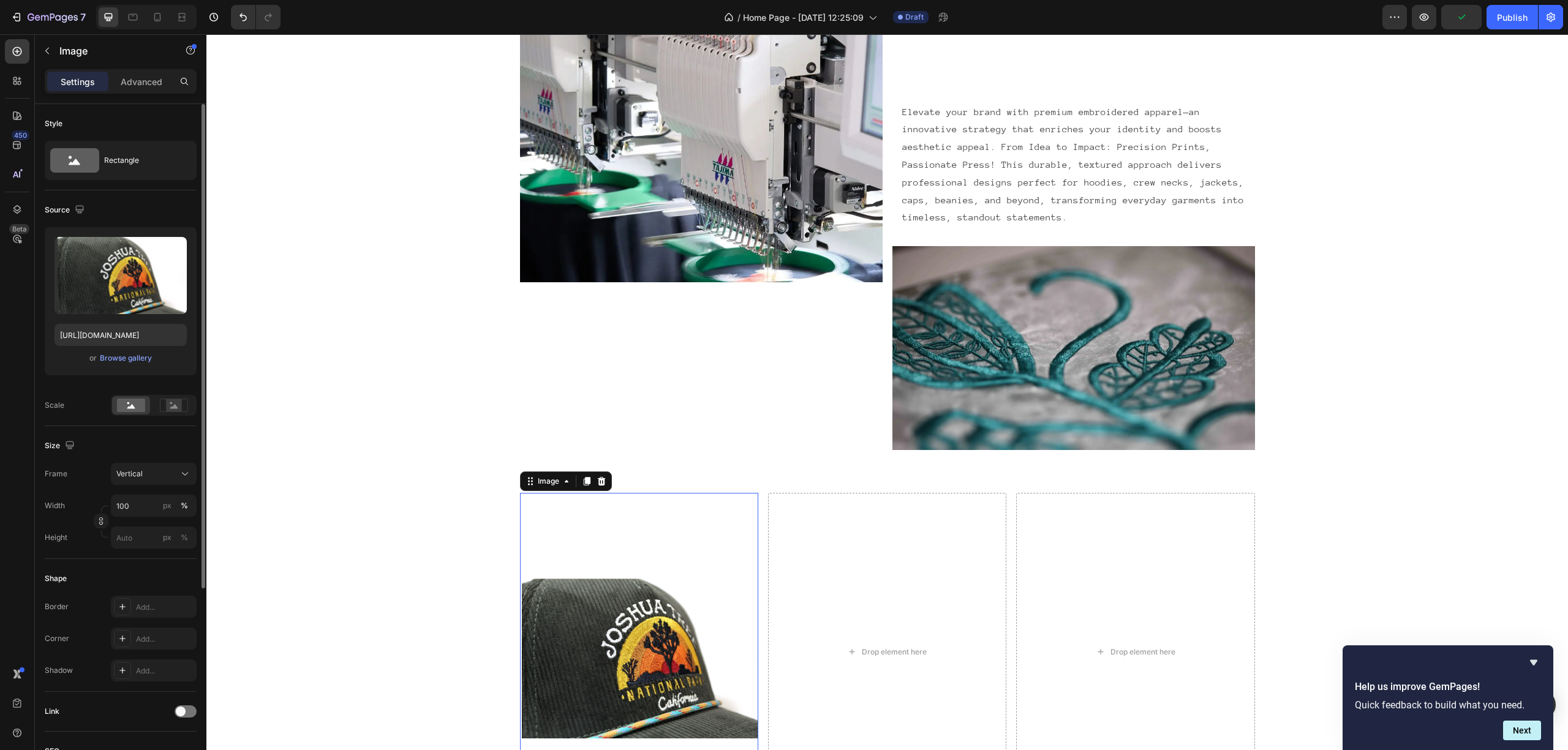
scroll to position [2995, 0]
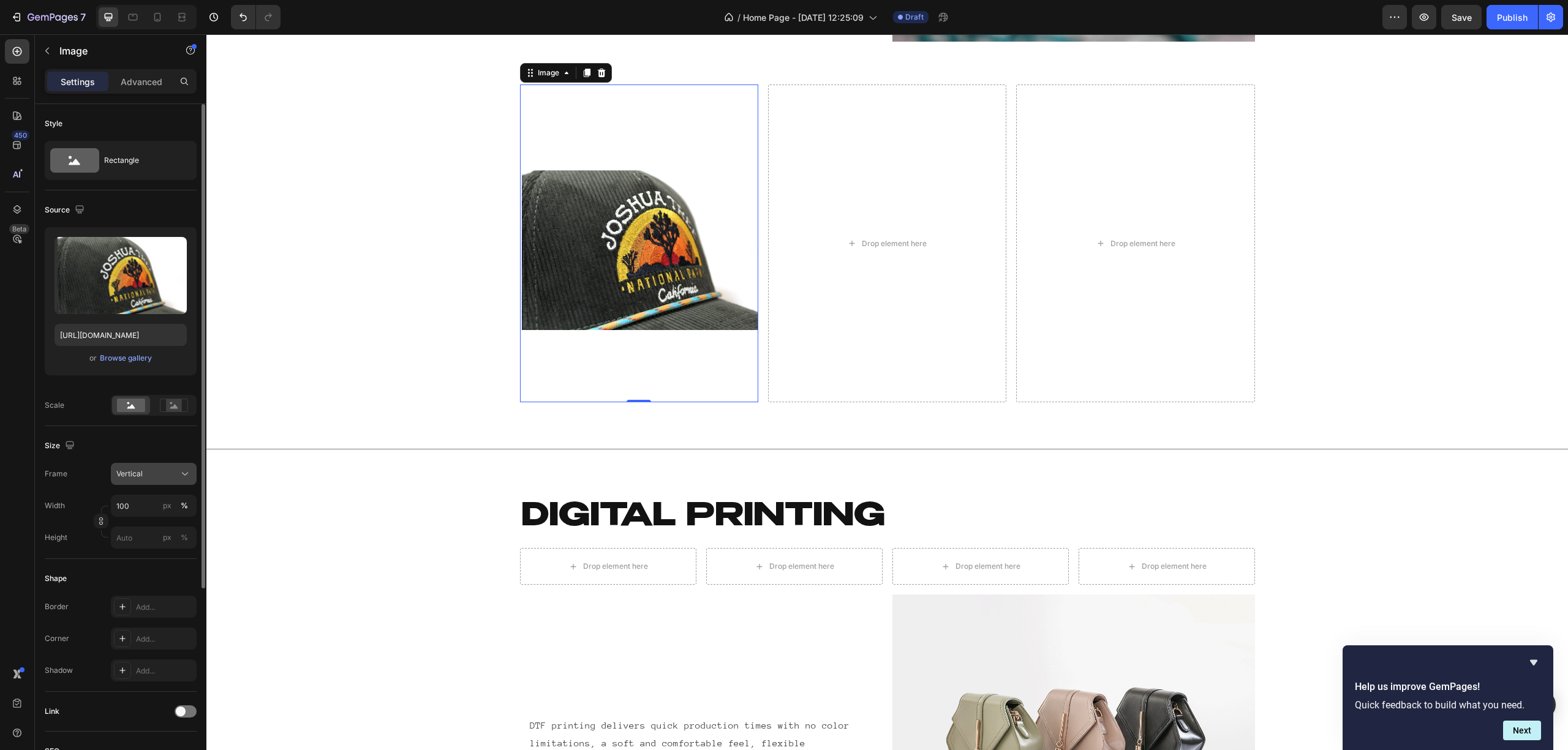
click at [145, 478] on div "Vertical" at bounding box center [145, 474] width 60 height 11
click at [136, 573] on span "Original" at bounding box center [129, 573] width 27 height 11
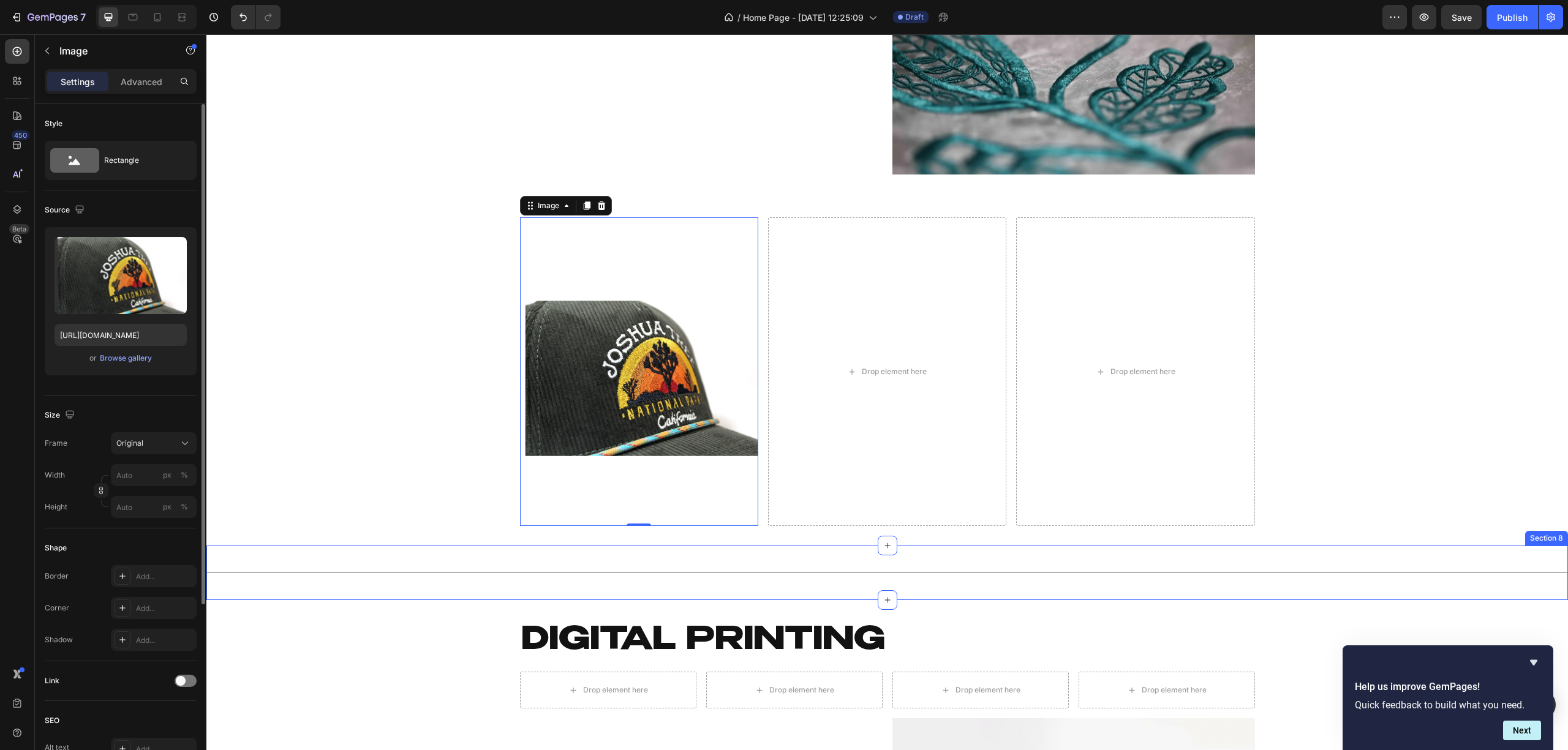
scroll to position [2858, 0]
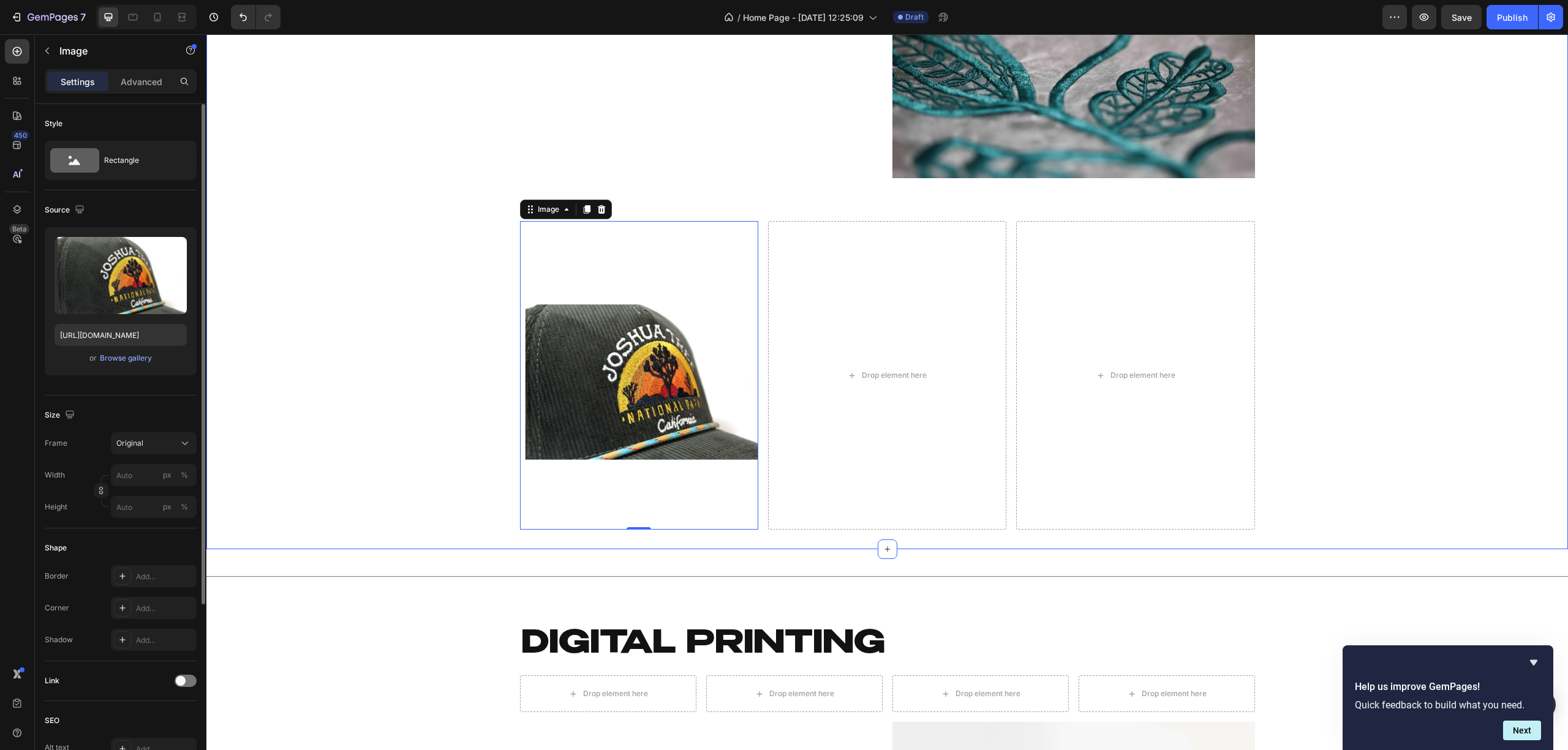
click at [413, 453] on div "EMBROIDERY Heading Row Image Elevate your brand with premium embroidered appare…" at bounding box center [887, 62] width 1361 height 934
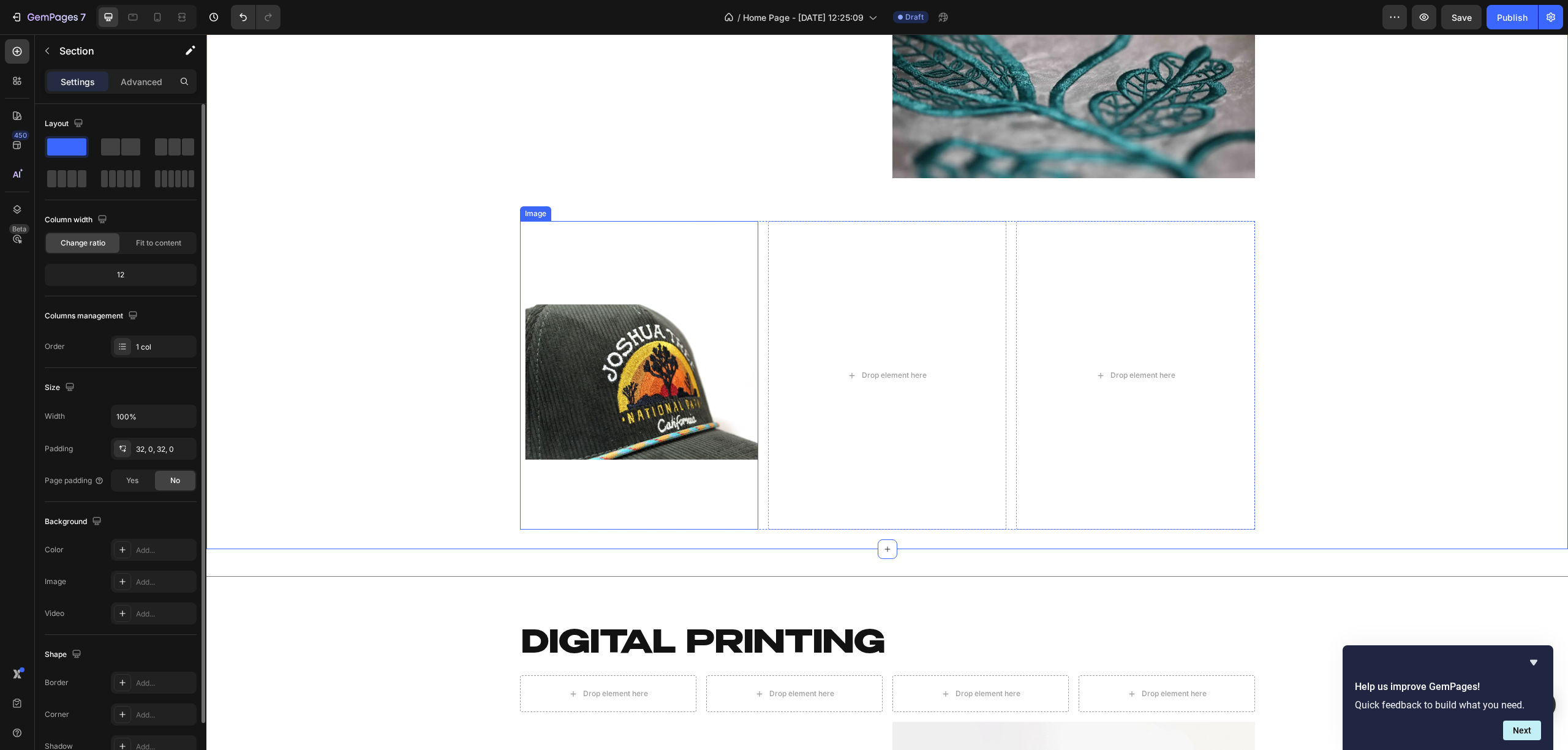
click at [660, 414] on img at bounding box center [638, 375] width 238 height 308
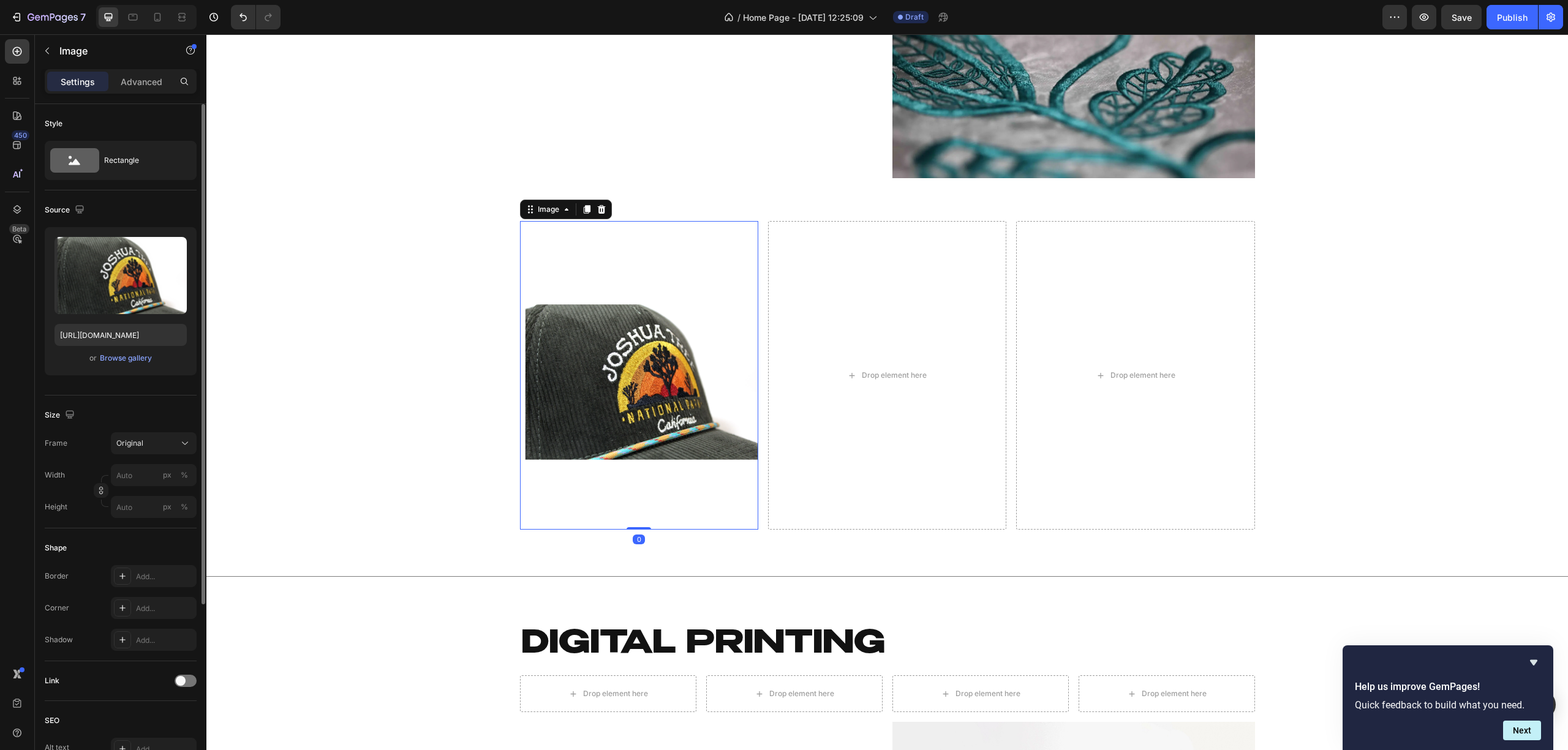
type input "100"
type input "https://cdn.shopify.com/s/files/1/2005/9307/files/image_demo.jpg"
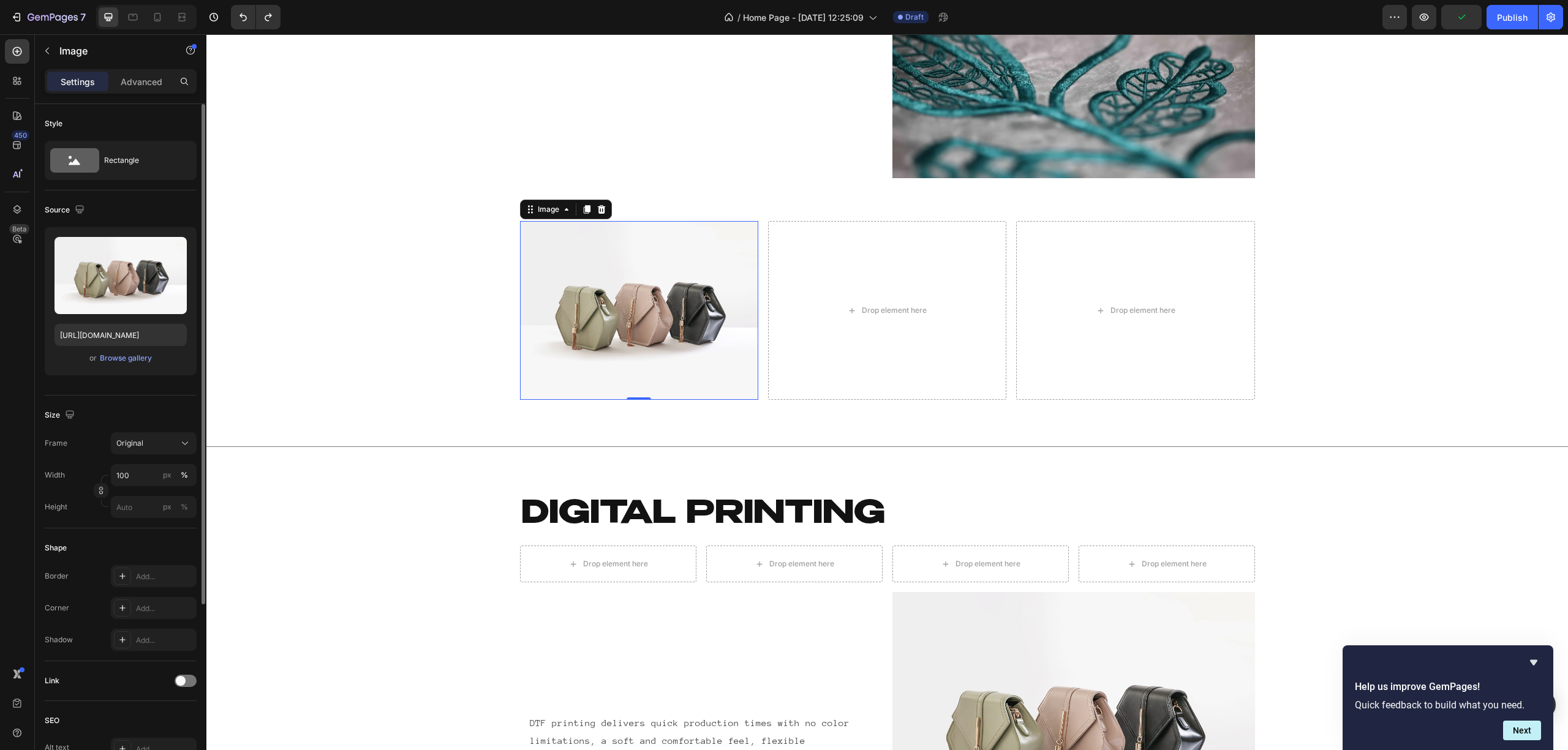
click at [620, 295] on img at bounding box center [638, 310] width 238 height 179
click at [583, 210] on icon at bounding box center [586, 210] width 7 height 9
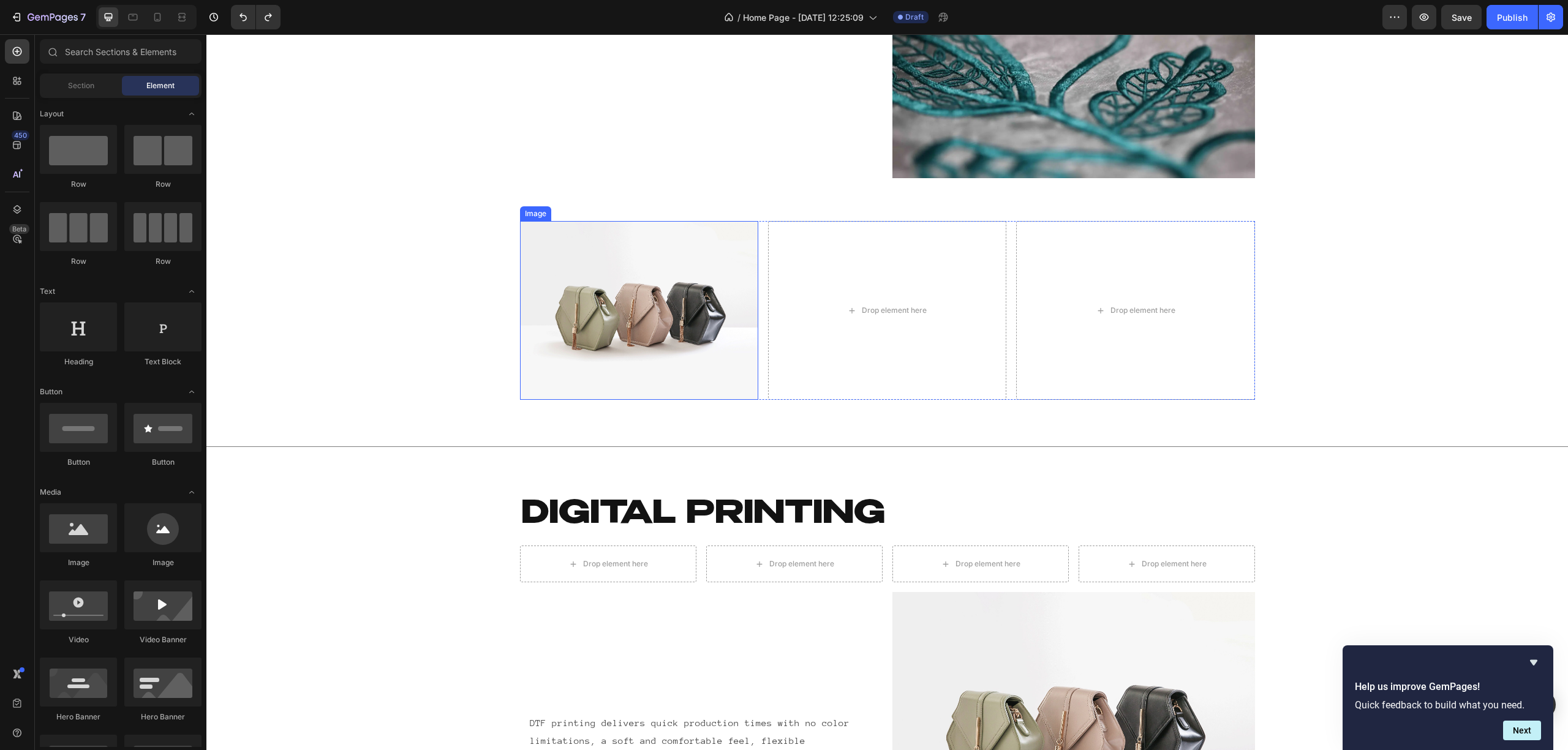
click at [549, 260] on img at bounding box center [638, 310] width 238 height 179
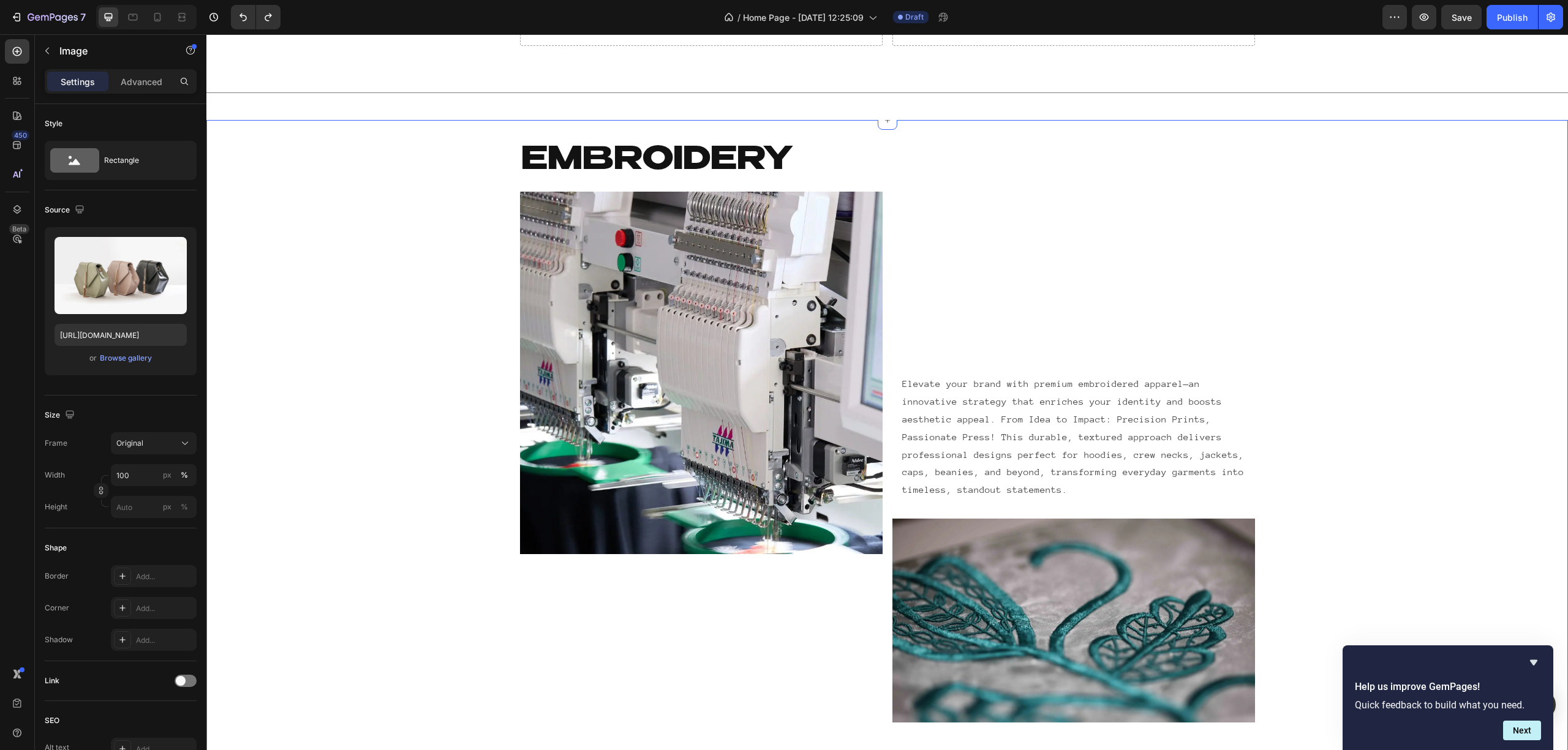
scroll to position [1769, 0]
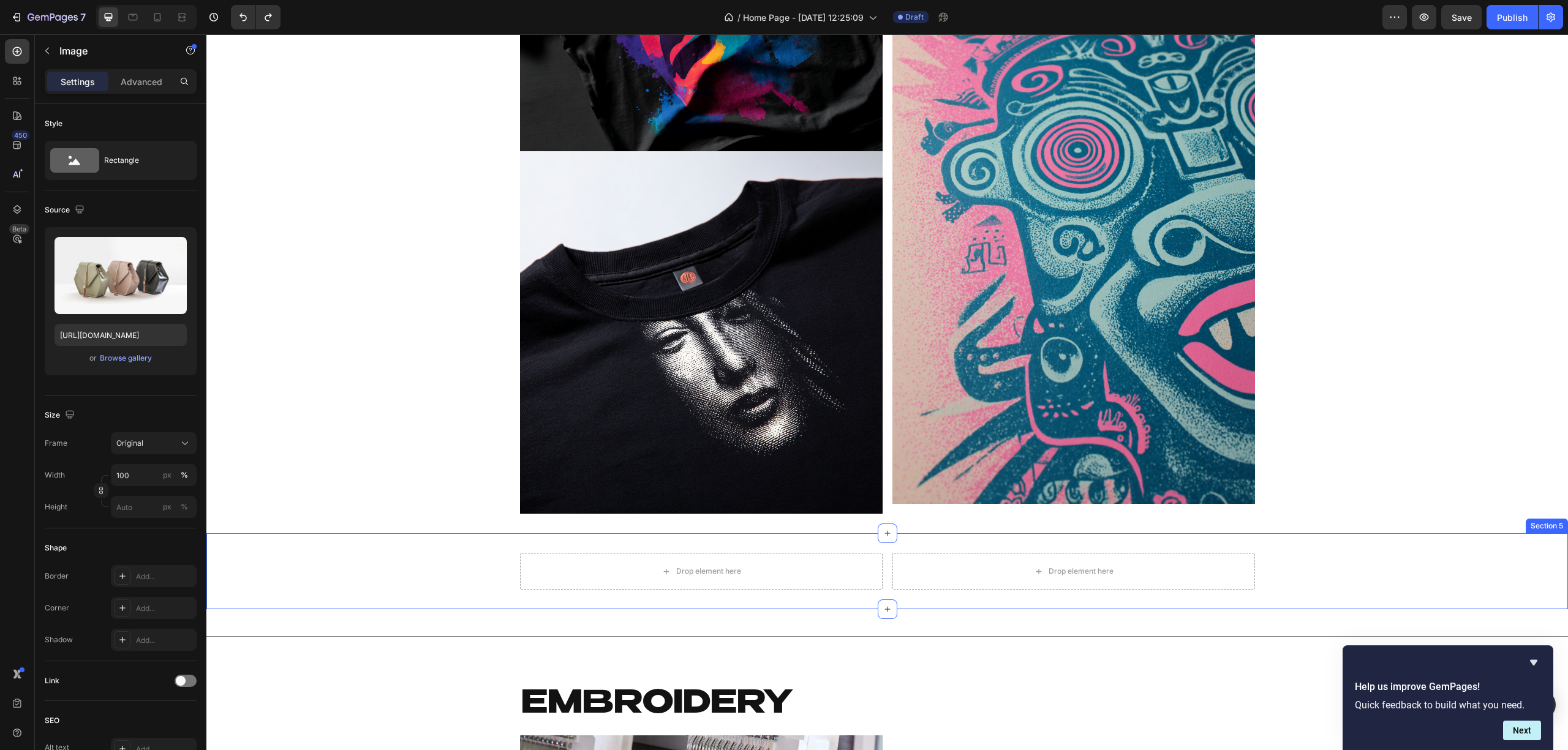
click at [924, 545] on div "Drop element here Drop element here Row Section 5" at bounding box center [887, 572] width 1361 height 76
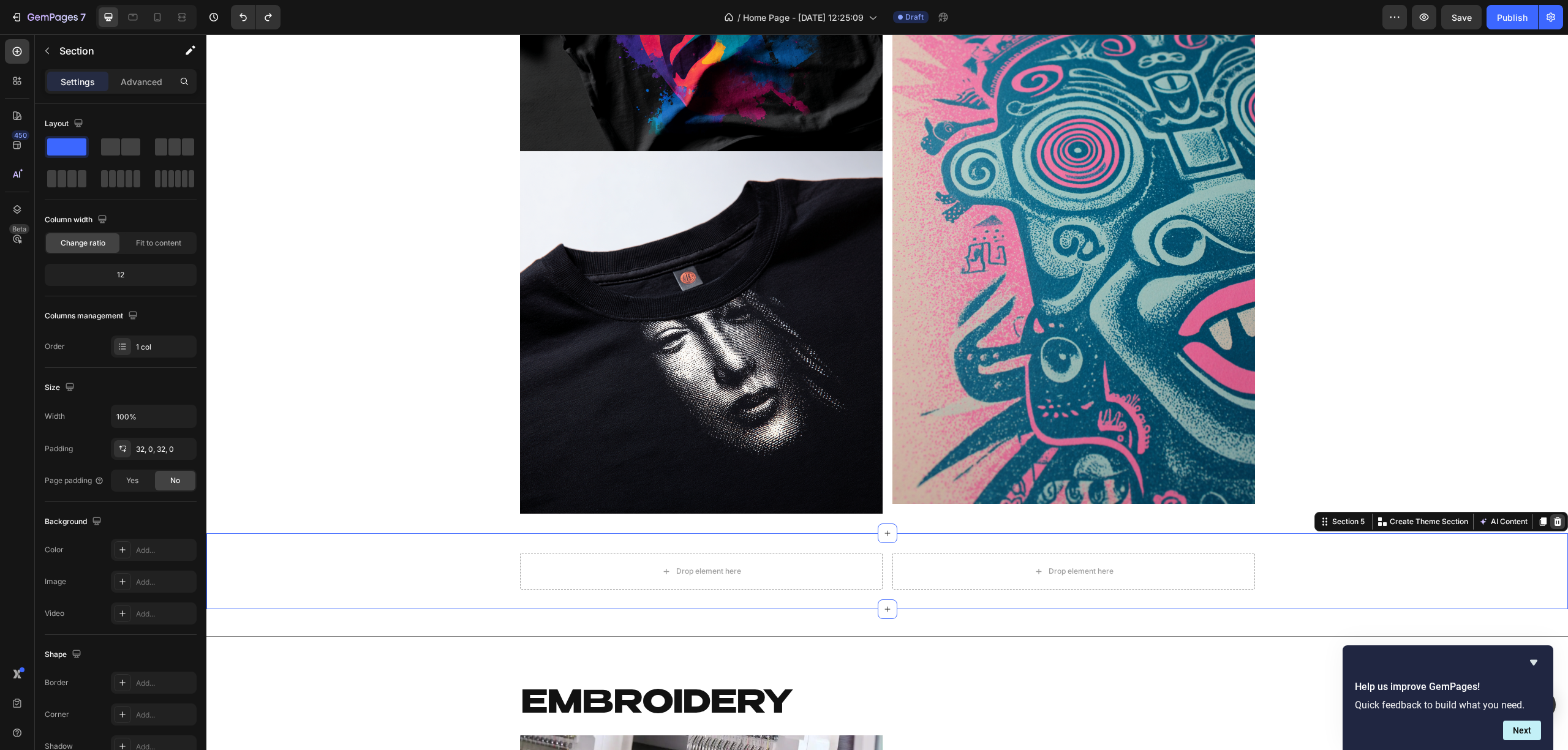
click at [1552, 518] on icon at bounding box center [1557, 521] width 10 height 10
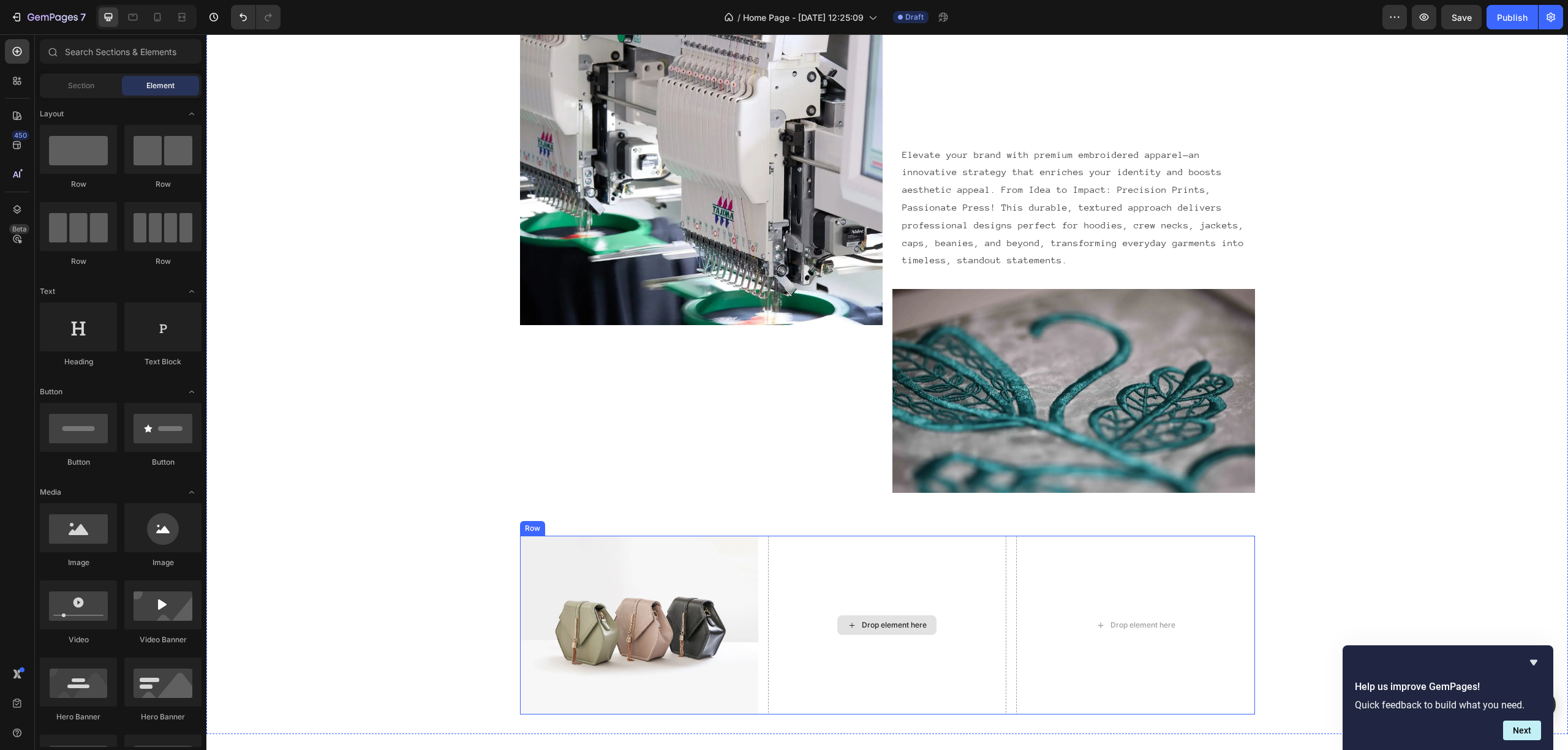
scroll to position [2586, 0]
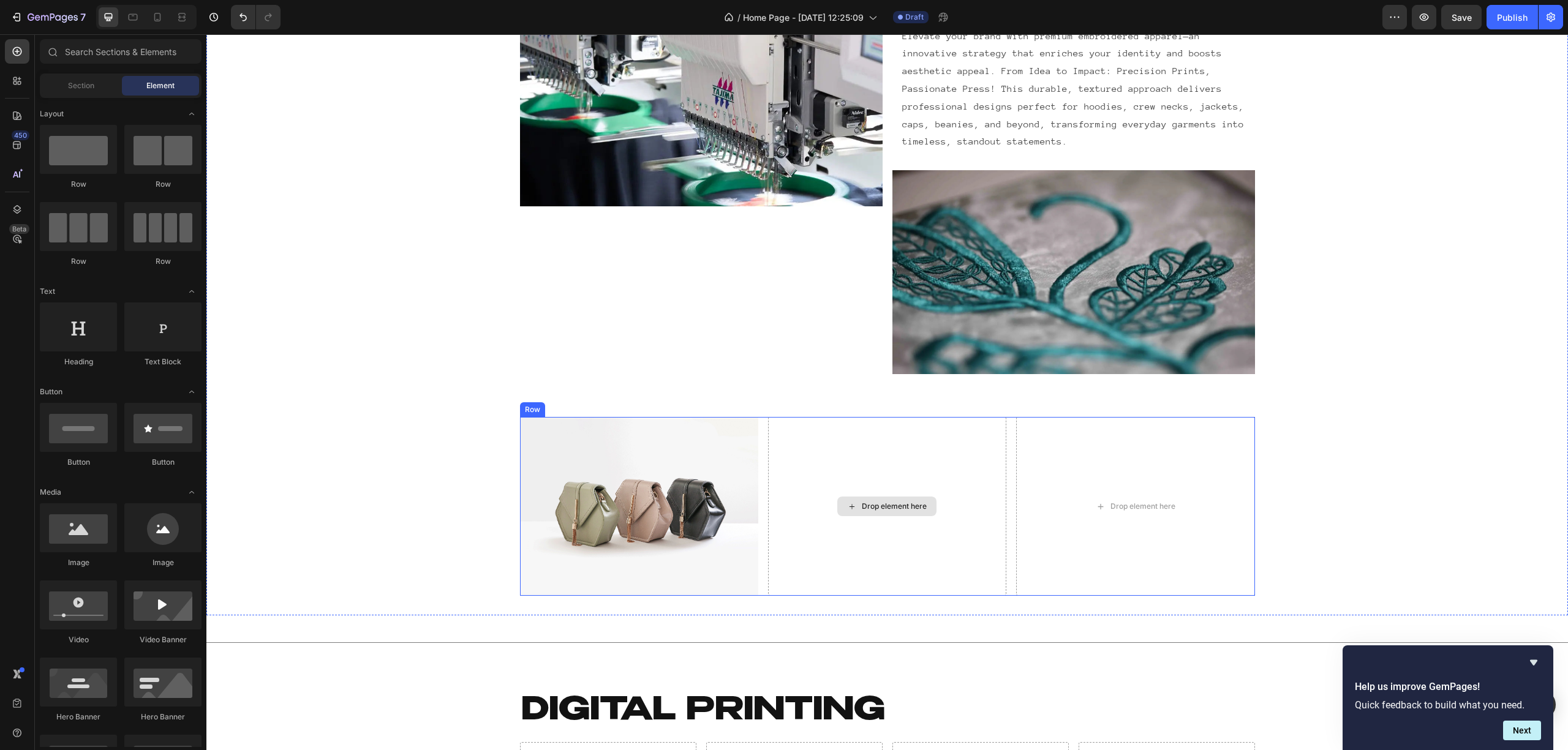
click at [862, 424] on div "Drop element here" at bounding box center [887, 507] width 238 height 179
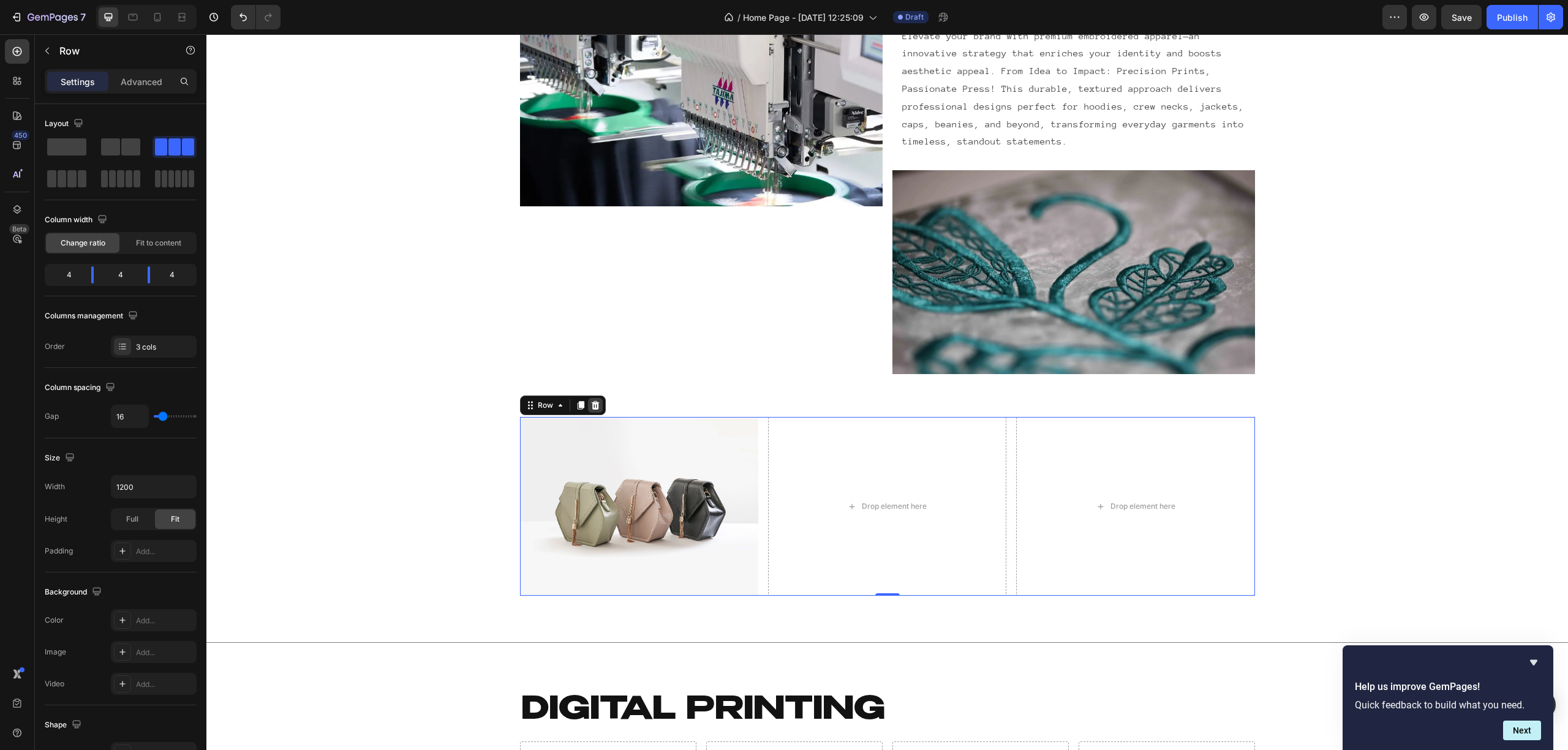
click at [588, 411] on div at bounding box center [595, 405] width 15 height 15
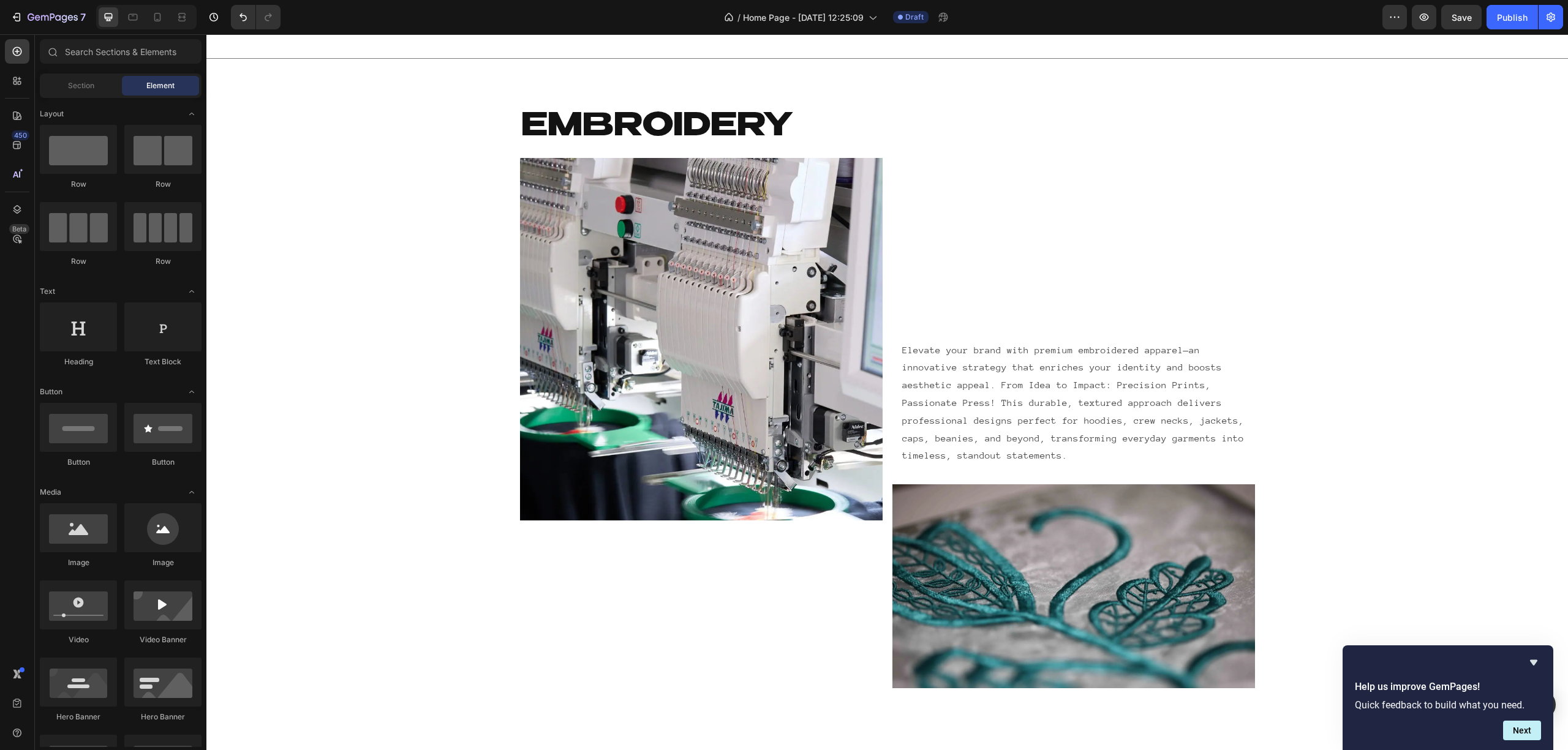
scroll to position [2178, 0]
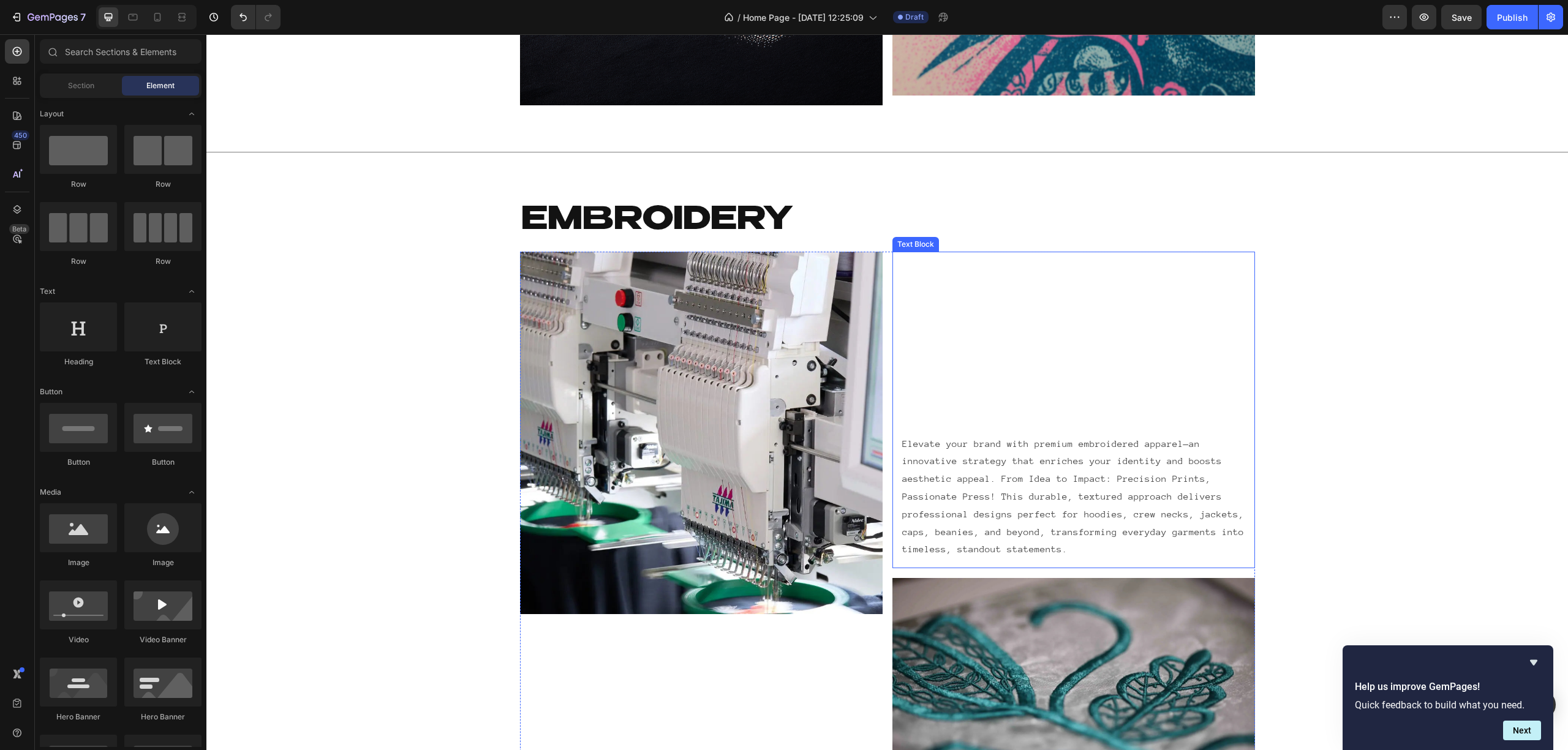
click at [1085, 496] on p "Elevate your brand with premium embroidered apparel—an innovative strategy that…" at bounding box center [1074, 497] width 343 height 124
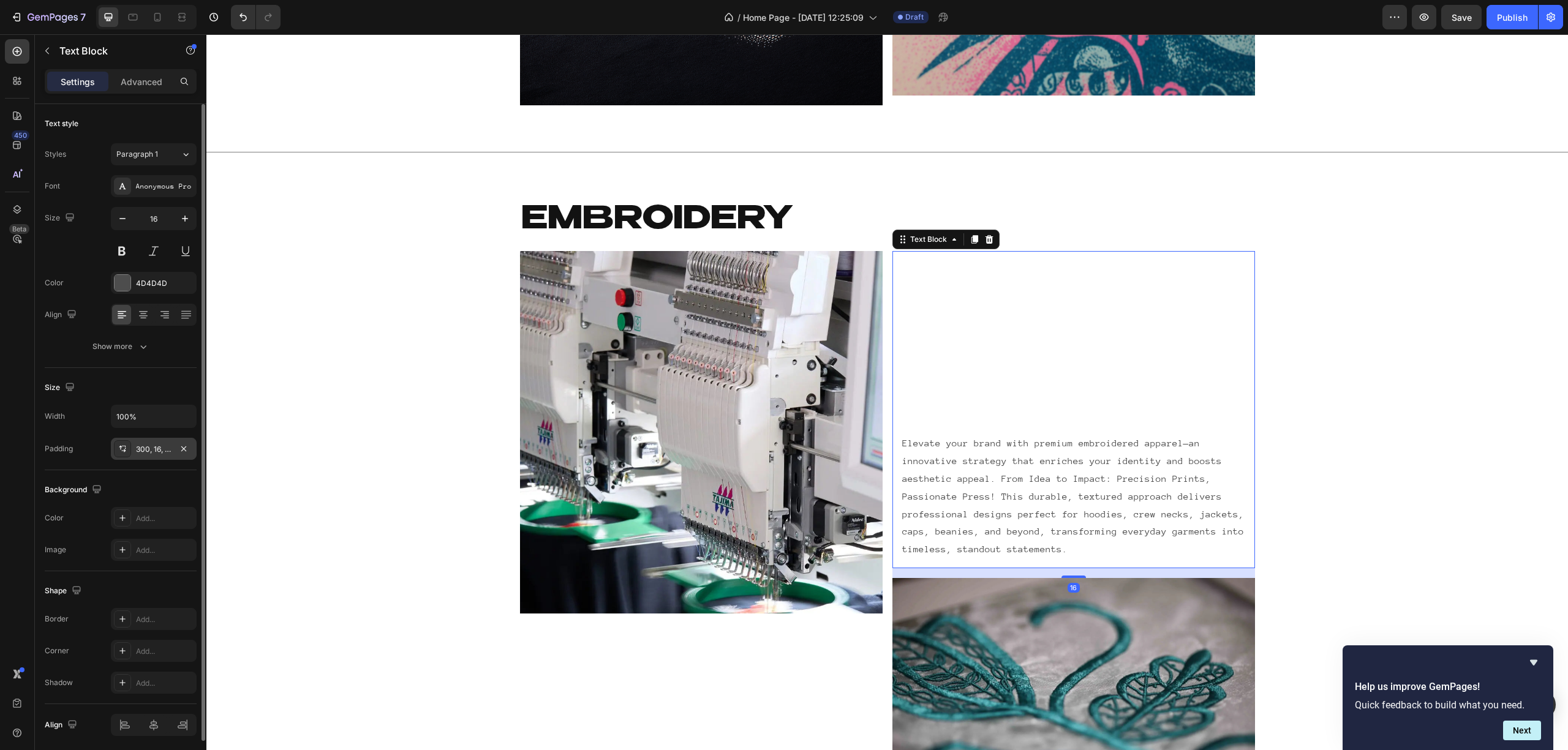
click at [165, 452] on div "300, 16, 16, 16" at bounding box center [153, 449] width 35 height 11
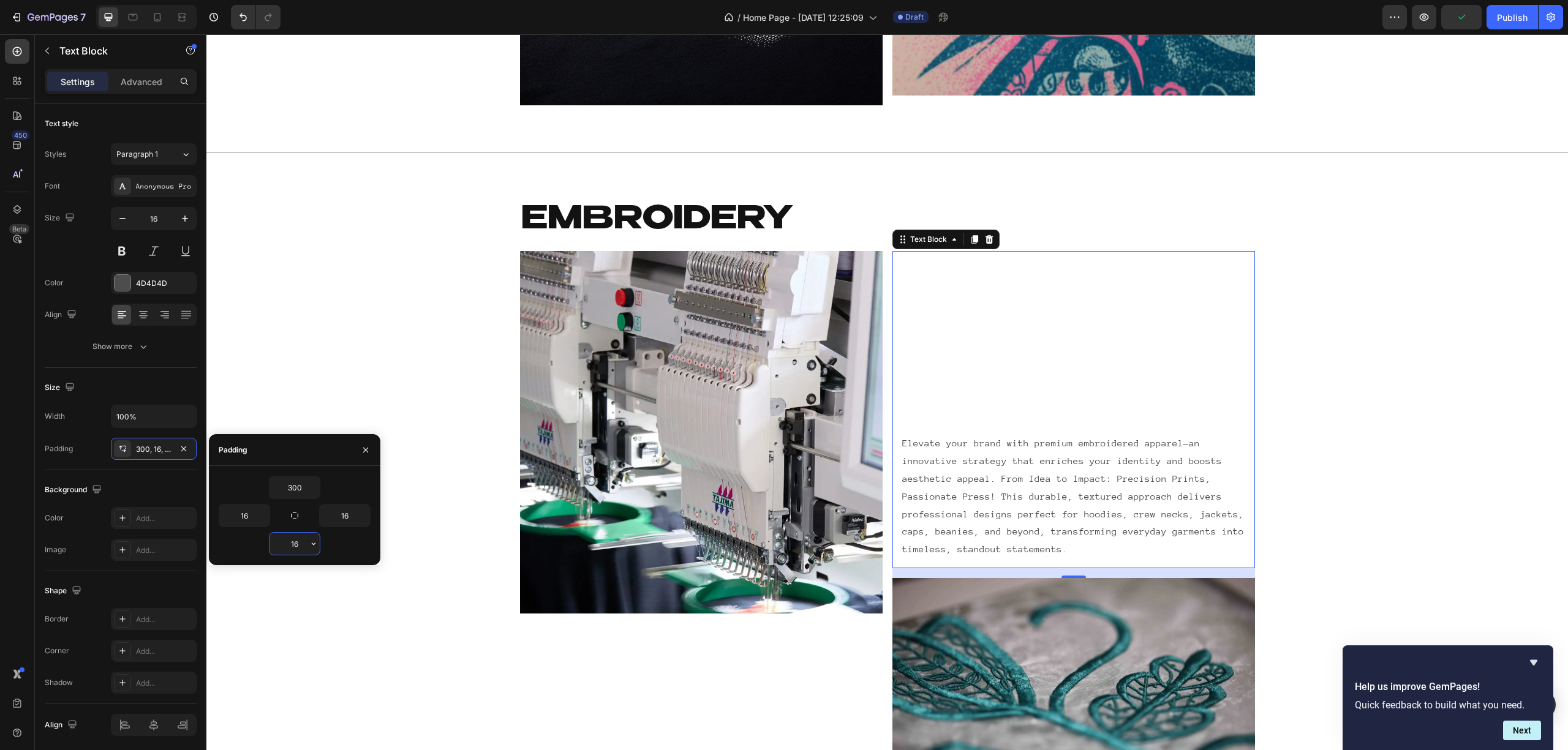
click at [281, 540] on input "16" at bounding box center [294, 543] width 50 height 22
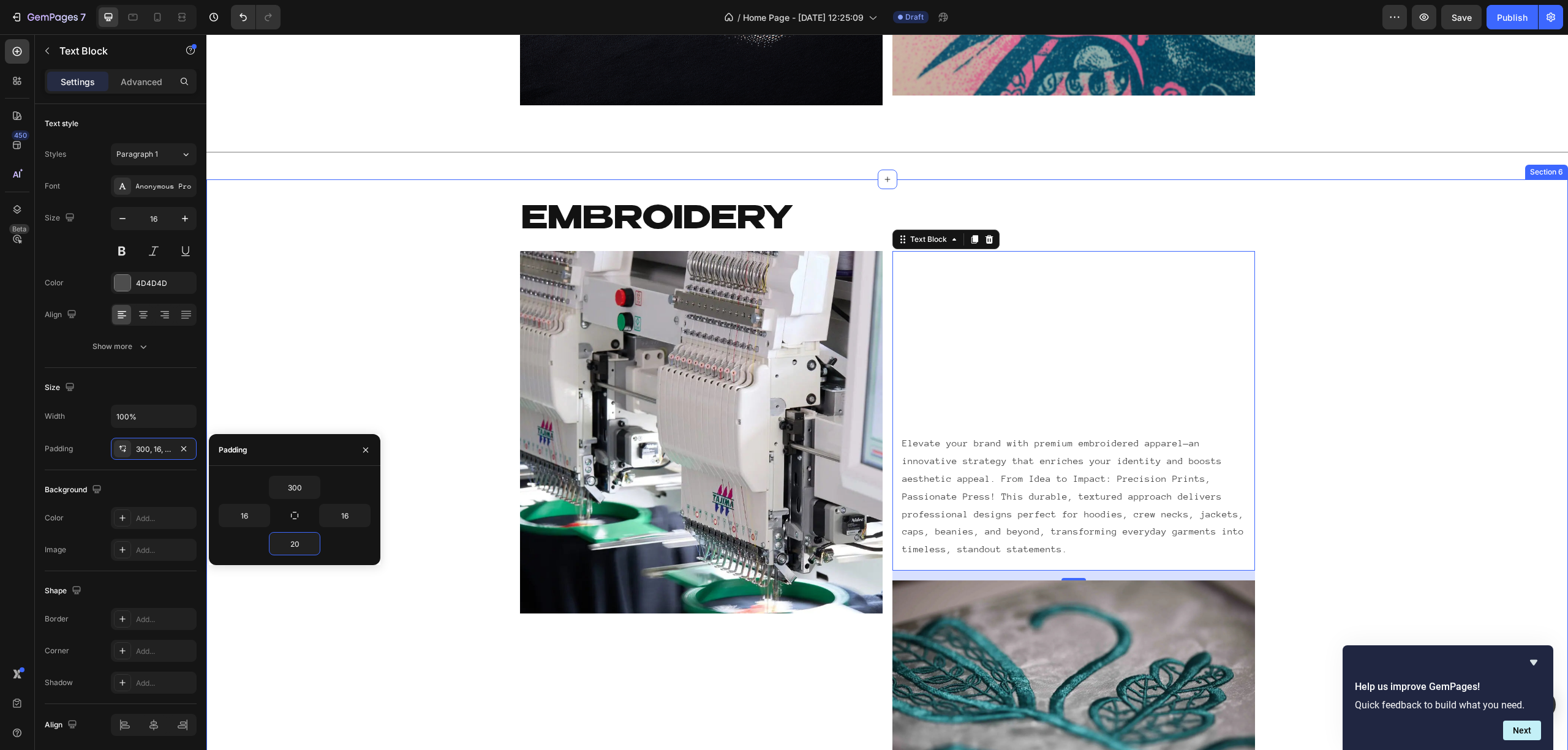
type input "200"
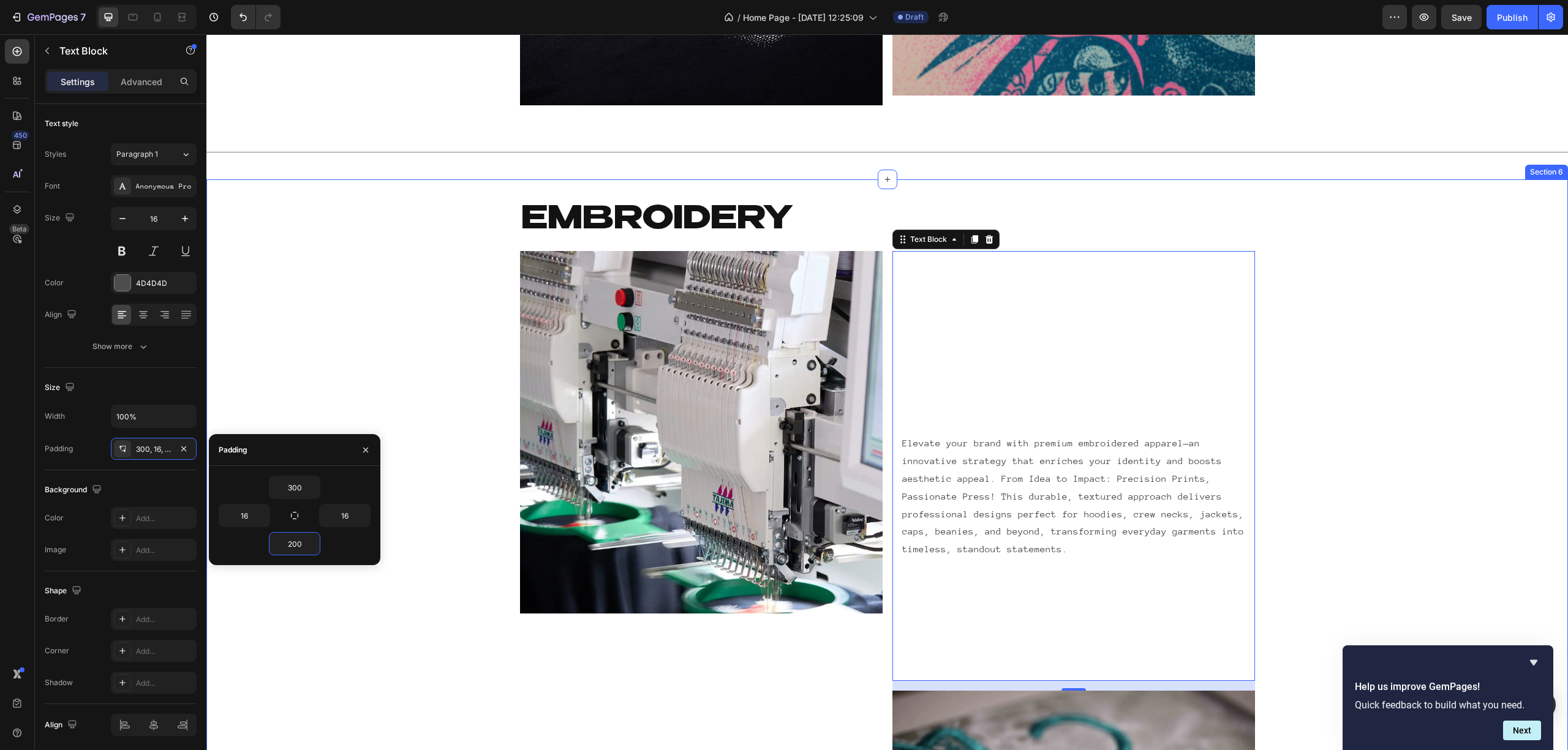
click at [1326, 439] on div "EMBROIDERY Heading Row Image Elevate your brand with premium embroidered appare…" at bounding box center [887, 568] width 1361 height 739
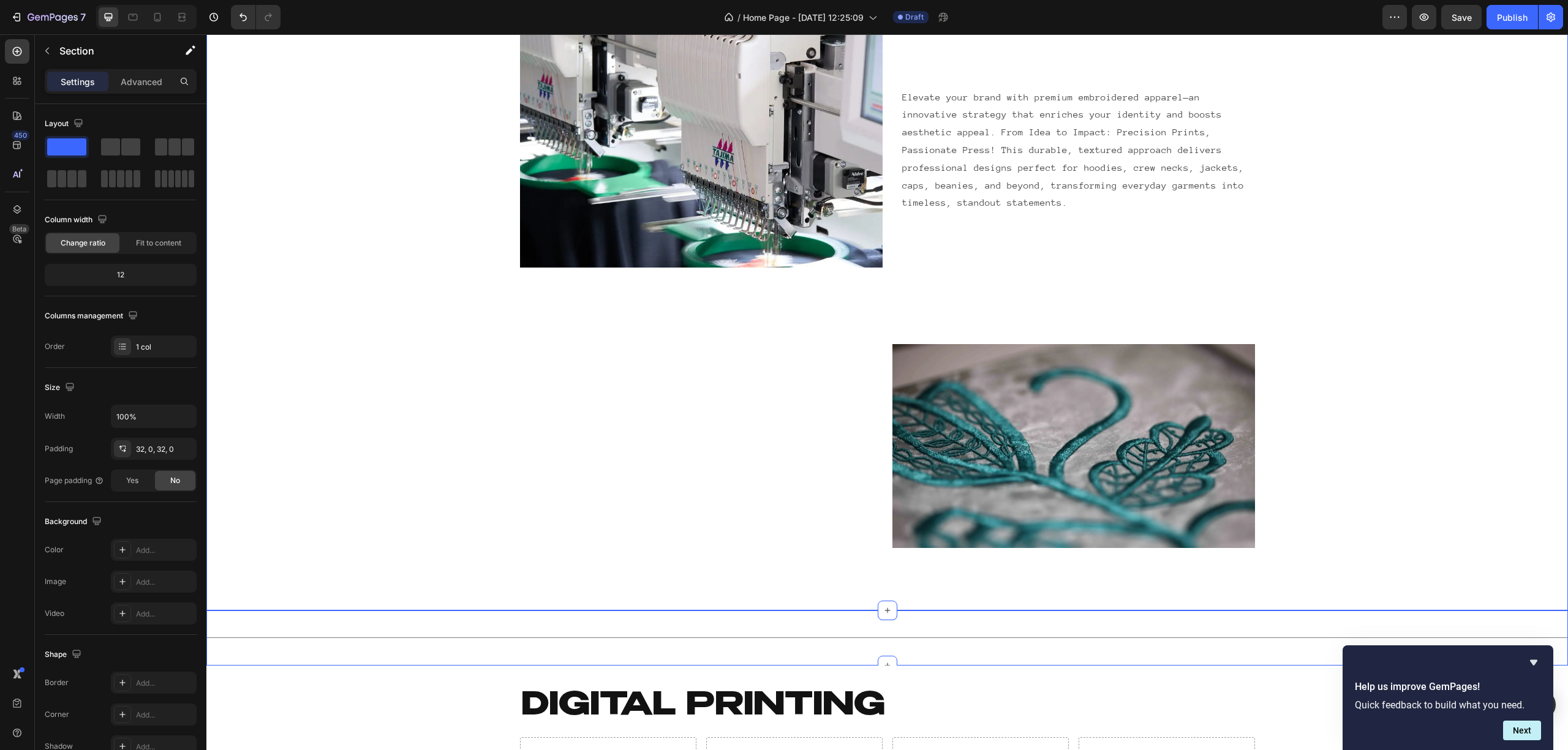
scroll to position [2450, 0]
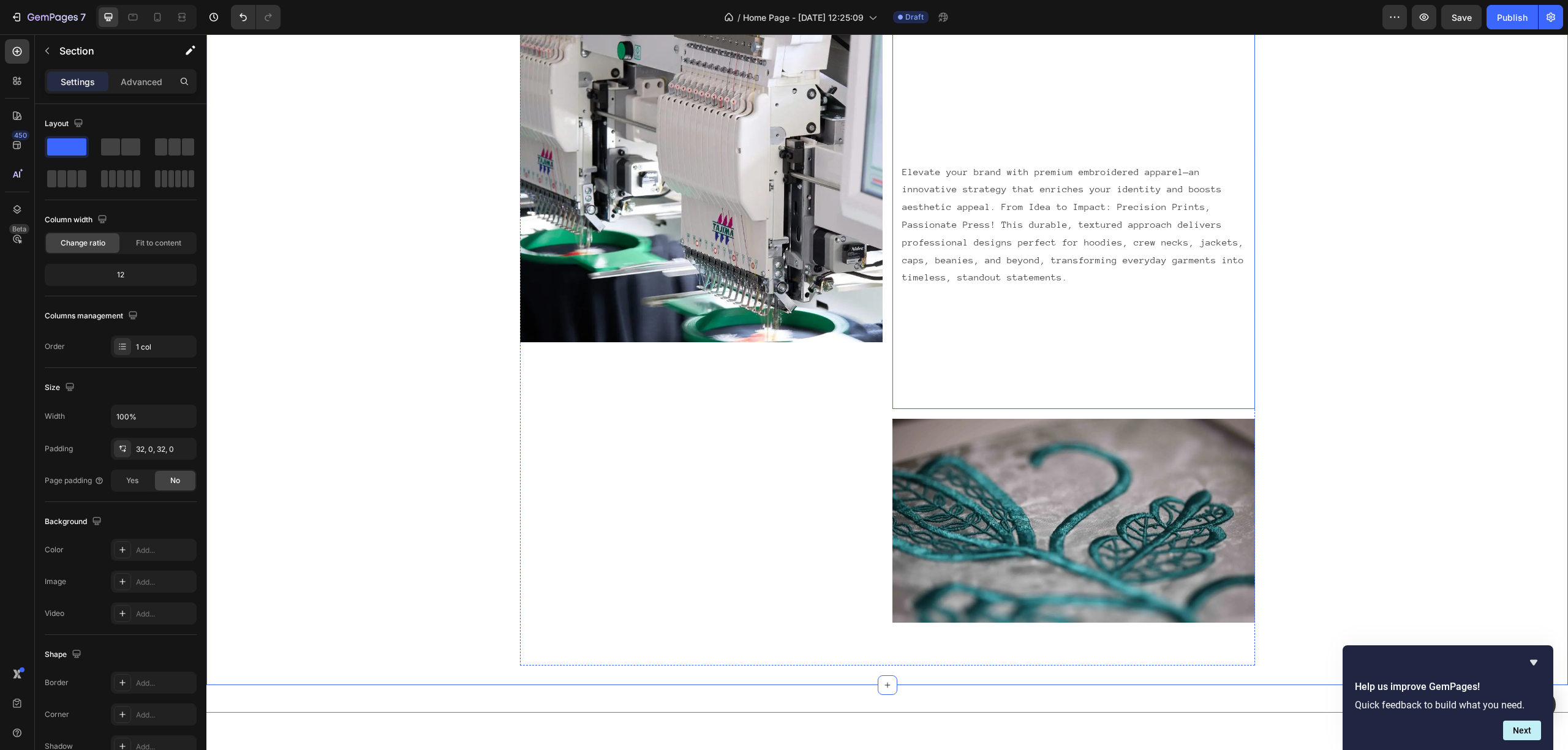
click at [907, 332] on div "Elevate your brand with premium embroidered apparel—an innovative strategy that…" at bounding box center [1074, 195] width 363 height 430
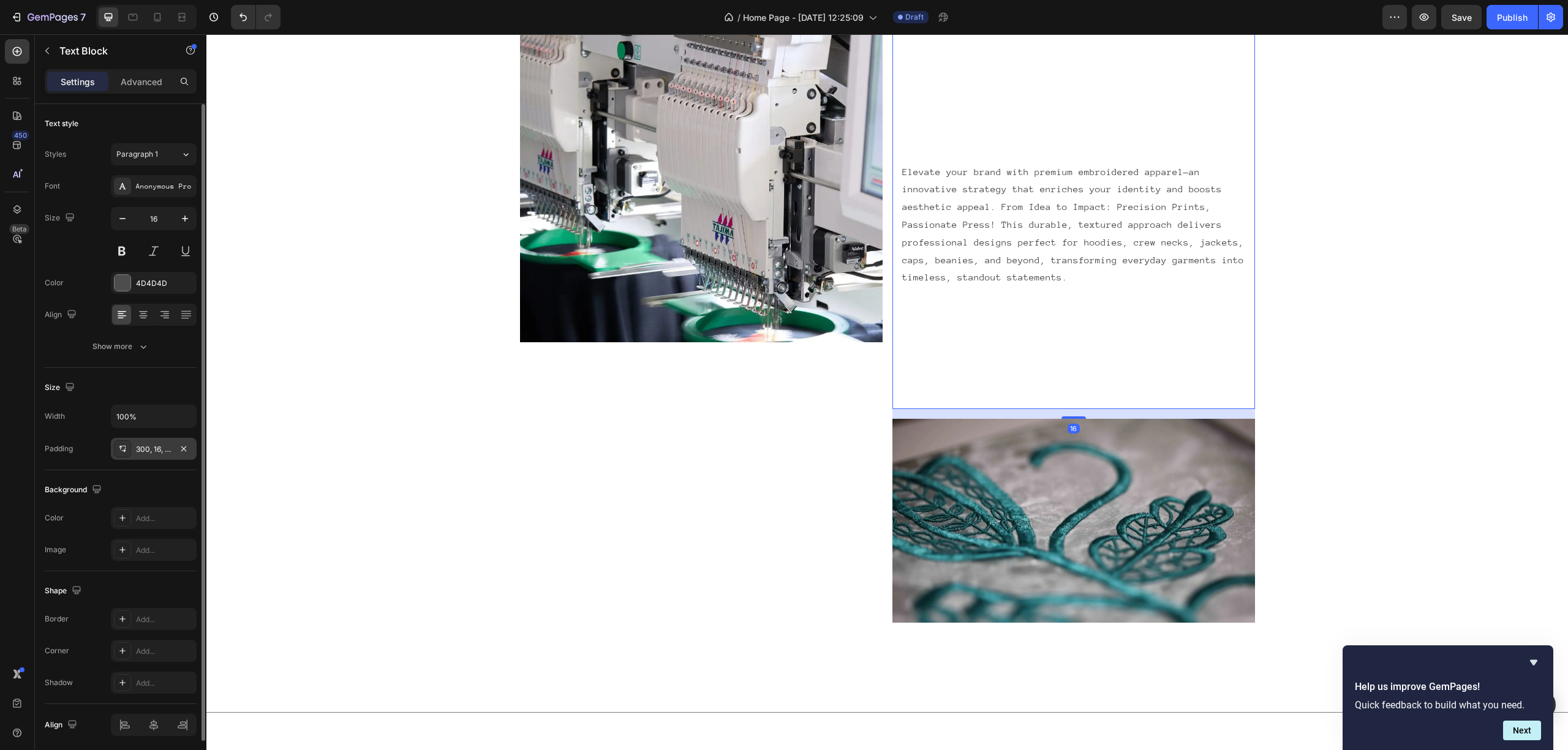
click at [165, 449] on div "300, 16, 200, 16" at bounding box center [153, 449] width 35 height 11
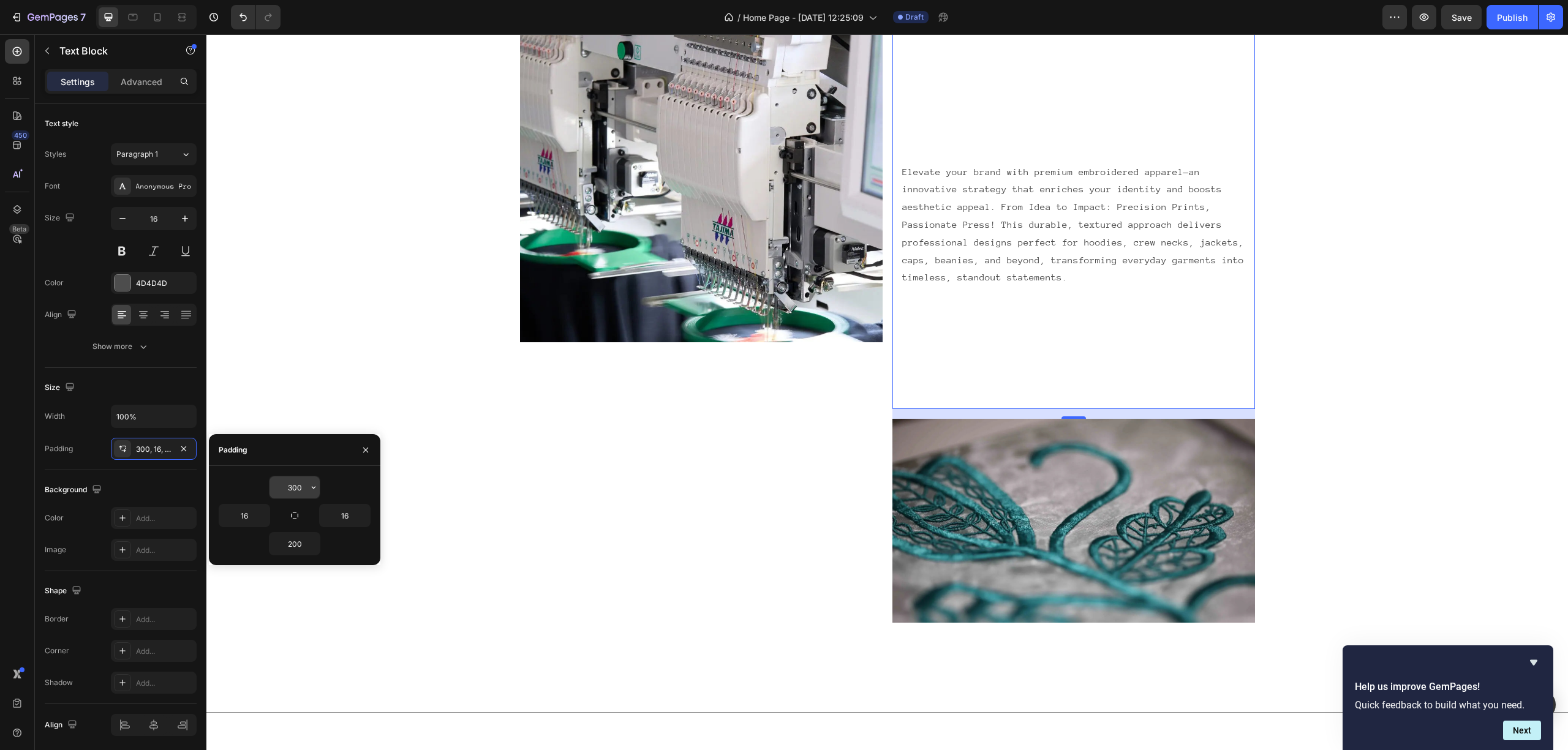
click at [292, 483] on input "300" at bounding box center [294, 487] width 50 height 22
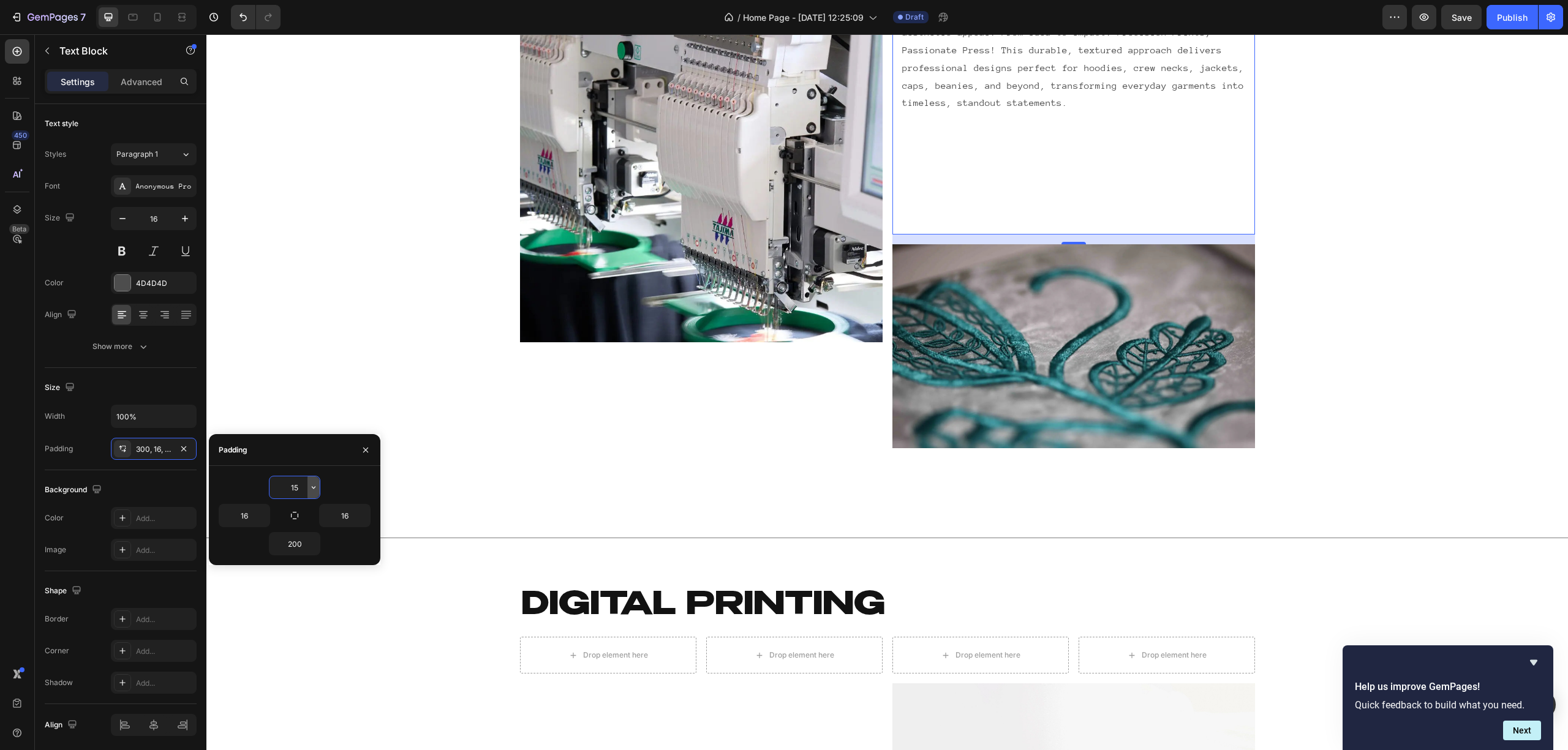
type input "150"
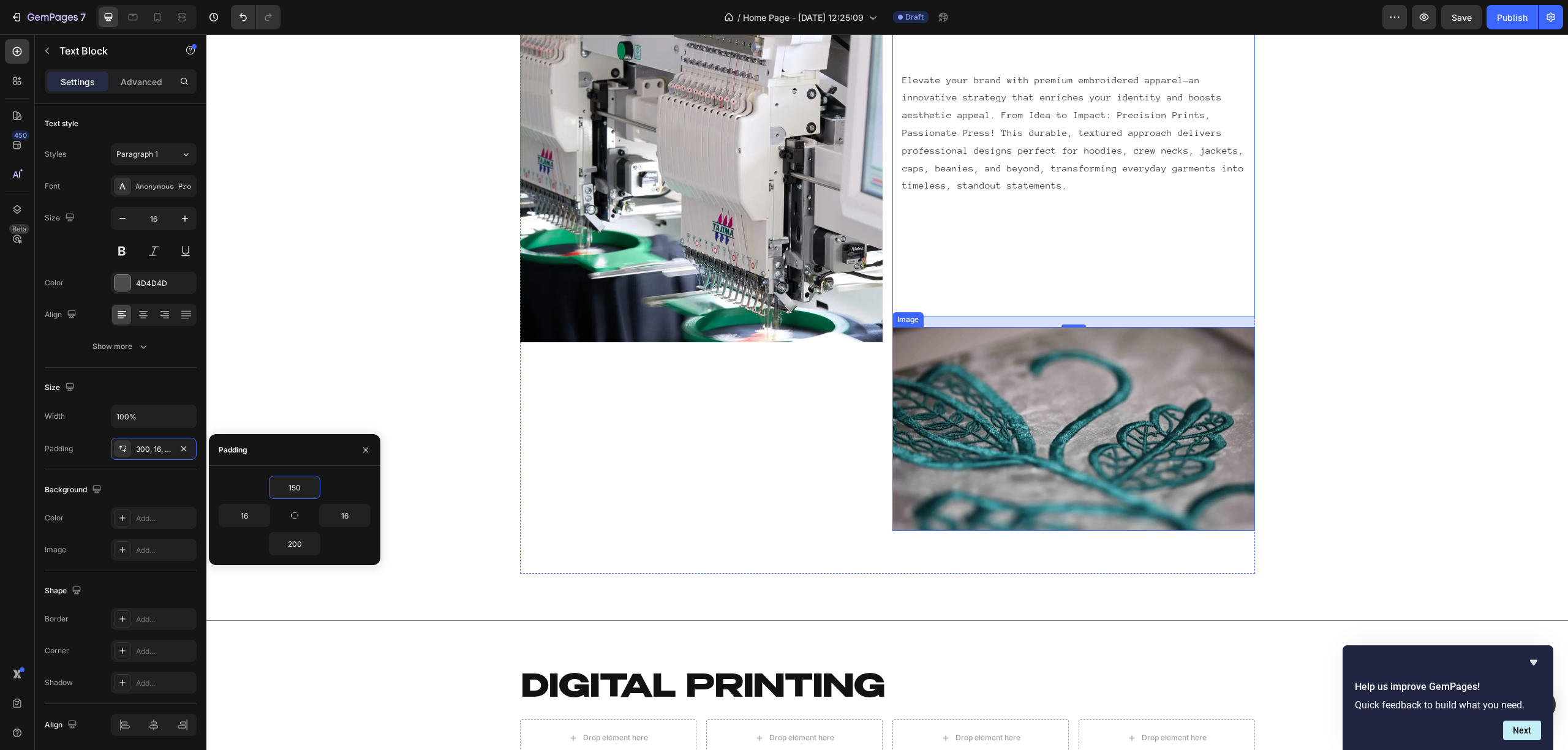
click at [1305, 409] on div "EMBROIDERY Heading Row Image Elevate your brand with premium embroidered appare…" at bounding box center [887, 251] width 1361 height 647
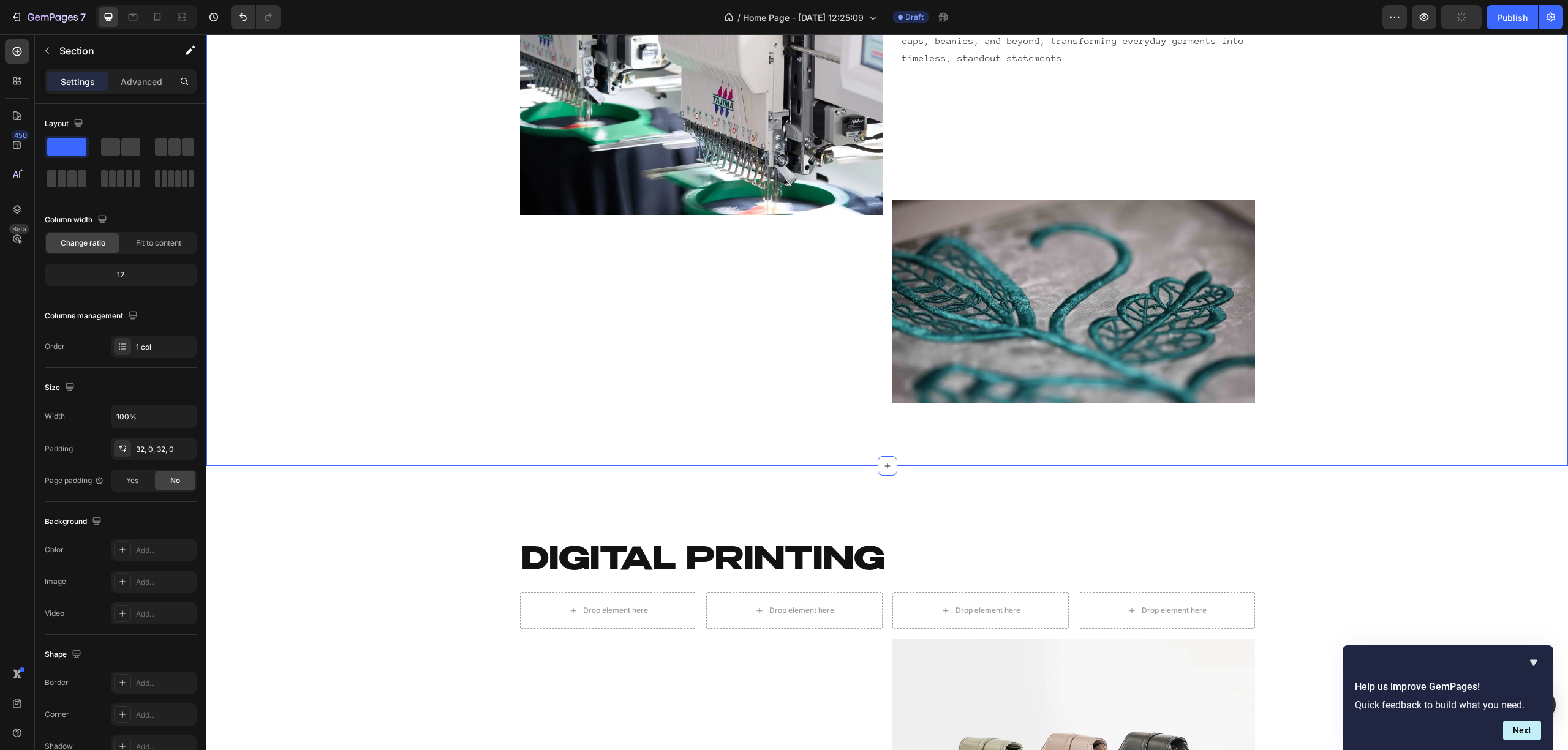
scroll to position [2586, 0]
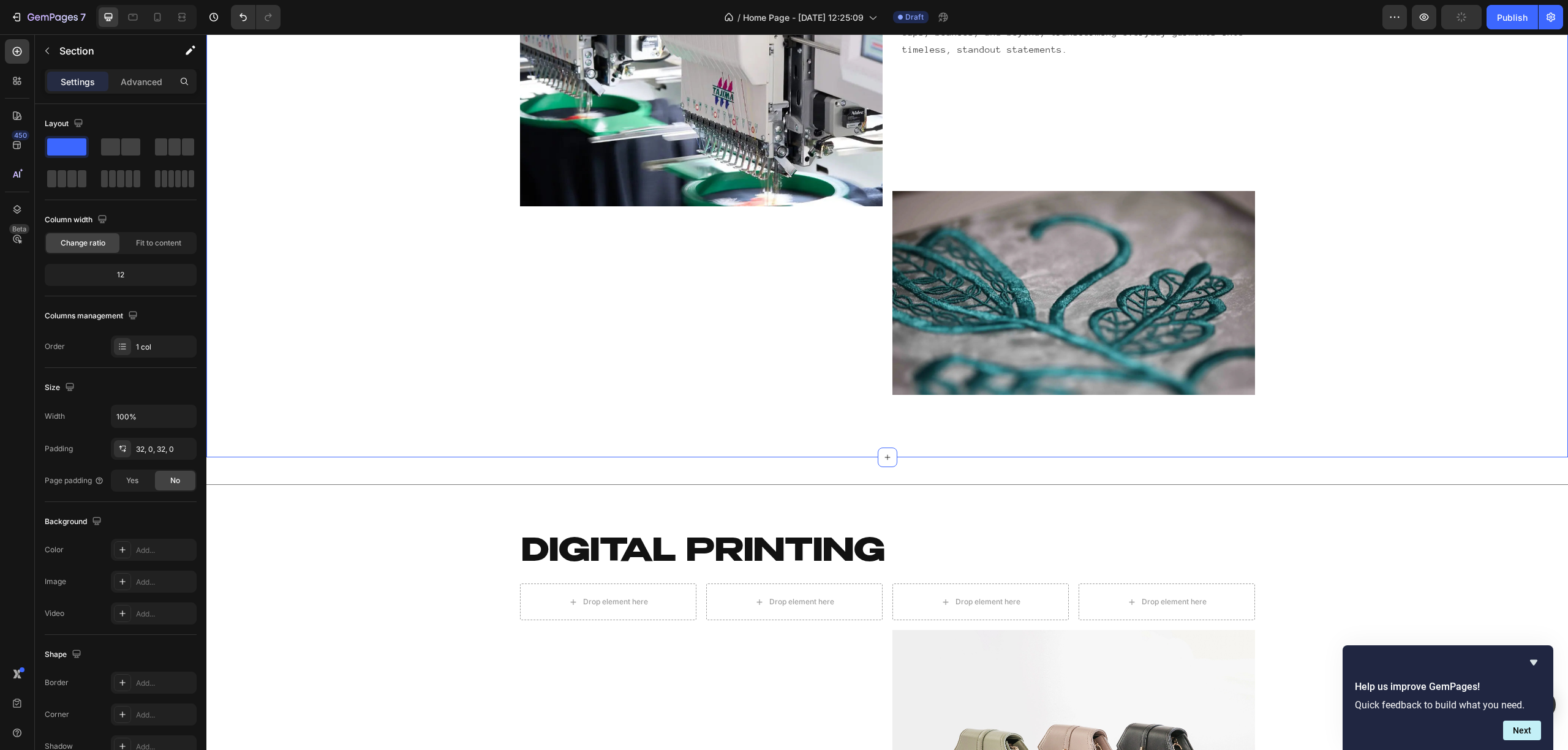
click at [1177, 371] on img at bounding box center [1074, 294] width 363 height 204
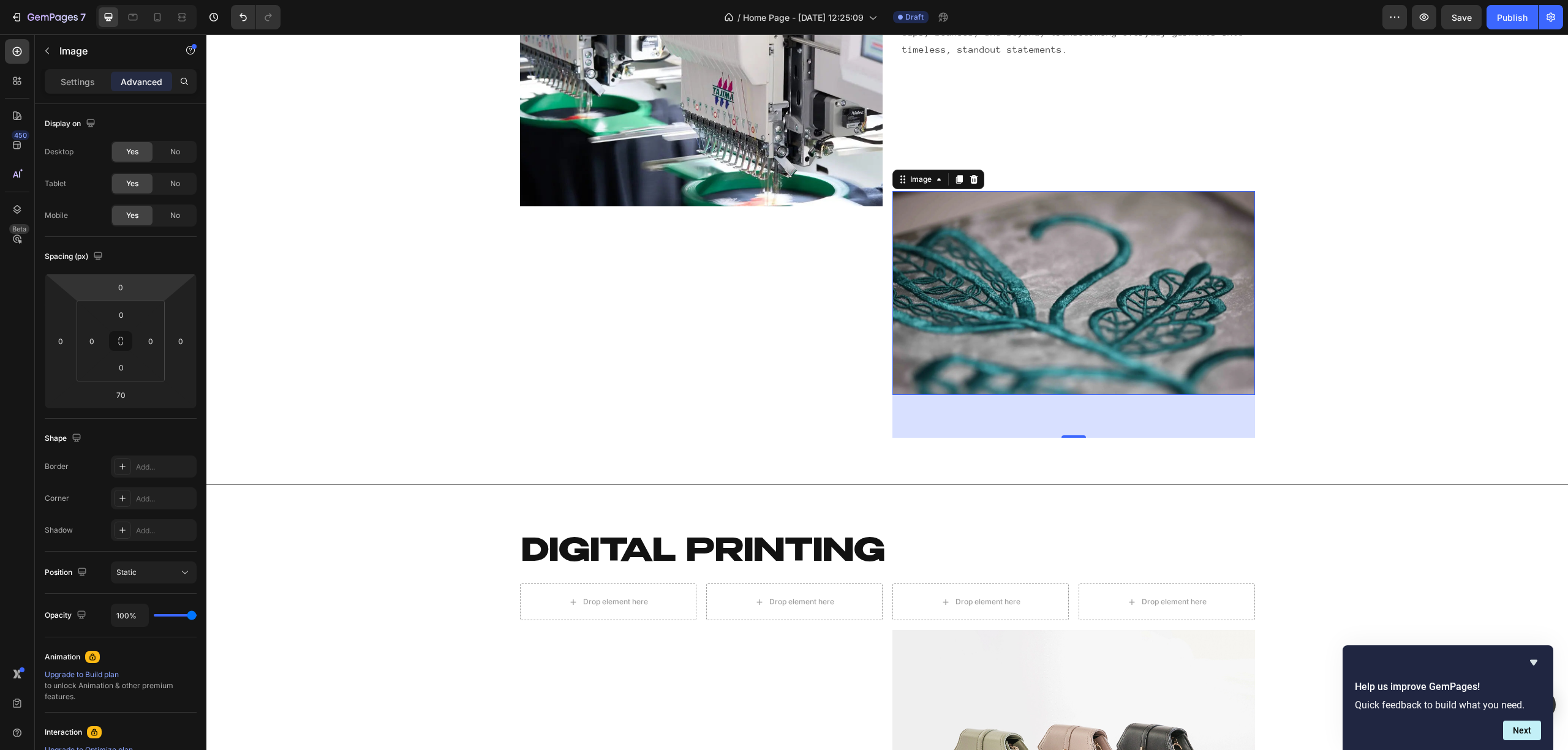
click at [1056, 302] on img at bounding box center [1074, 294] width 363 height 204
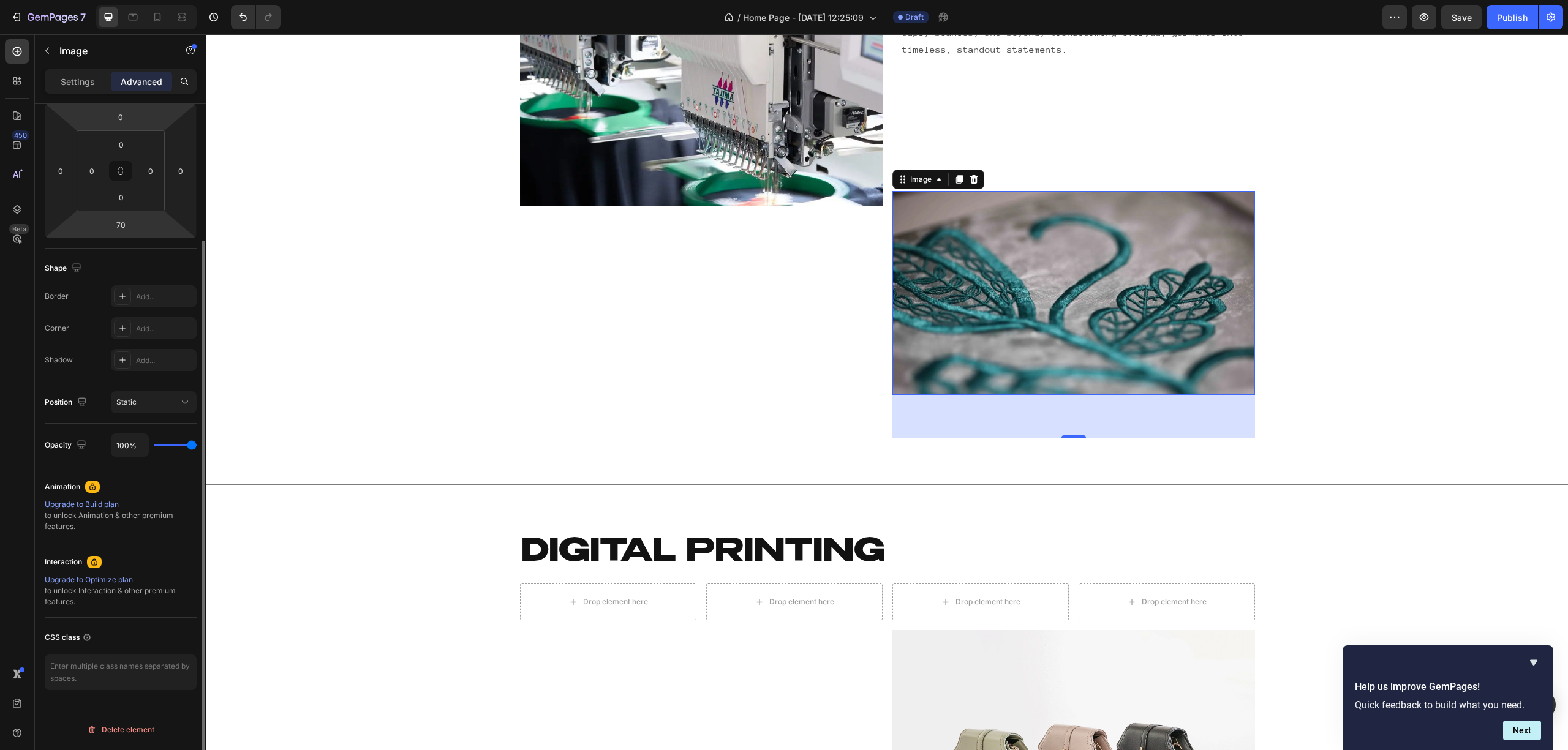
scroll to position [0, 0]
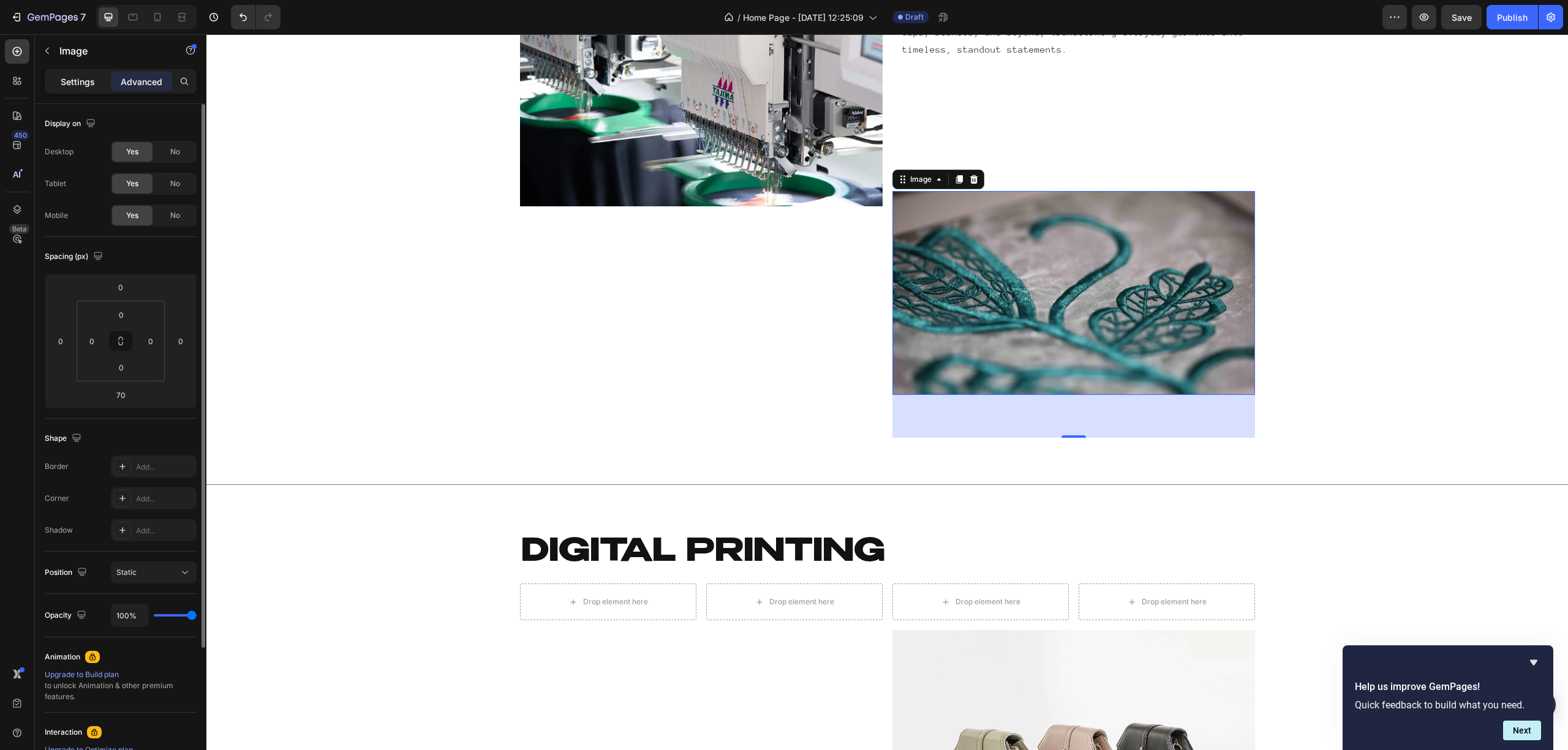
click at [91, 76] on p "Settings" at bounding box center [78, 81] width 35 height 13
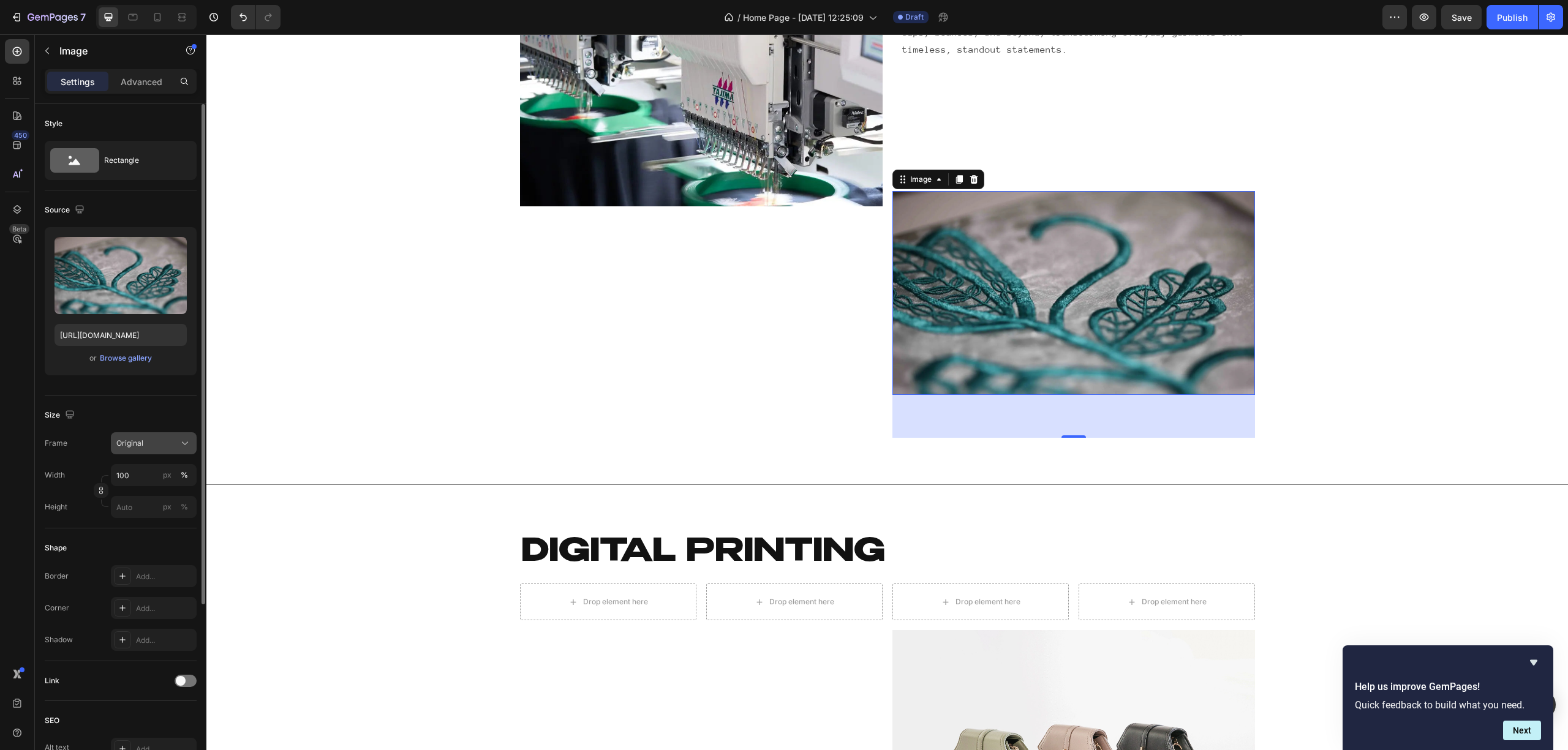
click at [140, 443] on span "Original" at bounding box center [129, 443] width 27 height 11
click at [145, 530] on div "Horizontal" at bounding box center [142, 520] width 98 height 23
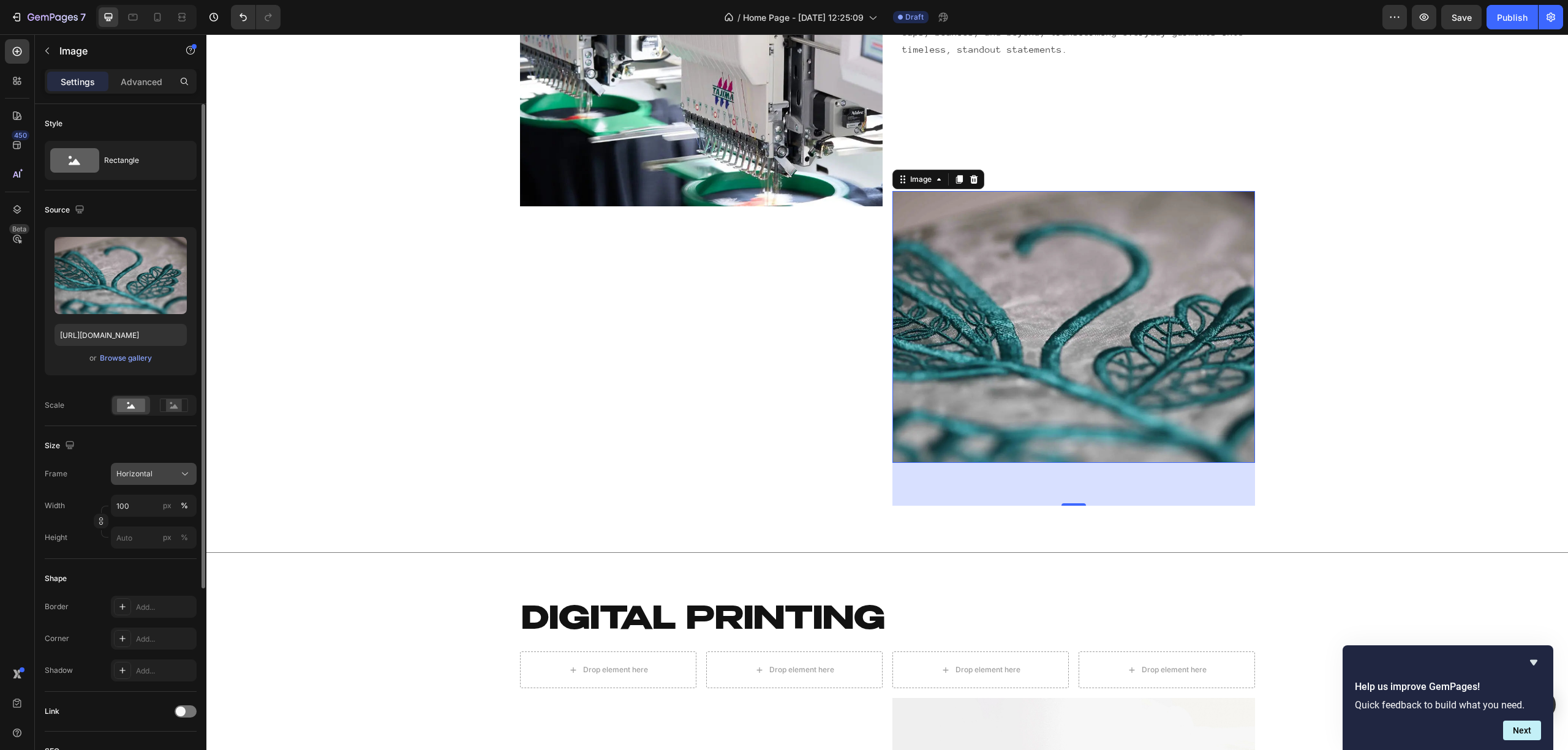
click at [139, 480] on span "Horizontal" at bounding box center [134, 474] width 36 height 11
click at [145, 528] on div "Vertical" at bounding box center [152, 527] width 71 height 12
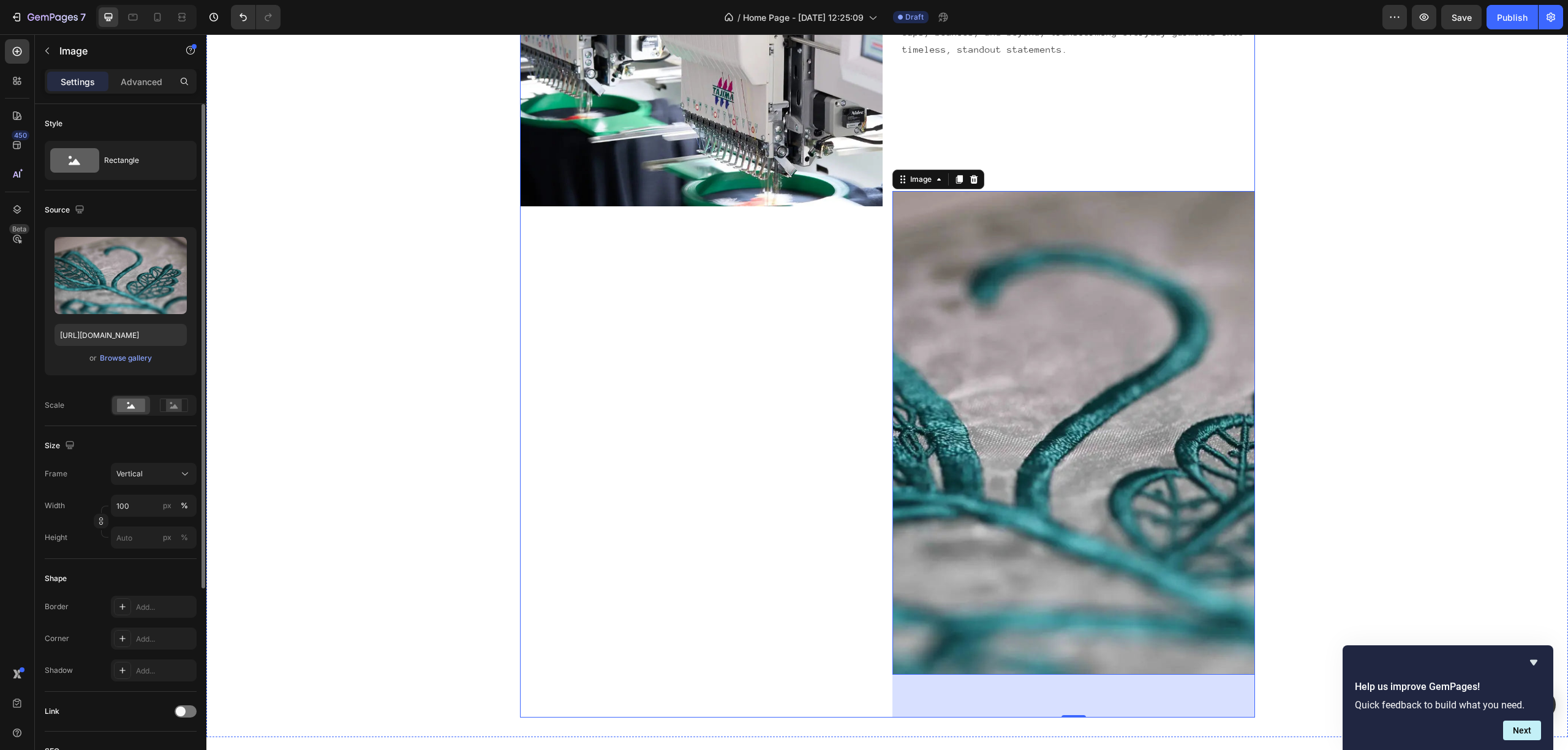
click at [700, 414] on div "Image" at bounding box center [700, 281] width 363 height 874
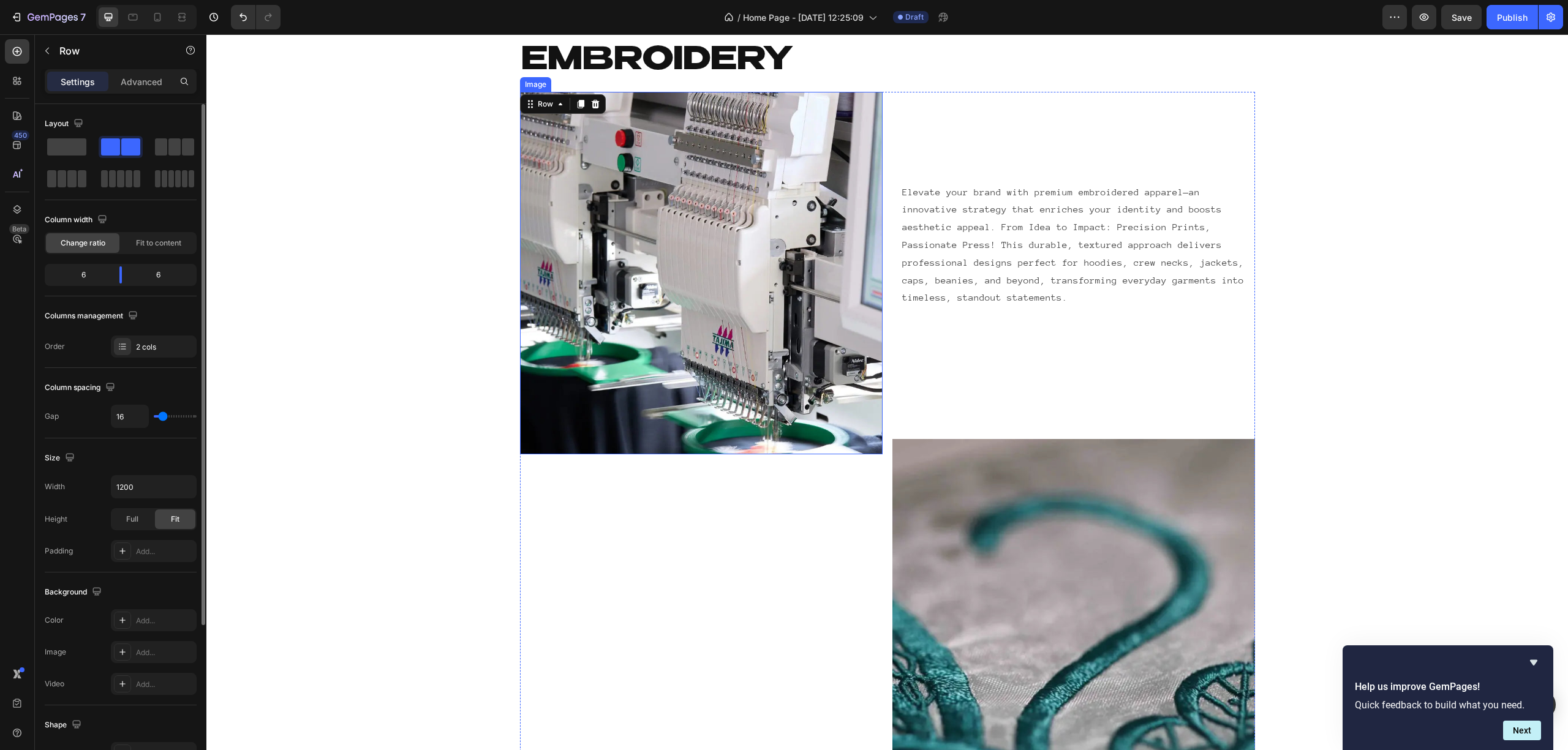
scroll to position [2178, 0]
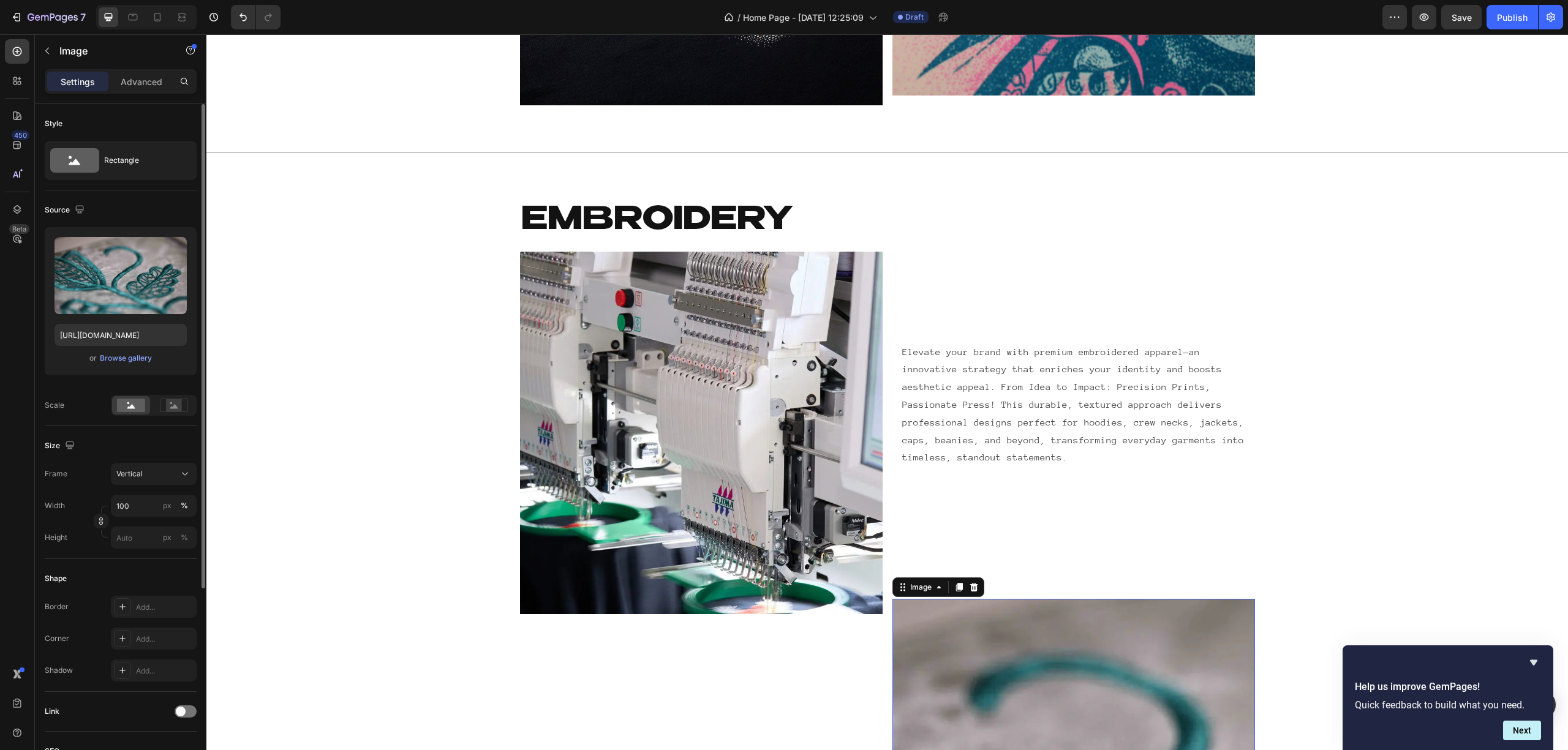
click at [1017, 528] on div "Elevate your brand with premium embroidered apparel—an innovative strategy that…" at bounding box center [1074, 421] width 363 height 338
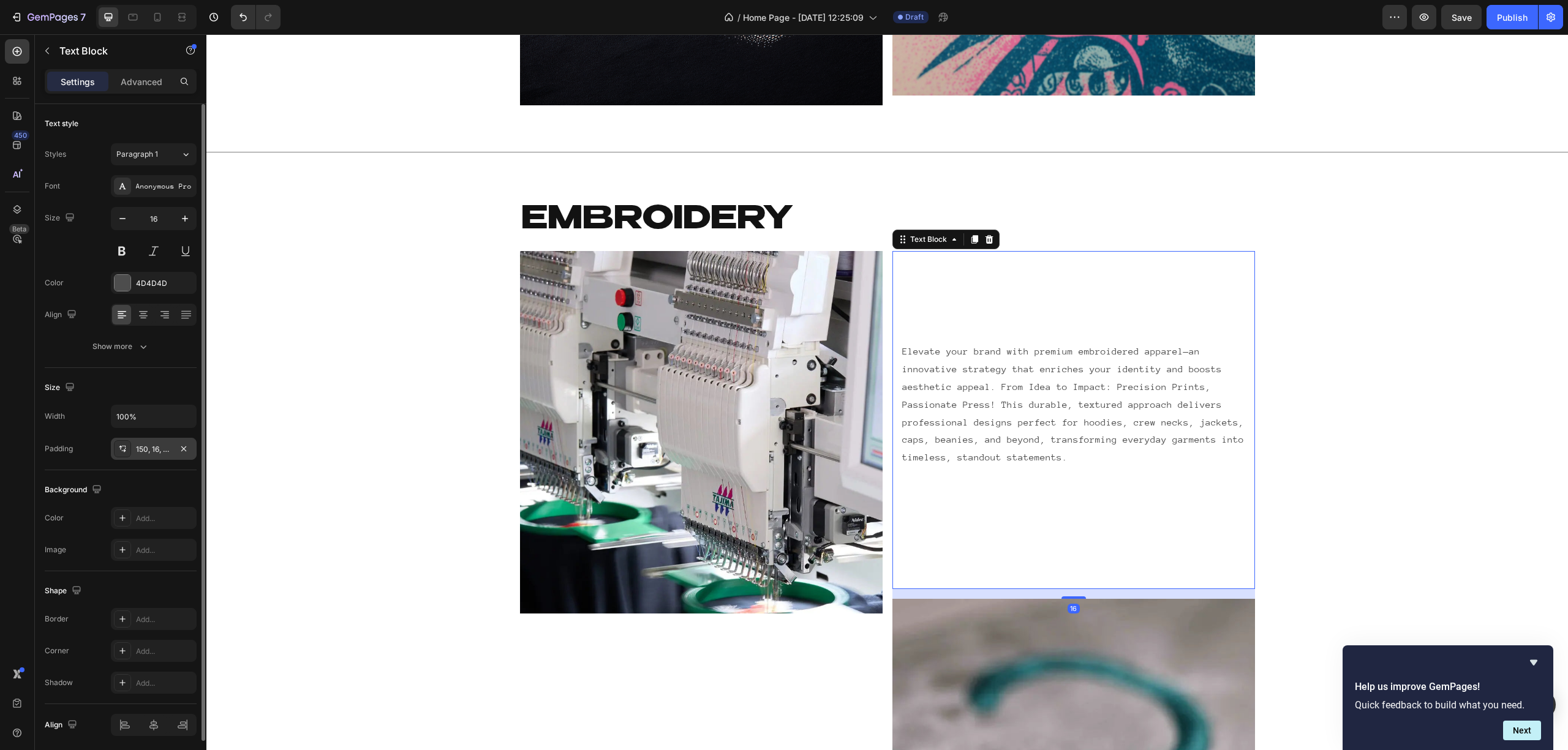
click at [157, 449] on div "150, 16, 200, 16" at bounding box center [153, 449] width 35 height 11
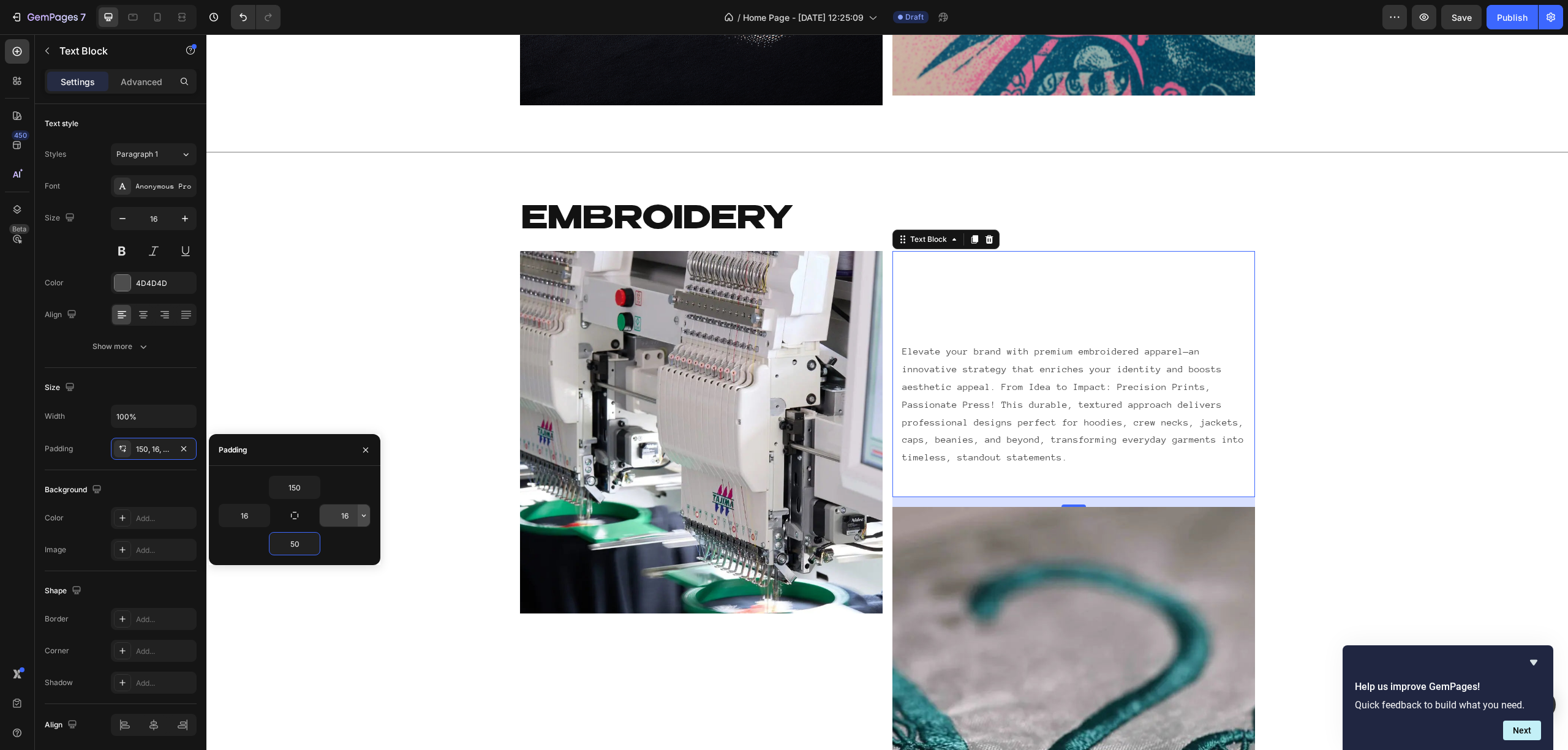
type input "50"
click at [1358, 493] on div "EMBROIDERY Heading Row Image Elevate your brand with premium embroidered appare…" at bounding box center [887, 616] width 1361 height 834
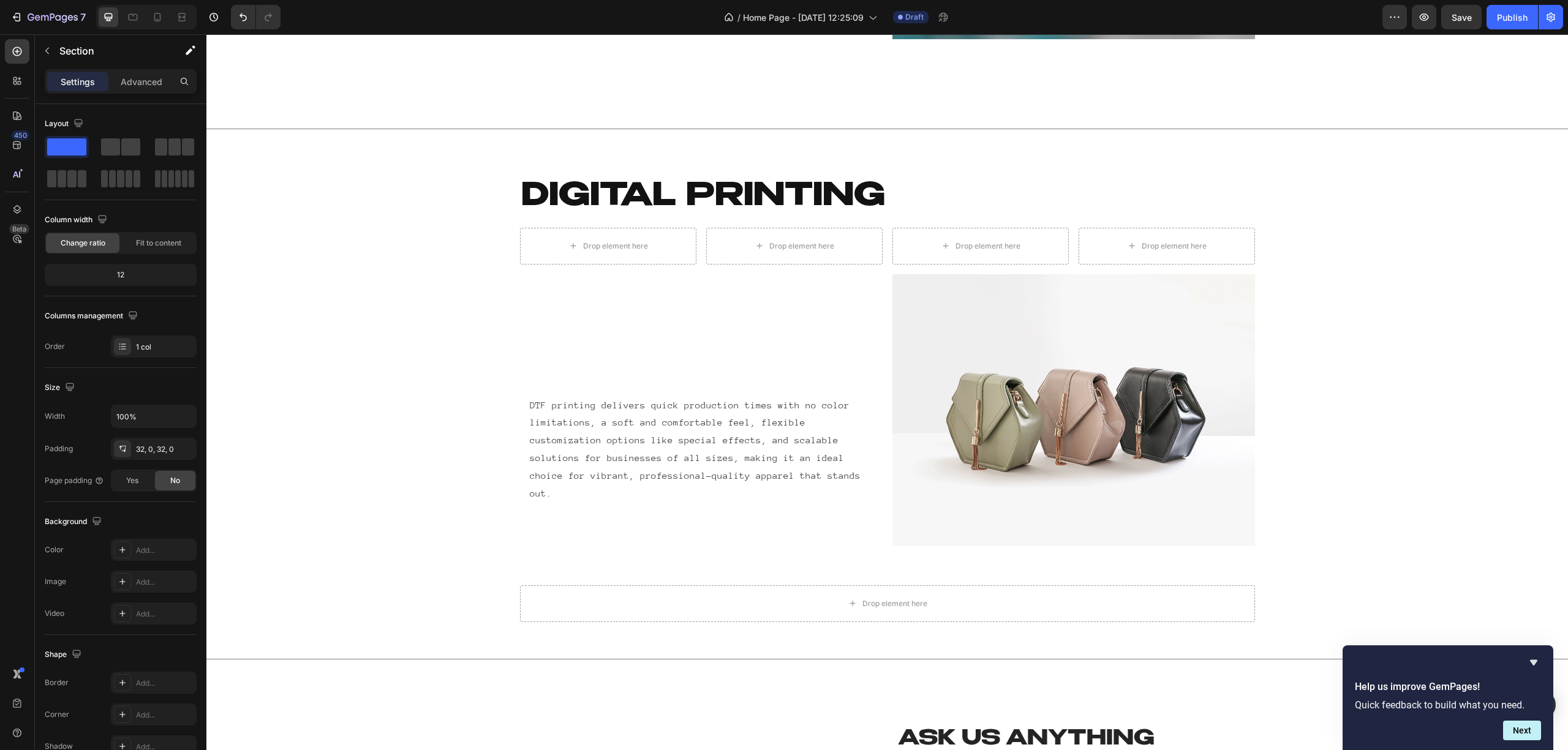
scroll to position [3267, 0]
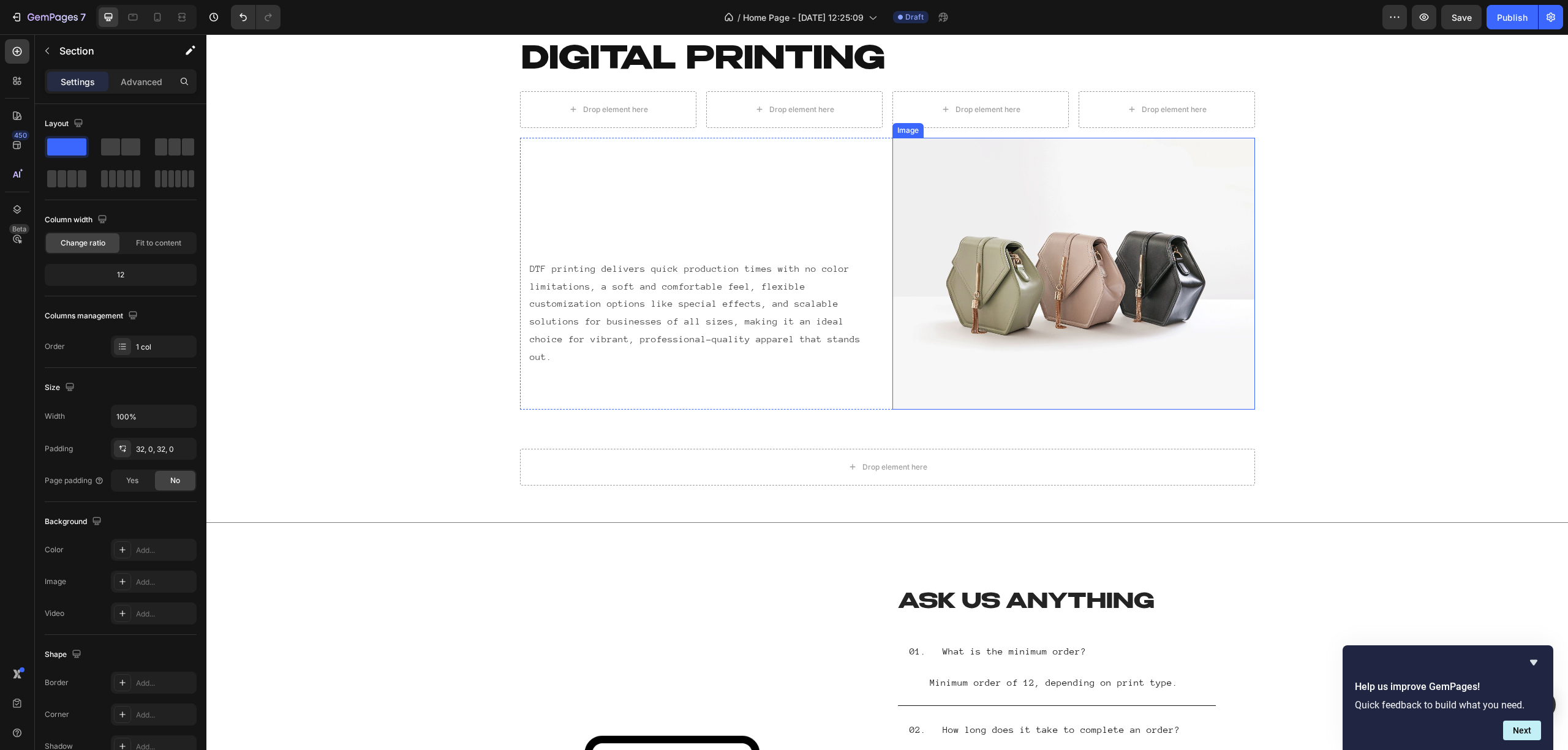
click at [1039, 287] on img at bounding box center [1074, 274] width 363 height 272
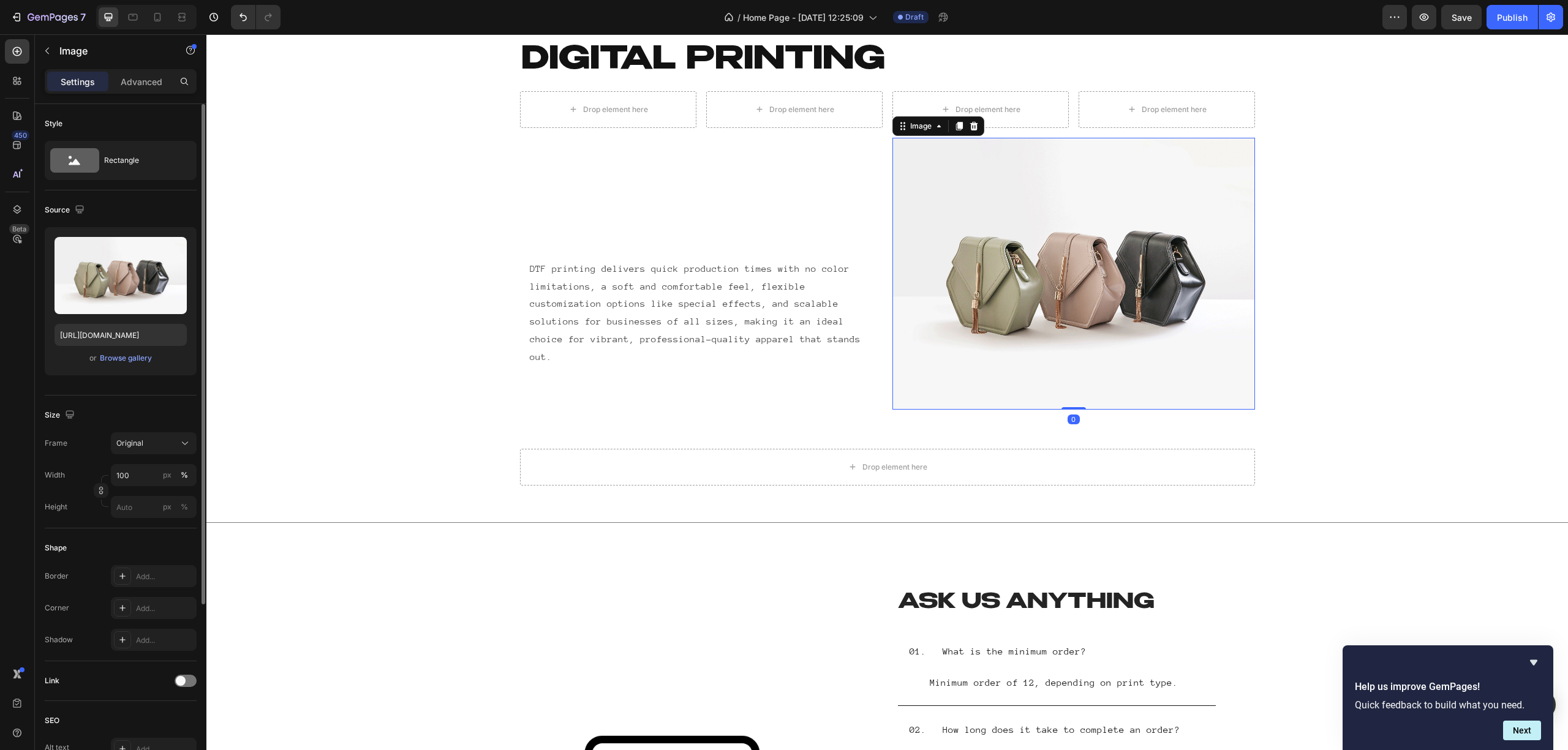
click at [104, 370] on div "Upload Image https://cdn.shopify.com/s/files/1/2005/9307/files/image_demo.jpg o…" at bounding box center [120, 301] width 152 height 148
click at [128, 360] on div "Browse gallery" at bounding box center [126, 358] width 52 height 11
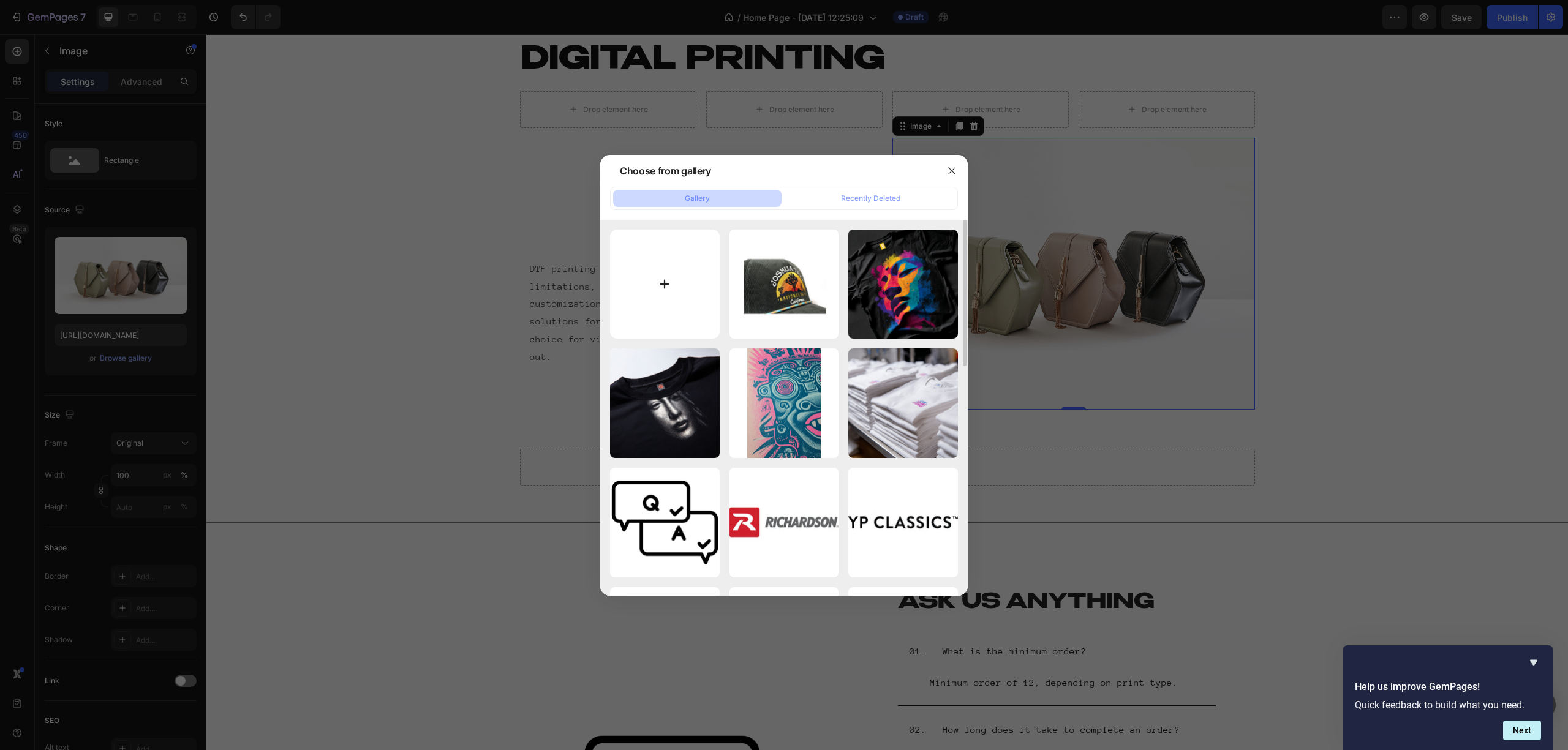
click at [696, 281] on input "file" at bounding box center [664, 284] width 110 height 110
type input "C:\fakepath\1695872213340.png"
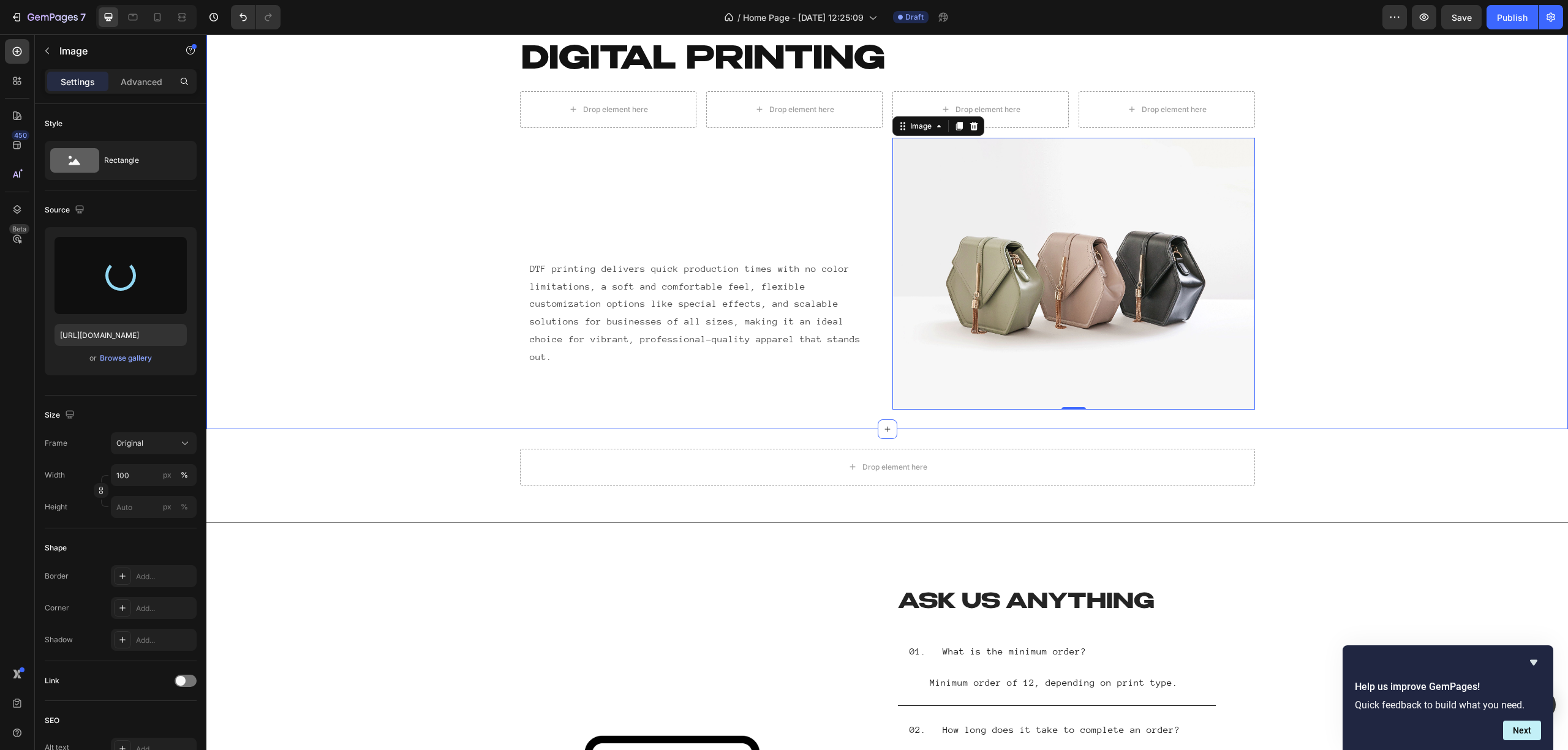
type input "https://cdn.shopify.com/s/files/1/0690/9889/7709/files/gempages_539472155084063…"
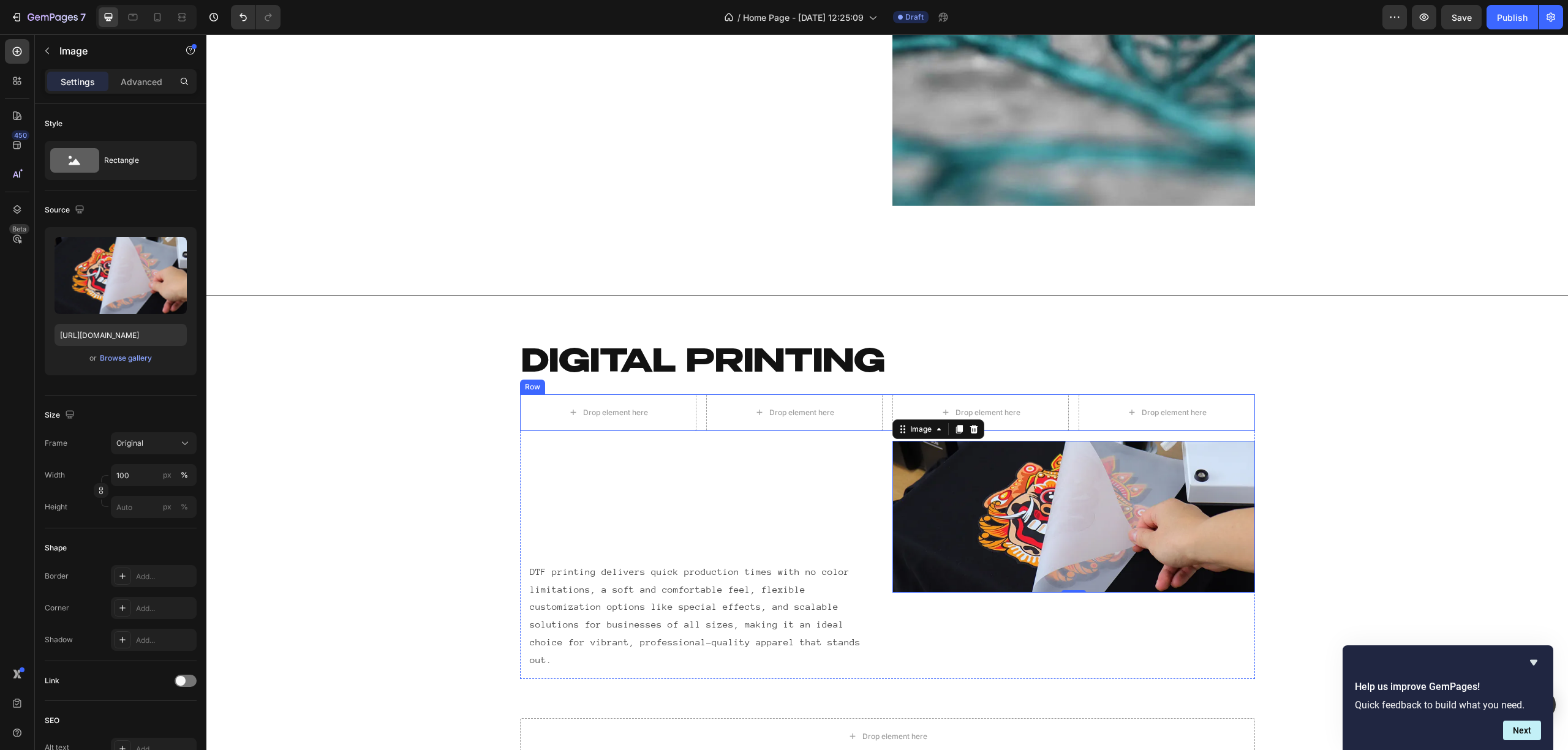
scroll to position [2995, 0]
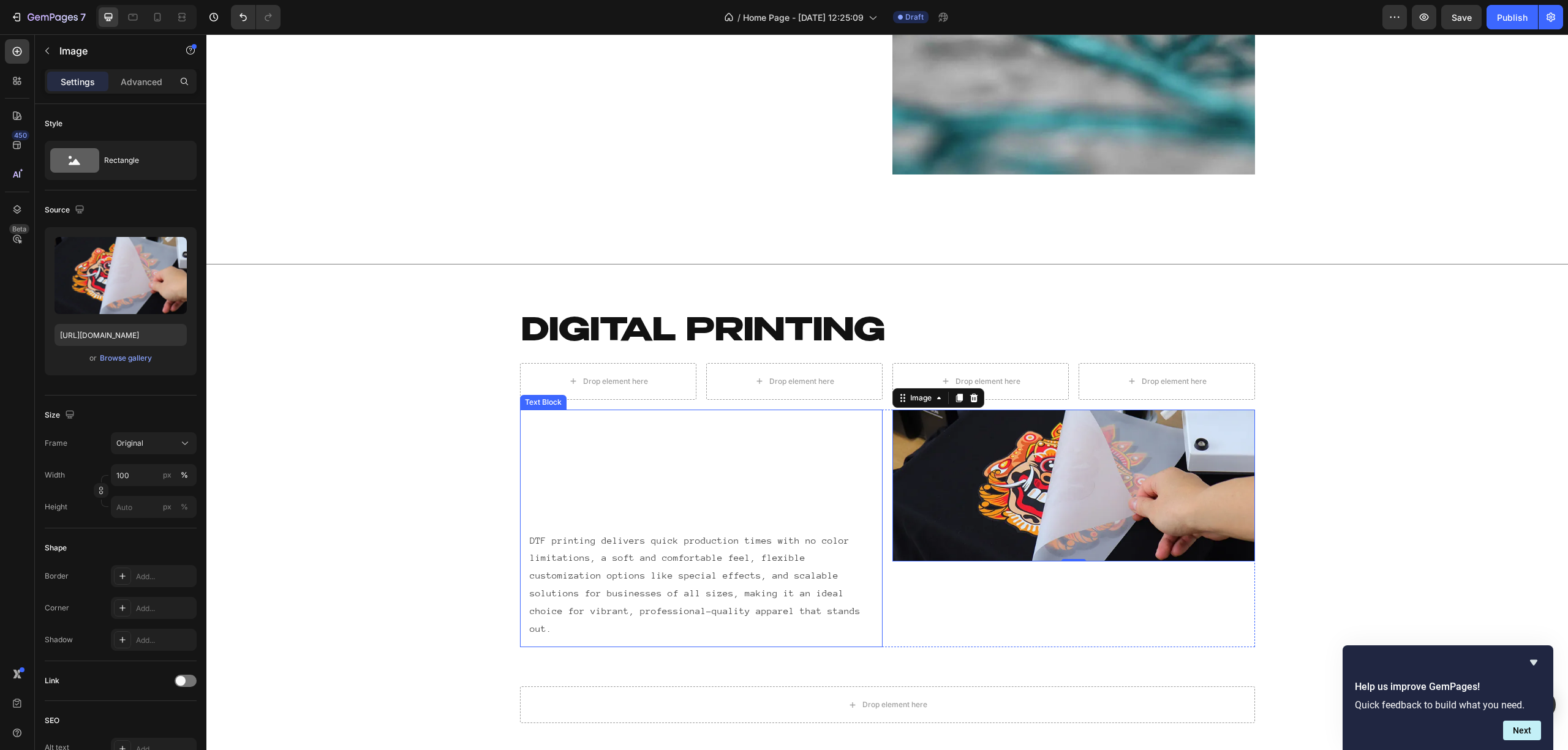
click at [769, 545] on p "DTF printing delivers quick production times with no color limitations, a soft …" at bounding box center [701, 585] width 343 height 106
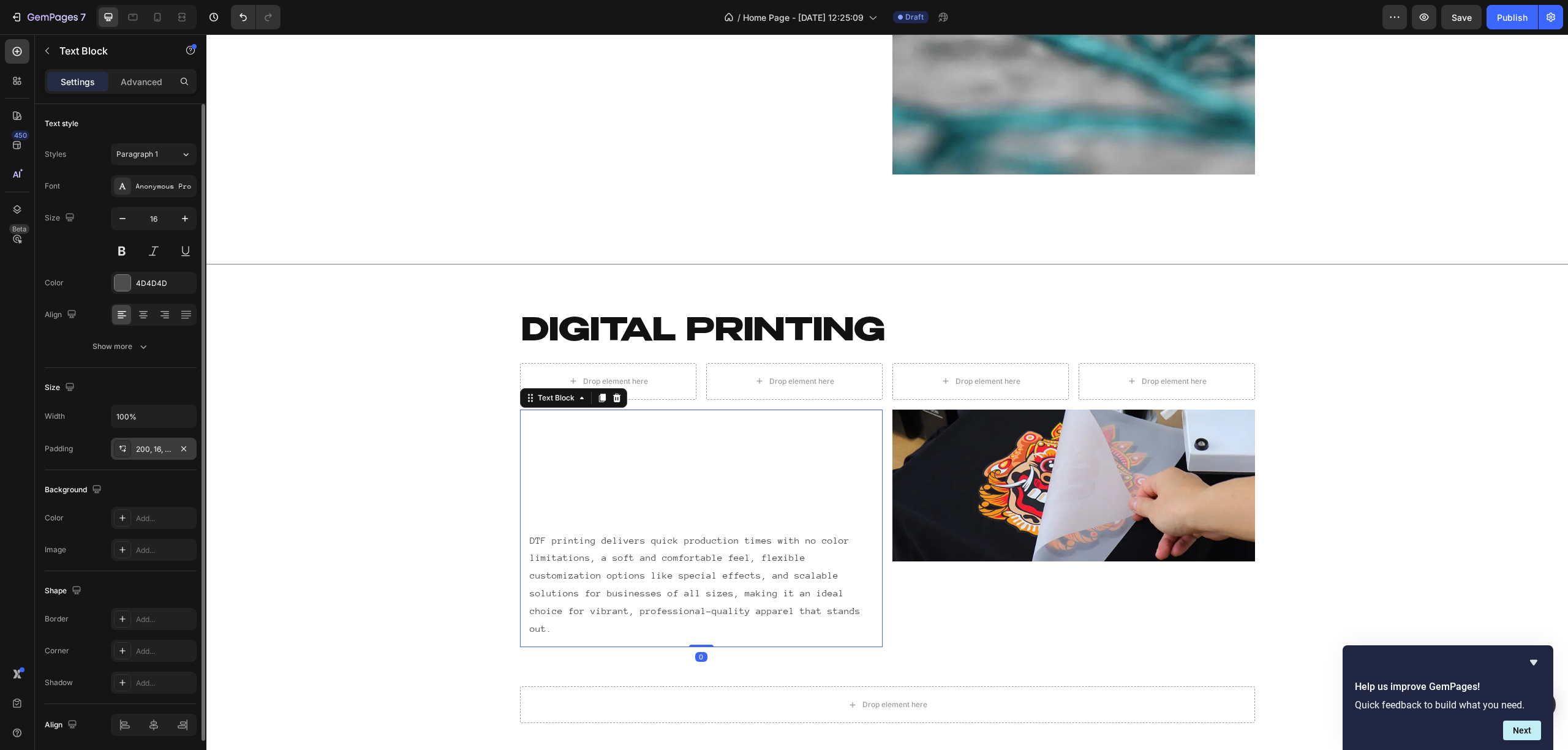
click at [151, 456] on div "200, 16, 16, 16" at bounding box center [153, 449] width 86 height 22
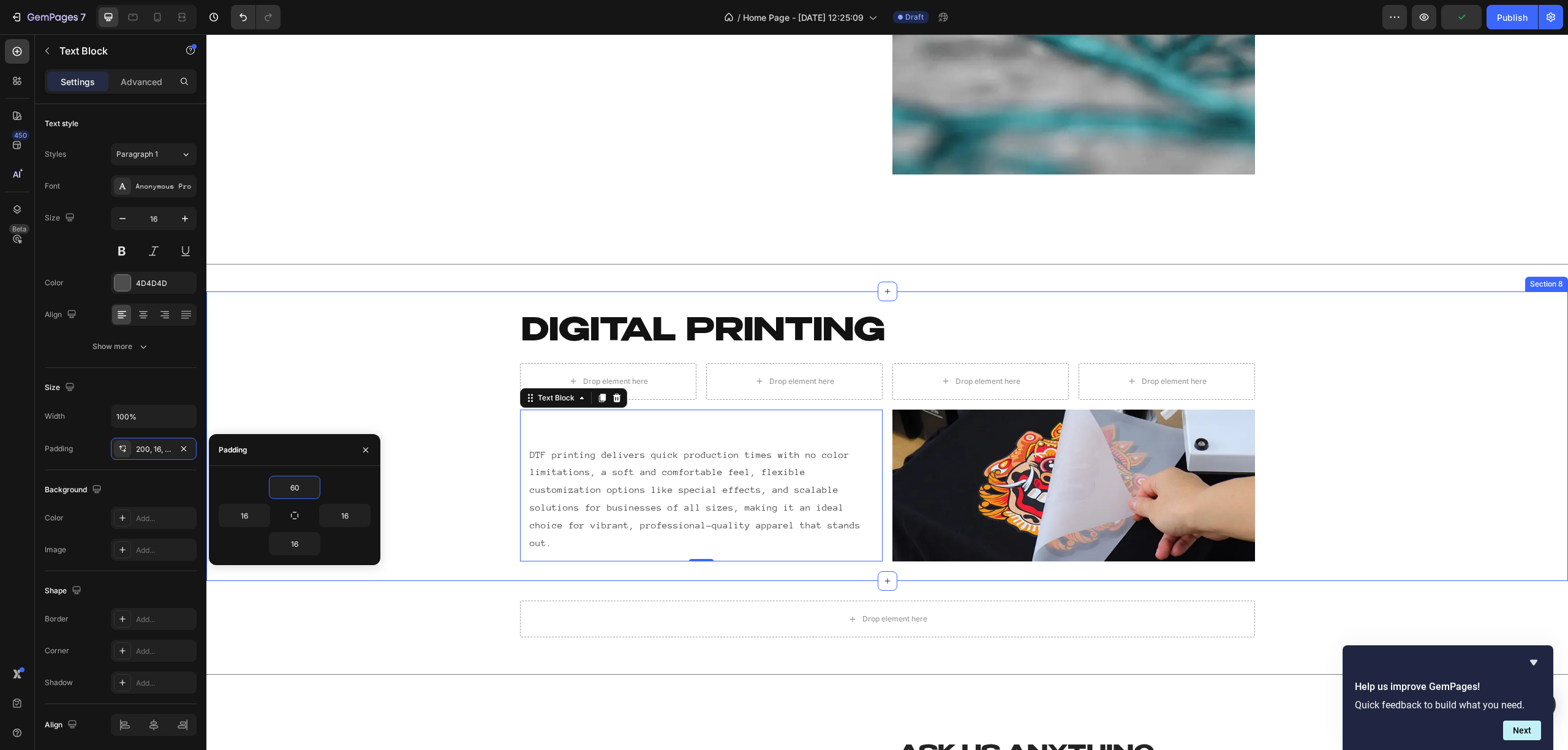
type input "60"
click at [1138, 488] on img at bounding box center [1074, 486] width 363 height 152
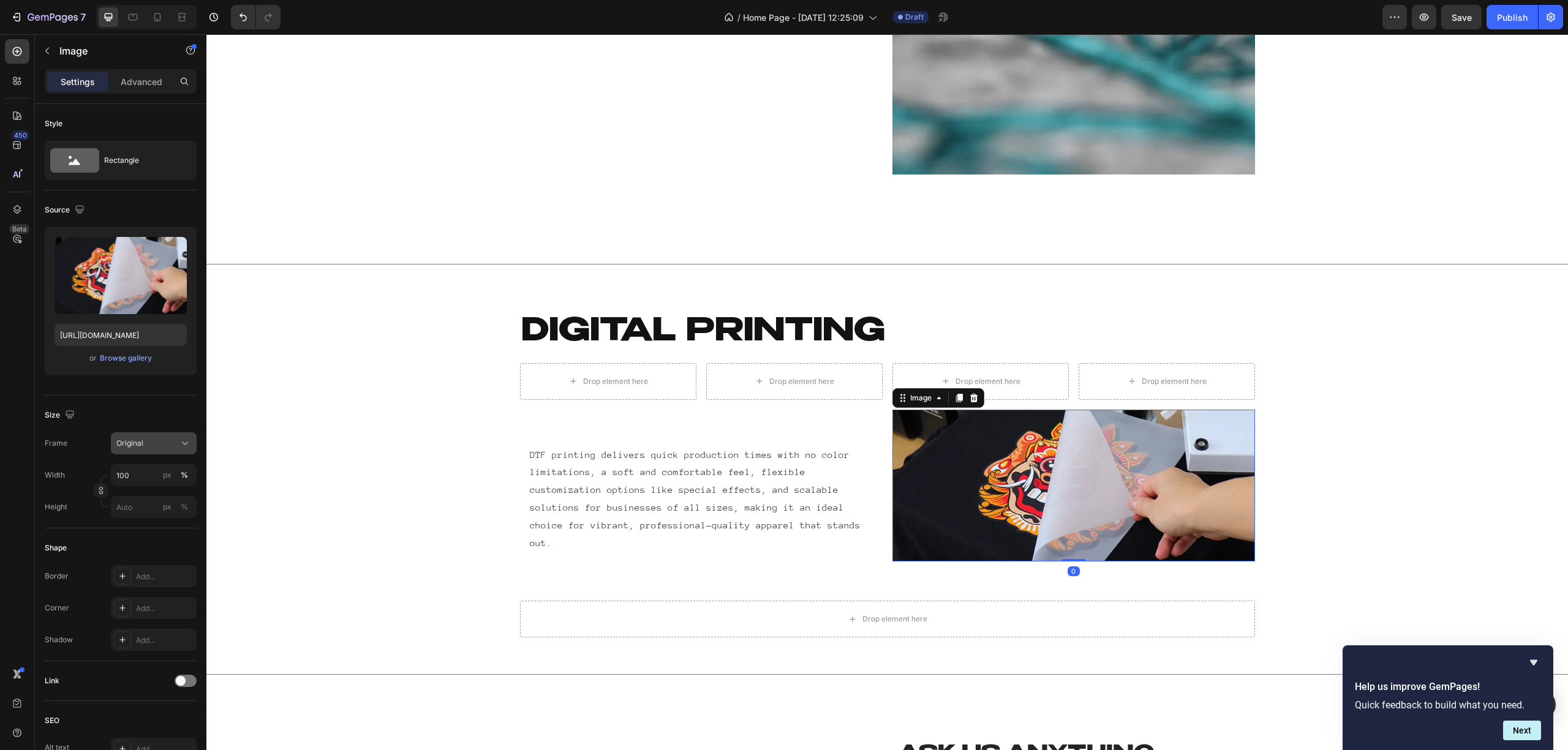
click at [137, 442] on span "Original" at bounding box center [129, 443] width 27 height 11
click at [131, 511] on div "Horizontal" at bounding box center [142, 520] width 98 height 23
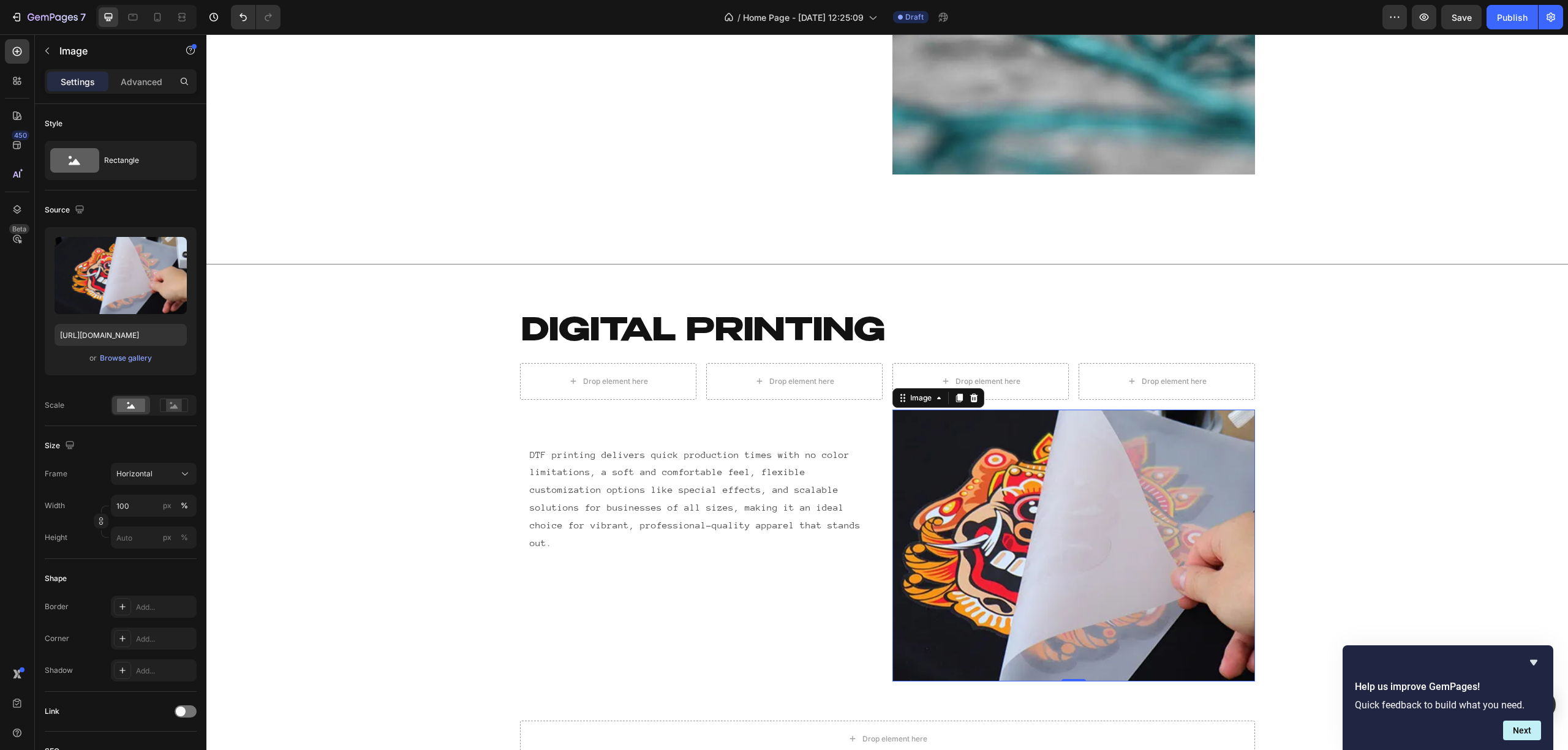
click at [1298, 476] on div "DIgital printing Heading Row Drop element here Drop element here Drop element h…" at bounding box center [887, 496] width 1361 height 371
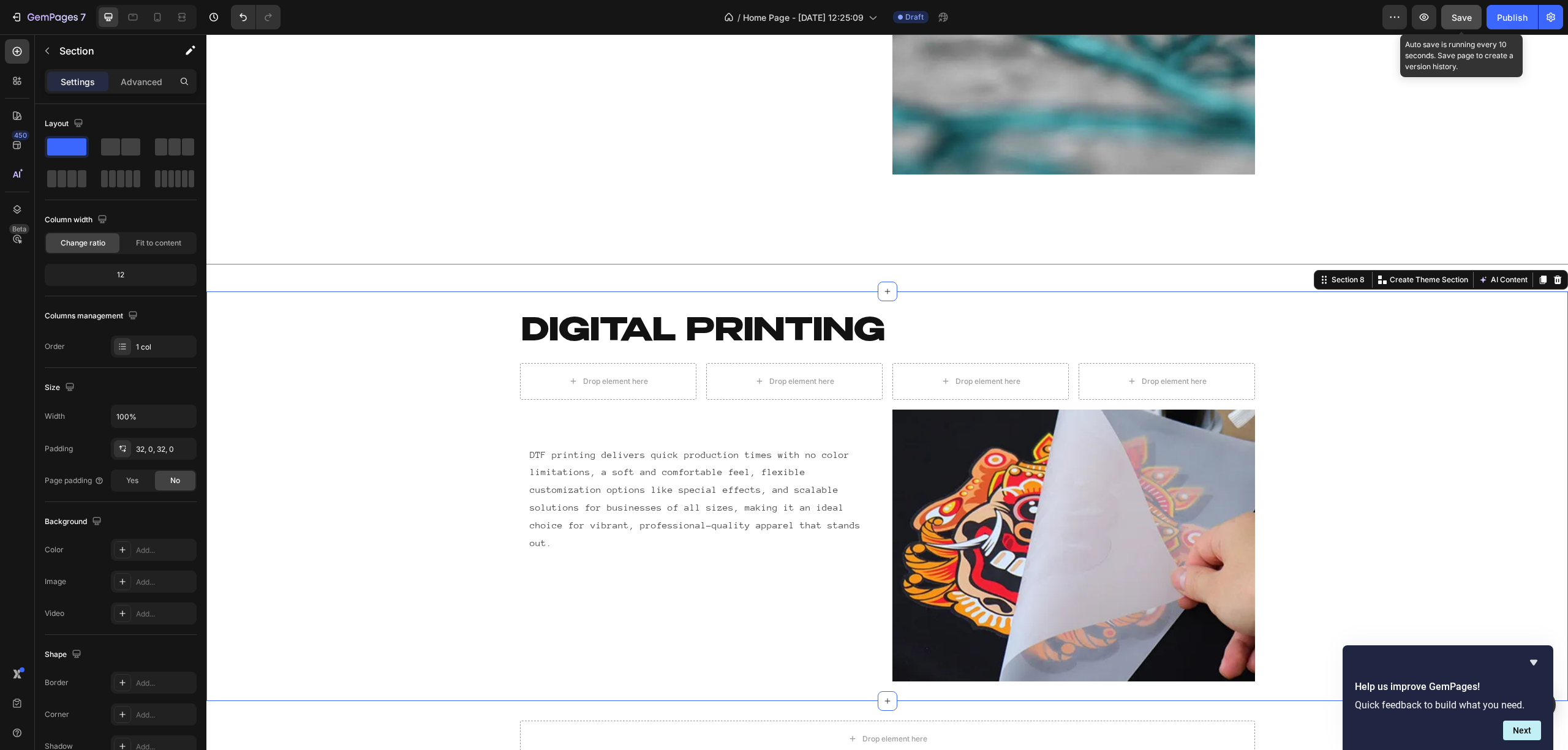
drag, startPoint x: 1461, startPoint y: 16, endPoint x: 1409, endPoint y: 24, distance: 52.6
click at [1460, 16] on span "Save" at bounding box center [1461, 17] width 20 height 10
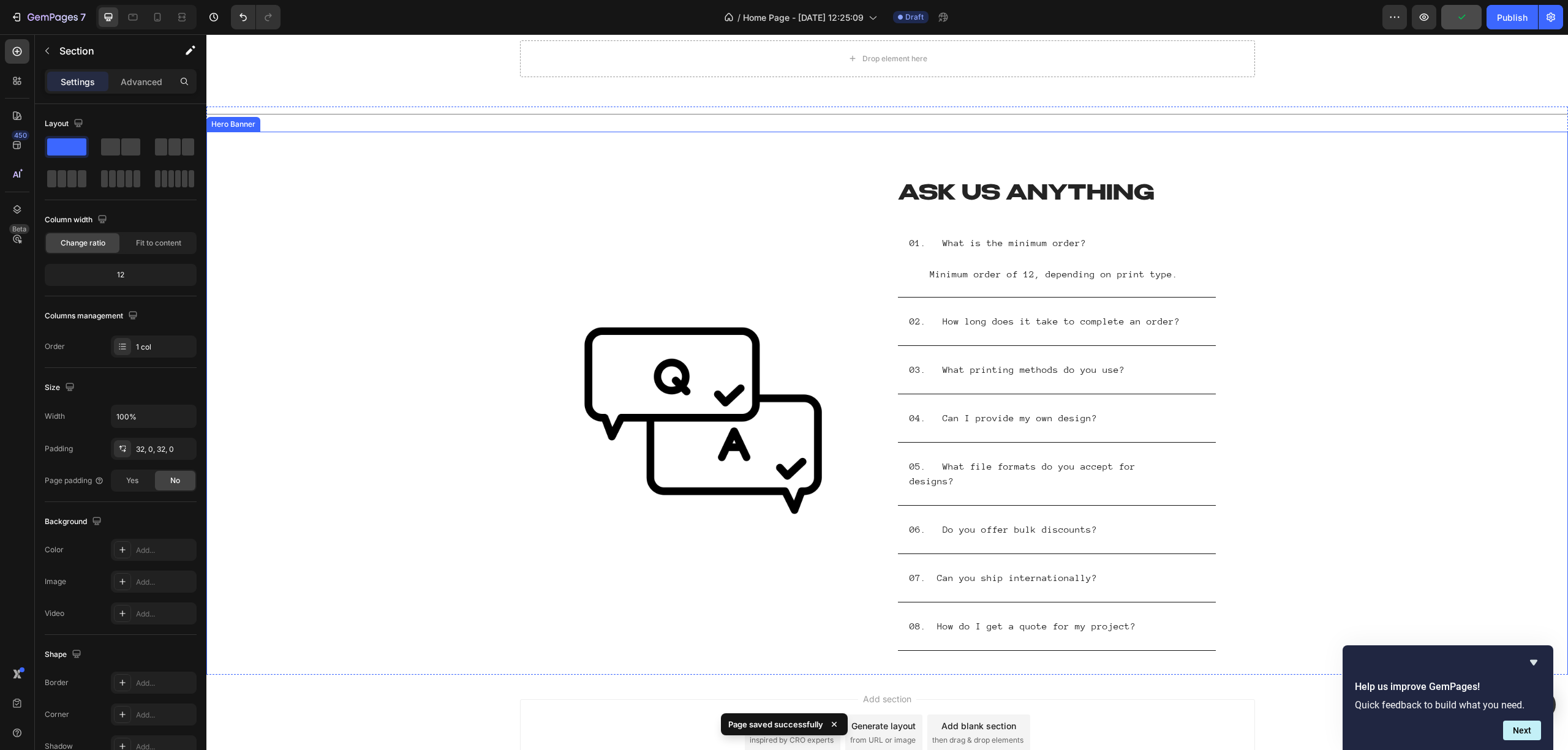
scroll to position [3404, 0]
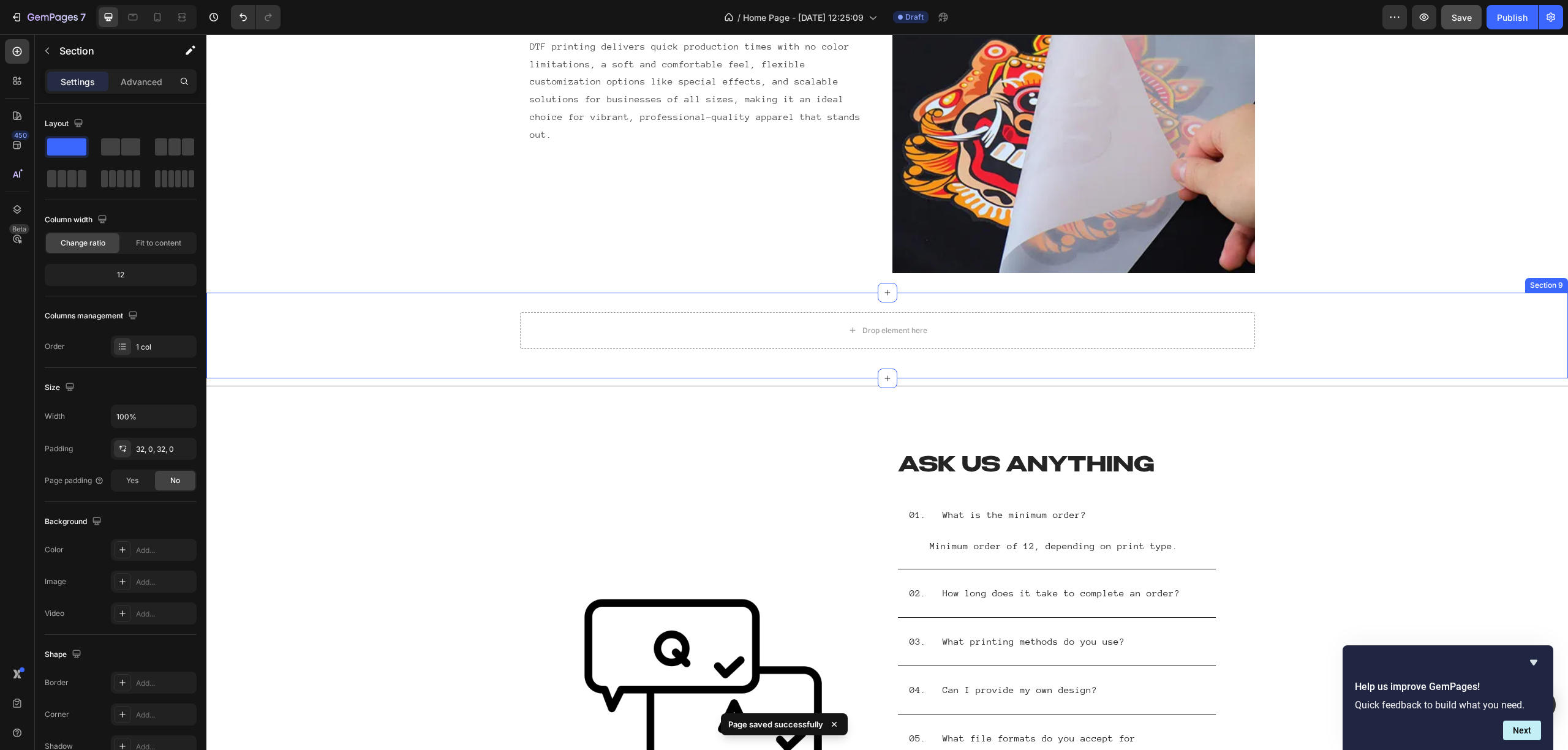
click at [677, 309] on div "Drop element here Row Section 9" at bounding box center [887, 335] width 1361 height 86
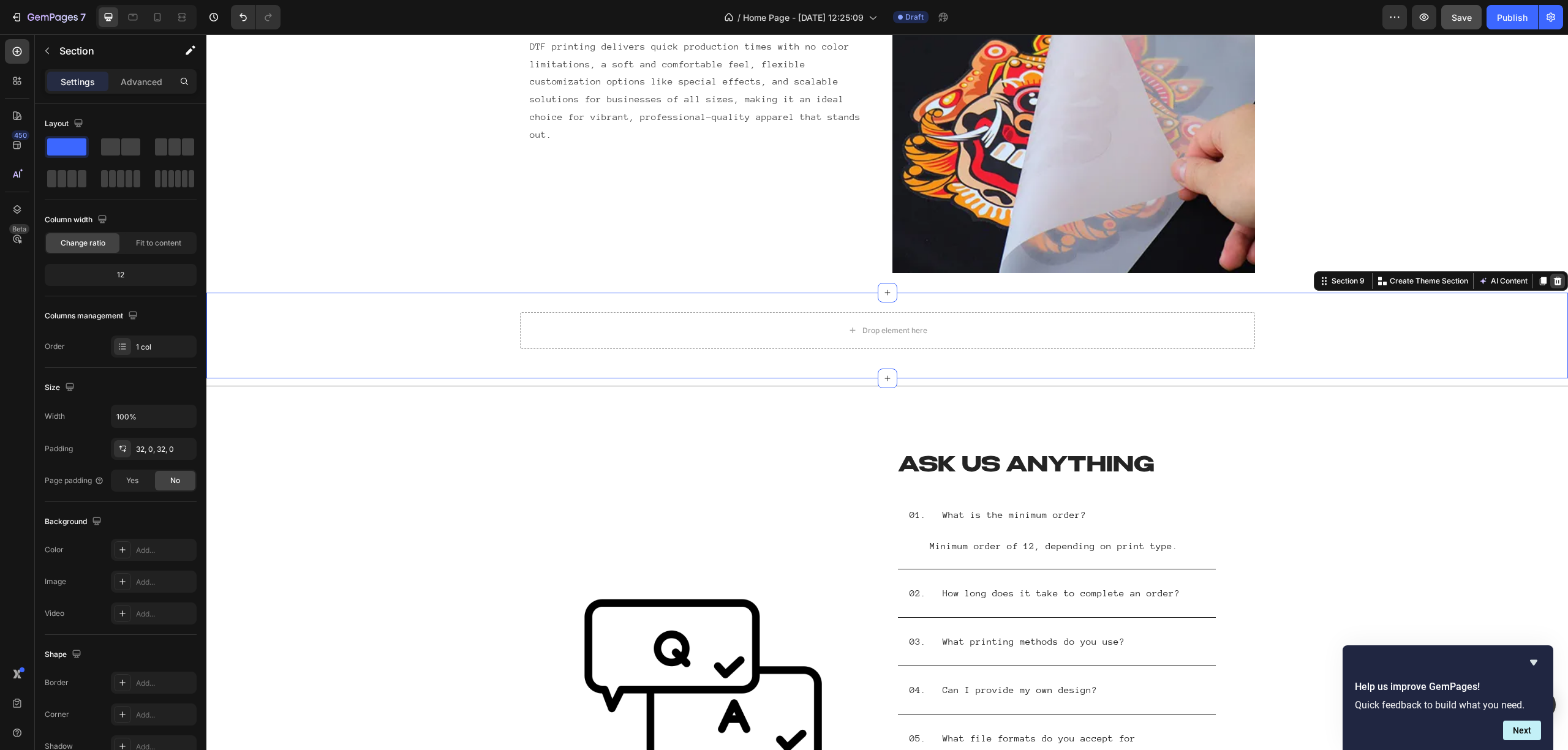
click at [1552, 277] on icon at bounding box center [1557, 281] width 10 height 10
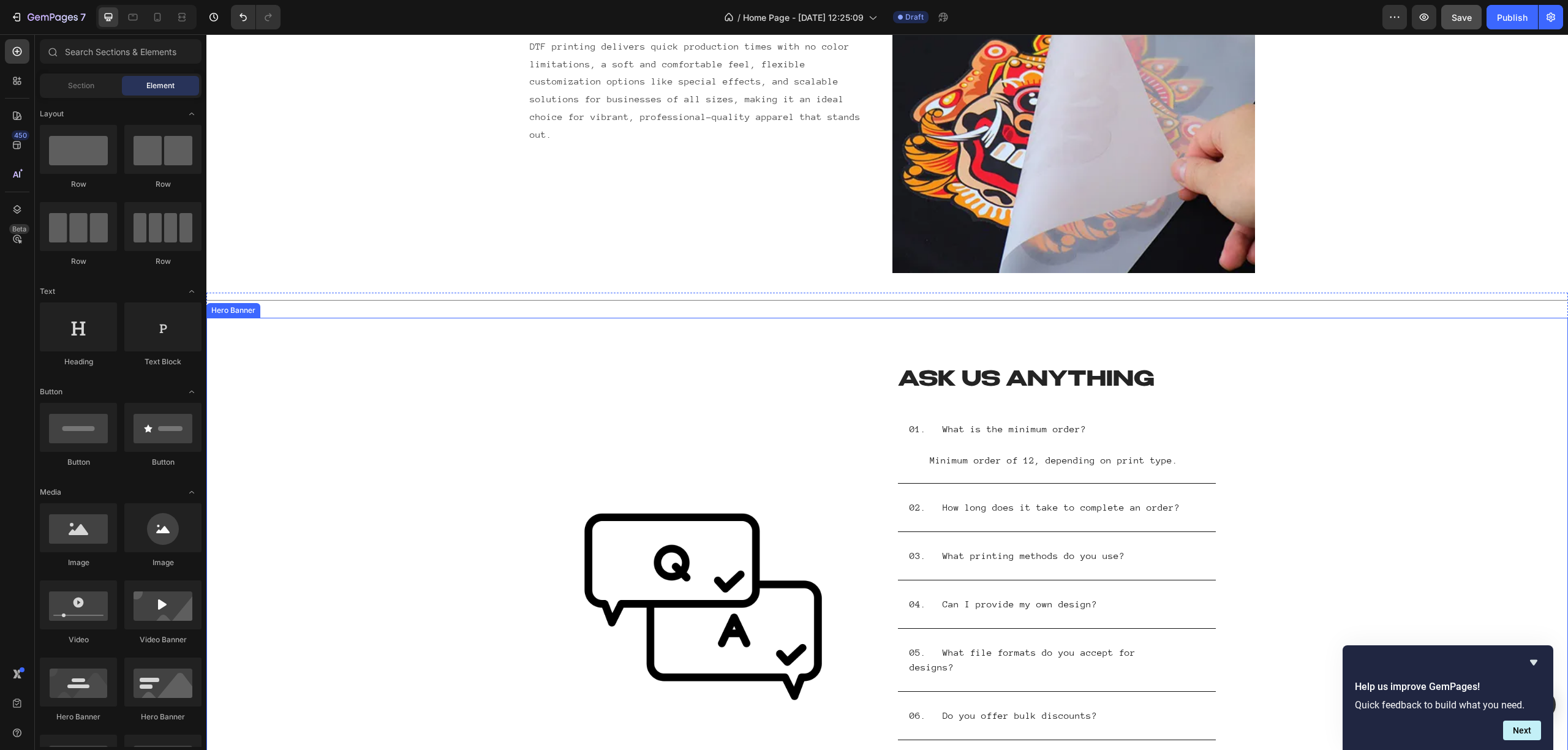
click at [1451, 391] on div "Background Image" at bounding box center [887, 594] width 1361 height 553
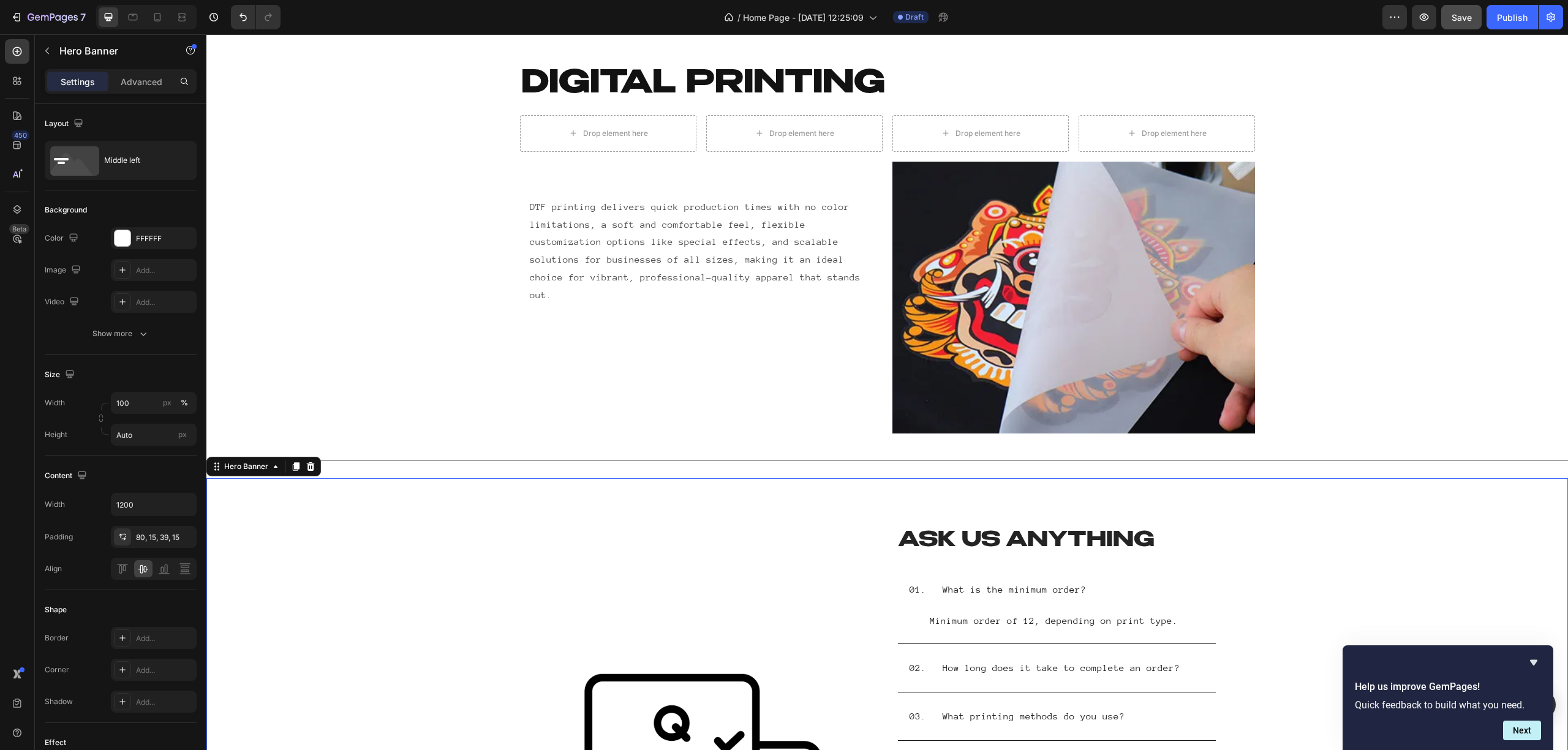
scroll to position [2858, 0]
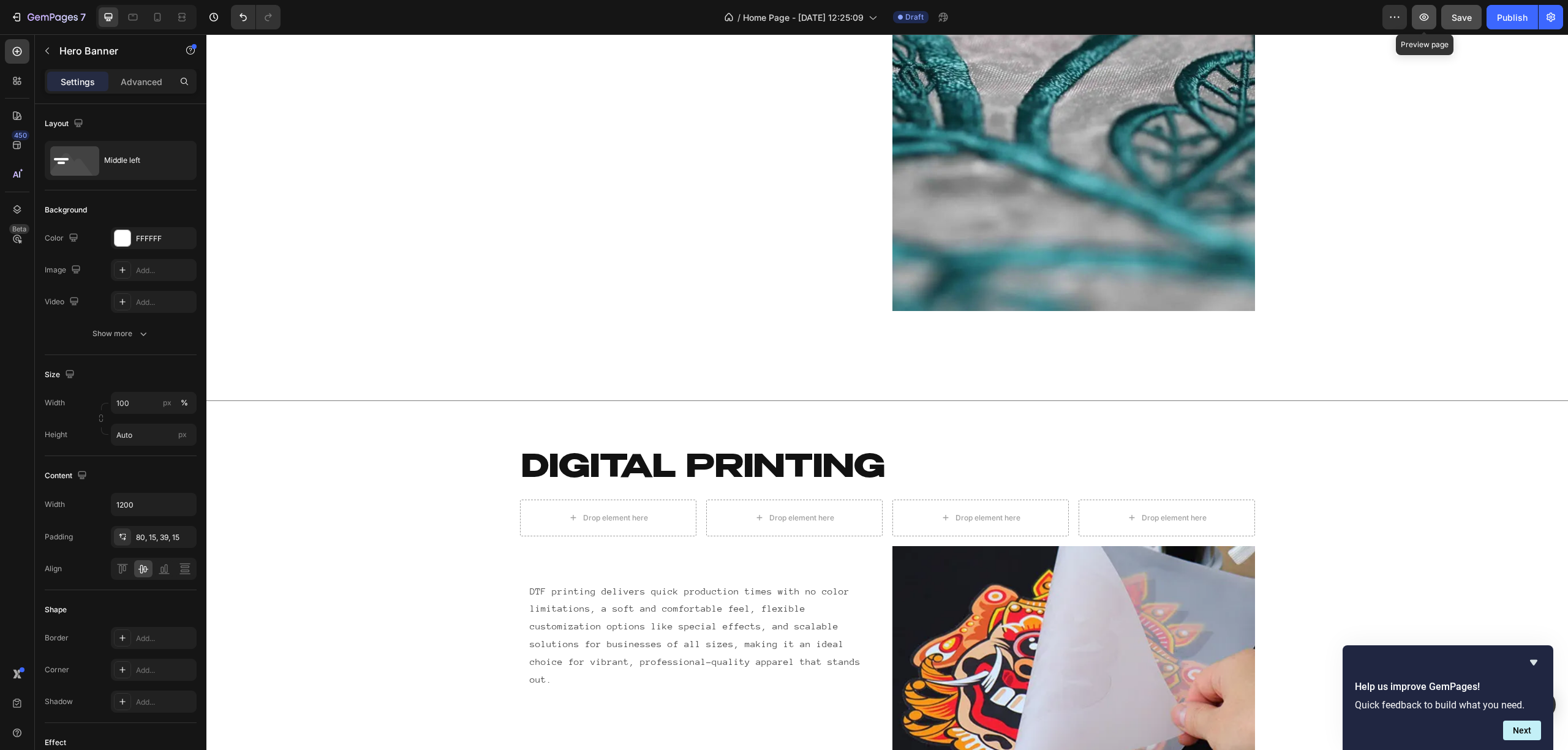
click at [1429, 16] on icon "button" at bounding box center [1423, 17] width 12 height 12
click at [719, 456] on h2 "DIgital printing" at bounding box center [887, 469] width 735 height 42
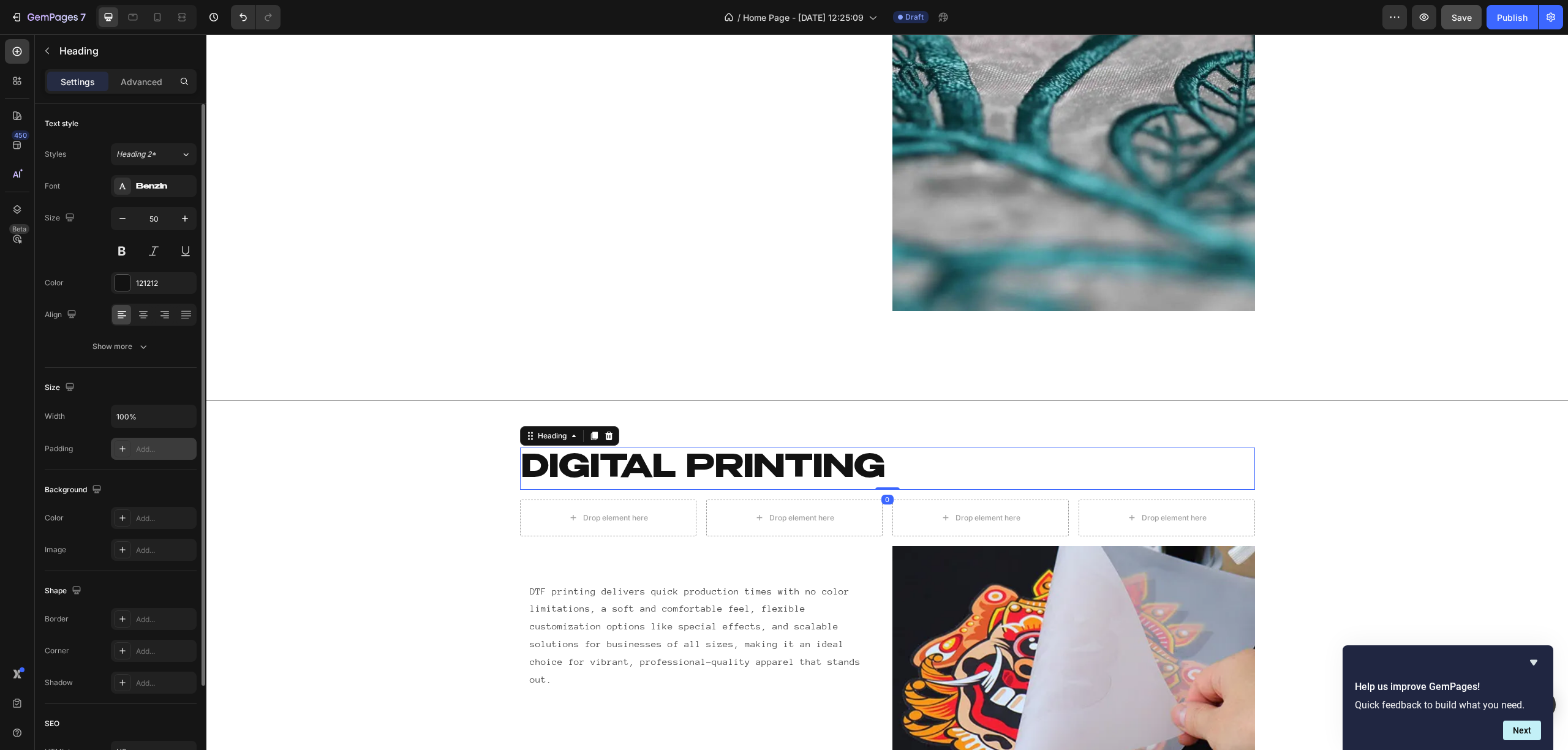
click at [145, 456] on div "Add..." at bounding box center [165, 449] width 57 height 11
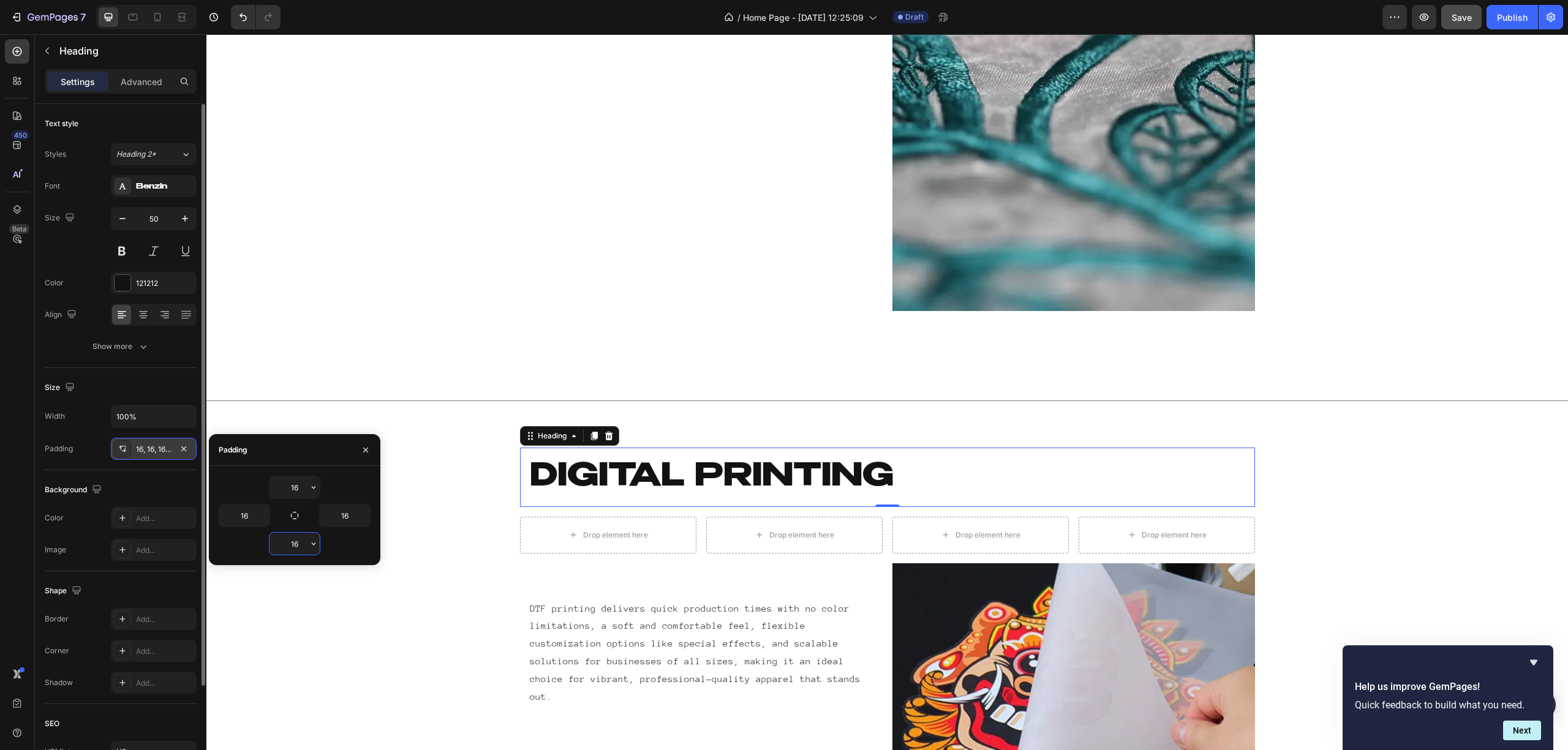
click at [287, 544] on input "16" at bounding box center [294, 543] width 50 height 22
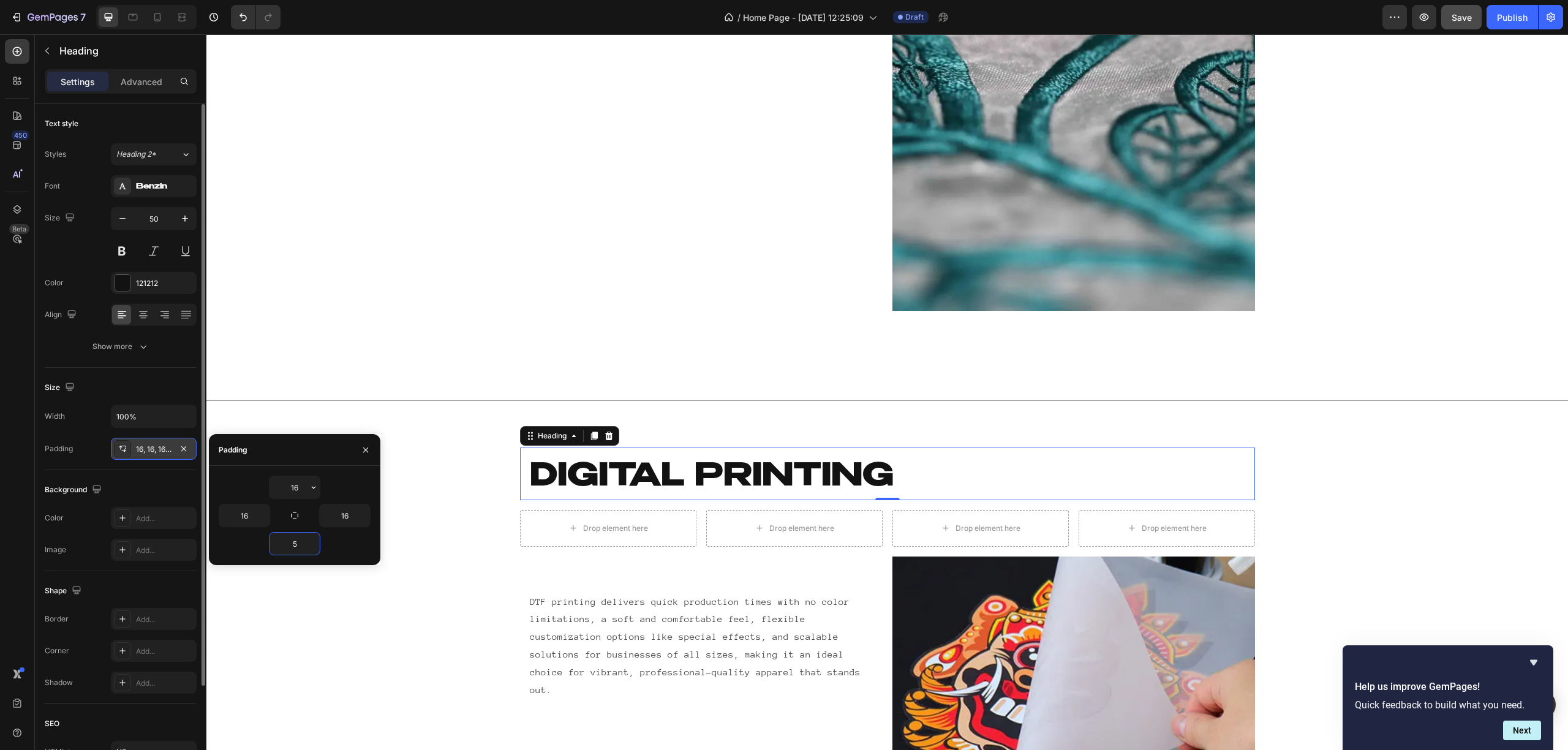
type input "50"
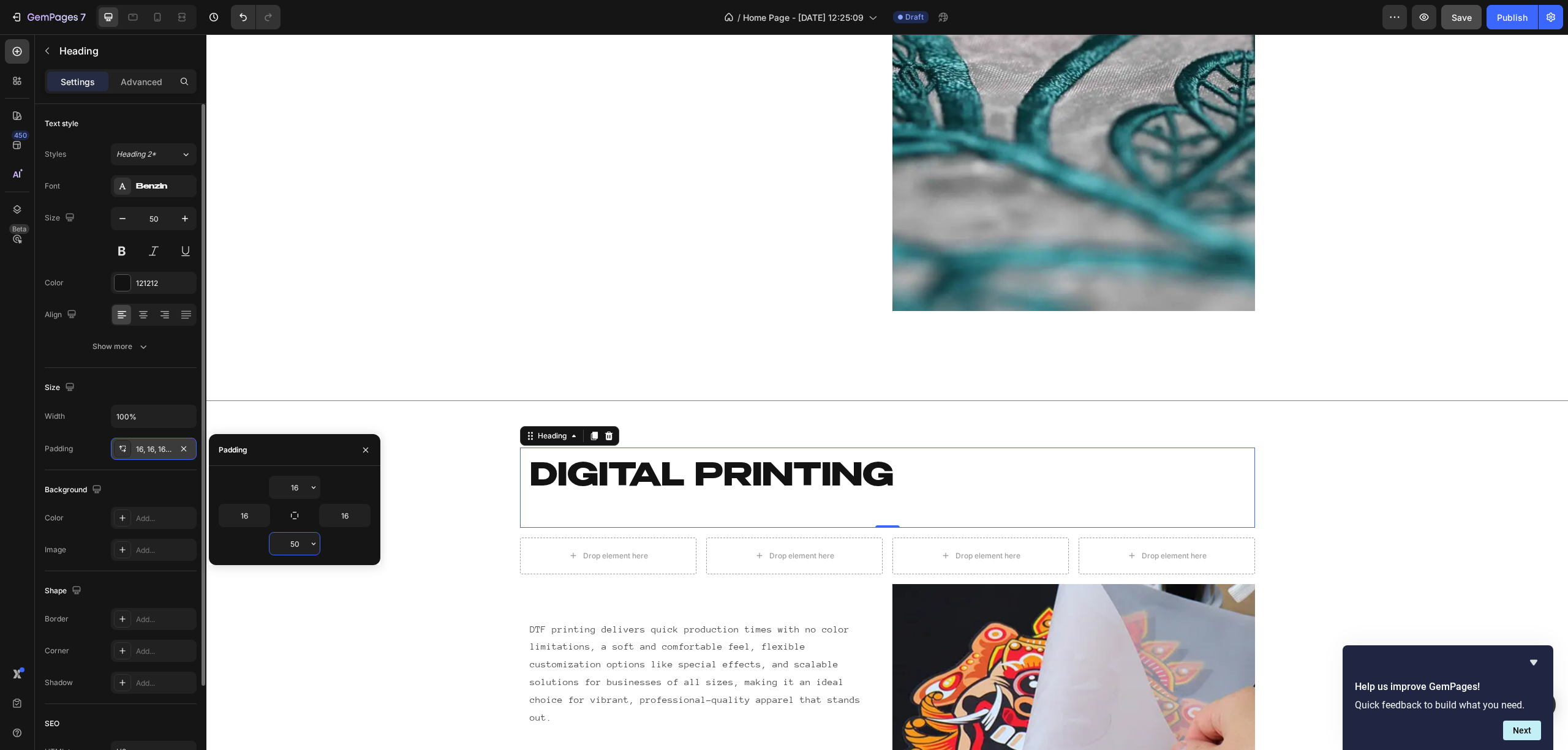
drag, startPoint x: 304, startPoint y: 543, endPoint x: 258, endPoint y: 552, distance: 46.9
click at [260, 550] on div "50" at bounding box center [294, 544] width 152 height 23
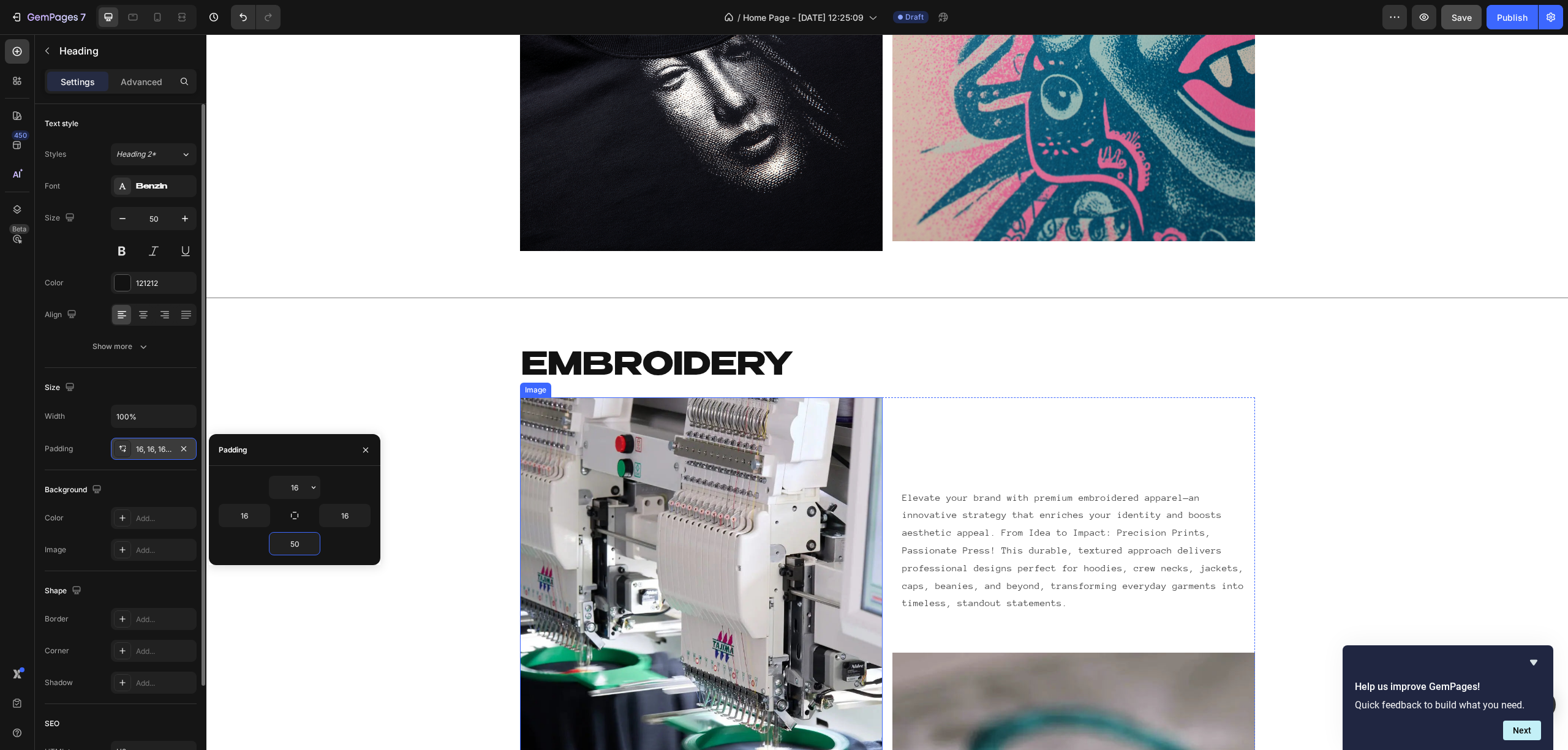
scroll to position [1905, 0]
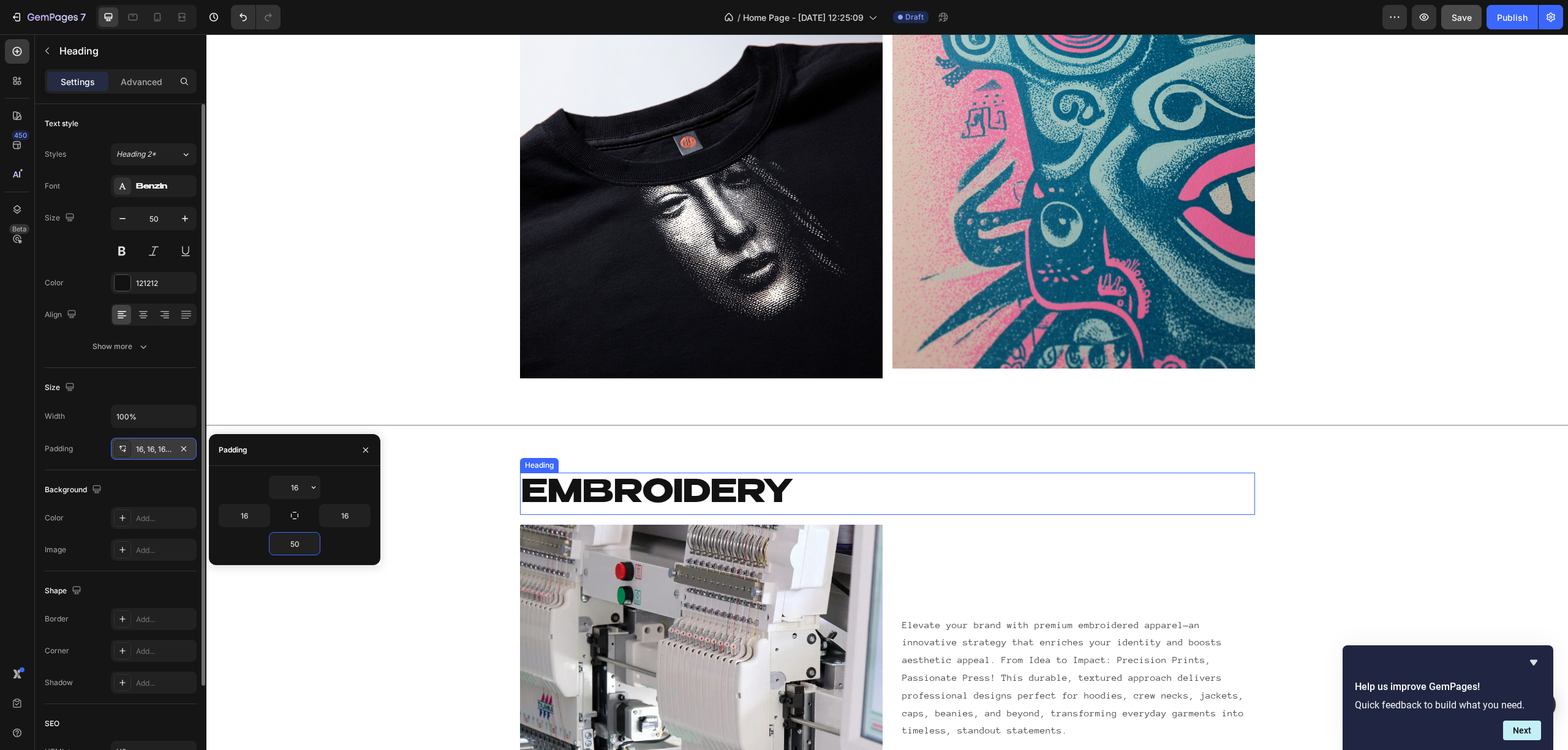
click at [648, 491] on h2 "EMBROIDERY" at bounding box center [887, 494] width 735 height 42
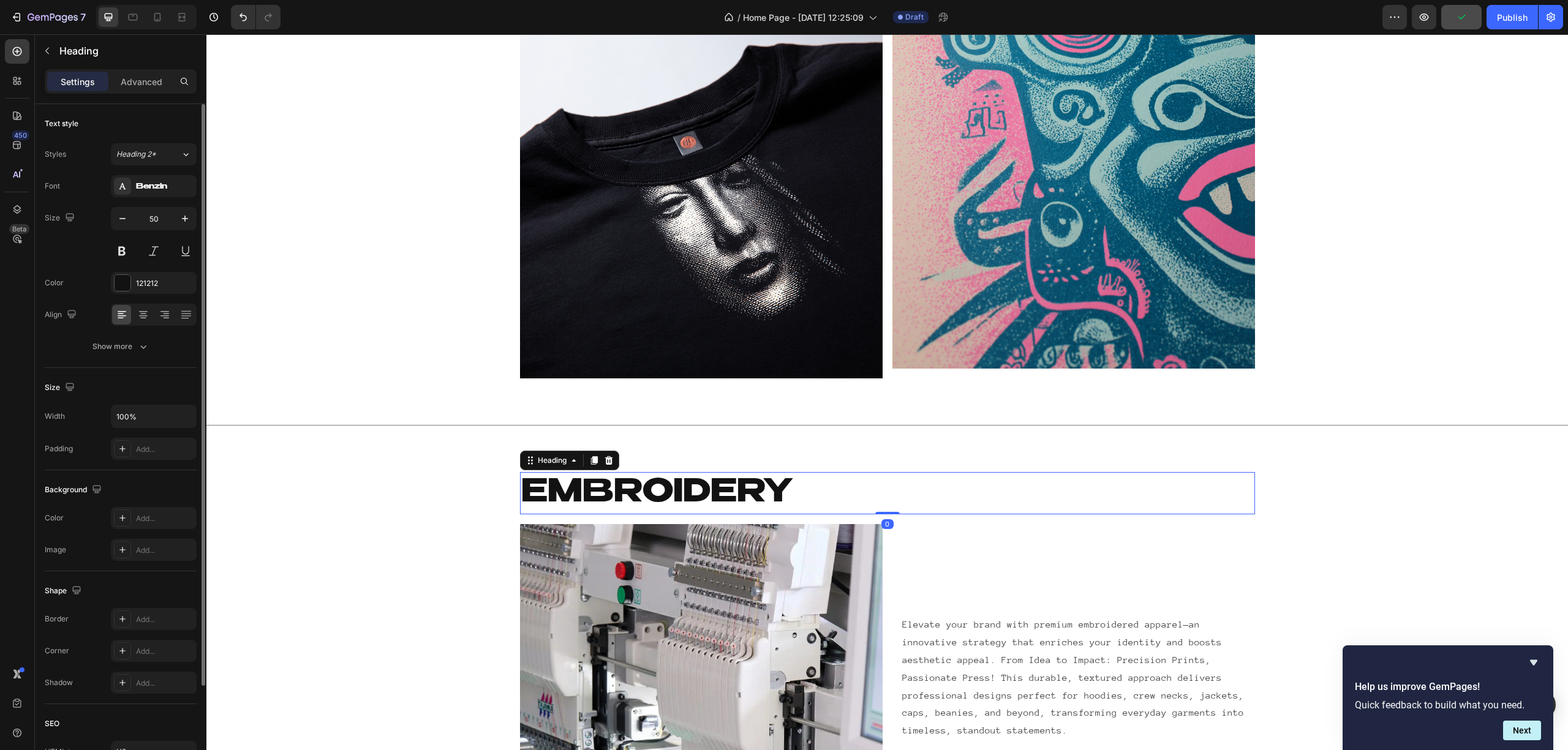
drag, startPoint x: 145, startPoint y: 444, endPoint x: 187, endPoint y: 464, distance: 46.5
click at [144, 444] on div "Add..." at bounding box center [153, 449] width 86 height 22
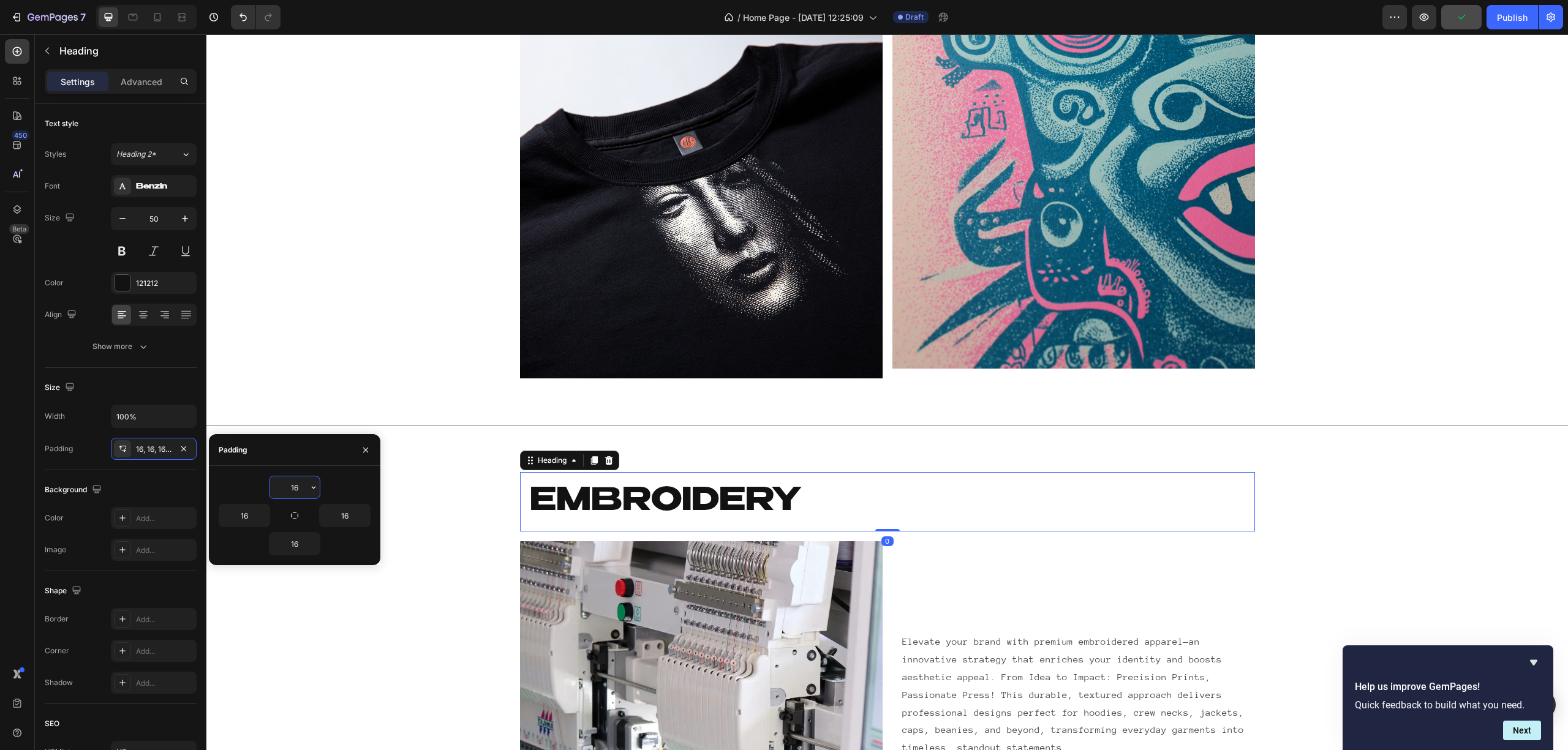
click at [322, 541] on div "16" at bounding box center [294, 544] width 152 height 23
drag, startPoint x: 312, startPoint y: 545, endPoint x: 243, endPoint y: 540, distance: 69.2
click at [281, 540] on div "16" at bounding box center [294, 543] width 50 height 22
click at [295, 545] on input "16" at bounding box center [294, 543] width 50 height 22
paste input "50"
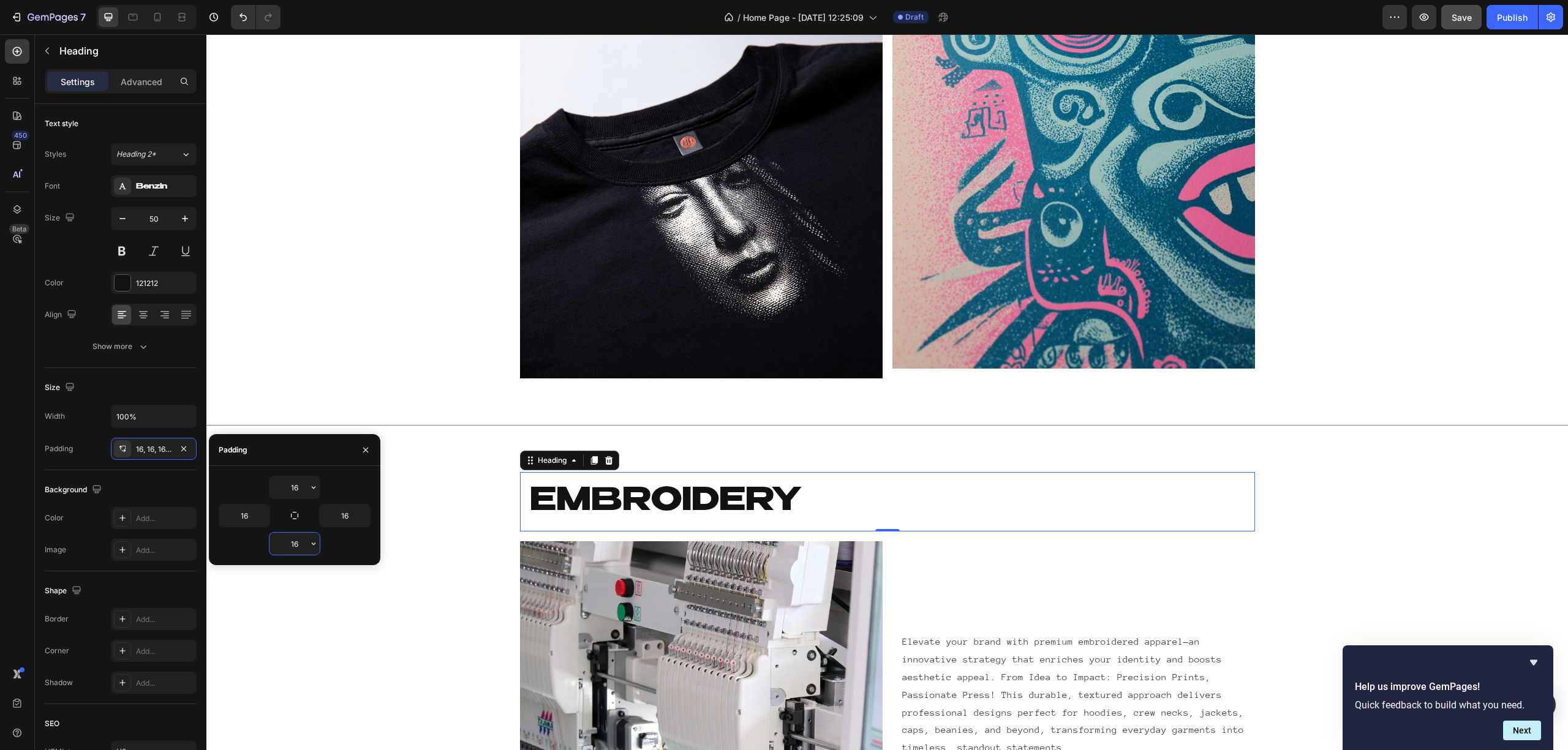
type input "50"
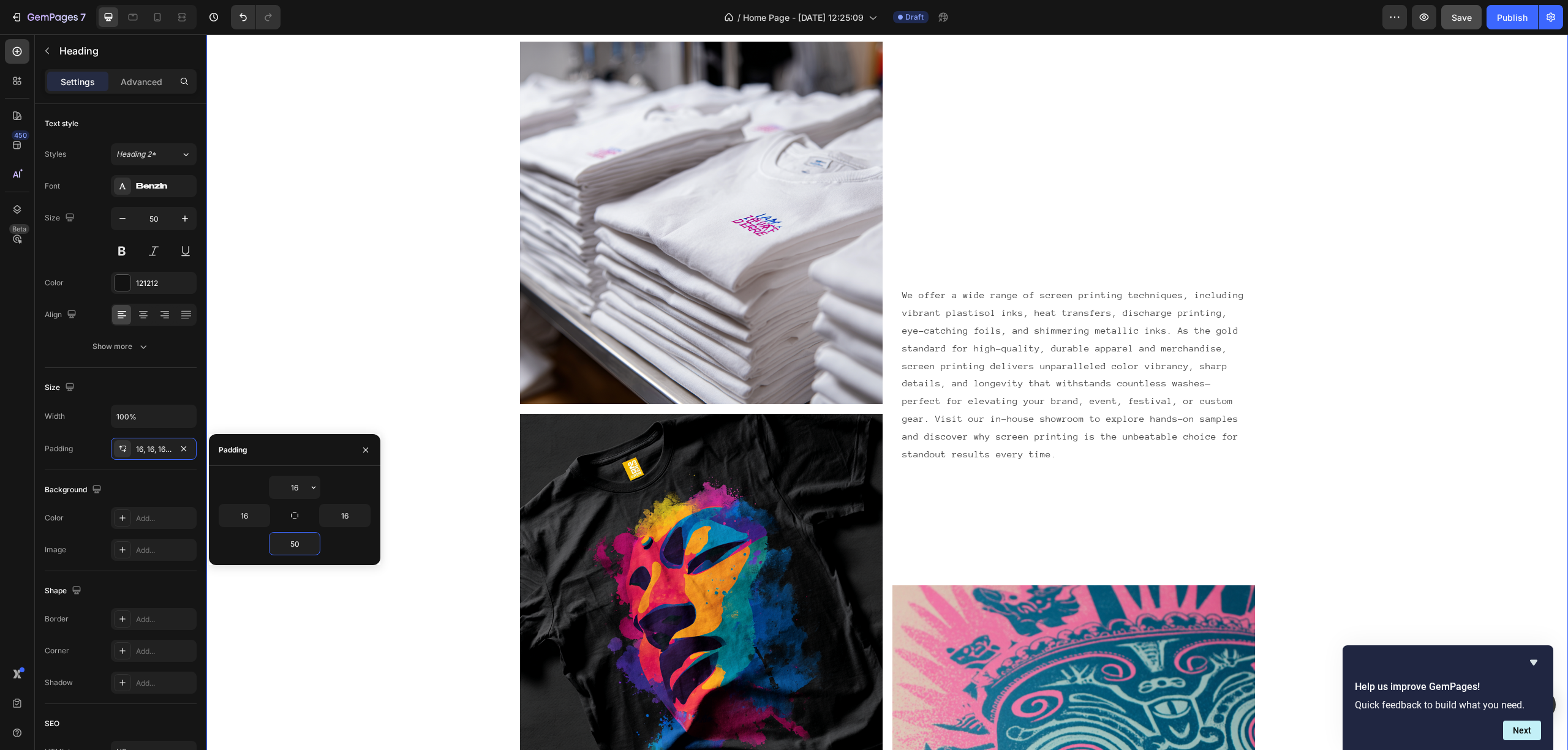
scroll to position [954, 0]
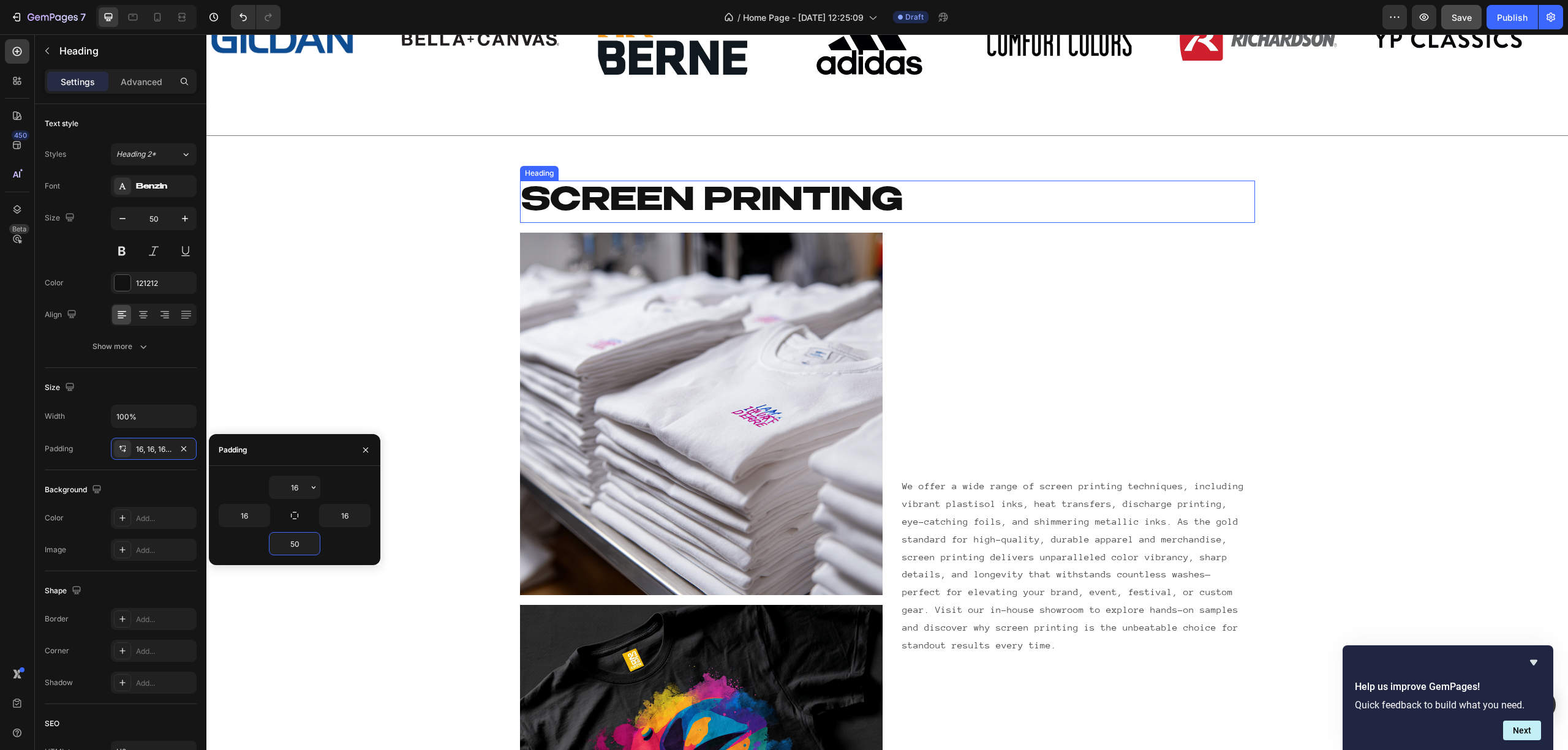
click at [655, 190] on h2 "Screen printing" at bounding box center [887, 202] width 735 height 42
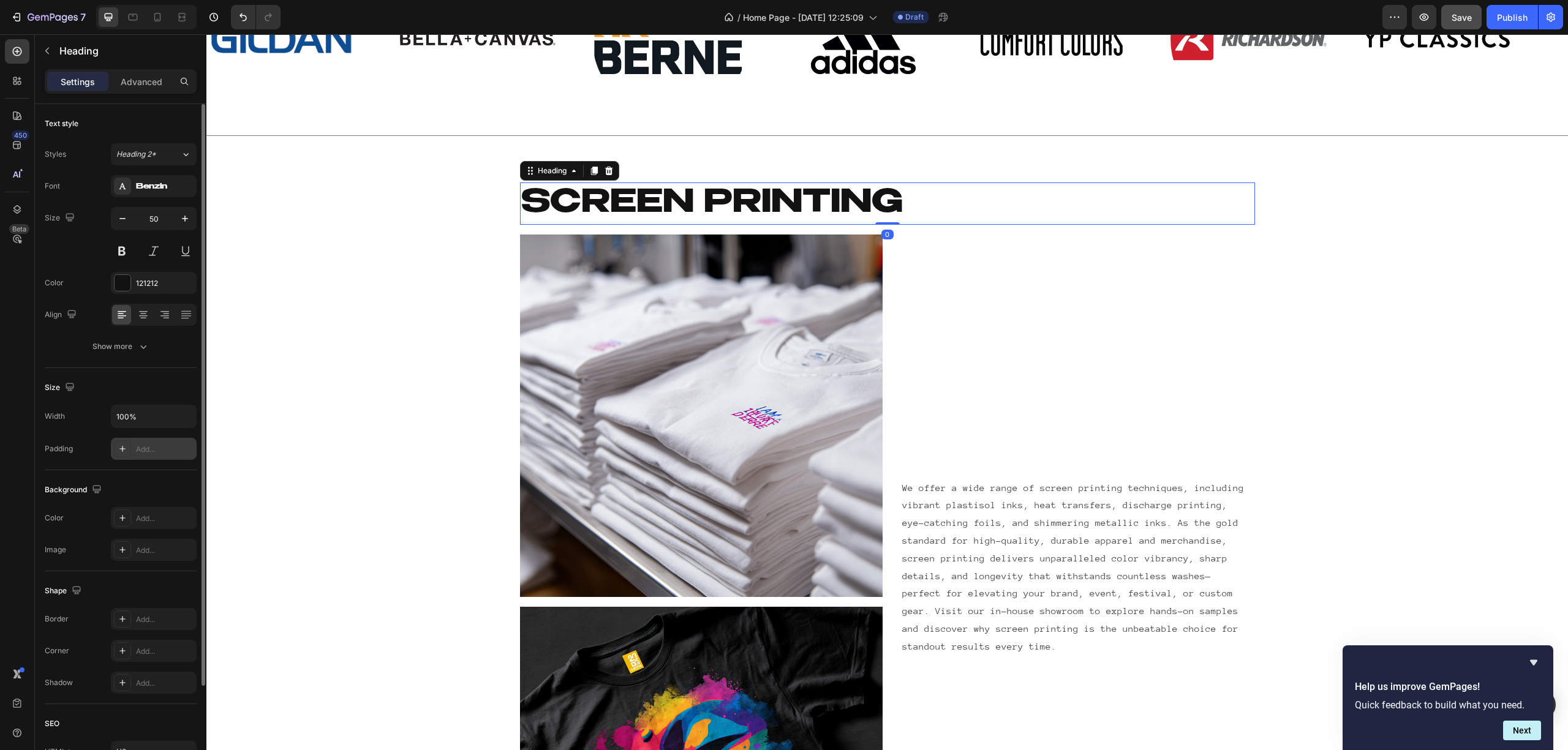
click at [150, 453] on div "Add..." at bounding box center [165, 449] width 57 height 11
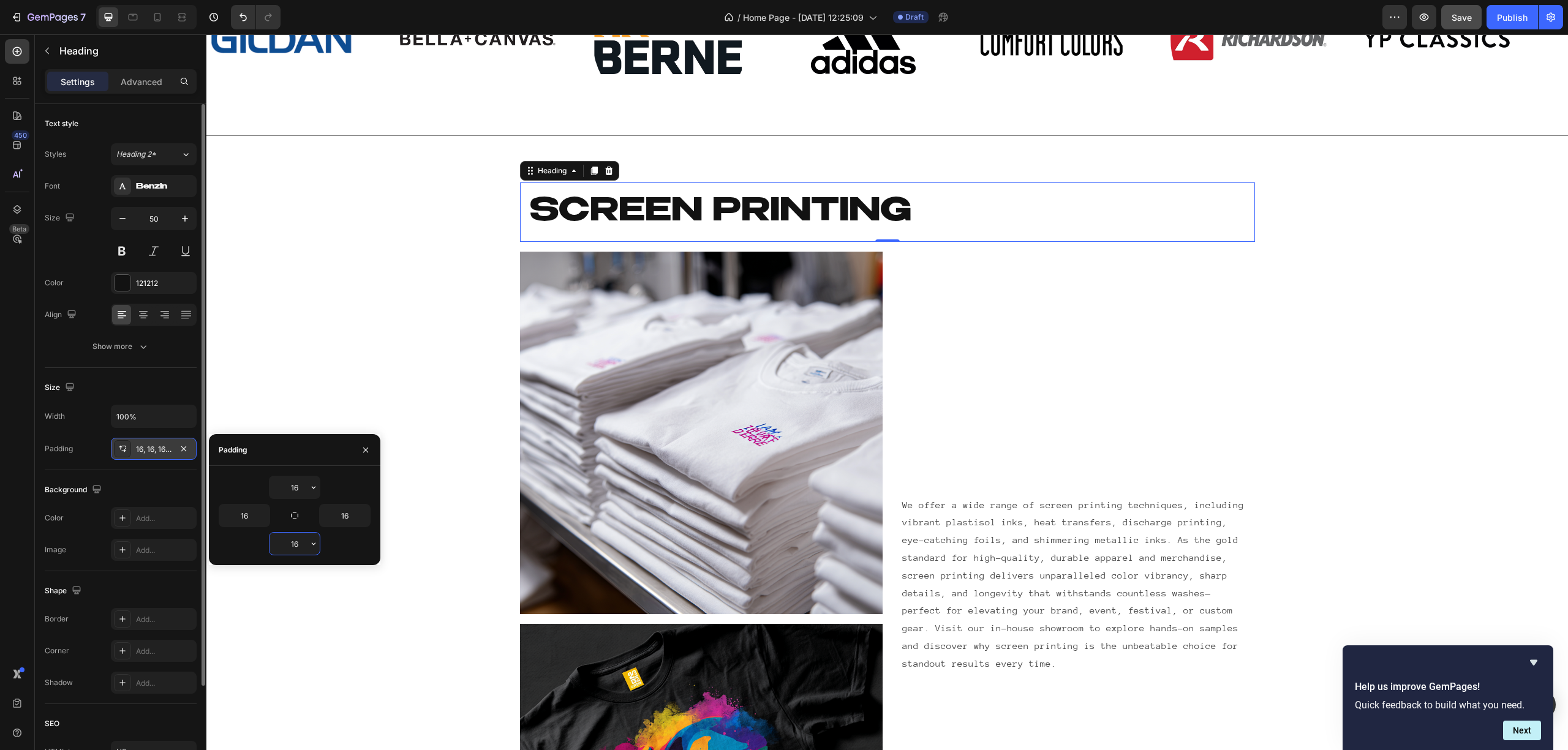
click at [297, 546] on input "16" at bounding box center [294, 543] width 50 height 22
paste input "50"
type input "50"
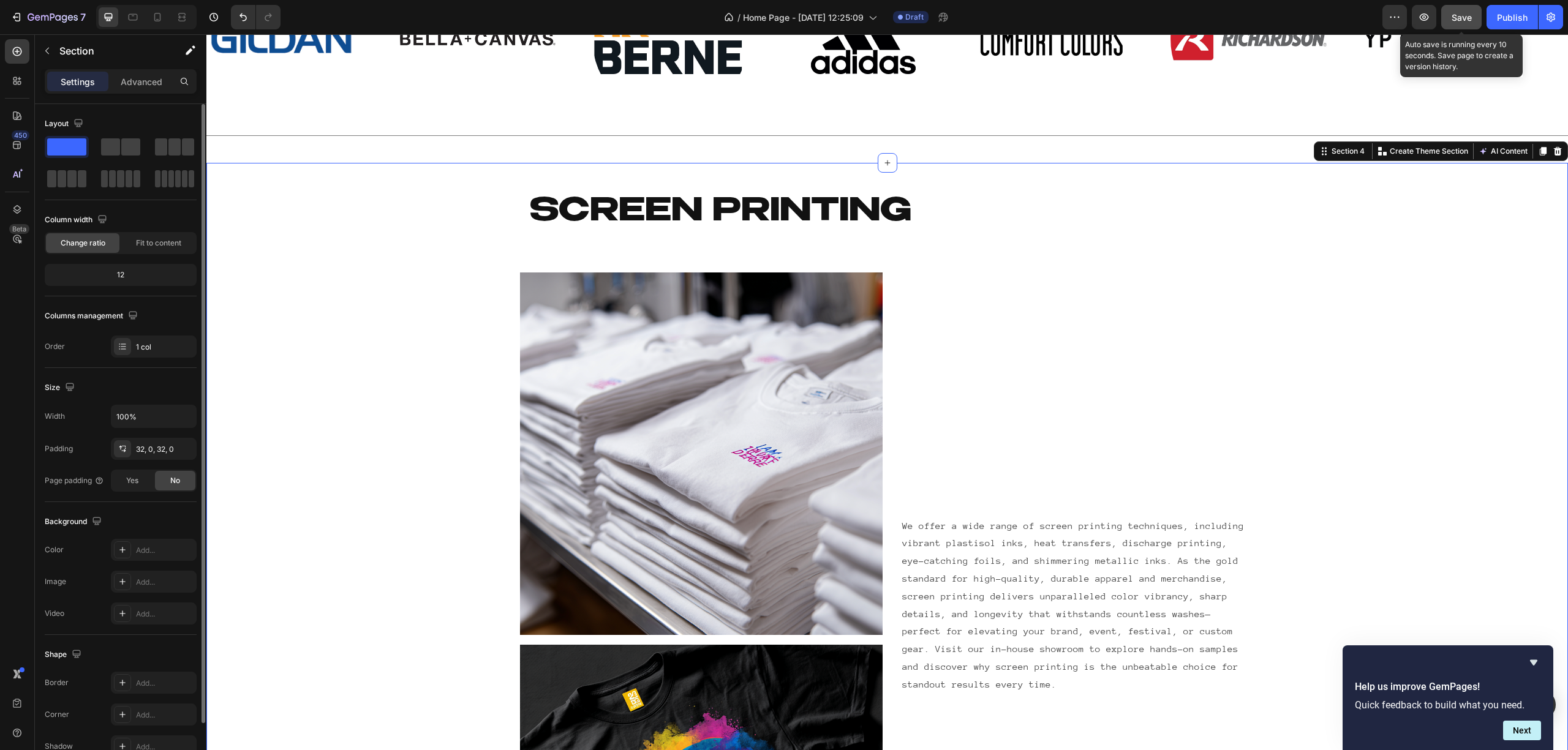
click at [1453, 29] on button "Save" at bounding box center [1461, 17] width 41 height 24
click at [1428, 18] on icon "button" at bounding box center [1423, 17] width 12 height 12
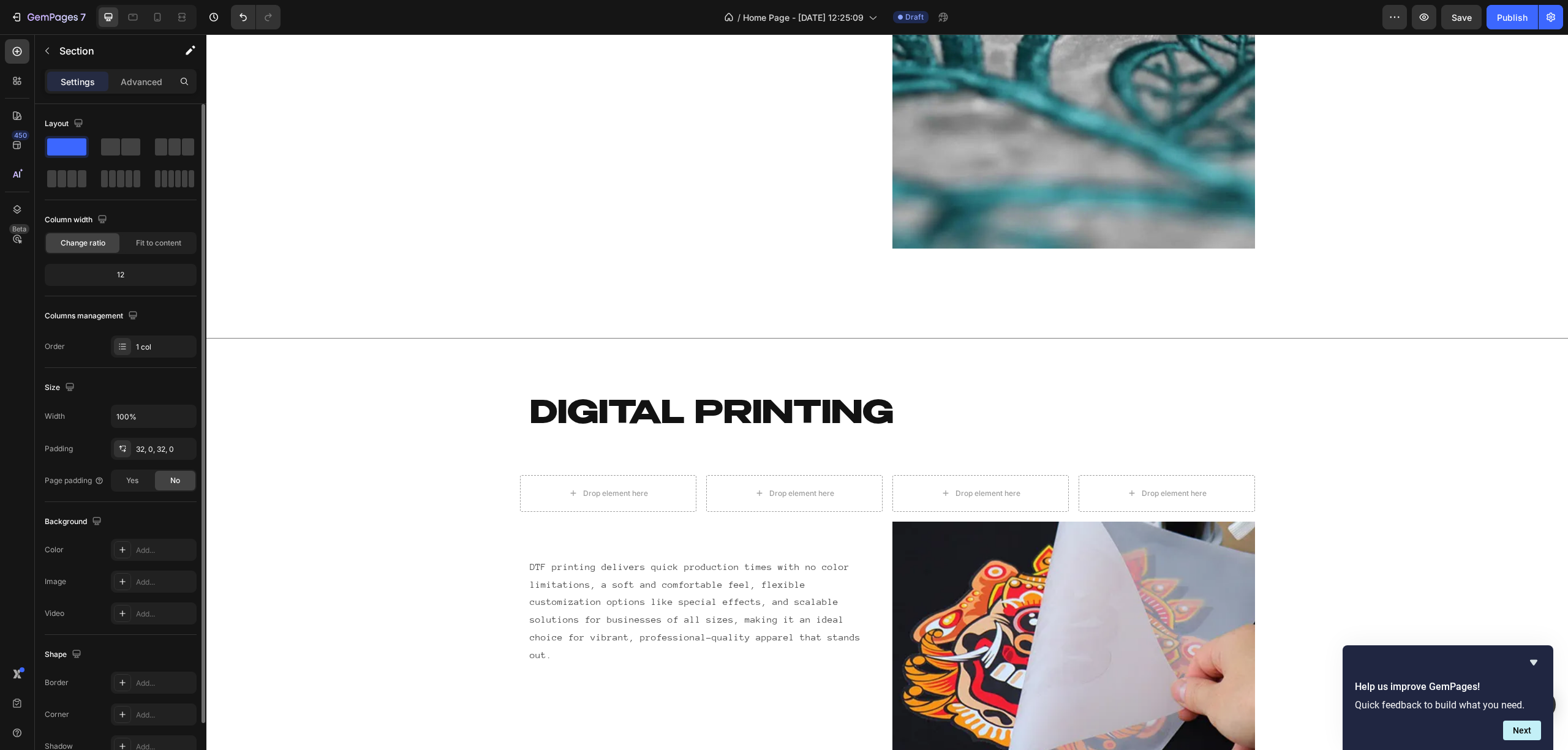
scroll to position [3805, 0]
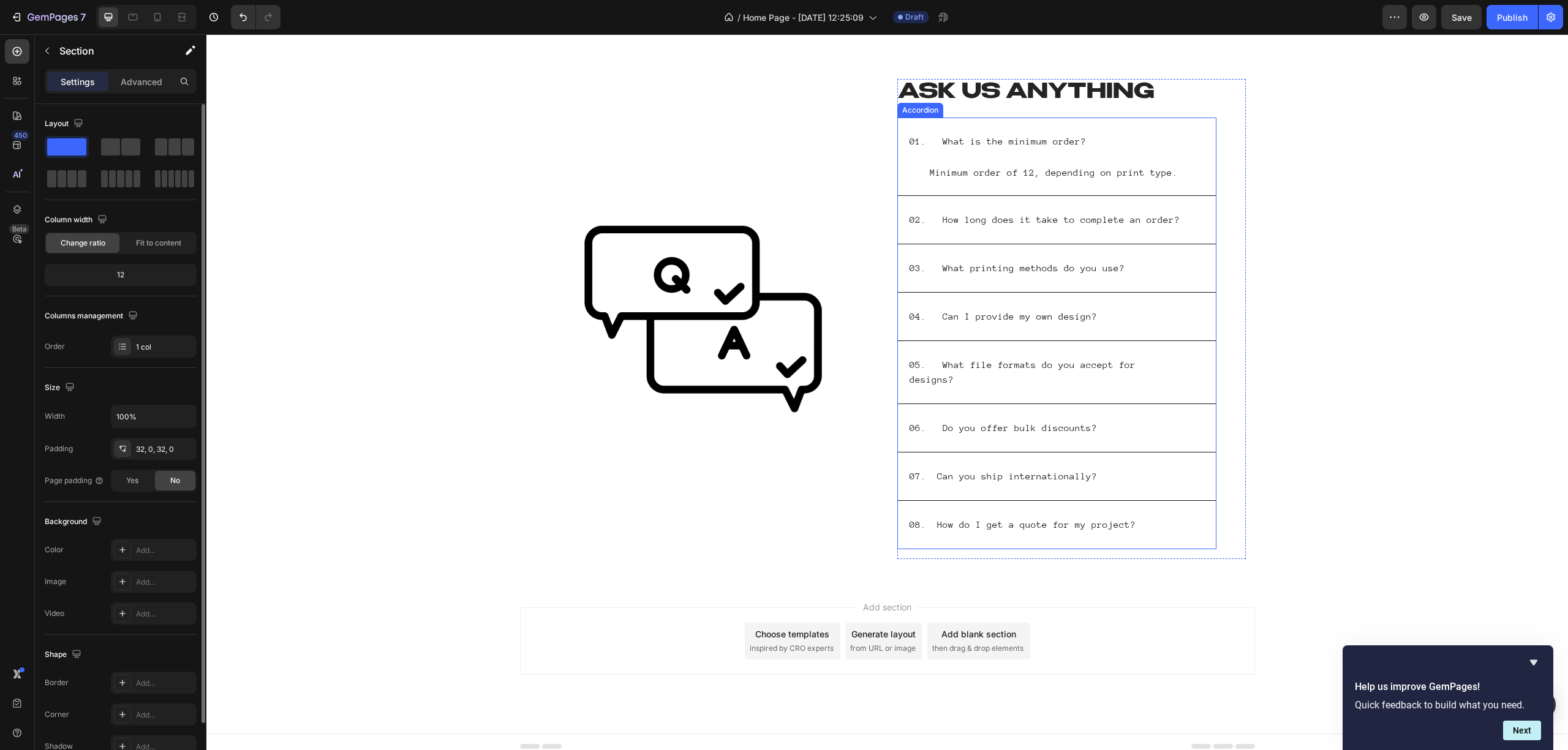
click at [1032, 312] on p "04. Can I provide my own design?" at bounding box center [1003, 316] width 187 height 15
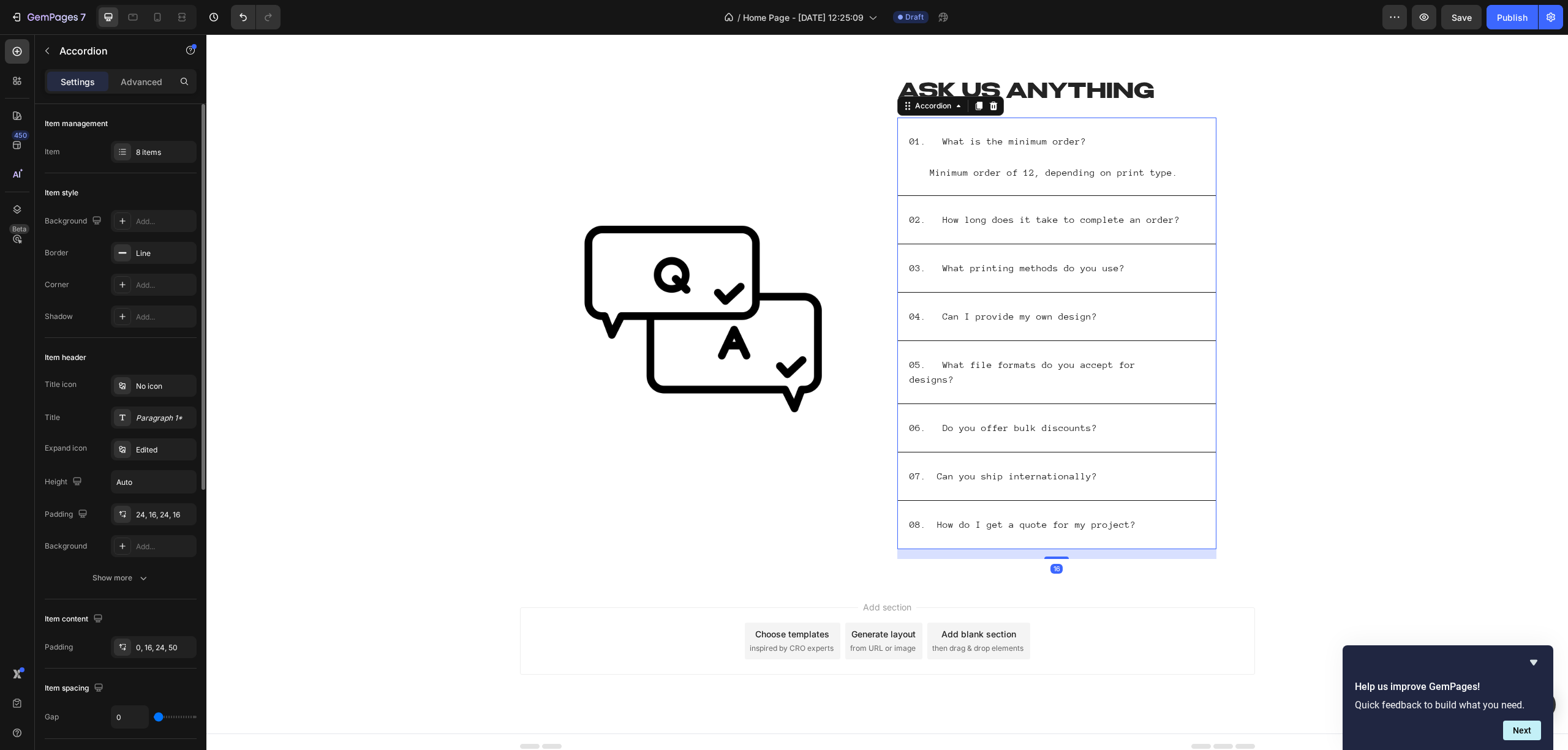
click at [1096, 310] on div "04. Can I provide my own design?" at bounding box center [1047, 316] width 279 height 18
click at [1159, 324] on p "Absolutely! You can upload your own artwork" at bounding box center [1068, 318] width 275 height 13
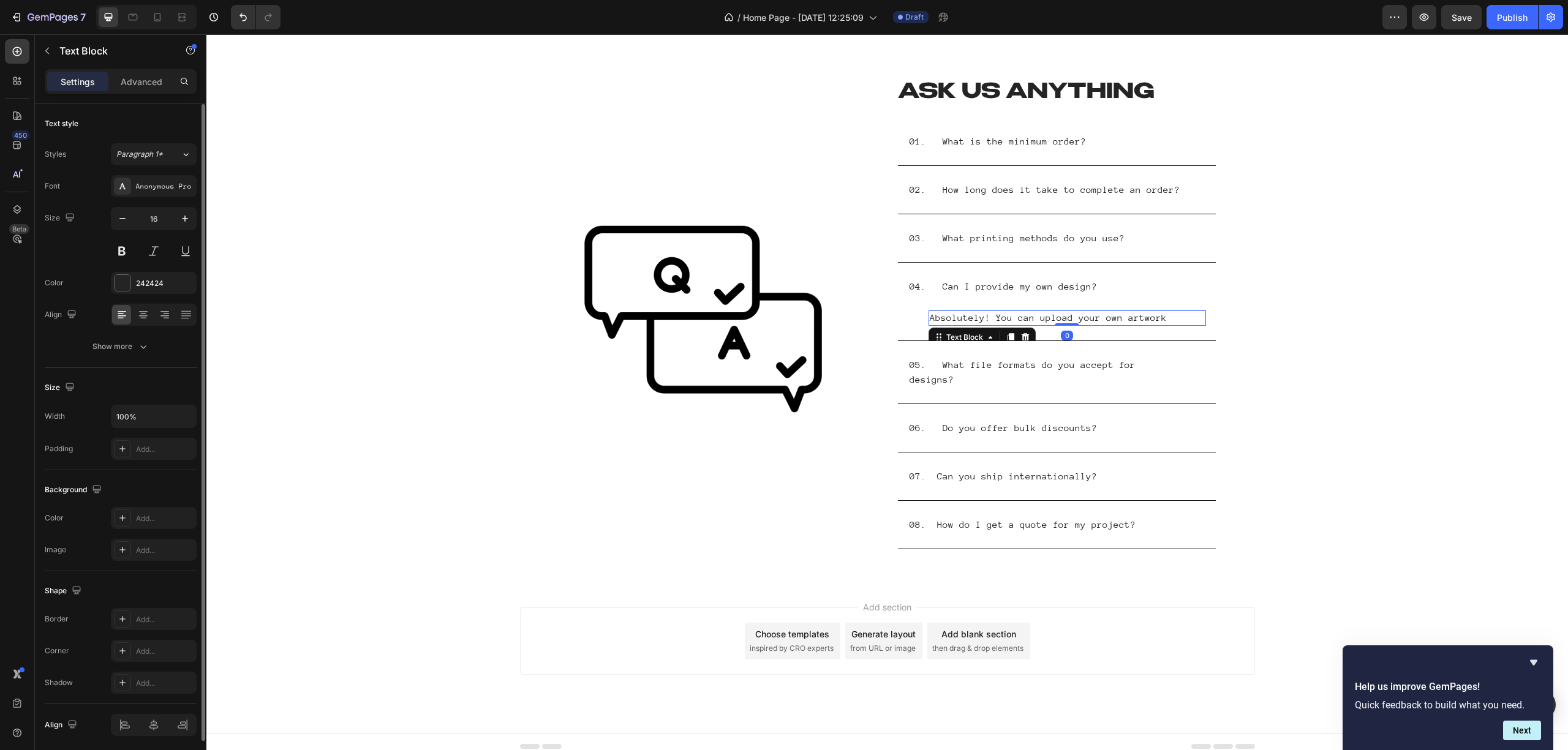
click at [1164, 319] on p "Absolutely! You can upload your own artwork" at bounding box center [1068, 318] width 275 height 13
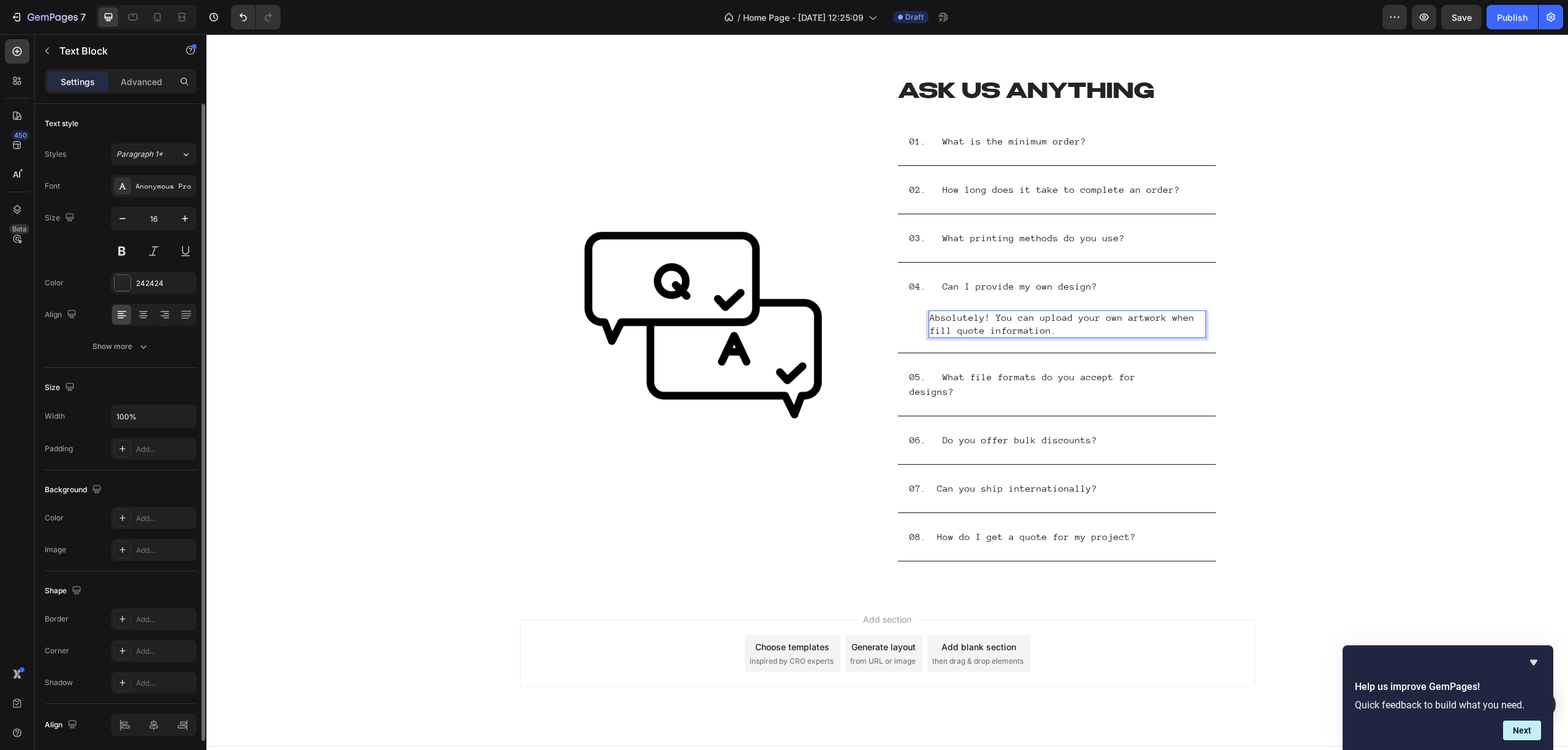
click at [945, 327] on p "Absolutely! You can upload your own artwork when fill quote information." at bounding box center [1068, 325] width 275 height 26
click at [1196, 380] on icon at bounding box center [1200, 385] width 10 height 10
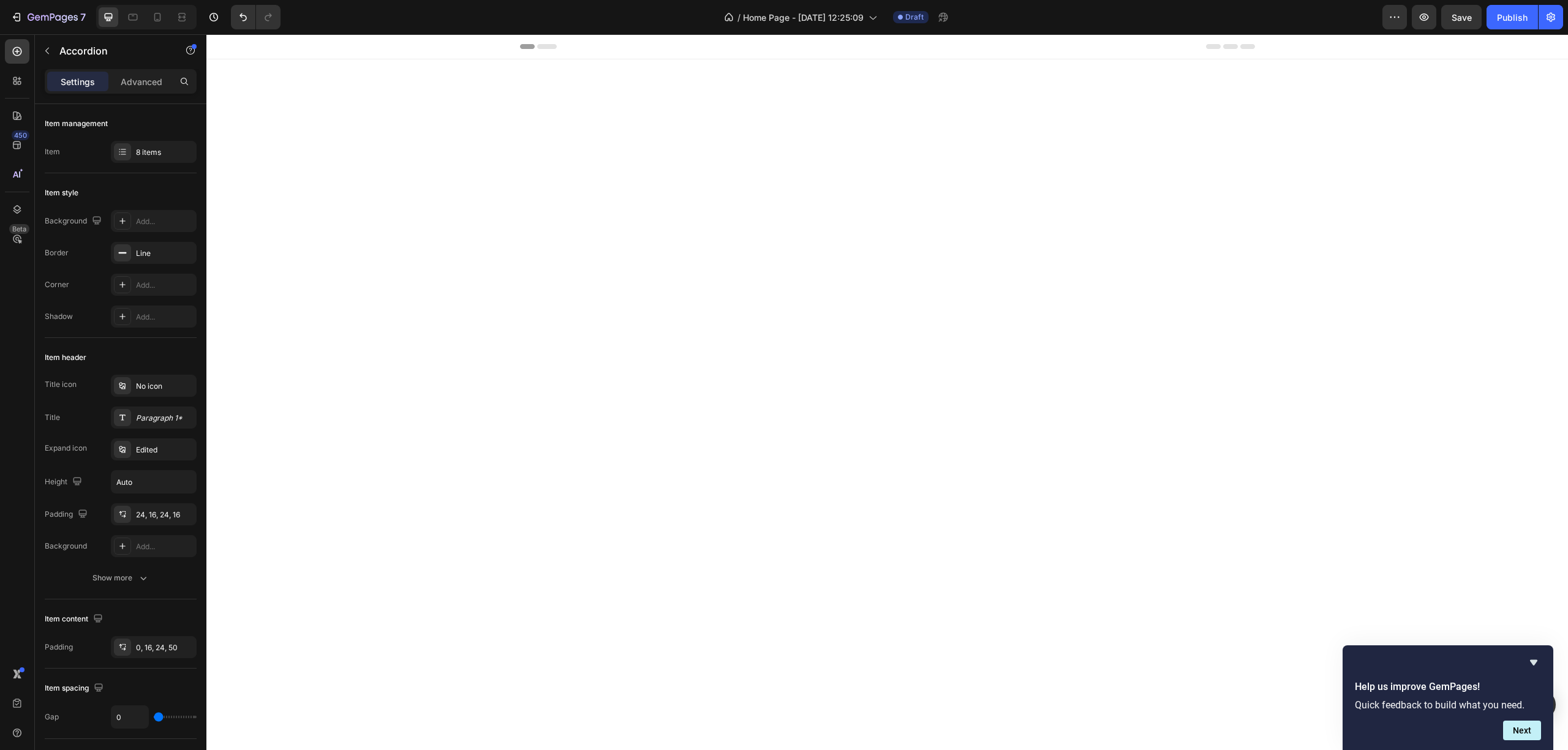
scroll to position [3805, 0]
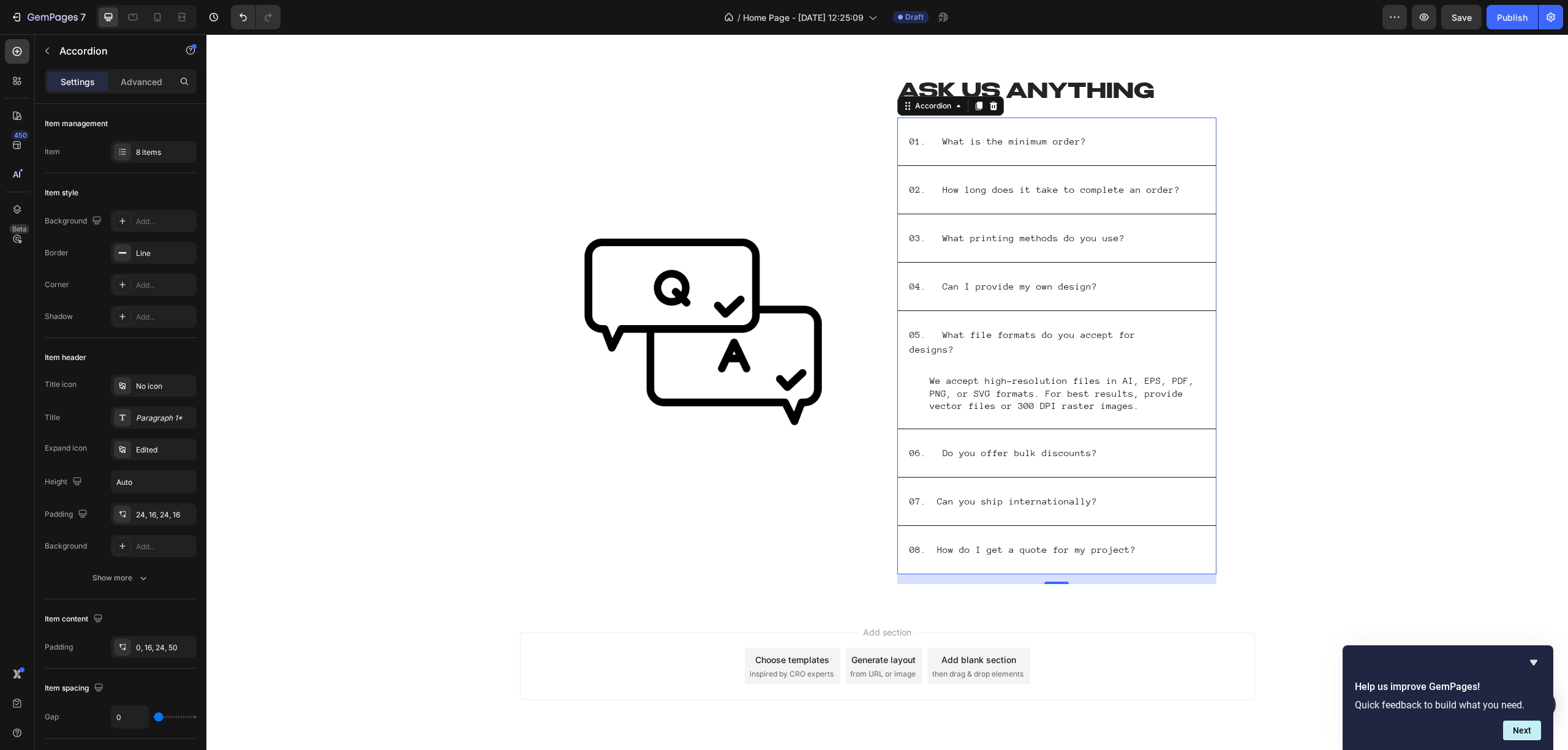
click at [1134, 444] on div "06. Do you offer bulk discounts?" at bounding box center [1047, 453] width 279 height 18
click at [1146, 494] on div "07. Can you ship internationally?" at bounding box center [1047, 501] width 279 height 18
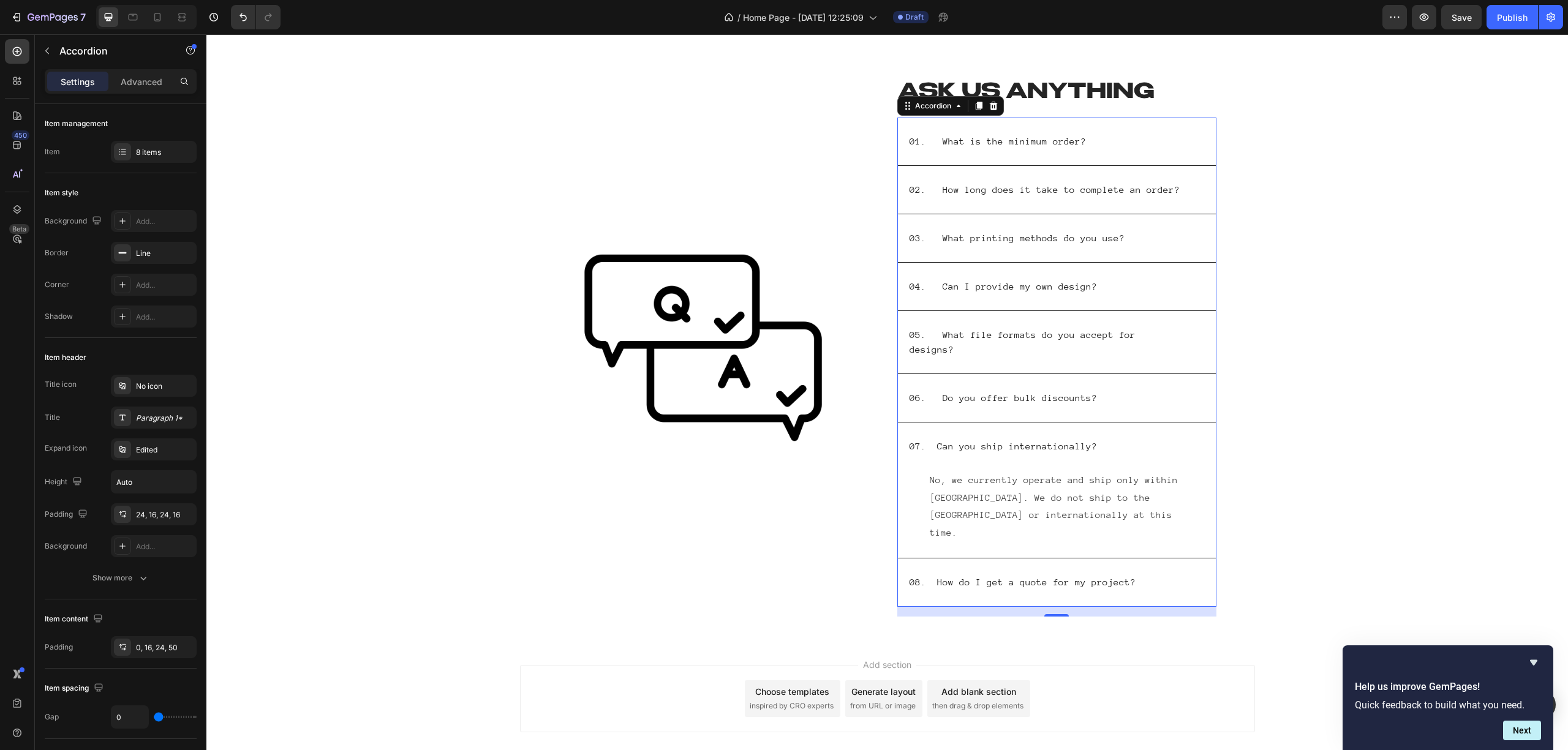
click at [1066, 439] on p "07. Can you ship internationally?" at bounding box center [1003, 446] width 187 height 15
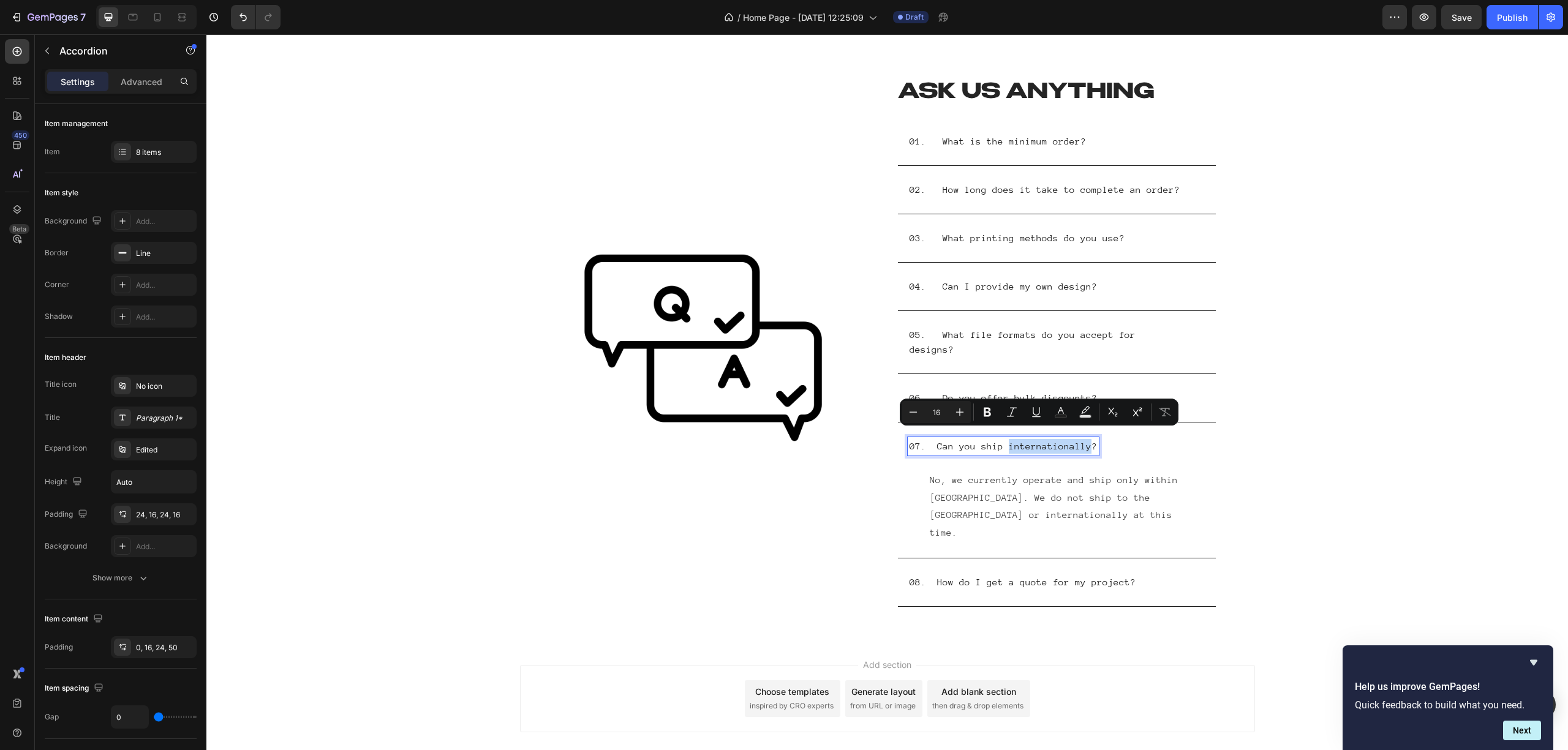
click at [1076, 439] on p "07. Can you ship internationally?" at bounding box center [1003, 446] width 187 height 15
click at [1079, 439] on p "07. Can you ship internationally?" at bounding box center [1003, 446] width 187 height 15
click at [1166, 573] on div "08. How do I get a quote for my project?" at bounding box center [1047, 582] width 279 height 18
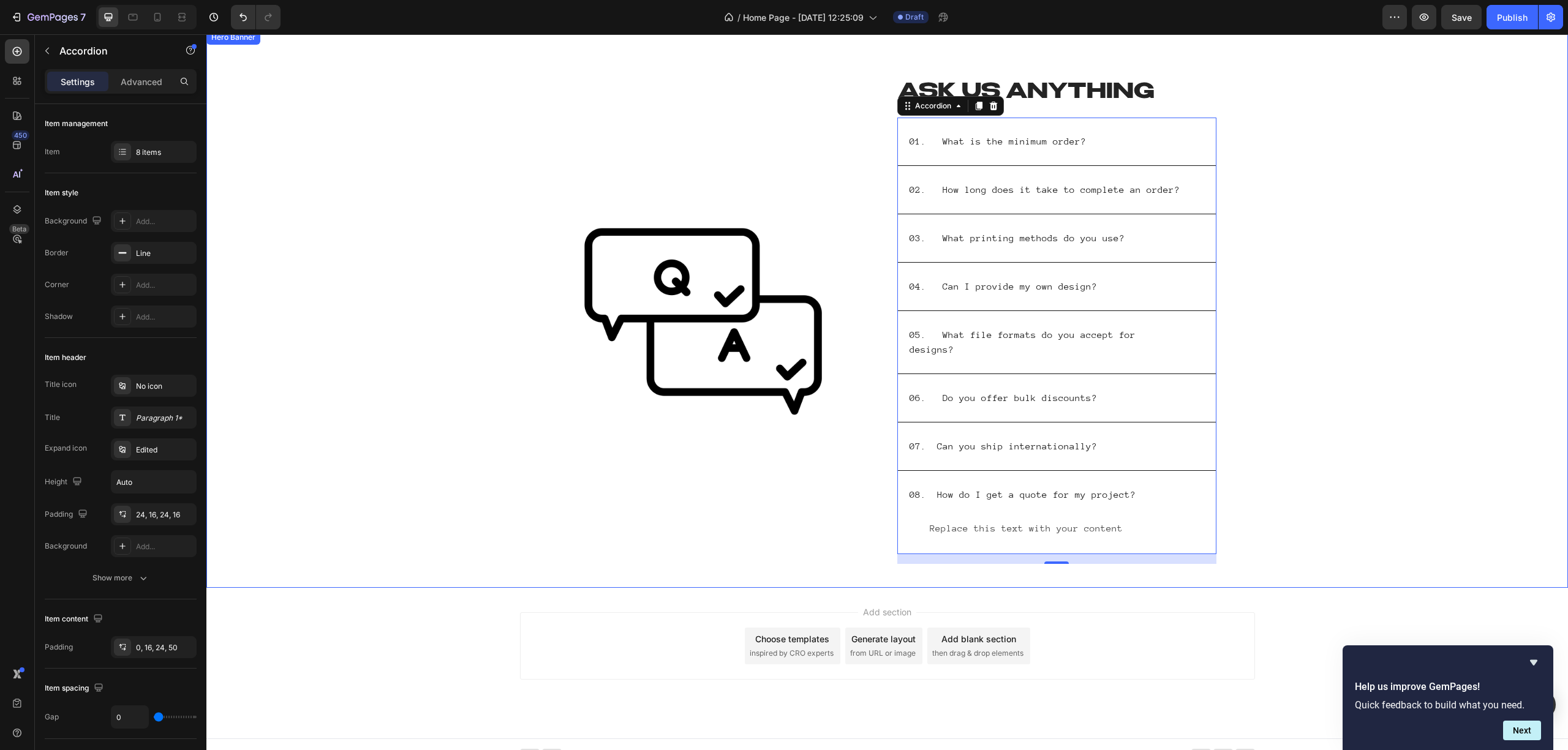
click at [1373, 417] on div "Background Image" at bounding box center [887, 309] width 1361 height 558
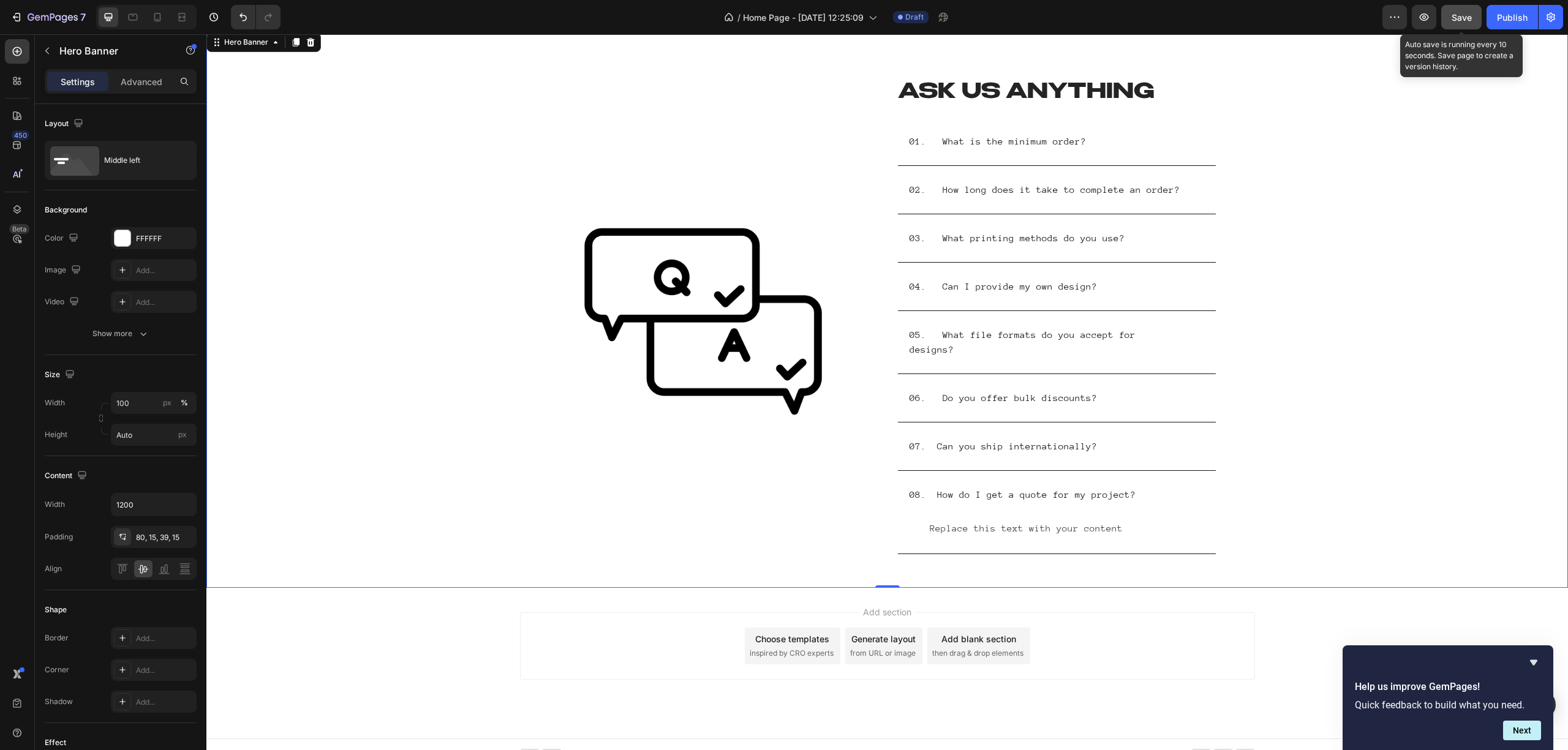
click at [1462, 14] on span "Save" at bounding box center [1461, 17] width 20 height 10
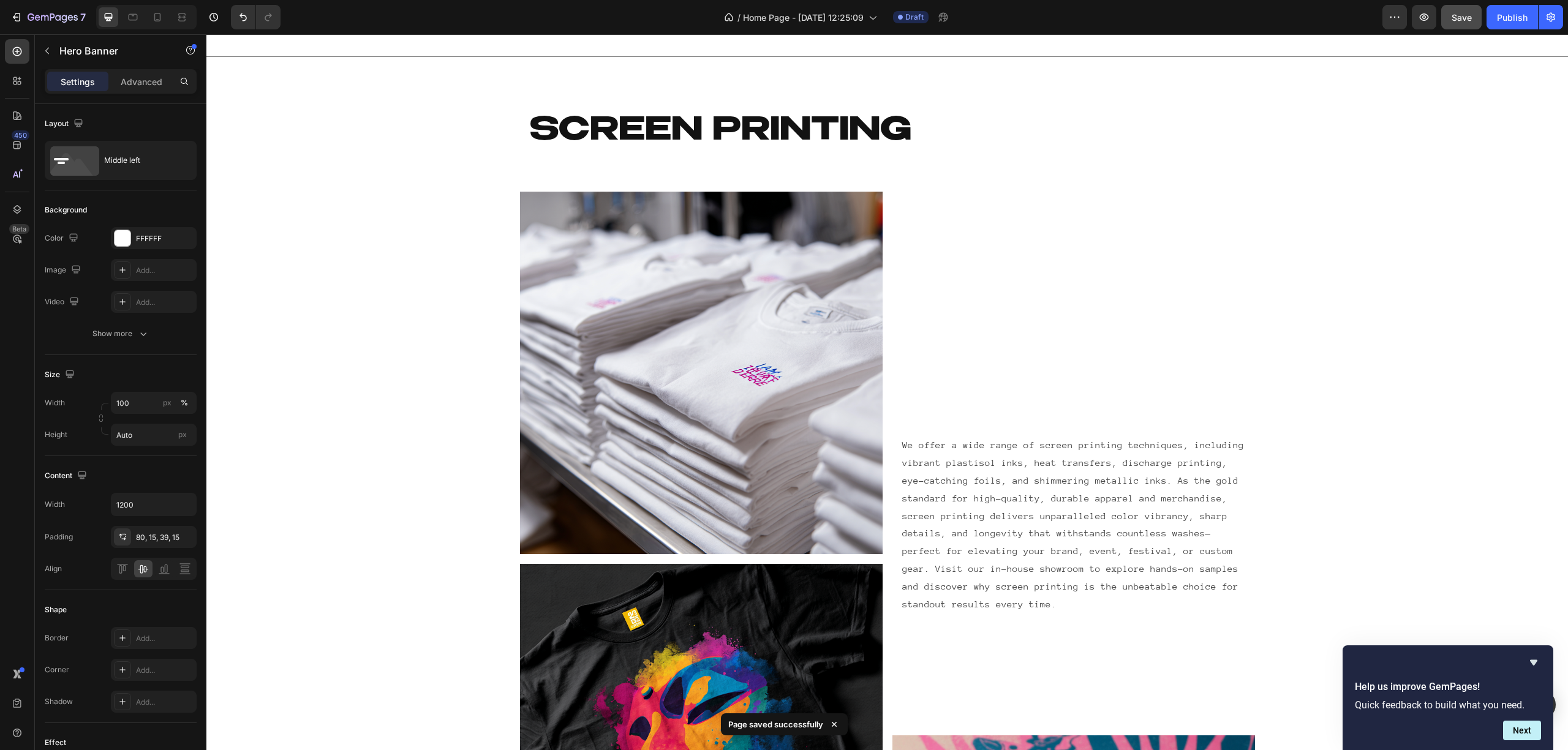
scroll to position [402, 0]
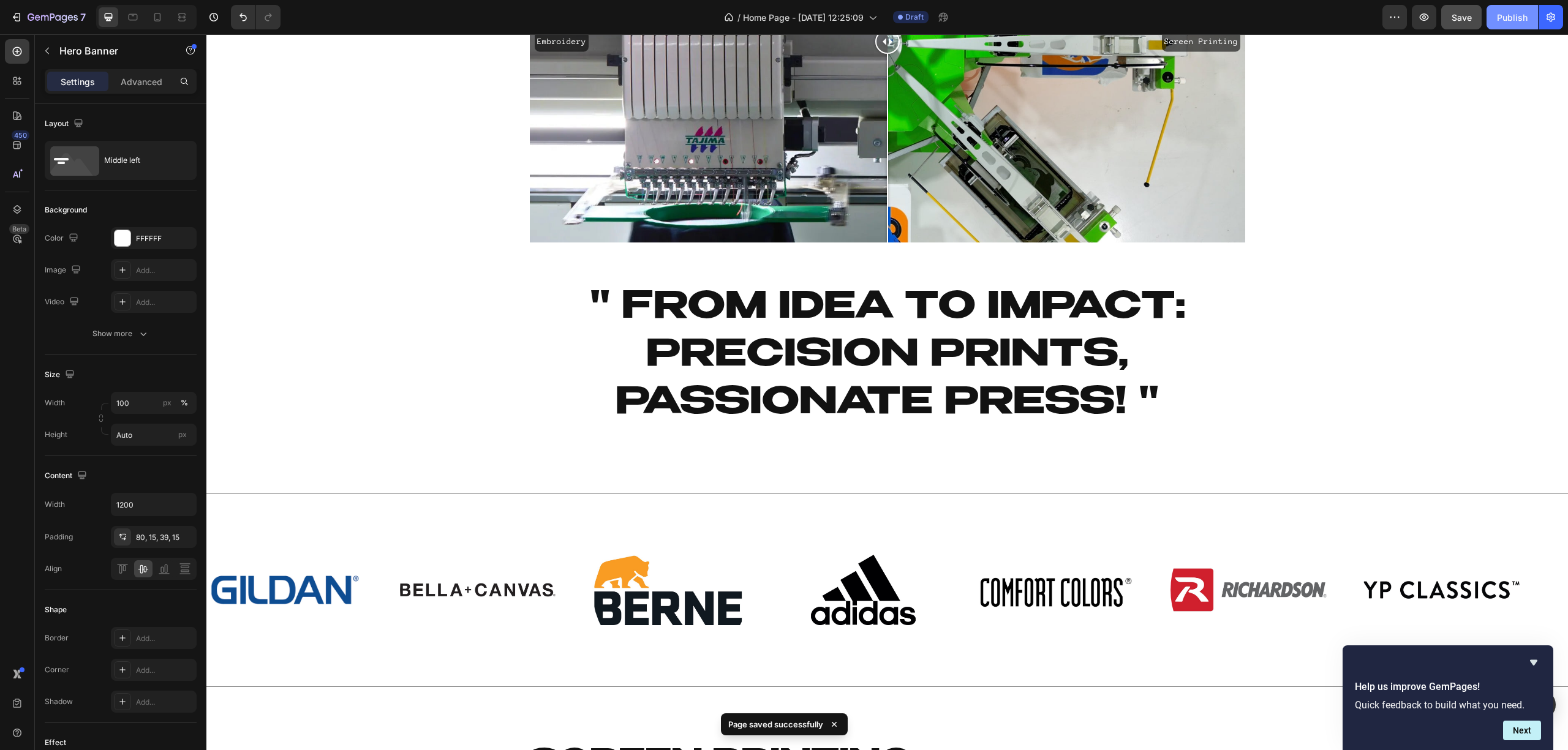
click at [1519, 14] on div "Publish" at bounding box center [1512, 17] width 30 height 13
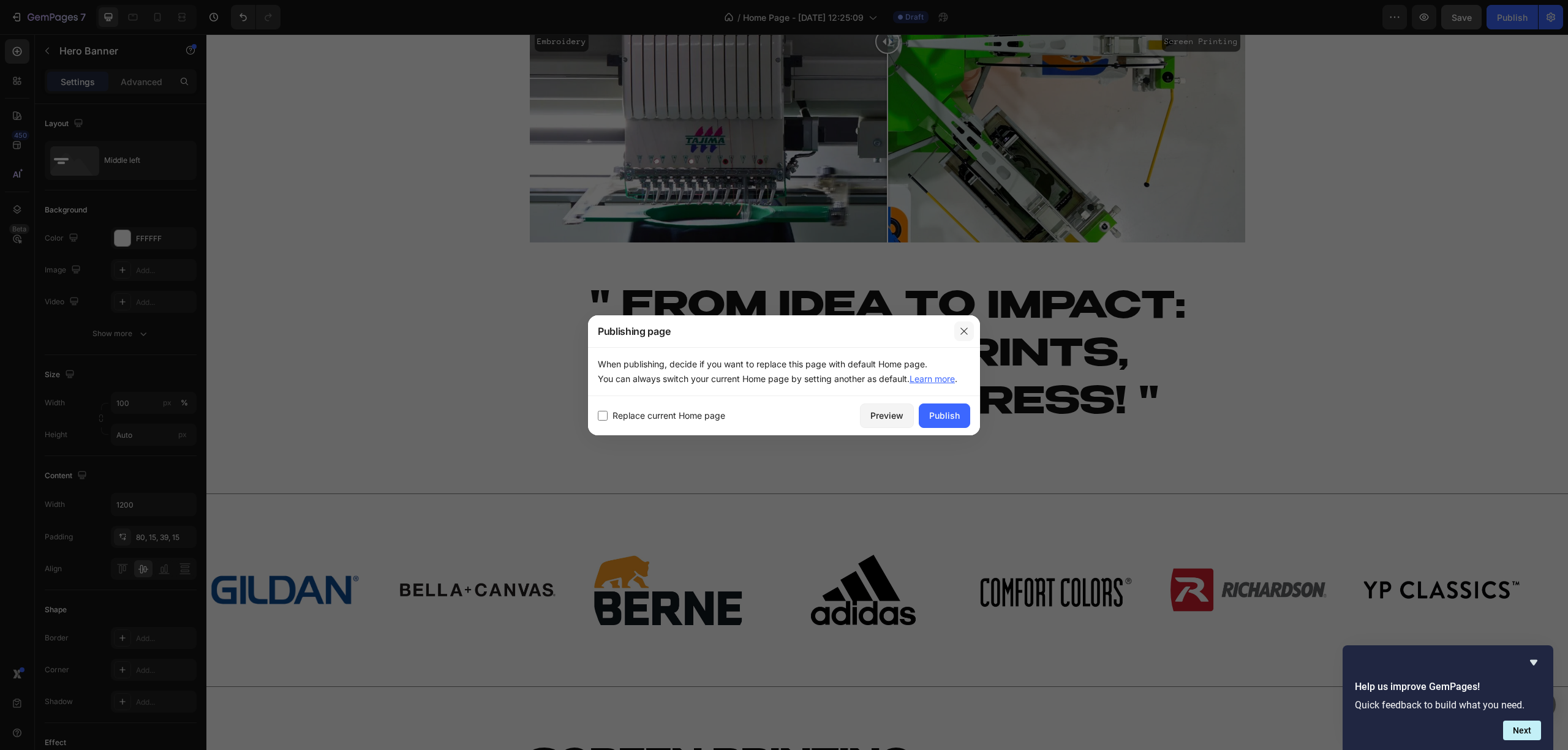
click at [966, 338] on button "button" at bounding box center [964, 331] width 20 height 20
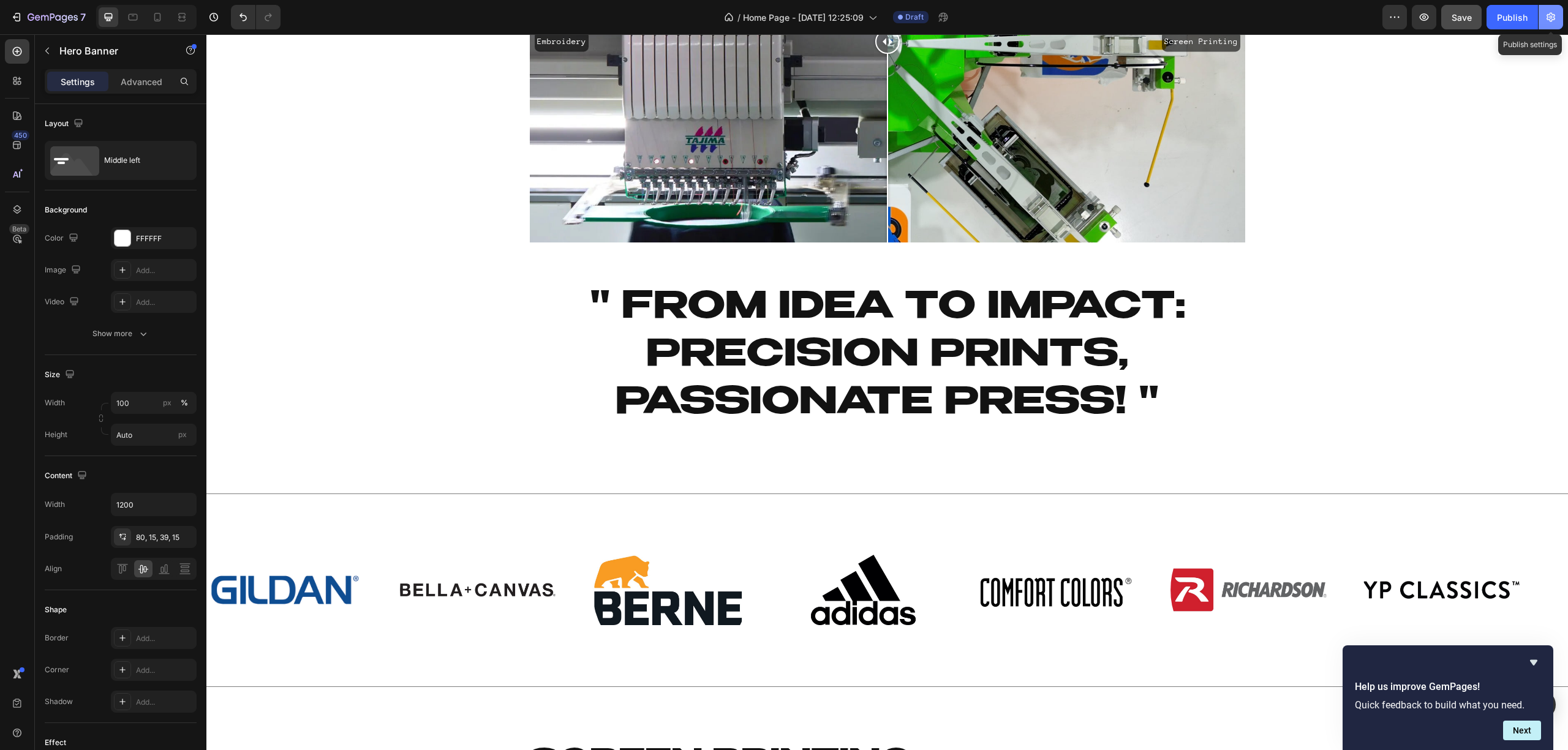
click at [1545, 18] on icon "button" at bounding box center [1551, 17] width 12 height 12
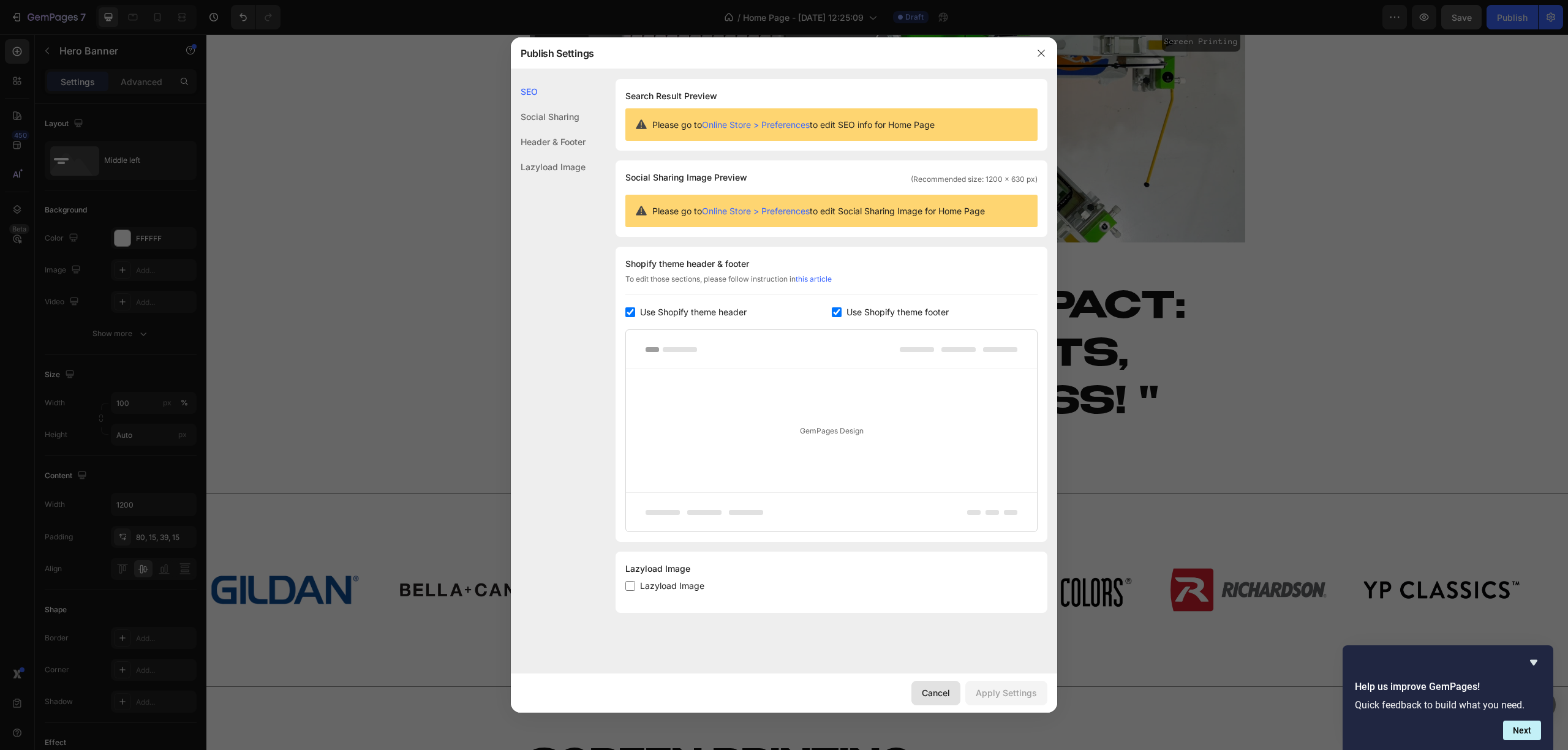
click at [920, 692] on button "Cancel" at bounding box center [935, 693] width 49 height 24
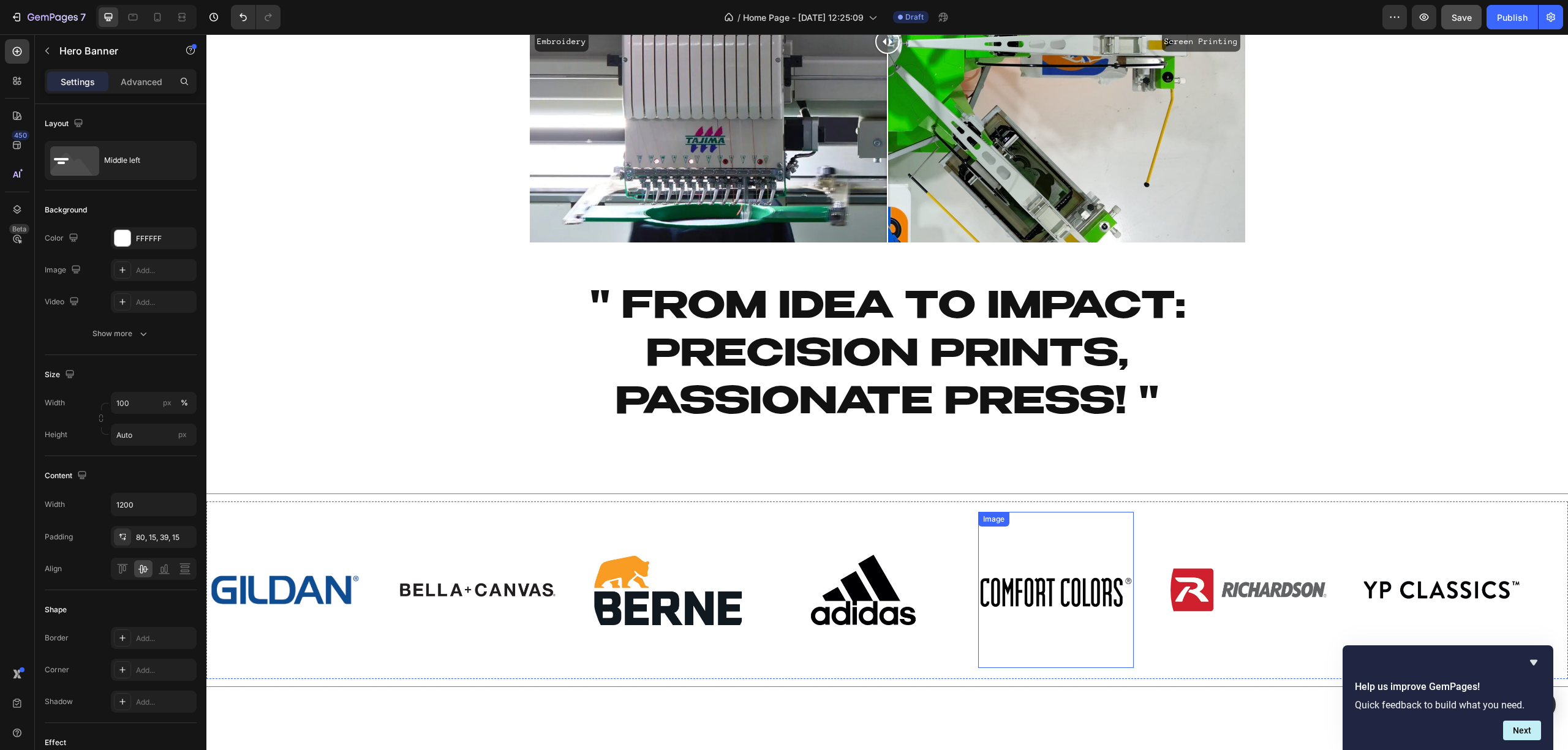
scroll to position [0, 0]
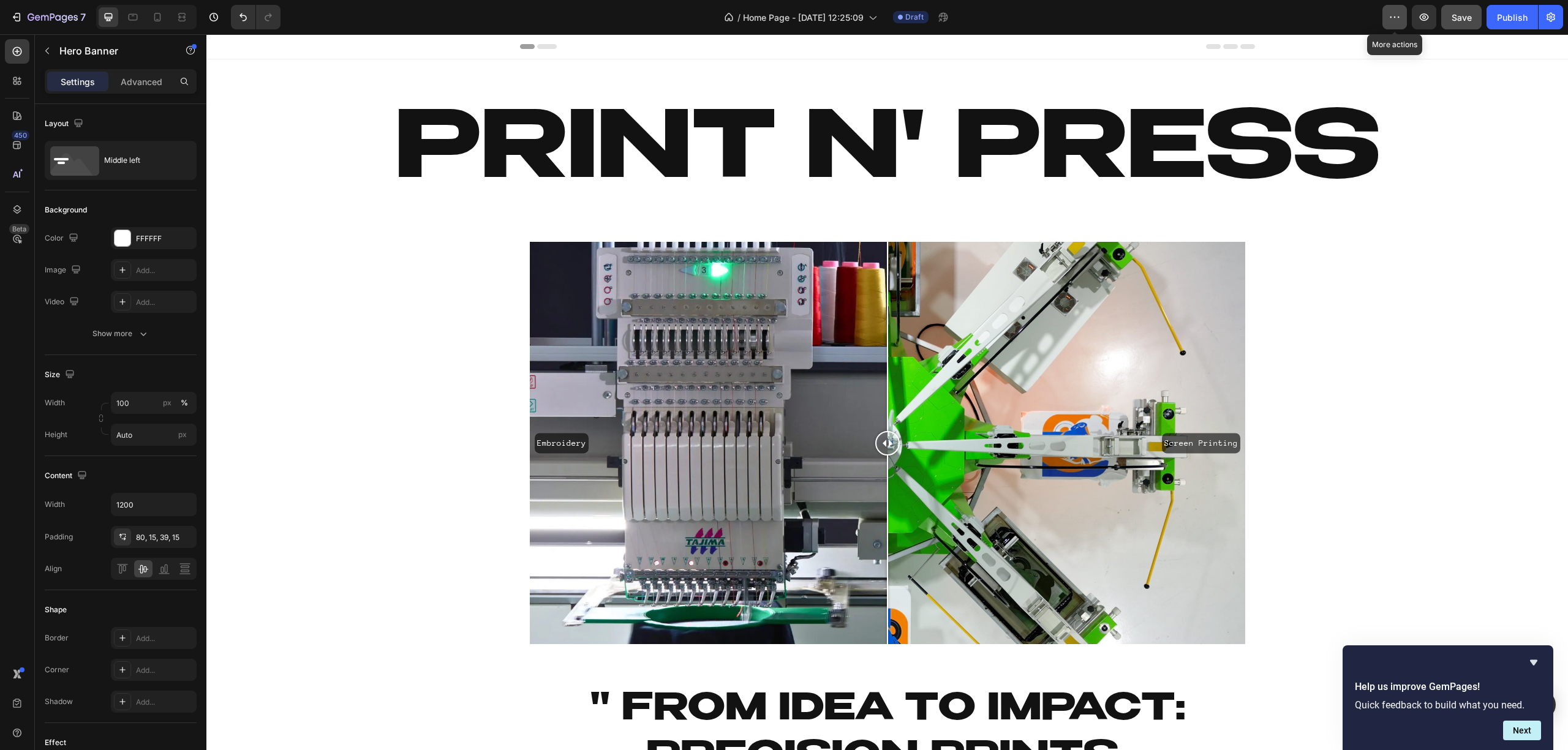
click at [1397, 16] on icon "button" at bounding box center [1394, 17] width 12 height 12
click at [1524, 15] on div "Publish" at bounding box center [1512, 17] width 30 height 13
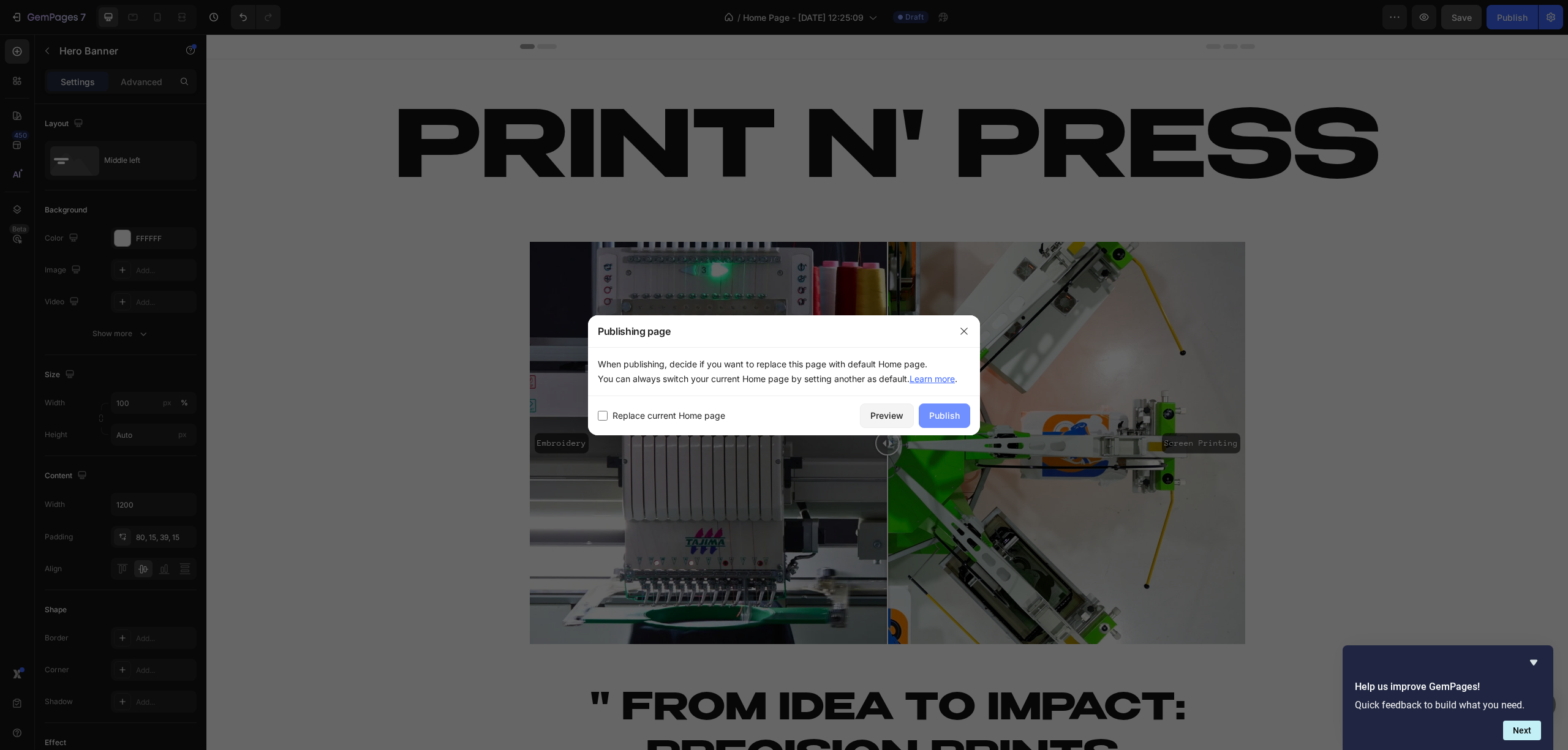
click at [952, 417] on div "Publish" at bounding box center [944, 415] width 30 height 13
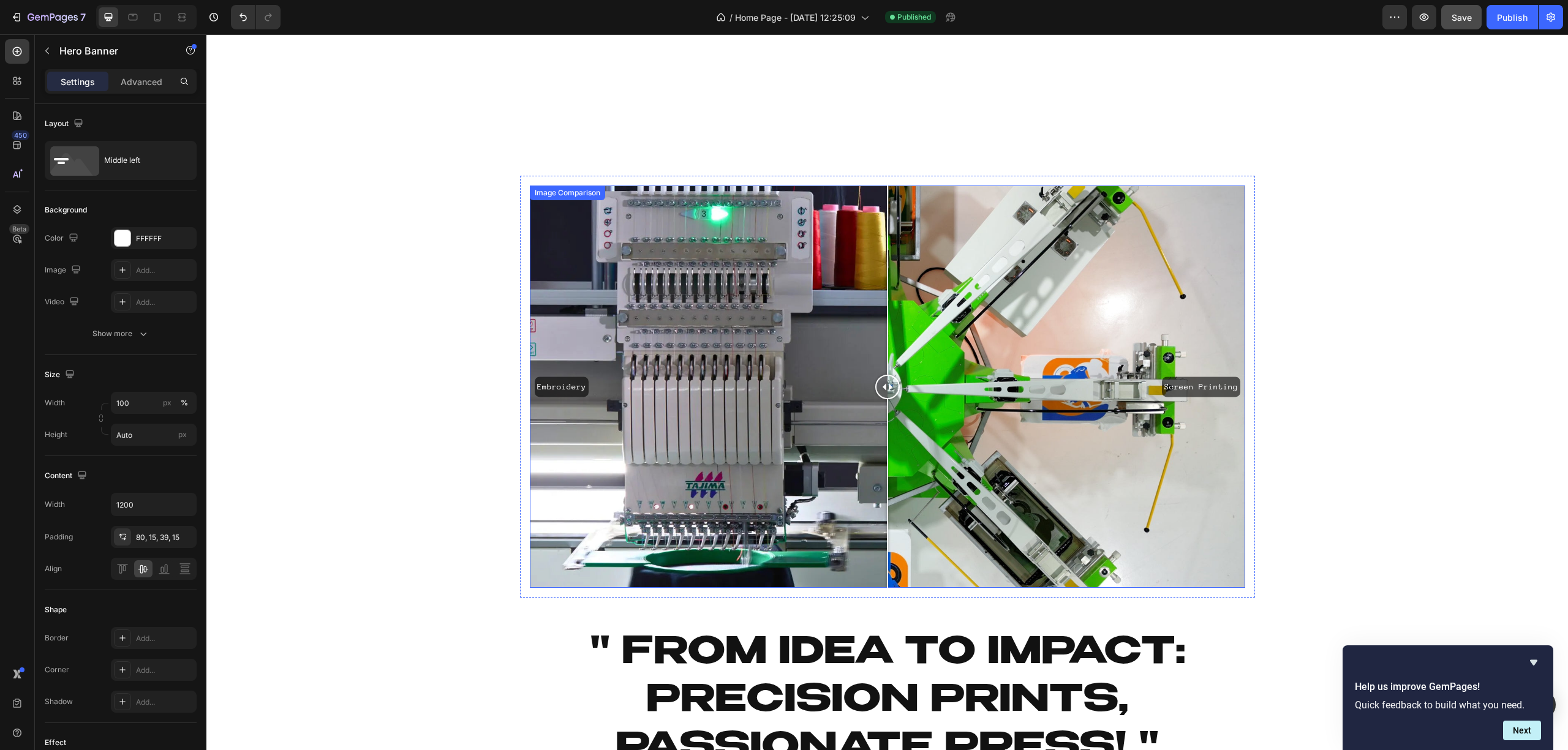
scroll to position [545, 0]
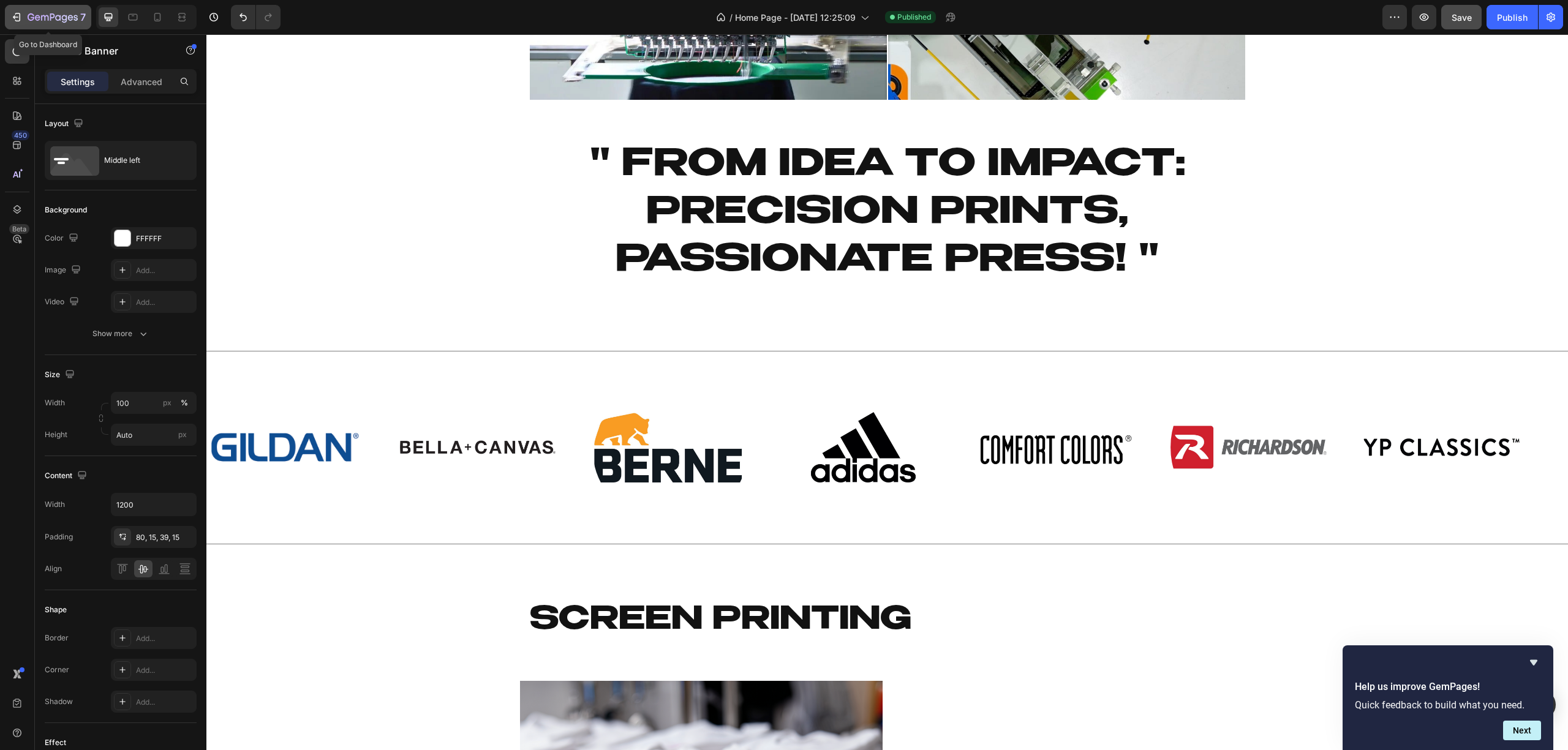
click at [45, 16] on icon "button" at bounding box center [44, 18] width 7 height 5
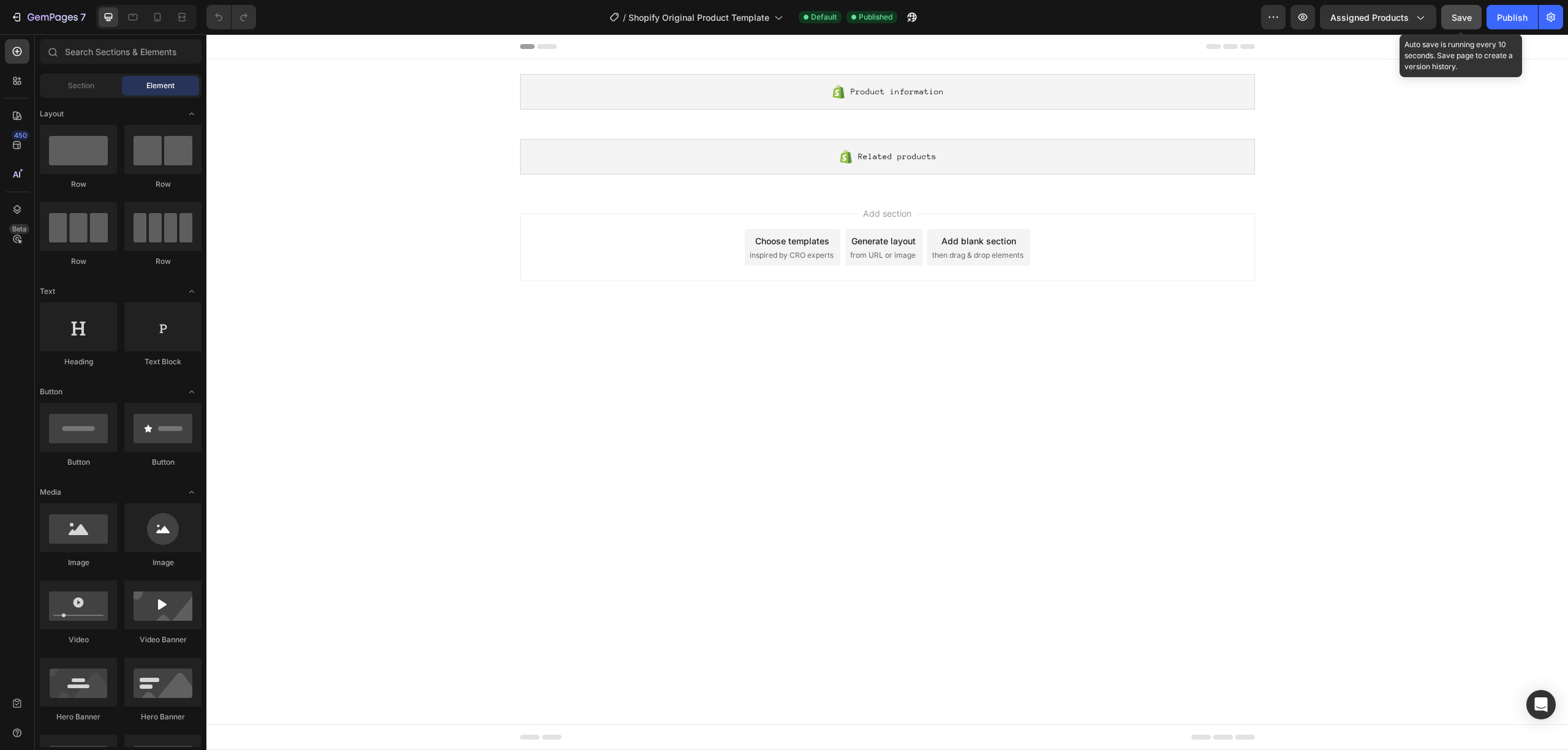
click at [1445, 21] on button "Save" at bounding box center [1461, 17] width 41 height 24
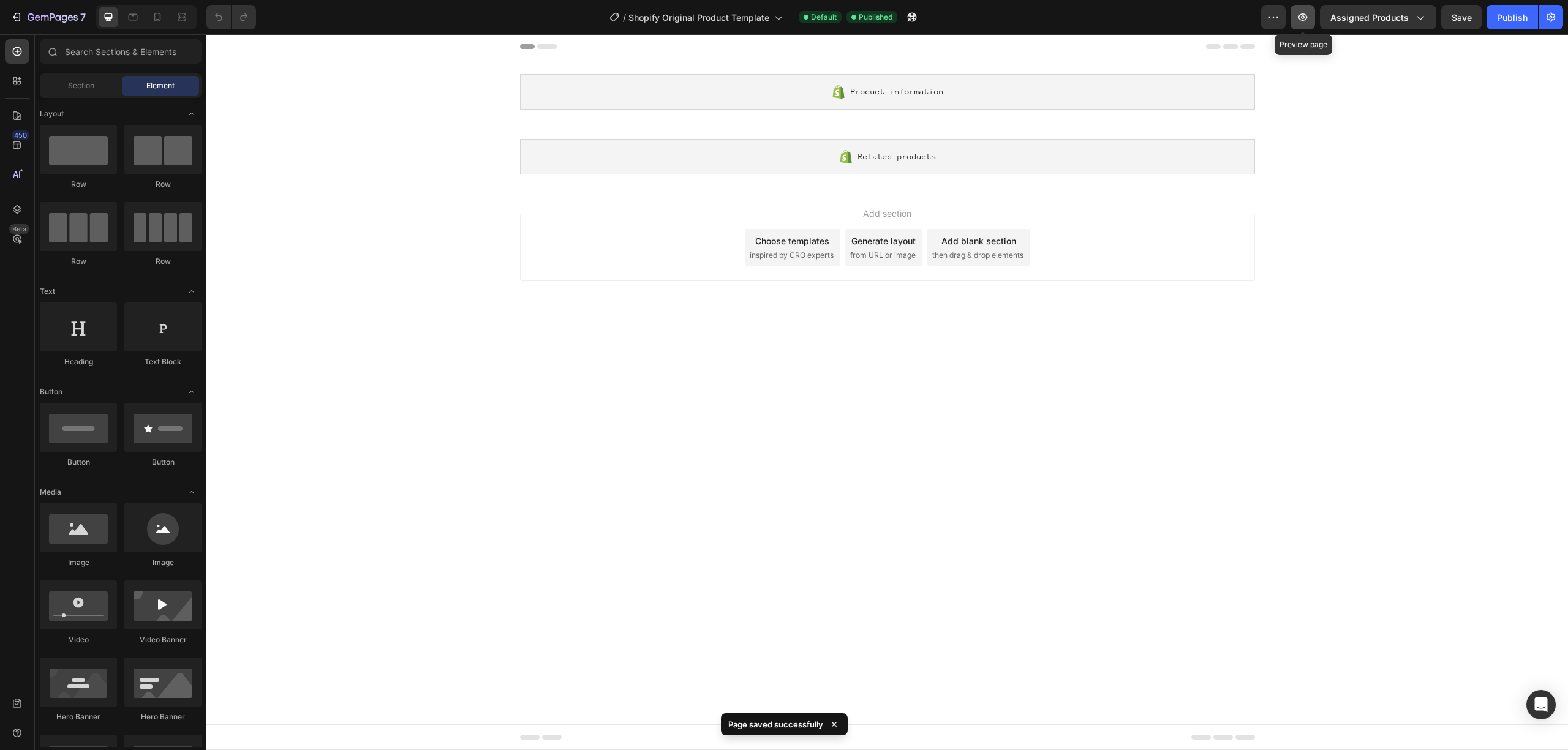
click at [1298, 24] on button "button" at bounding box center [1302, 17] width 24 height 24
click at [69, 3] on div "7 Go to Dashboard / Shopify Original Product Template Default Published Preview…" at bounding box center [784, 17] width 1568 height 35
click at [69, 16] on icon "button" at bounding box center [71, 17] width 5 height 5
